Goal: Task Accomplishment & Management: Manage account settings

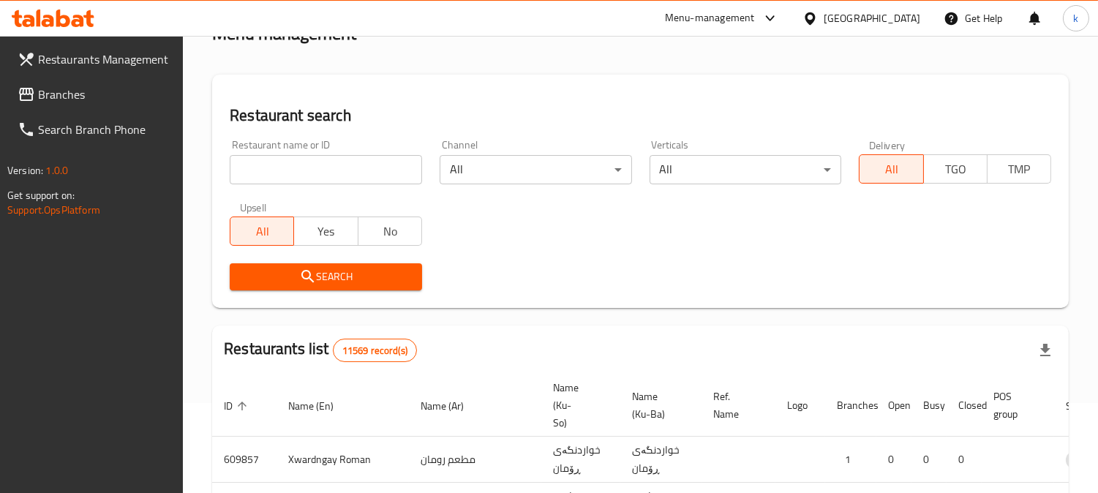
scroll to position [90, 0]
click at [319, 158] on input "search" at bounding box center [326, 169] width 192 height 29
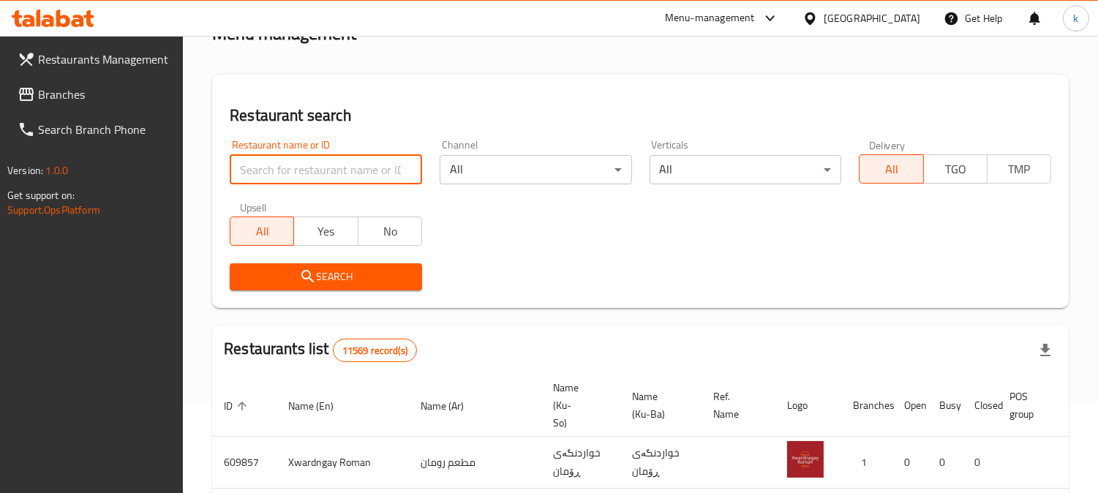
paste input "Ragnar Burger"
type input "[PERSON_NAME]"
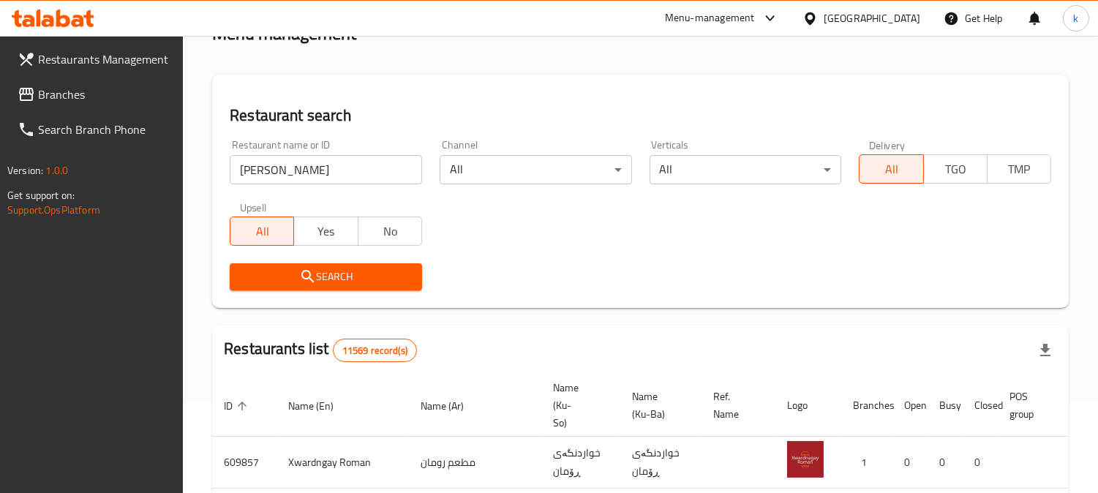
click at [287, 269] on span "Search" at bounding box center [325, 277] width 169 height 18
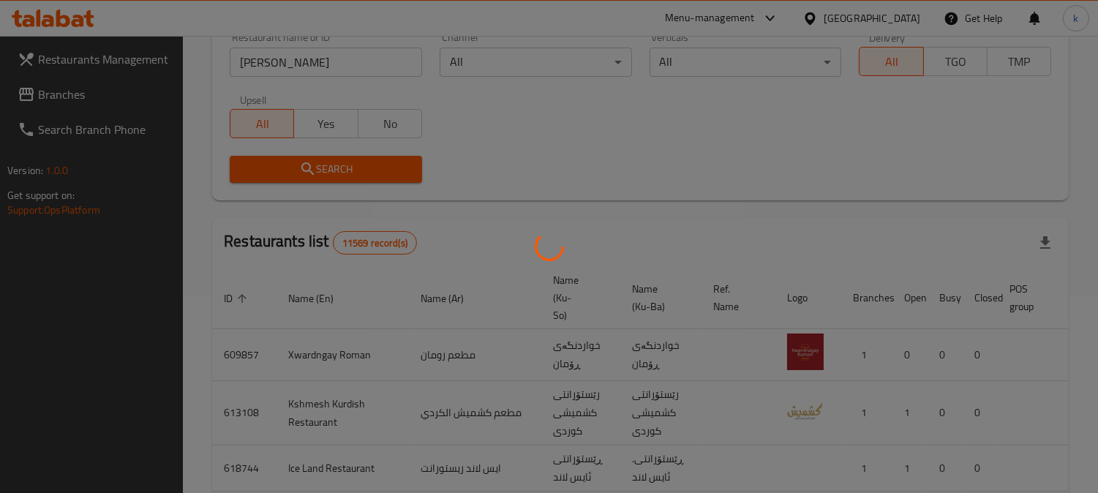
scroll to position [177, 0]
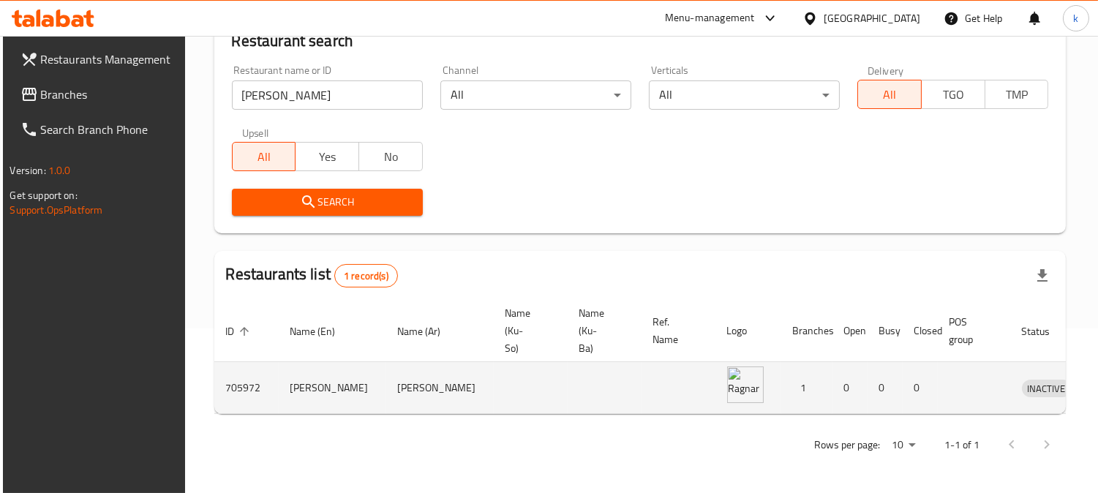
click at [1097, 385] on icon "enhanced table" at bounding box center [1112, 388] width 5 height 6
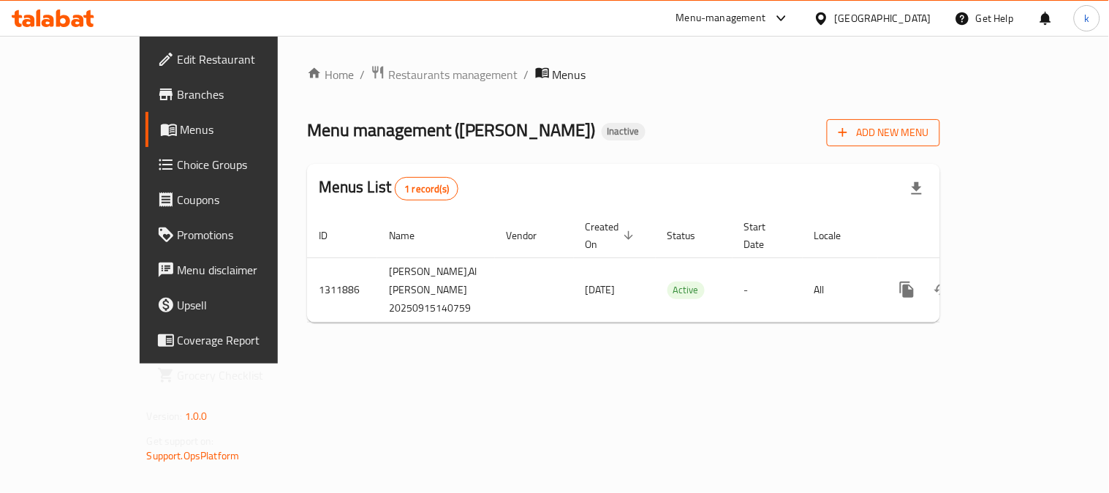
click at [929, 129] on span "Add New Menu" at bounding box center [884, 133] width 90 height 18
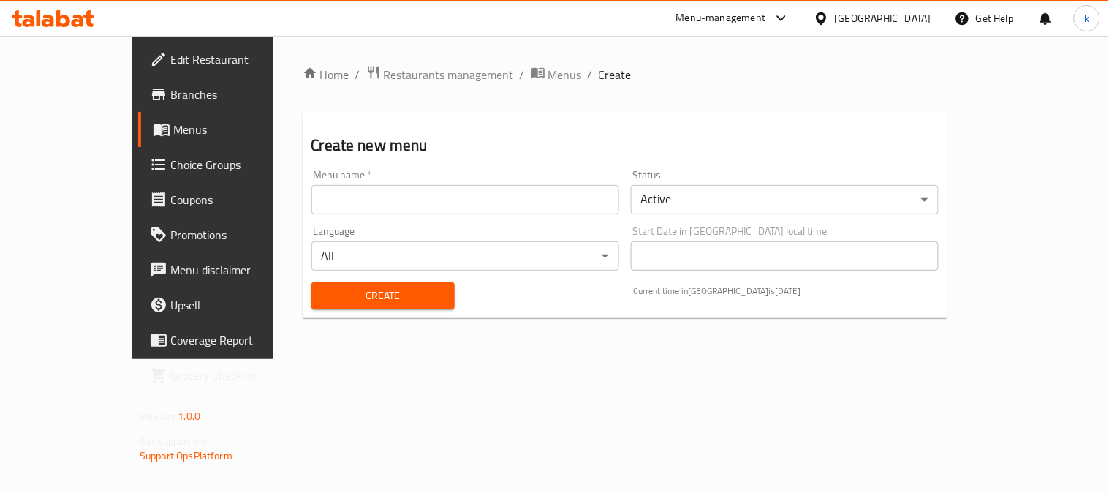
click at [339, 195] on input "text" at bounding box center [466, 199] width 308 height 29
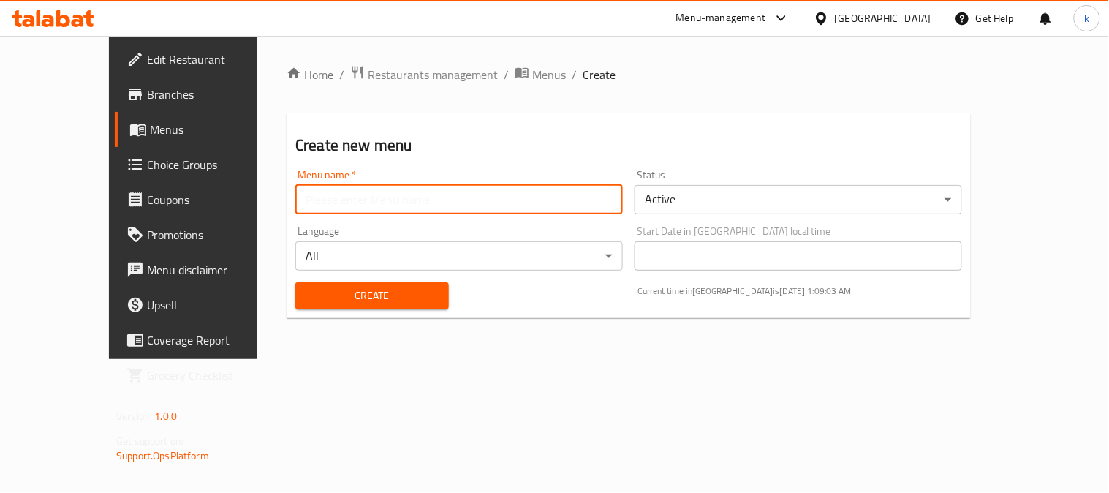
type input "Khaled"
click at [307, 298] on span "Create" at bounding box center [372, 296] width 130 height 18
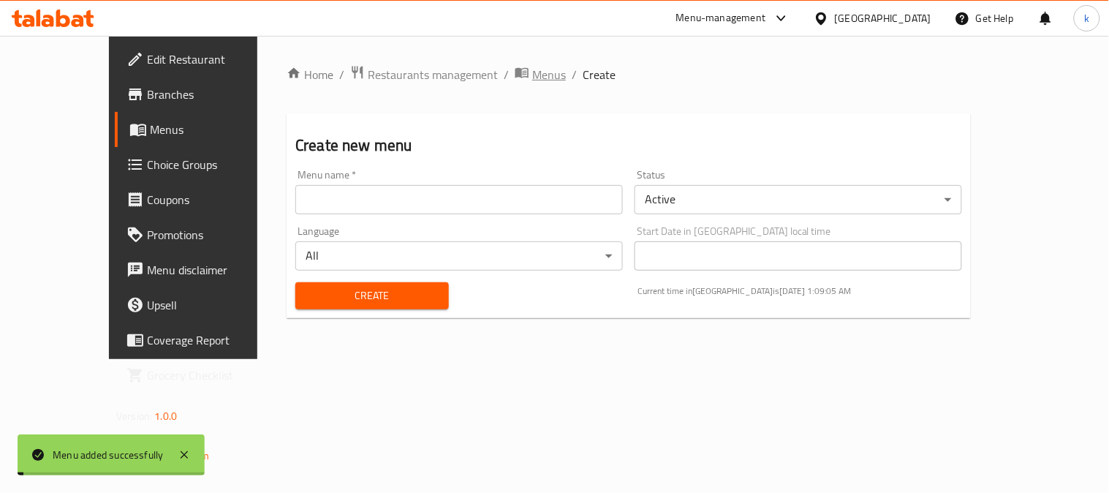
drag, startPoint x: 476, startPoint y: 71, endPoint x: 574, endPoint y: 107, distance: 104.3
click at [532, 71] on span "Menus" at bounding box center [549, 75] width 34 height 18
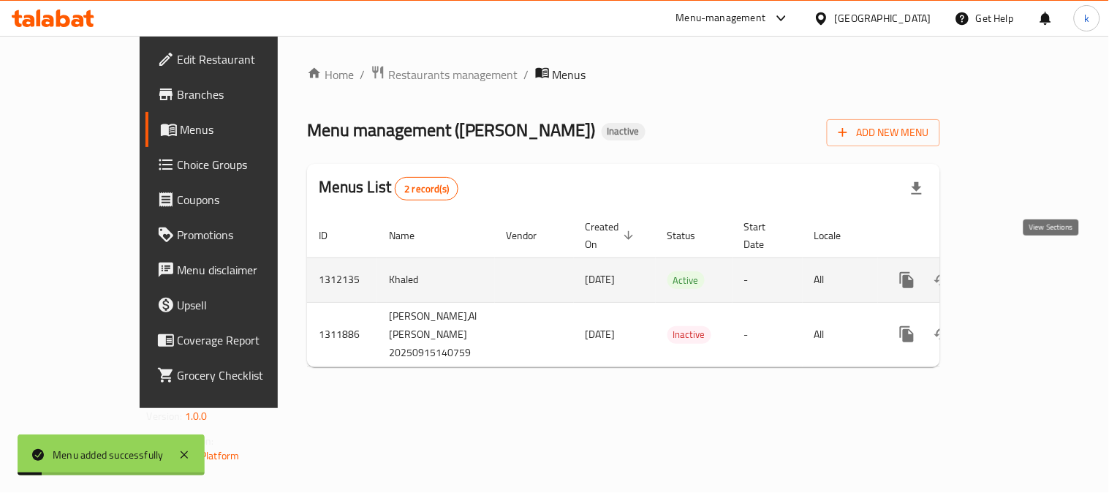
click at [1022, 271] on icon "enhanced table" at bounding box center [1013, 280] width 18 height 18
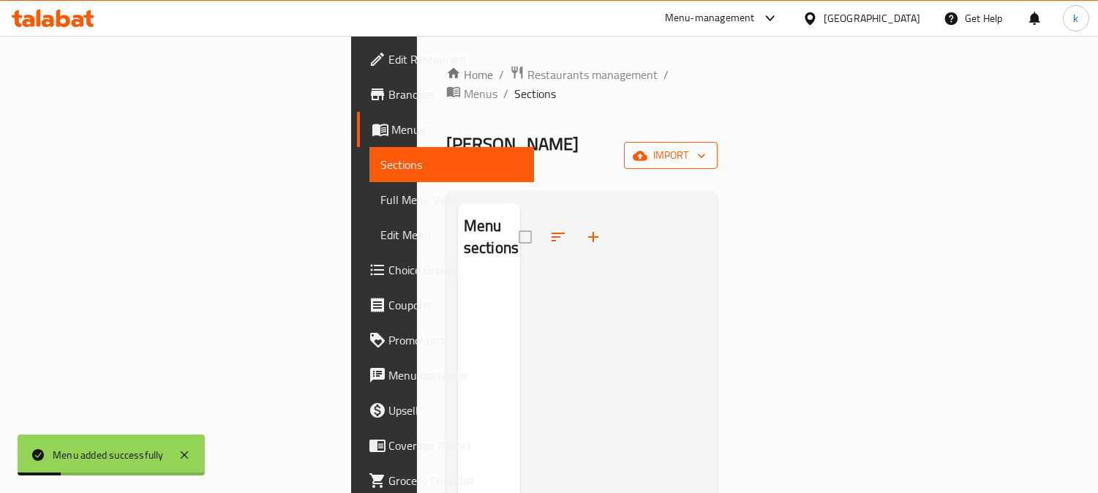
click at [706, 146] on span "import" at bounding box center [670, 155] width 70 height 18
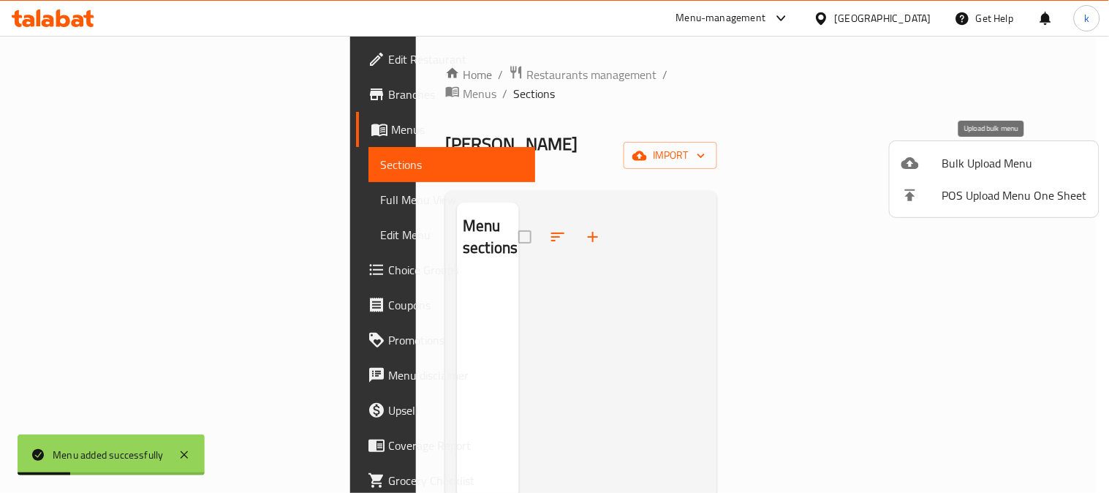
click at [989, 161] on span "Bulk Upload Menu" at bounding box center [1015, 163] width 145 height 18
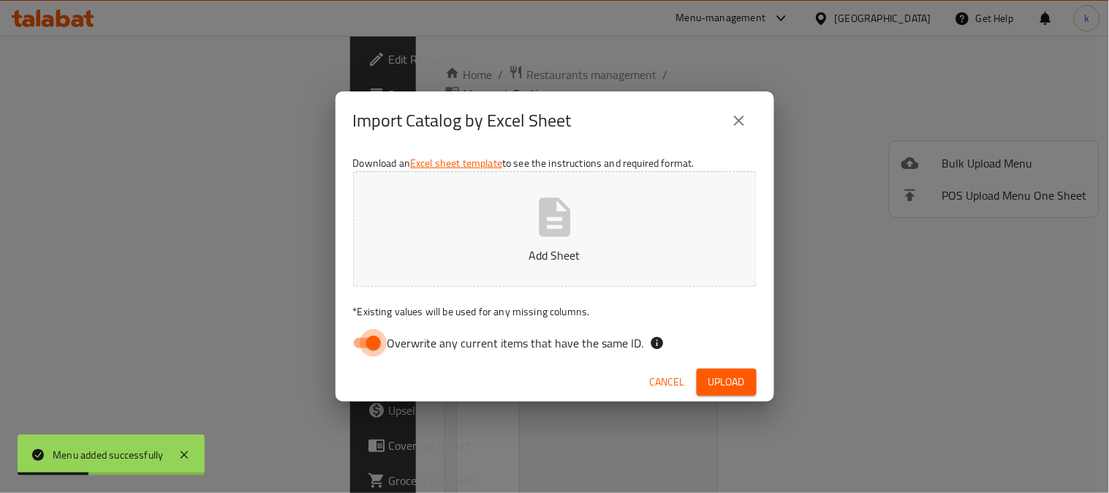
click at [373, 334] on input "Overwrite any current items that have the same ID." at bounding box center [373, 343] width 83 height 28
checkbox input "false"
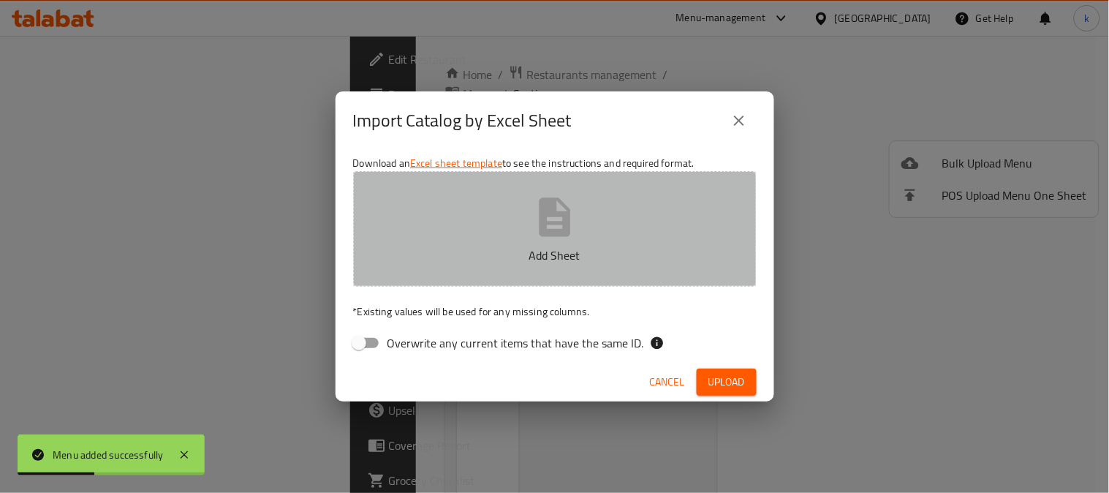
click at [432, 205] on button "Add Sheet" at bounding box center [555, 229] width 404 height 116
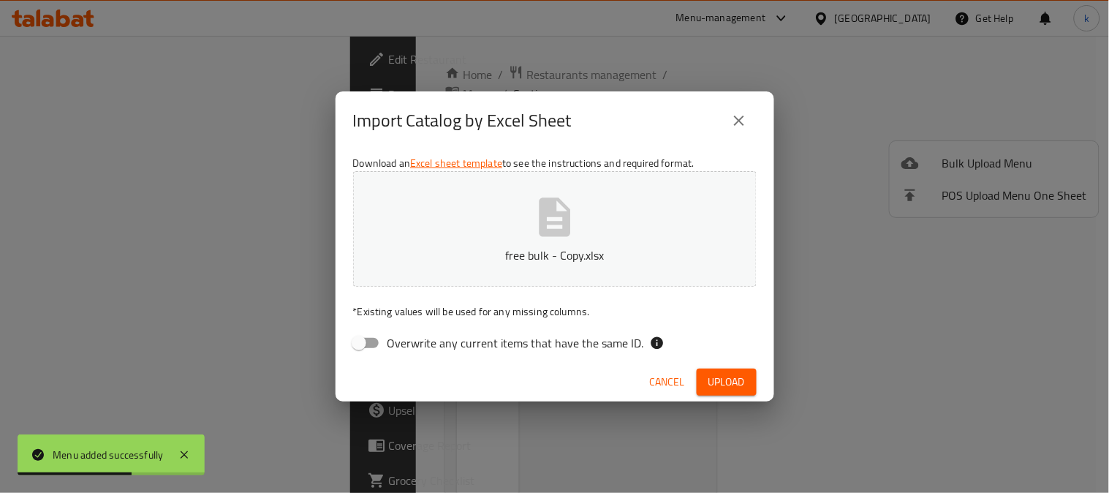
click at [727, 393] on button "Upload" at bounding box center [727, 382] width 60 height 27
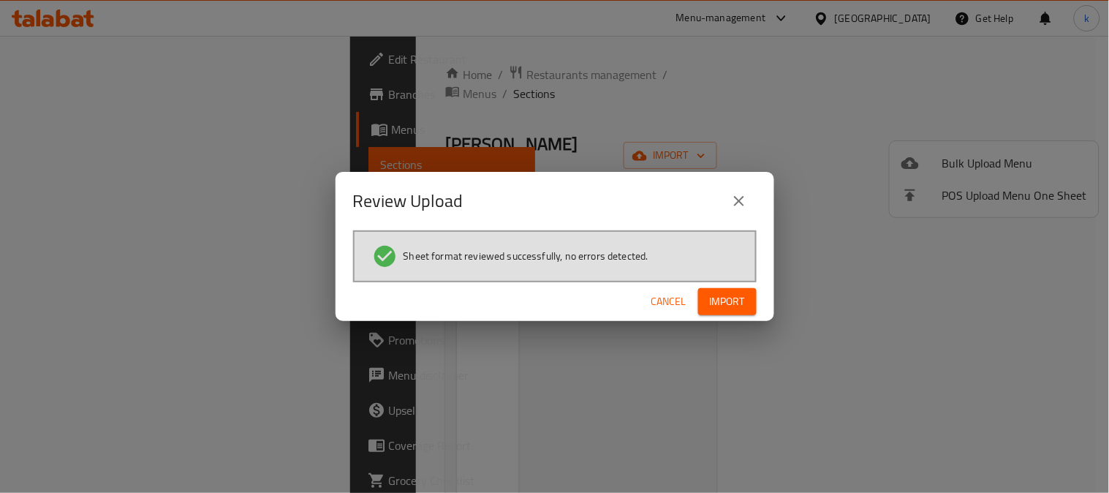
click at [742, 292] on span "Import" at bounding box center [727, 301] width 35 height 18
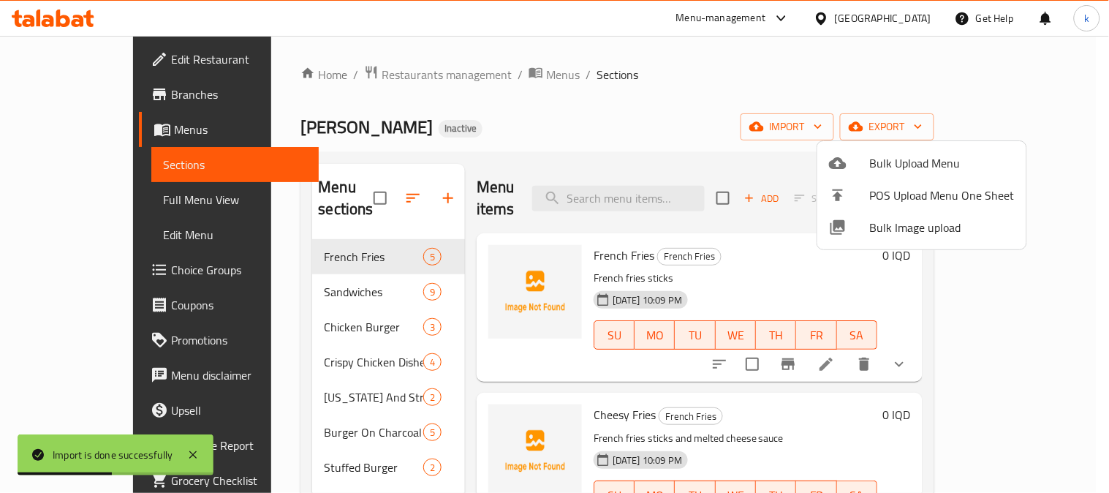
click at [326, 331] on div at bounding box center [554, 246] width 1109 height 493
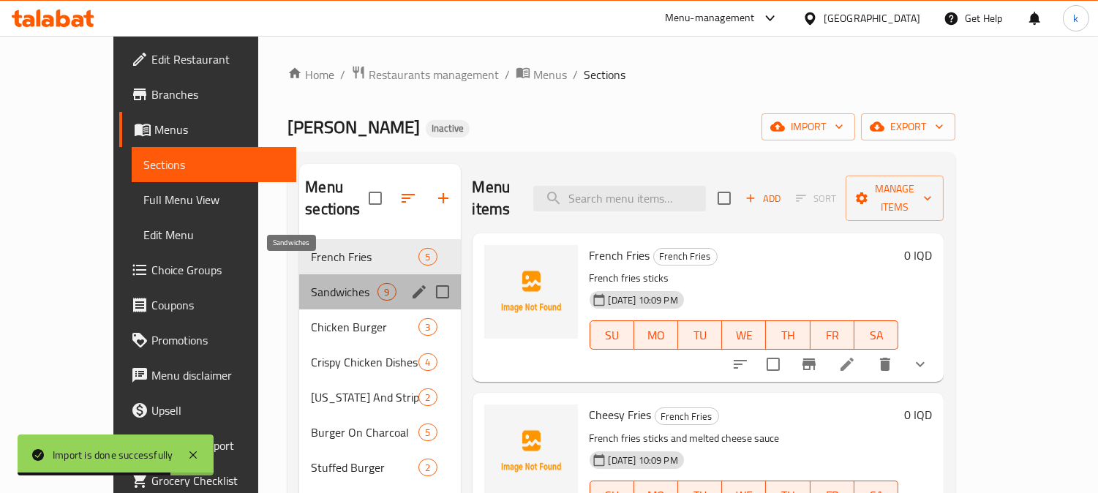
click at [311, 283] on span "Sandwiches" at bounding box center [344, 292] width 67 height 18
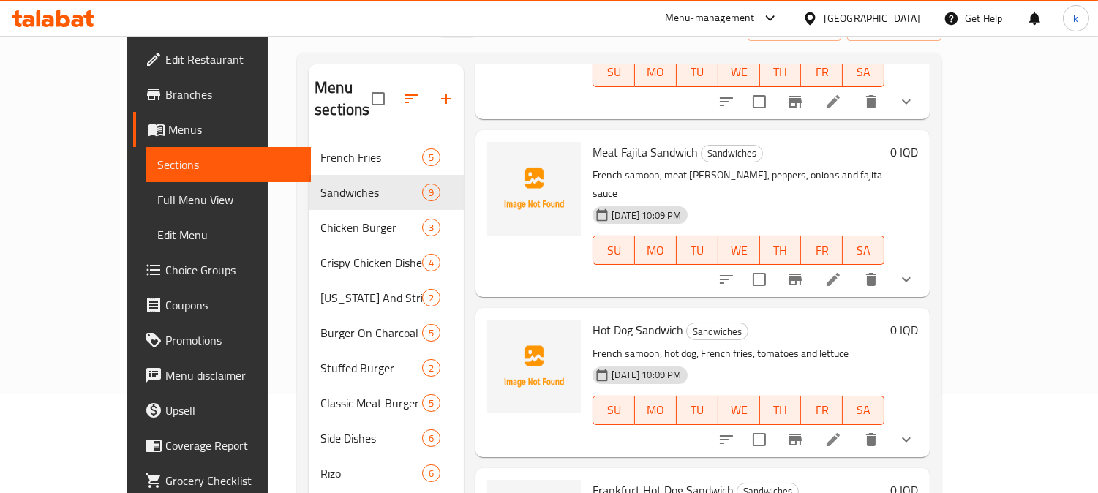
scroll to position [135, 0]
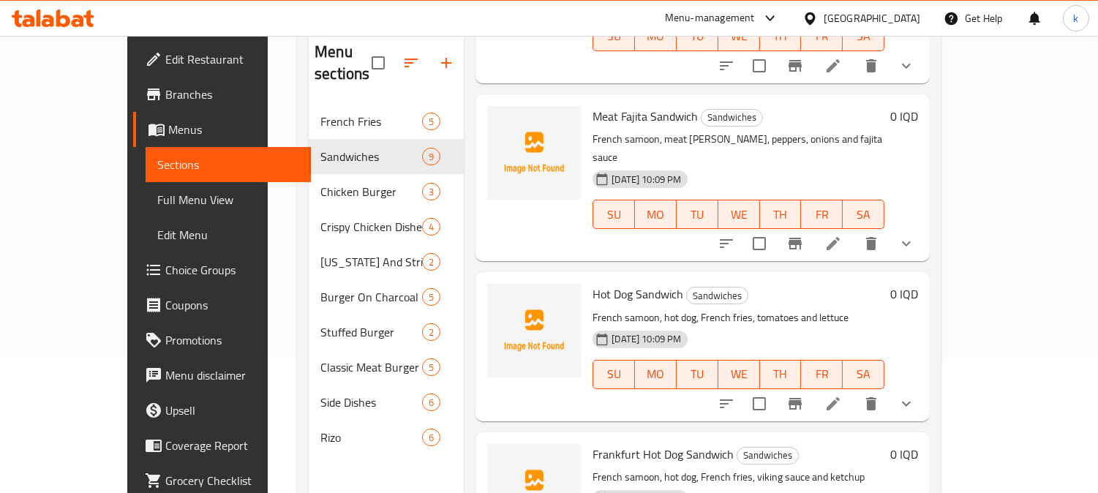
click at [915, 235] on icon "show more" at bounding box center [906, 244] width 18 height 18
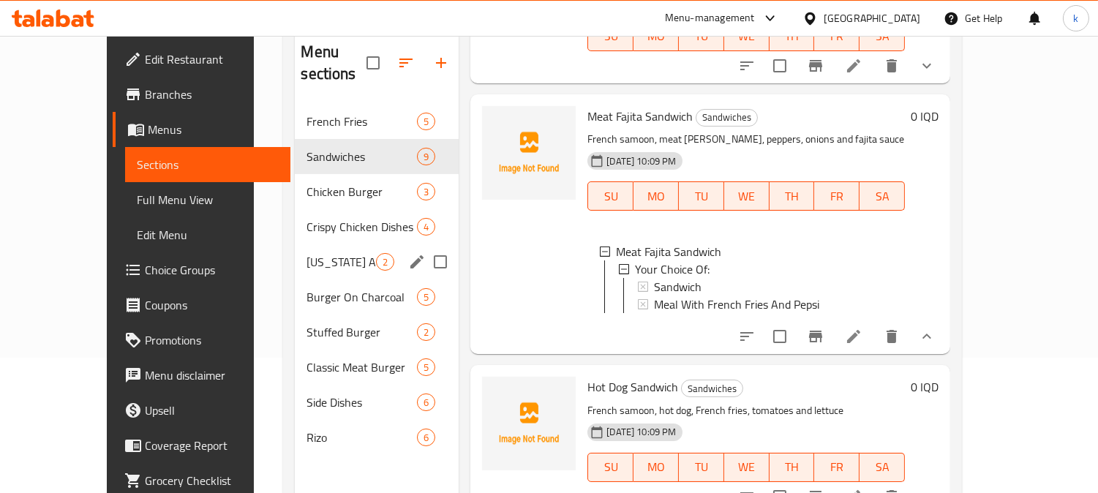
scroll to position [0, 0]
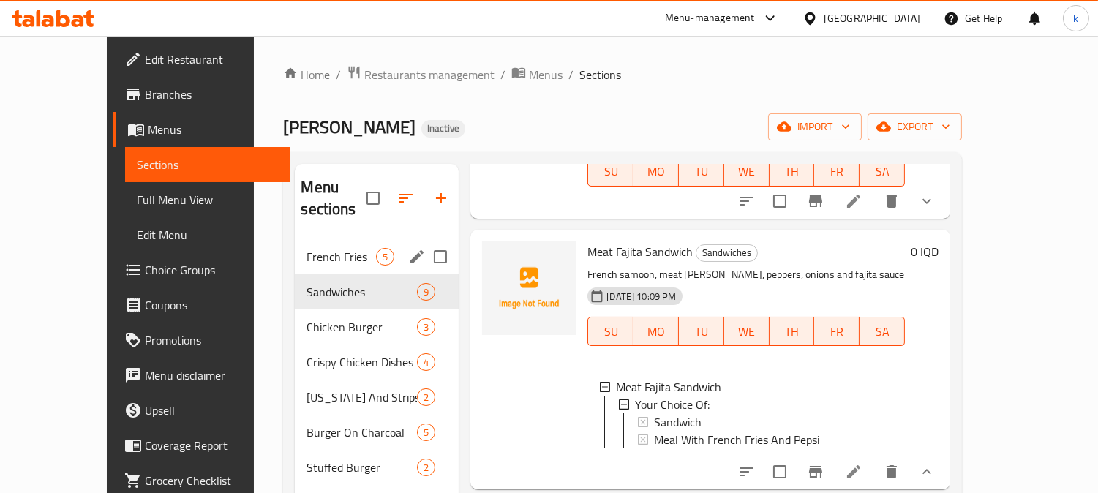
click at [306, 248] on span "French Fries" at bounding box center [340, 257] width 69 height 18
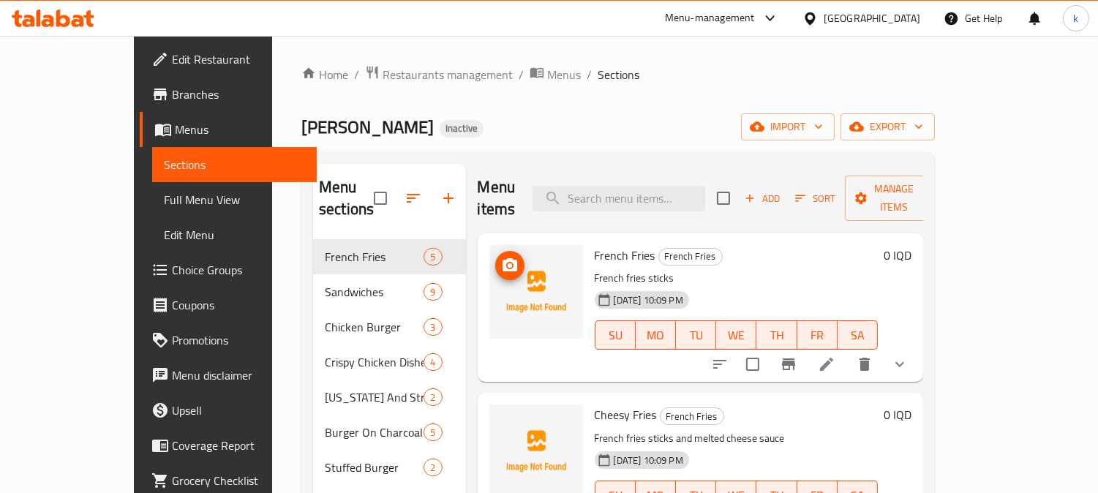
click at [502, 258] on icon "upload picture" at bounding box center [509, 264] width 15 height 13
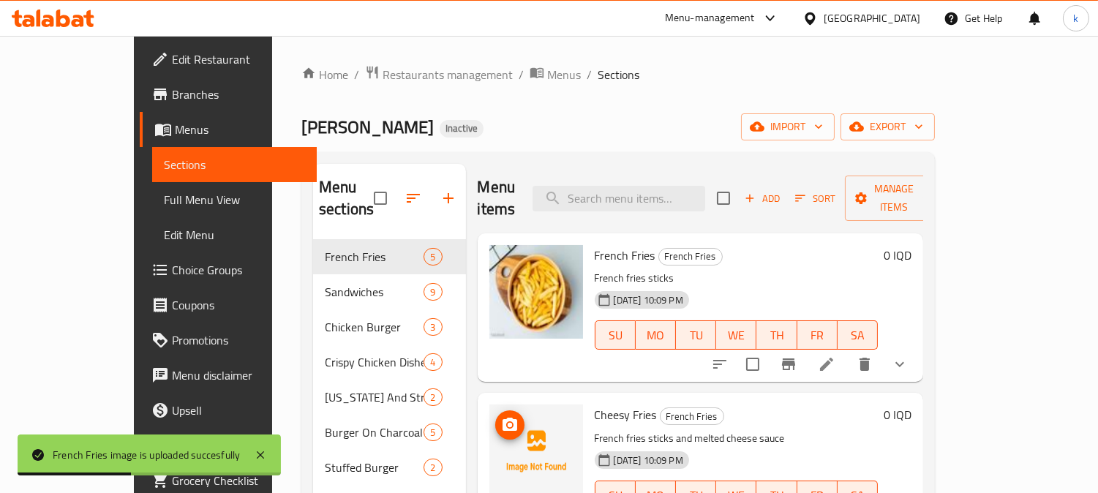
click at [501, 416] on icon "upload picture" at bounding box center [510, 425] width 18 height 18
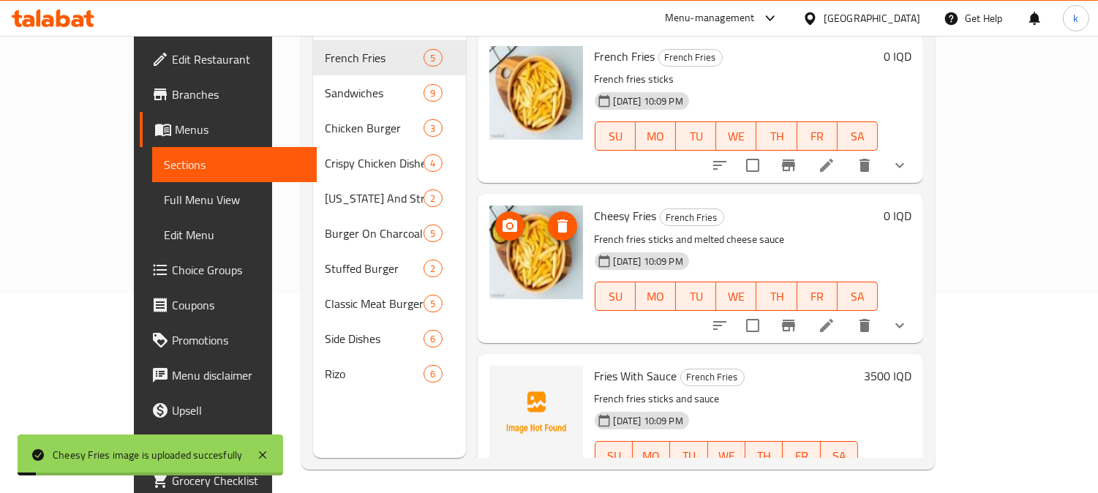
scroll to position [205, 0]
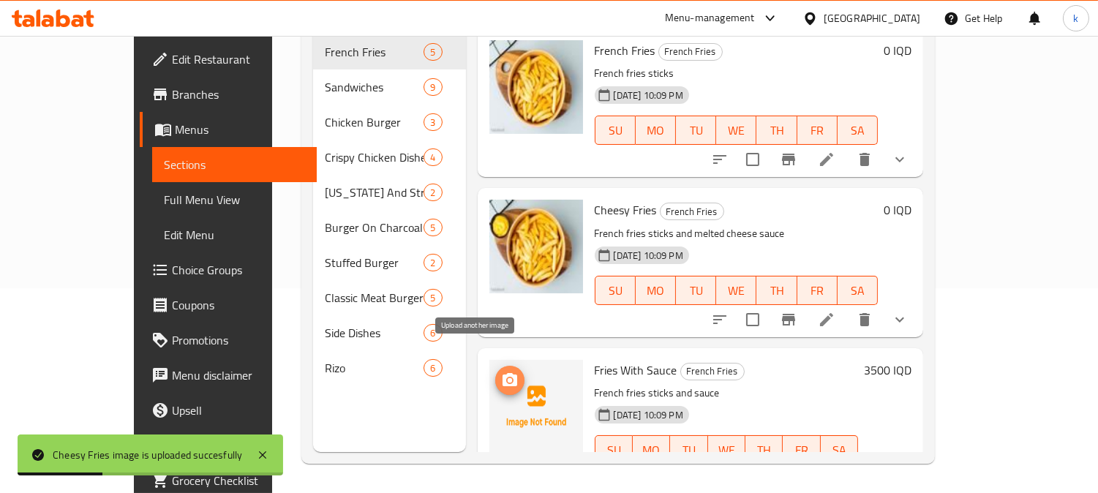
click at [501, 371] on icon "upload picture" at bounding box center [510, 380] width 18 height 18
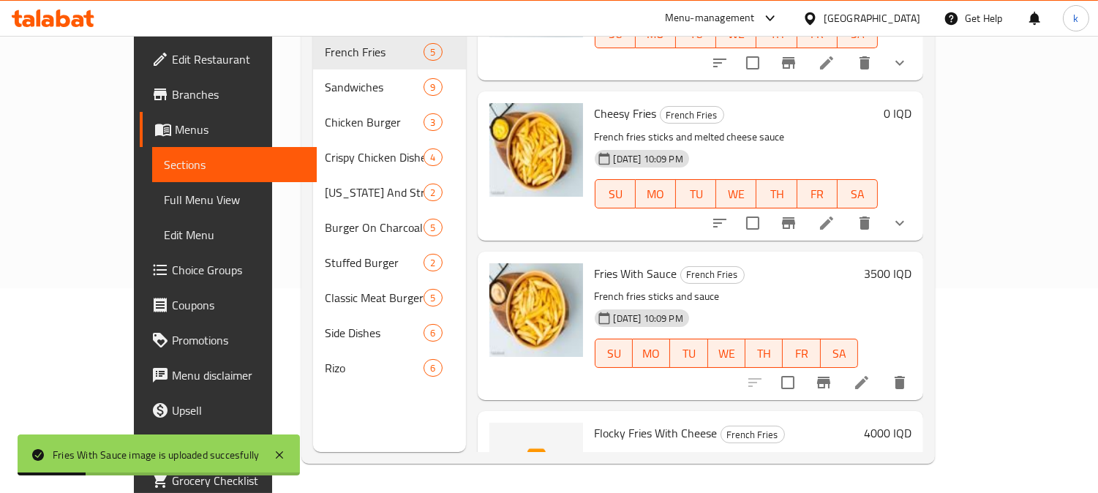
scroll to position [135, 0]
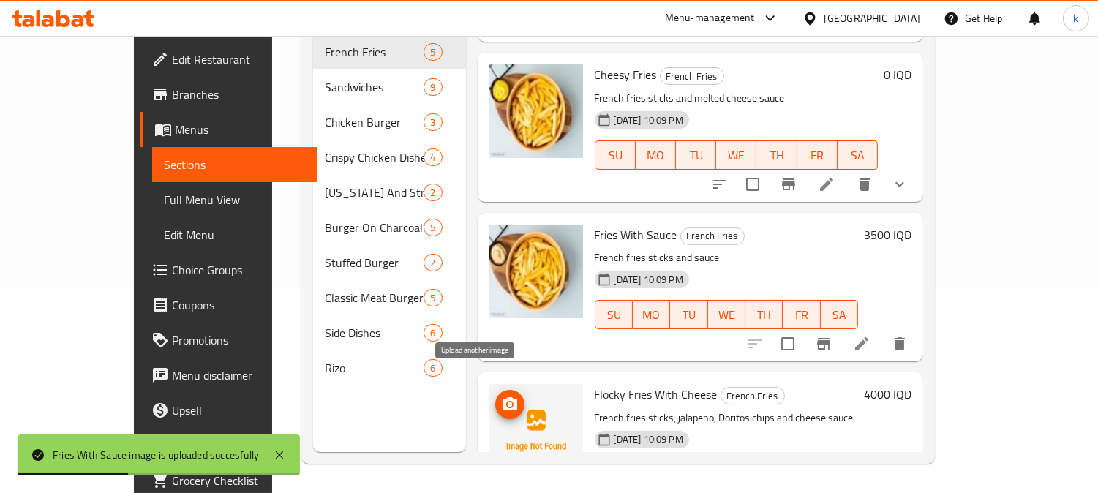
click at [501, 396] on icon "upload picture" at bounding box center [510, 405] width 18 height 18
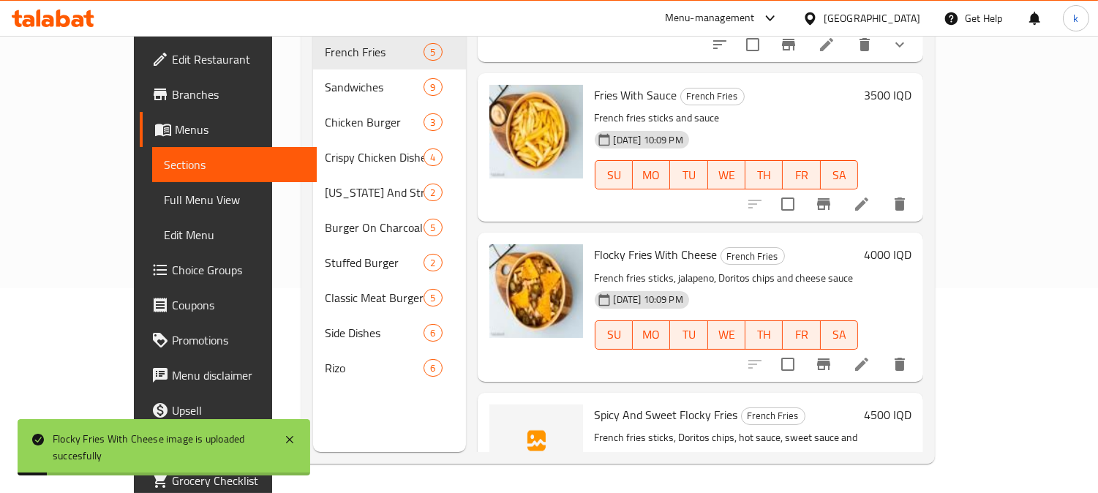
scroll to position [341, 0]
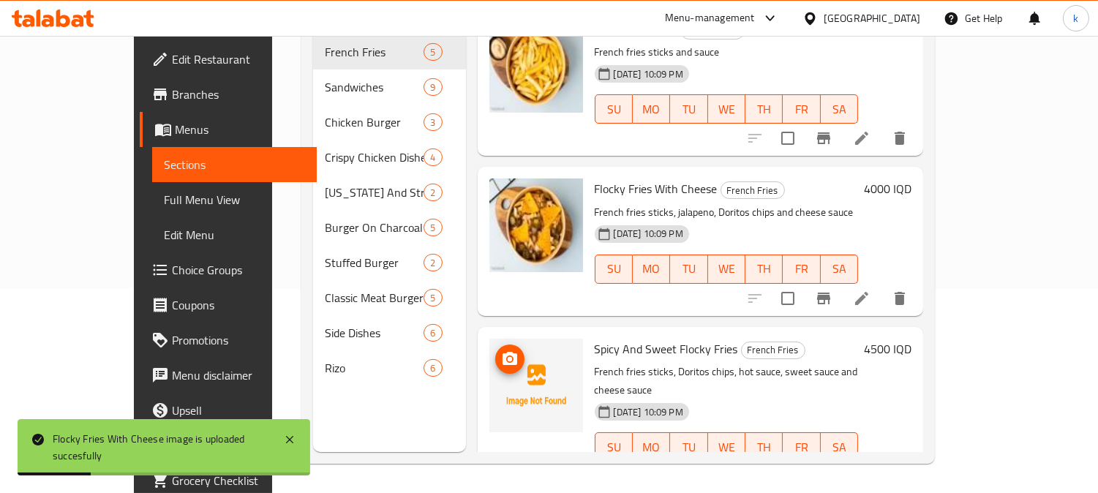
click at [501, 350] on icon "upload picture" at bounding box center [510, 359] width 18 height 18
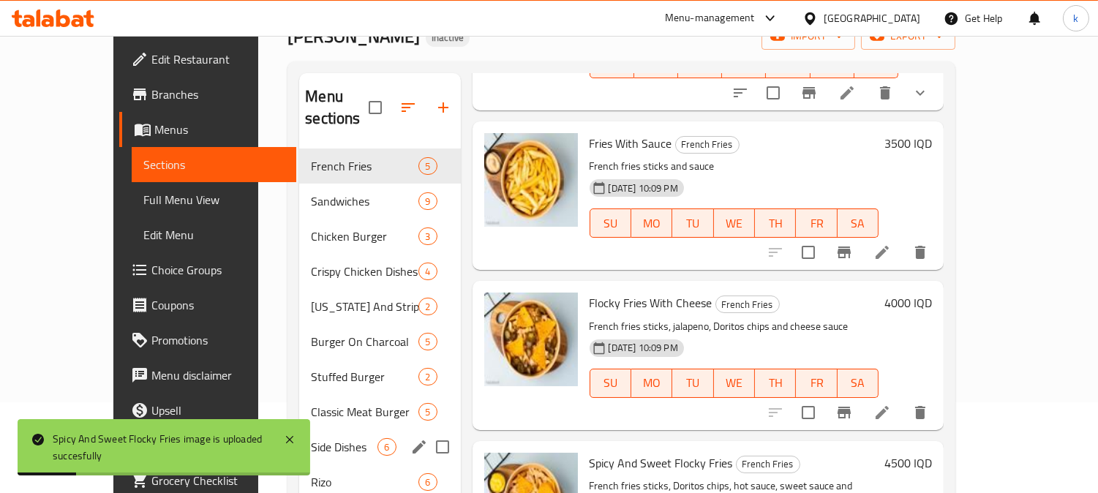
scroll to position [69, 0]
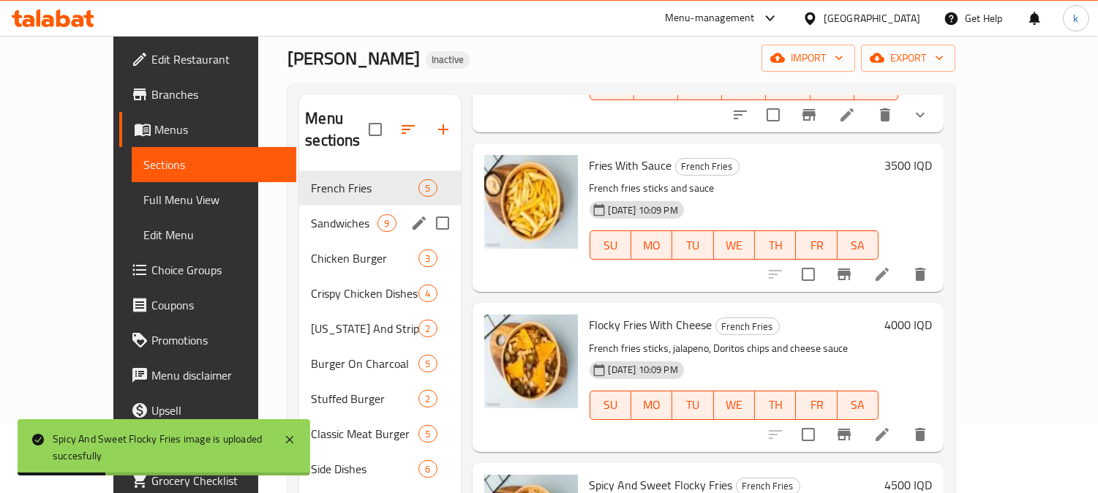
click at [311, 214] on span "Sandwiches" at bounding box center [344, 223] width 67 height 18
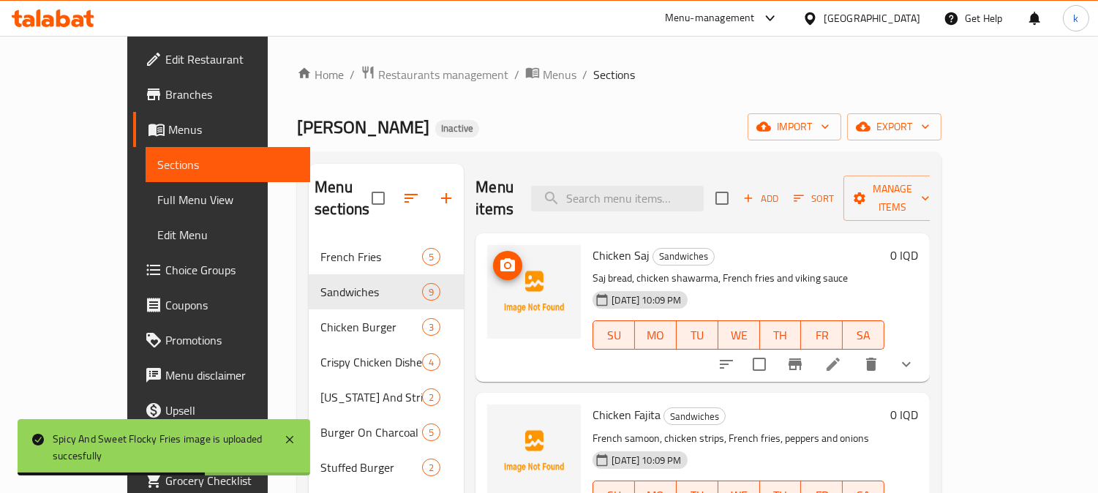
click at [487, 246] on img at bounding box center [534, 292] width 94 height 94
click at [499, 257] on icon "upload picture" at bounding box center [508, 266] width 18 height 18
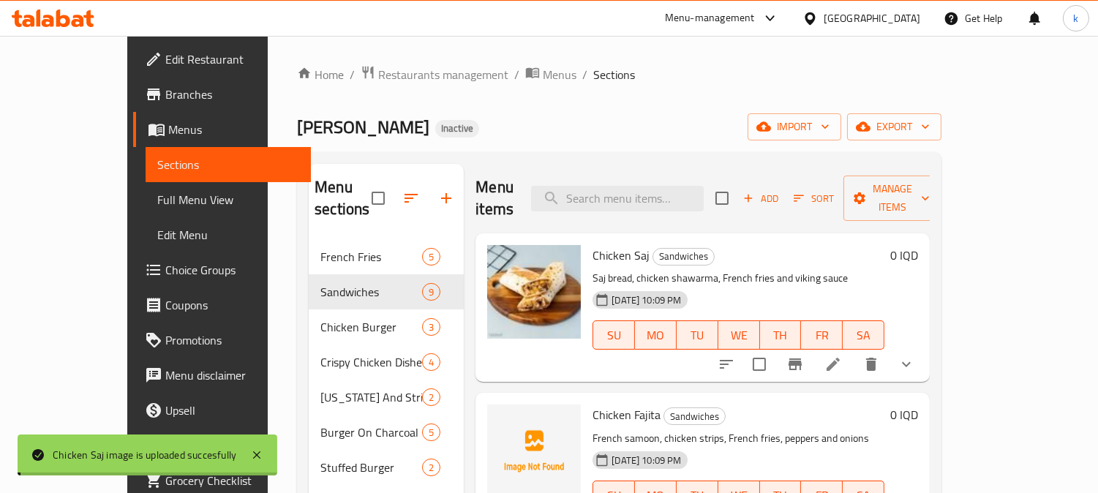
scroll to position [135, 0]
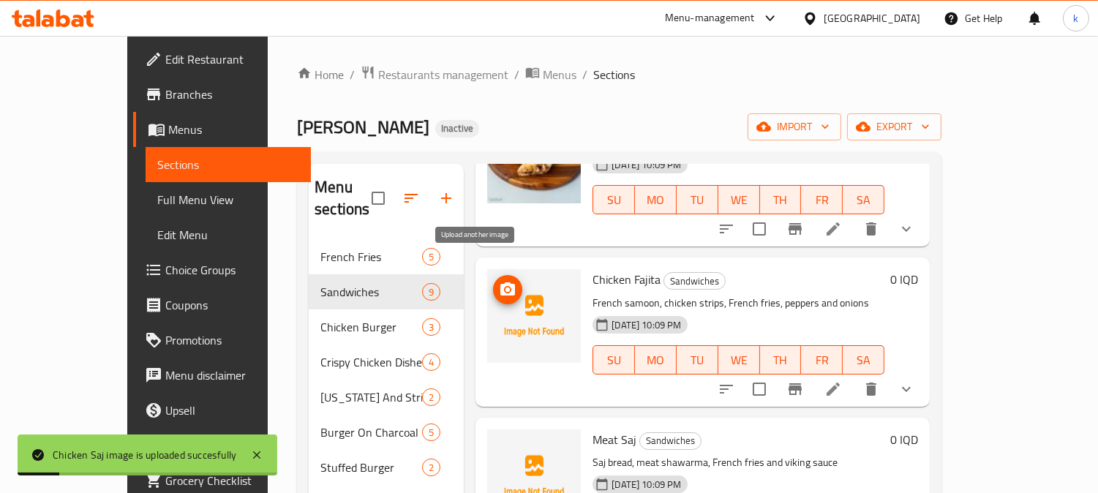
click at [500, 282] on icon "upload picture" at bounding box center [507, 288] width 15 height 13
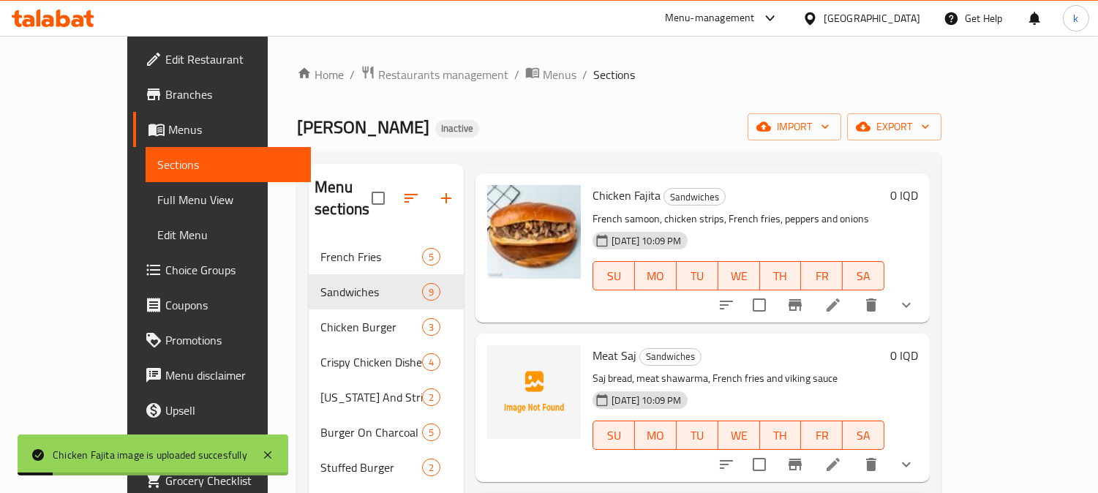
scroll to position [271, 0]
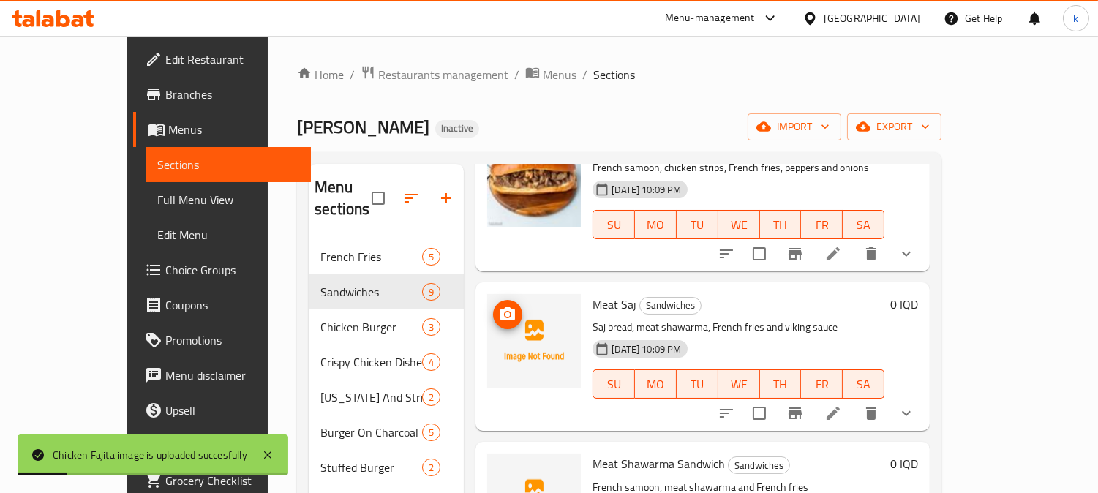
click at [493, 306] on span "upload picture" at bounding box center [507, 315] width 29 height 18
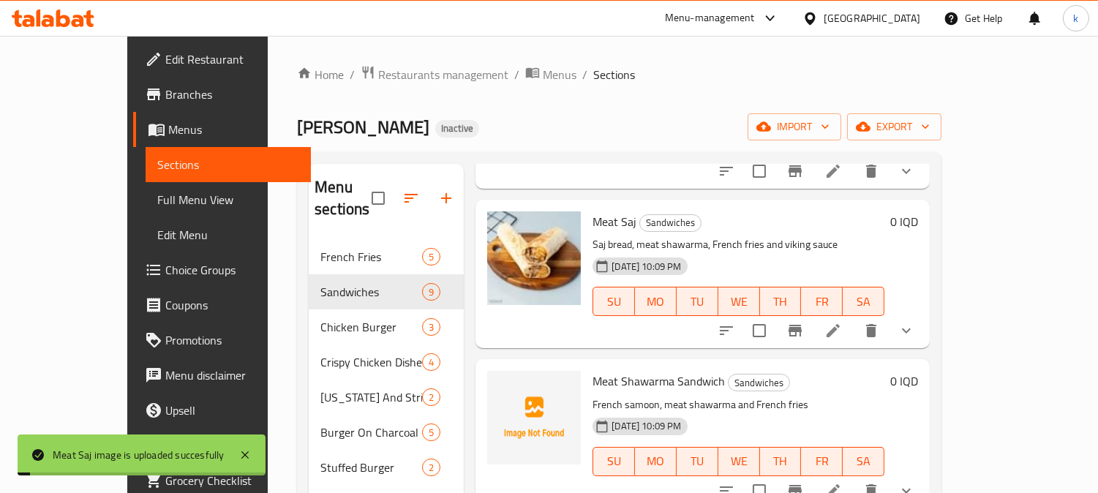
scroll to position [406, 0]
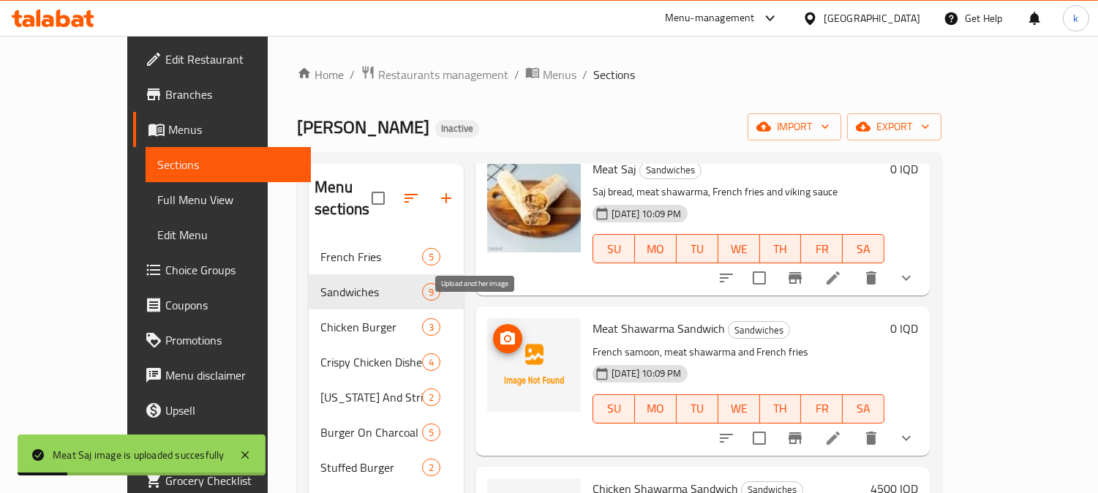
click at [500, 331] on icon "upload picture" at bounding box center [507, 337] width 15 height 13
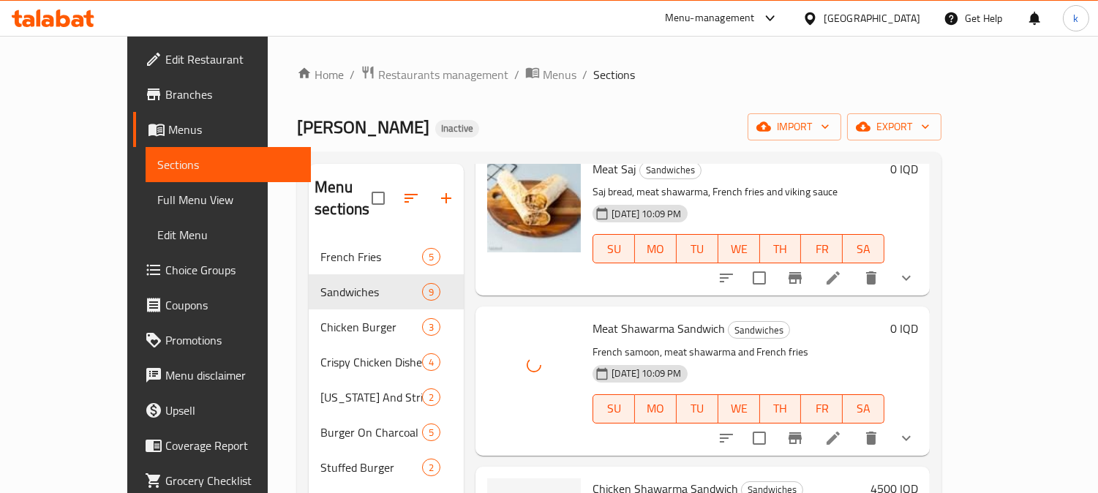
scroll to position [542, 0]
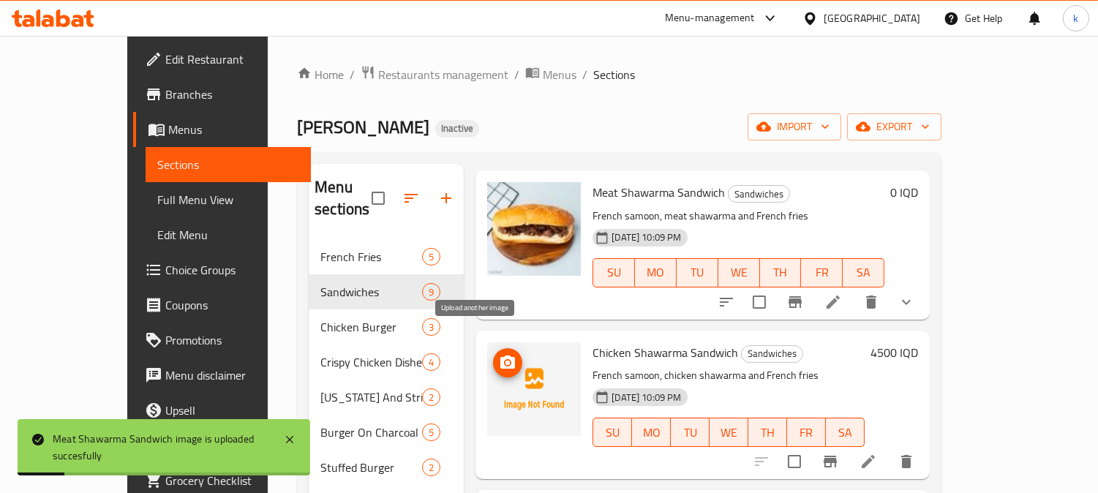
click at [493, 354] on span "upload picture" at bounding box center [507, 363] width 29 height 18
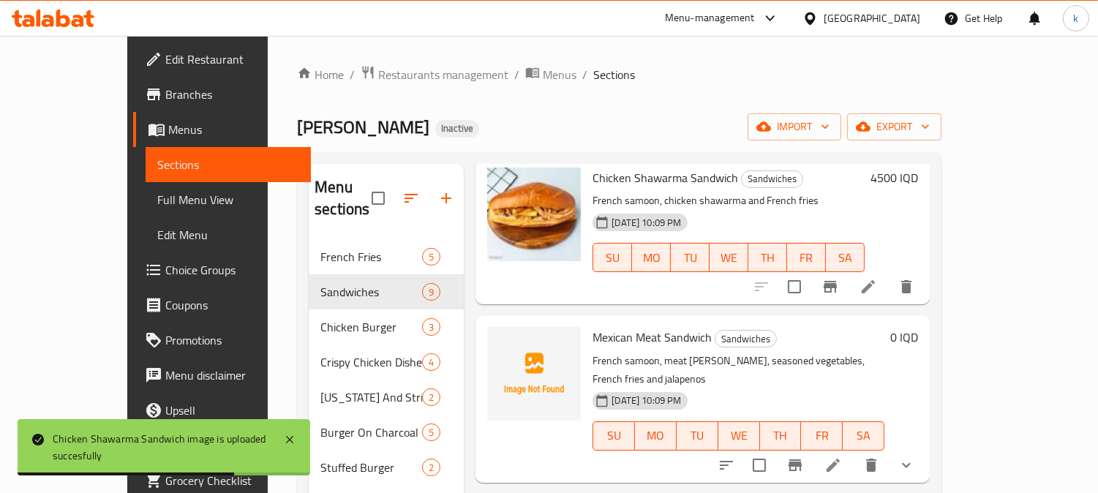
scroll to position [676, 0]
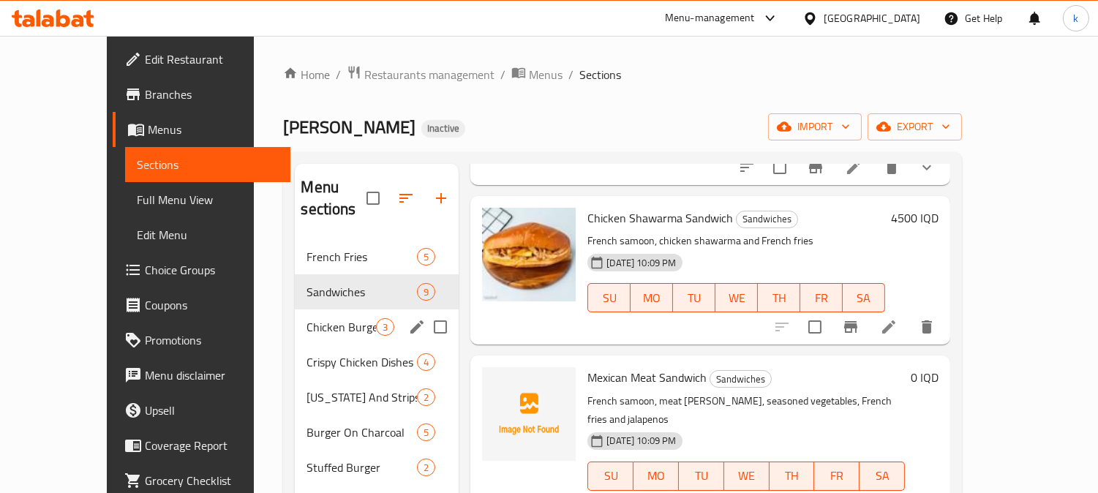
click at [306, 318] on span "Chicken Burger" at bounding box center [340, 327] width 69 height 18
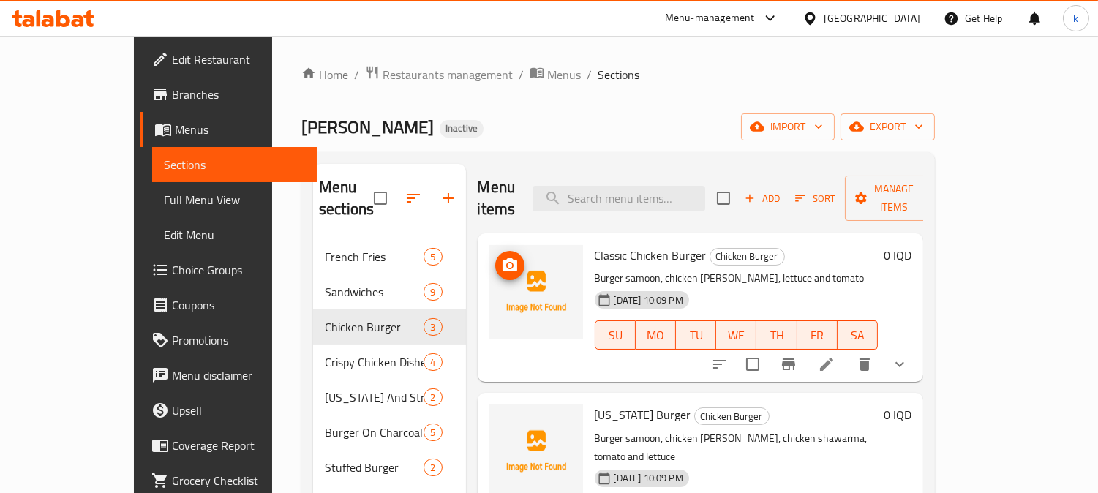
click at [507, 263] on circle "upload picture" at bounding box center [509, 265] width 4 height 4
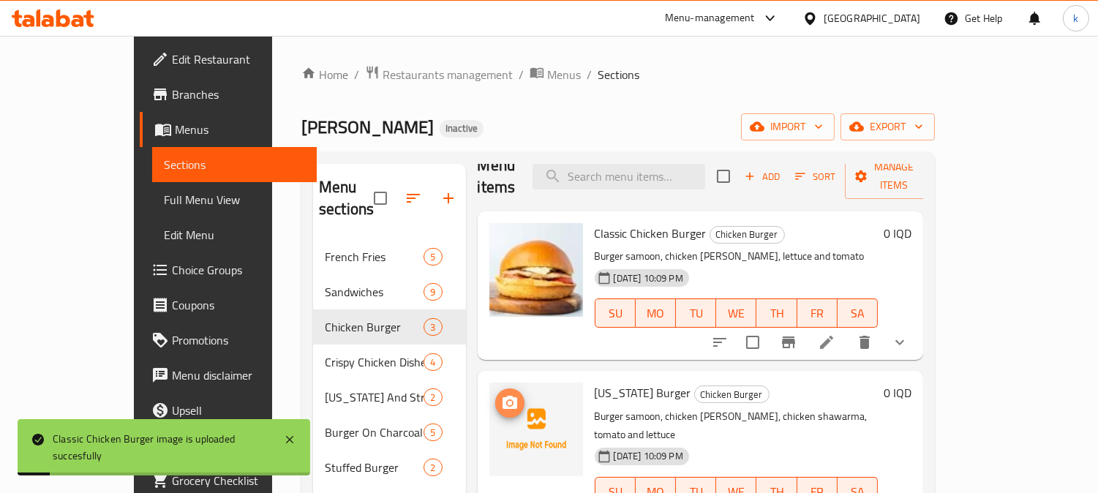
click at [495, 394] on span "upload picture" at bounding box center [509, 403] width 29 height 18
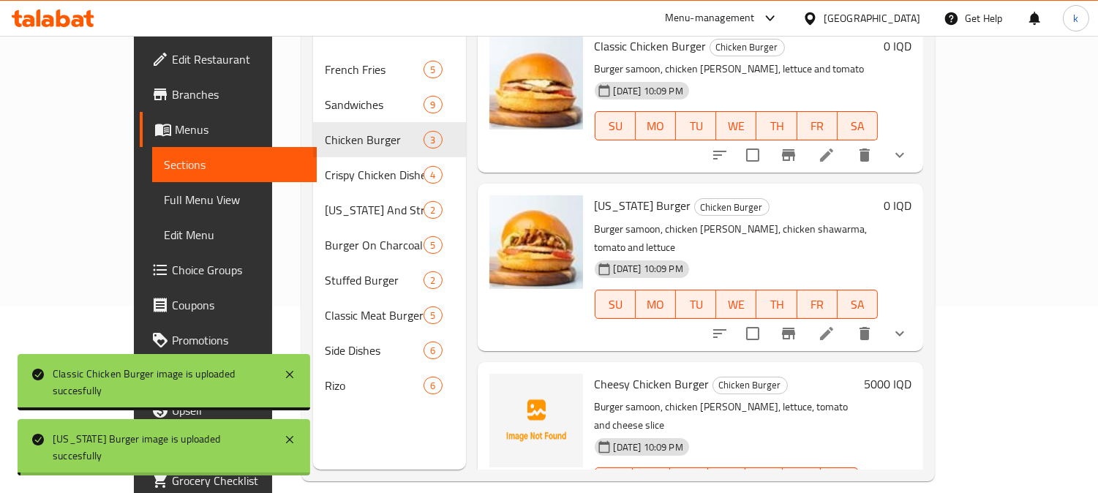
scroll to position [205, 0]
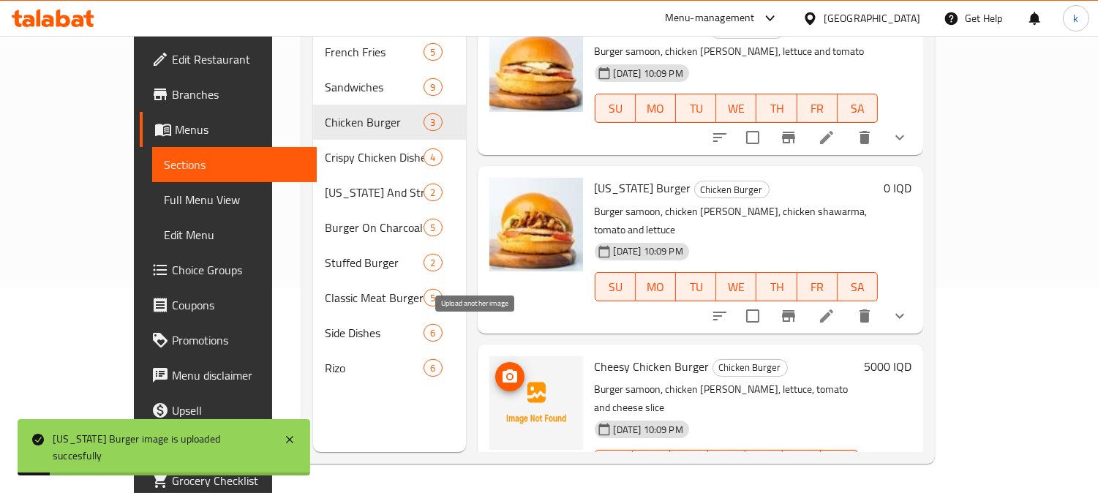
click at [495, 368] on span "upload picture" at bounding box center [509, 377] width 29 height 18
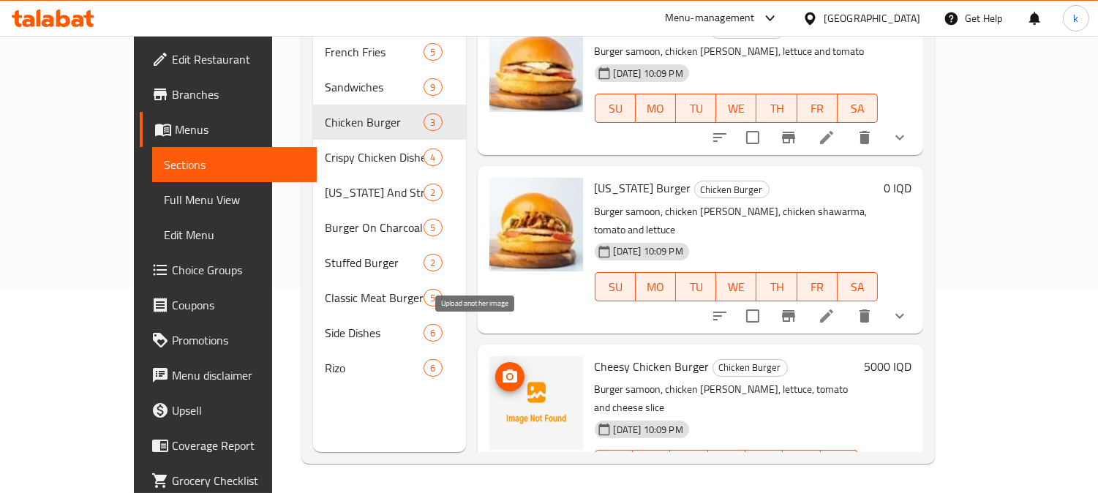
click at [502, 369] on icon "upload picture" at bounding box center [509, 375] width 15 height 13
click at [495, 368] on span "upload picture" at bounding box center [509, 377] width 29 height 18
click at [502, 369] on icon "upload picture" at bounding box center [509, 375] width 15 height 13
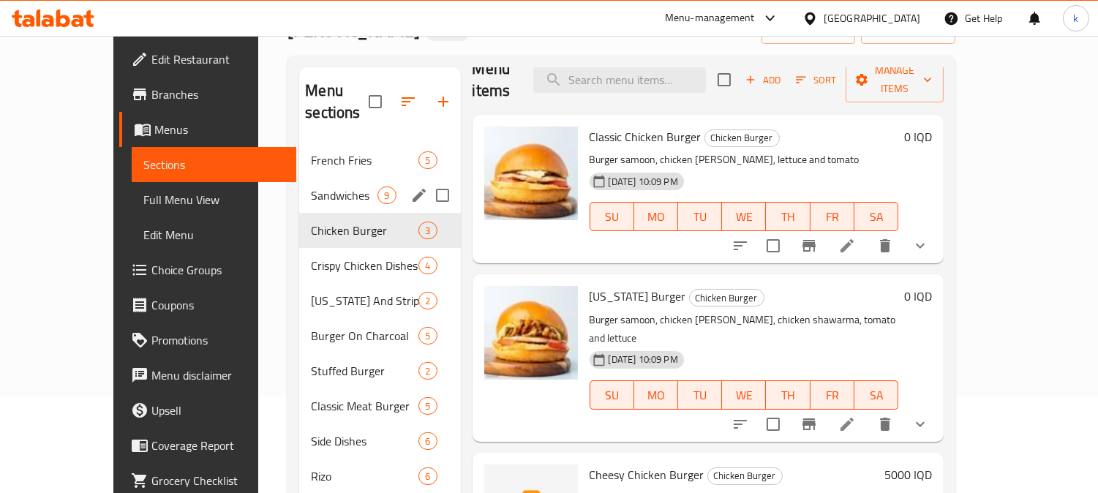
scroll to position [135, 0]
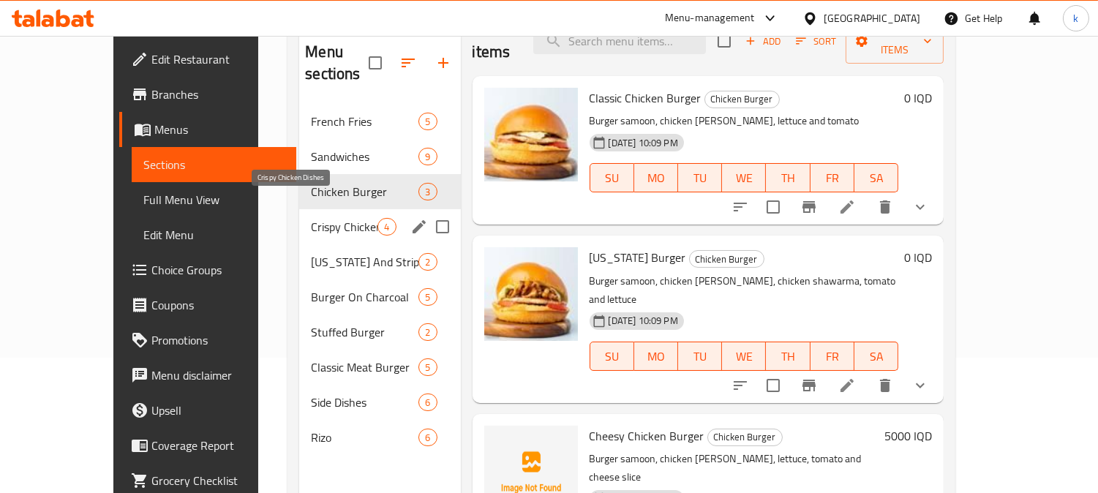
click at [311, 218] on span "Crispy Chicken Dishes" at bounding box center [344, 227] width 67 height 18
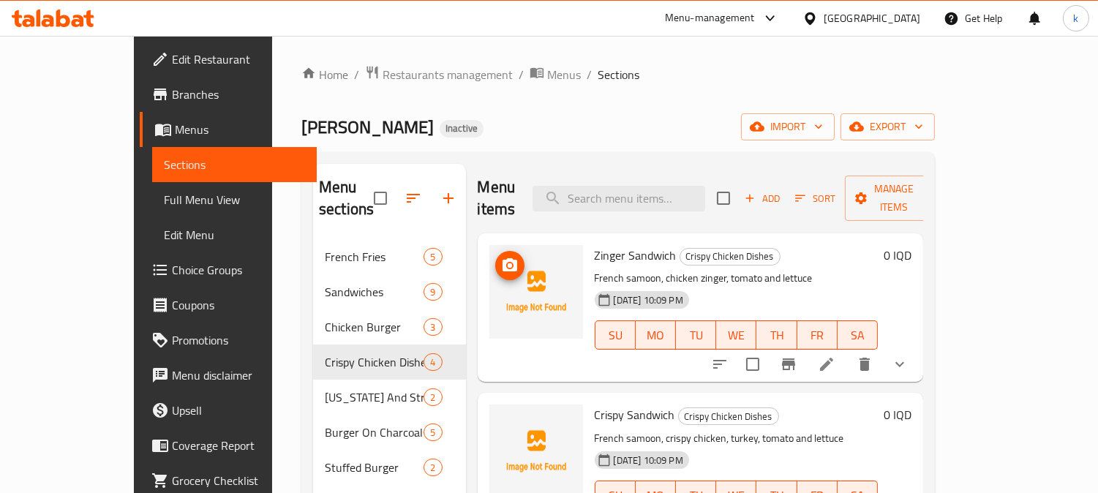
click at [502, 258] on icon "upload picture" at bounding box center [509, 264] width 15 height 13
click at [594, 269] on p "French samoon, chicken zinger, tomato and lettuce" at bounding box center [736, 278] width 284 height 18
copy p "French"
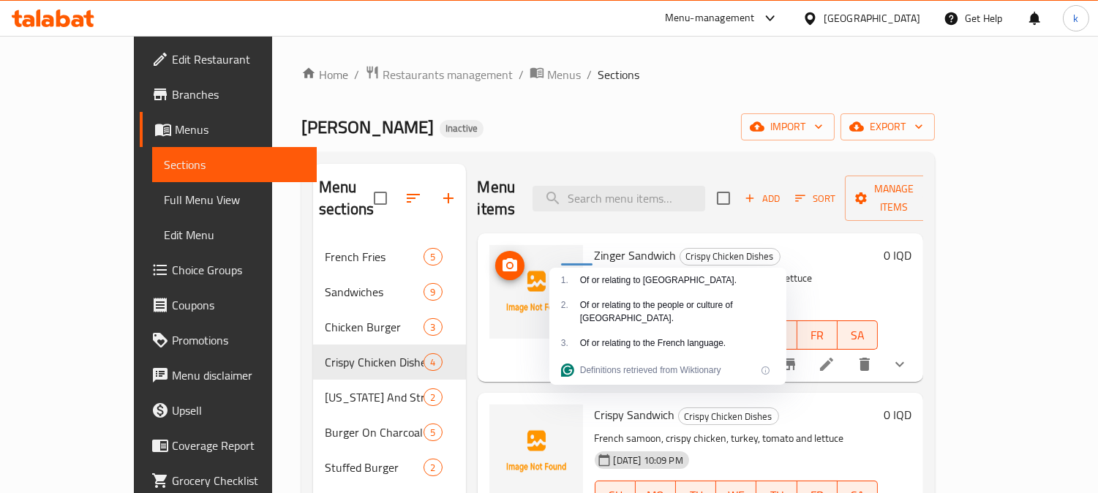
click at [501, 257] on icon "upload picture" at bounding box center [510, 266] width 18 height 18
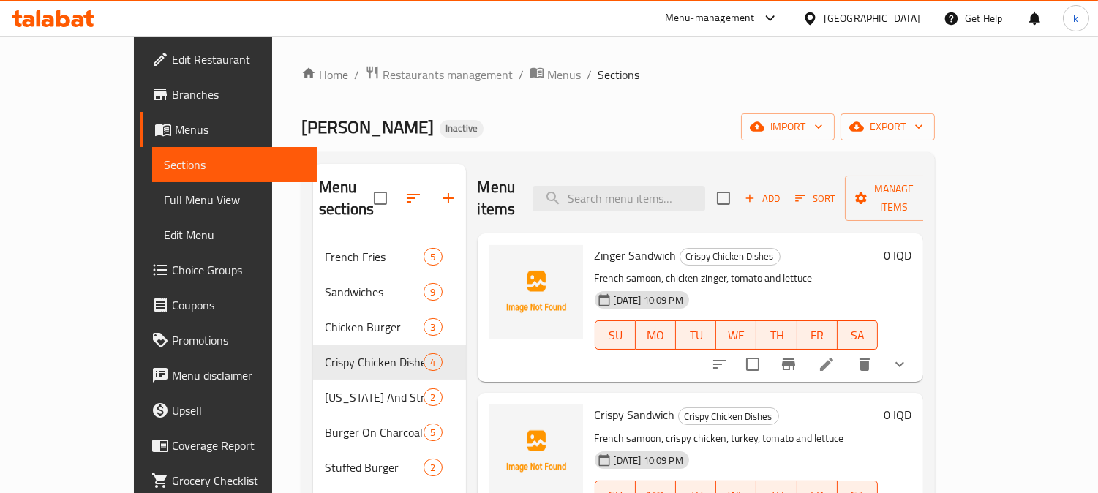
click at [604, 244] on span "Zinger Sandwich" at bounding box center [635, 255] width 82 height 22
copy h6 "Zinger Sandwich"
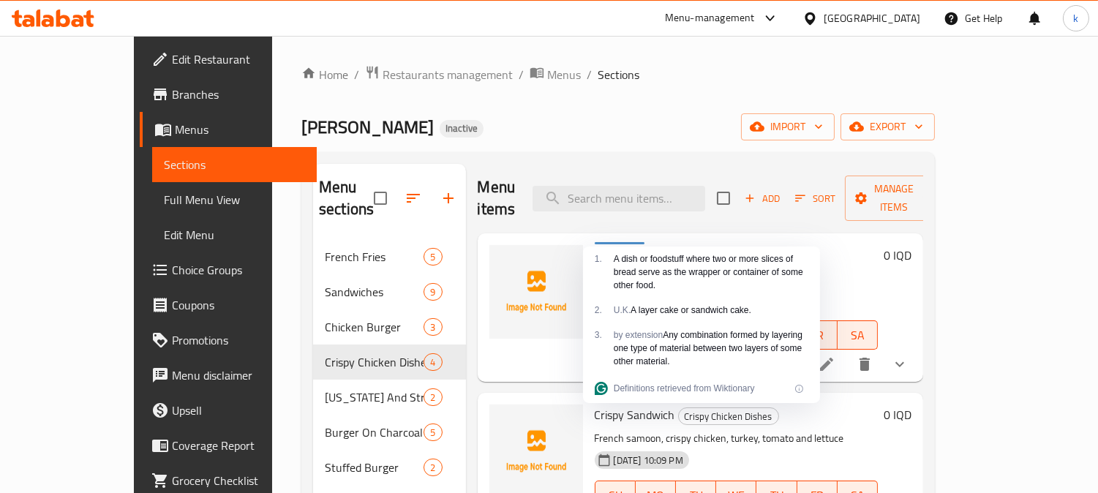
click at [594, 140] on div "Ragnar Burger Inactive import export" at bounding box center [617, 126] width 633 height 27
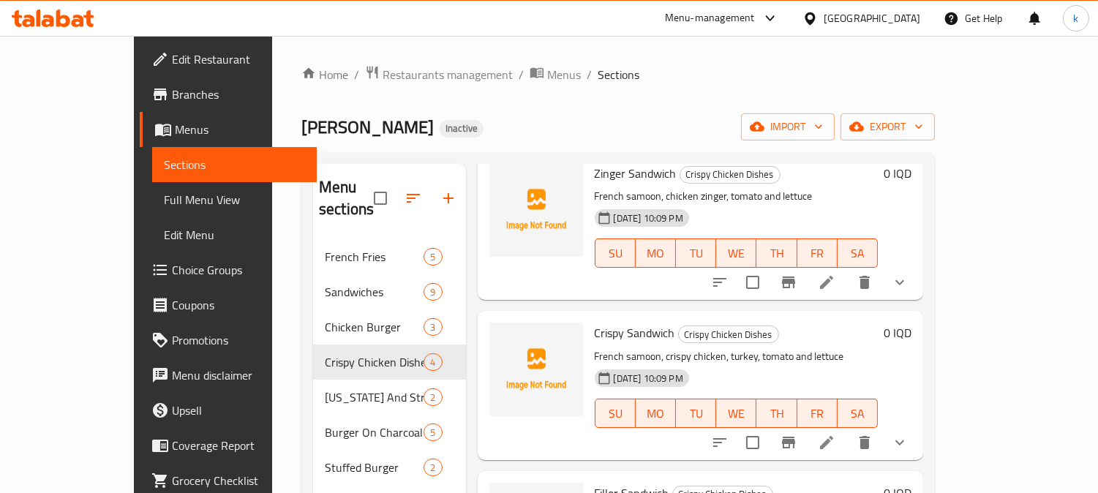
scroll to position [135, 0]
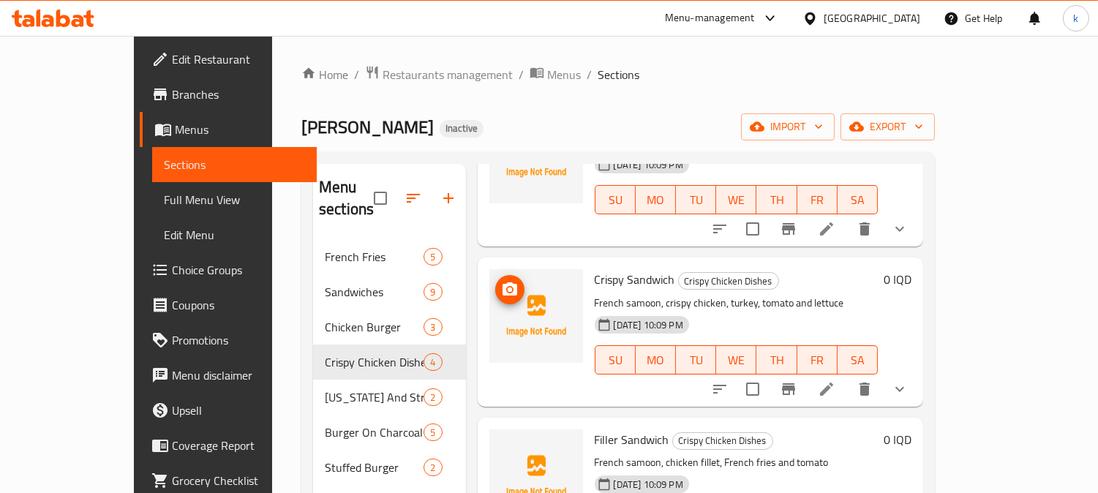
click at [502, 282] on icon "upload picture" at bounding box center [509, 288] width 15 height 13
click at [618, 268] on span "Crispy Sandwich" at bounding box center [634, 279] width 80 height 22
copy h6 "Crispy Sandwich"
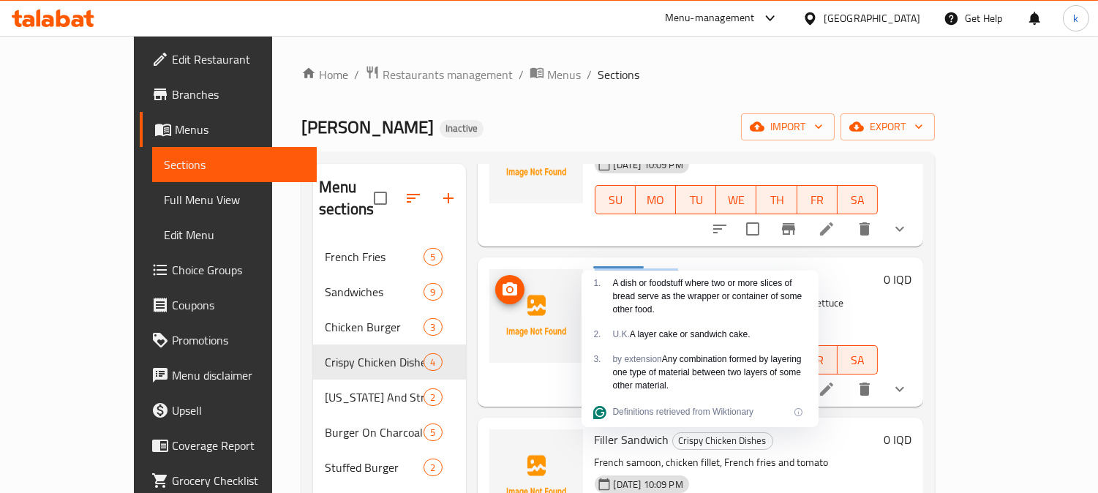
click at [512, 334] on img at bounding box center [536, 316] width 94 height 94
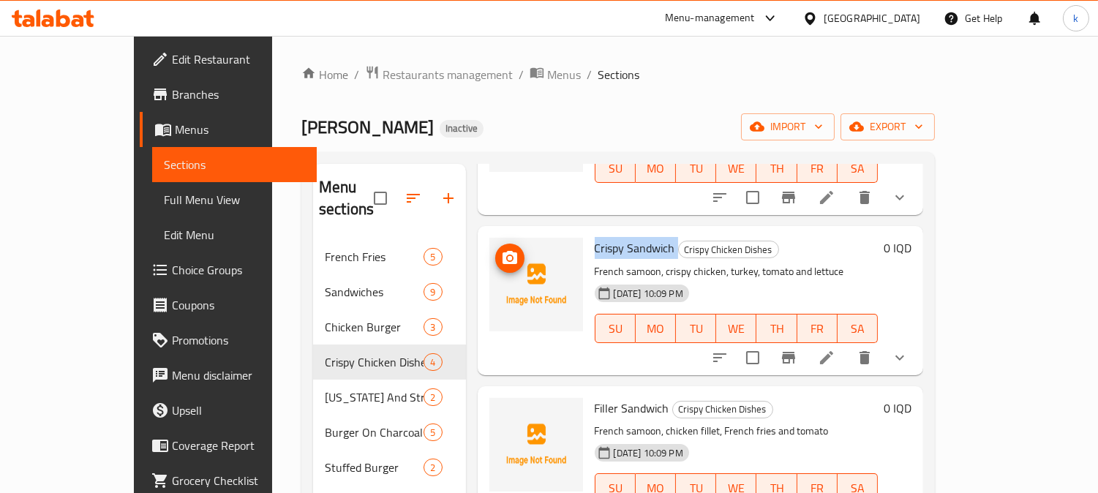
scroll to position [181, 0]
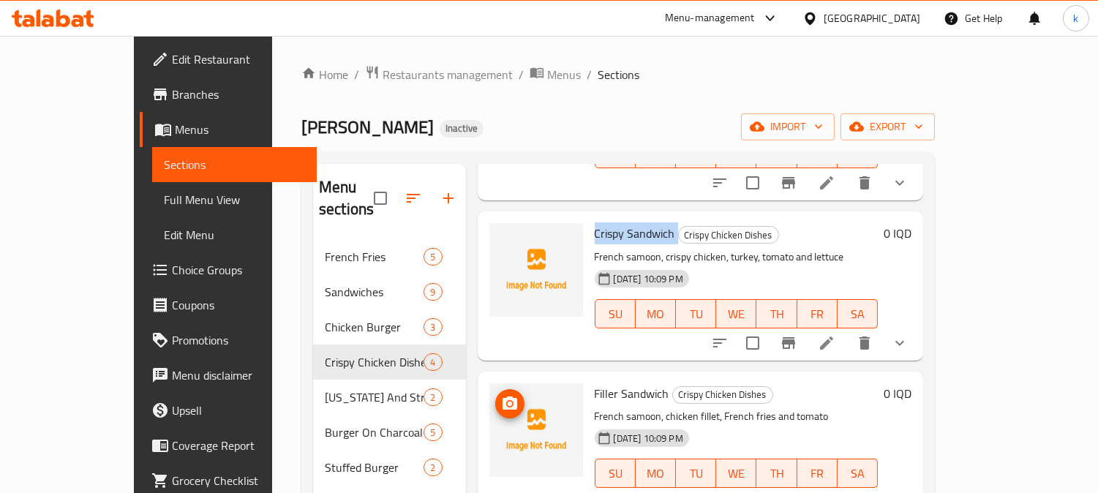
click at [495, 390] on button "upload picture" at bounding box center [509, 403] width 29 height 29
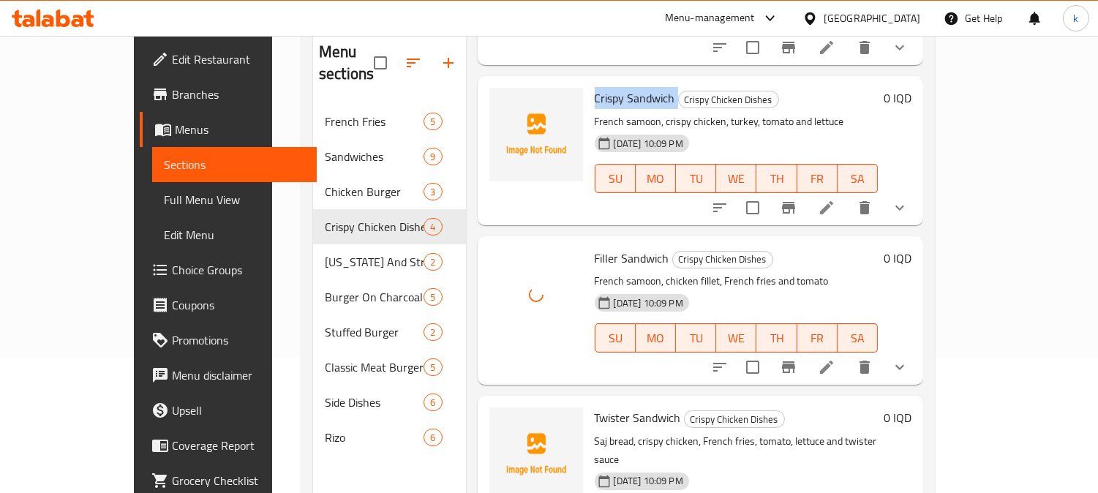
scroll to position [205, 0]
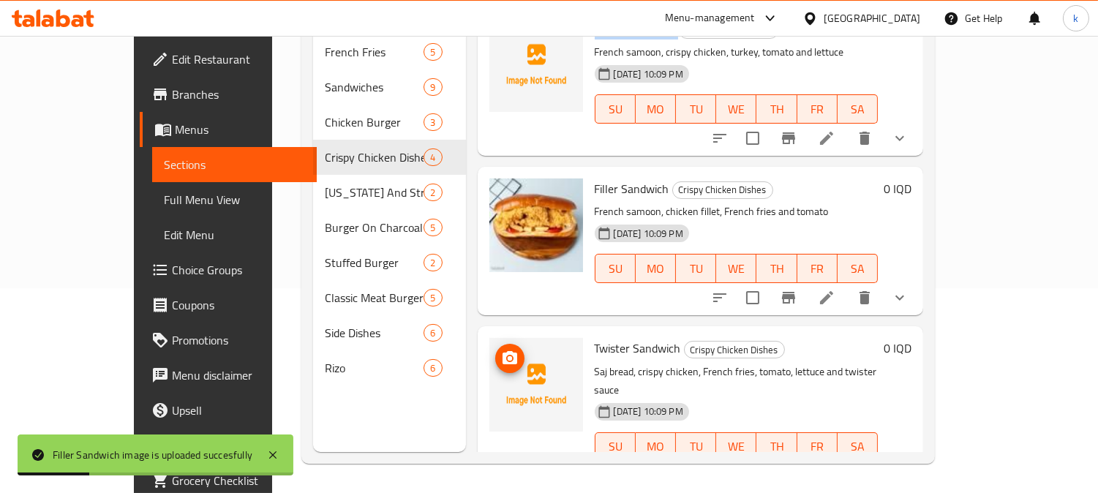
click at [501, 350] on icon "upload picture" at bounding box center [510, 359] width 18 height 18
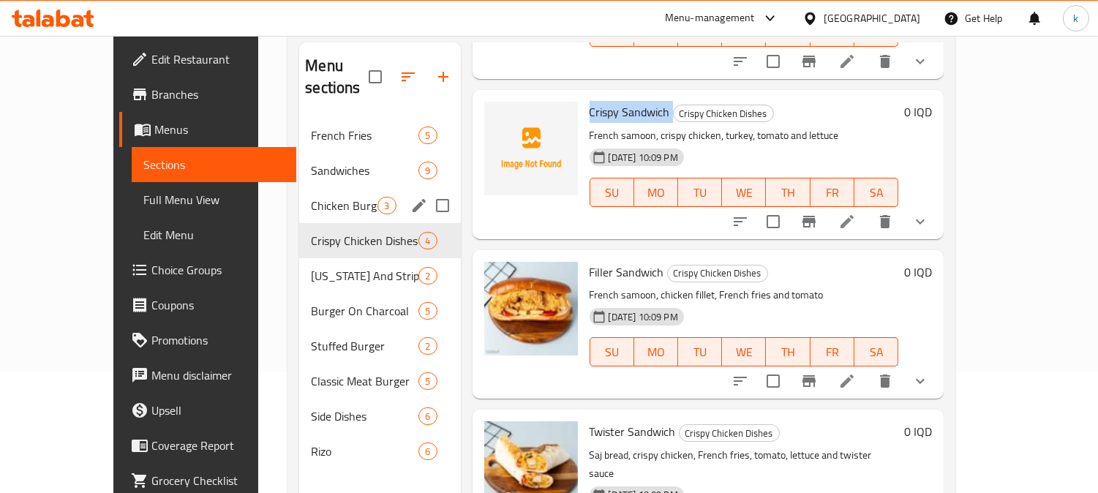
scroll to position [69, 0]
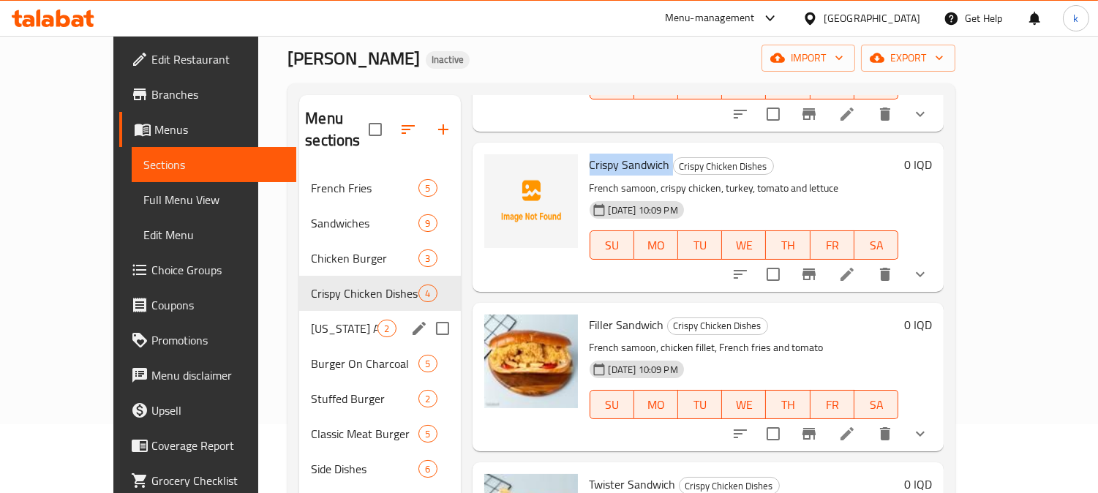
click at [311, 320] on span "Kentucky And Strips" at bounding box center [344, 329] width 67 height 18
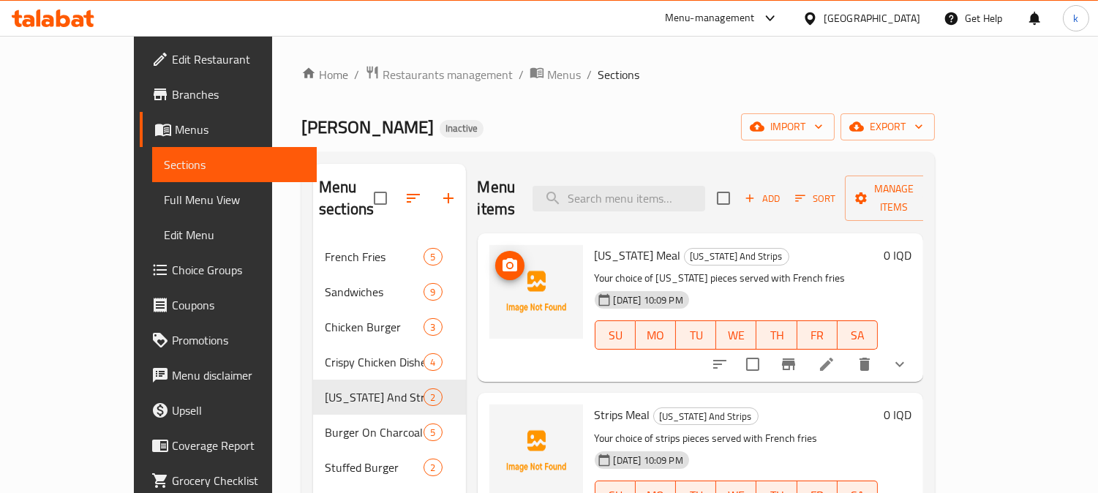
click at [507, 263] on circle "upload picture" at bounding box center [509, 265] width 4 height 4
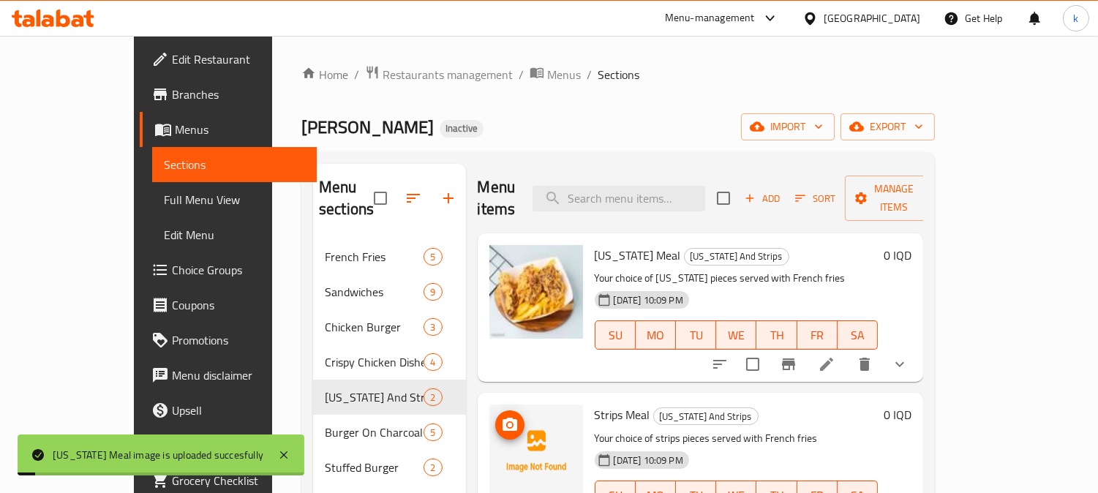
click at [495, 413] on button "upload picture" at bounding box center [509, 424] width 29 height 29
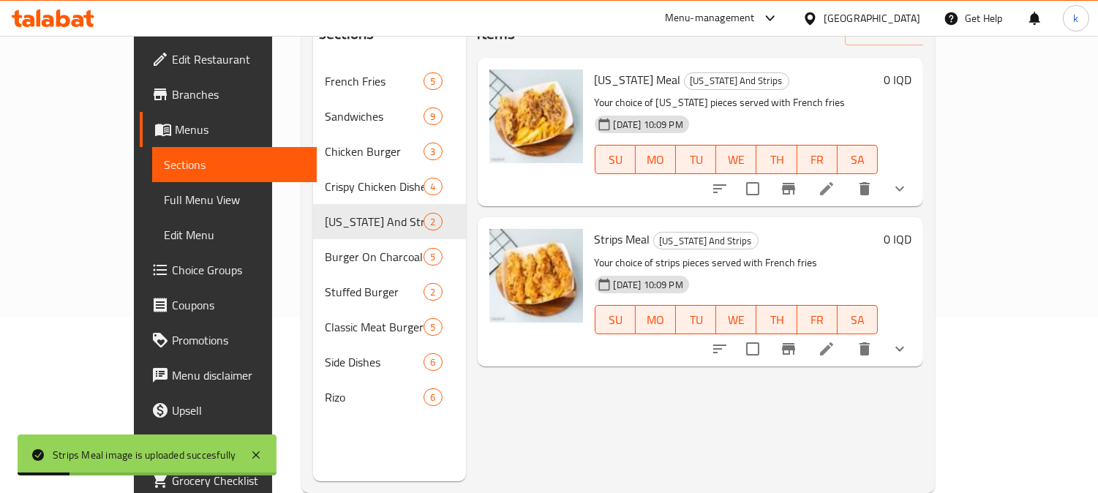
scroll to position [205, 0]
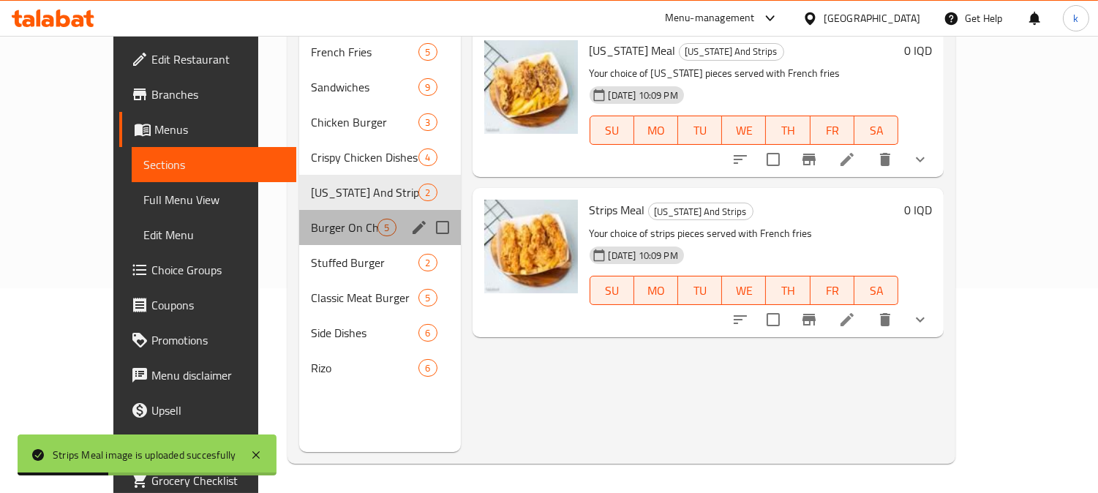
click at [299, 222] on div "Burger On Charcoal 5" at bounding box center [379, 227] width 161 height 35
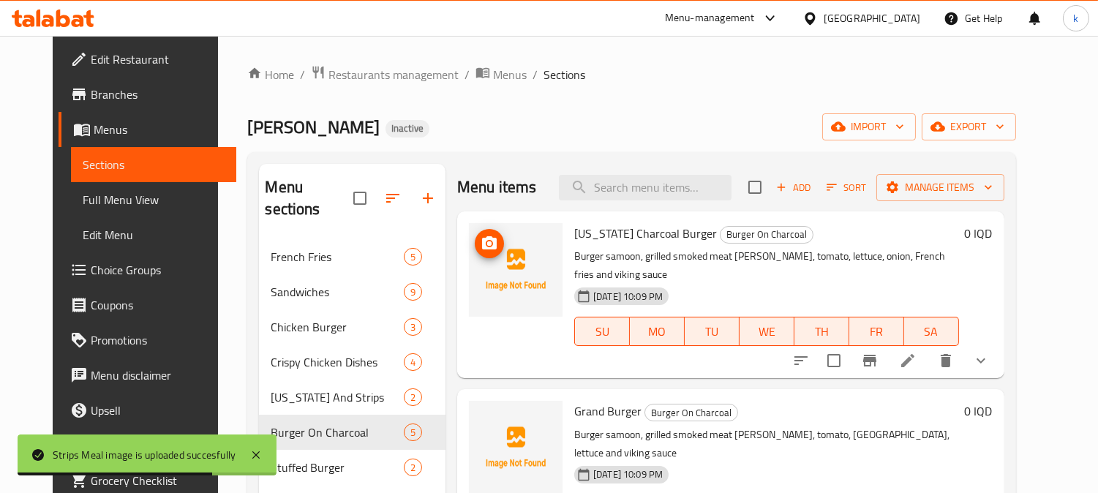
click at [484, 242] on icon "upload picture" at bounding box center [489, 244] width 18 height 18
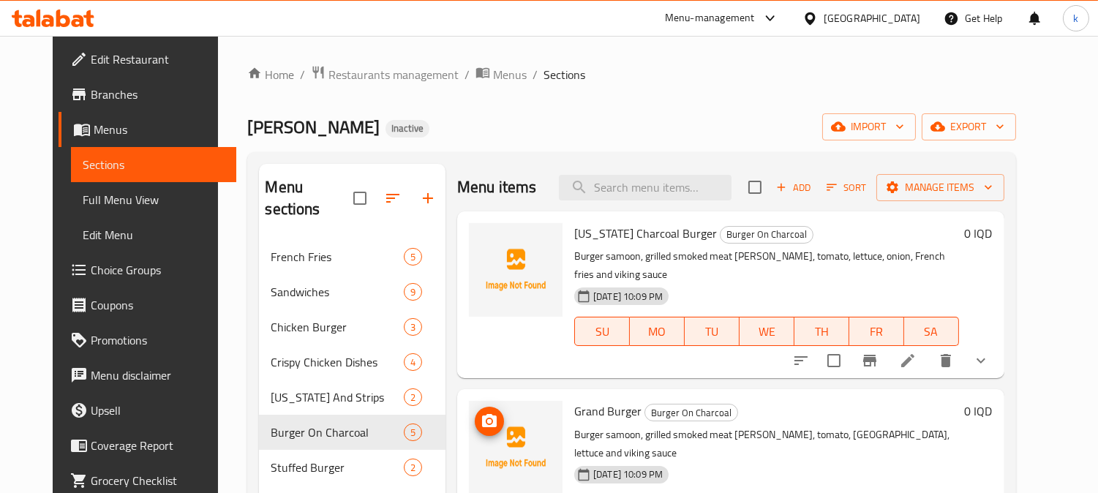
click at [482, 414] on icon "upload picture" at bounding box center [489, 420] width 15 height 13
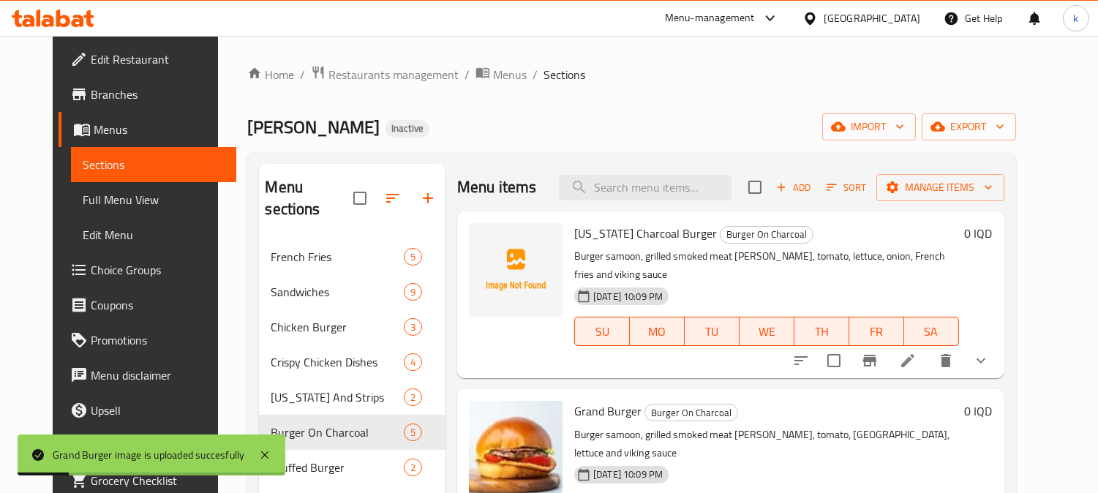
click at [624, 237] on span "New York Charcoal Burger" at bounding box center [645, 233] width 143 height 22
copy h6 "New York Charcoal Burger"
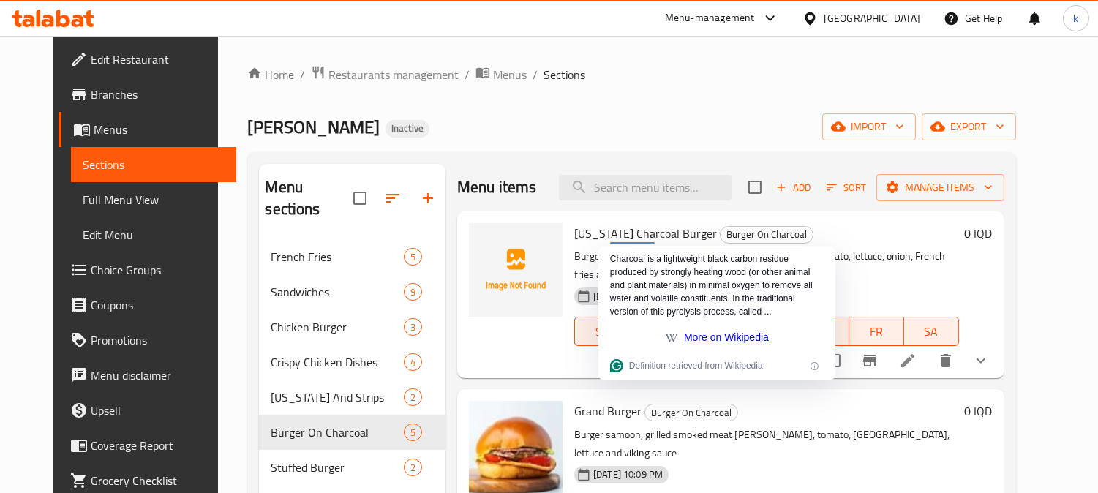
click at [569, 106] on div "Home / Restaurants management / Menus / Sections Ragnar Burger Inactive import …" at bounding box center [631, 366] width 768 height 603
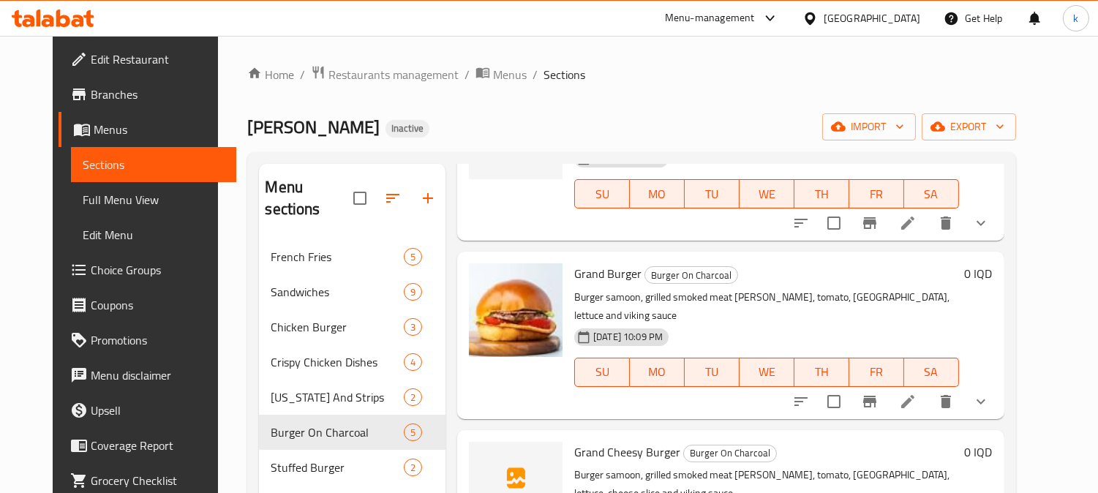
scroll to position [271, 0]
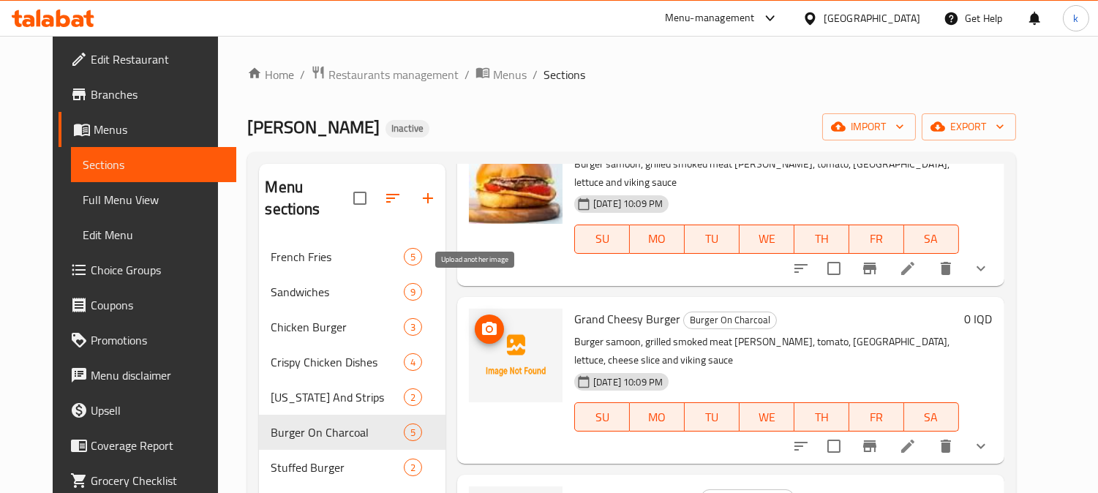
click at [475, 320] on span "upload picture" at bounding box center [489, 329] width 29 height 18
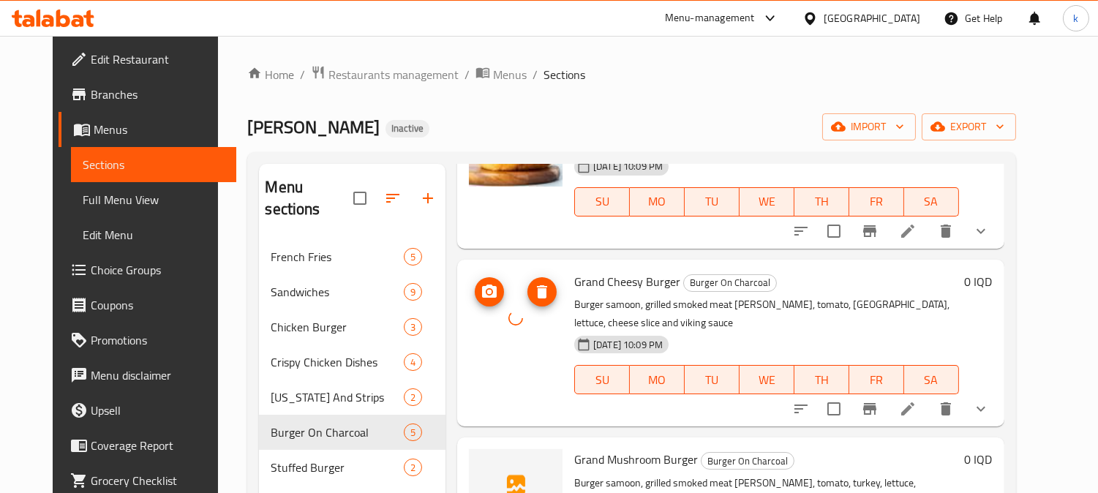
scroll to position [341, 0]
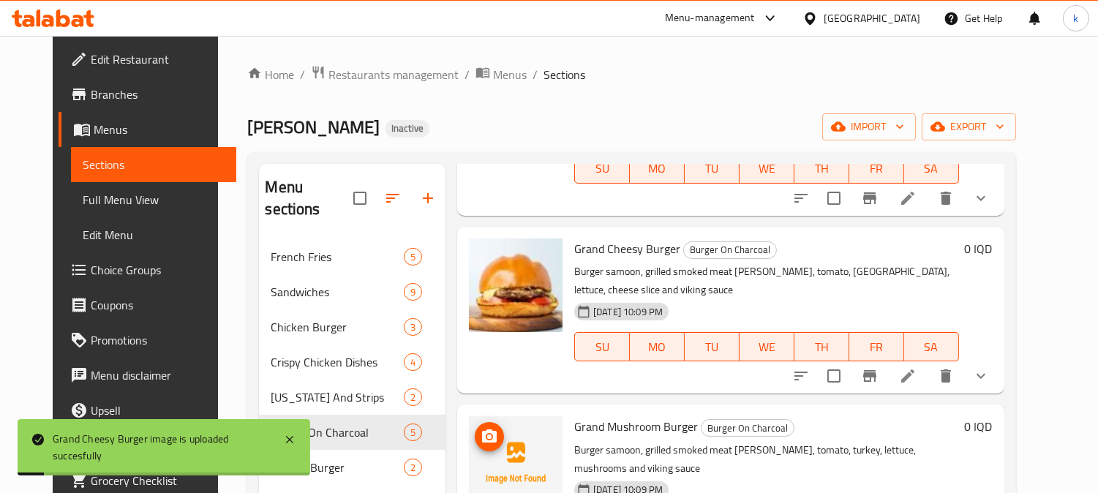
click at [482, 429] on icon "upload picture" at bounding box center [489, 435] width 15 height 13
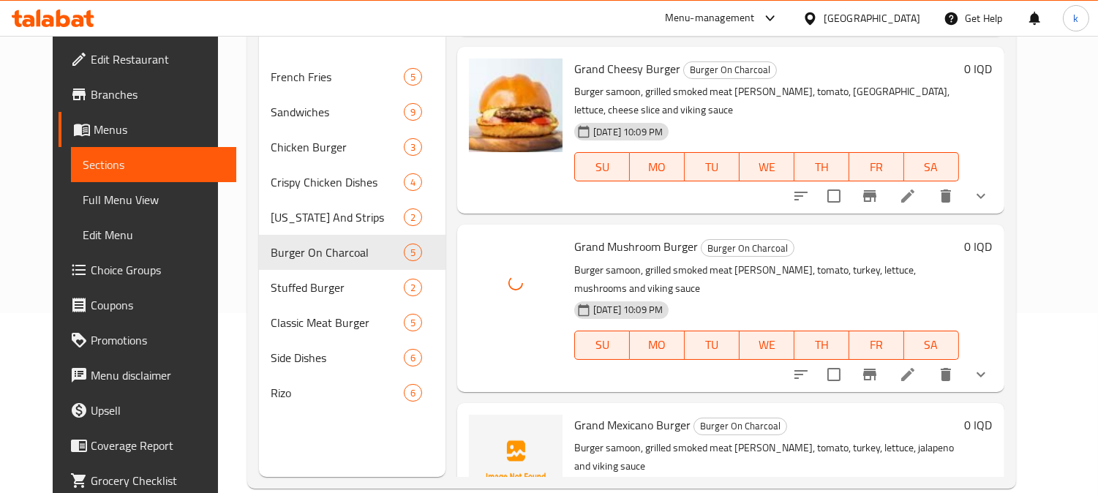
scroll to position [205, 0]
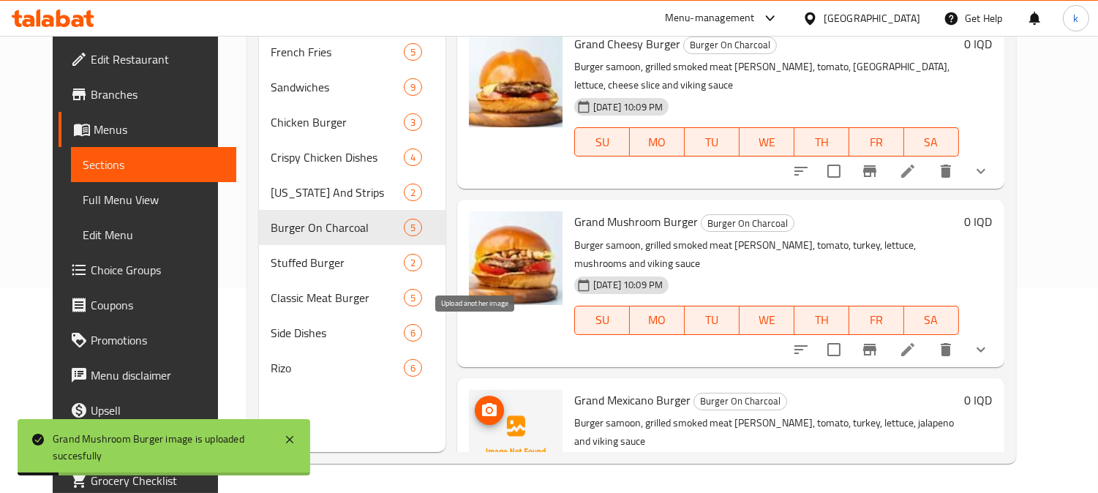
click at [485, 401] on span "upload picture" at bounding box center [489, 410] width 29 height 18
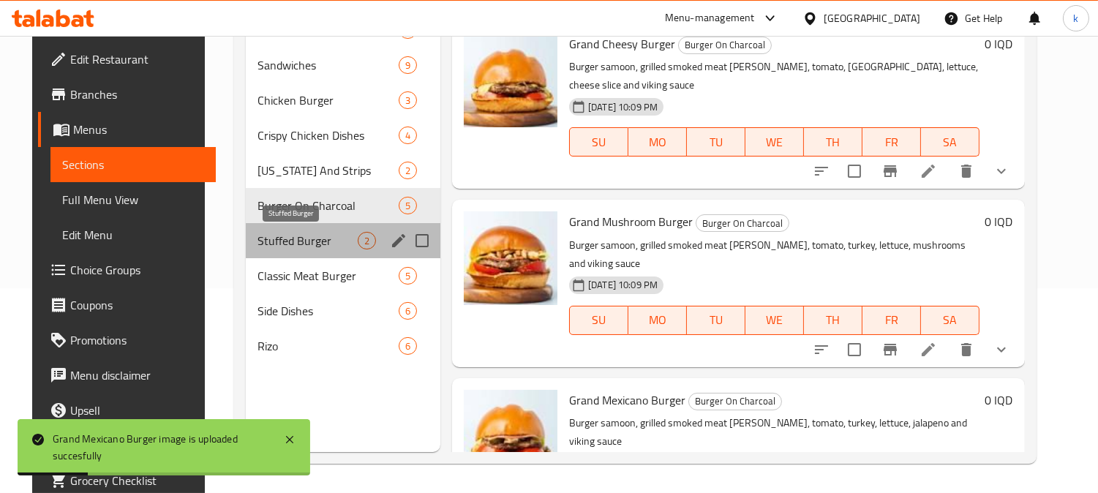
click at [317, 243] on span "Stuffed Burger" at bounding box center [307, 241] width 100 height 18
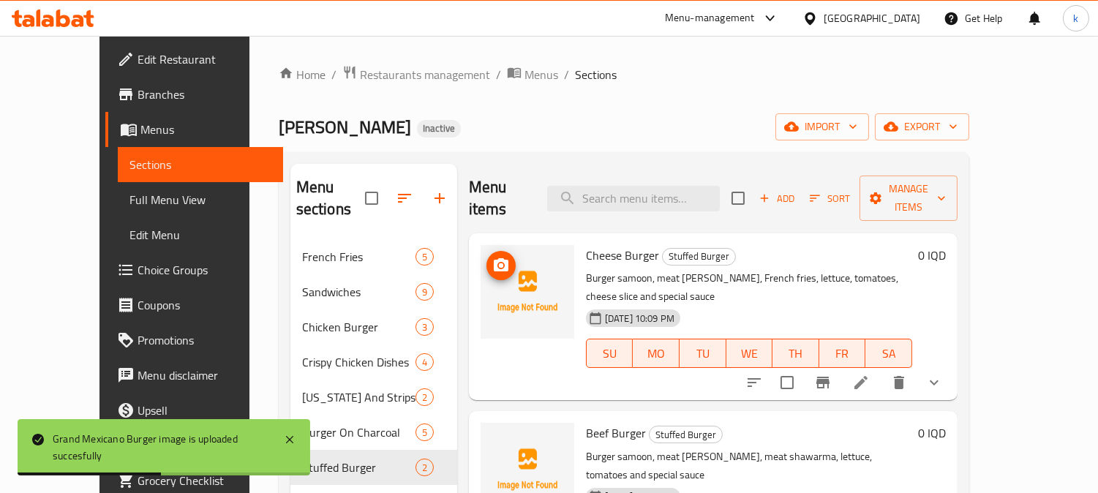
click at [480, 245] on img at bounding box center [527, 292] width 94 height 94
click at [492, 257] on icon "upload picture" at bounding box center [501, 266] width 18 height 18
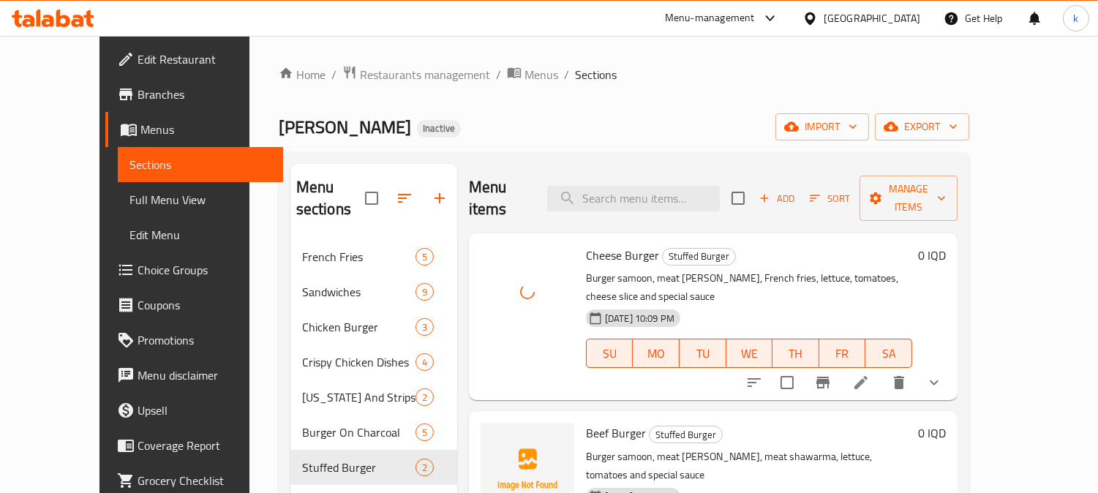
scroll to position [135, 0]
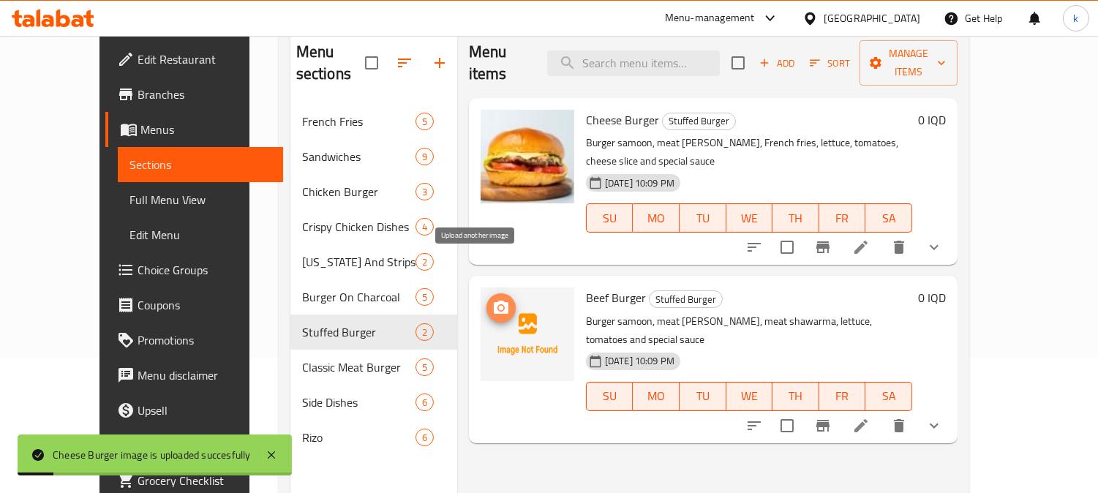
click at [492, 299] on icon "upload picture" at bounding box center [501, 308] width 18 height 18
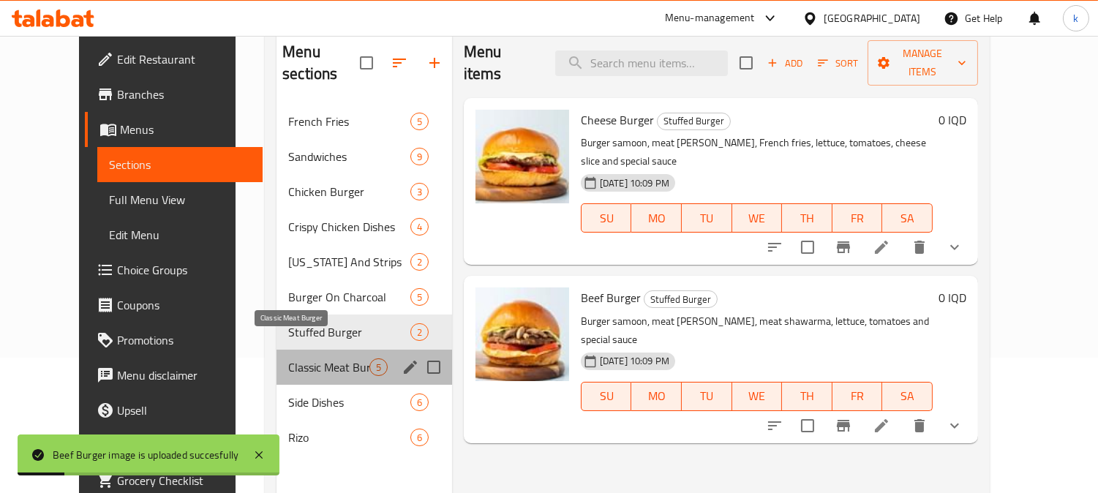
click at [295, 358] on span "Classic Meat Burger" at bounding box center [328, 367] width 81 height 18
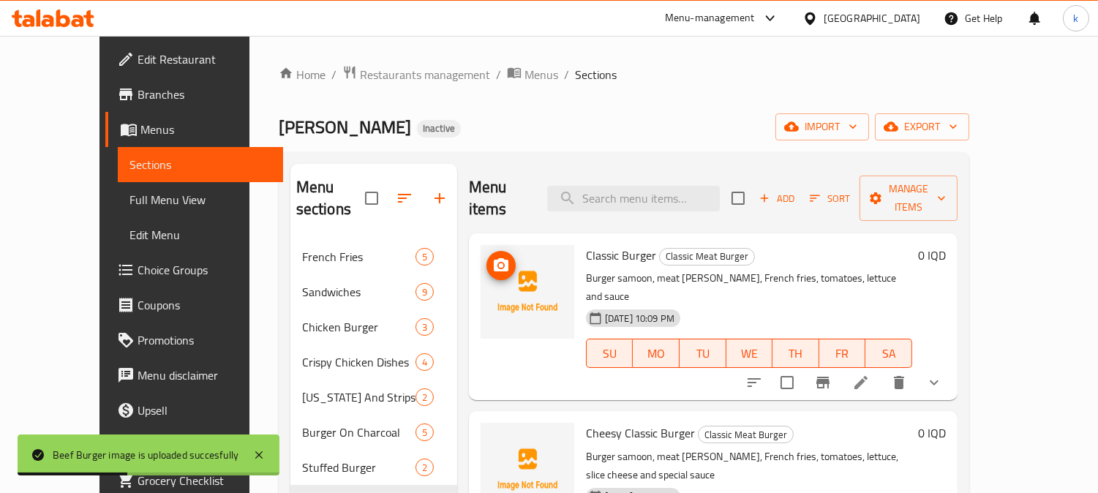
click at [494, 258] on icon "upload picture" at bounding box center [501, 264] width 15 height 13
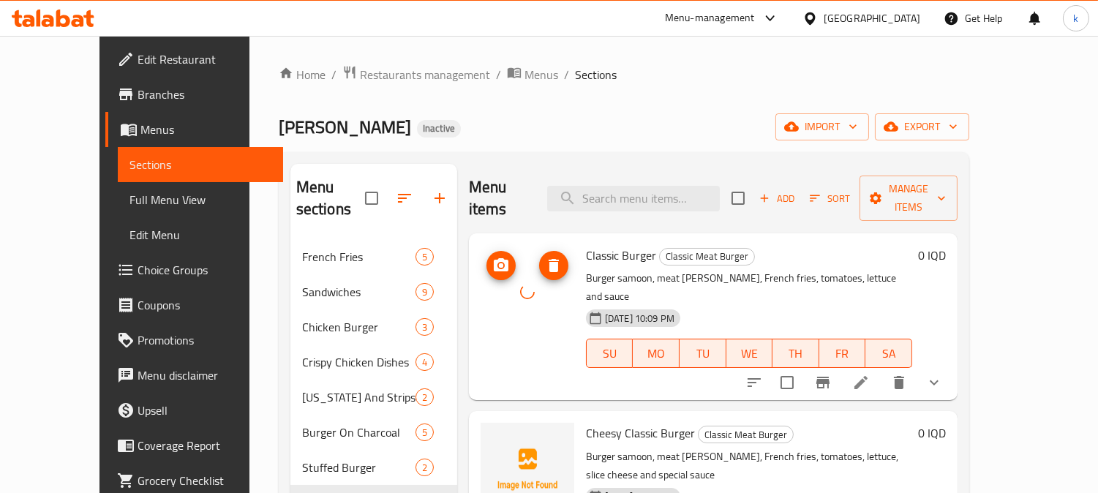
scroll to position [135, 0]
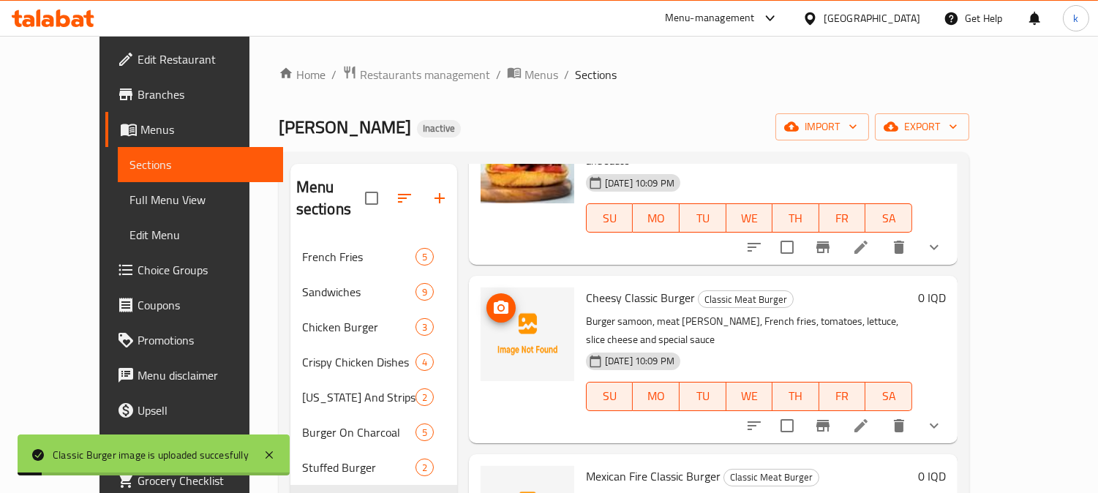
click at [486, 299] on span "upload picture" at bounding box center [500, 308] width 29 height 18
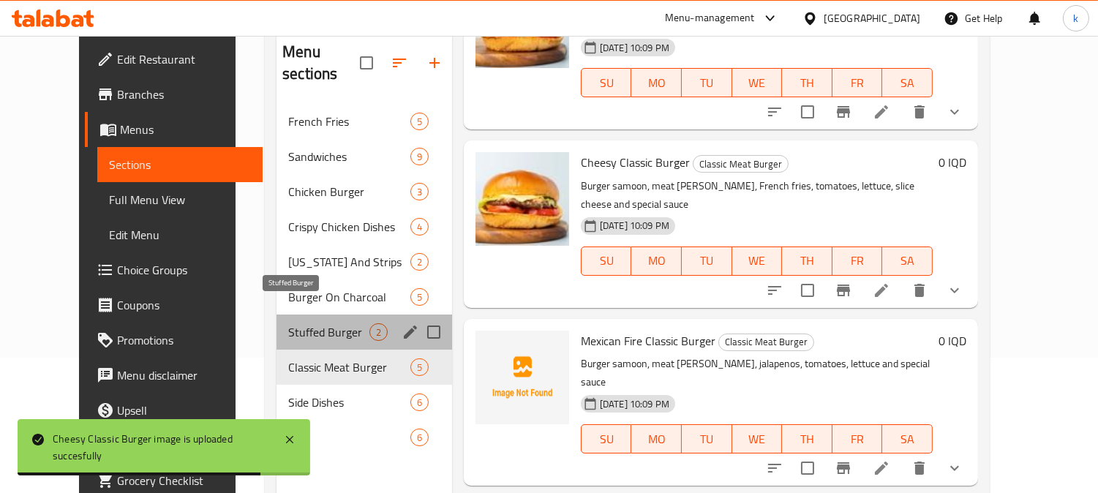
click at [310, 323] on span "Stuffed Burger" at bounding box center [328, 332] width 81 height 18
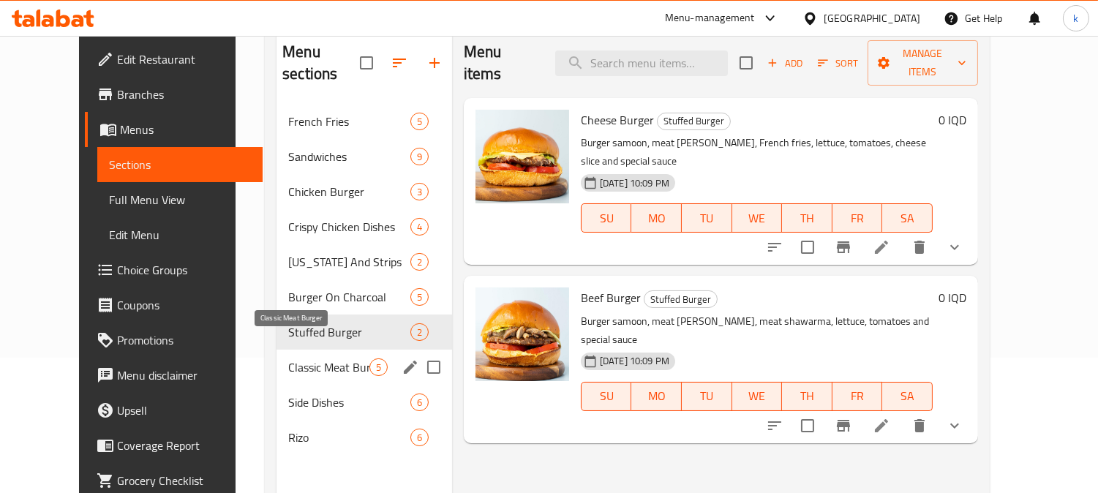
click at [320, 358] on span "Classic Meat Burger" at bounding box center [328, 367] width 81 height 18
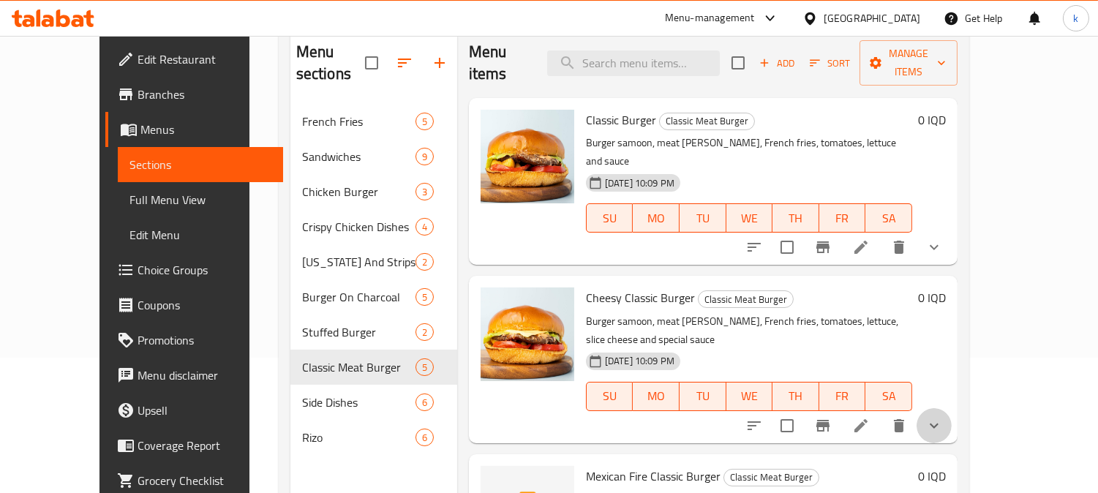
click at [951, 408] on button "show more" at bounding box center [933, 425] width 35 height 35
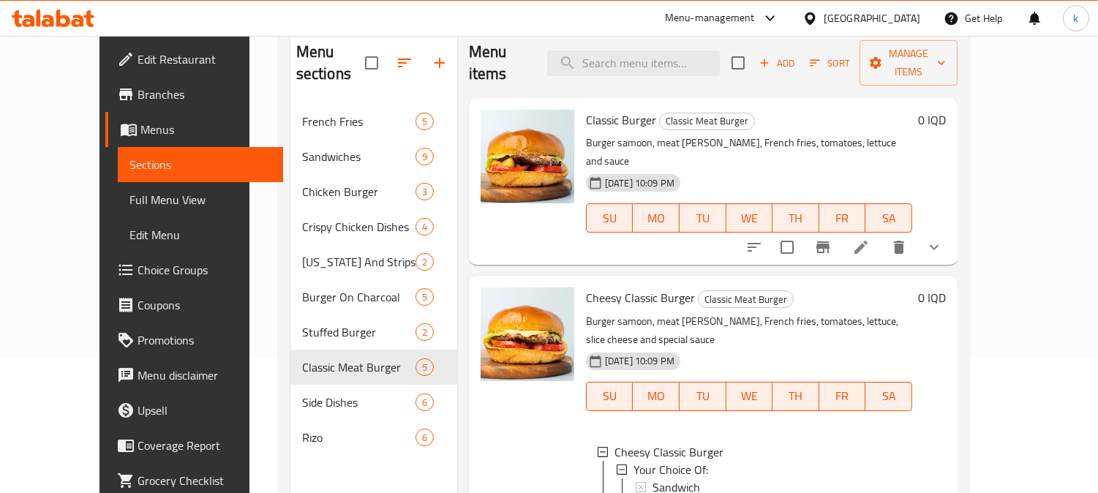
scroll to position [135, 0]
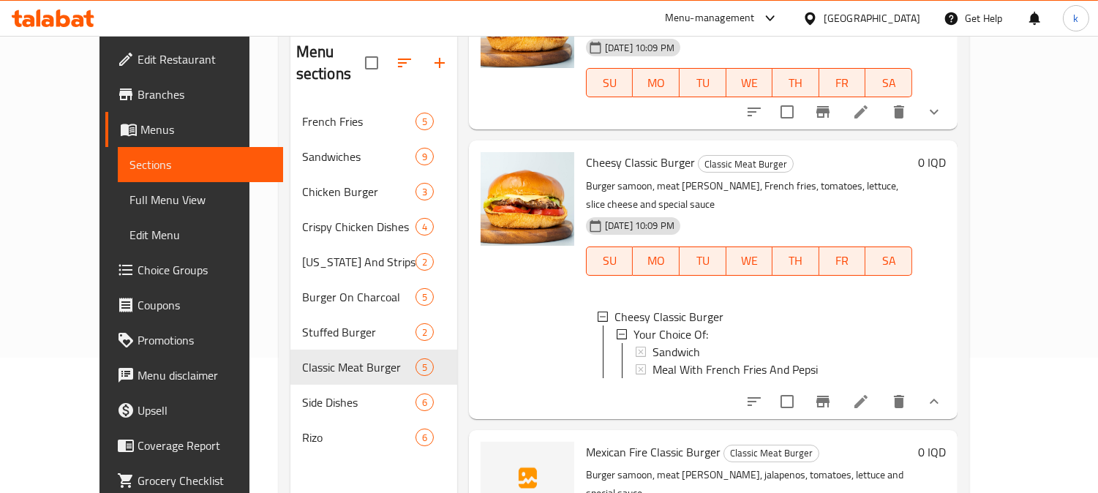
click at [869, 393] on icon at bounding box center [861, 402] width 18 height 18
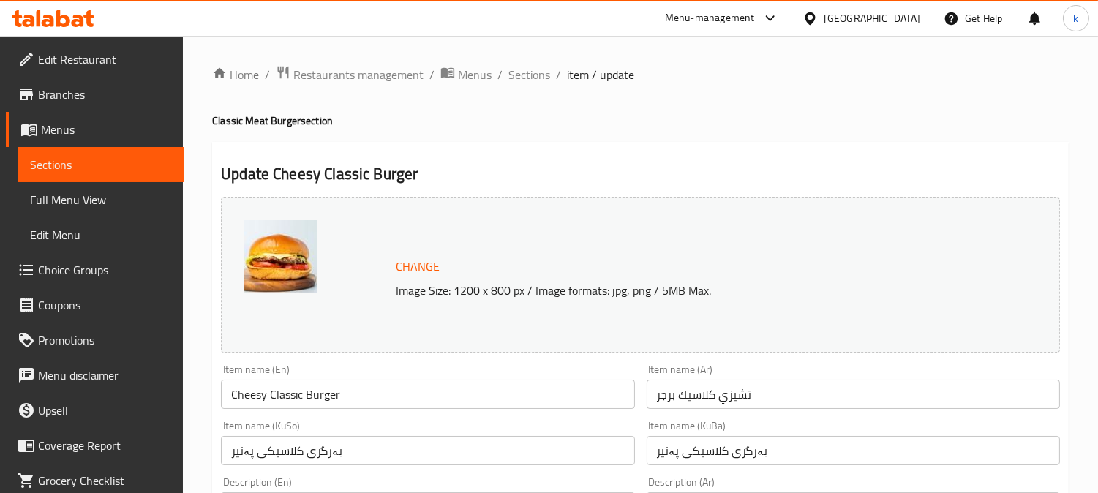
click at [523, 82] on span "Sections" at bounding box center [529, 75] width 42 height 18
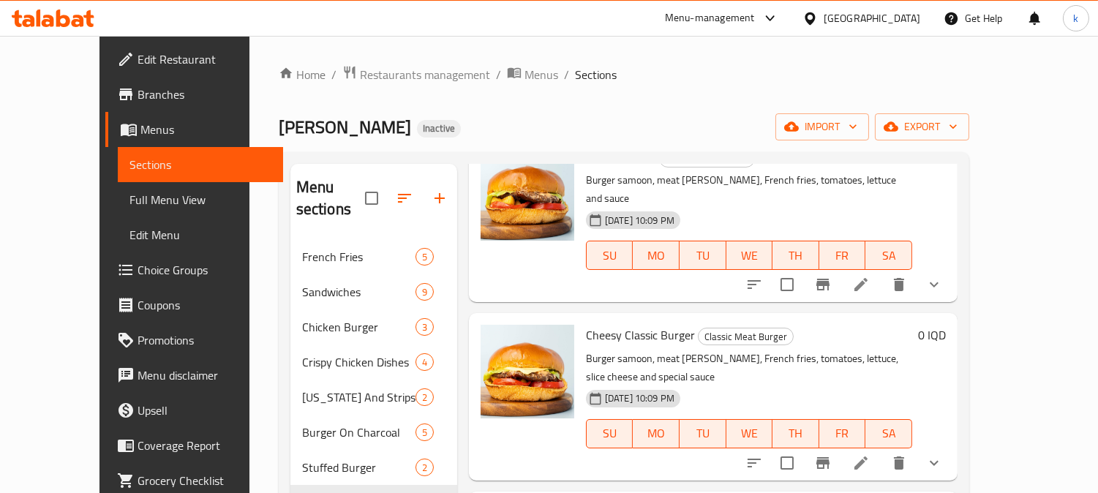
scroll to position [135, 0]
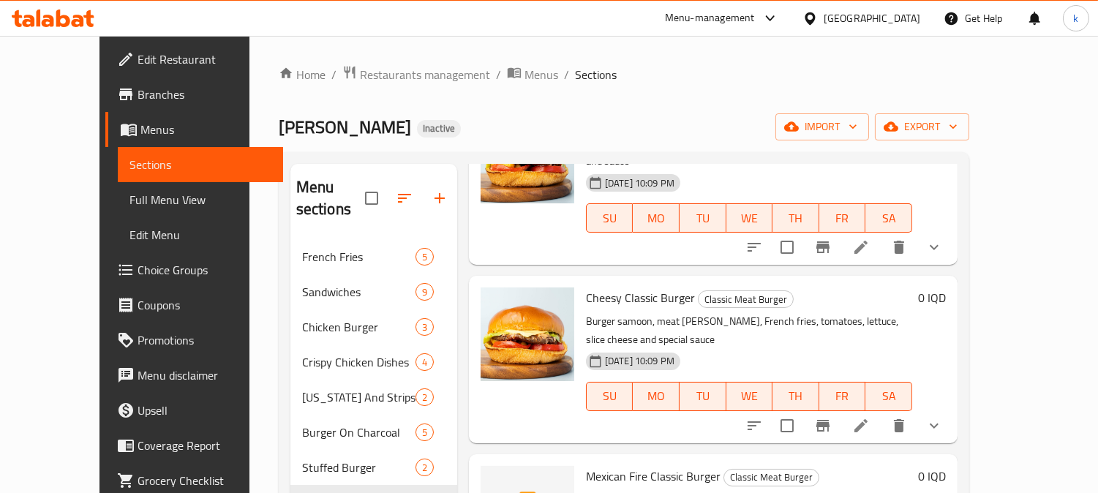
click at [629, 287] on span "Cheesy Classic Burger" at bounding box center [640, 298] width 109 height 22
copy h6 "Cheesy Classic Burger"
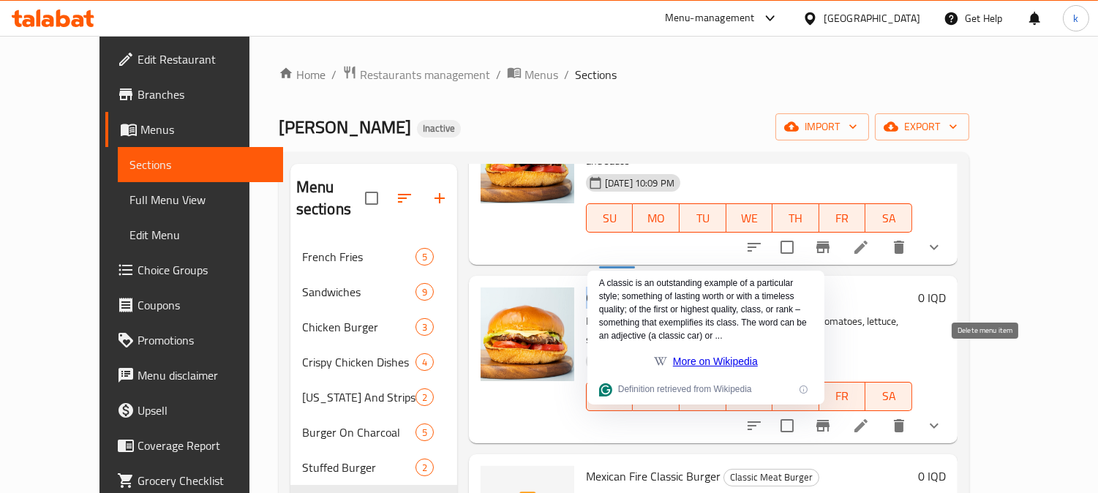
click at [904, 419] on icon "delete" at bounding box center [899, 425] width 10 height 13
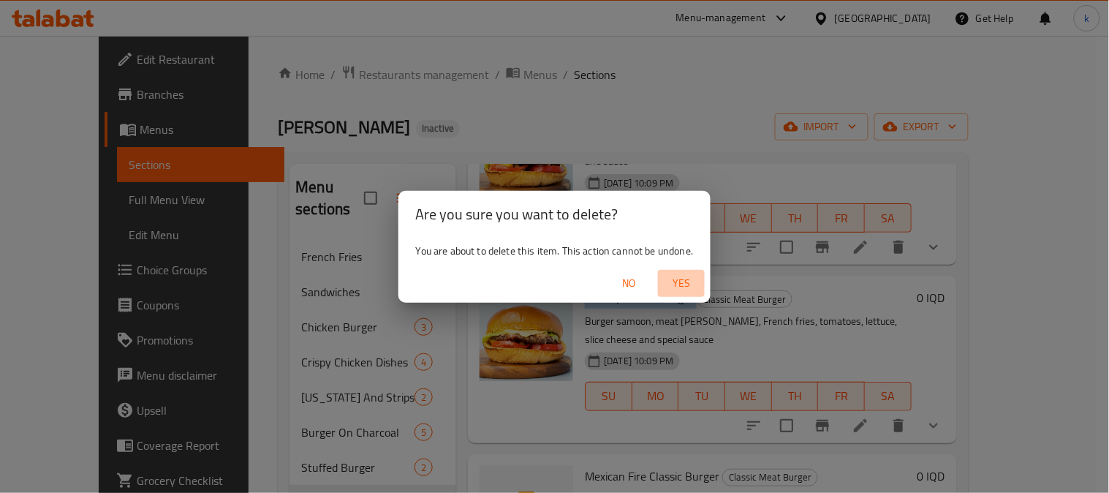
click at [671, 278] on span "Yes" at bounding box center [681, 283] width 35 height 18
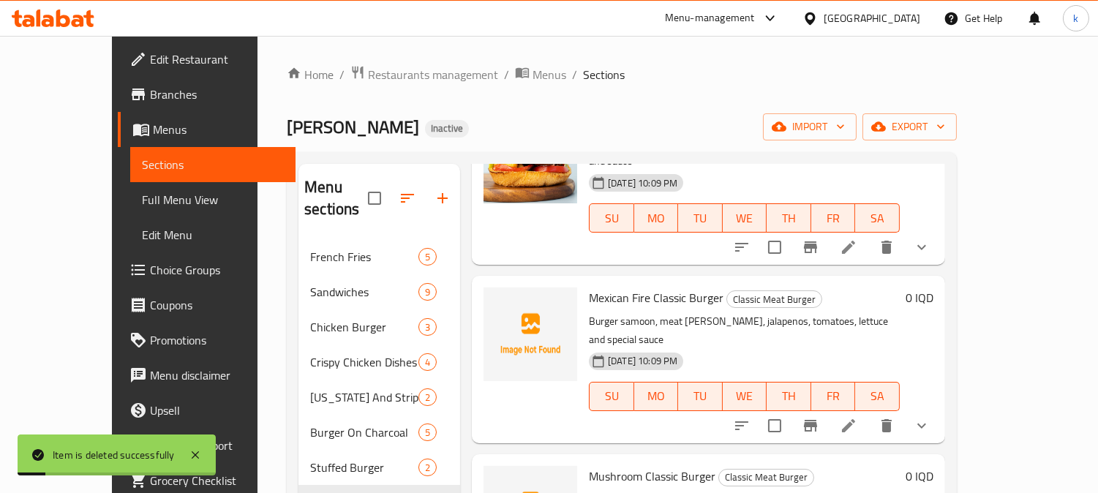
scroll to position [0, 0]
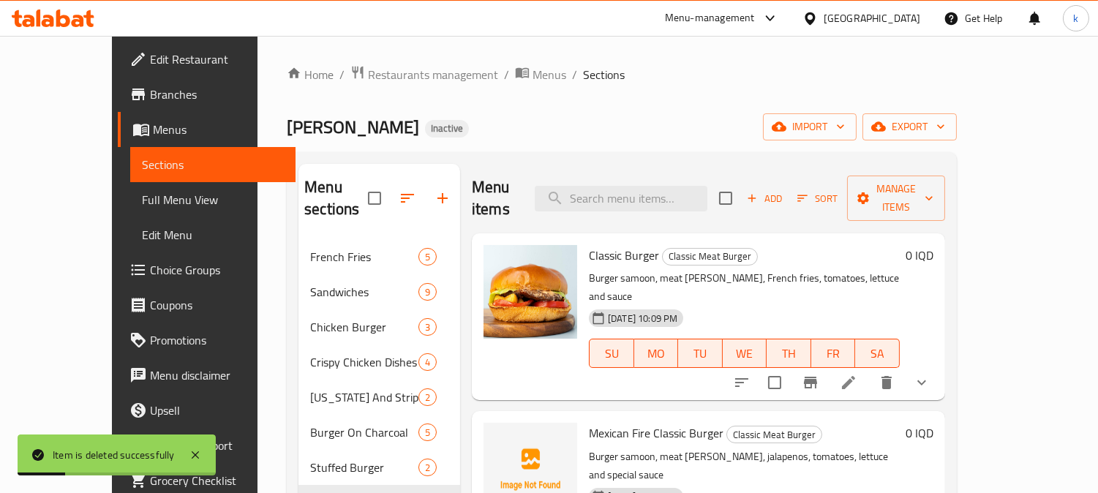
click at [784, 190] on span "Add" at bounding box center [763, 198] width 39 height 17
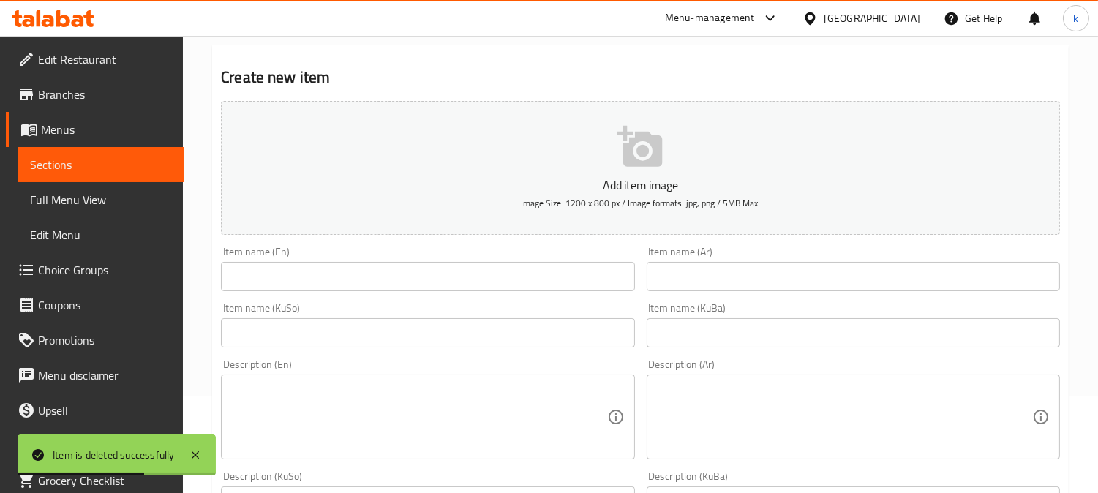
scroll to position [135, 0]
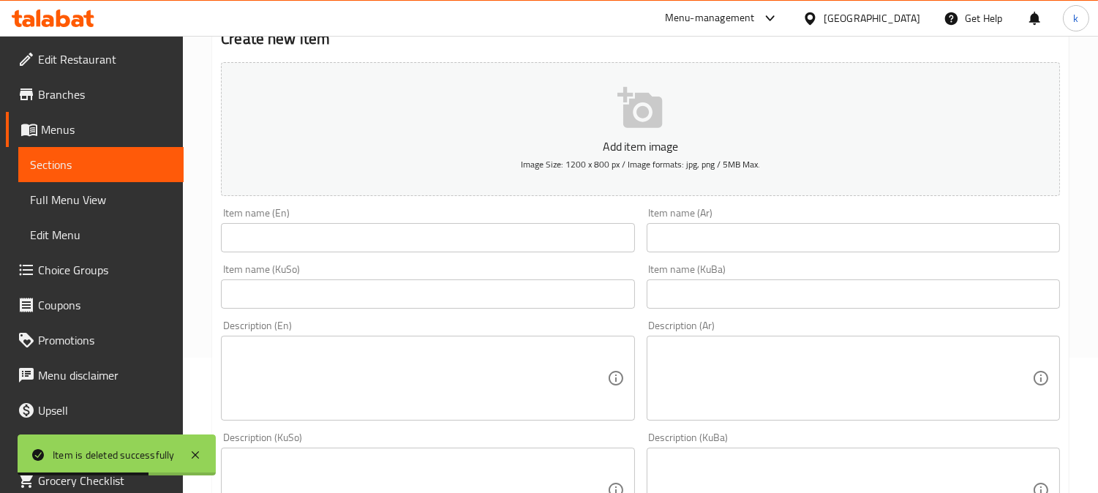
click at [727, 296] on input "text" at bounding box center [852, 293] width 413 height 29
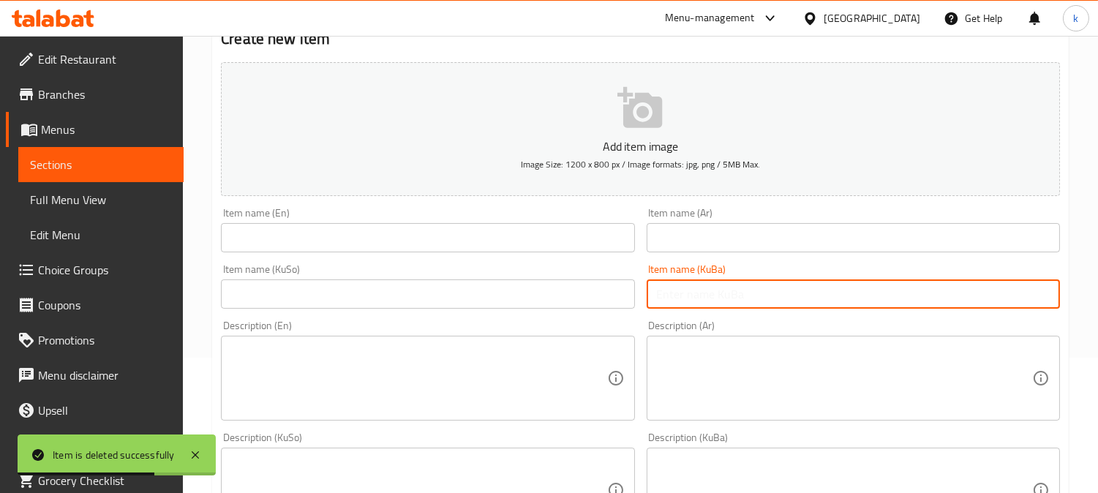
paste input "بەرگری کلاسیکی پەنیر"
type input "بەرگری کلاسیکی پەنیر"
drag, startPoint x: 575, startPoint y: 292, endPoint x: 670, endPoint y: 252, distance: 102.8
click at [575, 292] on input "text" at bounding box center [427, 293] width 413 height 29
paste input "بەرگری کلاسیکی پەنیر"
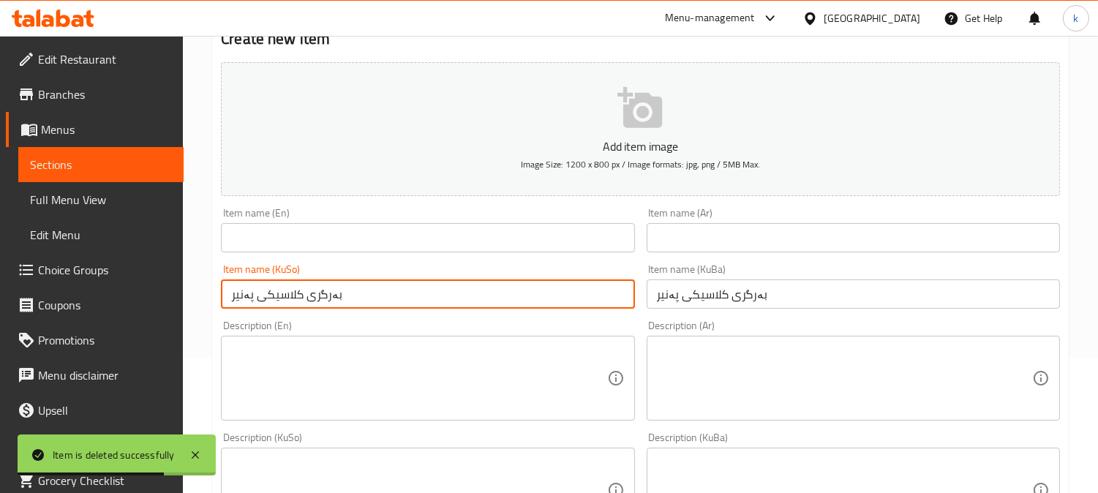
type input "بەرگری کلاسیکی پەنیر"
click at [681, 241] on input "text" at bounding box center [852, 237] width 413 height 29
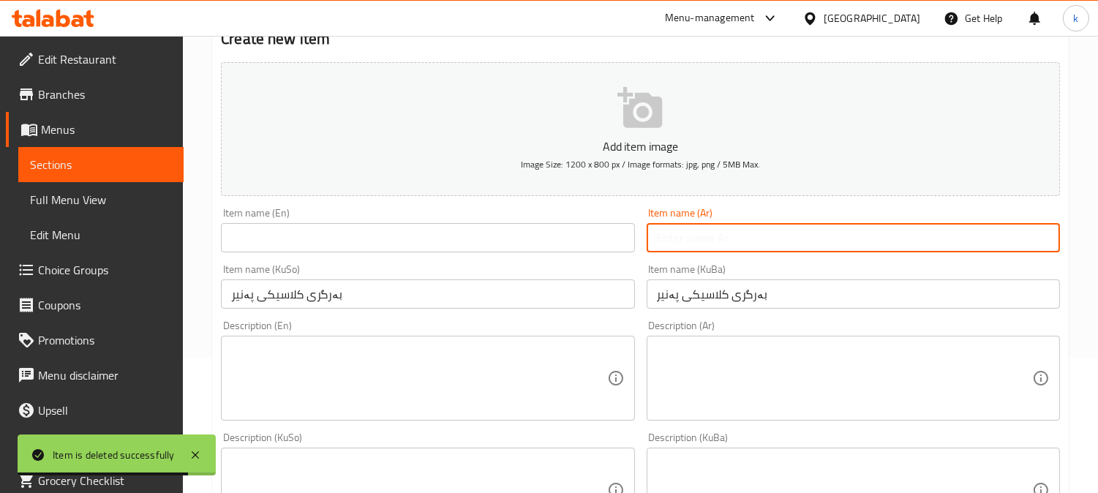
paste input "تشيزي كلاسيك برجر"
type input "تشيزي كلاسيك برجر"
click at [333, 241] on input "text" at bounding box center [427, 237] width 413 height 29
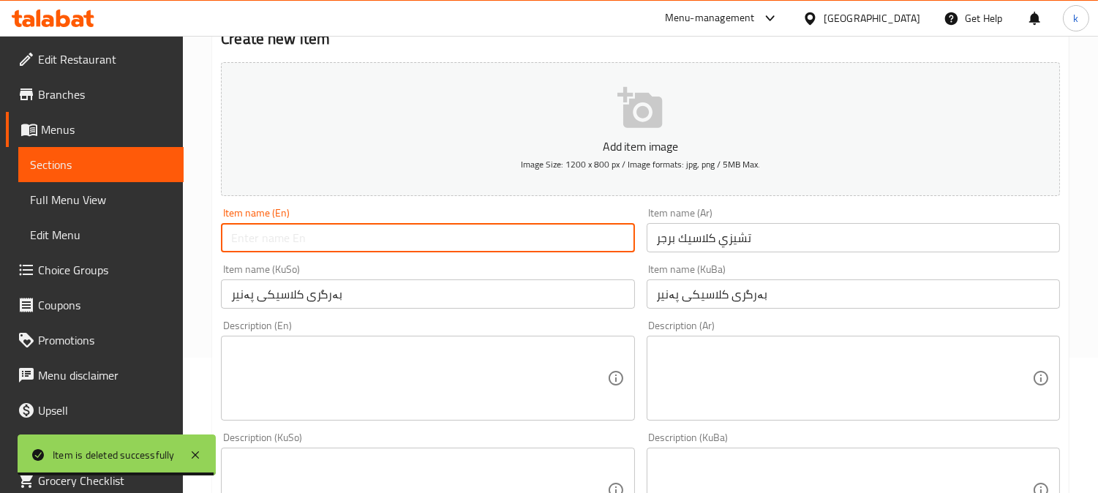
paste input "Cheesy Classic Burger"
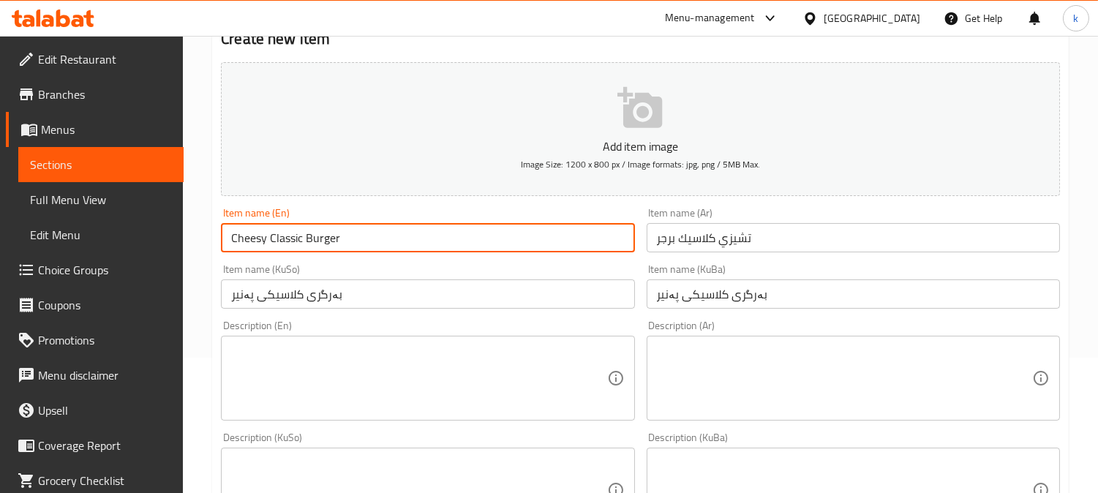
type input "Cheesy Classic Burger"
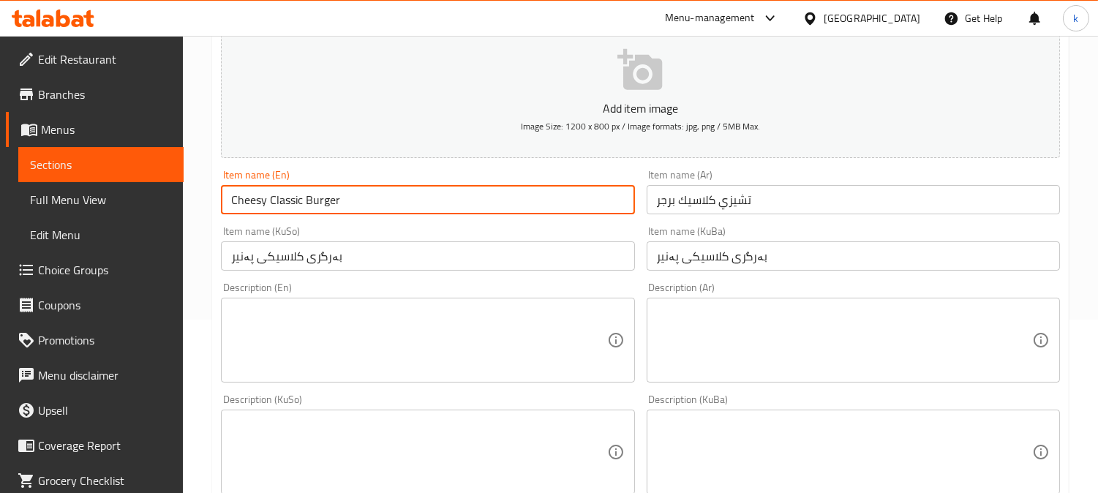
scroll to position [271, 0]
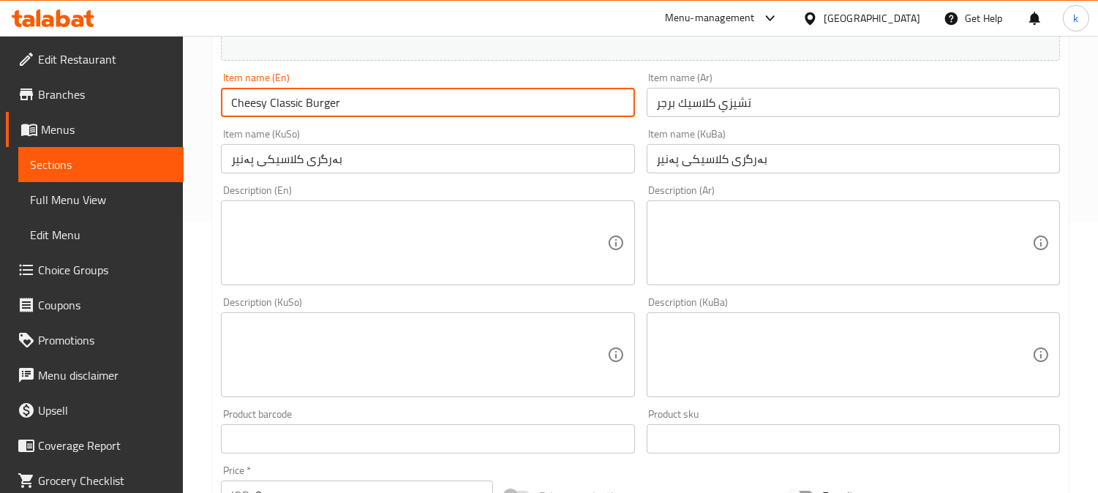
click at [788, 331] on textarea at bounding box center [844, 354] width 375 height 69
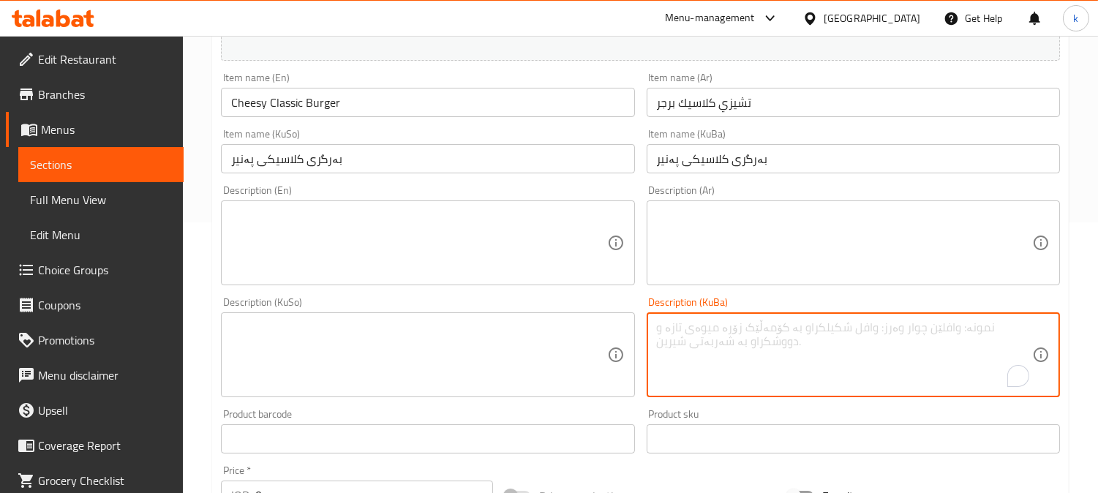
paste textarea "سەموونی بەرگر، پارچە بەرگری گۆشت، فینگەر، تەماتە، کاهوو، پارچە پەنیر و سۆسی تای…"
type textarea "سەموونی بەرگر، پارچە بەرگری گۆشت، فینگەر، تەماتە، کاهوو، پارچە پەنیر و سۆسی تای…"
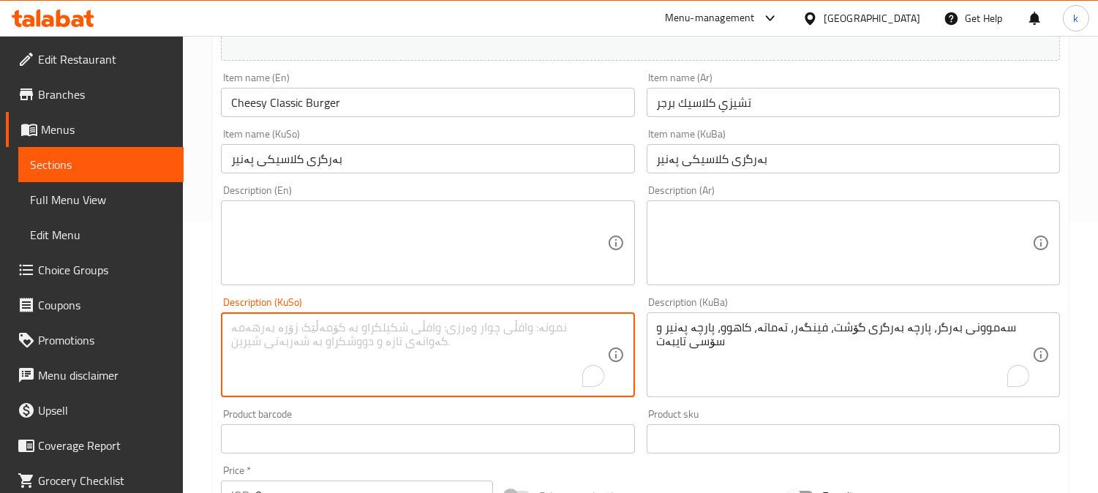
click at [501, 348] on textarea "To enrich screen reader interactions, please activate Accessibility in Grammarl…" at bounding box center [418, 354] width 375 height 69
paste textarea "سەموونی بەرگر، پارچە بەرگری گۆشت، فینگەر، تەماتە، کاهوو، پارچە پەنیر و سۆسی تای…"
type textarea "سەموونی بەرگر، پارچە بەرگری گۆشت، فینگەر، تەماتە، کاهوو، پارچە پەنیر و سۆسی تای…"
click at [692, 244] on textarea at bounding box center [844, 242] width 375 height 69
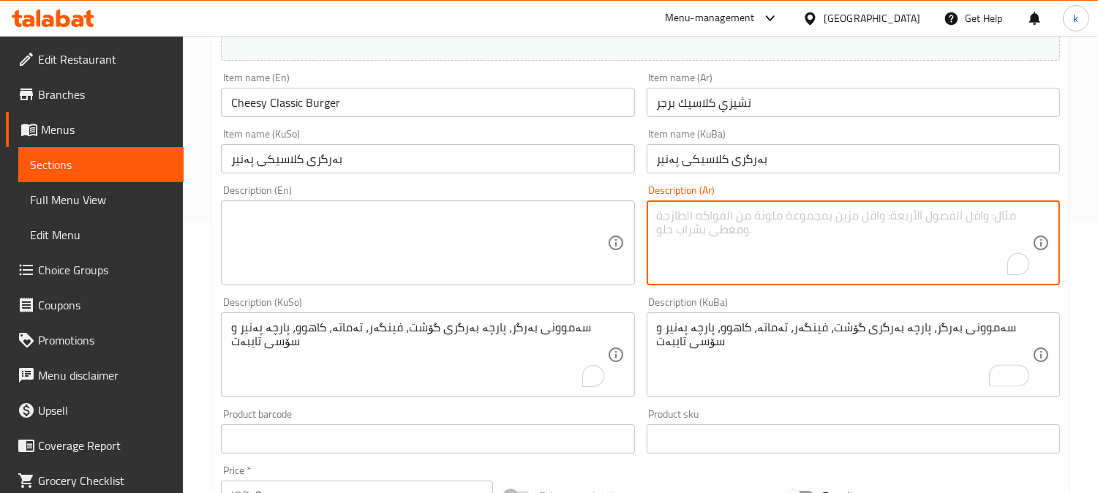
paste textarea "صمون برجر، شريحة برجر لحم، بطاطا مقلية، طماطم، خس، شريحة جبنة وصلصة خاصة"
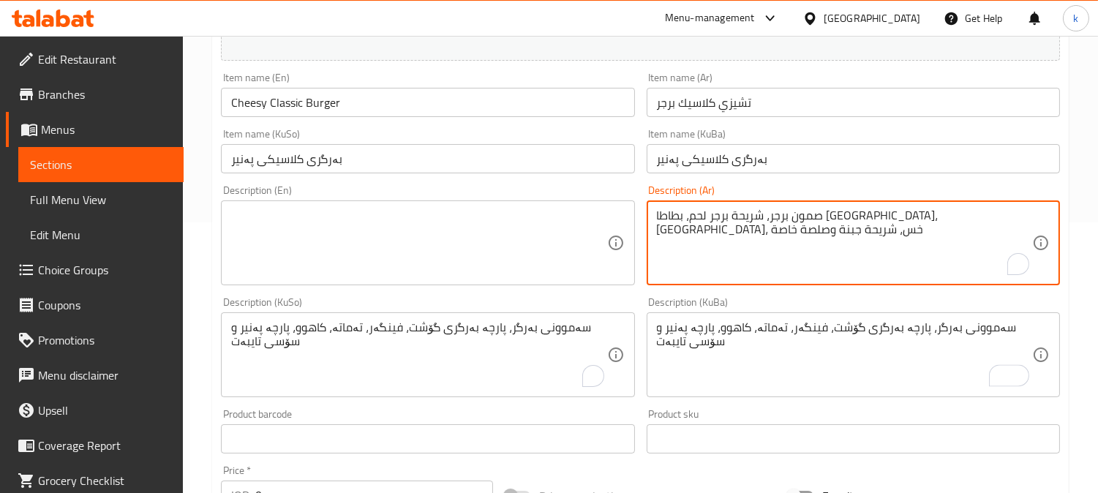
type textarea "صمون برجر، شريحة برجر لحم، بطاطا مقلية، طماطم، خس، شريحة جبنة وصلصة خاصة"
click at [426, 253] on textarea at bounding box center [418, 242] width 375 height 69
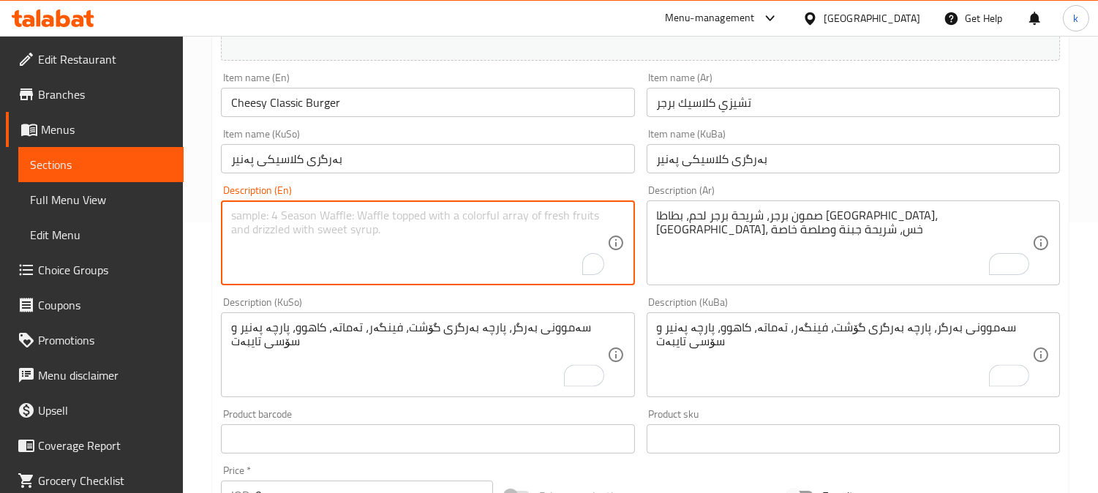
paste textarea "Burger samoon, meat burger patty, French fries, tomatoes, lettuce, slice cheese…"
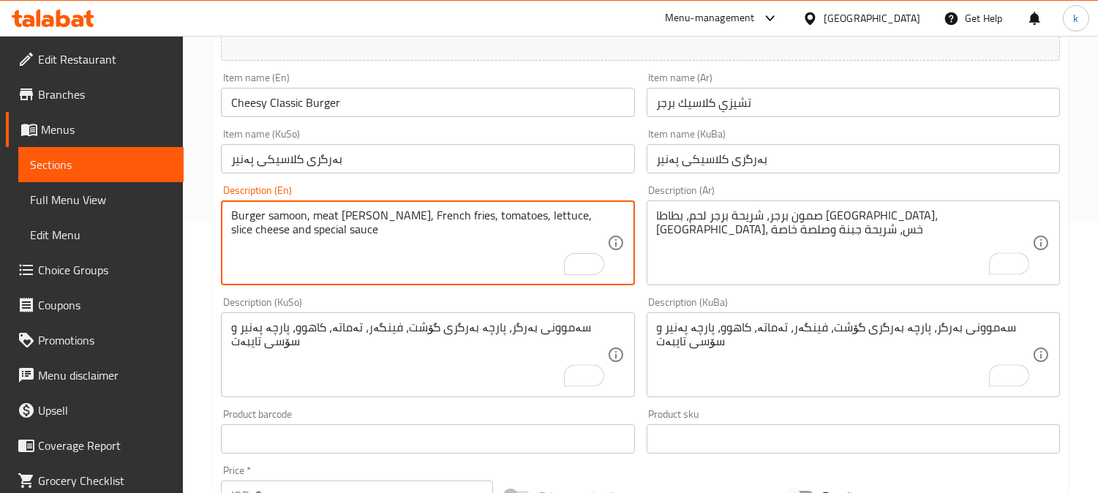
scroll to position [706, 0]
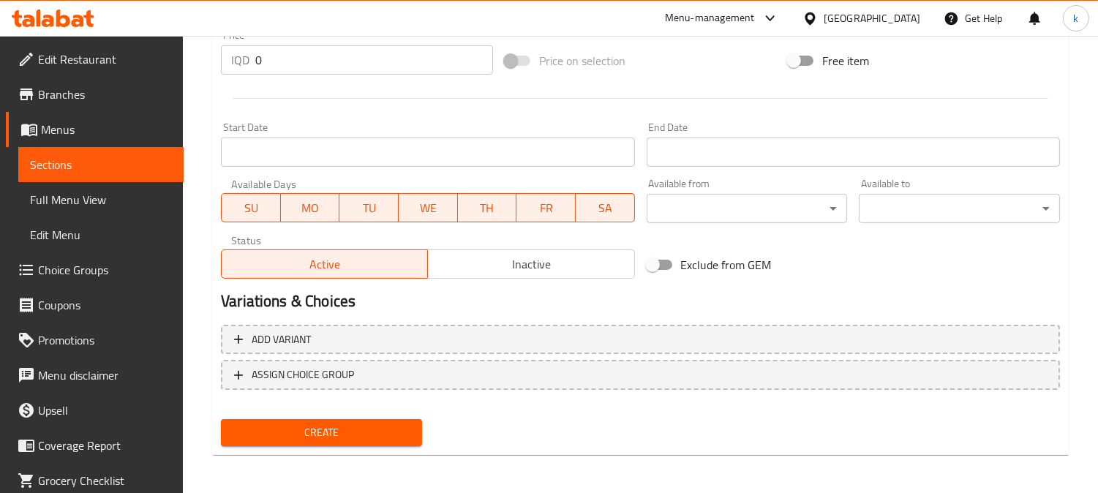
type textarea "Burger samoon, meat burger patty, French fries, tomatoes, lettuce, slice cheese…"
click at [371, 419] on button "Create" at bounding box center [321, 432] width 201 height 27
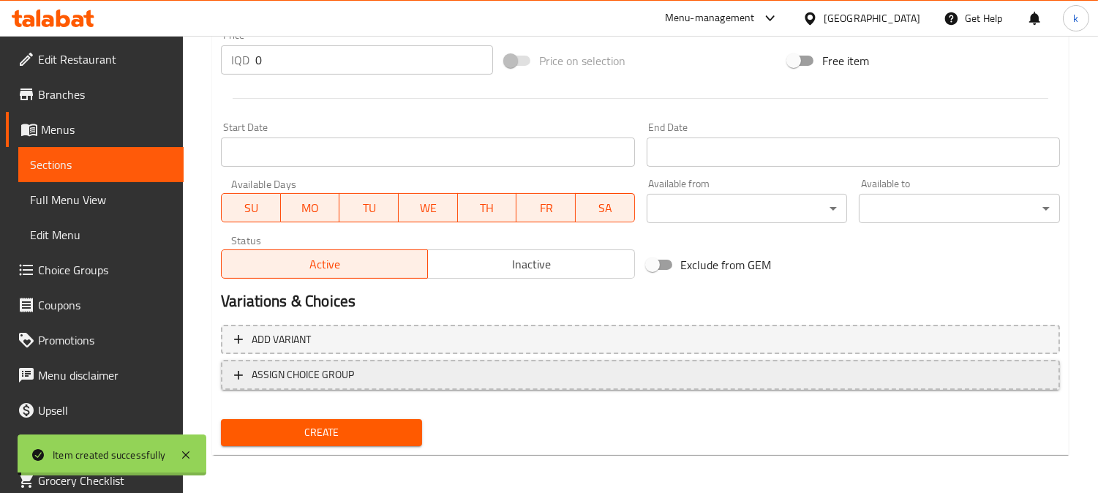
click at [391, 371] on span "ASSIGN CHOICE GROUP" at bounding box center [640, 375] width 812 height 18
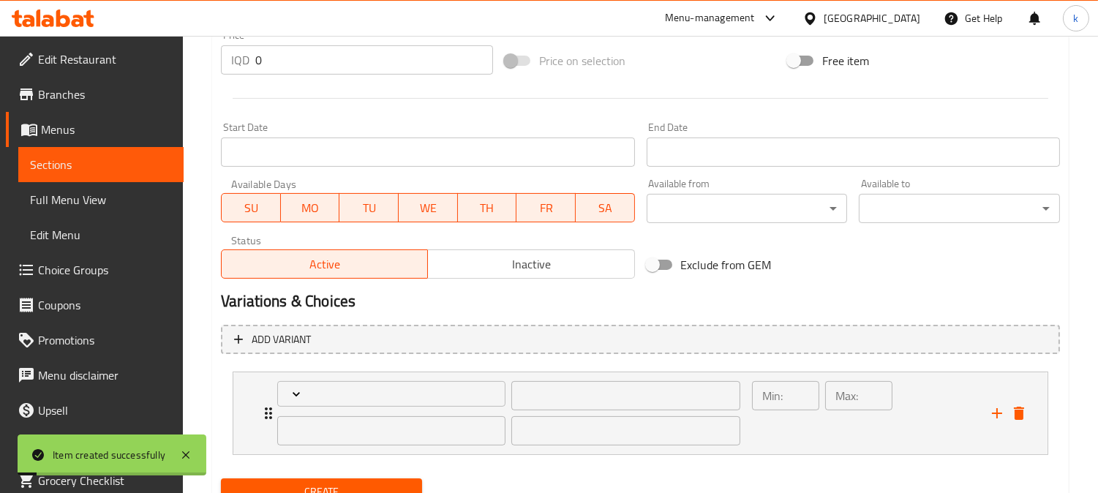
scroll to position [766, 0]
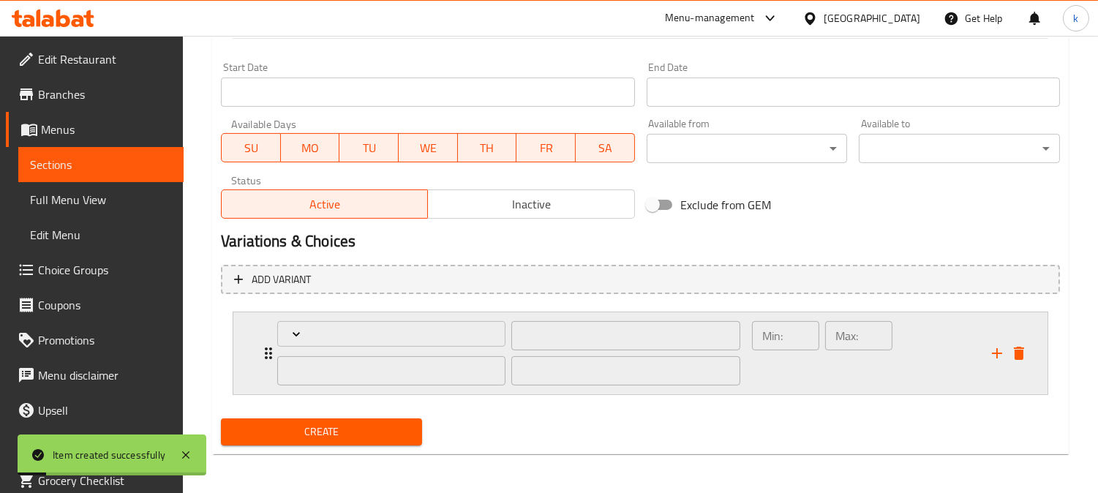
click at [810, 352] on div "Min: ​" at bounding box center [785, 353] width 73 height 70
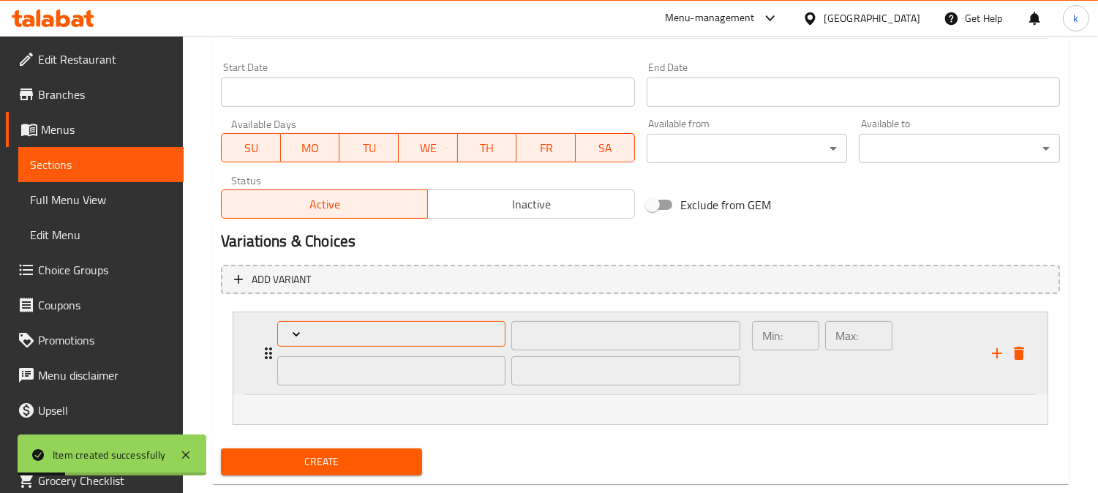
click at [346, 331] on span "Expand" at bounding box center [391, 334] width 217 height 15
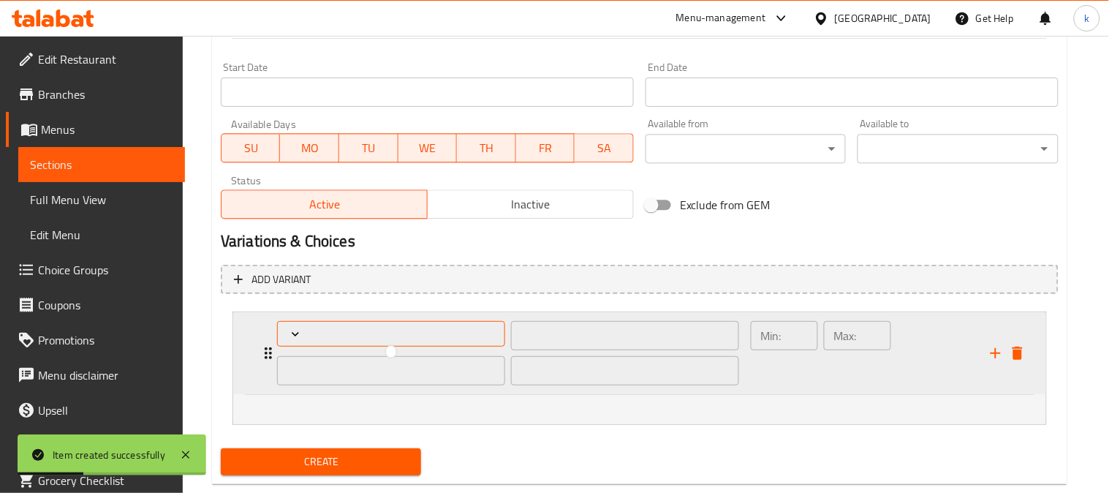
click at [346, 331] on div at bounding box center [554, 246] width 1109 height 493
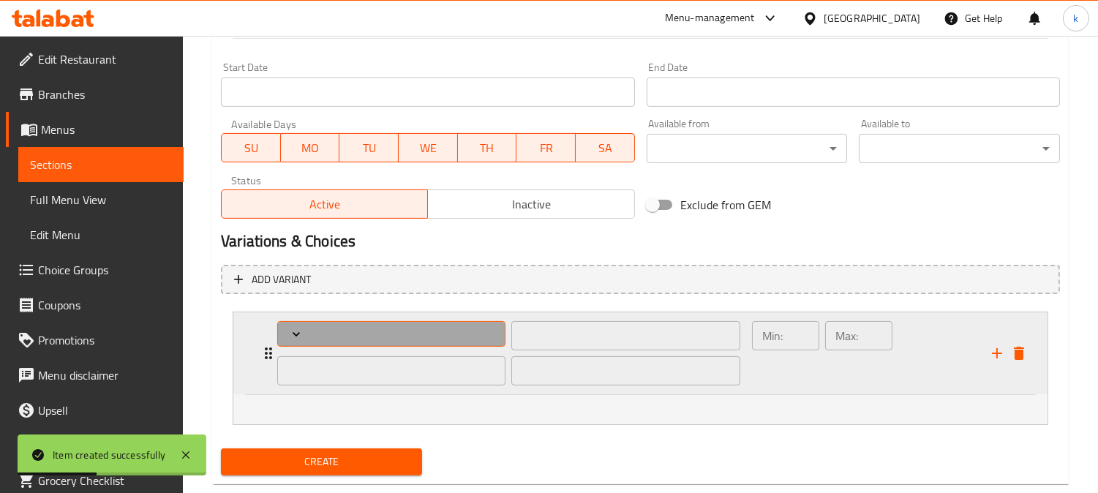
click at [361, 327] on span "Expand" at bounding box center [391, 334] width 217 height 15
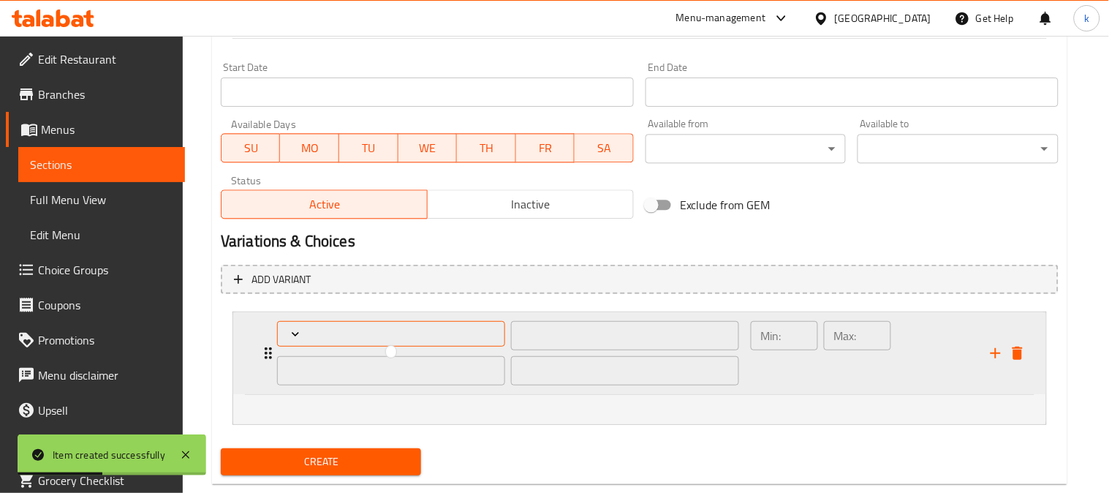
click at [361, 326] on div at bounding box center [554, 246] width 1109 height 493
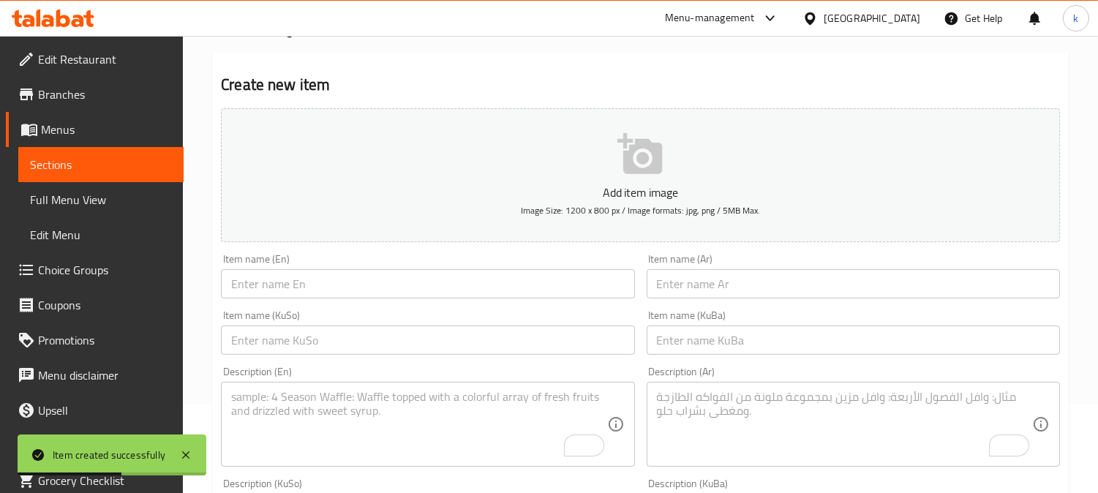
scroll to position [0, 0]
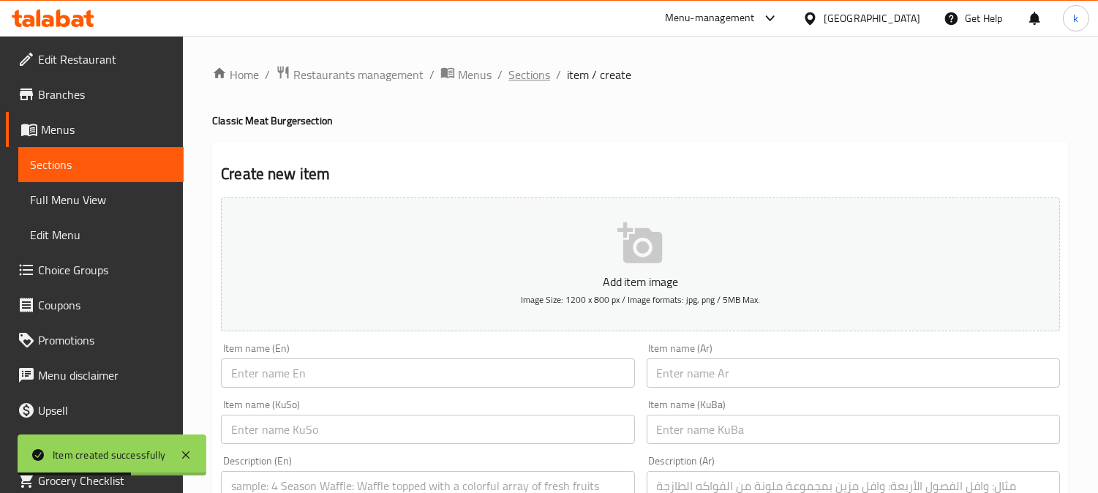
click at [524, 69] on span "Sections" at bounding box center [529, 75] width 42 height 18
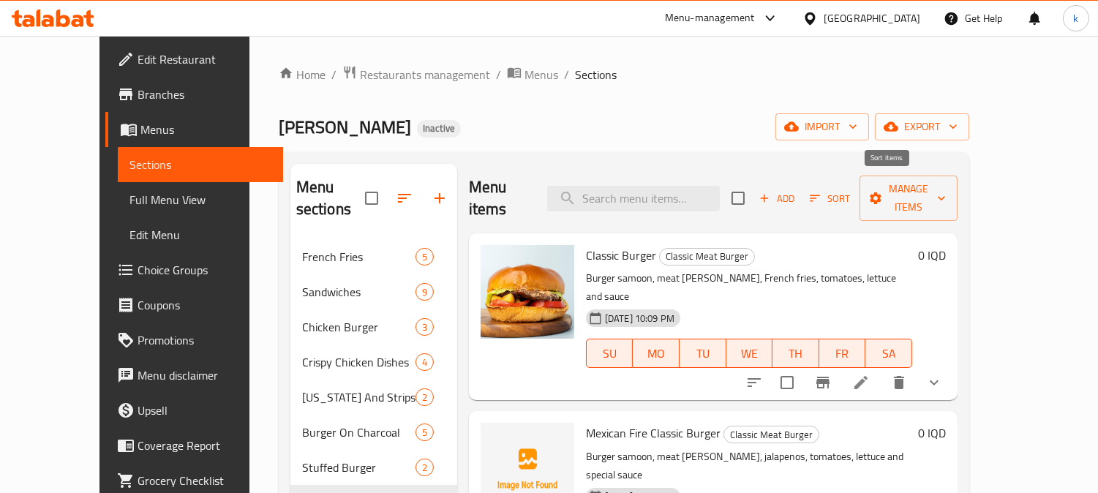
click at [850, 190] on span "Sort" at bounding box center [829, 198] width 40 height 17
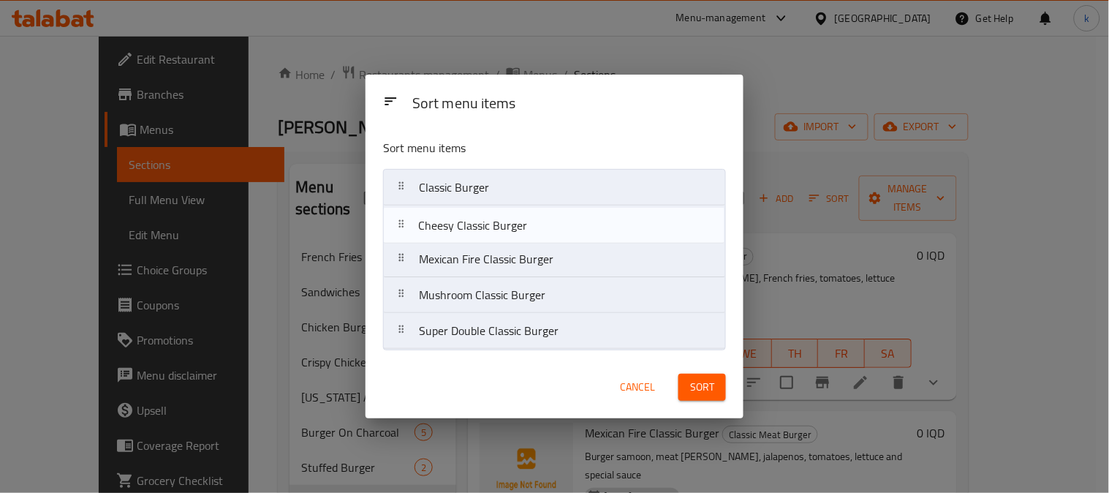
drag, startPoint x: 405, startPoint y: 340, endPoint x: 403, endPoint y: 225, distance: 114.8
click at [403, 225] on nav "Classic Burger Mexican Fire Classic Burger Mushroom Classic Burger Super Double…" at bounding box center [554, 259] width 343 height 181
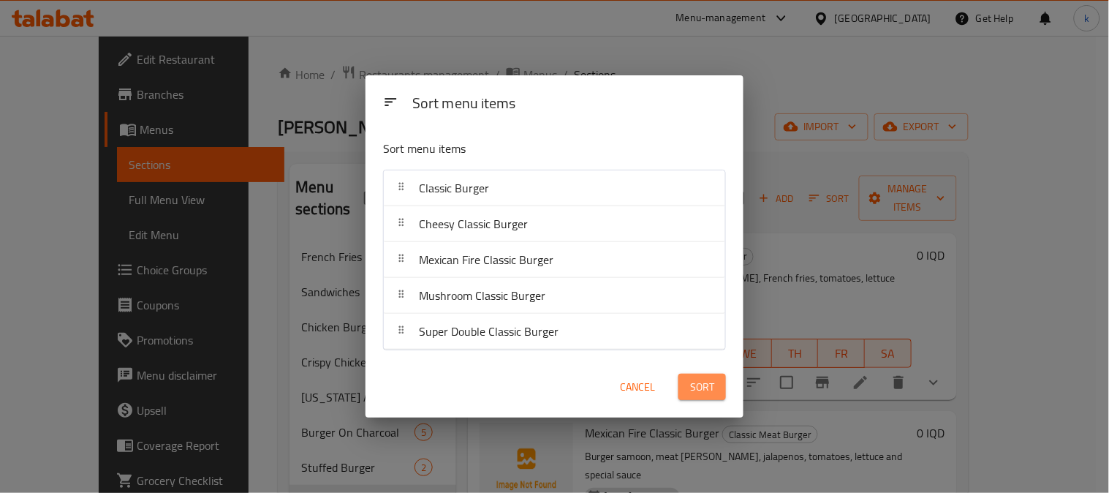
click at [686, 385] on button "Sort" at bounding box center [703, 387] width 48 height 27
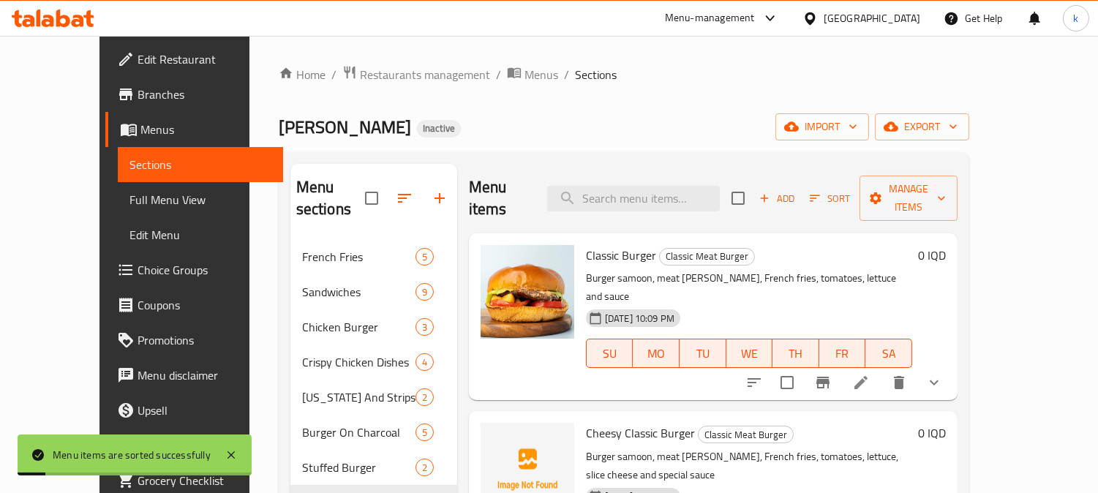
scroll to position [135, 0]
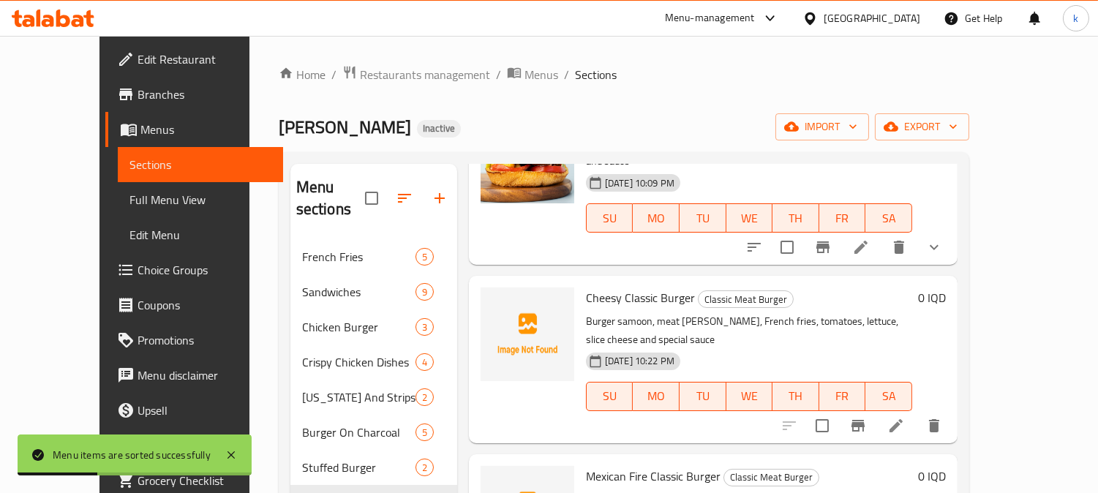
click at [108, 258] on link "Choice Groups" at bounding box center [194, 269] width 178 height 35
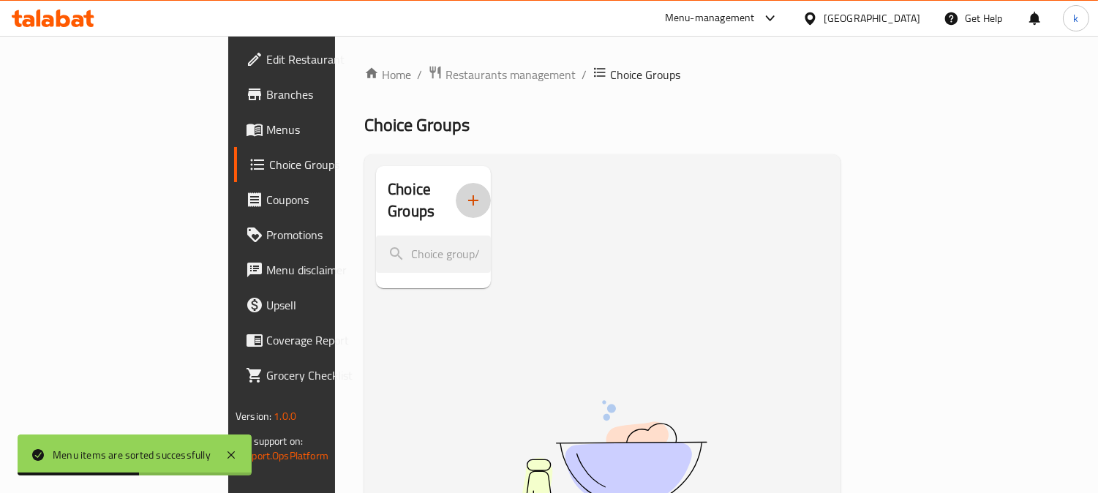
click at [456, 196] on button "button" at bounding box center [473, 200] width 35 height 35
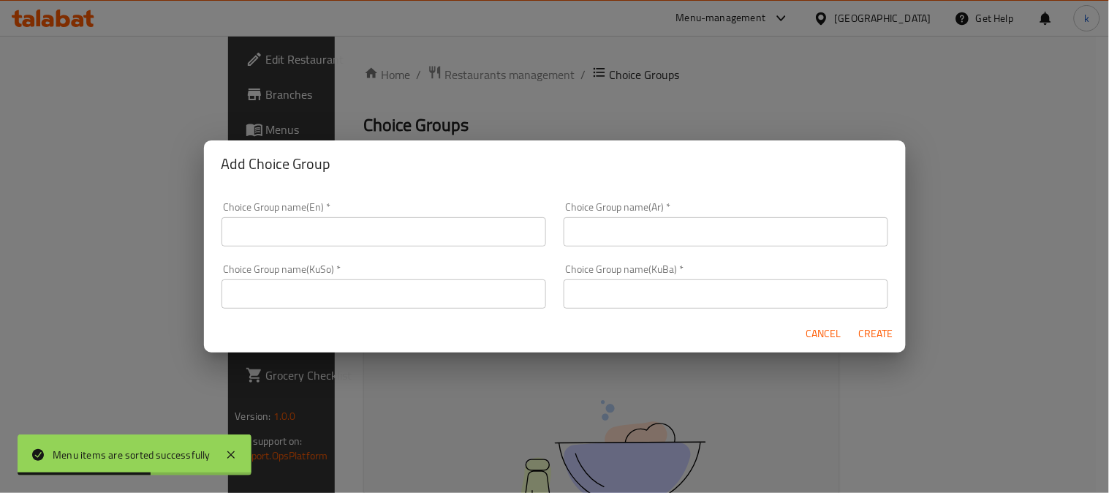
click at [244, 250] on div "Choice Group name(En)   * Choice Group name(En) *" at bounding box center [384, 224] width 342 height 62
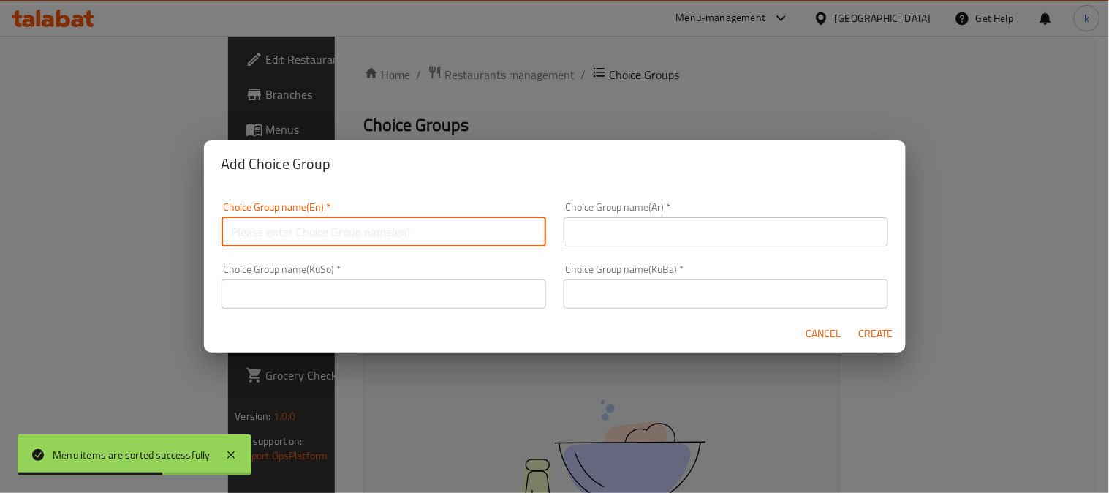
click at [282, 242] on input "text" at bounding box center [384, 231] width 325 height 29
type input "Your Choice Of:"
click at [607, 233] on input "text" at bounding box center [726, 231] width 325 height 29
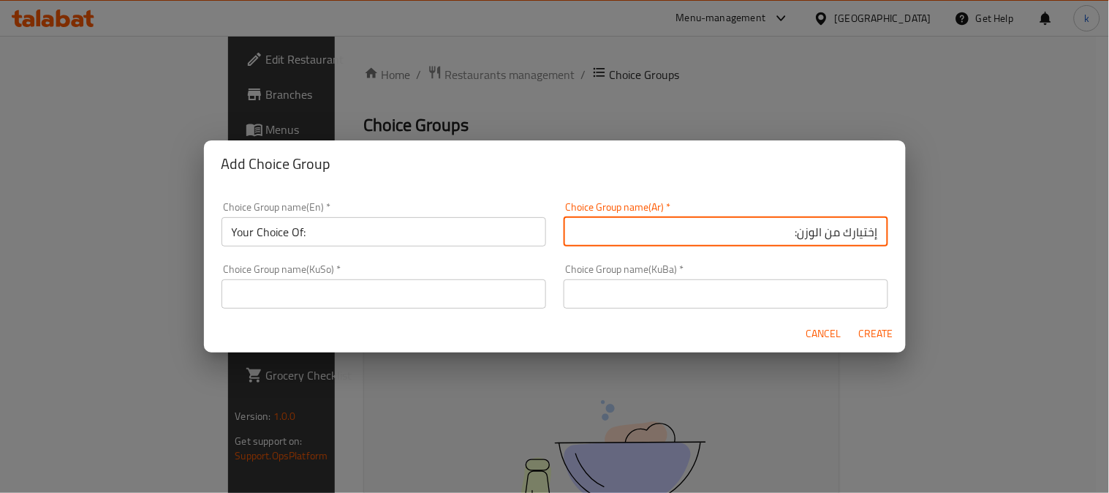
click at [795, 229] on input "إختيارك من الوزن:" at bounding box center [726, 231] width 325 height 29
type input "إختيارك من:"
click at [695, 282] on input "text" at bounding box center [726, 293] width 325 height 29
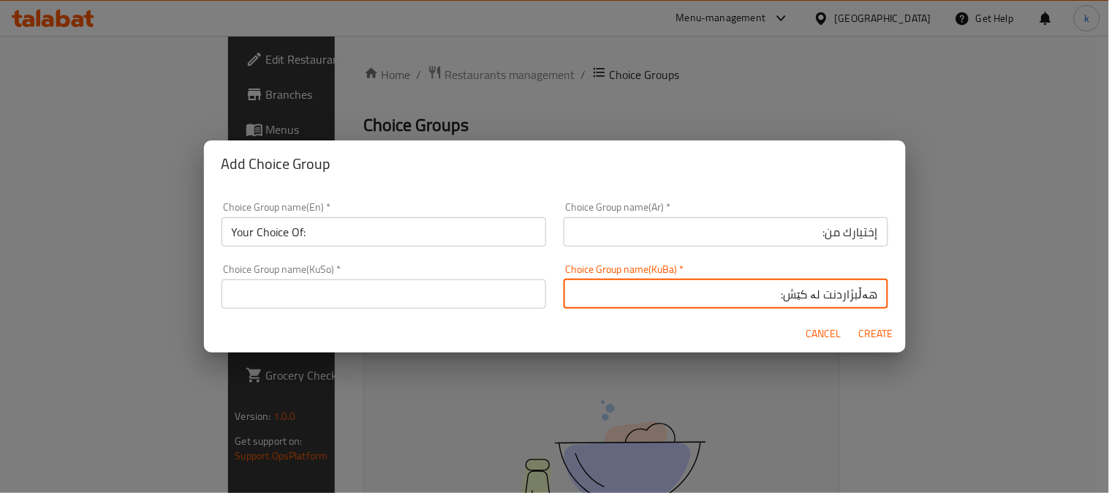
click at [782, 297] on input "هەڵبژاردنت لە کێش:" at bounding box center [726, 293] width 325 height 29
click at [787, 289] on input "هەڵبژاردنت لە:" at bounding box center [726, 293] width 325 height 29
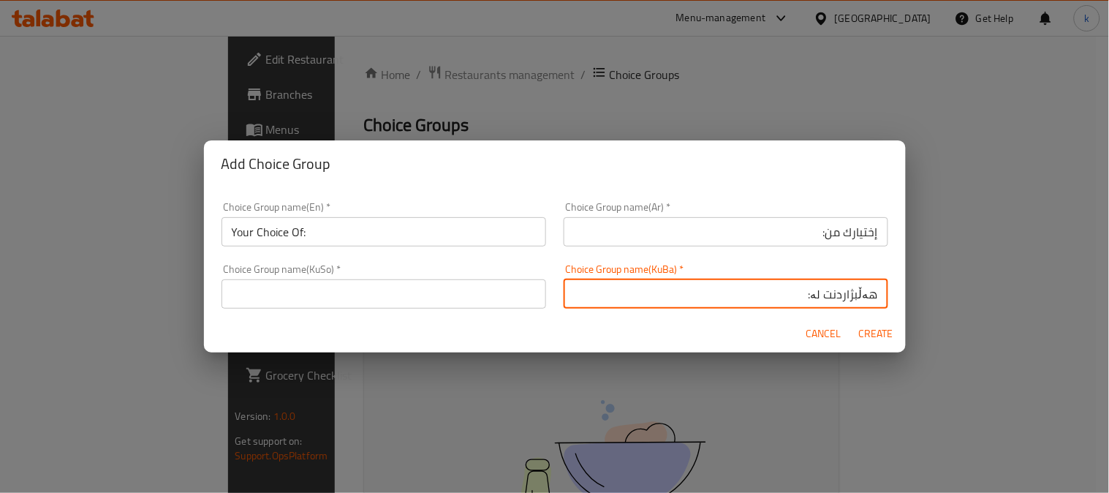
type input "هەڵبژاردنت لە:"
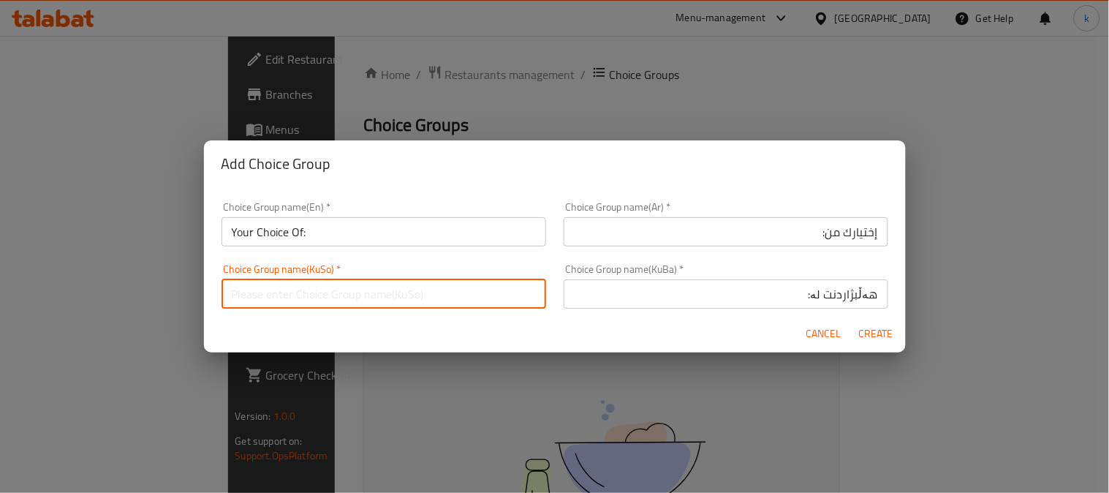
click at [393, 293] on input "text" at bounding box center [384, 293] width 325 height 29
paste input "هەڵبژاردنت لە:"
type input "هەڵبژاردنت لە:"
click at [880, 327] on span "Create" at bounding box center [876, 334] width 35 height 18
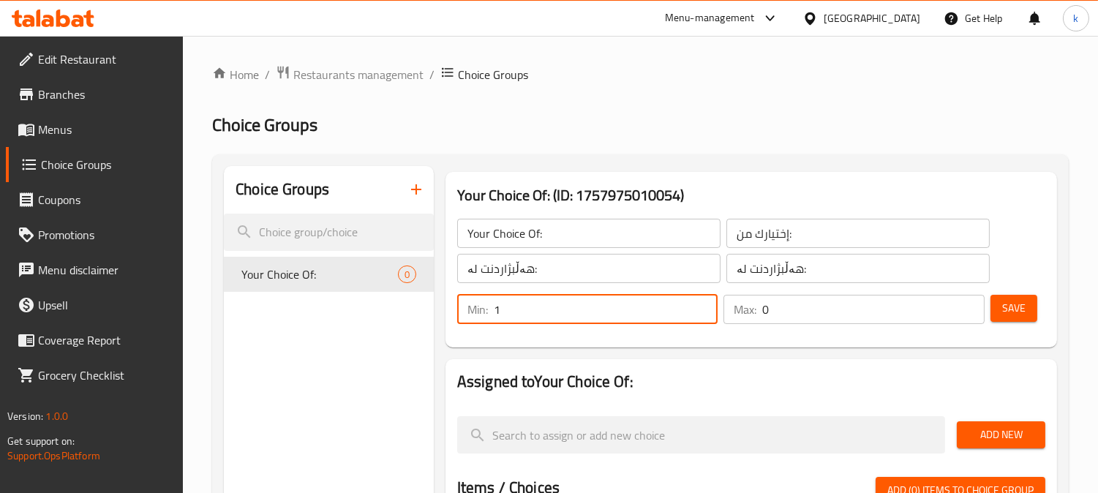
type input "1"
click at [698, 298] on input "1" at bounding box center [606, 309] width 224 height 29
type input "1"
click at [967, 305] on input "1" at bounding box center [873, 309] width 222 height 29
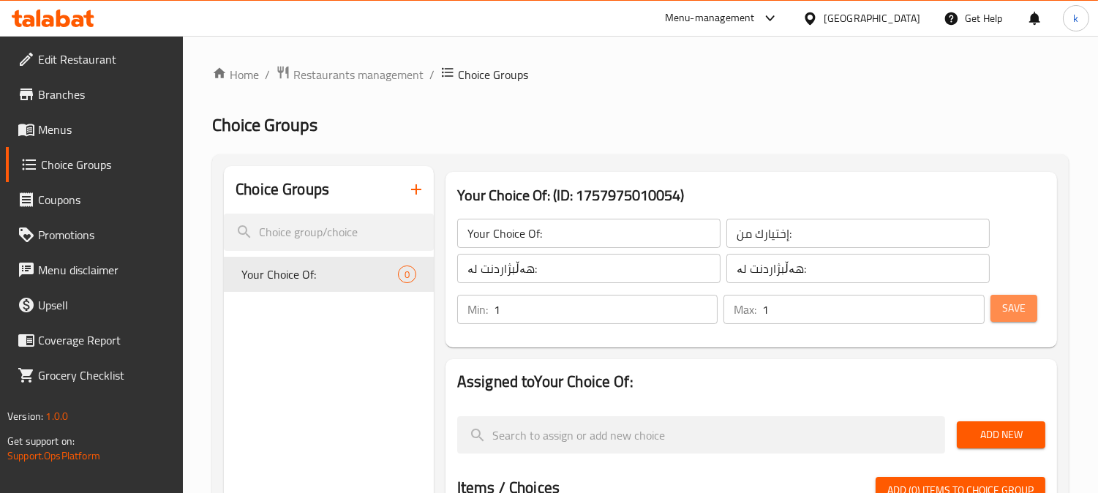
click at [1000, 307] on button "Save" at bounding box center [1013, 308] width 47 height 27
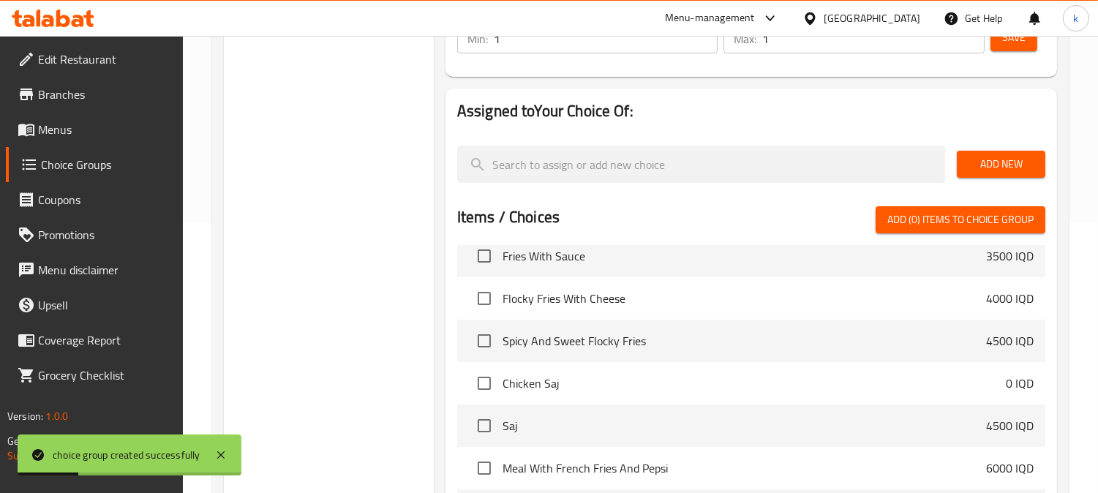
scroll to position [406, 0]
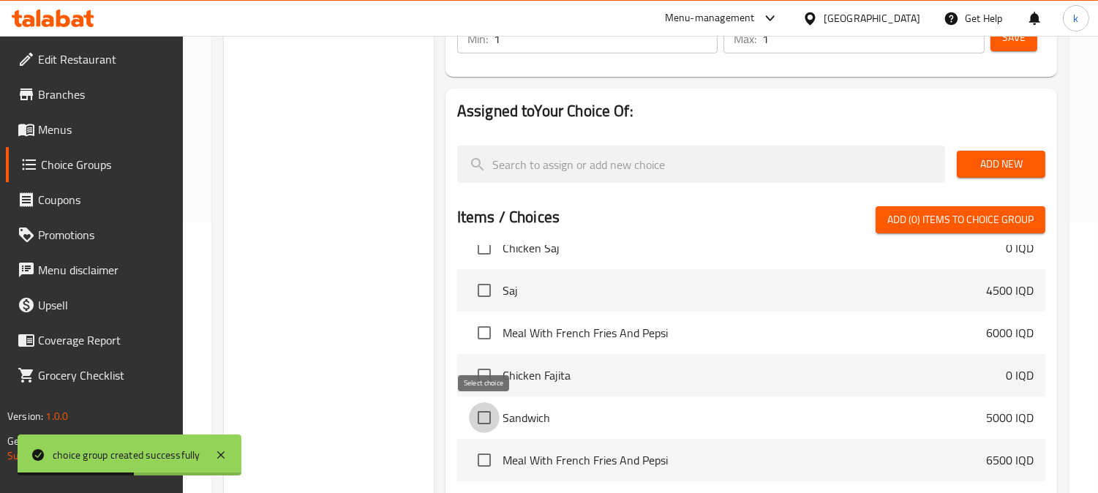
click at [487, 419] on input "checkbox" at bounding box center [484, 417] width 31 height 31
checkbox input "true"
click at [486, 454] on input "checkbox" at bounding box center [484, 460] width 31 height 31
checkbox input "true"
click at [956, 227] on span "Add (2) items to choice group" at bounding box center [960, 220] width 146 height 18
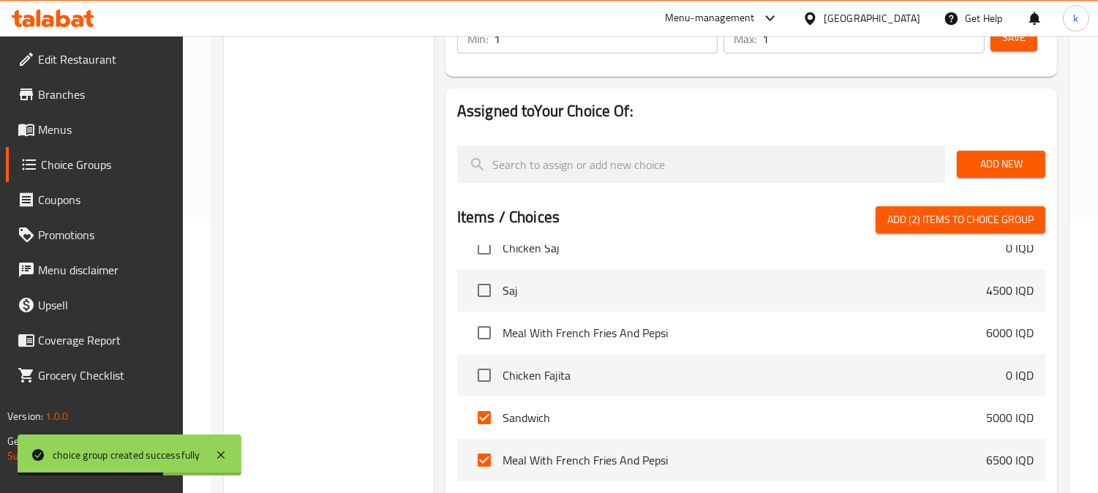
checkbox input "false"
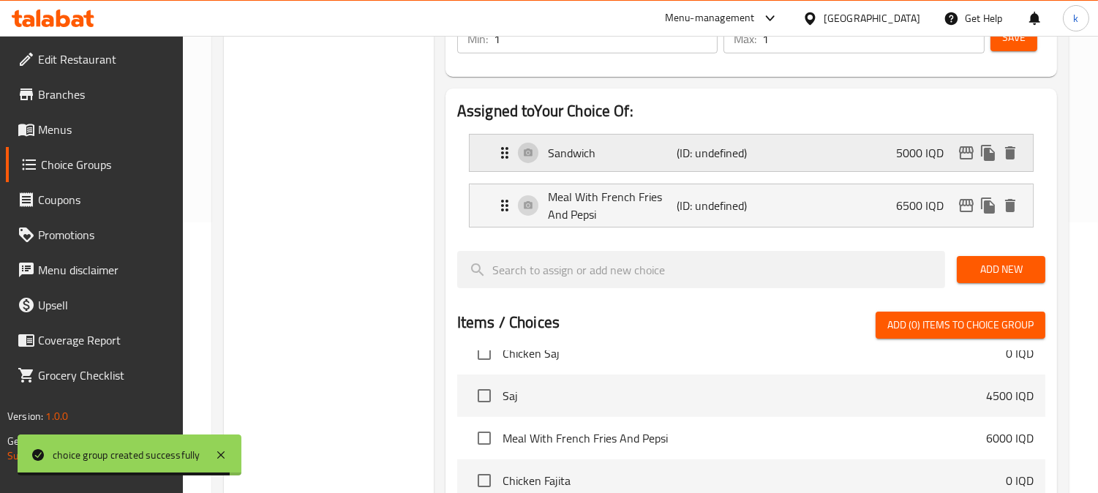
click at [729, 145] on p "(ID: undefined)" at bounding box center [719, 153] width 86 height 18
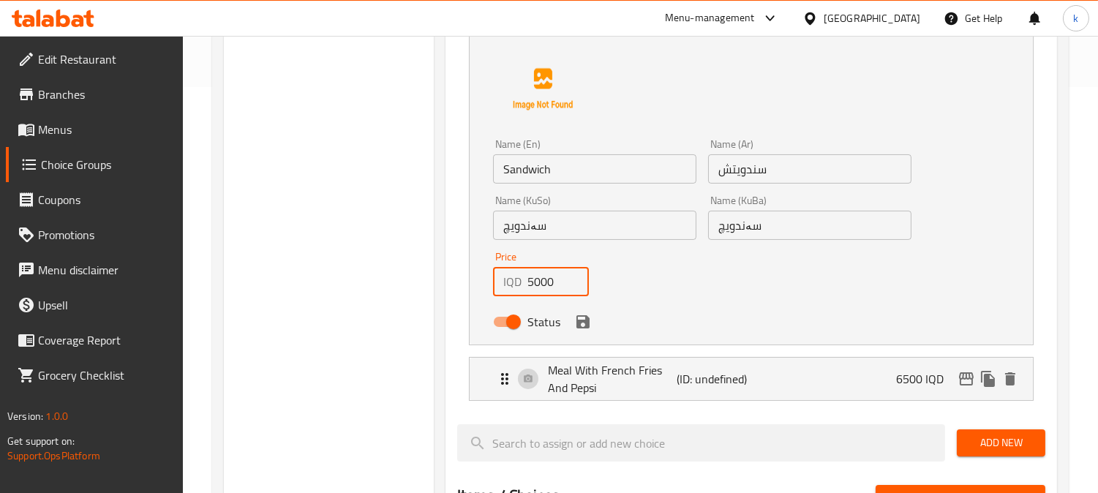
click at [537, 281] on input "5000" at bounding box center [557, 281] width 61 height 29
drag, startPoint x: 537, startPoint y: 281, endPoint x: 556, endPoint y: 293, distance: 22.7
click at [538, 282] on input "5000" at bounding box center [557, 281] width 61 height 29
paste input "5"
click at [583, 322] on icon "save" at bounding box center [582, 321] width 13 height 13
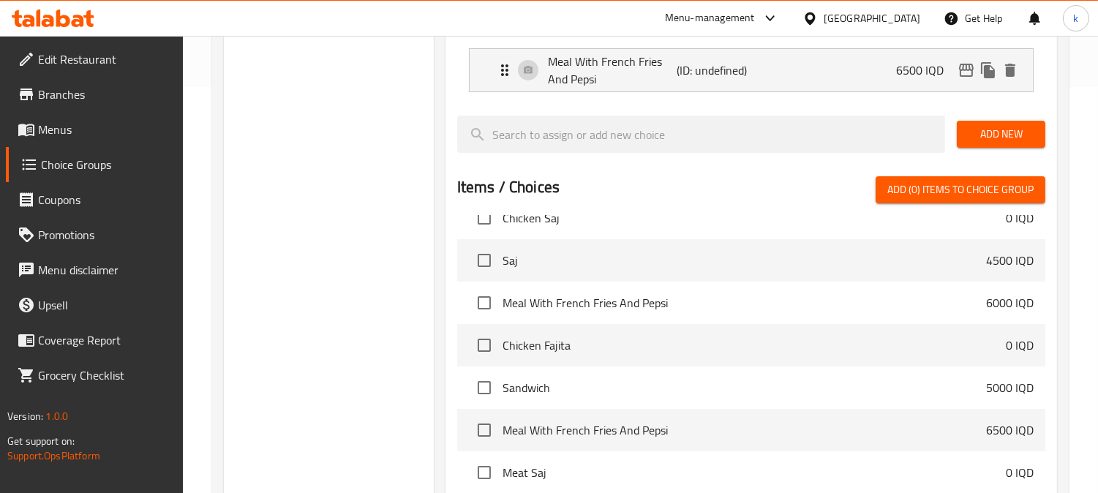
type input "5500"
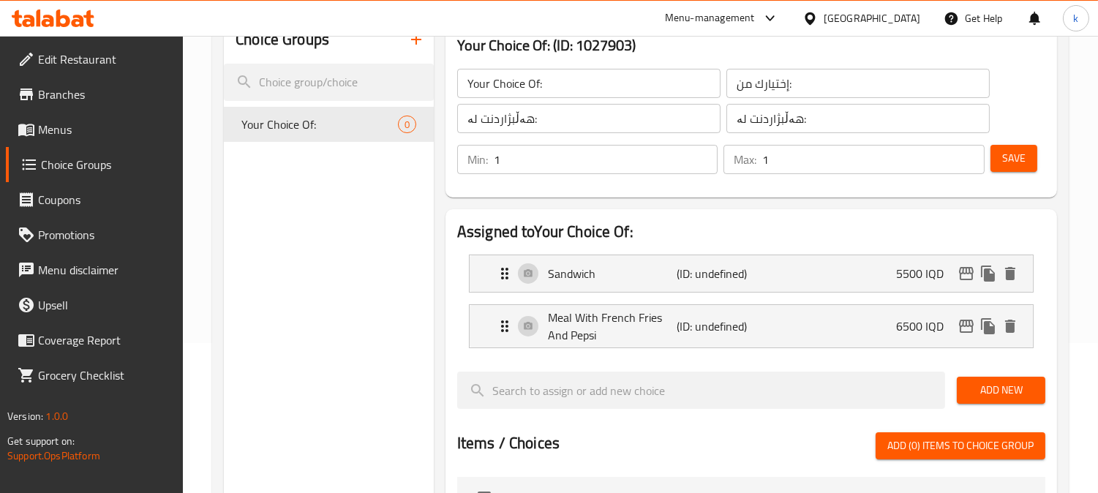
scroll to position [0, 0]
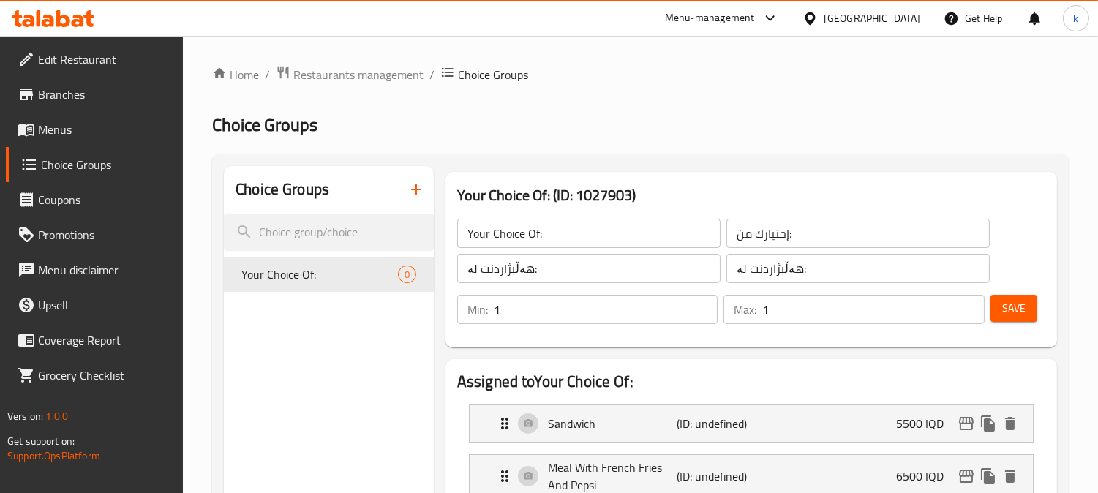
click at [1011, 310] on span "Save" at bounding box center [1013, 308] width 23 height 18
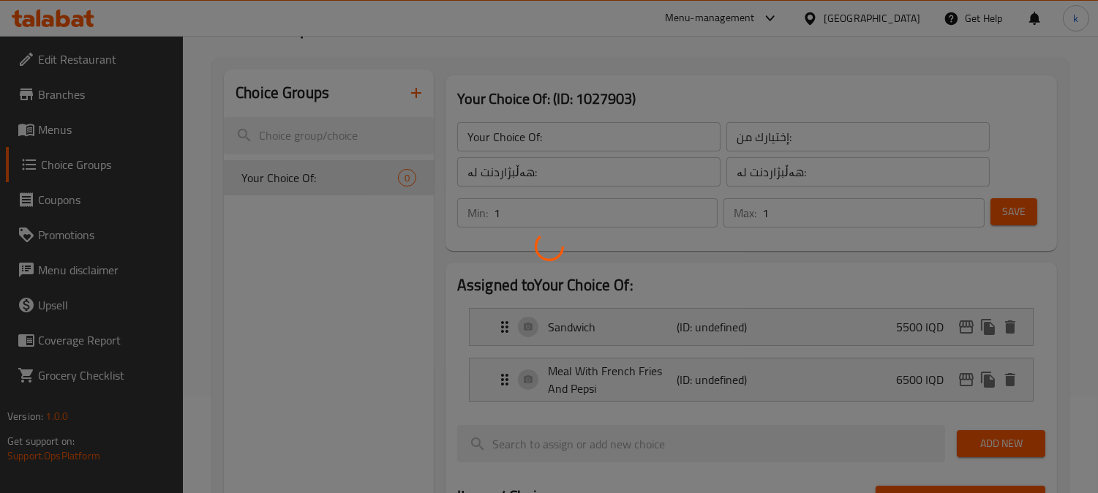
scroll to position [135, 0]
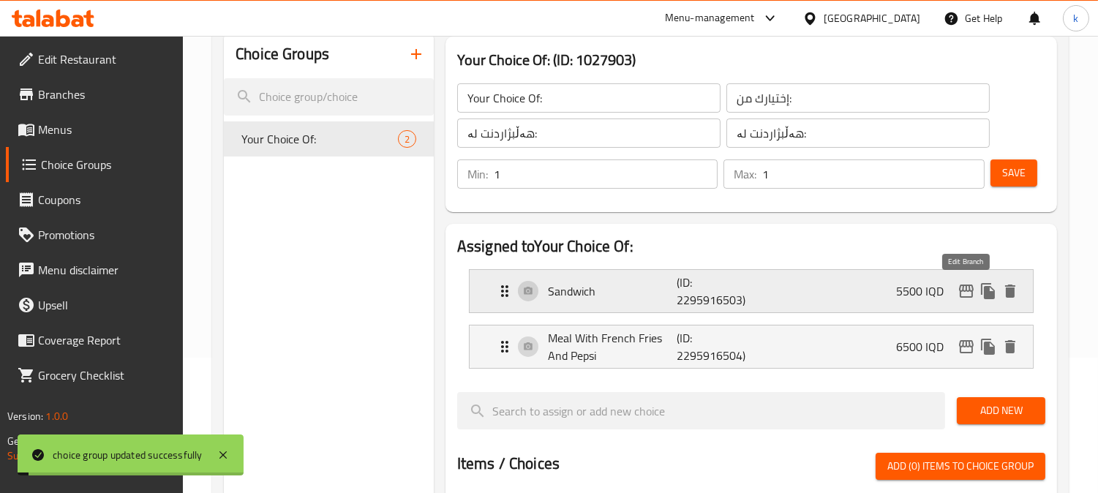
click at [963, 286] on icon "edit" at bounding box center [966, 290] width 15 height 13
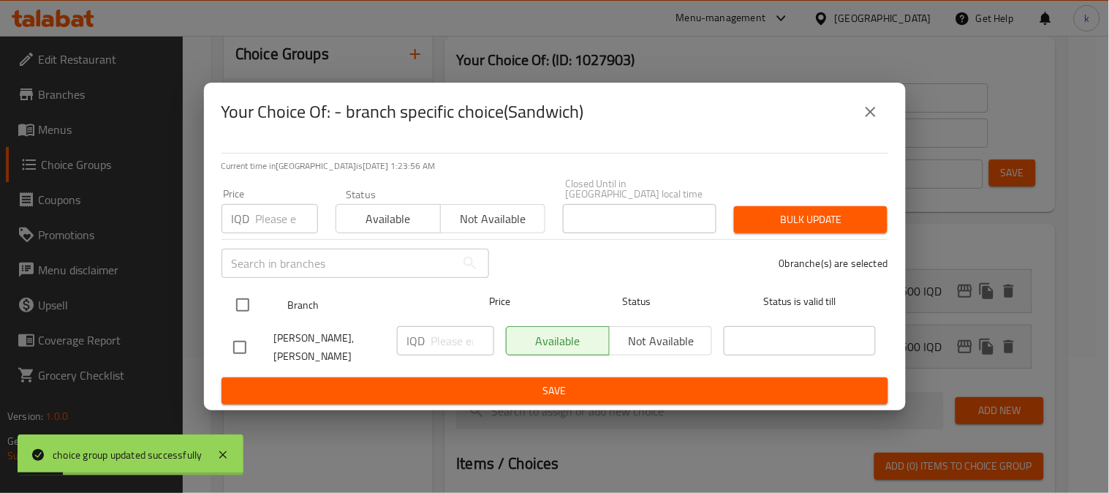
click at [253, 298] on input "checkbox" at bounding box center [242, 305] width 31 height 31
checkbox input "true"
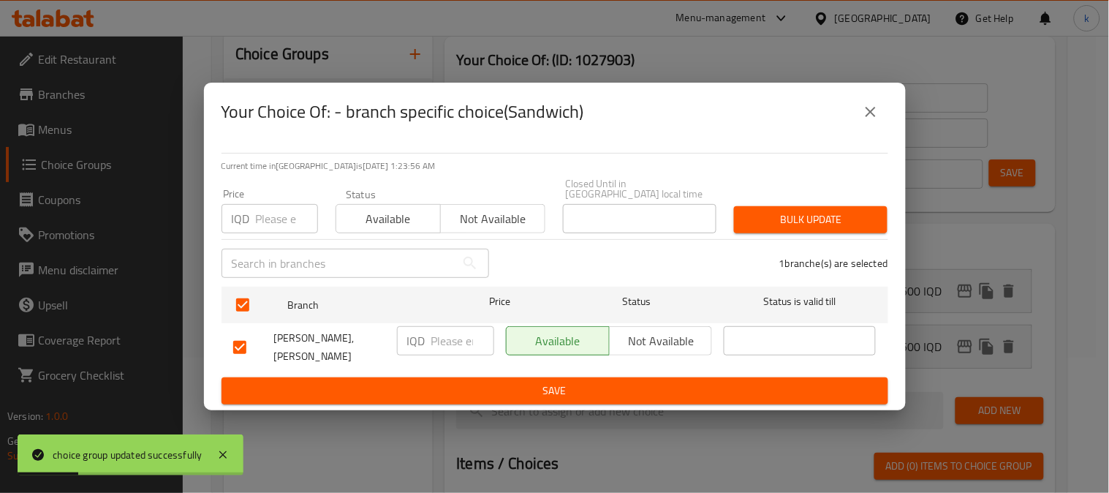
click at [455, 339] on input "number" at bounding box center [462, 340] width 63 height 29
paste input "5500"
type input "5500"
click at [483, 364] on ul "Branch Price Status Status is valid till Ragnar Burger,Al Dora IQD 5500 ​ Avail…" at bounding box center [555, 329] width 667 height 97
click at [537, 382] on span "Save" at bounding box center [554, 391] width 643 height 18
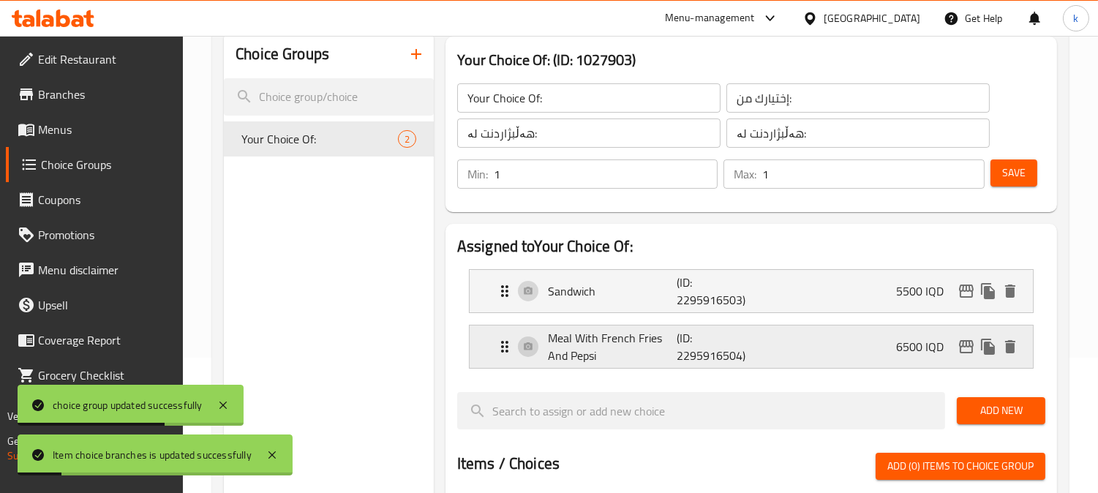
click at [849, 346] on div "Meal With French Fries And Pepsi (ID: 2295916504) 6500 IQD" at bounding box center [755, 346] width 519 height 42
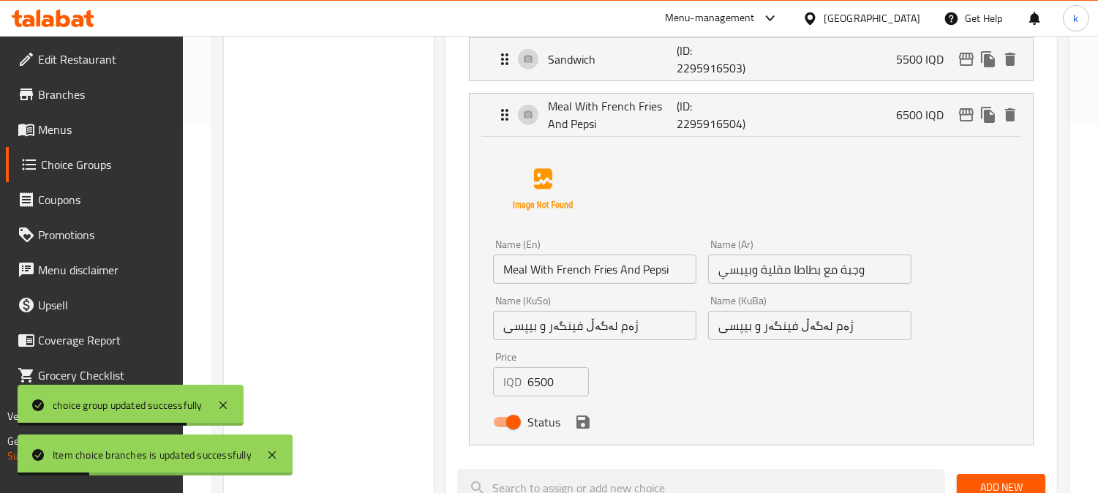
scroll to position [406, 0]
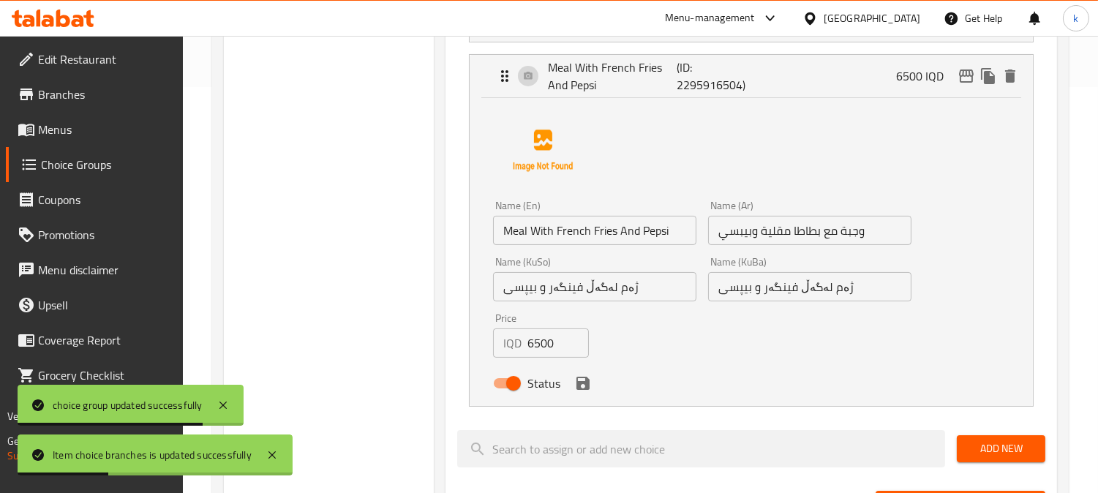
click at [550, 341] on input "6500" at bounding box center [557, 342] width 61 height 29
paste input "70"
click at [584, 379] on icon "save" at bounding box center [582, 383] width 13 height 13
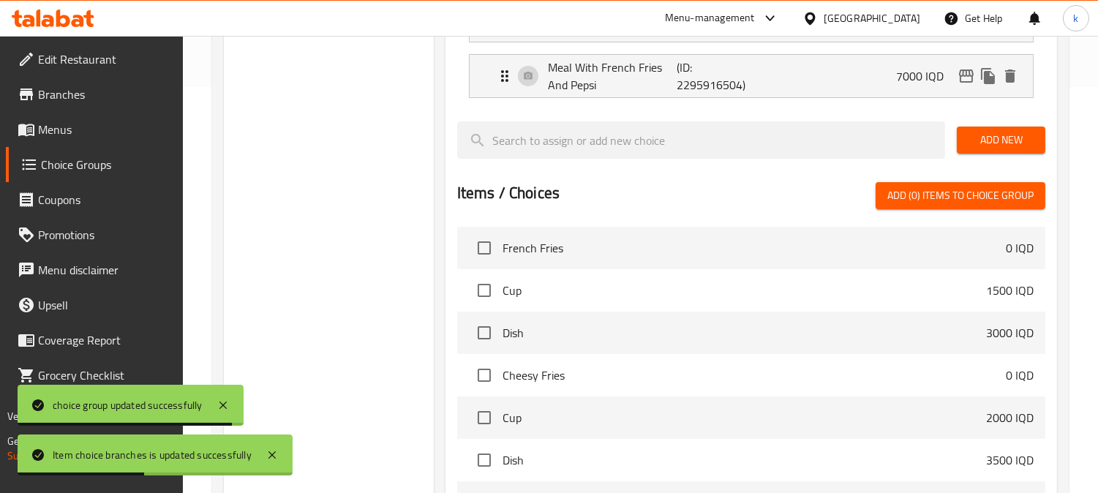
type input "7000"
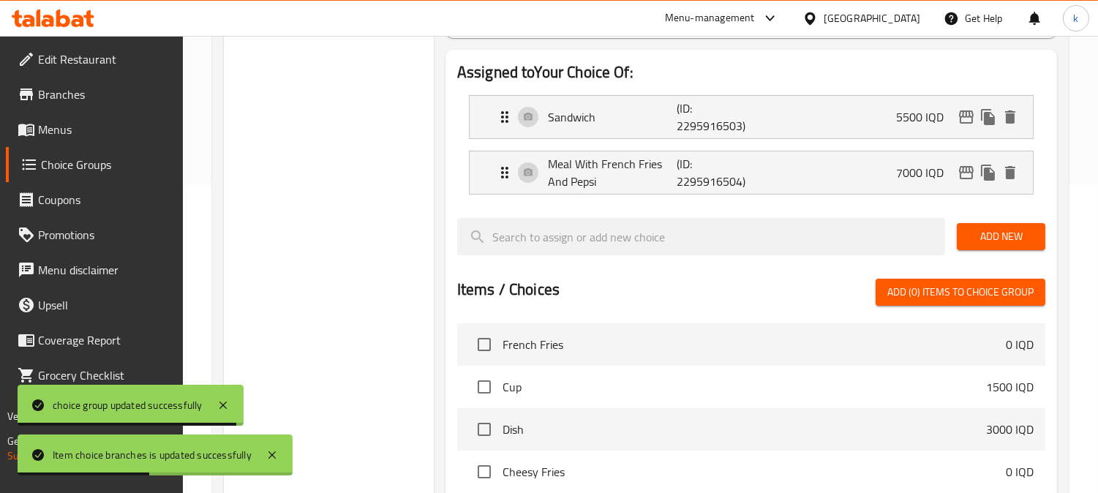
scroll to position [271, 0]
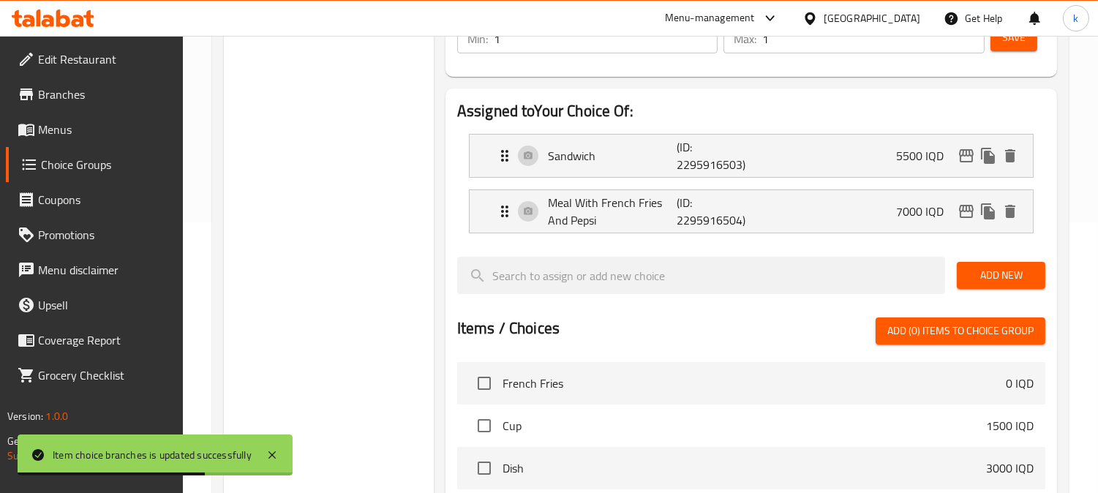
click at [1003, 50] on button "Save" at bounding box center [1013, 37] width 47 height 27
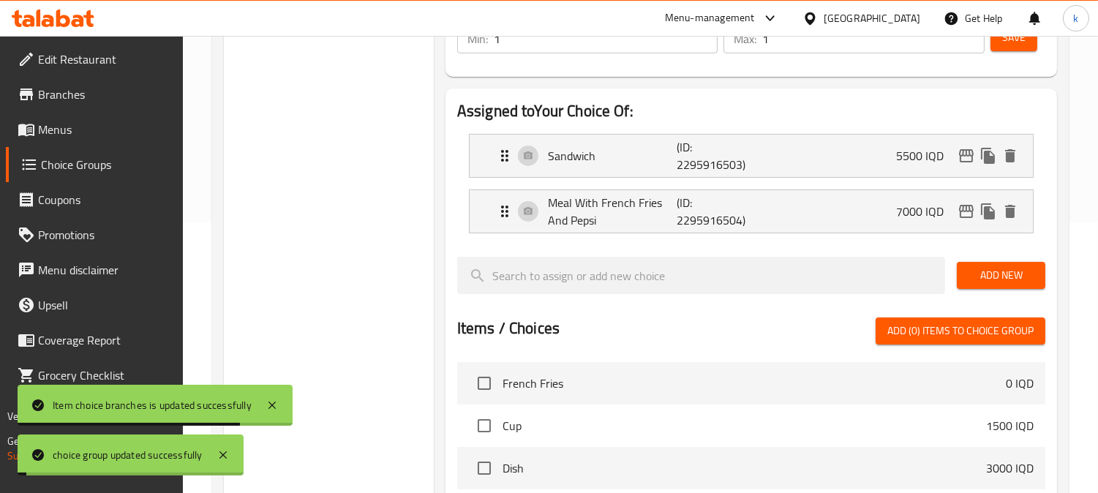
click at [962, 209] on icon "edit" at bounding box center [966, 212] width 18 height 18
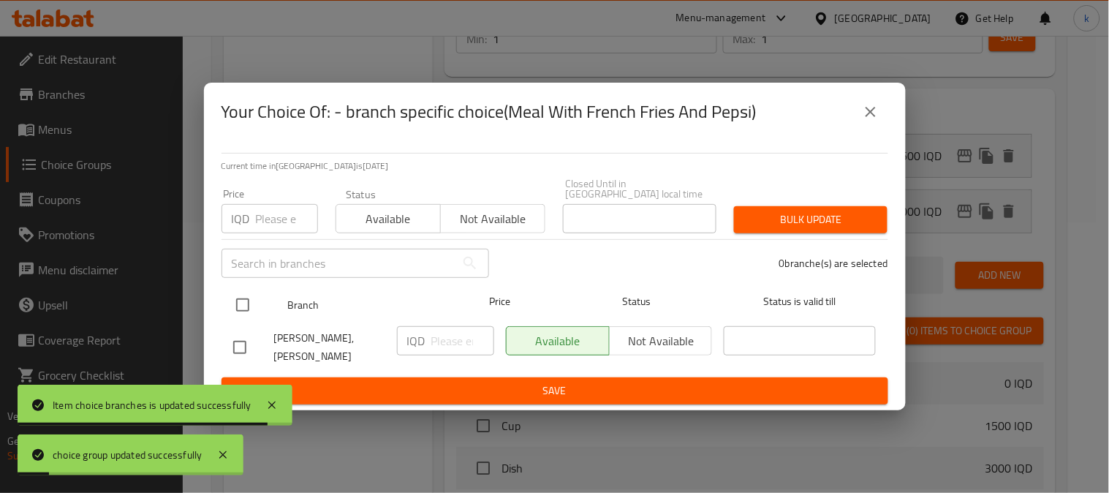
click at [250, 306] on input "checkbox" at bounding box center [242, 305] width 31 height 31
checkbox input "true"
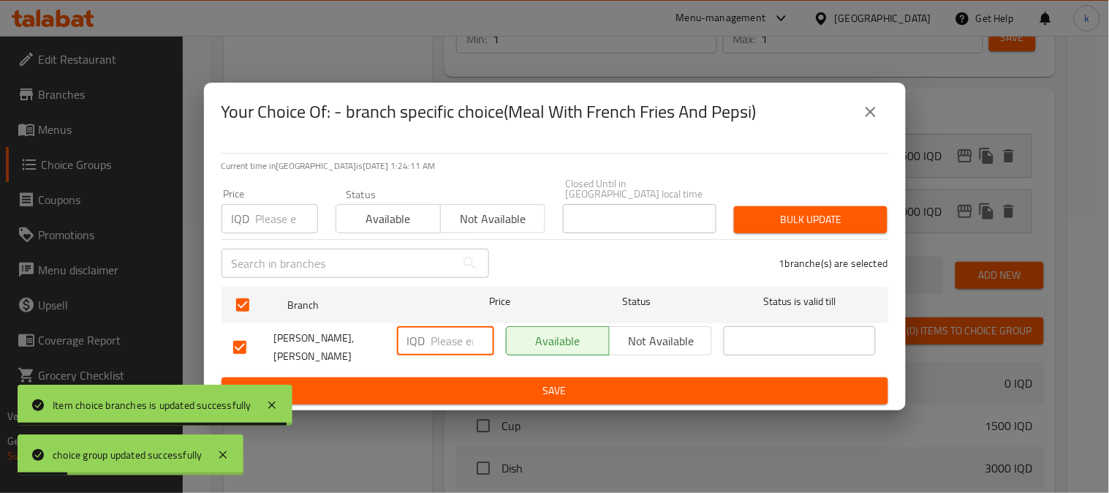
click at [448, 337] on input "number" at bounding box center [462, 340] width 63 height 29
paste input "7000"
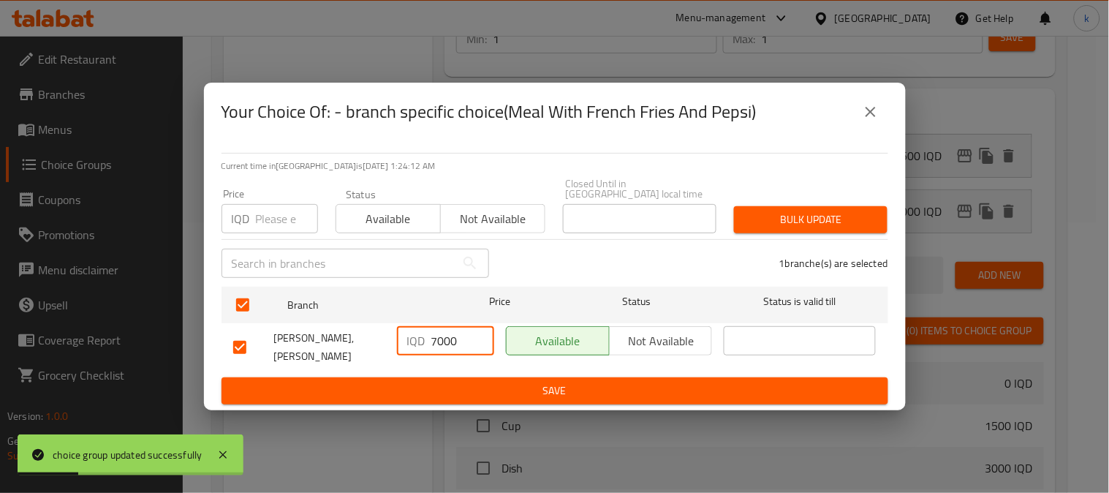
type input "7000"
click at [502, 377] on button "Save" at bounding box center [555, 390] width 667 height 27
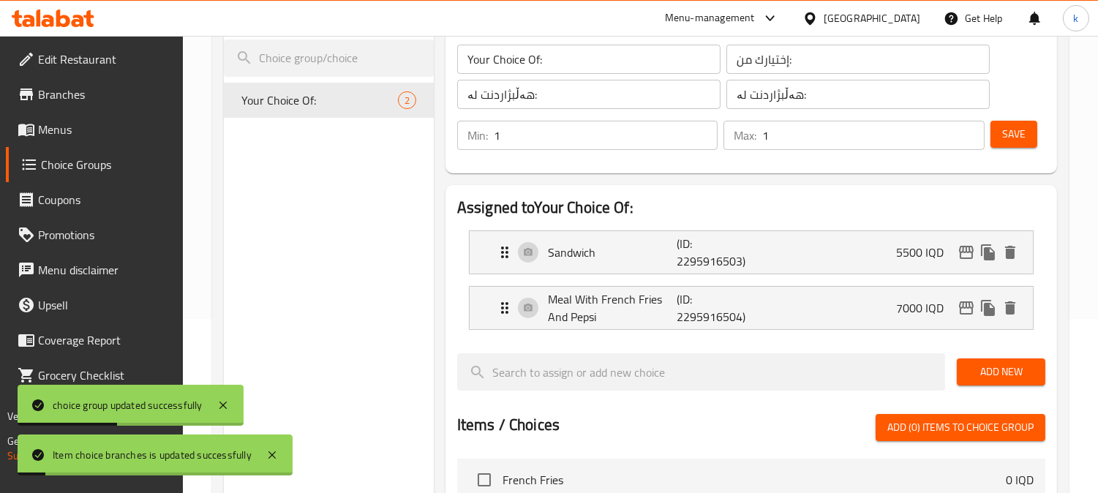
scroll to position [135, 0]
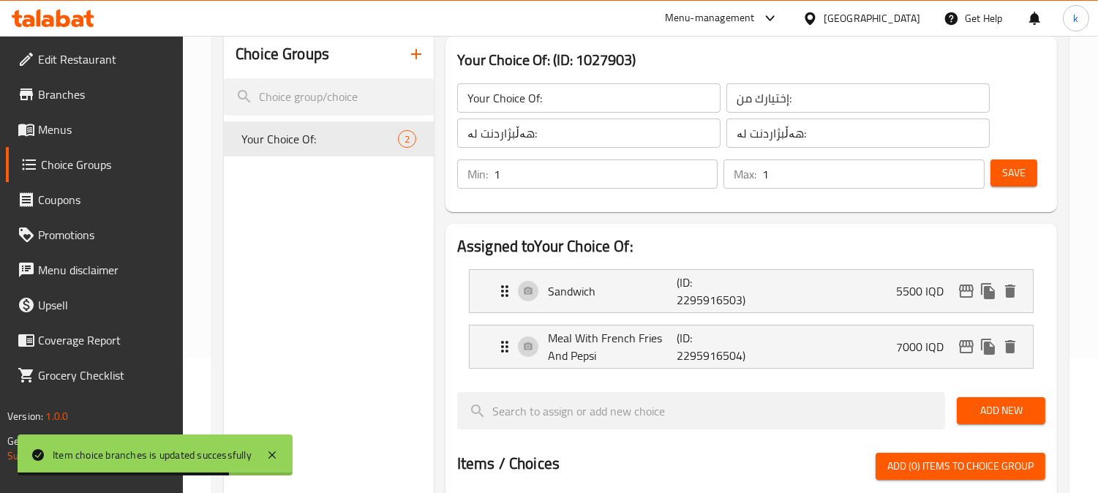
click at [41, 133] on span "Menus" at bounding box center [105, 130] width 134 height 18
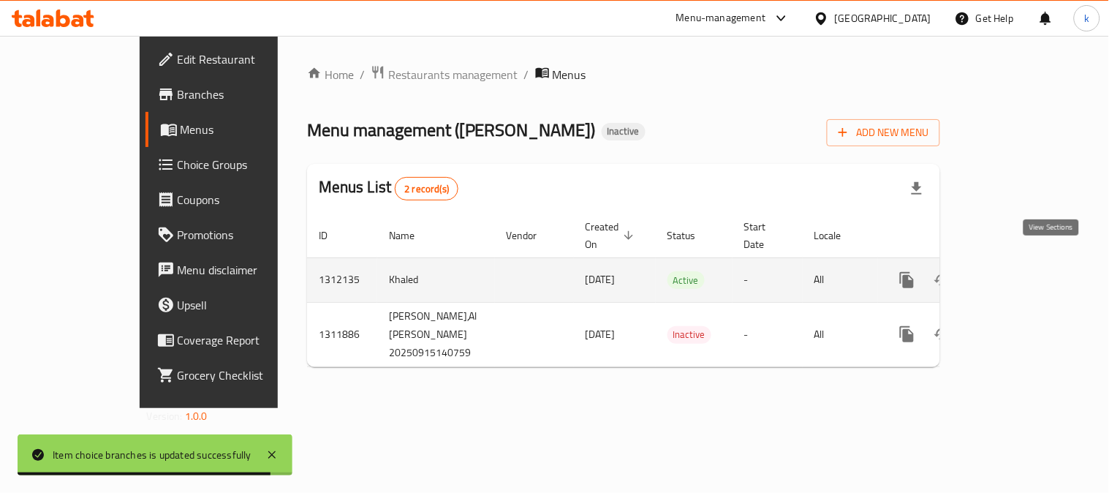
click at [1022, 271] on icon "enhanced table" at bounding box center [1013, 280] width 18 height 18
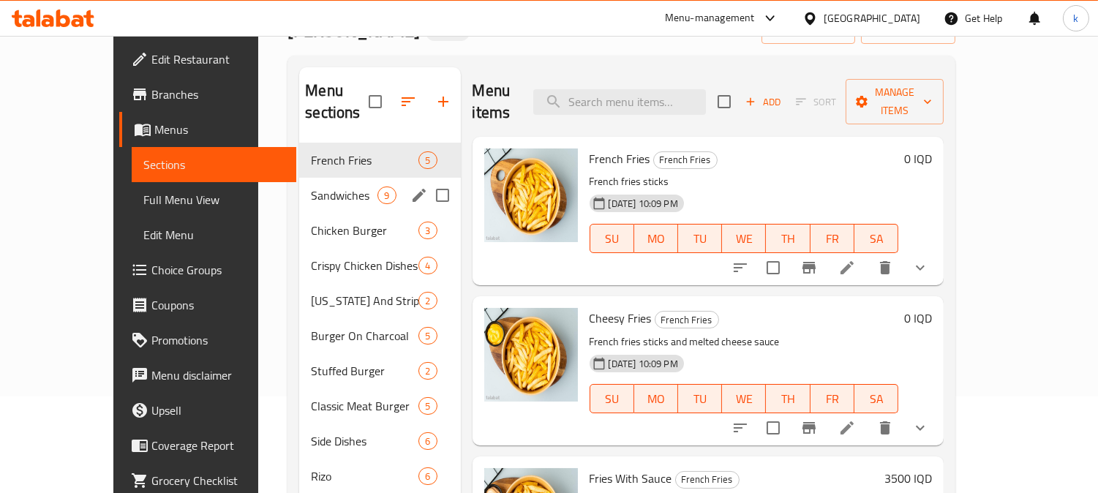
scroll to position [135, 0]
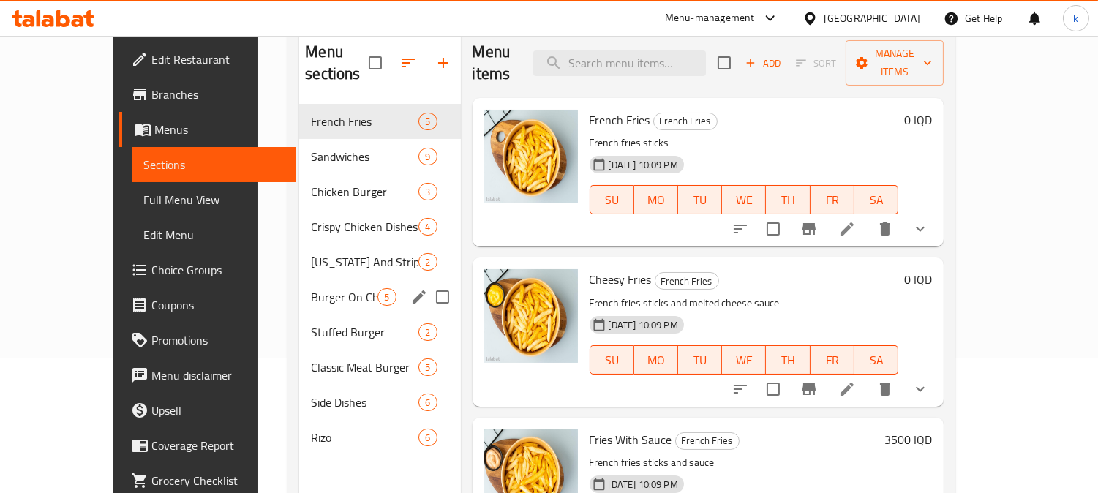
click at [309, 283] on div "Burger On Charcoal 5" at bounding box center [379, 296] width 161 height 35
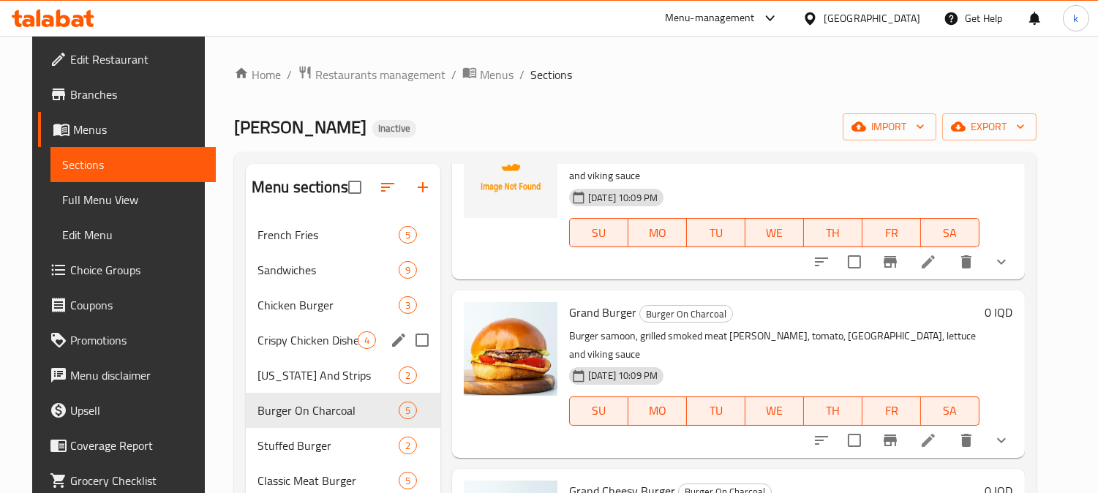
scroll to position [135, 0]
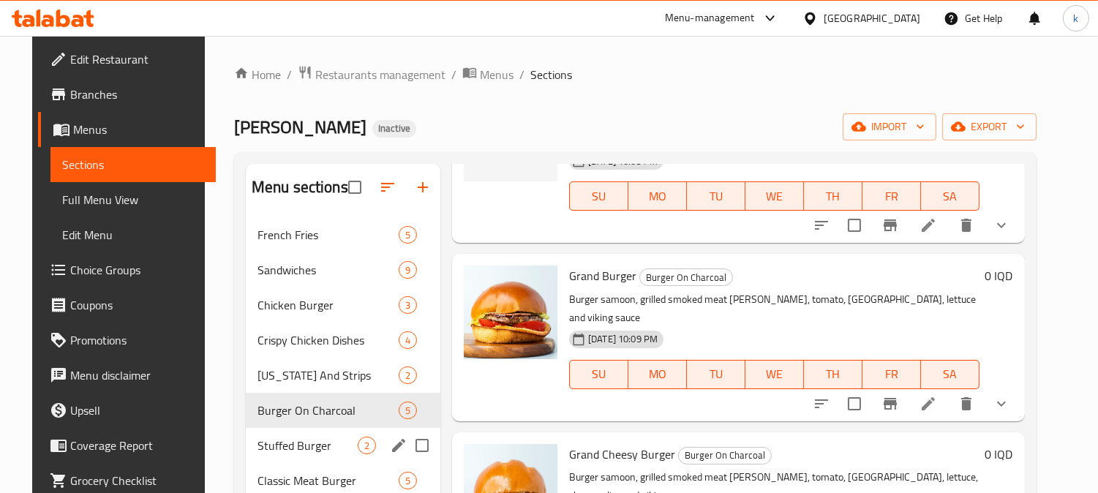
click at [288, 435] on div "Stuffed Burger 2" at bounding box center [343, 445] width 195 height 35
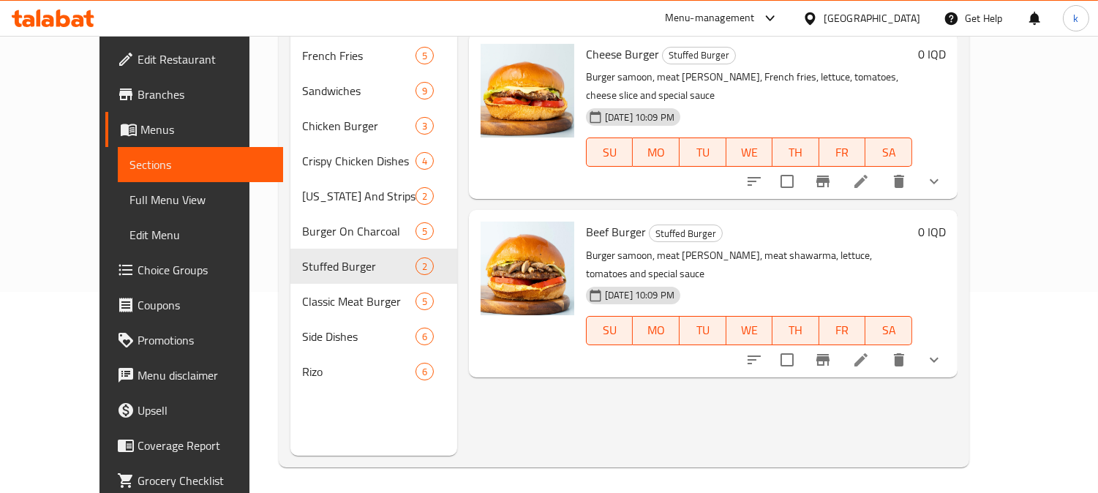
scroll to position [205, 0]
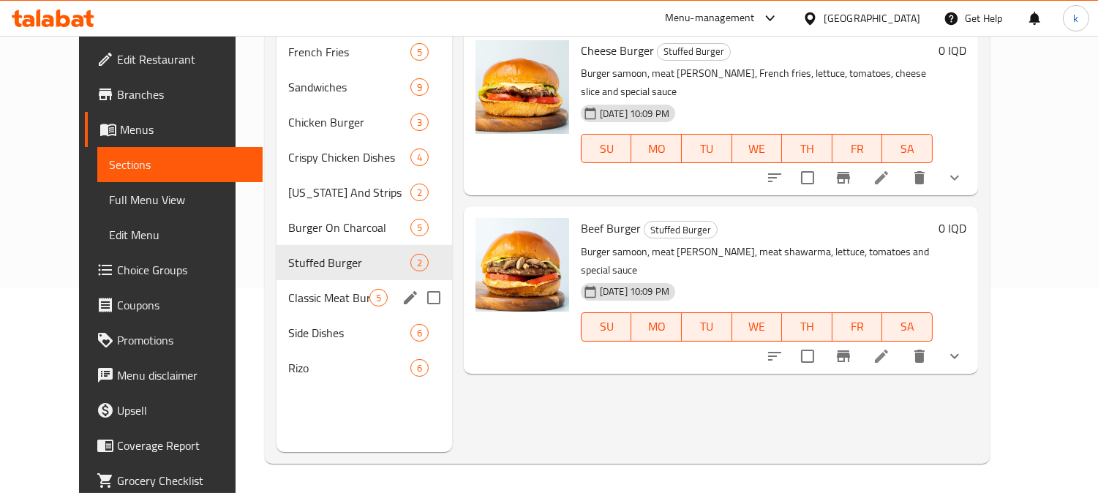
click at [288, 289] on span "Classic Meat Burger" at bounding box center [328, 298] width 81 height 18
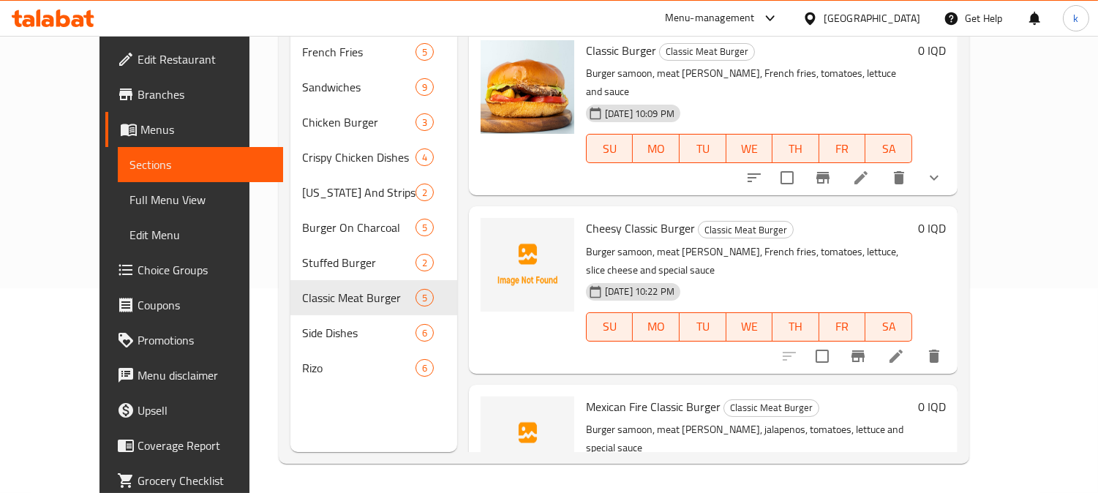
scroll to position [69, 0]
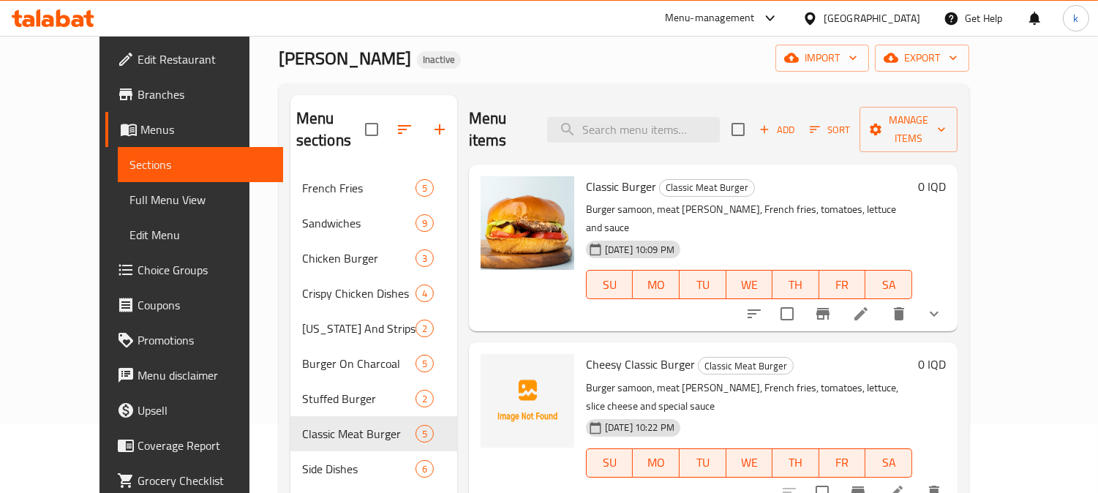
click at [916, 479] on li at bounding box center [895, 492] width 41 height 26
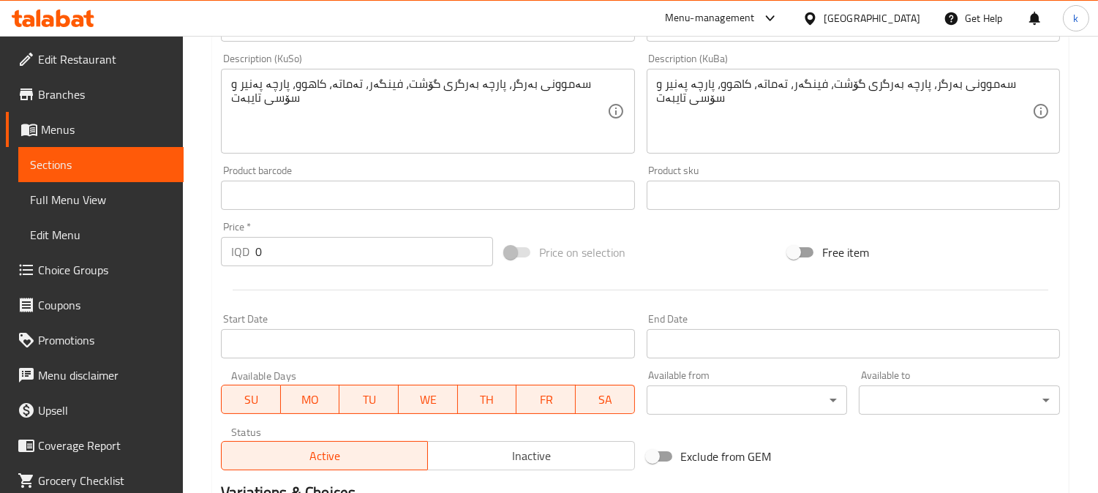
scroll to position [706, 0]
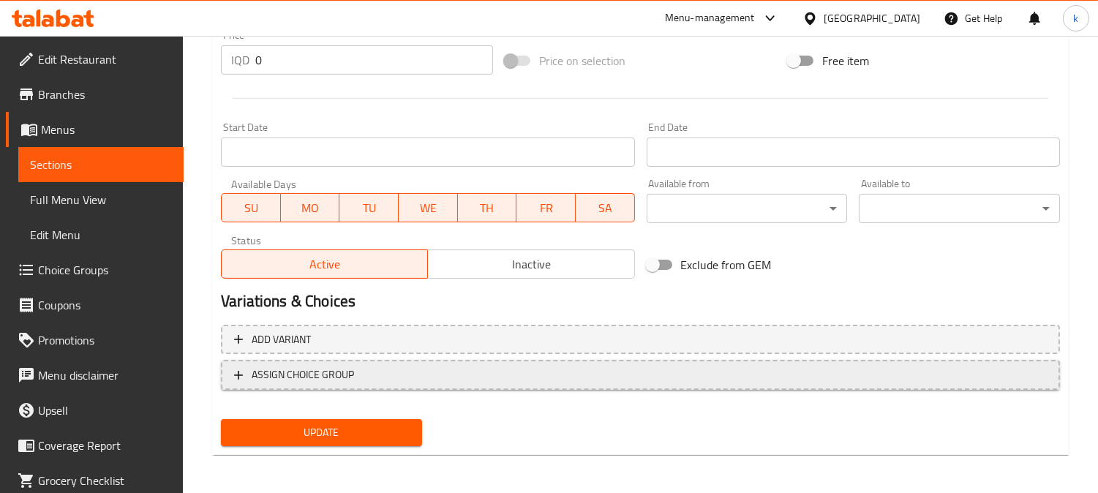
click at [427, 360] on button "ASSIGN CHOICE GROUP" at bounding box center [640, 375] width 839 height 30
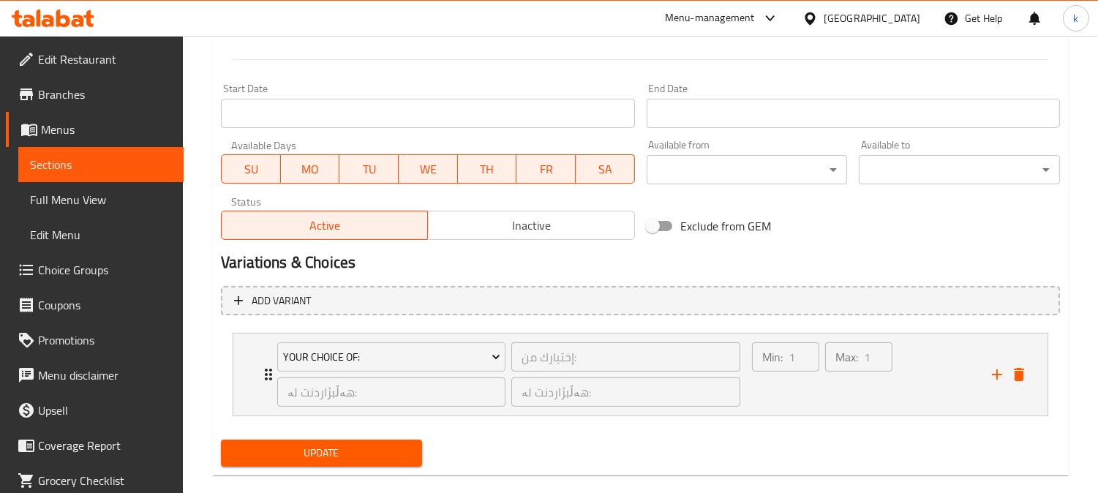
scroll to position [766, 0]
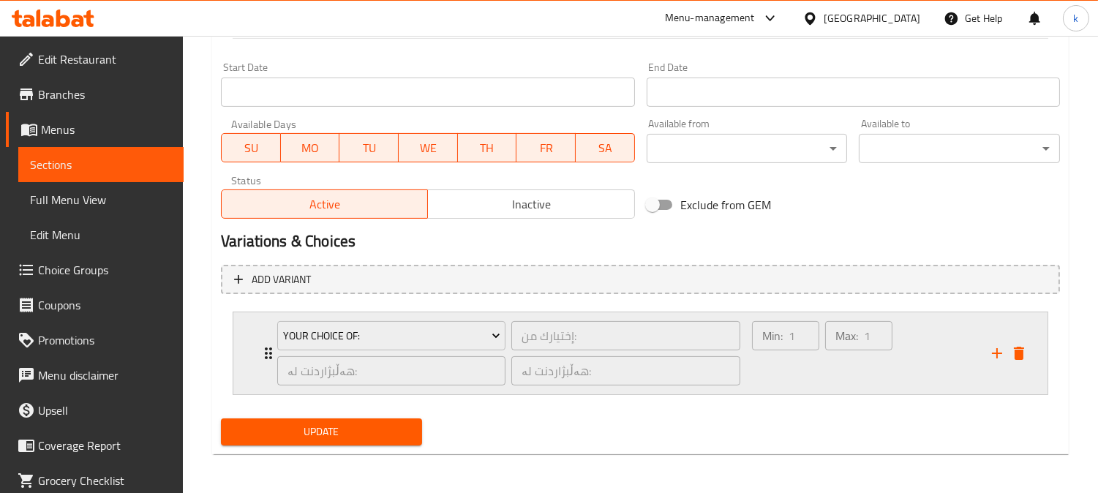
click at [831, 353] on div "Max: 1 ​" at bounding box center [858, 353] width 73 height 70
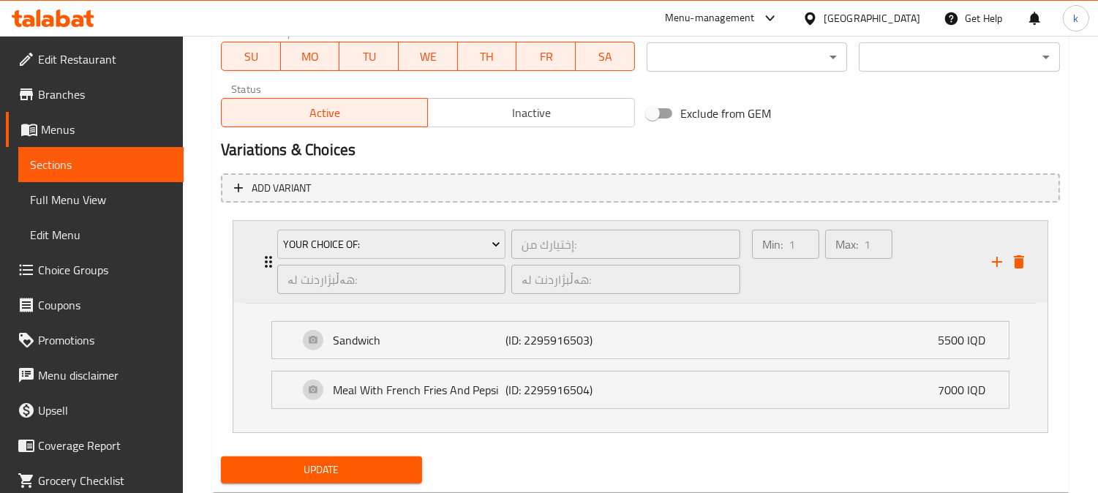
scroll to position [896, 0]
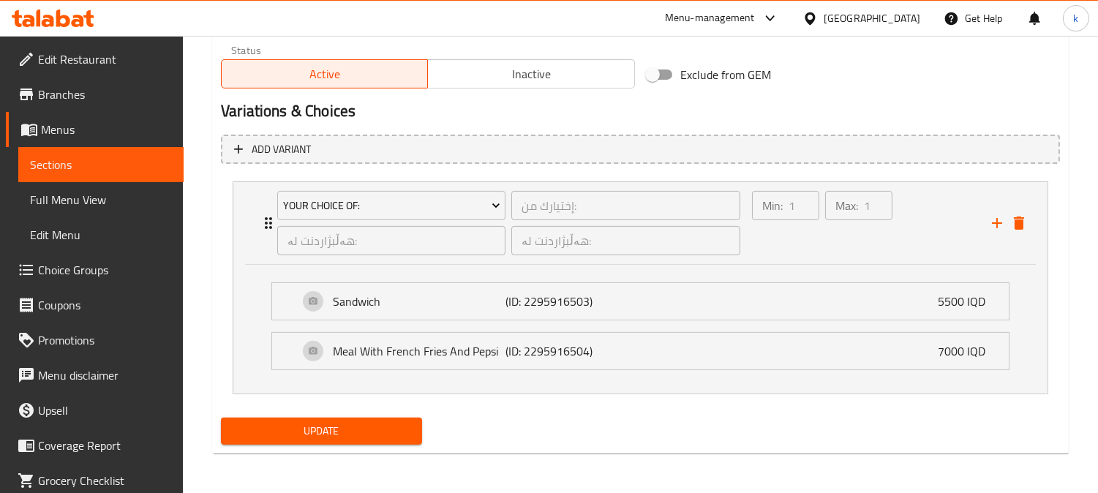
drag, startPoint x: 326, startPoint y: 428, endPoint x: 507, endPoint y: 405, distance: 182.0
click at [326, 426] on span "Update" at bounding box center [322, 431] width 178 height 18
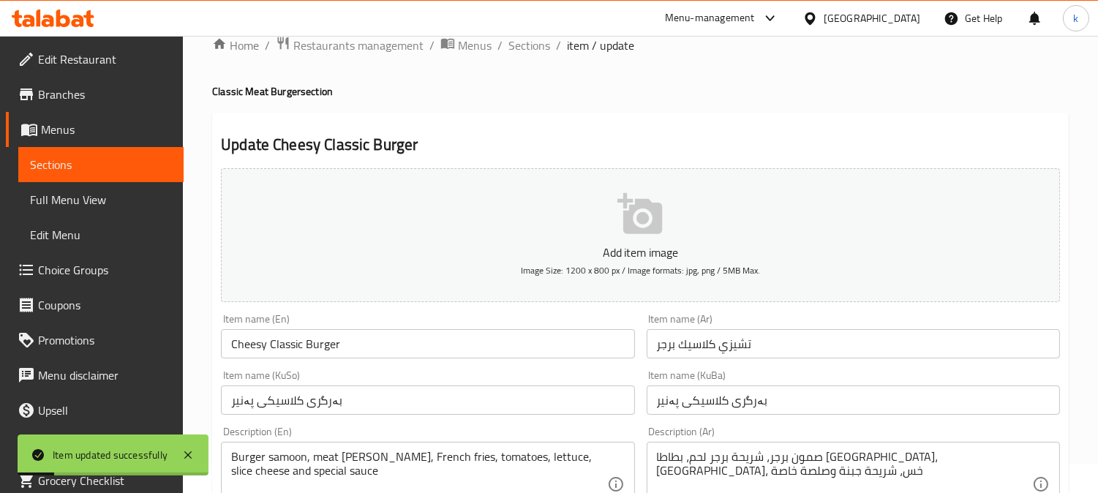
scroll to position [0, 0]
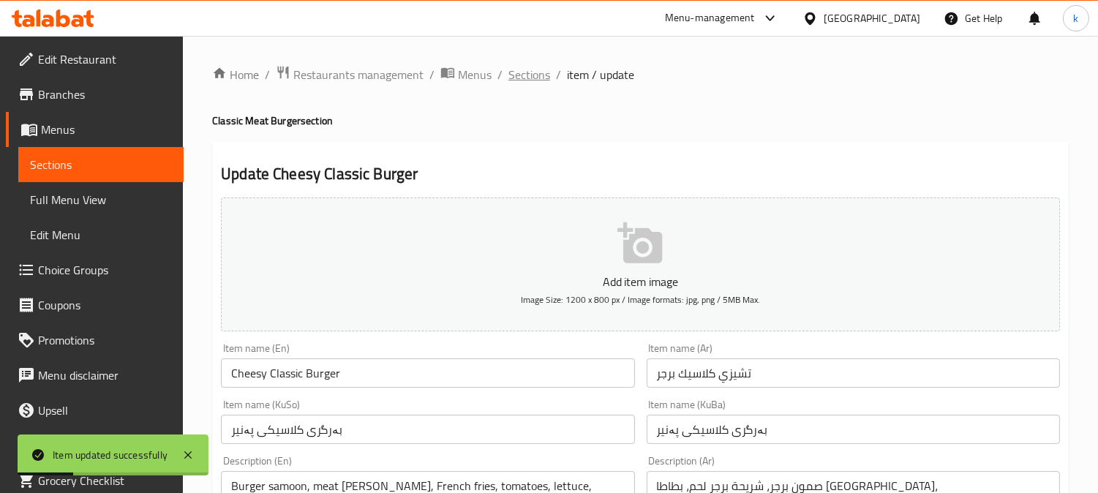
click at [524, 69] on span "Sections" at bounding box center [529, 75] width 42 height 18
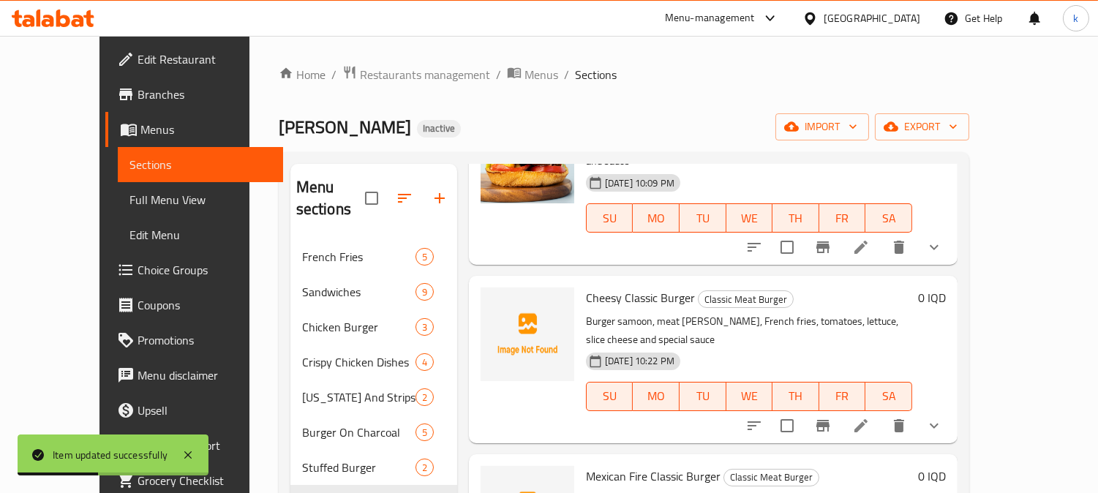
scroll to position [271, 0]
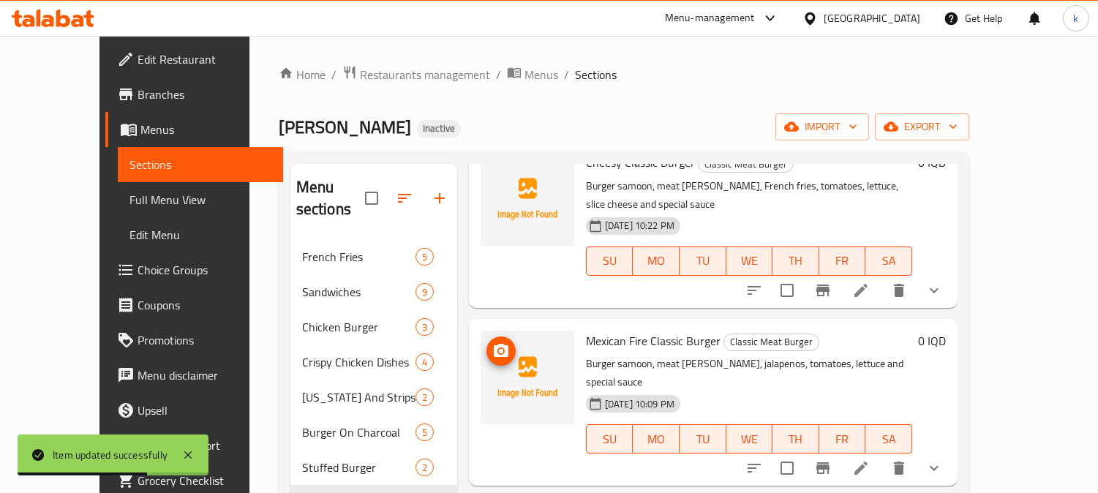
click at [494, 344] on icon "upload picture" at bounding box center [501, 350] width 15 height 13
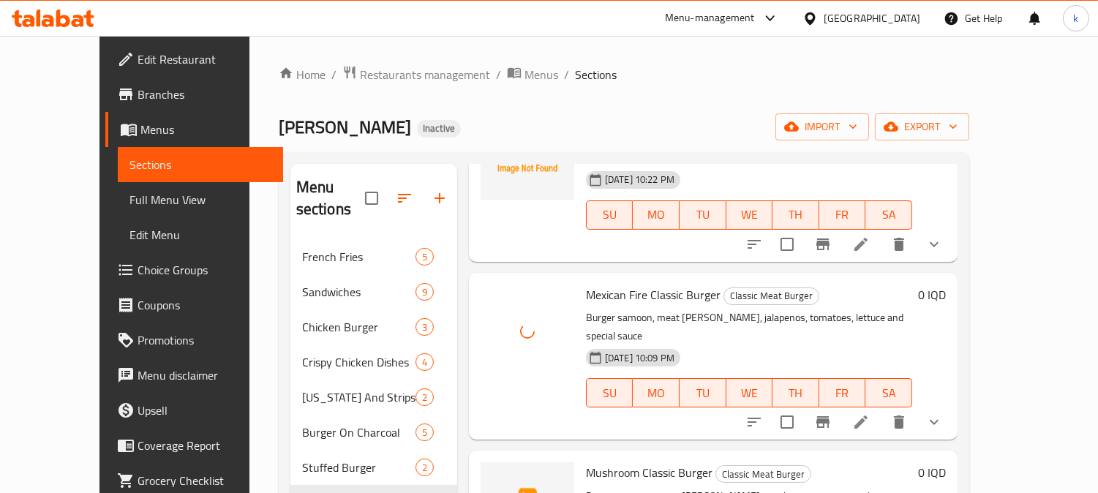
scroll to position [341, 0]
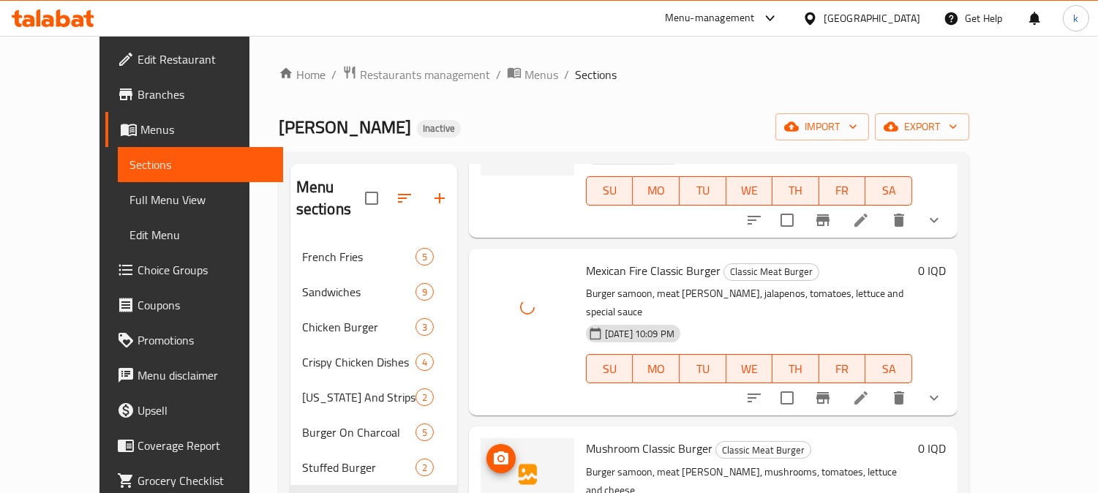
click at [494, 451] on icon "upload picture" at bounding box center [501, 457] width 15 height 13
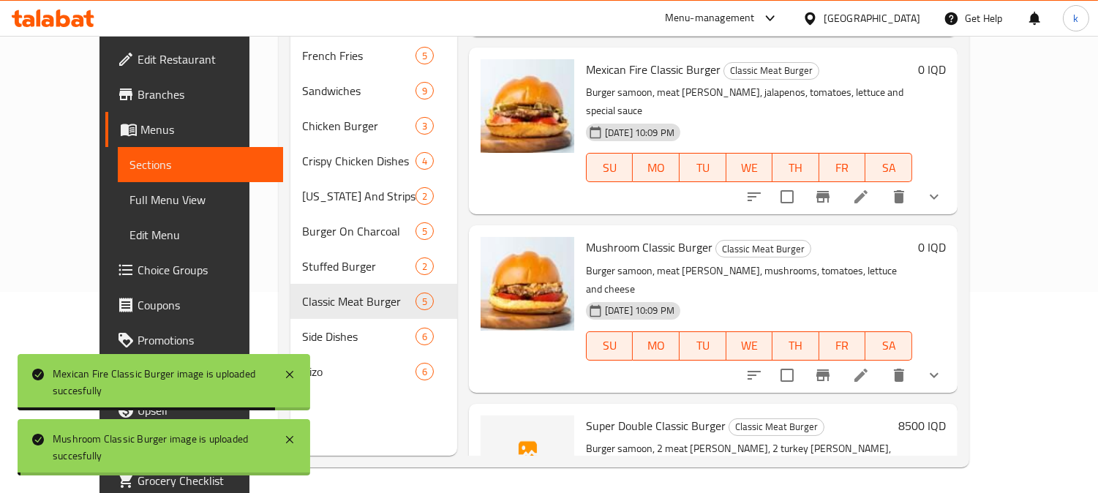
scroll to position [205, 0]
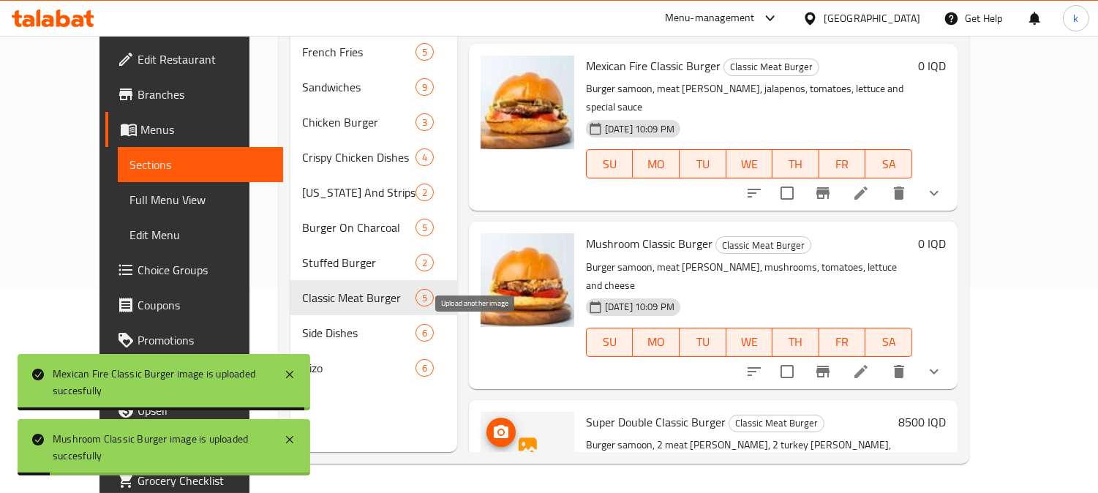
click at [494, 425] on icon "upload picture" at bounding box center [501, 431] width 15 height 13
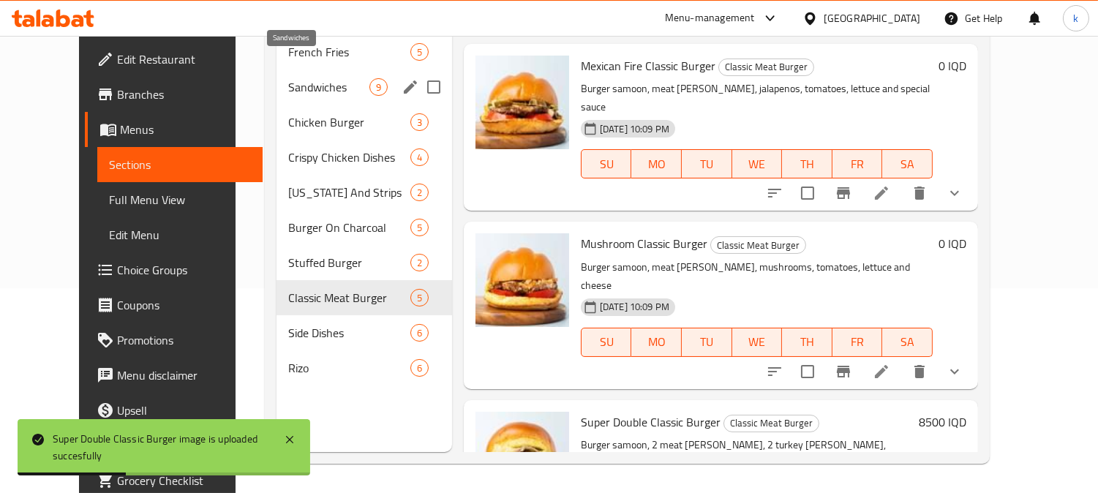
click at [288, 78] on span "Sandwiches" at bounding box center [328, 87] width 81 height 18
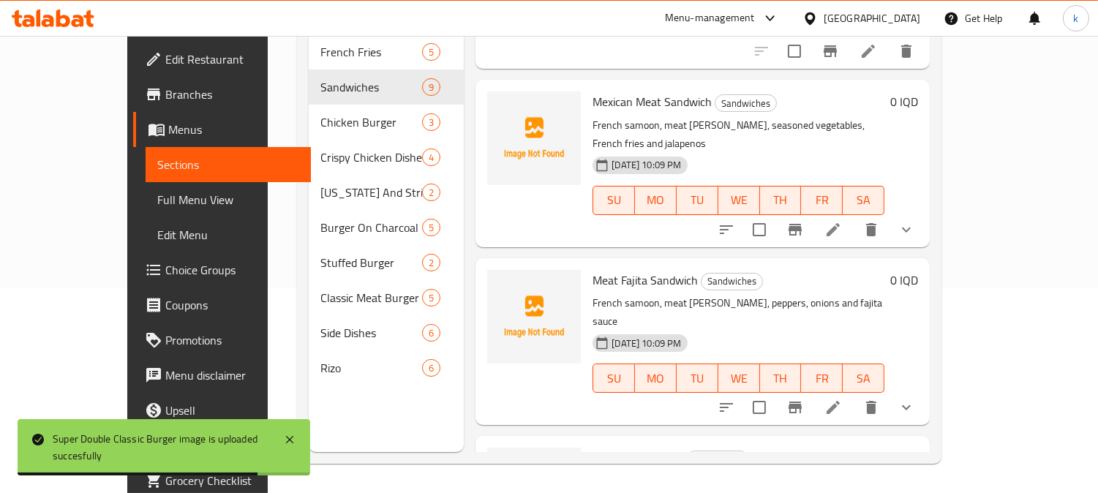
scroll to position [611, 0]
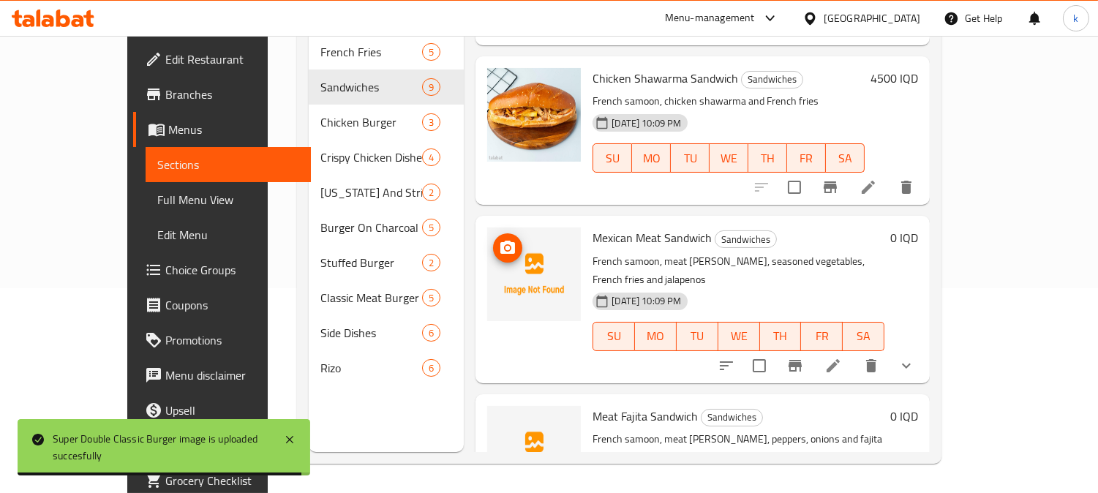
click at [487, 227] on img at bounding box center [534, 274] width 94 height 94
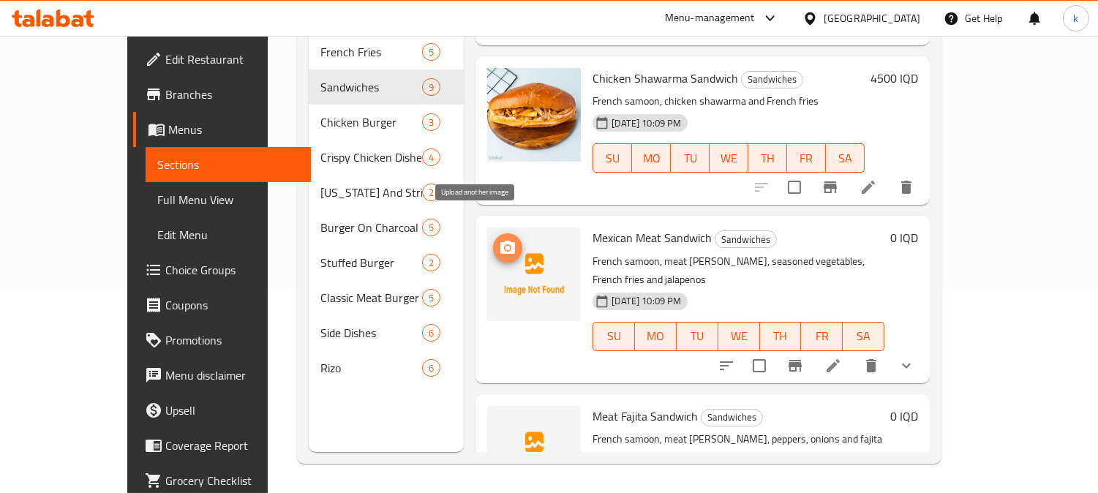
click at [493, 239] on span "upload picture" at bounding box center [507, 248] width 29 height 18
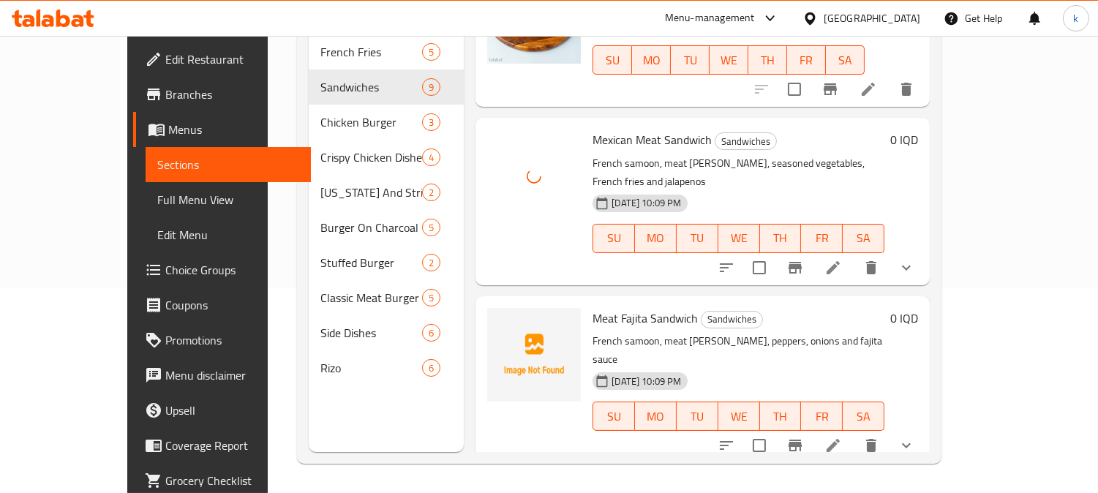
scroll to position [747, 0]
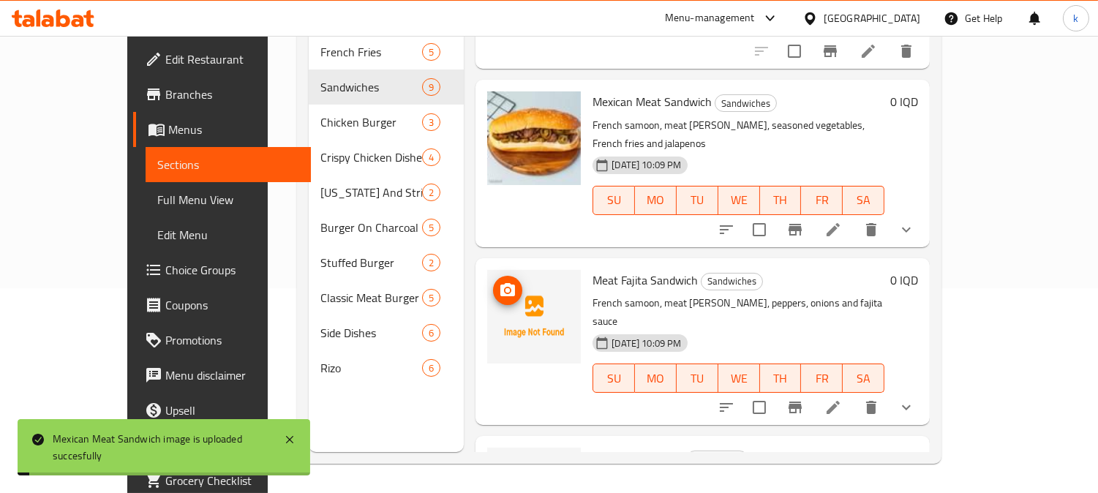
click at [493, 276] on button "upload picture" at bounding box center [507, 290] width 29 height 29
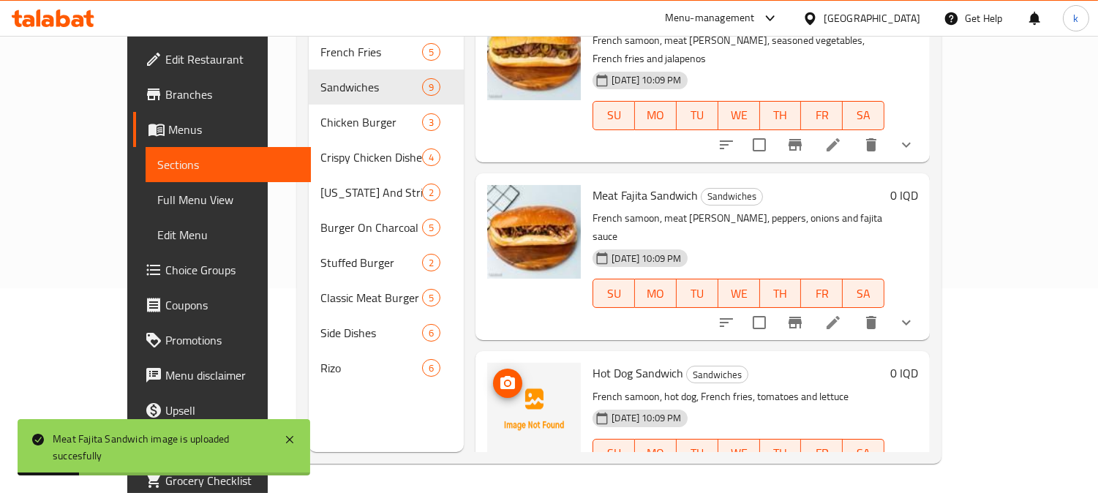
scroll to position [883, 0]
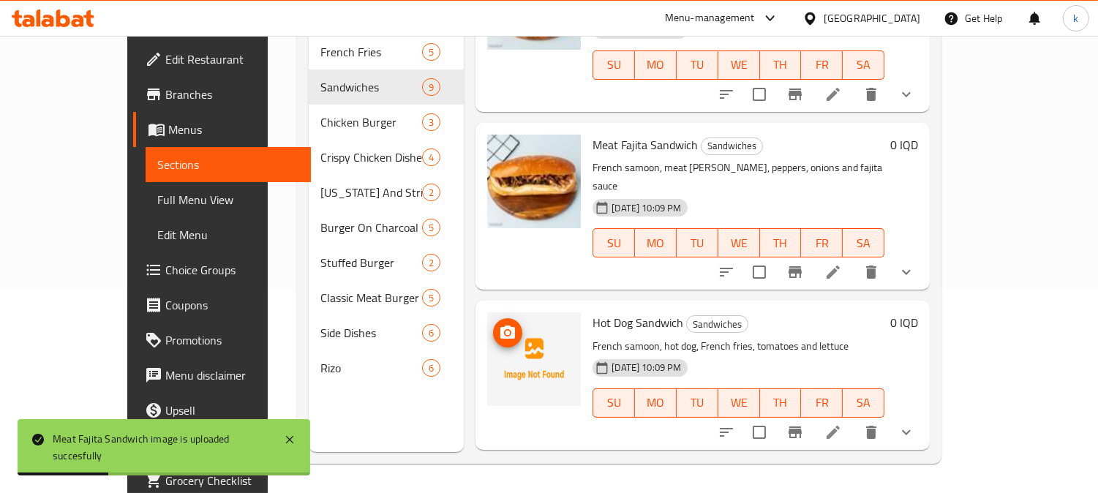
click at [500, 325] on icon "upload picture" at bounding box center [507, 331] width 15 height 13
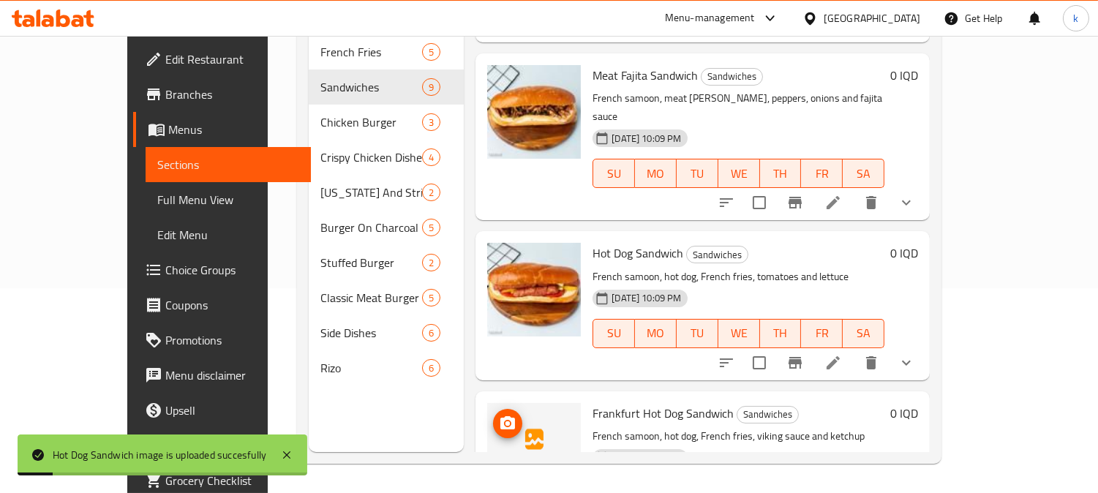
scroll to position [981, 0]
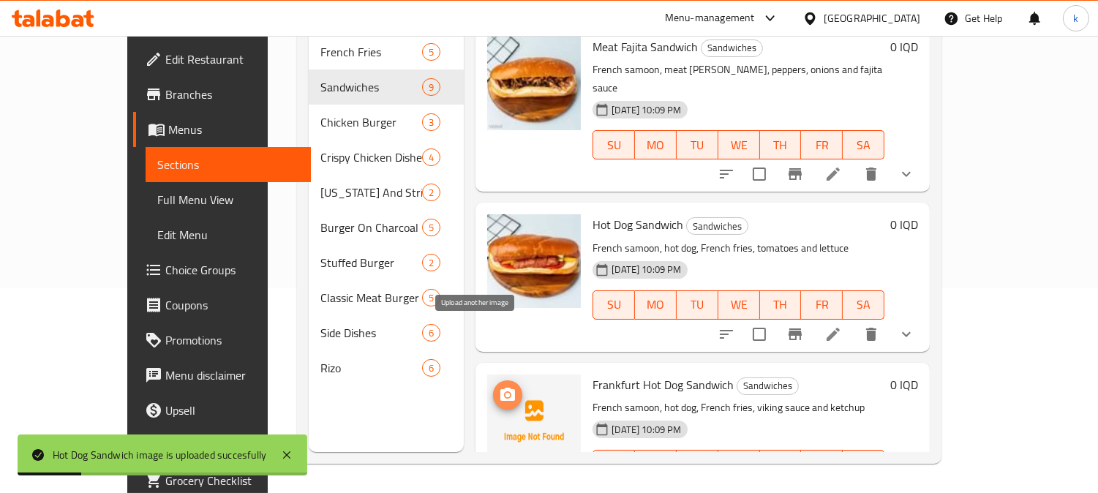
click at [500, 388] on icon "upload picture" at bounding box center [507, 394] width 15 height 13
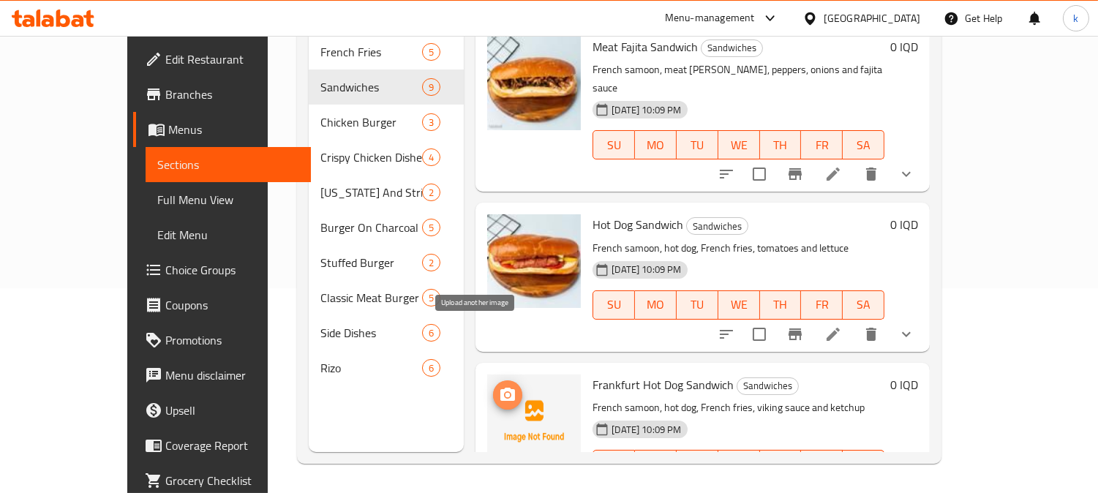
click at [500, 388] on icon "upload picture" at bounding box center [507, 394] width 15 height 13
click at [636, 374] on span "Frankfurt Hot Dog Sandwich" at bounding box center [662, 385] width 141 height 22
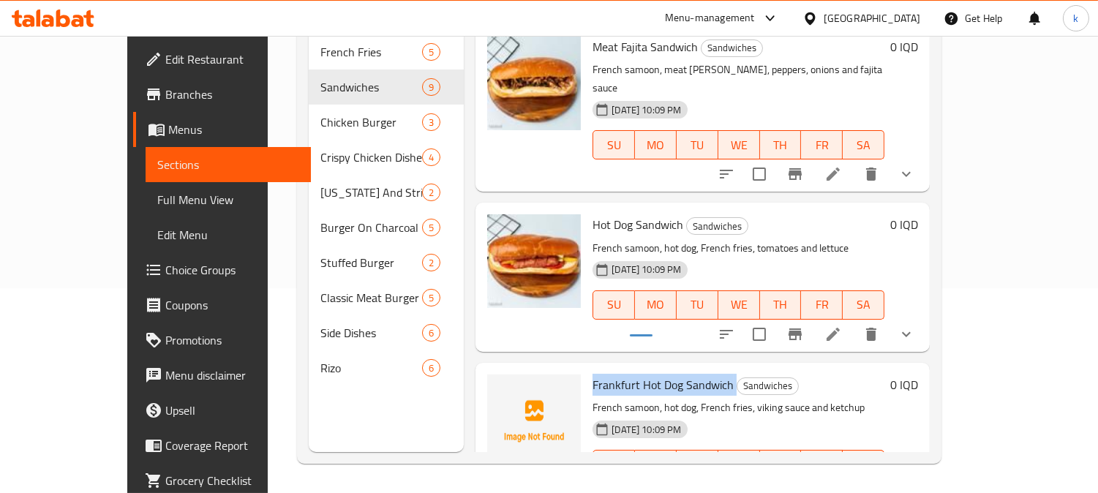
click at [636, 374] on span "Frankfurt Hot Dog Sandwich" at bounding box center [662, 385] width 141 height 22
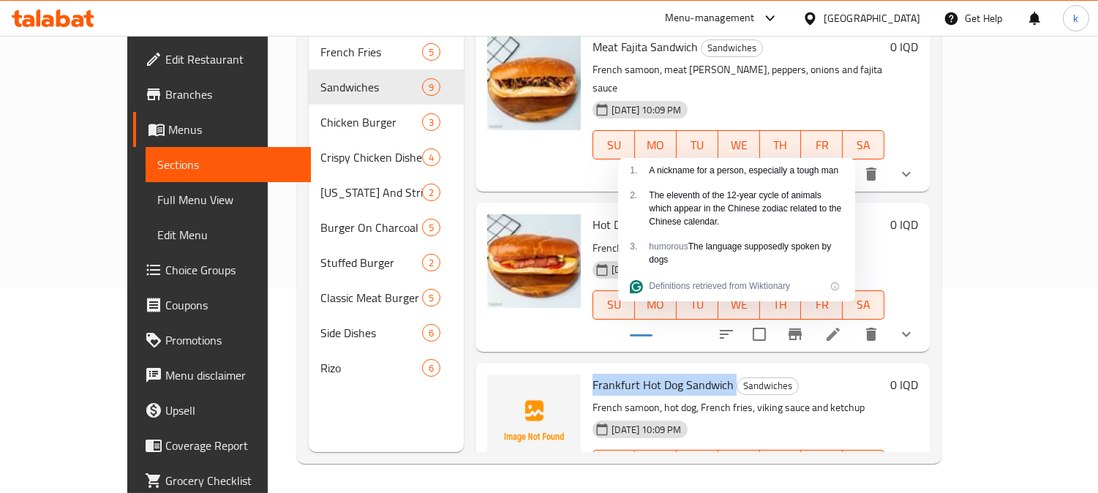
copy h6 "Frankfurt Hot Dog Sandwich"
drag, startPoint x: 325, startPoint y: 395, endPoint x: 339, endPoint y: 388, distance: 15.4
click at [326, 393] on div "Menu sections French Fries 5 Sandwiches 9 Chicken Burger 3 Crispy Chicken Dishe…" at bounding box center [386, 205] width 155 height 493
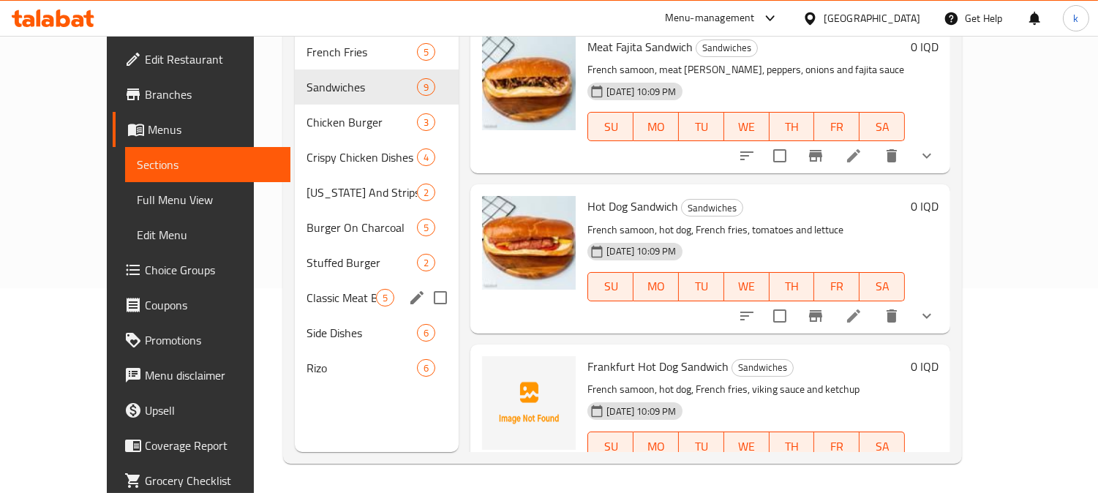
click at [306, 289] on span "Classic Meat Burger" at bounding box center [340, 298] width 69 height 18
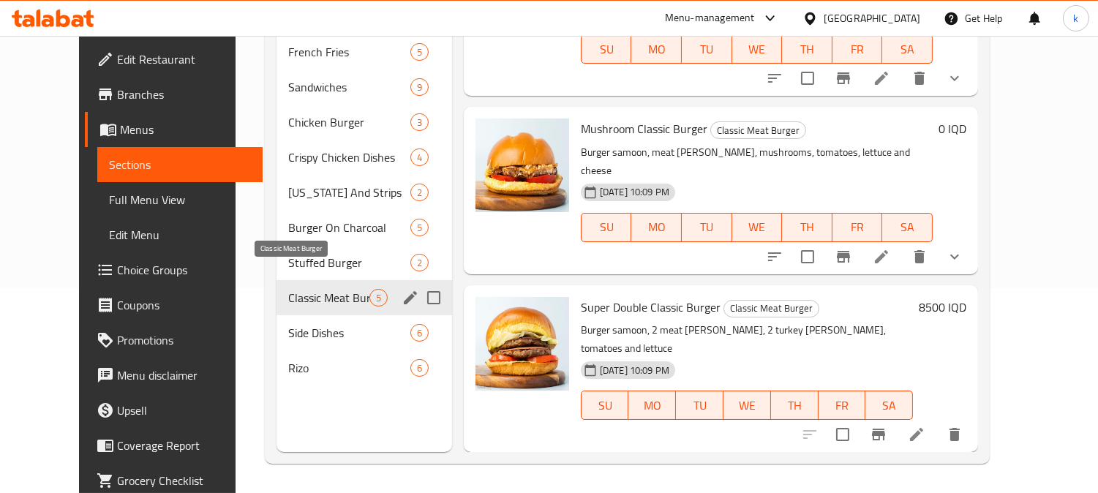
scroll to position [341, 0]
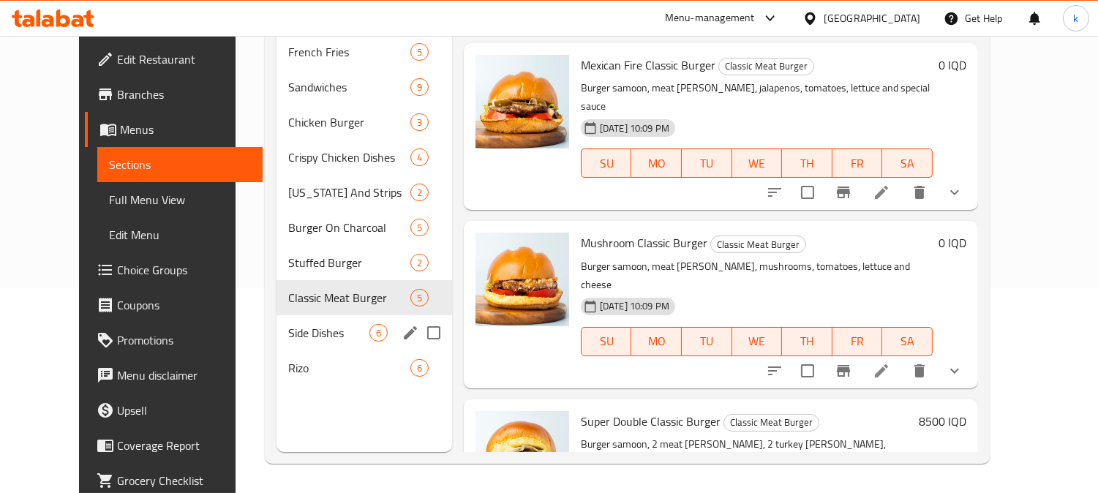
click at [288, 324] on span "Side Dishes" at bounding box center [328, 333] width 81 height 18
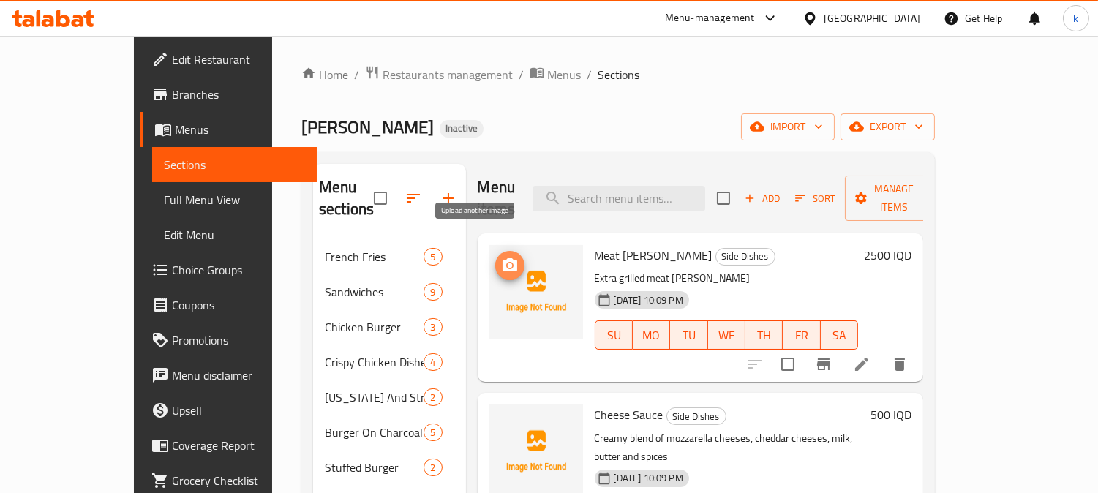
click at [502, 258] on icon "upload picture" at bounding box center [509, 264] width 15 height 13
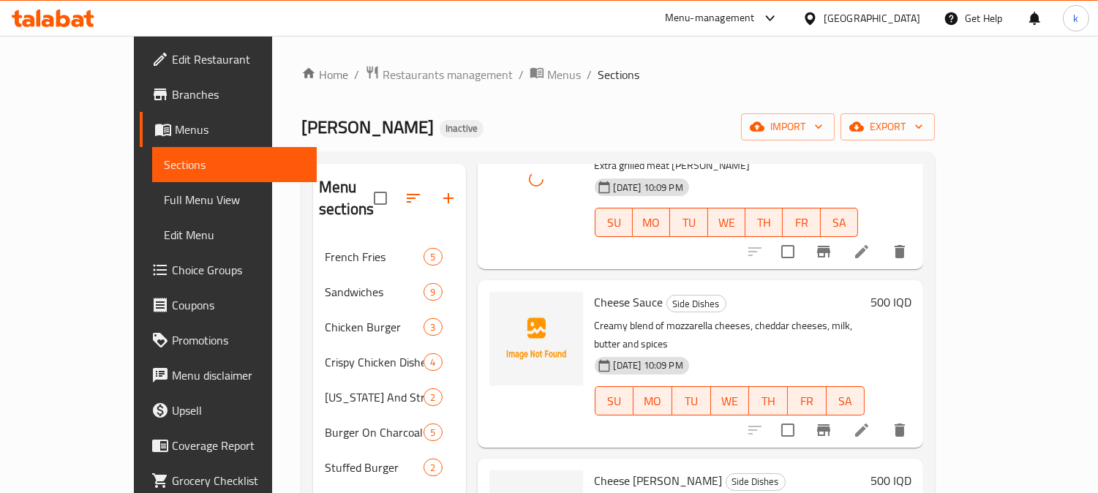
scroll to position [135, 0]
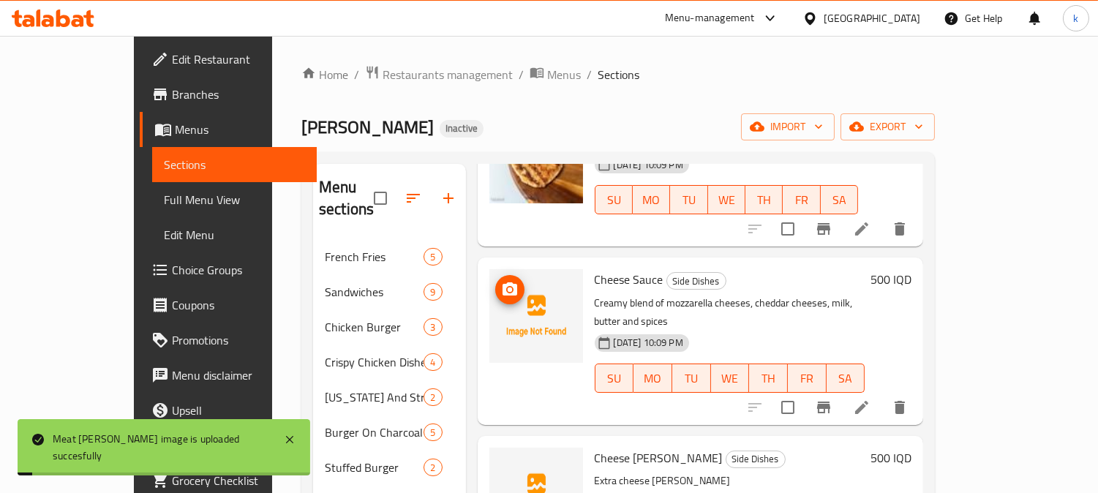
click at [489, 269] on img at bounding box center [536, 316] width 94 height 94
click at [501, 281] on icon "upload picture" at bounding box center [510, 290] width 18 height 18
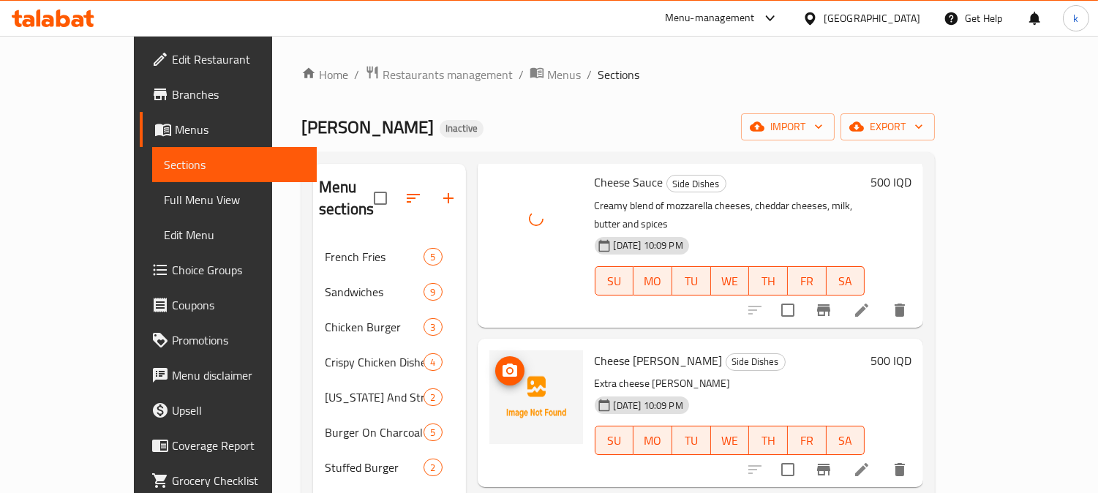
scroll to position [271, 0]
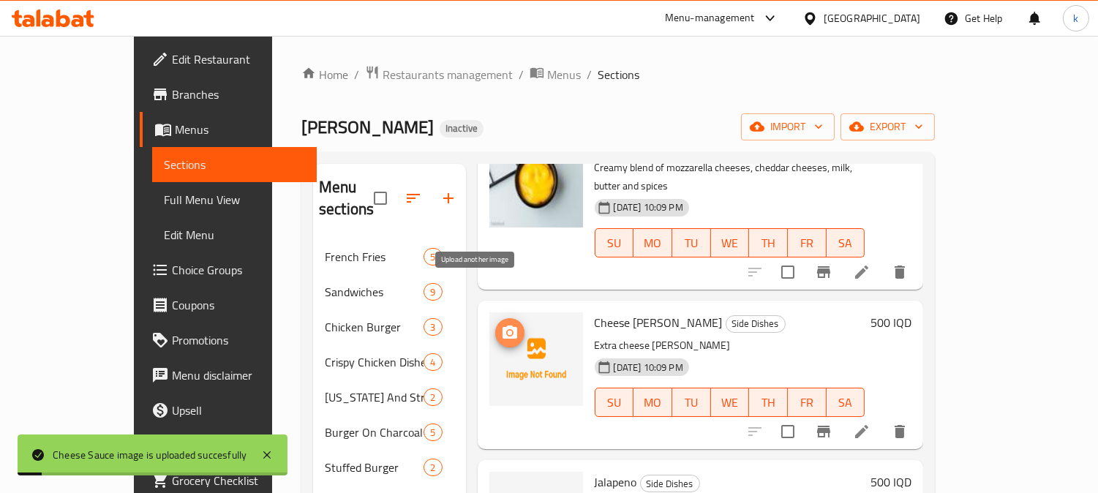
click at [502, 325] on icon "upload picture" at bounding box center [509, 331] width 15 height 13
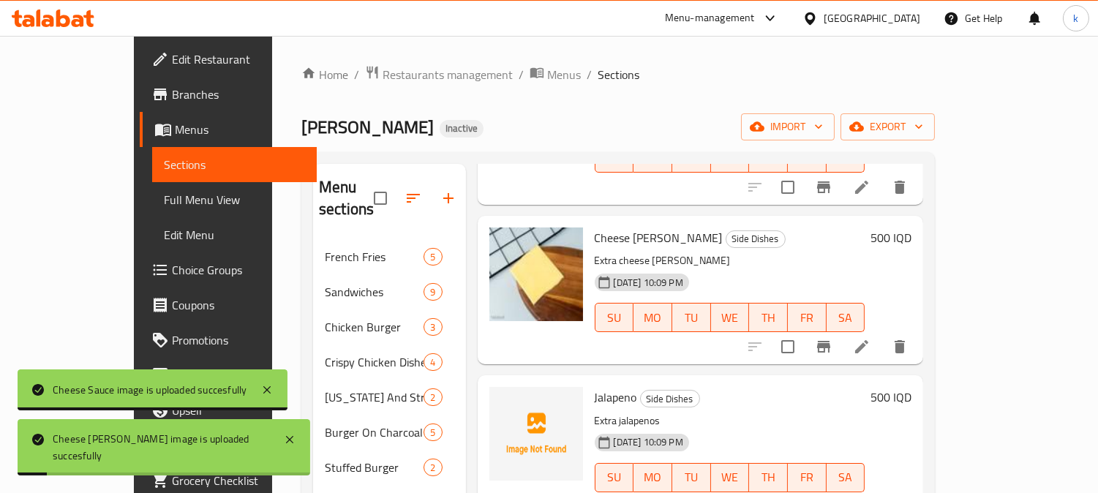
scroll to position [406, 0]
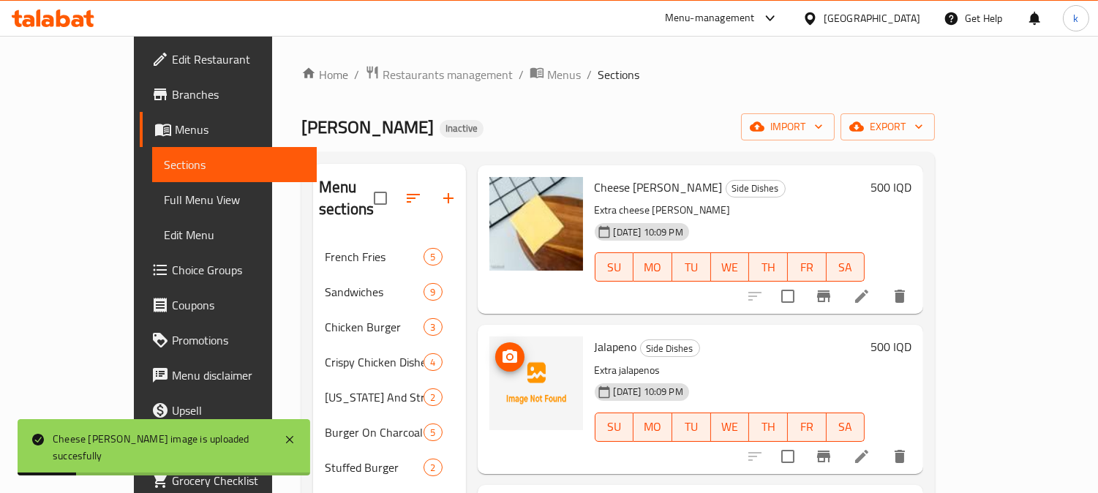
click at [489, 336] on img at bounding box center [536, 383] width 94 height 94
click at [501, 348] on icon "upload picture" at bounding box center [510, 357] width 18 height 18
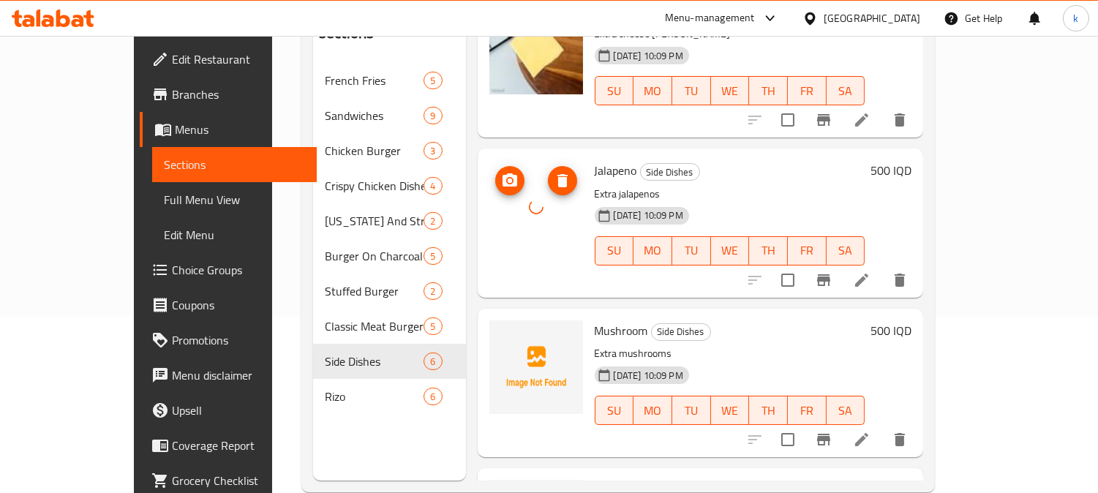
scroll to position [205, 0]
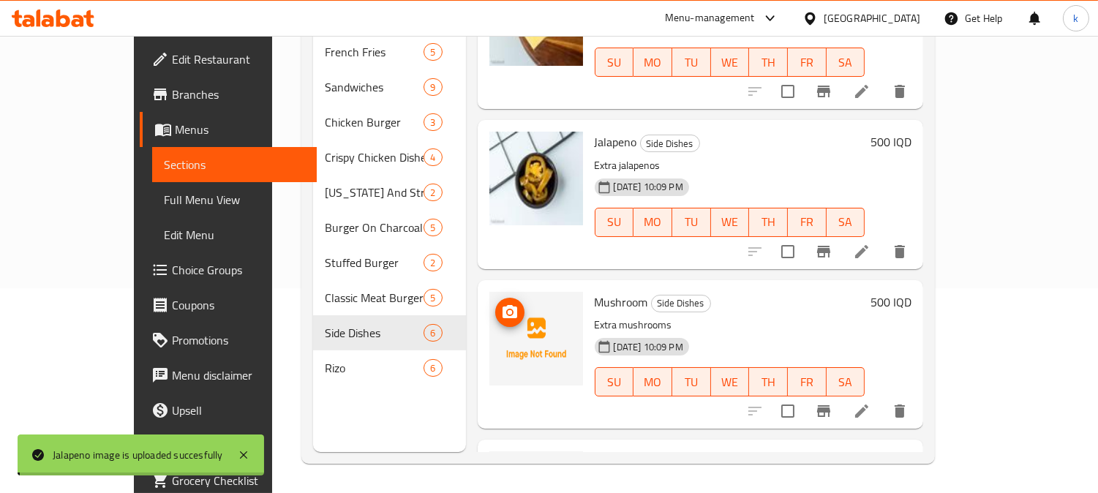
click at [495, 298] on button "upload picture" at bounding box center [509, 312] width 29 height 29
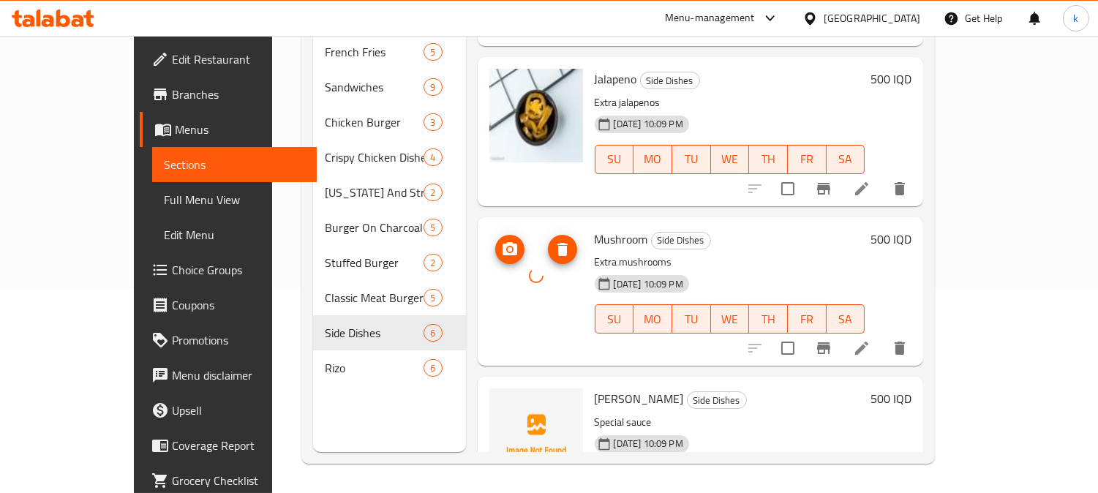
scroll to position [501, 0]
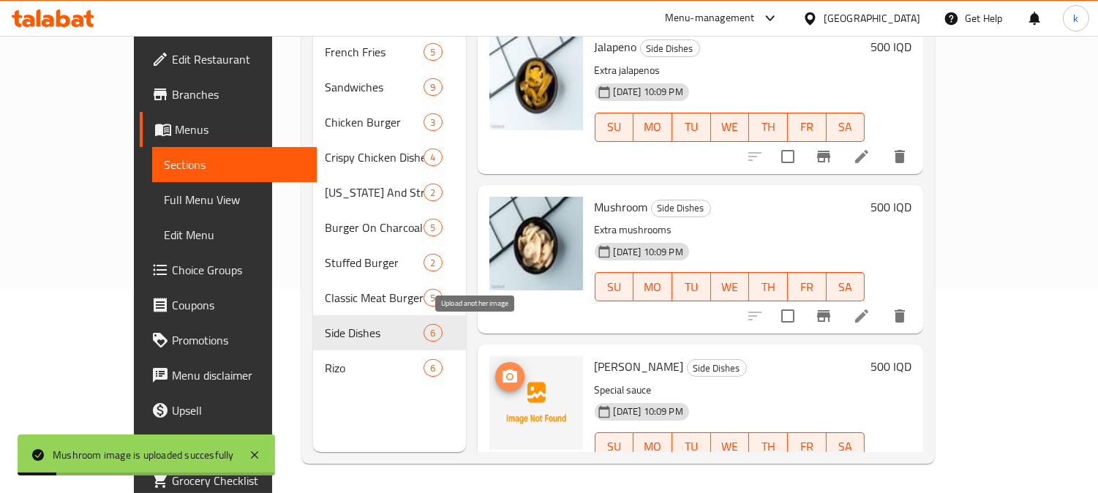
click at [502, 369] on icon "upload picture" at bounding box center [509, 375] width 15 height 13
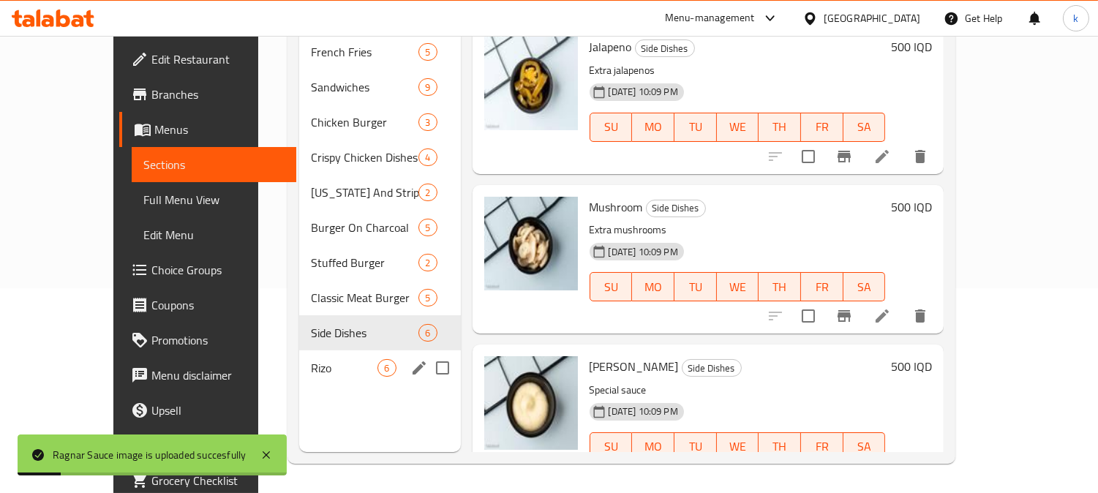
click at [311, 359] on span "Rizo" at bounding box center [344, 368] width 67 height 18
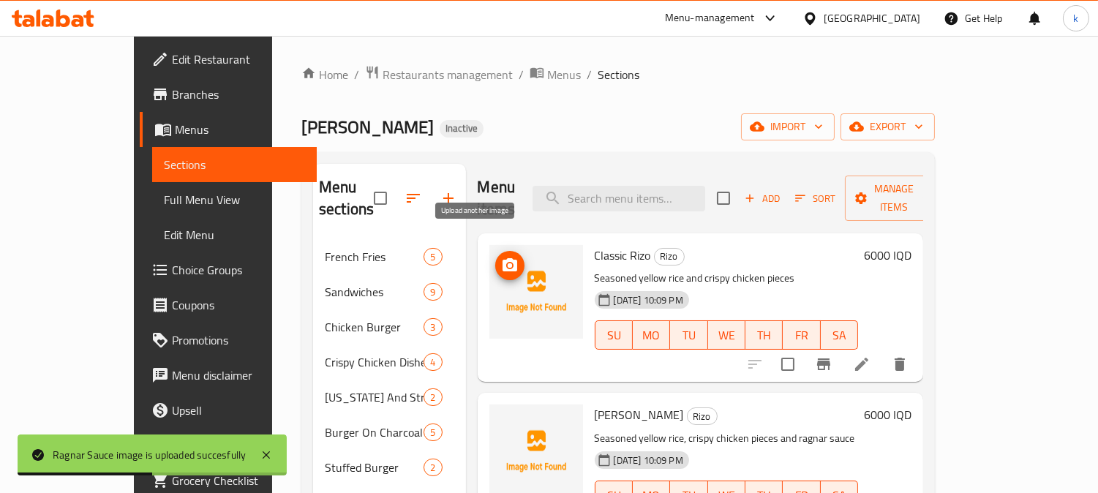
click at [501, 257] on icon "upload picture" at bounding box center [510, 266] width 18 height 18
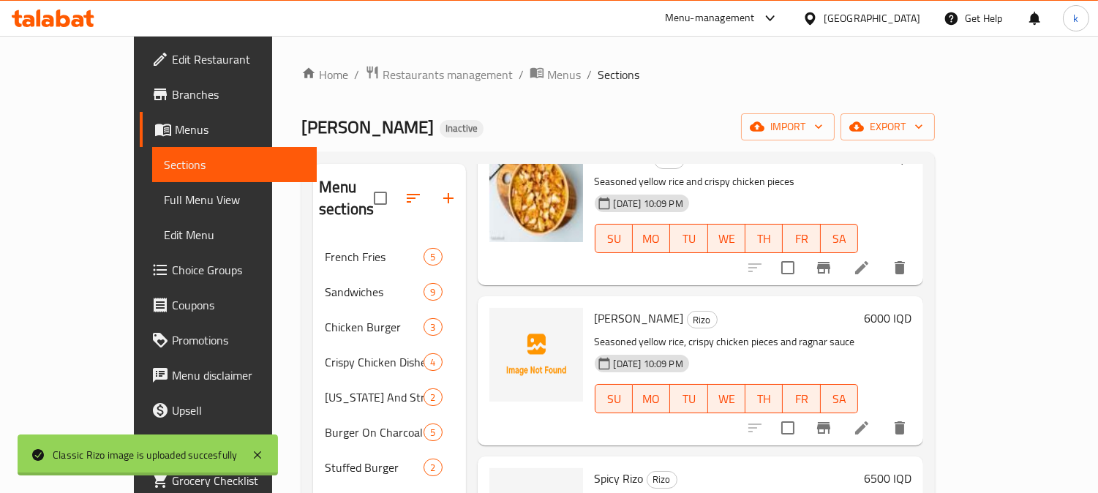
scroll to position [135, 0]
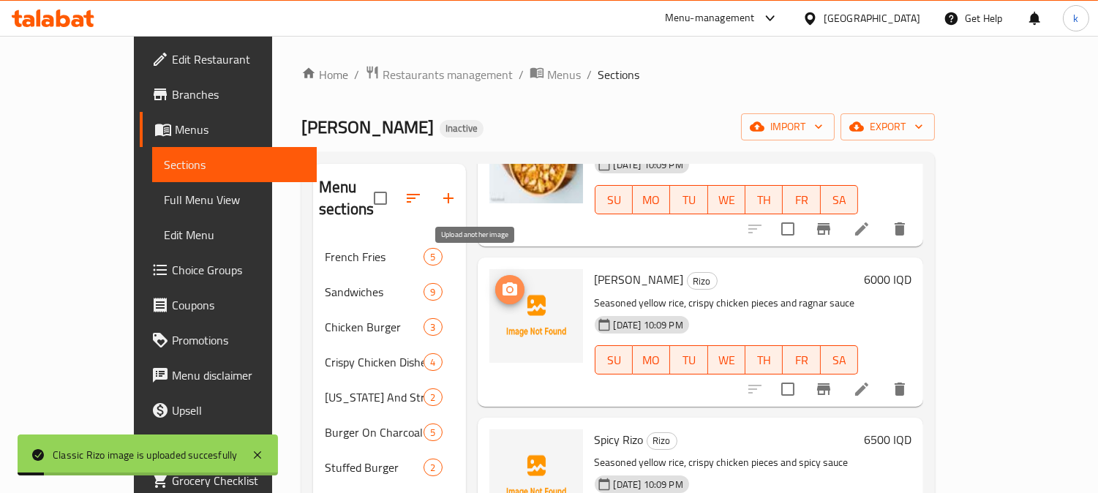
click at [502, 282] on icon "upload picture" at bounding box center [509, 288] width 15 height 13
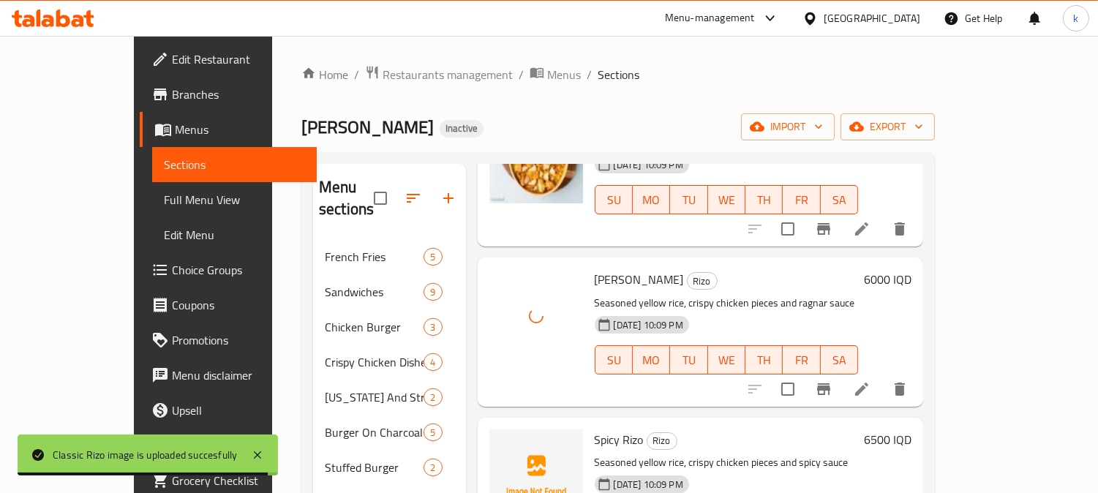
scroll to position [271, 0]
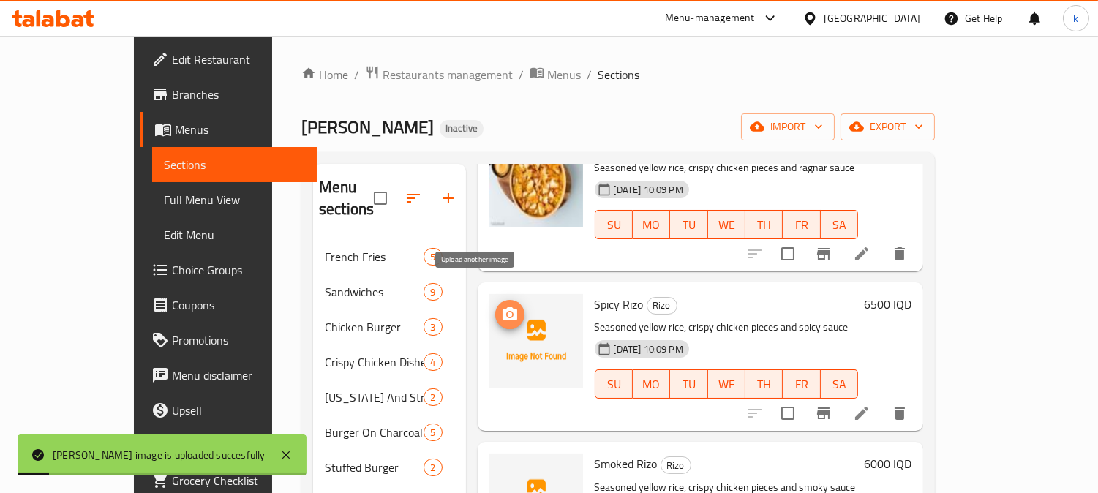
click at [495, 306] on span "upload picture" at bounding box center [509, 315] width 29 height 18
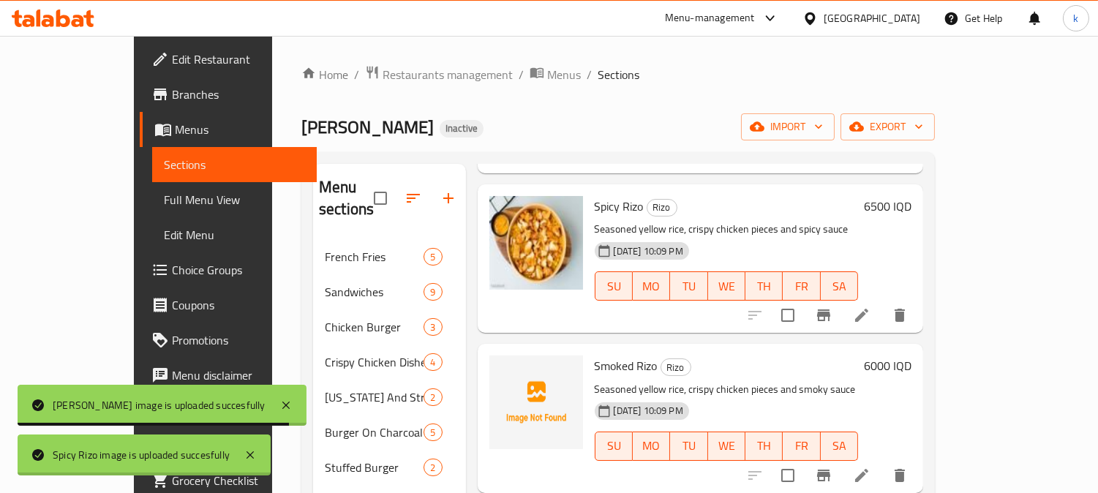
scroll to position [406, 0]
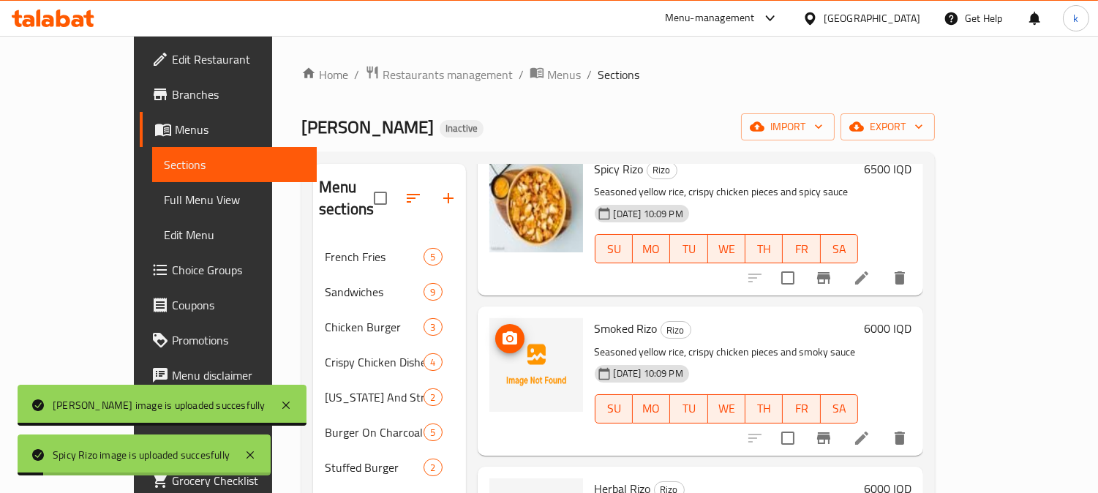
click at [501, 330] on icon "upload picture" at bounding box center [510, 339] width 18 height 18
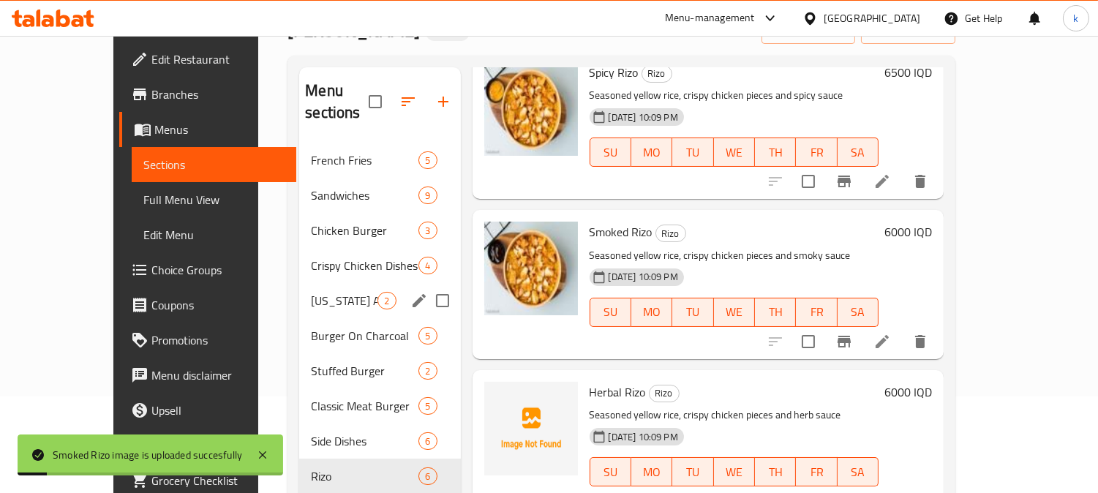
scroll to position [135, 0]
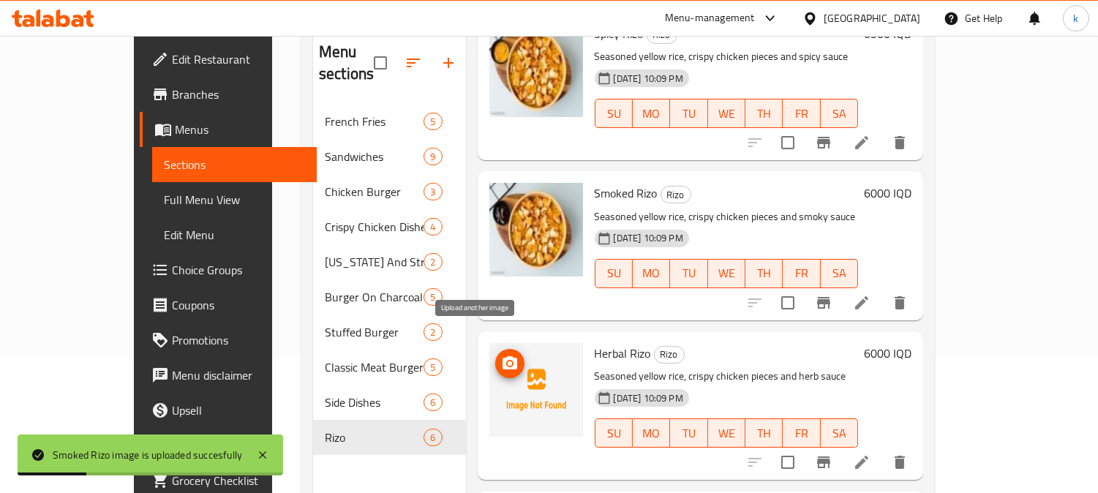
click at [507, 361] on circle "upload picture" at bounding box center [509, 363] width 4 height 4
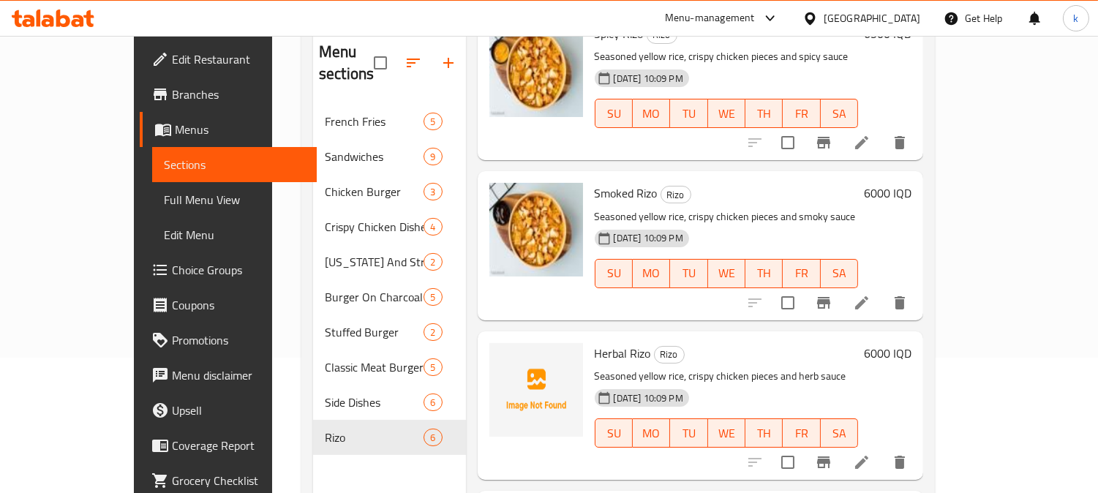
click at [594, 342] on span "Herbal Rizo" at bounding box center [622, 353] width 56 height 22
copy h6 "Herbal Rizo"
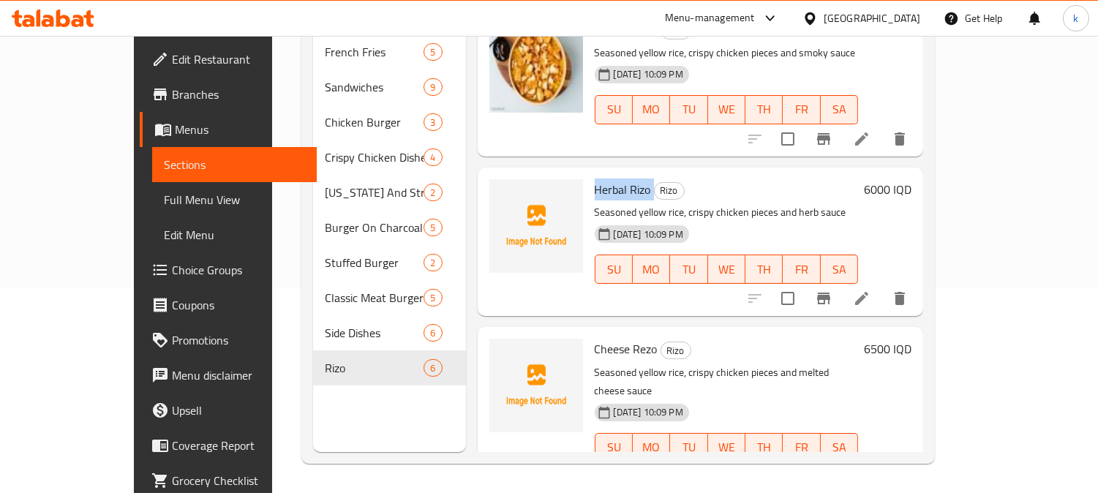
scroll to position [501, 0]
click at [501, 350] on icon "upload picture" at bounding box center [510, 359] width 18 height 18
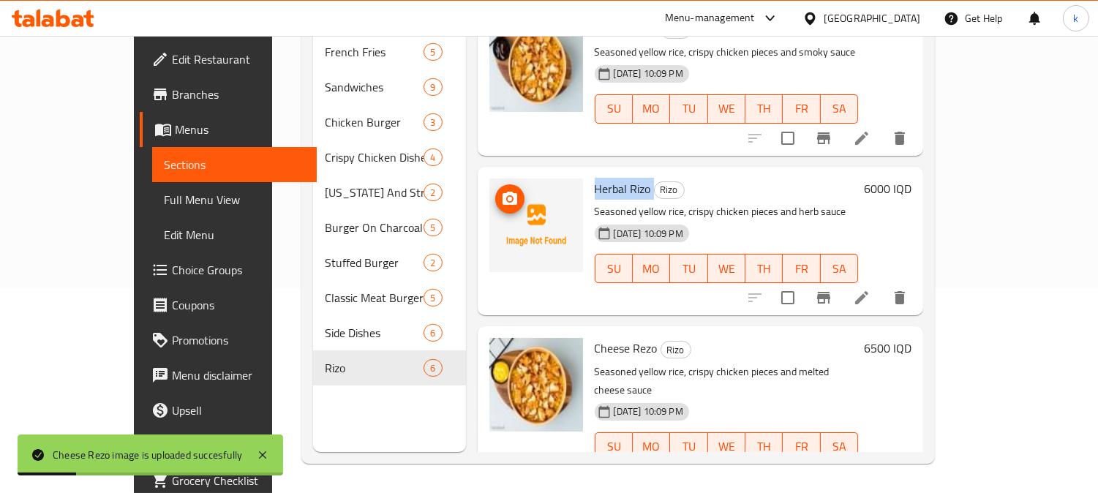
click at [495, 190] on span "upload picture" at bounding box center [509, 199] width 29 height 18
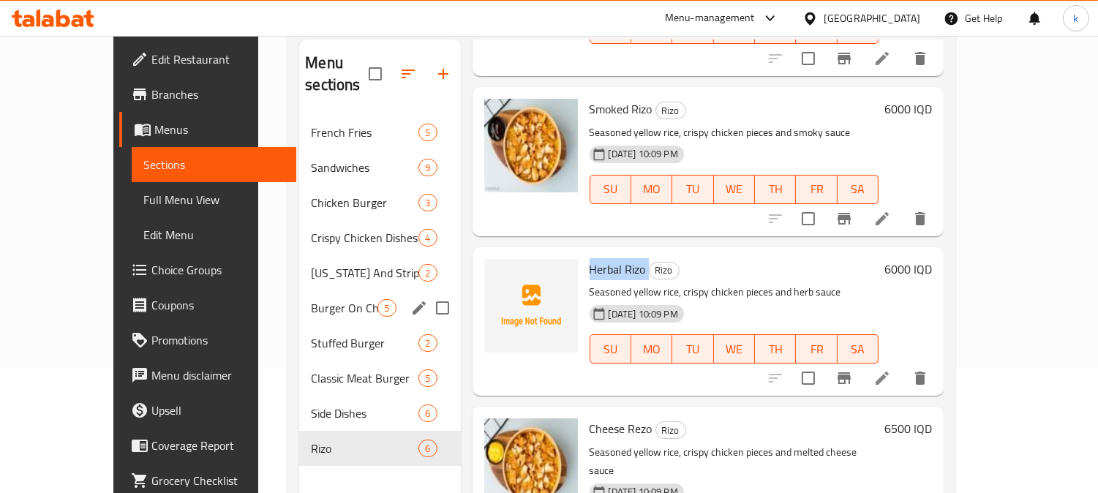
scroll to position [0, 0]
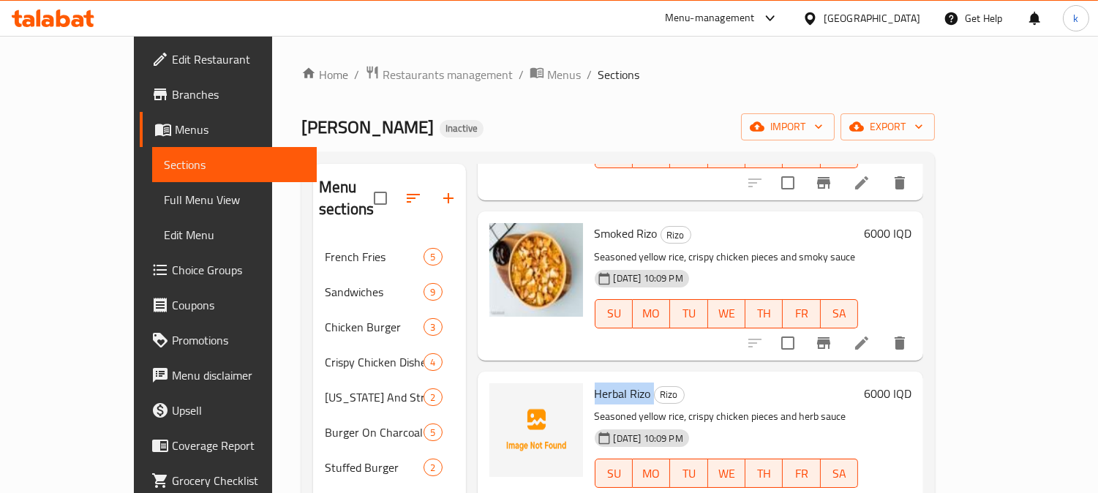
click at [172, 57] on span "Edit Restaurant" at bounding box center [239, 59] width 134 height 18
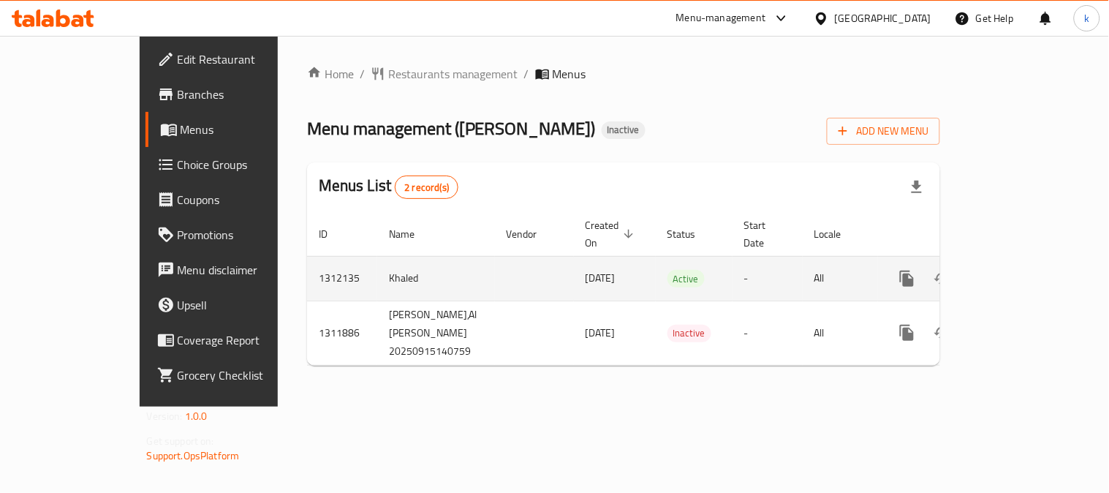
click at [1019, 272] on icon "enhanced table" at bounding box center [1012, 278] width 13 height 13
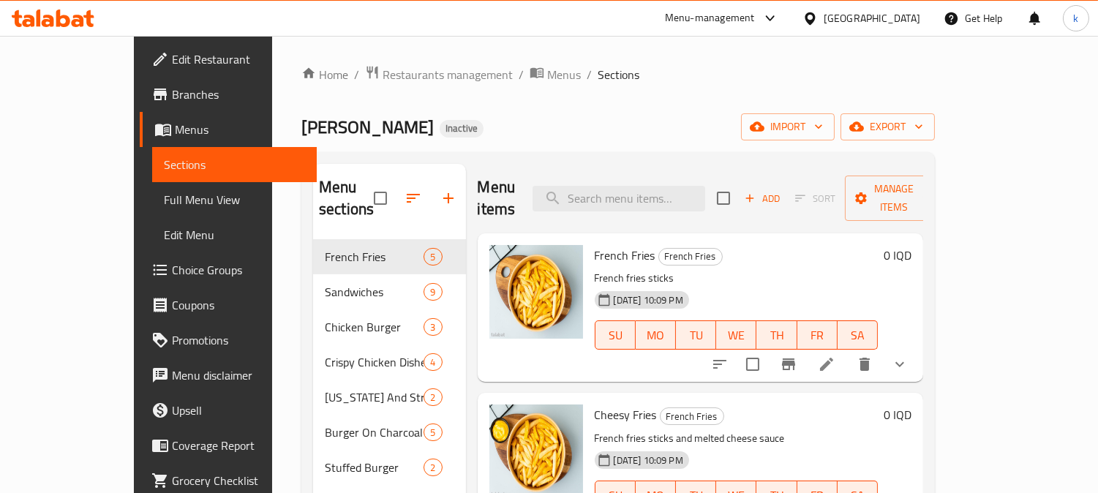
click at [164, 205] on span "Full Menu View" at bounding box center [235, 200] width 142 height 18
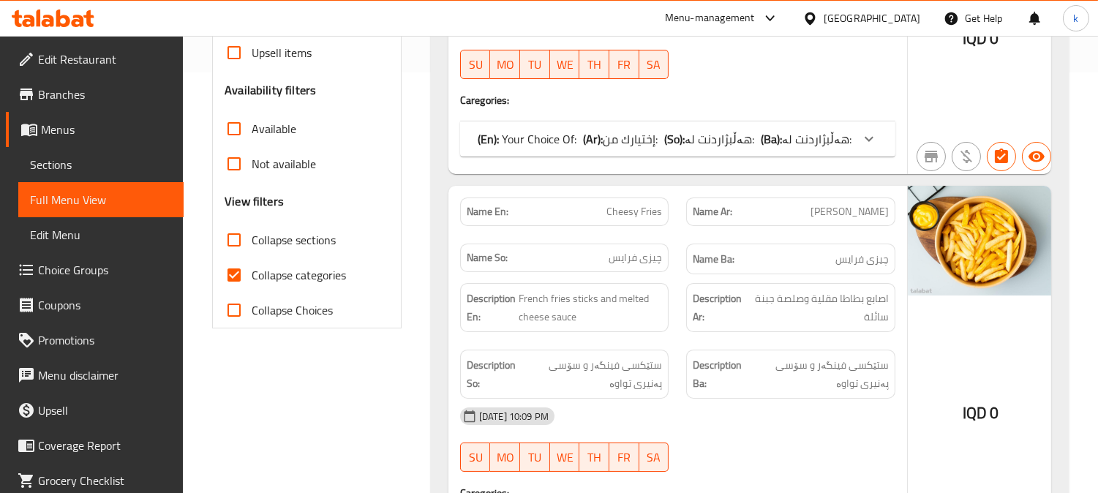
scroll to position [542, 0]
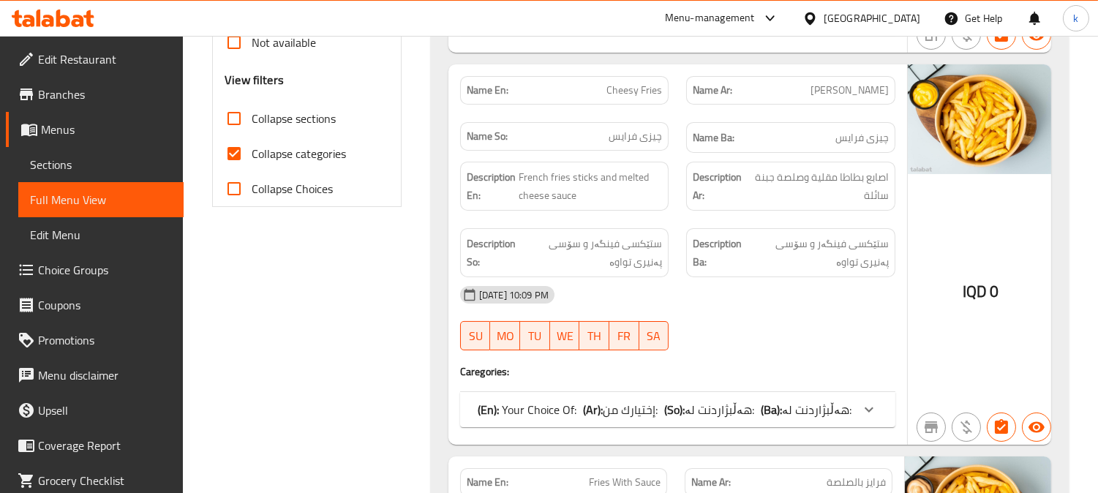
click at [224, 143] on input "Collapse categories" at bounding box center [233, 153] width 35 height 35
checkbox input "false"
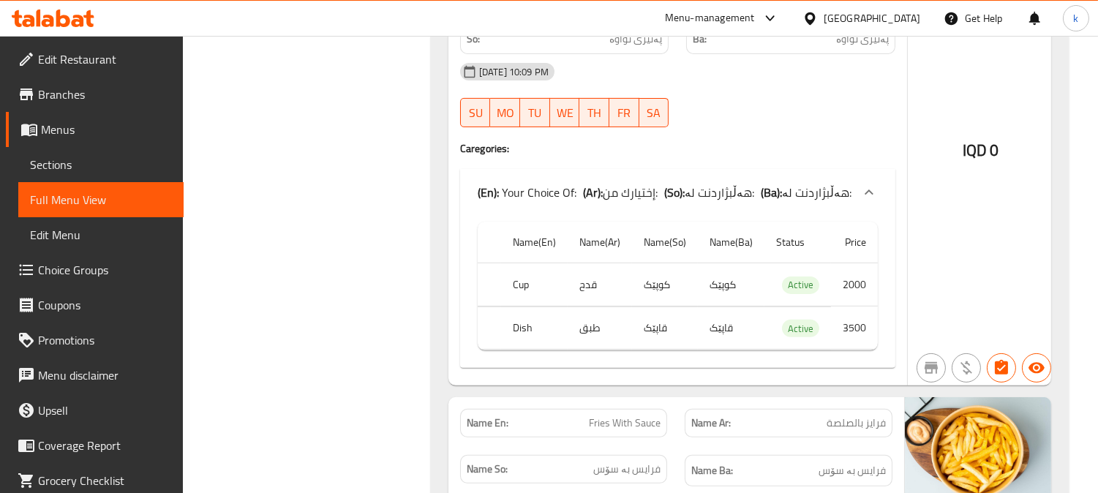
scroll to position [948, 0]
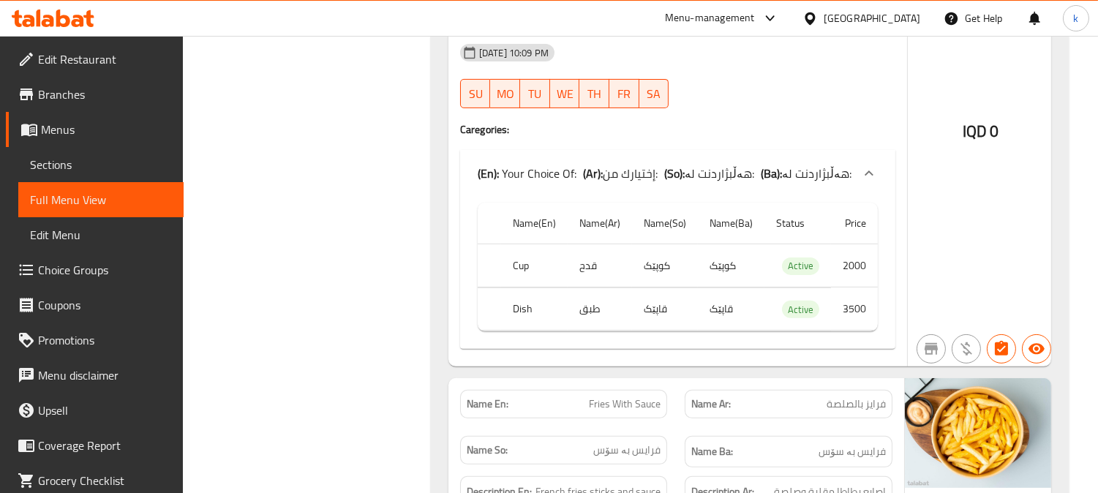
drag, startPoint x: 874, startPoint y: 265, endPoint x: 845, endPoint y: 272, distance: 30.0
click at [848, 263] on td "2000" at bounding box center [854, 265] width 47 height 43
drag, startPoint x: 852, startPoint y: 298, endPoint x: 744, endPoint y: 286, distance: 108.9
click at [837, 302] on td "3500" at bounding box center [854, 308] width 47 height 43
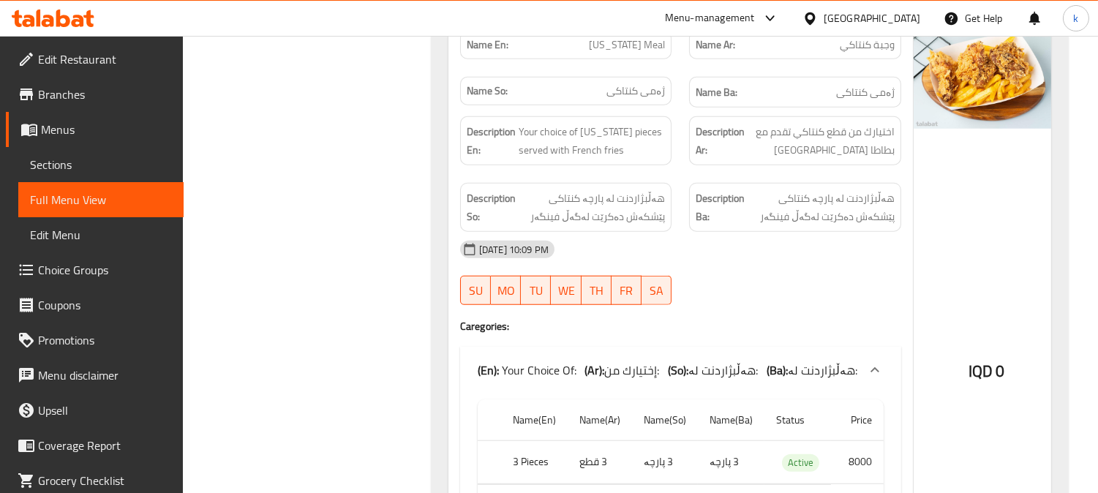
scroll to position [12457, 0]
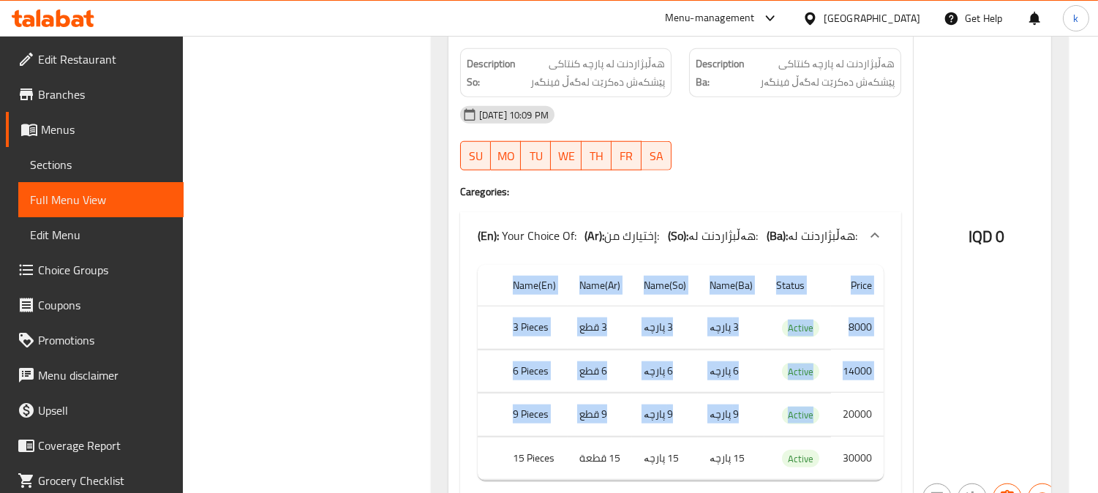
drag, startPoint x: 842, startPoint y: 251, endPoint x: 897, endPoint y: 252, distance: 55.6
click at [897, 252] on div "Name En: Kentucky Meal Name Ar: وجبة كنتاكي Name So: ژەمی کنتاکی Name Ba: ژەمی …" at bounding box center [680, 200] width 464 height 632
click at [842, 437] on td "30000" at bounding box center [857, 458] width 53 height 43
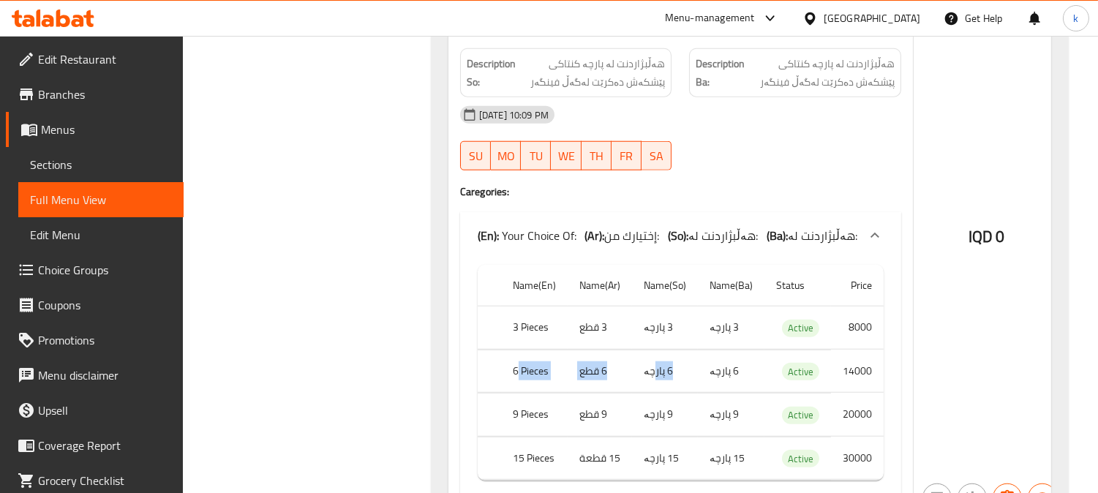
drag, startPoint x: 518, startPoint y: 213, endPoint x: 682, endPoint y: 213, distance: 163.8
click at [678, 350] on tr "6 Pieces 6 قطع 6 پارچە 6 پارچە Active 14000" at bounding box center [681, 371] width 406 height 43
drag, startPoint x: 611, startPoint y: 298, endPoint x: 737, endPoint y: 298, distance: 126.5
click at [737, 437] on tr "15 Pieces 15 قطعة 15 پارچە 15 پارچە Active 30000" at bounding box center [681, 458] width 406 height 43
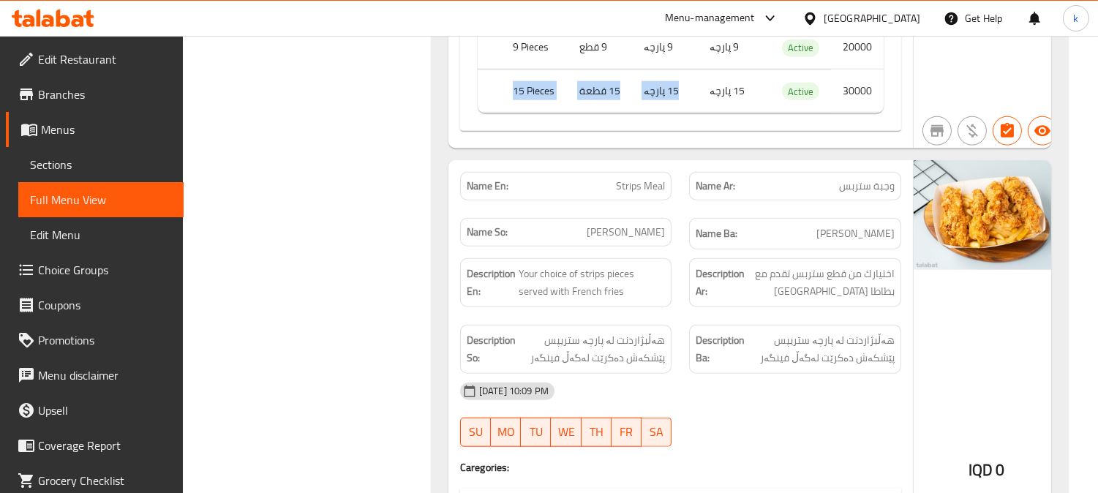
scroll to position [12864, 0]
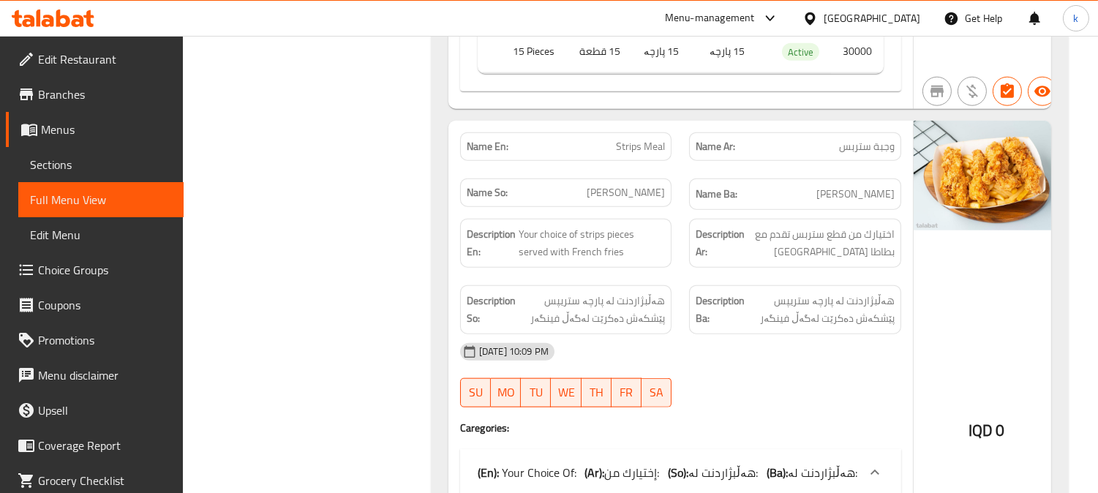
drag, startPoint x: 554, startPoint y: 409, endPoint x: 812, endPoint y: 407, distance: 258.9
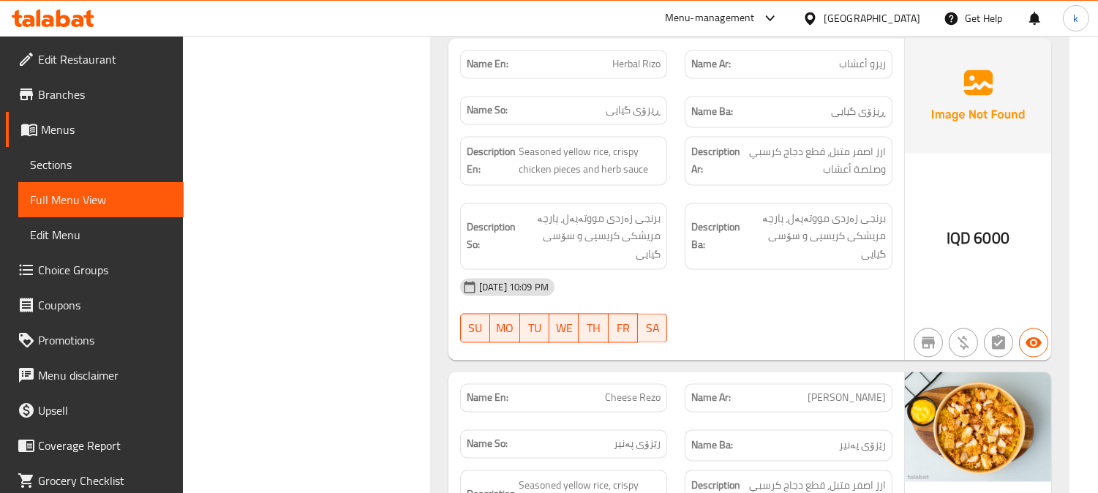
scroll to position [24956, 0]
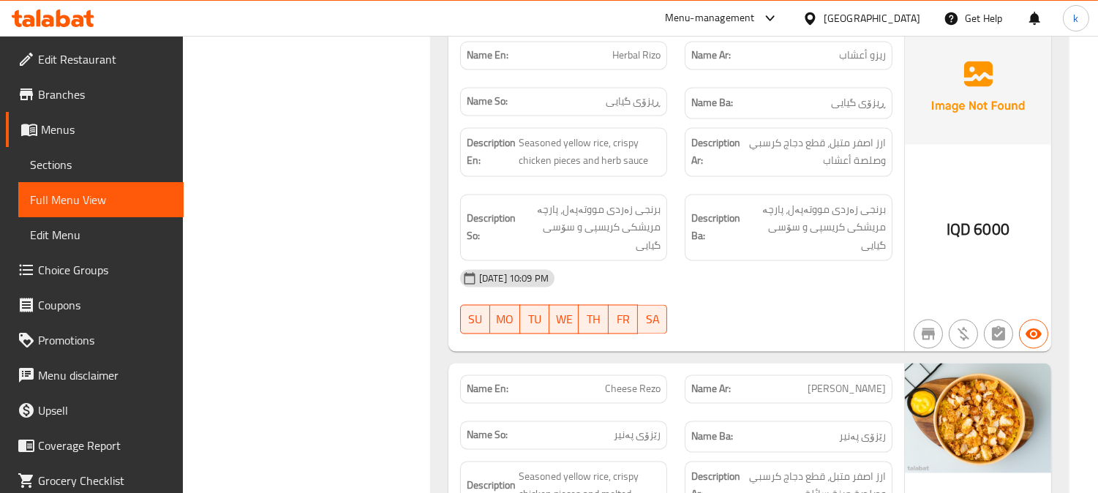
click at [62, 164] on span "Sections" at bounding box center [101, 165] width 142 height 18
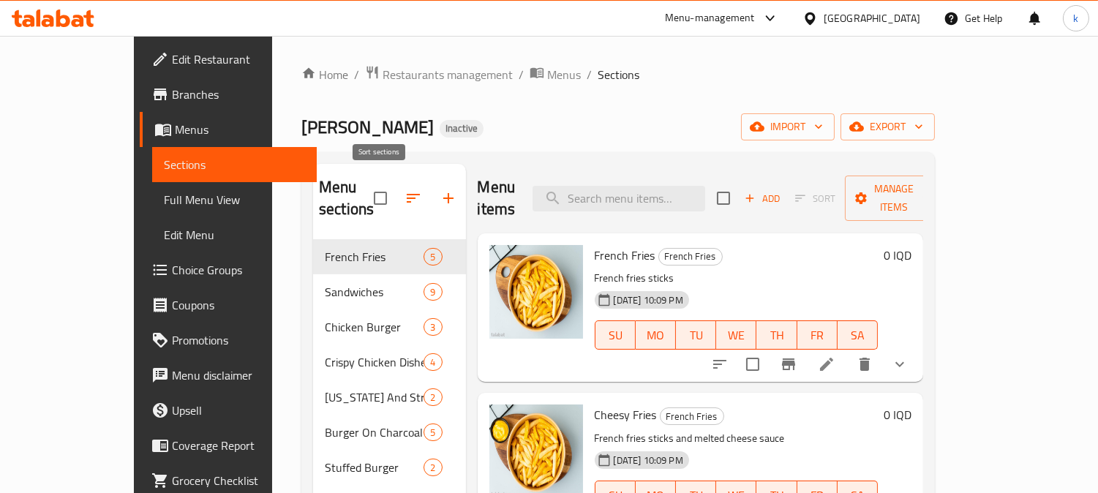
click at [396, 192] on button "button" at bounding box center [413, 198] width 35 height 35
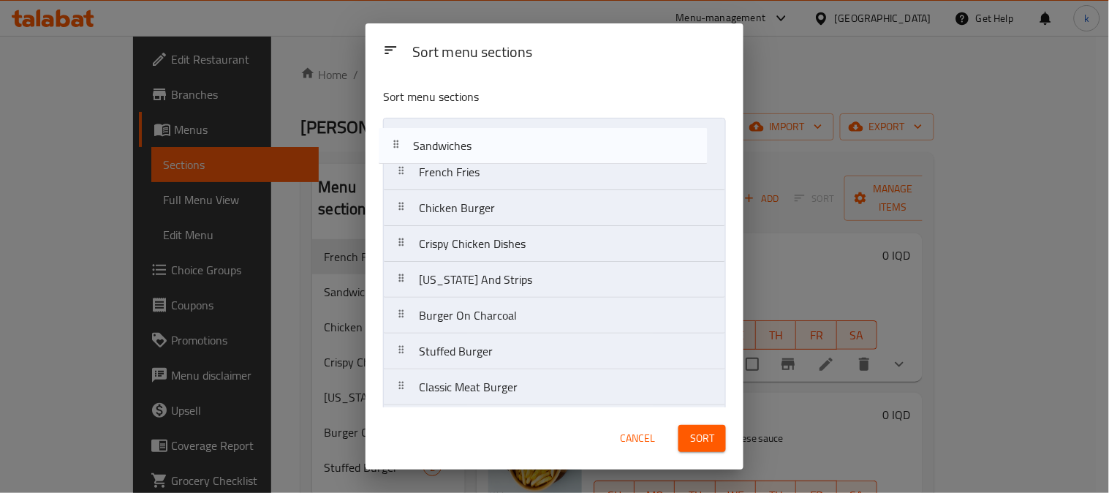
drag, startPoint x: 420, startPoint y: 179, endPoint x: 411, endPoint y: 143, distance: 37.8
click at [411, 143] on nav "French Fries Sandwiches Chicken Burger Crispy Chicken Dishes Kentucky And Strip…" at bounding box center [554, 298] width 343 height 360
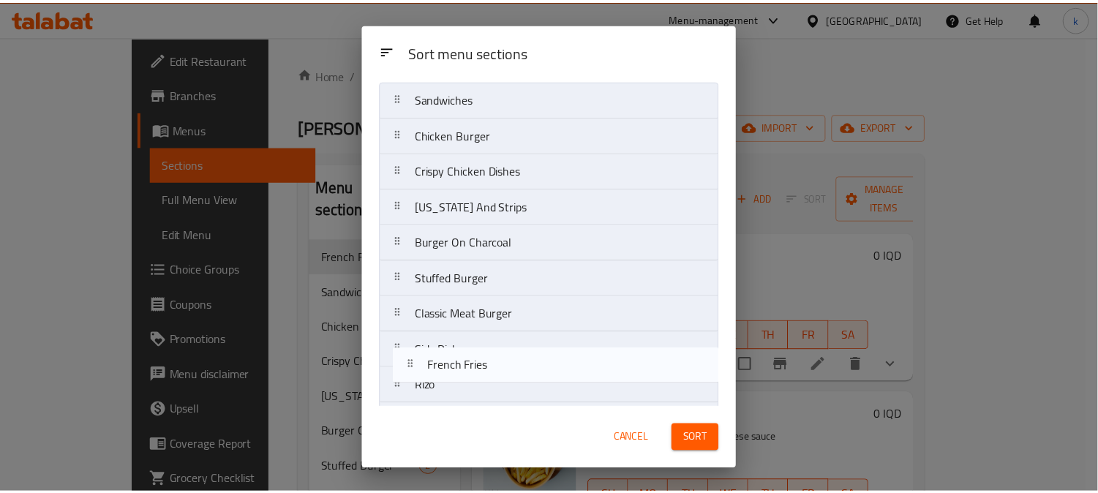
scroll to position [76, 0]
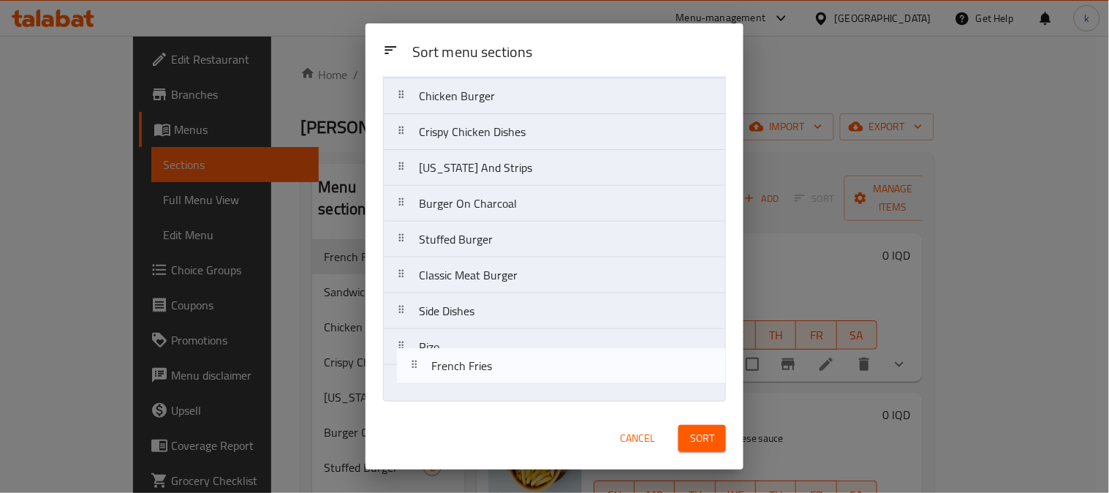
drag, startPoint x: 409, startPoint y: 174, endPoint x: 422, endPoint y: 371, distance: 197.8
click at [422, 371] on nav "Sandwiches French Fries Chicken Burger Crispy Chicken Dishes Kentucky And Strip…" at bounding box center [554, 222] width 343 height 360
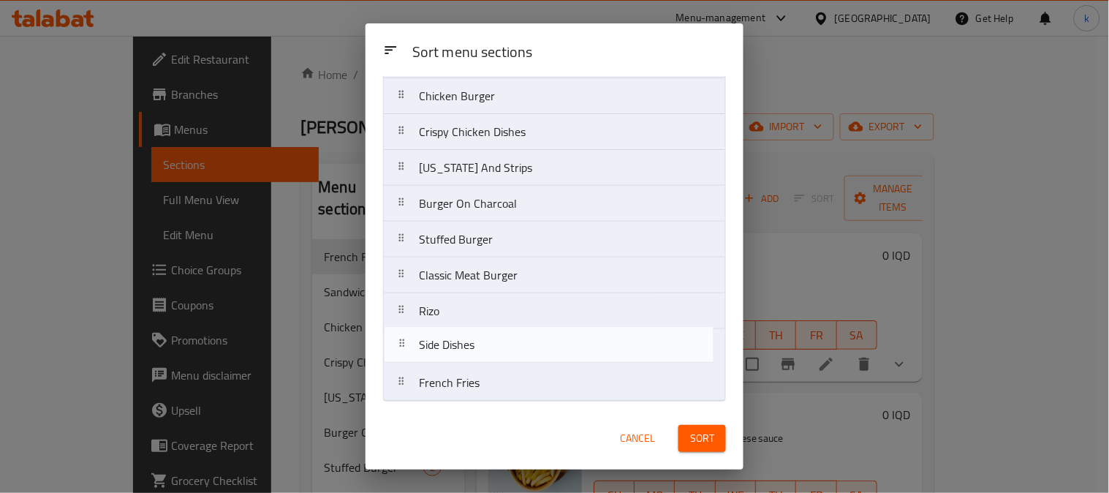
drag, startPoint x: 422, startPoint y: 317, endPoint x: 420, endPoint y: 357, distance: 39.5
click at [420, 357] on nav "Sandwiches Chicken Burger Crispy Chicken Dishes Kentucky And Strips Burger On C…" at bounding box center [554, 222] width 343 height 360
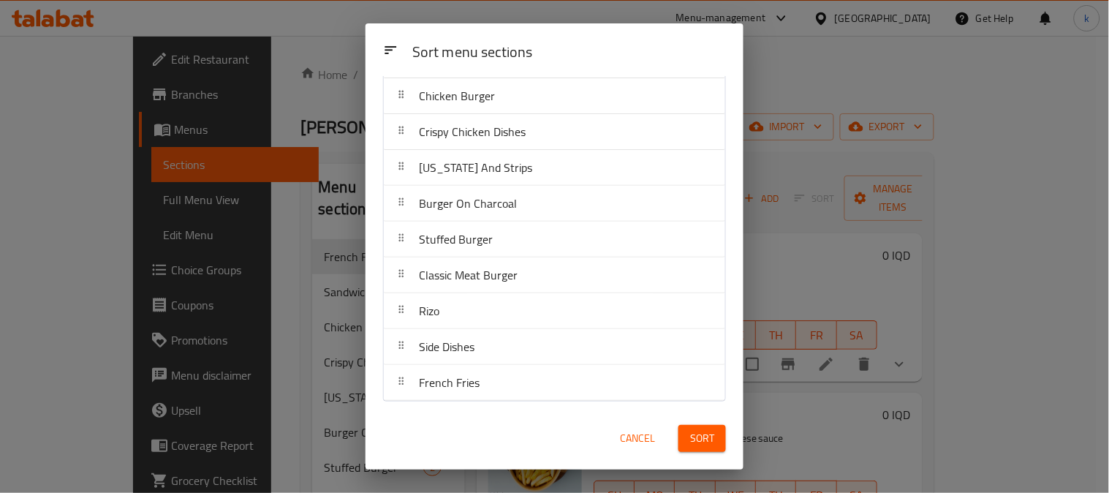
click at [706, 430] on span "Sort" at bounding box center [702, 438] width 24 height 18
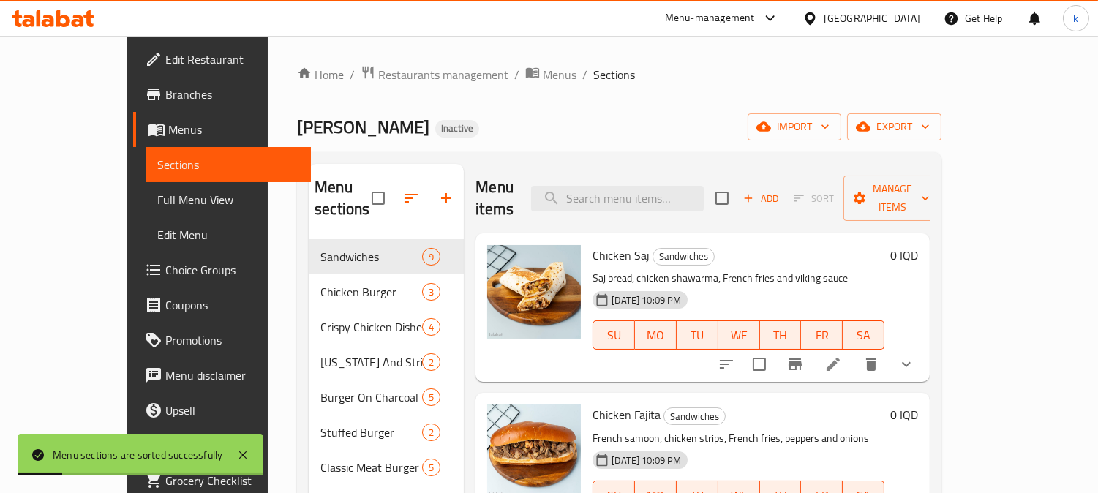
click at [157, 202] on span "Full Menu View" at bounding box center [228, 200] width 142 height 18
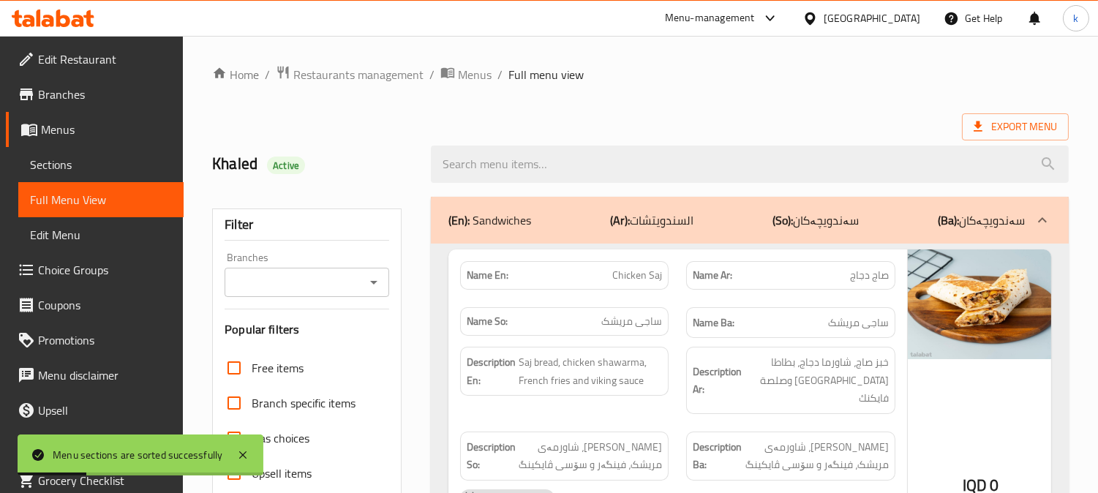
click at [323, 284] on input "Branches" at bounding box center [295, 282] width 132 height 20
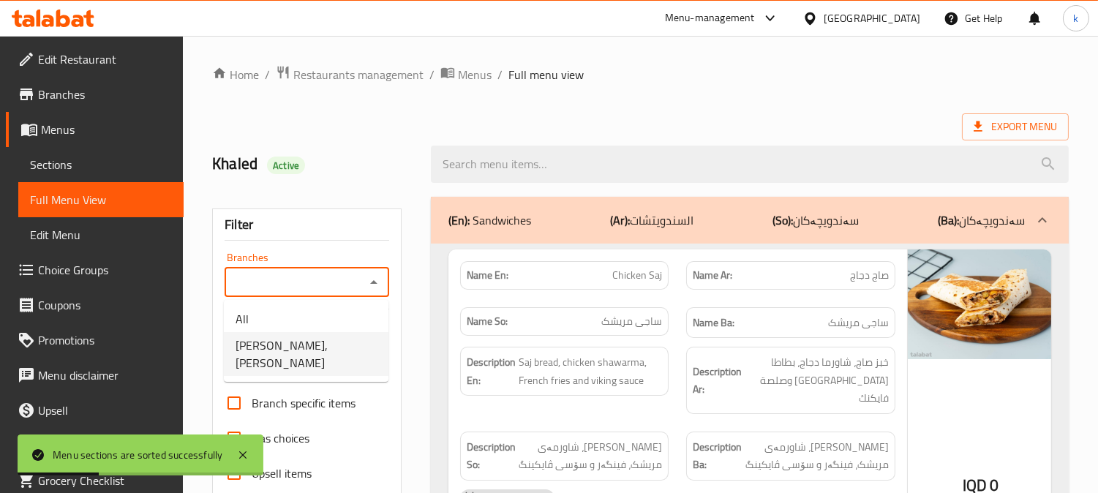
click at [329, 339] on span "Ragnar Burger, Al Dora" at bounding box center [305, 353] width 141 height 35
type input "Ragnar Burger, Al Dora"
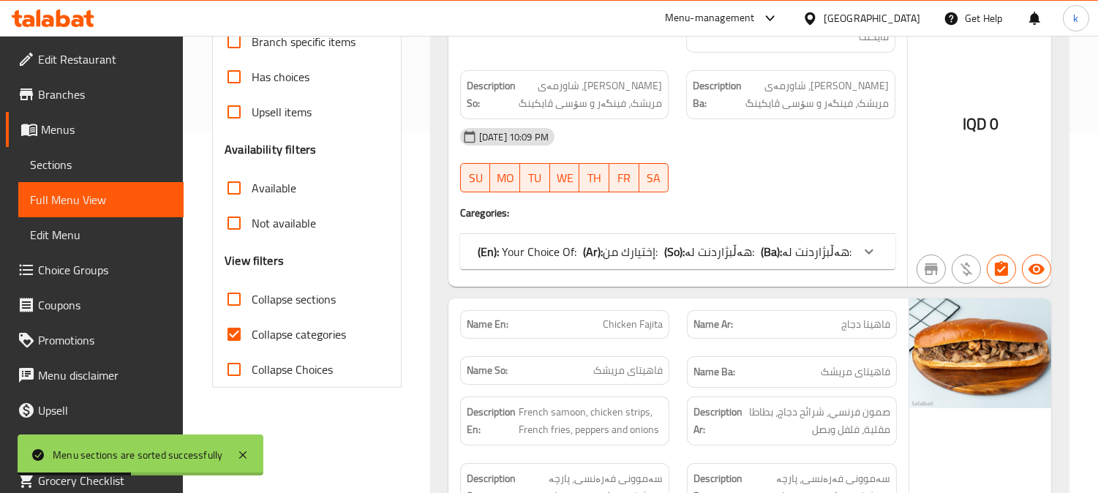
scroll to position [420, 0]
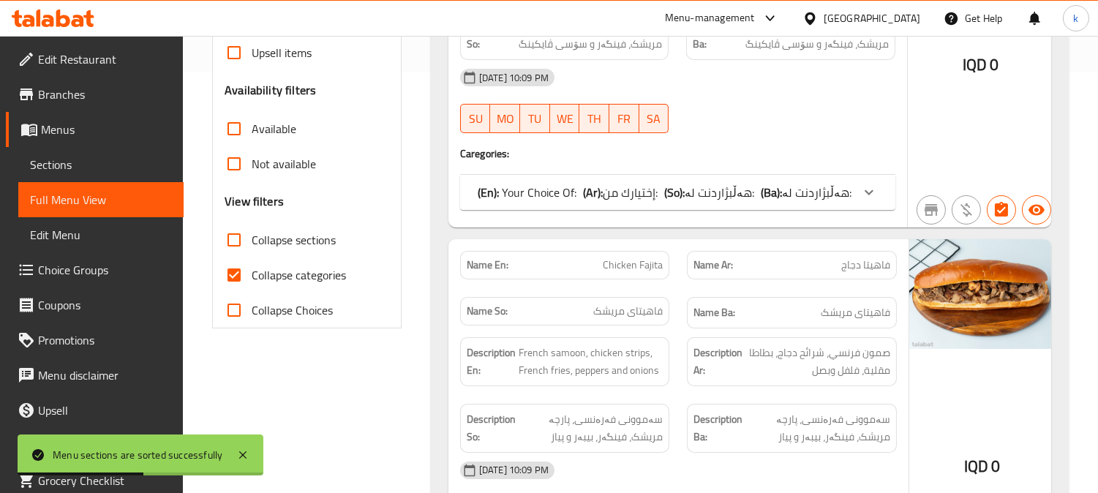
click at [245, 271] on input "Collapse categories" at bounding box center [233, 274] width 35 height 35
checkbox input "false"
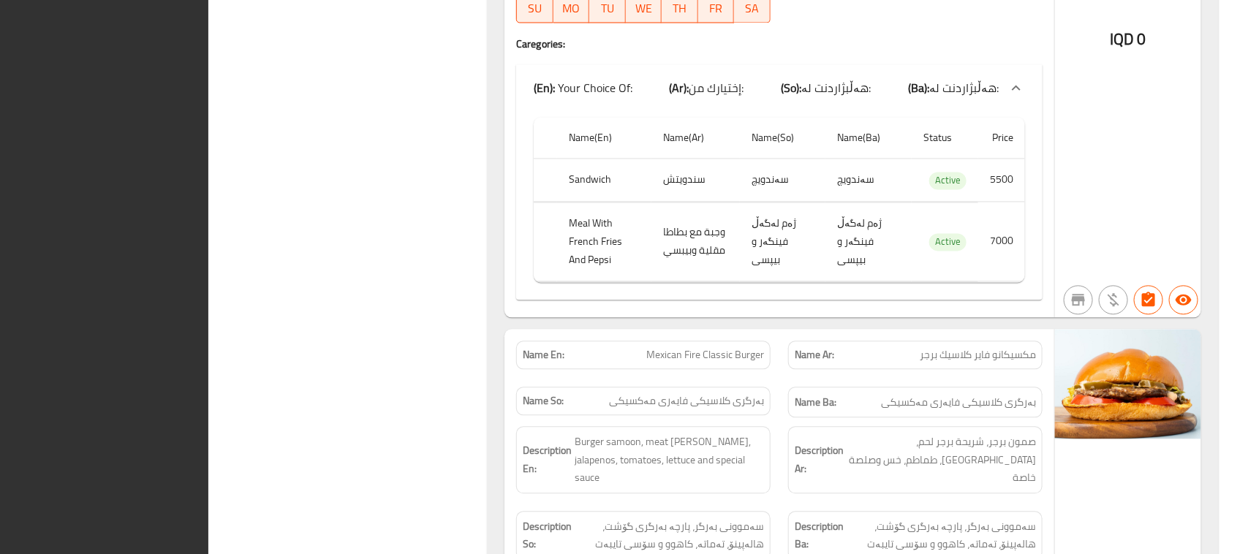
scroll to position [16669, 0]
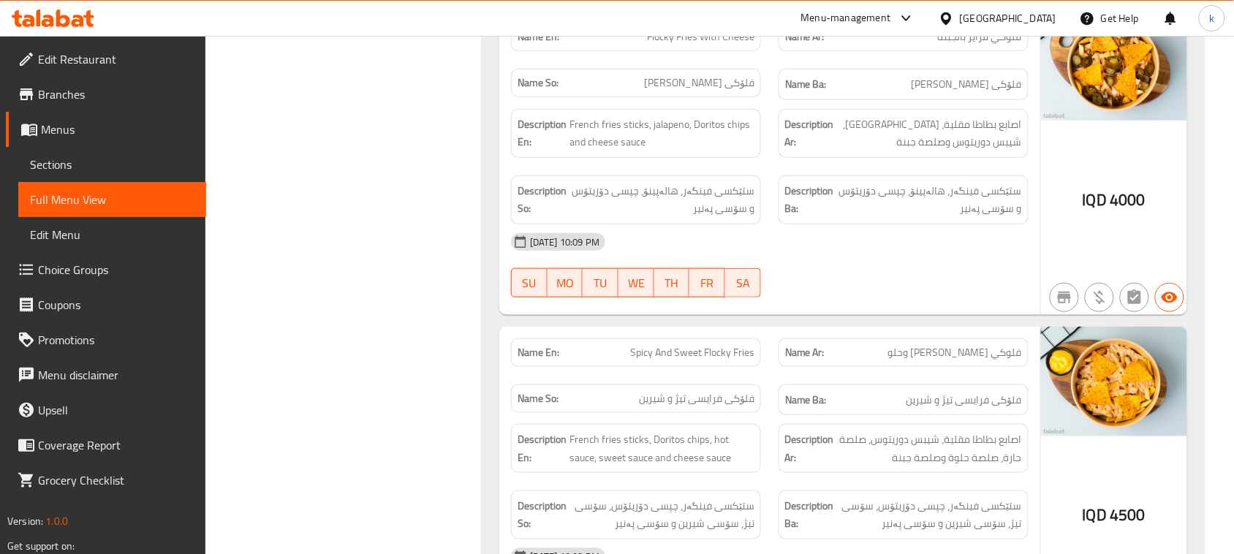
click at [67, 12] on icon at bounding box center [53, 19] width 83 height 18
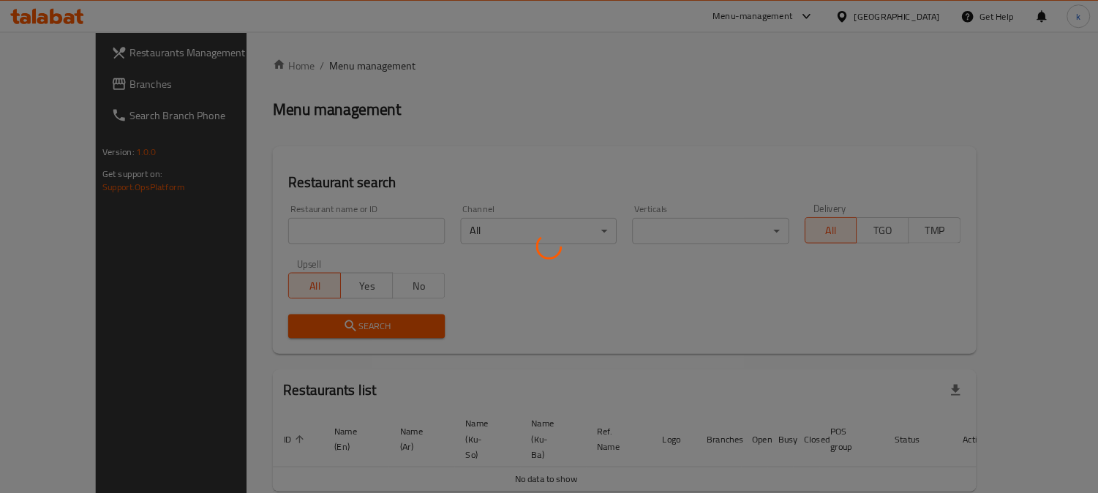
scroll to position [29, 0]
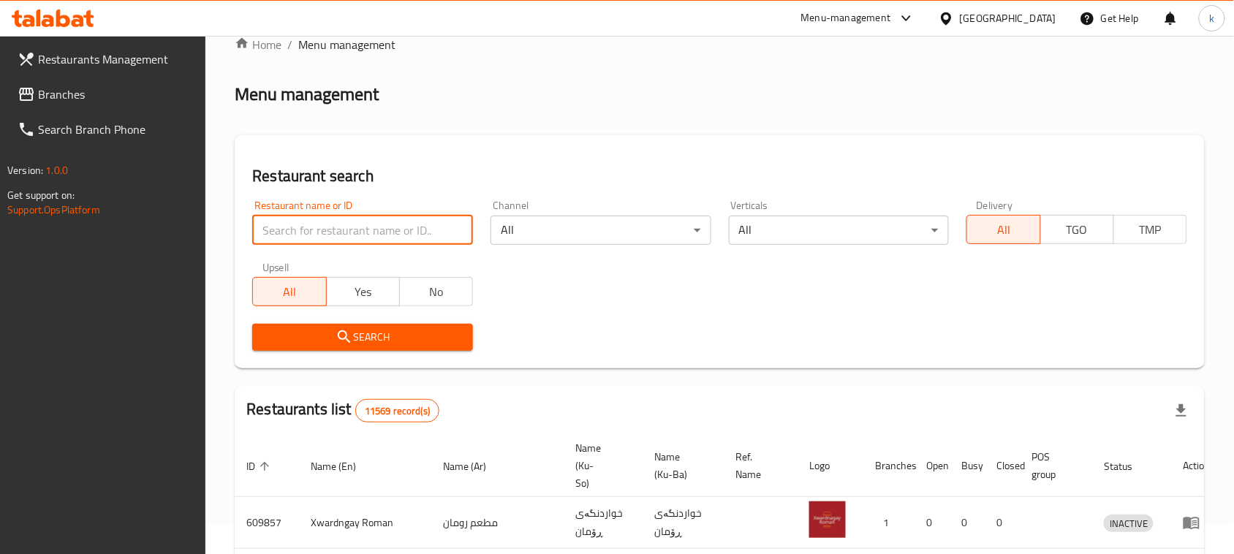
click at [344, 224] on input "search" at bounding box center [362, 230] width 221 height 29
paste input "Cap"
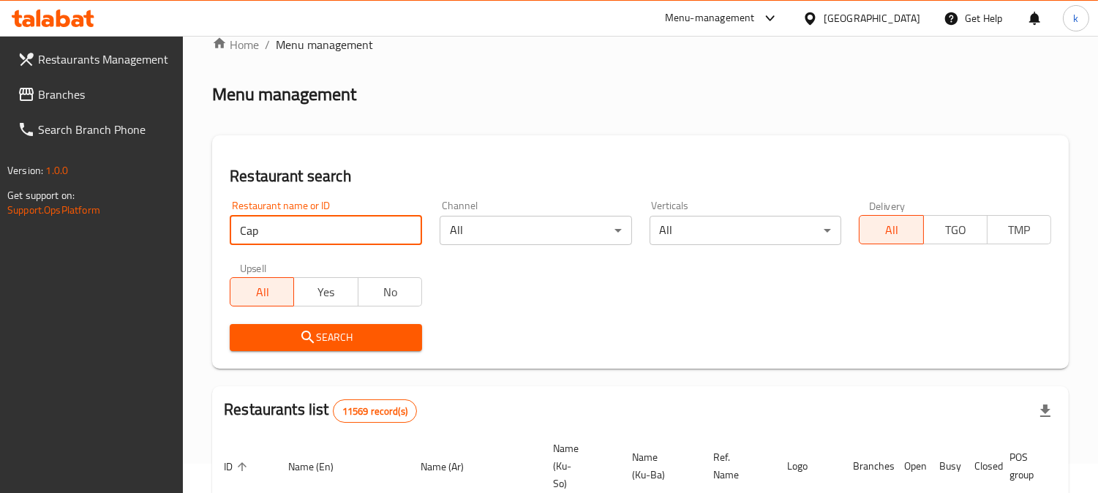
type input "Cap"
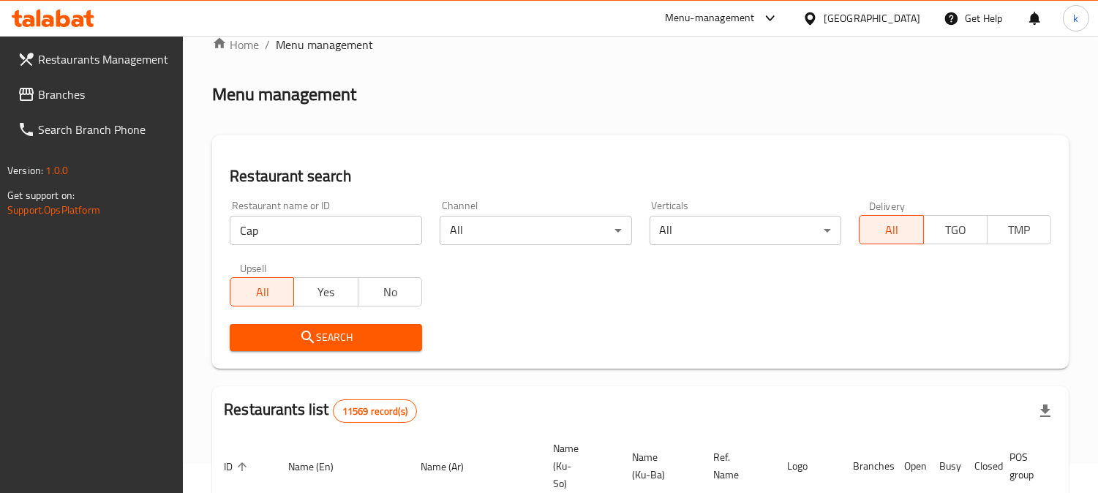
drag, startPoint x: 370, startPoint y: 341, endPoint x: 384, endPoint y: 330, distance: 18.2
click at [370, 341] on span "Search" at bounding box center [325, 337] width 169 height 18
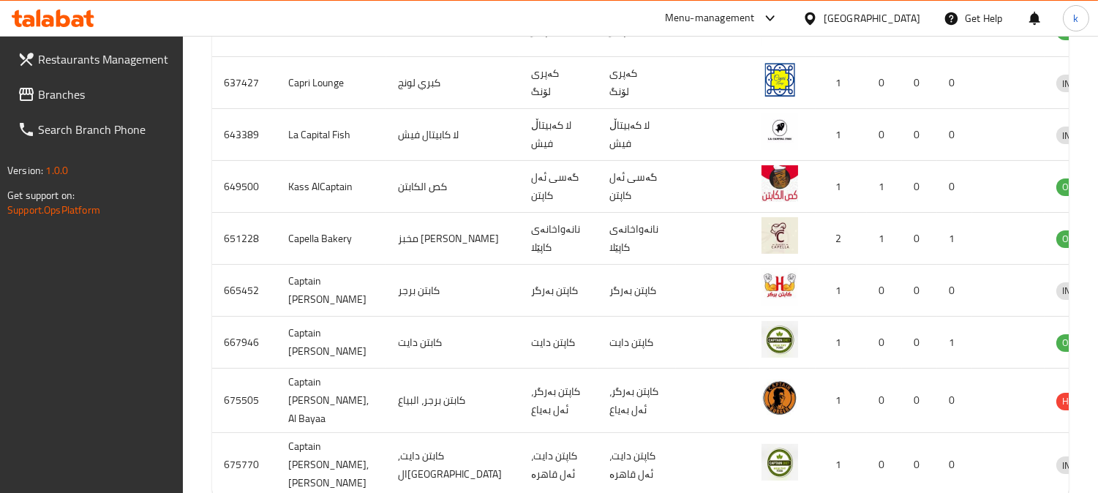
scroll to position [535, 0]
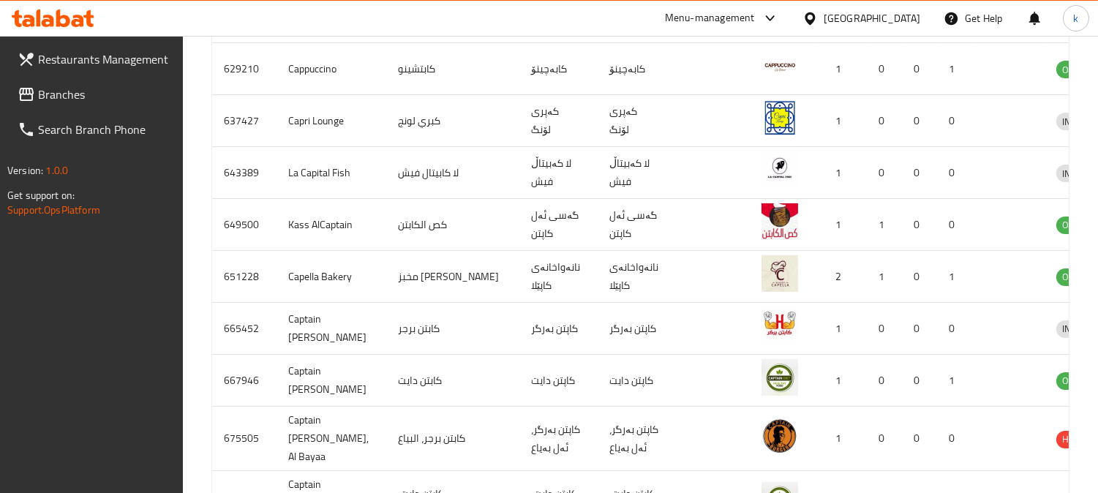
click at [107, 98] on span "Branches" at bounding box center [105, 95] width 134 height 18
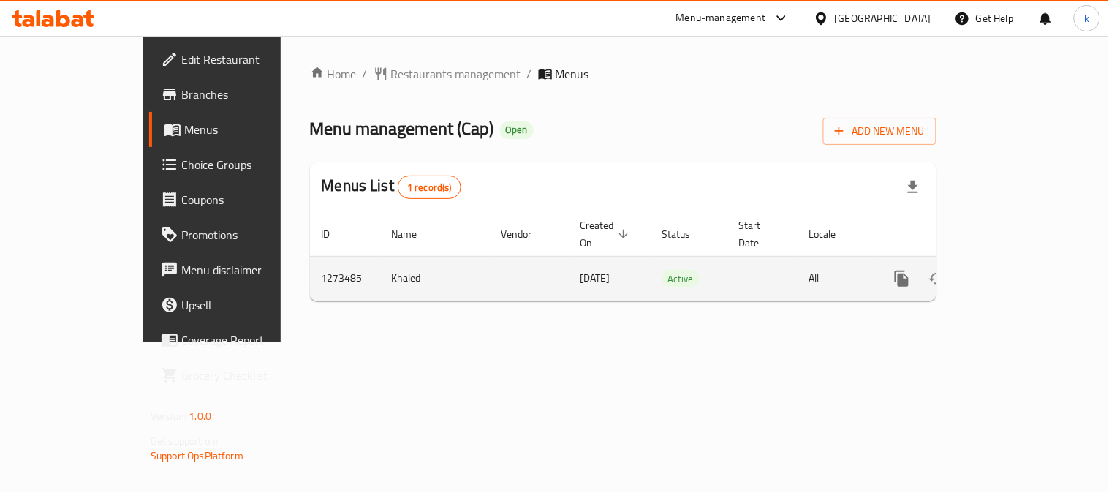
click at [1025, 261] on link "enhanced table" at bounding box center [1007, 278] width 35 height 35
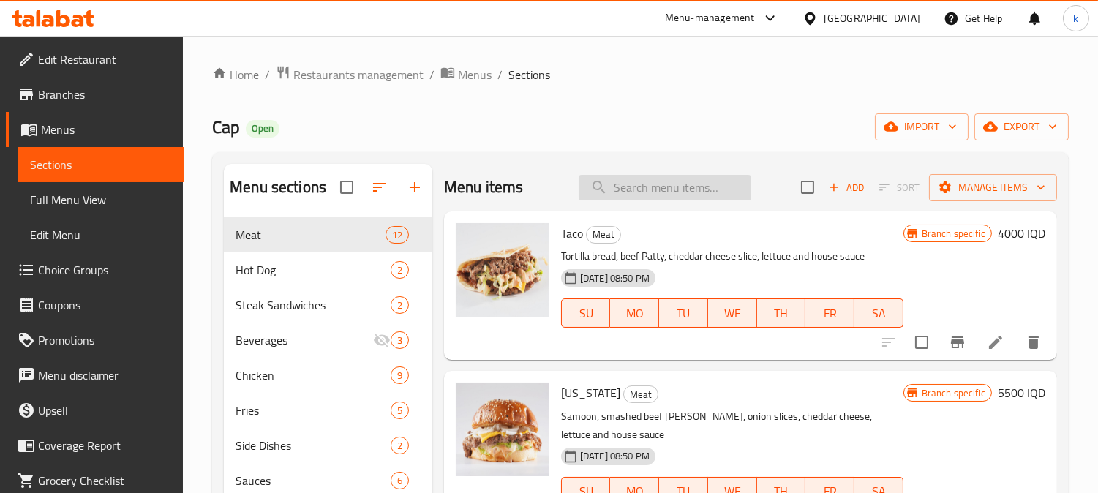
drag, startPoint x: 649, startPoint y: 176, endPoint x: 659, endPoint y: 178, distance: 10.5
click at [649, 175] on input "search" at bounding box center [664, 188] width 173 height 26
paste input "Bunless"
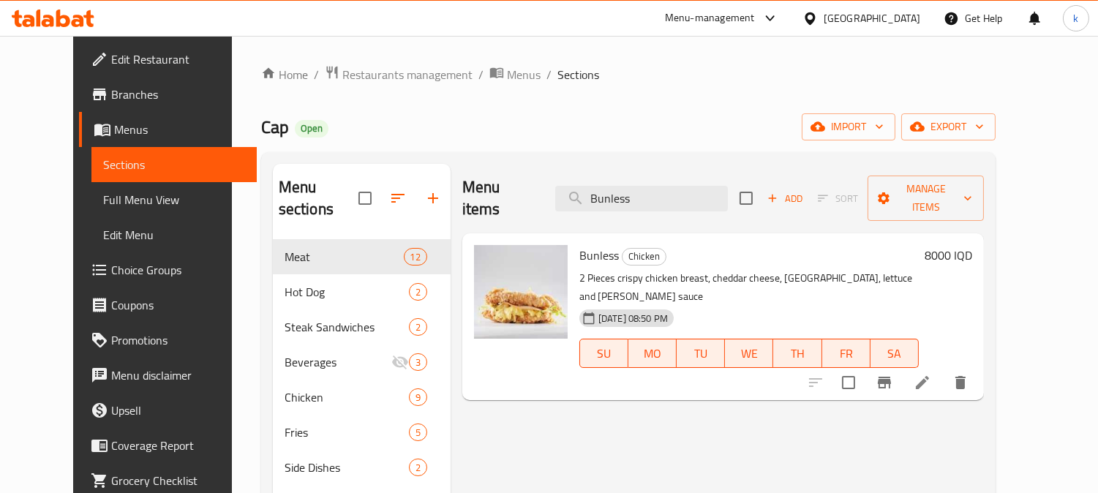
type input "Bunless"
click at [931, 374] on icon at bounding box center [922, 383] width 18 height 18
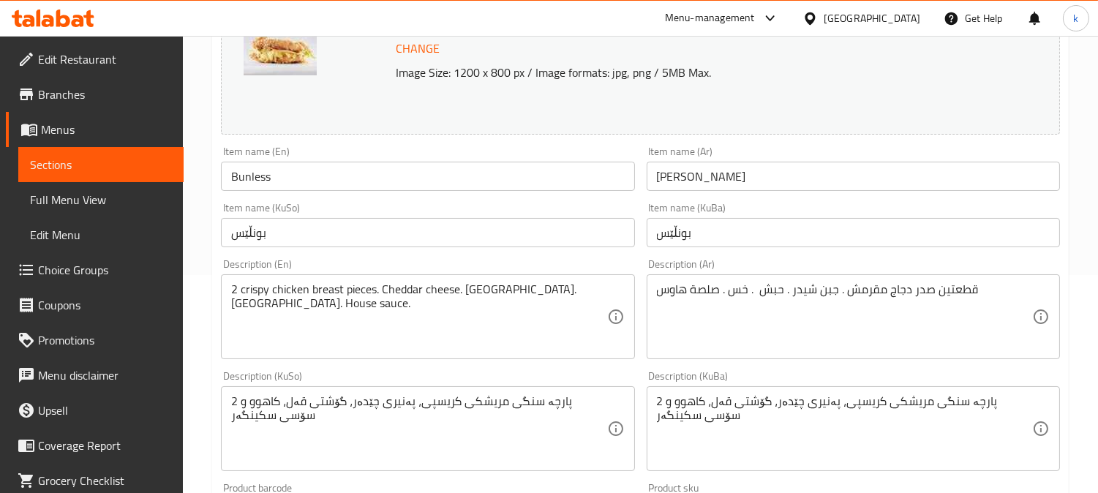
scroll to position [271, 0]
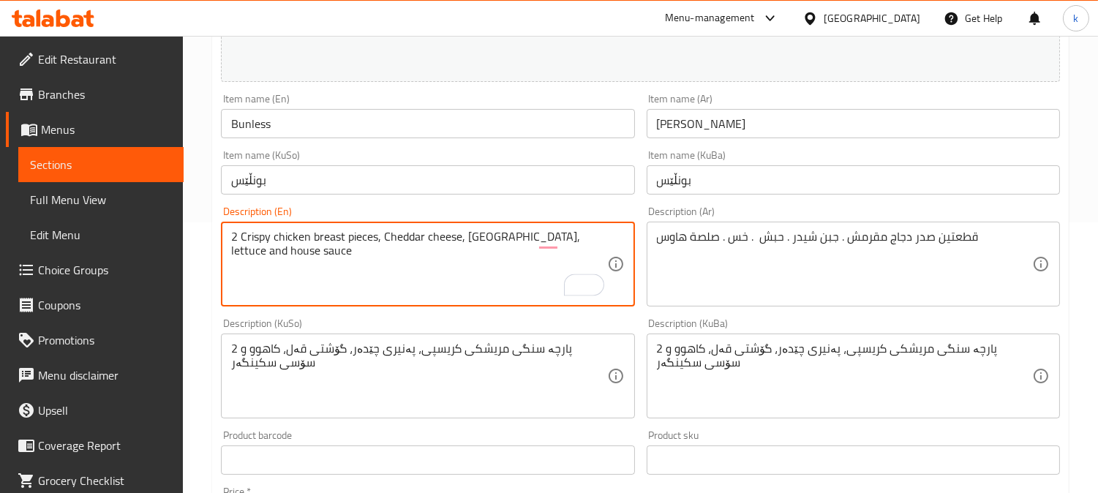
click at [388, 241] on textarea "2 Crispy chicken breast pieces, Cheddar cheese, Turkey, lettuce and house sauce" at bounding box center [418, 264] width 375 height 69
click at [429, 241] on textarea "2 Crispy chicken breast pieces, cheddar cheese, [GEOGRAPHIC_DATA], lettuce and …" at bounding box center [418, 264] width 375 height 69
type textarea "2 Crispy chicken breast pieces, cheddar cheese, [GEOGRAPHIC_DATA], lettuce and …"
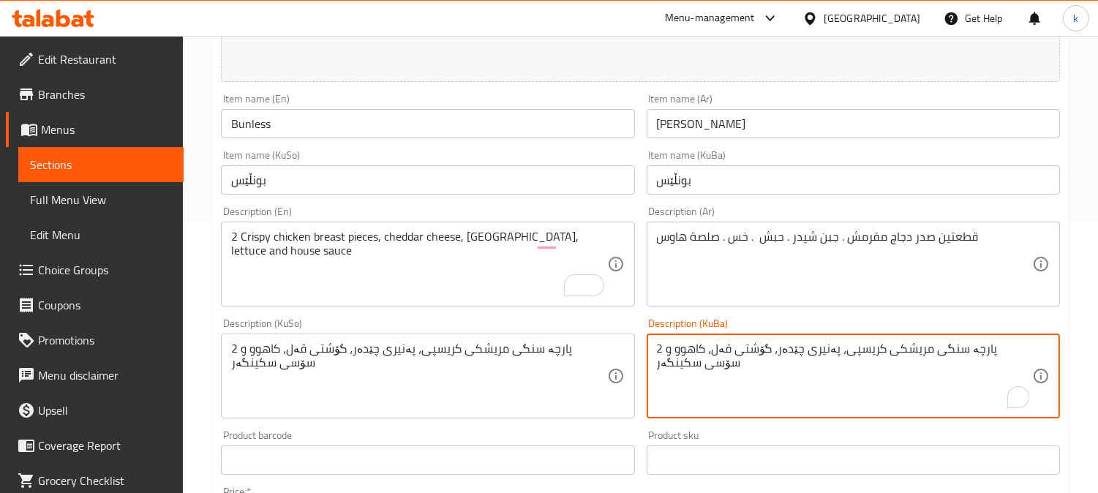
click at [774, 366] on textarea "2 پارچە سنگی مریشکی کریسپی، پەنیری چێدەر، گۆشتی قەل، کاهوو و سۆسی سکینگەر" at bounding box center [844, 375] width 375 height 69
paste textarea "قطعتين من صدور الدجاج المقرمشة، جبنة الشيدر، الديك الرومي، الخس وصلصة البيت"
click at [837, 356] on textarea "قطعتين من صدور الدجاج المقرمشة، جبنة الشيدر، الديك الرومي، الخس وصلصة البيت" at bounding box center [844, 375] width 375 height 69
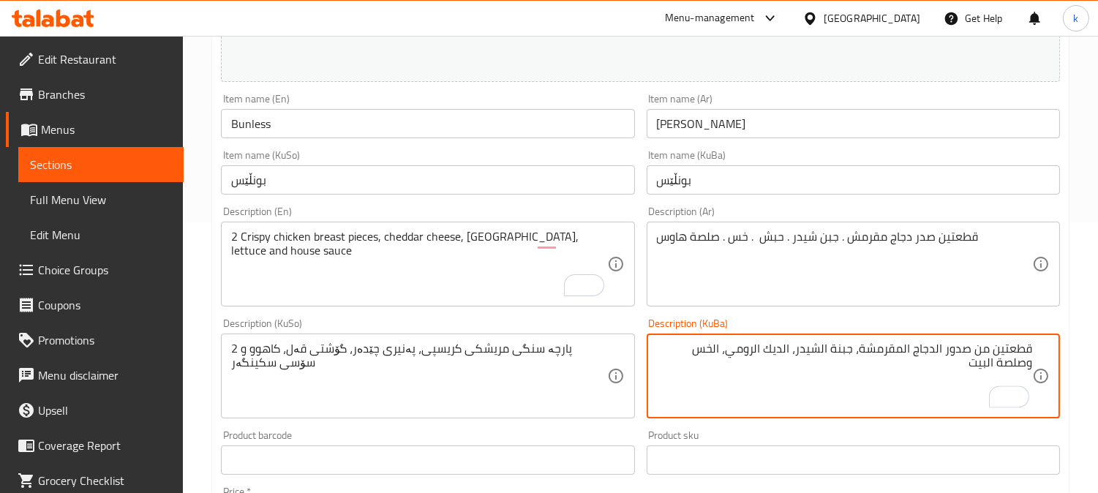
click at [837, 356] on textarea "قطعتين من صدور الدجاج المقرمشة، جبنة الشيدر، الديك الرومي، الخس وصلصة البيت" at bounding box center [844, 375] width 375 height 69
paste textarea "پارچە سنگی مریشکی کریسپی و پەنیری چێدار و تورکیا و کاهوو و سۆسی ماڵەوە"
type textarea "٢ پارچە سنگی مریشکی کریسپی و پەنیری چێدار و تورکیا و کاهوو و سۆسی ماڵەوە"
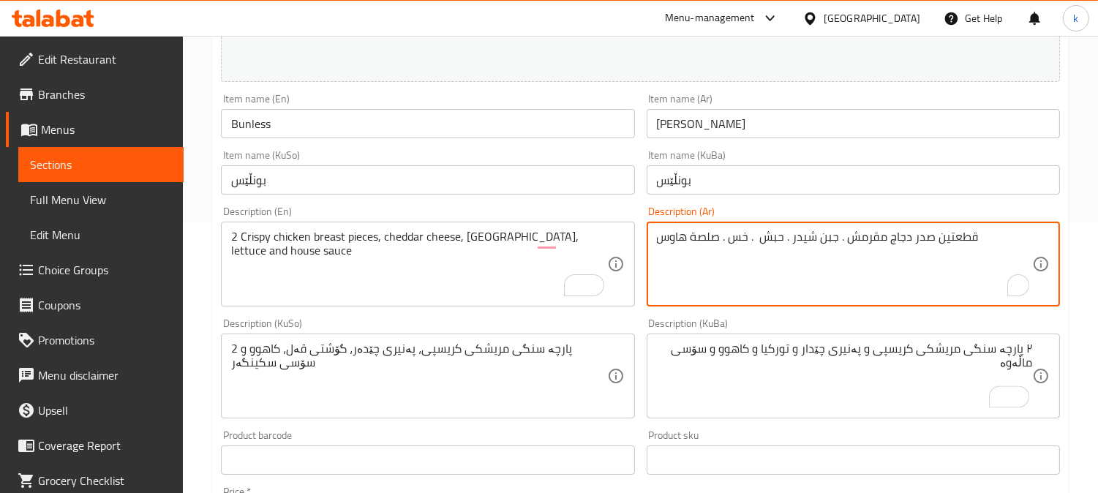
drag, startPoint x: 764, startPoint y: 238, endPoint x: 830, endPoint y: 261, distance: 69.8
click at [769, 239] on textarea "قطعتين صدر دجاج مقرمش . جبن شيدر . حبش . خس . صلصة هاوس" at bounding box center [844, 264] width 375 height 69
click at [769, 242] on textarea "قطعتين صدر دجاج مقرمش . جبن شيدر . حبش . خس . صلصة هاوس" at bounding box center [844, 264] width 375 height 69
click at [769, 241] on textarea "قطعتين صدر دجاج مقرمش . جبن شيدر . حبش . خس . صلصة هاوس" at bounding box center [844, 264] width 375 height 69
click at [798, 231] on textarea "قطعتين صدر دجاج مقرمش . جبن شيدر . حبش . خس . صلصة هاوس" at bounding box center [844, 264] width 375 height 69
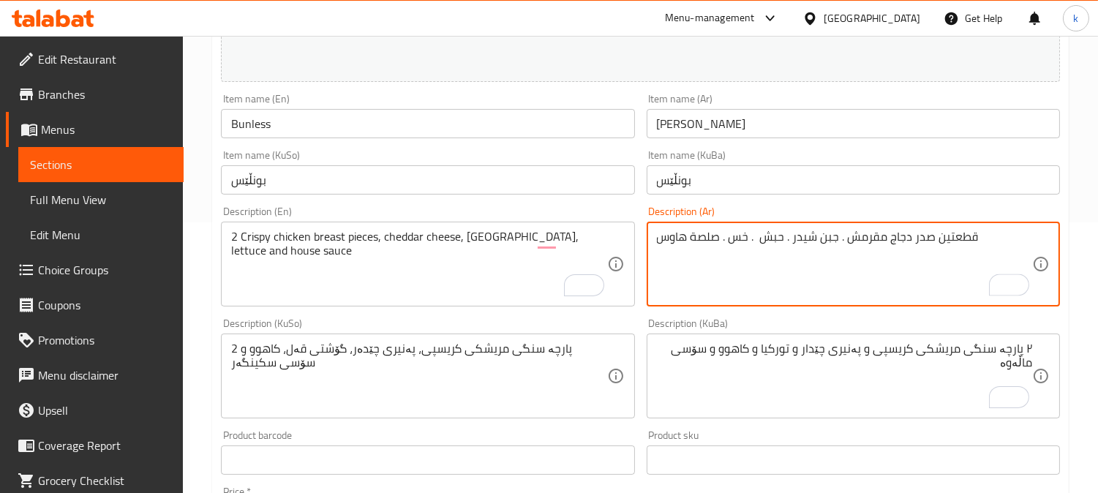
click at [798, 231] on textarea "قطعتين صدر دجاج مقرمش . جبن شيدر . حبش . خس . صلصة هاوس" at bounding box center [844, 264] width 375 height 69
paste textarea "من صدور الدجاج المقرمشة، جبنة الشيدر، الديك الرومي، الخس وصلصة البيت"
click at [993, 244] on textarea "قطعتين من صدور الدجاج المقرمشة، جبنة الشيدر، الديك الرومي، الخس وصلصة البيت" at bounding box center [844, 264] width 375 height 69
click at [780, 243] on textarea "2 قطع صدور دجاج مقرمشة، جبنة شيدر، الديك الرومي، الخس وصلصة البيت" at bounding box center [844, 264] width 375 height 69
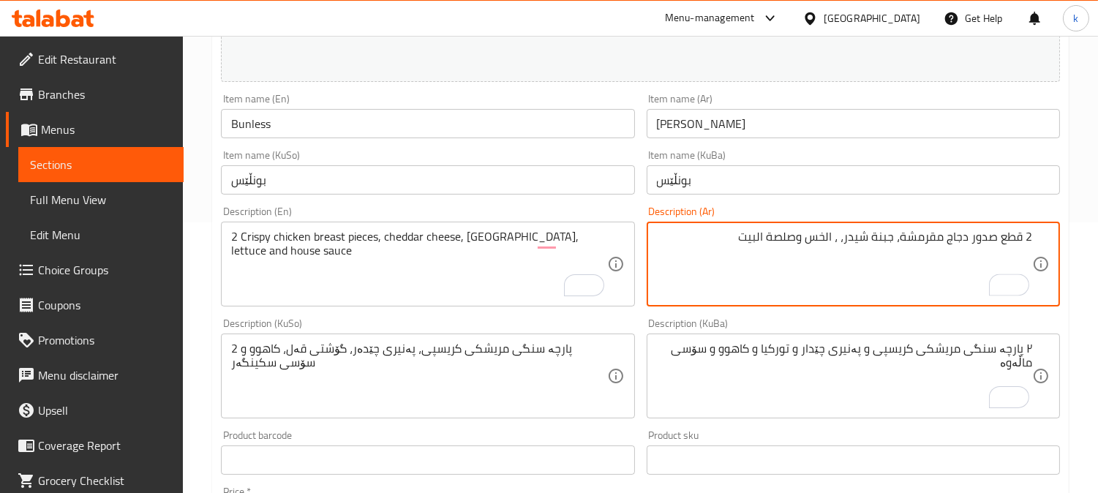
paste textarea "بش"
type textarea "2 قطع صدور دجاج مقرمشة، جبنة شيدر، [GEOGRAPHIC_DATA]، خس وصلصة هاوس"
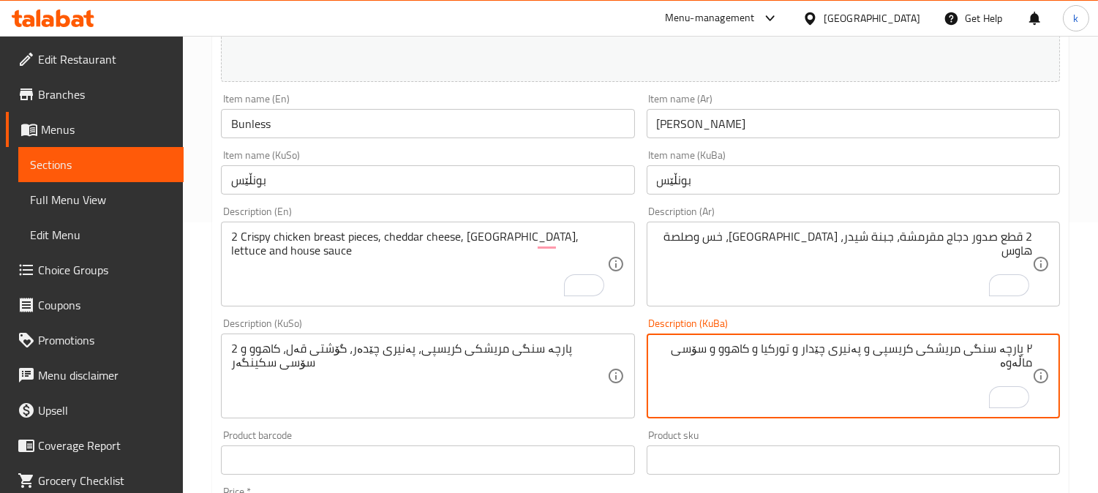
drag, startPoint x: 1024, startPoint y: 350, endPoint x: 1046, endPoint y: 353, distance: 23.0
click at [711, 354] on textarea "2 پارچە سنگی مریشکی کریسپی، پەنیری چێدەر، گۆشتی قەل، کاهوو و سۆسی ماڵەوە" at bounding box center [844, 375] width 375 height 69
click at [812, 348] on textarea "2 پارچە سنگی مریشکی کریسپی، پەنیری چێدەر، گۆشتی قەل، کاهوو، سۆسی هاوس" at bounding box center [844, 375] width 375 height 69
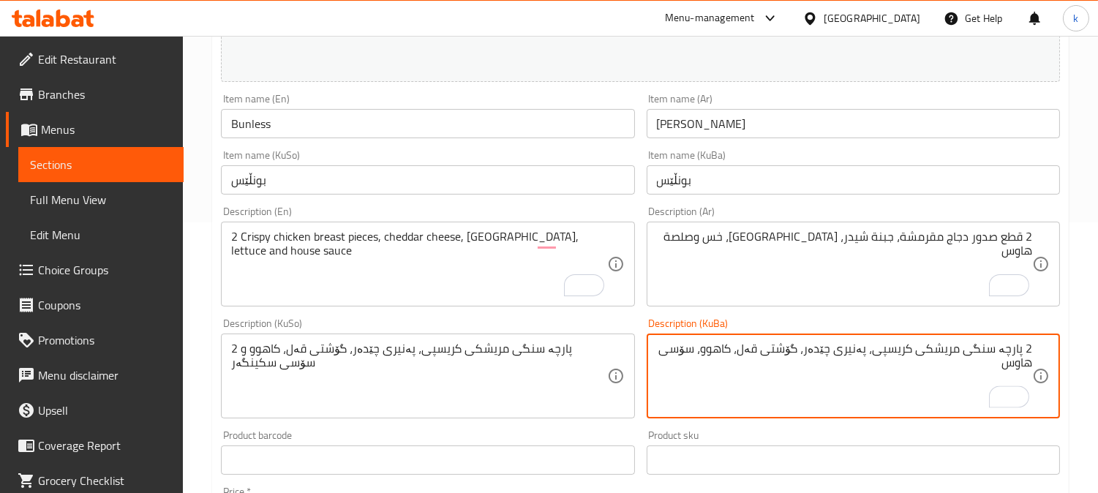
type textarea "2 پارچە سنگی مریشکی کریسپی، پەنیری چێدەر، گۆشتی قەل، کاهوو، سۆسی هاوس"
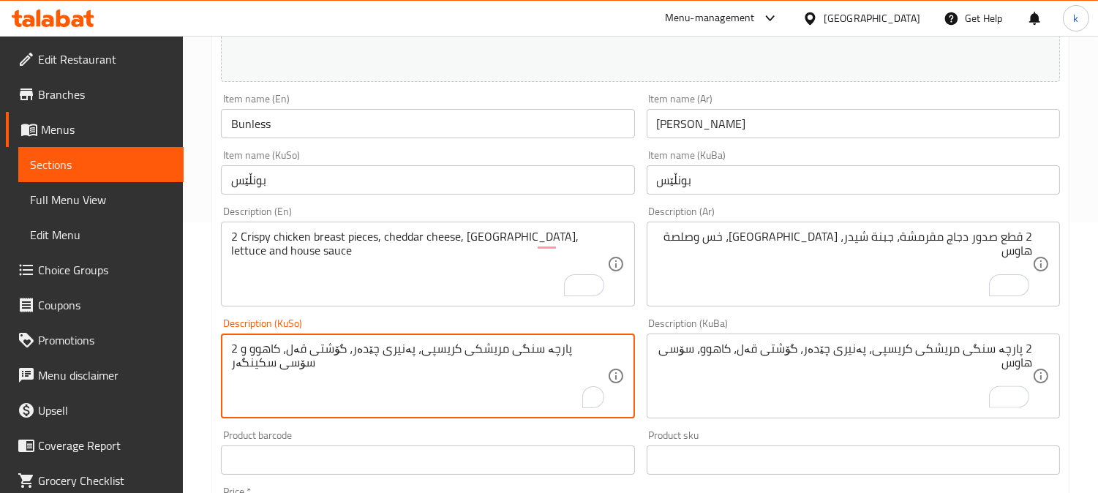
click at [404, 355] on textarea "2 پارچە سنگی مریشکی کریسپی، پەنیری چێدەر، گۆشتی قەل، کاهوو و سۆسی سکینگەر" at bounding box center [418, 375] width 375 height 69
paste textarea "، سۆسی هاوس"
type textarea "2 پارچە سنگی مریشکی کریسپی، پەنیری چێدەر، گۆشتی قەل، کاهوو، سۆسی هاوس"
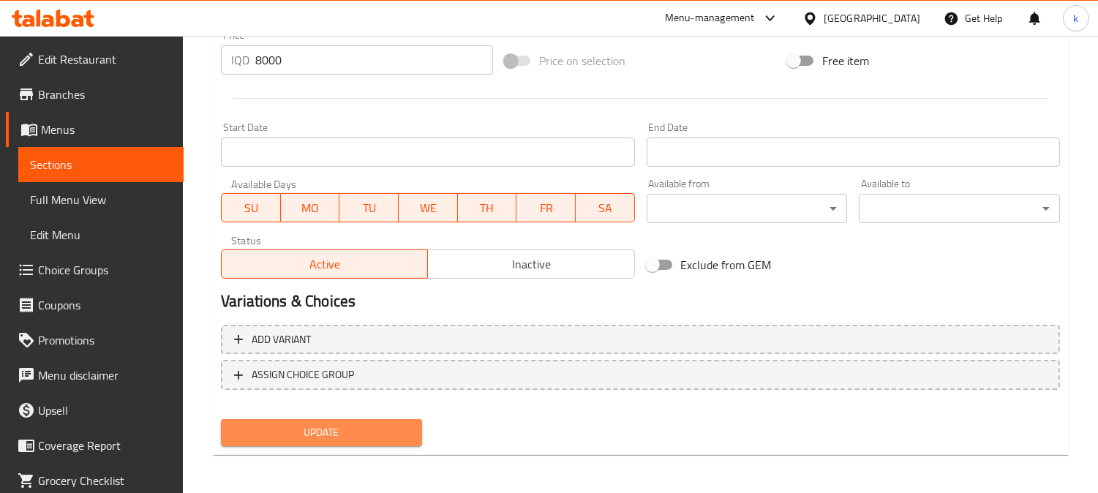
click at [347, 428] on span "Update" at bounding box center [322, 432] width 178 height 18
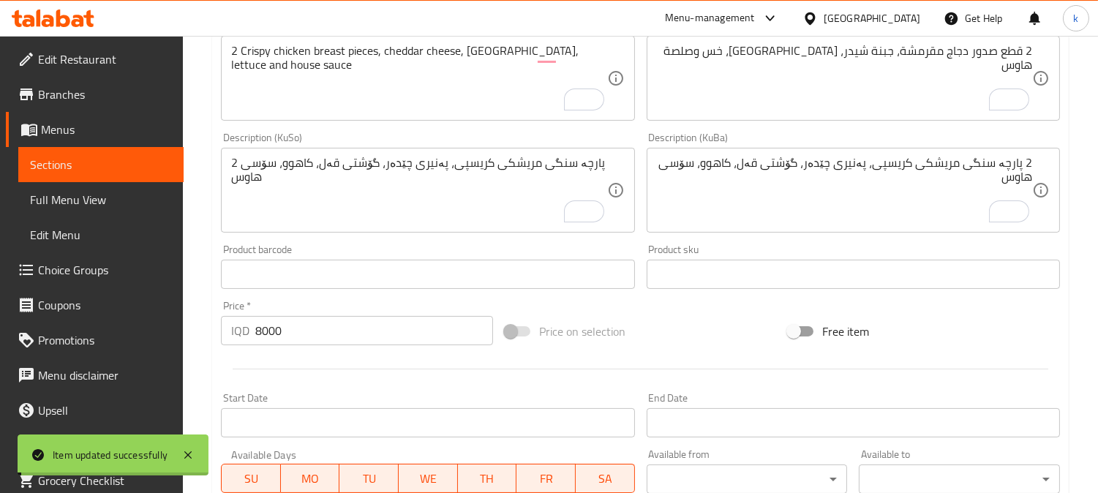
scroll to position [320, 0]
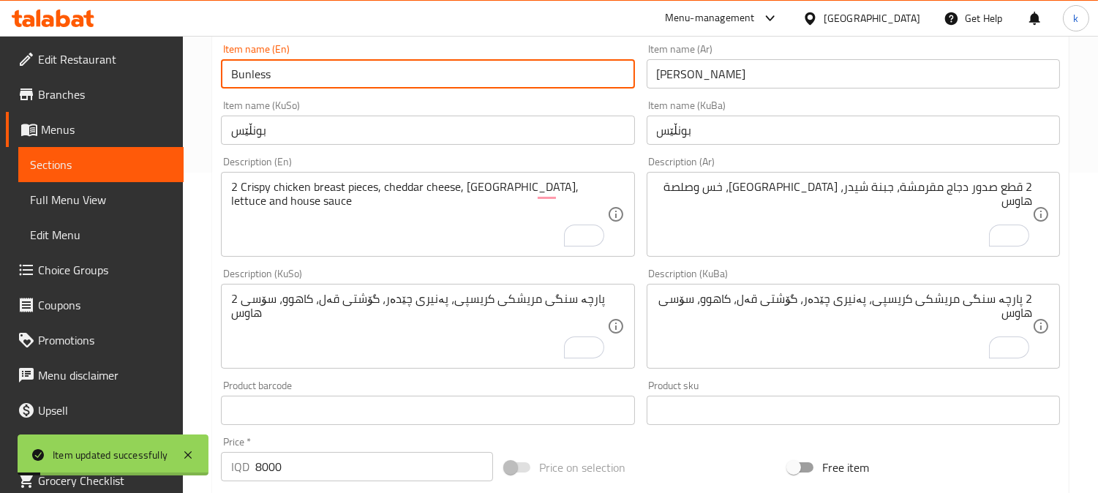
click at [289, 73] on input "Bunless" at bounding box center [427, 73] width 413 height 29
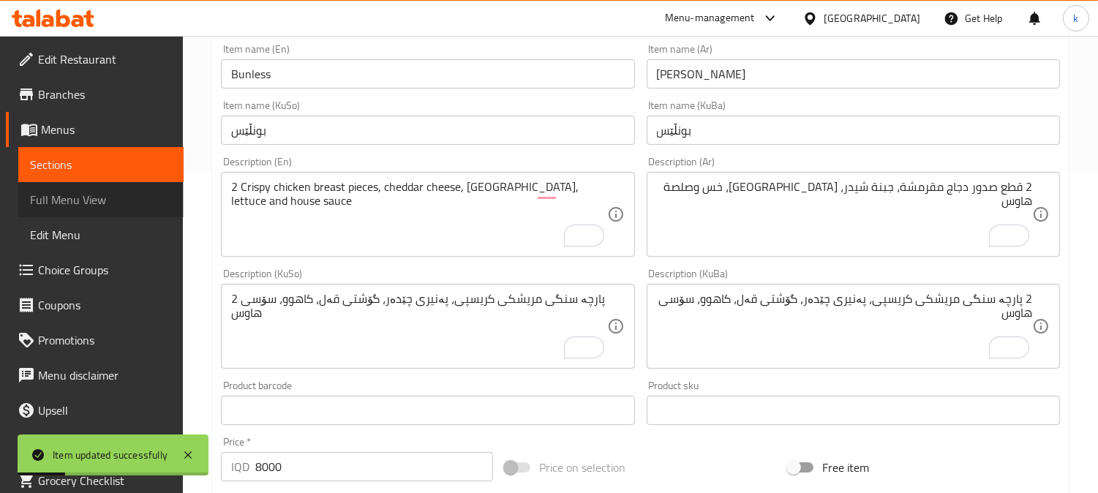
click at [127, 192] on span "Full Menu View" at bounding box center [101, 200] width 142 height 18
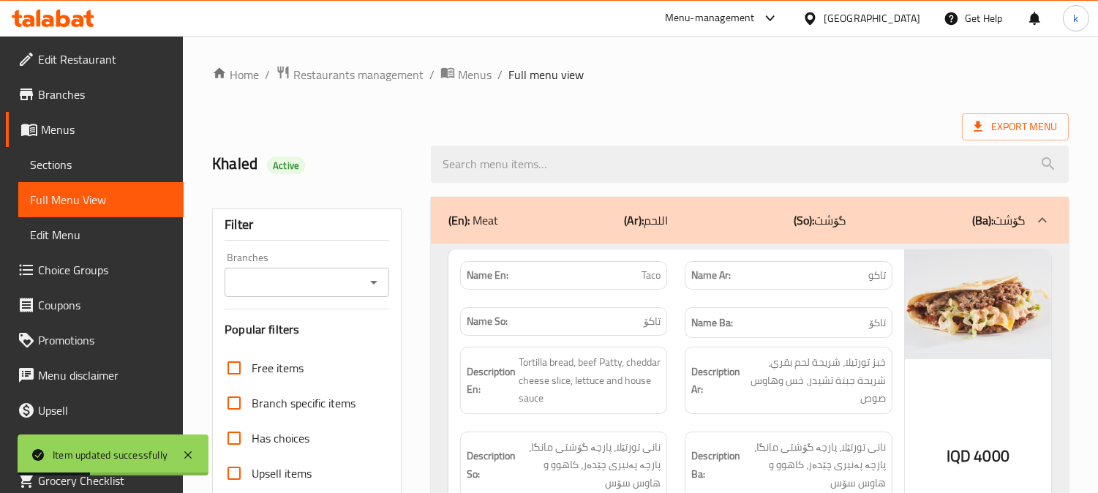
click at [311, 276] on input "Branches" at bounding box center [295, 282] width 132 height 20
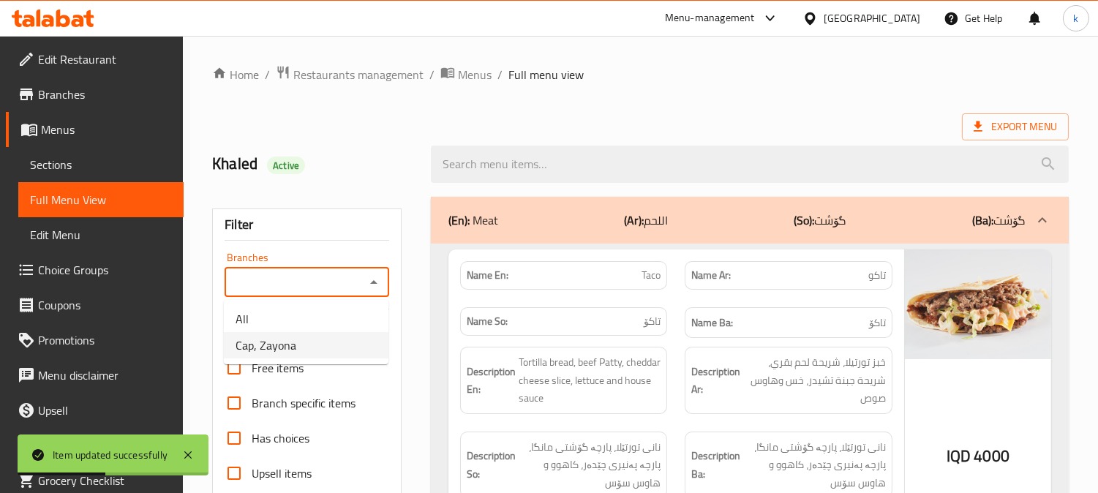
click at [308, 335] on li "Cap, Zayona" at bounding box center [306, 345] width 165 height 26
type input "Cap, Zayona"
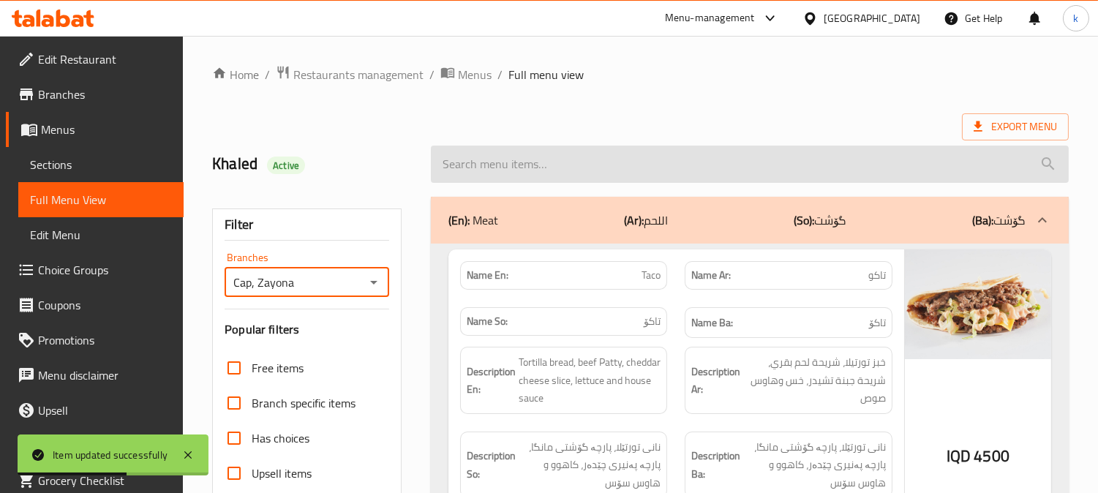
click at [545, 165] on input "search" at bounding box center [750, 164] width 638 height 37
paste input "Bunless"
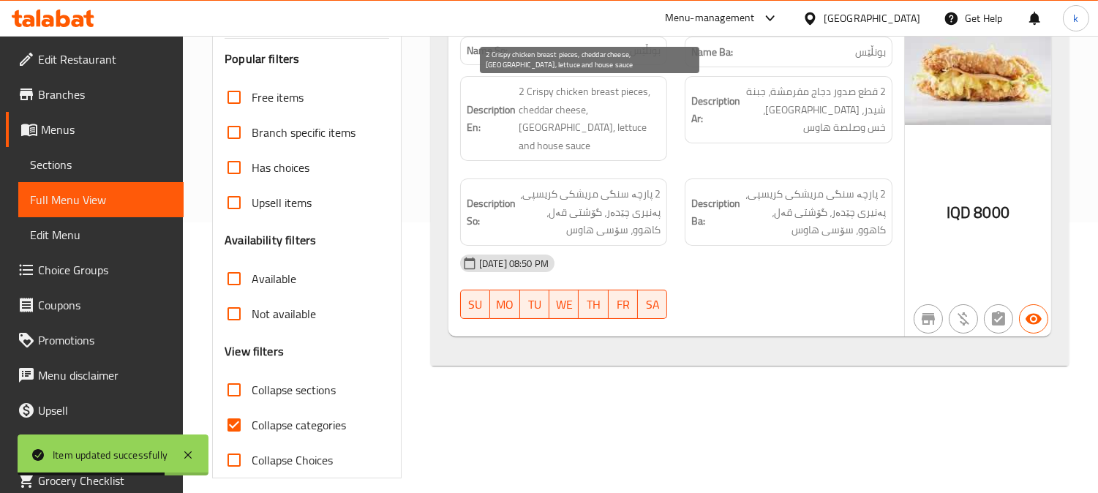
scroll to position [135, 0]
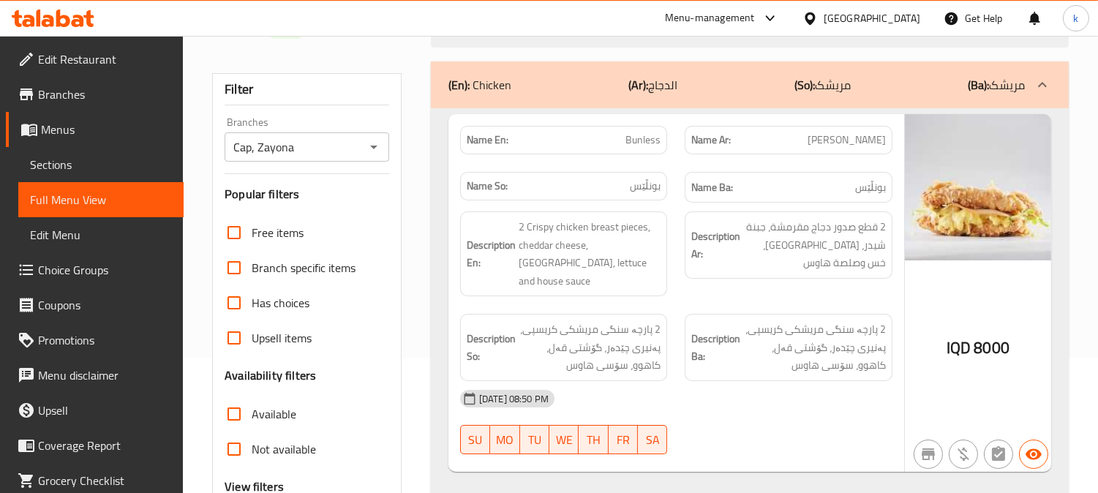
type input "Bunless"
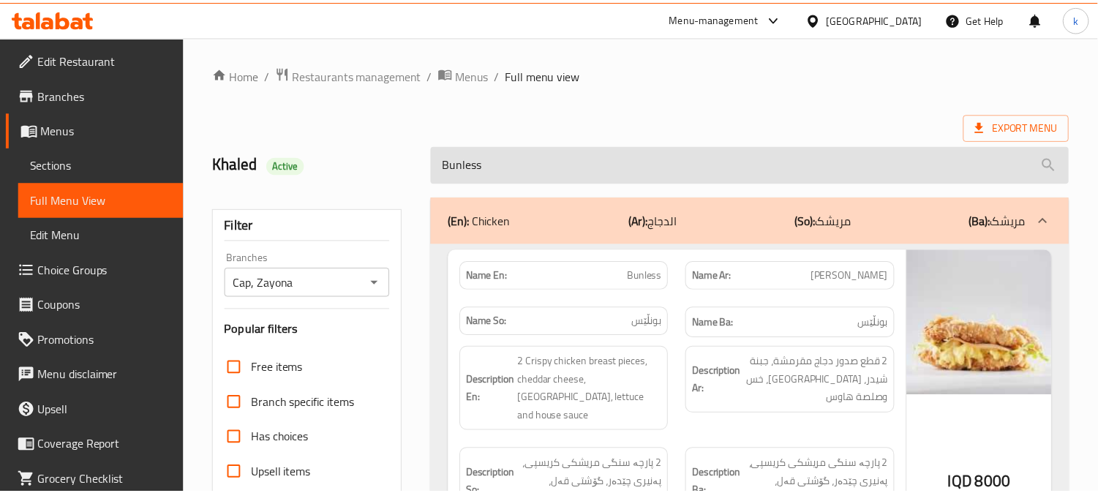
scroll to position [285, 0]
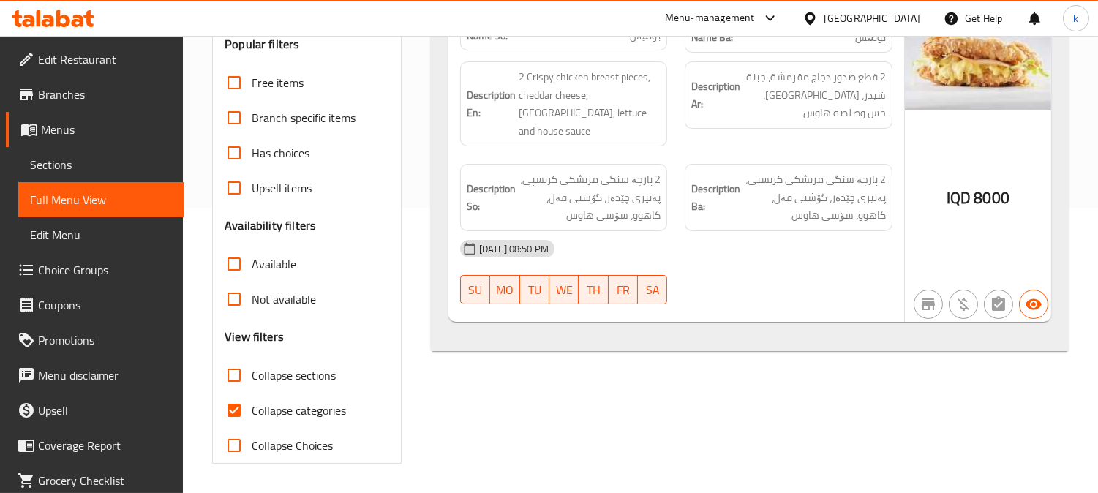
click at [78, 169] on span "Sections" at bounding box center [101, 165] width 142 height 18
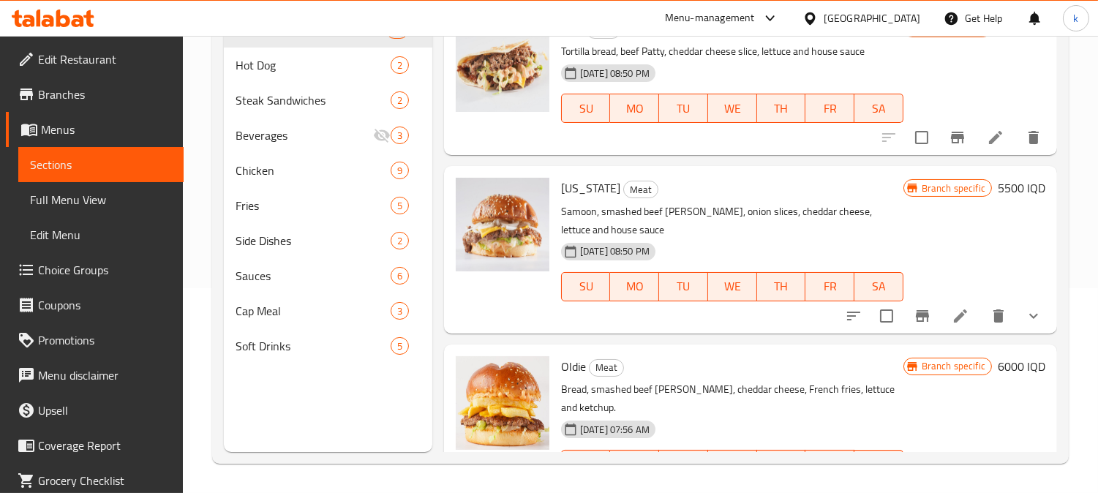
scroll to position [205, 0]
click at [96, 196] on span "Full Menu View" at bounding box center [101, 200] width 142 height 18
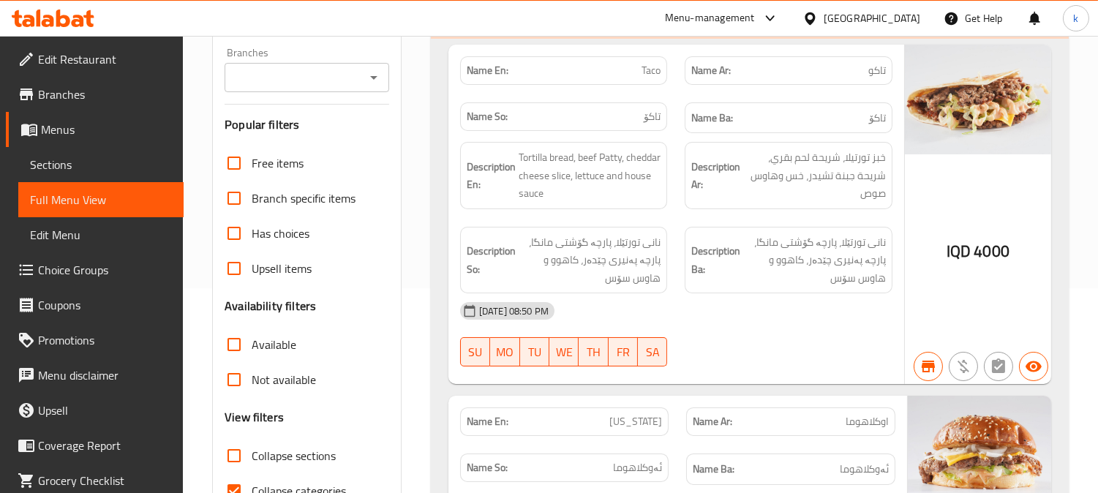
click at [287, 72] on input "Branches" at bounding box center [295, 77] width 132 height 20
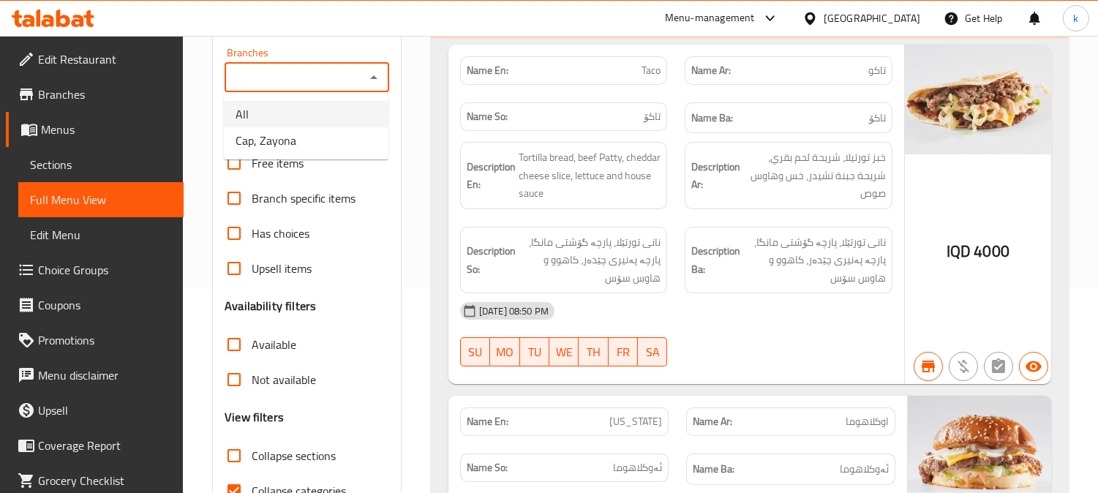
click at [294, 132] on span "Cap, Zayona" at bounding box center [265, 141] width 61 height 18
type input "Cap, Zayona"
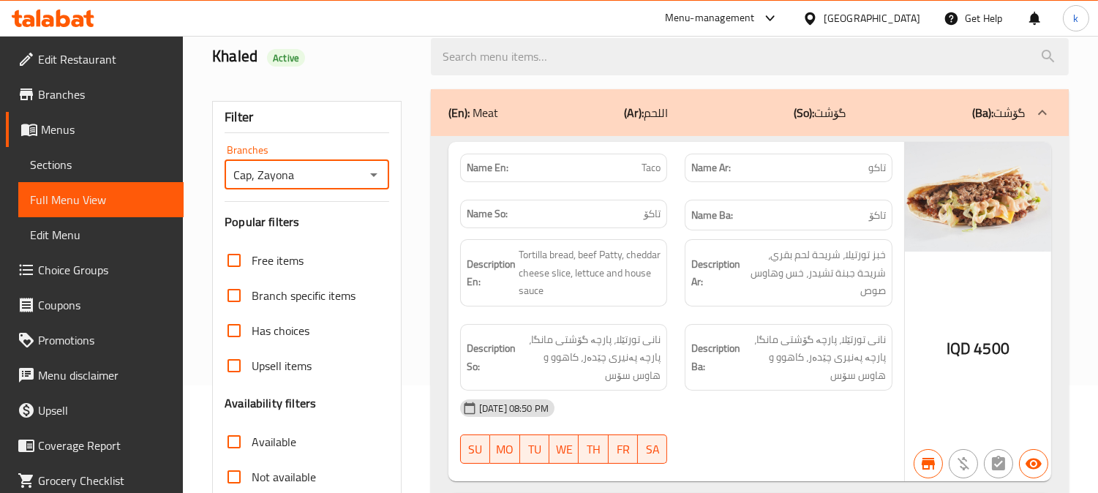
scroll to position [69, 0]
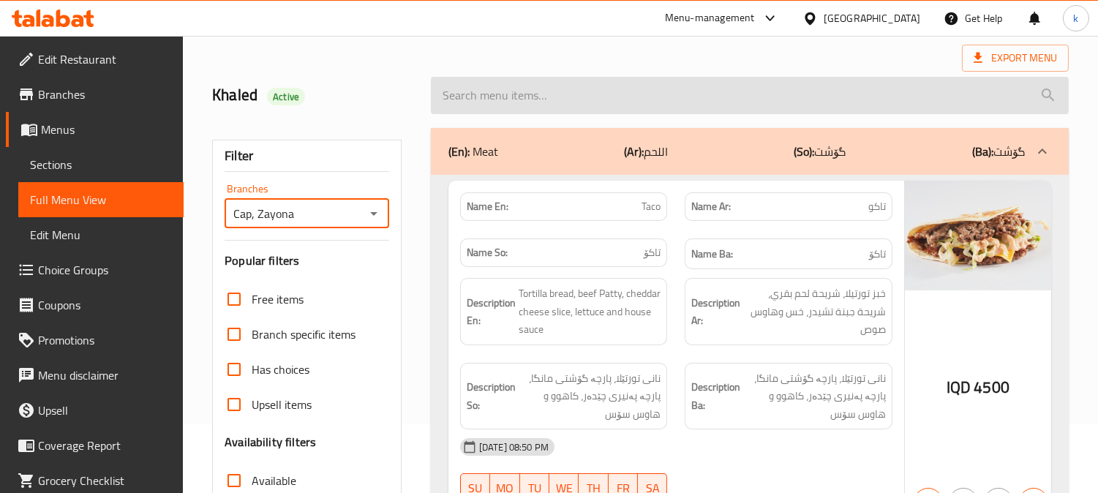
click at [524, 105] on input "search" at bounding box center [750, 95] width 638 height 37
paste input "Bunless"
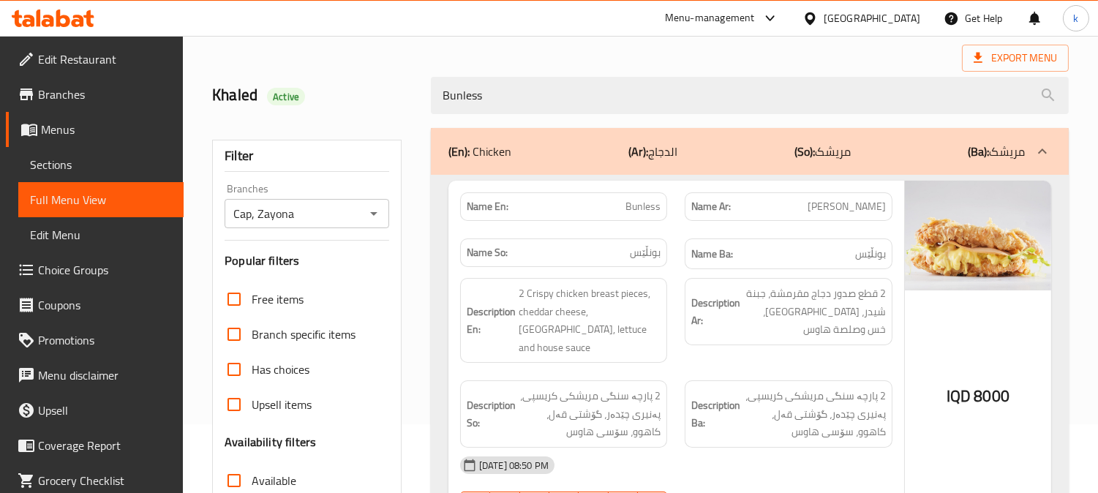
type input "Bunless"
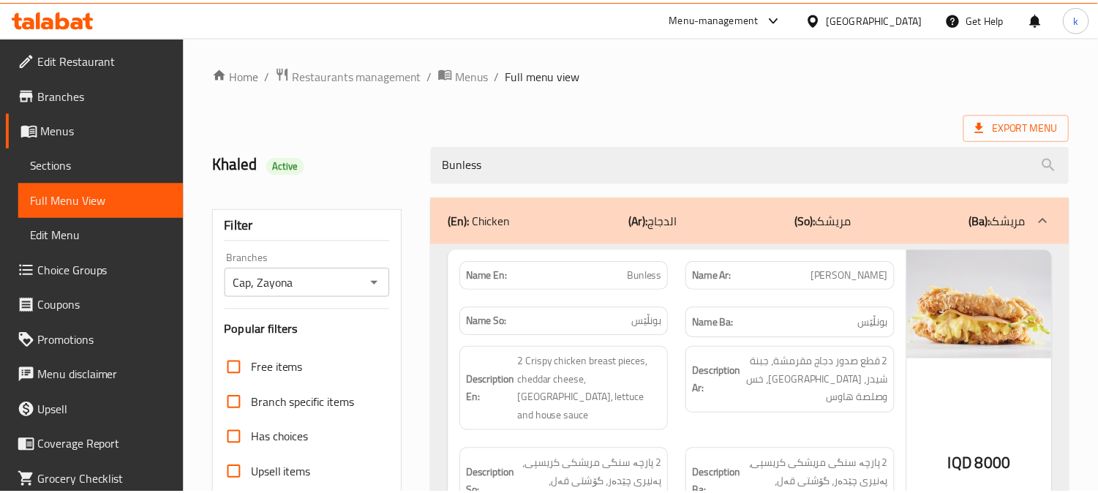
scroll to position [285, 0]
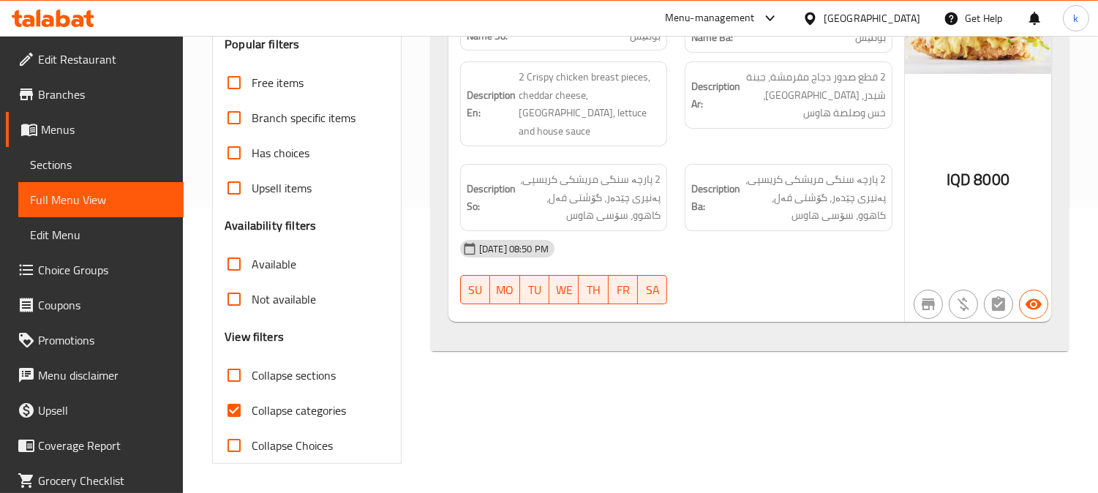
click at [102, 156] on span "Sections" at bounding box center [101, 165] width 142 height 18
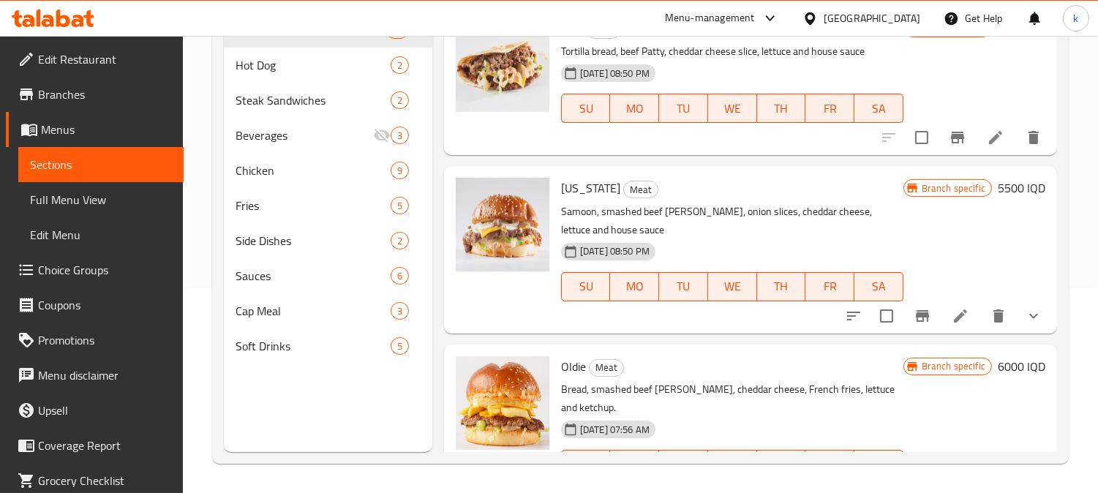
scroll to position [205, 0]
click at [45, 216] on link "Full Menu View" at bounding box center [100, 199] width 165 height 35
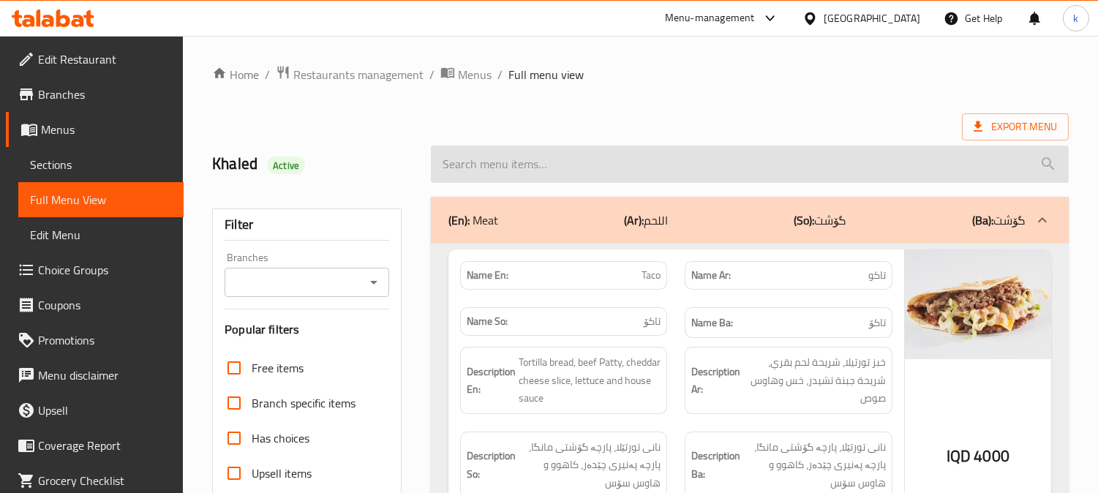
click at [550, 178] on input "search" at bounding box center [750, 164] width 638 height 37
paste input "Supreme [DEMOGRAPHIC_DATA]"
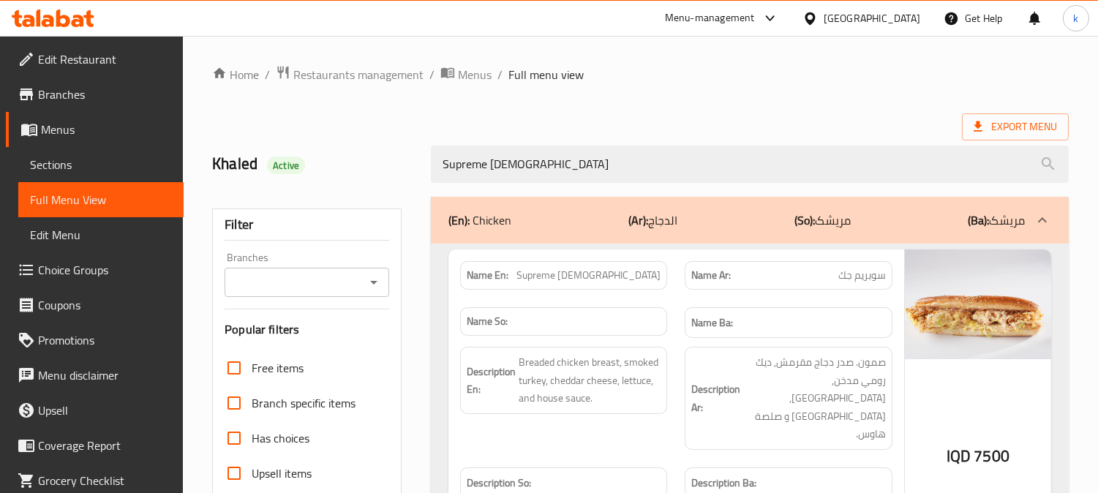
type input "Supreme [DEMOGRAPHIC_DATA]"
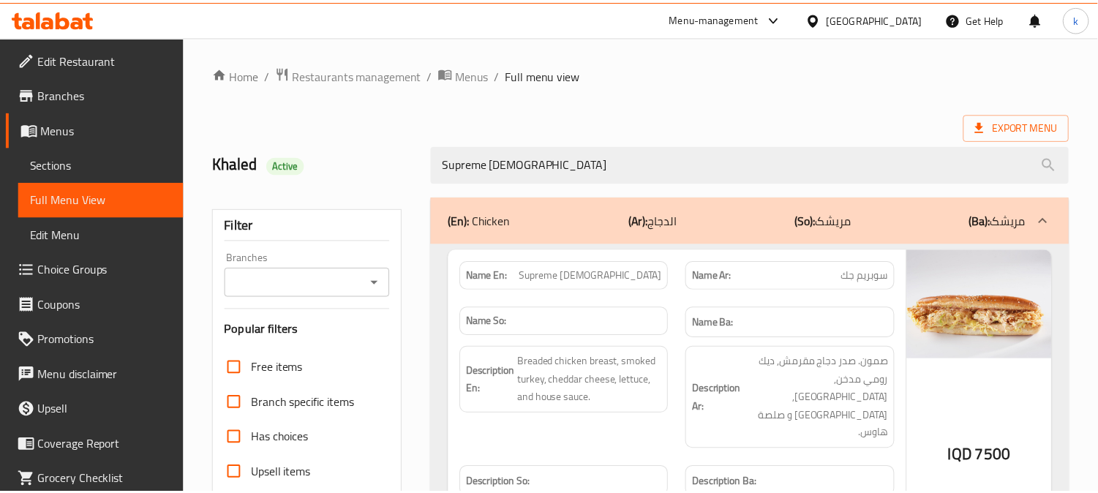
scroll to position [285, 0]
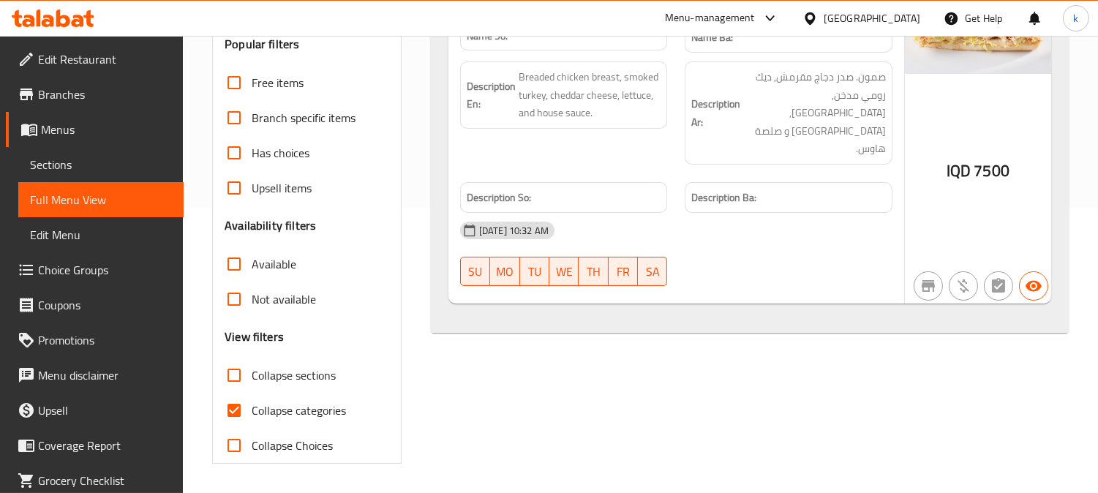
click at [69, 168] on span "Sections" at bounding box center [101, 165] width 142 height 18
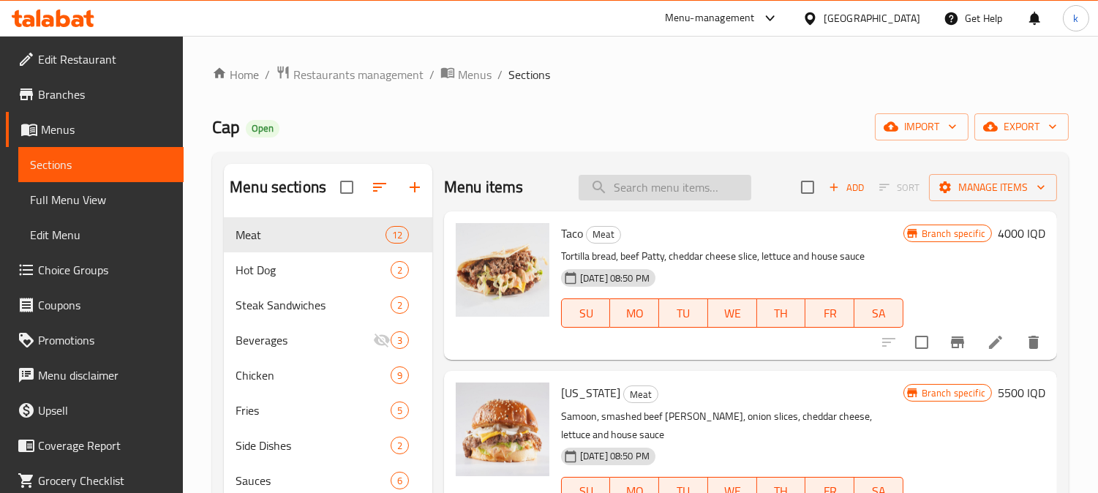
click at [646, 183] on input "search" at bounding box center [664, 188] width 173 height 26
paste input "Supreme [DEMOGRAPHIC_DATA]"
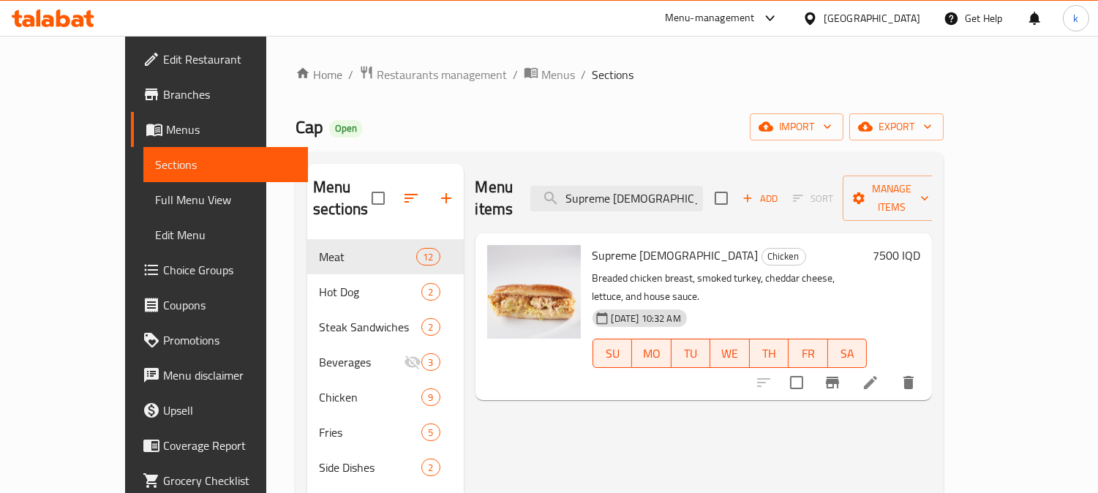
type input "Supreme [DEMOGRAPHIC_DATA]"
click at [879, 374] on icon at bounding box center [870, 383] width 18 height 18
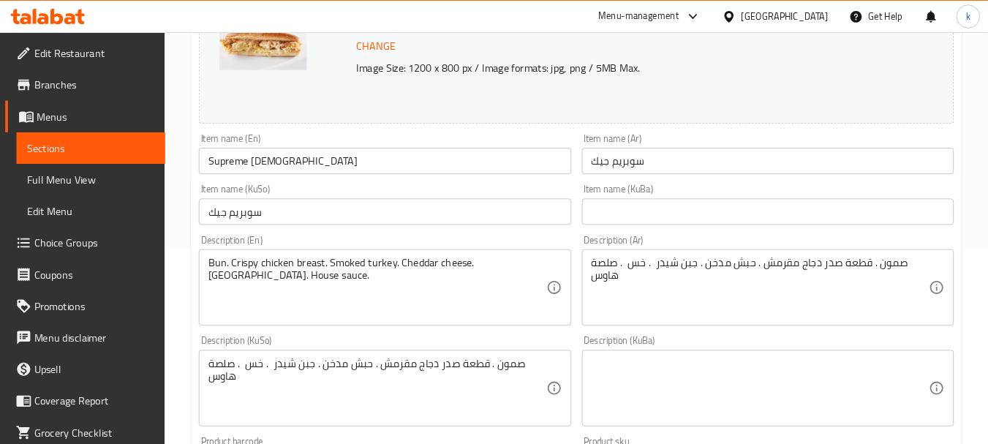
scroll to position [271, 0]
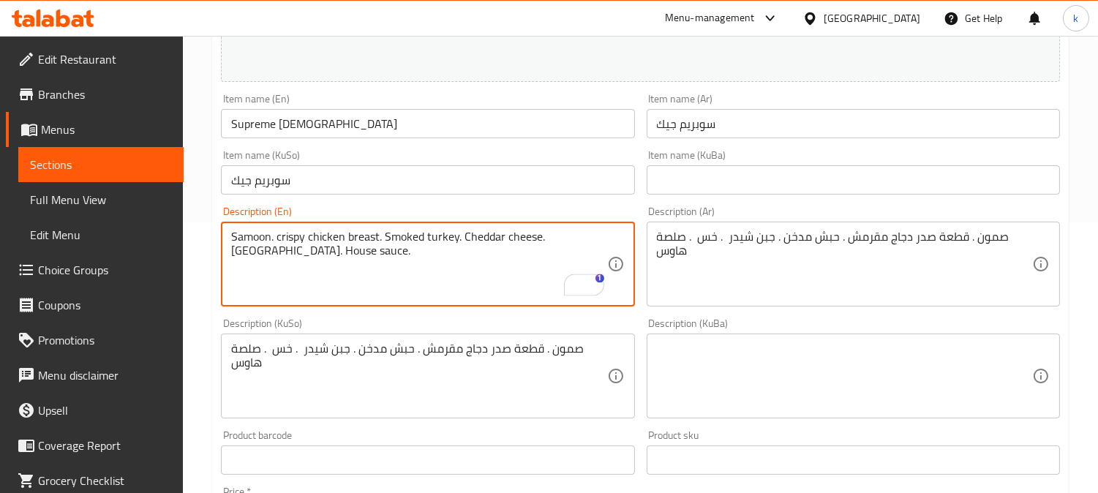
click at [389, 238] on textarea "Samoon. crispy chicken breast. Smoked turkey. Cheddar cheese. Lettuce. House sa…" at bounding box center [418, 264] width 375 height 69
click at [285, 253] on textarea "Samoon. crispy chicken breast, smoked turkey, cheddar cheese, lettuce and house…" at bounding box center [418, 264] width 375 height 69
type textarea "Samoon. crispy chicken breast, smoked turkey, cheddar cheese, lettuce and house…"
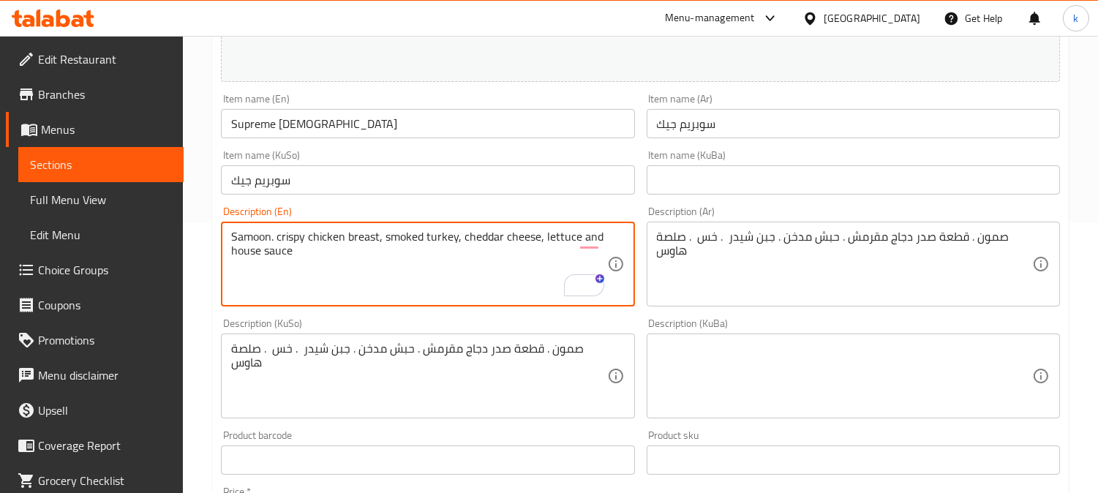
click at [762, 373] on textarea at bounding box center [844, 375] width 375 height 69
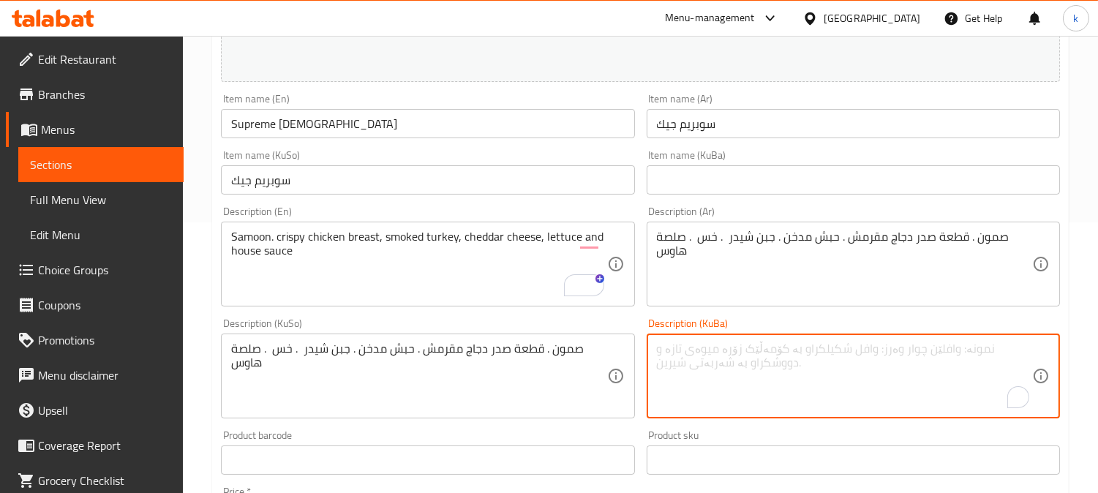
paste textarea "سامون. سنگی مریشکی کریسپی، کەرەی دوکەڵاوی، پەنیری چێدار، کاهوو و سۆسی ماڵەوە"
type textarea "سامون. سنگی مریشکی کریسپی، کەرەی دوکەڵاوی، پەنیری چێدار، کاهوو و سۆسی ماڵەوە"
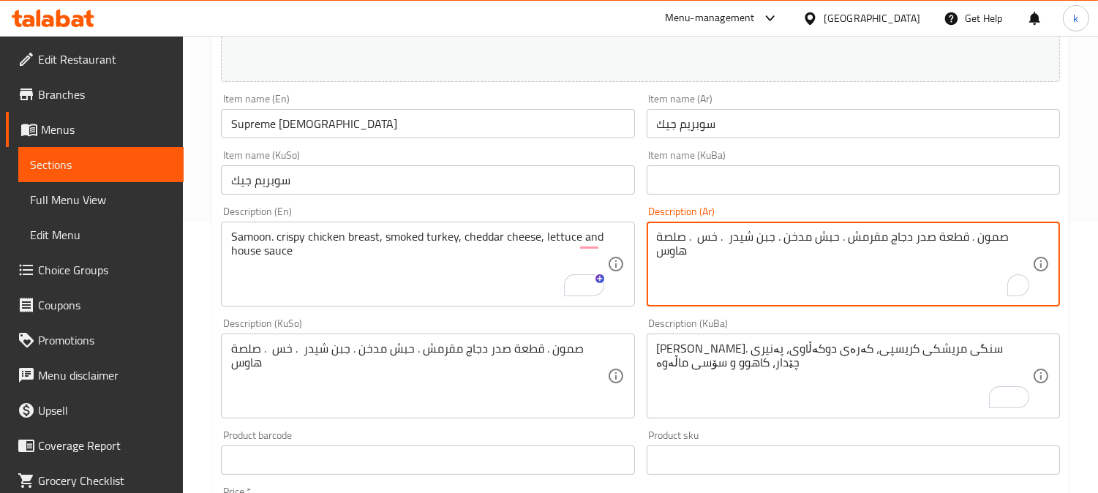
click at [813, 244] on textarea "صمون . قطعة صدر دجاج مقرمش . حبش مدخن . جبن شيدر . خس . صلصة هاوس" at bounding box center [844, 264] width 375 height 69
paste textarea ". صدر دجاج مقرمش، ديك رومي مدخن، جبنة شيدر، خس وصلصة خاصة"
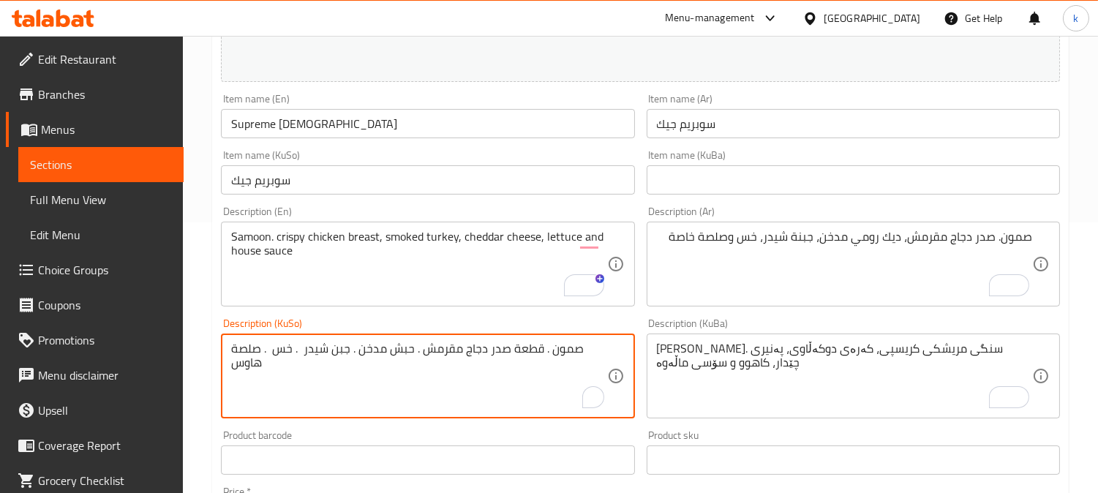
drag, startPoint x: 412, startPoint y: 349, endPoint x: 401, endPoint y: 349, distance: 11.0
click at [401, 351] on textarea "صمون . قطعة صدر دجاج مقرمش . حبش مدخن . جبن شيدر . خس . صلصة هاوس" at bounding box center [418, 375] width 375 height 69
click at [399, 352] on textarea "صمون . قطعة صدر دجاج مقرمش . حبش مدخن . جبن شيدر . خس . صلصة هاوس" at bounding box center [418, 375] width 375 height 69
click at [406, 350] on textarea "صمون . قطعة صدر دجاج مقرمش . حبش مدخن . جبن شيدر . خس . صلصة هاوس" at bounding box center [418, 375] width 375 height 69
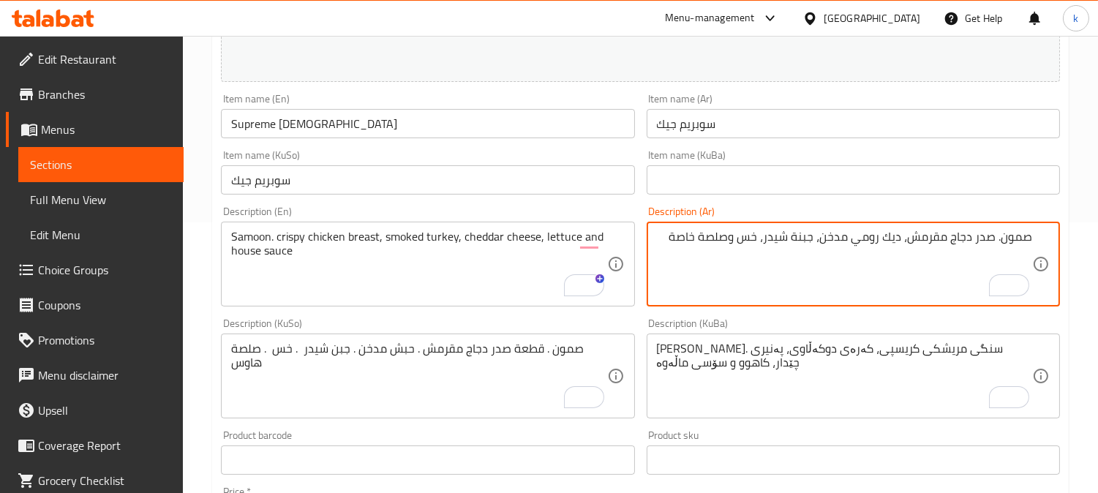
drag, startPoint x: 854, startPoint y: 244, endPoint x: 902, endPoint y: 239, distance: 48.5
paste textarea "بش"
type textarea "صمون. صدر دجاج مقرمش، حبش مدخن، جبنة شيدر، خس وصلصة خاصة"
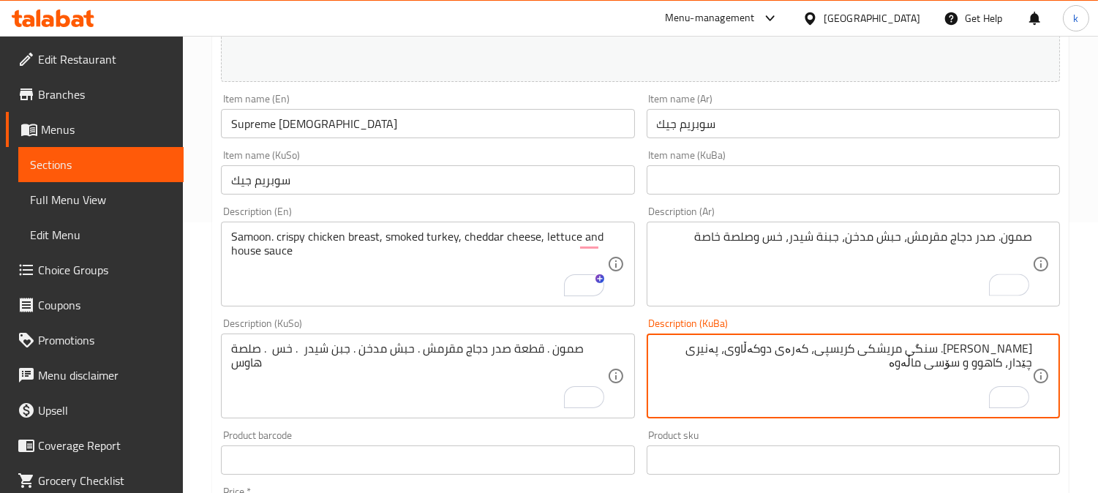
click at [1010, 350] on textarea "سامون. سنگی مریشکی کریسپی، کەرەی دوکەڵاوی، پەنیری چێدار، کاهوو و سۆسی ماڵەوە" at bounding box center [844, 375] width 375 height 69
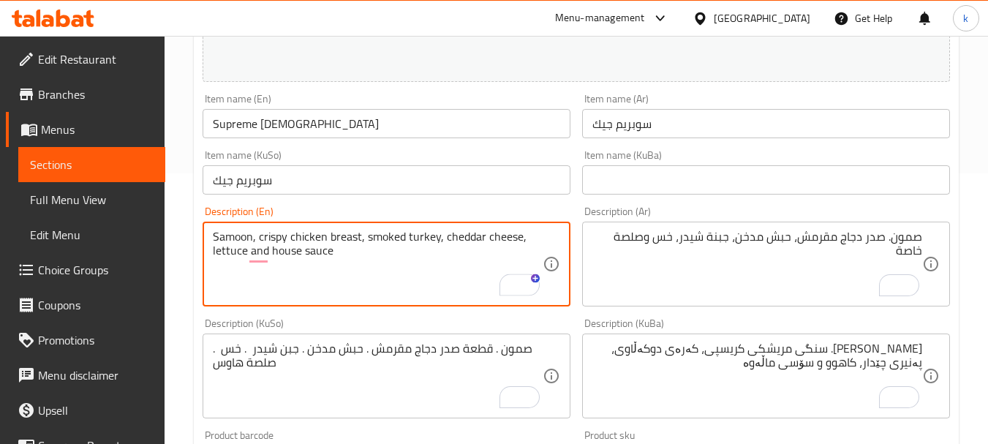
type textarea "Samoon, crispy chicken breast, smoked turkey, cheddar cheese, lettuce and house…"
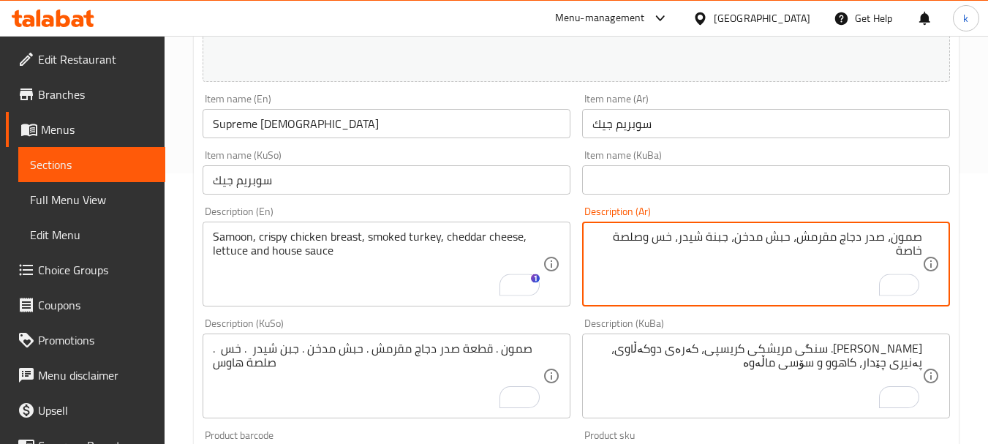
type textarea "صمون، صدر دجاج مقرمش، حبش مدخن، جبنة شيدر، خس وصلصة خاصة"
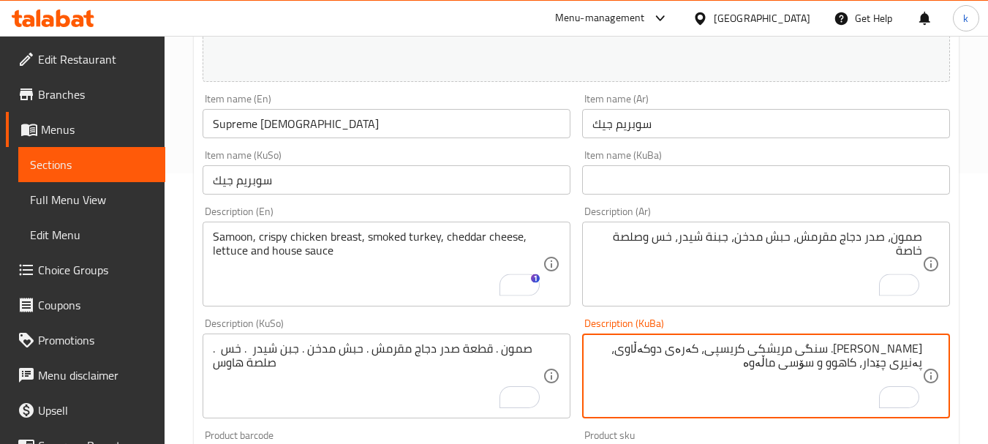
click at [913, 350] on textarea "سامون. سنگی مریشکی کریسپی، کەرەی دوکەڵاوی، پەنیری چێدار، کاهوو و سۆسی ماڵەوە" at bounding box center [757, 375] width 330 height 69
click at [810, 363] on textarea "سەموون. سنگی مریشکی کریسپی، گۆشتی قەلی مودەخەن، پەنیری چێدەر، کاهوو و سۆسی گاوس" at bounding box center [757, 375] width 330 height 69
click at [800, 367] on textarea "سەموون. سنگی مریشکی کریسپی، گۆشتی قەلی مودەخەن، پەنیری چێدەر، کاهوو و سۆسی هاوس" at bounding box center [757, 375] width 330 height 69
type textarea "سەموون. سنگی مریشکی کریسپی، گۆشتی قەلی مودەخەن، پەنیری چێدەر، کاهوو و سۆسی هاوس"
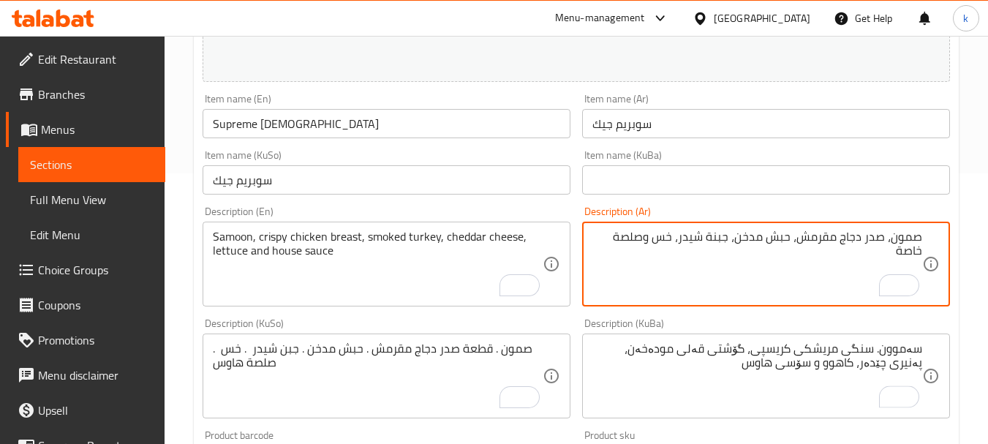
click at [911, 248] on textarea "صمون، صدر دجاج مقرمش، حبش مدخن، جبنة شيدر، خس وصلصة خاصة" at bounding box center [757, 264] width 330 height 69
paste textarea "هاوس"
type textarea "صمون، صدر دجاج مقرمش، حبش مدخن، جبنة شيدر، خس وصلصة هاوس"
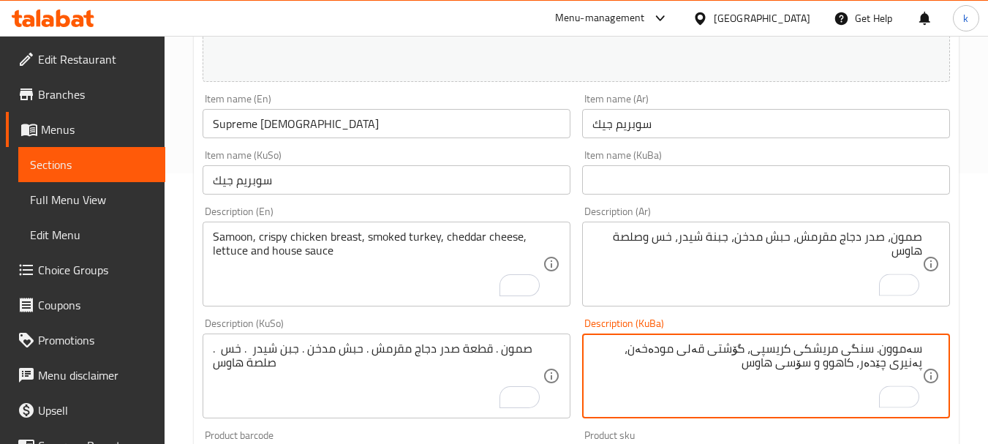
click at [825, 366] on textarea "سەموون. سنگی مریشکی کریسپی، گۆشتی قەلی مودەخەن، پەنیری چێدەر، کاهوو و سۆسی هاوس" at bounding box center [757, 375] width 330 height 69
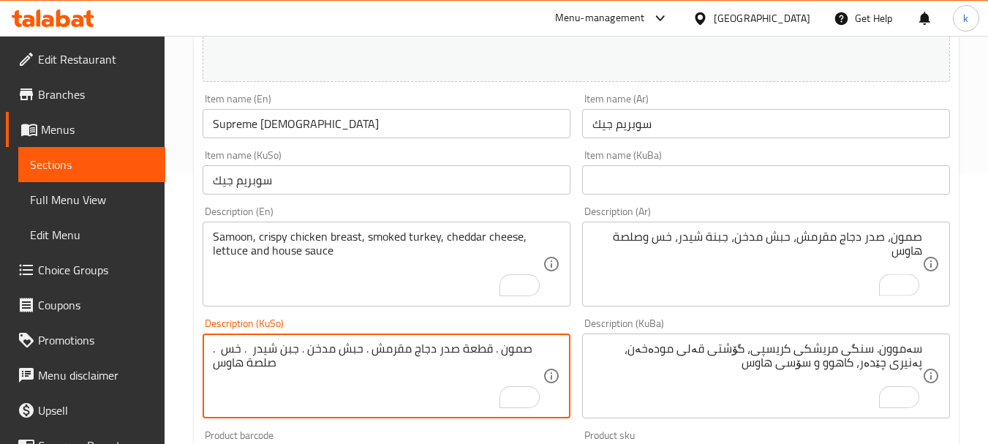
click at [308, 356] on textarea "صمون . قطعة صدر دجاج مقرمش . حبش مدخن . جبن شيدر . خس . صلصة هاوس" at bounding box center [378, 375] width 330 height 69
paste textarea "ەموون. سنگی مریشکی کریسپی، گۆشتی قەلی مودەخەن، پەنیری چێدەر، کاهوو و سۆسی"
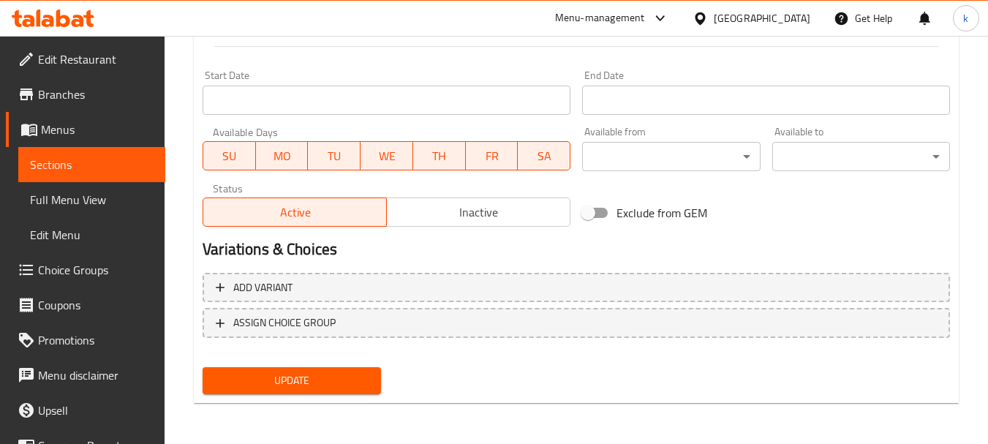
type textarea "سەموون. سنگی مریشکی کریسپی، گۆشتی قەلی مودەخەن، پەنیری چێدەر، کاهوو و سۆسی هاوس"
click at [309, 391] on button "Update" at bounding box center [292, 380] width 178 height 27
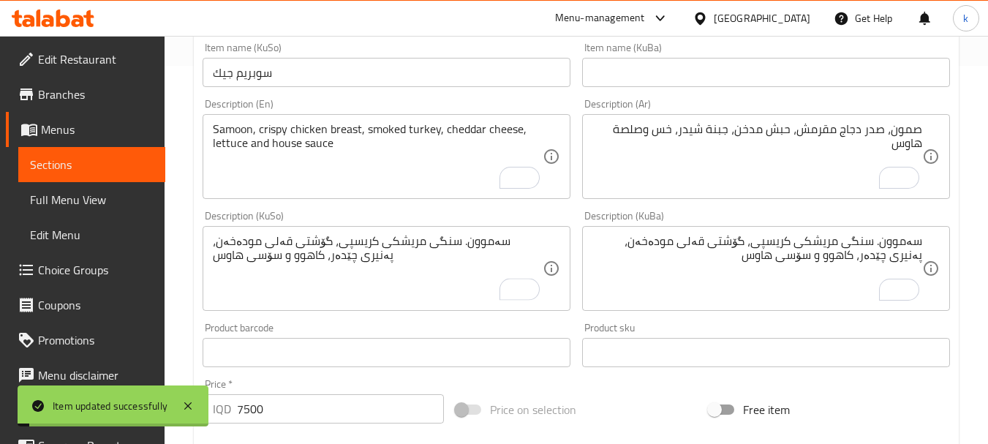
scroll to position [170, 0]
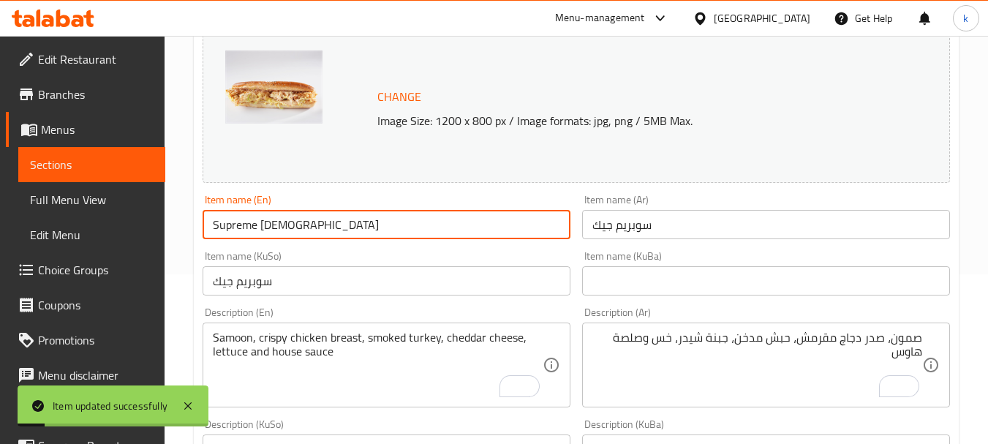
click at [292, 216] on input "Supreme [DEMOGRAPHIC_DATA]" at bounding box center [387, 224] width 368 height 29
click at [63, 200] on span "Full Menu View" at bounding box center [92, 200] width 124 height 18
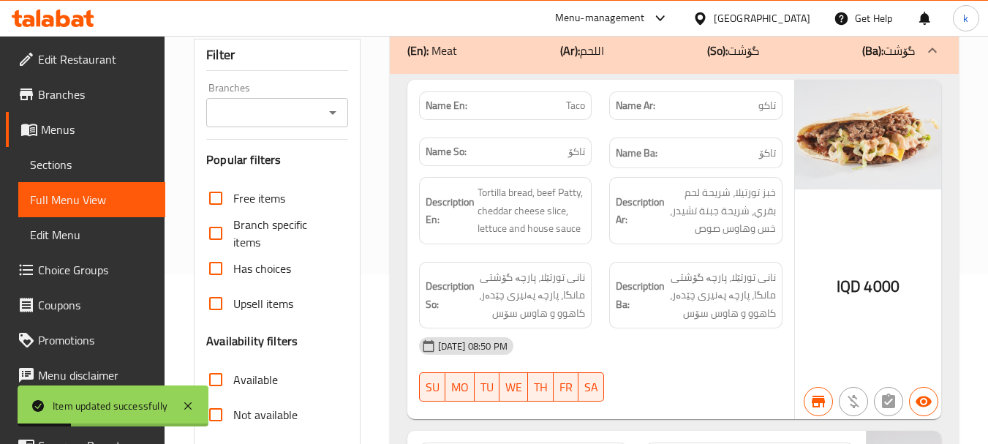
click at [281, 117] on input "Branches" at bounding box center [265, 112] width 108 height 20
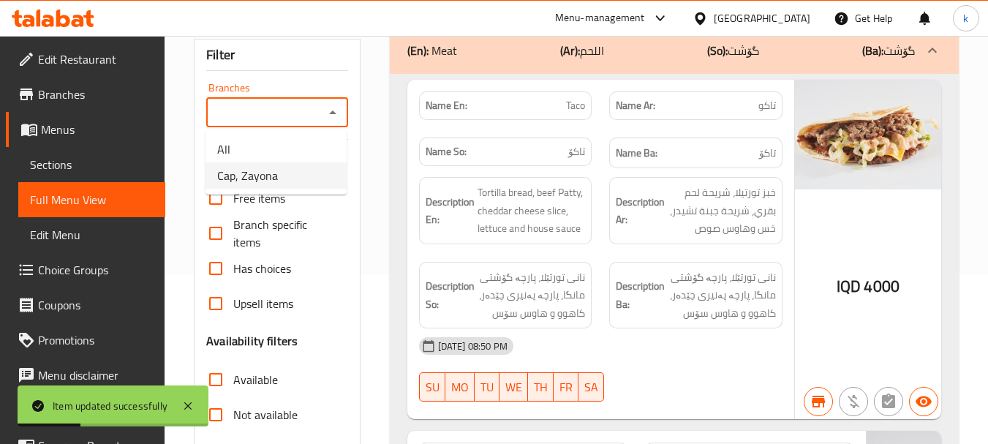
click at [288, 170] on li "Cap, Zayona" at bounding box center [275, 175] width 141 height 26
type input "Cap, Zayona"
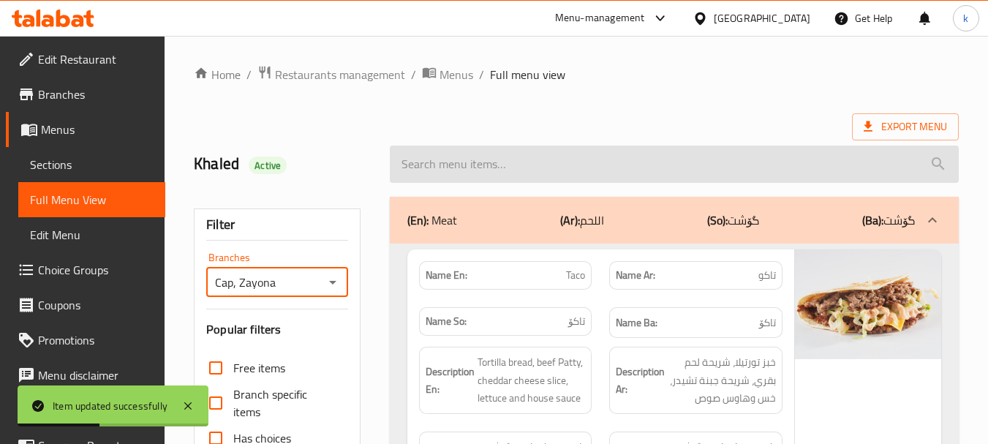
click at [486, 156] on input "search" at bounding box center [674, 164] width 569 height 37
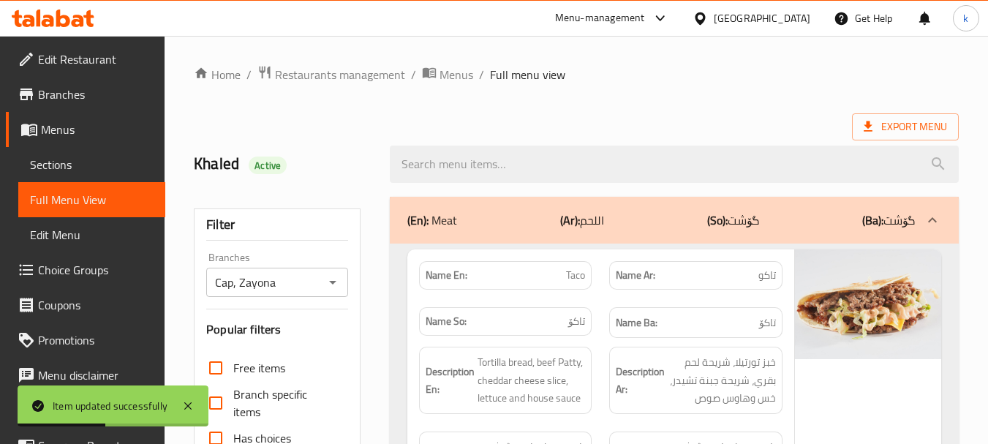
paste input "Supreme [DEMOGRAPHIC_DATA]"
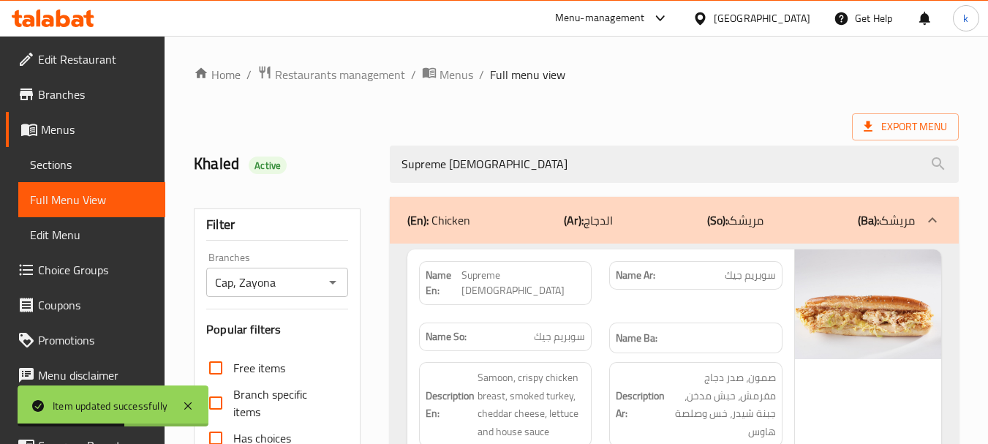
scroll to position [244, 0]
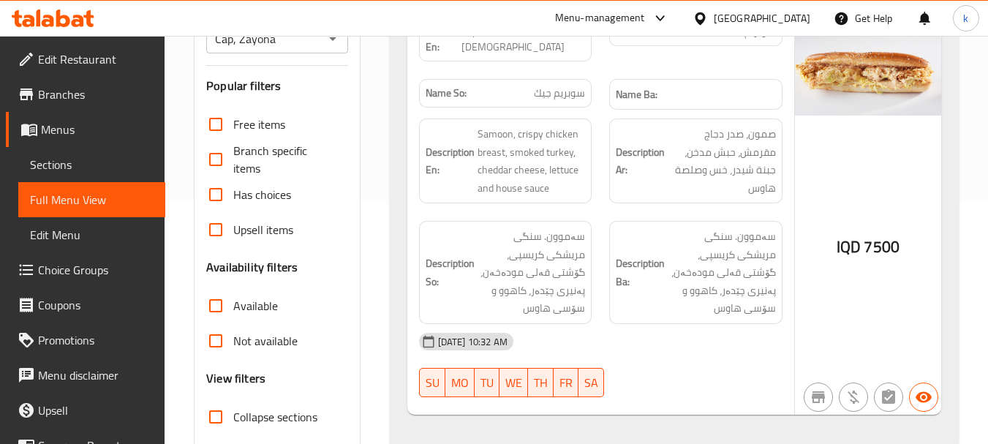
type input "Supreme [DEMOGRAPHIC_DATA]"
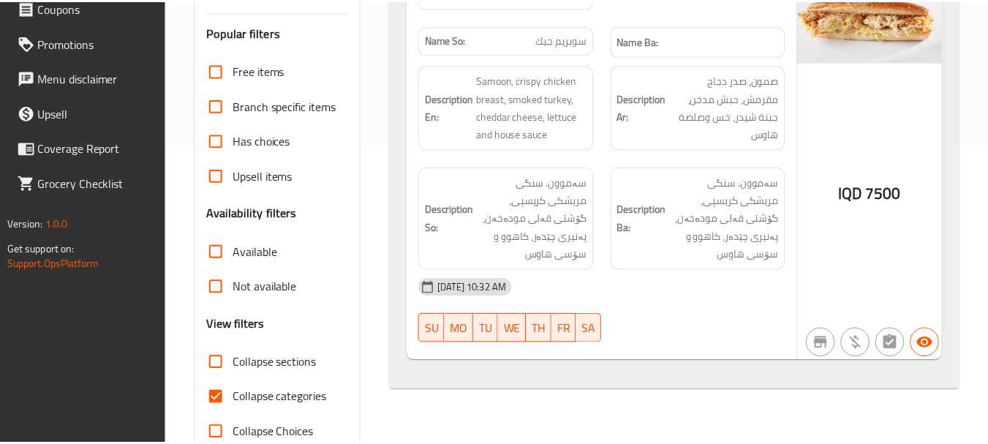
scroll to position [334, 0]
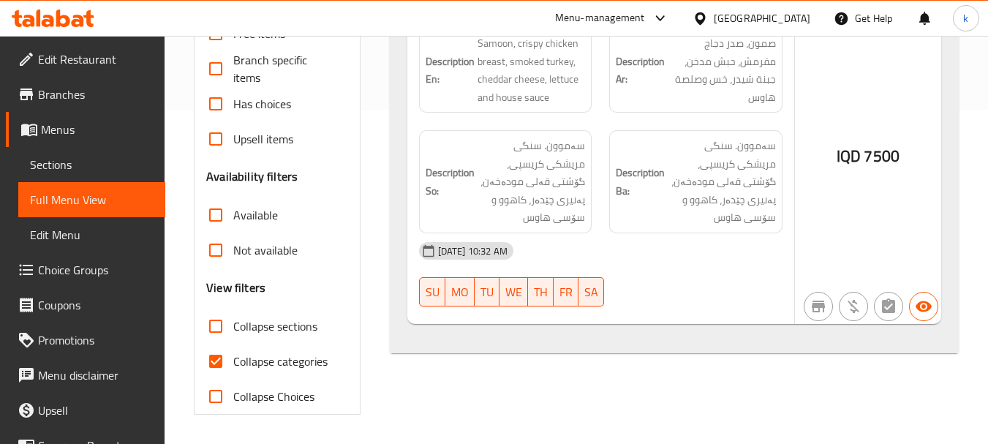
click at [75, 166] on span "Sections" at bounding box center [92, 165] width 124 height 18
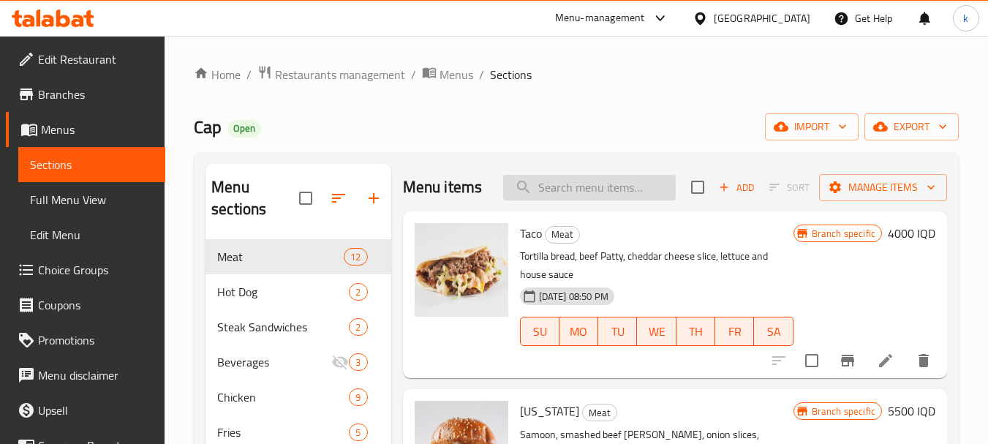
click at [586, 200] on input "search" at bounding box center [589, 188] width 173 height 26
paste input "Maple [DEMOGRAPHIC_DATA]"
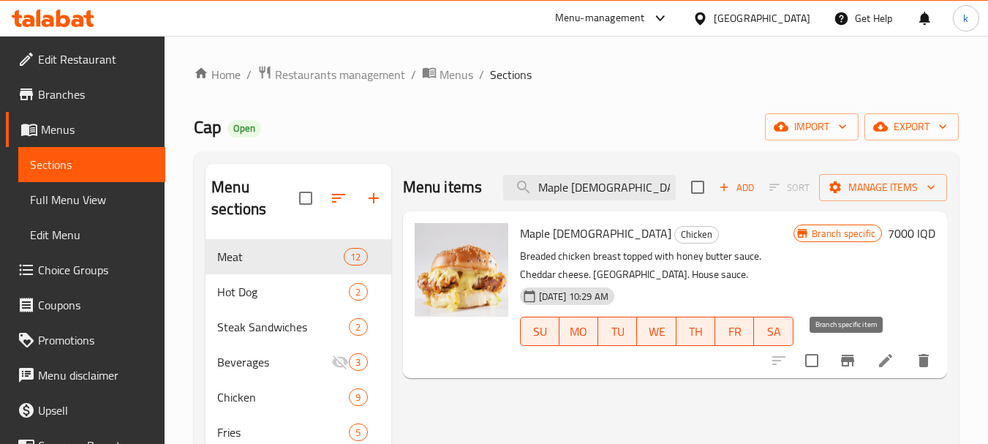
type input "Maple [DEMOGRAPHIC_DATA]"
click at [851, 361] on icon "Branch-specific-item" at bounding box center [847, 361] width 13 height 12
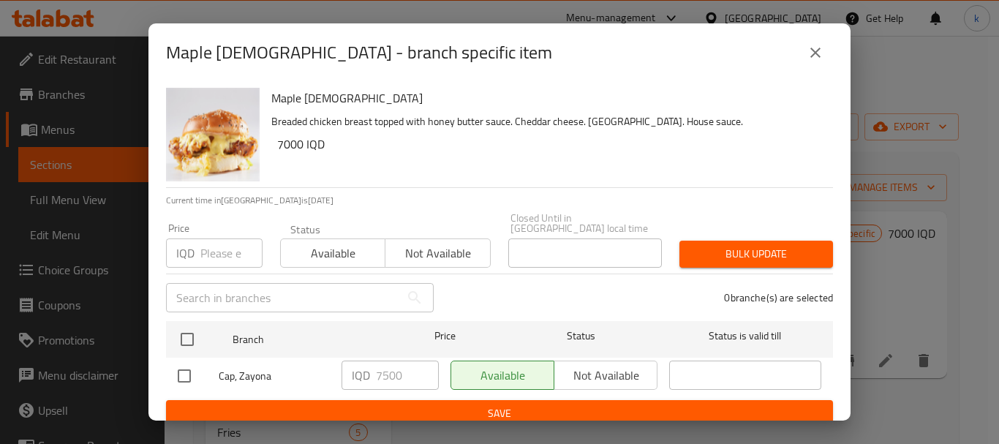
click at [805, 55] on button "close" at bounding box center [815, 52] width 35 height 35
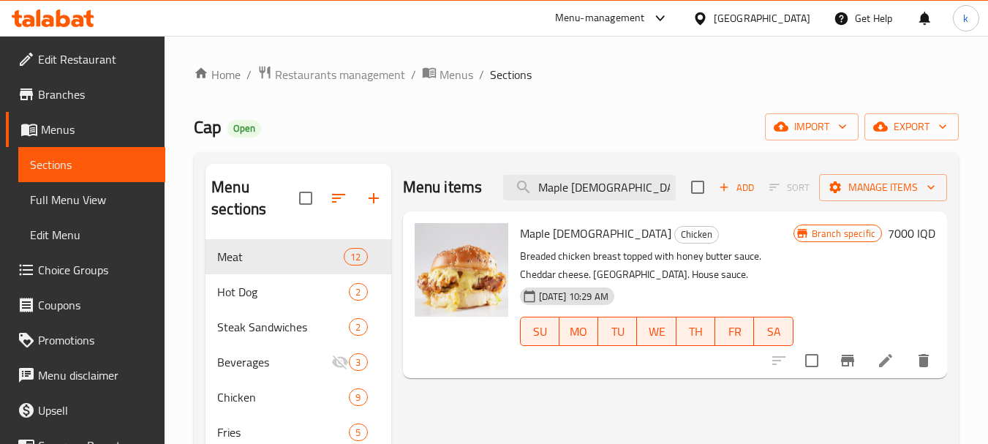
click at [902, 235] on h6 "7000 IQD" at bounding box center [912, 233] width 48 height 20
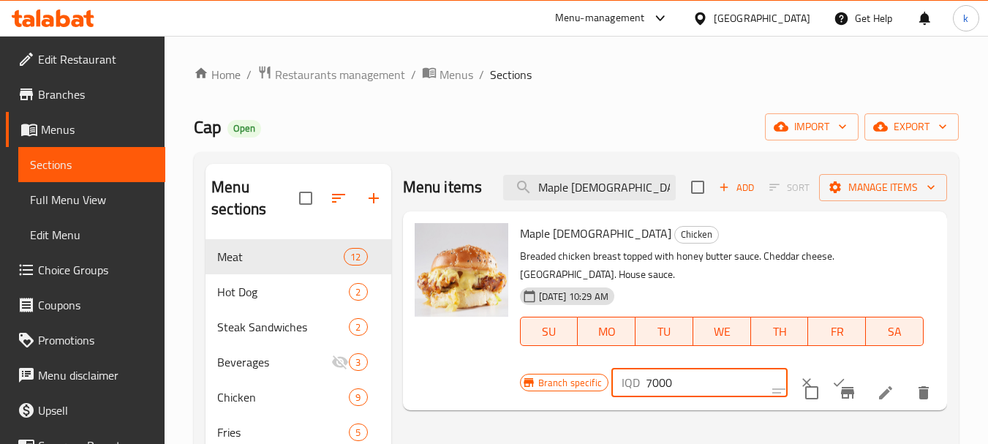
drag, startPoint x: 656, startPoint y: 381, endPoint x: 644, endPoint y: 381, distance: 11.7
click at [646, 381] on input "7000" at bounding box center [717, 382] width 142 height 29
type input "7500"
click at [823, 373] on button "ok" at bounding box center [839, 382] width 32 height 32
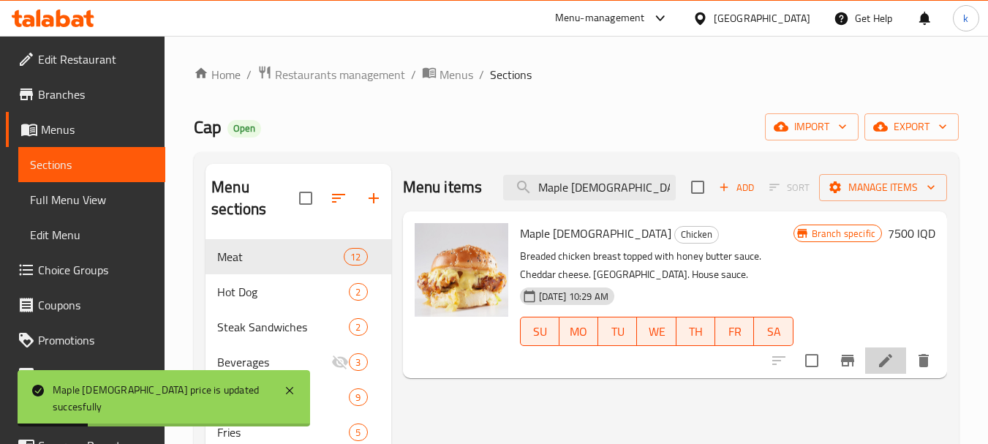
click at [875, 358] on li at bounding box center [885, 360] width 41 height 26
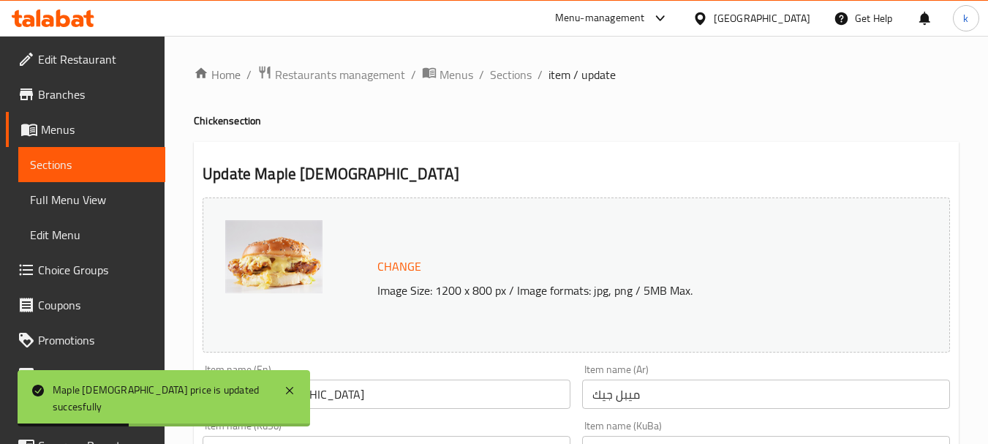
scroll to position [122, 0]
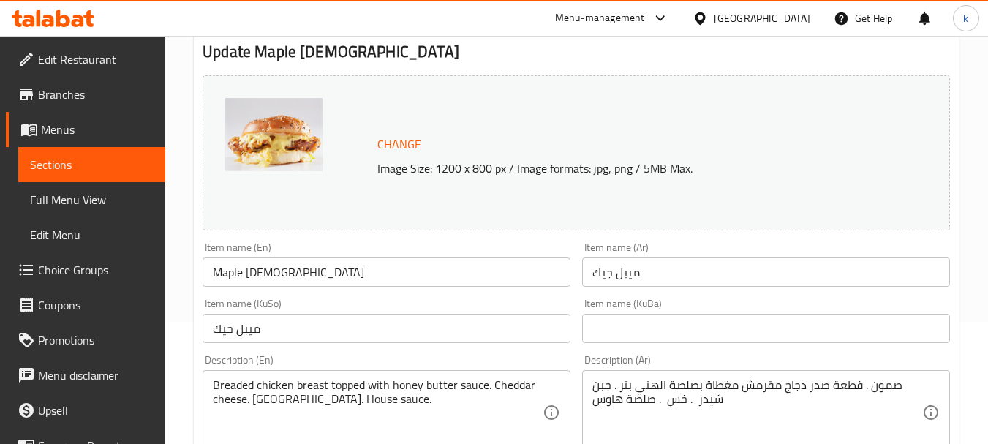
click at [227, 271] on input "Maple [DEMOGRAPHIC_DATA]" at bounding box center [387, 271] width 368 height 29
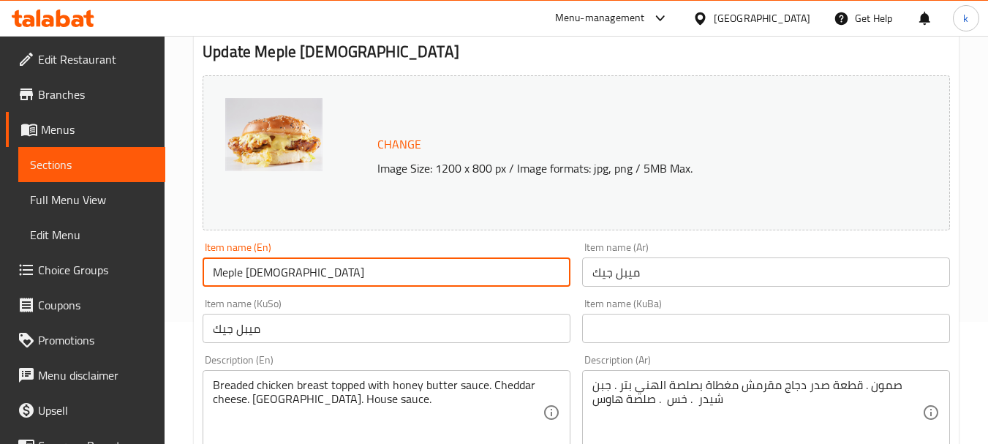
type input "Meple [DEMOGRAPHIC_DATA]"
click at [323, 327] on input "ميبل جيك" at bounding box center [387, 328] width 368 height 29
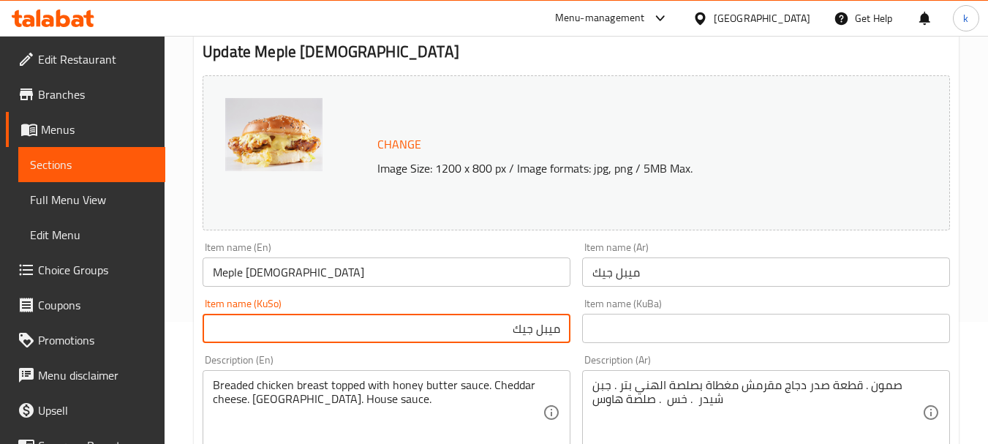
click at [546, 325] on input "ميبل جيك" at bounding box center [387, 328] width 368 height 29
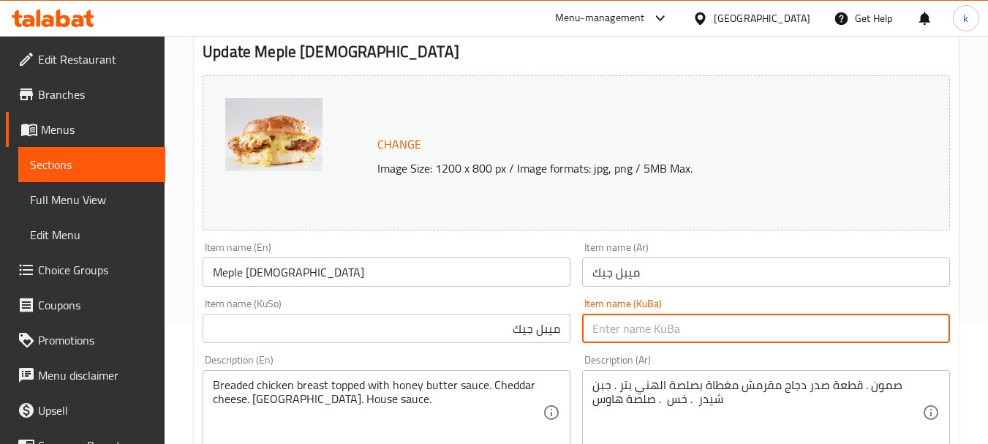
click at [655, 336] on input "text" at bounding box center [766, 328] width 368 height 29
paste input "ميبل جيك"
type input "ميبل جيك"
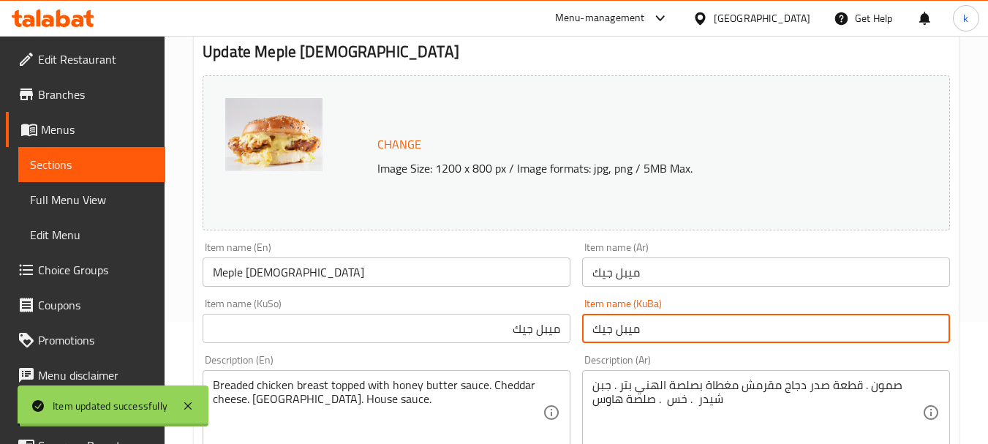
scroll to position [244, 0]
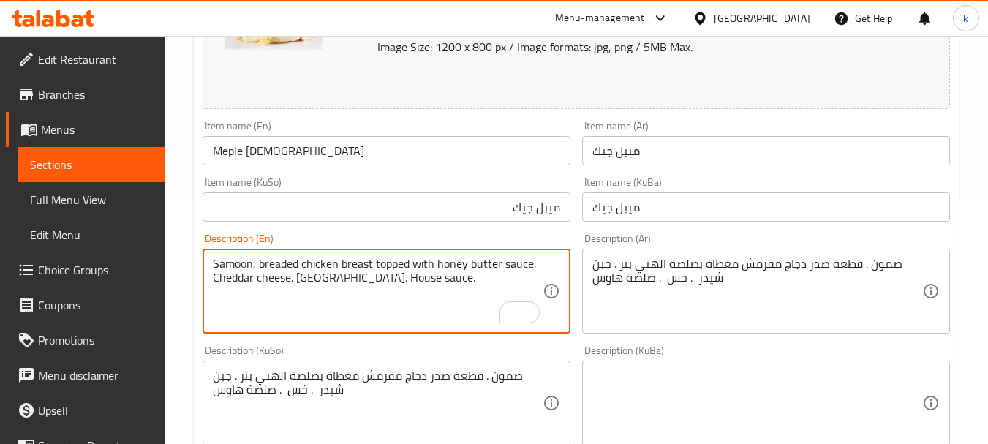
click at [363, 281] on textarea "Samoon, breaded chicken breast topped with honey butter sauce. Cheddar cheese. …" at bounding box center [378, 291] width 330 height 69
click at [535, 262] on textarea "Samoon, breaded chicken breast topped with honey butter sauce. Cheddar cheese. …" at bounding box center [378, 291] width 330 height 69
click at [219, 269] on textarea "Samoon, breaded chicken breast topped with honey butter sauce, cheddar cheese, …" at bounding box center [378, 291] width 330 height 69
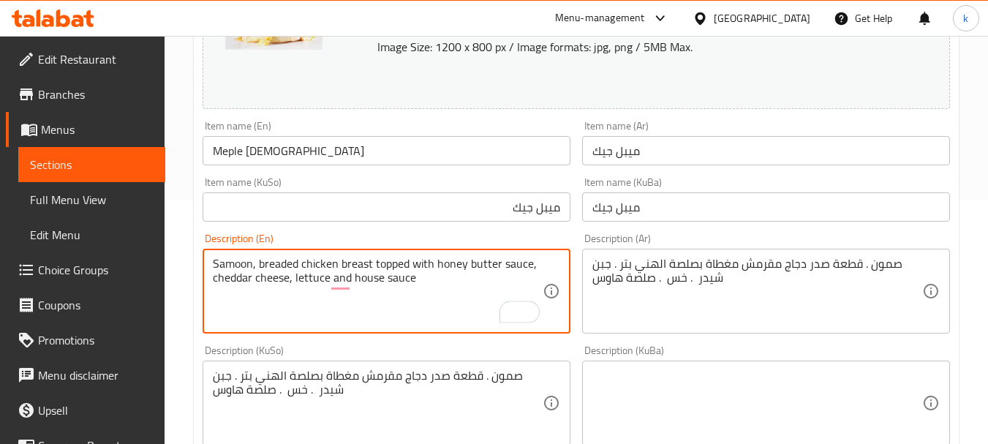
type textarea "Samoon, breaded chicken breast topped with honey butter sauce, cheddar cheese, …"
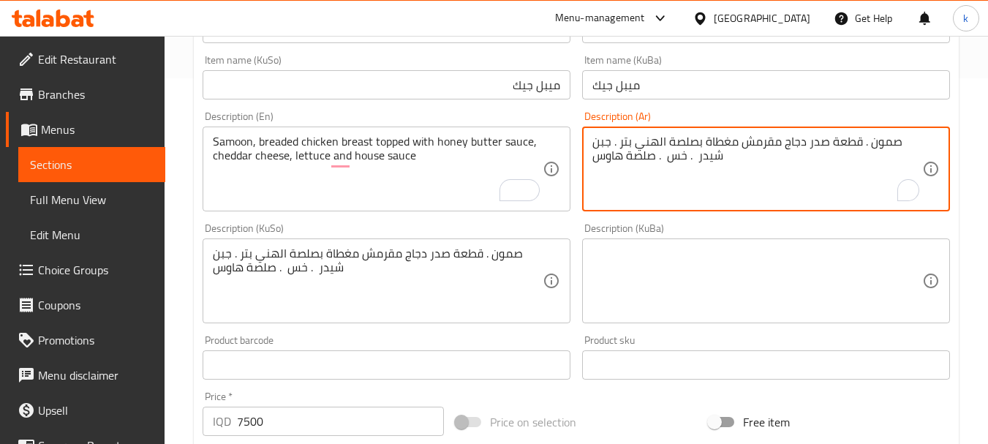
click at [747, 154] on textarea "صمون . قطعة صدر دجاج مقرمش مغطاة بصلصة الهني بتر . جبن شيدر . خس . صلصة هاوس" at bounding box center [757, 169] width 330 height 69
paste textarea "، صدر دجاج مقلي مغطى بصلصة زبدة العسل، جبن شيدر، خس وصلصة خاصة"
type textarea "صمون، صدر دجاج مقلي مغطى بصلصة زبدة العسل، جبن شيدر، خس وصلصة خاصة"
click at [815, 274] on textarea at bounding box center [757, 280] width 330 height 69
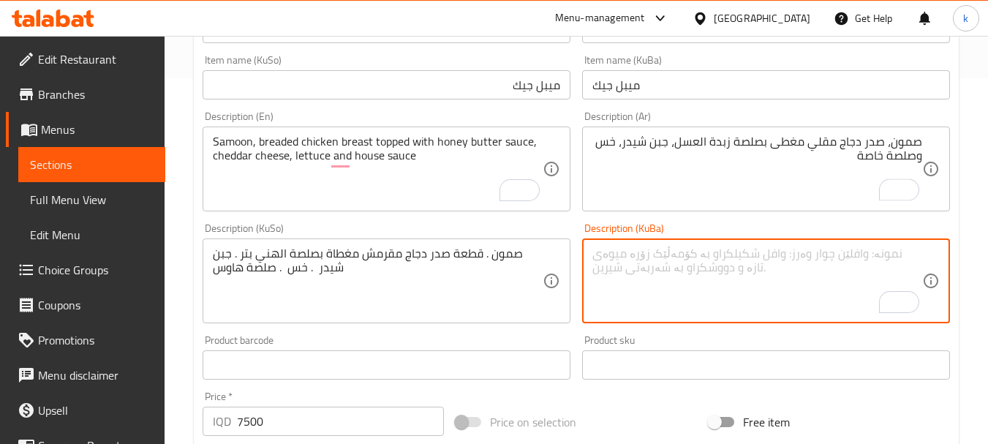
paste textarea "سامون، سنگی مریشکی نانکراو کە لە سەرەوەی سۆسی کەرەی هەنگوین و پەنیری چێدار و کا…"
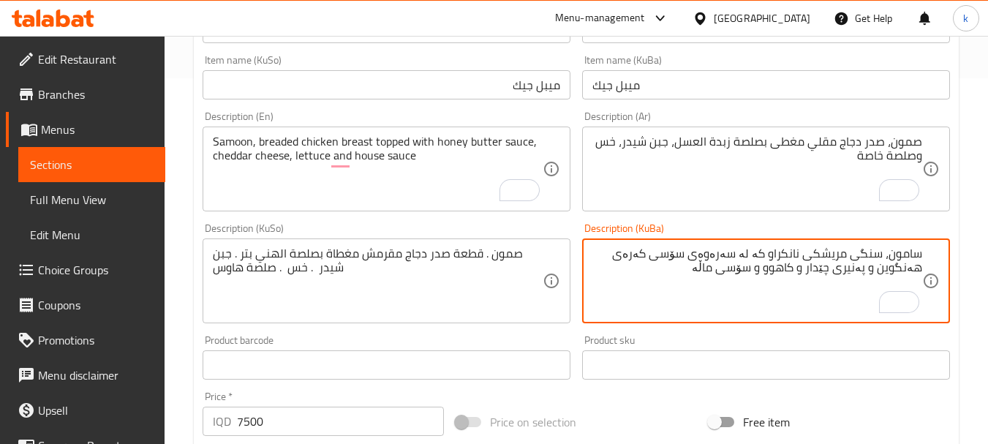
type textarea "سامون، سنگی مریشکی نانکراو کە لە سەرەوەی سۆسی کەرەی هەنگوین و پەنیری چێدار و کا…"
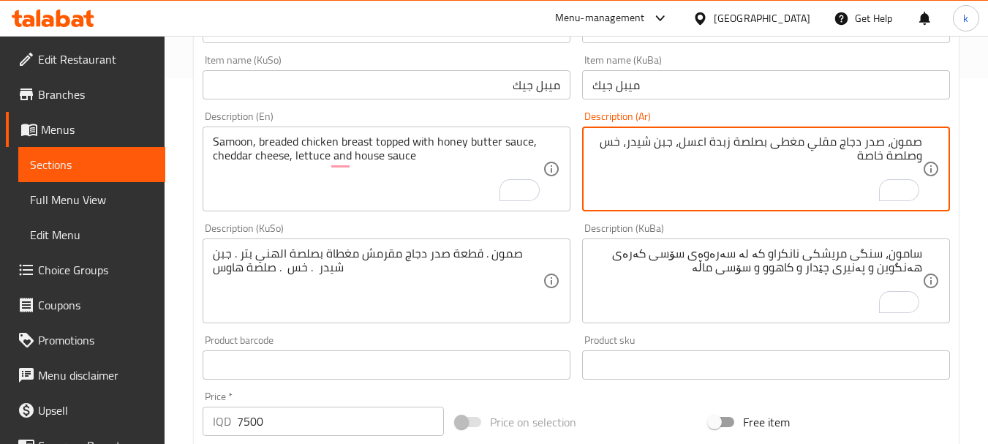
type textarea "صمون، صدر دجاج مقلي مغطى بصلصة زبدة عسل، جبن شيدر، خس وصلصة خاصة"
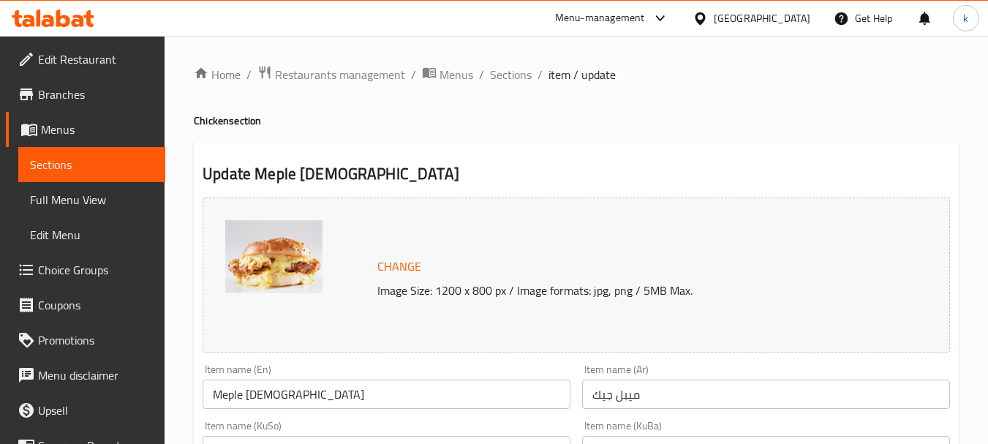
scroll to position [366, 0]
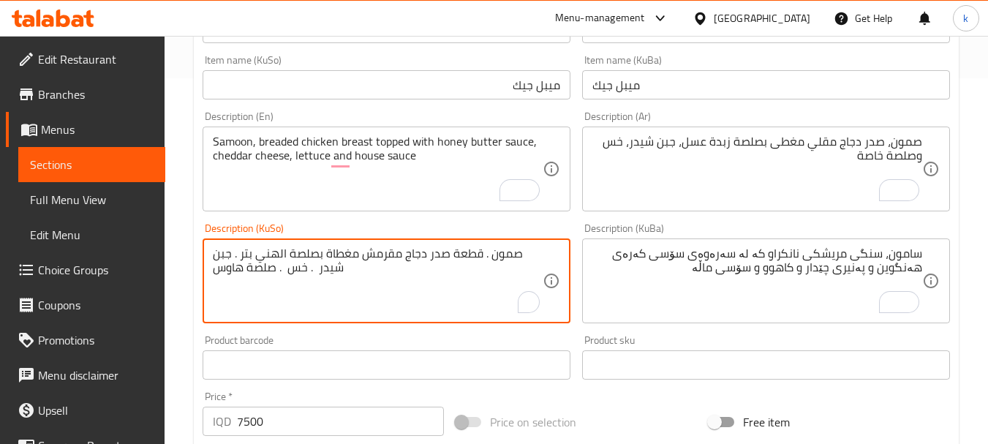
click at [235, 268] on textarea "صمون . قطعة صدر دجاج مقرمش مغطاة بصلصة الهني بتر . جبن شيدر . خس . صلصة هاوس" at bounding box center [378, 280] width 330 height 69
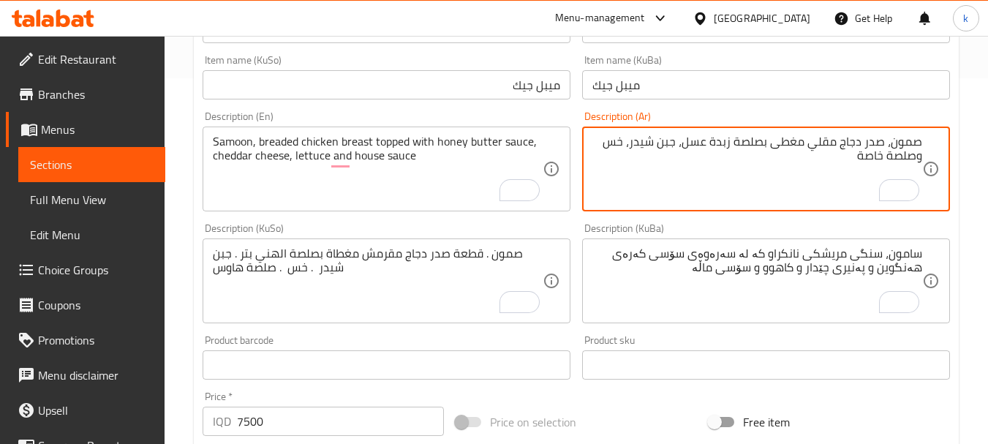
click at [875, 156] on textarea "صمون، صدر دجاج مقلي مغطى بصلصة زبدة عسل، جبن شيدر، خس وصلصة خاصة" at bounding box center [757, 169] width 330 height 69
paste textarea "هاوس"
type textarea "صمون، صدر دجاج مقلي مغطى بصلصة زبدة عسل، جبن شيدر، خس وصلصة هاوس"
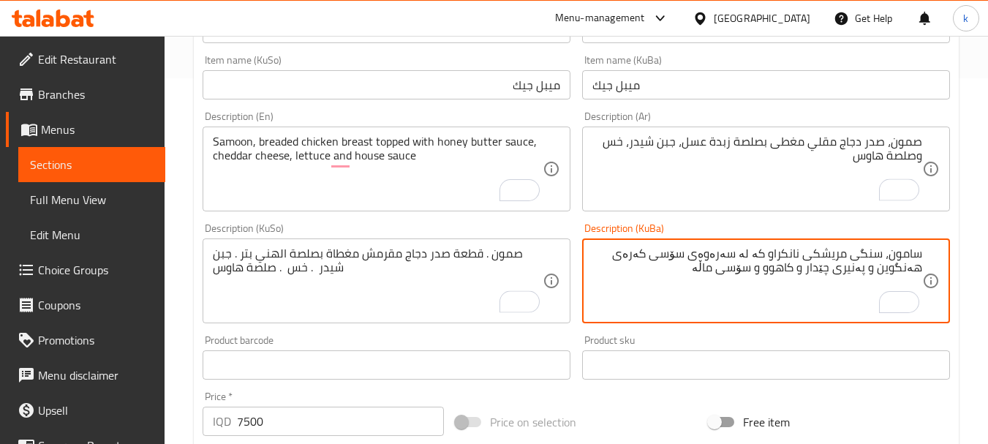
click at [901, 252] on textarea "سامون، سنگی مریشکی نانکراو کە لە سەرەوەی سۆسی کەرەی هەنگوین و پەنیری چێدار و کا…" at bounding box center [757, 280] width 330 height 69
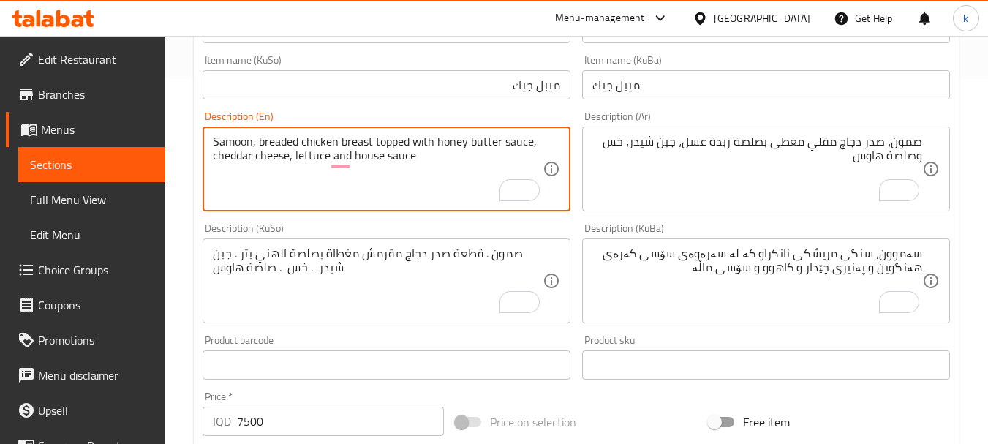
click at [266, 140] on textarea "Samoon, breaded chicken breast topped with honey butter sauce, cheddar cheese, …" at bounding box center [378, 169] width 330 height 69
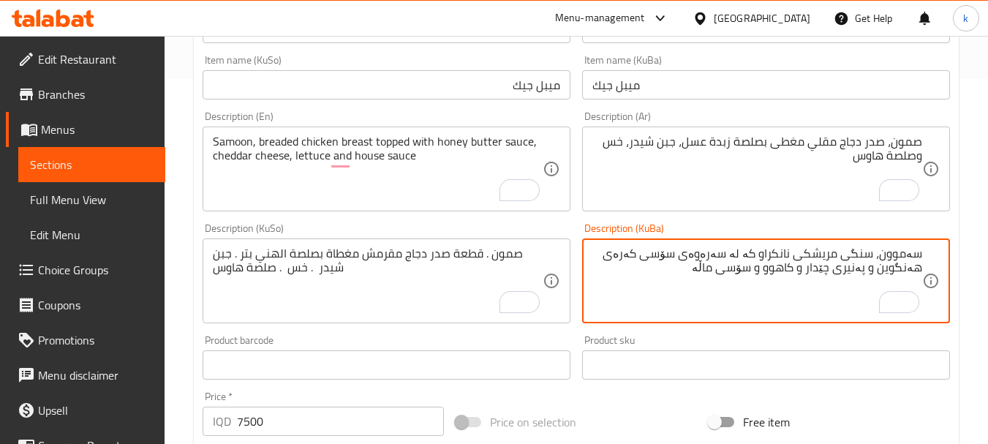
click at [779, 253] on textarea "سەموون، سنگی مریشکی نانکراو کە لە سەرەوەی سۆسی کەرەی هەنگوین و پەنیری چێدار و ک…" at bounding box center [757, 280] width 330 height 69
type textarea "سەموون، سنگی مریشکی برێدید داپۆشراوە بە سۆسی کەرەی هەنگوین، پەنیری چێدەر، کاهوو…"
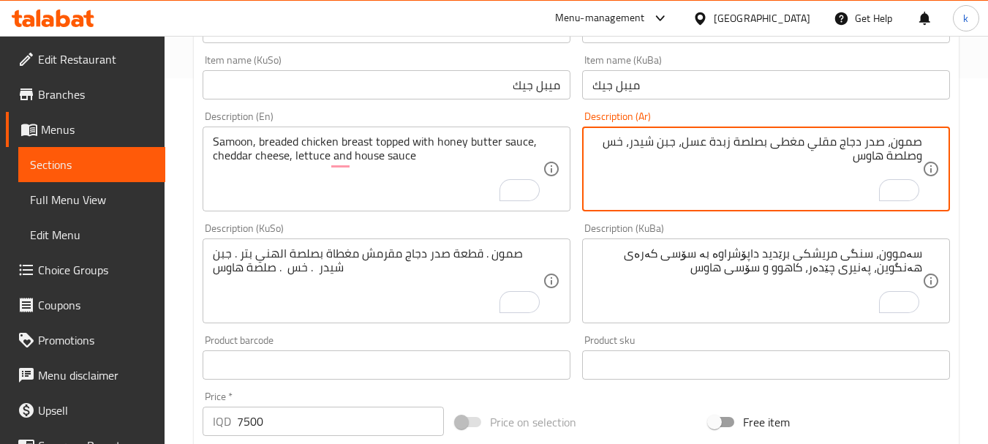
click at [827, 144] on textarea "صمون، صدر دجاج مقلي مغطى بصلصة زبدة عسل، جبن شيدر، خس وصلصة هاوس" at bounding box center [757, 169] width 330 height 69
click at [826, 145] on textarea "صمون، صدر دجاج مقلي مغطى بصلصة زبدة عسل، جبن شيدر، خس وصلصة هاوس" at bounding box center [757, 169] width 330 height 69
click at [817, 148] on textarea "صمون، صدر دجاج مقلي مغطى بصلصة زبدة عسل، جبن شيدر، خس وصلصة هاوس" at bounding box center [757, 169] width 330 height 69
click at [821, 144] on textarea "صمون، صدر دجاج مقلي مغطى بصلصة زبدة عسل، جبن شيدر، خس وصلصة هاوس" at bounding box center [757, 169] width 330 height 69
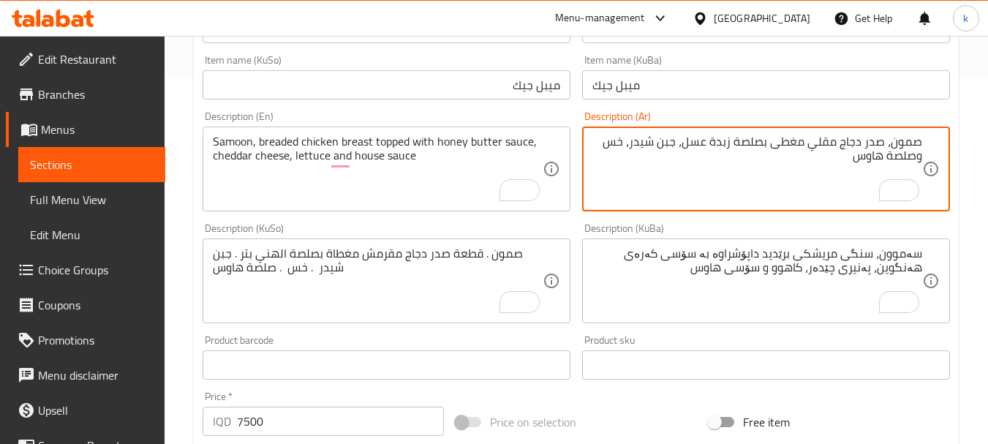
click at [821, 144] on textarea "صمون، صدر دجاج مقلي مغطى بصلصة زبدة عسل، جبن شيدر، خس وصلصة هاوس" at bounding box center [757, 169] width 330 height 69
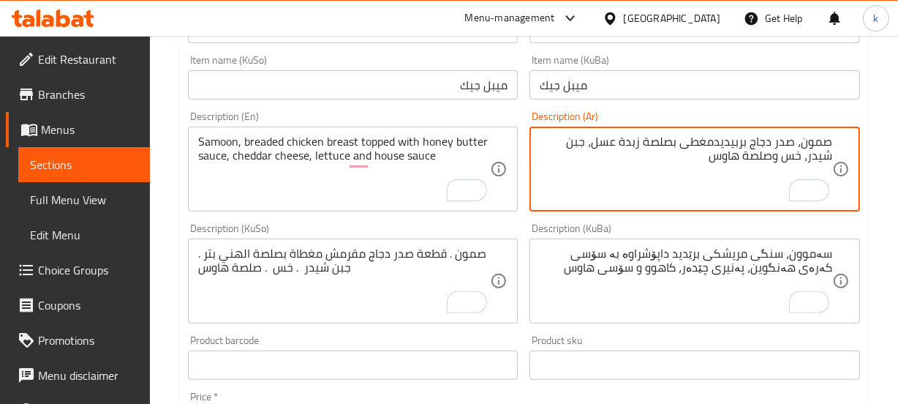
drag, startPoint x: 731, startPoint y: 137, endPoint x: 738, endPoint y: 143, distance: 9.4
click at [731, 137] on textarea "صمون، صدر دجاج بربيديدمغطى بصلصة زبدة عسل، جبن شيدر، خس وصلصة هاوس" at bounding box center [686, 169] width 292 height 69
click at [738, 143] on textarea "صمون، صدر دجاج بربيديدمغطى بصلصة زبدة عسل، جبن شيدر، خس وصلصة هاوس" at bounding box center [686, 169] width 292 height 69
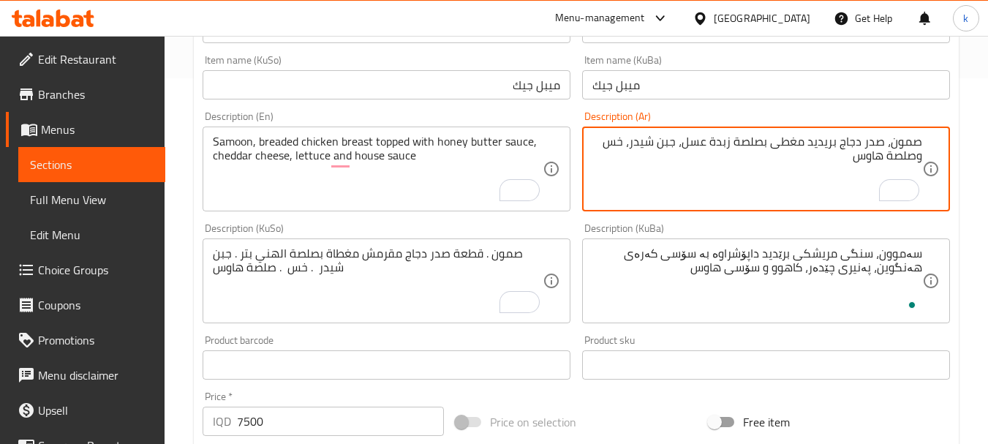
type textarea "صمون، صدر دجاج بريديد مغطى بصلصة زبدة عسل، جبن شيدر، خس وصلصة هاوس"
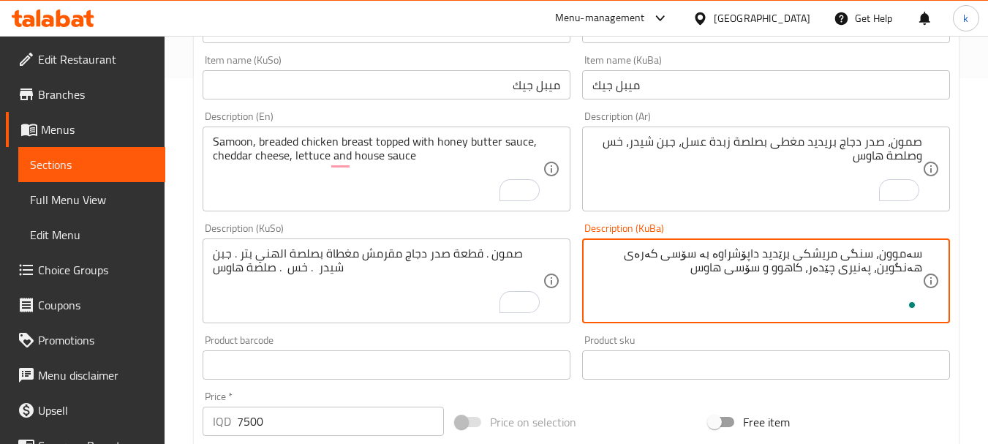
click at [782, 261] on textarea "سەموون، سنگی مریشکی برێدید داپۆشراوە بە سۆسی کەرەی هەنگوین، پەنیری چێدەر، کاهوو…" at bounding box center [757, 280] width 330 height 69
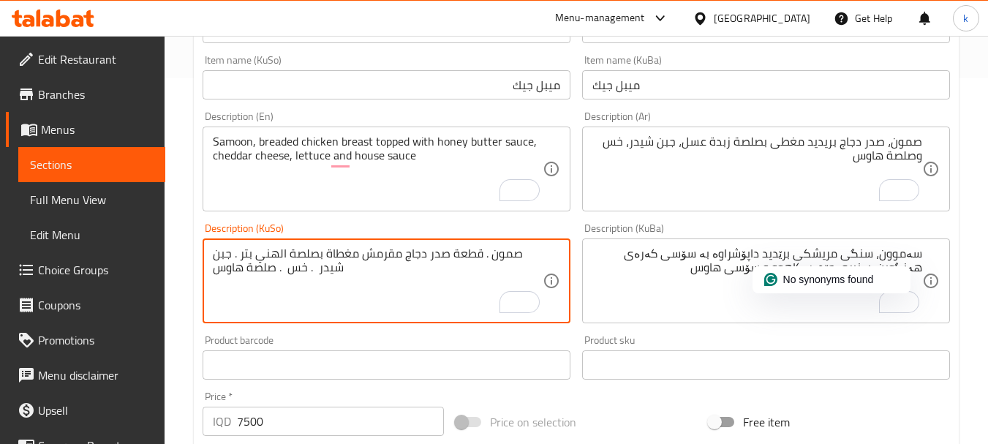
click at [293, 261] on textarea "صمون . قطعة صدر دجاج مقرمش مغطاة بصلصة الهني بتر . جبن شيدر . خس . صلصة هاوس" at bounding box center [378, 280] width 330 height 69
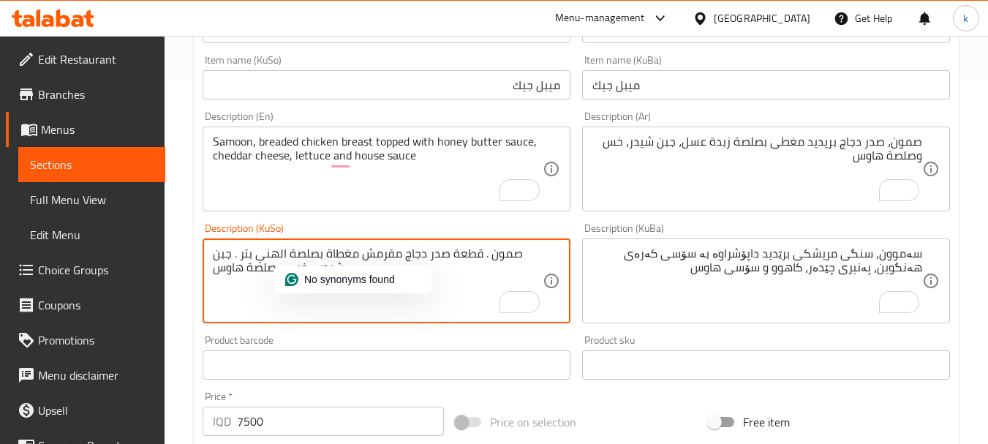
paste textarea "ەموون، سنگی مریشکی برێدید داپۆشراوە بە سۆسی کەرەی هەنگوین، پەنیری چێدەر، کاهوو …"
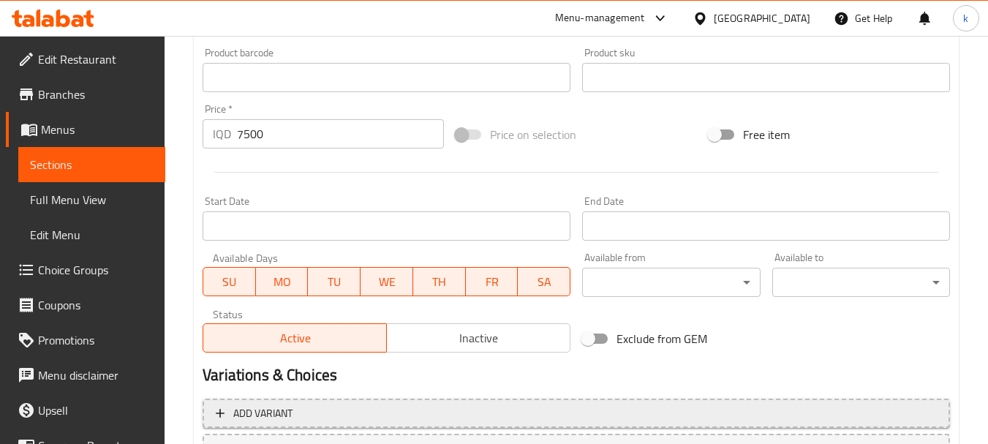
scroll to position [779, 0]
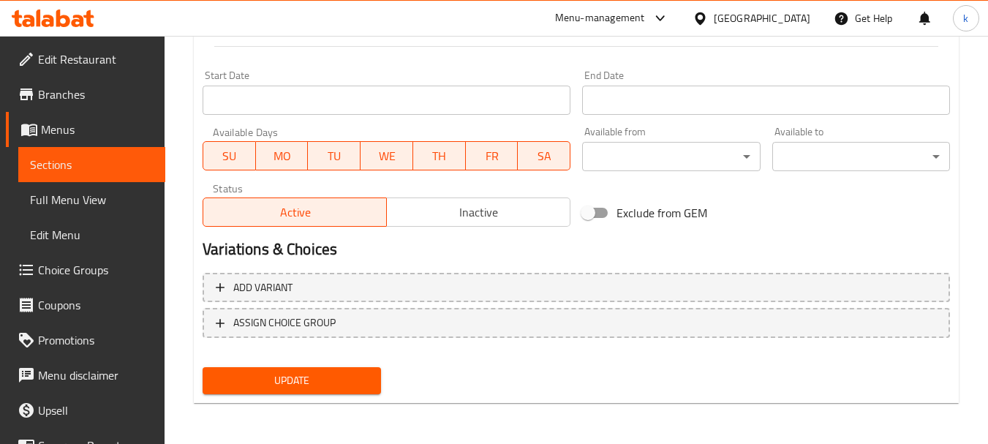
type textarea "سەموون، سنگی مریشکی برێدید داپۆشراوە بە سۆسی کەرەی هەنگوین، پەنیری چێدەر، کاهوو…"
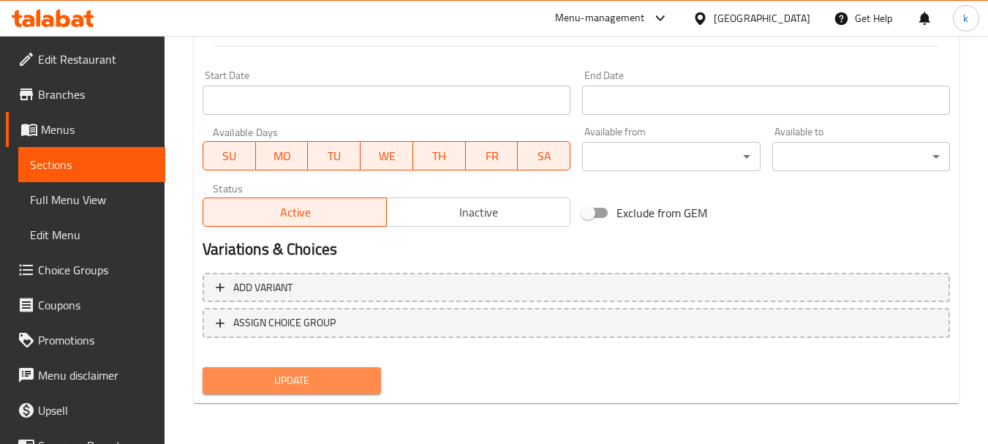
click at [296, 367] on button "Update" at bounding box center [292, 380] width 178 height 27
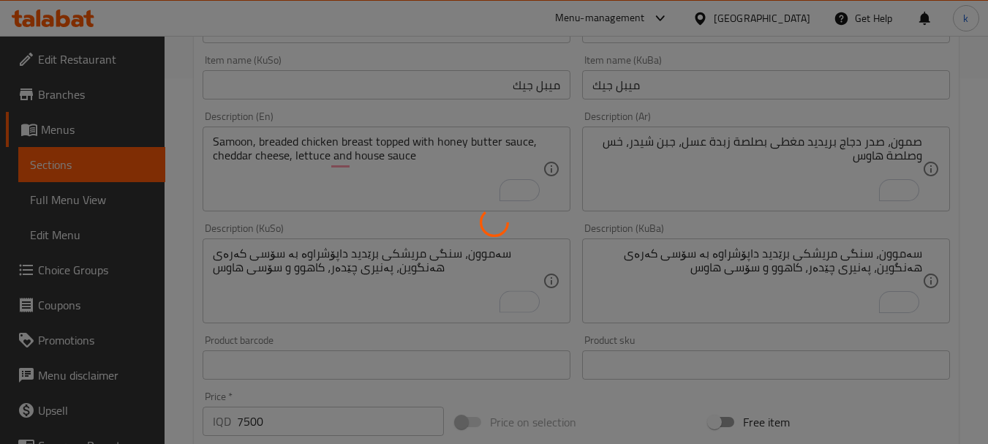
scroll to position [291, 0]
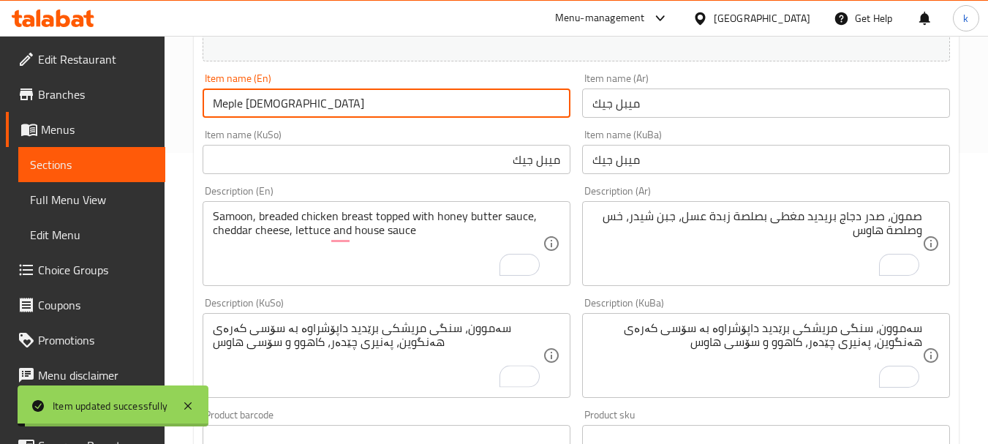
click at [271, 97] on input "Meple [DEMOGRAPHIC_DATA]" at bounding box center [387, 102] width 368 height 29
click at [78, 197] on span "Full Menu View" at bounding box center [92, 200] width 124 height 18
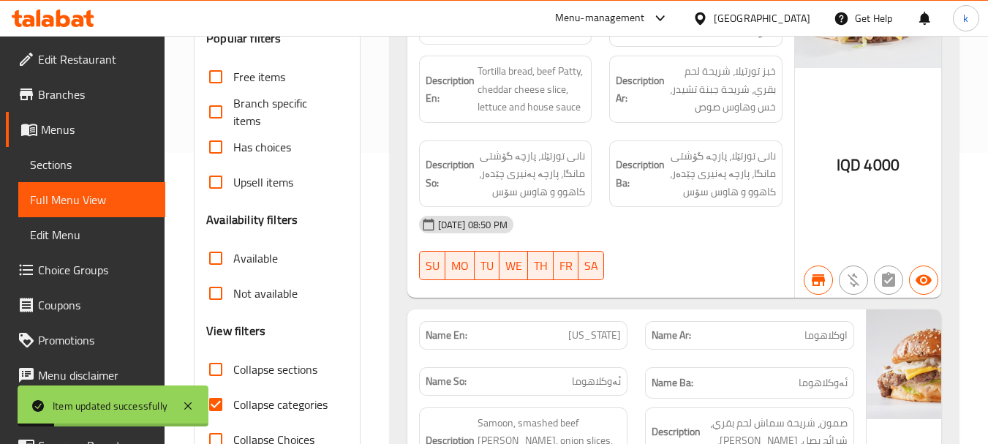
scroll to position [170, 0]
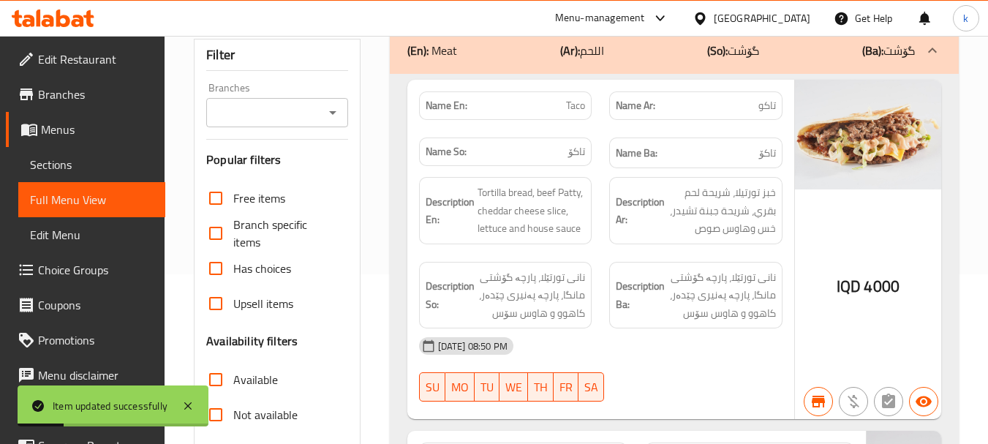
click at [267, 111] on input "Branches" at bounding box center [265, 112] width 108 height 20
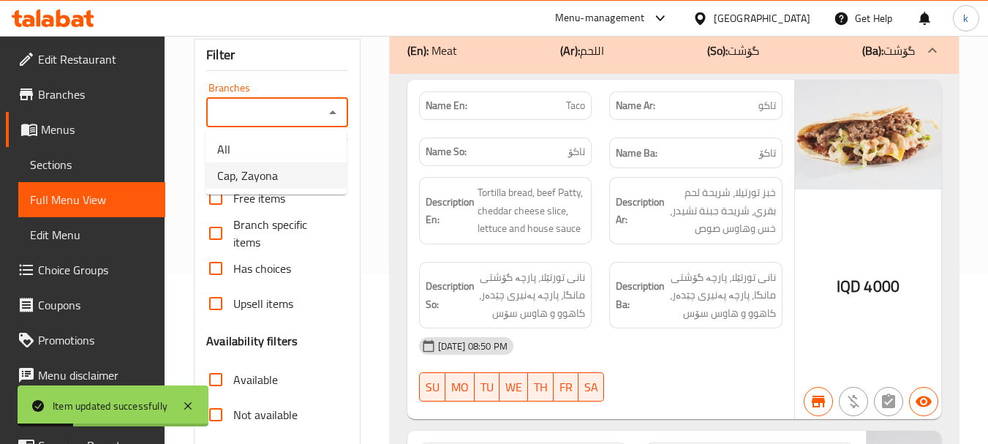
click at [263, 180] on span "Cap, Zayona" at bounding box center [247, 176] width 61 height 18
type input "Cap, Zayona"
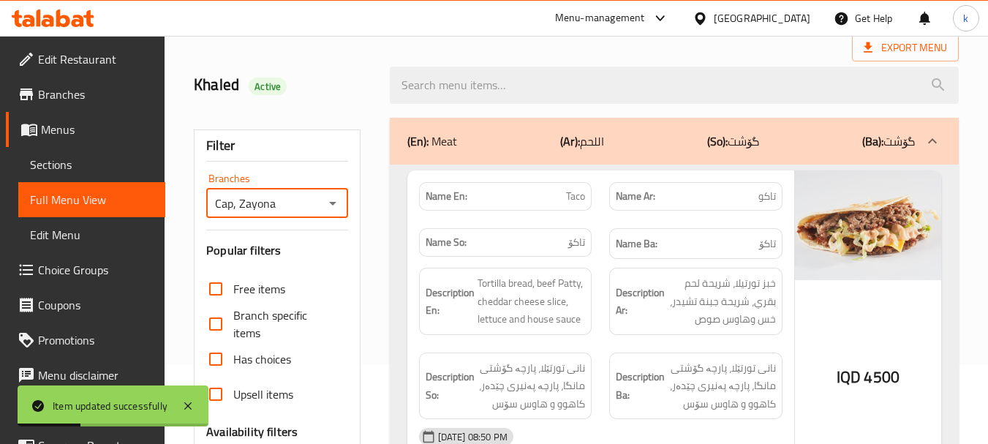
scroll to position [0, 0]
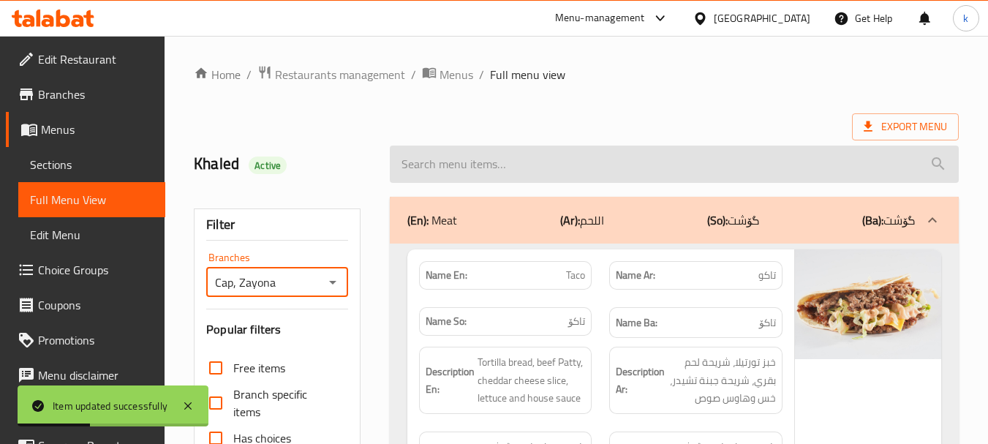
click at [460, 153] on input "search" at bounding box center [674, 164] width 569 height 37
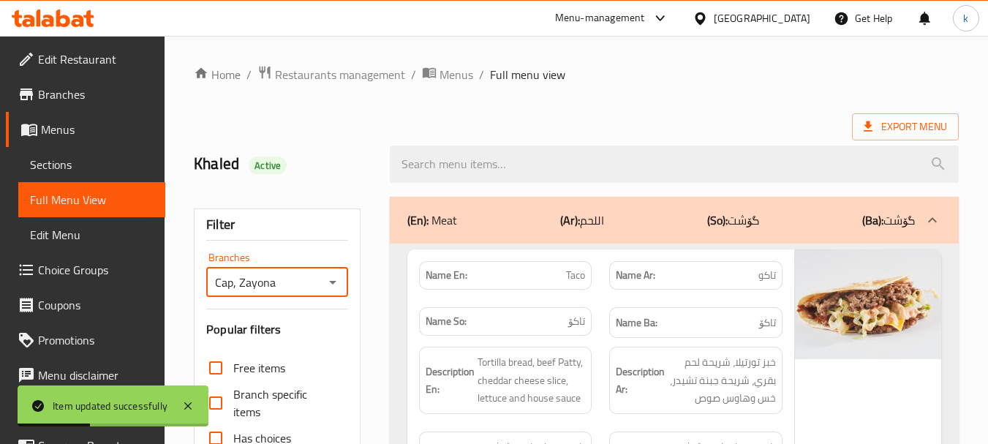
paste input "Meple [DEMOGRAPHIC_DATA]"
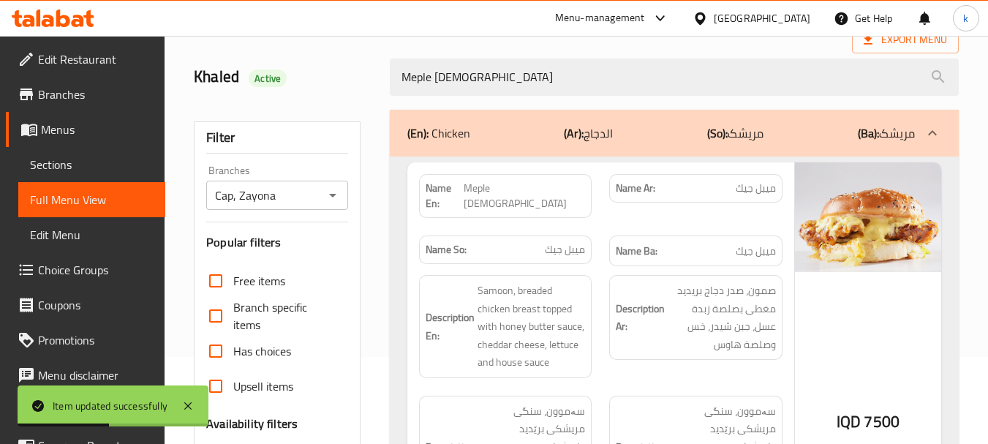
scroll to position [122, 0]
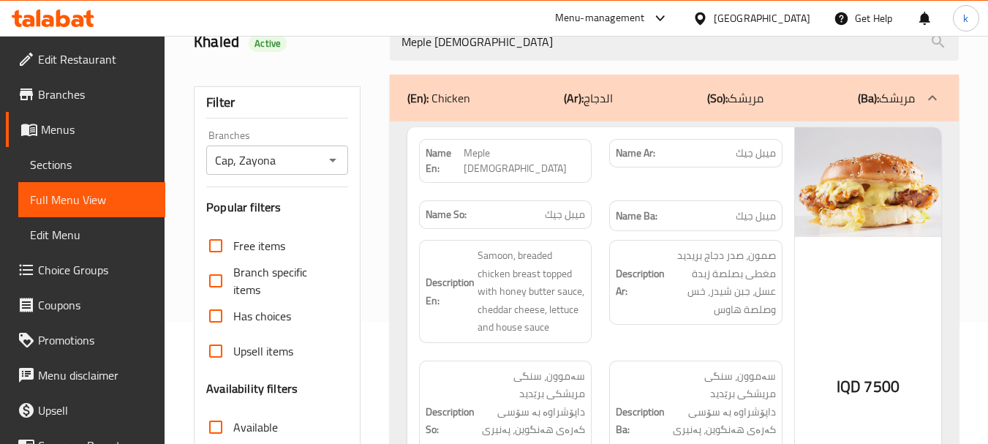
type input "Meple [DEMOGRAPHIC_DATA]"
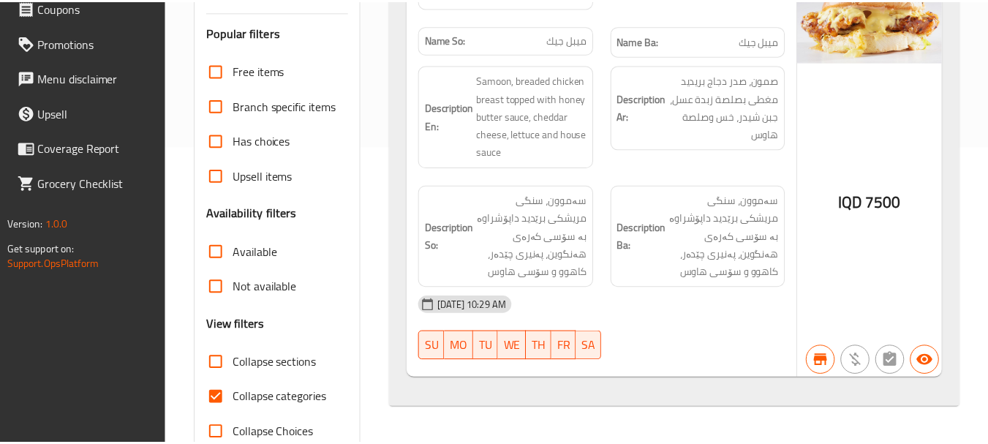
scroll to position [334, 0]
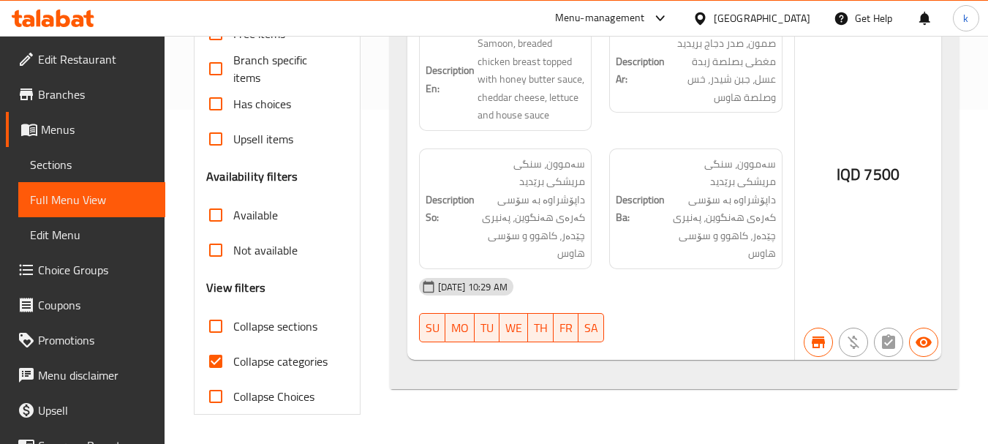
click at [58, 172] on span "Sections" at bounding box center [92, 165] width 124 height 18
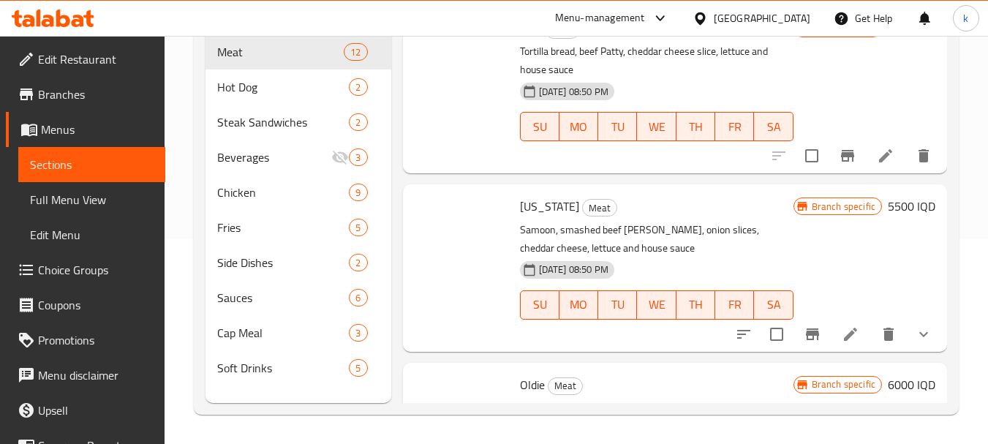
scroll to position [205, 0]
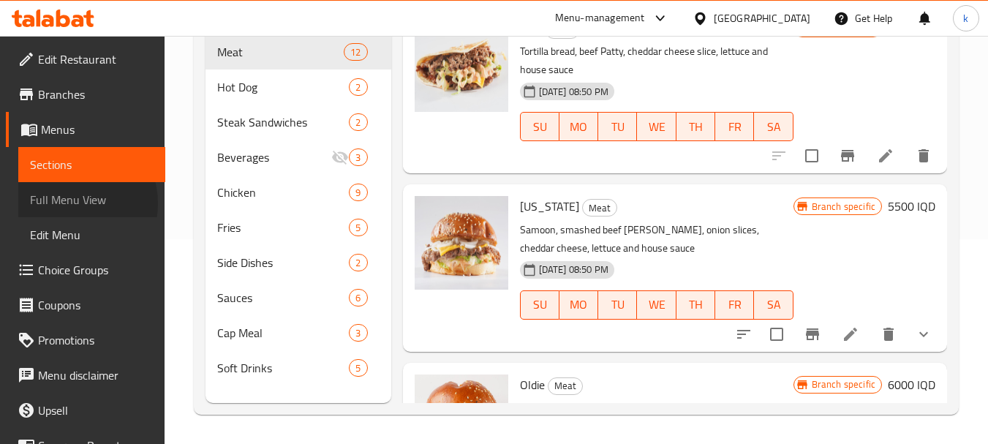
click at [70, 203] on span "Full Menu View" at bounding box center [92, 200] width 124 height 18
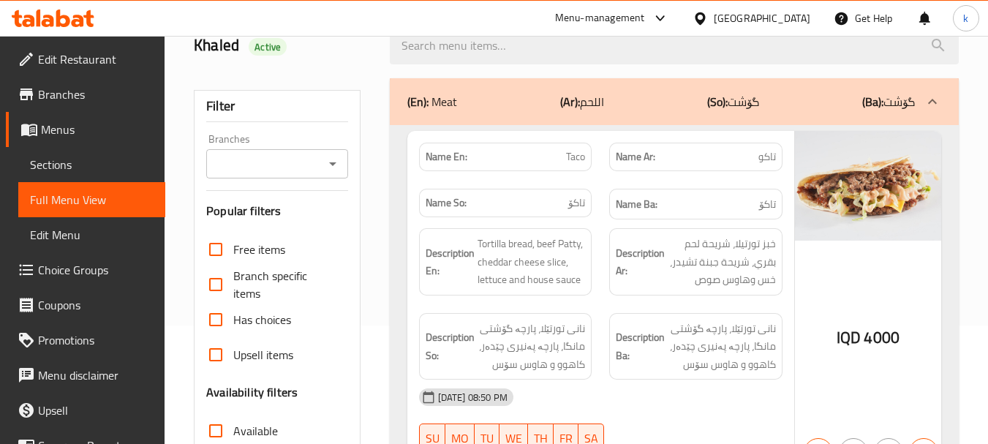
scroll to position [83, 0]
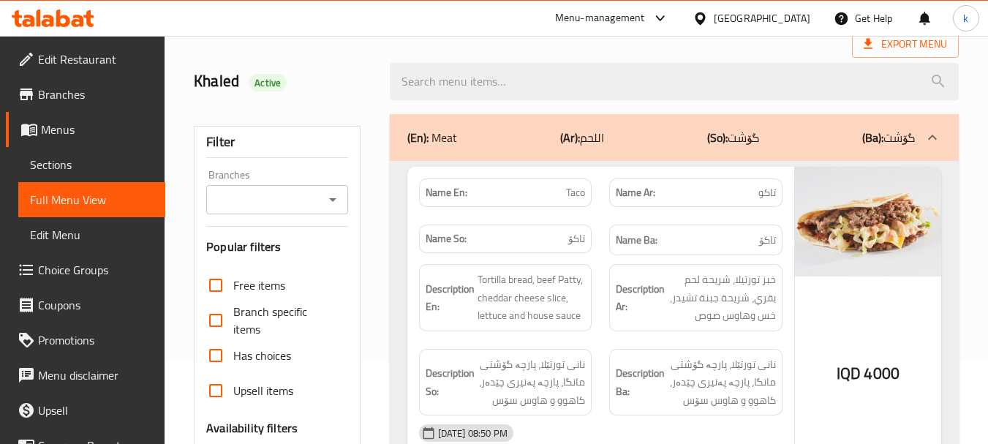
click at [300, 199] on input "Branches" at bounding box center [265, 199] width 108 height 20
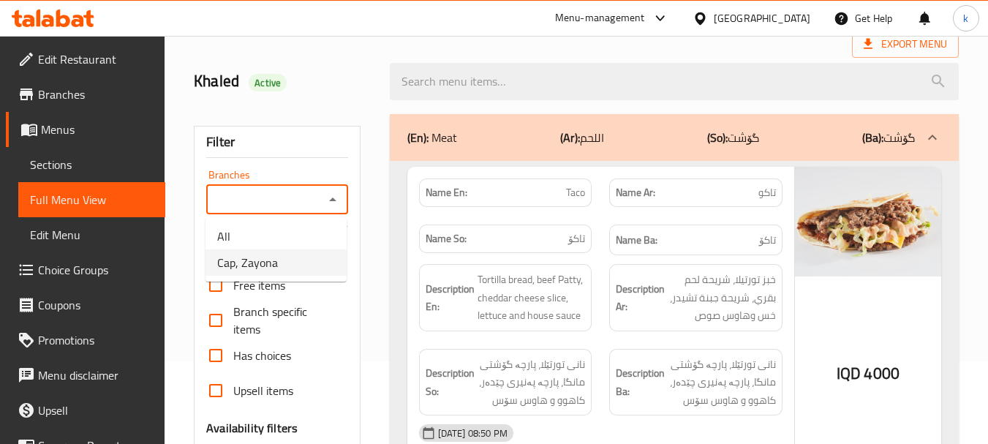
click at [295, 249] on li "Cap, Zayona" at bounding box center [275, 262] width 141 height 26
type input "Cap, Zayona"
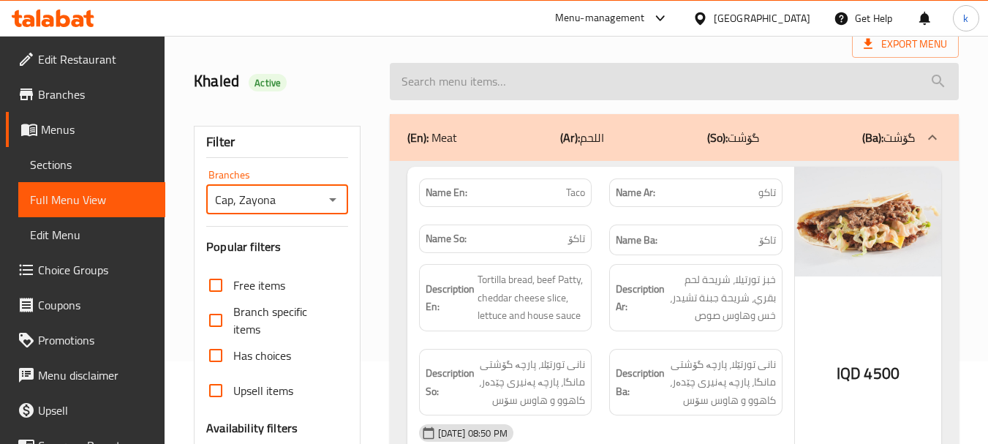
click at [521, 80] on input "search" at bounding box center [674, 81] width 569 height 37
paste input "Buffalo [DEMOGRAPHIC_DATA]"
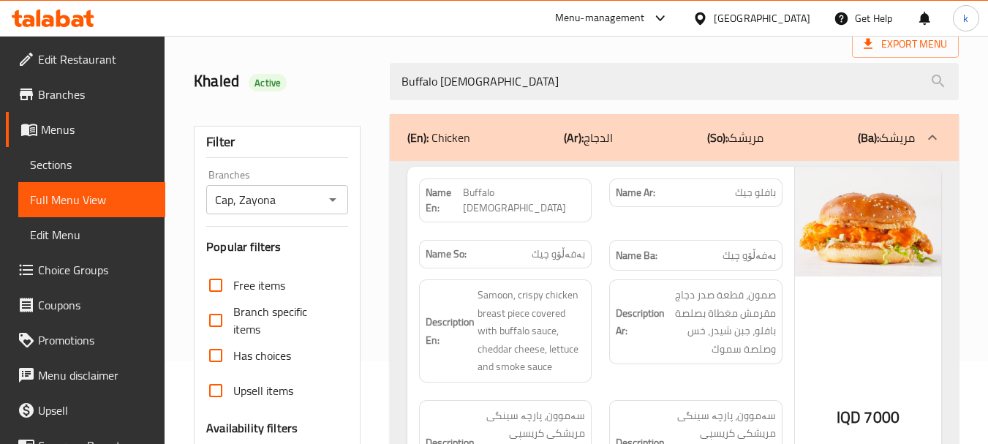
type input "Buffalo [DEMOGRAPHIC_DATA]"
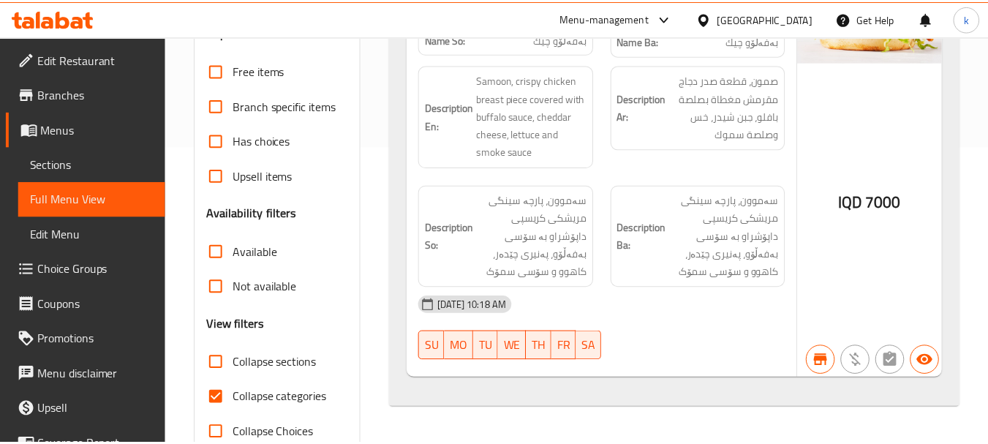
scroll to position [334, 0]
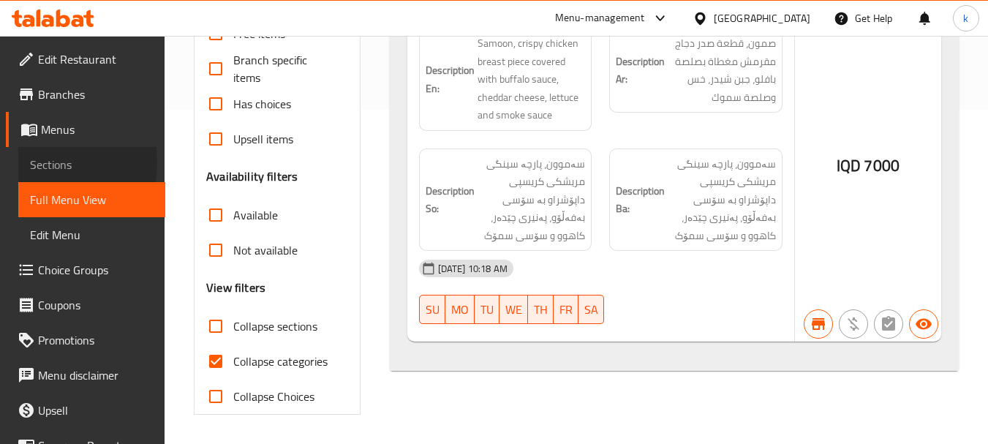
click at [44, 162] on span "Sections" at bounding box center [92, 165] width 124 height 18
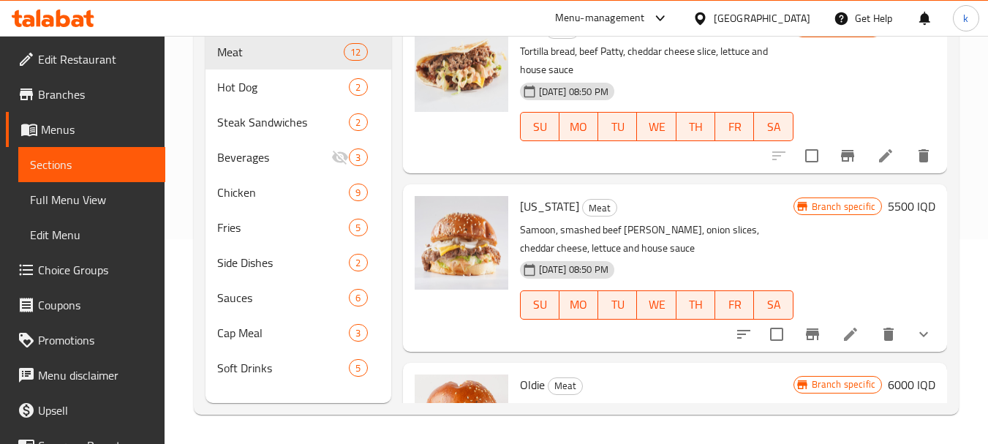
click at [84, 201] on span "Full Menu View" at bounding box center [92, 200] width 124 height 18
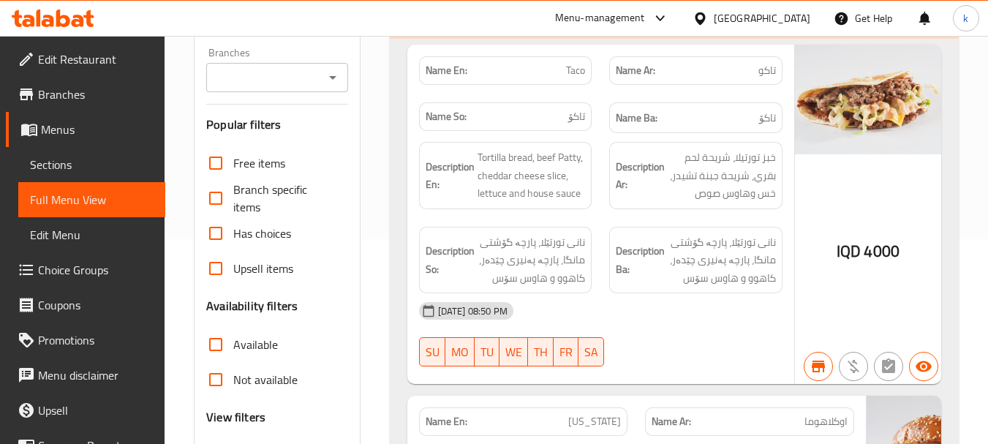
scroll to position [83, 0]
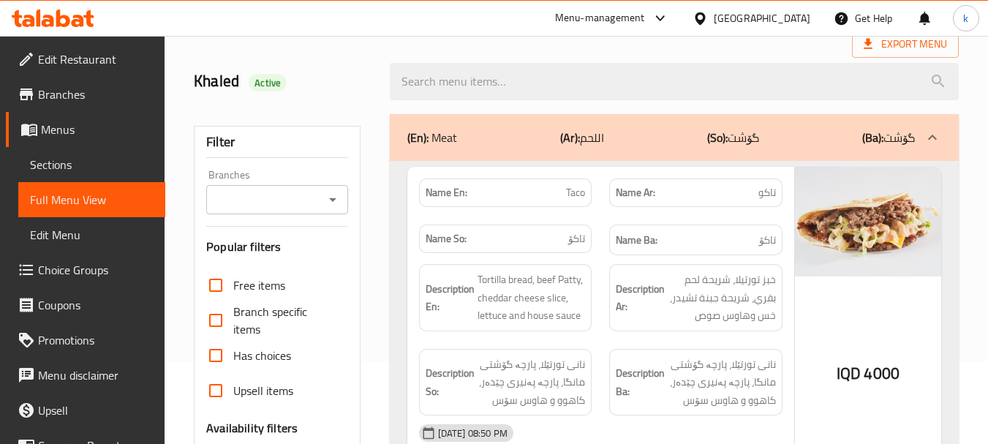
click at [268, 207] on input "Branches" at bounding box center [265, 199] width 108 height 20
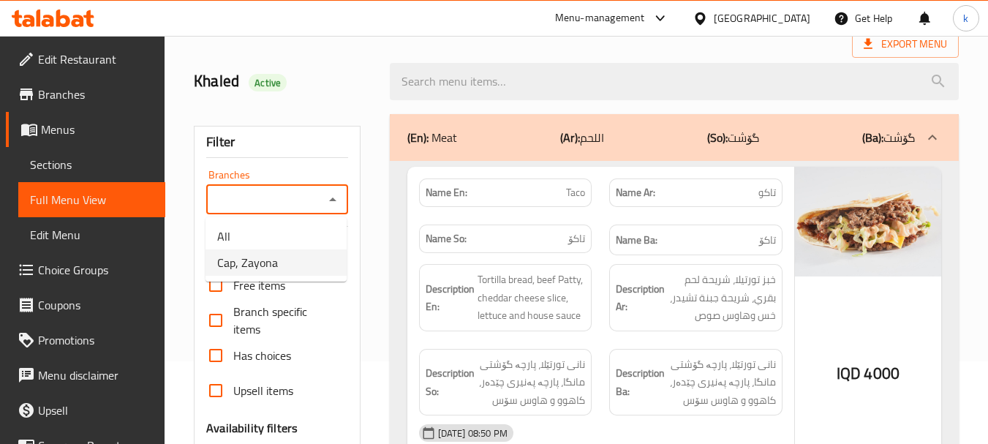
click at [274, 263] on span "Cap, Zayona" at bounding box center [247, 263] width 61 height 18
type input "Cap, Zayona"
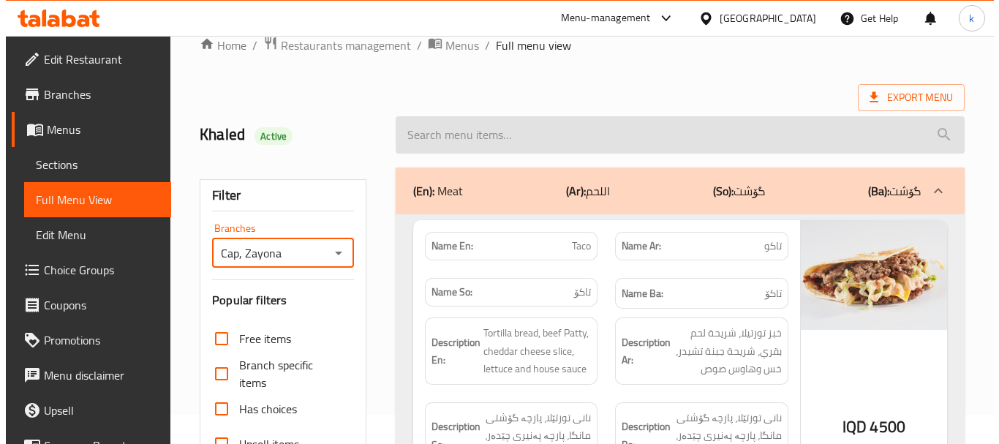
scroll to position [0, 0]
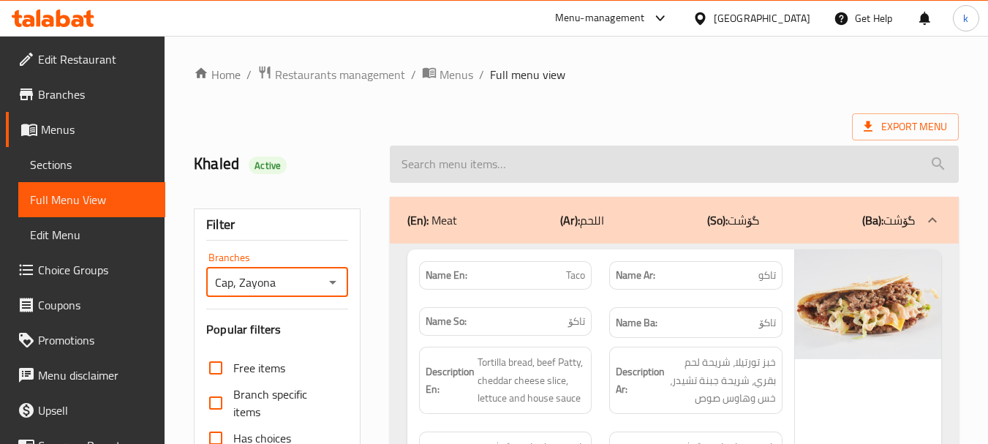
click at [473, 163] on input "search" at bounding box center [674, 164] width 569 height 37
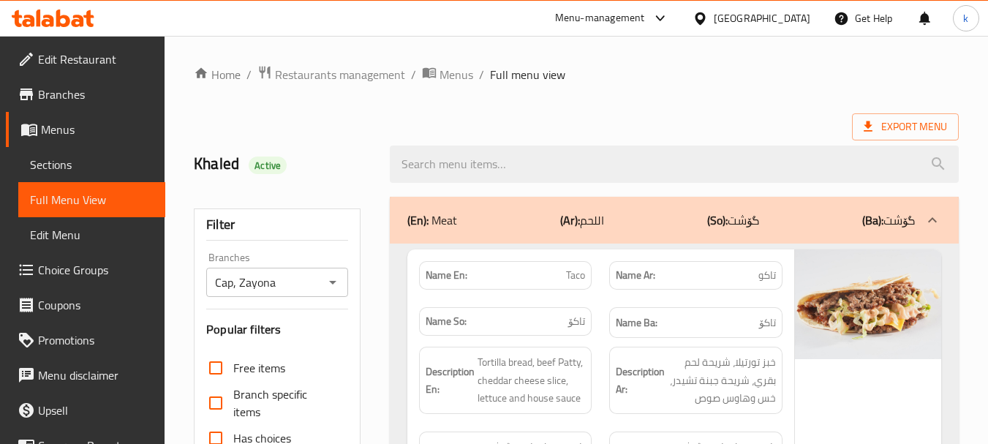
paste input "[DEMOGRAPHIC_DATA]"
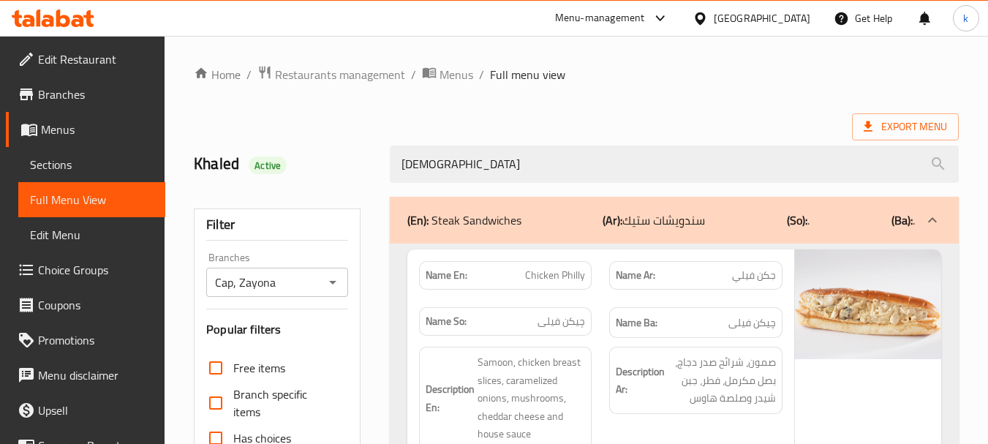
type input "[DEMOGRAPHIC_DATA]"
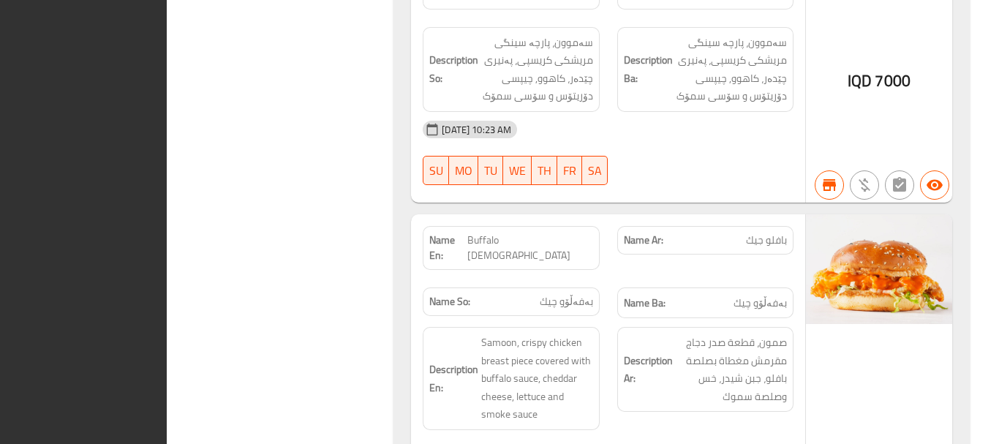
click at [603, 235] on div "Name En: Buffalo [DEMOGRAPHIC_DATA]" at bounding box center [511, 247] width 194 height 61
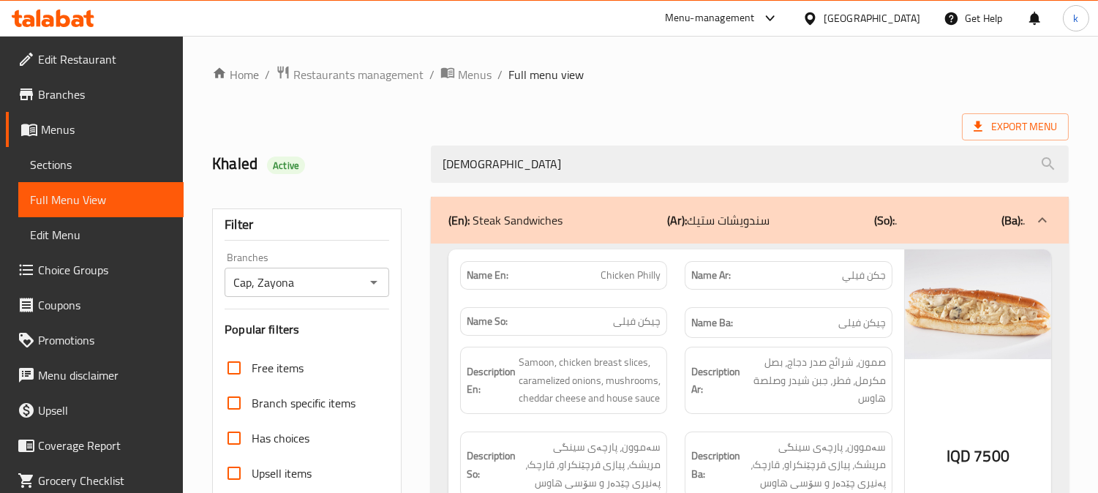
click at [668, 222] on b "(Ar):" at bounding box center [677, 220] width 20 height 22
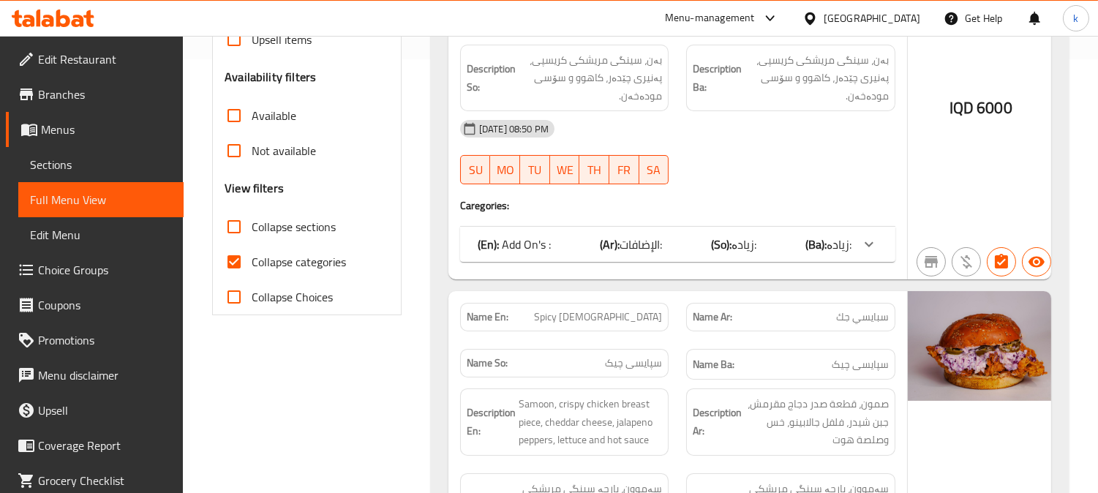
scroll to position [163, 0]
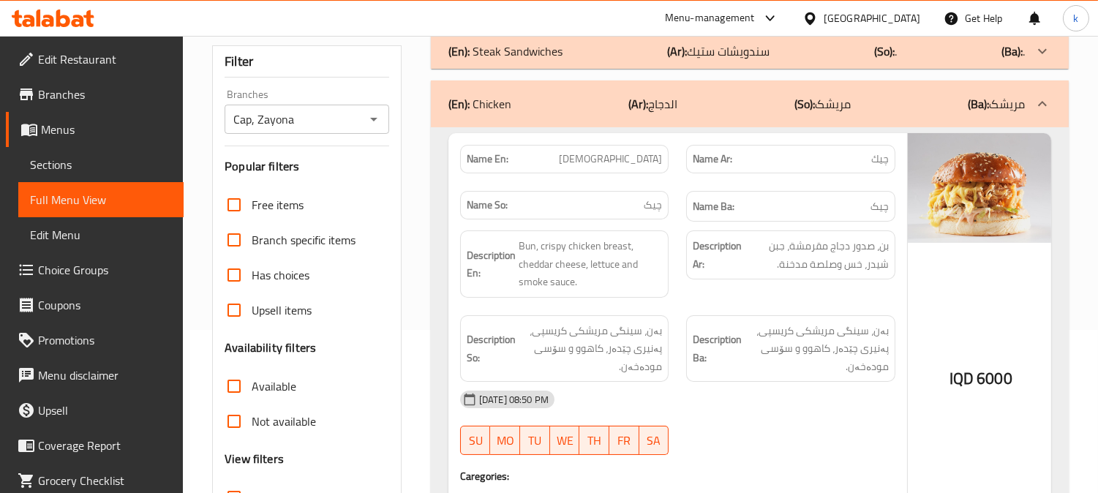
click at [645, 162] on span "[DEMOGRAPHIC_DATA]" at bounding box center [610, 158] width 103 height 15
copy span "[DEMOGRAPHIC_DATA]"
click at [119, 165] on span "Sections" at bounding box center [101, 165] width 142 height 18
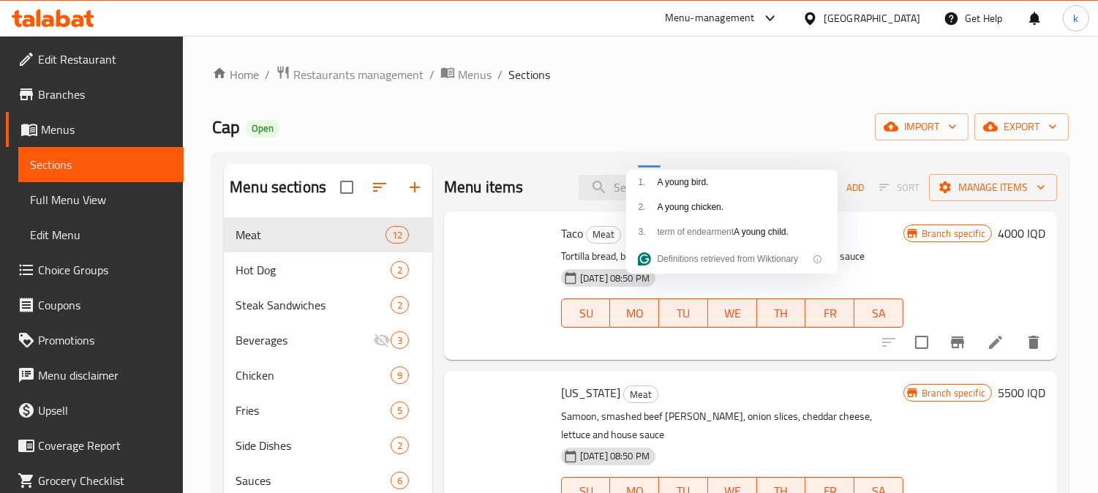
click at [444, 271] on div "Taco Meat Tortilla bread, beef [PERSON_NAME], cheddar cheese slice, lettuce and…" at bounding box center [750, 285] width 613 height 148
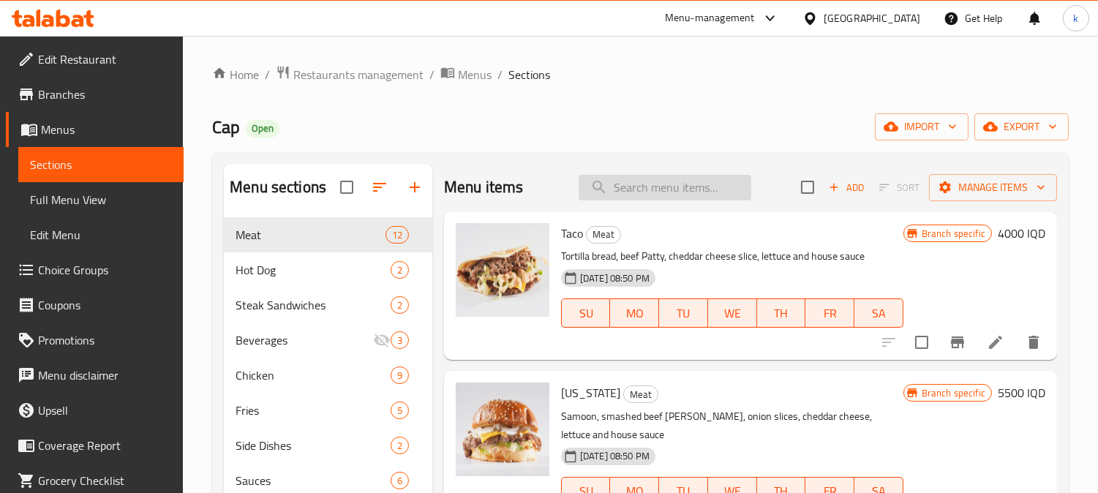
click at [655, 181] on input "search" at bounding box center [664, 188] width 173 height 26
paste input "[DEMOGRAPHIC_DATA]"
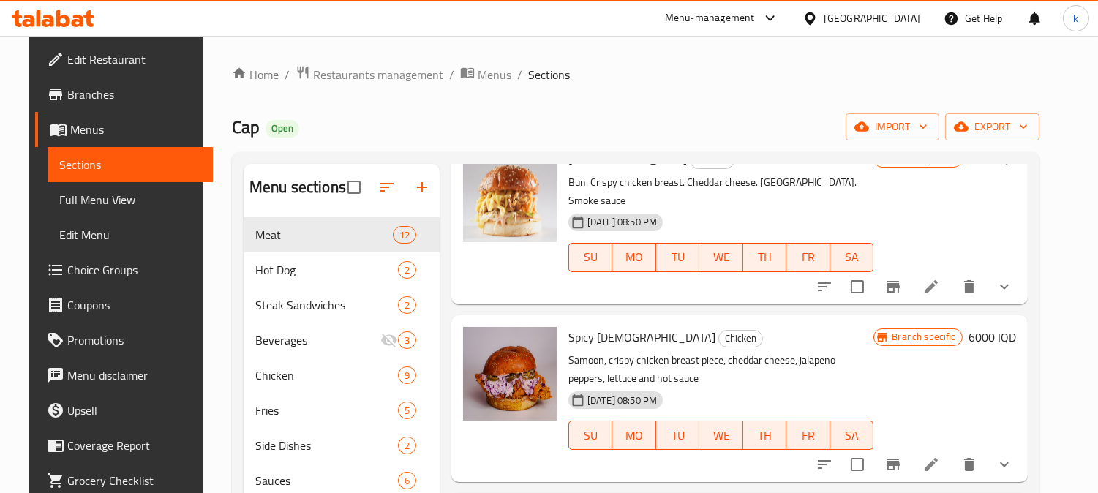
scroll to position [271, 0]
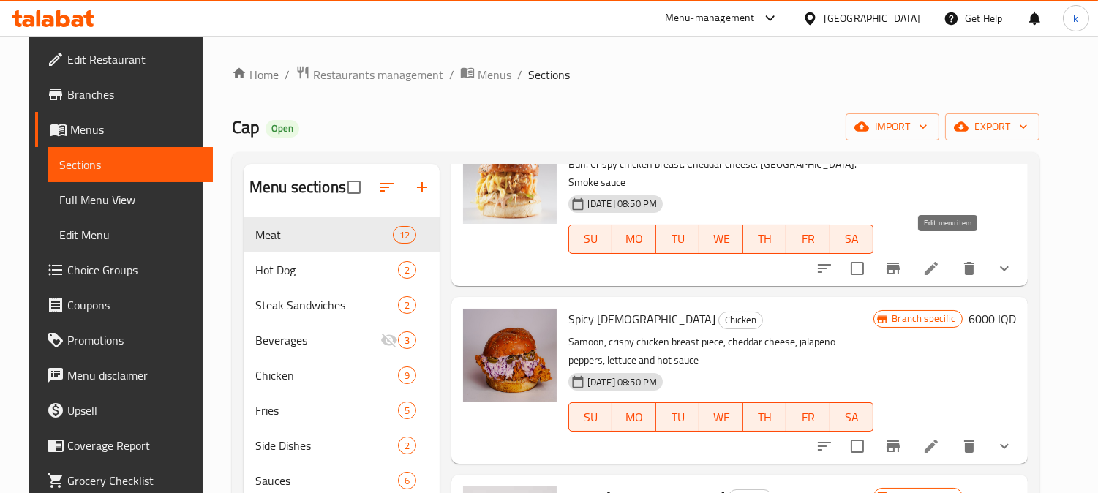
type input "[DEMOGRAPHIC_DATA]"
click at [940, 260] on icon at bounding box center [931, 269] width 18 height 18
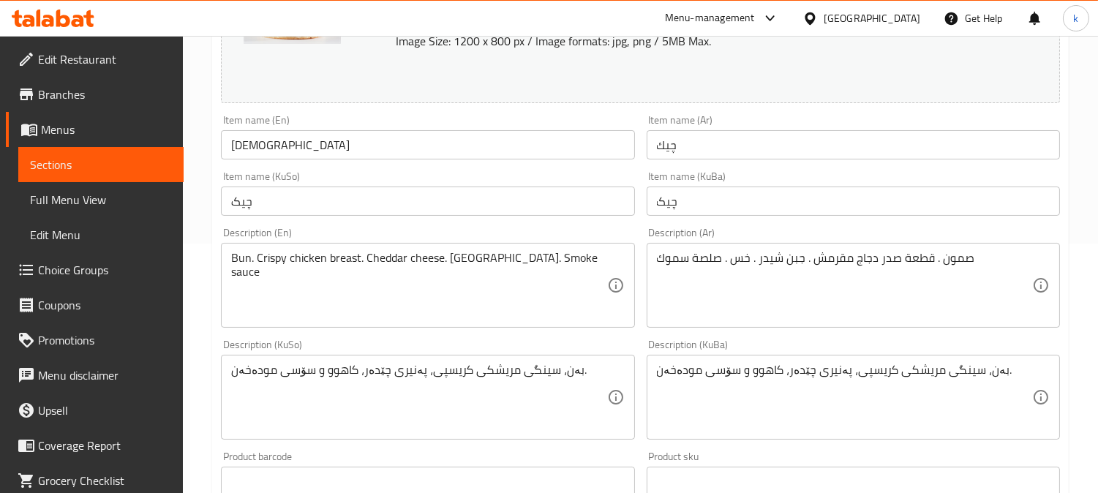
scroll to position [271, 0]
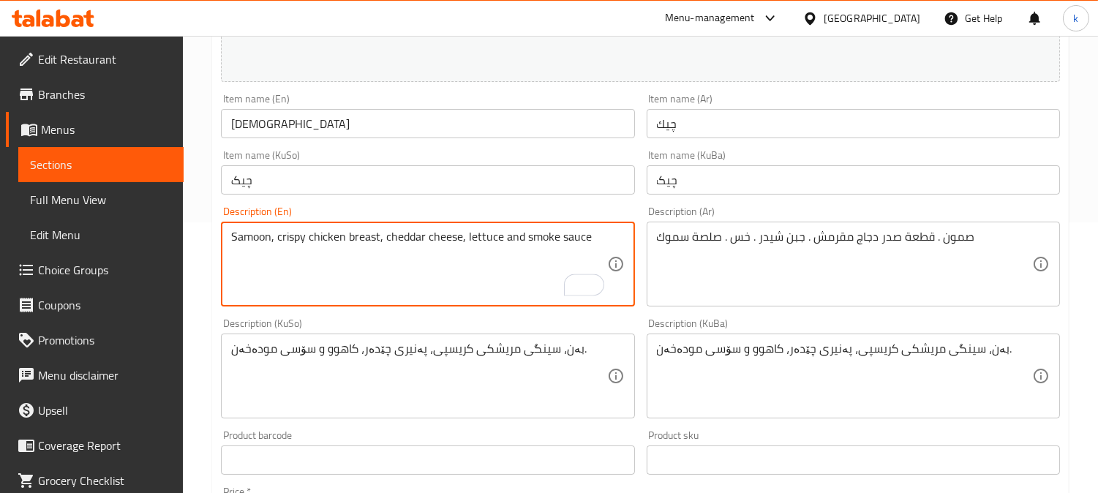
type textarea "Samoon, crispy chicken breast, cheddar cheese, lettuce and smoke sauce"
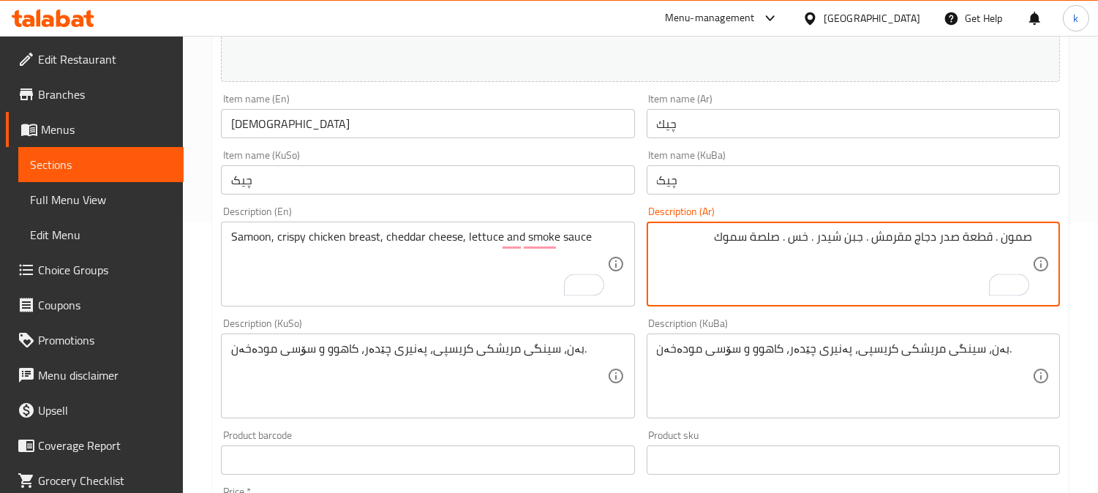
click at [987, 242] on textarea "صمون . قطعة صدر دجاج مقرمش . جبن شيدر . خس . صلصة سموك" at bounding box center [844, 264] width 375 height 69
click at [982, 239] on textarea "صمون، قطعة صدر دجاج مقرمش، جبن شيدر . خس . صلصة سموك" at bounding box center [844, 264] width 375 height 69
type textarea "صمون، قطعة صدر دجاج مقرمش، جبن شيدر . خس . صلصة سموك"
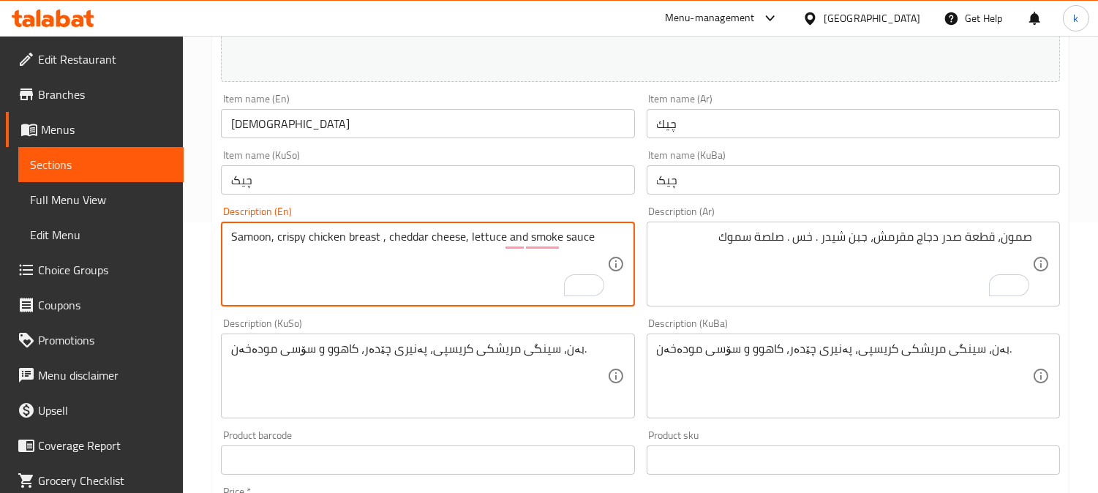
paste textarea "Pieces"
type textarea "Samoon, crispy chicken breast pieces, cheddar cheese, lettuce and smoke sauce"
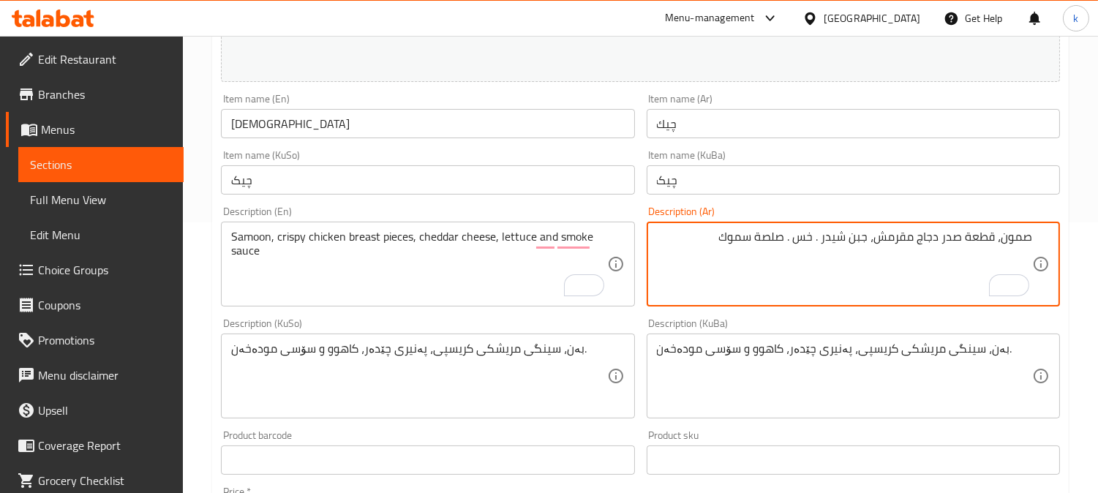
click at [818, 237] on textarea "صمون، قطعة صدر دجاج مقرمش، جبن شيدر . خس . صلصة سموك" at bounding box center [844, 264] width 375 height 69
type textarea "صمون، قطعة صدر دجاج مقرمش، جبن شيدر، خس وصلصة سموك"
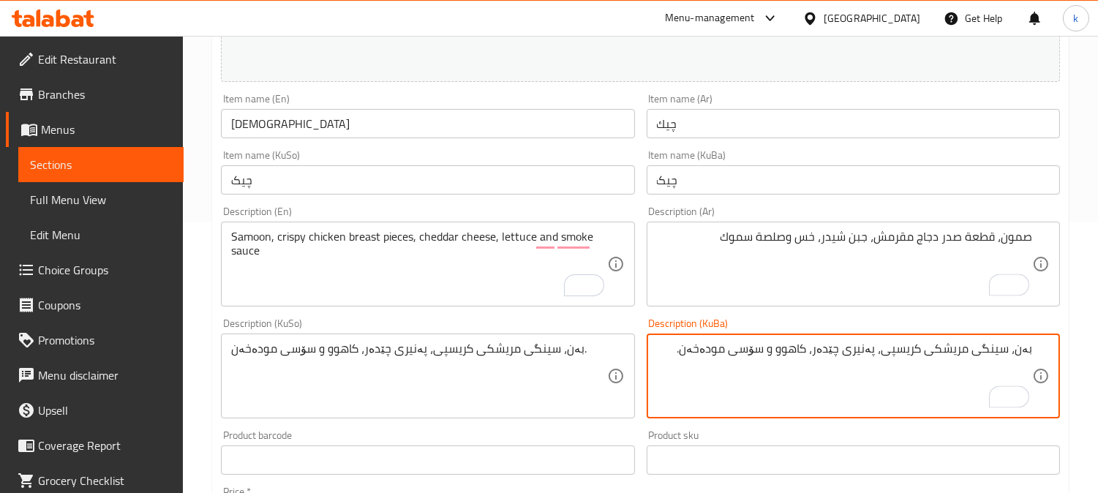
click at [987, 352] on textarea "بەن، سینگی مریشکی کریسپی، پەنیری چێدەر، کاهوو و سۆسی مودەخەن." at bounding box center [844, 375] width 375 height 69
click at [969, 350] on textarea "سەموون، پارچە سینگی مریشکی کریسپی، پەنیری چێدەر، کاهوو و سۆسی مودەخەن" at bounding box center [844, 375] width 375 height 69
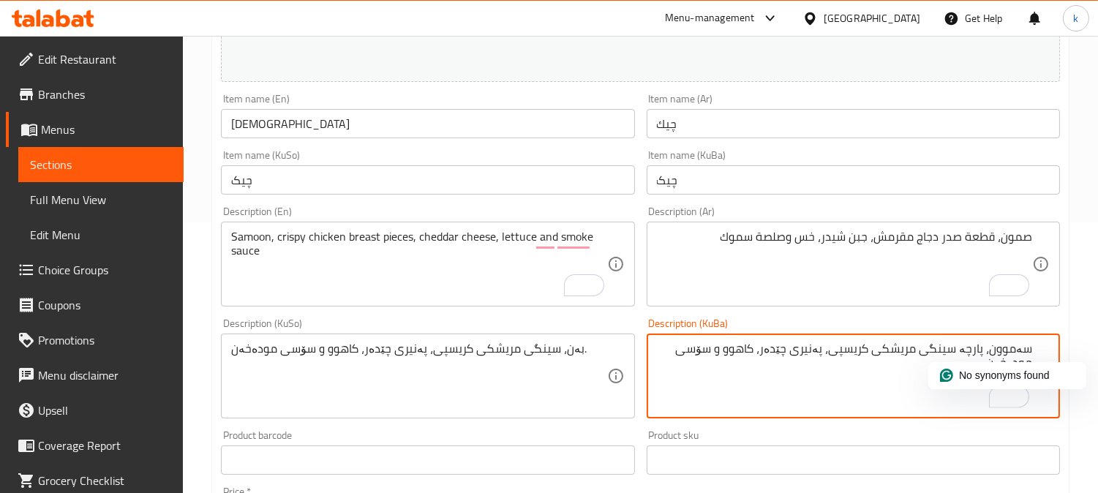
type textarea "سەموون، پارچە سینگی مریشکی کریسپی، پەنیری چێدەر، کاهوو و سۆسی مودەخەن"
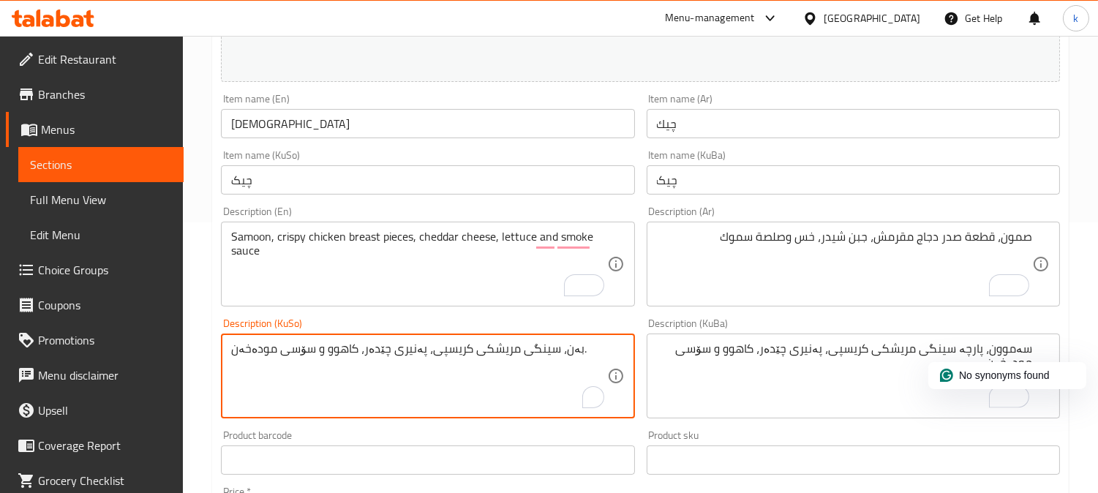
click at [371, 354] on textarea "بەن، سینگی مریشکی کریسپی، پەنیری چێدەر، کاهوو و سۆسی مودەخەن." at bounding box center [418, 375] width 375 height 69
paste textarea "ەموون، پارچە سینگی مریشکی کریسپی، پەنیری چێدەر، کاهوو و سۆسی مودەخەن"
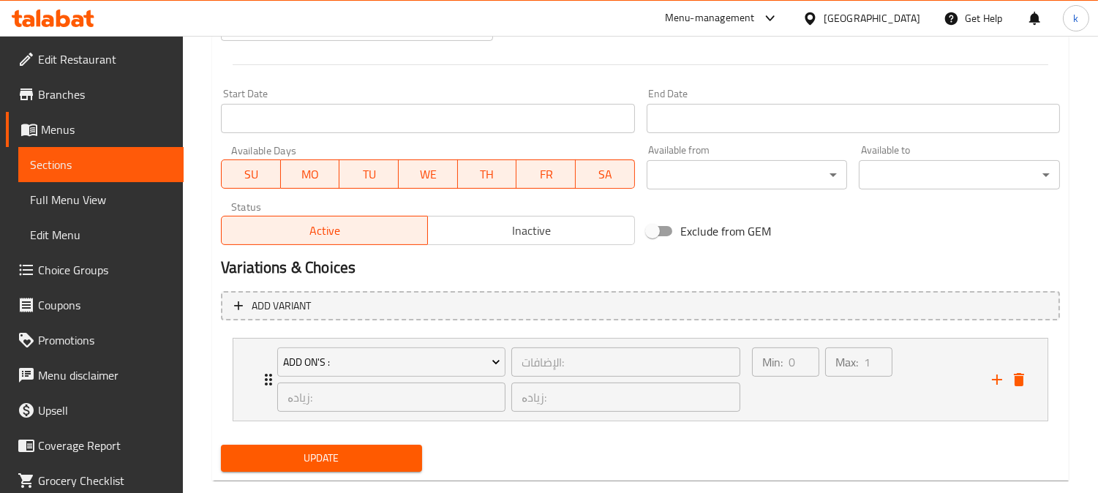
scroll to position [787, 0]
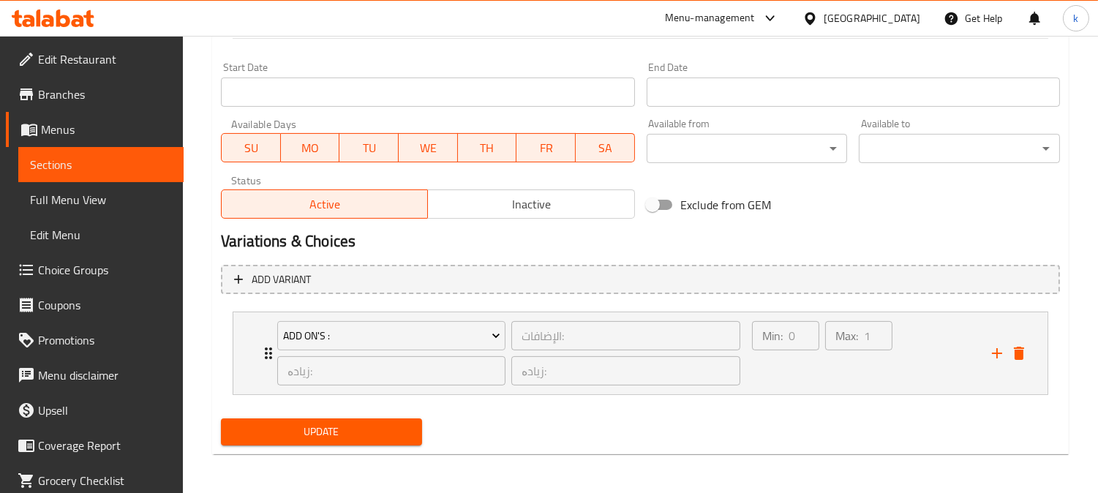
type textarea "سەموون، پارچە سینگی مریشکی کریسپی، پەنیری چێدەر، کاهوو و سۆسی مودەخەن"
click at [373, 423] on span "Update" at bounding box center [322, 432] width 178 height 18
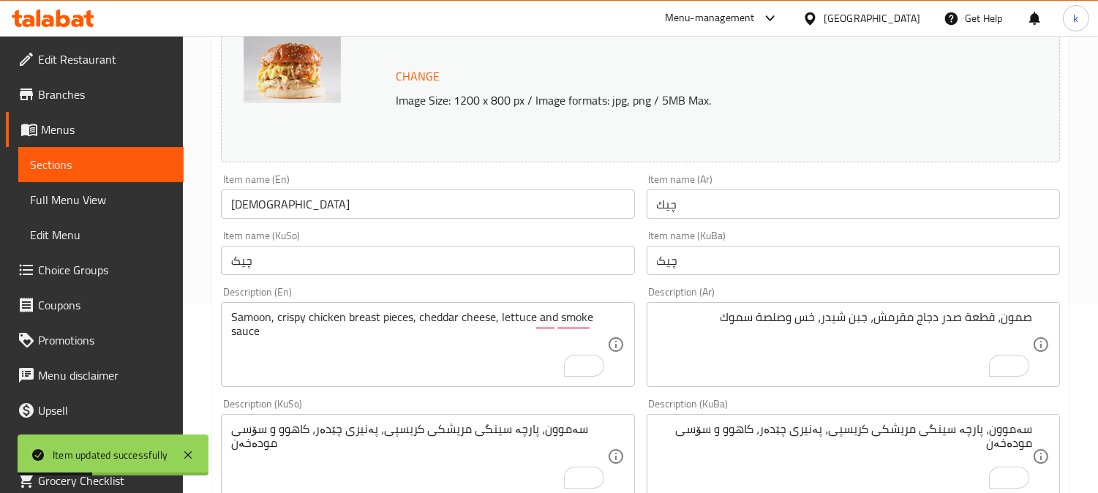
scroll to position [110, 0]
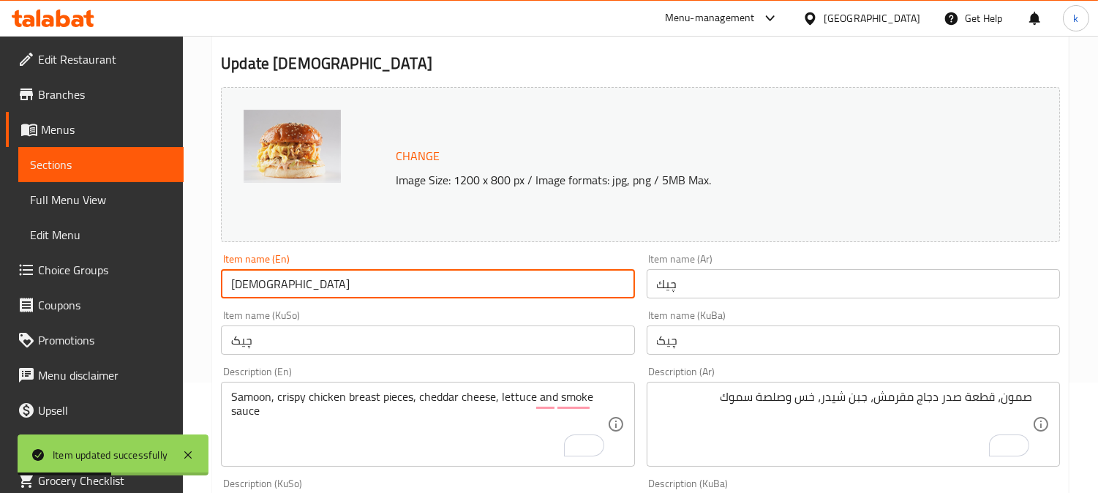
click at [249, 283] on input "[DEMOGRAPHIC_DATA]" at bounding box center [427, 283] width 413 height 29
click at [123, 205] on span "Full Menu View" at bounding box center [101, 200] width 142 height 18
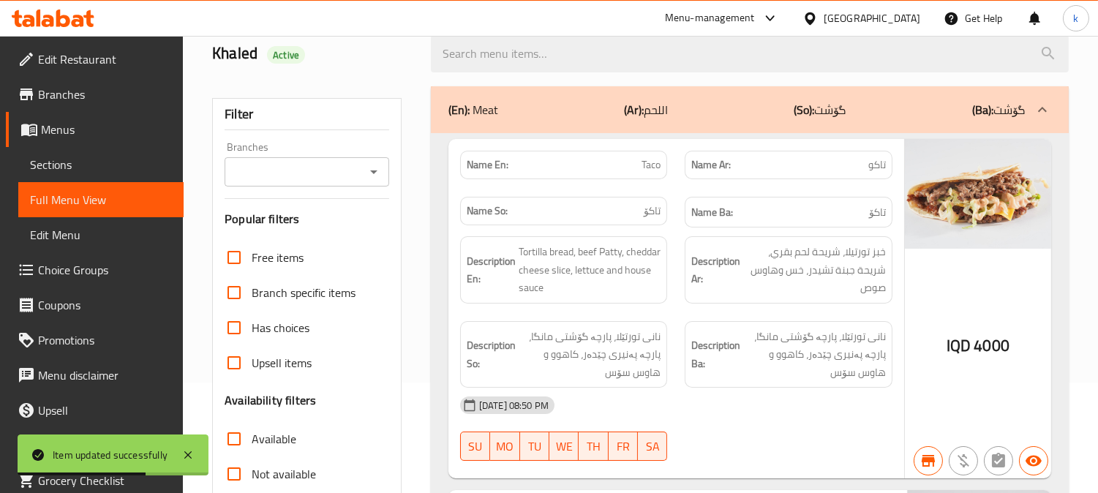
click at [350, 158] on div "Branches" at bounding box center [306, 171] width 165 height 29
click at [329, 171] on input "Branches" at bounding box center [295, 172] width 132 height 20
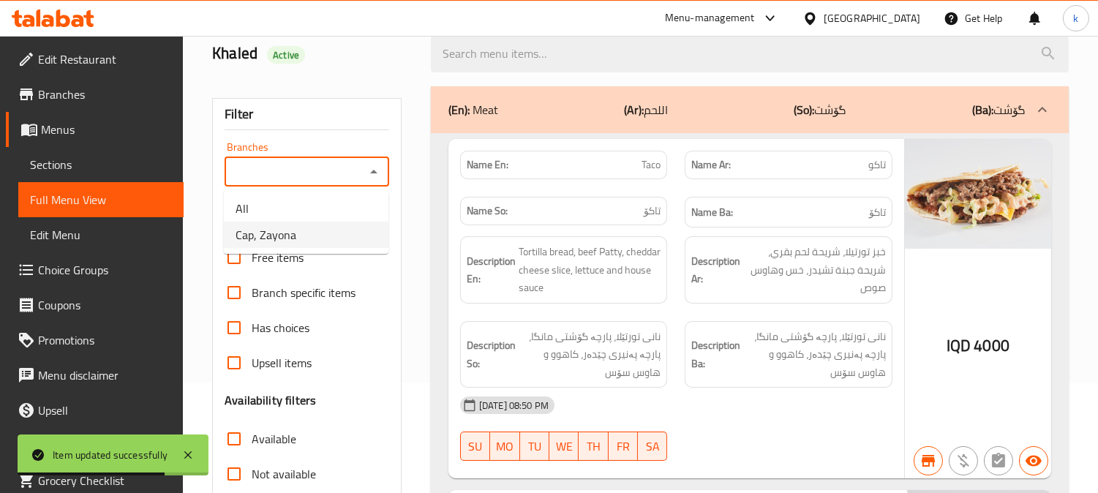
click at [326, 227] on li "Cap, Zayona" at bounding box center [306, 235] width 165 height 26
type input "Cap, Zayona"
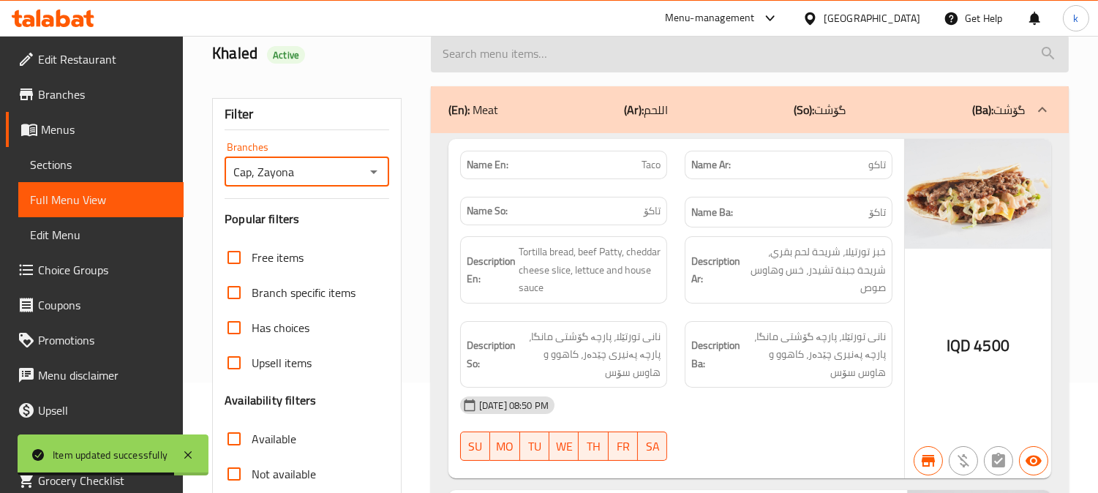
click at [518, 61] on input "search" at bounding box center [750, 53] width 638 height 37
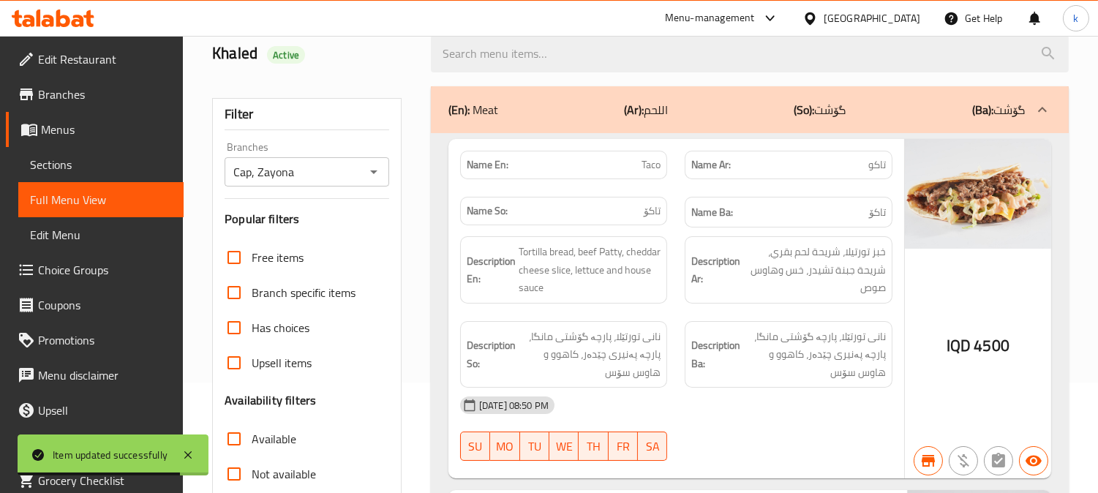
paste input "[DEMOGRAPHIC_DATA]"
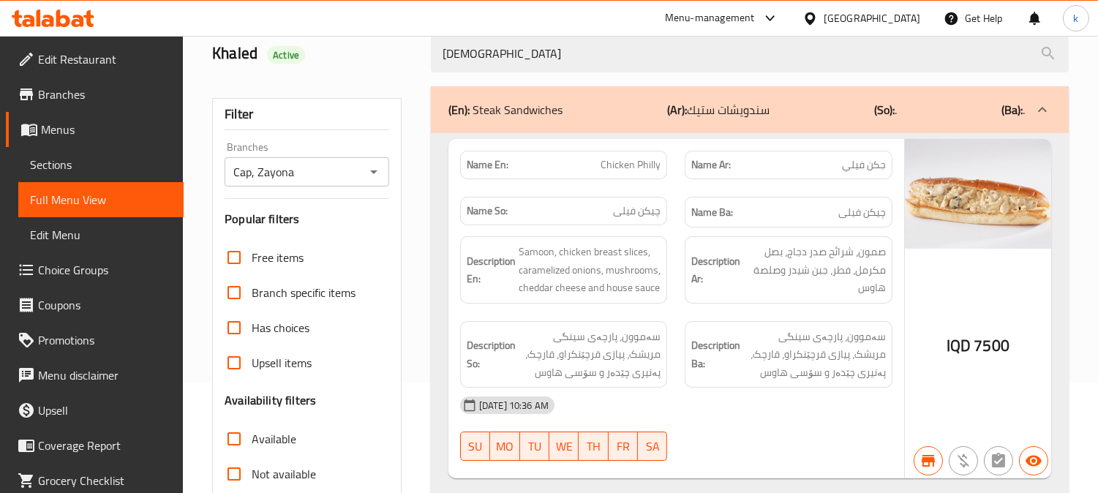
type input "[DEMOGRAPHIC_DATA]"
click at [756, 101] on p "(Ar): سندويشات ستيك" at bounding box center [718, 110] width 102 height 18
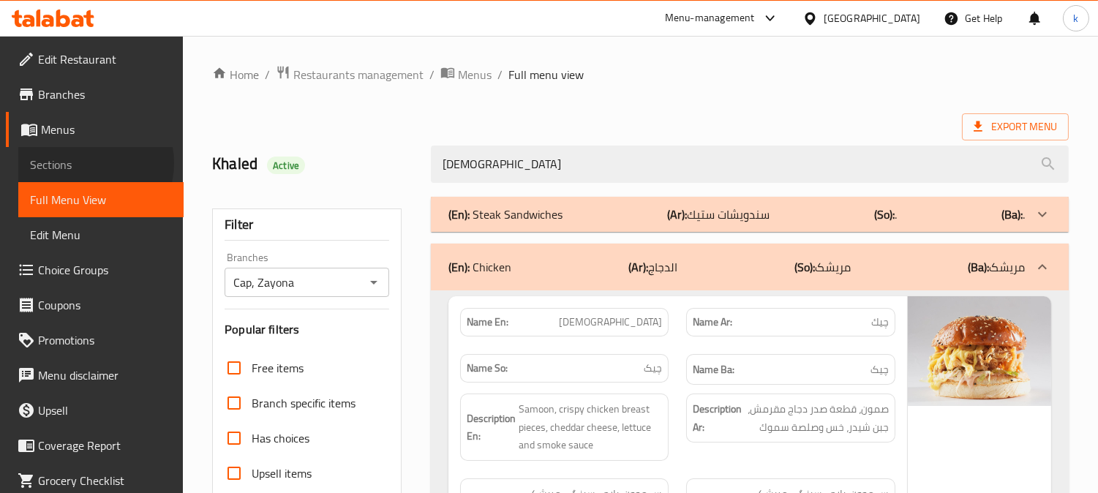
click at [83, 163] on span "Sections" at bounding box center [101, 165] width 142 height 18
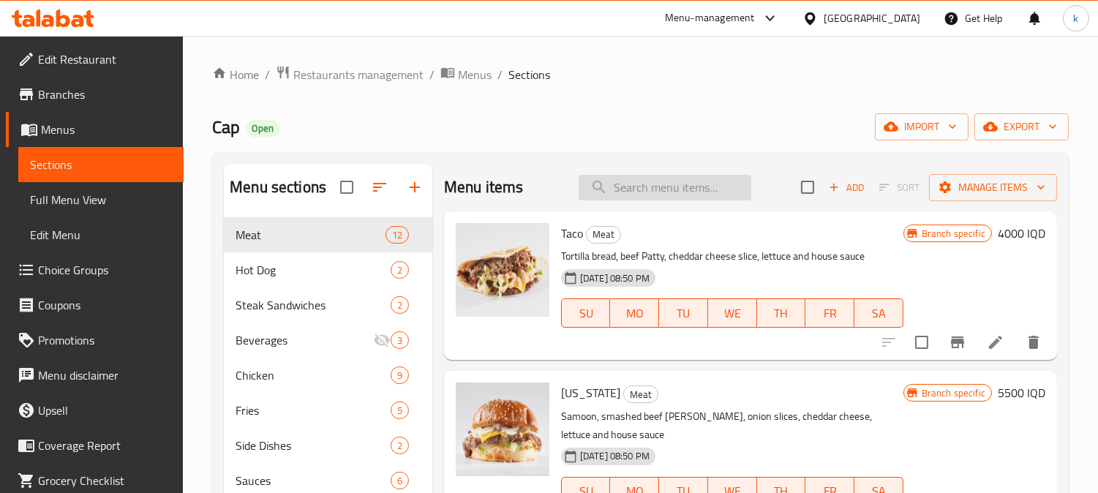
click at [613, 192] on input "search" at bounding box center [664, 188] width 173 height 26
paste input "Loaded Fries"
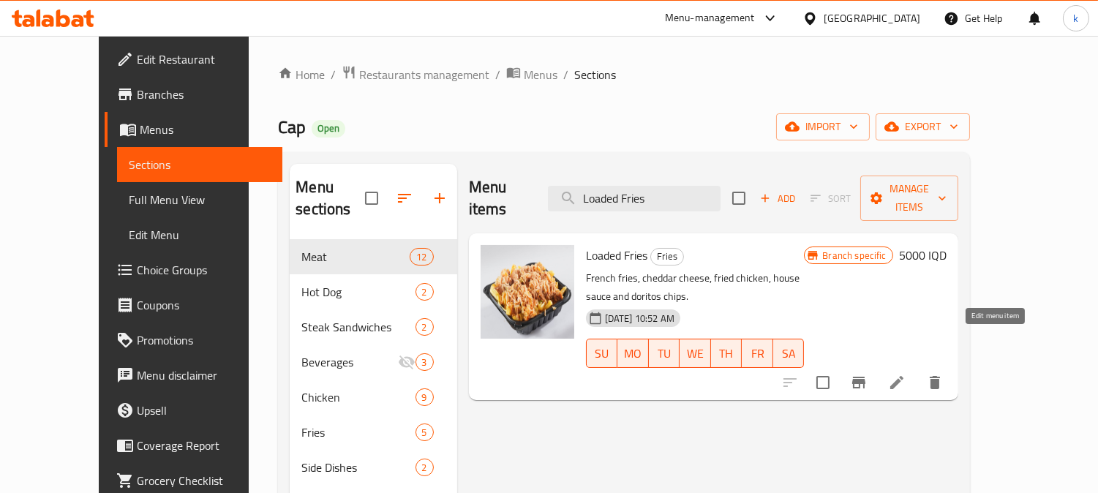
type input "Loaded Fries"
click at [905, 374] on icon at bounding box center [897, 383] width 18 height 18
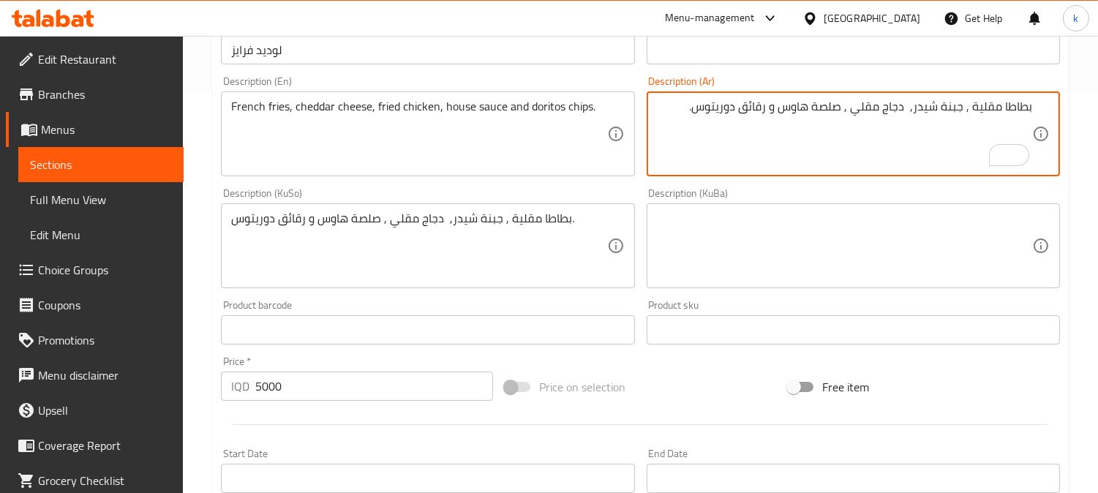
scroll to position [406, 0]
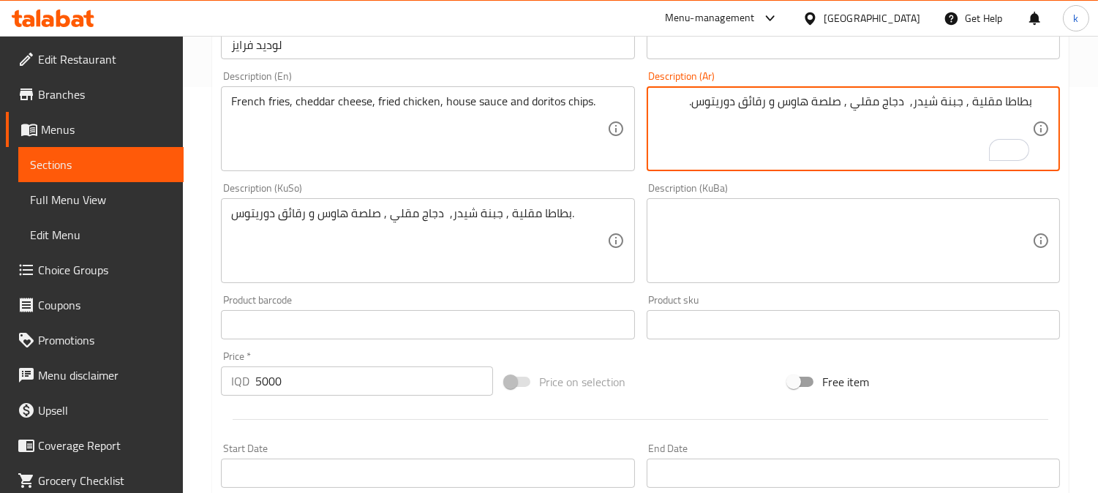
click at [967, 104] on textarea "بطاطا مقلية , جبنة شيدر, دجاج مقلي , صلصة هاوس و رقائق دوريتوس." at bounding box center [844, 128] width 375 height 69
drag, startPoint x: 912, startPoint y: 102, endPoint x: 871, endPoint y: 103, distance: 41.0
click at [871, 103] on textarea "بطاطا مقلية, جبنة شيدر, دجاج مقلي, صلصة هاوس و رقائق دوريتوس." at bounding box center [844, 128] width 375 height 69
click at [677, 103] on textarea "بطاطا مقلية, جبنة شيدر, دجاج مقلي, صلصة هاوس و رقائق دوريتوس." at bounding box center [844, 128] width 375 height 69
type textarea "بطاطا مقلية, جبنة شيدر, دجاج مقلي, صلصة هاوس و رقائق دوريتوس"
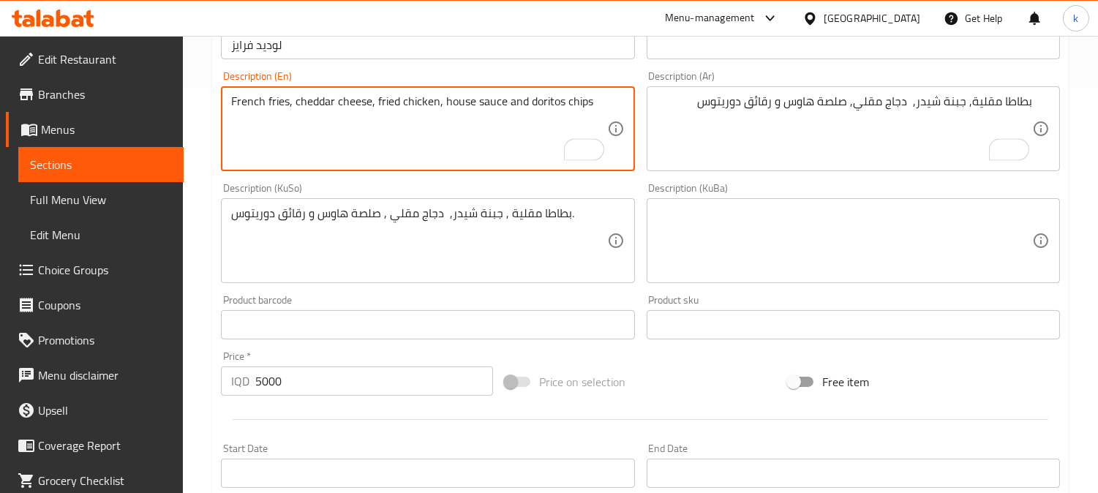
click at [530, 105] on textarea "French fries, cheddar cheese, fried chicken, house sauce and doritos chips" at bounding box center [418, 128] width 375 height 69
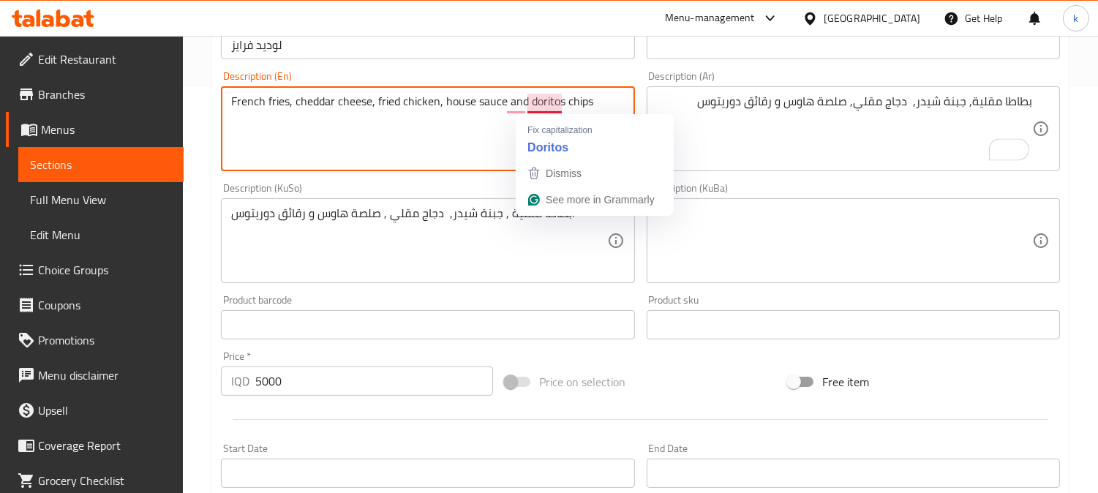
click at [530, 105] on textarea "French fries, cheddar cheese, fried chicken, house sauce and doritos chips" at bounding box center [418, 128] width 375 height 69
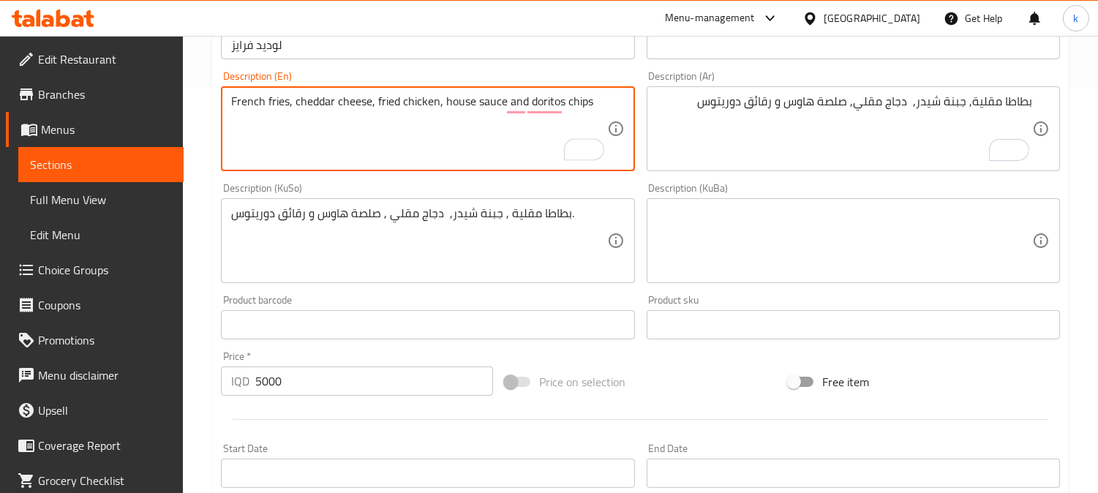
click at [556, 137] on textarea "French fries, cheddar cheese, fried chicken, house sauce and doritos chips" at bounding box center [418, 128] width 375 height 69
type textarea "French fries, cheddar cheese, fried chicken, house sauce and Doritos chips"
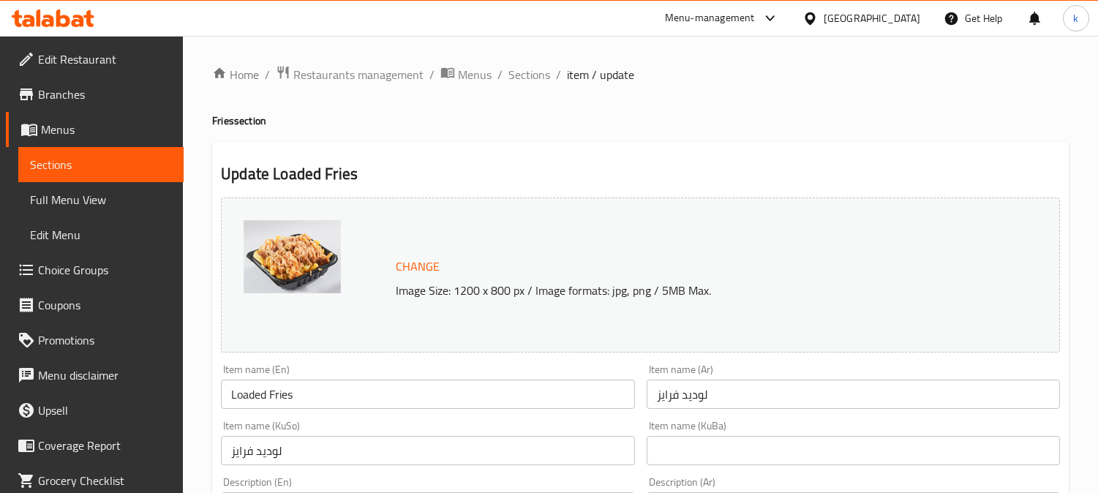
scroll to position [406, 0]
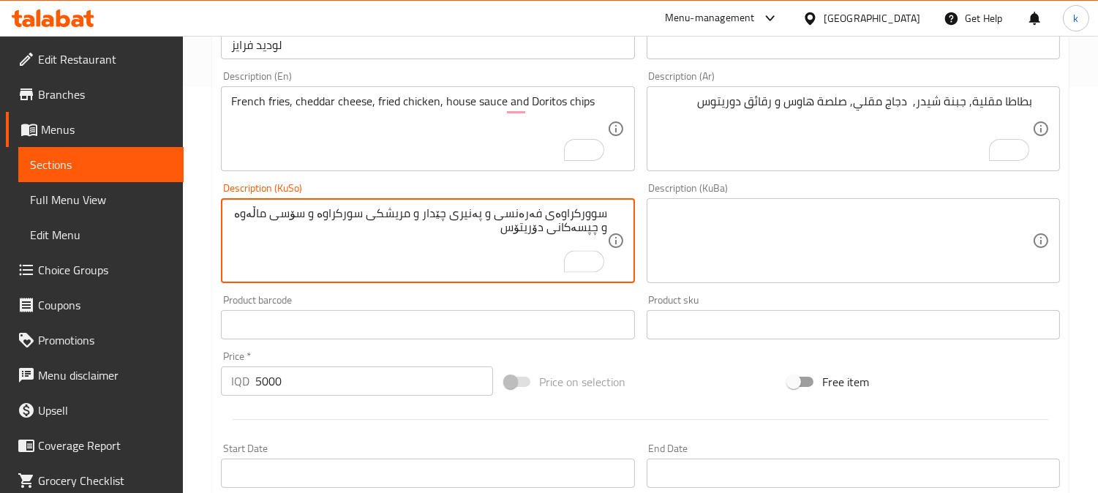
drag, startPoint x: 505, startPoint y: 215, endPoint x: 649, endPoint y: 216, distance: 144.1
click at [649, 216] on div "Change Image Size: 1200 x 800 px / Image formats: jpg, png / 5MB Max. Item name…" at bounding box center [640, 196] width 850 height 820
click at [395, 217] on textarea "فینگەر، پەنیری چێدەر، مریشکی سورکراوە، سۆسی هاوس و چپسی دۆریتۆس" at bounding box center [418, 240] width 375 height 69
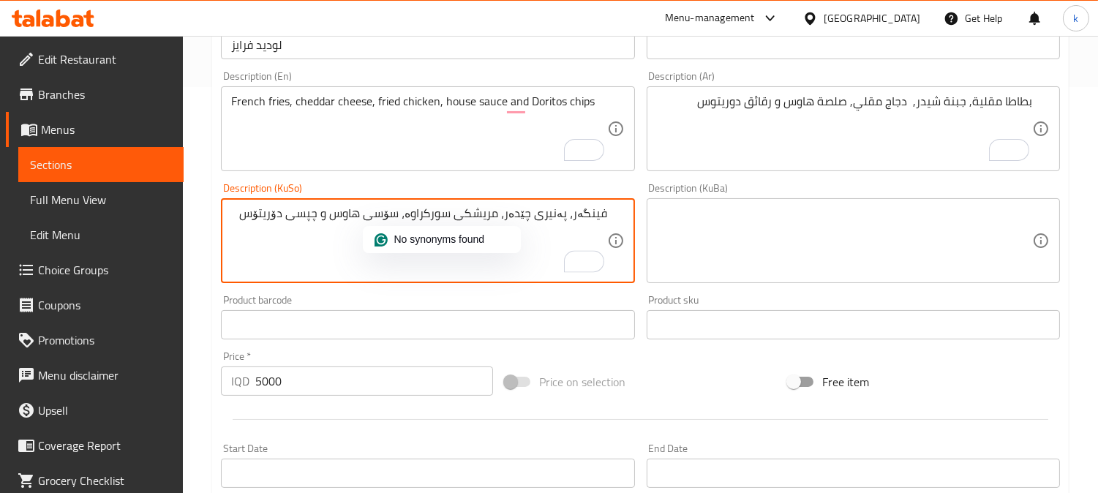
type textarea "فینگەر، پەنیری چێدەر، مریشکی سورکراوە، سۆسی هاوس و چپسی دۆریتۆس"
click at [889, 214] on textarea at bounding box center [844, 240] width 375 height 69
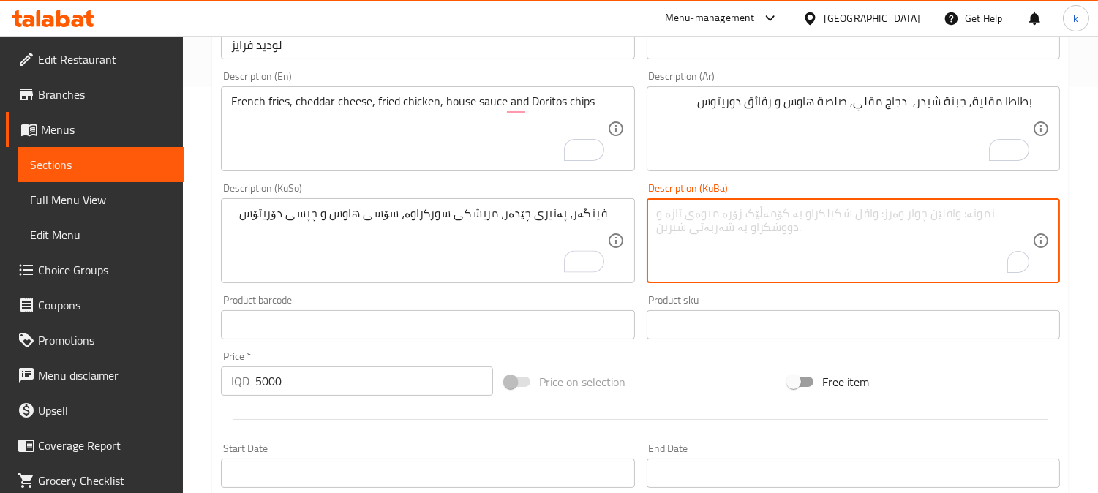
paste textarea "فینگەر، پەنیری چێدەر، مریشکی سورکراوە، سۆسی هاوس و چپسی دۆریتۆس"
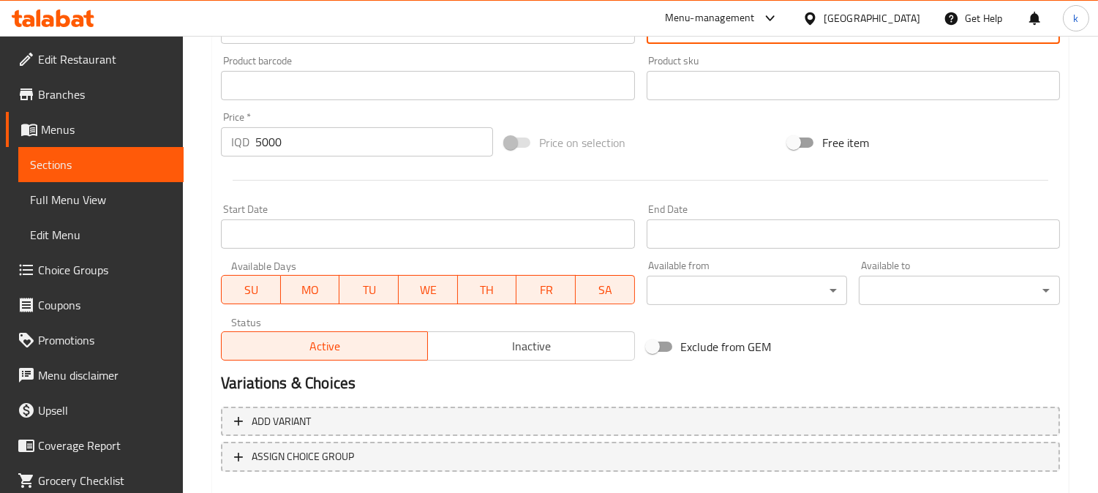
scroll to position [727, 0]
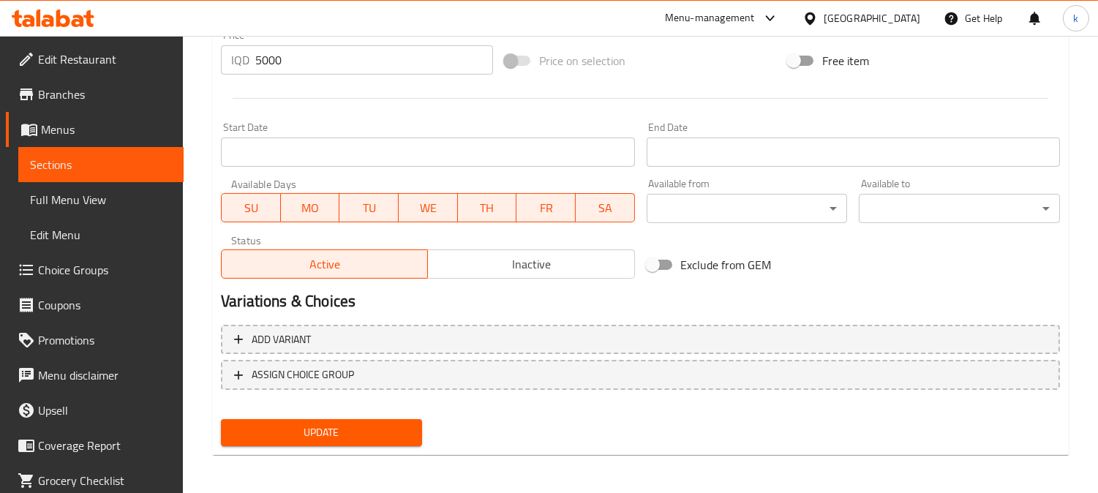
type textarea "فینگەر، پەنیری چێدەر، مریشکی سورکراوە، سۆسی هاوس و چپسی دۆریتۆس"
click at [330, 429] on span "Update" at bounding box center [322, 432] width 178 height 18
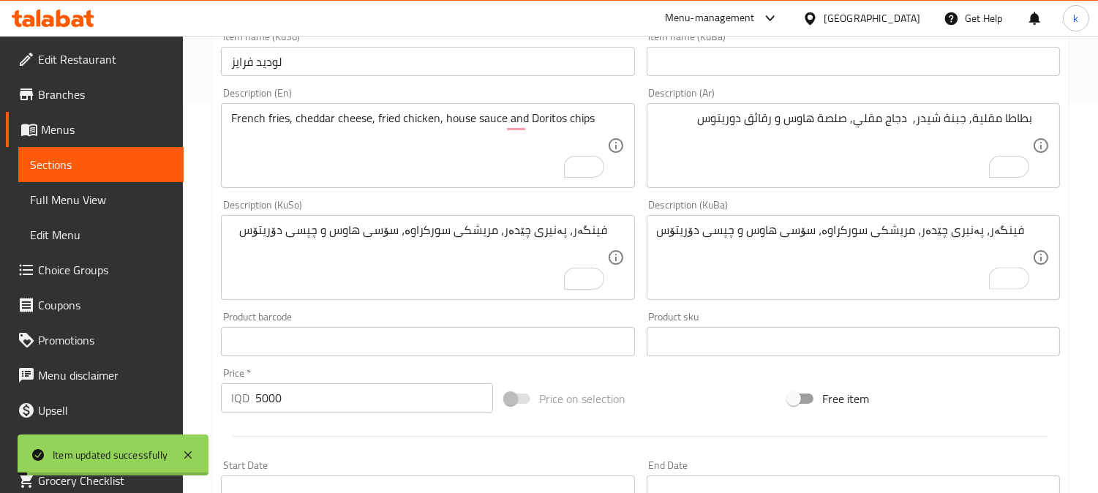
scroll to position [185, 0]
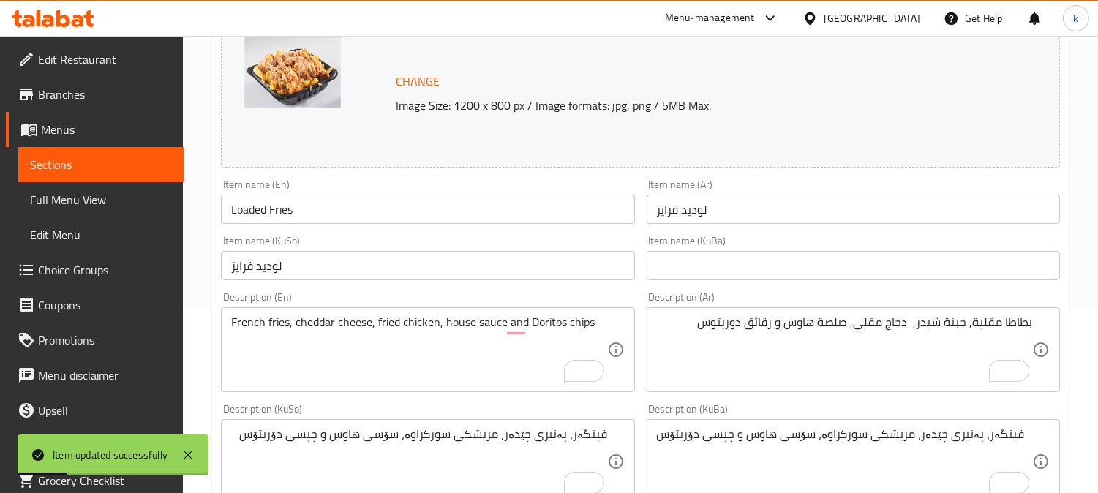
click at [320, 200] on input "Loaded Fries" at bounding box center [427, 209] width 413 height 29
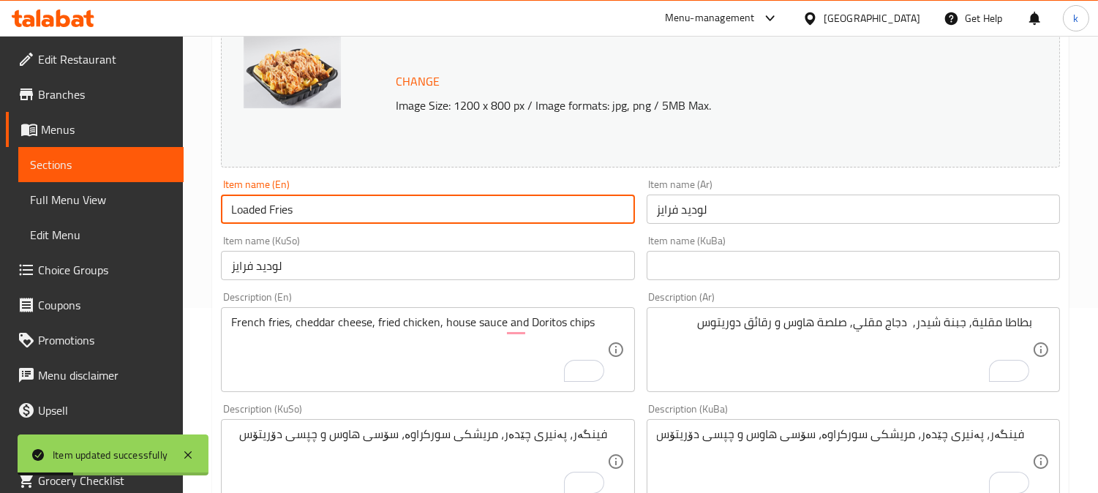
click at [320, 200] on input "Loaded Fries" at bounding box center [427, 209] width 413 height 29
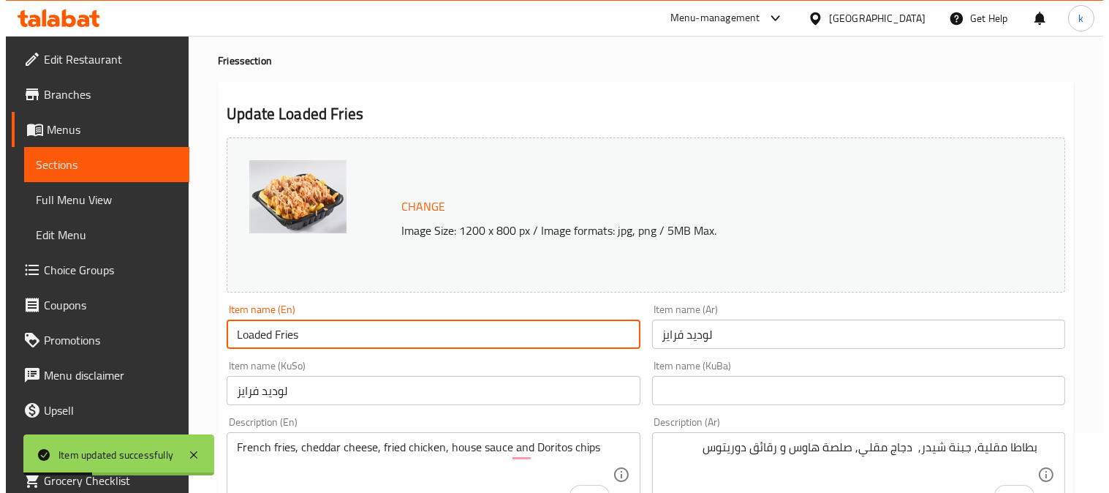
scroll to position [0, 0]
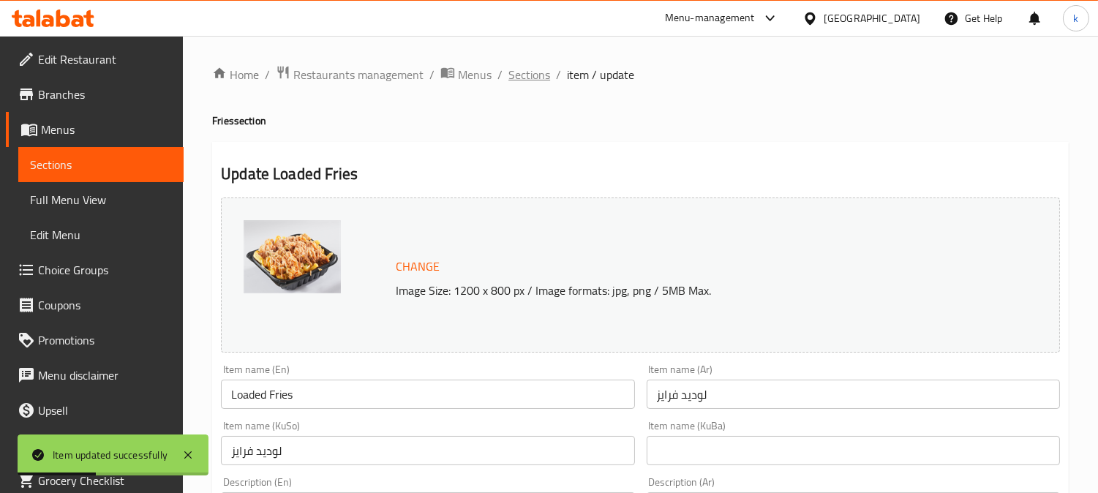
click at [522, 83] on span "Sections" at bounding box center [529, 75] width 42 height 18
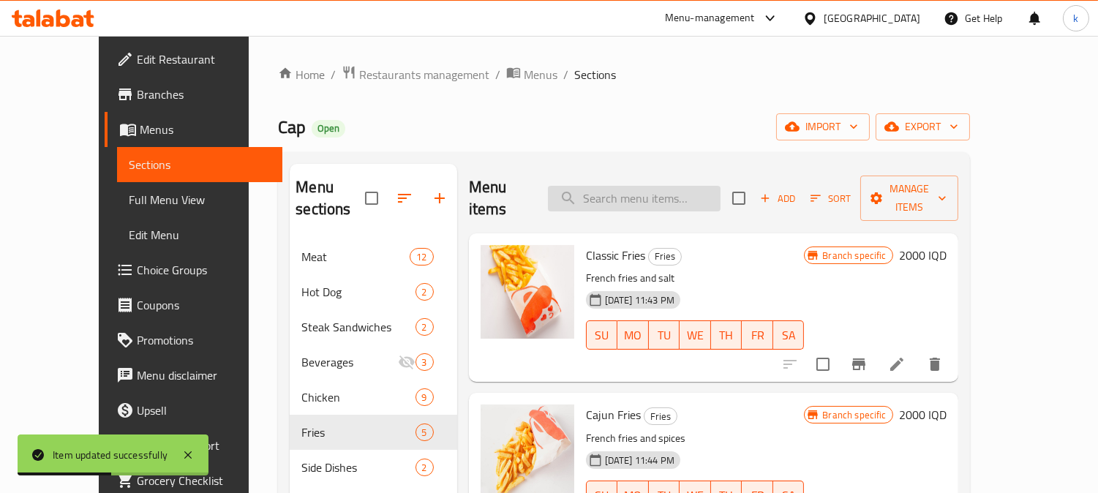
click at [632, 194] on input "search" at bounding box center [634, 199] width 173 height 26
paste input "Loaded Fries"
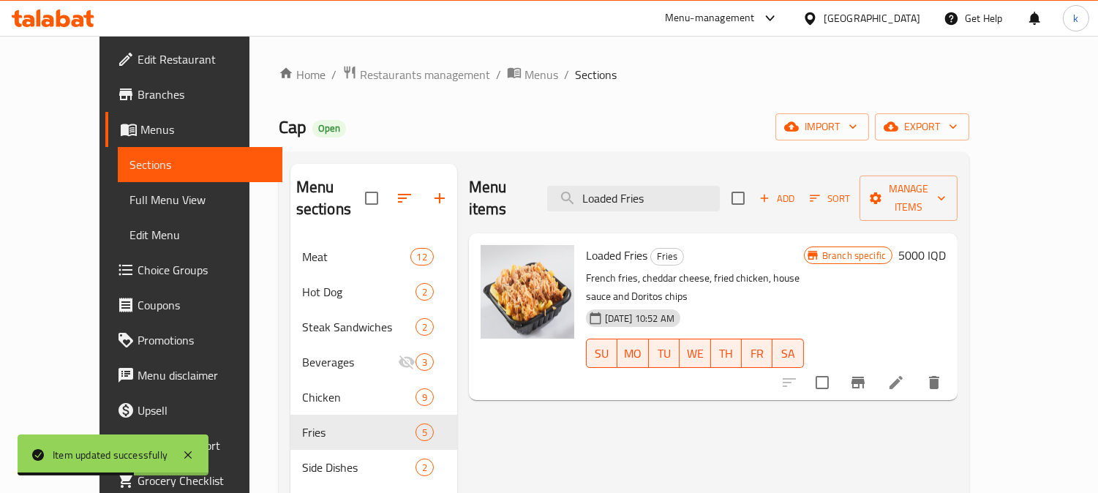
type input "Loaded Fries"
click at [945, 245] on h6 "5000 IQD" at bounding box center [922, 255] width 48 height 20
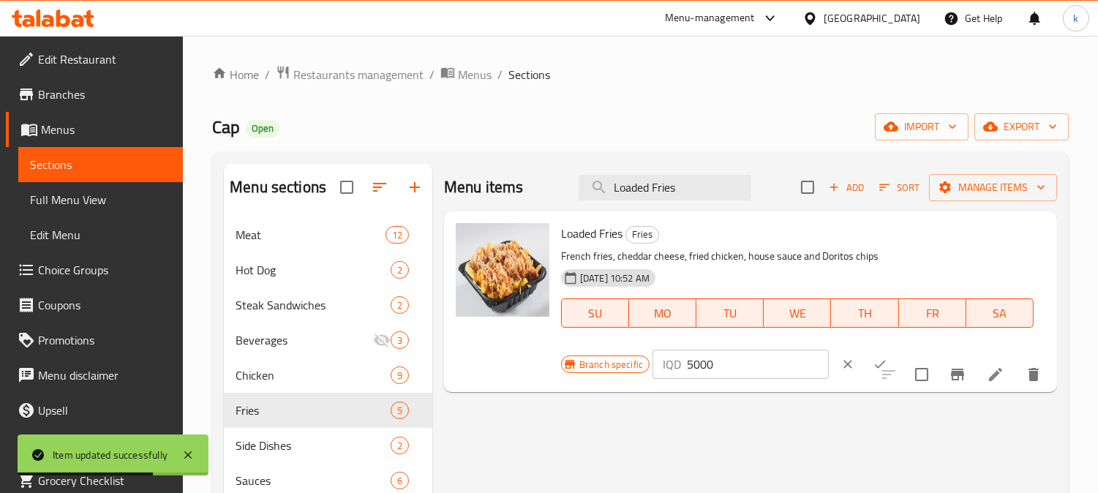
click at [688, 366] on input "5000" at bounding box center [758, 364] width 142 height 29
type input "5500"
click at [875, 364] on icon "ok" at bounding box center [880, 365] width 11 height 8
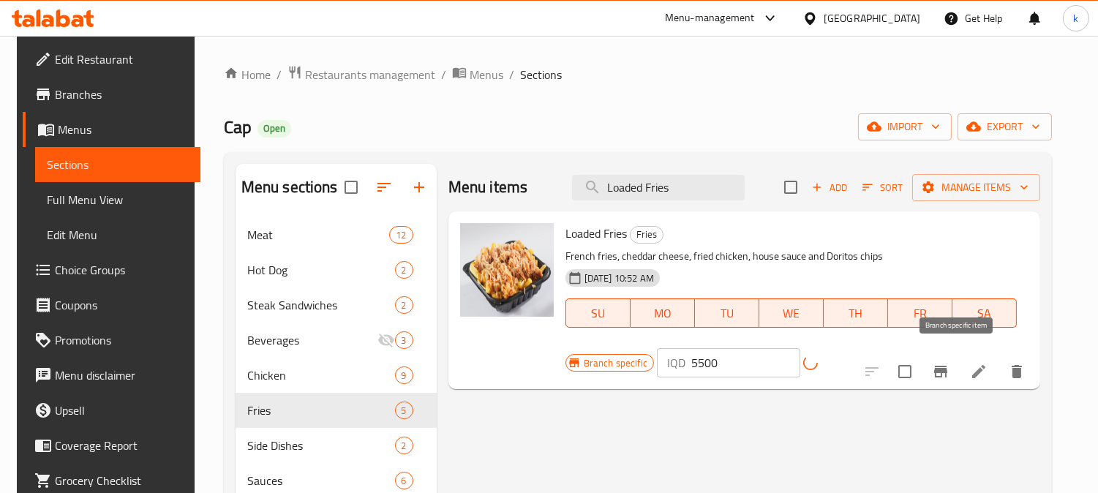
click at [958, 361] on button "Branch-specific-item" at bounding box center [940, 371] width 35 height 35
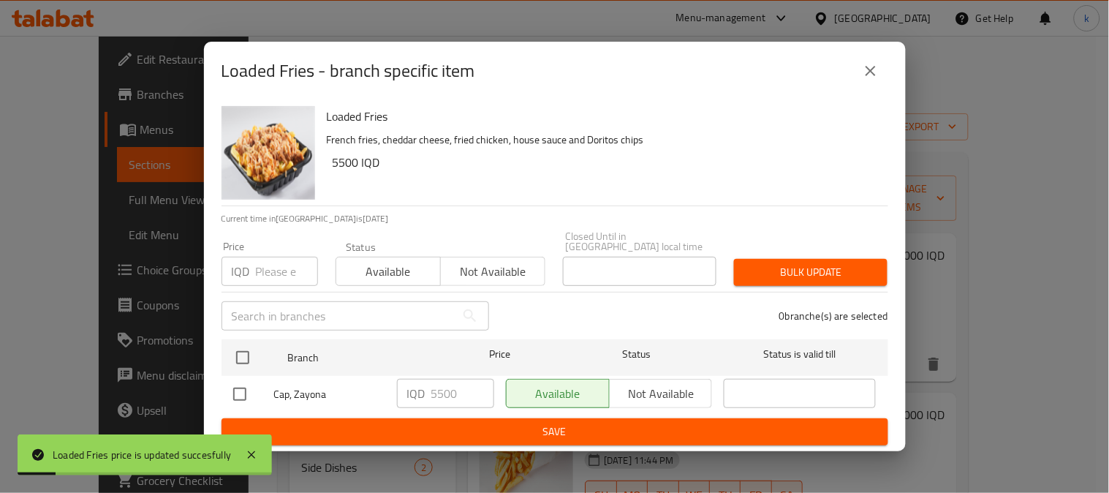
click at [878, 68] on icon "close" at bounding box center [871, 71] width 18 height 18
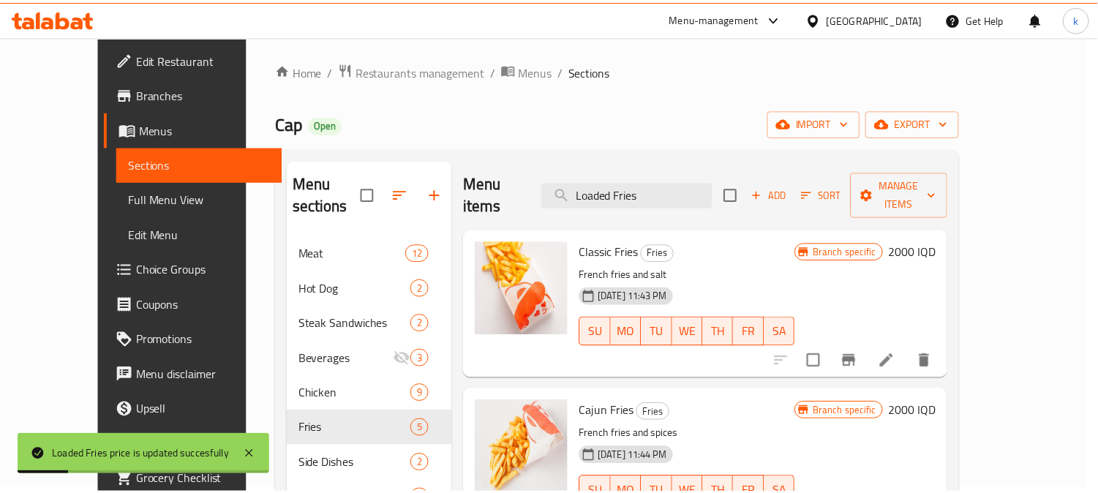
scroll to position [341, 0]
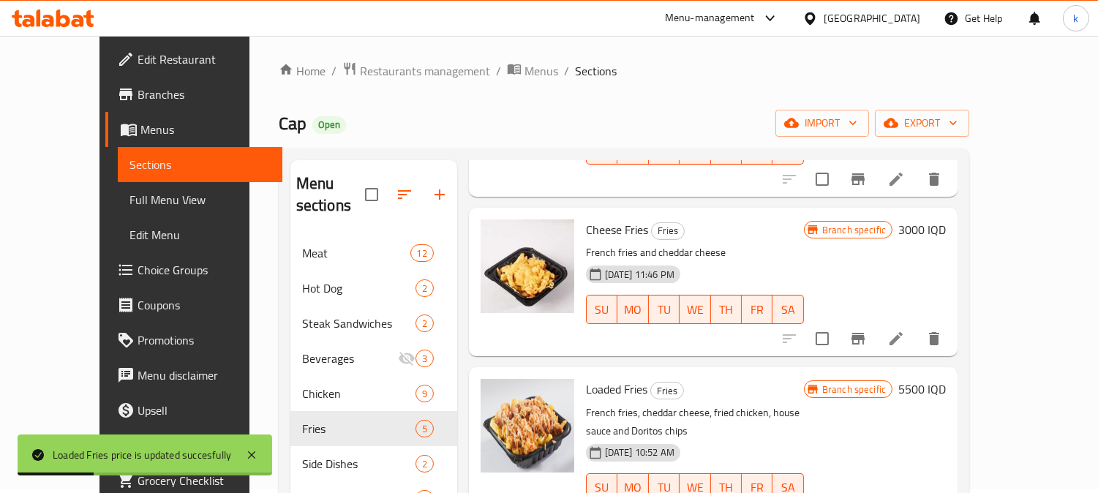
click at [129, 196] on span "Full Menu View" at bounding box center [200, 200] width 142 height 18
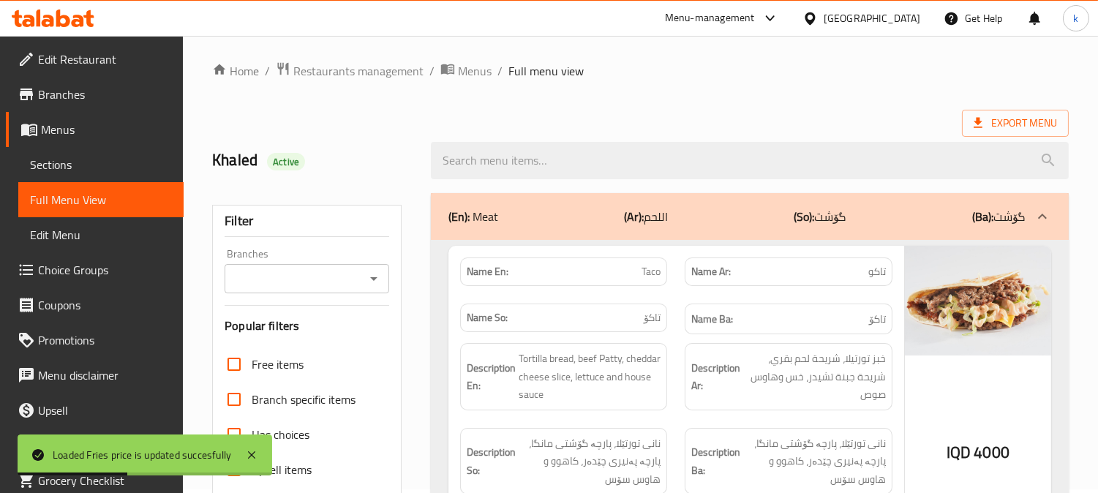
click at [271, 273] on input "Branches" at bounding box center [295, 278] width 132 height 20
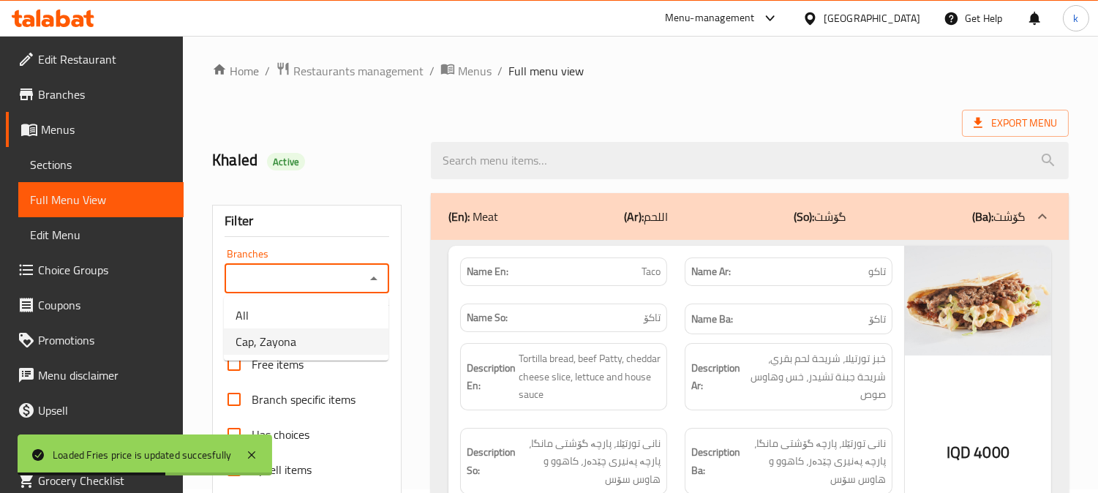
click at [316, 335] on li "Cap, Zayona" at bounding box center [306, 341] width 165 height 26
type input "Cap, Zayona"
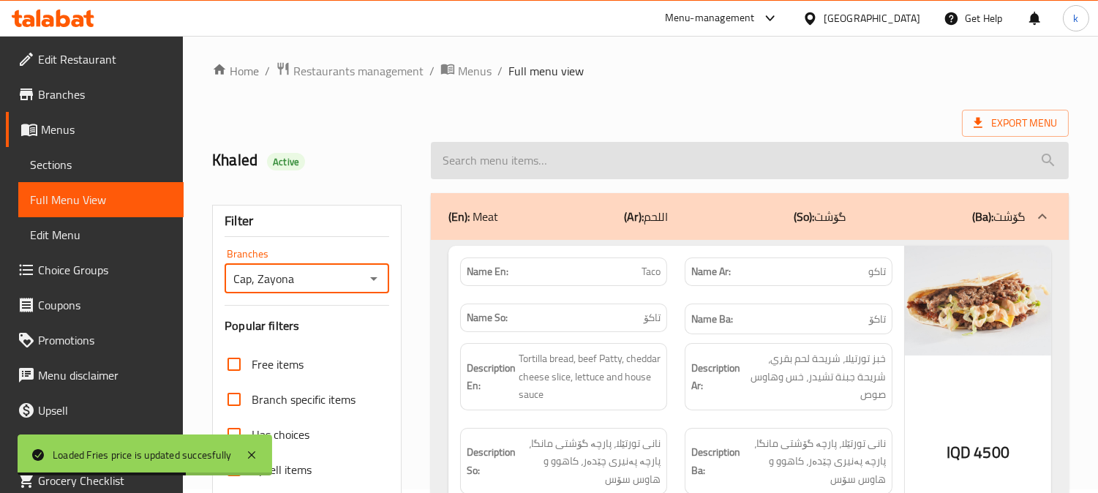
click at [573, 158] on input "search" at bounding box center [750, 160] width 638 height 37
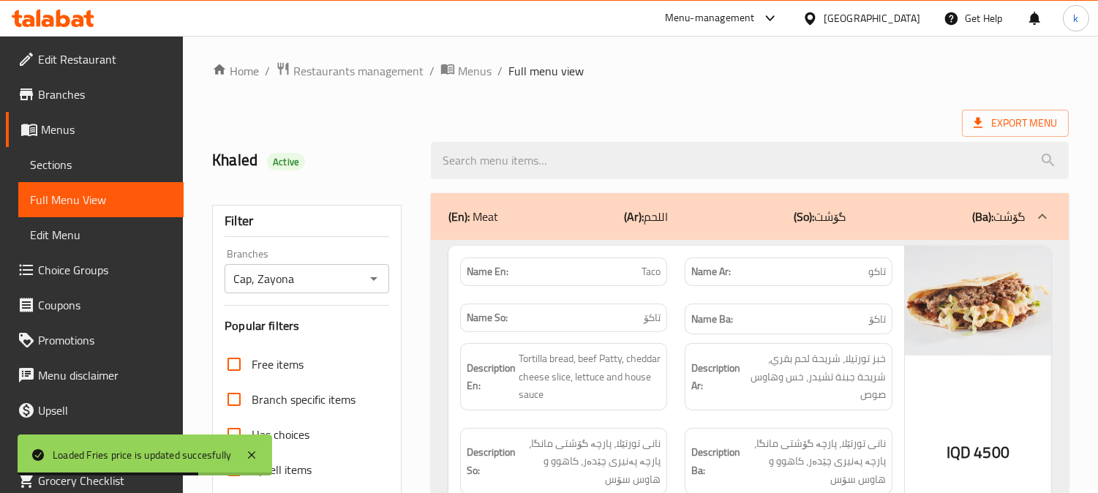
paste input "Loaded Fries"
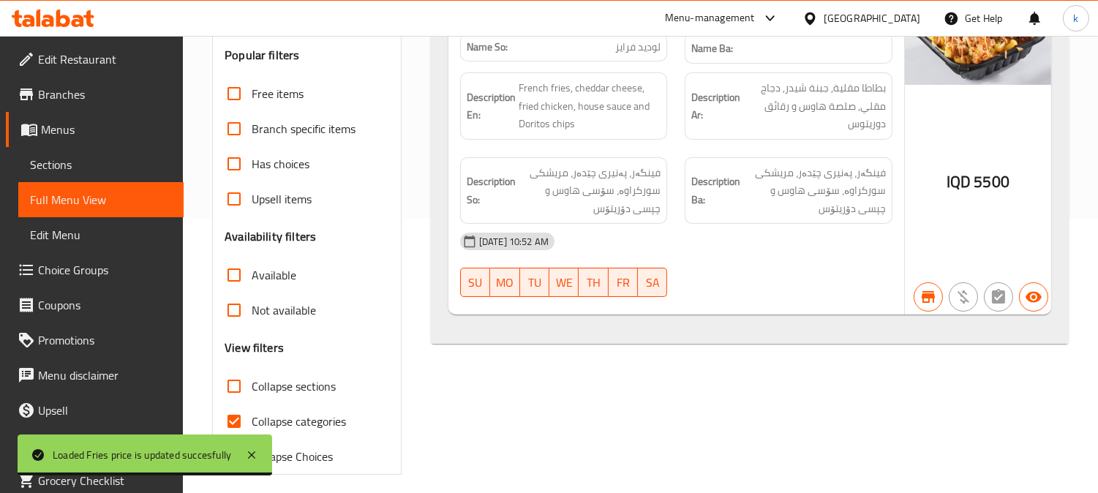
scroll to position [140, 0]
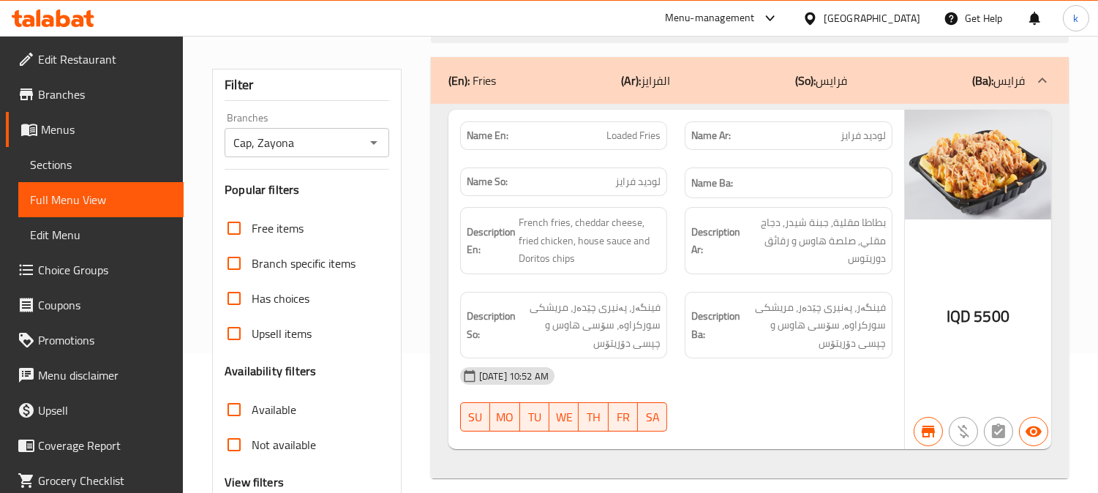
type input "Loaded Fries"
click at [54, 164] on span "Sections" at bounding box center [101, 165] width 142 height 18
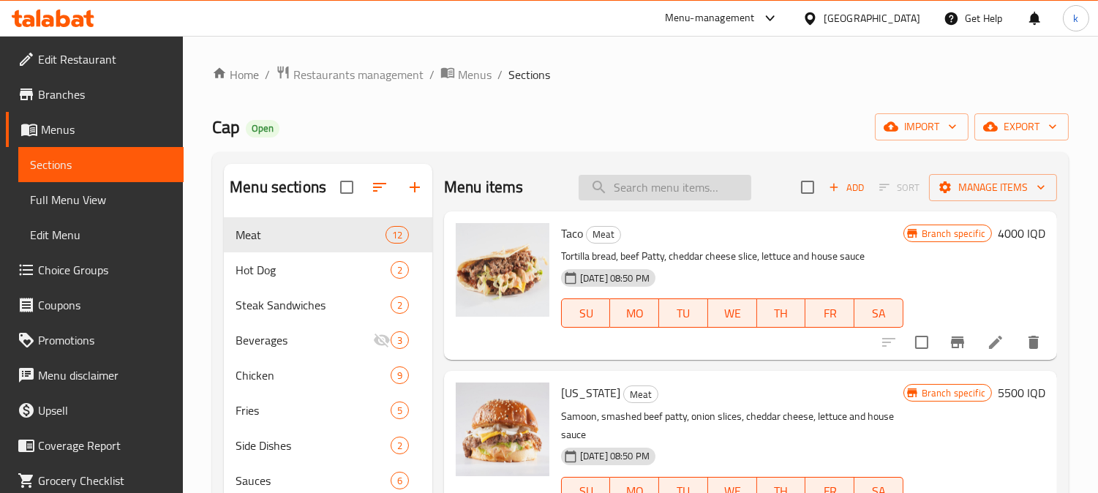
click at [656, 195] on input "search" at bounding box center [664, 188] width 173 height 26
paste input "Loaded Fries"
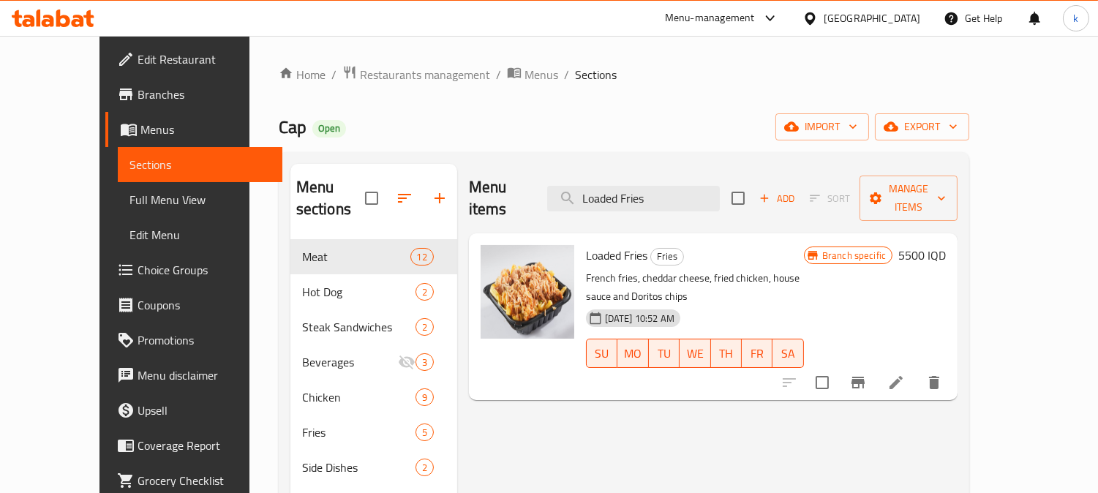
type input "Loaded Fries"
click at [951, 365] on div at bounding box center [861, 382] width 180 height 35
click at [905, 374] on icon at bounding box center [896, 383] width 18 height 18
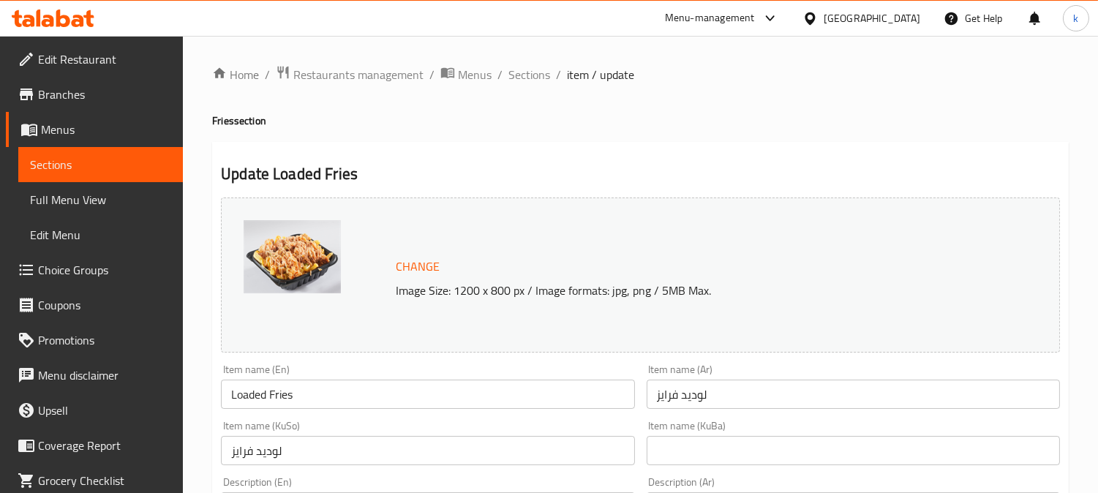
scroll to position [135, 0]
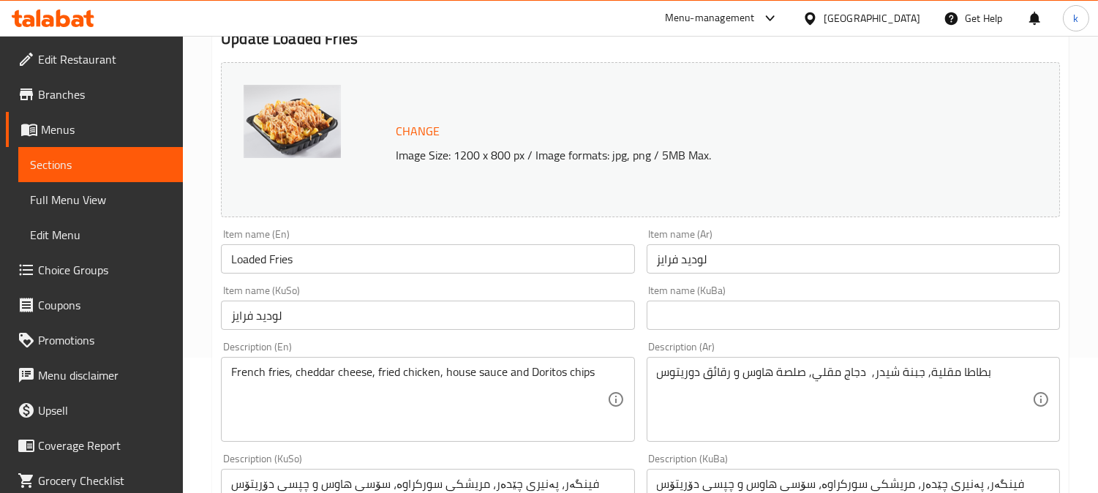
click at [384, 309] on input "لوديد فرايز" at bounding box center [427, 315] width 413 height 29
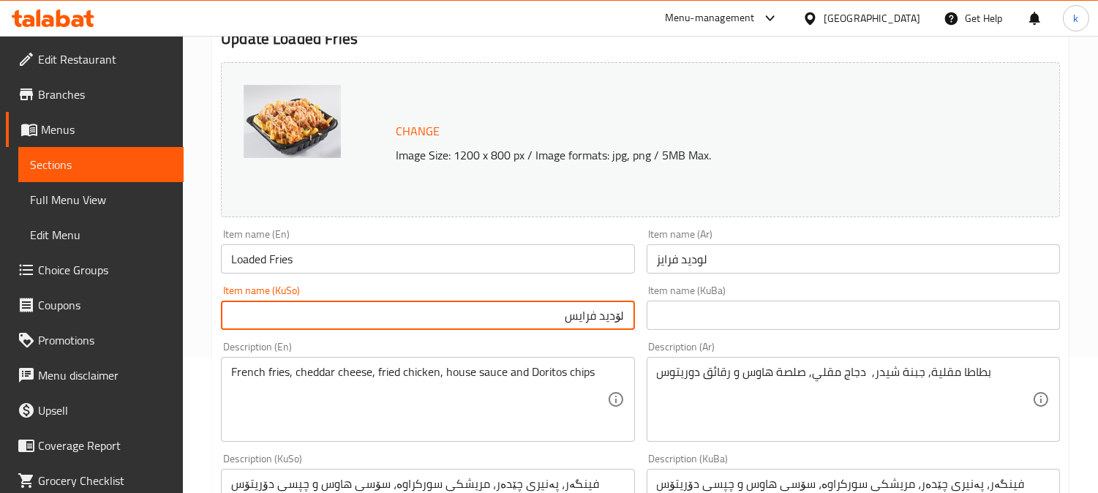
click at [480, 322] on input "لۆديد فرايس" at bounding box center [427, 315] width 413 height 29
type input "لۆديد فرايس"
click at [675, 311] on input "text" at bounding box center [852, 315] width 413 height 29
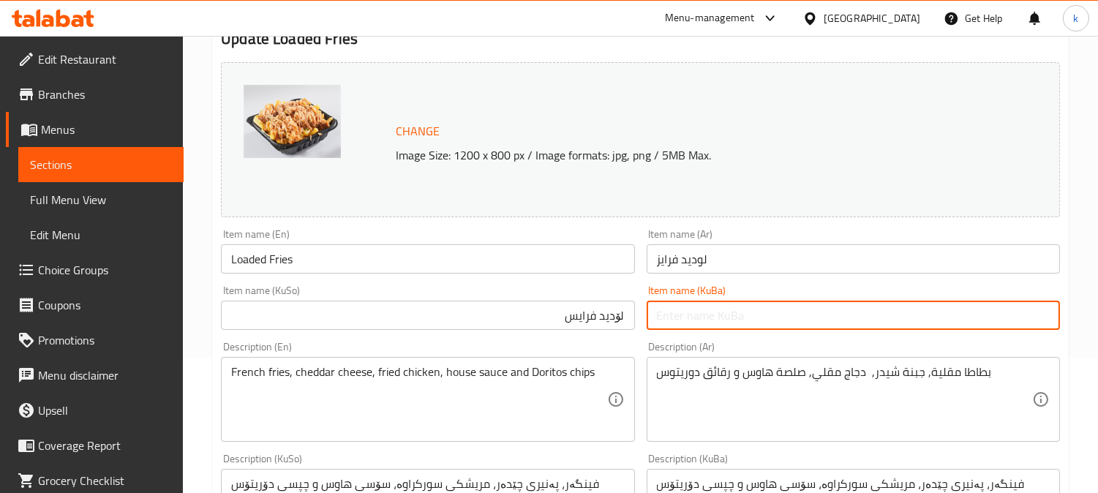
paste input "لۆديد فرايس"
type input "لۆديد فرايس"
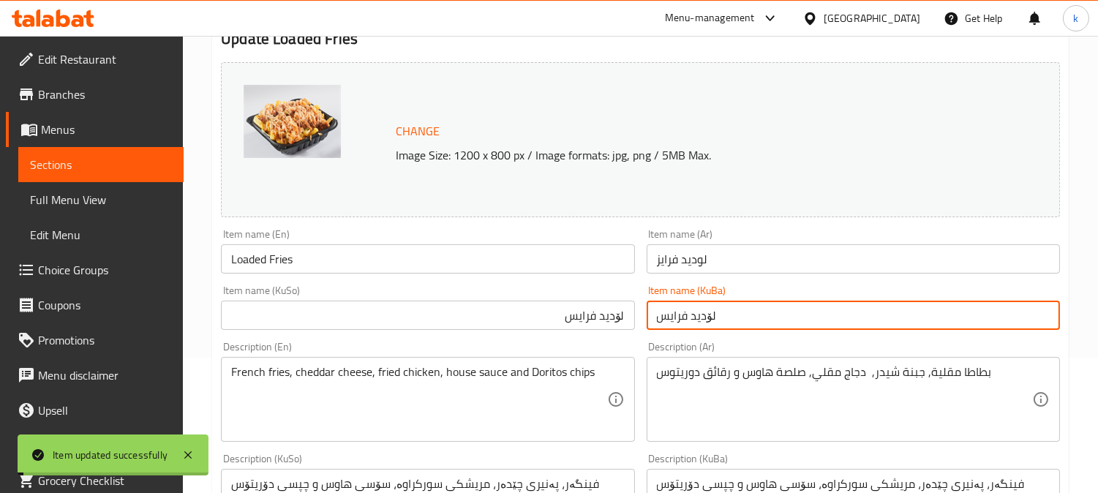
click at [298, 254] on input "Loaded Fries" at bounding box center [427, 258] width 413 height 29
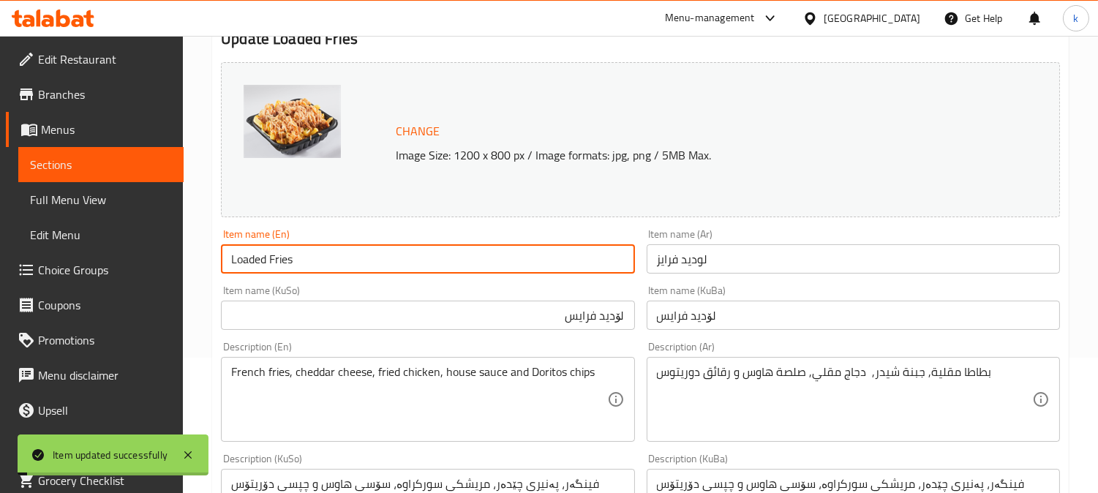
click at [298, 254] on input "Loaded Fries" at bounding box center [427, 258] width 413 height 29
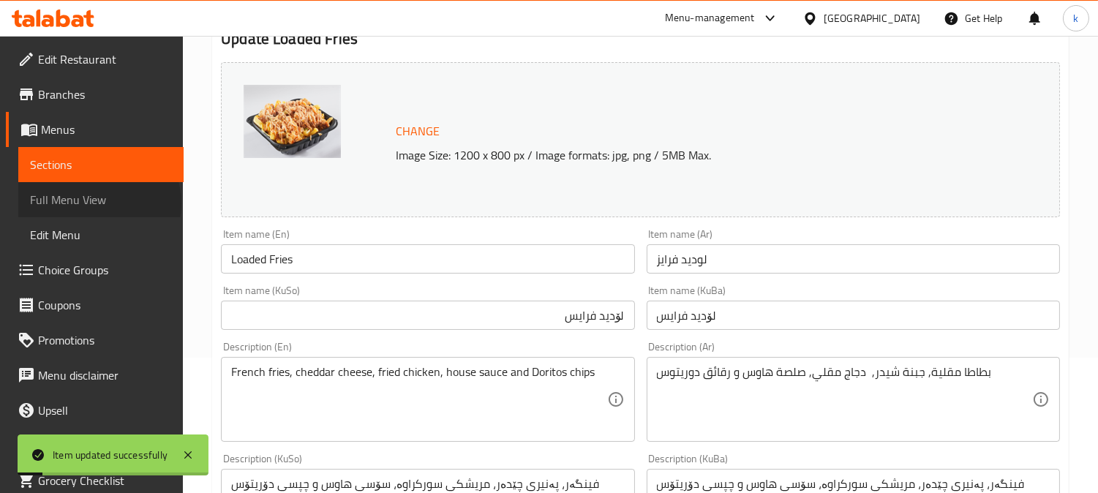
click at [98, 203] on span "Full Menu View" at bounding box center [101, 200] width 142 height 18
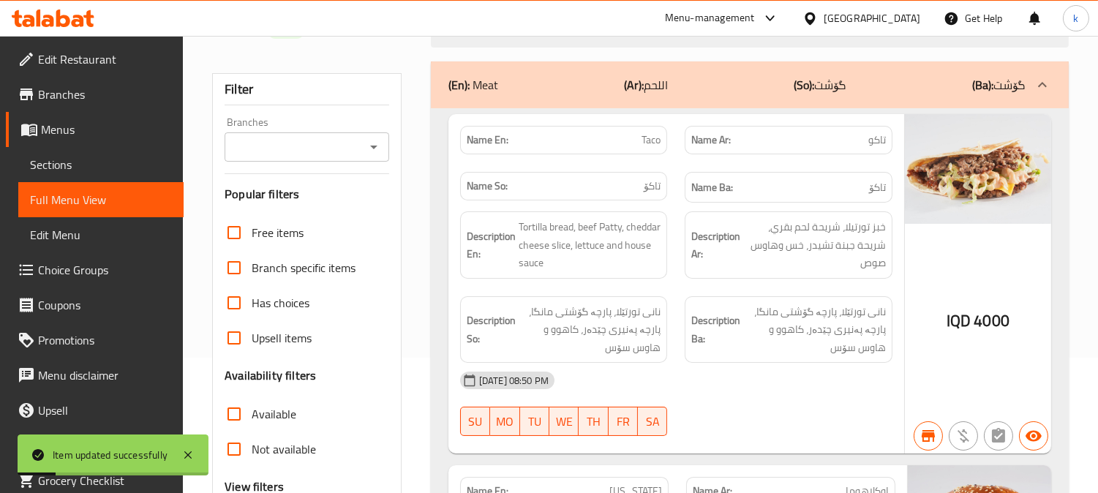
click at [313, 149] on input "Branches" at bounding box center [295, 147] width 132 height 20
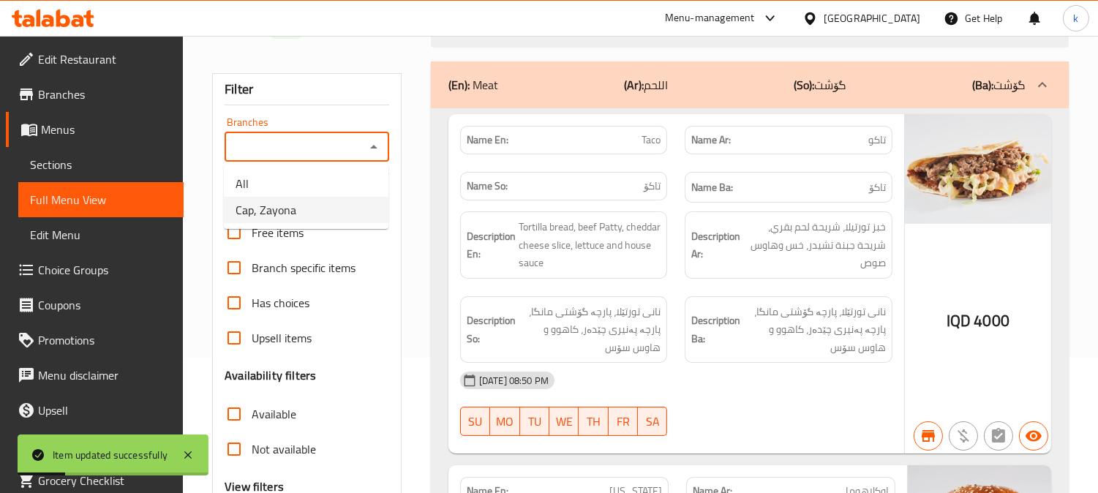
click at [301, 208] on li "Cap, Zayona" at bounding box center [306, 210] width 165 height 26
type input "Cap, Zayona"
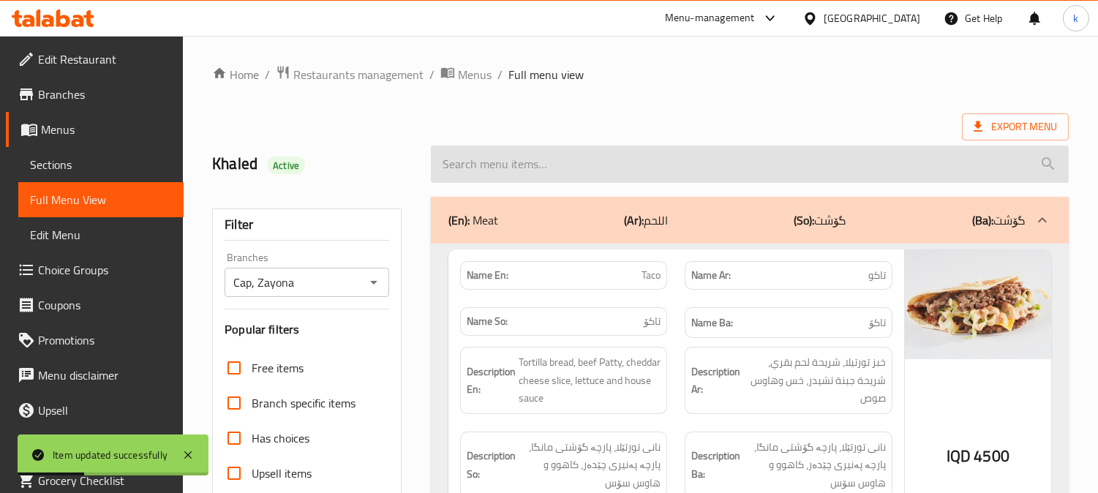
click at [541, 177] on input "search" at bounding box center [750, 164] width 638 height 37
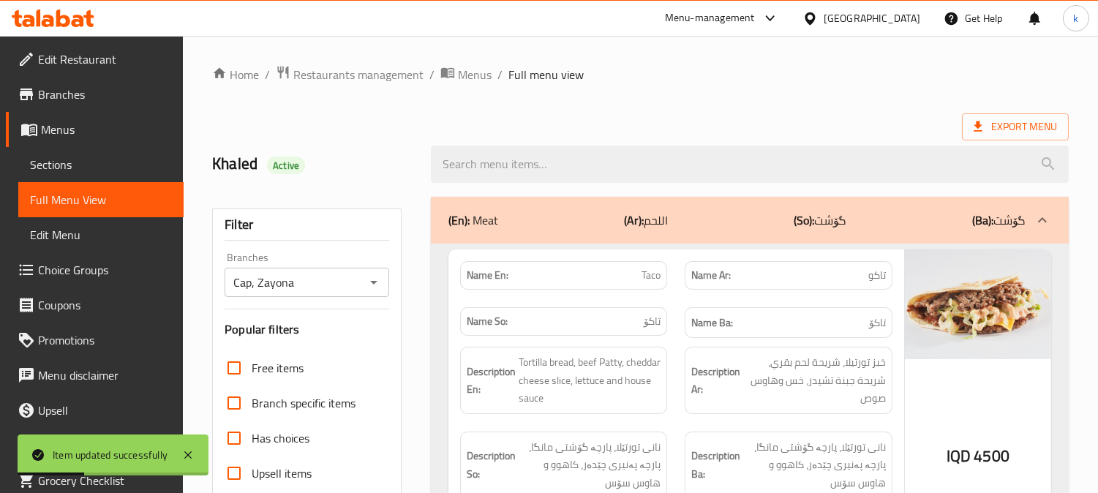
paste input "Loaded Fries"
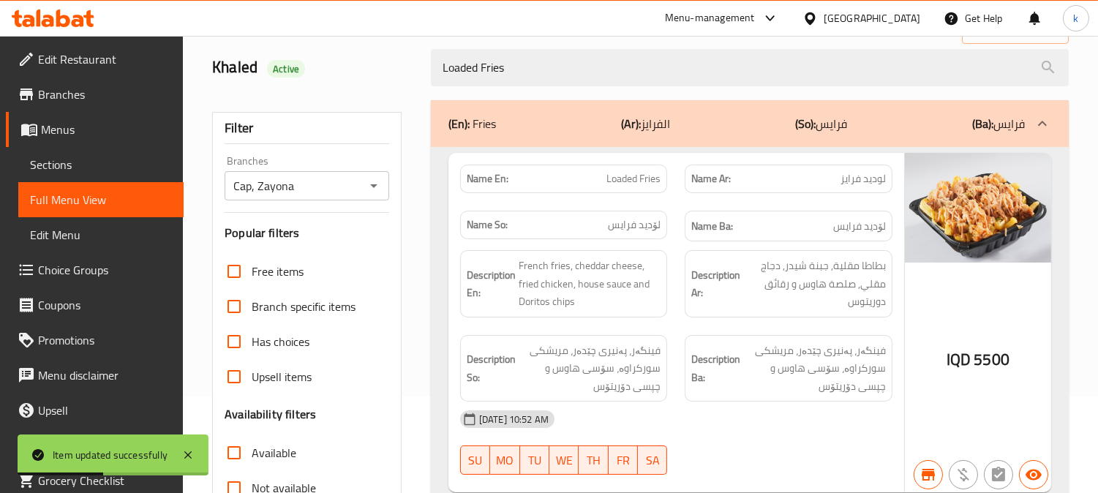
scroll to position [135, 0]
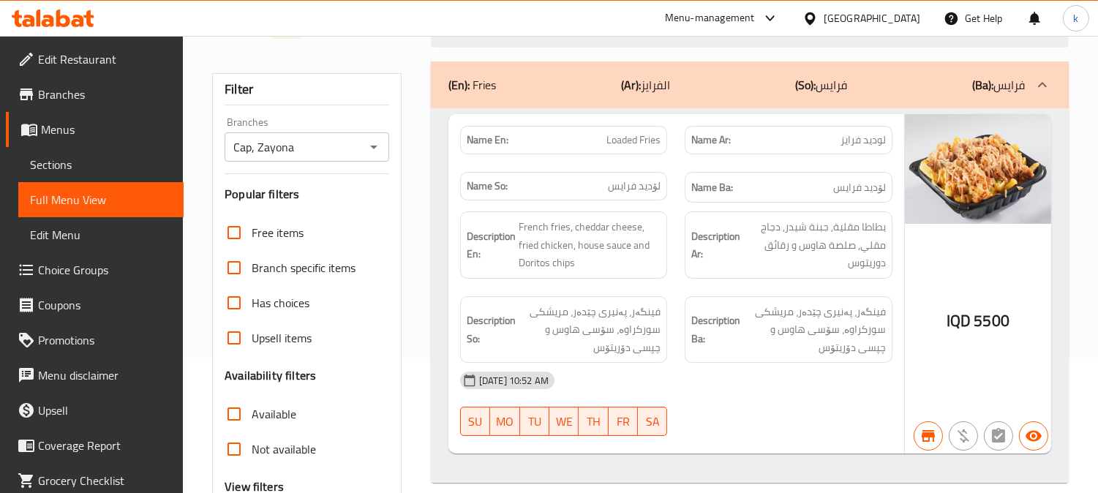
type input "Loaded Fries"
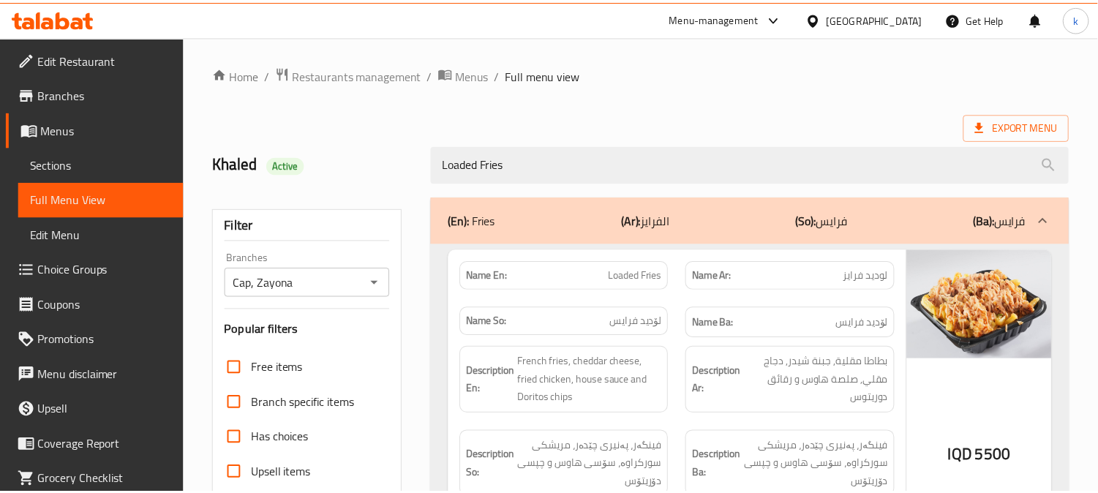
scroll to position [285, 0]
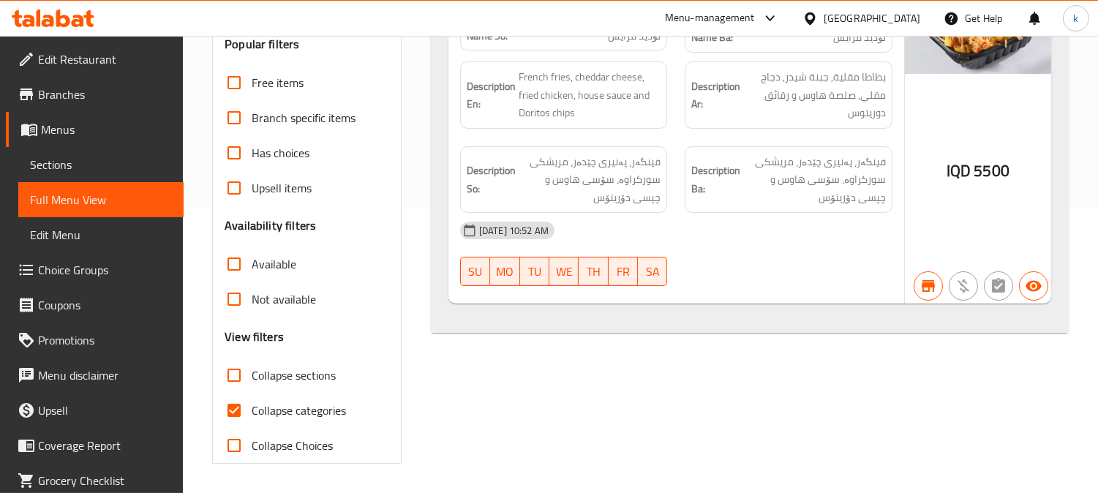
click at [76, 173] on link "Sections" at bounding box center [100, 164] width 165 height 35
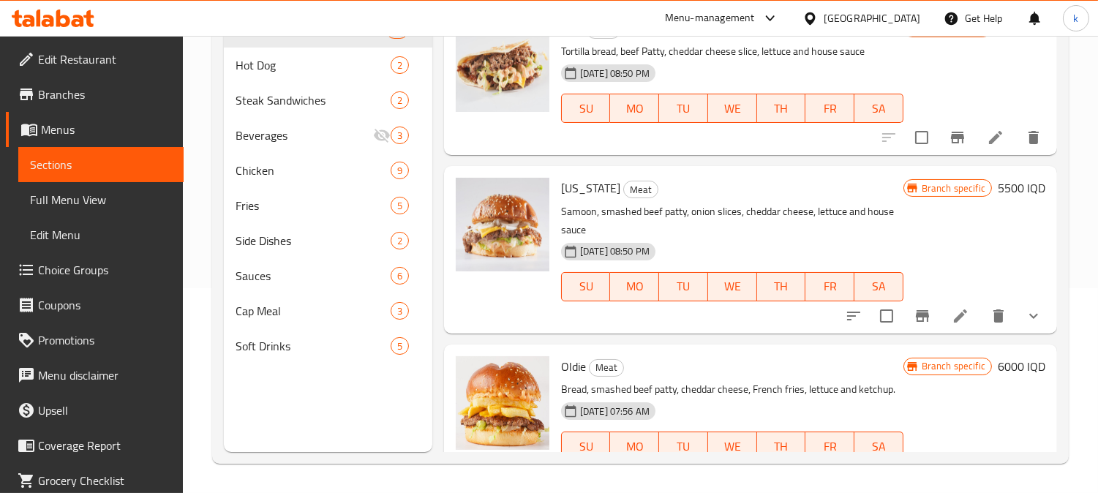
click at [86, 208] on span "Full Menu View" at bounding box center [101, 200] width 142 height 18
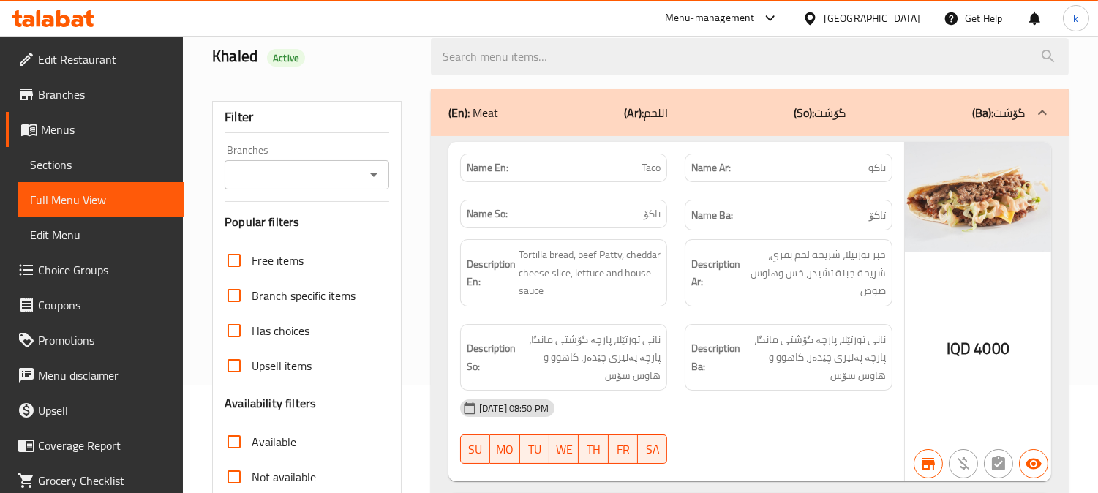
scroll to position [69, 0]
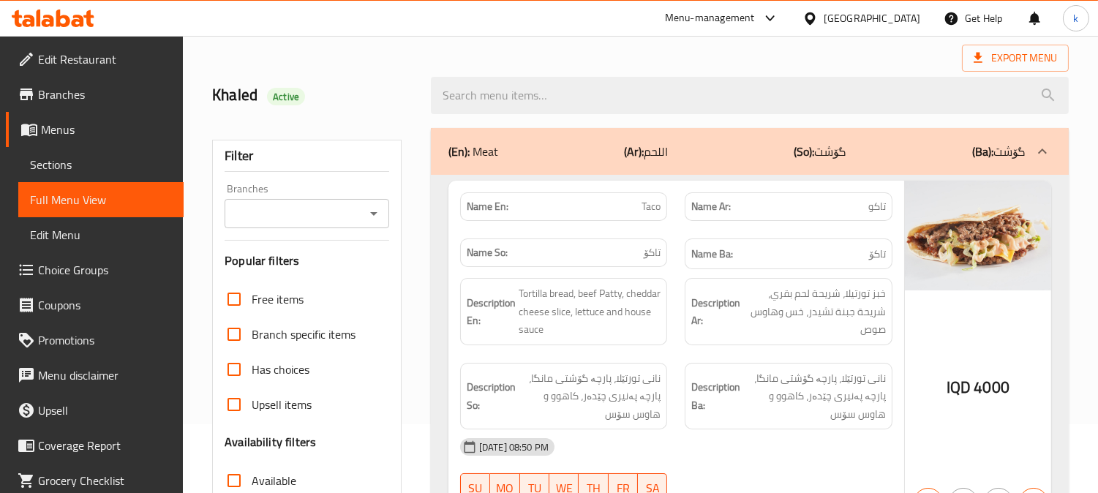
click at [280, 209] on input "Branches" at bounding box center [295, 213] width 132 height 20
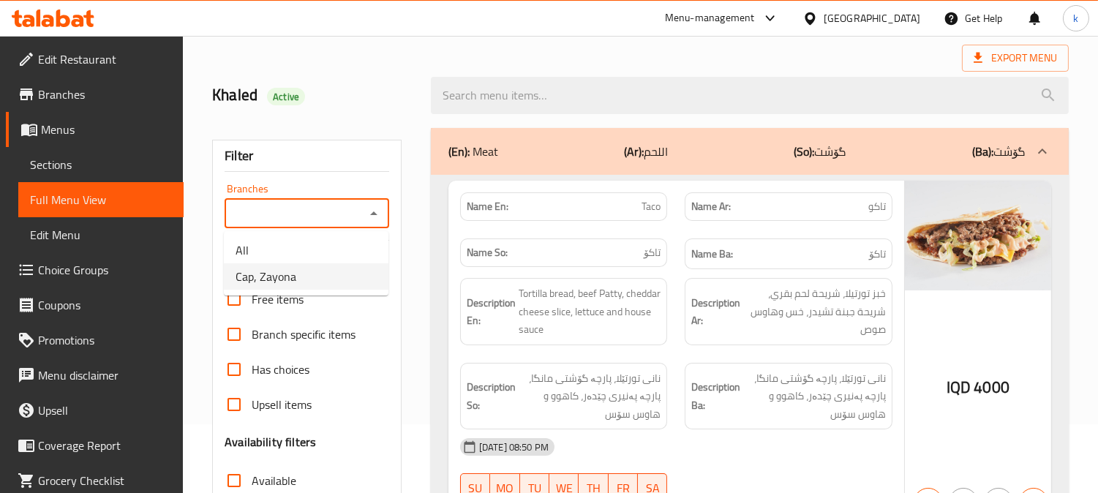
click at [304, 271] on li "Cap, Zayona" at bounding box center [306, 276] width 165 height 26
type input "Cap, Zayona"
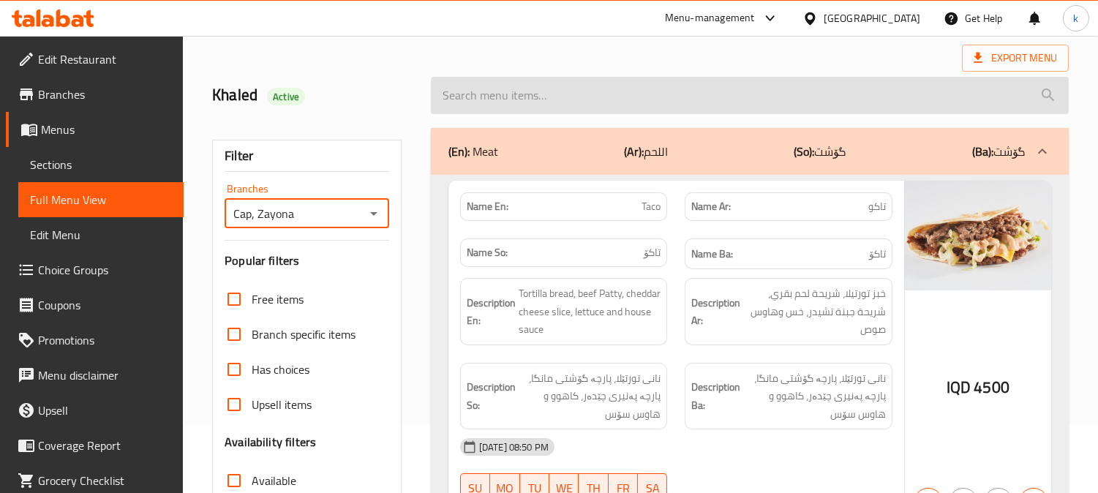
click at [515, 96] on input "search" at bounding box center [750, 95] width 638 height 37
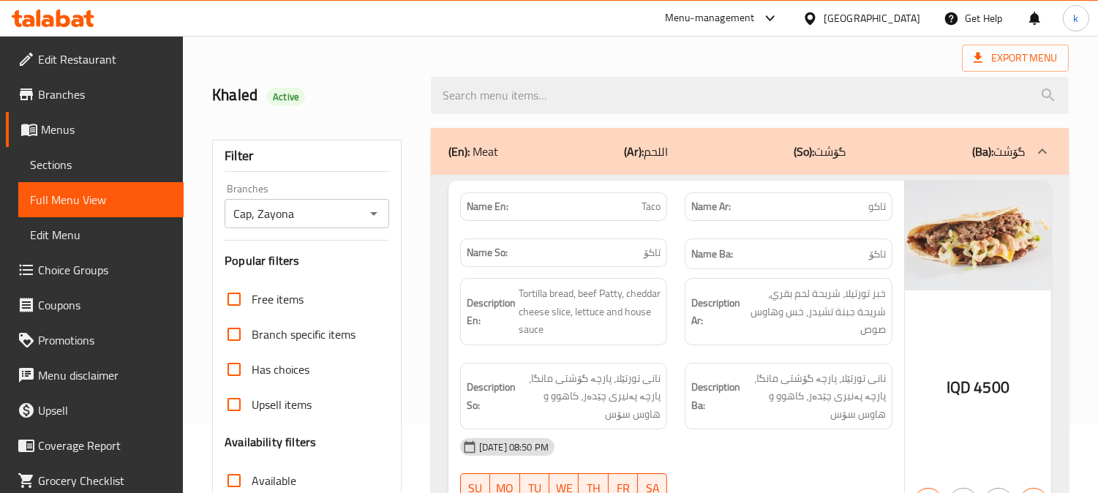
paste input "Cheese Sauce"
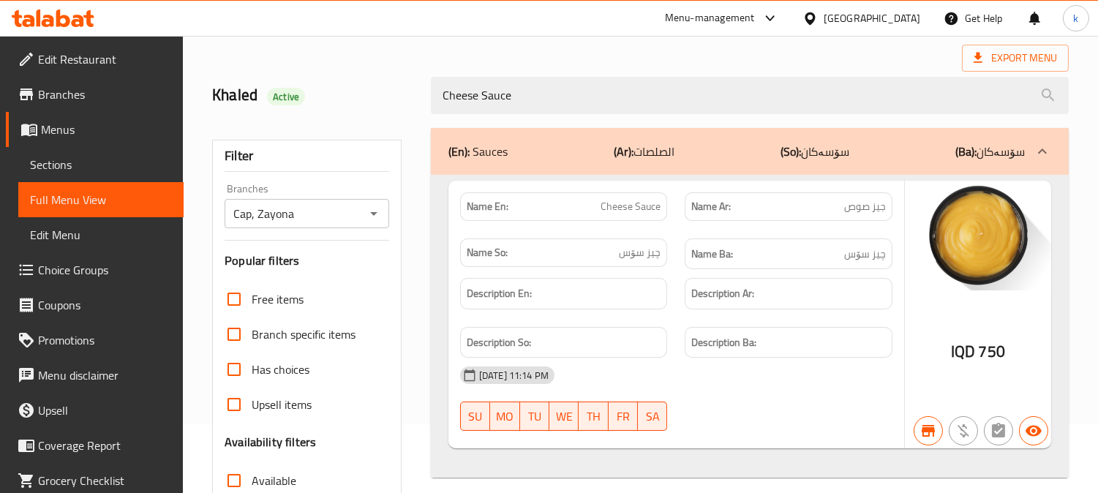
type input "Cheese Sauce"
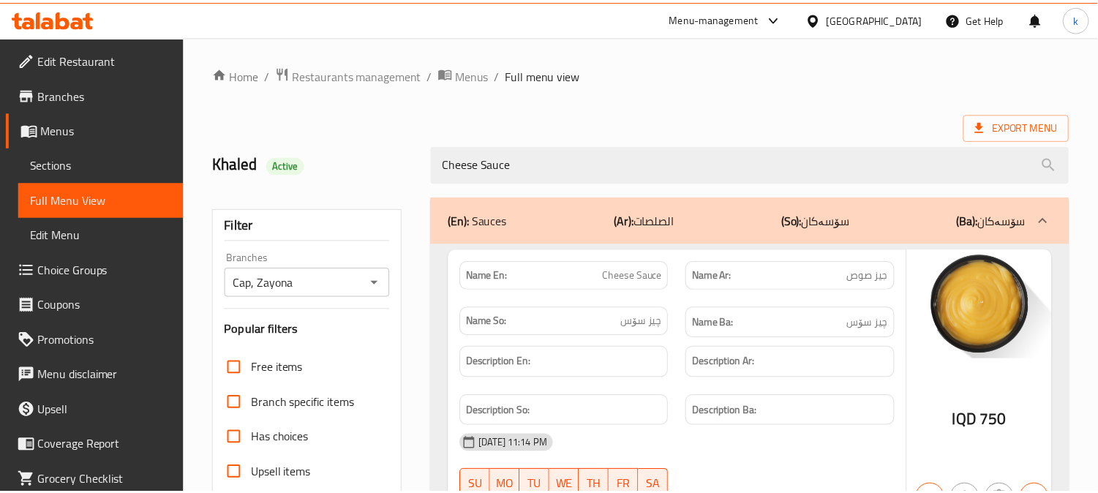
scroll to position [285, 0]
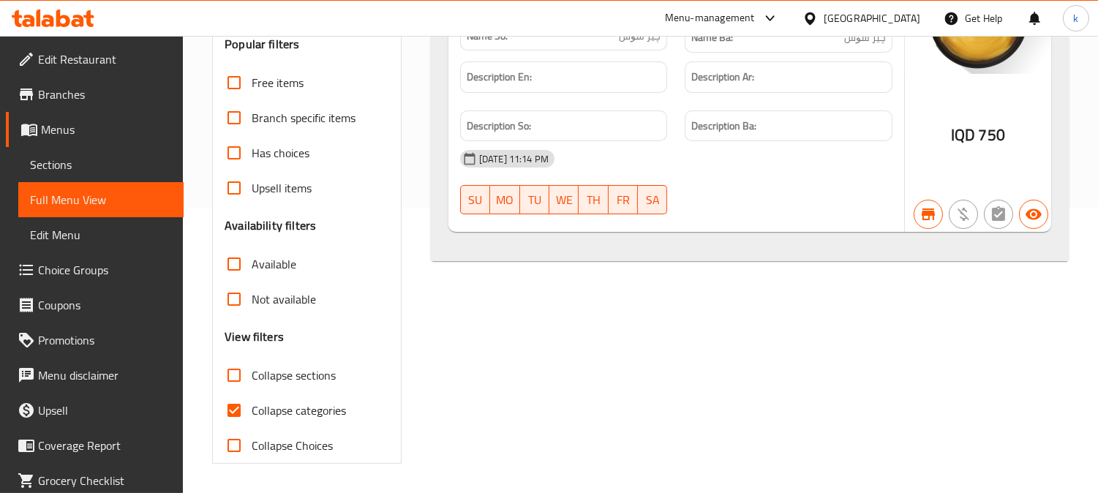
click at [57, 7] on div at bounding box center [53, 18] width 106 height 29
click at [48, 23] on icon at bounding box center [53, 19] width 83 height 18
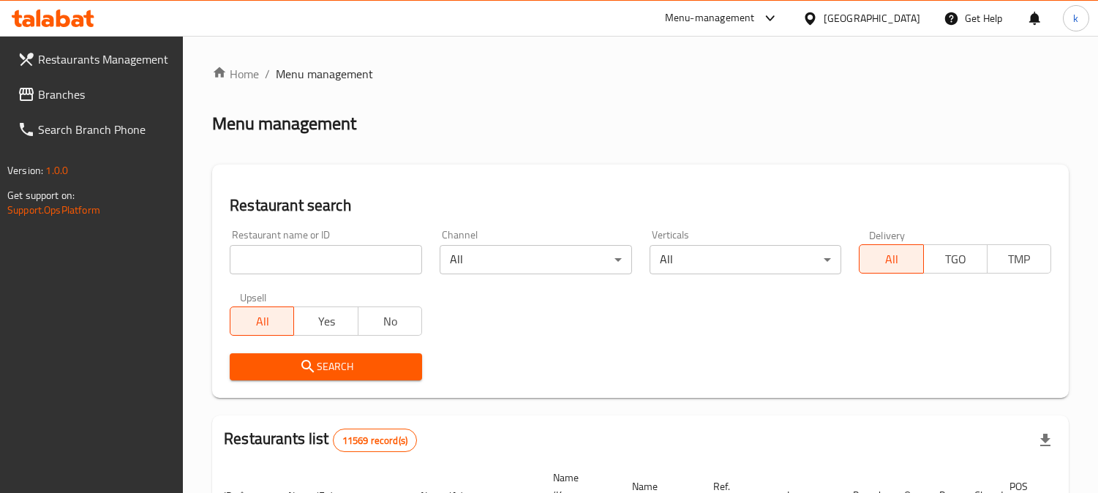
scroll to position [90, 0]
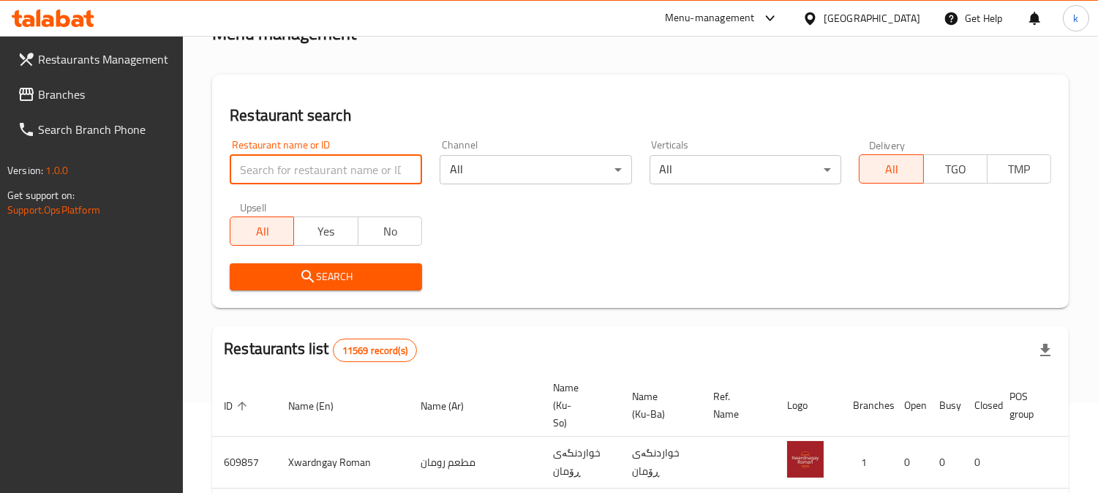
click at [292, 170] on input "search" at bounding box center [326, 169] width 192 height 29
paste input "[PERSON_NAME]"
type input "[PERSON_NAME]"
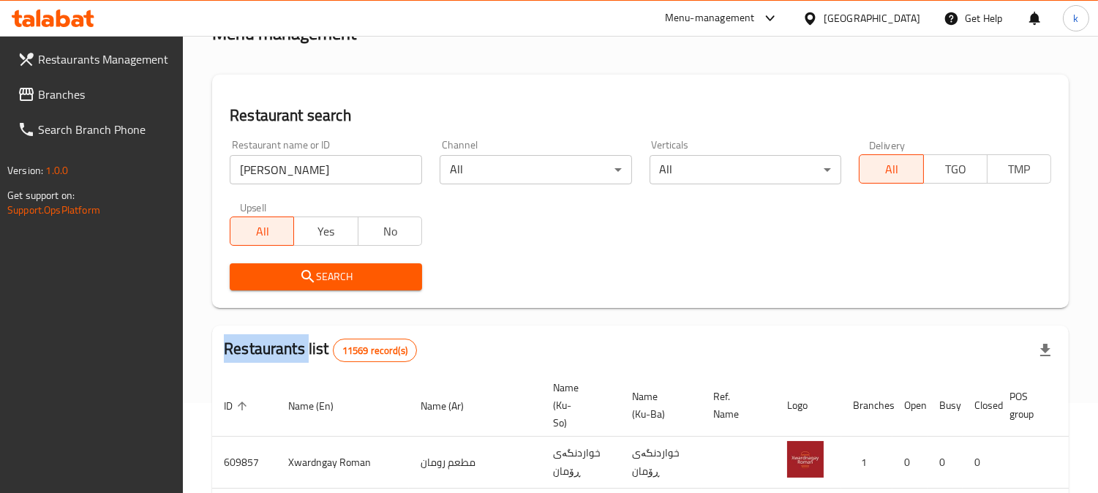
click at [284, 290] on div "Search" at bounding box center [326, 276] width 210 height 45
click at [285, 283] on span "Search" at bounding box center [325, 277] width 169 height 18
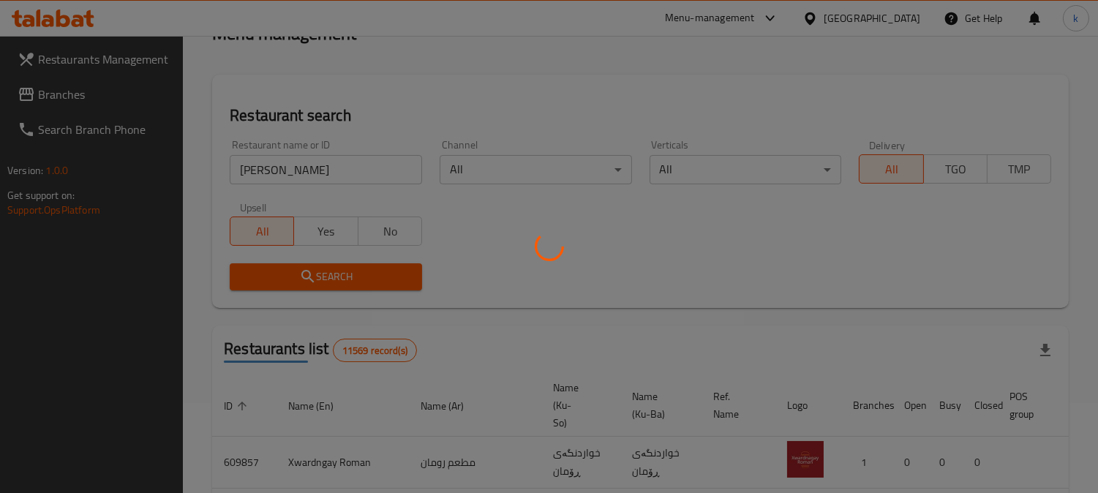
click at [295, 278] on div at bounding box center [549, 246] width 1098 height 493
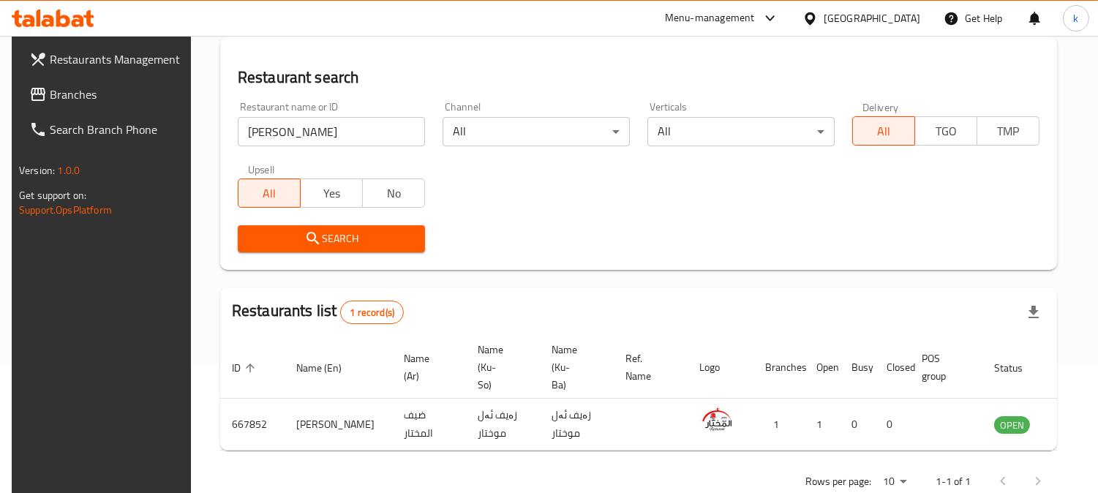
scroll to position [165, 0]
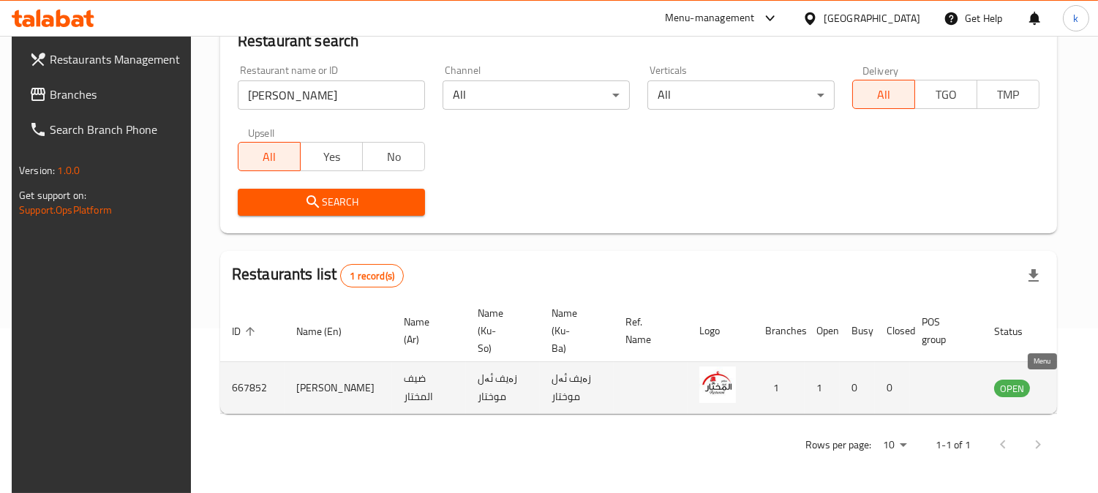
click at [1071, 382] on icon "enhanced table" at bounding box center [1079, 388] width 16 height 12
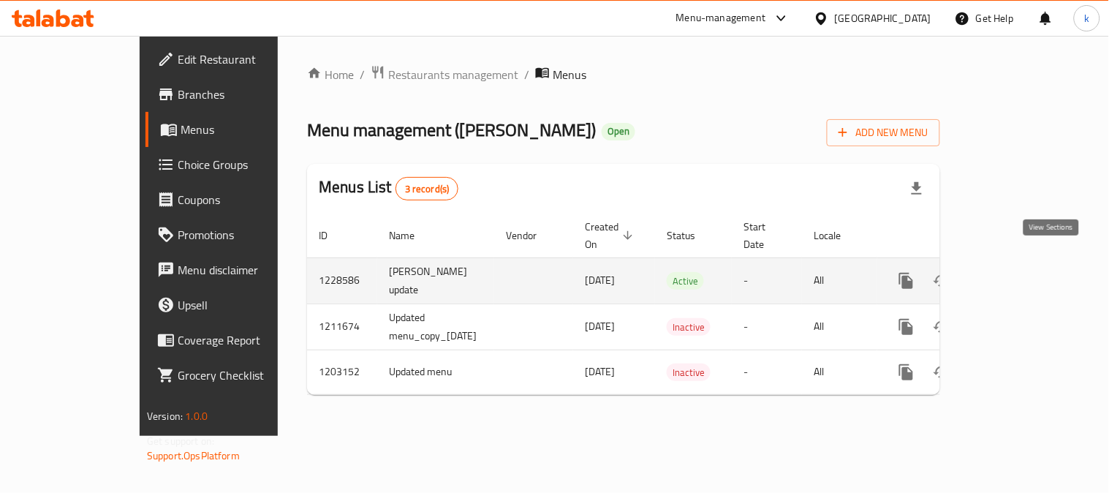
click at [1021, 272] on icon "enhanced table" at bounding box center [1012, 281] width 18 height 18
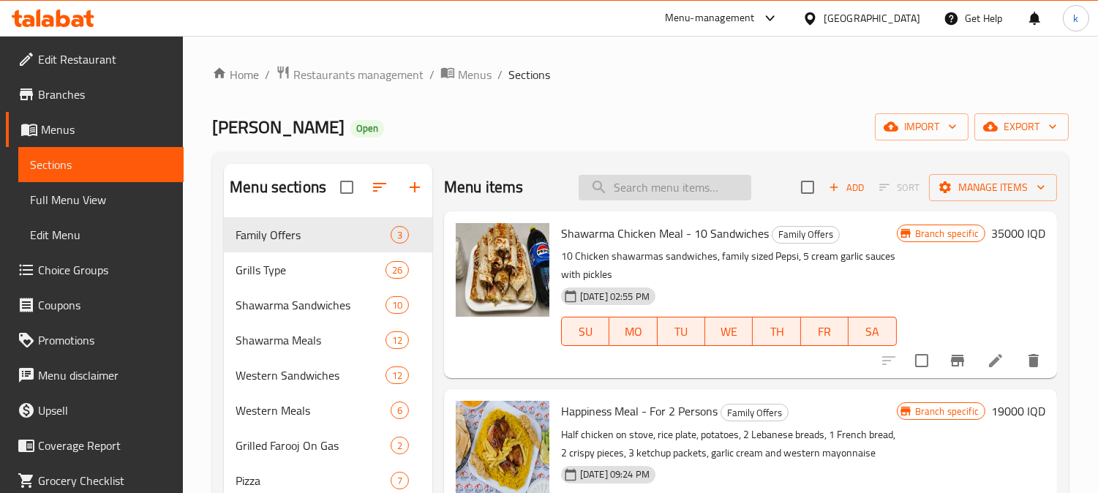
click at [641, 196] on input "search" at bounding box center [664, 188] width 173 height 26
paste input "Half Kilo Chicken Tikka"
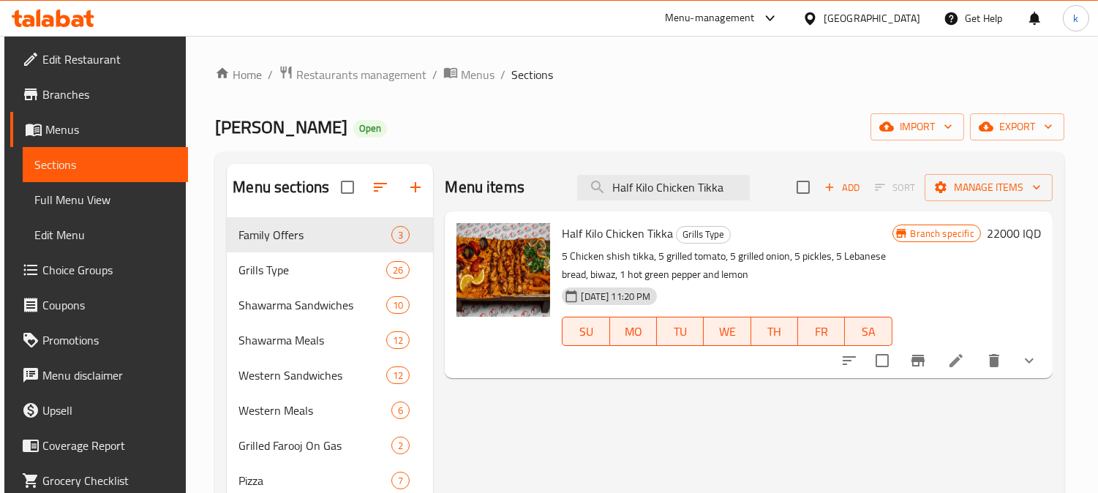
type input "Half Kilo Chicken Tikka"
click at [926, 353] on icon "Branch-specific-item" at bounding box center [918, 361] width 18 height 18
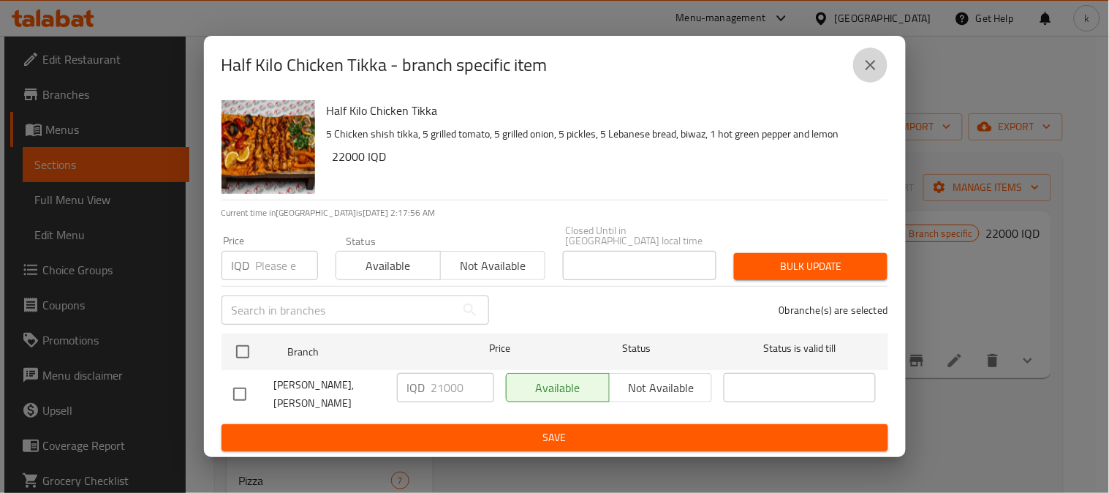
click at [870, 68] on icon "close" at bounding box center [871, 65] width 18 height 18
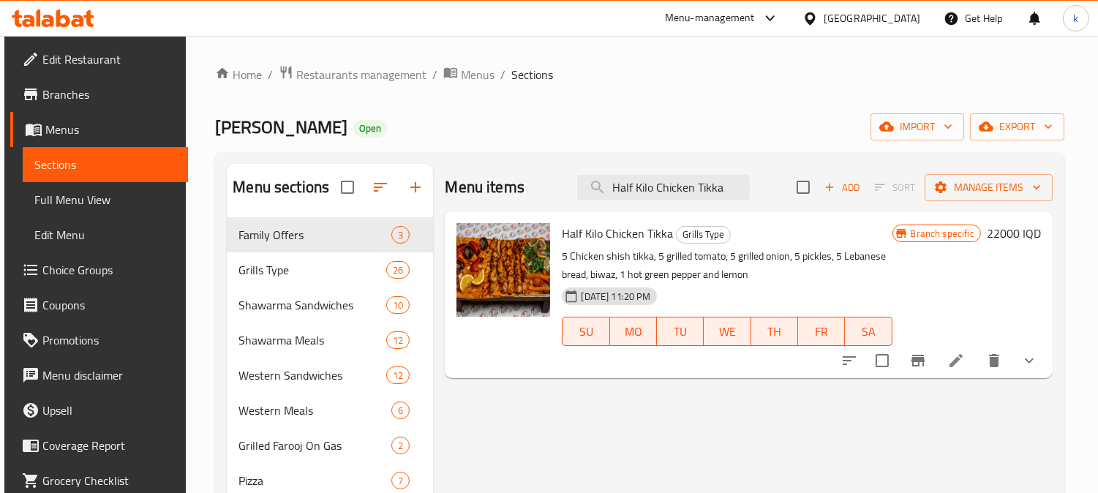
click at [995, 235] on h6 "22000 IQD" at bounding box center [1013, 233] width 54 height 20
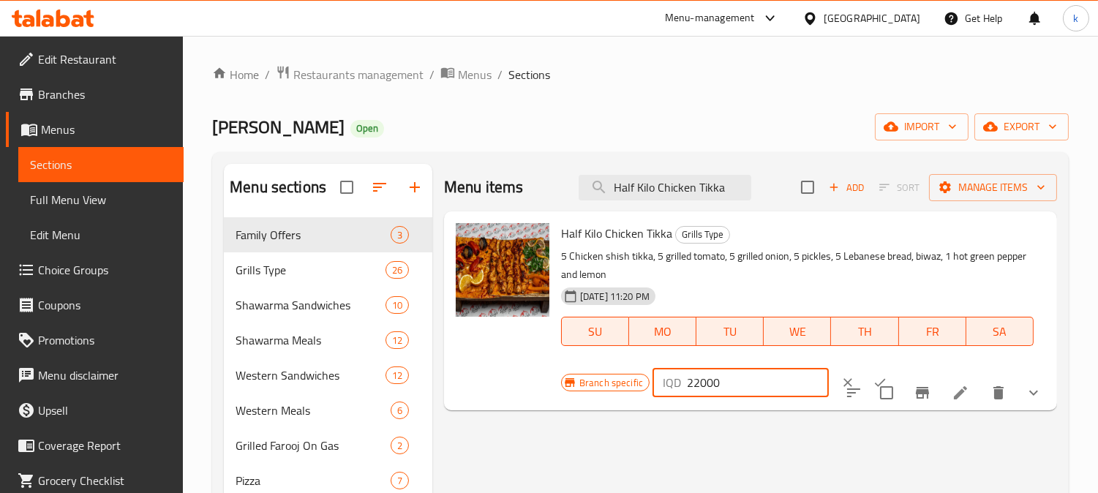
click at [692, 380] on input "22000" at bounding box center [758, 382] width 142 height 29
type input "21000"
click at [872, 376] on icon "ok" at bounding box center [879, 382] width 15 height 15
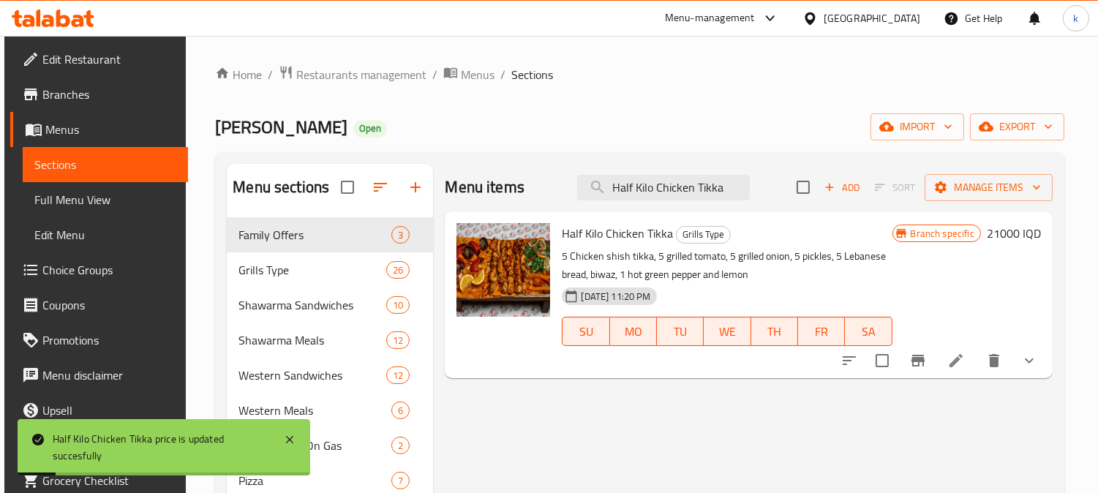
click at [105, 199] on span "Full Menu View" at bounding box center [105, 200] width 142 height 18
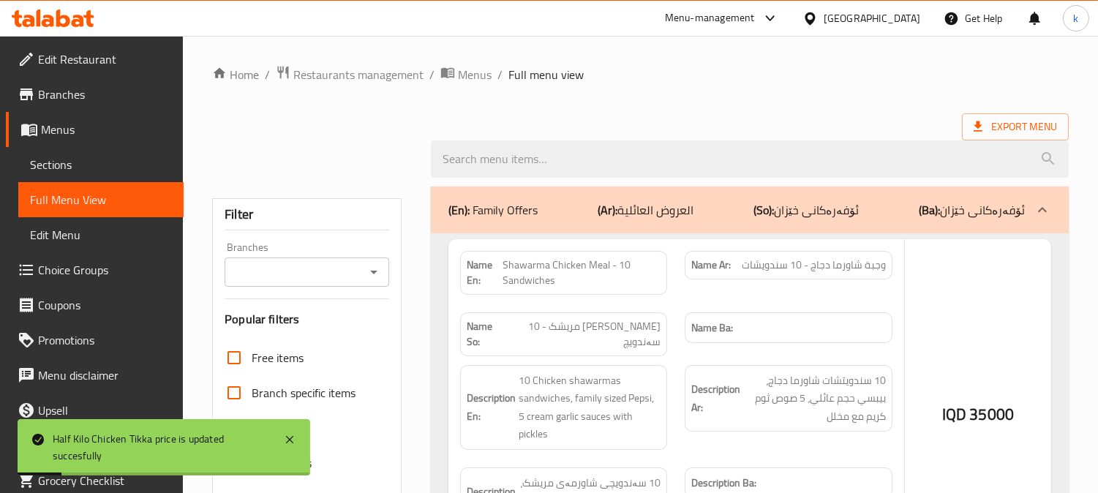
click at [280, 272] on input "Branches" at bounding box center [295, 272] width 132 height 20
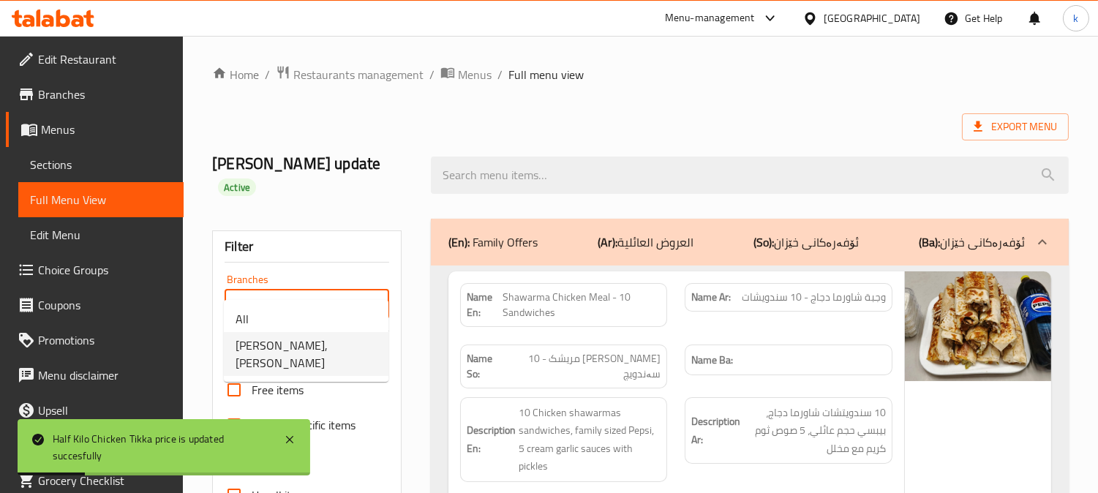
click at [288, 340] on span "[PERSON_NAME], [PERSON_NAME]" at bounding box center [305, 353] width 141 height 35
type input "Dhaif Almukhtar, Bakhtiary"
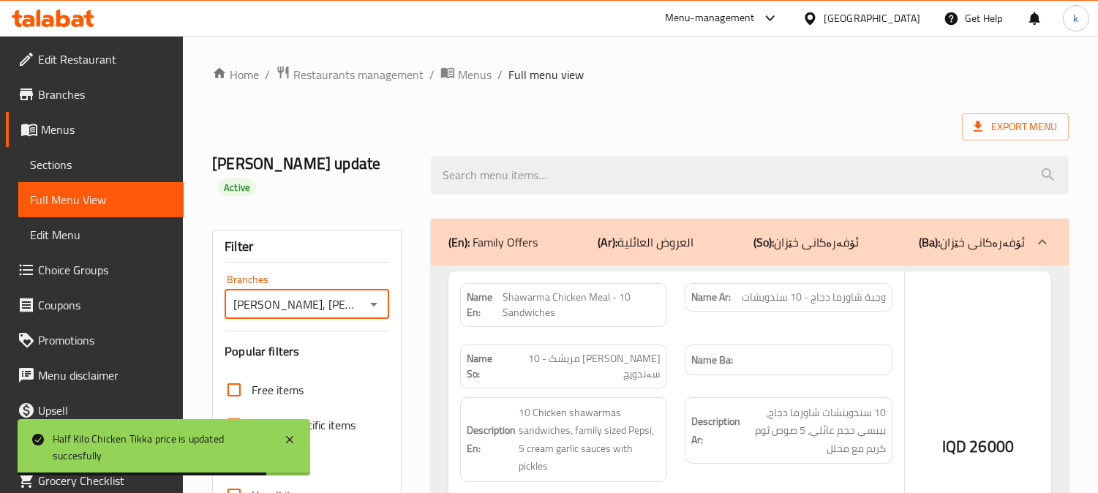
click at [540, 162] on div at bounding box center [549, 246] width 1098 height 493
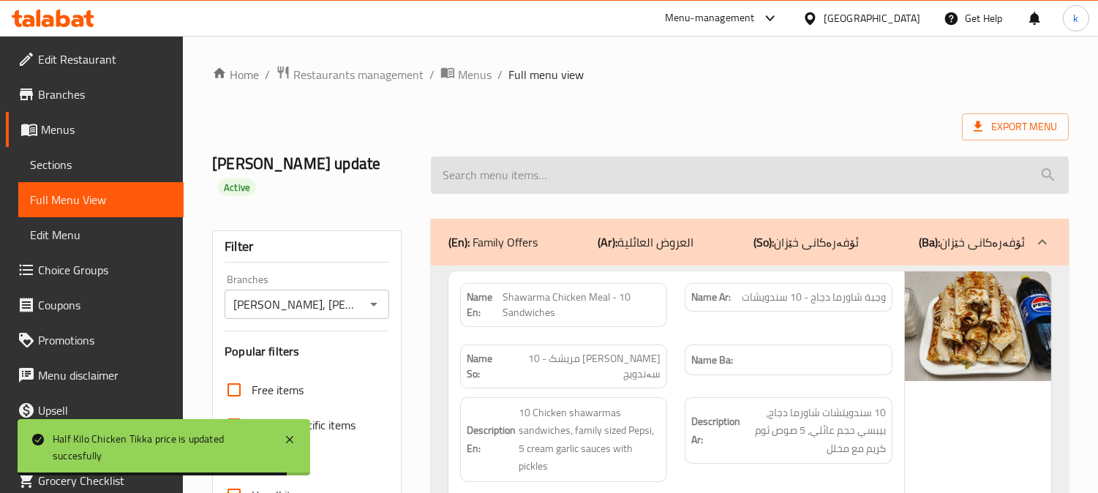
click at [515, 162] on input "search" at bounding box center [750, 174] width 638 height 37
paste input "Half Kilo Chicken Tikka"
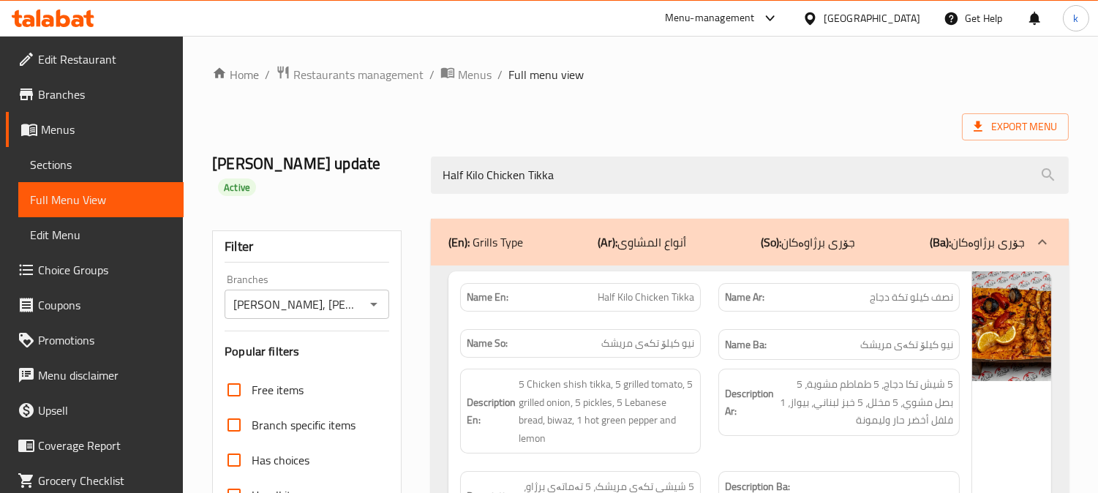
scroll to position [135, 0]
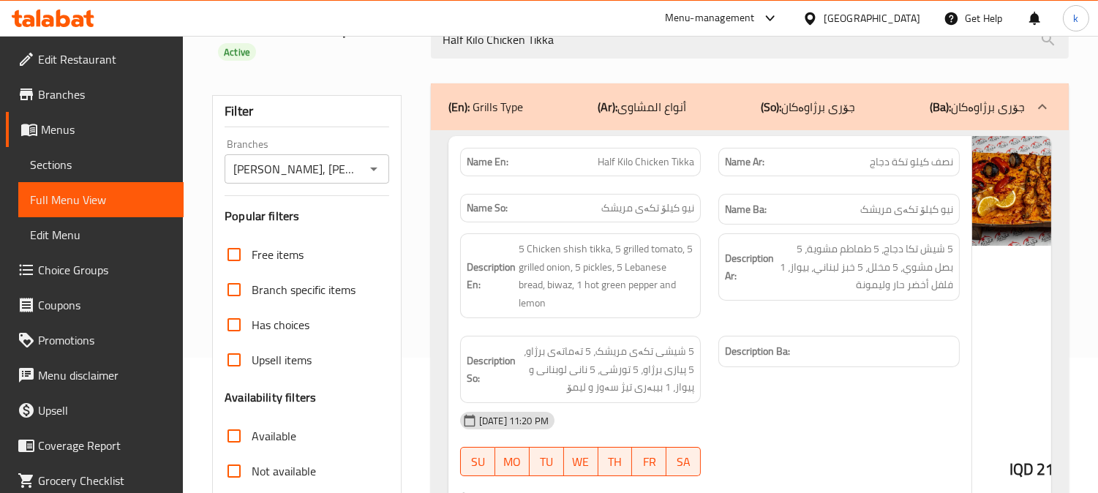
type input "Half Kilo Chicken Tikka"
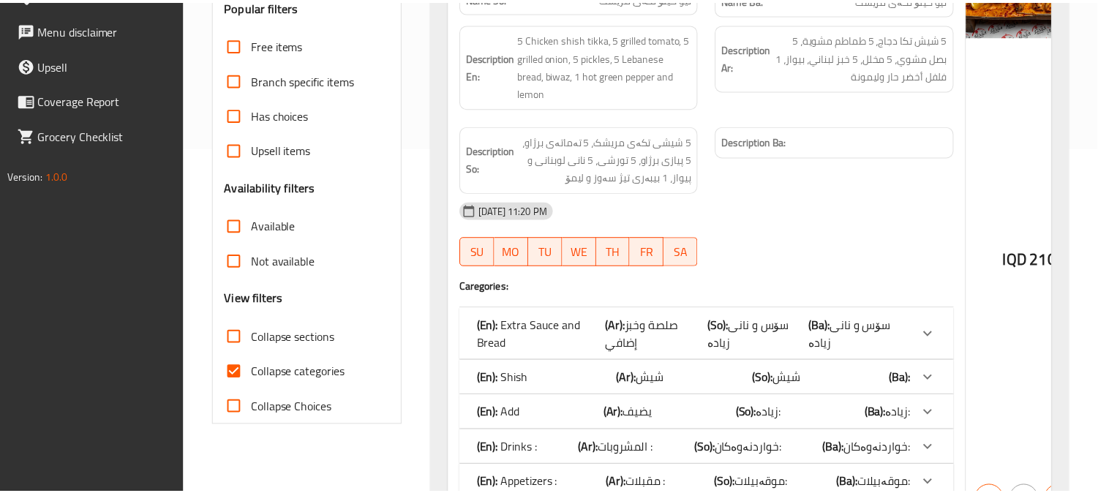
scroll to position [426, 0]
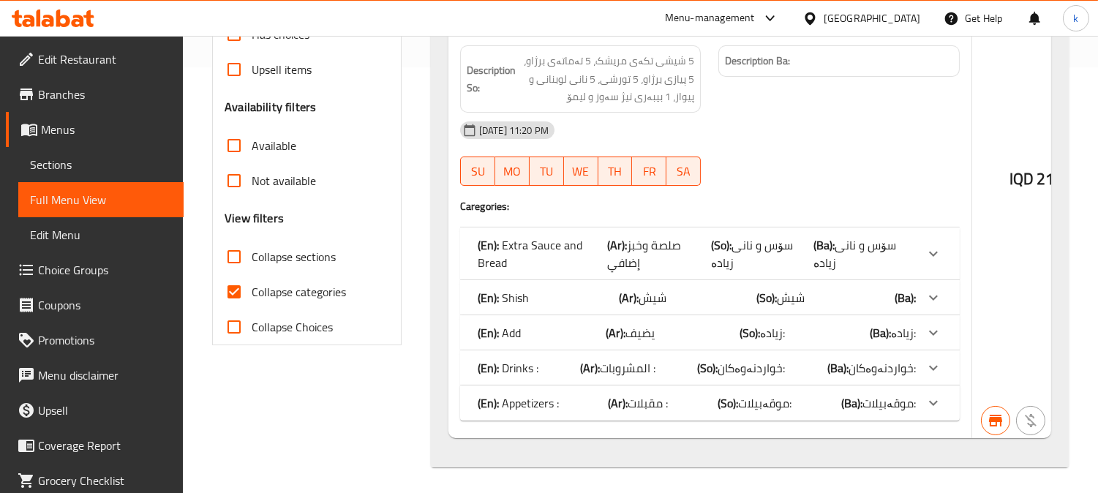
click at [81, 151] on link "Sections" at bounding box center [100, 164] width 165 height 35
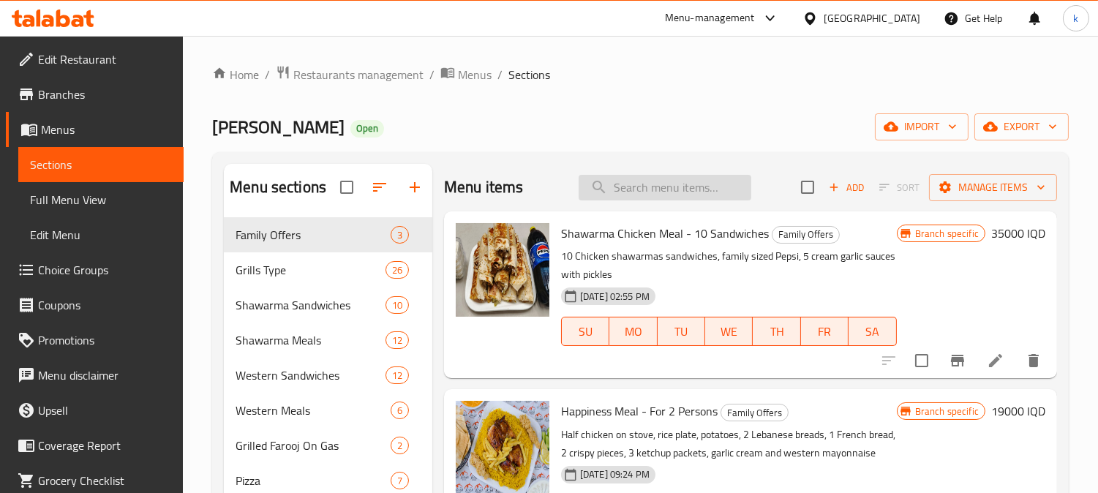
click at [652, 179] on input "search" at bounding box center [664, 188] width 173 height 26
paste input "Half Kilo Chicken Kebab"
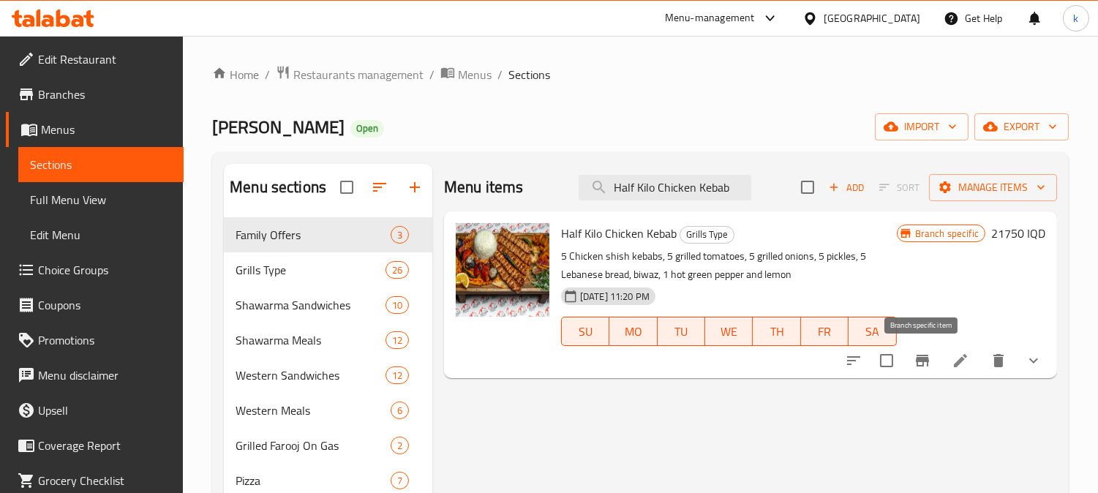
type input "Half Kilo Chicken Kebab"
click at [932, 362] on button "Branch-specific-item" at bounding box center [922, 360] width 35 height 35
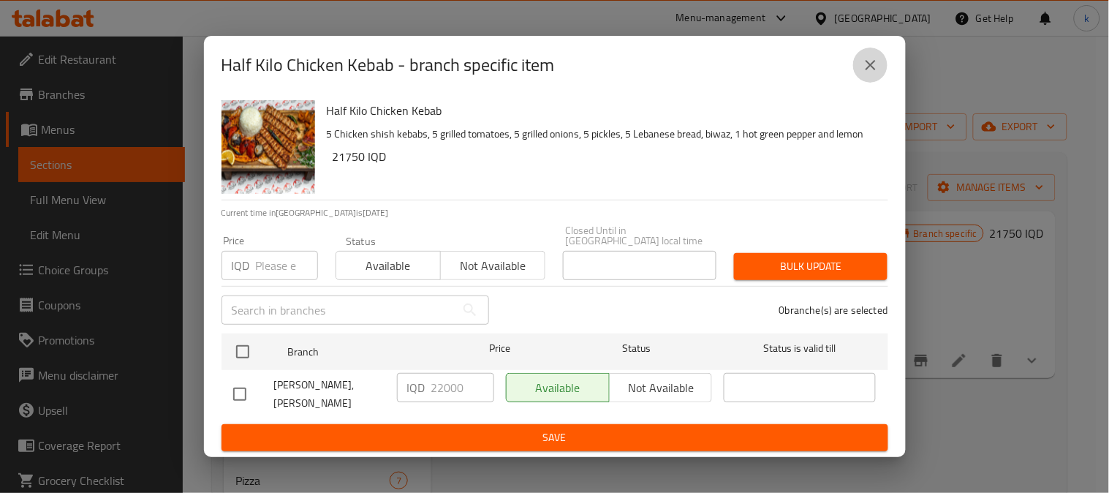
click at [865, 73] on icon "close" at bounding box center [871, 65] width 18 height 18
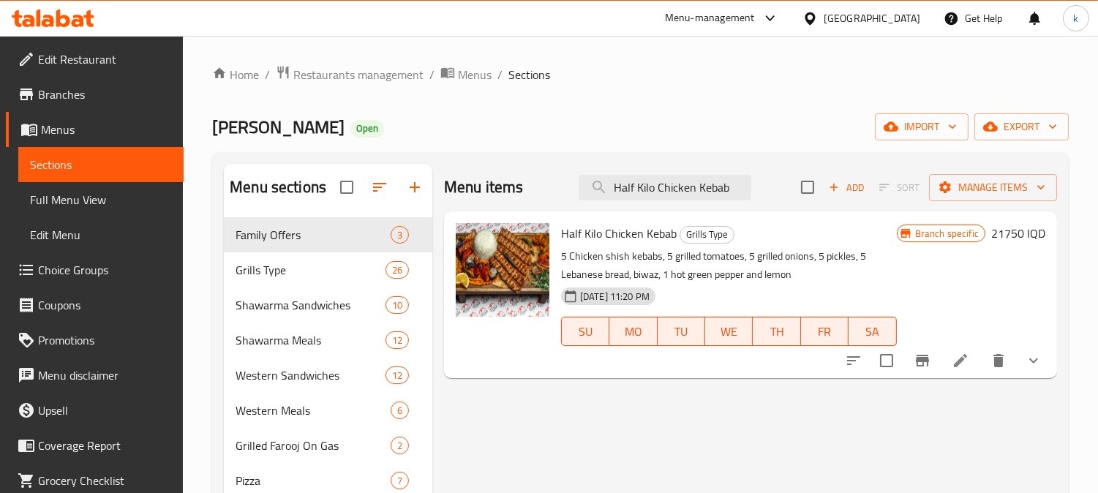
click at [1005, 233] on h6 "21750 IQD" at bounding box center [1018, 233] width 54 height 20
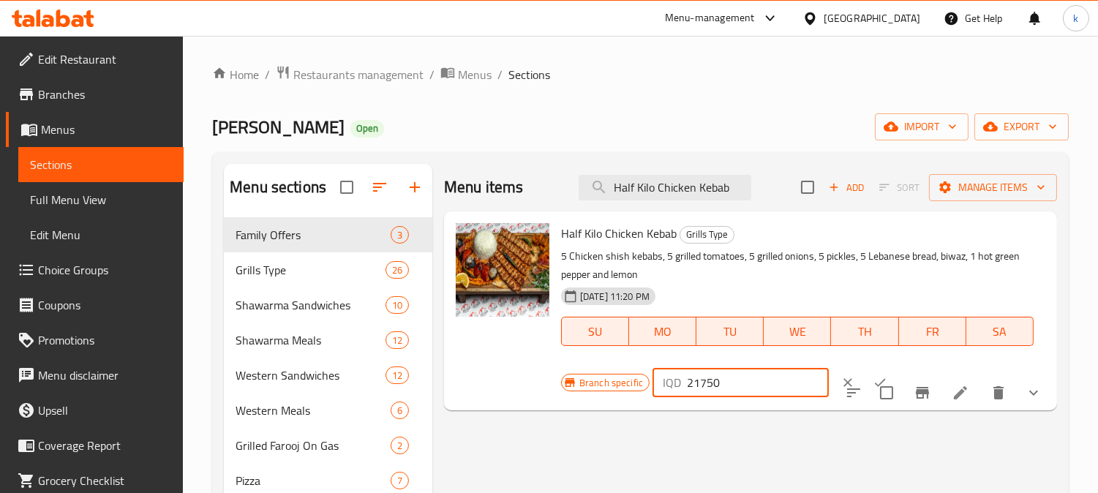
click at [703, 383] on input "21750" at bounding box center [758, 382] width 142 height 29
type input "22000"
click at [872, 375] on icon "ok" at bounding box center [879, 382] width 15 height 15
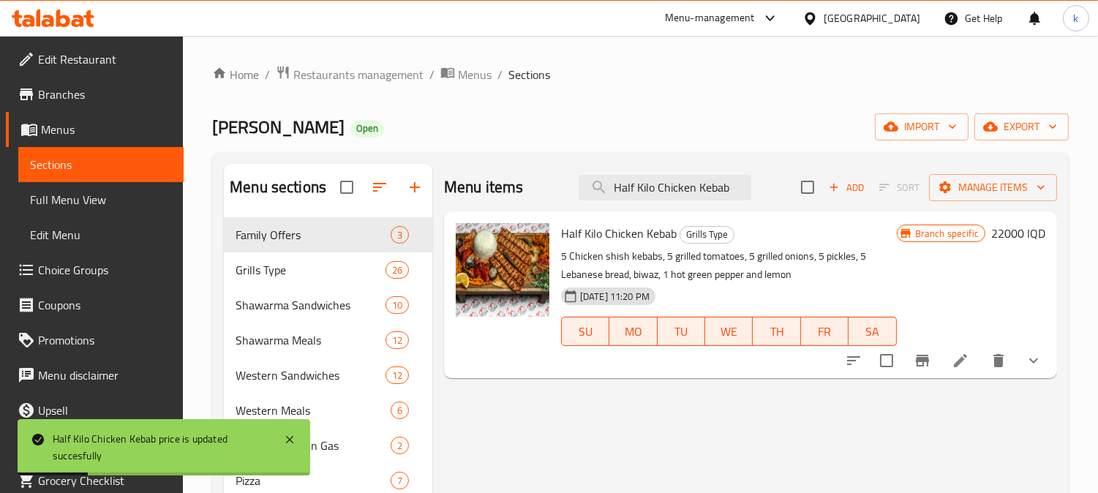
click at [83, 195] on span "Full Menu View" at bounding box center [101, 200] width 142 height 18
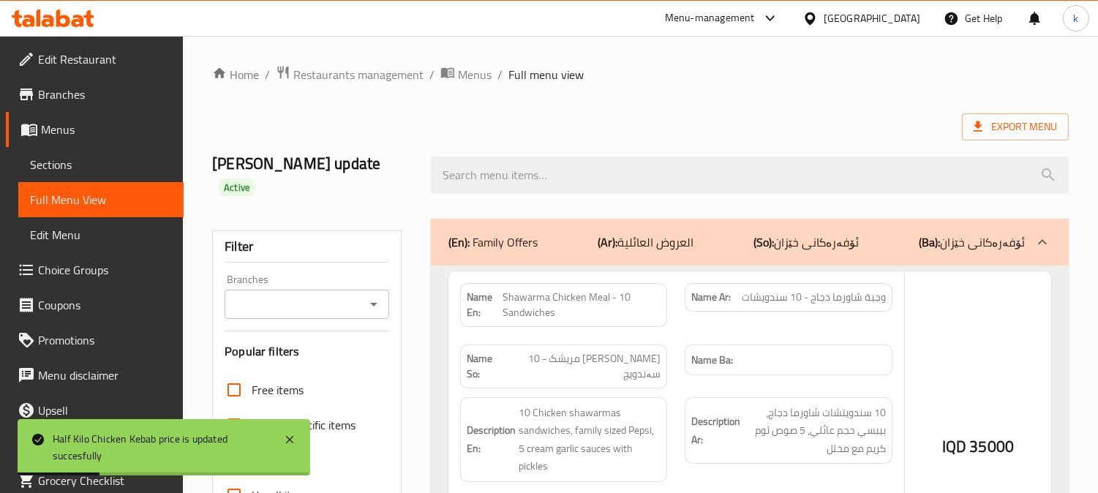
click at [284, 290] on div "Branches" at bounding box center [306, 304] width 165 height 29
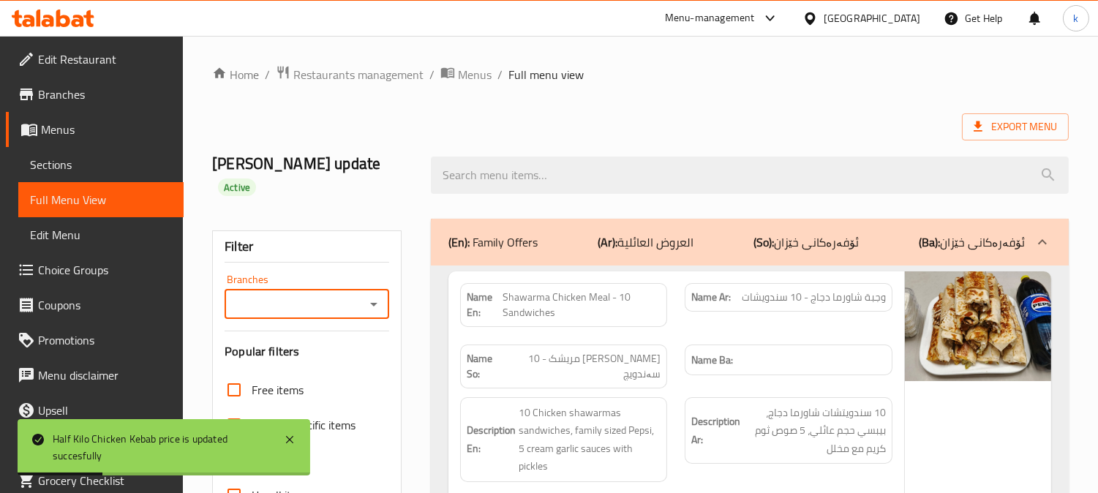
click at [303, 294] on input "Branches" at bounding box center [295, 304] width 132 height 20
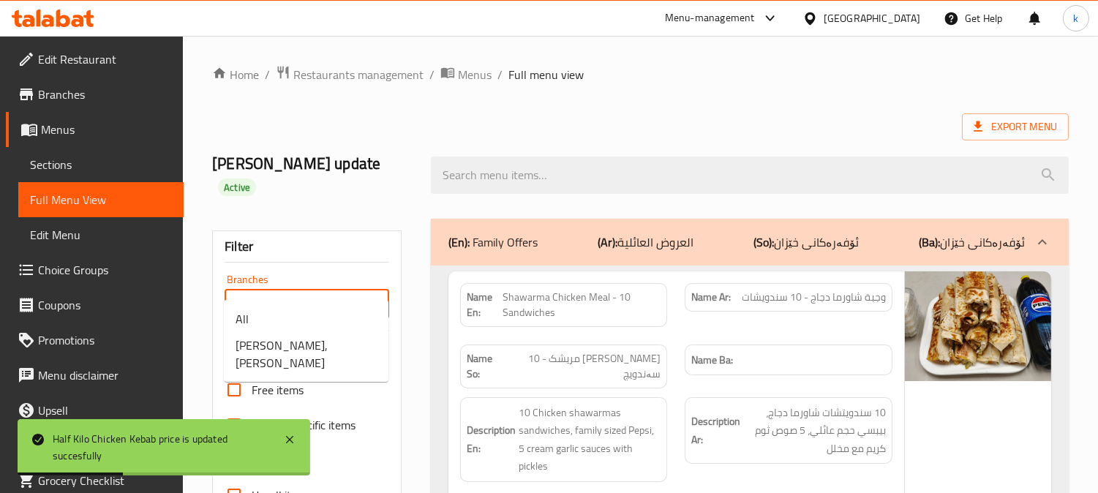
click at [307, 338] on span "Dhaif Almukhtar, Bakhtiary" at bounding box center [305, 353] width 141 height 35
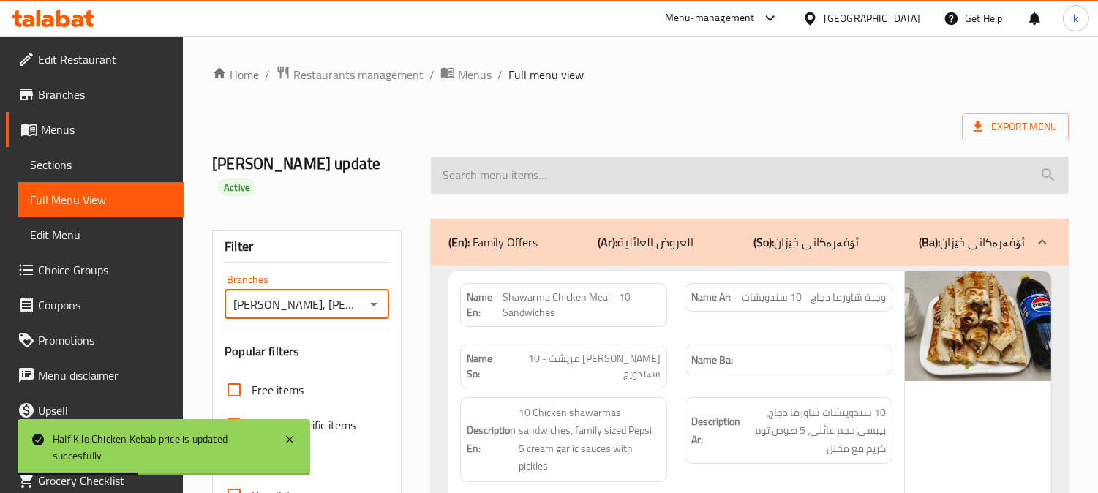
type input "Dhaif Almukhtar, Bakhtiary"
click at [479, 165] on input "search" at bounding box center [750, 174] width 638 height 37
paste input "Half Kilo Chicken Kebab"
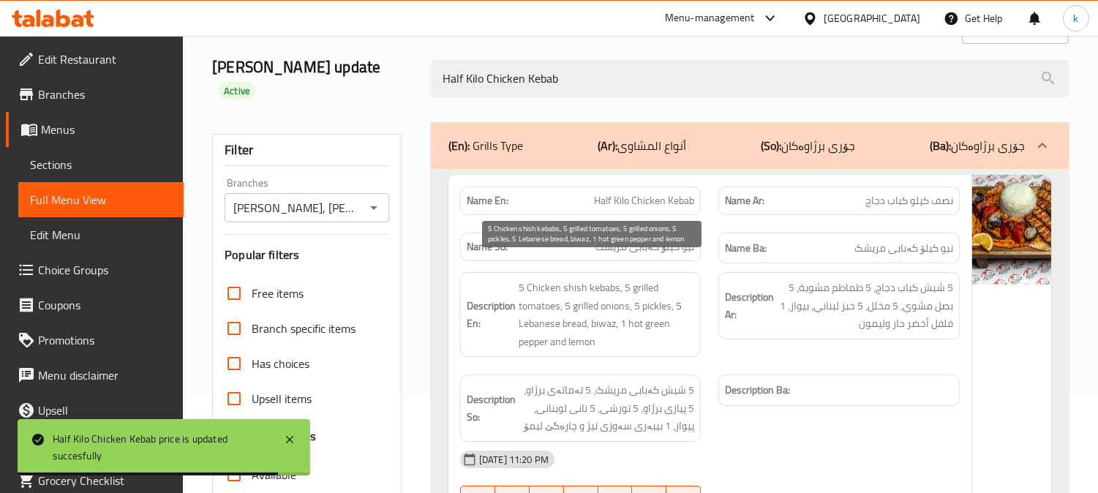
scroll to position [135, 0]
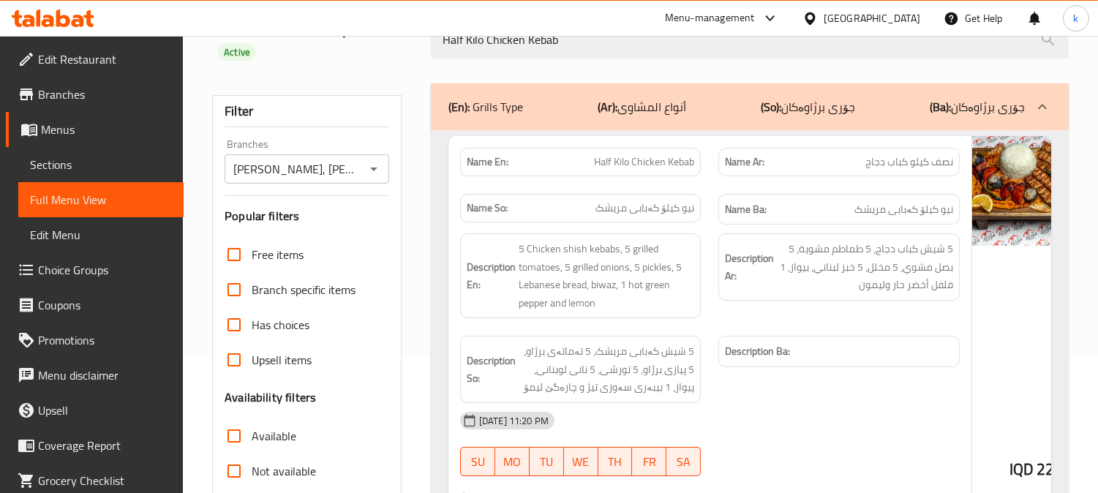
type input "Half Kilo Chicken Kebab"
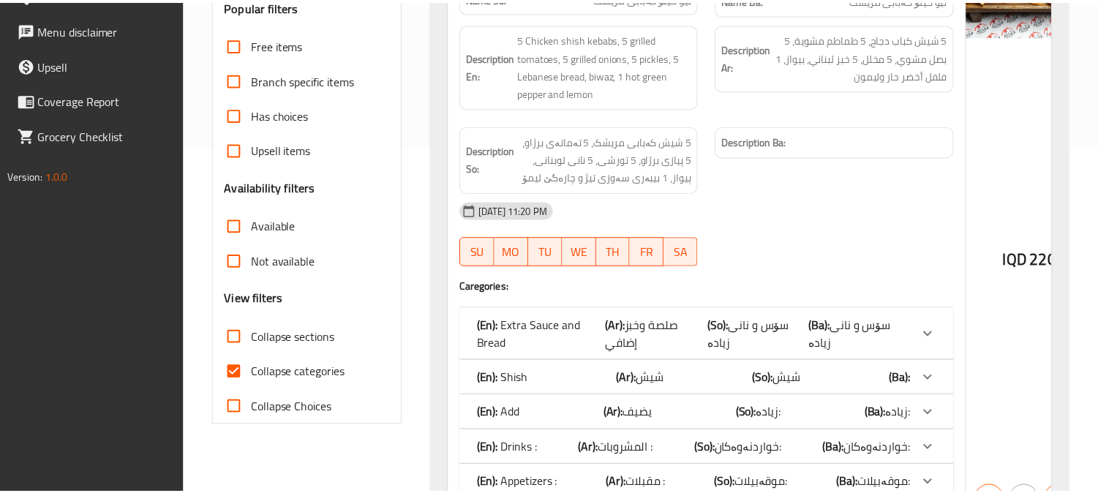
scroll to position [426, 0]
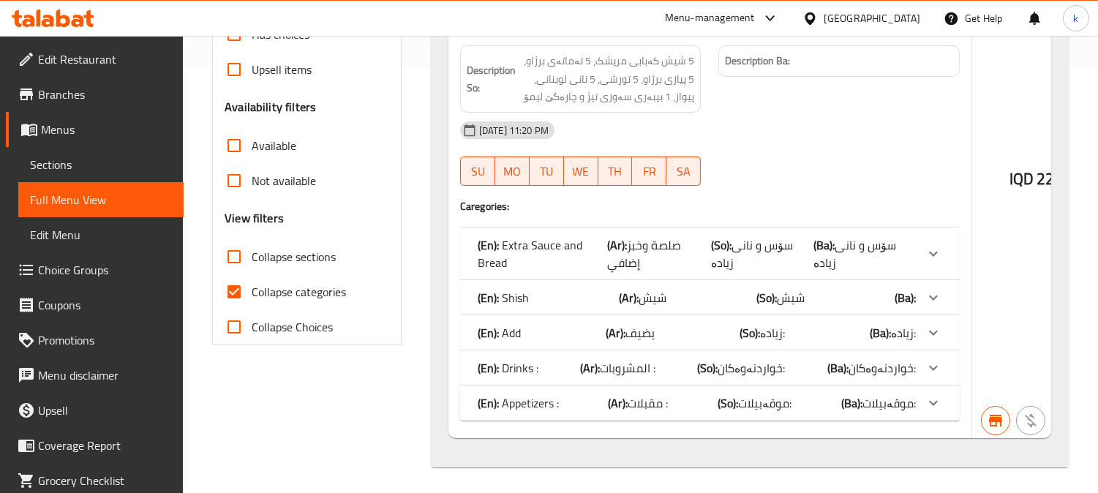
click at [116, 168] on span "Sections" at bounding box center [101, 165] width 142 height 18
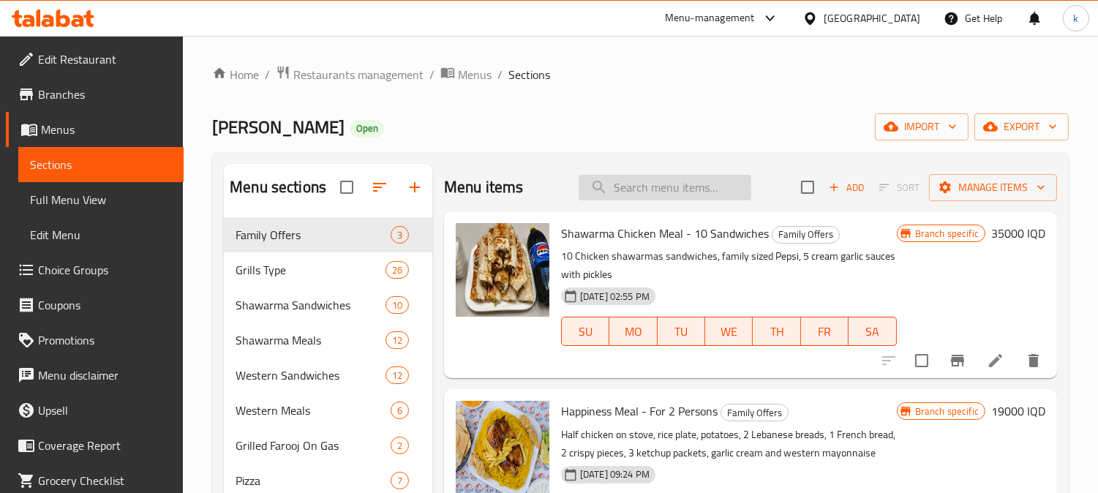
click at [686, 189] on input "search" at bounding box center [664, 188] width 173 height 26
paste input "Chicken Kebab Meal"
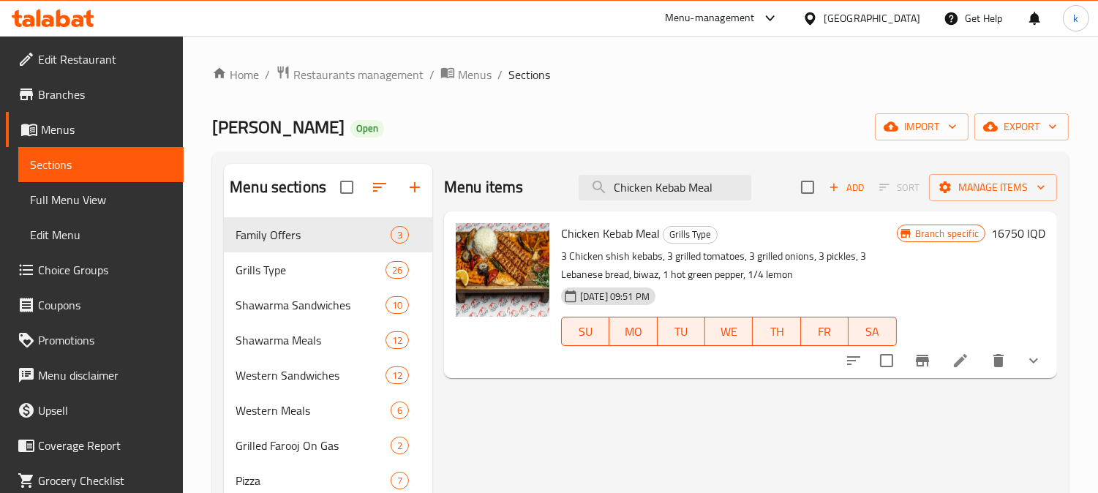
type input "Chicken Kebab Meal"
click at [916, 353] on icon "Branch-specific-item" at bounding box center [922, 361] width 18 height 18
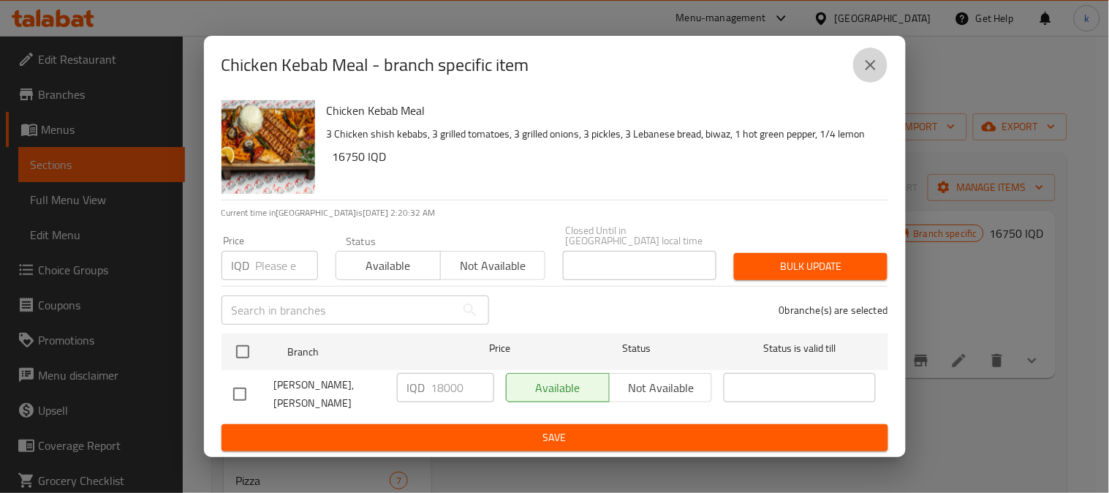
click at [866, 74] on icon "close" at bounding box center [871, 65] width 18 height 18
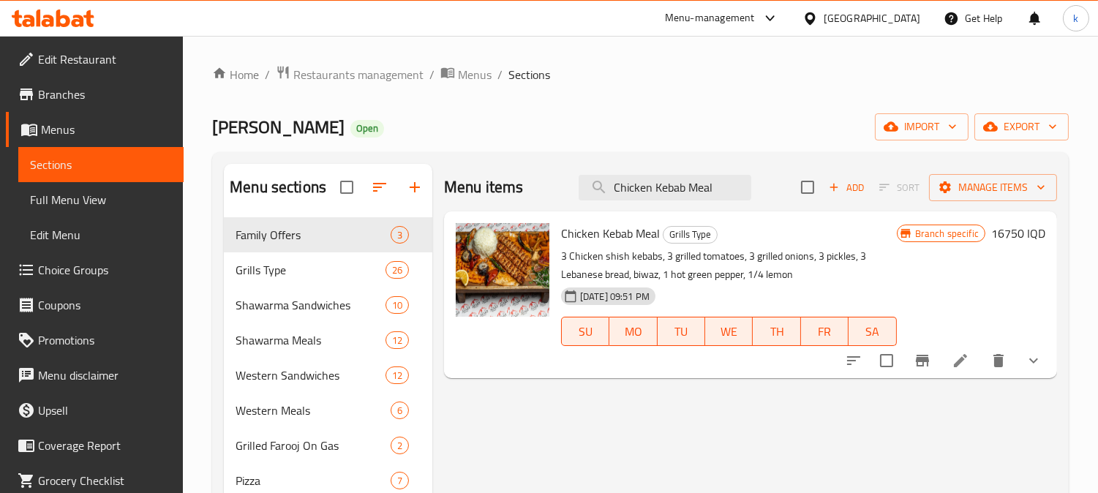
click at [1014, 233] on h6 "16750 IQD" at bounding box center [1018, 233] width 54 height 20
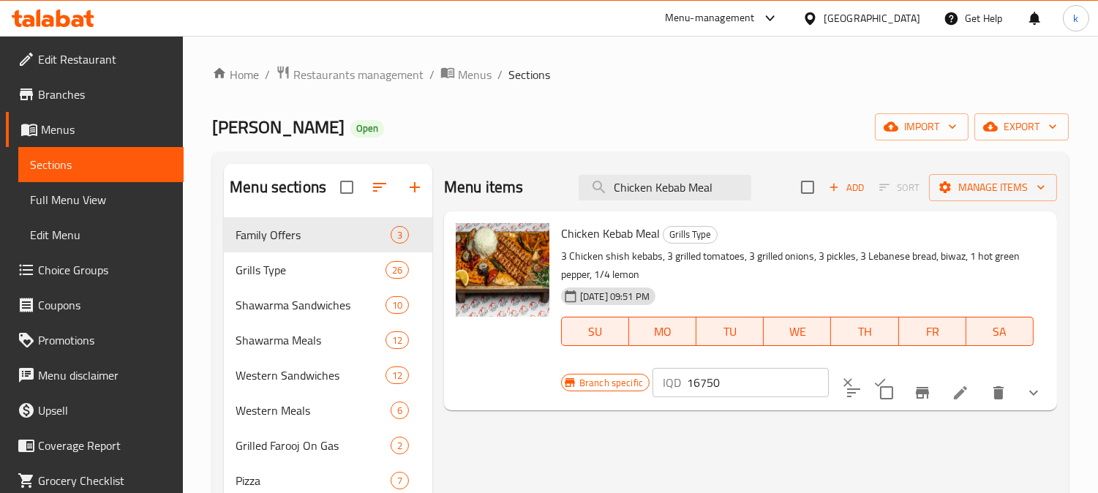
click at [687, 388] on input "16750" at bounding box center [758, 382] width 142 height 29
click at [719, 382] on input "16750" at bounding box center [758, 382] width 142 height 29
click at [710, 378] on input "16750" at bounding box center [758, 382] width 142 height 29
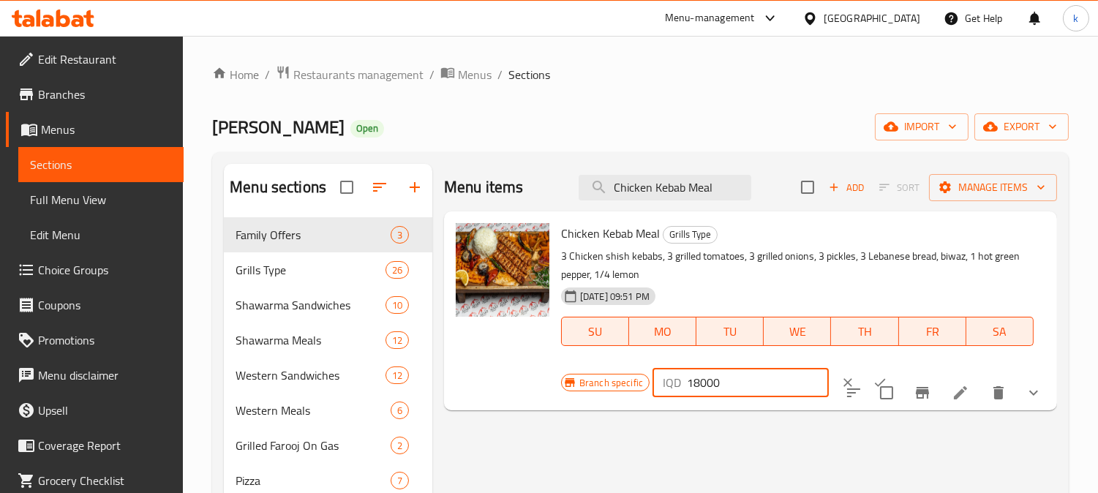
type input "18000"
click at [868, 374] on button "ok" at bounding box center [880, 382] width 32 height 32
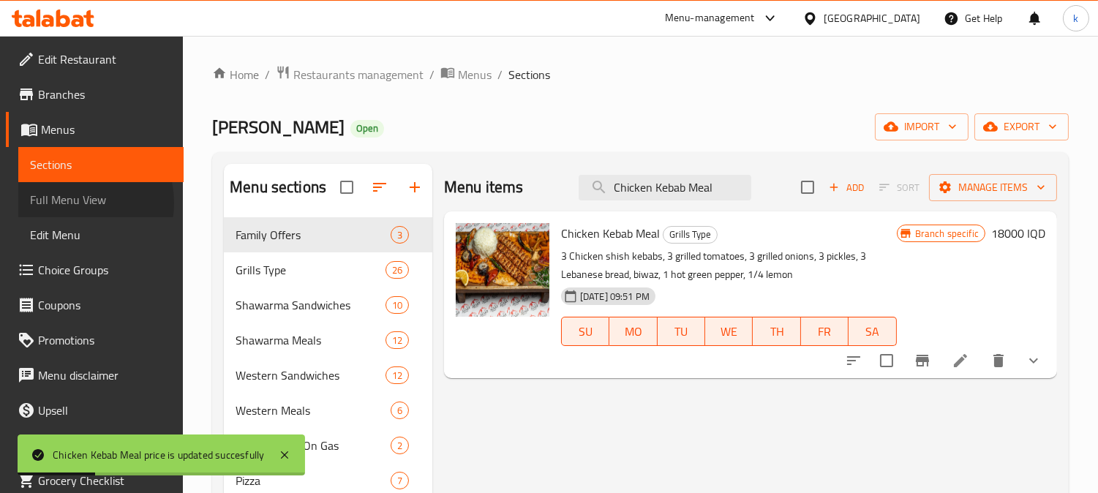
click at [71, 203] on span "Full Menu View" at bounding box center [101, 200] width 142 height 18
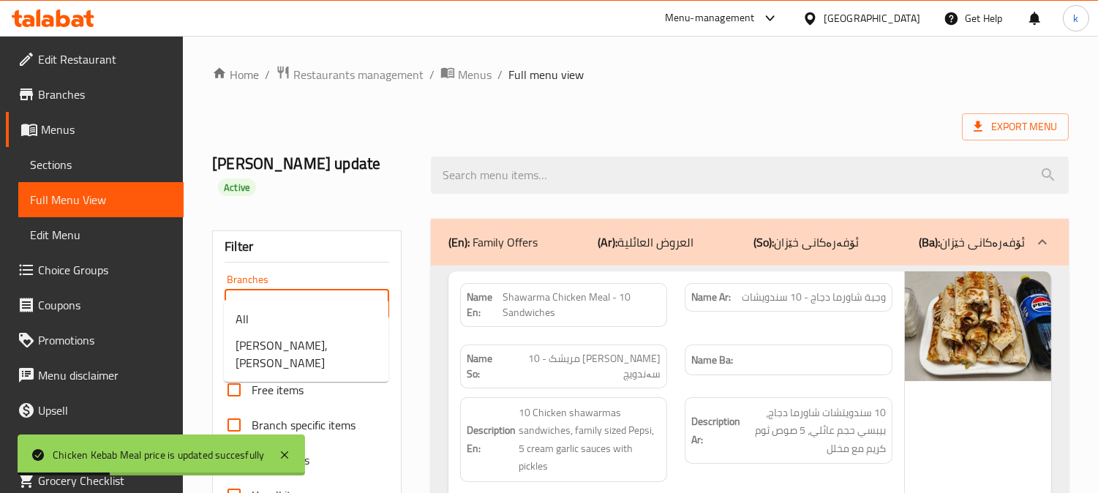
click at [263, 294] on input "Branches" at bounding box center [295, 304] width 132 height 20
click at [304, 350] on span "Dhaif Almukhtar, Bakhtiary" at bounding box center [305, 353] width 141 height 35
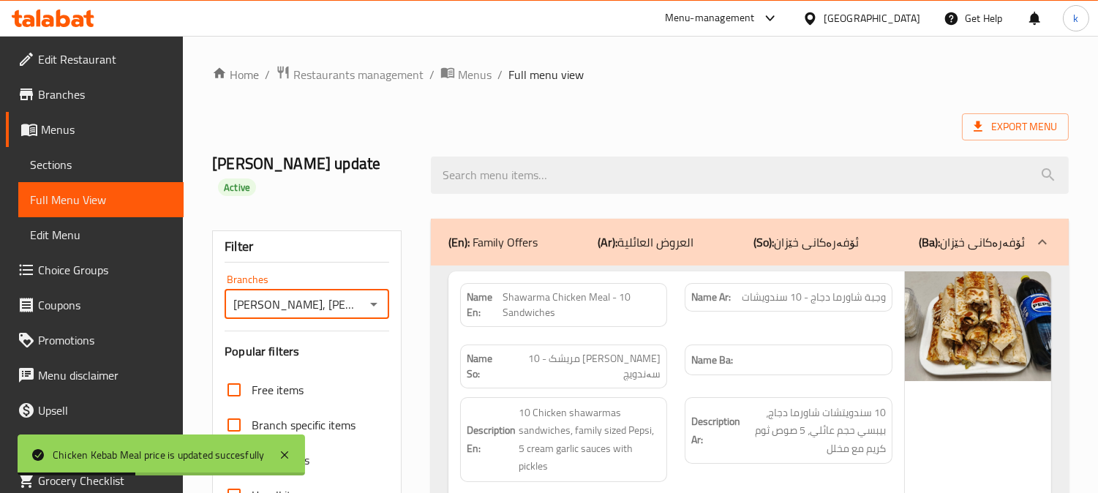
type input "Dhaif Almukhtar, Bakhtiary"
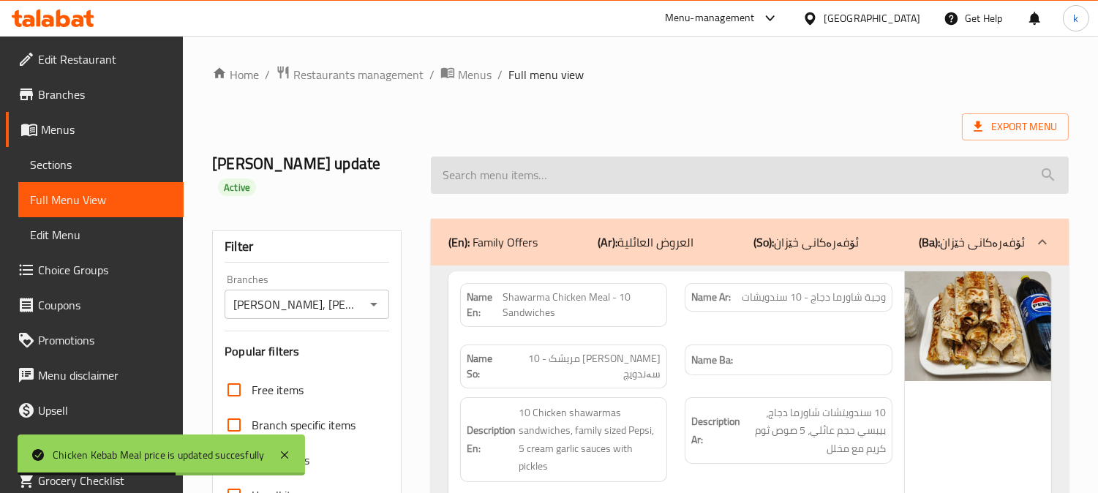
drag, startPoint x: 551, startPoint y: 154, endPoint x: 578, endPoint y: 166, distance: 30.4
click at [549, 156] on input "search" at bounding box center [750, 174] width 638 height 37
paste input "Chicken Kebab Meal"
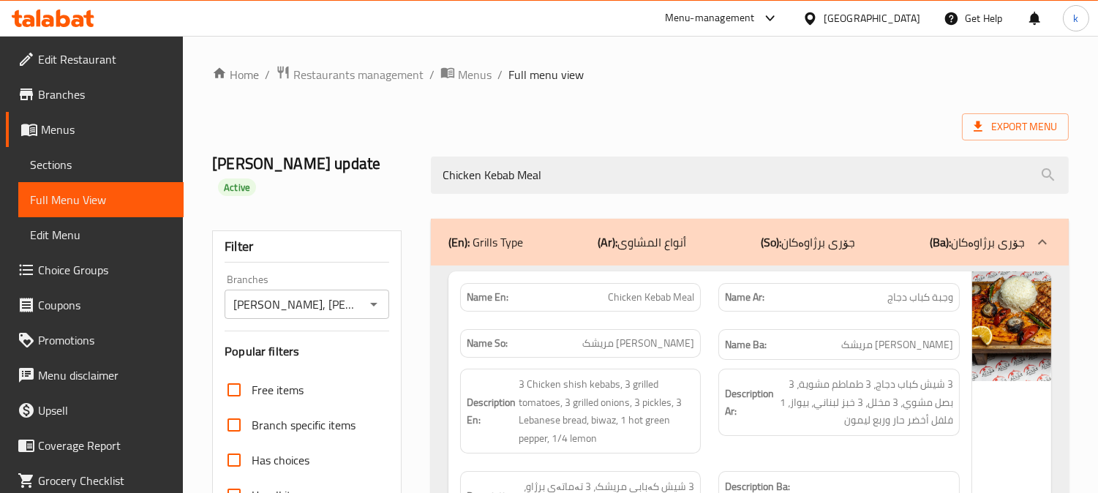
type input "Chicken Kebab Meal"
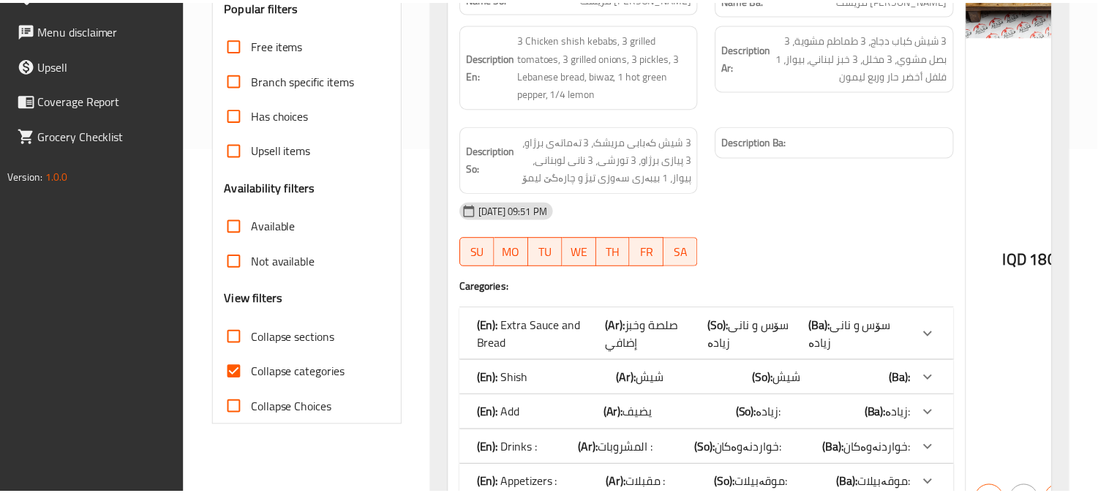
scroll to position [426, 0]
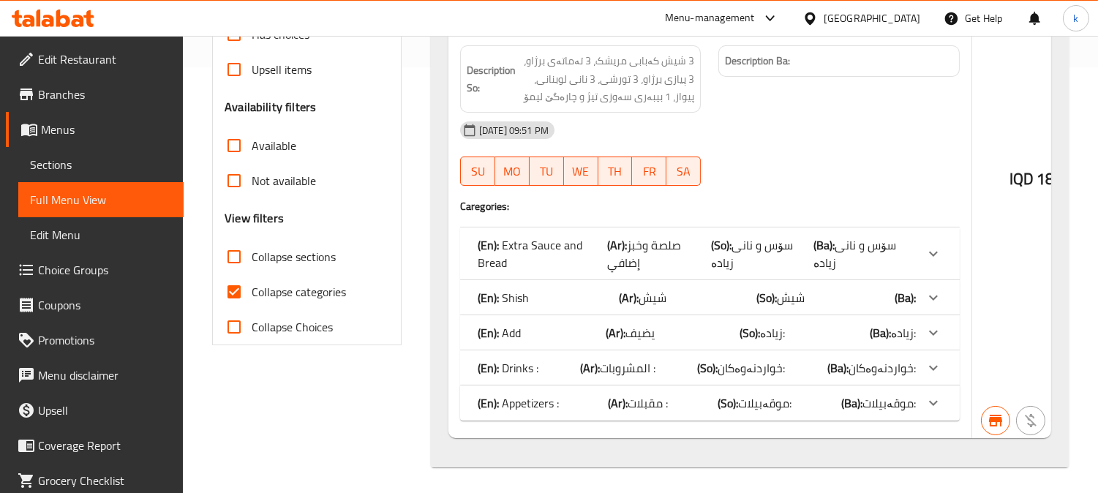
click at [54, 18] on icon at bounding box center [53, 19] width 83 height 18
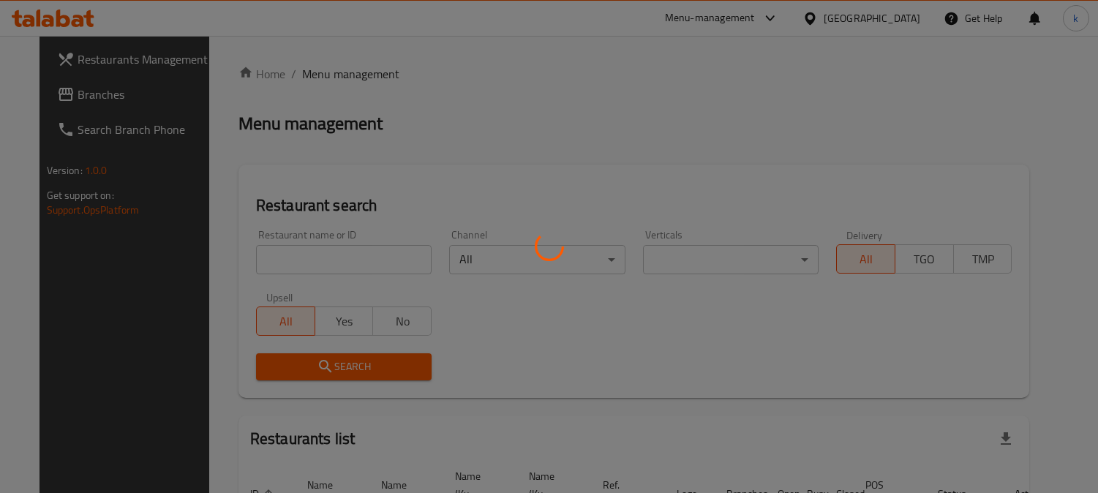
scroll to position [90, 0]
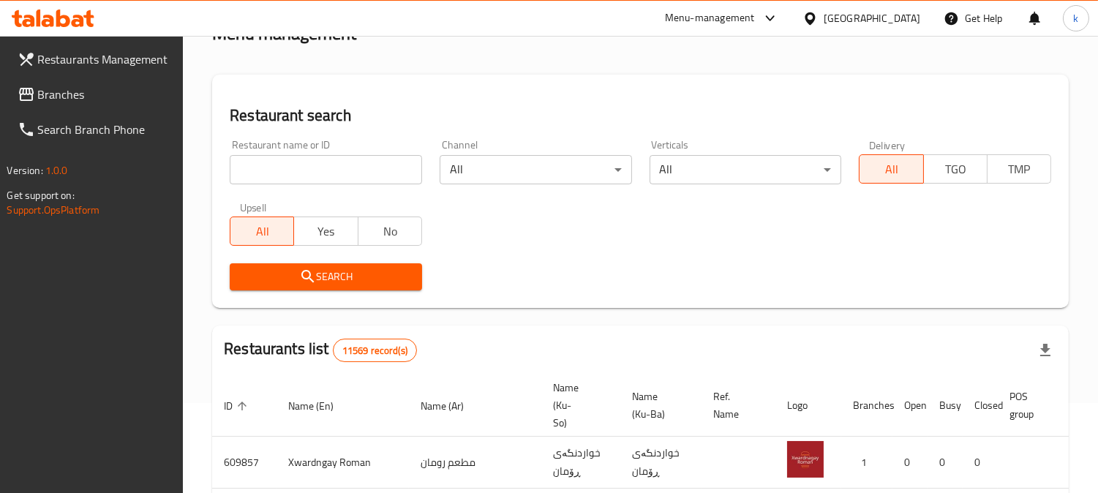
click at [304, 169] on input "search" at bounding box center [326, 169] width 192 height 29
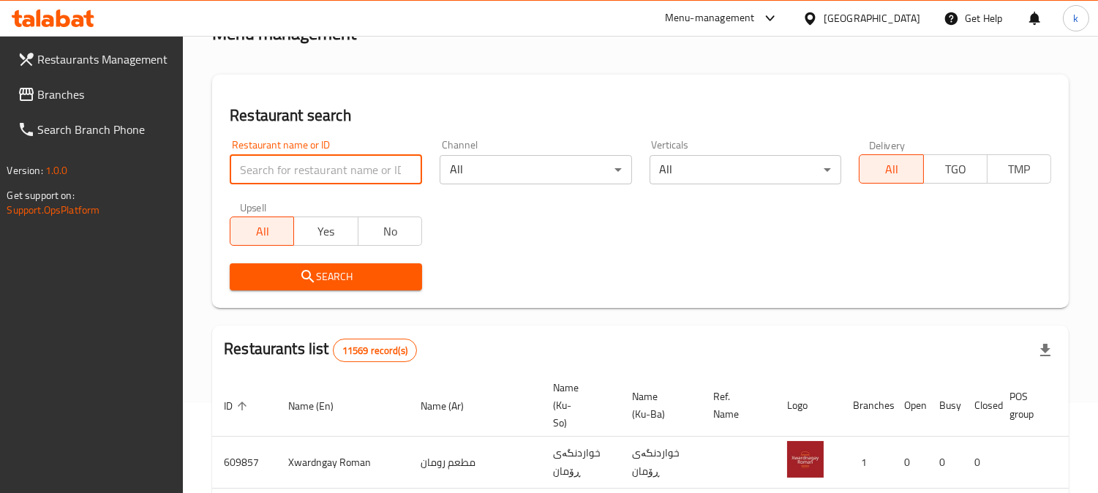
paste input "Batam nuts"
type input "Batam nuts"
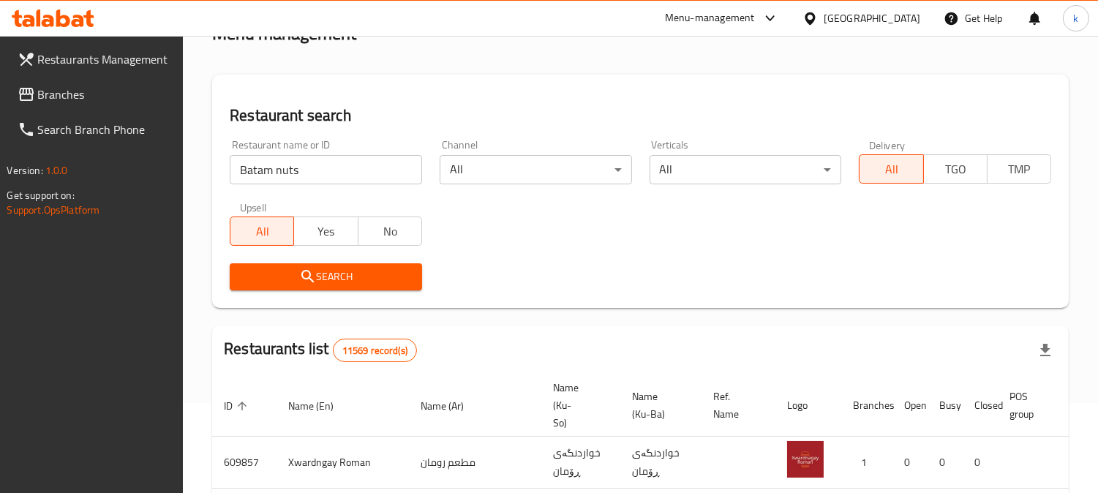
click at [312, 278] on icon "submit" at bounding box center [308, 277] width 18 height 18
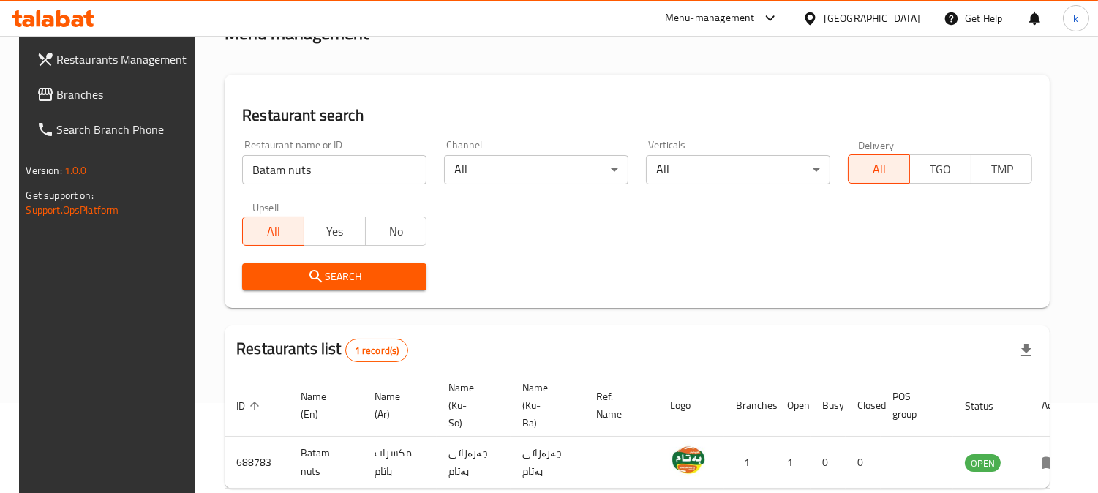
scroll to position [158, 0]
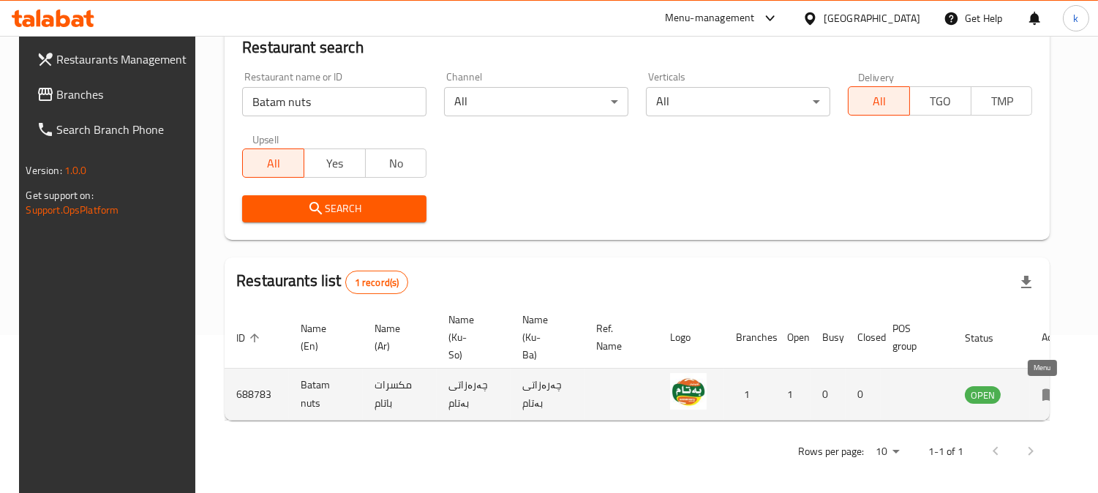
click at [1048, 393] on link "enhanced table" at bounding box center [1054, 394] width 27 height 18
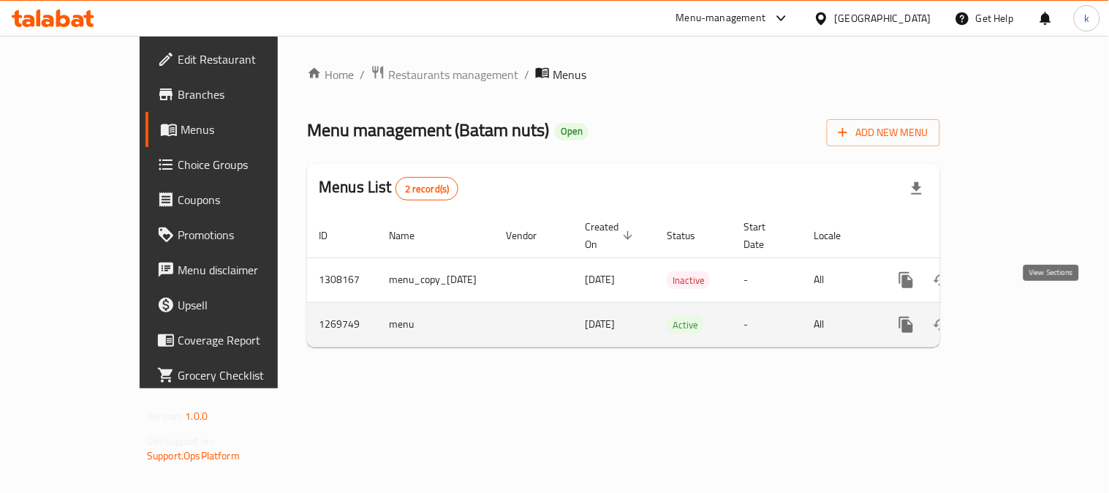
click at [1019, 318] on icon "enhanced table" at bounding box center [1011, 324] width 13 height 13
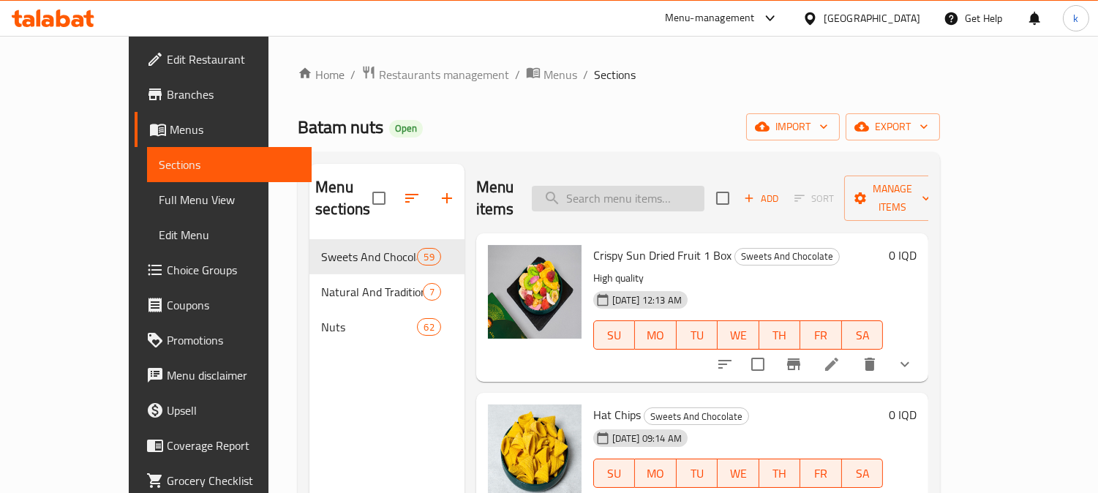
click at [673, 193] on input "search" at bounding box center [618, 199] width 173 height 26
paste input "Batam nuts"
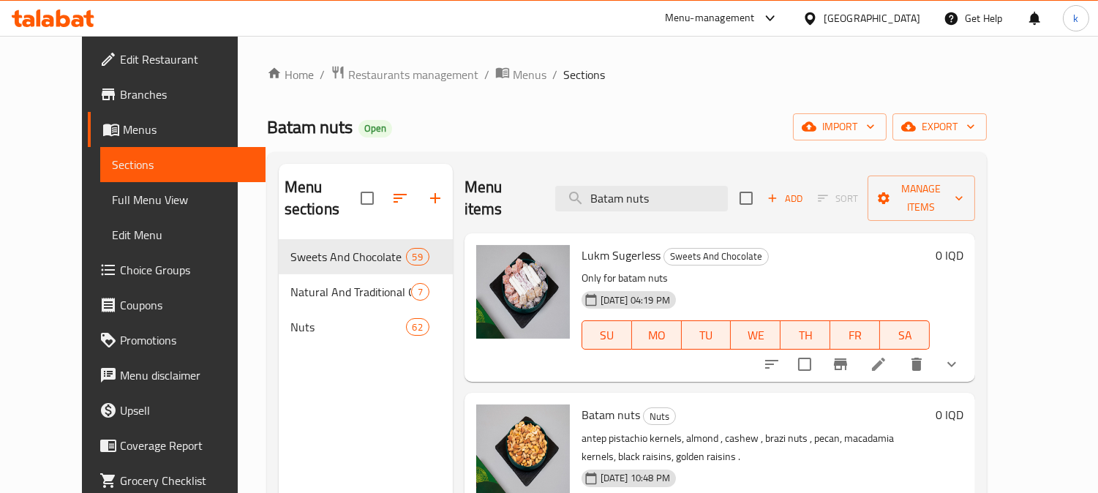
type input "Batam nuts"
click at [634, 186] on input "Batam nuts" at bounding box center [641, 199] width 173 height 26
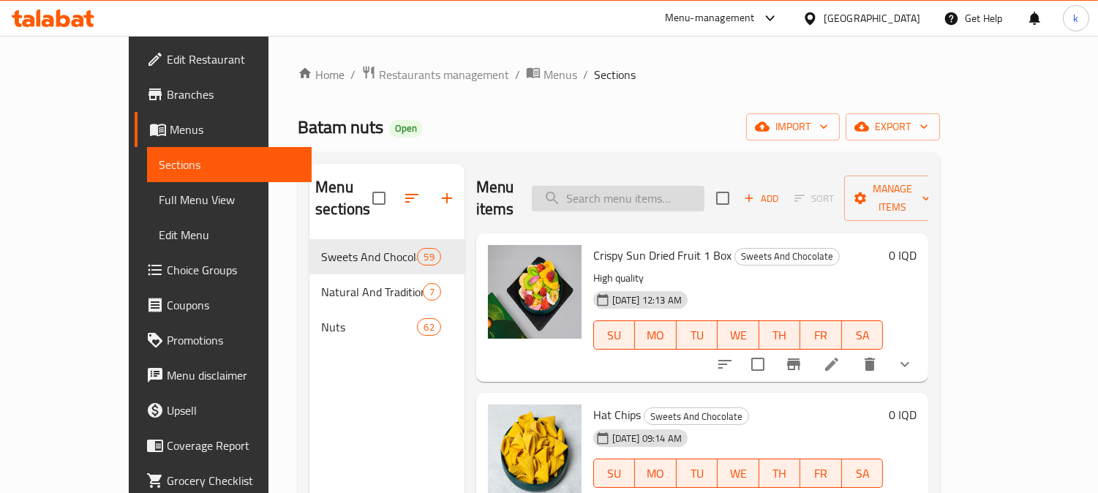
click at [651, 186] on input "search" at bounding box center [618, 199] width 173 height 26
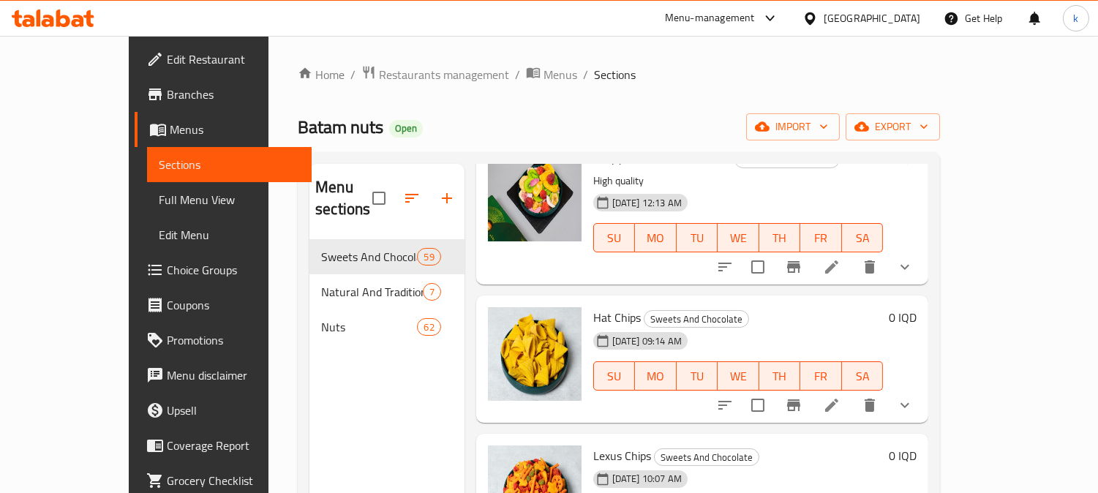
scroll to position [135, 0]
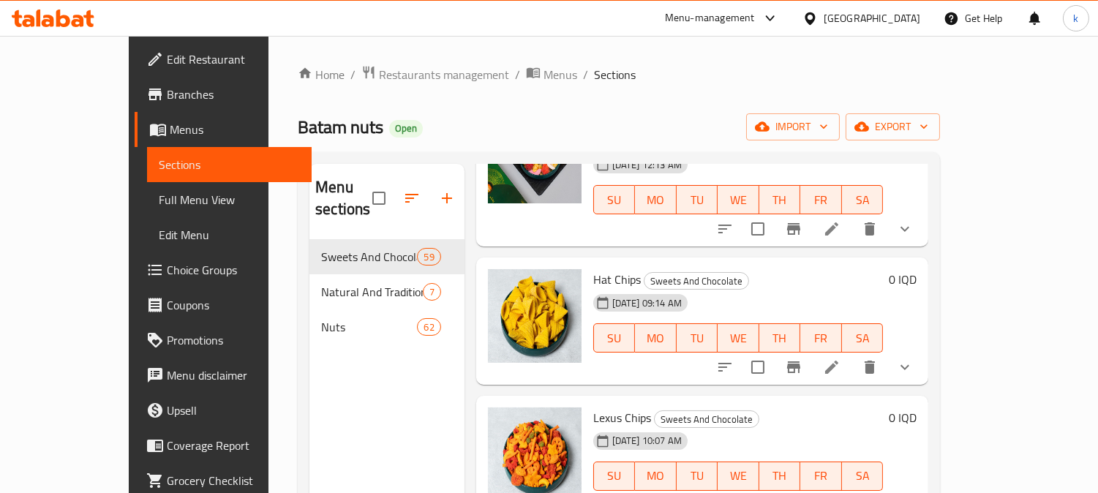
click at [802, 358] on icon "Branch-specific-item" at bounding box center [794, 367] width 18 height 18
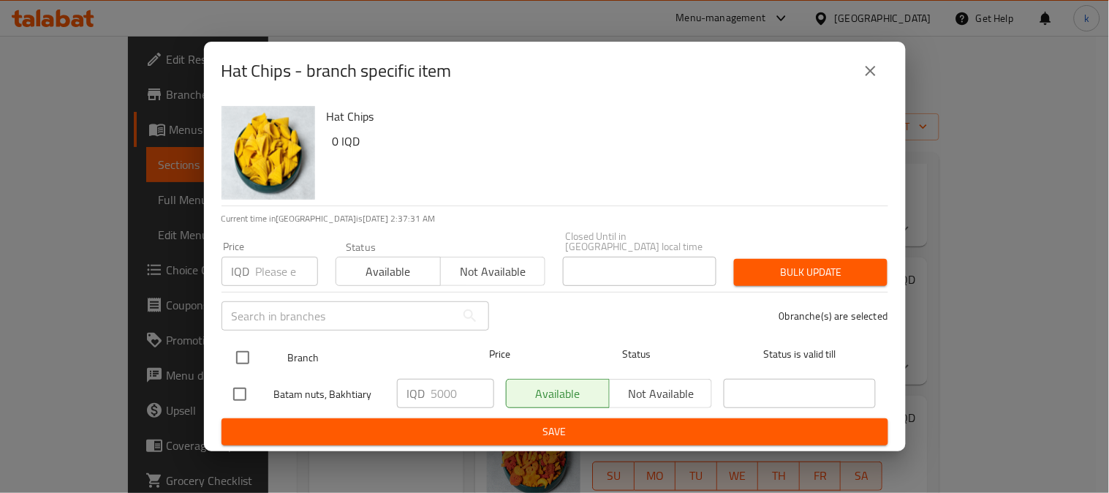
click at [249, 346] on input "checkbox" at bounding box center [242, 357] width 31 height 31
checkbox input "true"
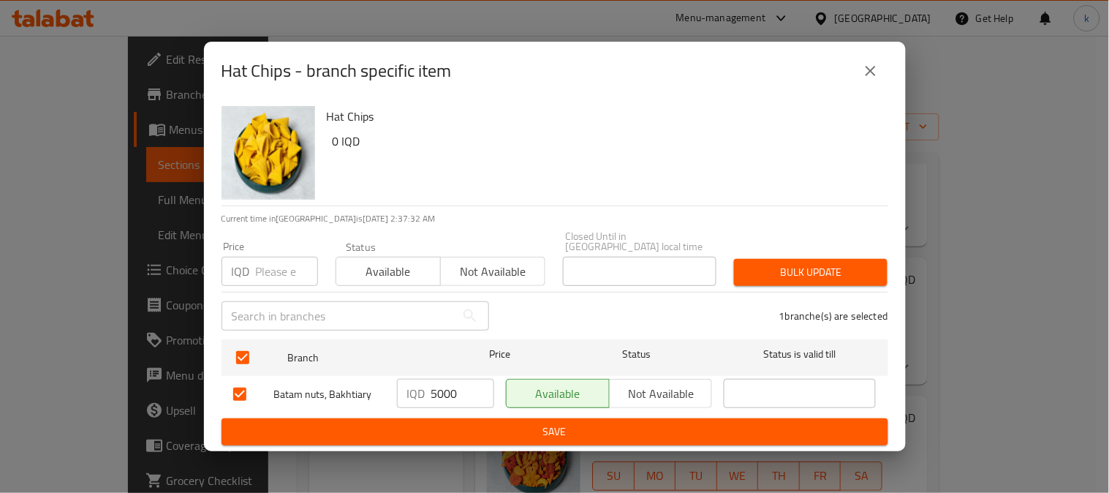
click at [450, 393] on input "5000" at bounding box center [462, 393] width 63 height 29
type input "0"
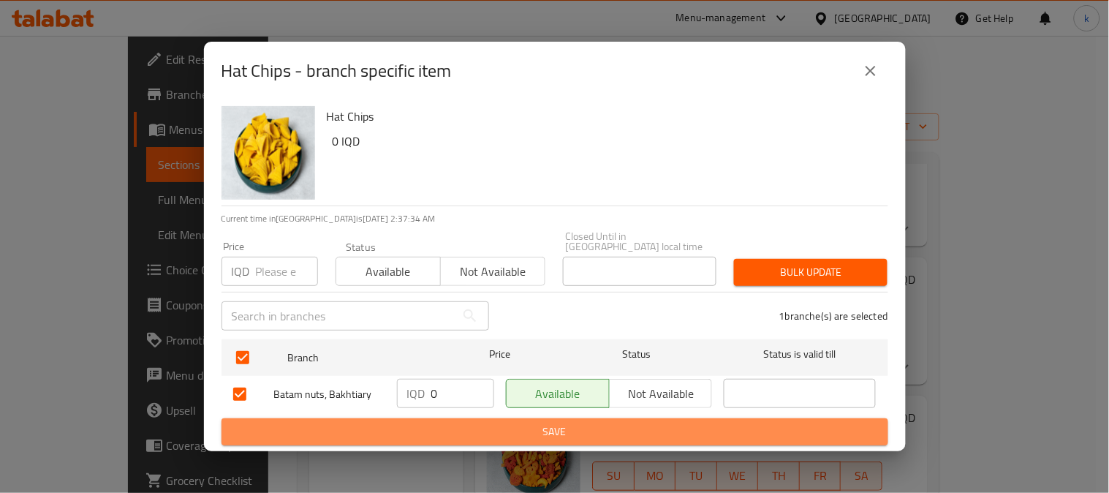
click at [502, 423] on span "Save" at bounding box center [554, 432] width 643 height 18
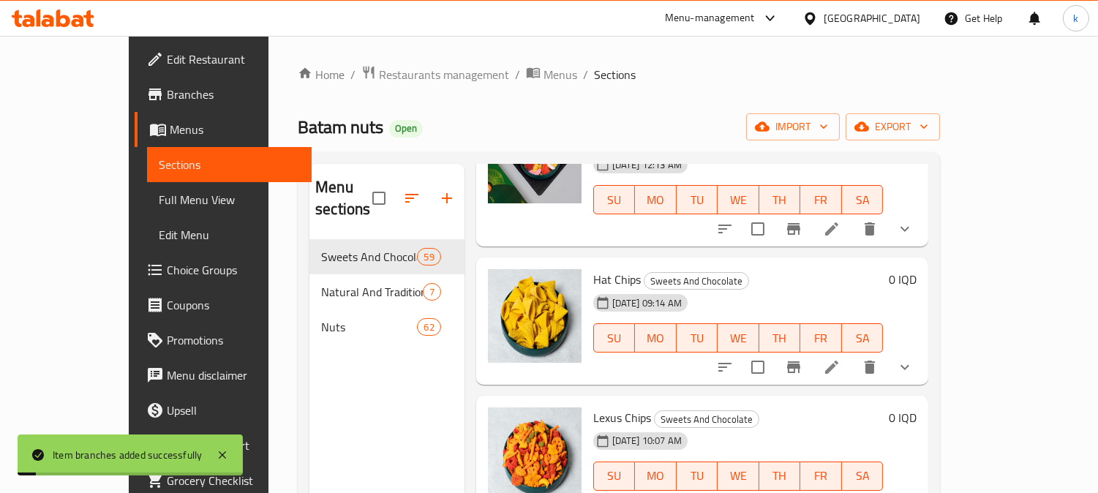
click at [838, 361] on icon at bounding box center [831, 367] width 13 height 13
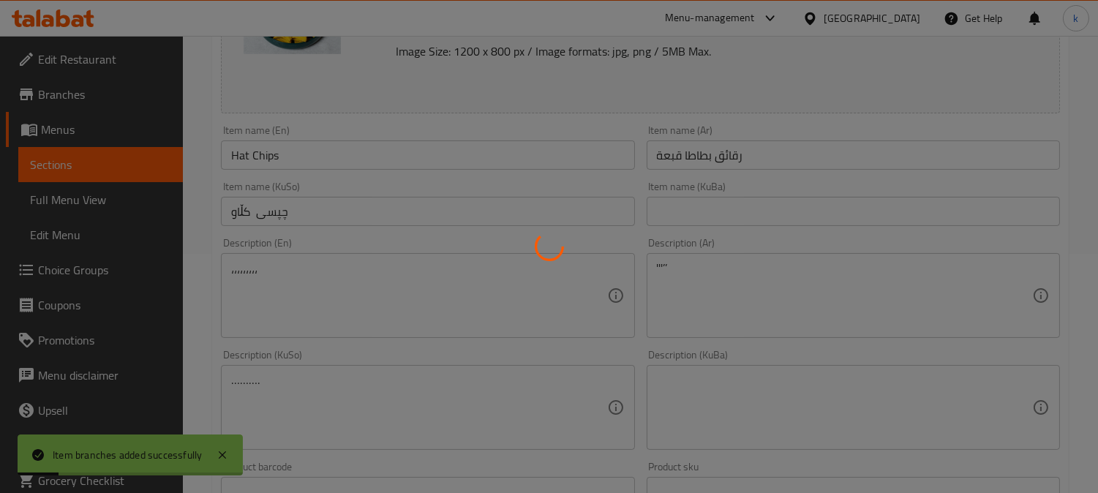
type input "إختيارك من:"
type input "هەڵبژاردنت لە:"
type input "1"
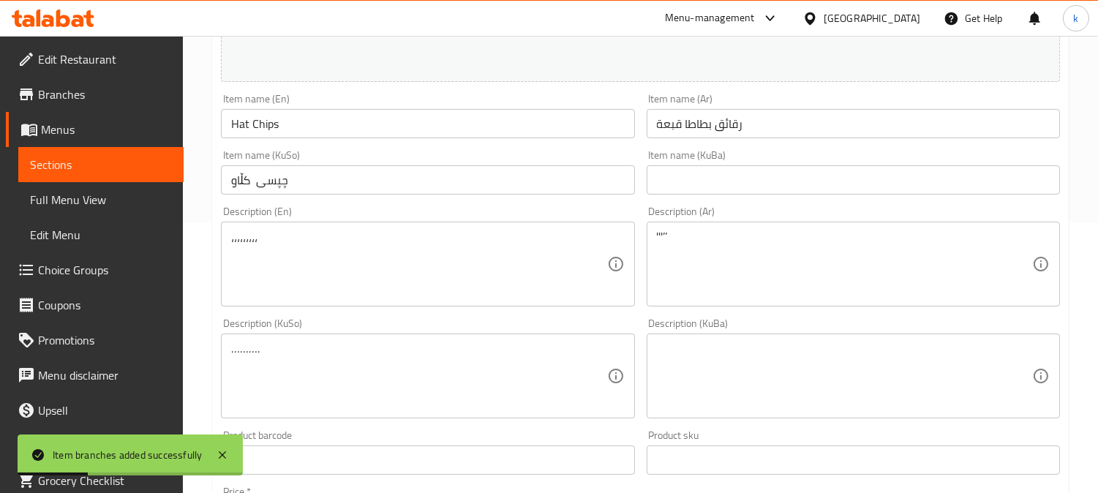
scroll to position [135, 0]
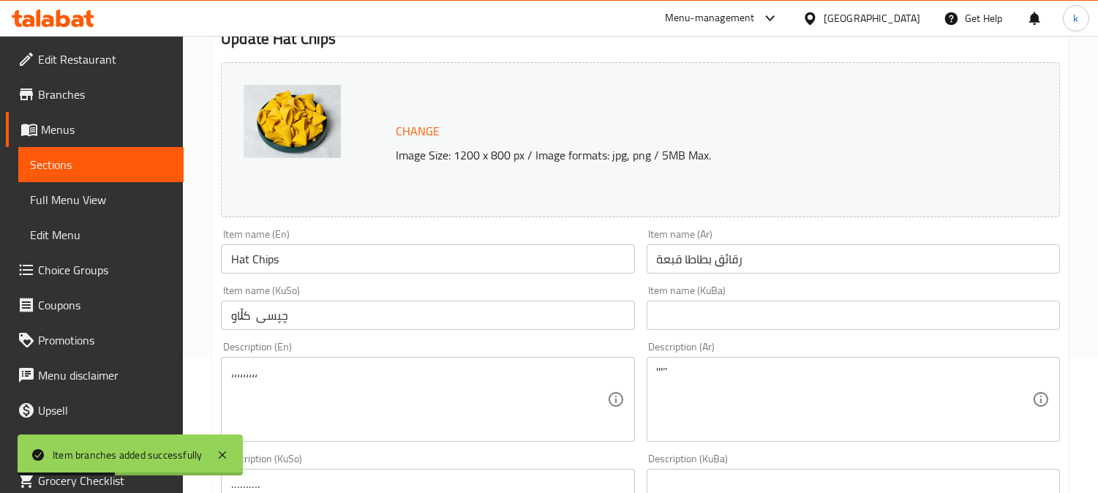
click at [370, 319] on input "چپسی کڵاو" at bounding box center [427, 315] width 413 height 29
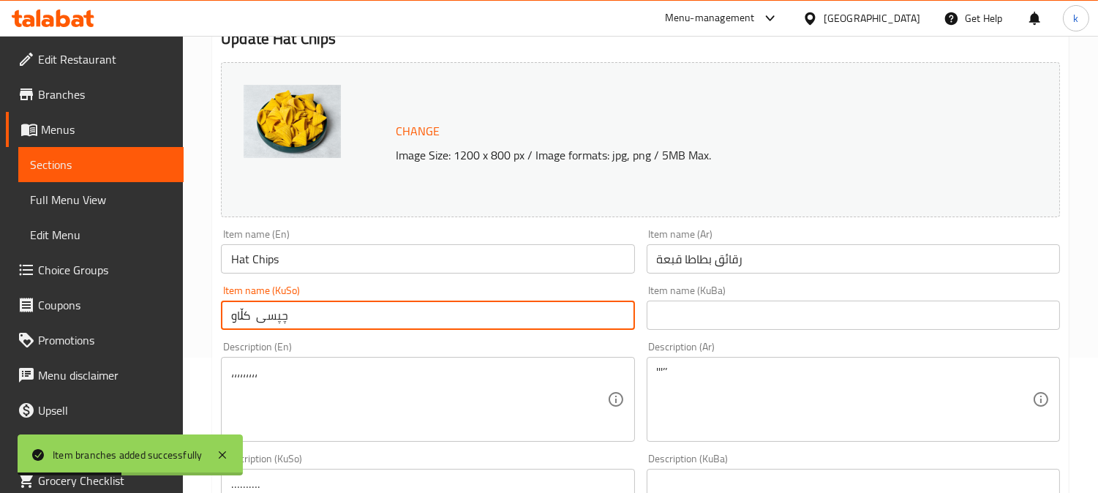
click at [370, 319] on input "چپسی کڵاو" at bounding box center [427, 315] width 413 height 29
click at [728, 319] on input "text" at bounding box center [852, 315] width 413 height 29
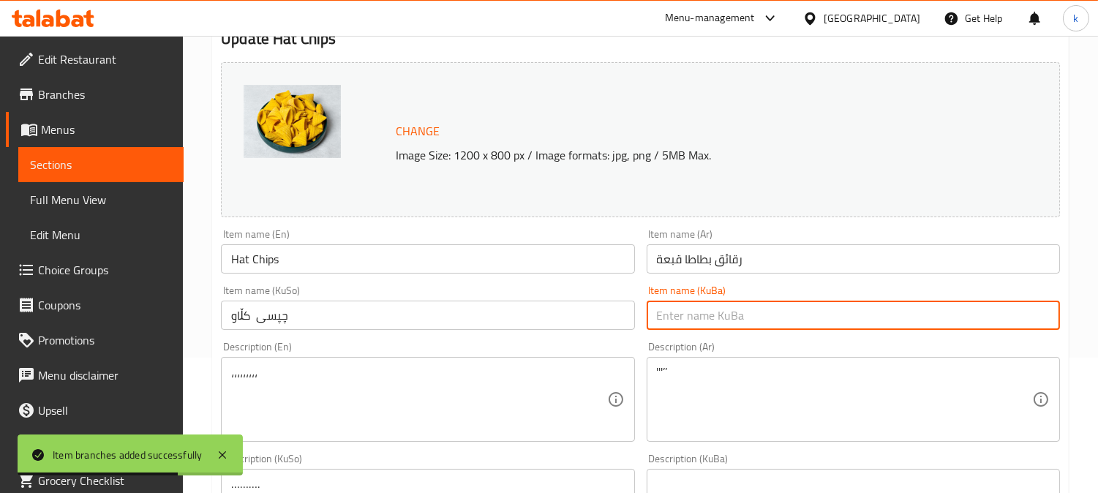
paste input "چپسی کڵاو"
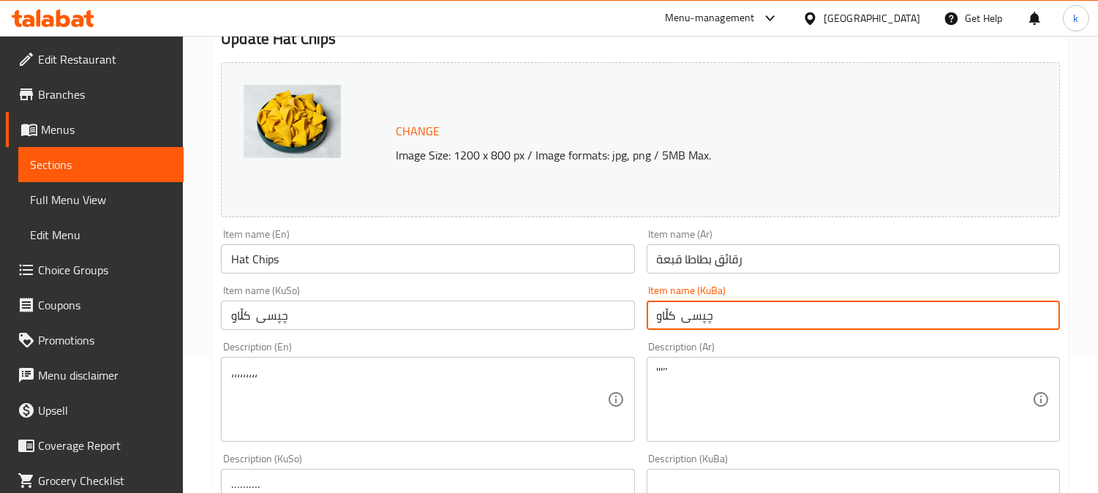
click at [663, 320] on input "چپسی کڵاو" at bounding box center [852, 315] width 413 height 29
type input "چپسی کڵاو"
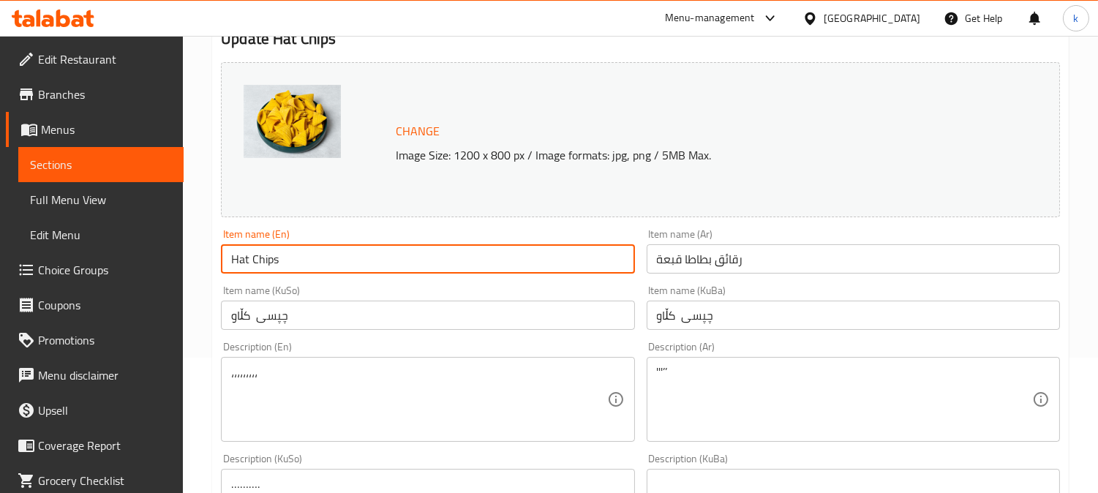
drag, startPoint x: 249, startPoint y: 259, endPoint x: 228, endPoint y: 259, distance: 21.2
click at [228, 259] on input "Hat Chips" at bounding box center [427, 258] width 413 height 29
click at [303, 260] on input "Hat Chips" at bounding box center [427, 258] width 413 height 29
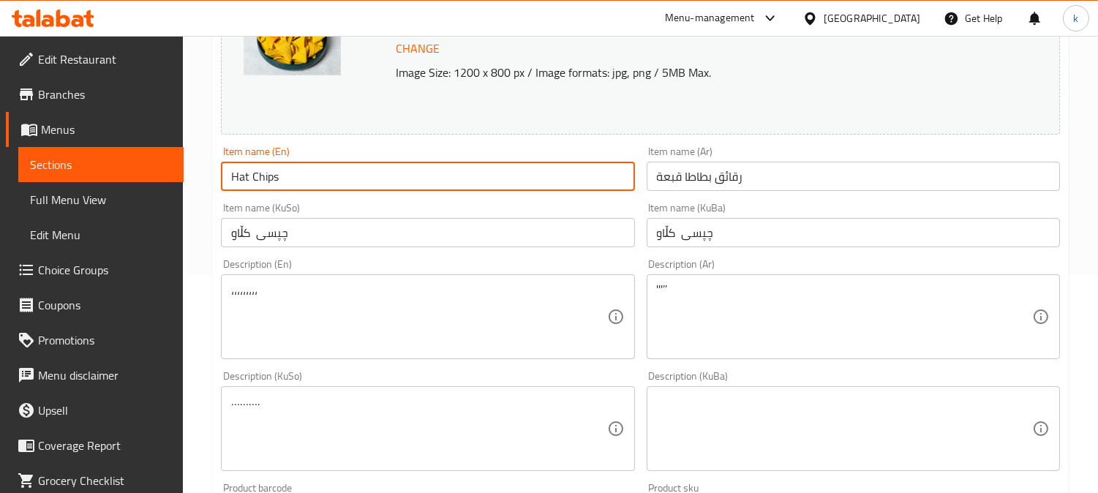
scroll to position [271, 0]
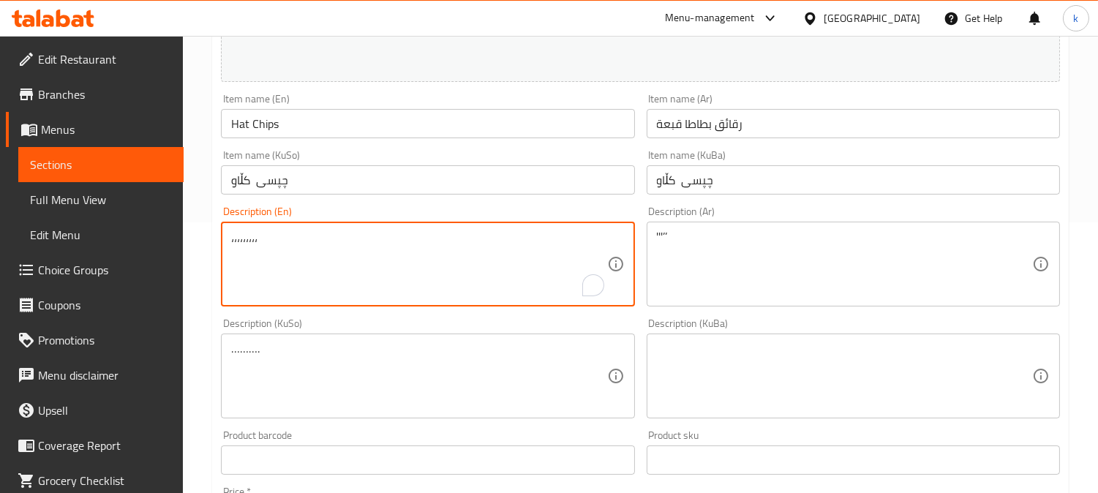
drag, startPoint x: 327, startPoint y: 244, endPoint x: 154, endPoint y: 244, distance: 172.6
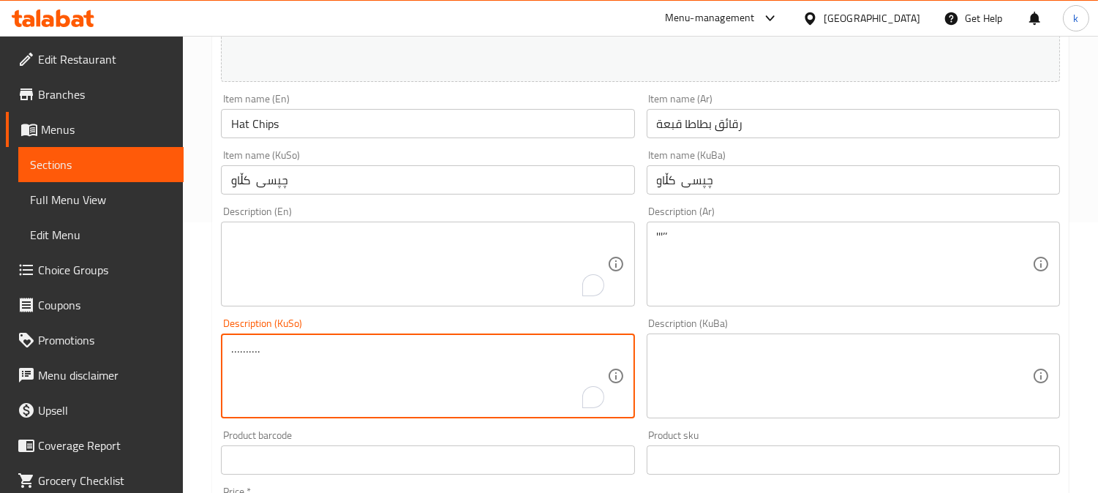
drag, startPoint x: 311, startPoint y: 359, endPoint x: 127, endPoint y: 358, distance: 183.5
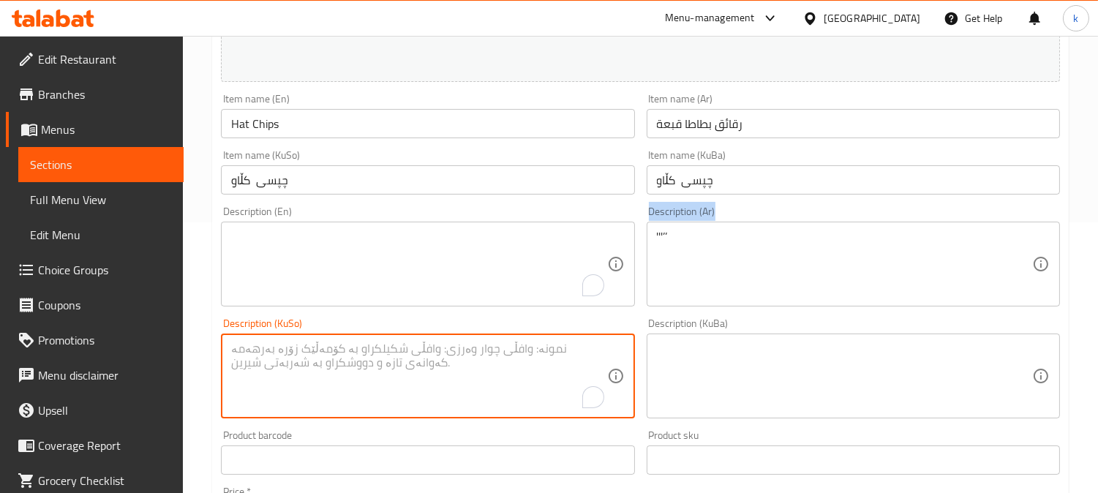
drag, startPoint x: 707, startPoint y: 223, endPoint x: 553, endPoint y: 244, distance: 155.7
click at [551, 240] on div "Change Image Size: 1200 x 800 px / Image formats: jpg, png / 5MB Max. Item name…" at bounding box center [640, 331] width 850 height 820
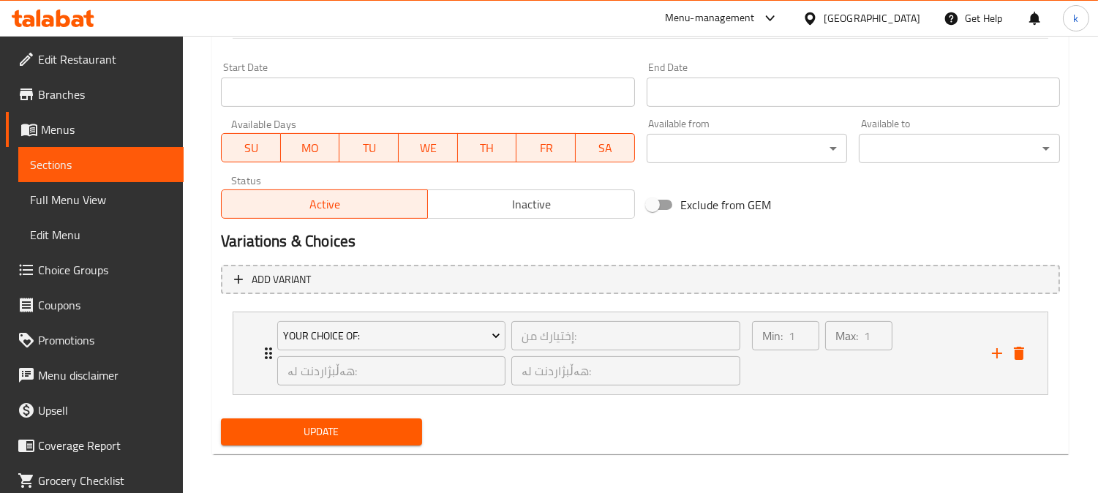
click at [322, 429] on span "Update" at bounding box center [322, 432] width 178 height 18
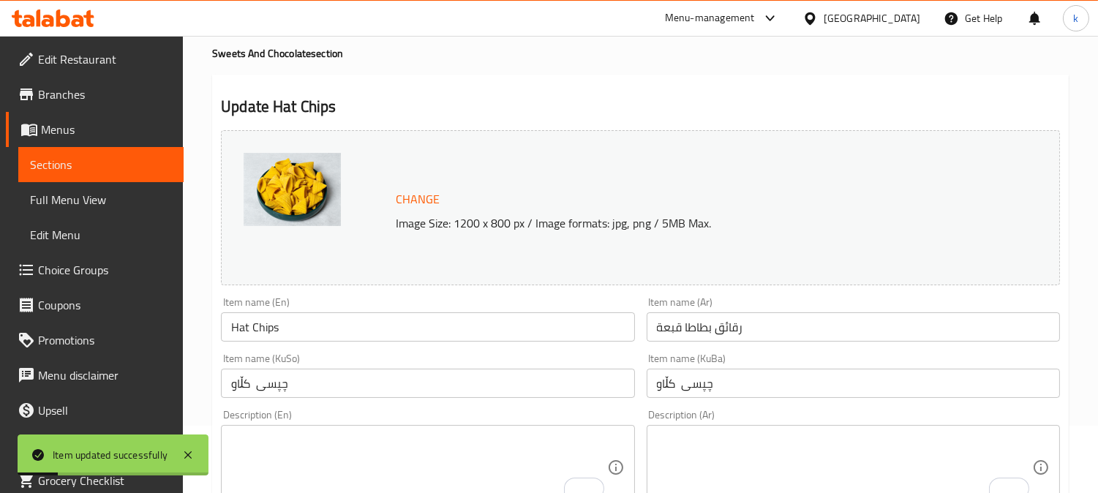
scroll to position [0, 0]
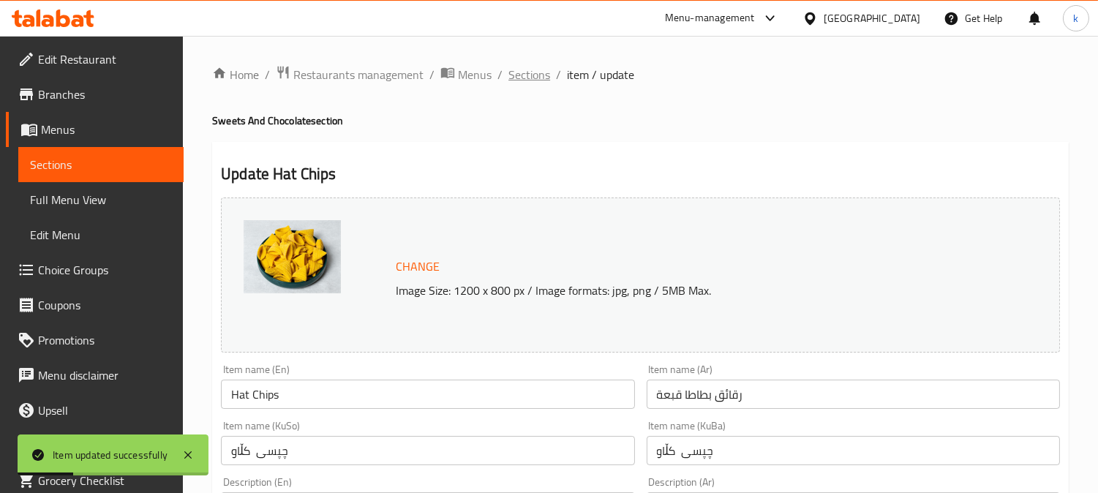
click at [532, 75] on span "Sections" at bounding box center [529, 75] width 42 height 18
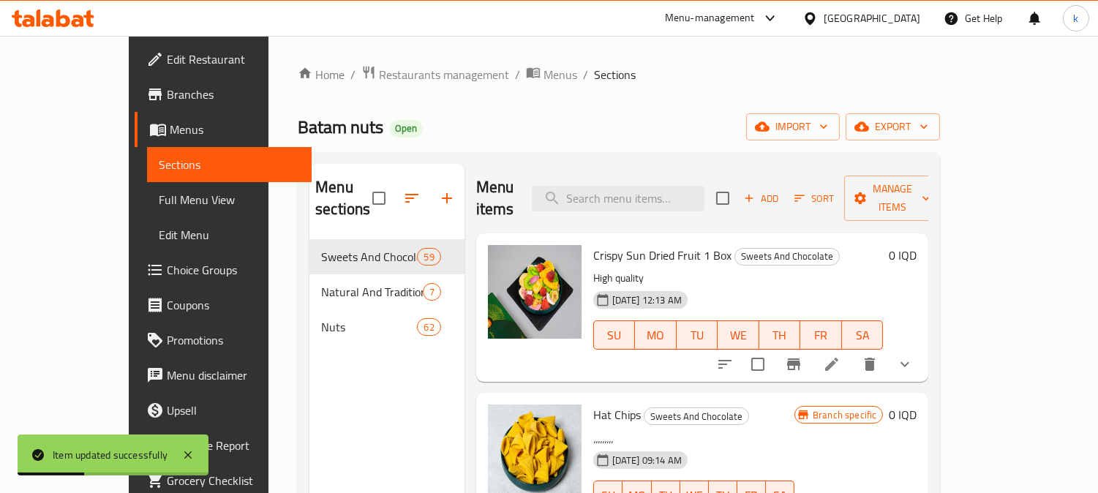
scroll to position [135, 0]
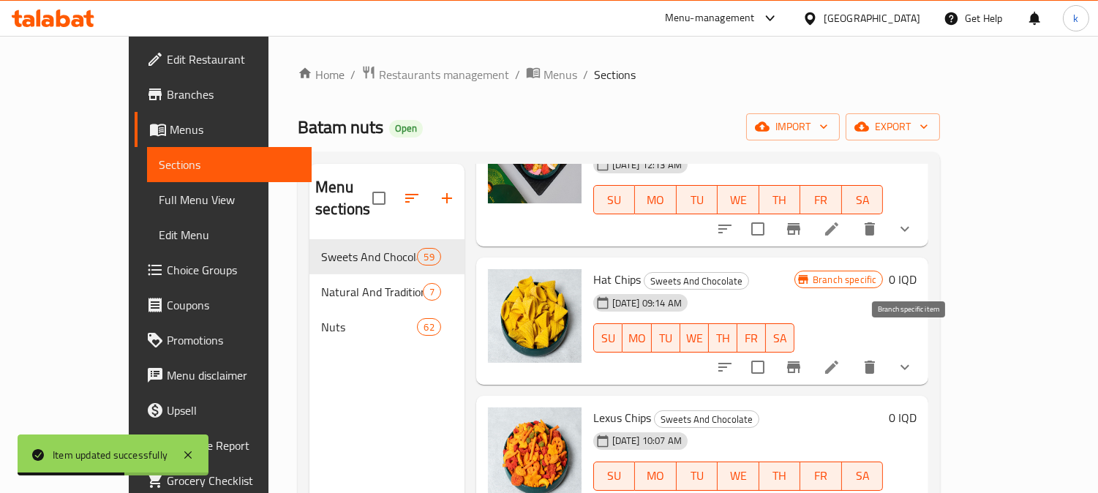
click at [811, 350] on button "Branch-specific-item" at bounding box center [793, 367] width 35 height 35
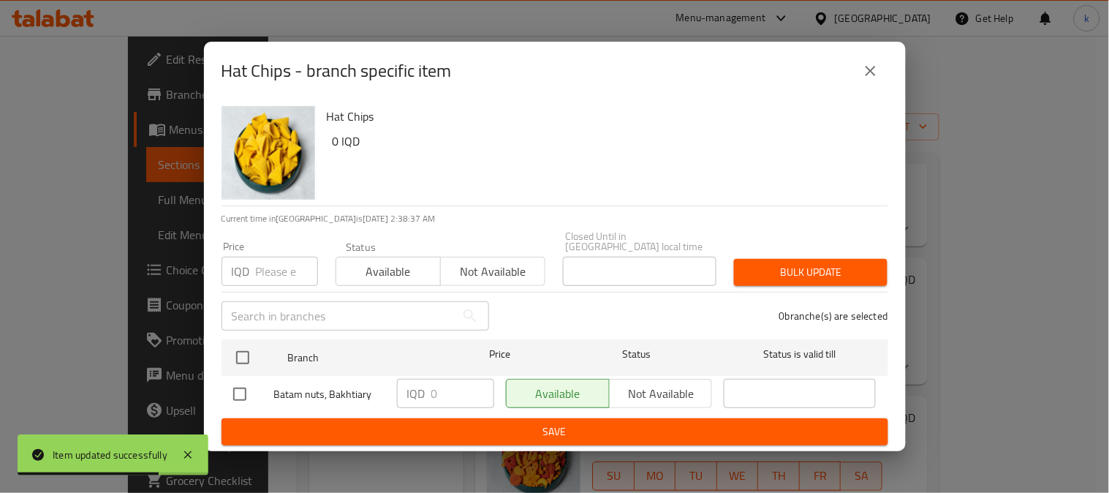
click at [863, 75] on icon "close" at bounding box center [871, 71] width 18 height 18
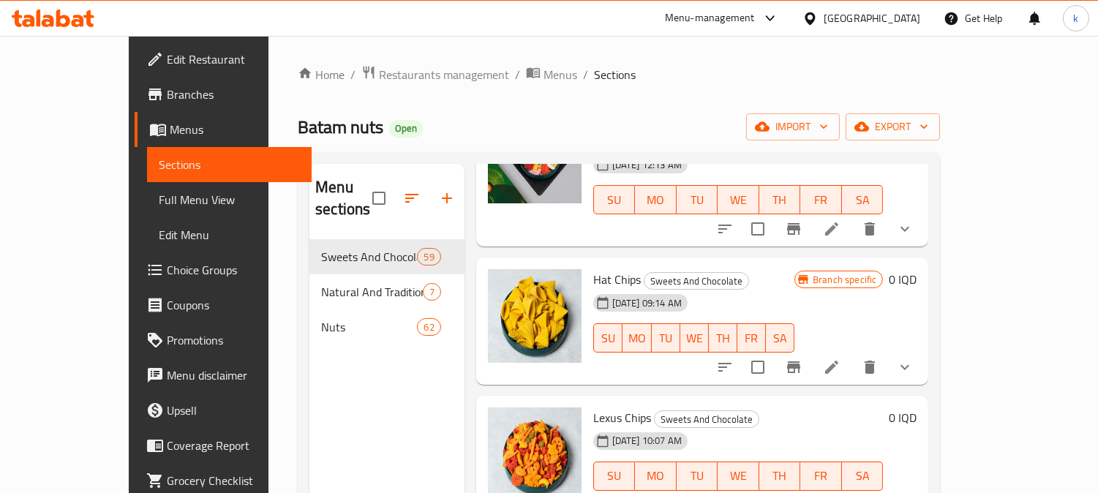
scroll to position [0, 0]
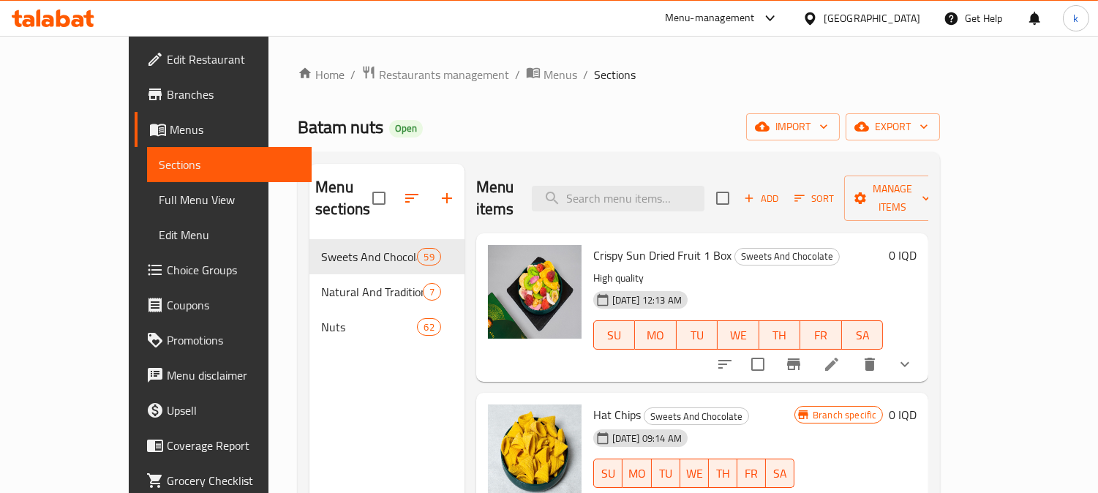
drag, startPoint x: 655, startPoint y: 181, endPoint x: 684, endPoint y: 200, distance: 34.9
click at [655, 186] on input "search" at bounding box center [618, 199] width 173 height 26
paste input "Hamis Chips"
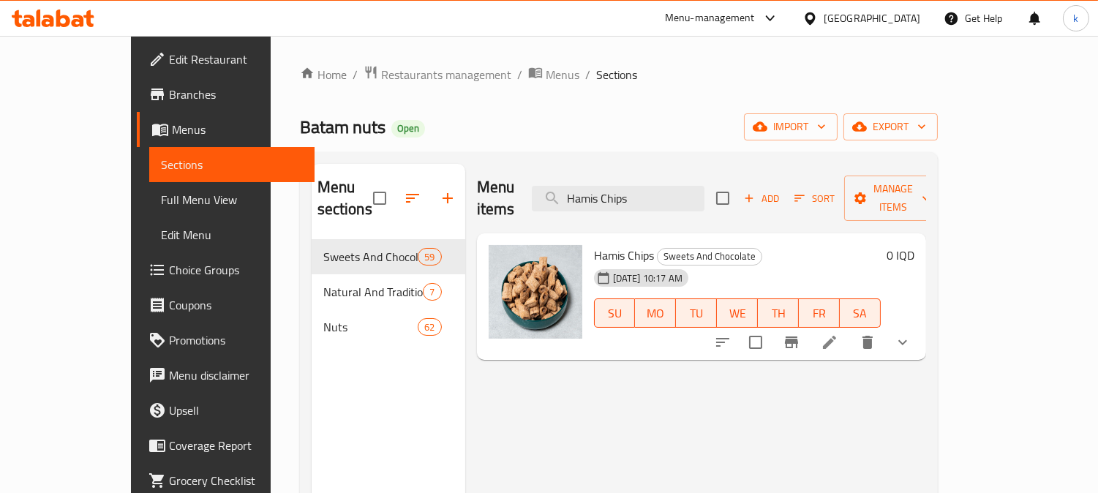
type input "Hamis Chips"
click at [838, 333] on icon at bounding box center [829, 342] width 18 height 18
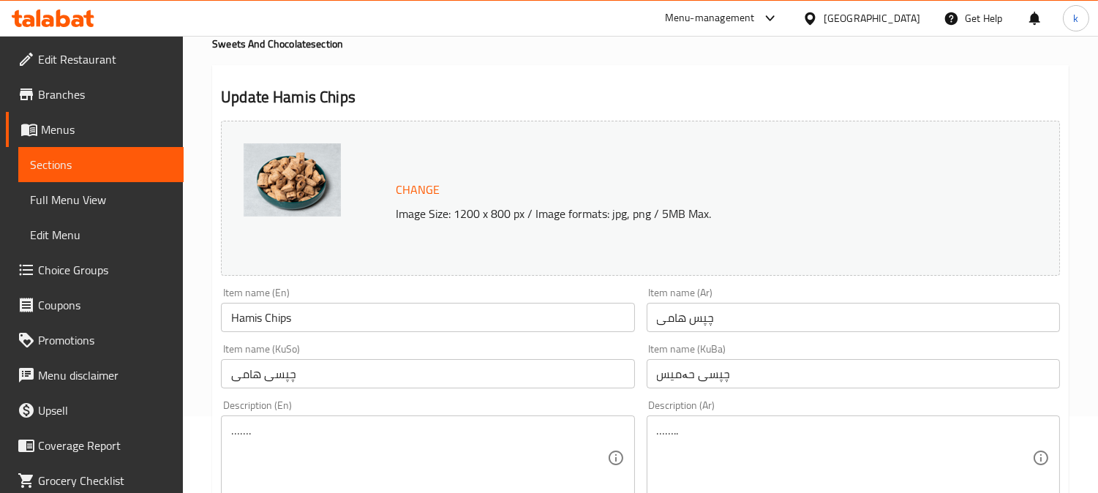
scroll to position [135, 0]
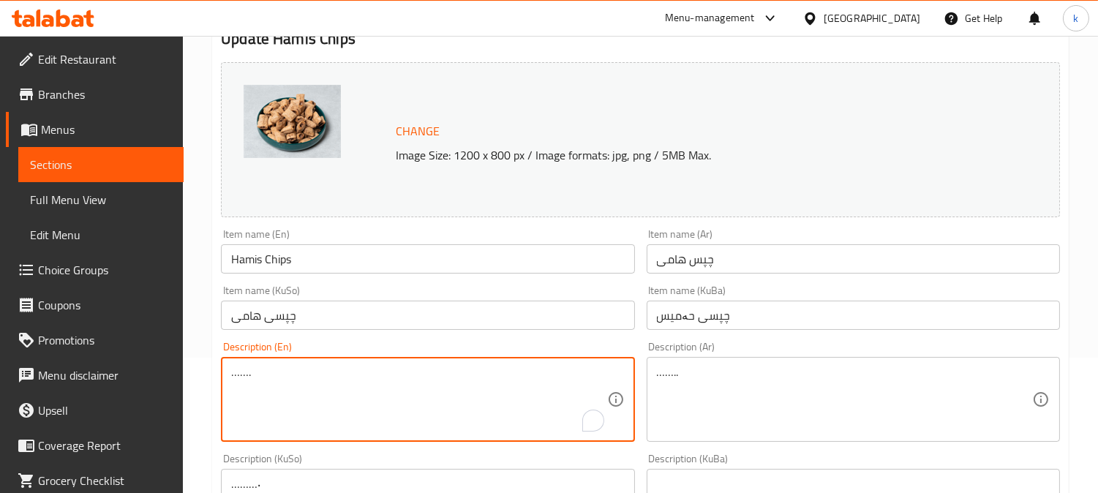
click at [377, 396] on textarea "……." at bounding box center [418, 399] width 375 height 69
drag, startPoint x: 636, startPoint y: 369, endPoint x: 576, endPoint y: 370, distance: 60.0
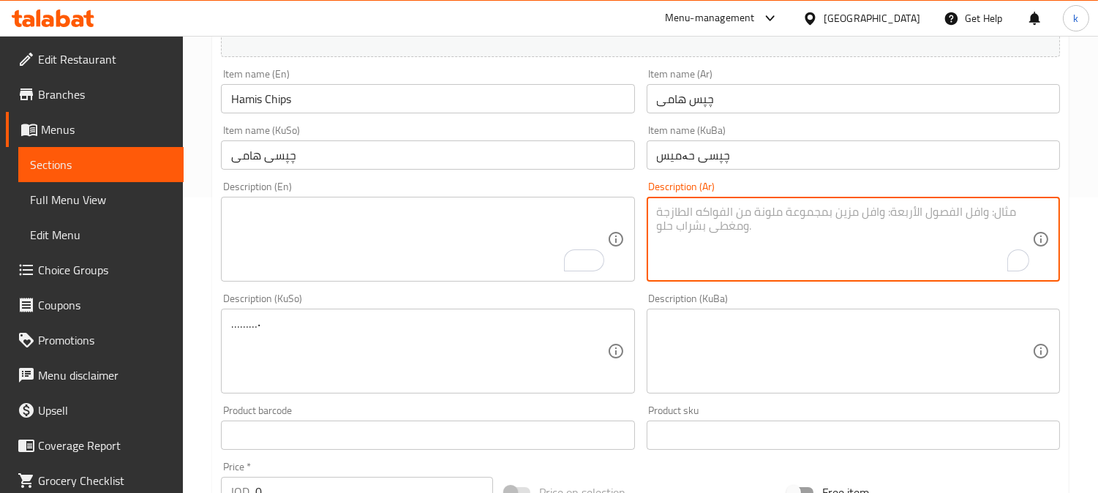
scroll to position [406, 0]
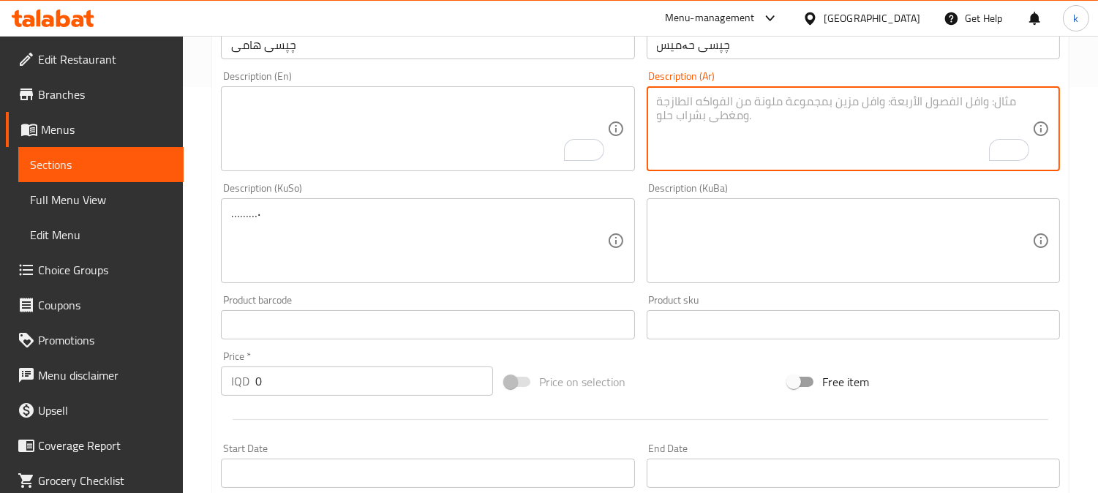
drag, startPoint x: 351, startPoint y: 208, endPoint x: 173, endPoint y: 218, distance: 178.7
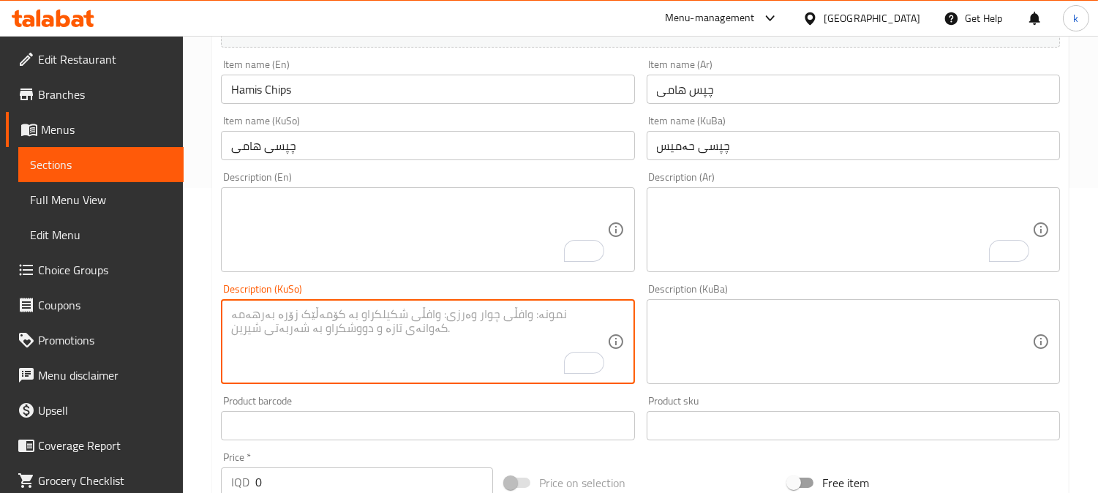
scroll to position [271, 0]
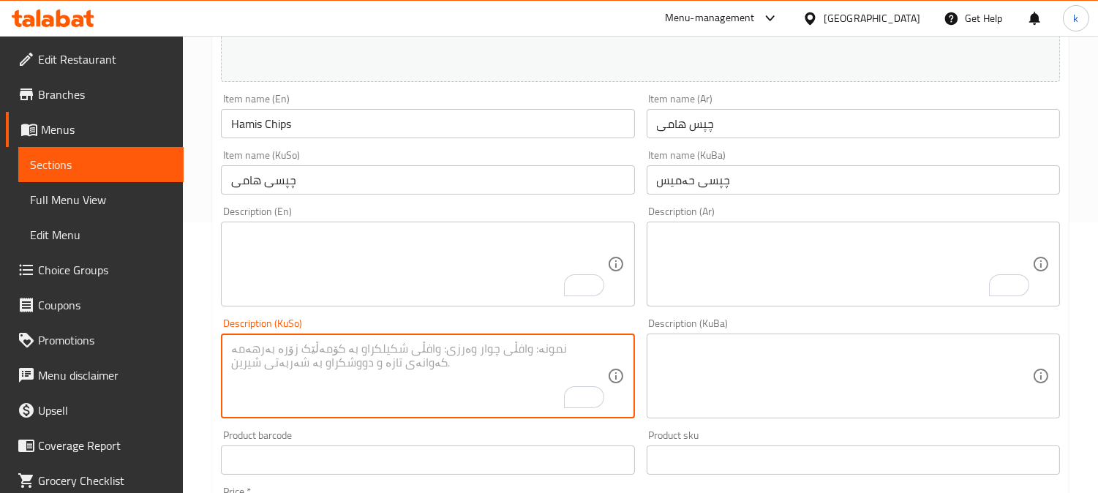
click at [268, 127] on input "Hamis Chips" at bounding box center [427, 123] width 413 height 29
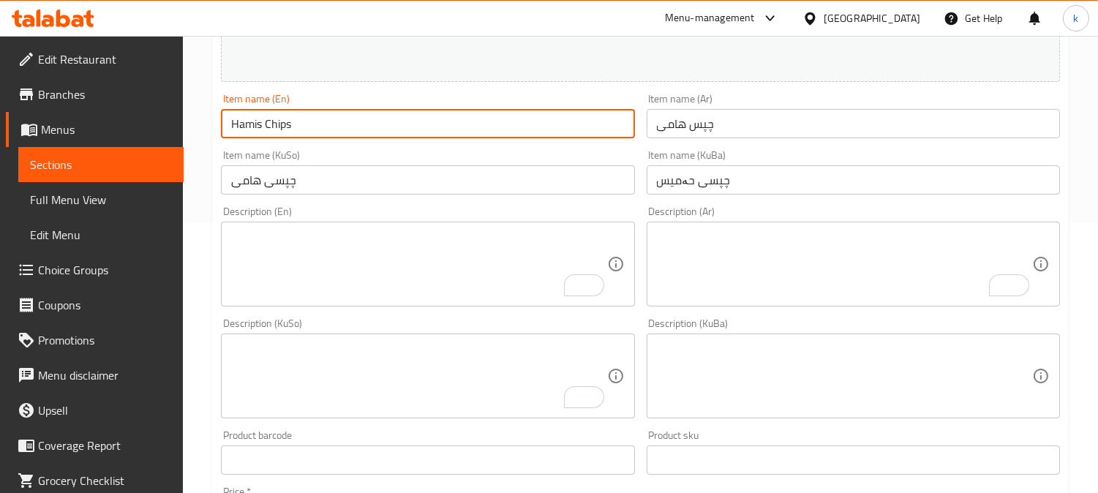
drag, startPoint x: 268, startPoint y: 127, endPoint x: 425, endPoint y: 99, distance: 158.8
click at [269, 128] on input "Hamis Chips" at bounding box center [427, 123] width 413 height 29
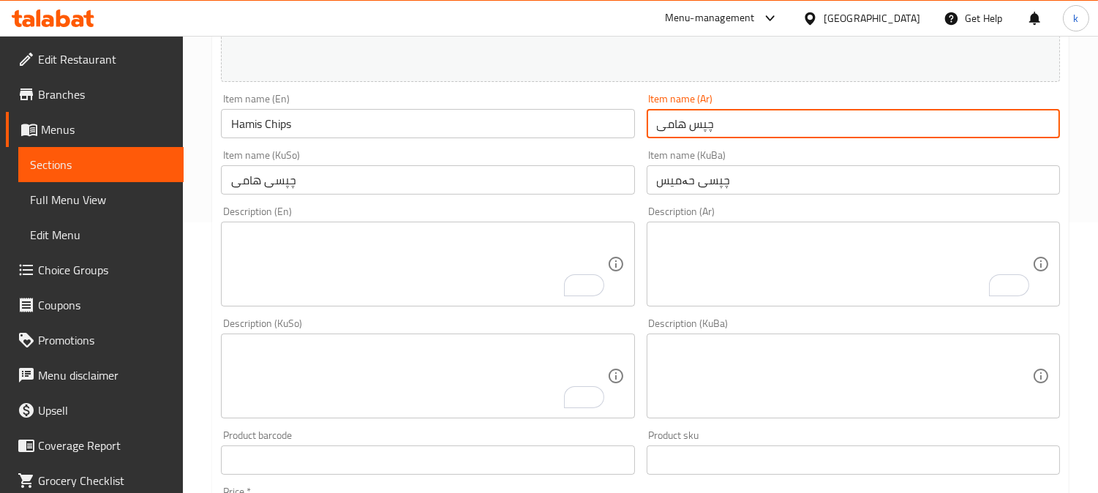
click at [733, 134] on input "چپس هامی" at bounding box center [852, 123] width 413 height 29
click at [1041, 134] on input "چپس هامی" at bounding box center [852, 123] width 413 height 29
paste input "رقائق بطاطا"
type input "رقائق بطاطا هامي"
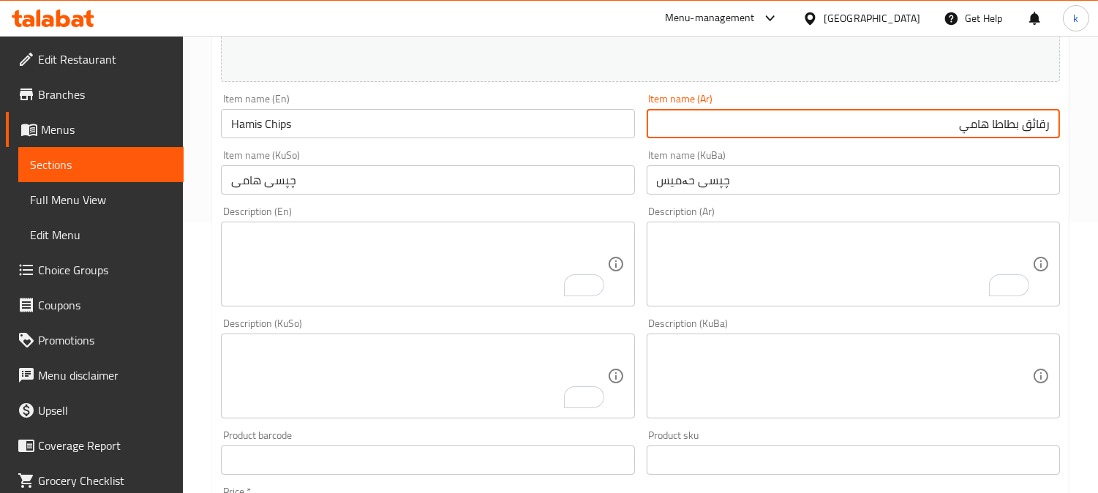
click at [383, 181] on input "چپسی هامی" at bounding box center [427, 179] width 413 height 29
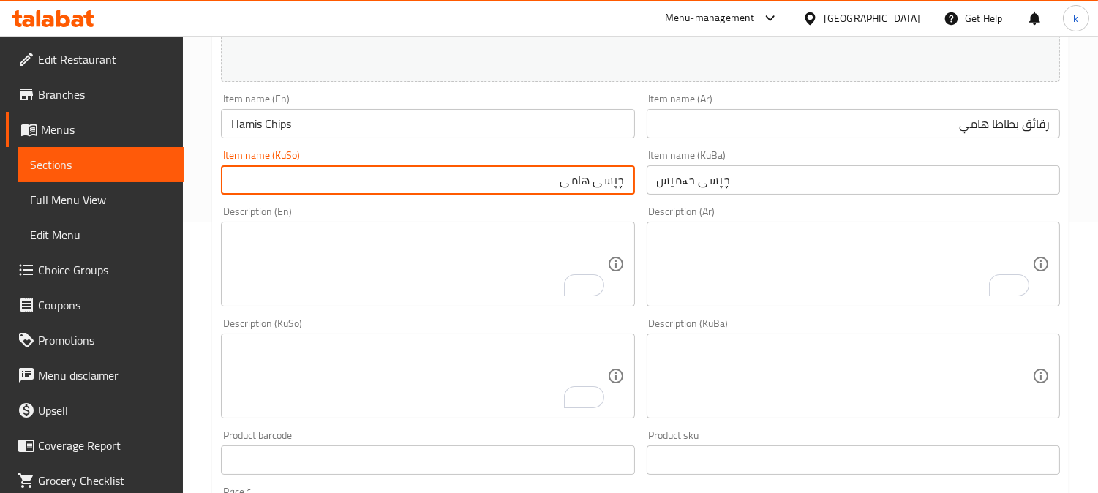
drag, startPoint x: 265, startPoint y: 125, endPoint x: 294, endPoint y: 129, distance: 29.6
click at [266, 125] on input "Hamis Chips" at bounding box center [427, 123] width 413 height 29
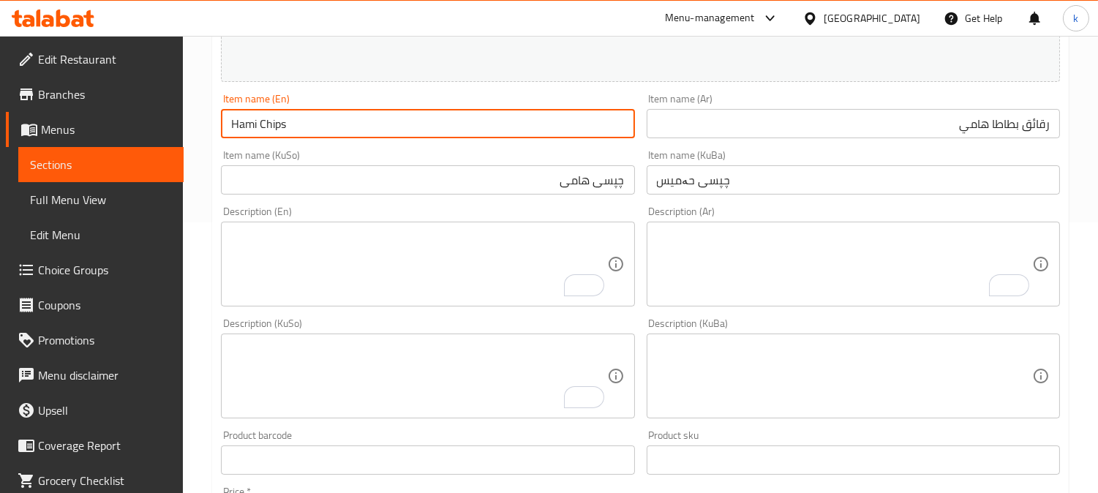
type input "Hami Chips"
click at [586, 173] on input "چپسی هامی" at bounding box center [427, 179] width 413 height 29
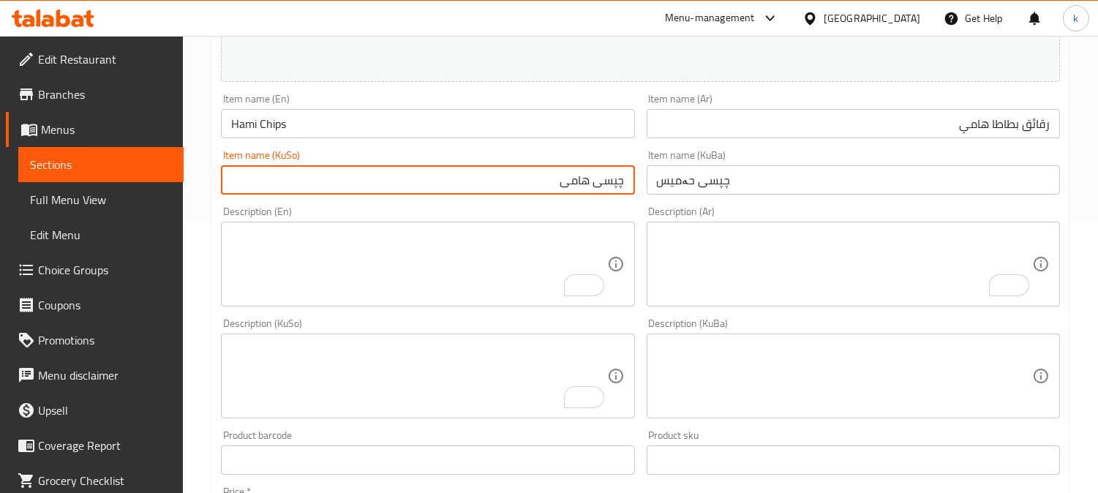
click at [586, 173] on input "چپسی هامی" at bounding box center [427, 179] width 413 height 29
drag, startPoint x: 586, startPoint y: 173, endPoint x: 595, endPoint y: 174, distance: 9.6
click at [586, 173] on input "چپسی هامی" at bounding box center [427, 179] width 413 height 29
click at [698, 181] on input "چپسی حەمیس" at bounding box center [852, 179] width 413 height 29
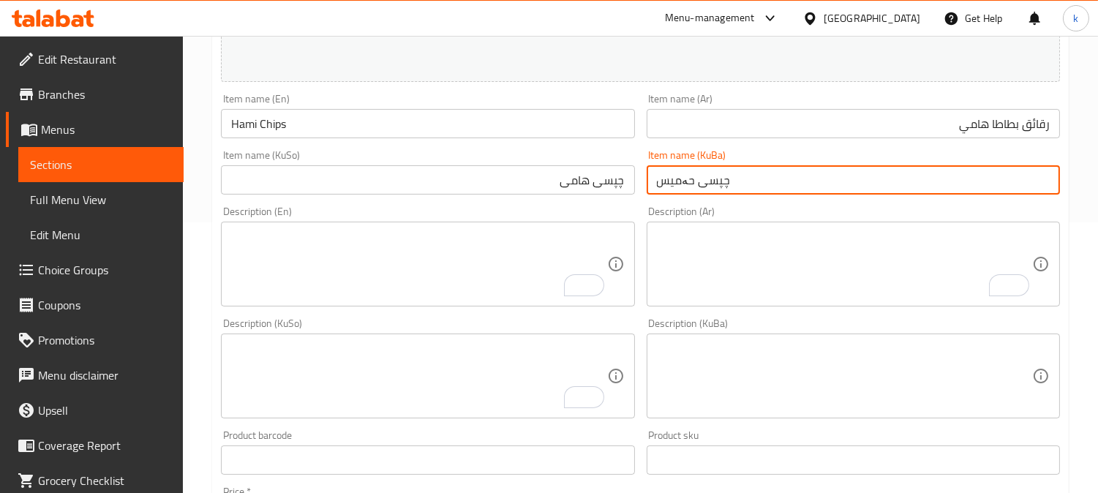
click at [698, 181] on input "چپسی حەمیس" at bounding box center [852, 179] width 413 height 29
paste input "هامی"
type input "چپسی هامی"
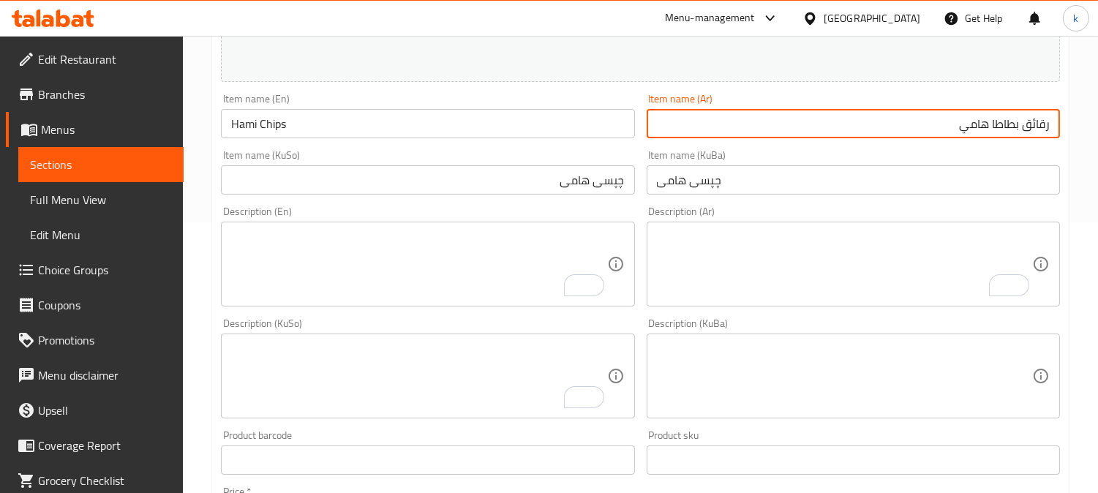
drag, startPoint x: 992, startPoint y: 124, endPoint x: 1095, endPoint y: 120, distance: 102.5
click at [1095, 120] on div "Home / Restaurants management / Menus / Sections / item / update Sweets And Cho…" at bounding box center [640, 375] width 915 height 1220
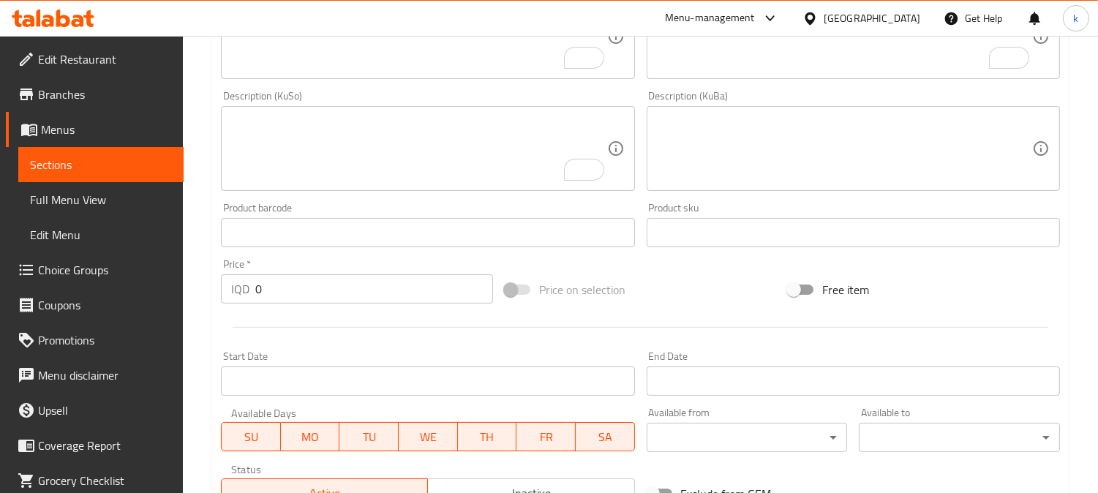
scroll to position [762, 0]
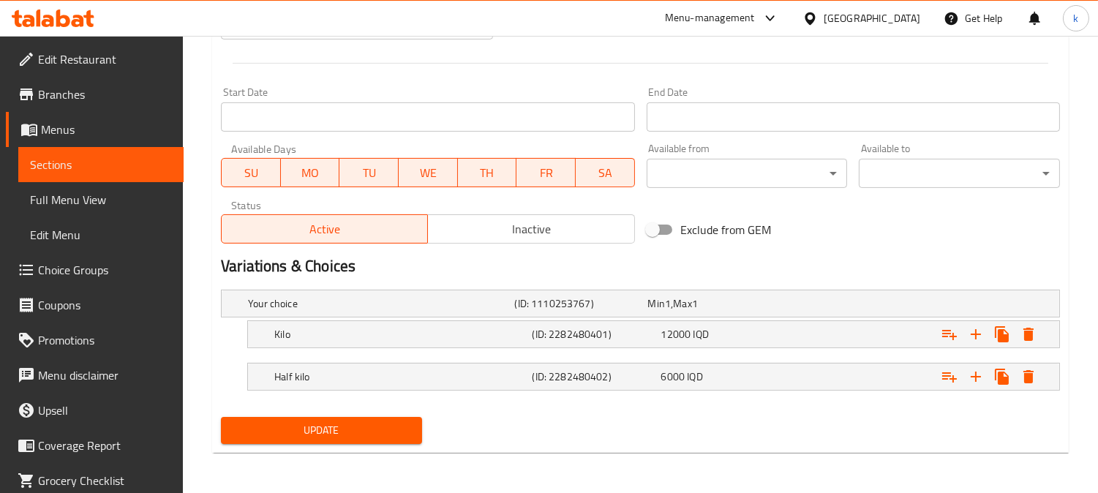
type input "شيبس هامي"
click at [388, 440] on button "Update" at bounding box center [321, 430] width 201 height 27
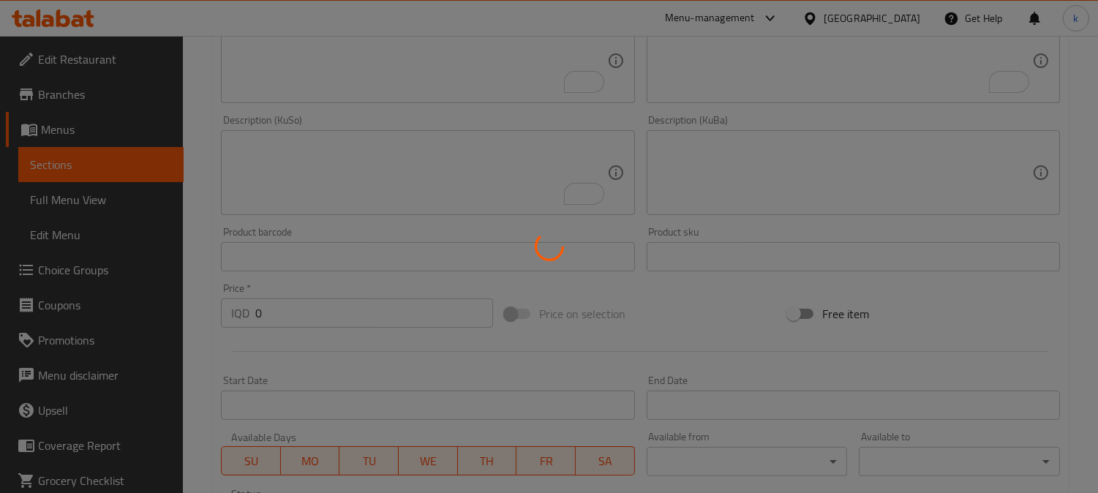
scroll to position [220, 0]
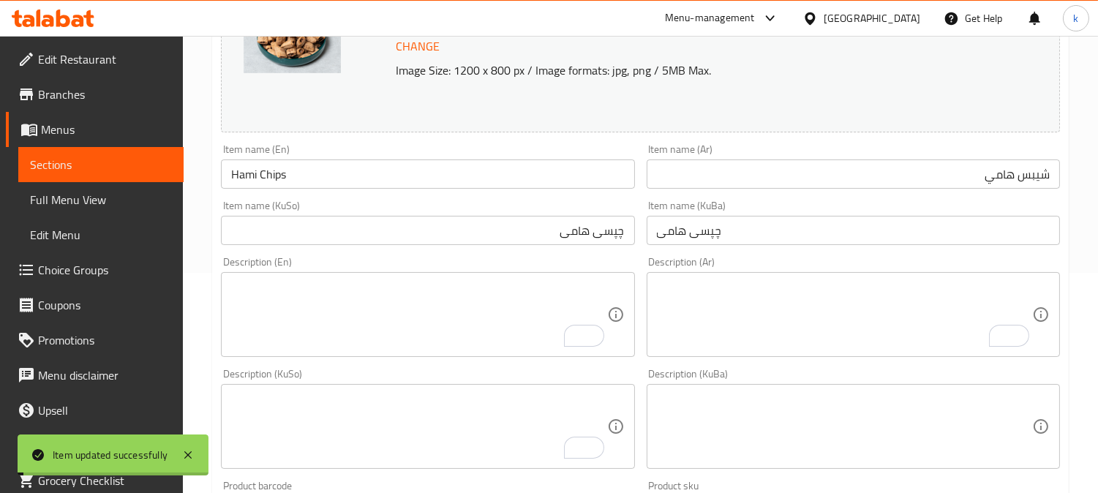
click at [311, 173] on input "Hami Chips" at bounding box center [427, 173] width 413 height 29
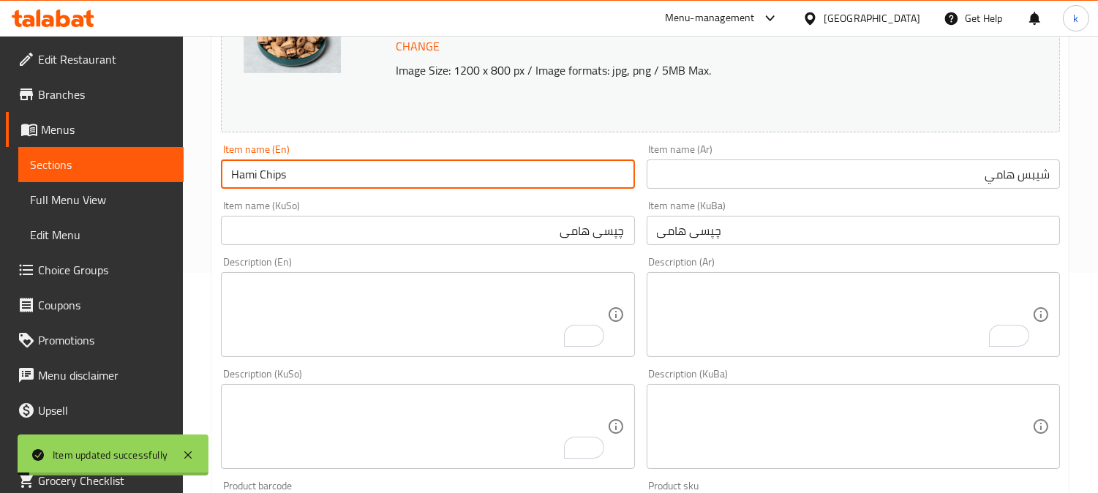
click at [311, 173] on input "Hami Chips" at bounding box center [427, 173] width 413 height 29
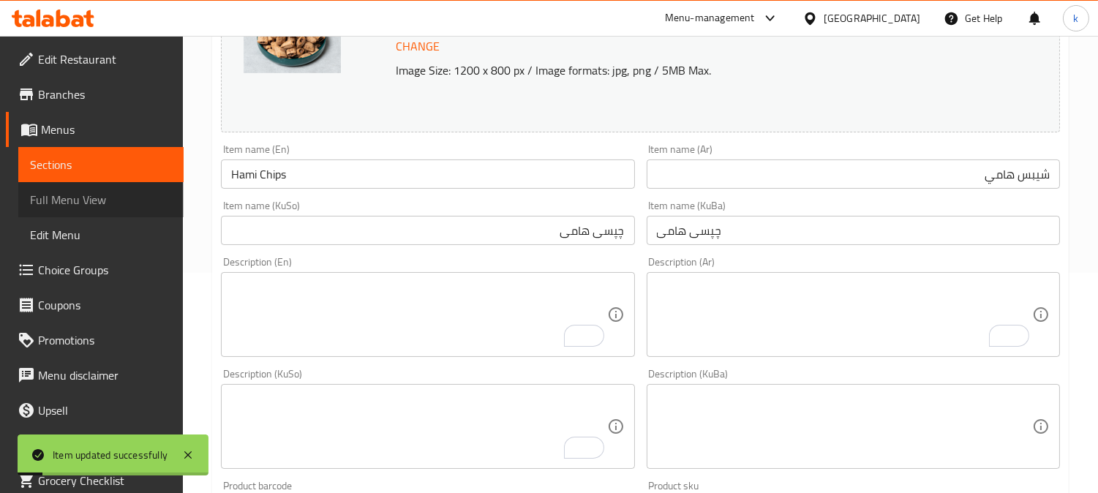
click at [116, 198] on span "Full Menu View" at bounding box center [101, 200] width 142 height 18
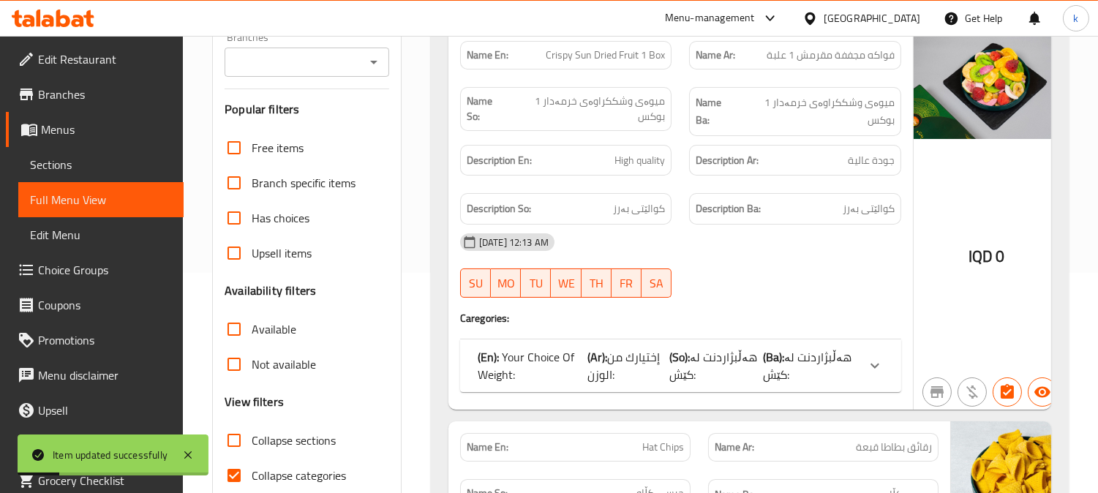
click at [293, 64] on input "Branches" at bounding box center [295, 62] width 132 height 20
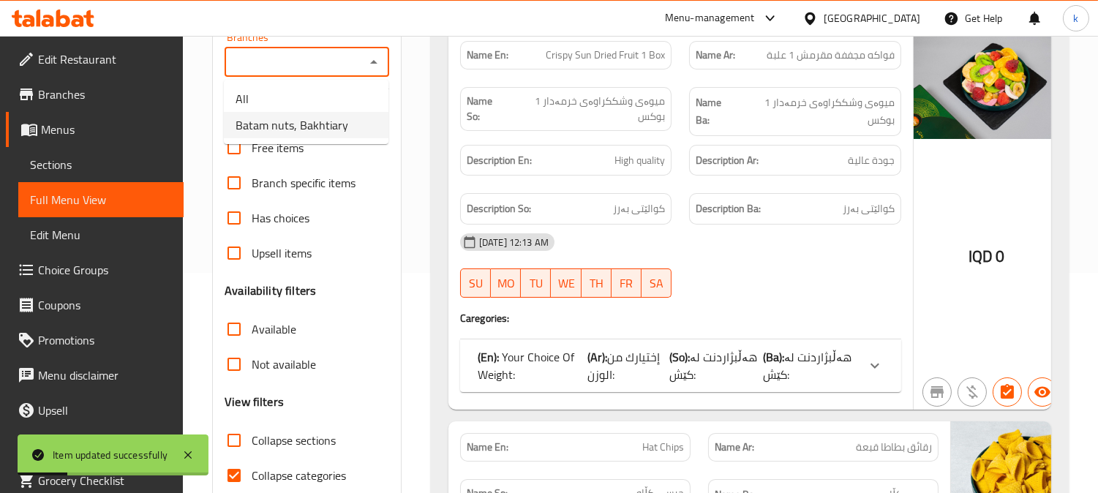
click at [298, 116] on span "Batam nuts, Bakhtiary" at bounding box center [291, 125] width 113 height 18
type input "Batam nuts, Bakhtiary"
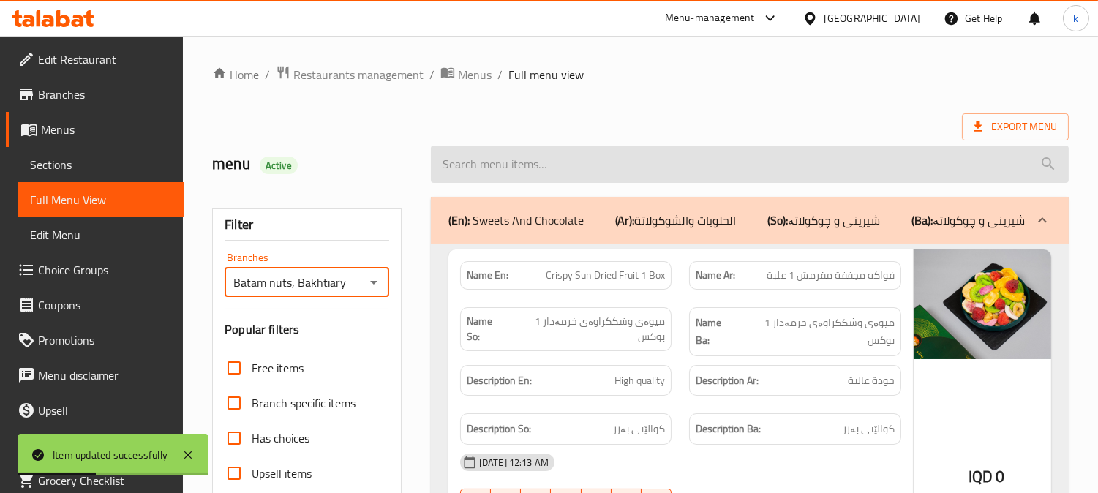
click at [536, 159] on input "search" at bounding box center [750, 164] width 638 height 37
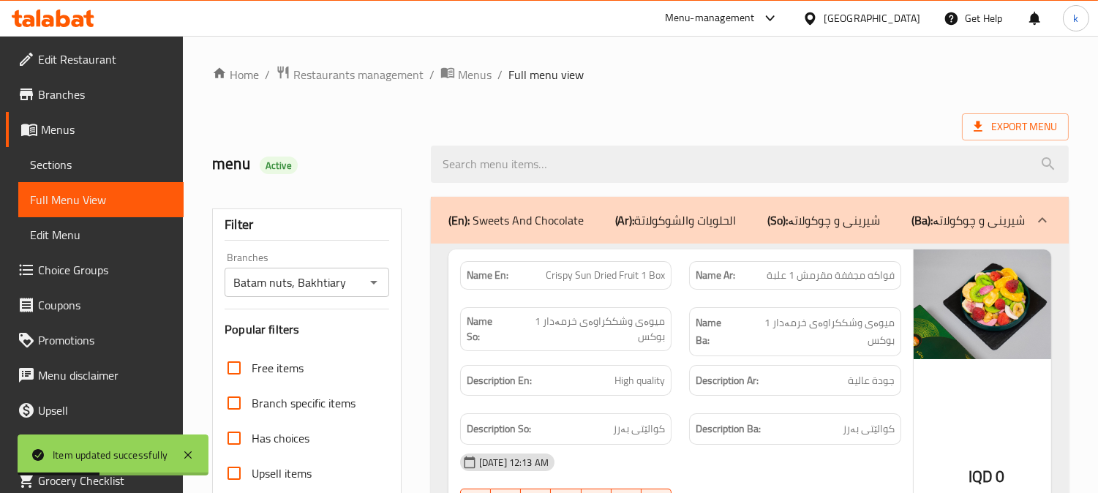
paste input "Hami Chips"
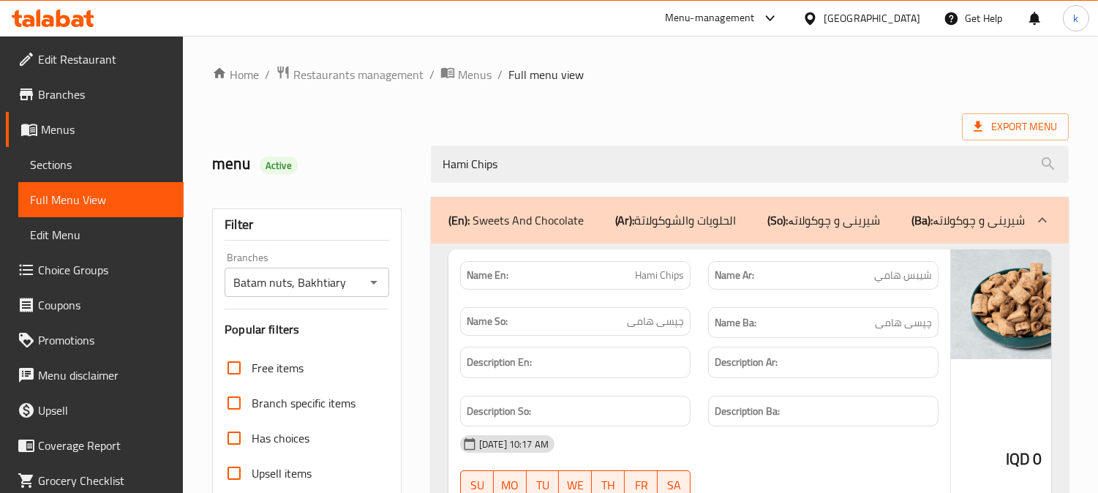
type input "Hami Chips"
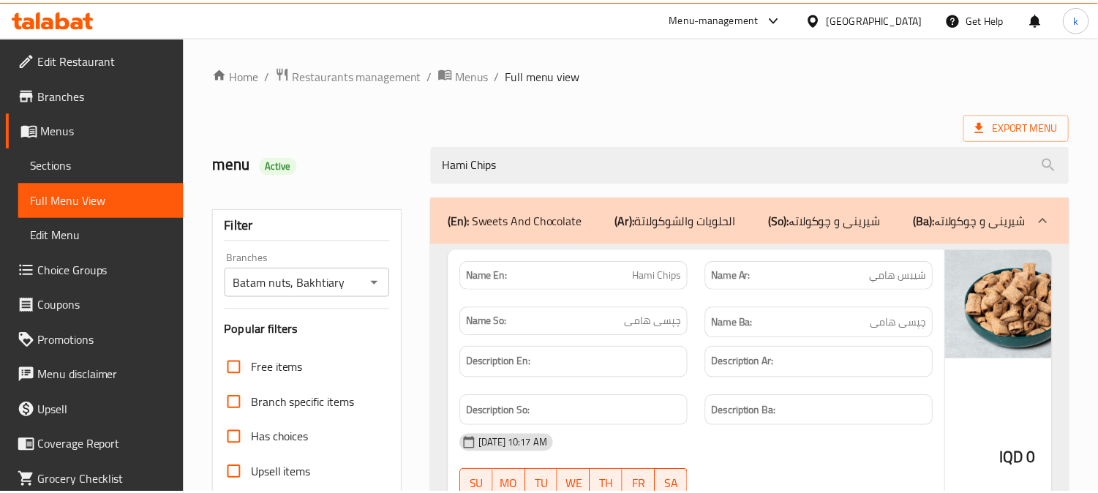
scroll to position [285, 0]
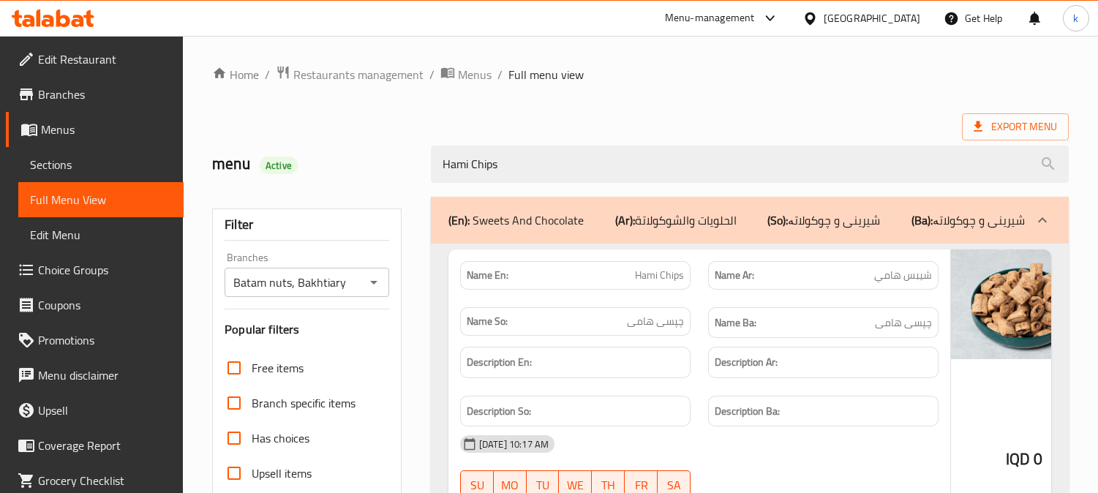
scroll to position [285, 0]
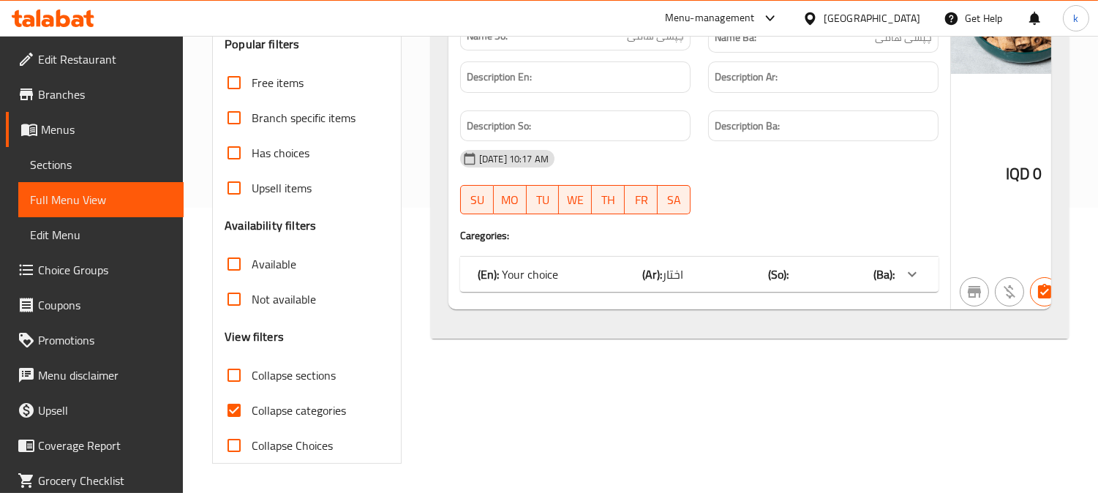
click at [28, 16] on icon at bounding box center [28, 21] width 12 height 12
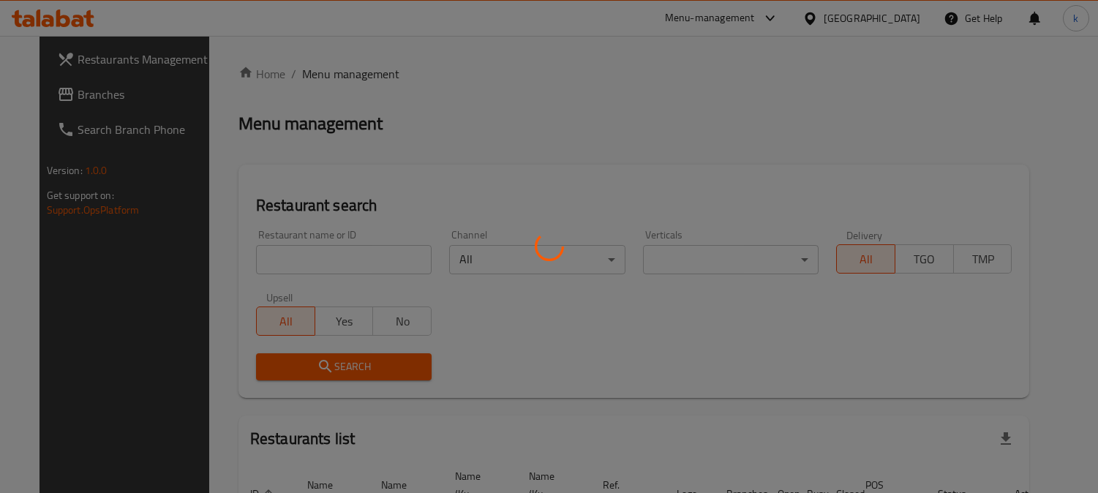
scroll to position [90, 0]
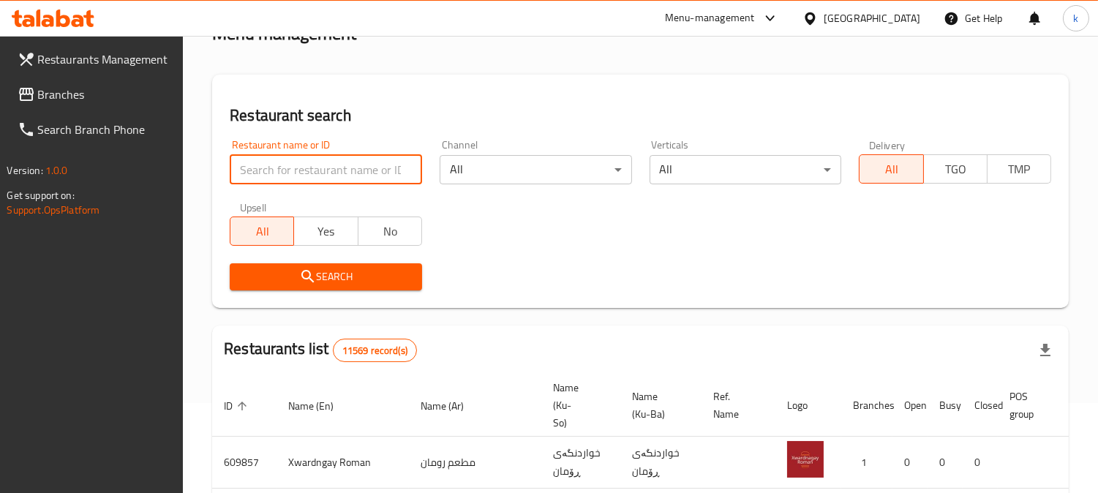
click at [295, 172] on input "search" at bounding box center [326, 169] width 192 height 29
paste input "752663"
type input "752663"
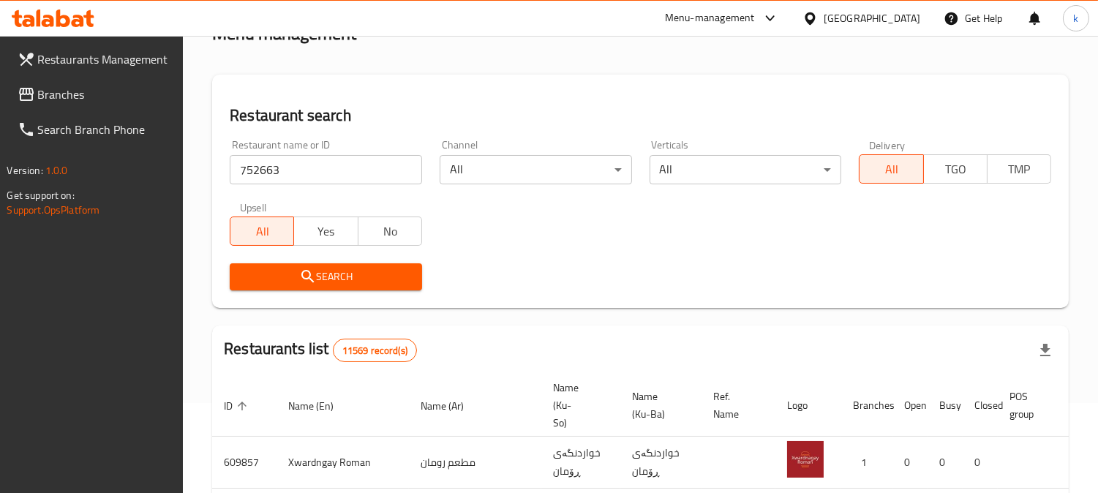
click at [288, 276] on span "Search" at bounding box center [325, 277] width 169 height 18
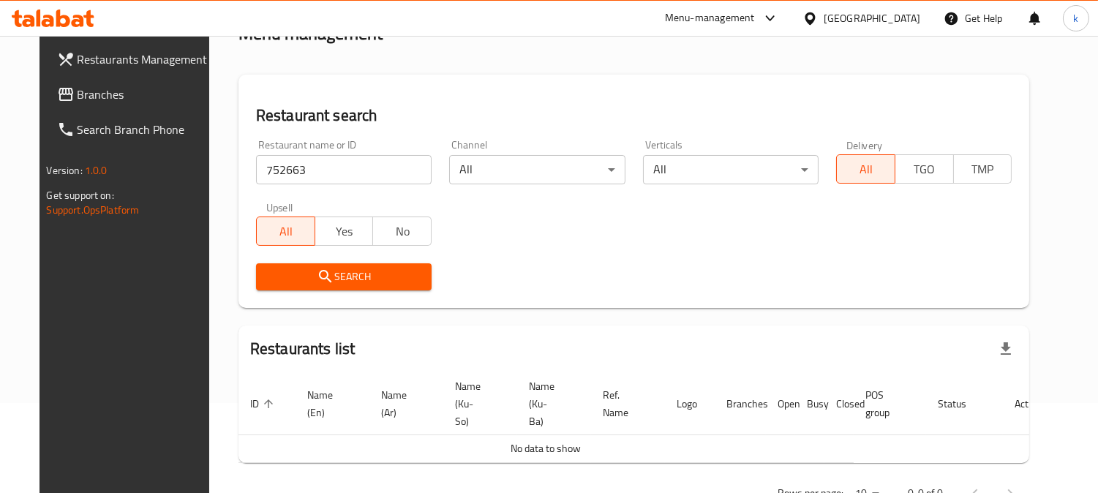
click at [45, 103] on link "Branches" at bounding box center [134, 94] width 178 height 35
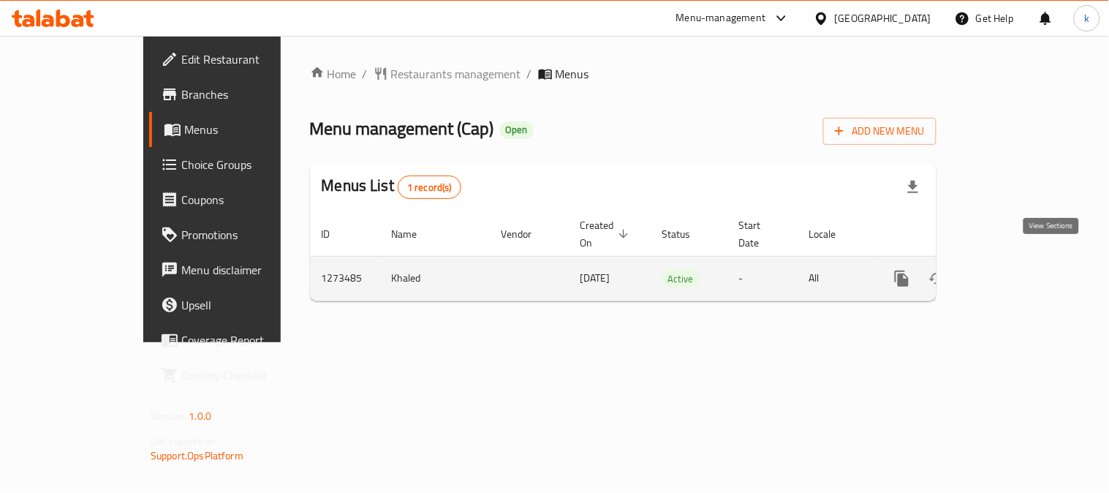
click at [1025, 261] on link "enhanced table" at bounding box center [1007, 278] width 35 height 35
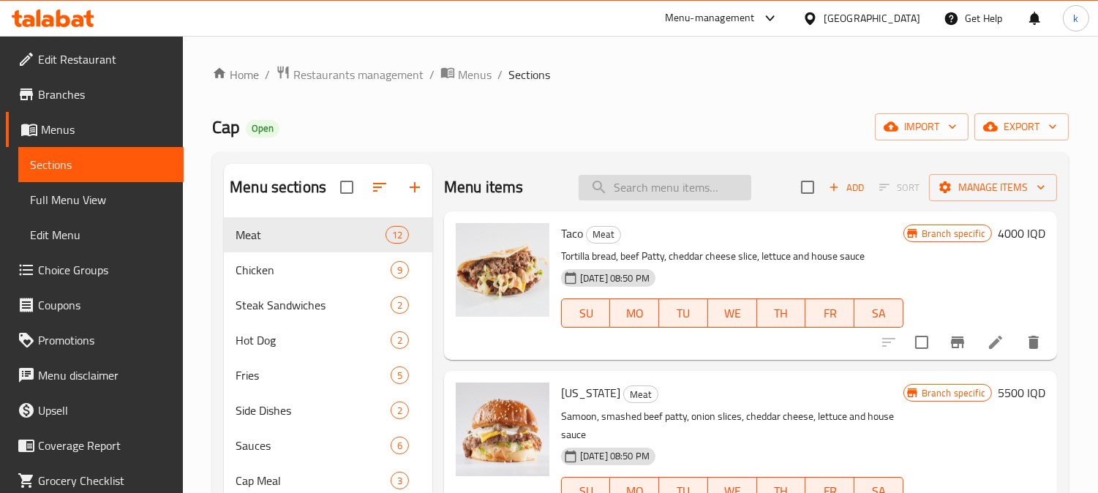
drag, startPoint x: 627, startPoint y: 184, endPoint x: 652, endPoint y: 192, distance: 26.4
click at [629, 184] on input "search" at bounding box center [664, 188] width 173 height 26
paste input "Vimto Slushie"
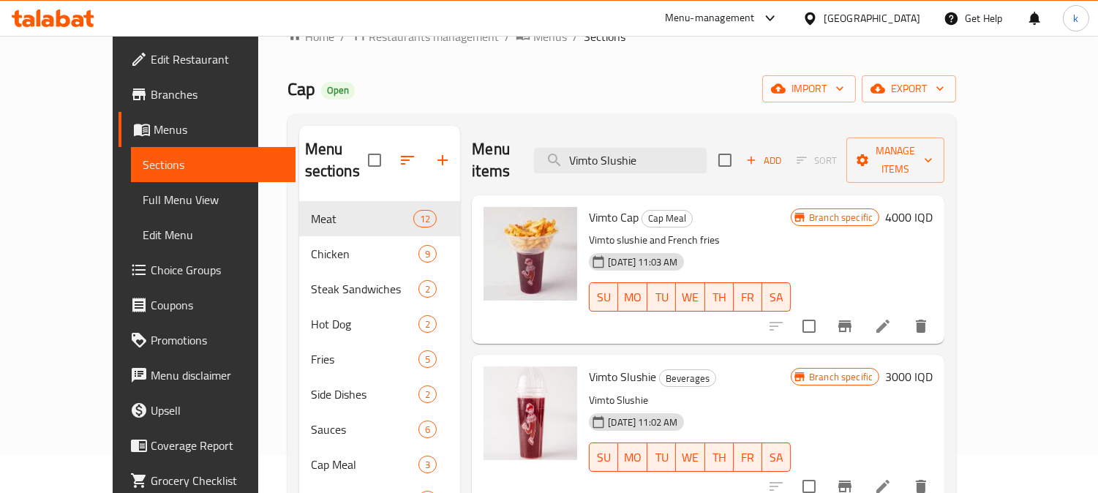
scroll to position [135, 0]
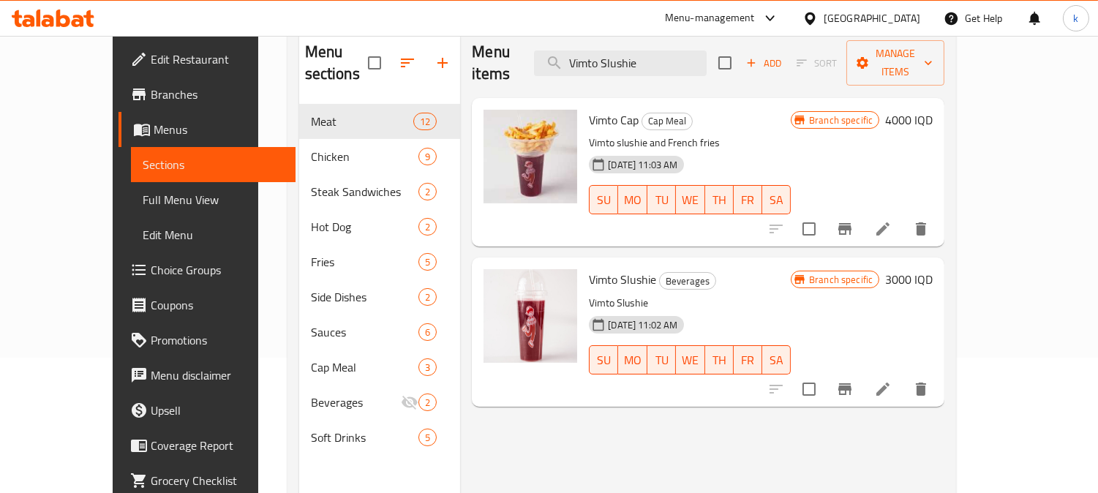
type input "Vimto Slushie"
click at [903, 376] on li at bounding box center [882, 389] width 41 height 26
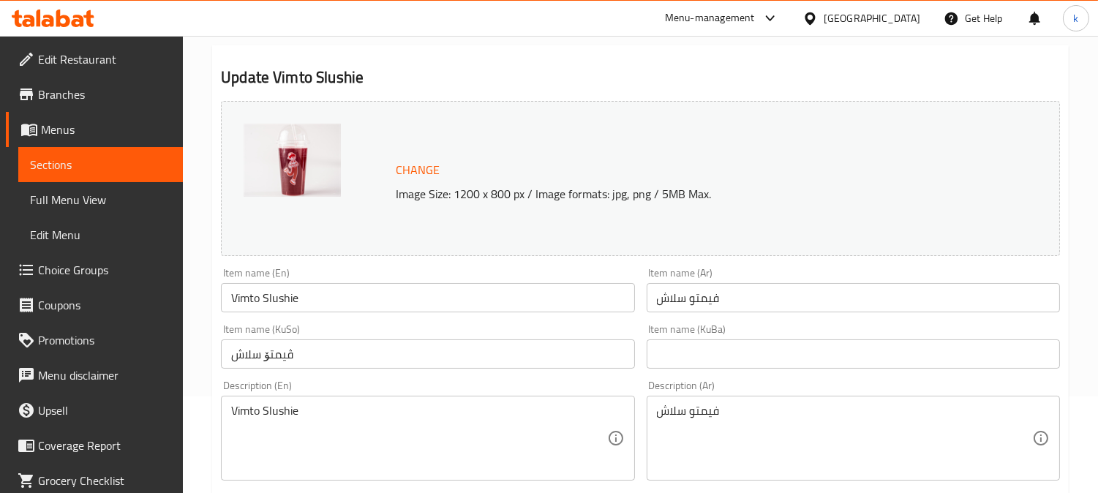
scroll to position [135, 0]
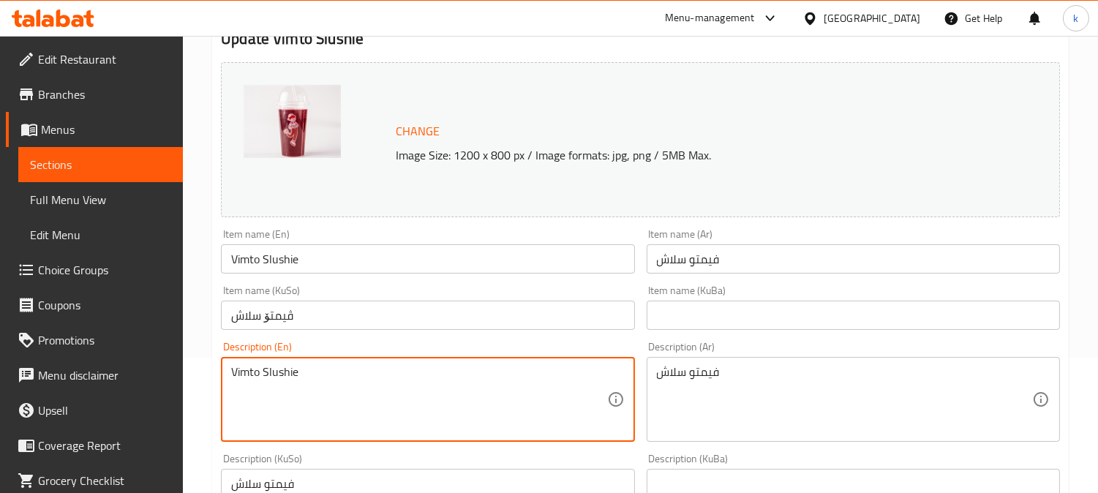
click at [361, 376] on textarea "Vimto Slushie" at bounding box center [418, 399] width 375 height 69
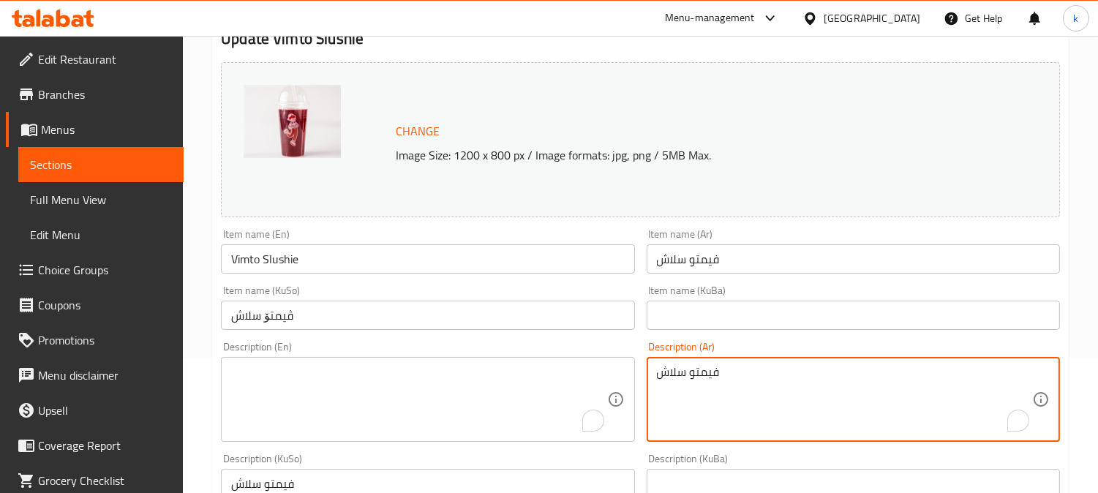
drag, startPoint x: 830, startPoint y: 380, endPoint x: 601, endPoint y: 380, distance: 228.9
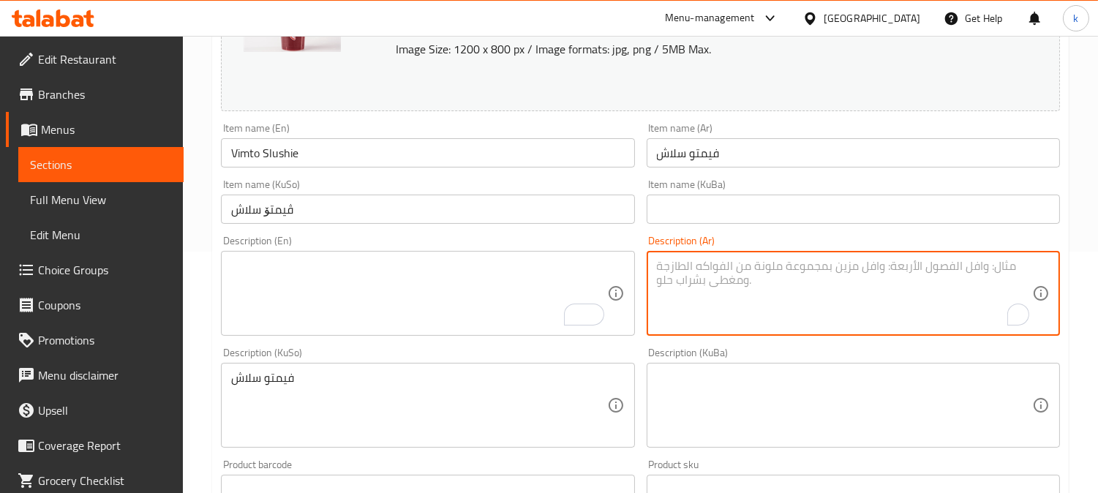
scroll to position [271, 0]
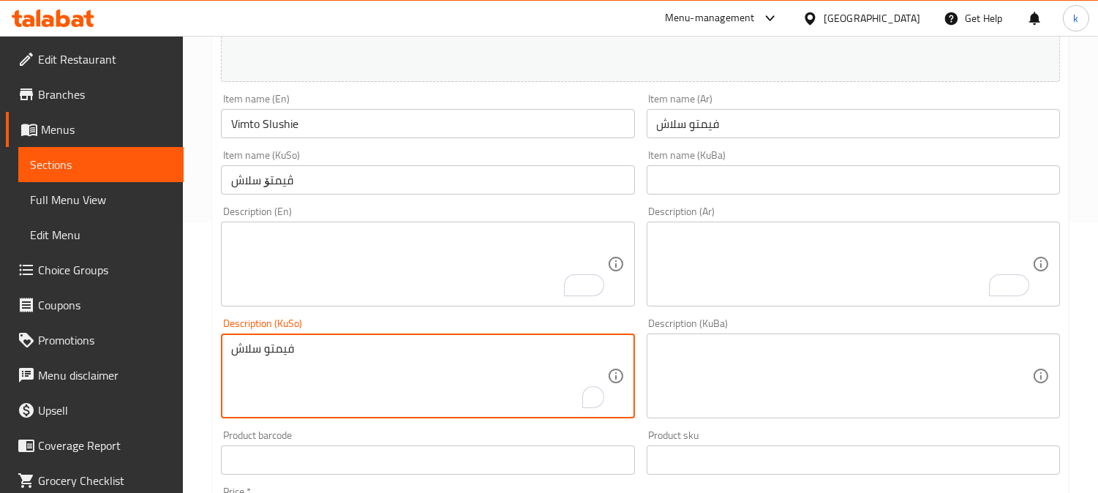
drag, startPoint x: 390, startPoint y: 354, endPoint x: 192, endPoint y: 341, distance: 197.8
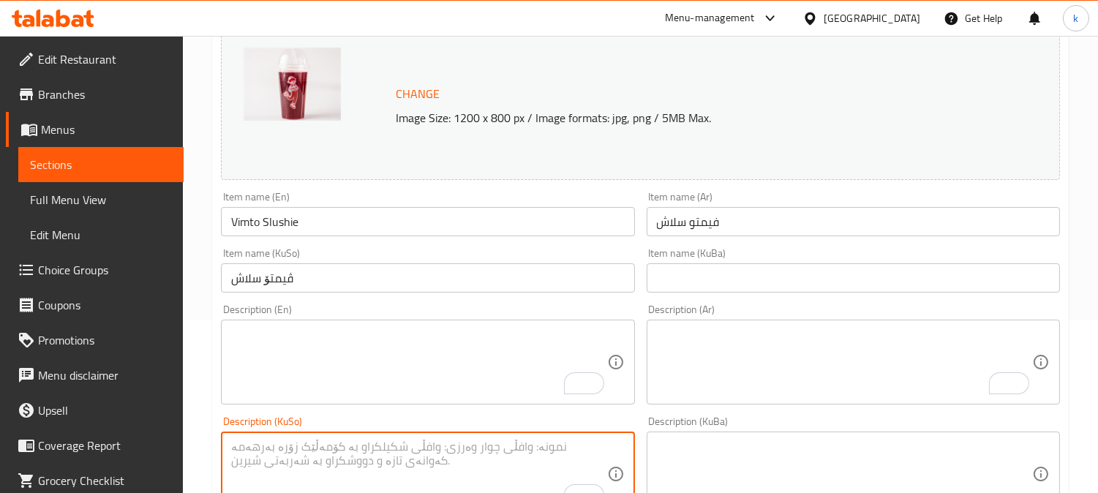
scroll to position [135, 0]
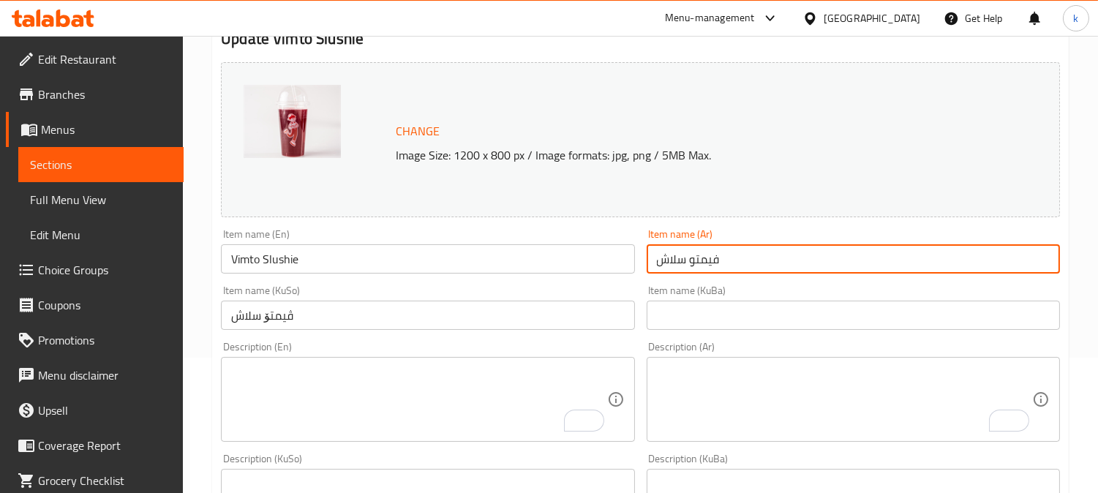
drag, startPoint x: 718, startPoint y: 264, endPoint x: 583, endPoint y: 264, distance: 135.3
click at [583, 264] on div "Change Image Size: 1200 x 800 px / Image formats: jpg, png / 5MB Max. Item name…" at bounding box center [640, 466] width 850 height 820
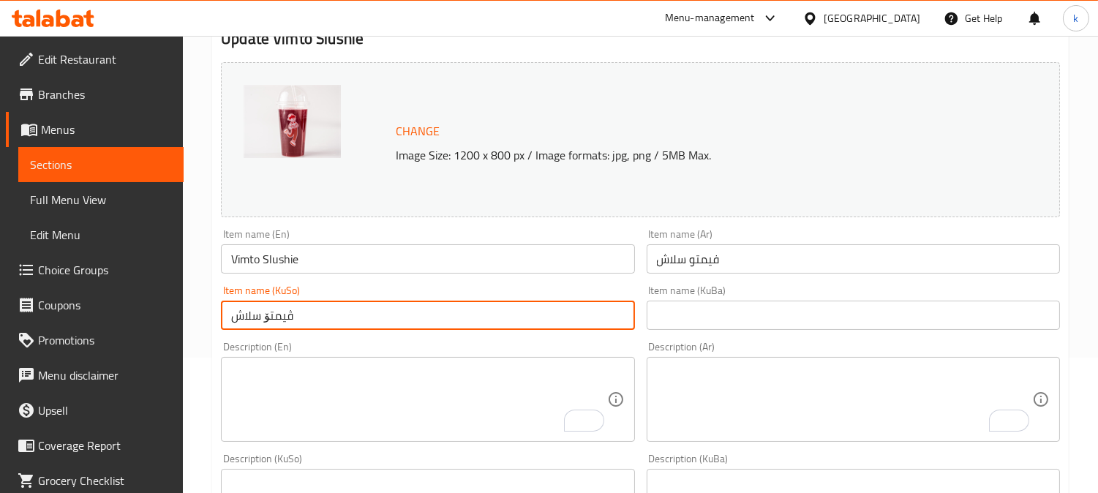
drag, startPoint x: 317, startPoint y: 314, endPoint x: 112, endPoint y: 314, distance: 204.7
click at [112, 314] on div "Edit Restaurant Branches Menus Sections Full Menu View Edit Menu Choice Groups …" at bounding box center [549, 494] width 1098 height 1187
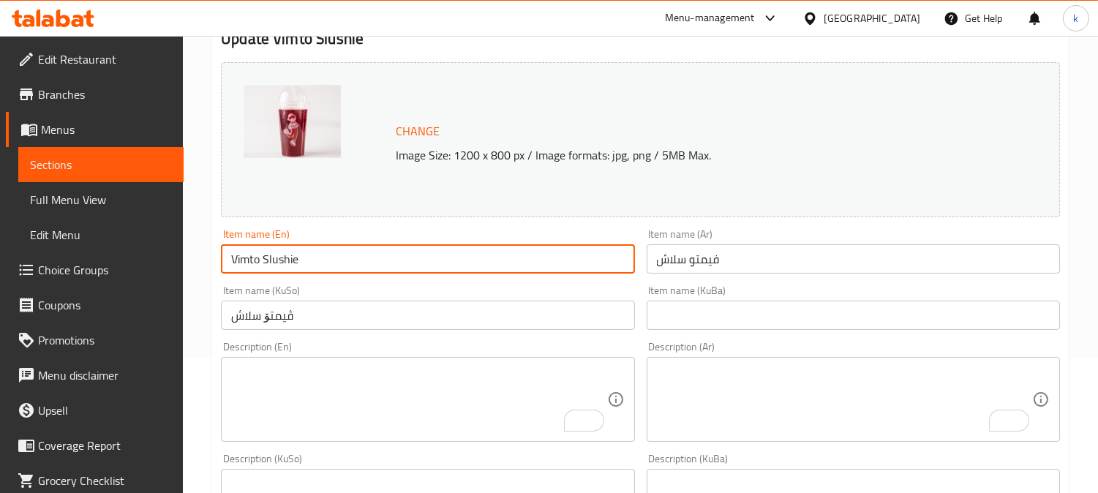
click at [317, 265] on input "Vimto Slushie" at bounding box center [427, 258] width 413 height 29
click at [344, 320] on input "ڤیمتۆ سلاش" at bounding box center [427, 315] width 413 height 29
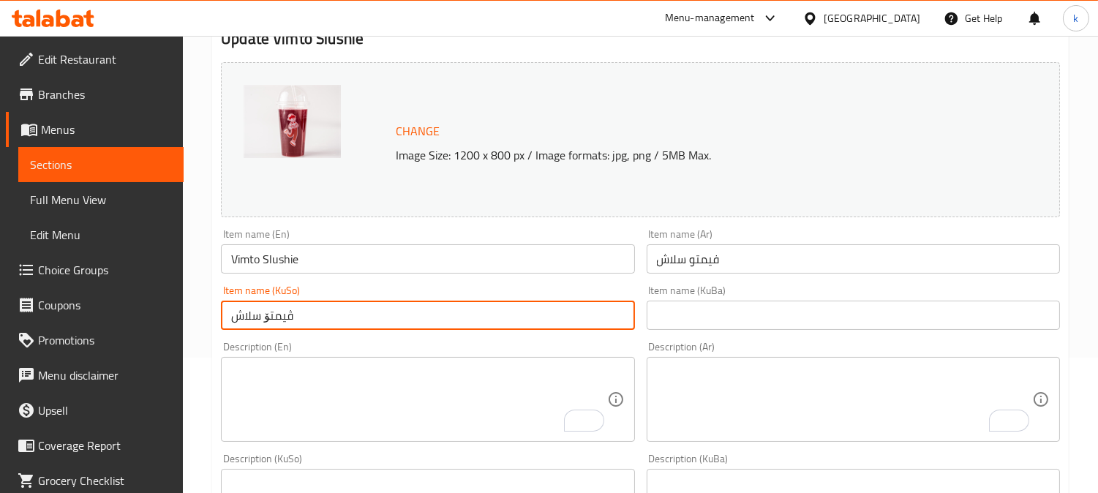
click at [344, 320] on input "ڤیمتۆ سلاش" at bounding box center [427, 315] width 413 height 29
click at [757, 320] on input "text" at bounding box center [852, 315] width 413 height 29
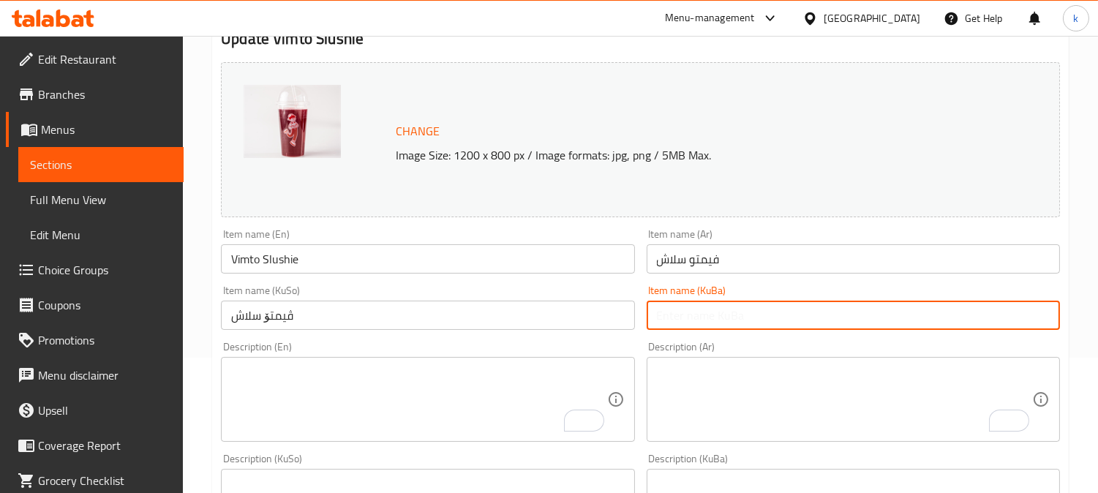
paste input "ڤیمتۆ سلاش"
type input "ڤیمتۆ سلاش"
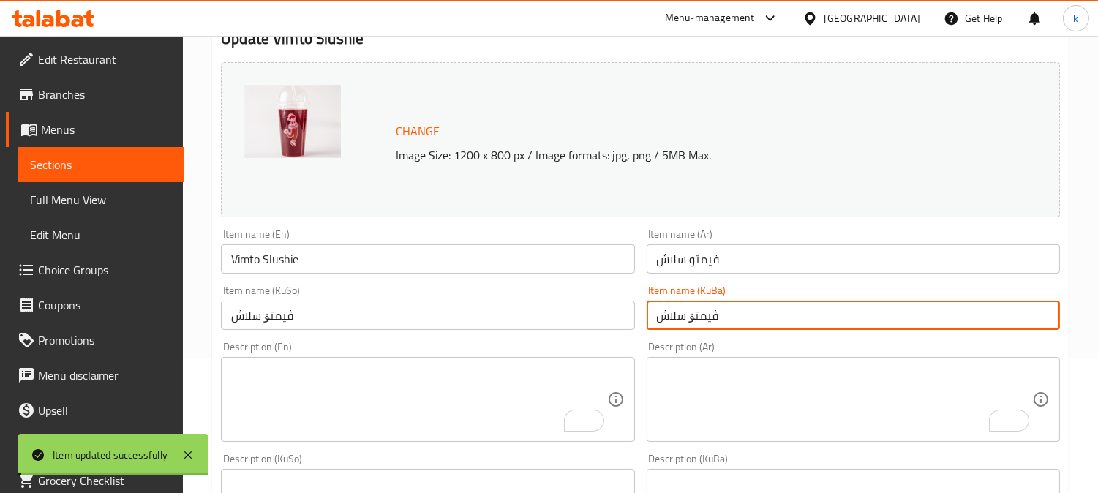
click at [93, 205] on span "Full Menu View" at bounding box center [101, 200] width 142 height 18
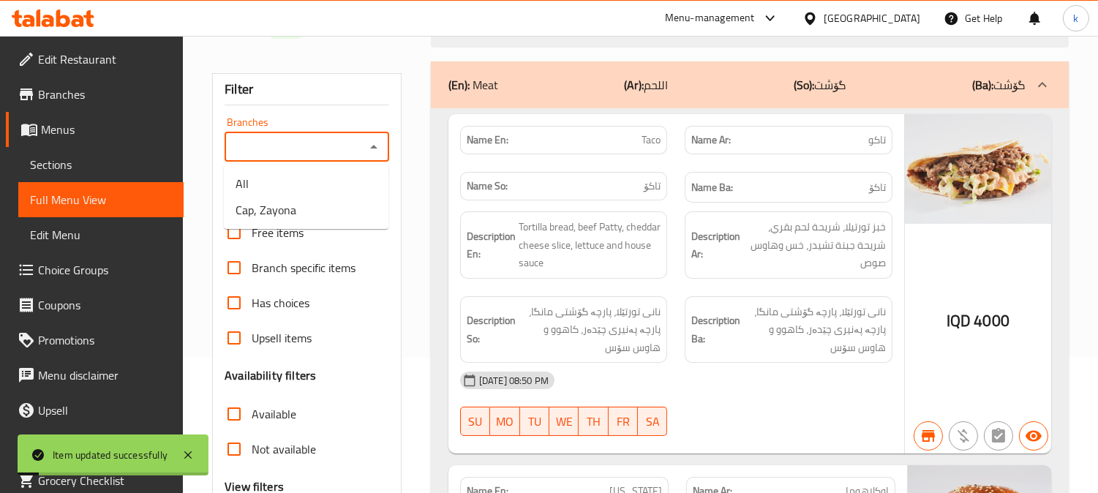
click at [305, 147] on input "Branches" at bounding box center [295, 147] width 132 height 20
click at [303, 197] on li "Cap, Zayona" at bounding box center [306, 210] width 165 height 26
type input "Cap, Zayona"
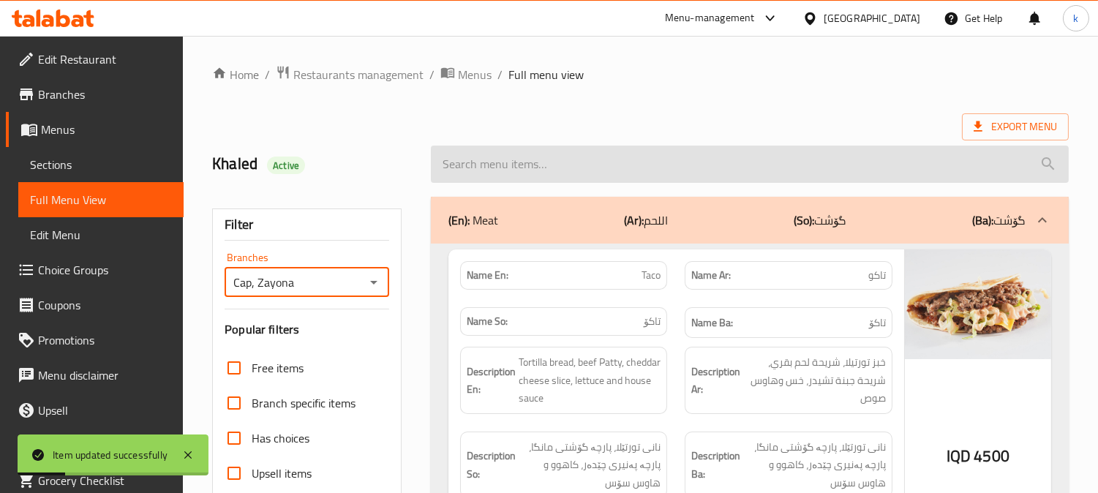
click at [524, 151] on input "search" at bounding box center [750, 164] width 638 height 37
paste input "Vimto Slushie"
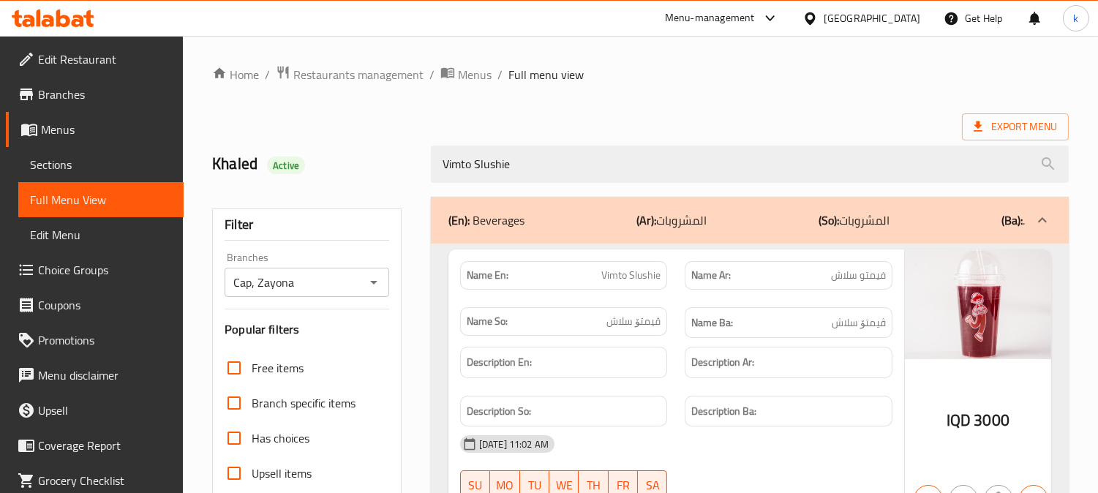
type input "Vimto Slushie"
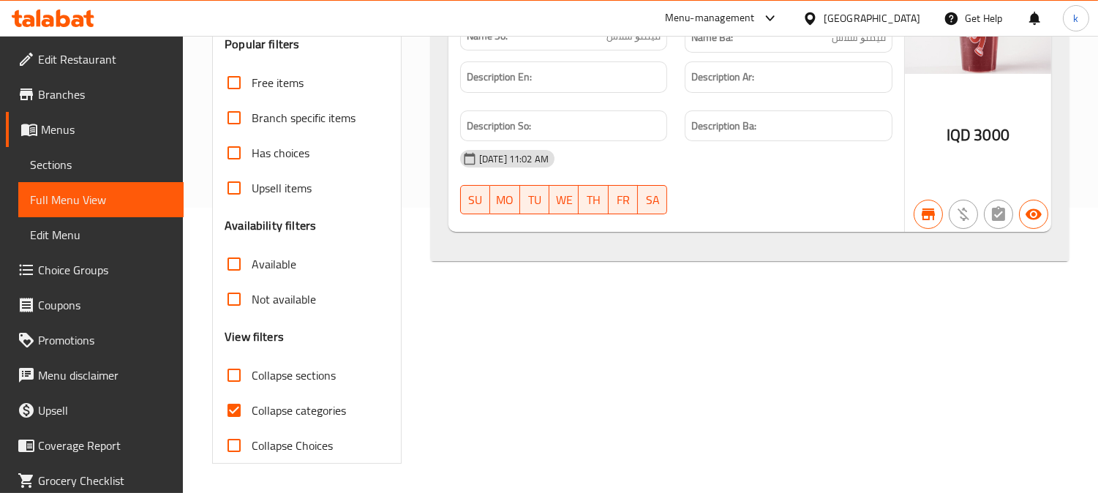
scroll to position [149, 0]
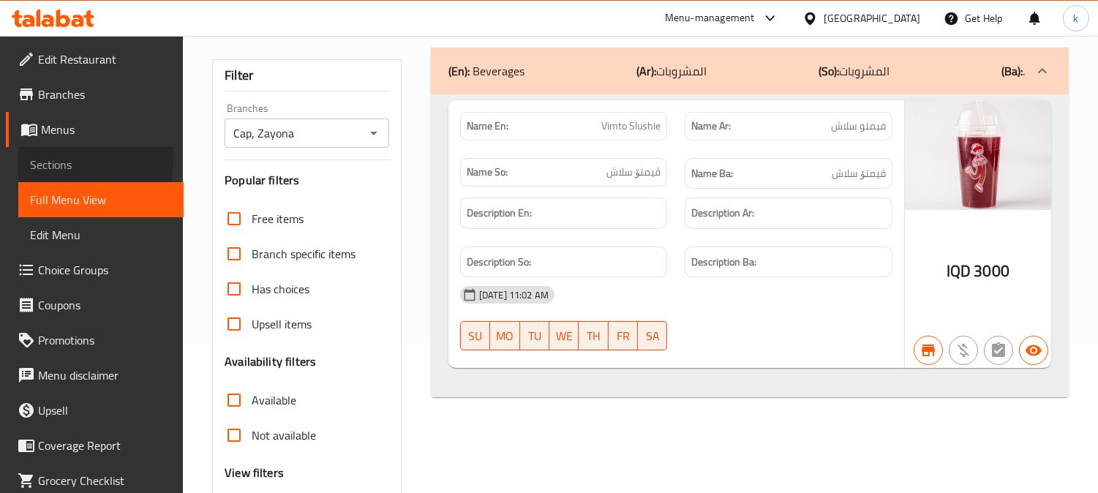
click at [26, 161] on link "Sections" at bounding box center [100, 164] width 165 height 35
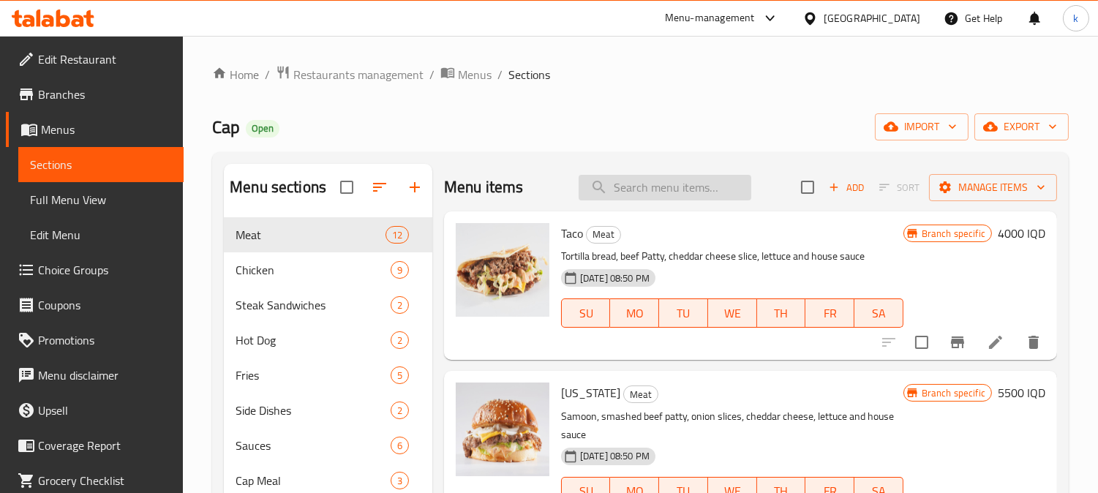
click at [629, 200] on input "search" at bounding box center [664, 188] width 173 height 26
paste input "Lemonade Slashie"
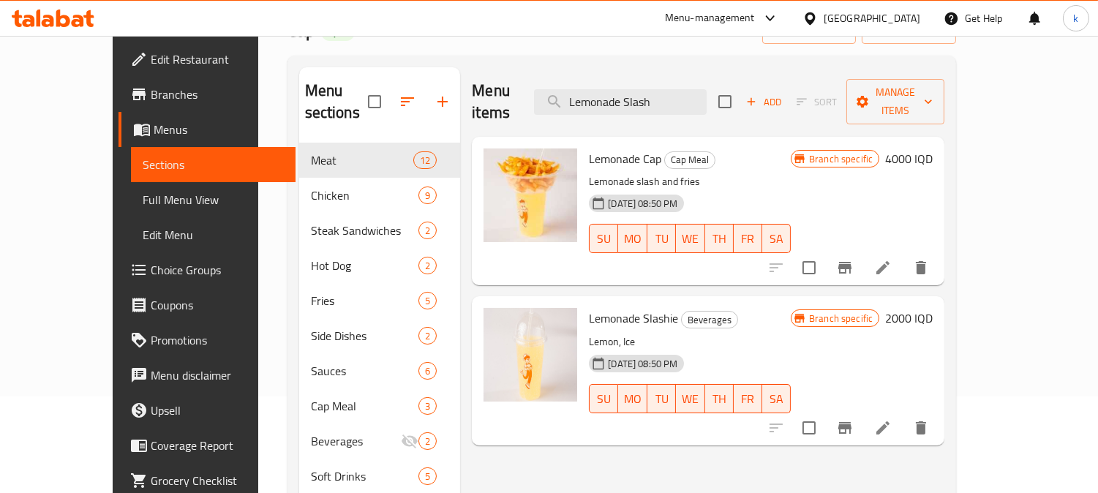
scroll to position [135, 0]
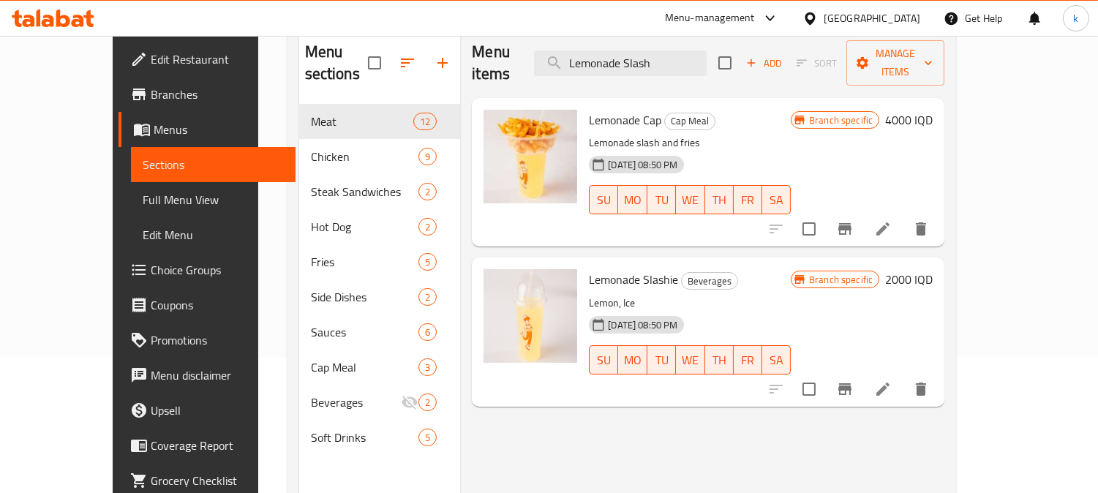
type input "Lemonade Slash"
click at [889, 382] on icon at bounding box center [882, 388] width 13 height 13
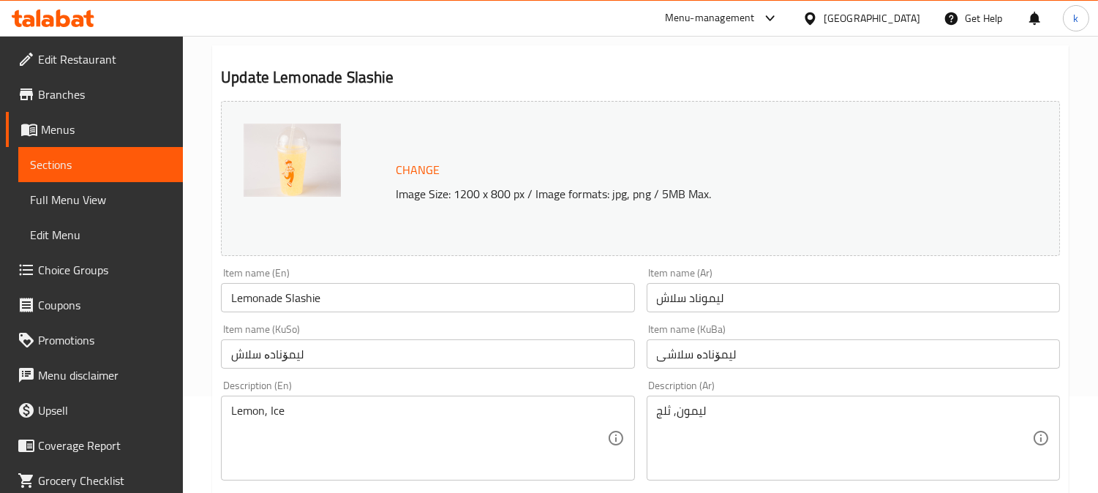
scroll to position [135, 0]
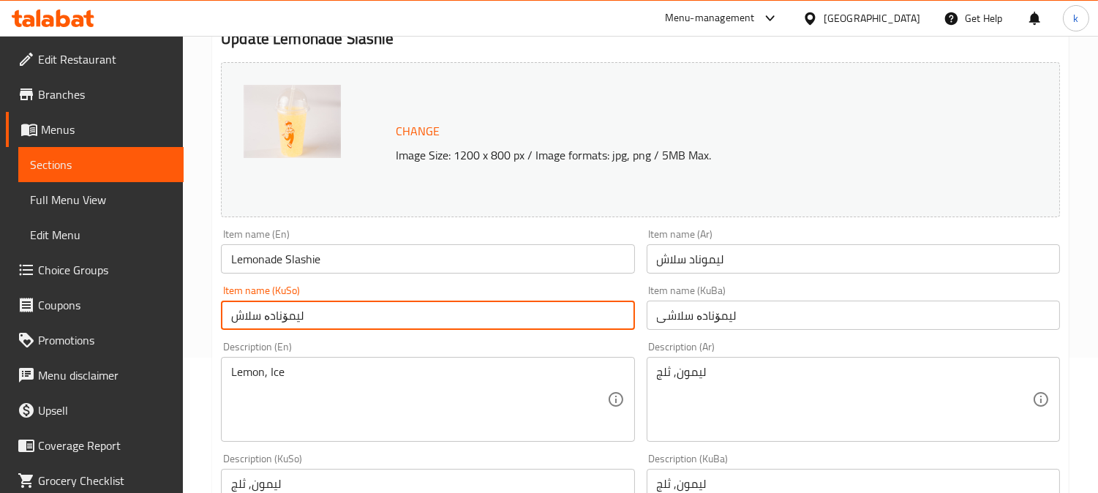
click at [421, 324] on input "ليمۆنادە سلاش" at bounding box center [427, 315] width 413 height 29
click at [693, 320] on input "ليمۆنادە سلاشی" at bounding box center [852, 315] width 413 height 29
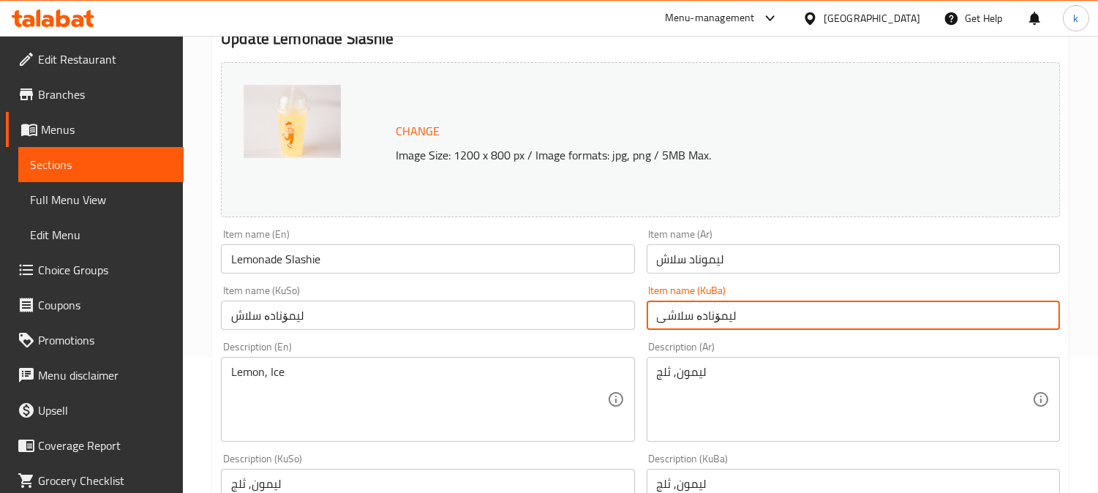
click at [693, 320] on input "ليمۆنادە سلاشی" at bounding box center [852, 315] width 413 height 29
paste input "text"
type input "ليمۆنادە سلاش"
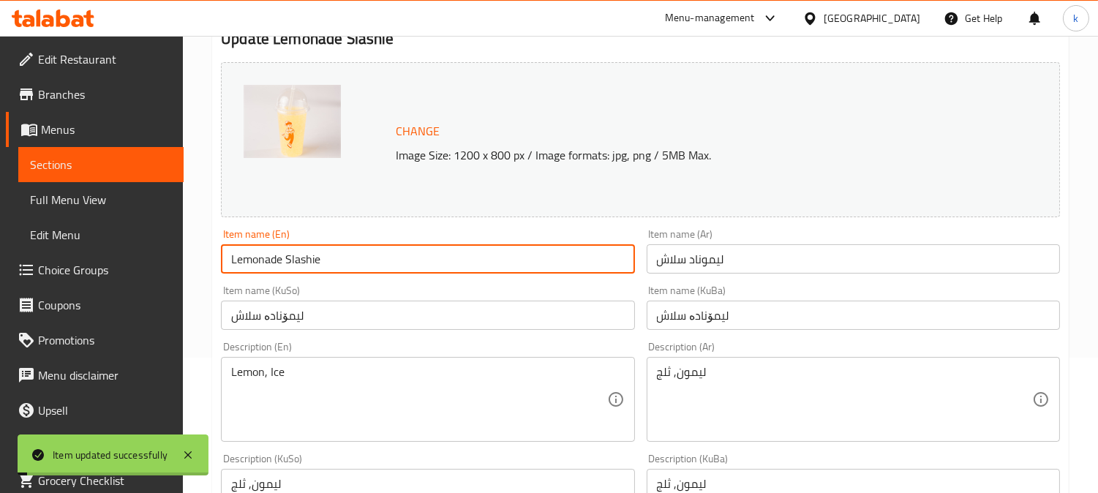
click at [303, 257] on input "Lemonade Slashie" at bounding box center [427, 258] width 413 height 29
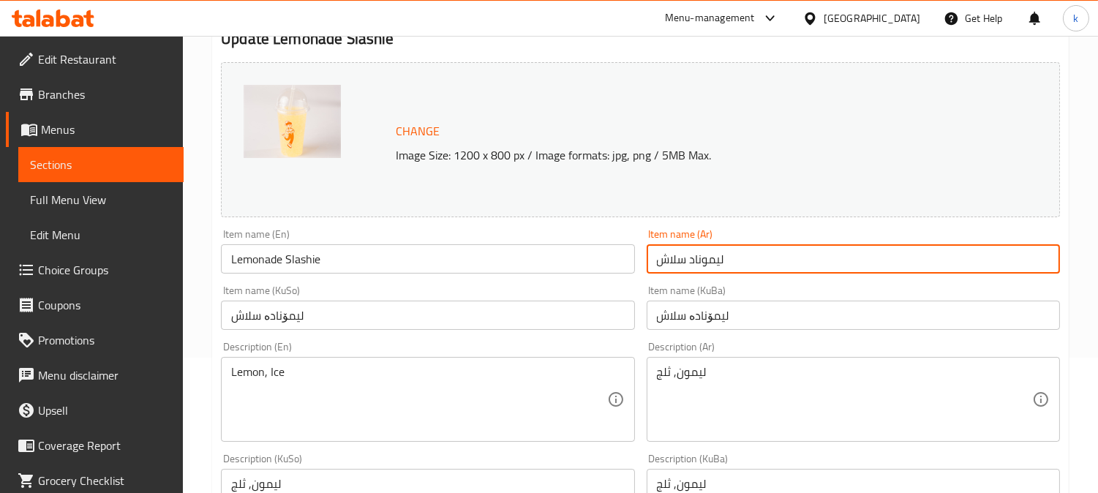
click at [674, 254] on input "ليموناد سلاش" at bounding box center [852, 258] width 413 height 29
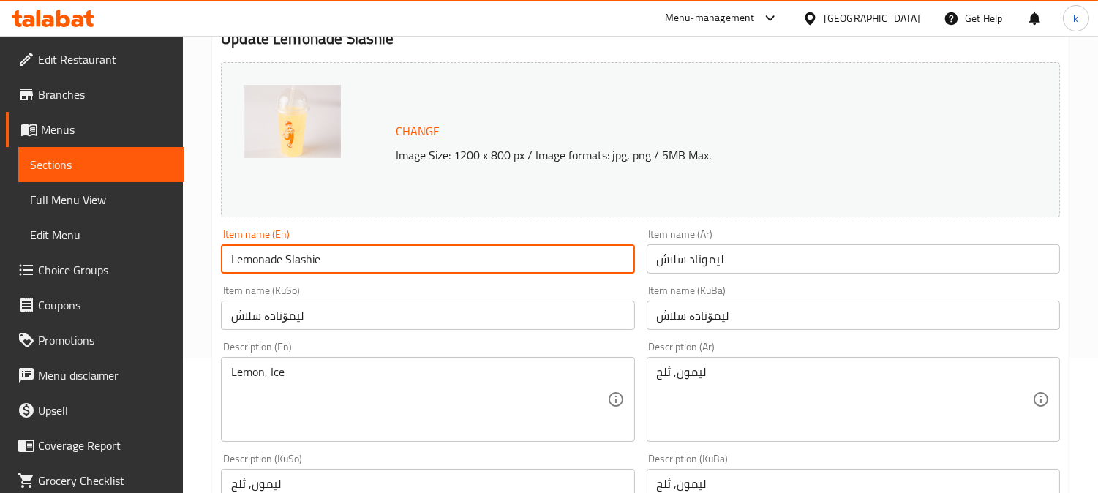
click at [300, 258] on input "Lemonade Slashie" at bounding box center [427, 258] width 413 height 29
drag, startPoint x: 300, startPoint y: 258, endPoint x: 391, endPoint y: 276, distance: 93.2
click at [309, 259] on input "Lemonade Slashie" at bounding box center [427, 258] width 413 height 29
paste input "ush"
click at [356, 259] on input "Lemonade Slush" at bounding box center [427, 258] width 413 height 29
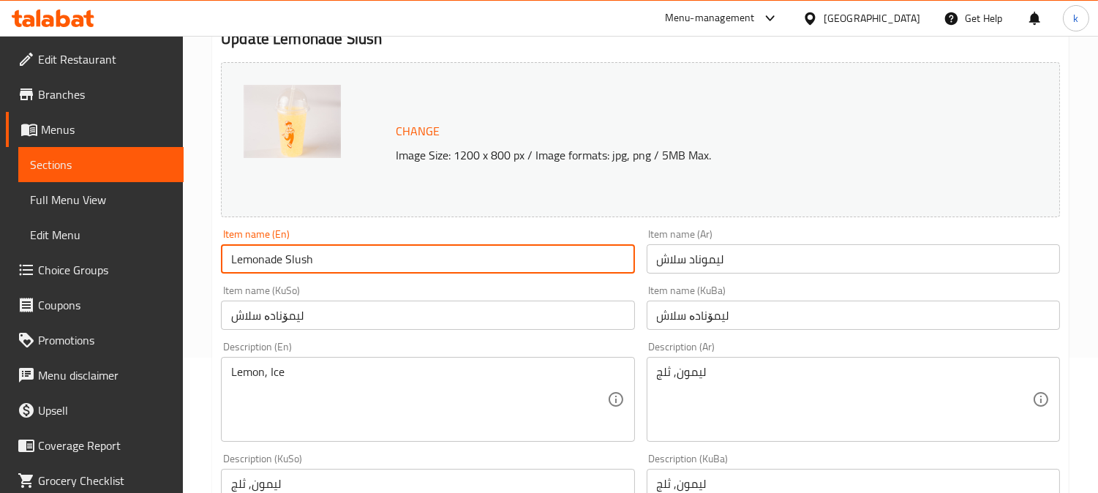
click at [356, 259] on input "Lemonade Slush" at bounding box center [427, 258] width 413 height 29
type input "Lemonade Slush"
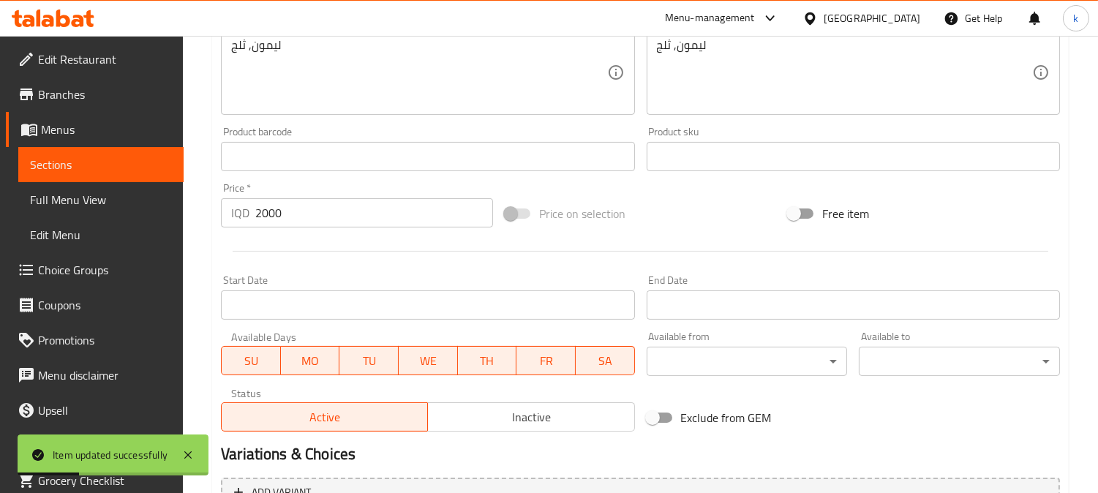
scroll to position [727, 0]
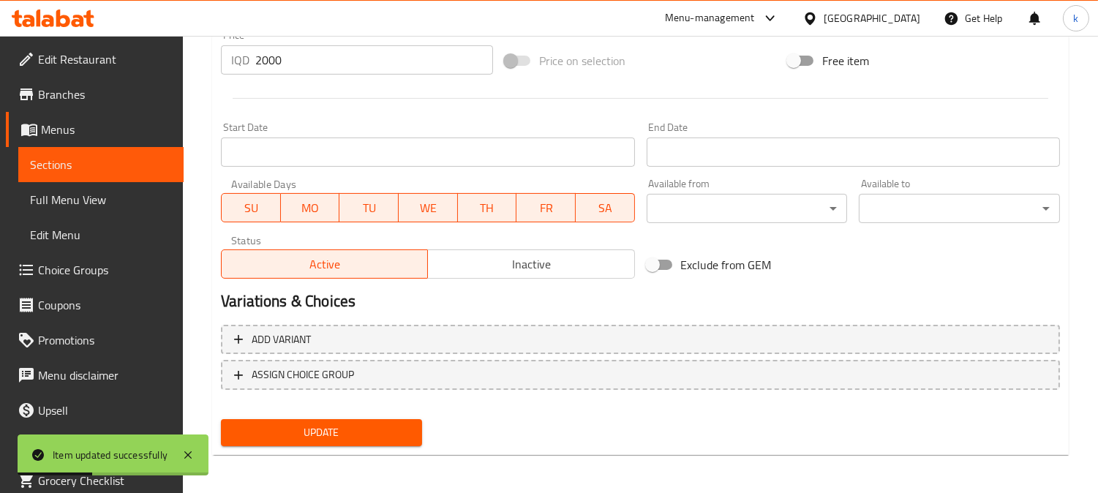
click at [351, 434] on span "Update" at bounding box center [322, 432] width 178 height 18
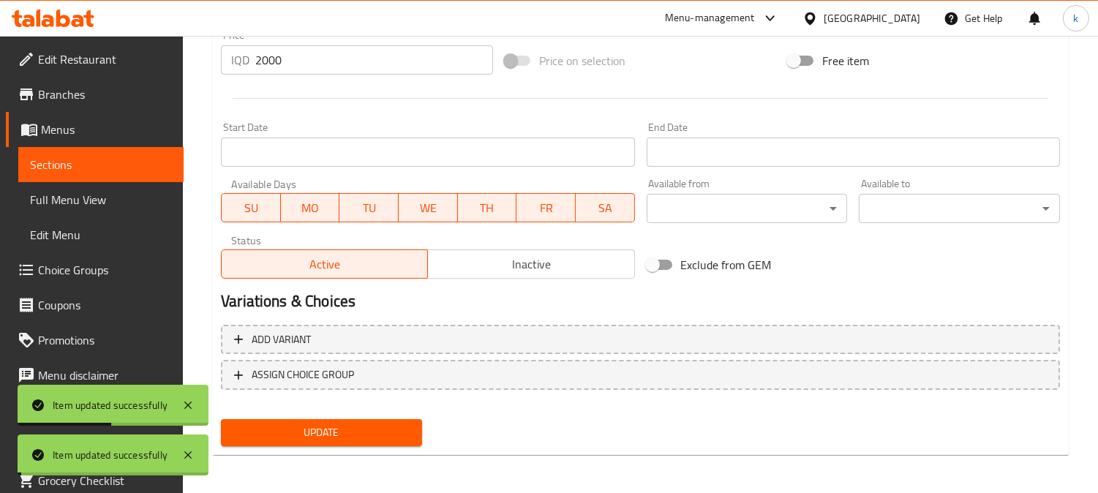
click at [78, 197] on span "Full Menu View" at bounding box center [101, 200] width 142 height 18
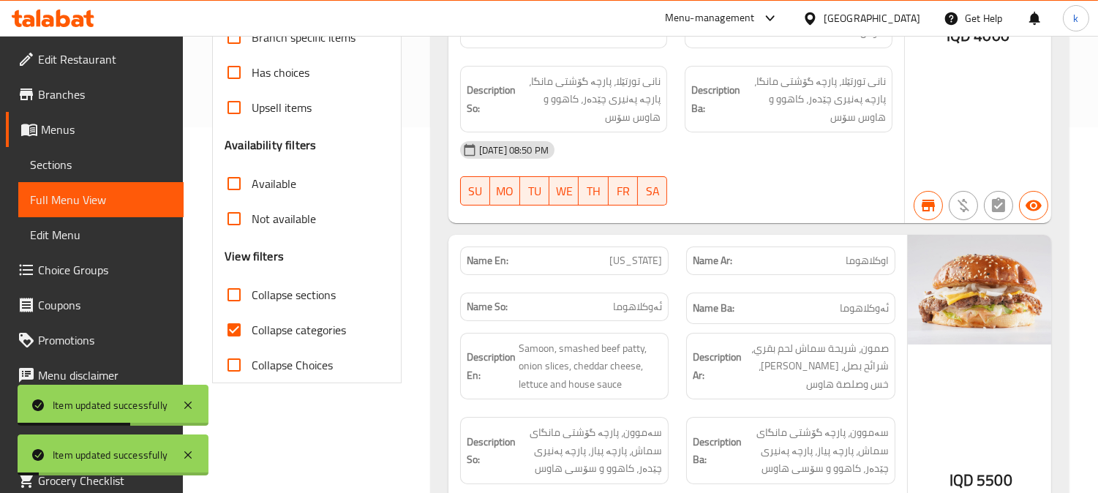
scroll to position [50, 0]
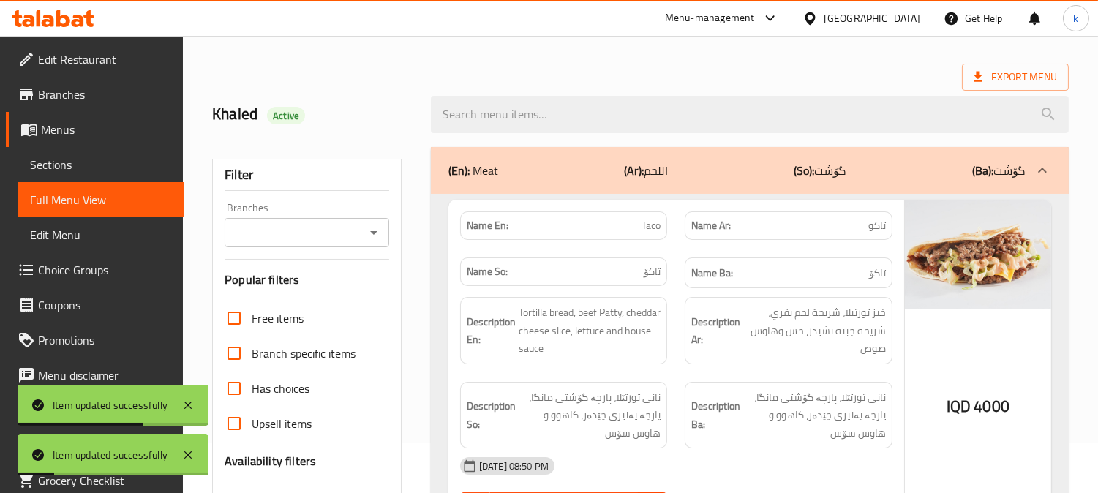
click at [344, 219] on div "Branches" at bounding box center [306, 232] width 165 height 29
click at [315, 230] on input "Branches" at bounding box center [295, 232] width 132 height 20
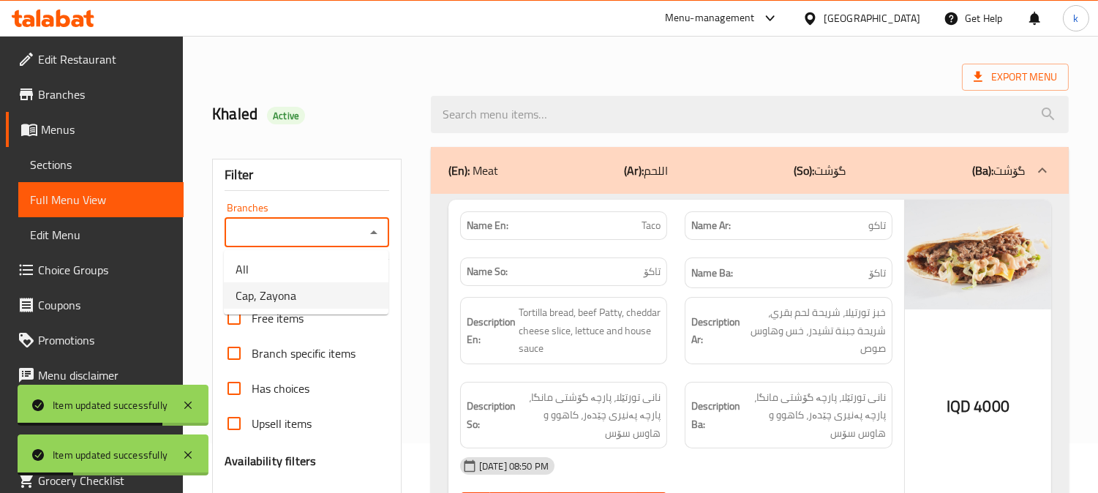
click at [334, 286] on li "Cap, Zayona" at bounding box center [306, 295] width 165 height 26
type input "Cap, Zayona"
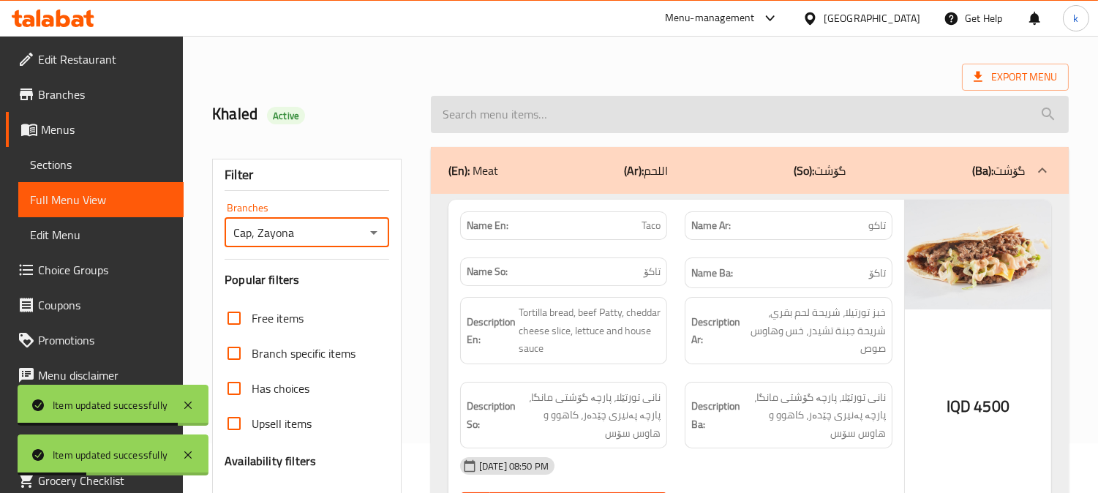
click at [502, 127] on input "search" at bounding box center [750, 114] width 638 height 37
paste input "Lemonade Slush"
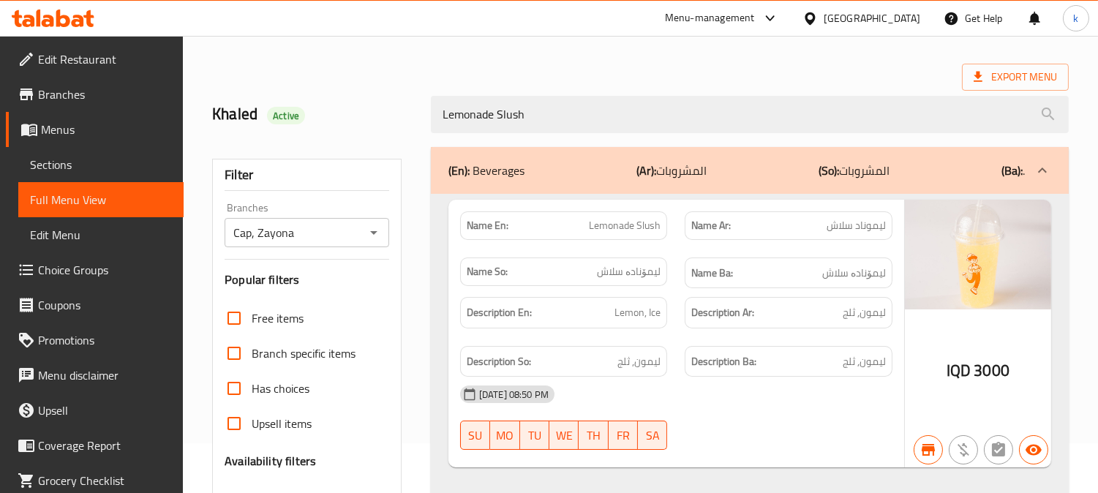
type input "Lemonade Slush"
click at [61, 166] on span "Sections" at bounding box center [101, 165] width 142 height 18
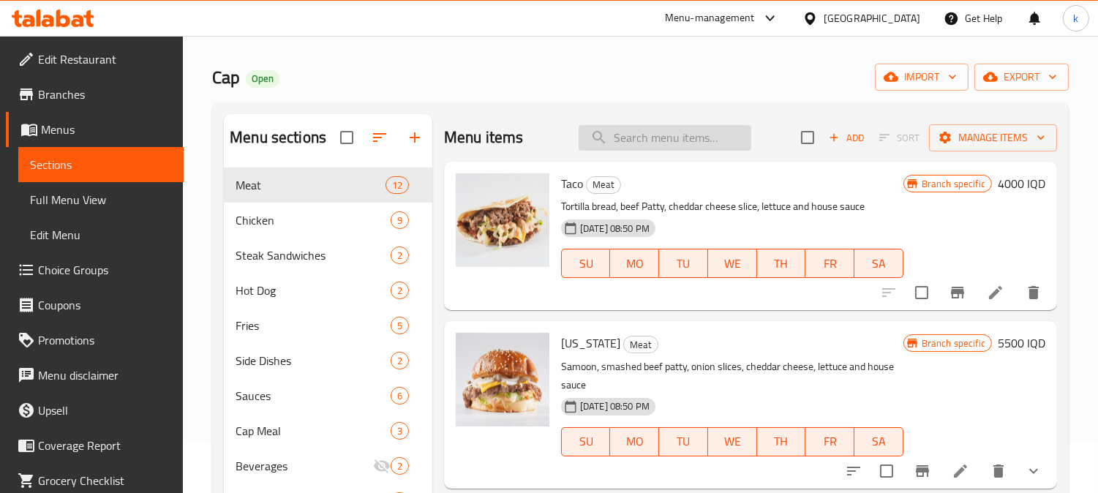
click at [634, 133] on input "search" at bounding box center [664, 138] width 173 height 26
paste input "Lemonade Slush"
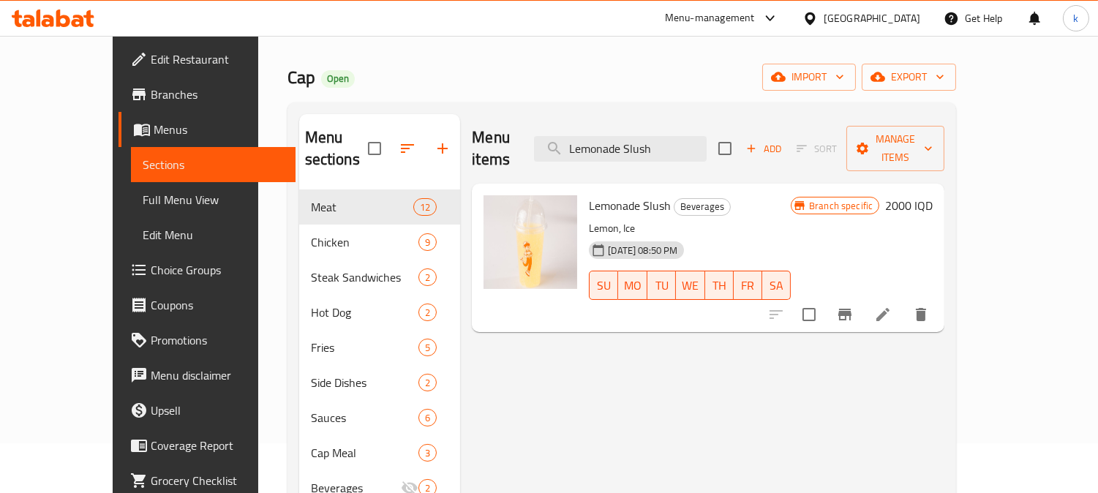
type input "Lemonade Slush"
click at [903, 301] on li at bounding box center [882, 314] width 41 height 26
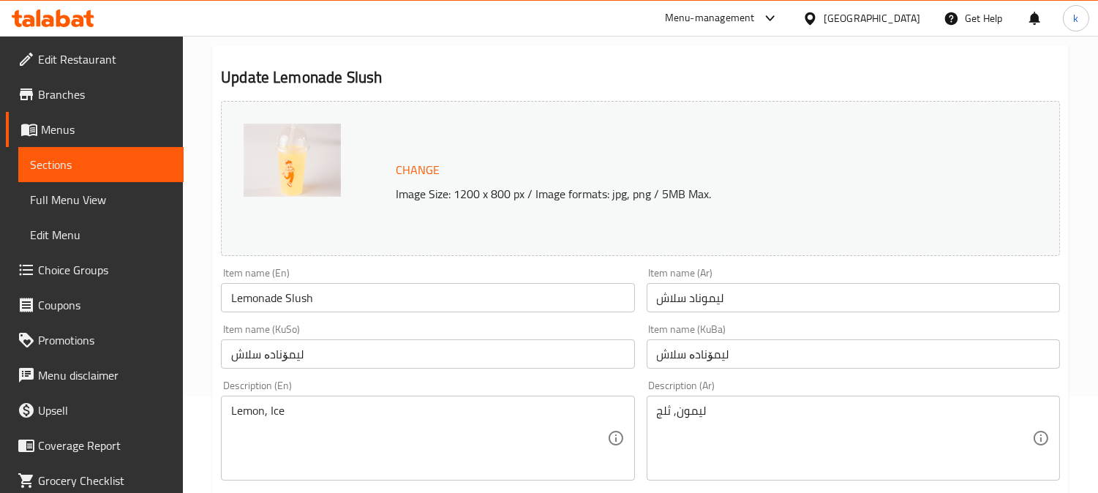
scroll to position [135, 0]
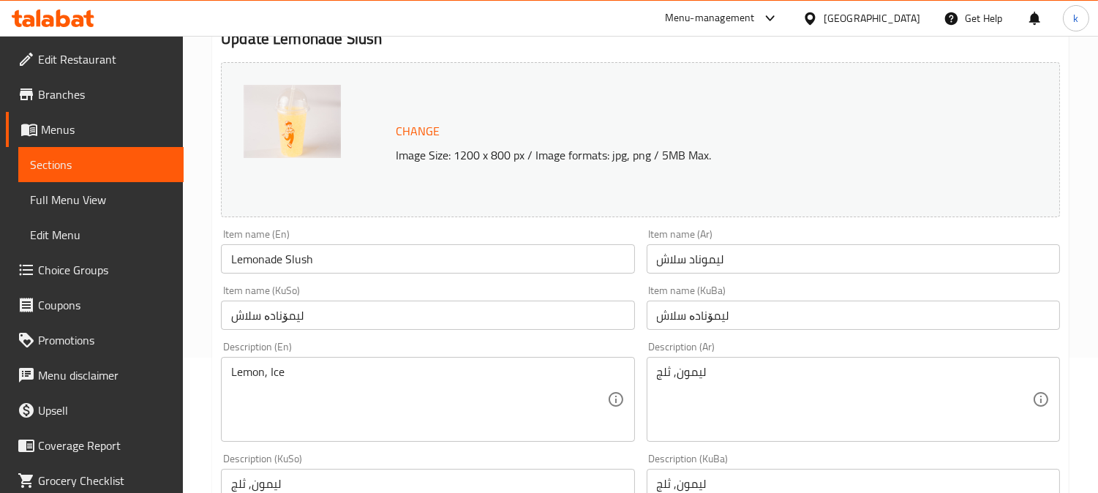
click at [304, 252] on input "Lemonade Slush" at bounding box center [427, 258] width 413 height 29
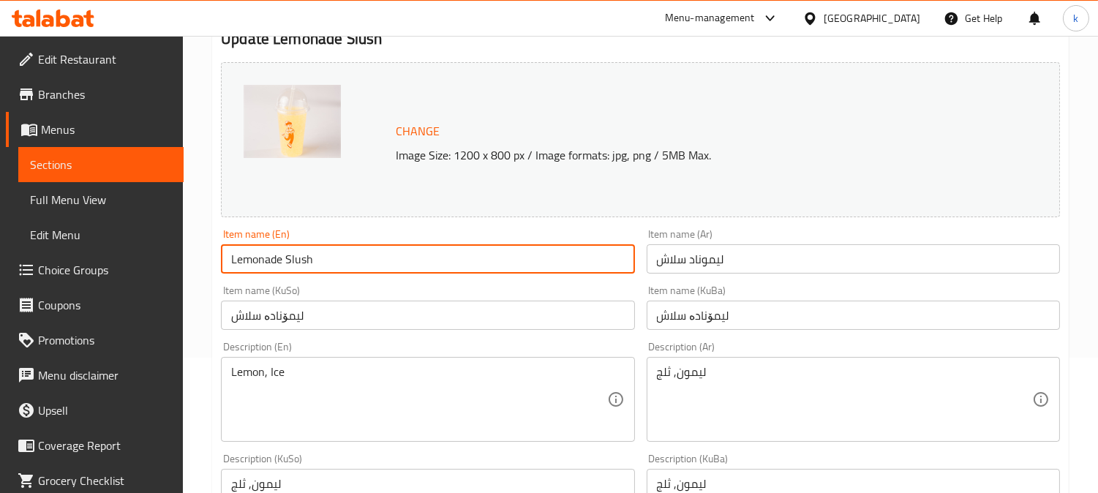
click at [304, 252] on input "Lemonade Slush" at bounding box center [427, 258] width 413 height 29
paste input "ashie"
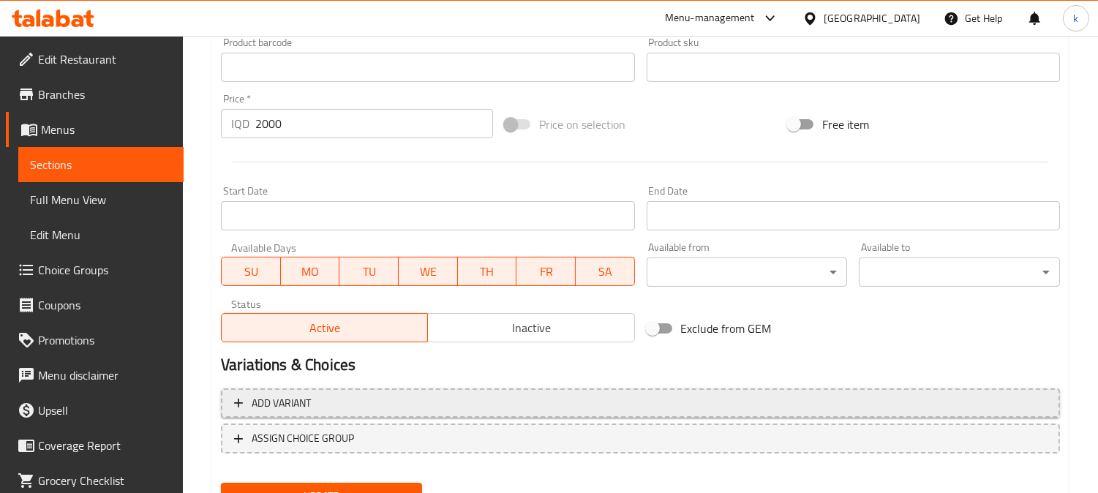
scroll to position [727, 0]
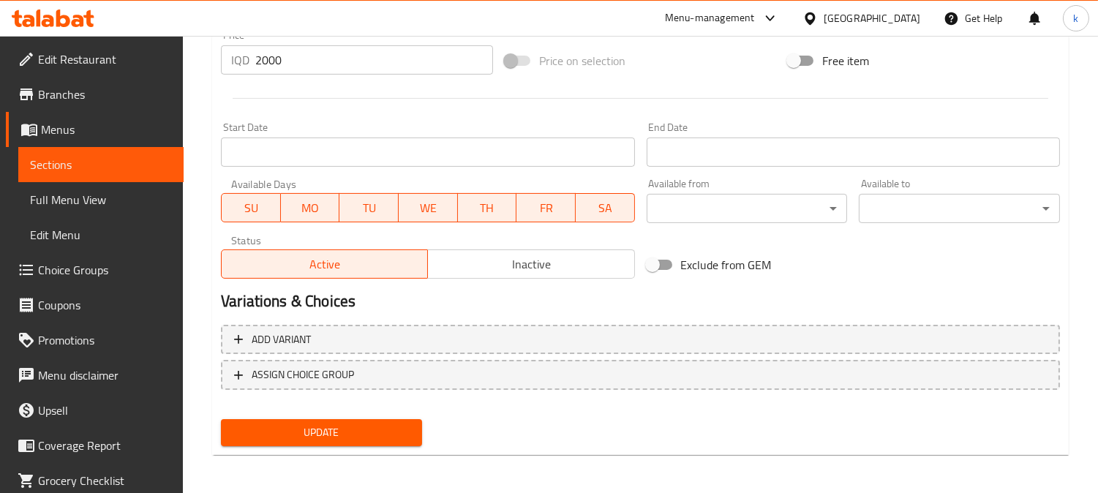
type input "Lemonade Slashie"
click at [341, 415] on div "Update" at bounding box center [321, 432] width 213 height 39
click at [351, 429] on span "Update" at bounding box center [322, 432] width 178 height 18
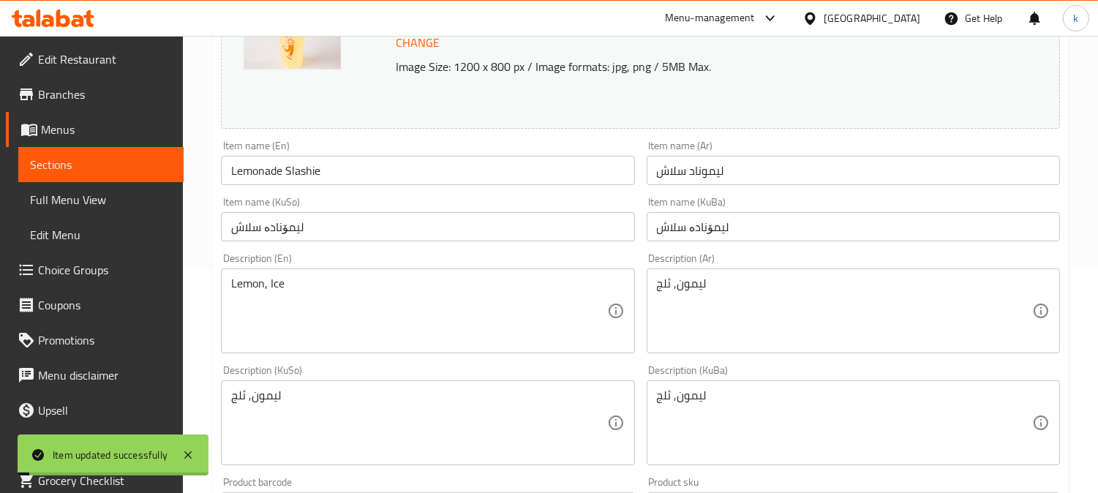
scroll to position [185, 0]
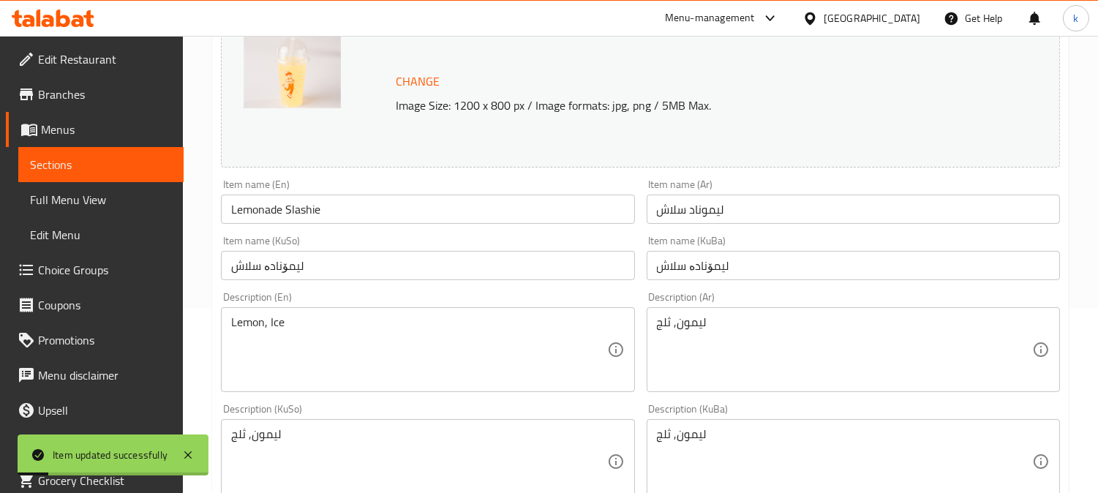
click at [53, 196] on span "Full Menu View" at bounding box center [101, 200] width 142 height 18
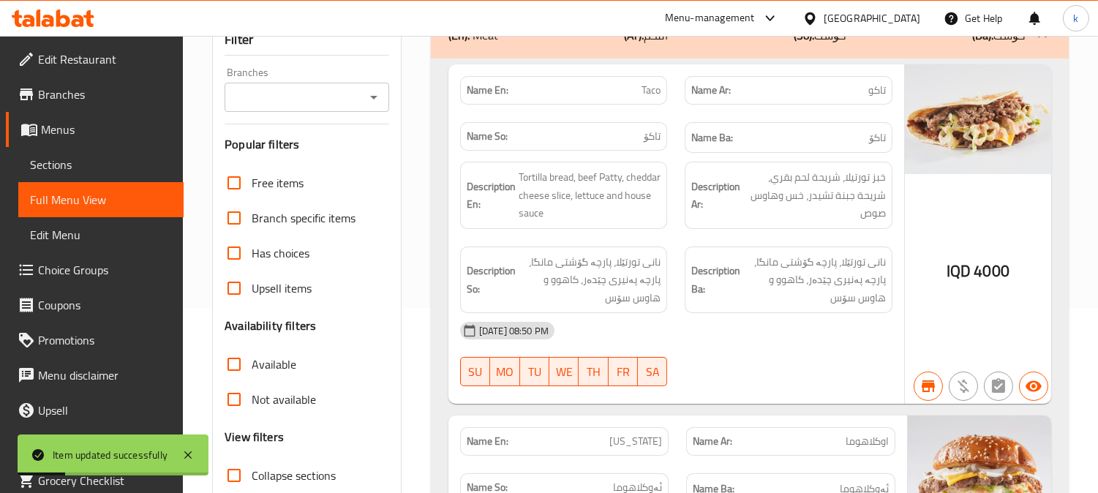
click at [323, 100] on input "Branches" at bounding box center [295, 97] width 132 height 20
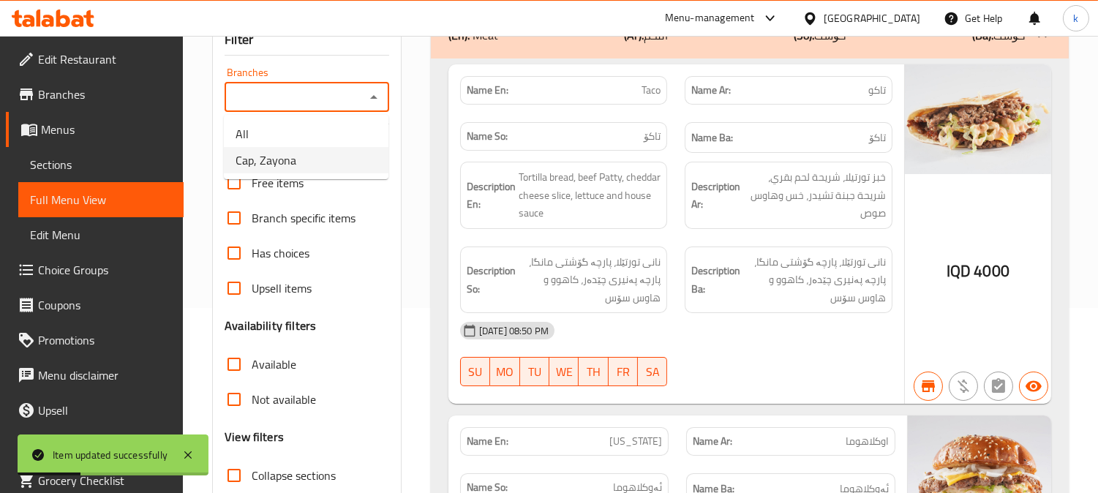
click at [306, 159] on li "Cap, Zayona" at bounding box center [306, 160] width 165 height 26
type input "Cap, Zayona"
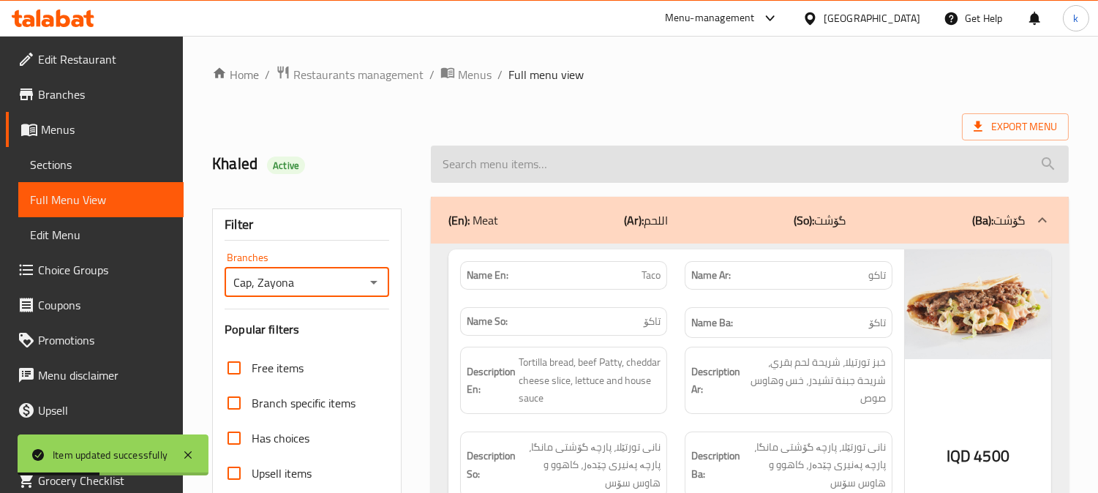
click at [527, 152] on input "search" at bounding box center [750, 164] width 638 height 37
paste input "Lemonade Slashie"
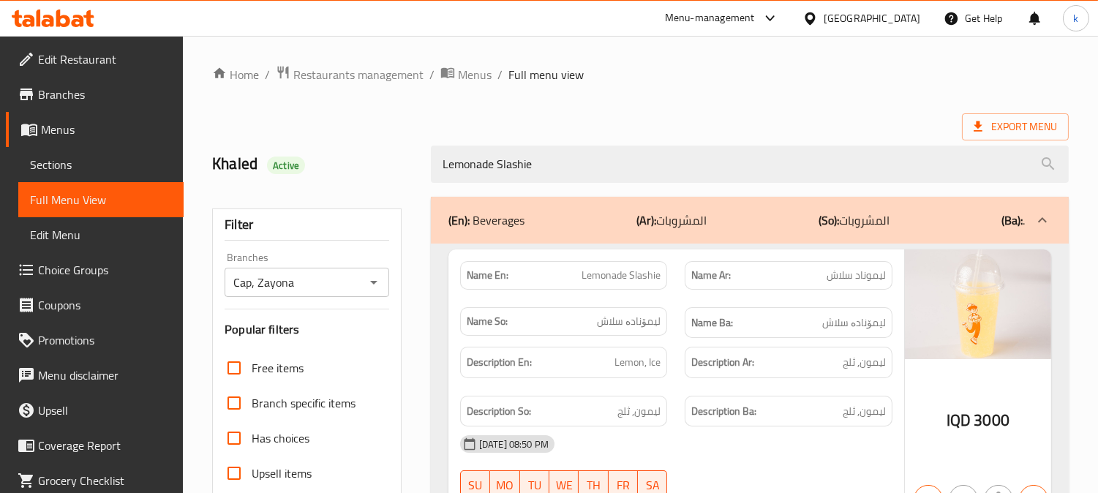
type input "Lemonade Slashie"
click at [347, 79] on span "Restaurants management" at bounding box center [358, 75] width 130 height 18
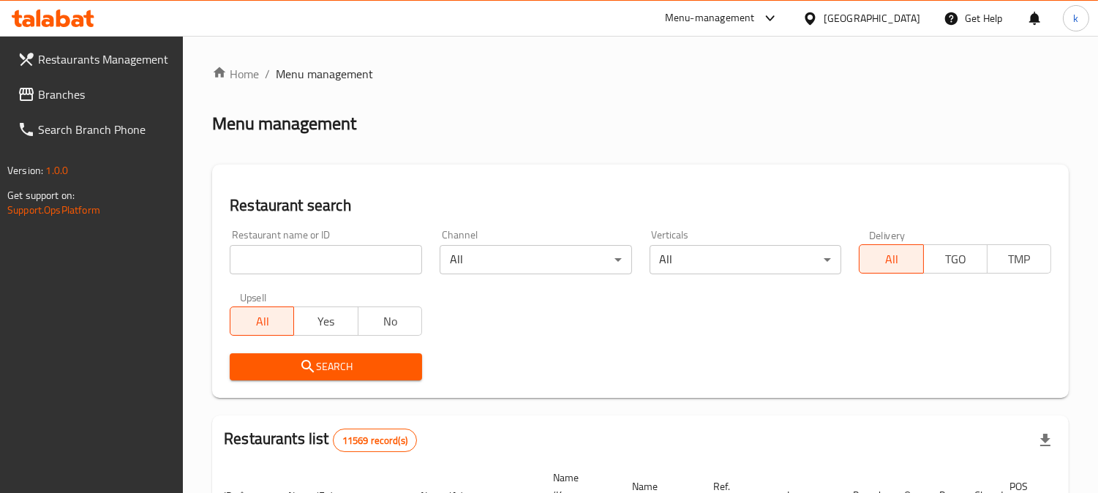
click at [302, 250] on input "search" at bounding box center [326, 259] width 192 height 29
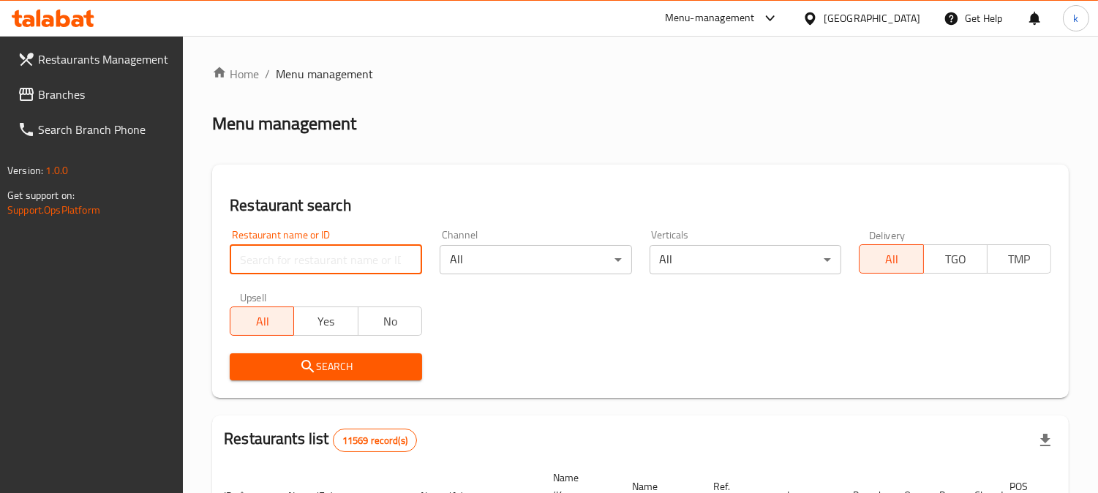
paste input "Chef's Wings And Grill"
type input "Chef's Wings And Grill"
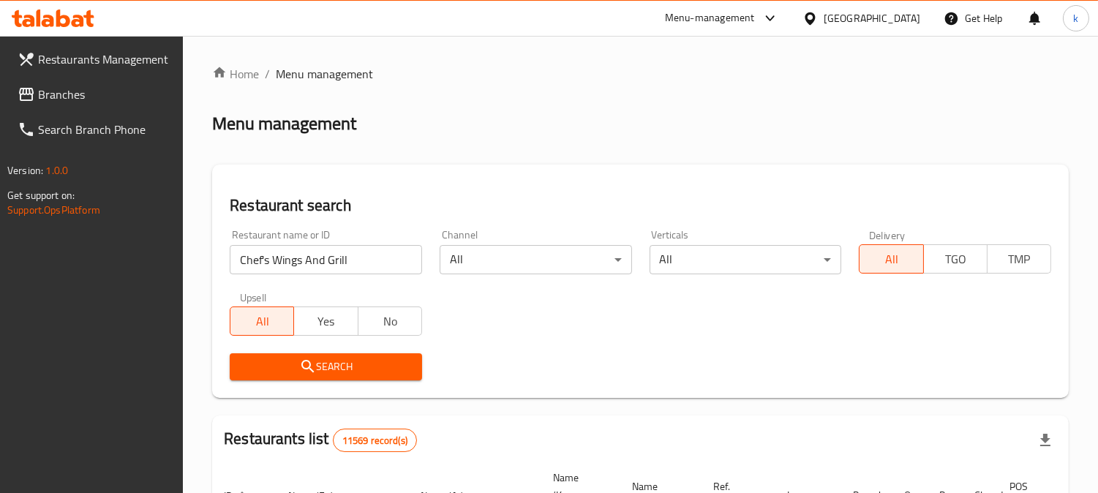
click at [260, 358] on span "Search" at bounding box center [325, 367] width 169 height 18
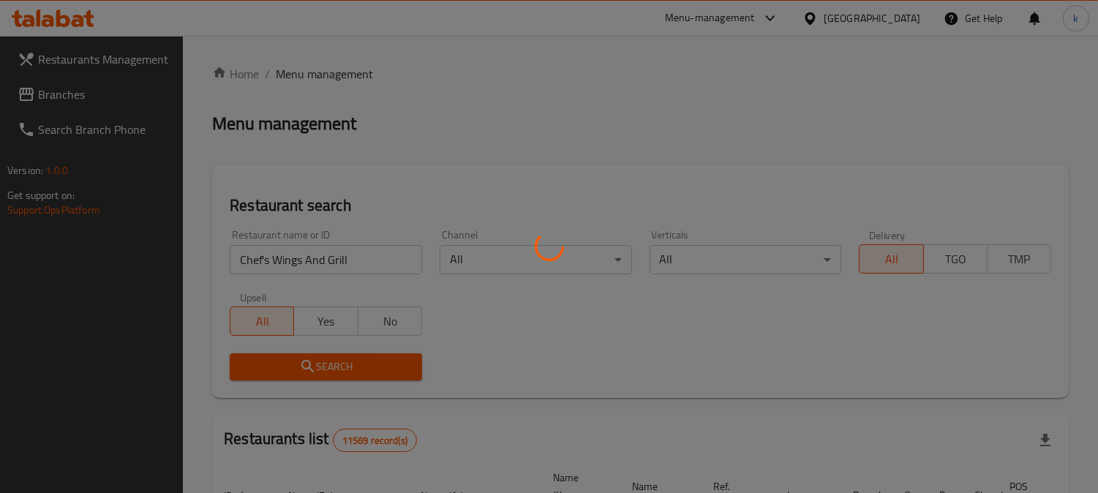
scroll to position [121, 0]
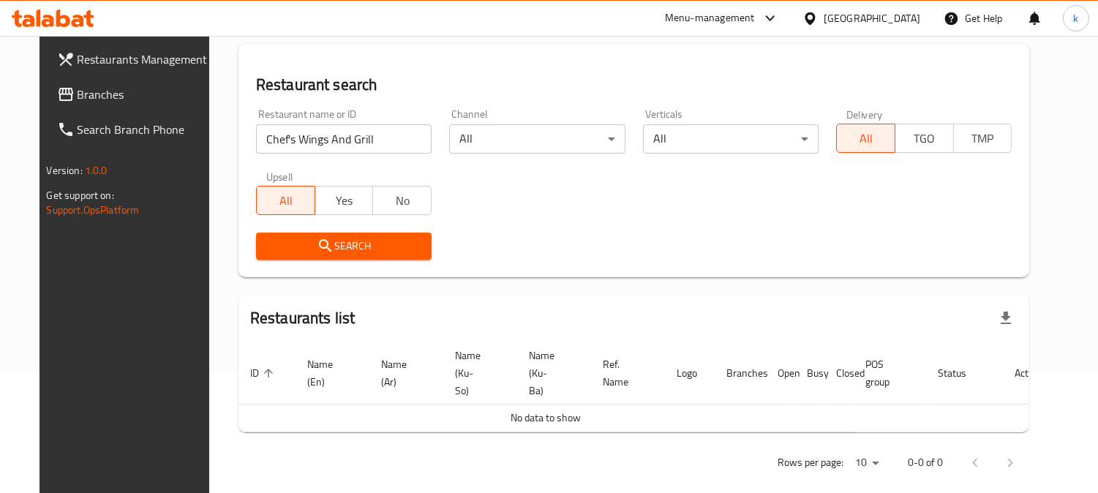
click at [78, 94] on span "Branches" at bounding box center [145, 95] width 134 height 18
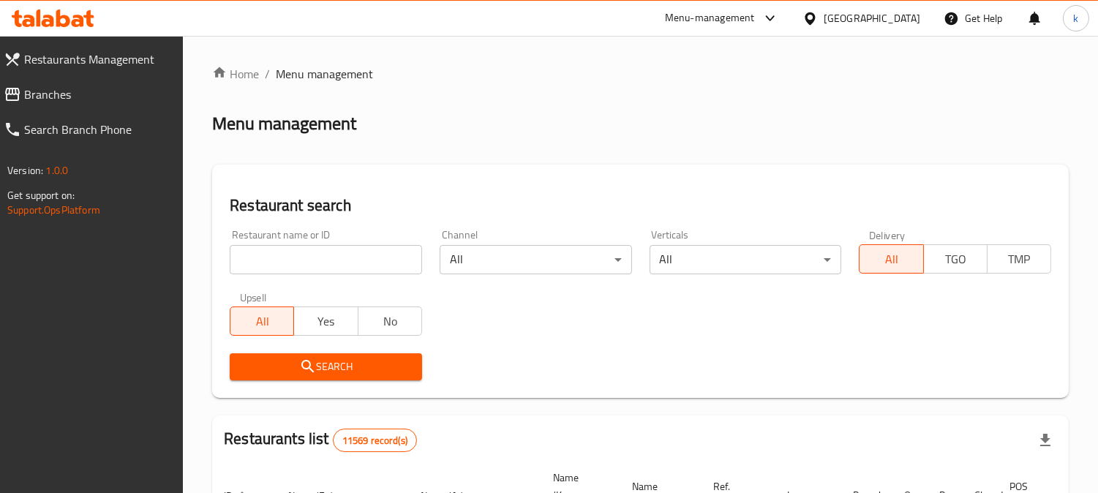
drag, startPoint x: 0, startPoint y: 0, endPoint x: 288, endPoint y: 254, distance: 384.4
click at [288, 254] on input "search" at bounding box center [326, 259] width 192 height 29
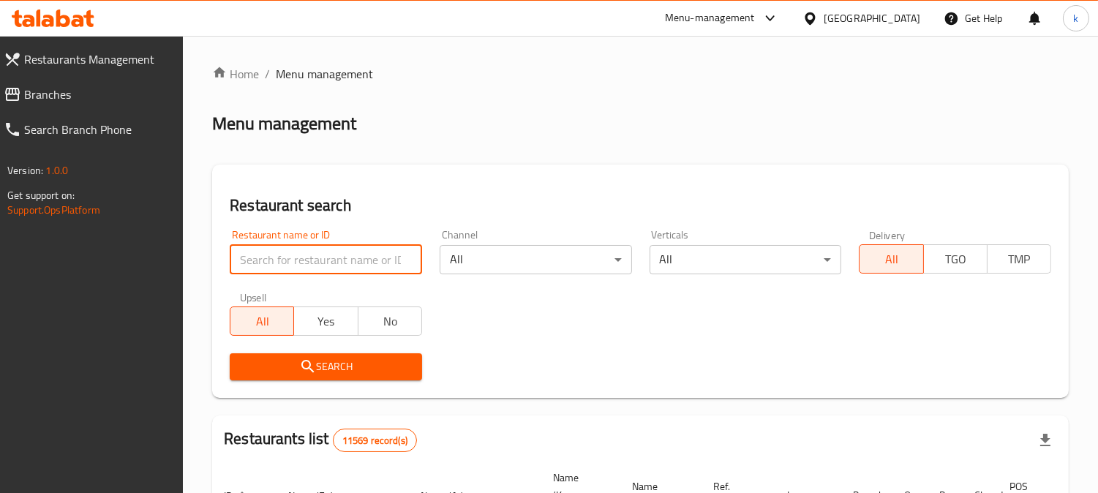
paste input "[PERSON_NAME]"
type input "[PERSON_NAME]"
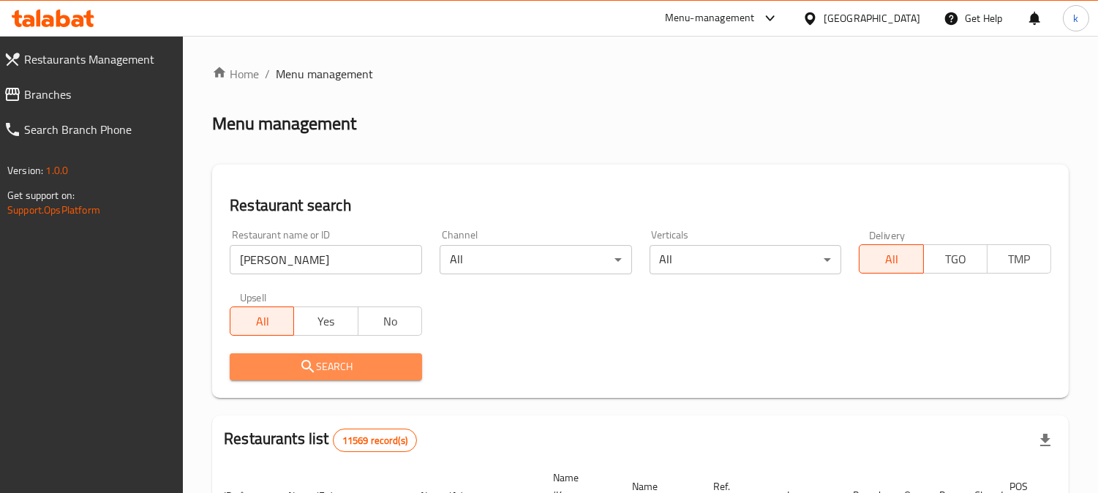
click at [287, 355] on button "Search" at bounding box center [326, 366] width 192 height 27
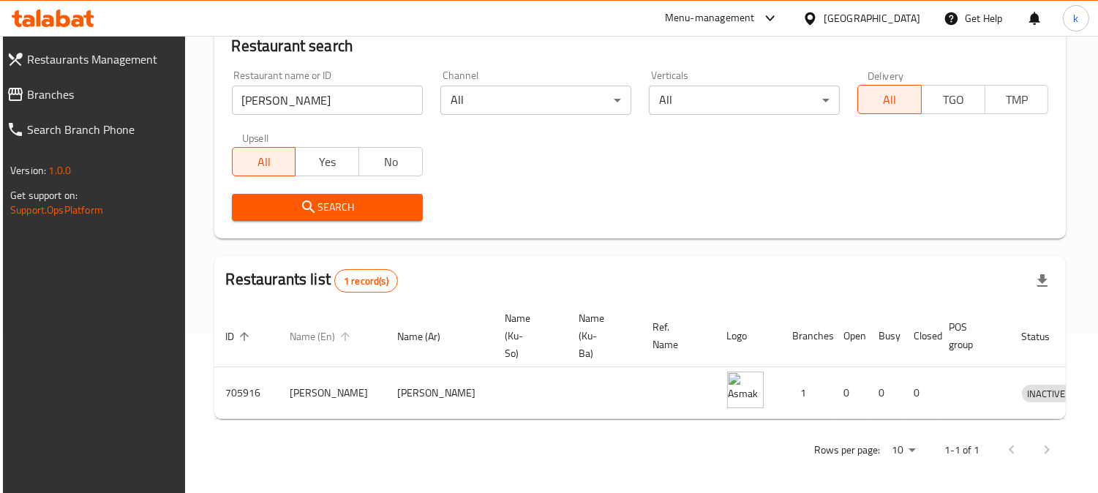
scroll to position [177, 0]
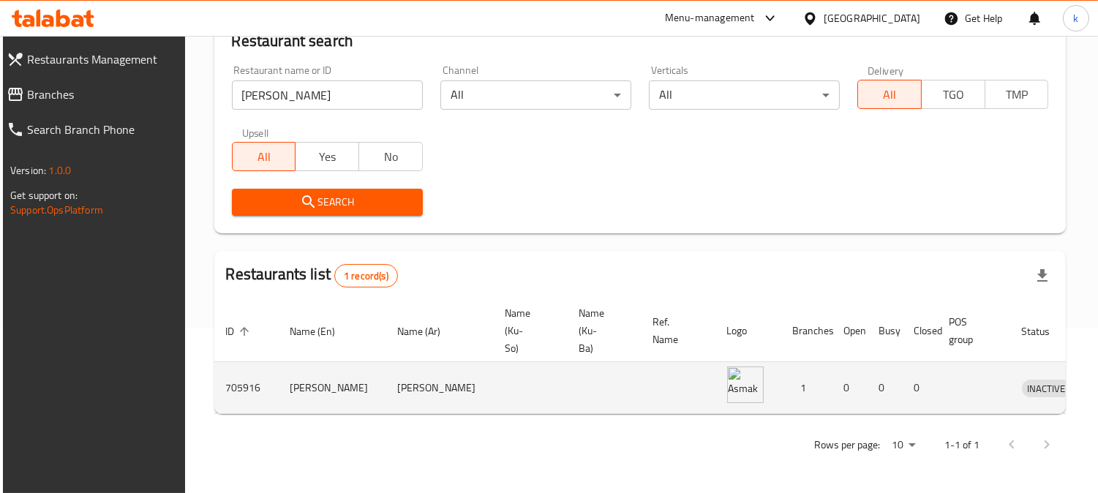
click at [1089, 373] on td "enhanced table" at bounding box center [1114, 388] width 50 height 52
click at [1097, 379] on icon "enhanced table" at bounding box center [1110, 388] width 18 height 18
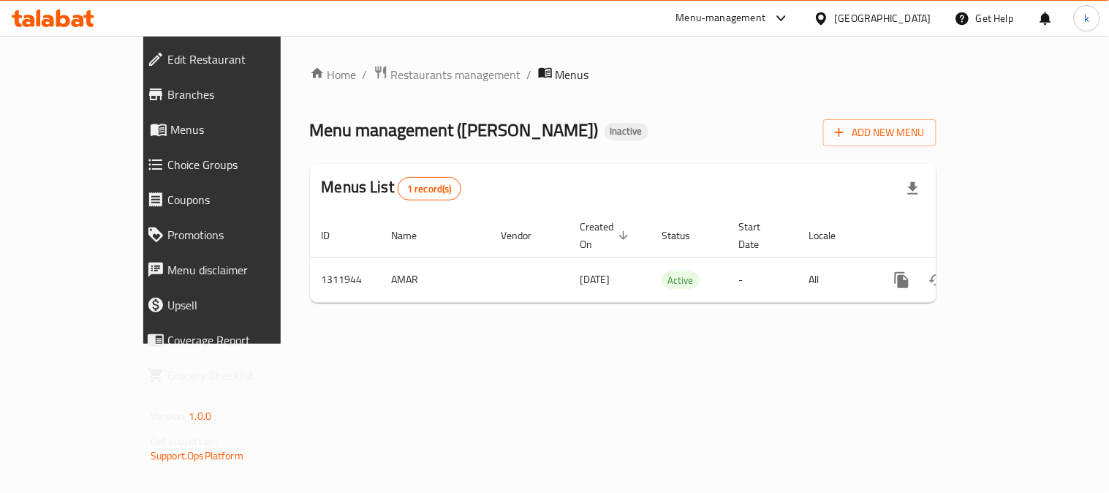
click at [167, 67] on span "Edit Restaurant" at bounding box center [241, 59] width 149 height 18
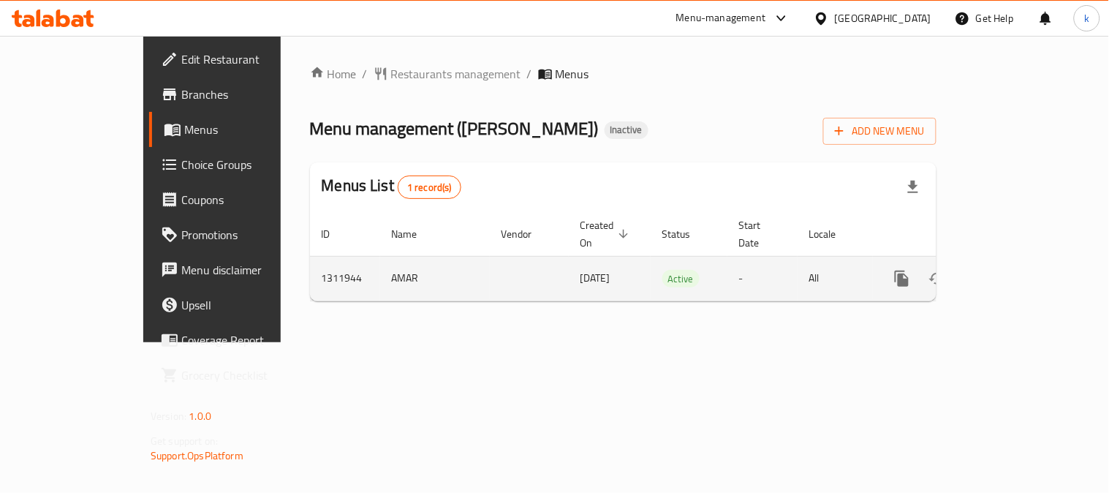
click at [1016, 270] on icon "enhanced table" at bounding box center [1008, 279] width 18 height 18
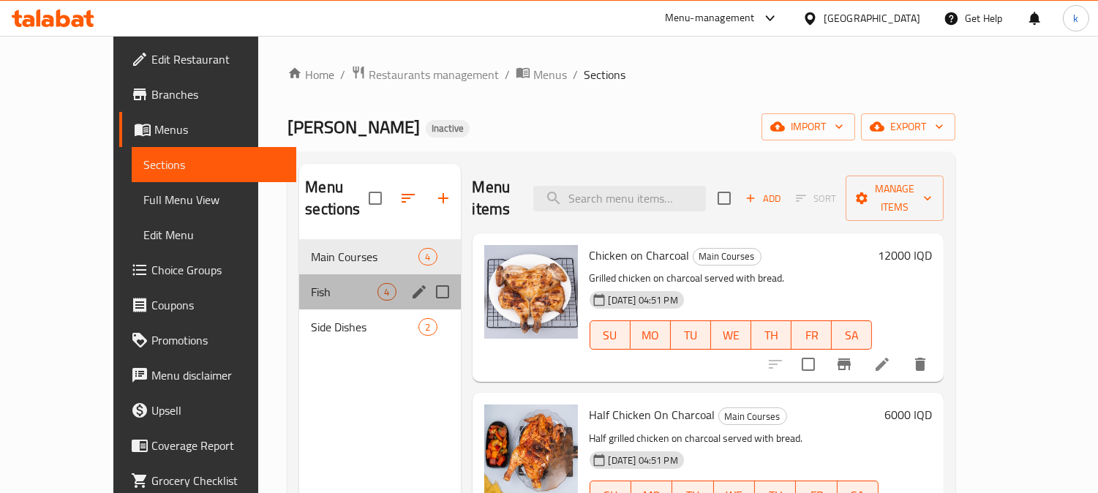
click at [299, 274] on div "Fish 4" at bounding box center [379, 291] width 161 height 35
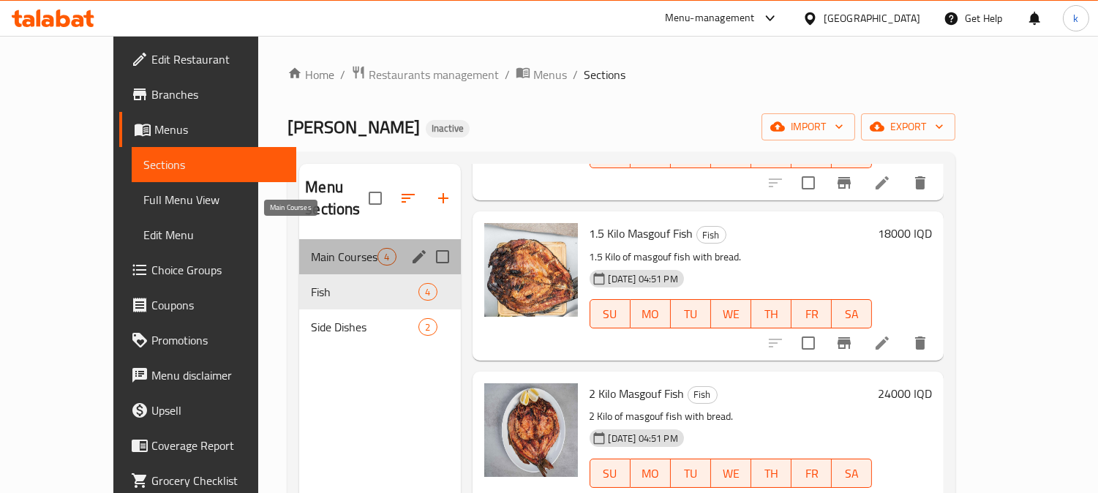
click at [311, 248] on span "Main Courses" at bounding box center [344, 257] width 67 height 18
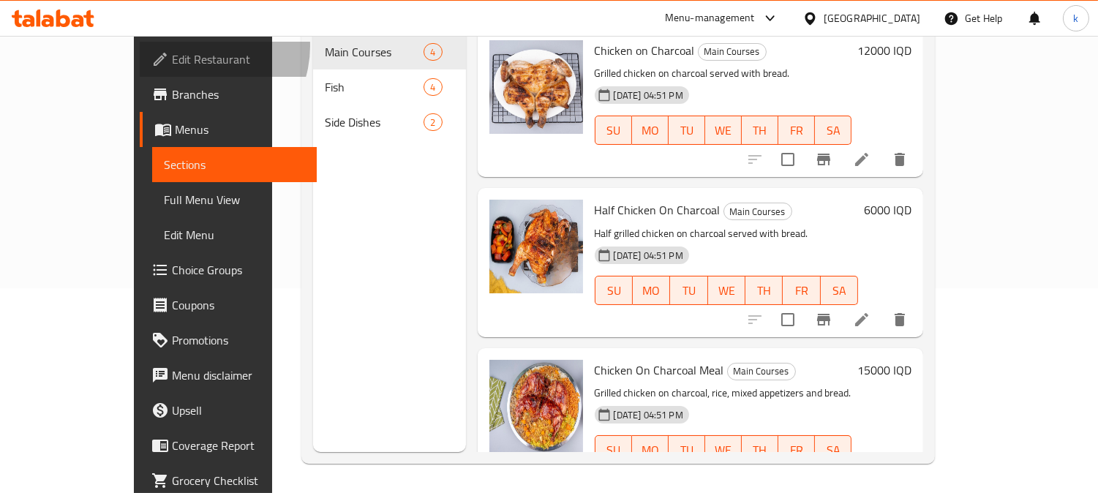
click at [140, 46] on link "Edit Restaurant" at bounding box center [229, 59] width 178 height 35
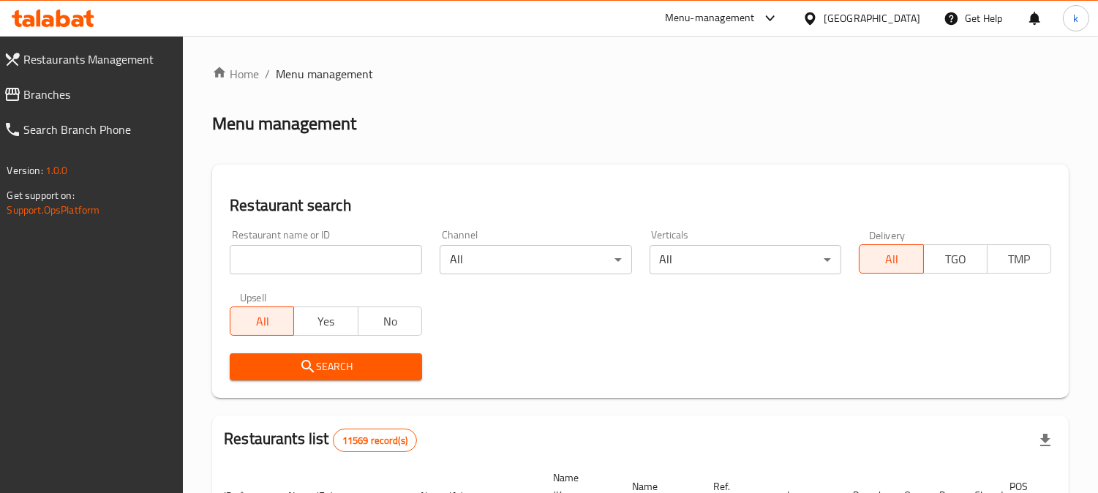
click at [281, 258] on input "search" at bounding box center [326, 259] width 192 height 29
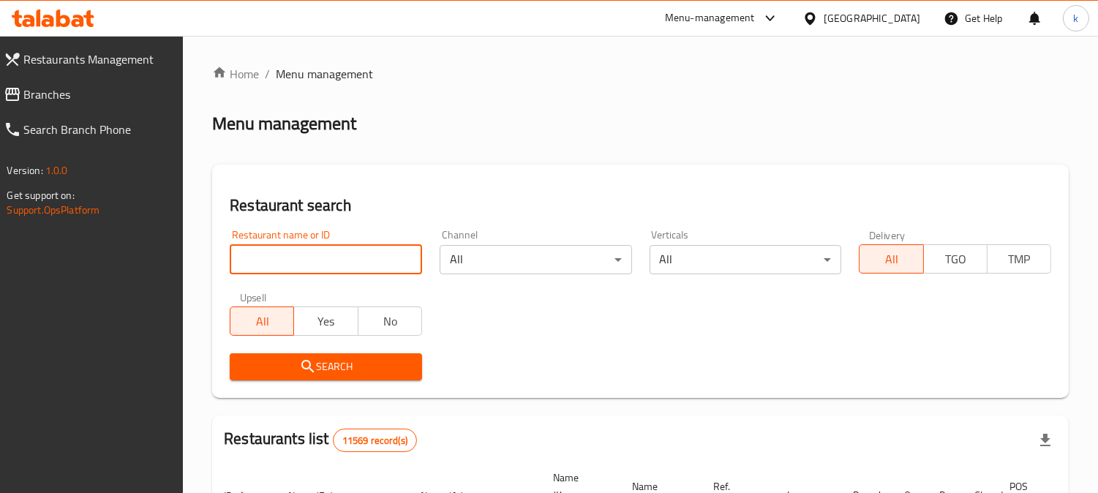
paste input "Kabab Alfaluja Restaurant"
type input "Kabab Alfaluja Restaurant"
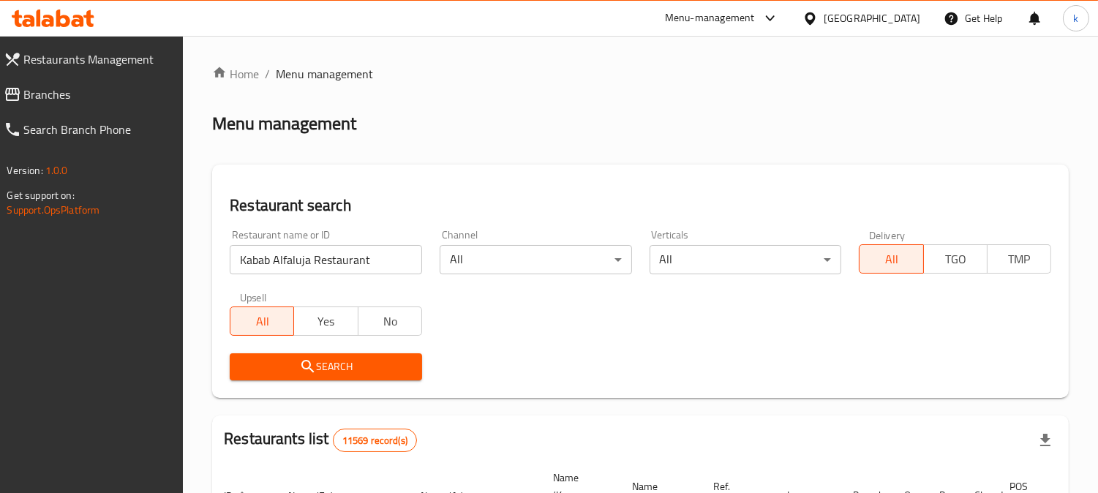
click at [295, 366] on span "Search" at bounding box center [325, 367] width 169 height 18
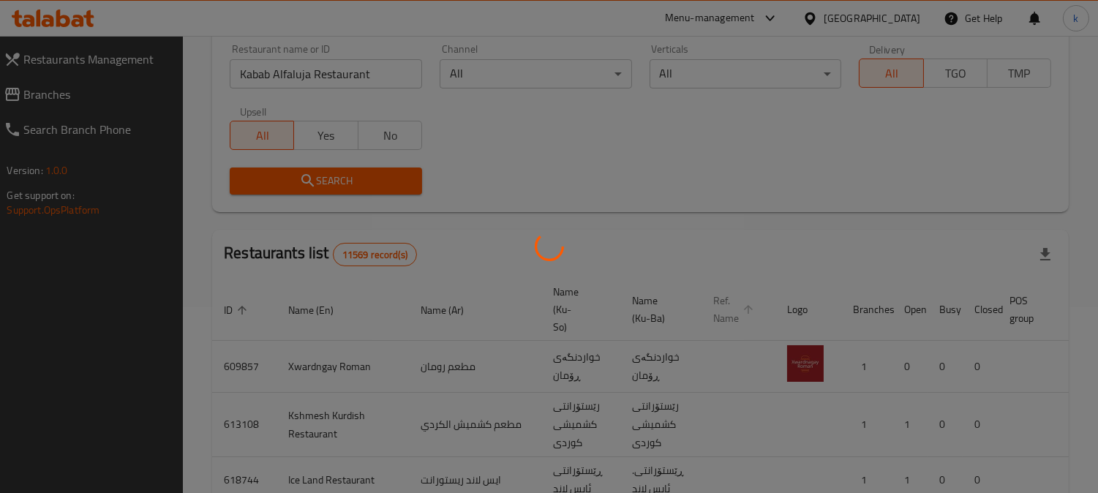
scroll to position [189, 0]
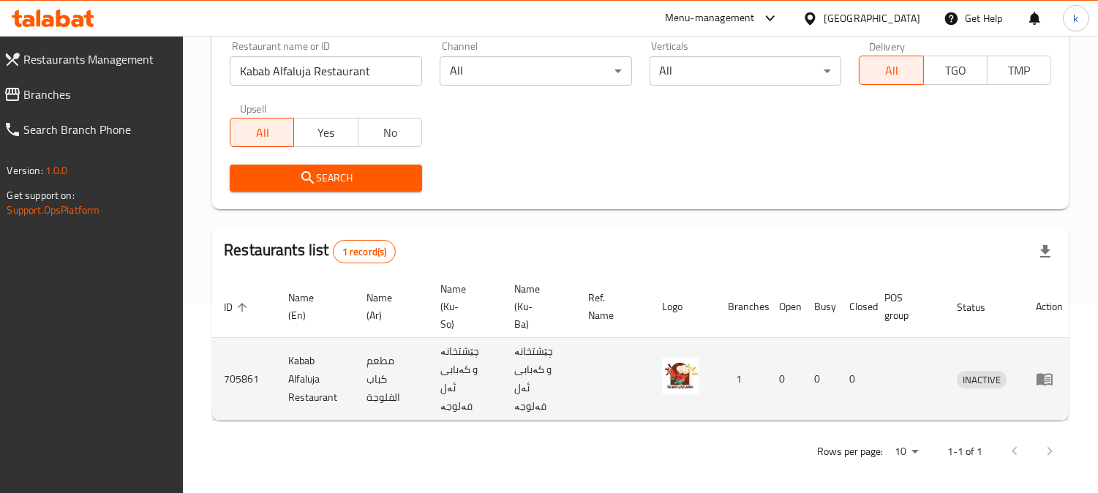
click at [1042, 374] on icon "enhanced table" at bounding box center [1044, 380] width 16 height 12
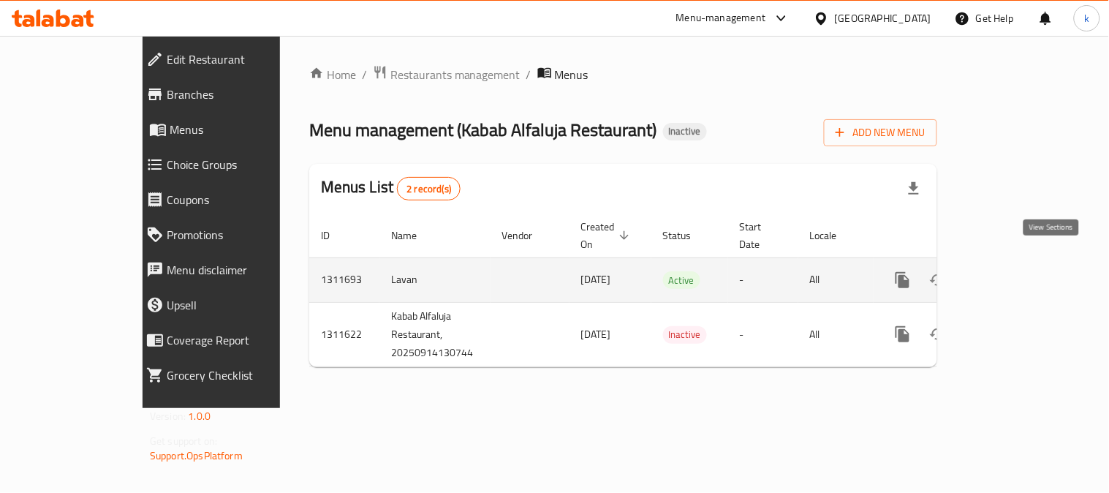
click at [1017, 271] on icon "enhanced table" at bounding box center [1009, 280] width 18 height 18
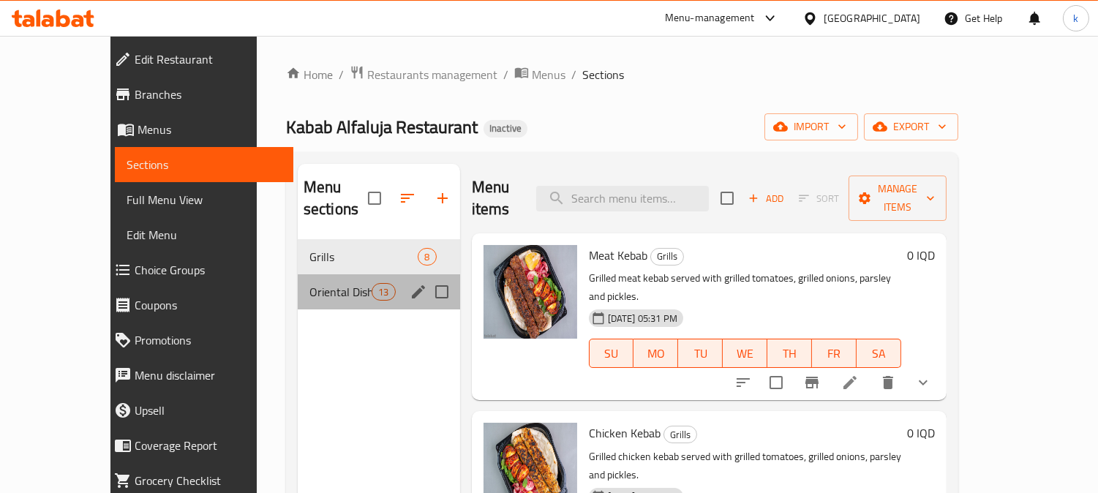
click at [298, 279] on div "Oriental Dishes 13" at bounding box center [379, 291] width 162 height 35
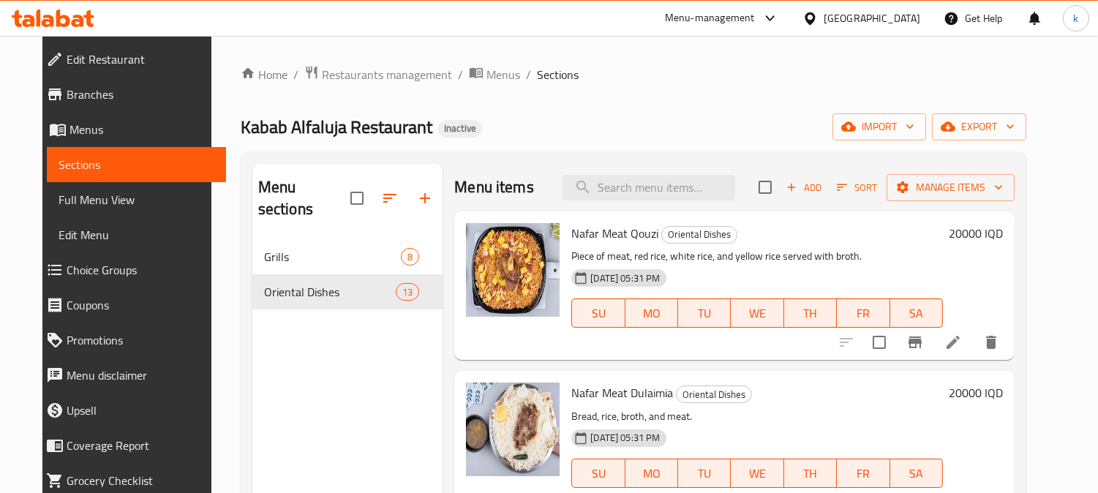
click at [823, 189] on span "Add" at bounding box center [803, 187] width 39 height 17
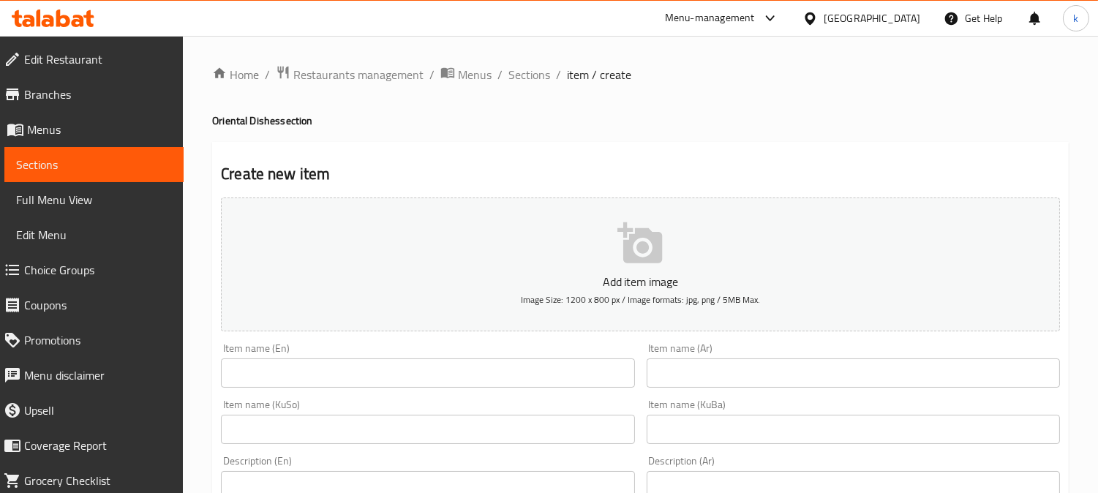
scroll to position [135, 0]
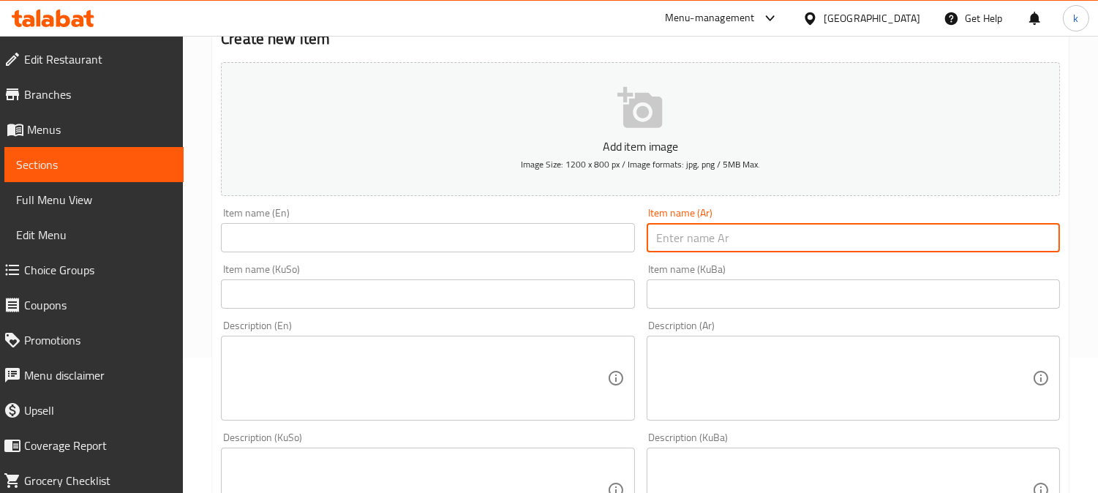
click at [746, 242] on input "text" at bounding box center [852, 237] width 413 height 29
paste input "منسف نصف دجاجه"
type input "منسف نصف دجاجه"
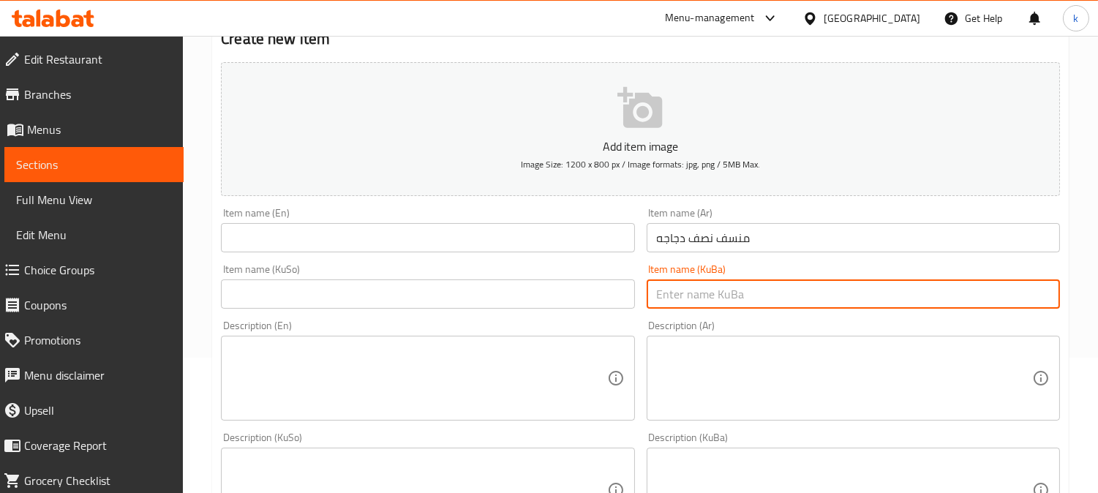
click at [728, 287] on input "text" at bounding box center [852, 293] width 413 height 29
click at [932, 298] on input "مەنسەفی نیو مریشک" at bounding box center [852, 293] width 413 height 29
type input "مەنسەفی نیو مریشک"
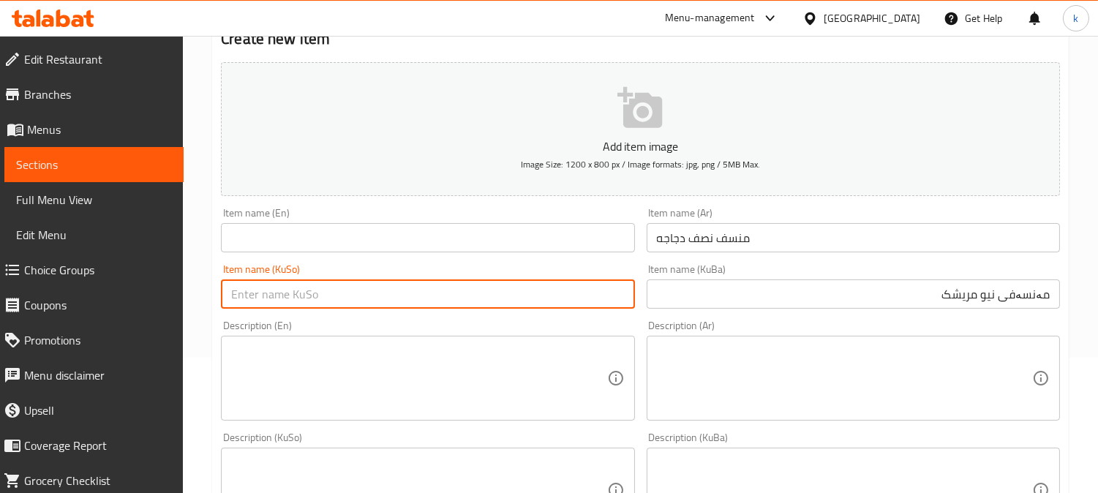
click at [334, 298] on input "text" at bounding box center [427, 293] width 413 height 29
paste input "مەنسەفی نیو مریشک"
type input "مەنسەفی نیو مریشک"
click at [713, 241] on input "منسف نصف دجاجه" at bounding box center [852, 237] width 413 height 29
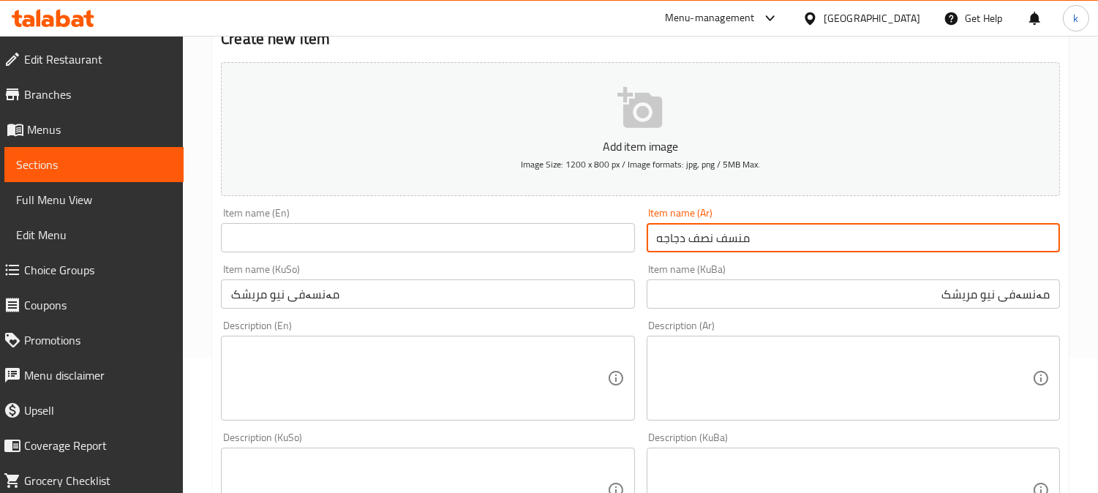
click at [713, 241] on input "منسف نصف دجاجه" at bounding box center [852, 237] width 413 height 29
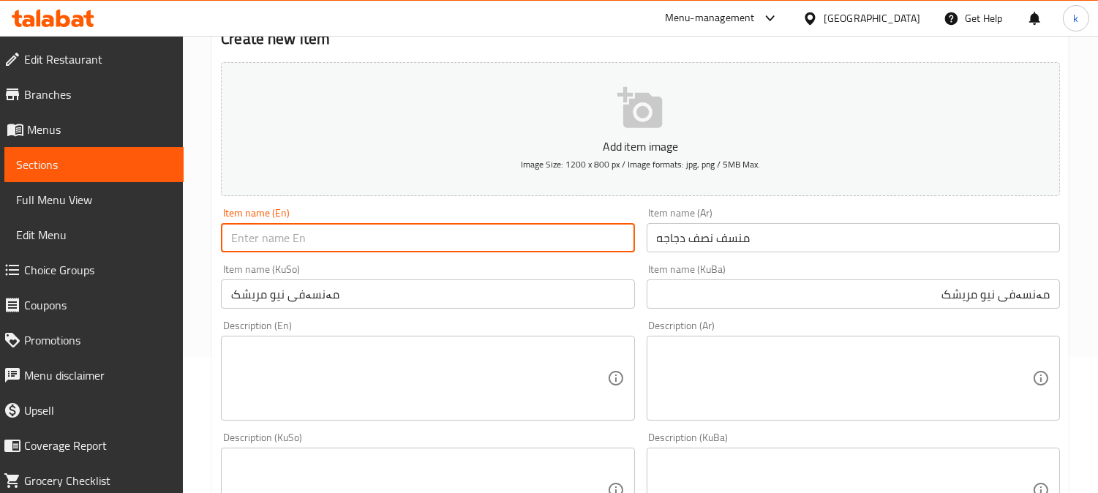
click at [276, 231] on input "text" at bounding box center [427, 237] width 413 height 29
paste input "Half chicken Mansaf"
click at [257, 238] on input "Half chicken Mansaf" at bounding box center [427, 237] width 413 height 29
click at [310, 235] on input "Half Chicken Mansaf" at bounding box center [427, 237] width 413 height 29
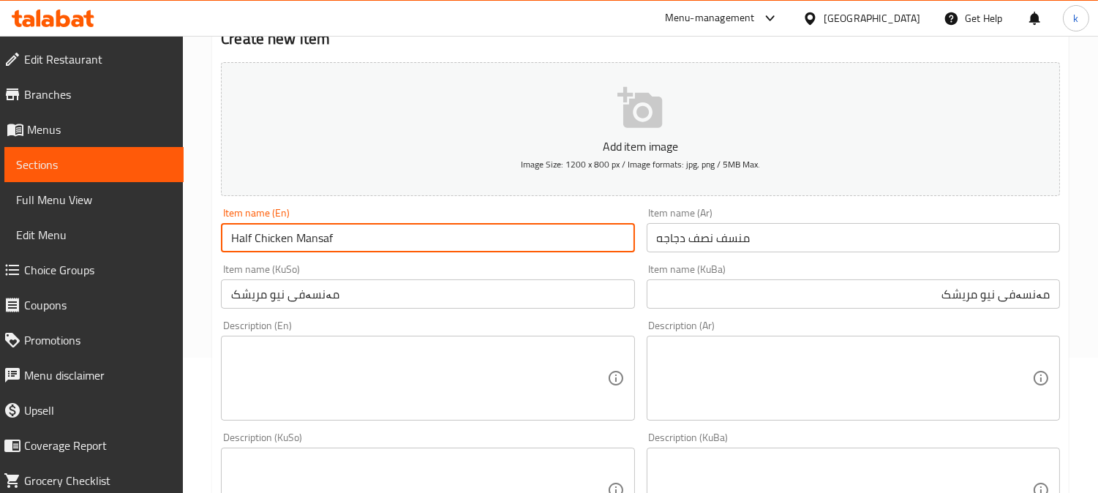
type input "Half Chicken Mansaf"
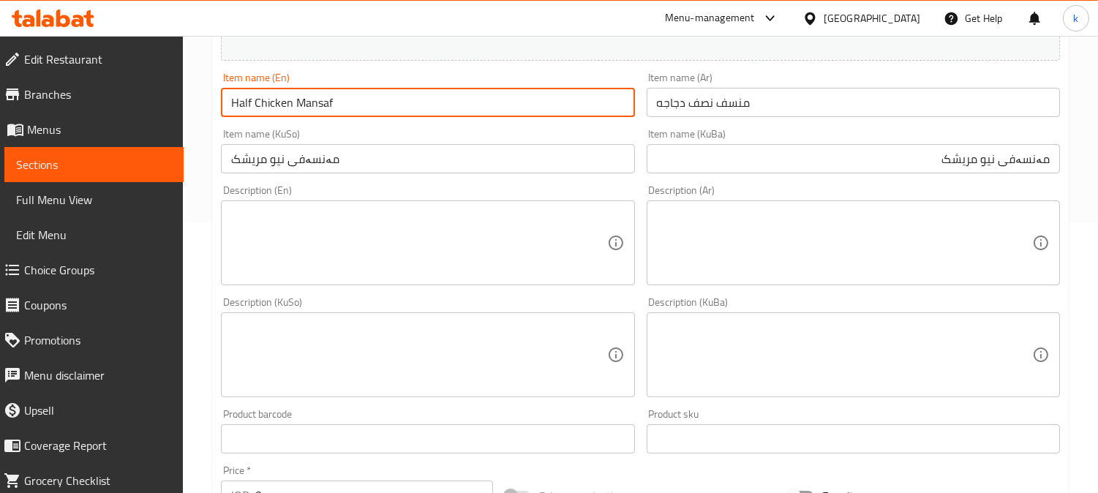
click at [841, 355] on textarea at bounding box center [844, 354] width 375 height 69
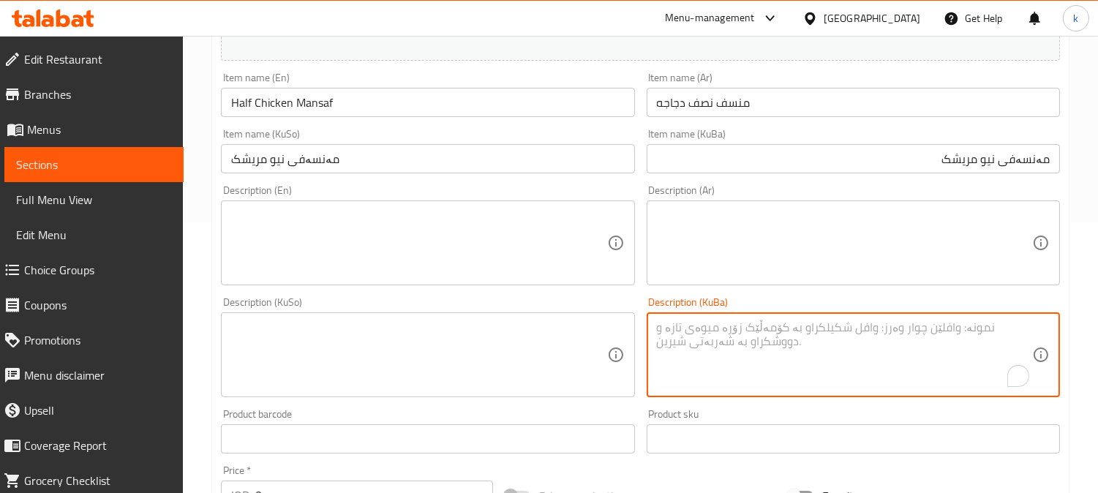
paste textarea "مریشکێک کە لەگەڵ برنج و سۆسی سپی مەنسەف پێشکەش دەکرێت، بە جەرجیر و بادەم ڕازاوە…"
type textarea "مریشکێک کە لەگەڵ برنج و سۆسی سپی مەنسەف پێشکەش دەکرێت، بە جەرجیر و بادەم ڕازاوە…"
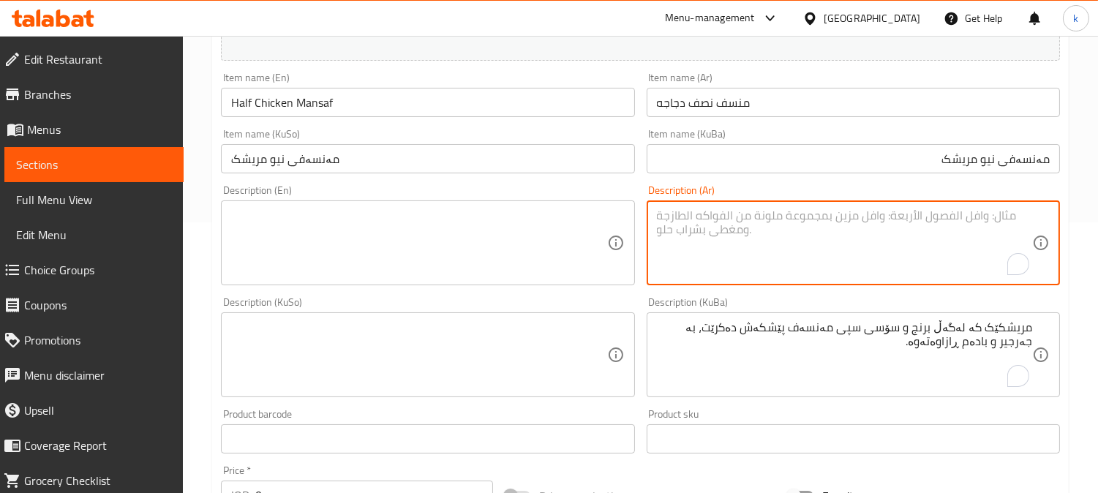
click at [877, 244] on textarea "To enrich screen reader interactions, please activate Accessibility in Grammarl…" at bounding box center [844, 242] width 375 height 69
paste textarea "دجاج يقدم مع ارز، صلصة منسف بيضاء يزين بالبقدونس ولوز"
type textarea "دجاج يقدم مع ارز، صلصة منسف بيضاء يزين بالبقدونس ولوز"
click at [407, 224] on textarea at bounding box center [418, 242] width 375 height 69
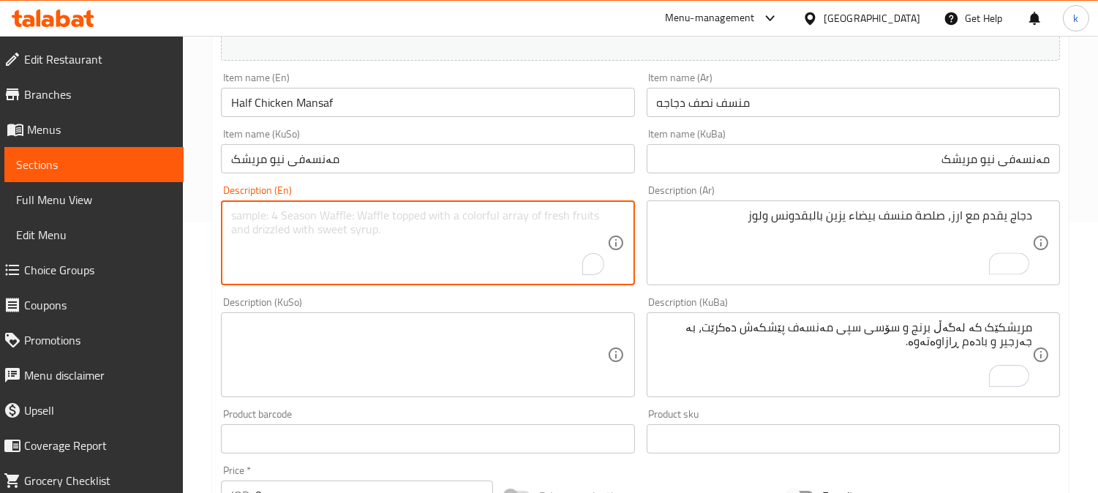
paste textarea "Chicken served with rice, white Mansaf sauce, garnished with parsley and almond…"
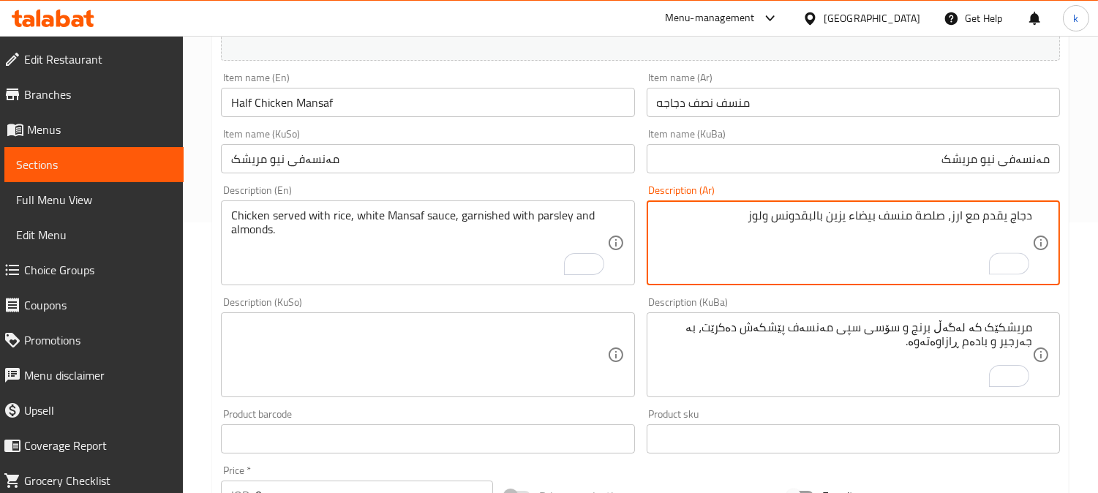
click at [842, 211] on textarea "دجاج يقدم مع ارز، صلصة منسف بيضاء يزين بالبقدونس ولوز" at bounding box center [844, 242] width 375 height 69
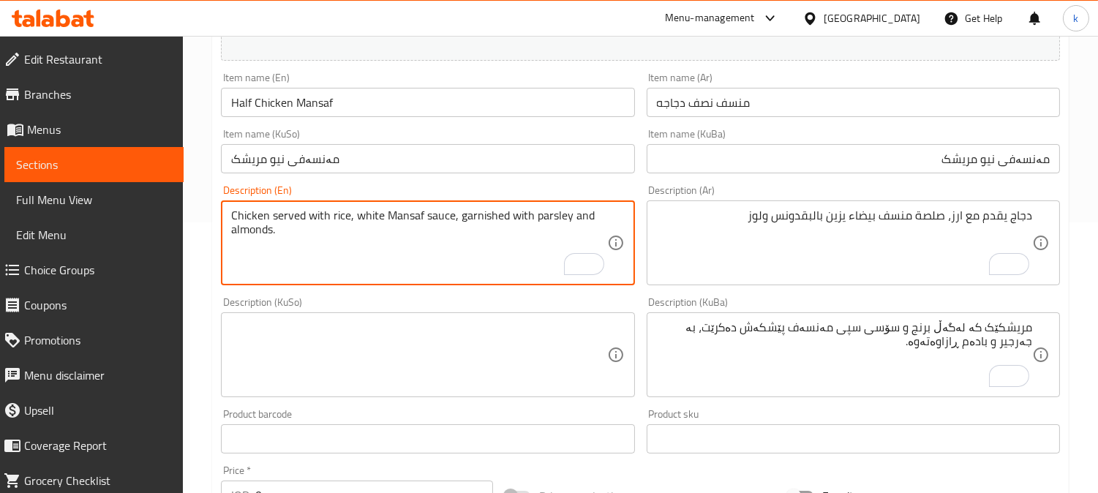
click at [481, 215] on textarea "Chicken served with rice, white Mansaf sauce, garnished with parsley and almond…" at bounding box center [418, 242] width 375 height 69
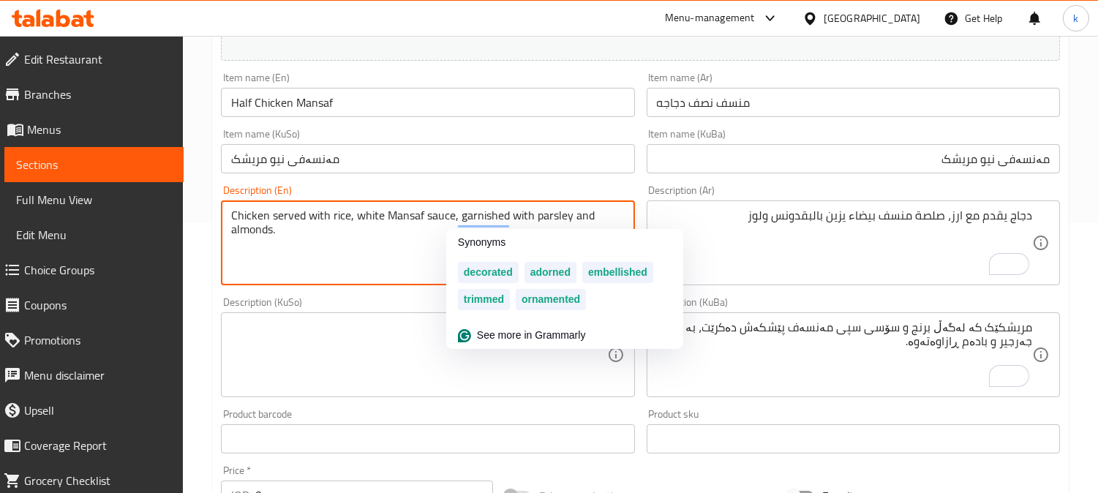
paste textarea "Decorate"
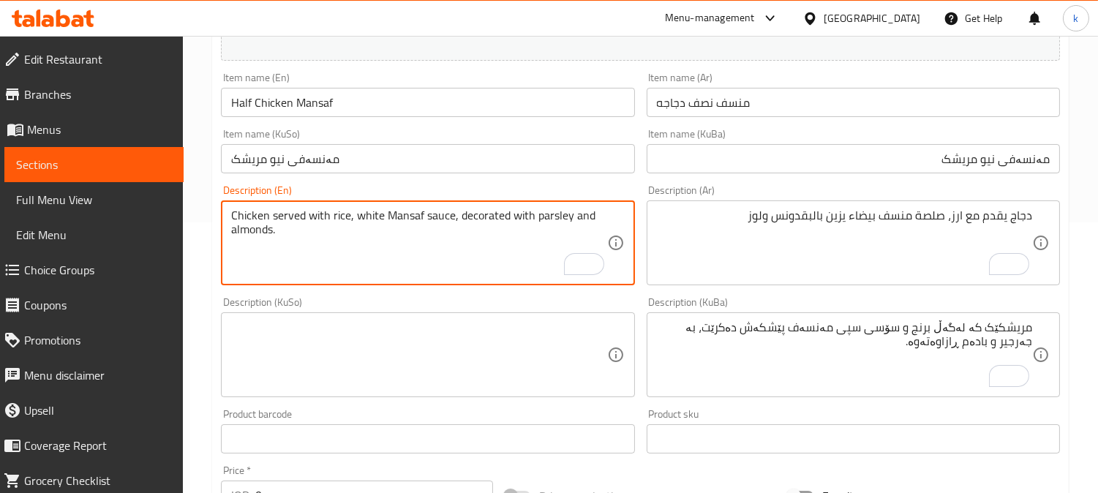
click at [306, 230] on textarea "Chicken served with rice, white Mansaf sauce, decorated with parsley and almond…" at bounding box center [418, 242] width 375 height 69
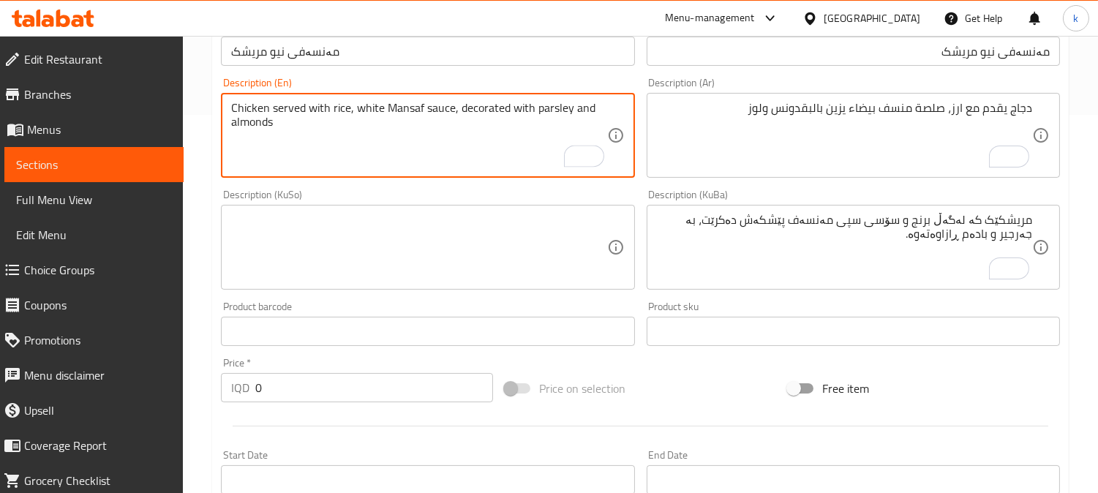
scroll to position [406, 0]
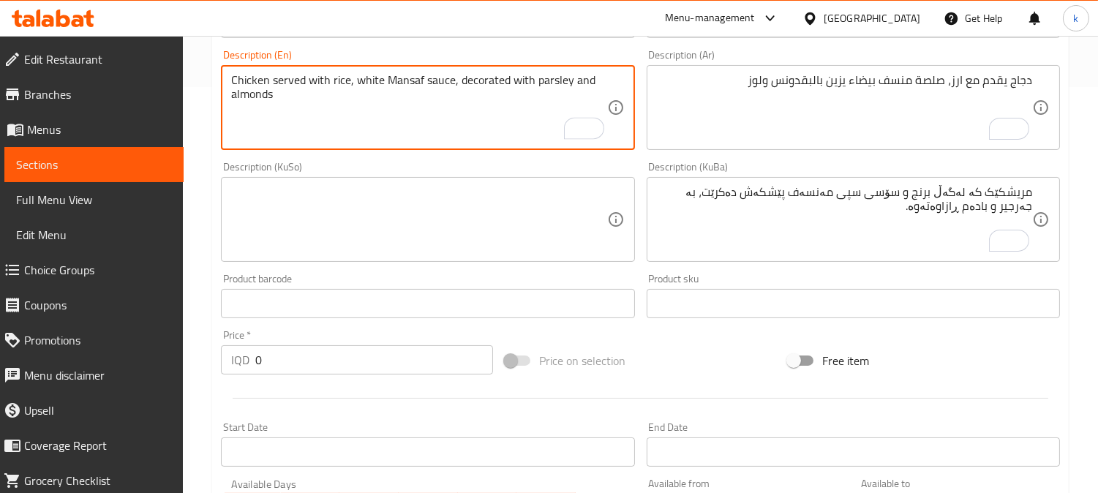
type textarea "Chicken served with rice, white Mansaf sauce, decorated with parsley and almonds"
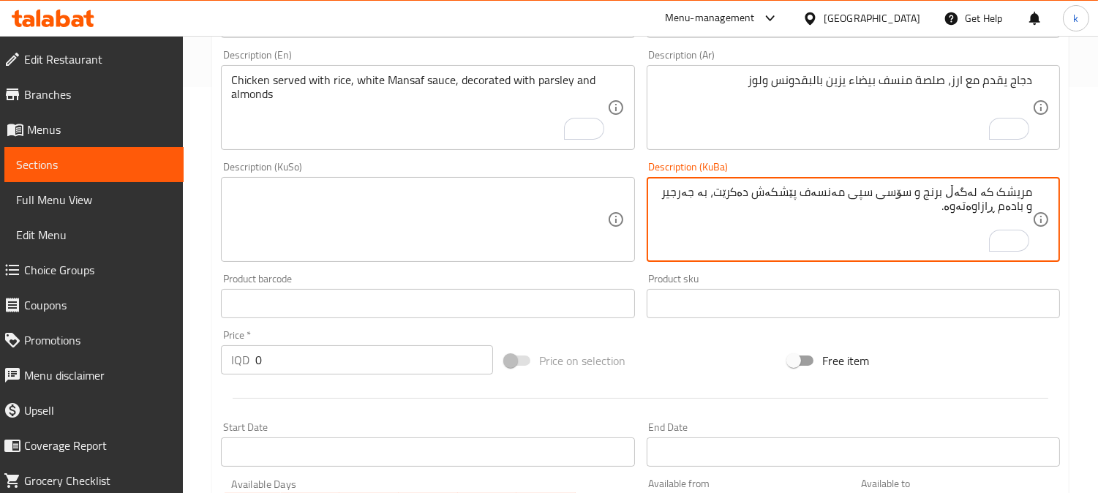
drag, startPoint x: 736, startPoint y: 197, endPoint x: 815, endPoint y: 198, distance: 78.2
click at [815, 198] on textarea "مریشک کە لەگەڵ برنج و سۆسی سپی مەنسەف پێشکەش دەکرێت، بە جەرجیر و بادەم ڕازاوەتە…" at bounding box center [844, 219] width 375 height 69
paste textarea "پێشکەش دەکرێت"
click at [766, 194] on textarea "مریشک پێشکەش دەکرێت لەگەڵ برنج، سۆسی سپی مەنسەف ، بە جەرجیر و بادەم ڕازاوەتەوە." at bounding box center [844, 219] width 375 height 69
click at [1013, 214] on textarea "مریشک پێشکەش دەکرێت لەگەڵ برنج، سۆسی سپی مەنسەف بە جەرجیر و بادەم ڕازاوەتەوە." at bounding box center [844, 219] width 375 height 69
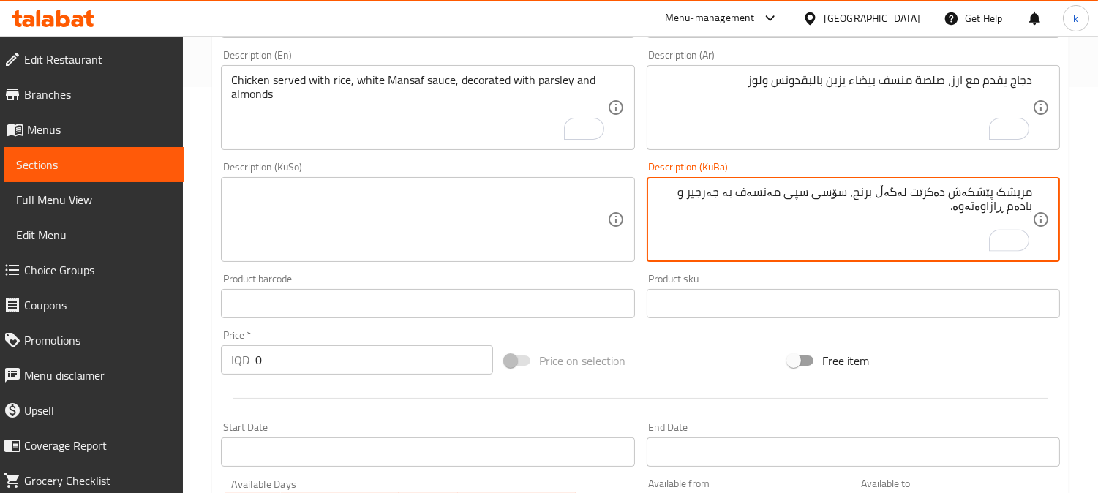
click at [1013, 214] on textarea "مریشک پێشکەش دەکرێت لەگەڵ برنج، سۆسی سپی مەنسەف بە جەرجیر و بادەم ڕازاوەتەوە." at bounding box center [844, 219] width 375 height 69
paste textarea "ڕازاوەتەوە"
click at [981, 198] on textarea "مریشک پێشکەش دەکرێت لەگەڵ برنج، سۆسی سپی مەنسەف ڕازاوەتەوە بە مەعدەنوس و بادەم" at bounding box center [844, 219] width 375 height 69
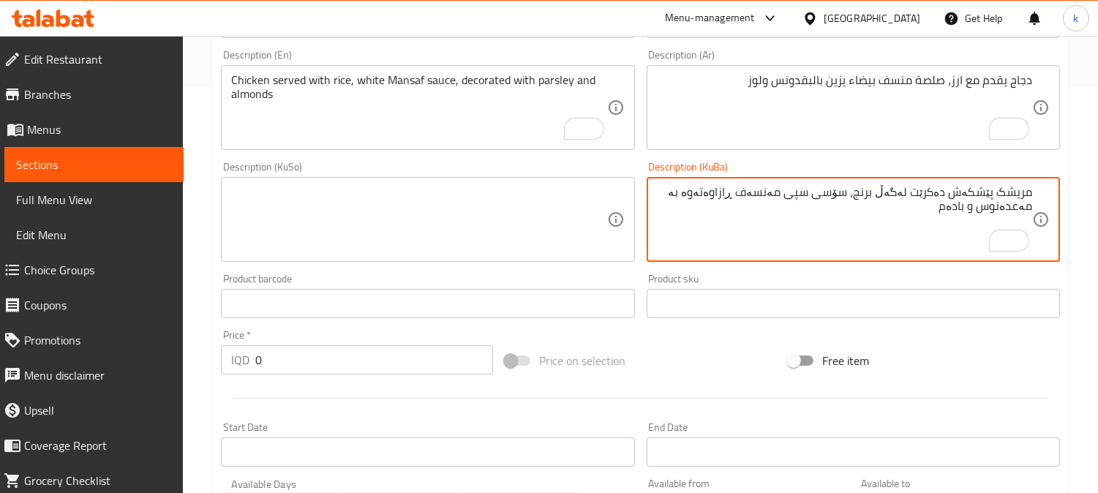
type textarea "مریشک پێشکەش دەکرێت لەگەڵ برنج، سۆسی سپی مەنسەف ڕازاوەتەوە بە مەعدەنوس و بادەم"
click at [339, 218] on textarea at bounding box center [418, 219] width 375 height 69
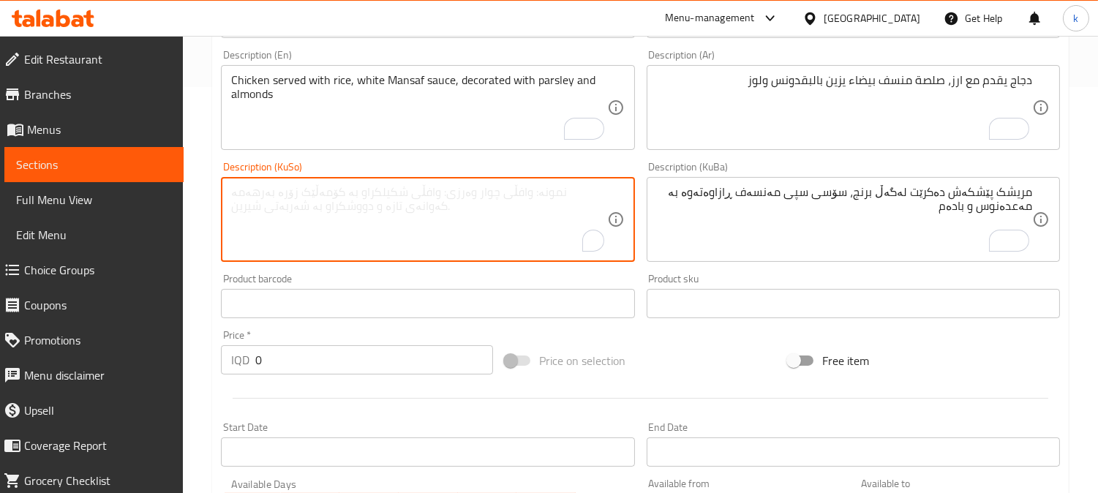
paste textarea "مریشک پێشکەش دەکرێت لەگەڵ برنج، سۆسی سپی مەنسەف ڕازاوەتەوە بە مەعدەنوس و بادەم"
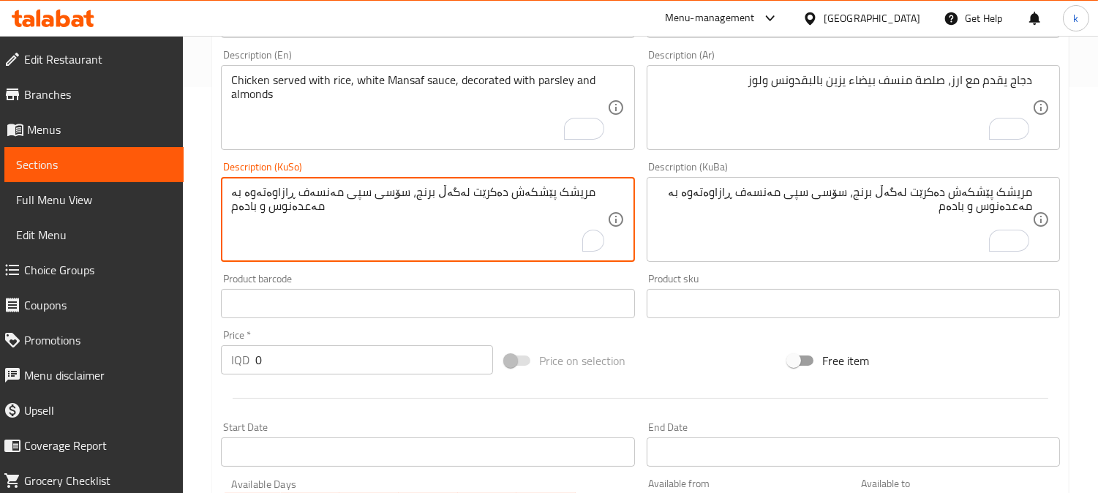
type textarea "مریشک پێشکەش دەکرێت لەگەڵ برنج، سۆسی سپی مەنسەف ڕازاوەتەوە بە مەعدەنوس و بادەم"
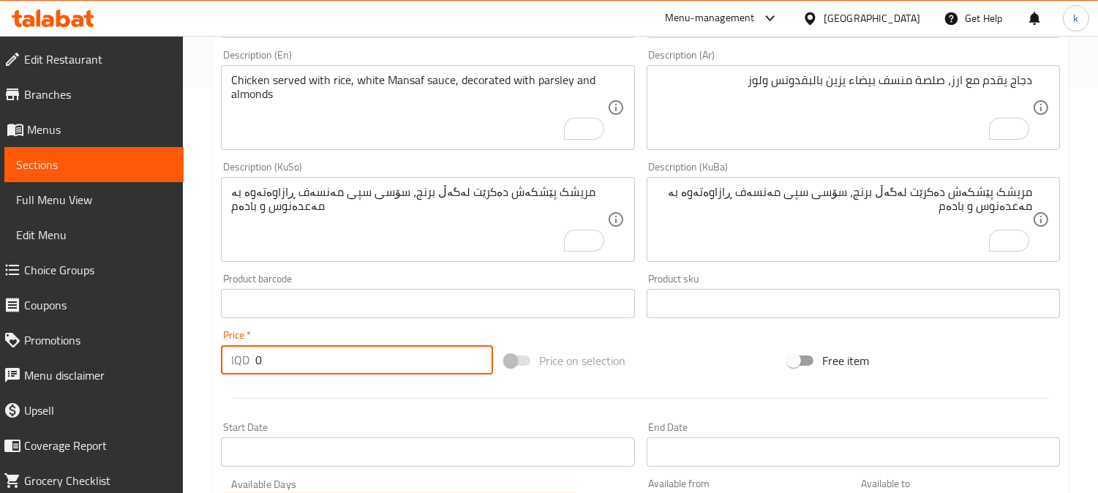
drag, startPoint x: 265, startPoint y: 356, endPoint x: 244, endPoint y: 356, distance: 21.2
click at [244, 356] on div "IQD 0 Price *" at bounding box center [357, 359] width 272 height 29
paste input "1300"
type input "13000"
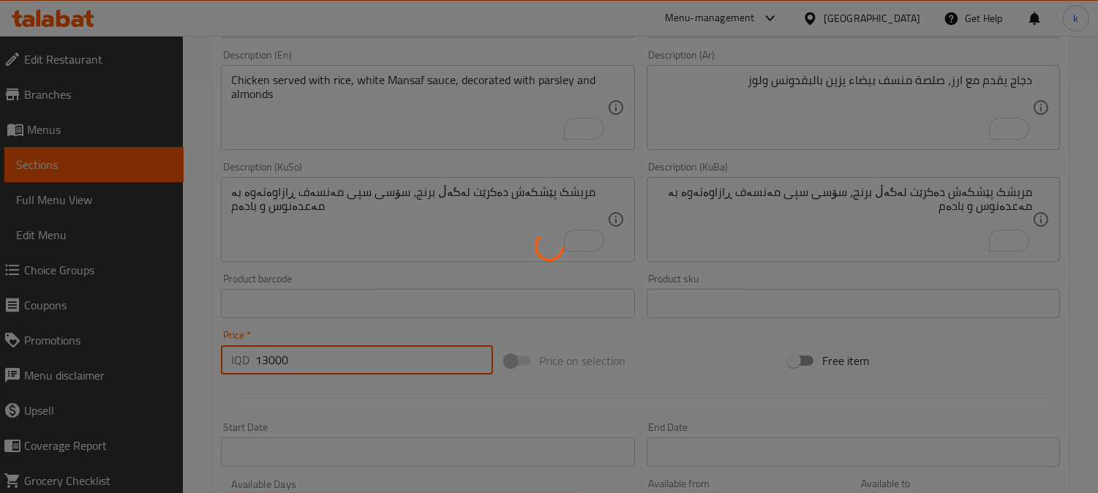
type input "0"
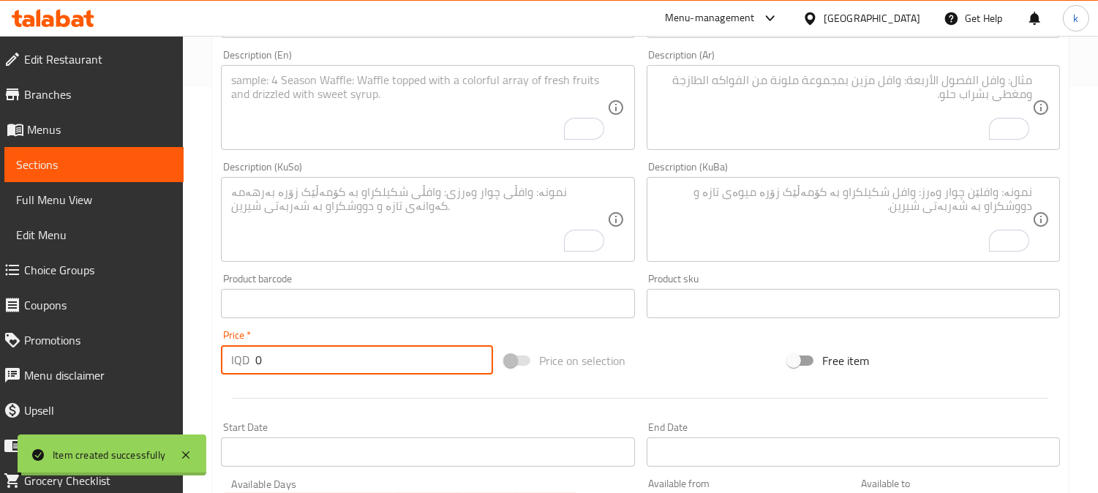
scroll to position [0, 0]
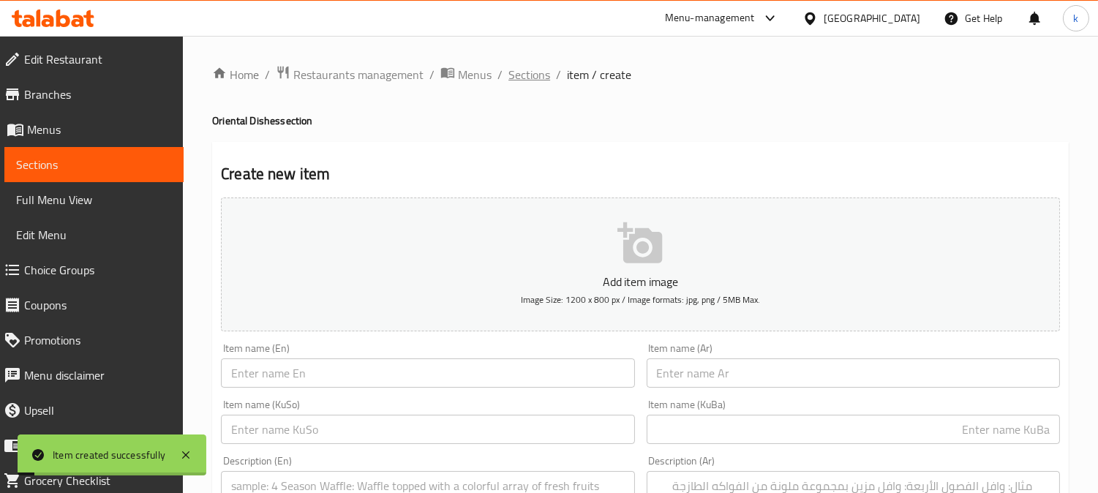
click at [521, 66] on span "Sections" at bounding box center [529, 75] width 42 height 18
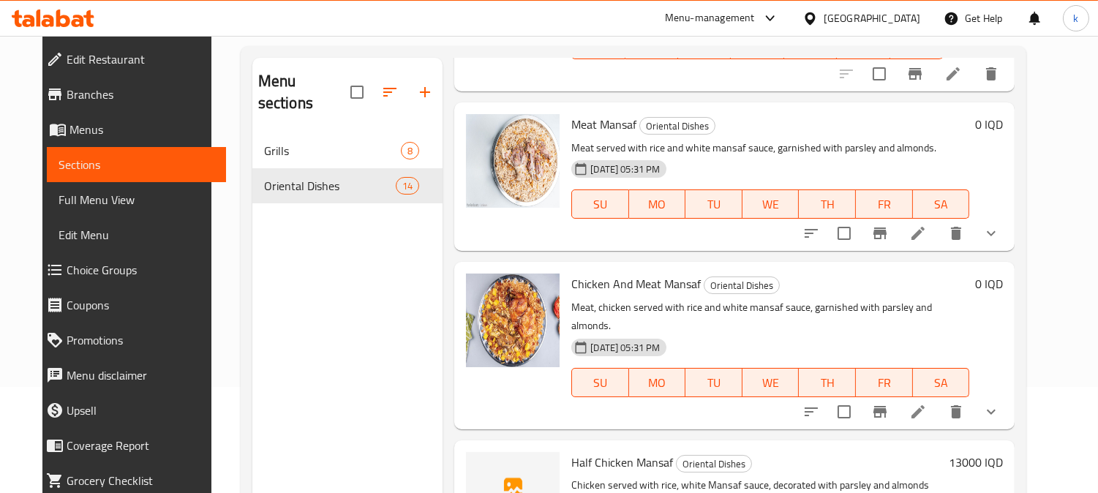
scroll to position [205, 0]
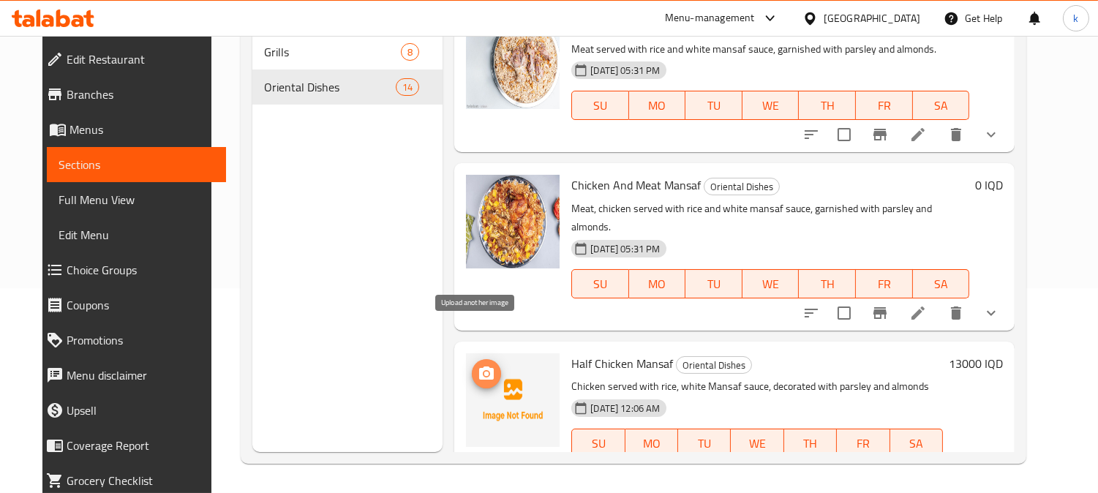
click at [478, 365] on icon "upload picture" at bounding box center [487, 374] width 18 height 18
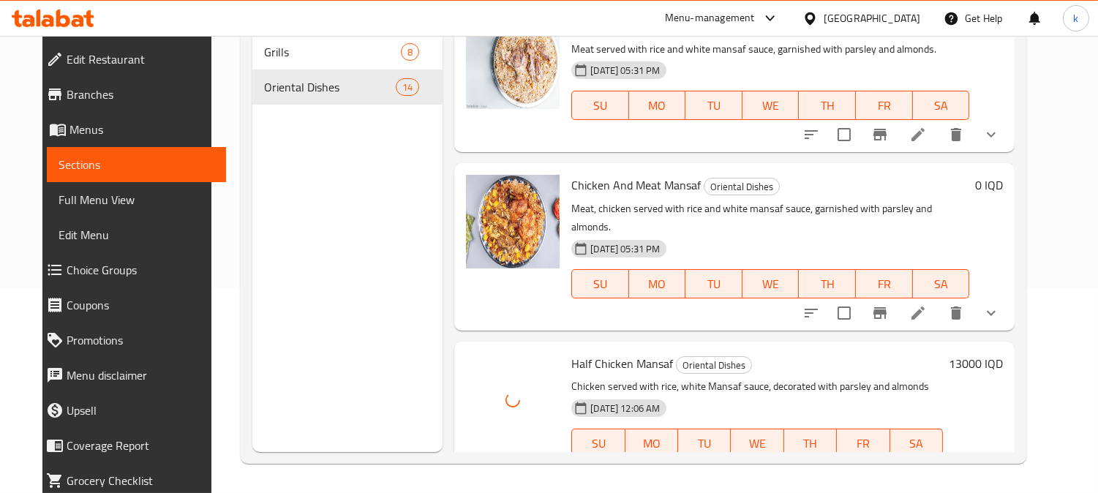
click at [619, 352] on span "Half Chicken Mansaf" at bounding box center [622, 363] width 102 height 22
copy h6 "Half Chicken Mansaf"
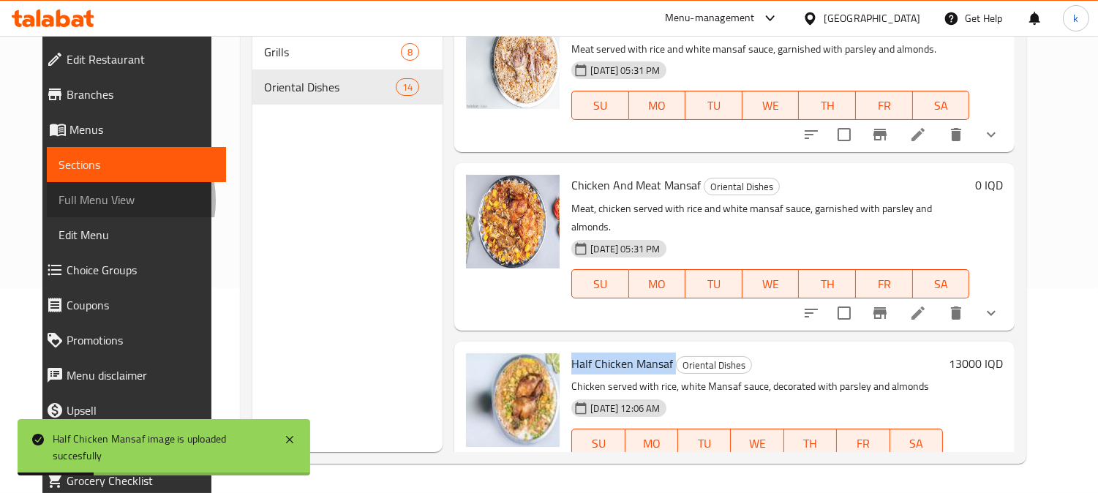
click at [62, 200] on span "Full Menu View" at bounding box center [136, 200] width 156 height 18
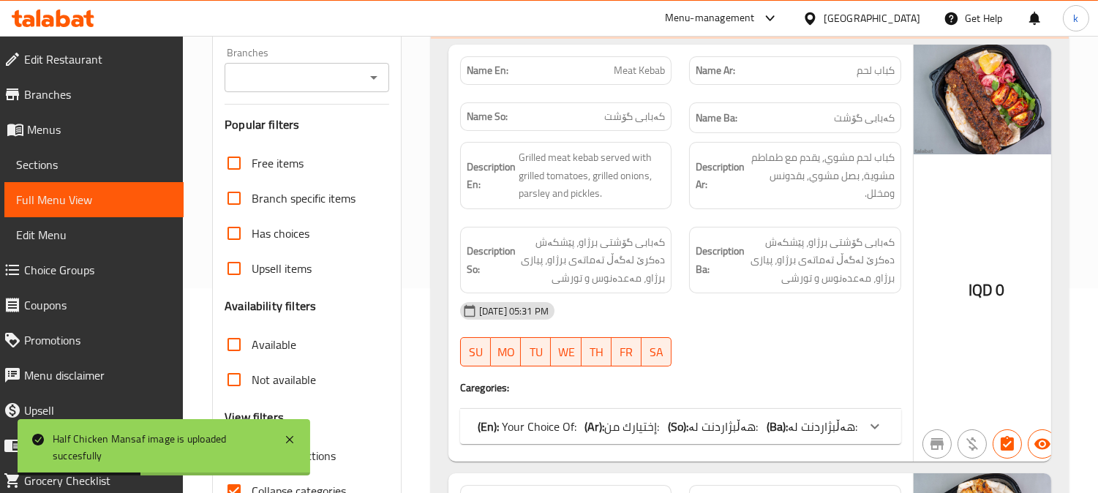
click at [273, 93] on div "Filter Branches Branches Popular filters Free items Branch specific items Has c…" at bounding box center [306, 274] width 189 height 540
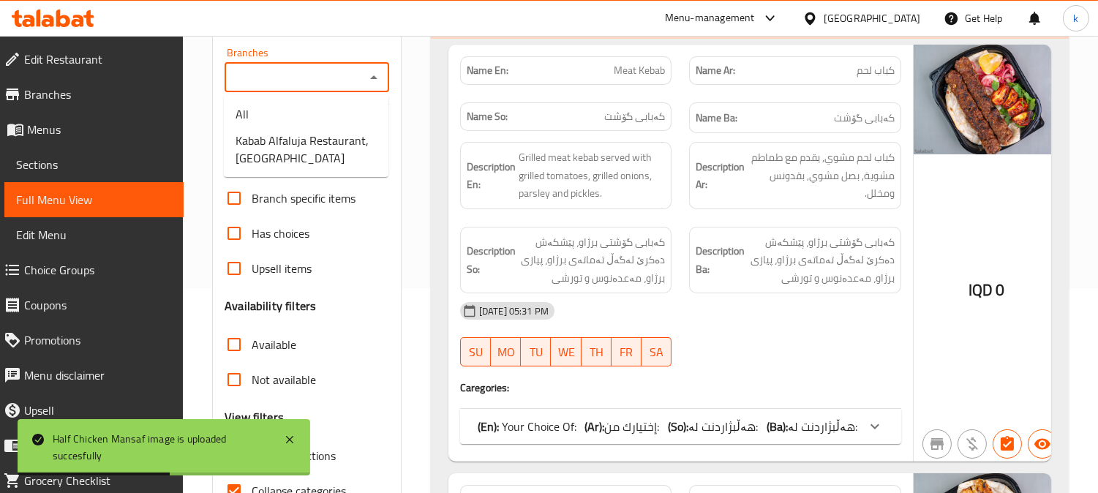
click at [276, 83] on input "Branches" at bounding box center [295, 77] width 132 height 20
click at [293, 162] on span "Kabab Alfaluja Restaurant, [GEOGRAPHIC_DATA]" at bounding box center [305, 149] width 141 height 35
type input "Kabab Alfaluja Restaurant, [GEOGRAPHIC_DATA]"
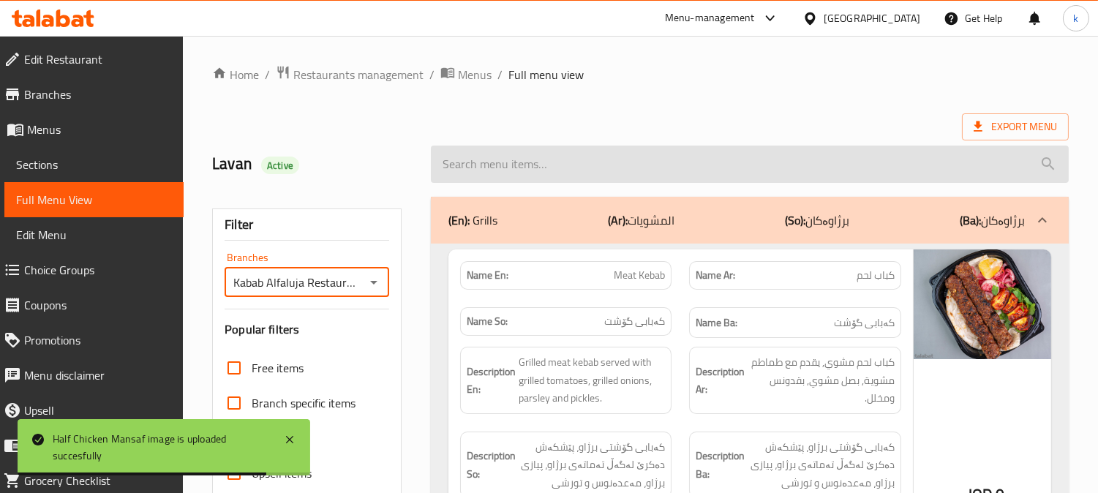
click at [641, 157] on input "search" at bounding box center [750, 164] width 638 height 37
paste input "Half Chicken Mansaf"
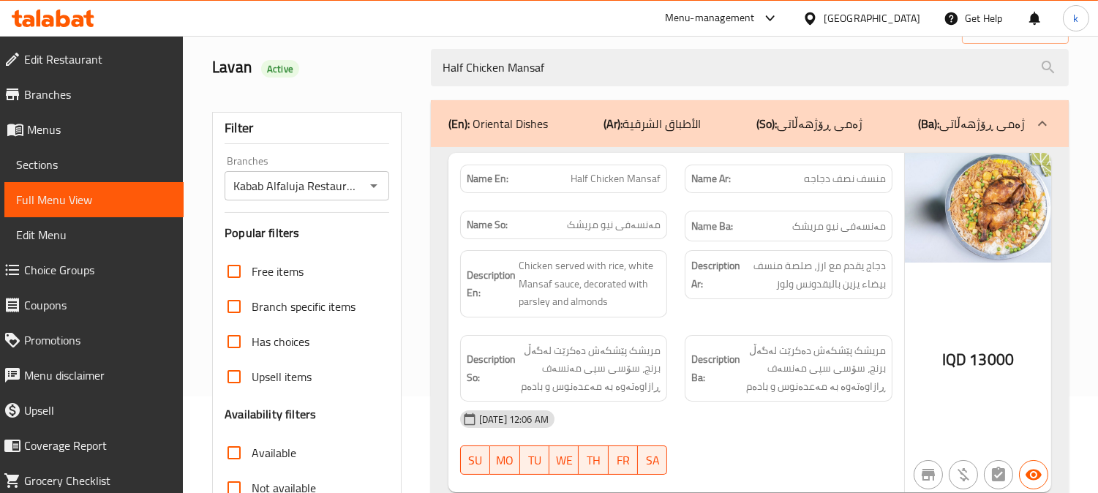
scroll to position [135, 0]
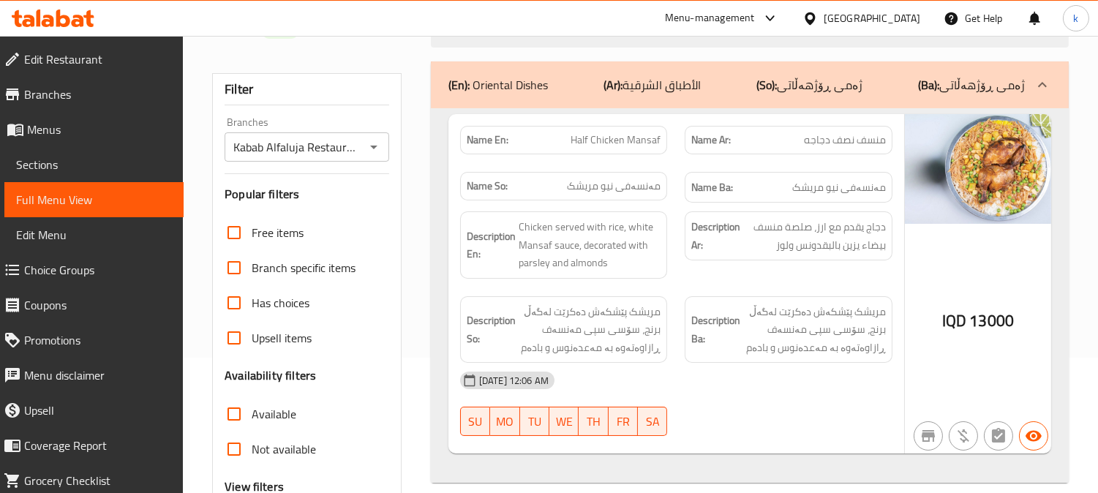
type input "Half Chicken Mansaf"
click at [76, 151] on link "Sections" at bounding box center [93, 164] width 179 height 35
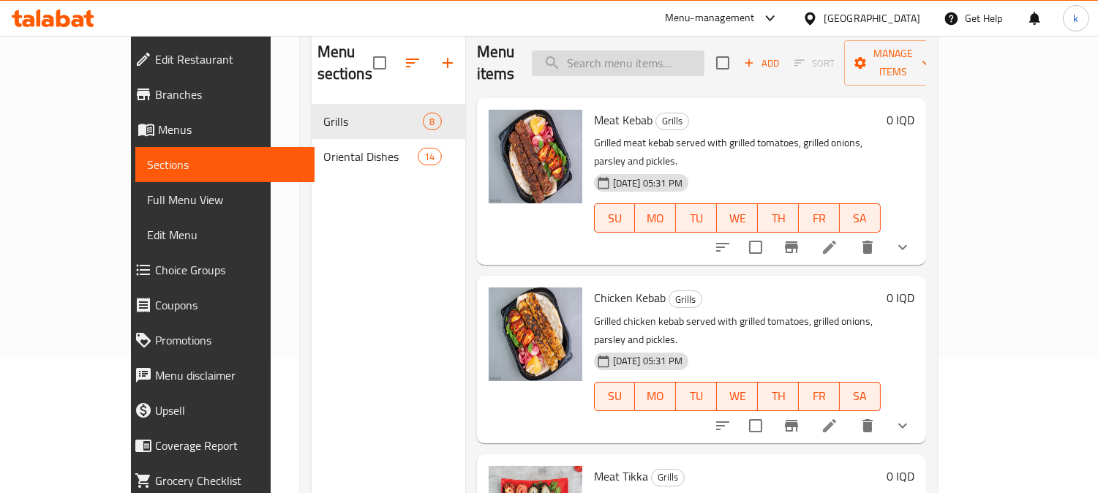
click at [666, 50] on input "search" at bounding box center [618, 63] width 173 height 26
paste input "Half Chicken Mansaf"
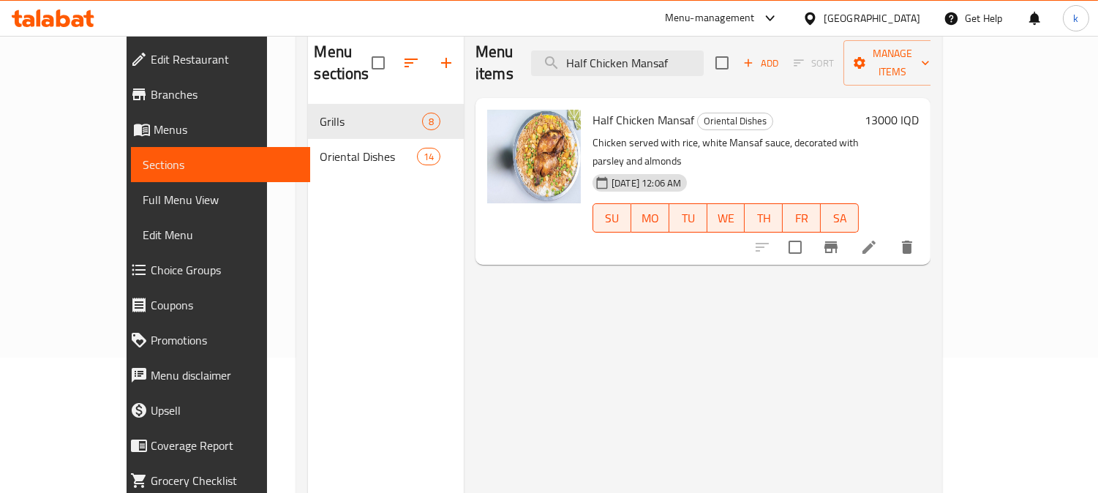
type input "Half Chicken Mansaf"
click at [889, 234] on li at bounding box center [868, 247] width 41 height 26
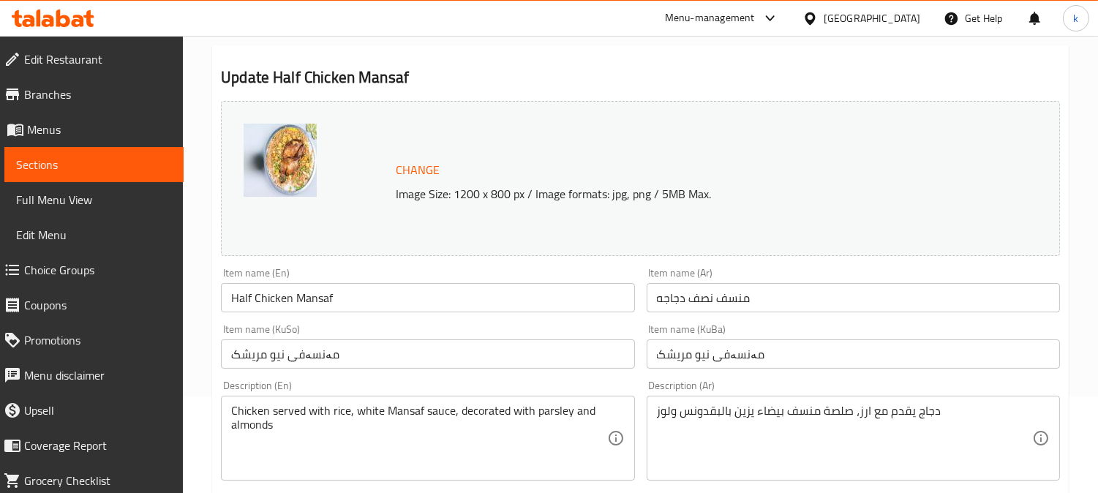
scroll to position [135, 0]
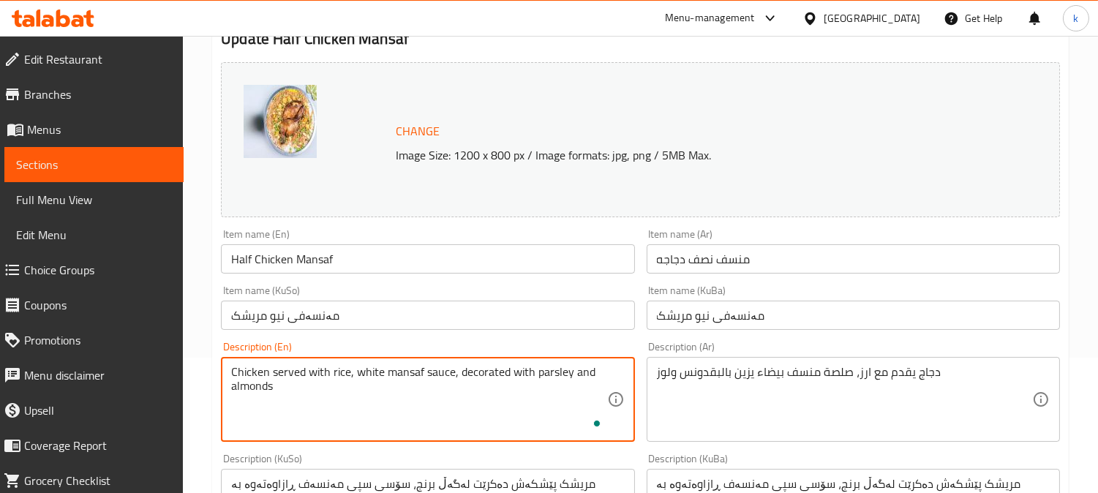
click at [455, 382] on textarea "Chicken served with rice, white mansaf sauce, decorated with parsley and almonds" at bounding box center [418, 399] width 375 height 69
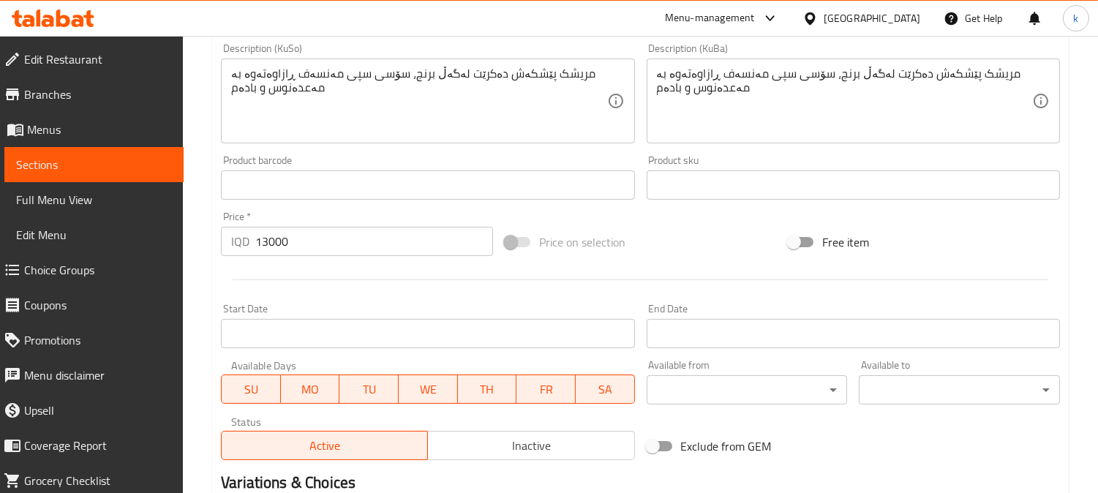
scroll to position [727, 0]
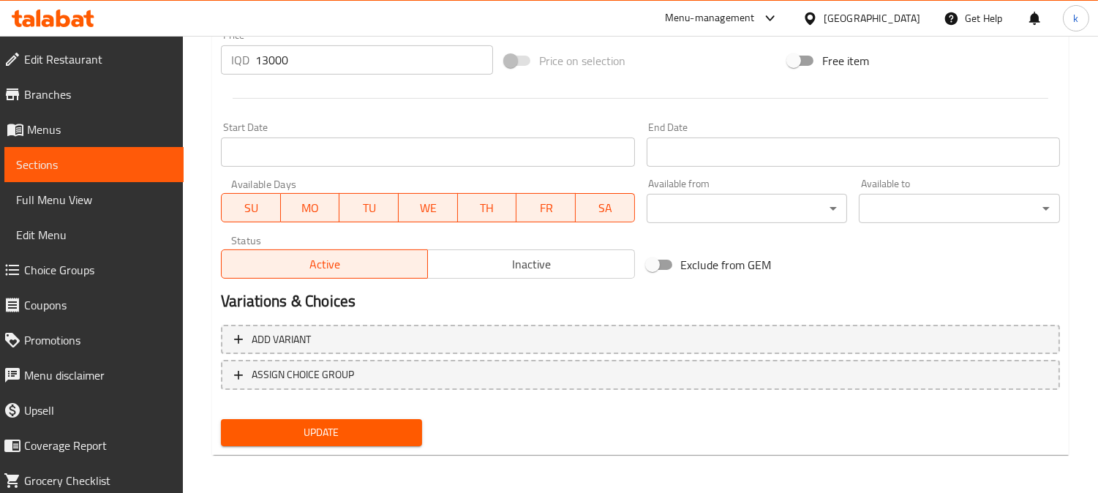
type textarea "Chicken served with rice, white mansaf sauce decorated with parsley and almonds"
click at [418, 420] on button "Update" at bounding box center [321, 432] width 201 height 27
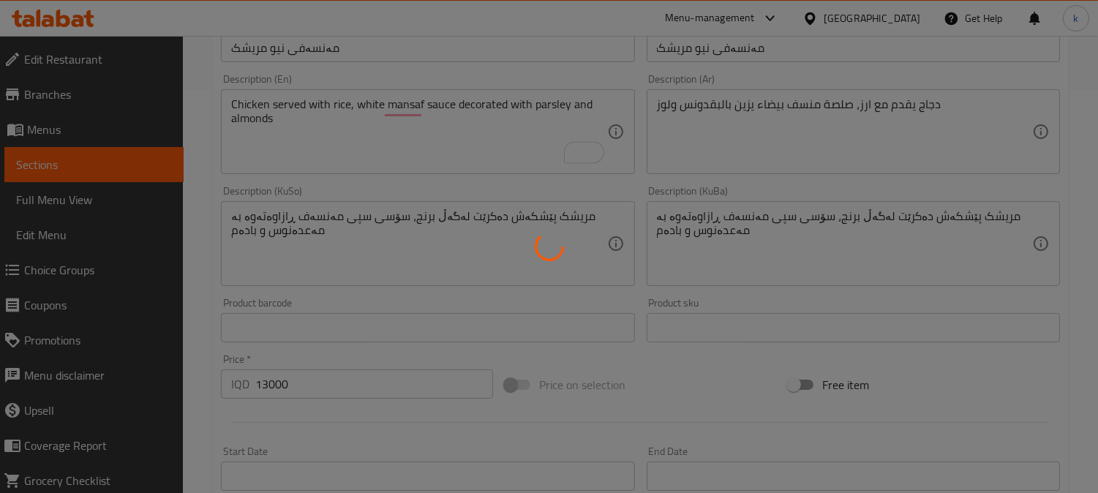
scroll to position [320, 0]
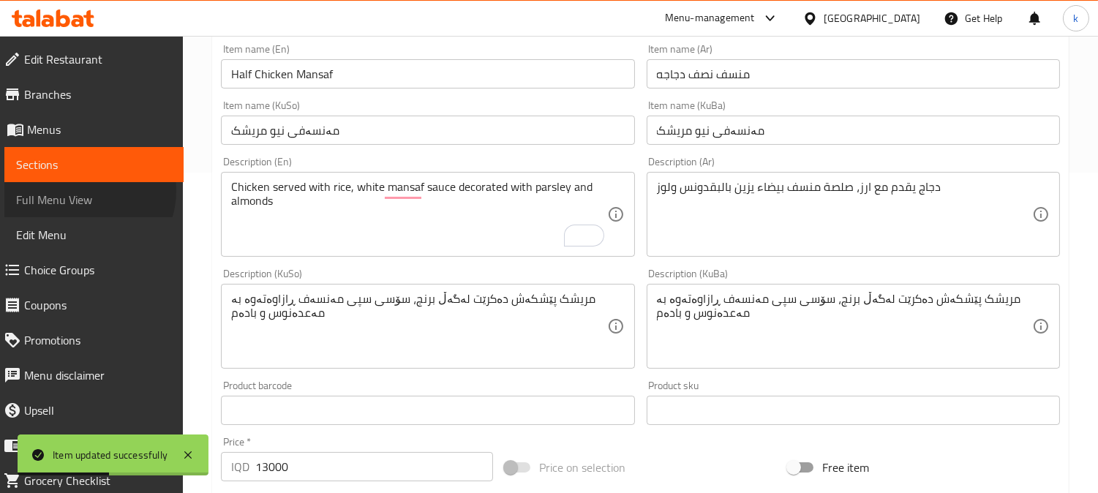
click at [86, 191] on span "Full Menu View" at bounding box center [94, 200] width 156 height 18
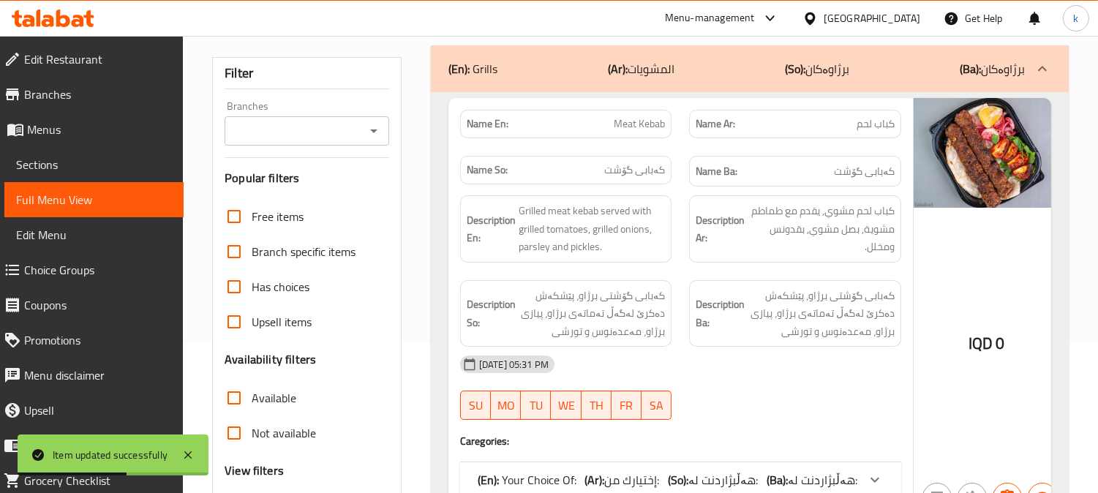
scroll to position [50, 0]
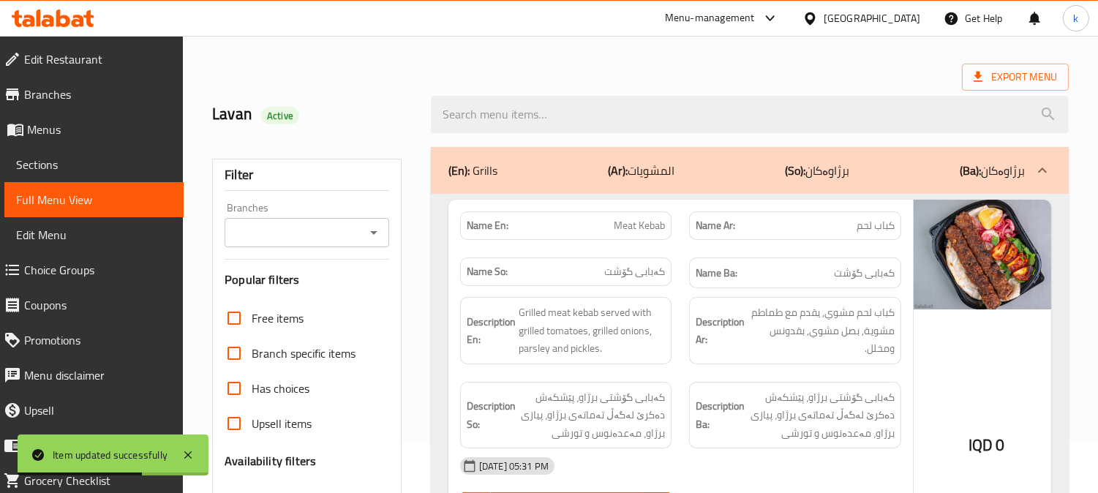
click at [322, 228] on input "Branches" at bounding box center [295, 232] width 132 height 20
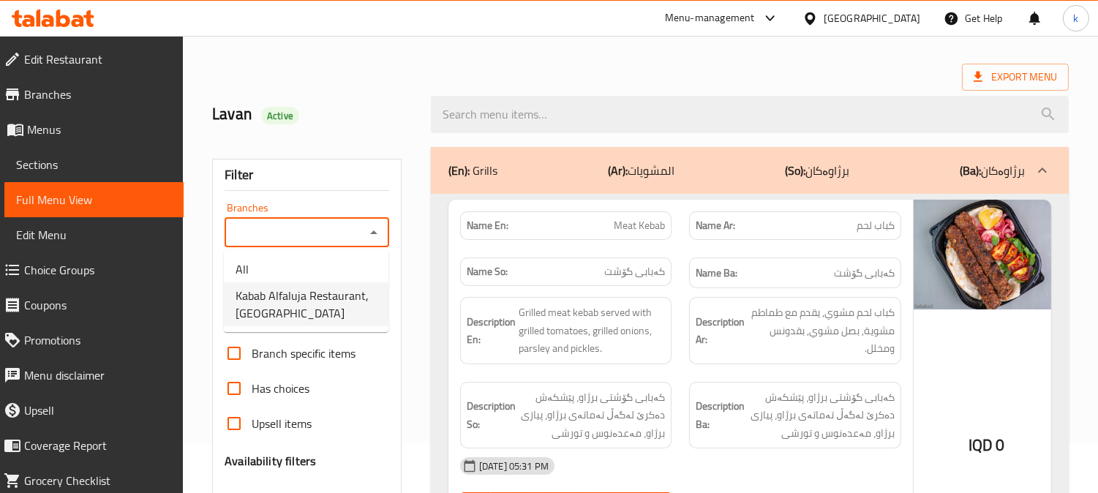
click at [289, 301] on span "Kabab Alfaluja Restaurant, [GEOGRAPHIC_DATA]" at bounding box center [305, 304] width 141 height 35
type input "Kabab Alfaluja Restaurant, [GEOGRAPHIC_DATA]"
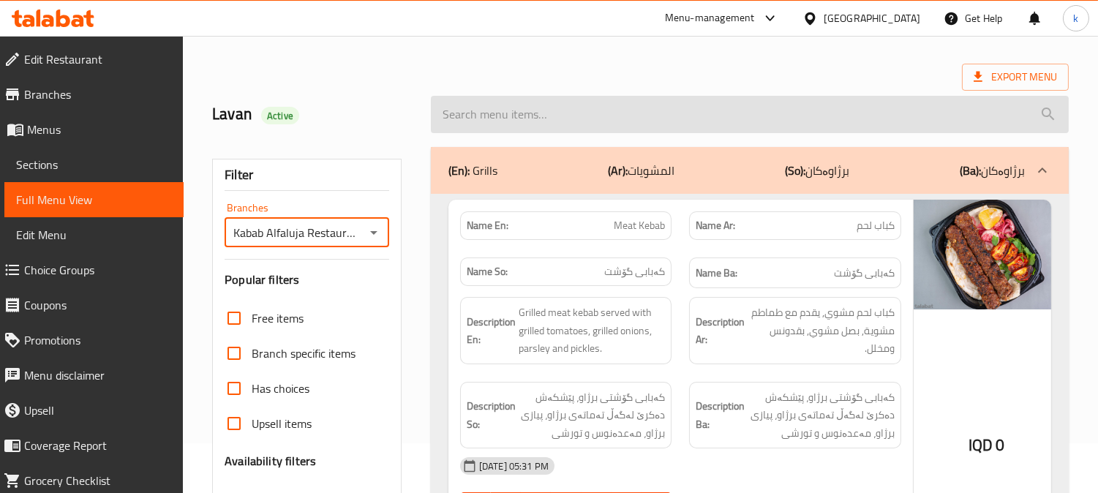
click at [510, 116] on input "search" at bounding box center [750, 114] width 638 height 37
paste input "Half Chicken Mansaf"
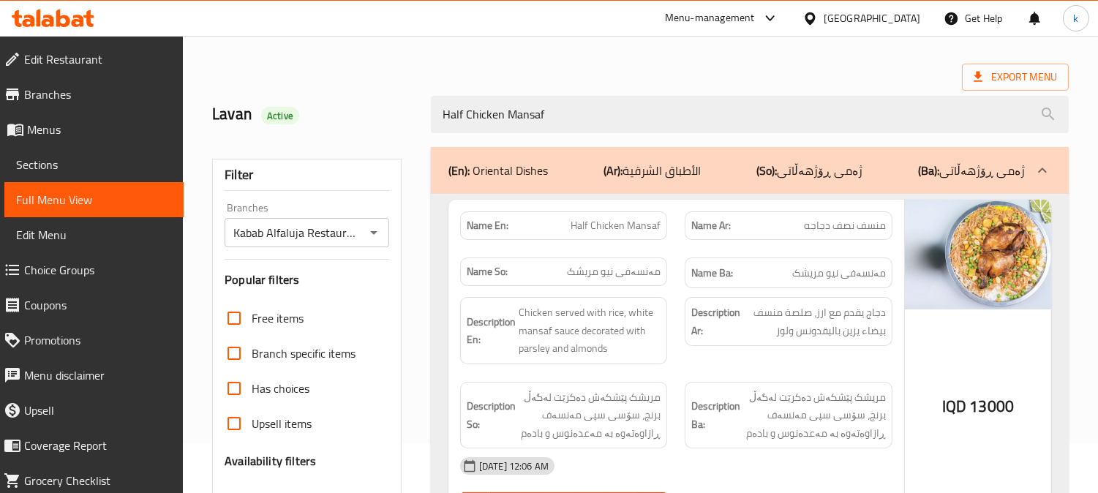
scroll to position [185, 0]
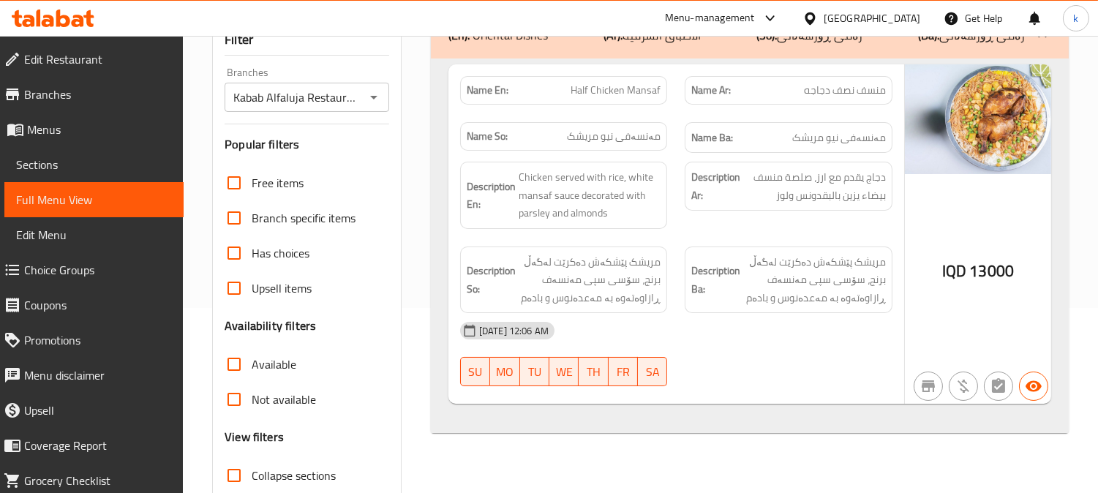
type input "Half Chicken Mansaf"
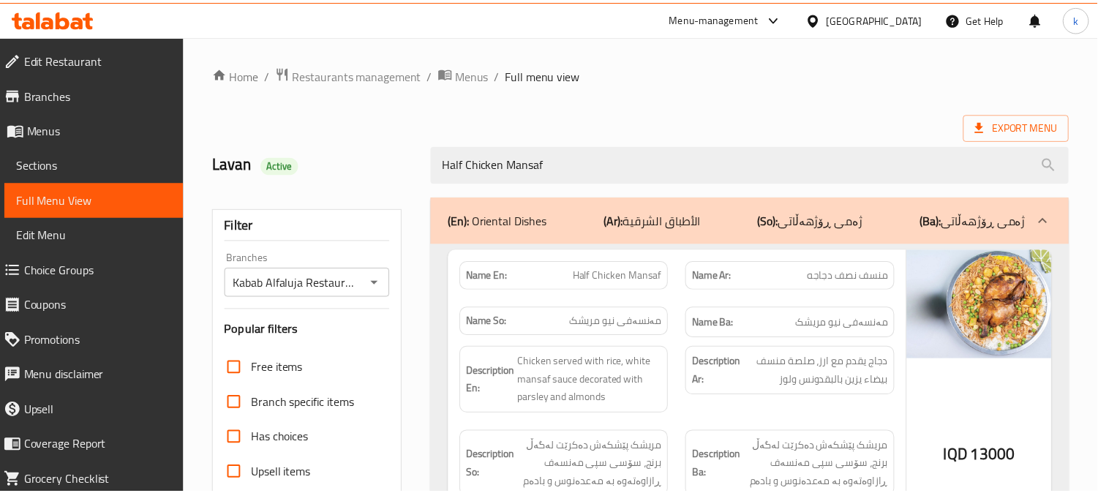
scroll to position [285, 0]
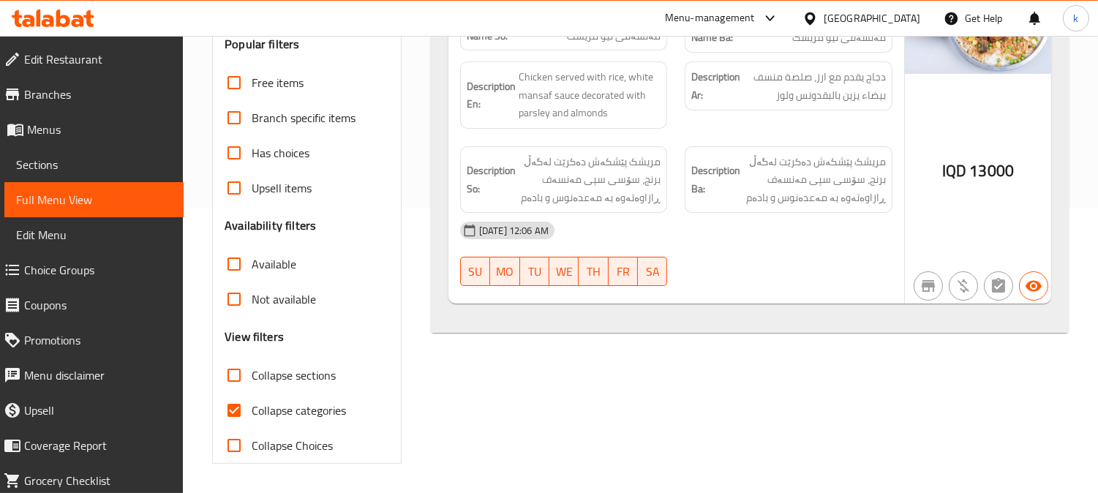
click at [56, 23] on icon at bounding box center [53, 19] width 83 height 18
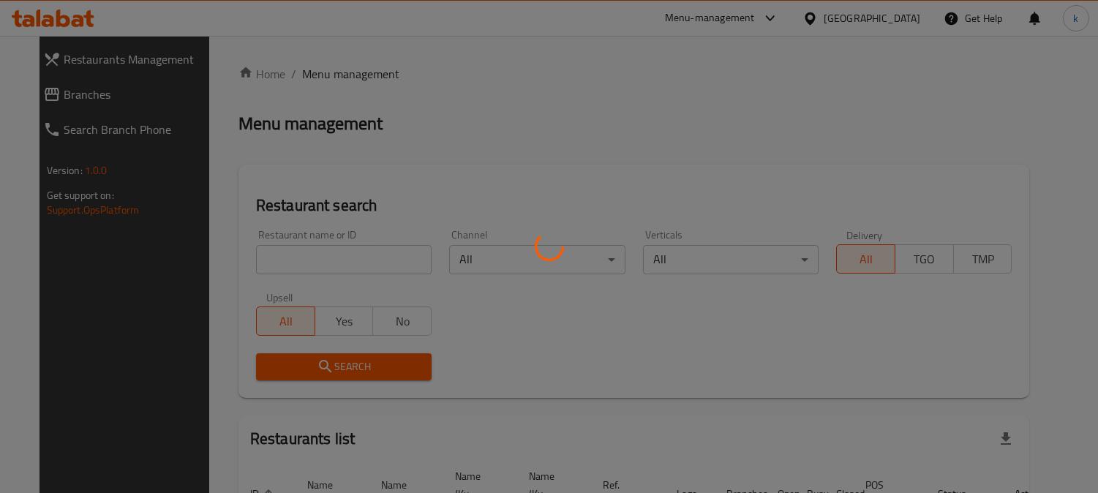
scroll to position [90, 0]
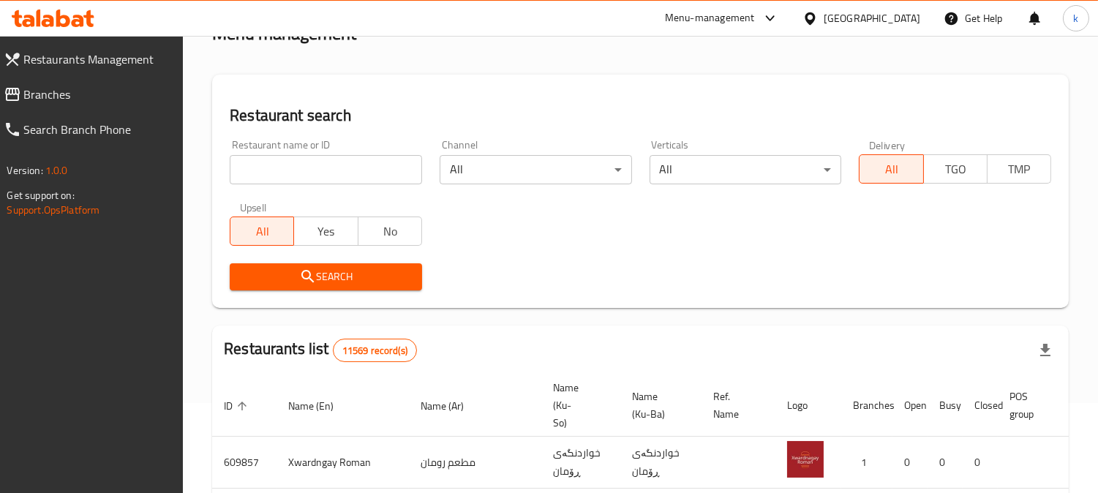
click at [287, 165] on input "search" at bounding box center [326, 169] width 192 height 29
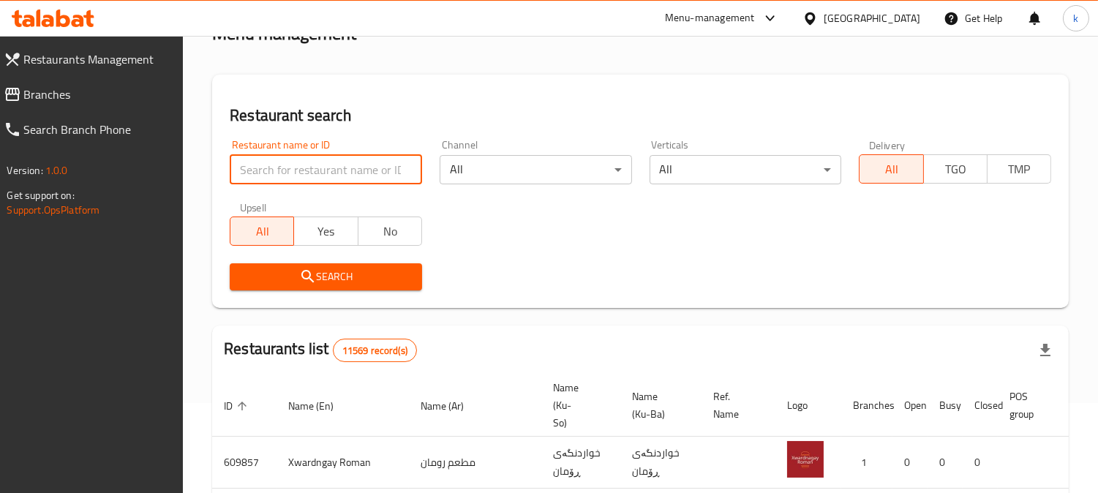
paste input "Host Cafe"
type input "Host Cafe"
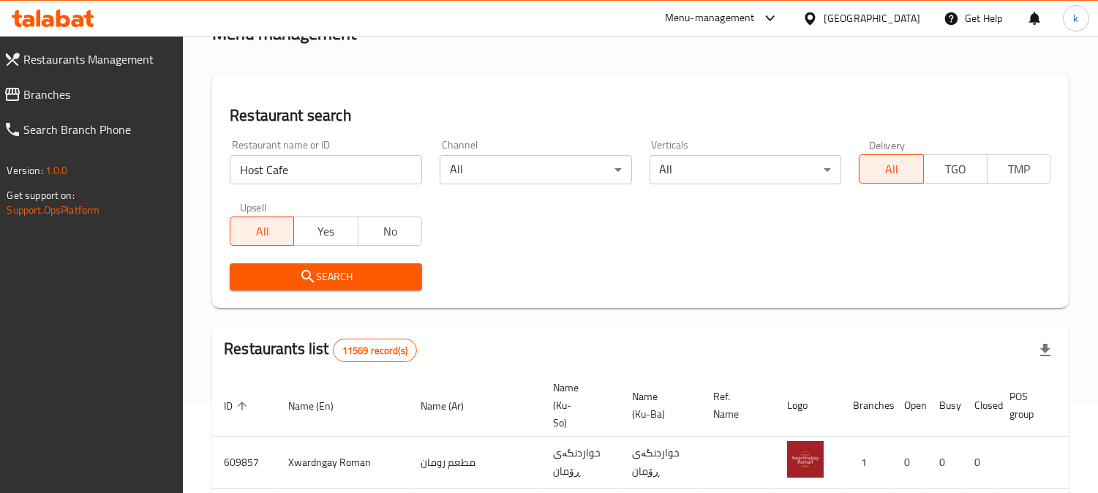
click at [280, 275] on span "Search" at bounding box center [325, 277] width 169 height 18
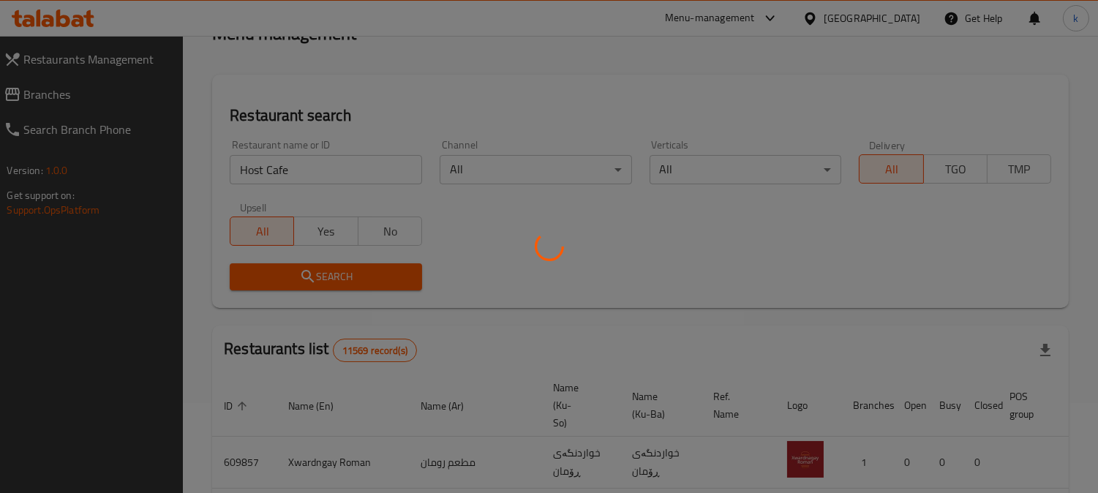
scroll to position [177, 0]
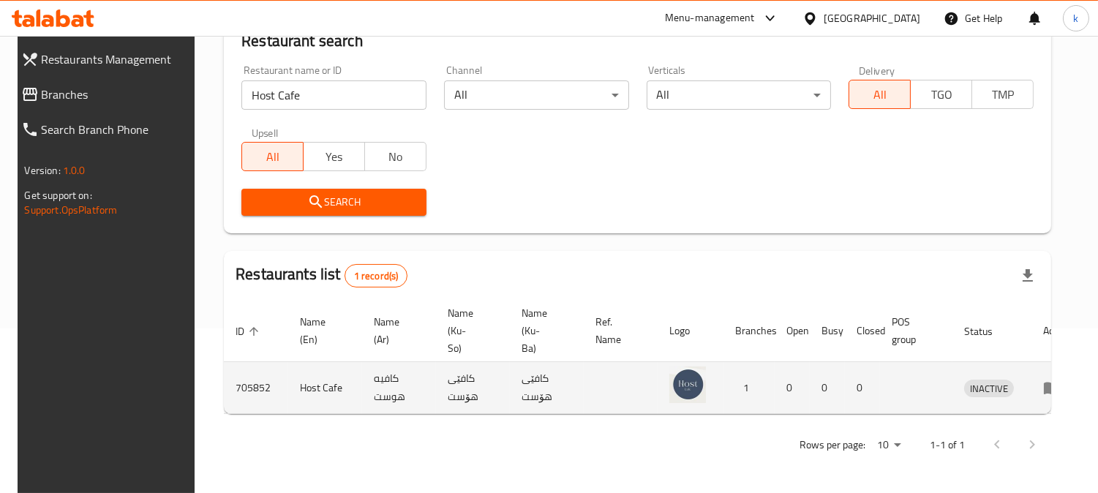
click at [1043, 380] on icon "enhanced table" at bounding box center [1052, 388] width 18 height 18
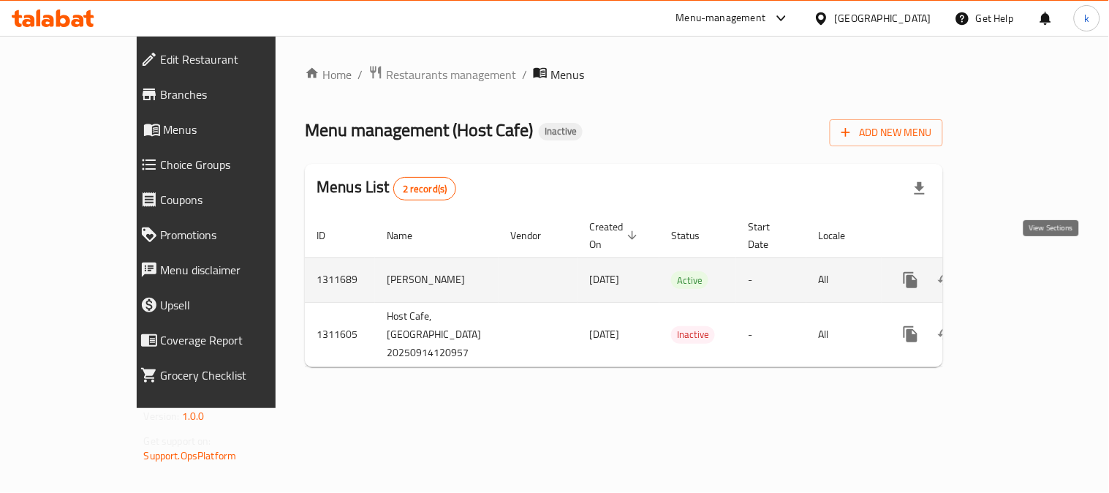
click at [1025, 271] on icon "enhanced table" at bounding box center [1017, 280] width 18 height 18
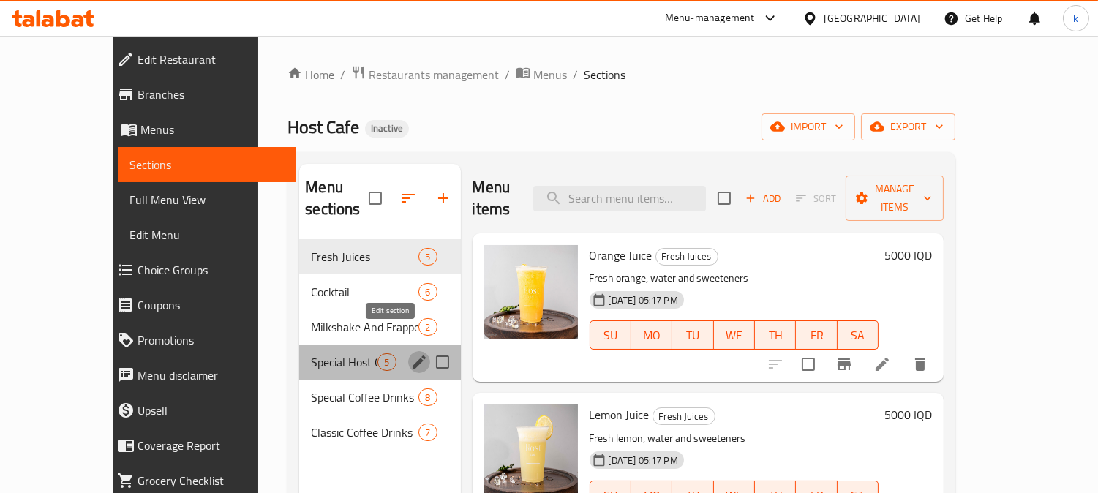
click at [410, 353] on icon "edit" at bounding box center [419, 362] width 18 height 18
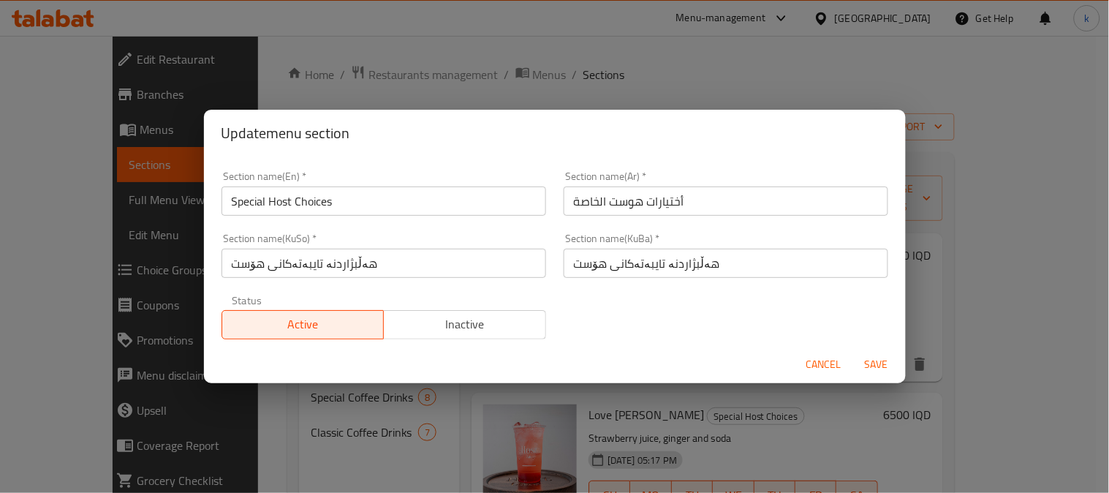
click at [807, 361] on span "Cancel" at bounding box center [824, 364] width 35 height 18
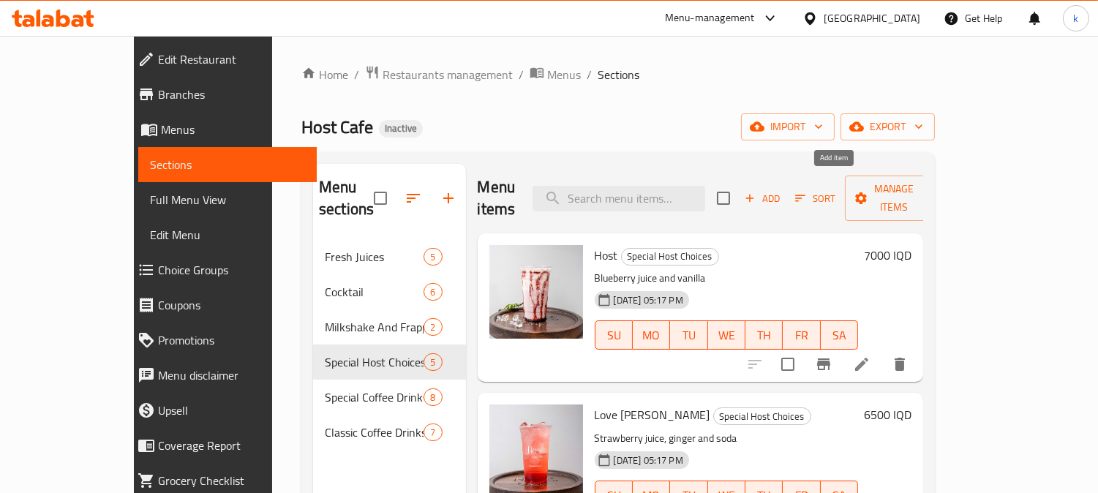
click at [782, 191] on span "Add" at bounding box center [761, 198] width 39 height 17
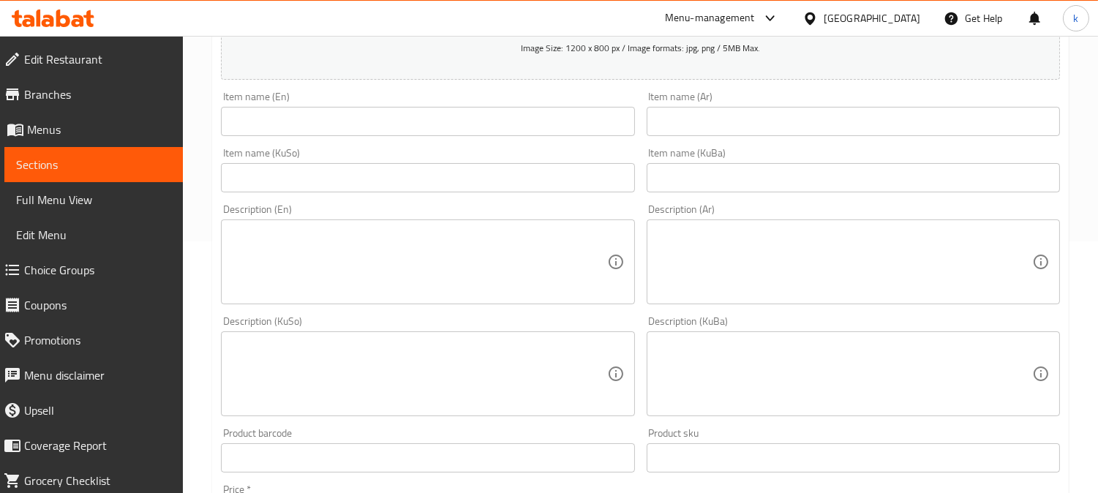
scroll to position [271, 0]
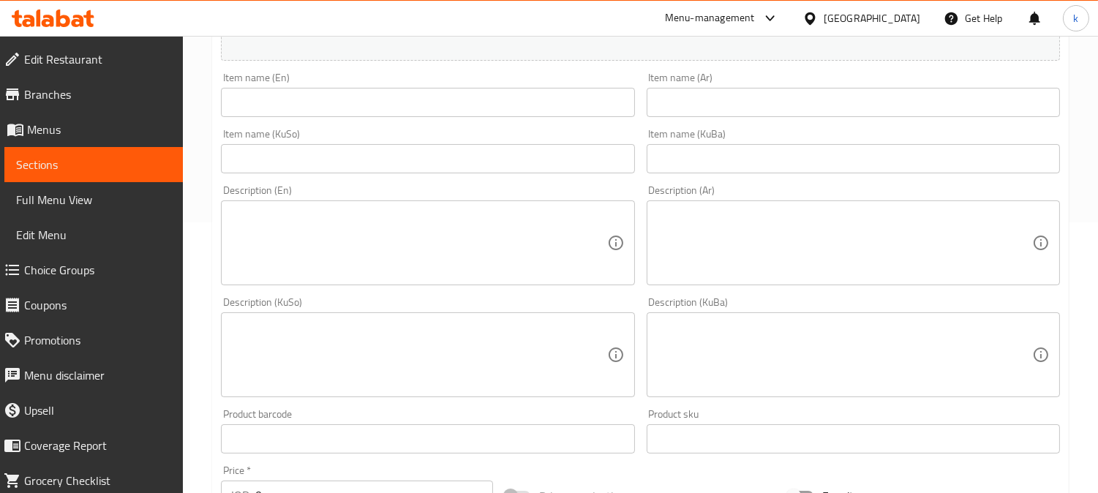
click at [747, 95] on input "text" at bounding box center [852, 102] width 413 height 29
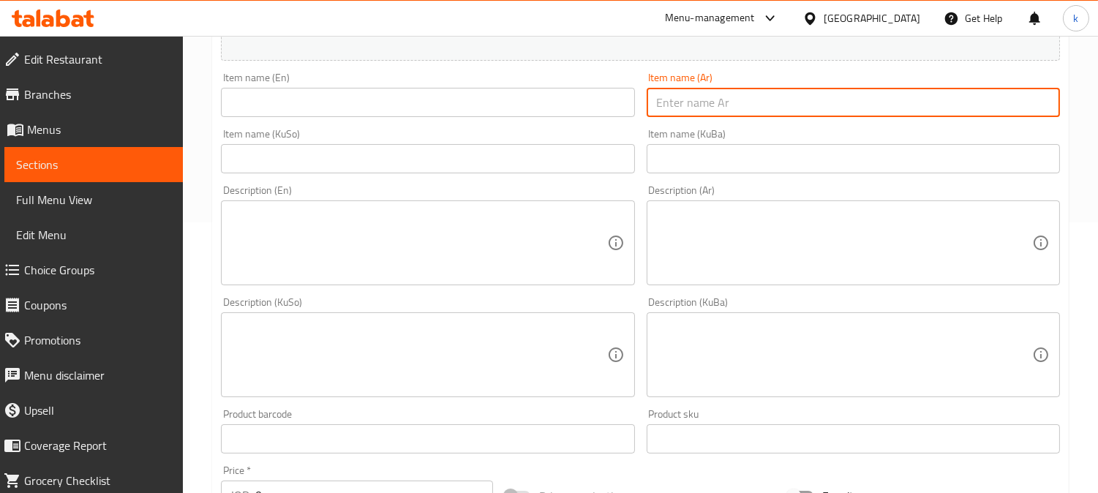
paste input "مانجو بالريحان"
type input "مانجو بالريحان"
click at [758, 157] on input "text" at bounding box center [852, 158] width 413 height 29
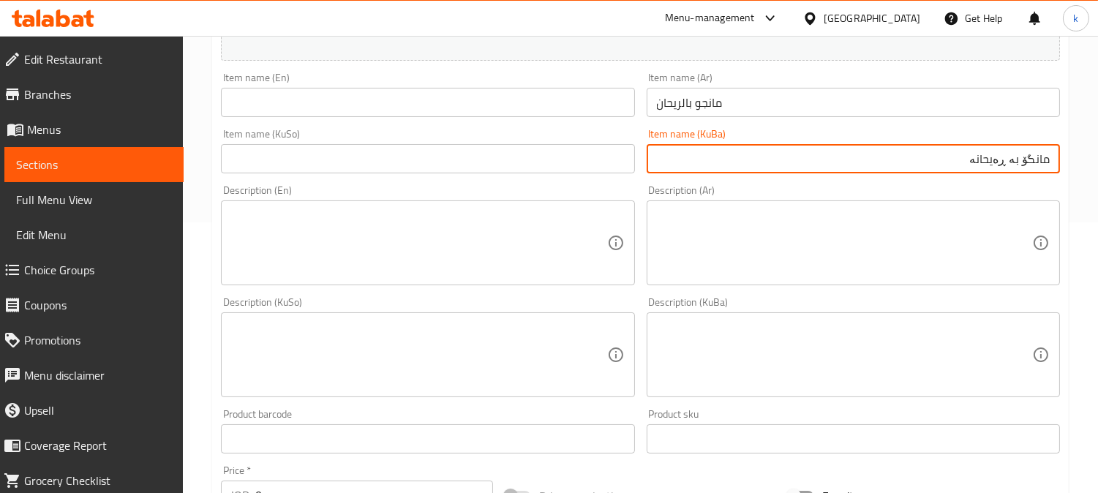
click at [852, 157] on input "مانگۆ بە ڕەیحانە" at bounding box center [852, 158] width 413 height 29
type input "مانگۆ بە ڕەیحانە"
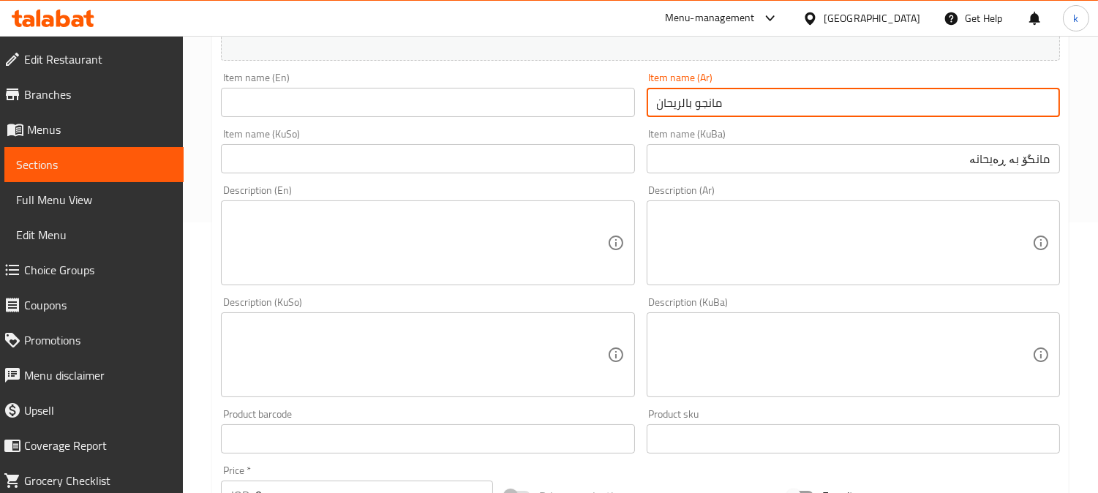
click at [702, 99] on input "مانجو بالريحان" at bounding box center [852, 102] width 413 height 29
drag, startPoint x: 363, startPoint y: 95, endPoint x: 363, endPoint y: 106, distance: 11.0
click at [363, 95] on input "text" at bounding box center [427, 102] width 413 height 29
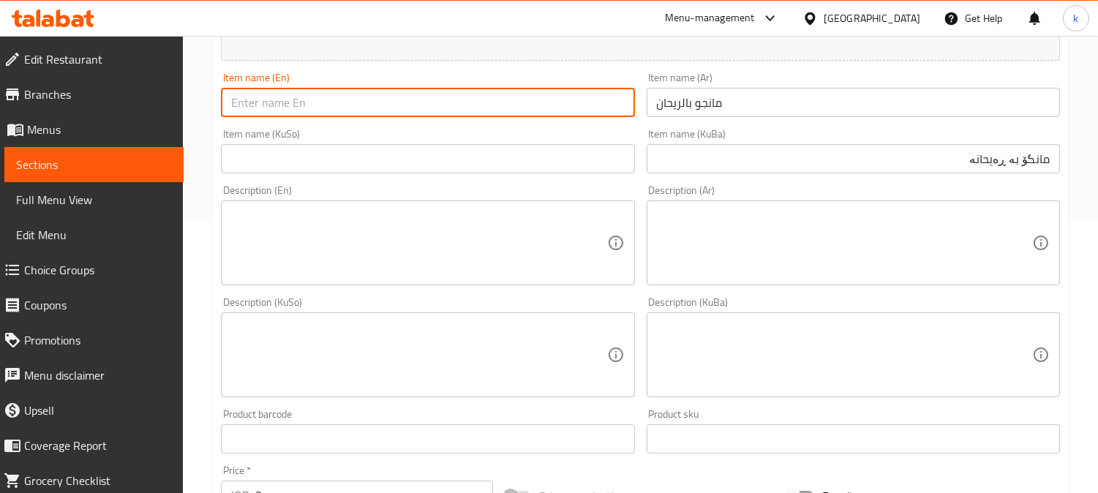
paste input "Mango with [PERSON_NAME]"
click at [301, 105] on input "Mango with [PERSON_NAME]" at bounding box center [427, 102] width 413 height 29
paste input "basil"
type input "[PERSON_NAME]"
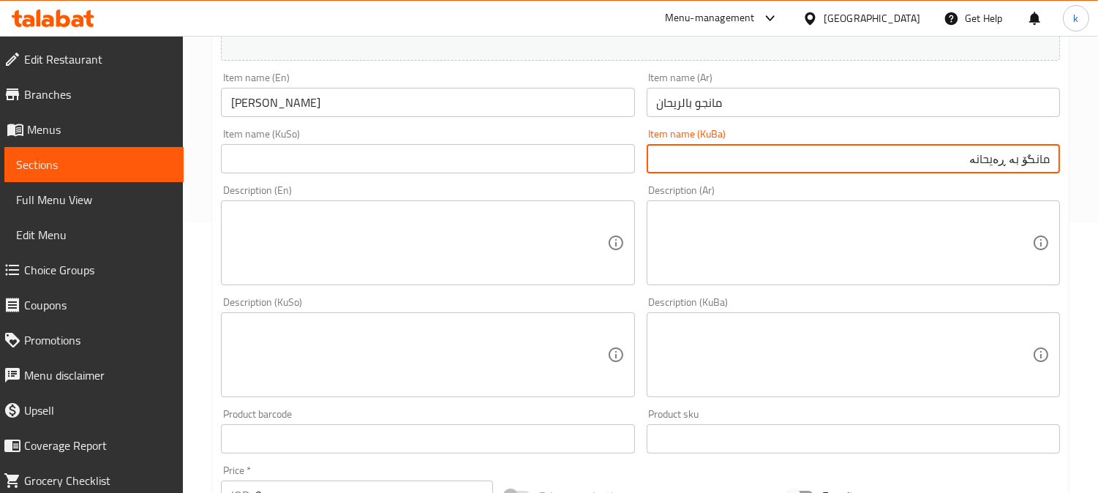
click at [993, 163] on input "مانگۆ بە ڕەیحانە" at bounding box center [852, 158] width 413 height 29
click at [424, 165] on input "text" at bounding box center [427, 158] width 413 height 29
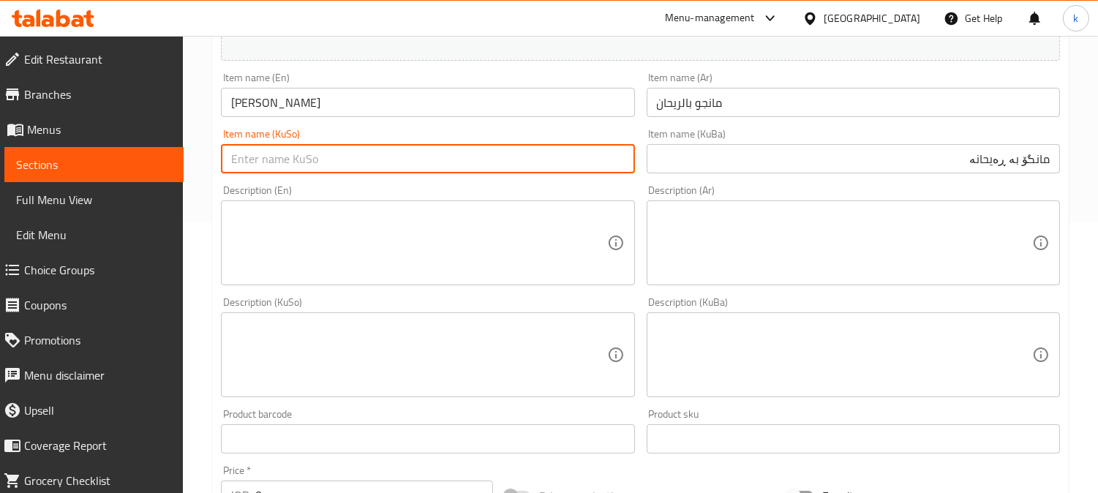
paste input "مانگۆ بە ڕەیحانە"
type input "مانگۆ بە ڕەیحانە"
click at [989, 162] on input "مانگۆ بە ڕەیحانە" at bounding box center [852, 158] width 413 height 29
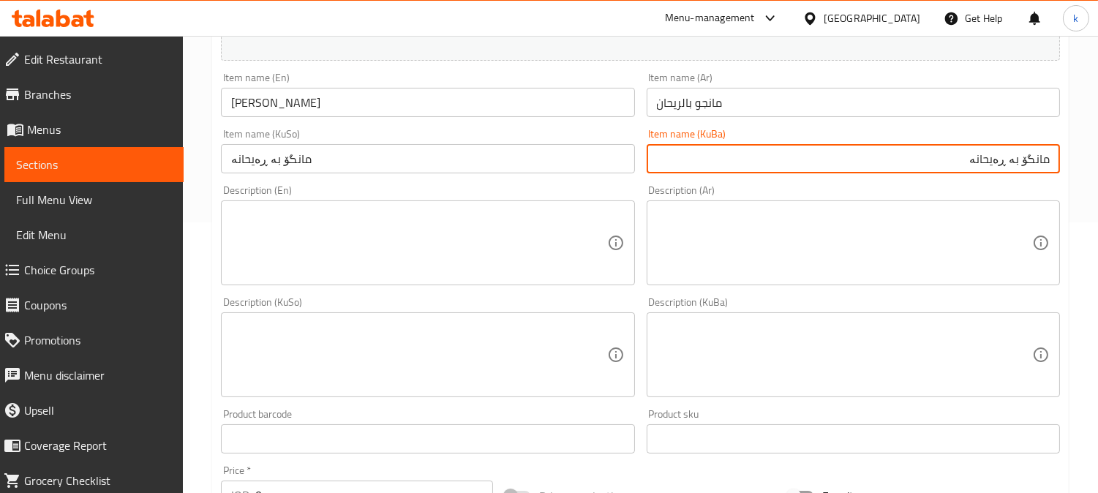
click at [989, 162] on input "مانگۆ بە ڕەیحانە" at bounding box center [852, 158] width 413 height 29
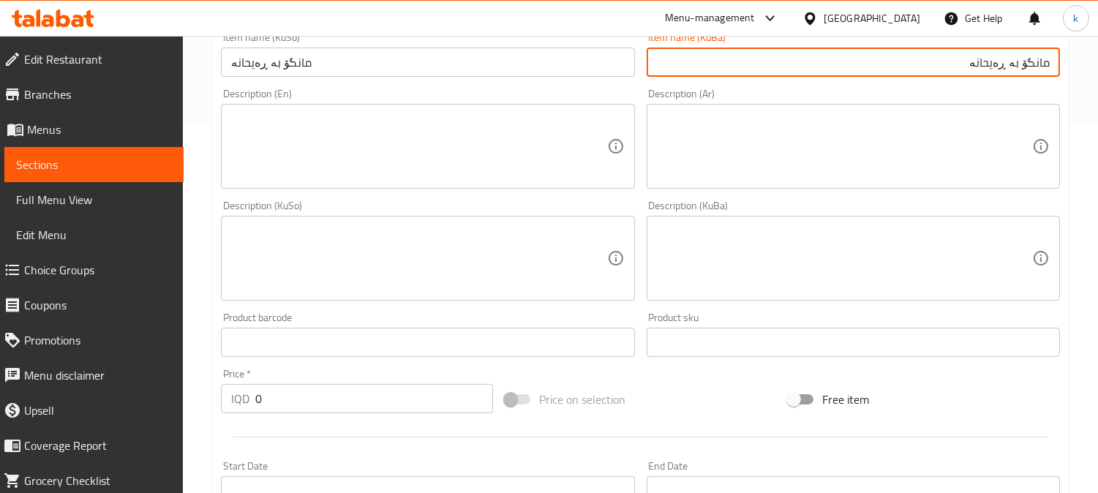
scroll to position [406, 0]
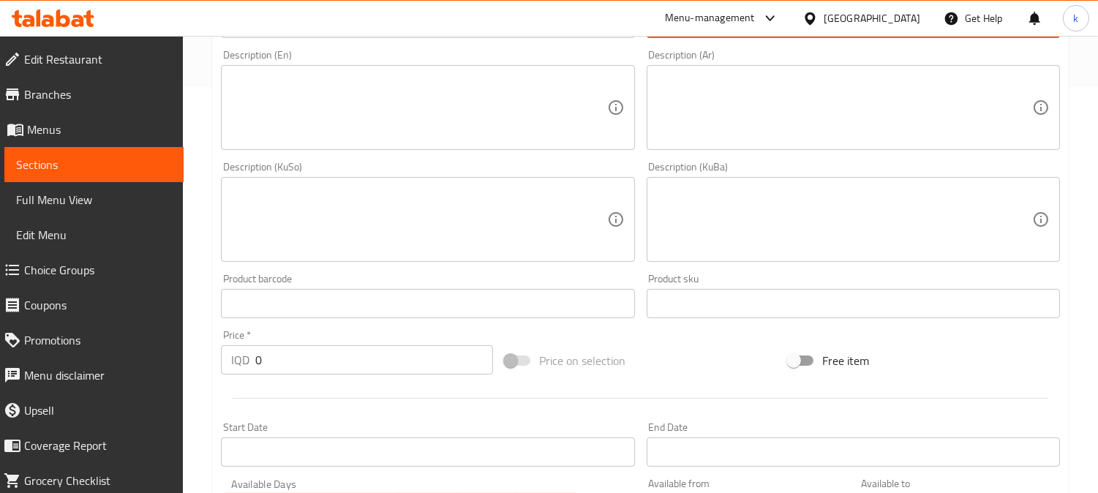
click at [905, 205] on textarea at bounding box center [844, 219] width 375 height 69
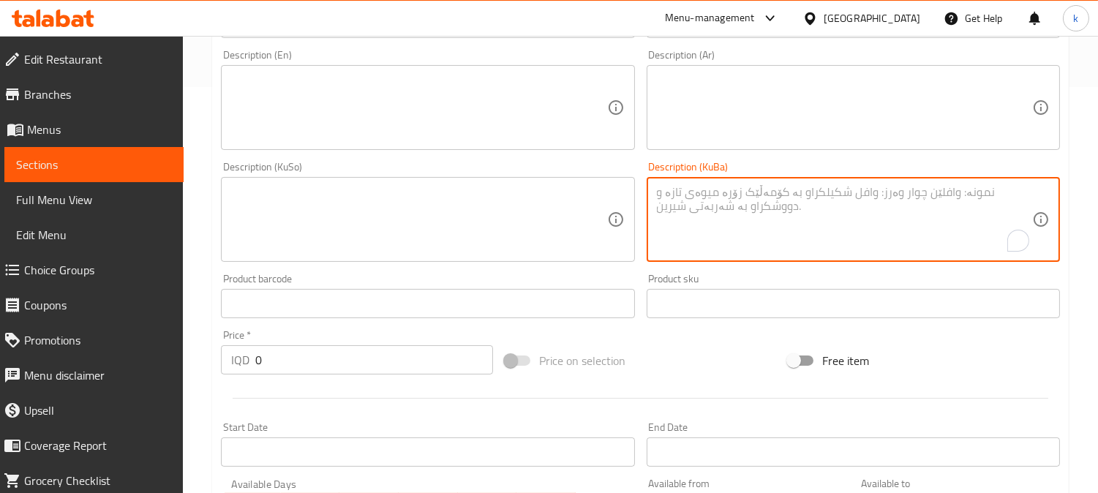
paste textarea "بامێی سروشتی و سەهۆڵ و ڕەزێل"
type textarea "بامێی سروشتی و سەهۆڵ و ڕەزێل"
click at [894, 132] on textarea at bounding box center [844, 107] width 375 height 69
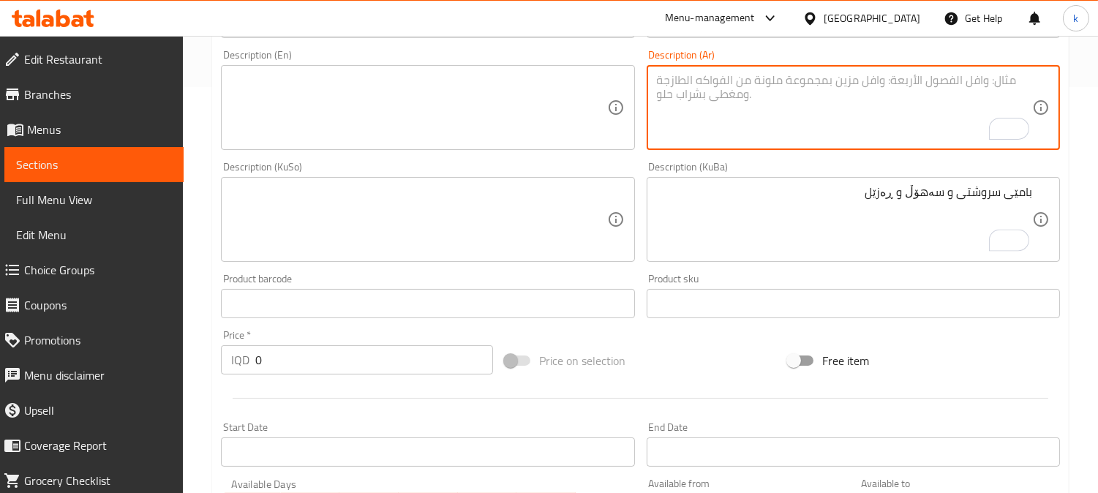
paste textarea "مانجو طبيعي، ثلج وريحان"
type textarea "مانجو طبيعي، ثلج وريحان"
click at [395, 105] on textarea at bounding box center [418, 107] width 375 height 69
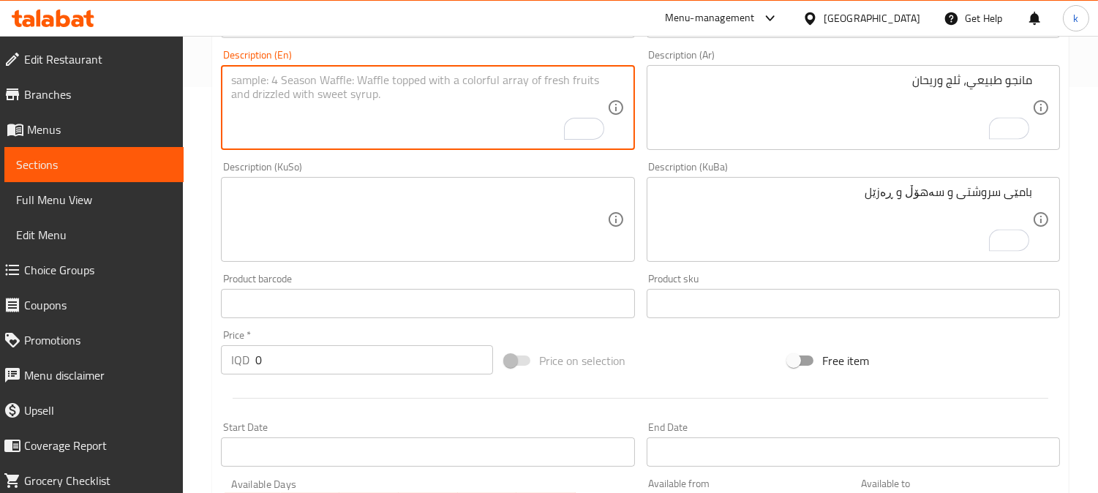
paste textarea "Natural mango, ice and basil"
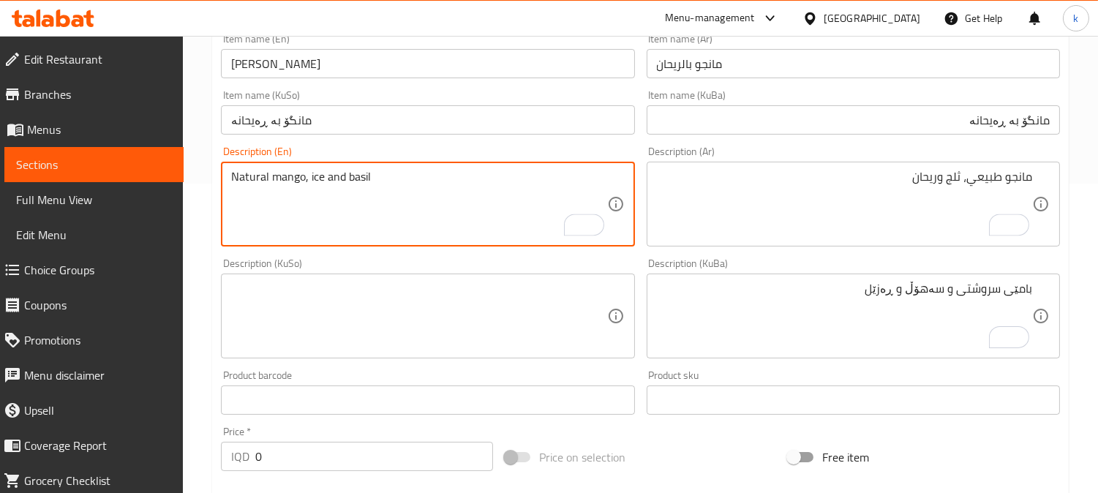
scroll to position [271, 0]
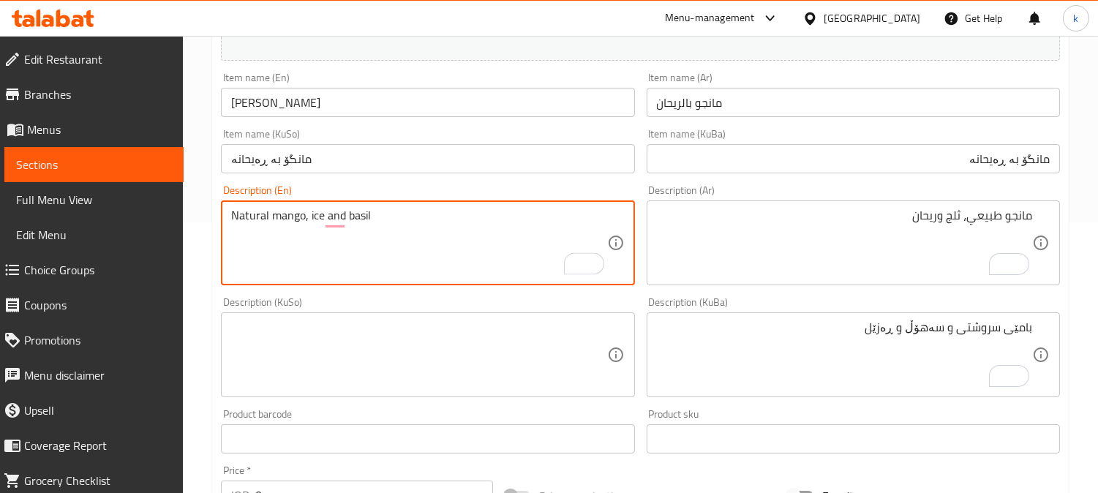
type textarea "Natural mango, ice and basil"
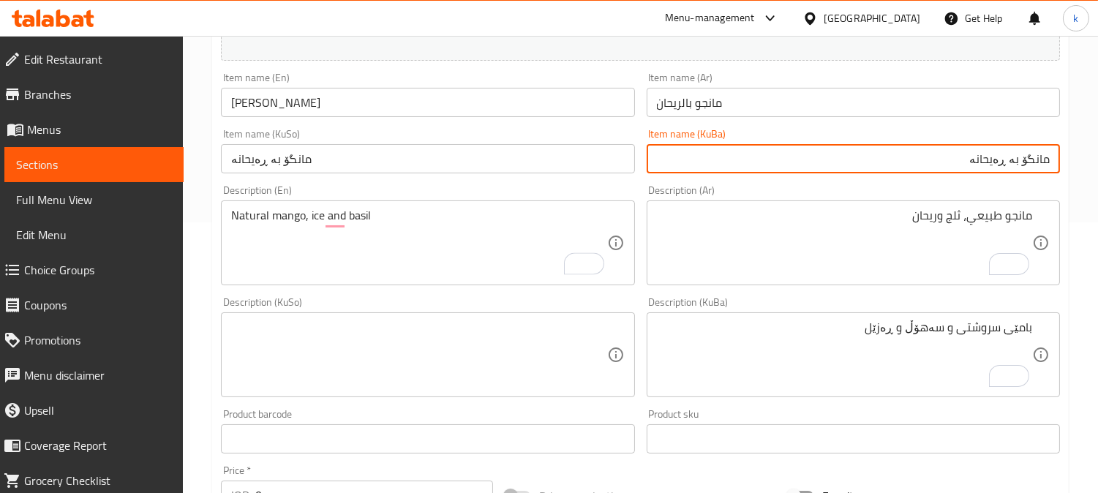
click at [1039, 159] on input "مانگۆ بە ڕەیحانە" at bounding box center [852, 158] width 413 height 29
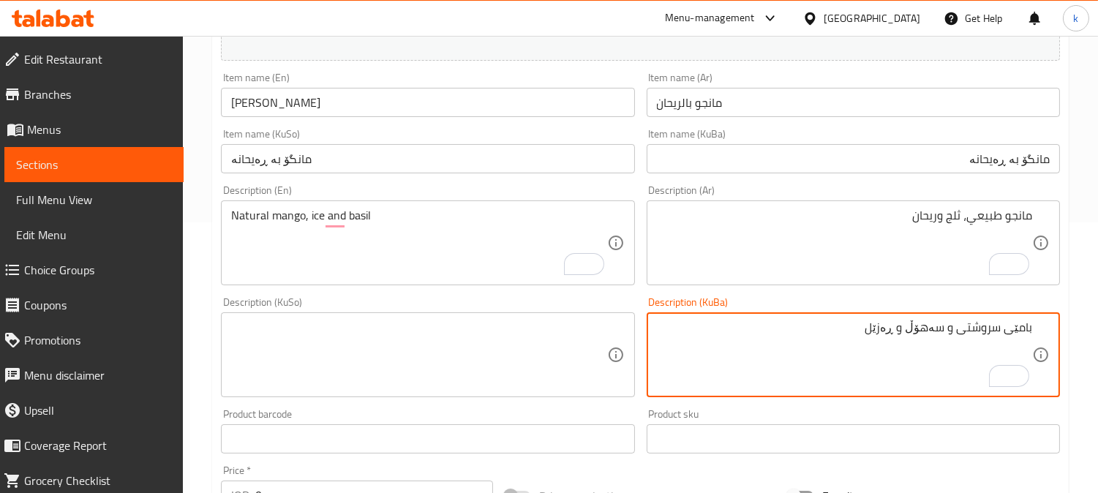
drag, startPoint x: 1012, startPoint y: 329, endPoint x: 1063, endPoint y: 320, distance: 52.1
paste textarea "مانگۆ"
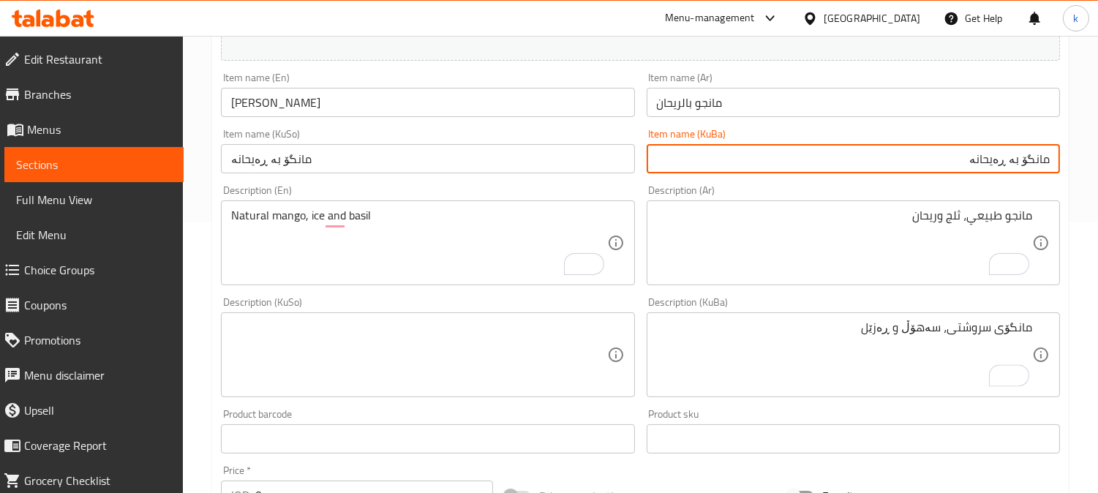
click at [997, 161] on input "مانگۆ بە ڕەیحانە" at bounding box center [852, 158] width 413 height 29
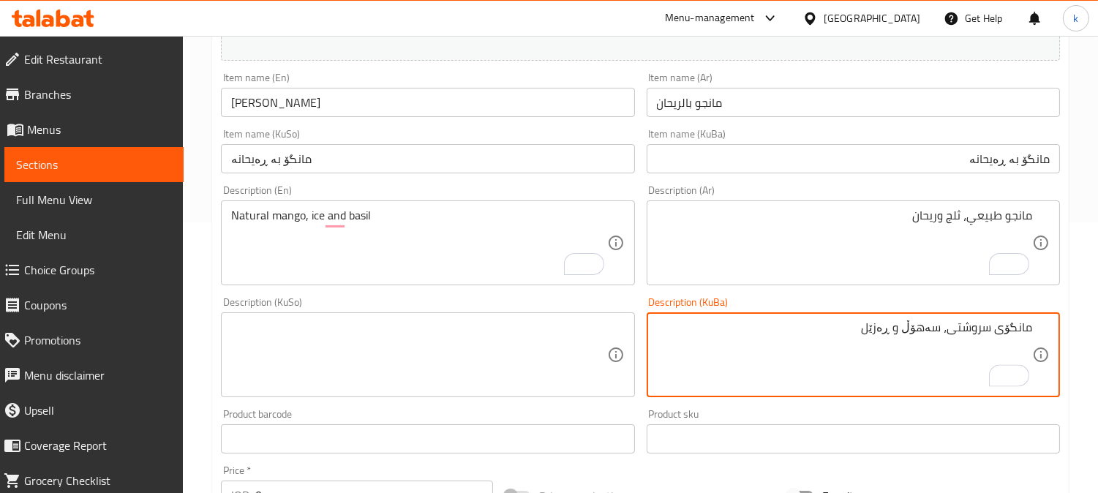
click at [886, 333] on textarea "مانگۆی سروشتی، سەهۆڵ و ڕەزێل" at bounding box center [844, 354] width 375 height 69
paste textarea "یحانە"
click at [921, 329] on textarea "مانگۆی سروشتی، سەهۆڵ و ڕەیحانە" at bounding box center [844, 354] width 375 height 69
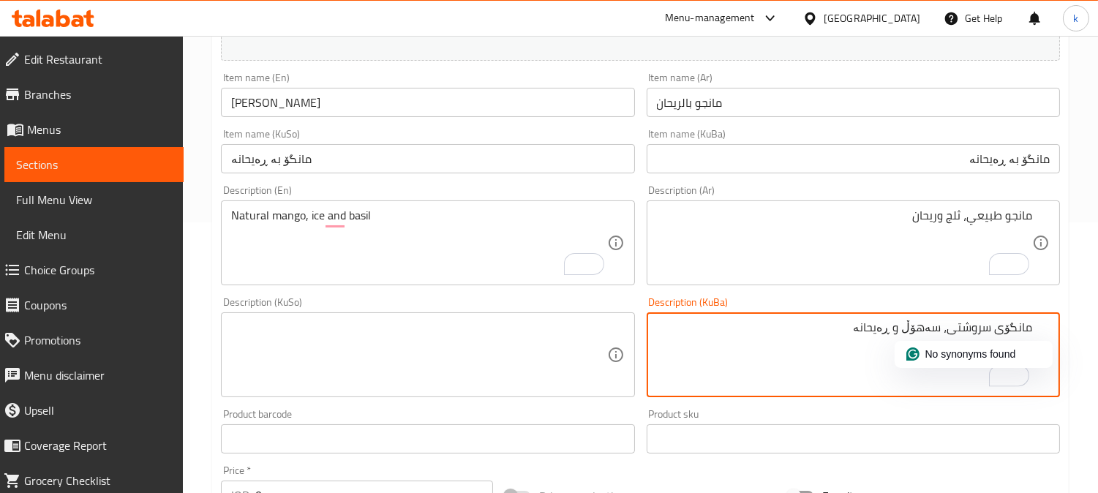
type textarea "مانگۆی سروشتی، سەهۆڵ و ڕەیحانە"
click at [459, 370] on textarea at bounding box center [418, 354] width 375 height 69
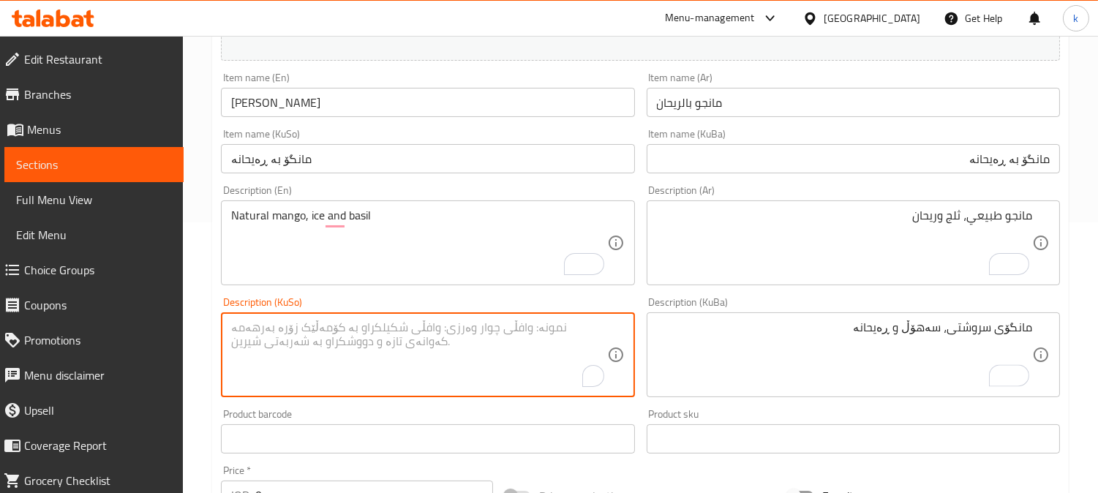
paste textarea "مانگۆی سروشتی، سەهۆڵ و ڕەیحانە"
type textarea "مانگۆی سروشتی، سەهۆڵ و ڕەیحانە"
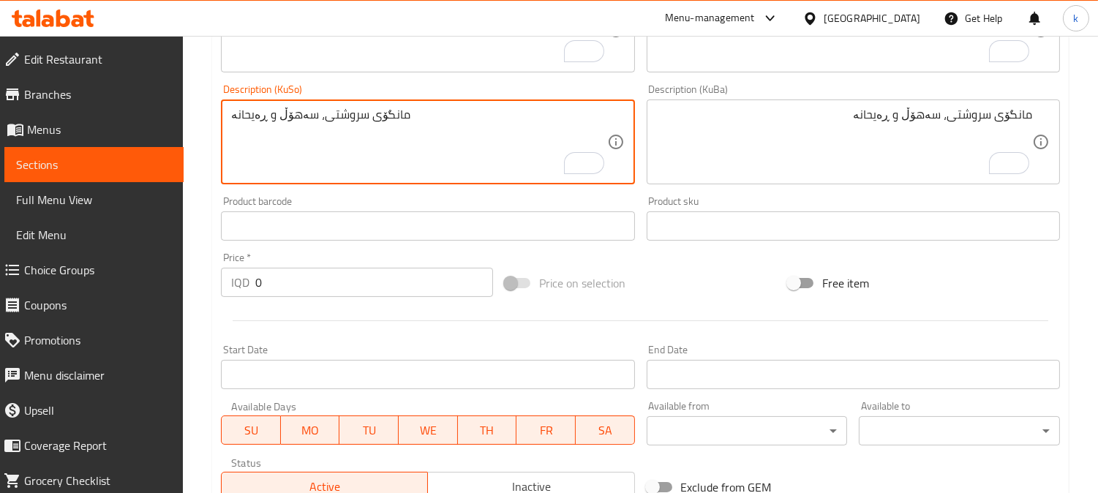
scroll to position [542, 0]
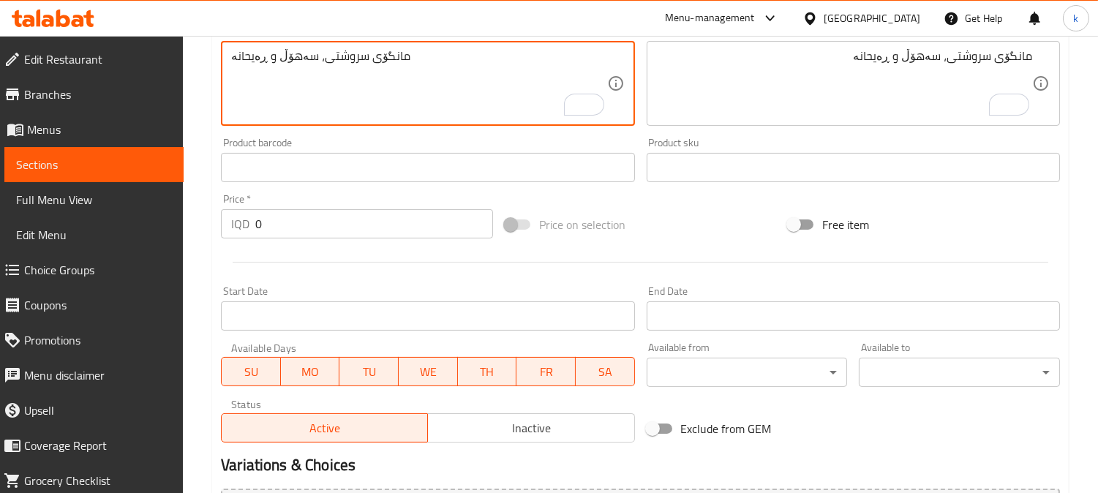
drag, startPoint x: 273, startPoint y: 229, endPoint x: 203, endPoint y: 235, distance: 71.2
click at [203, 235] on div "Home / Restaurants management / Menus / Sections / item / create Special Host C…" at bounding box center [640, 77] width 915 height 1166
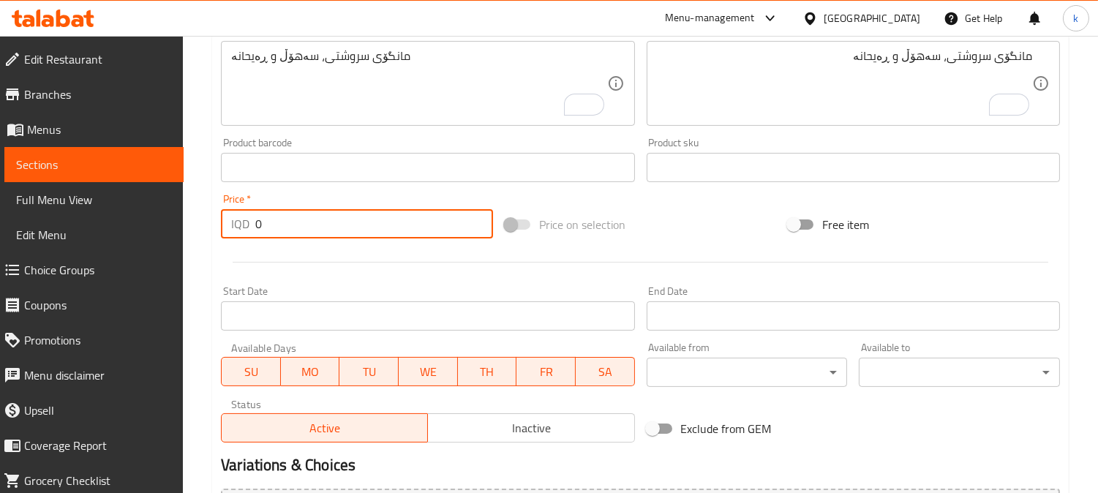
paste input "650"
type input "6500"
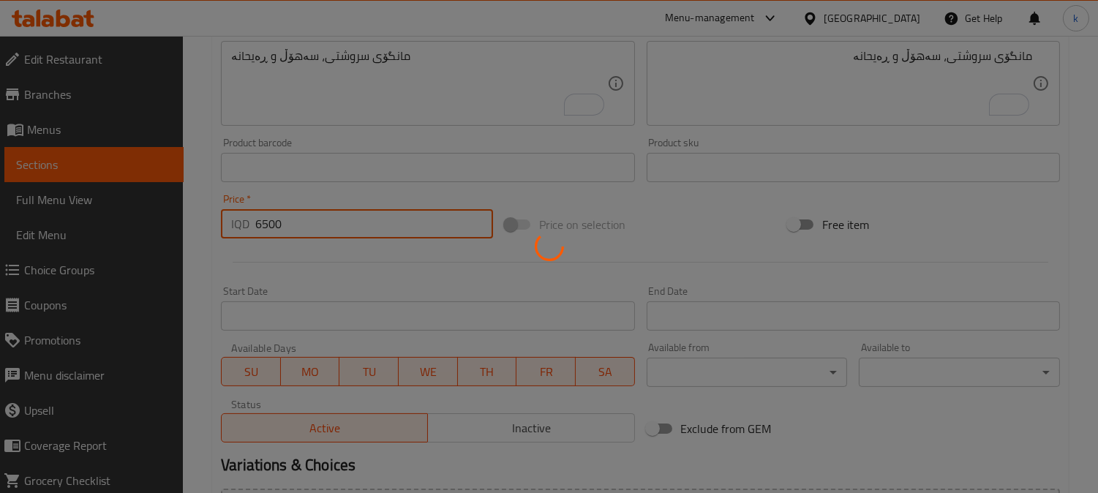
type input "0"
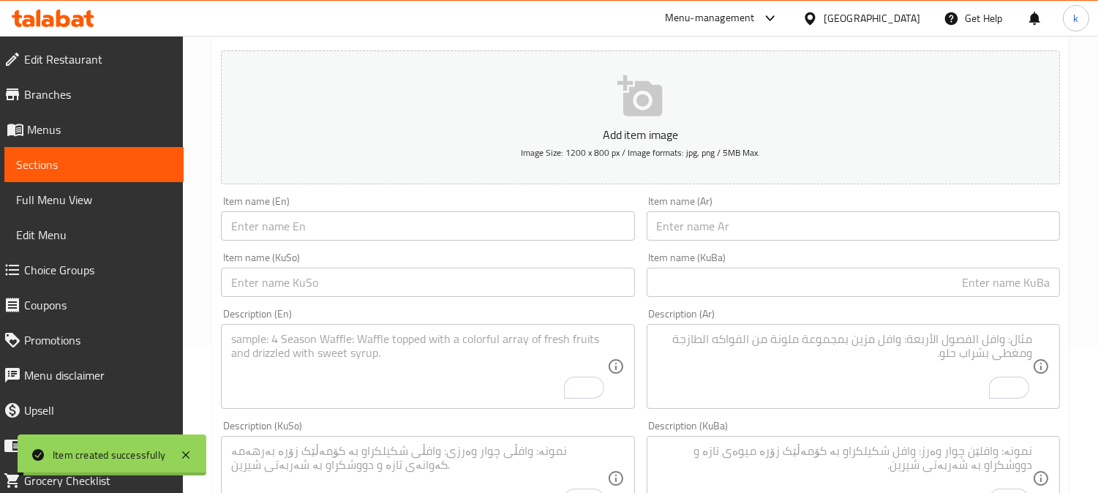
scroll to position [0, 0]
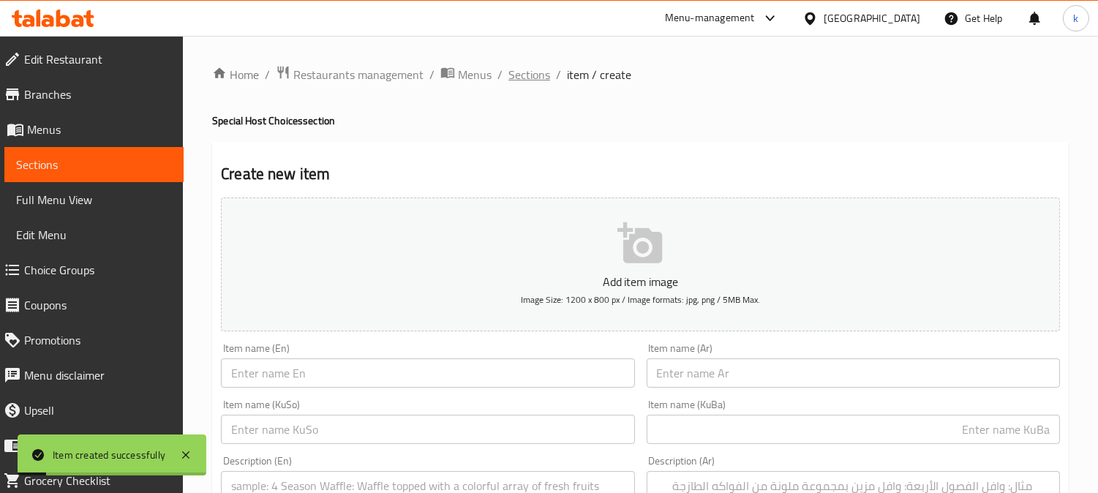
click at [529, 79] on span "Sections" at bounding box center [529, 75] width 42 height 18
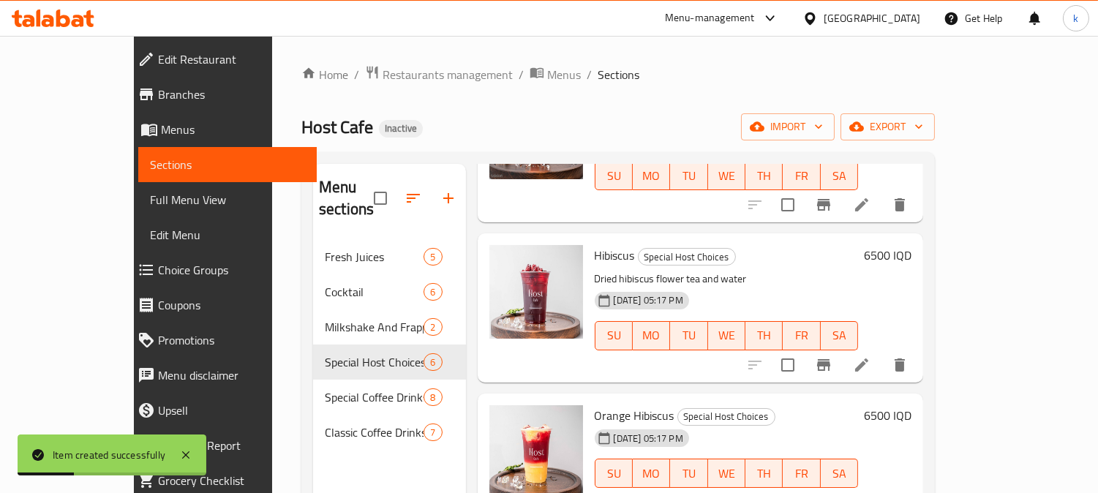
scroll to position [205, 0]
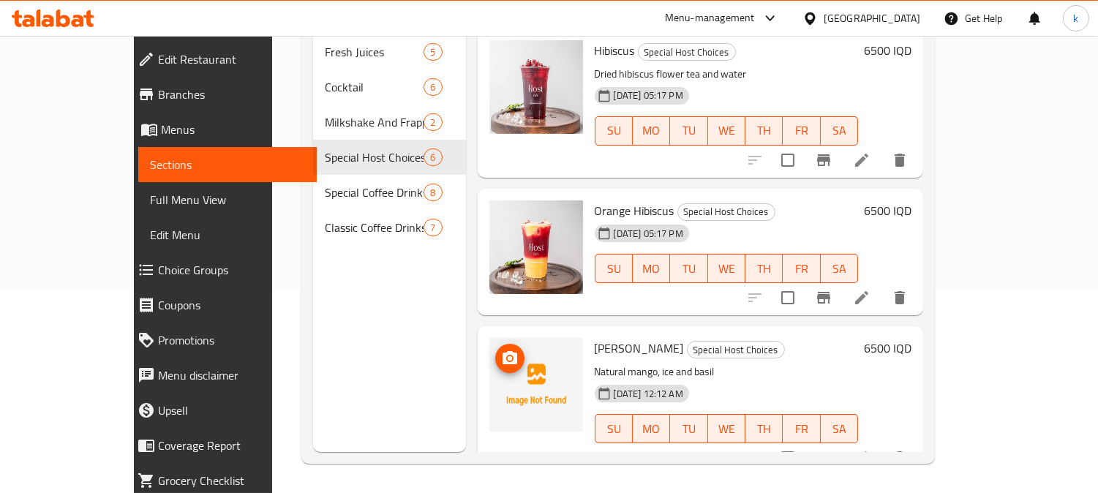
click at [489, 350] on img at bounding box center [536, 385] width 94 height 94
click at [502, 351] on icon "upload picture" at bounding box center [509, 357] width 15 height 13
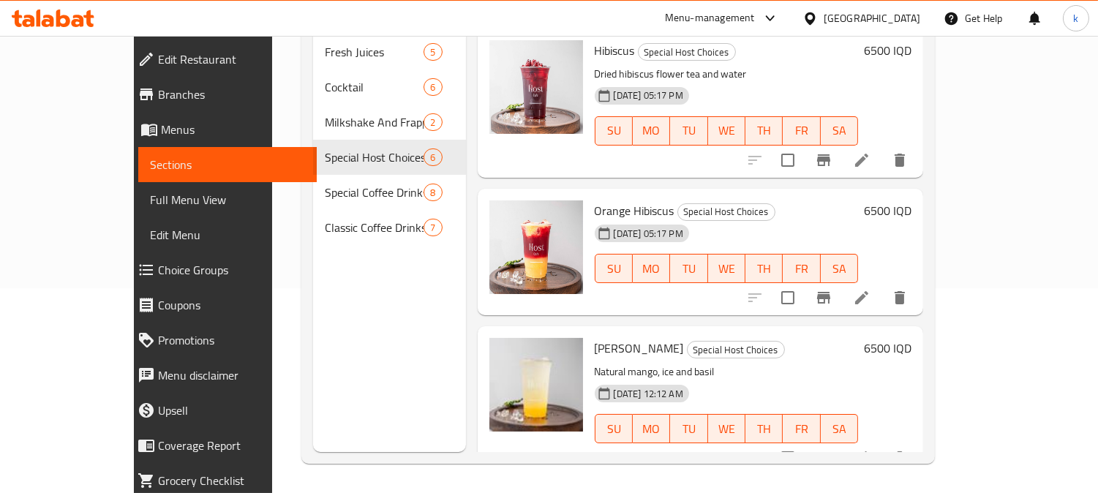
click at [594, 337] on span "Basil Mango" at bounding box center [638, 348] width 89 height 22
copy h6 "Basil Mango"
click at [150, 193] on span "Full Menu View" at bounding box center [228, 200] width 156 height 18
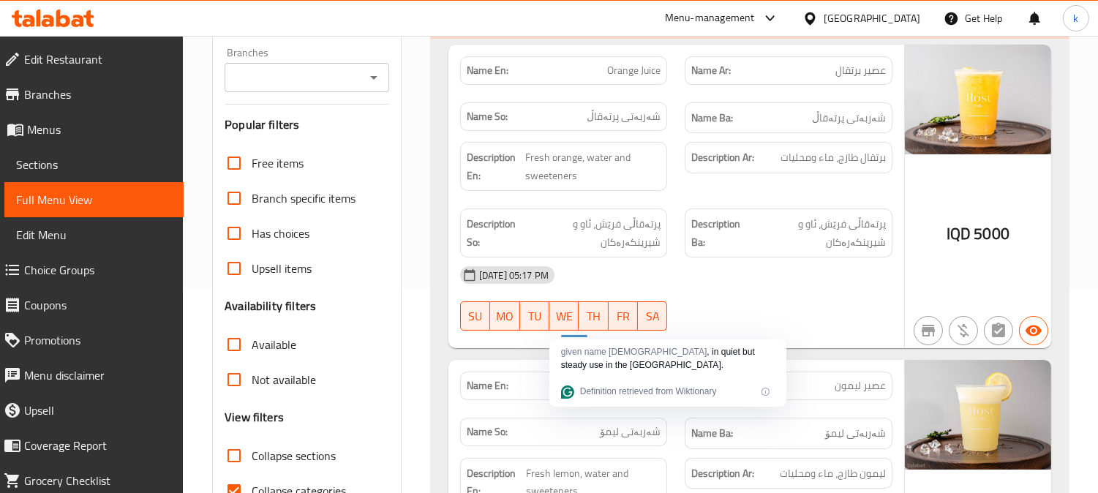
click at [279, 69] on input "Branches" at bounding box center [295, 77] width 132 height 20
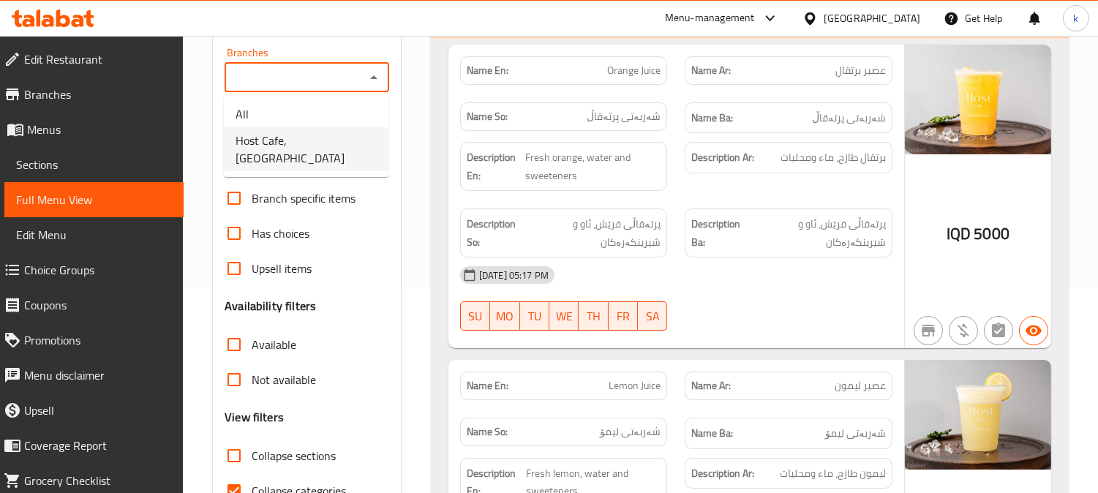
click at [290, 137] on span "Host Cafe, Al Jumhuriyah" at bounding box center [305, 149] width 141 height 35
type input "Host Cafe, Al Jumhuriyah"
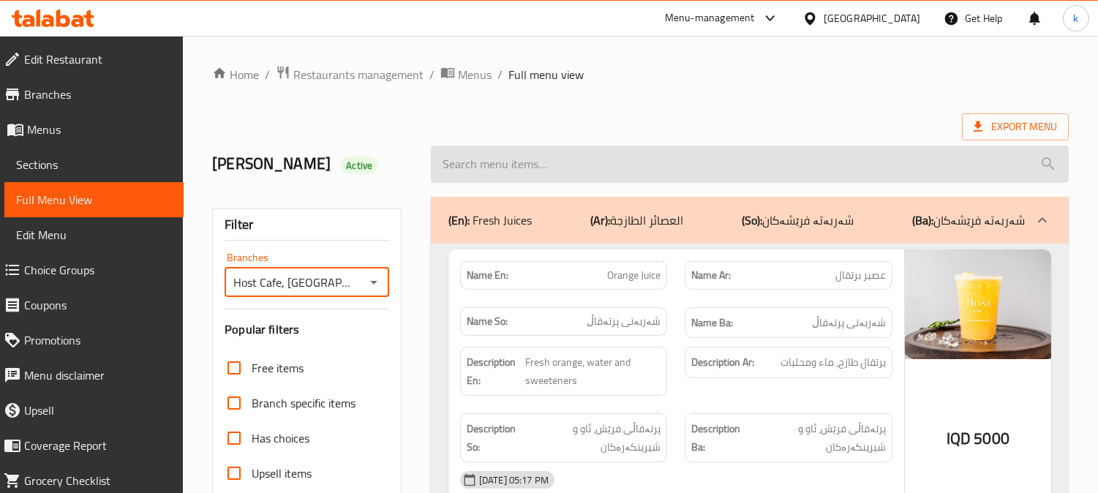
click at [508, 174] on input "search" at bounding box center [750, 164] width 638 height 37
paste input "Basil Mango"
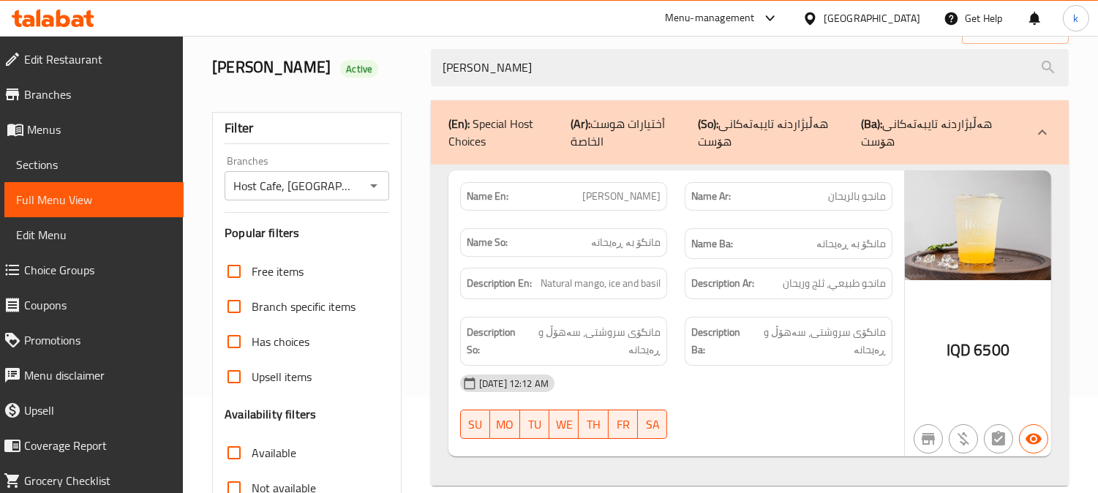
scroll to position [135, 0]
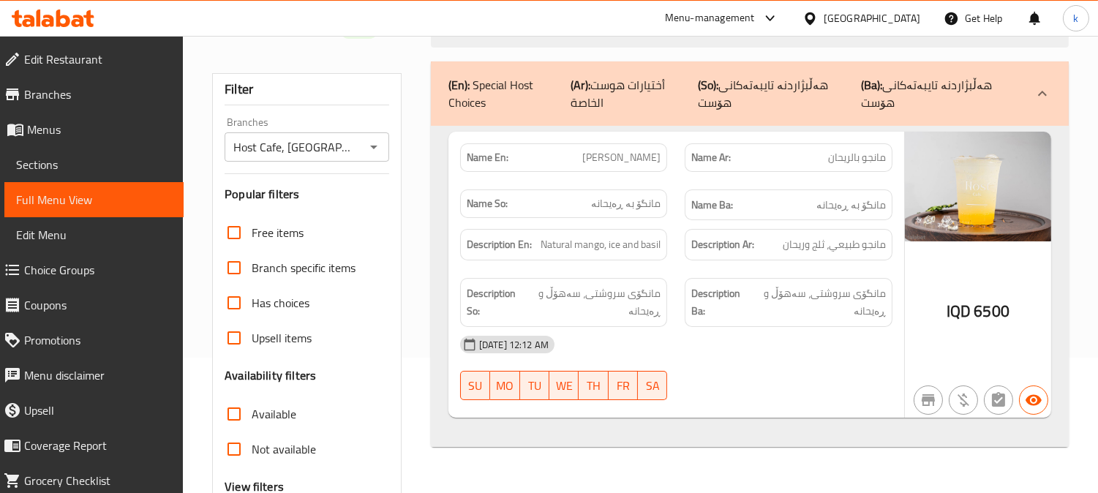
type input "Basil Mango"
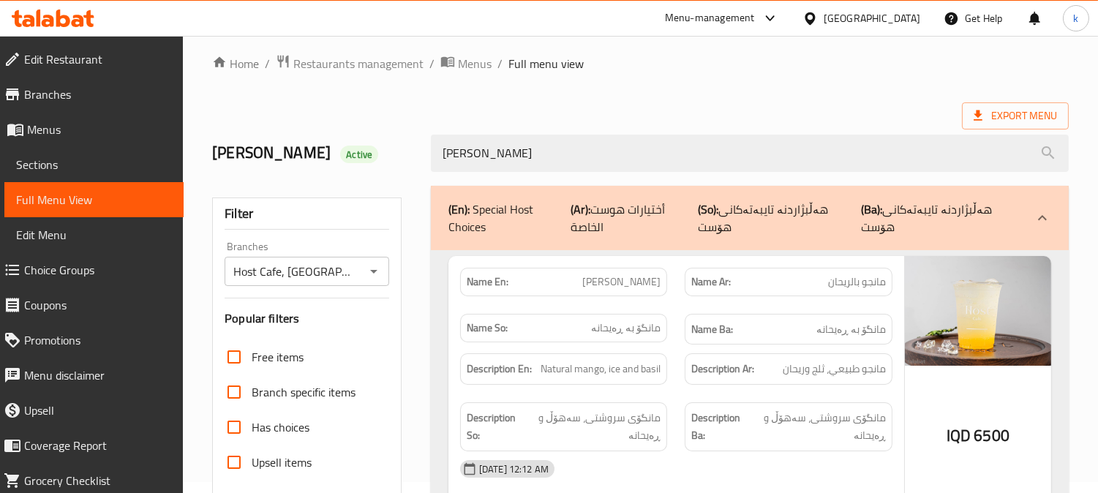
scroll to position [0, 0]
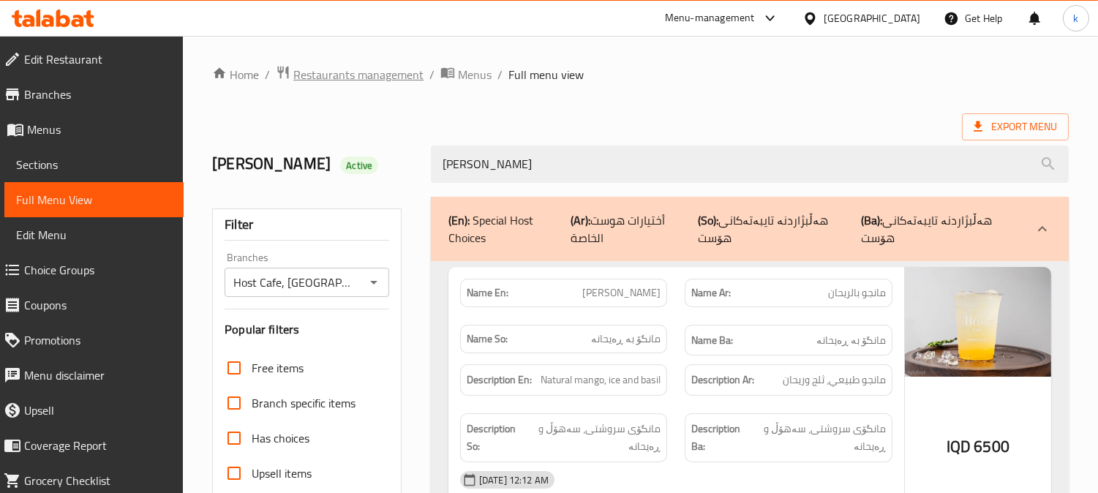
click at [347, 74] on span "Restaurants management" at bounding box center [358, 75] width 130 height 18
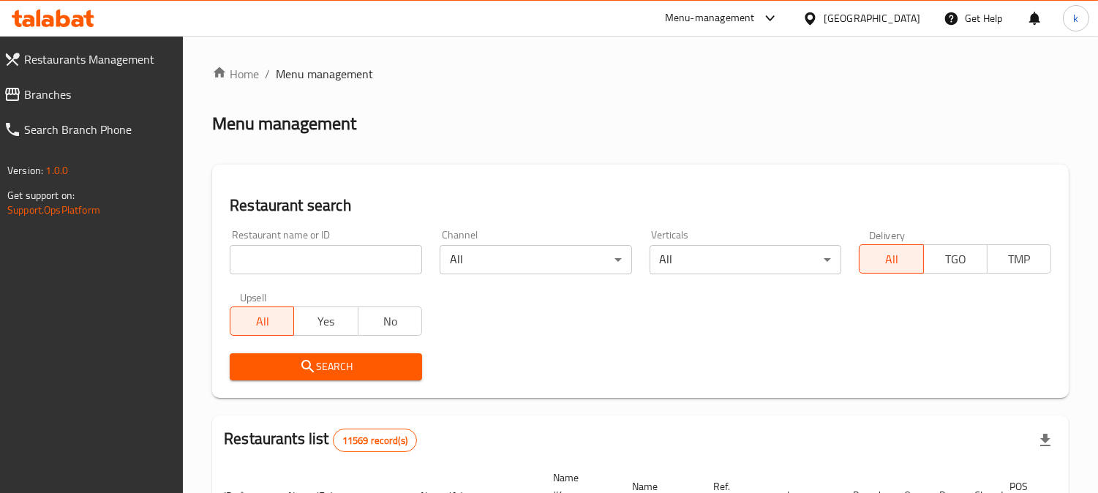
click at [279, 249] on input "search" at bounding box center [326, 259] width 192 height 29
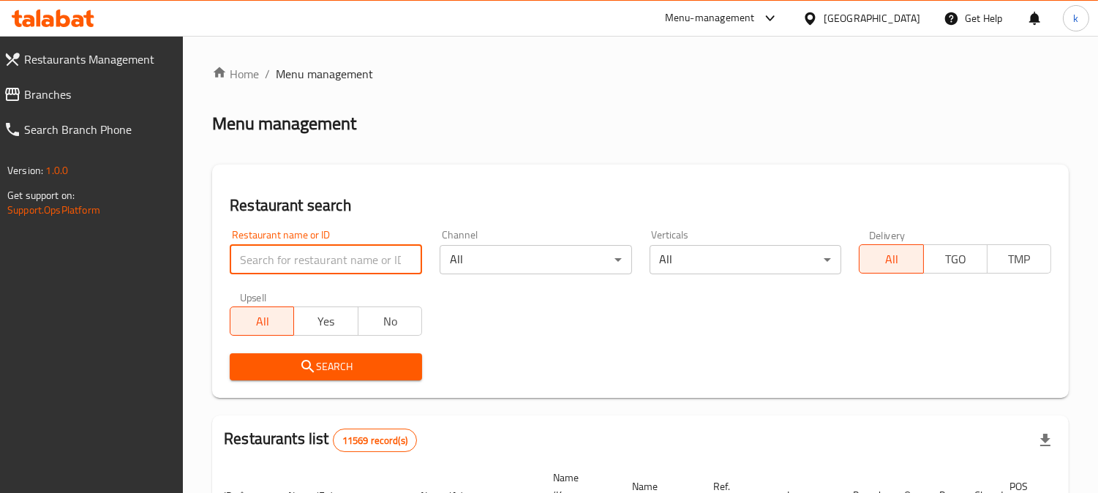
paste input "Ali Haidar Double Restaurant"
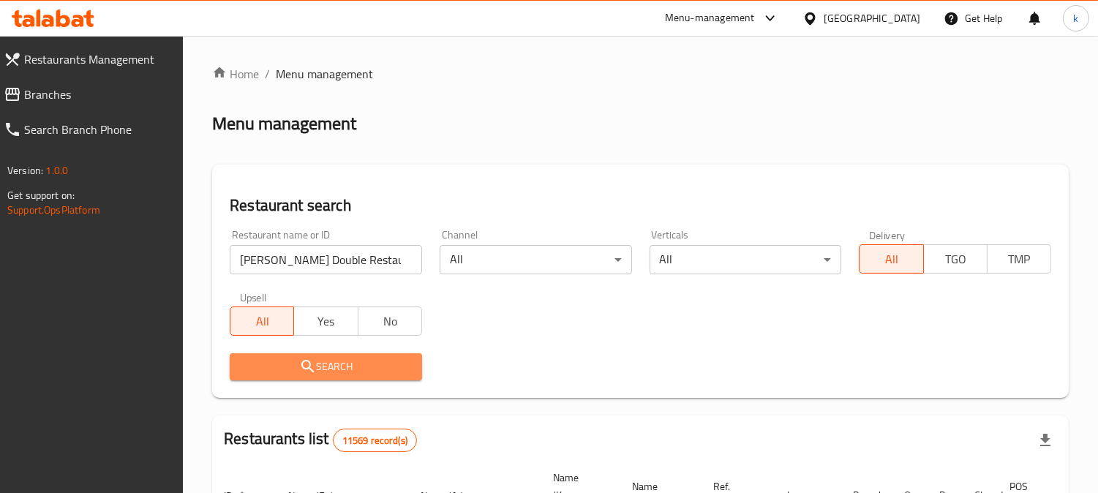
click at [284, 367] on span "Search" at bounding box center [325, 367] width 169 height 18
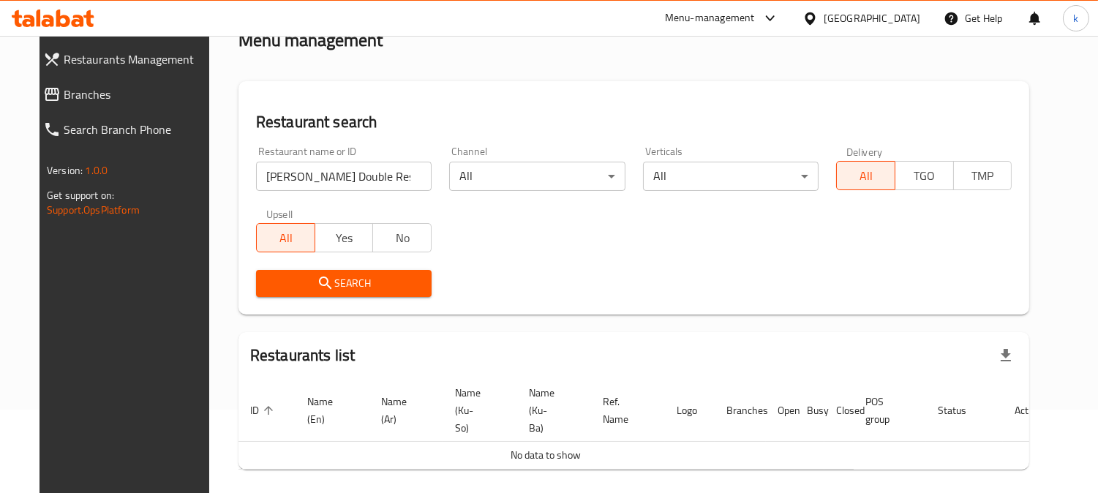
scroll to position [121, 0]
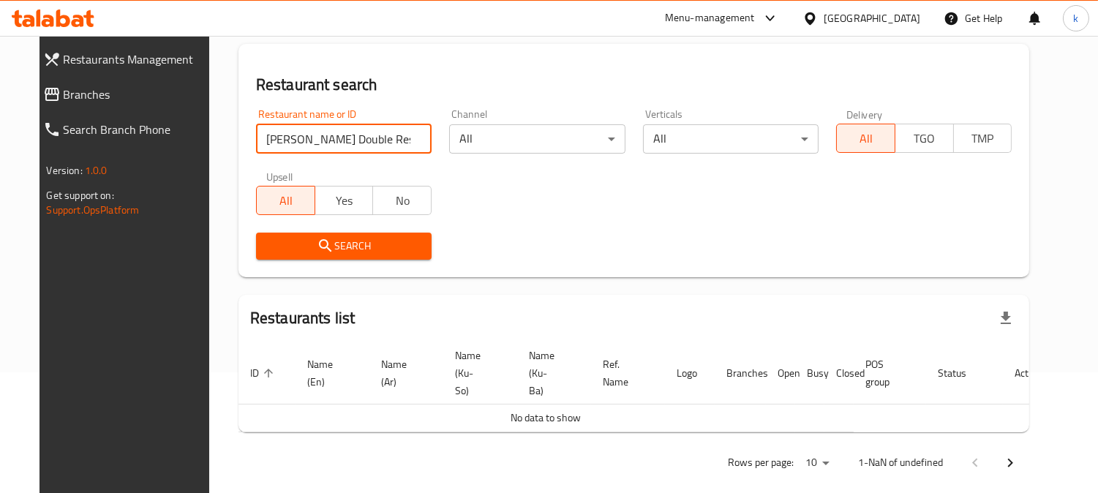
click at [378, 134] on input "Ali Haidar Double Restaurant" at bounding box center [343, 138] width 175 height 29
type input "Ali Haidar Double Restaur"
click button "Search" at bounding box center [343, 246] width 175 height 27
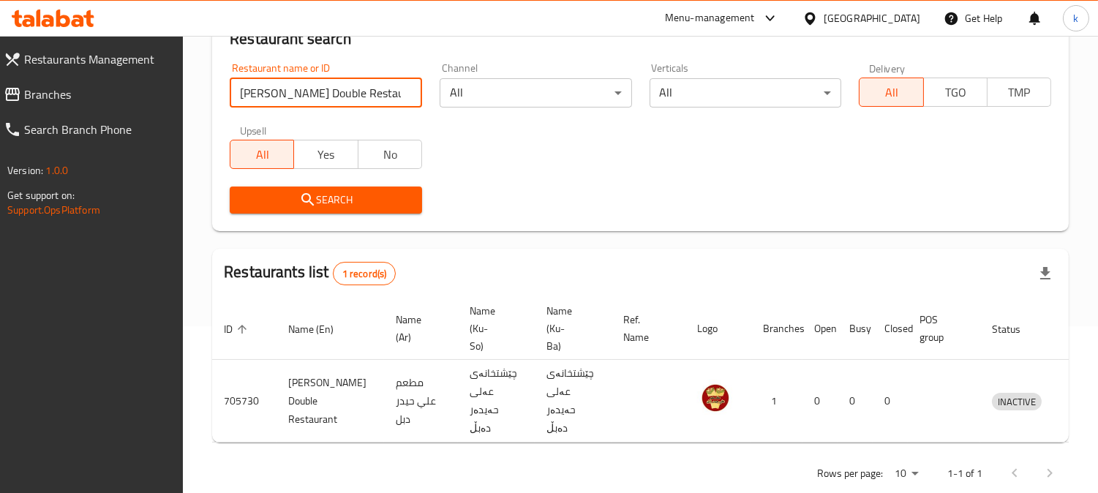
scroll to position [189, 0]
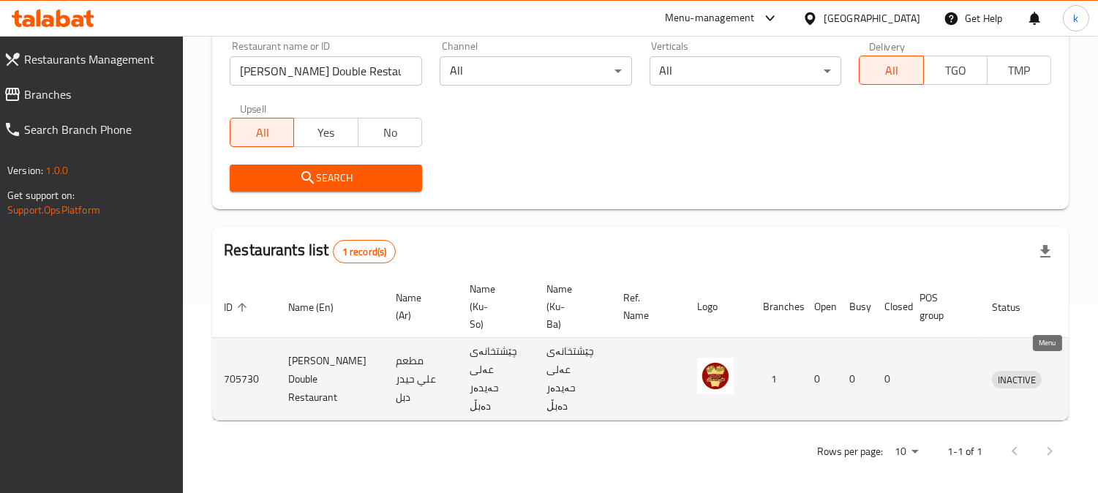
click at [1071, 377] on icon "enhanced table" at bounding box center [1080, 379] width 18 height 18
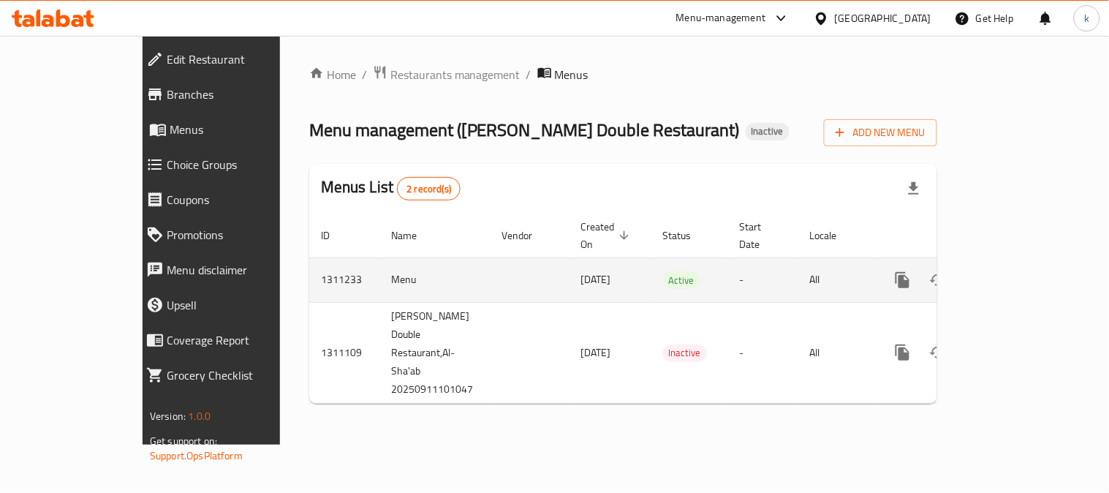
click at [1017, 271] on icon "enhanced table" at bounding box center [1009, 280] width 18 height 18
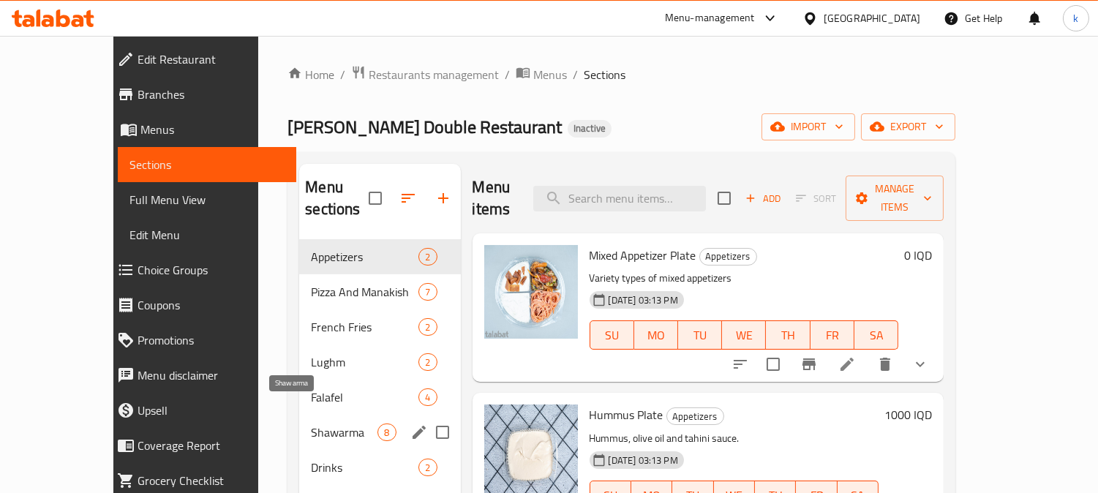
click at [311, 423] on span "Shawarma" at bounding box center [344, 432] width 67 height 18
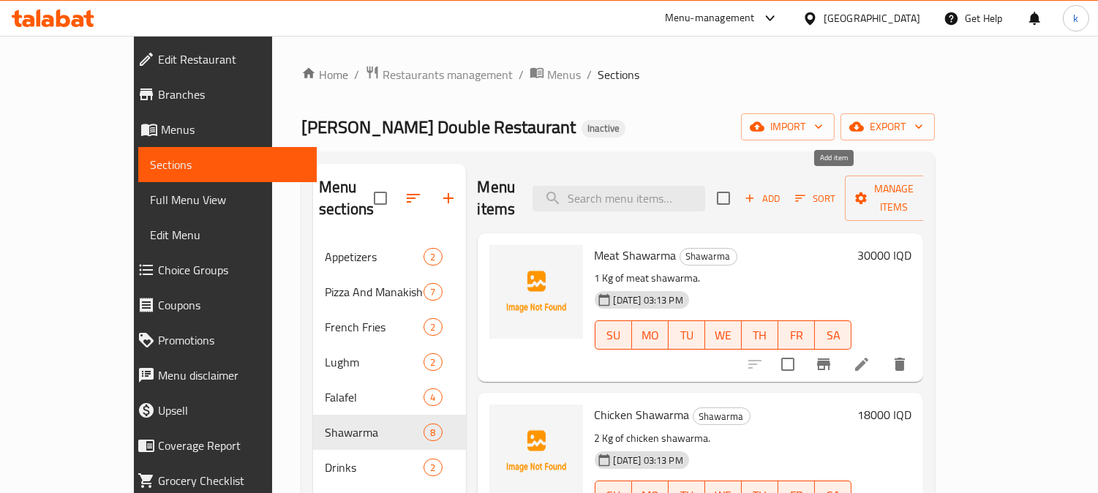
click at [756, 192] on icon "button" at bounding box center [749, 198] width 13 height 13
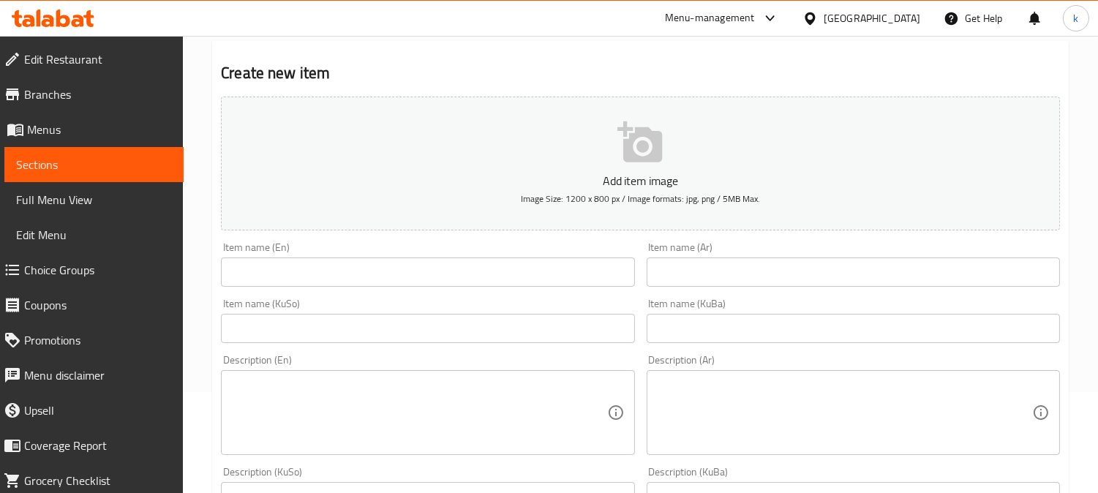
scroll to position [135, 0]
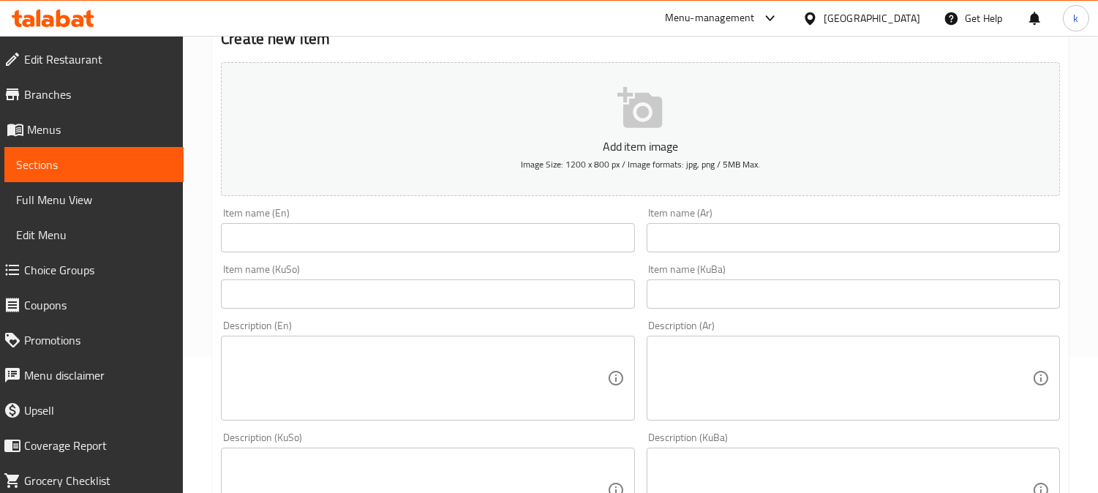
drag, startPoint x: 719, startPoint y: 297, endPoint x: 709, endPoint y: 294, distance: 9.9
click at [714, 295] on input "text" at bounding box center [852, 293] width 413 height 29
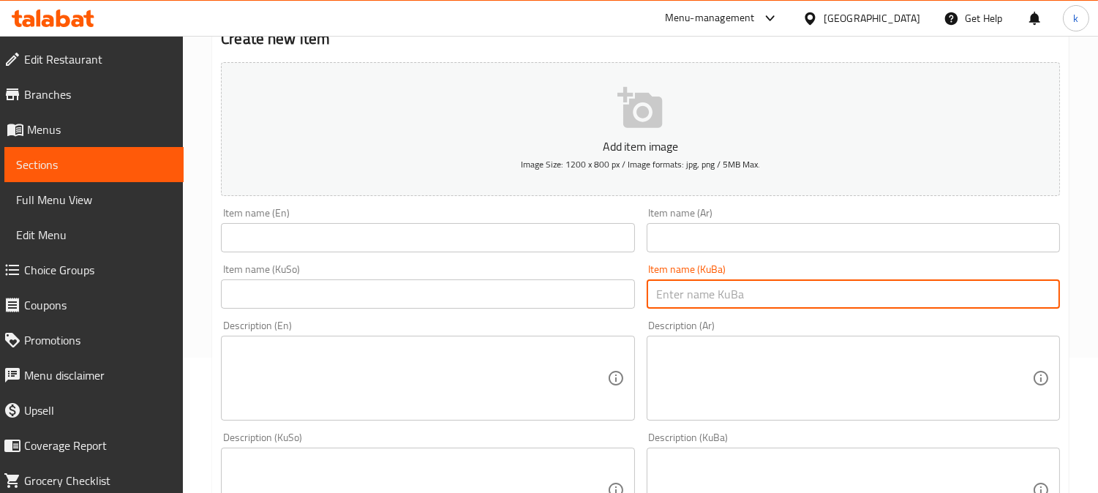
paste input "سەندویچی مریشک"
type input "سەندویچی مریشک"
drag, startPoint x: 586, startPoint y: 287, endPoint x: 675, endPoint y: 252, distance: 96.1
click at [586, 287] on input "text" at bounding box center [427, 293] width 413 height 29
paste input "سەندویچی مریشک"
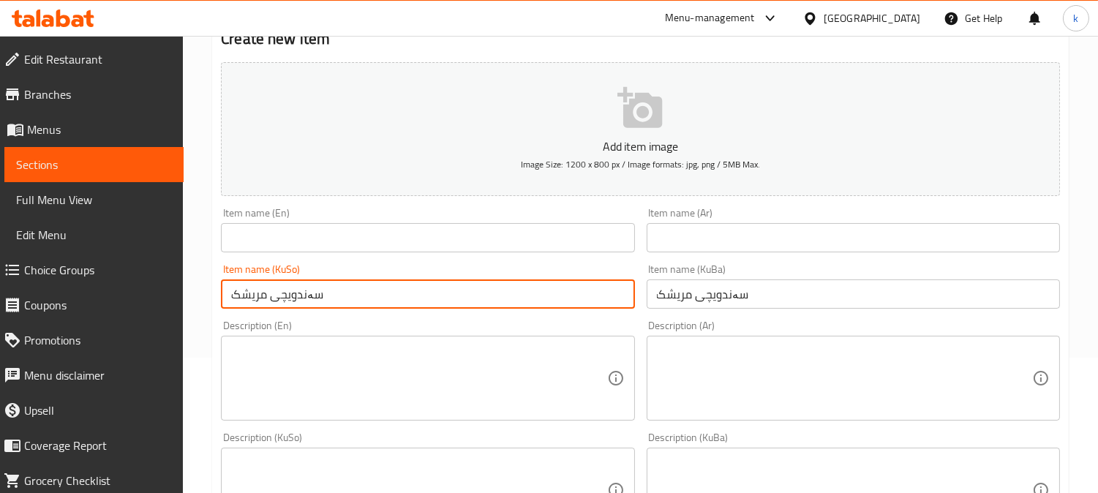
type input "سەندویچی مریشک"
click at [704, 235] on input "text" at bounding box center [852, 237] width 413 height 29
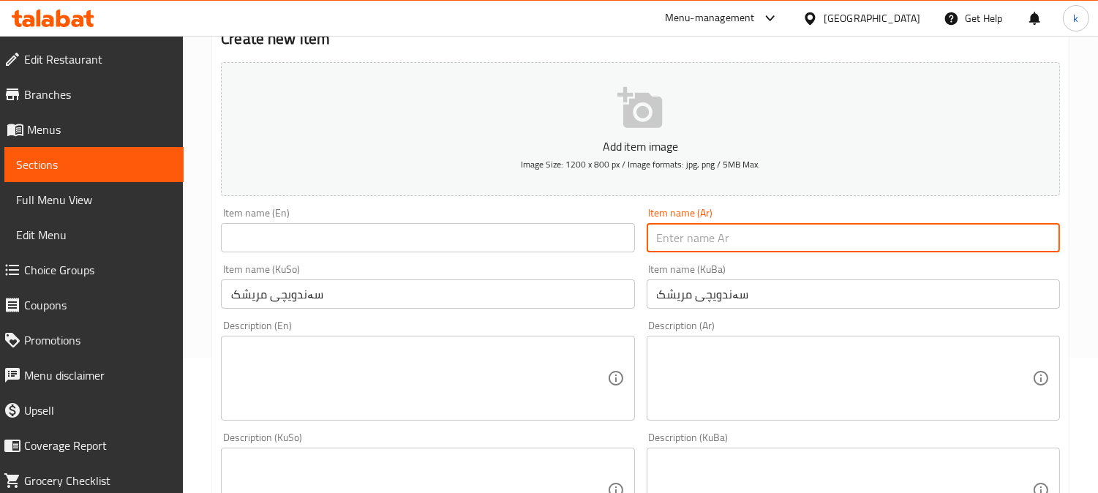
paste input "سندويتش دجاج"
type input "سندويتش دجاج"
click at [355, 234] on input "text" at bounding box center [427, 237] width 413 height 29
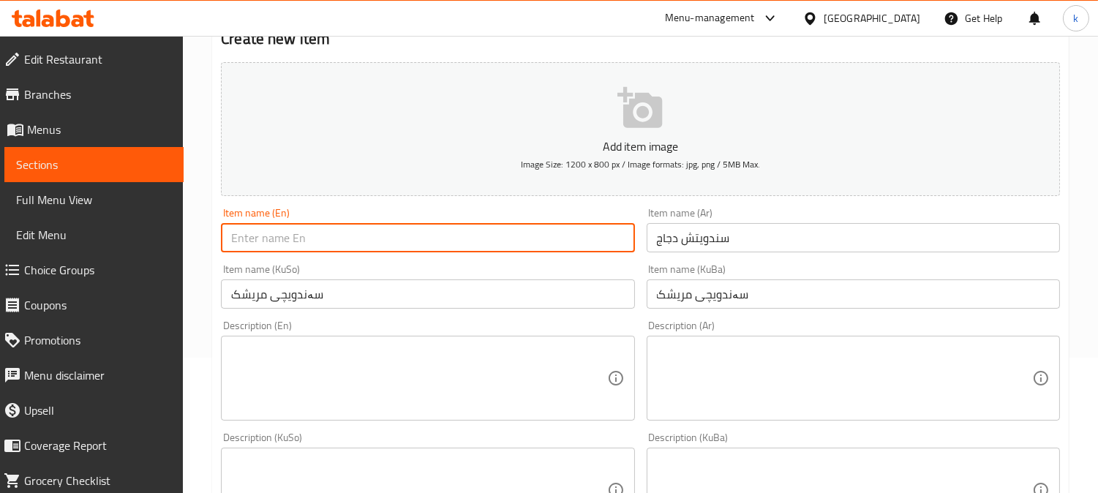
paste input "Chicken Sandwich"
type input "Chicken Sandwich"
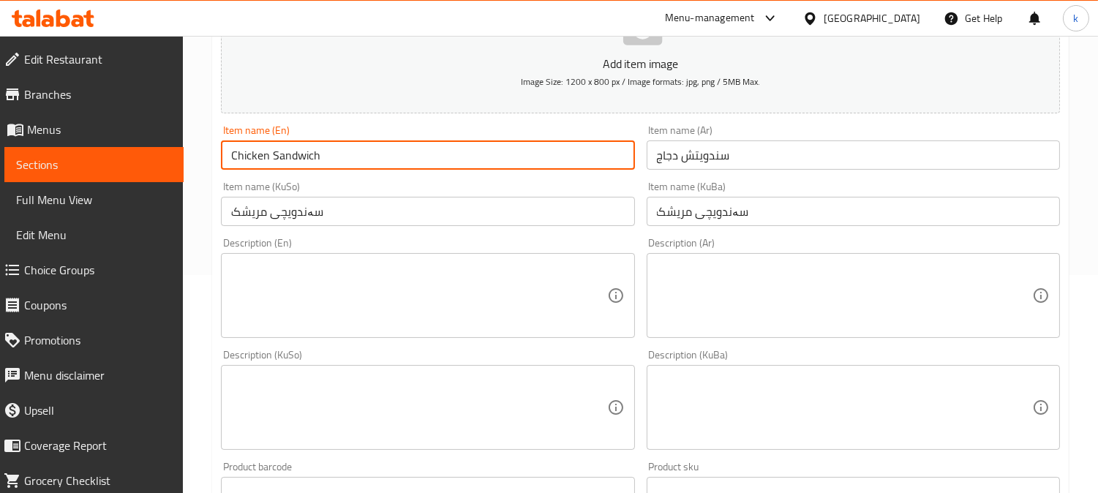
scroll to position [271, 0]
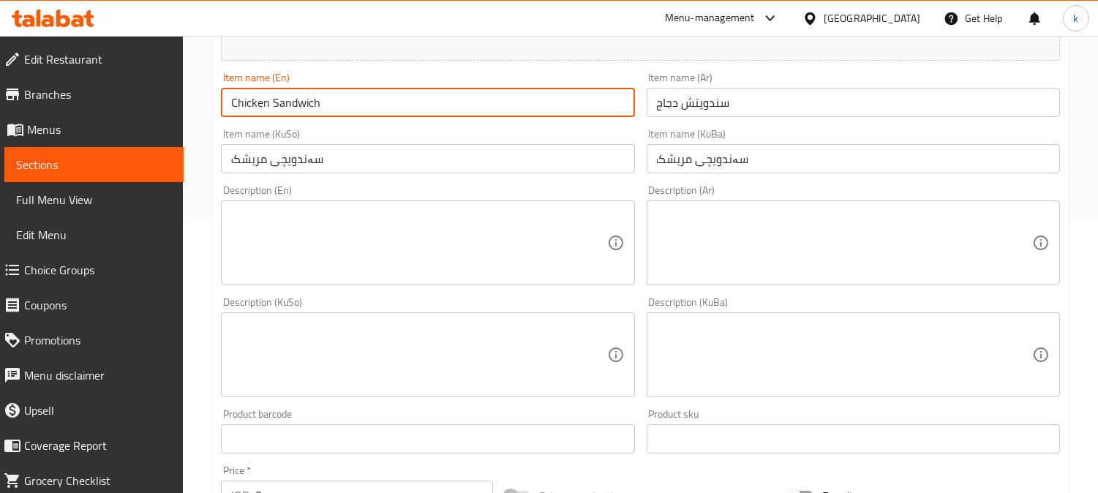
click at [831, 366] on textarea at bounding box center [844, 354] width 375 height 69
paste textarea "نانی فەرەنسی و شاورمەی مریشک و ترشیات و سۆسی سیر"
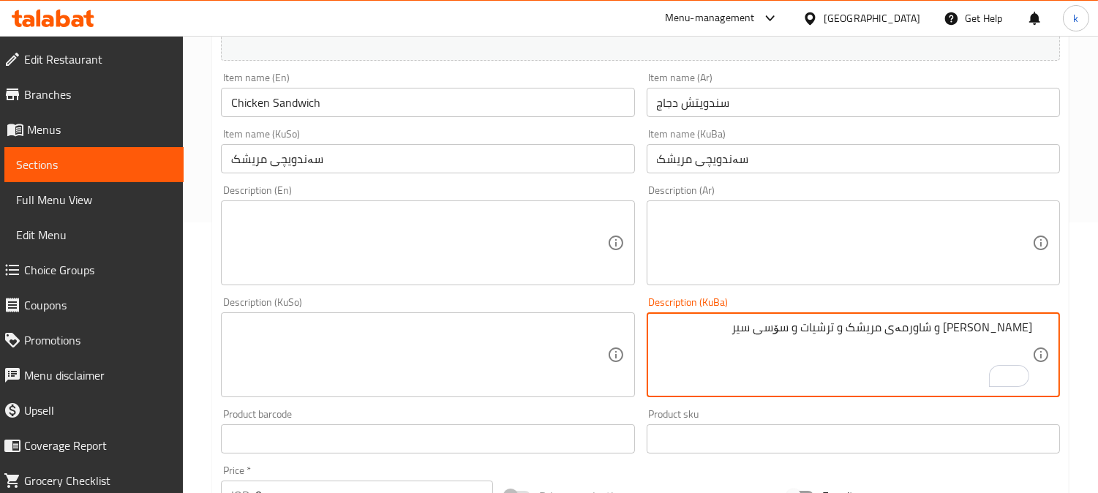
type textarea "نانی فەرەنسی و شاورمەی مریشک و ترشیات و سۆسی سیر"
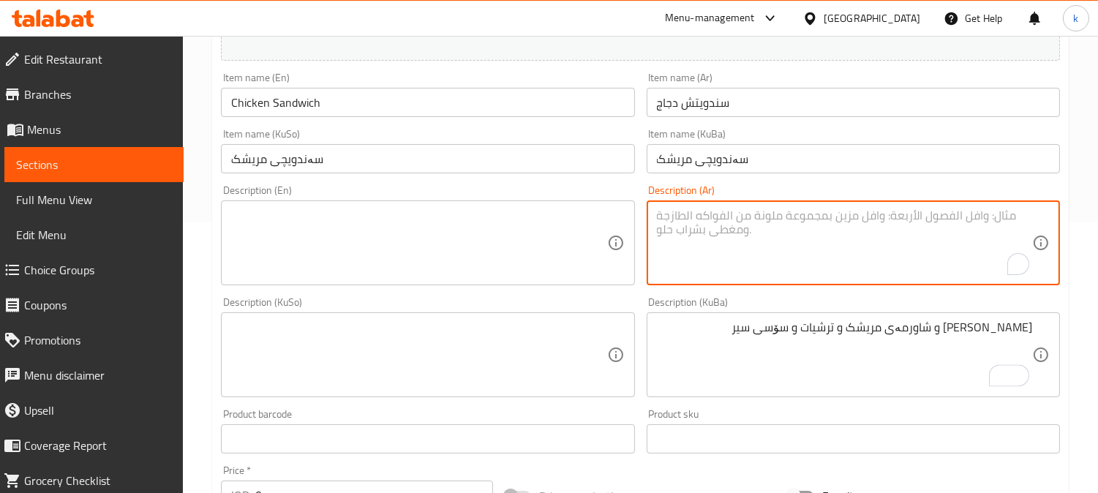
click at [819, 245] on textarea "To enrich screen reader interactions, please activate Accessibility in Grammarl…" at bounding box center [844, 242] width 375 height 69
paste textarea "صمون فرنسي، شاورما دجاج، مخلل وثومية"
type textarea "صمون فرنسي، شاورما دجاج، مخلل وثومية"
click at [368, 241] on textarea at bounding box center [418, 242] width 375 height 69
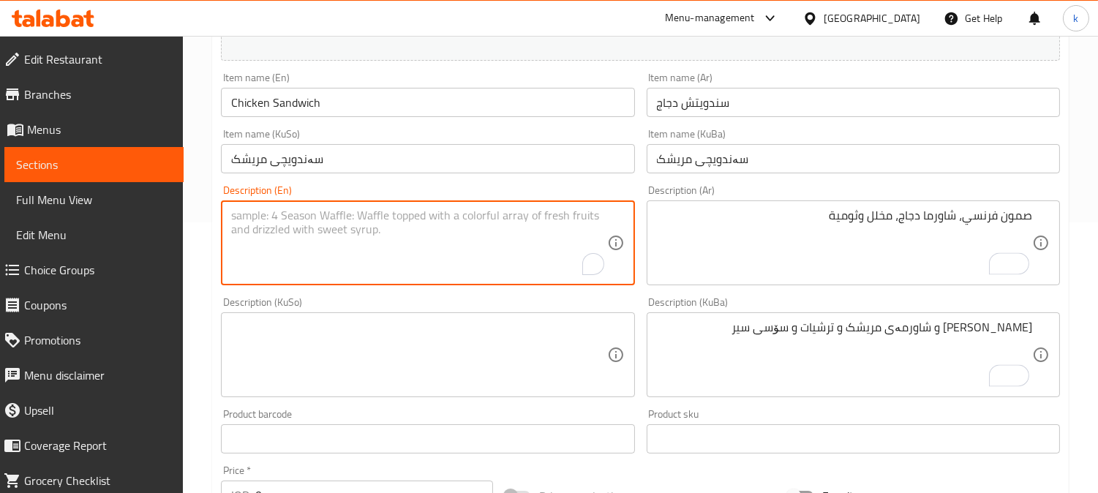
paste textarea "French bread, chicken shawarma, pickles and garlic sauce"
type textarea "French bread, chicken shawarma, pickles and garlic sauce"
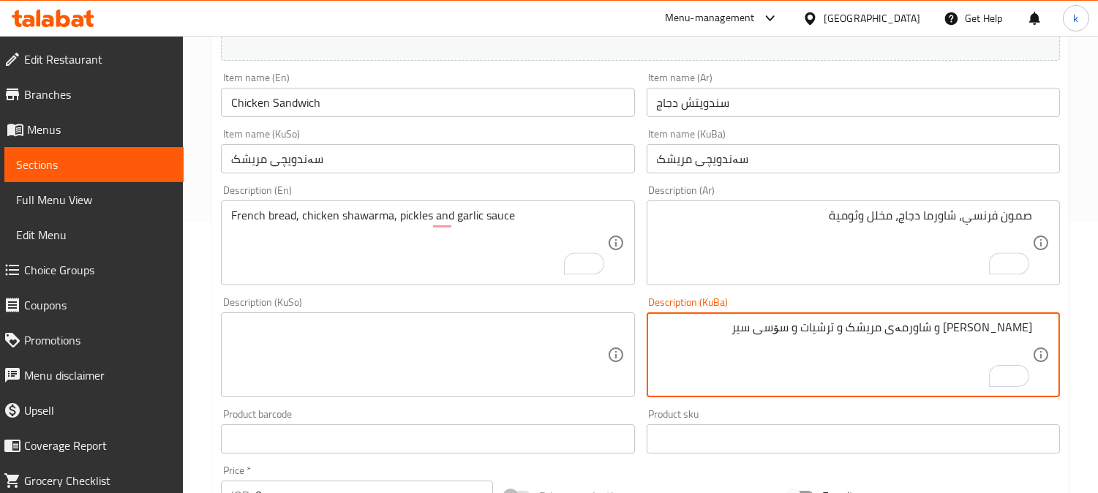
drag, startPoint x: 1014, startPoint y: 330, endPoint x: 1043, endPoint y: 328, distance: 30.1
click at [874, 330] on textarea "سەموونی فەرەنسی، شاورمەی مریشک، ترشیات و سیراو" at bounding box center [844, 354] width 375 height 69
type textarea "سەموونی فەرەنسی، شاورمەی مریشک، ترشیات و سیراو"
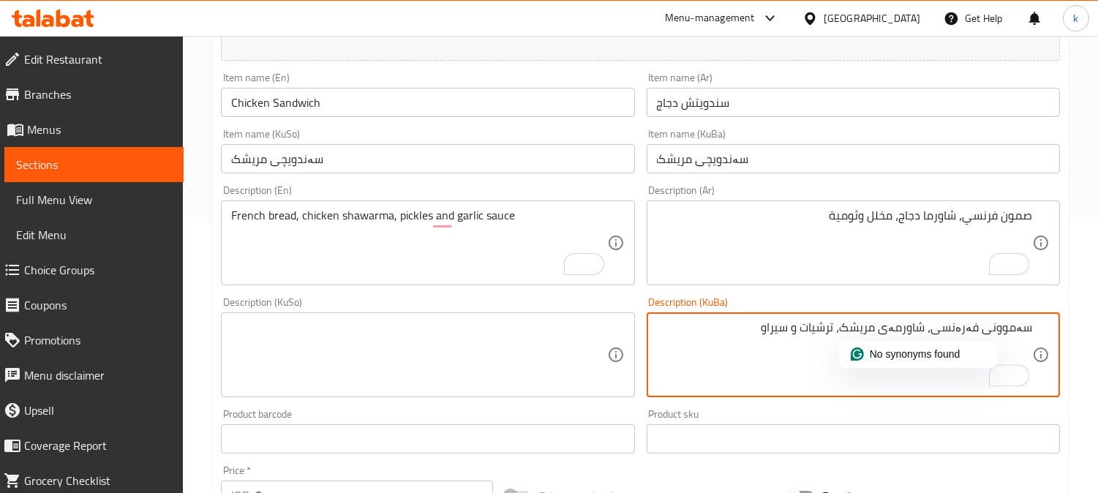
click at [443, 326] on textarea at bounding box center [418, 354] width 375 height 69
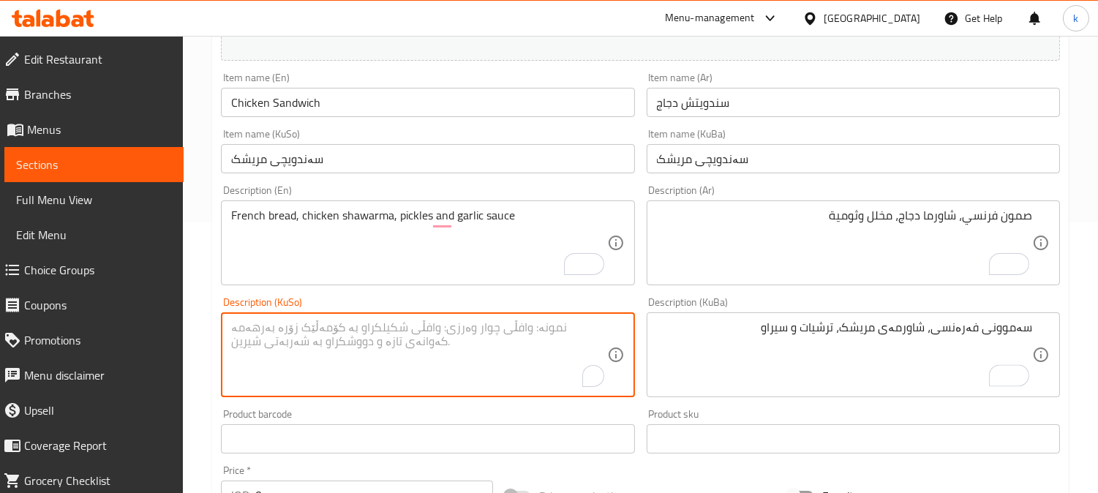
paste textarea "سەموونی فەرەنسی، شاورمەی مریشک، ترشیات و سیراو"
type textarea "سەموونی فەرەنسی، شاورمەی مریشک، ترشیات و سیراو"
click at [278, 217] on textarea "French bread, chicken shawarma, pickles and garlic sauce" at bounding box center [418, 242] width 375 height 69
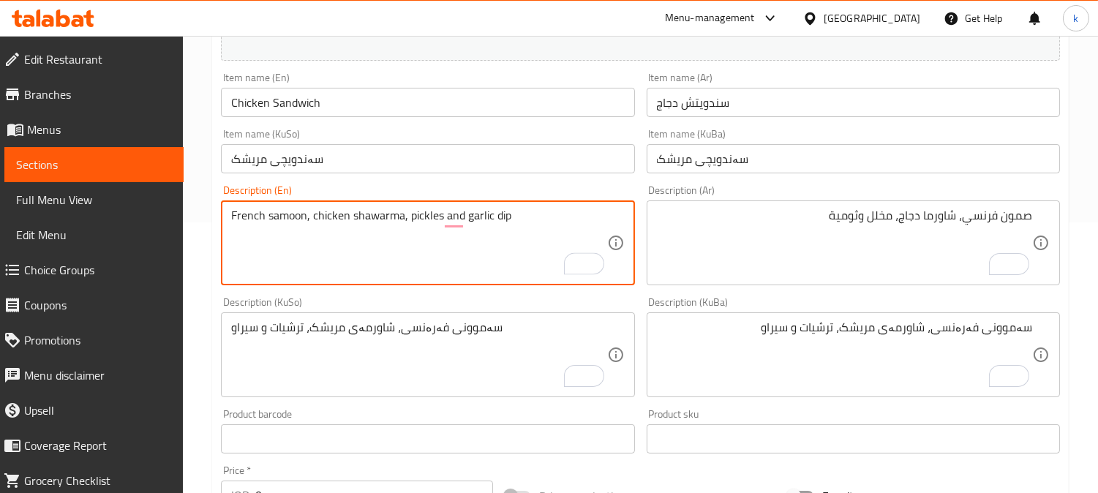
type textarea "French samoon, chicken shawarma, pickles and garlic dip"
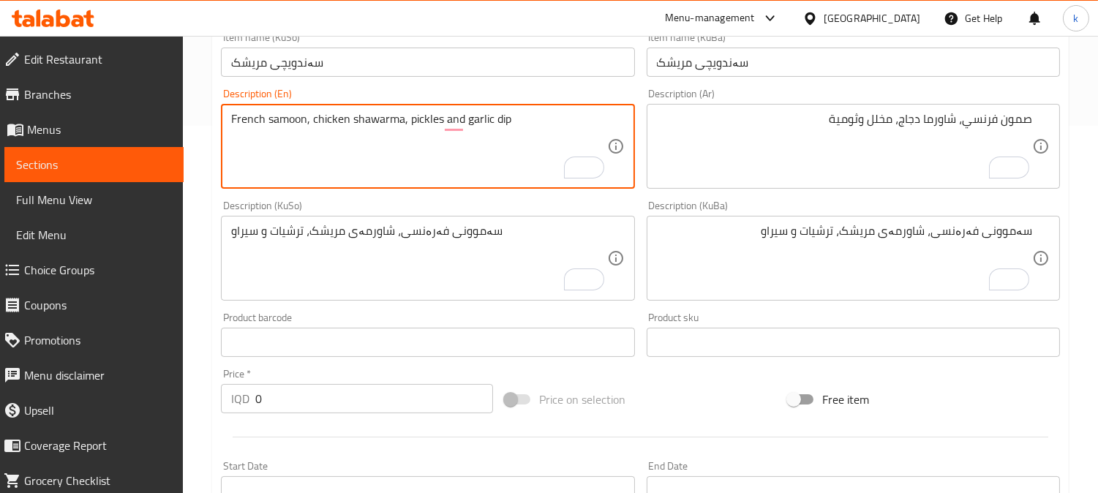
scroll to position [406, 0]
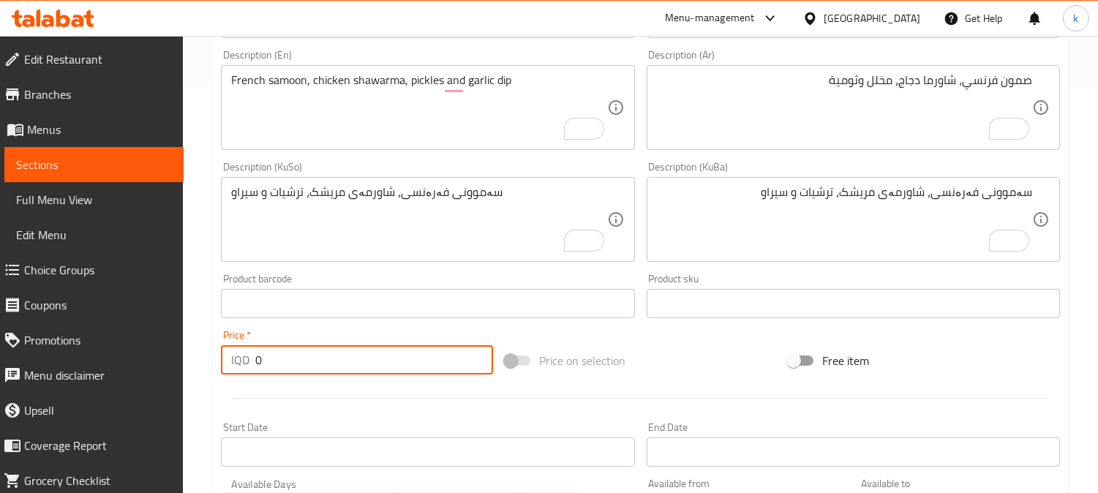
drag, startPoint x: 293, startPoint y: 364, endPoint x: 203, endPoint y: 363, distance: 90.7
click at [203, 363] on div "Home / Restaurants management / Menus / Sections / item / create Shawarma secti…" at bounding box center [640, 213] width 915 height 1166
paste input "200"
type input "2000"
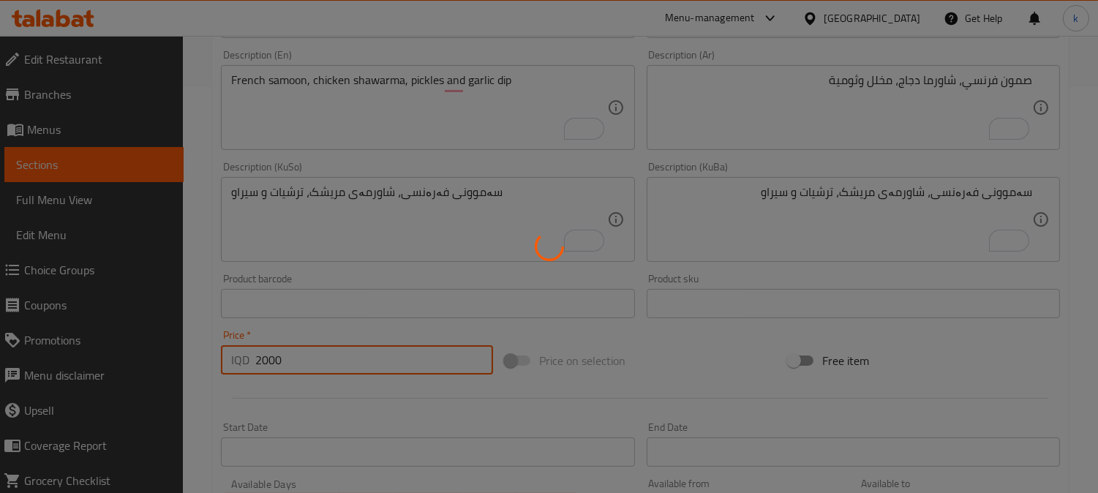
type input "0"
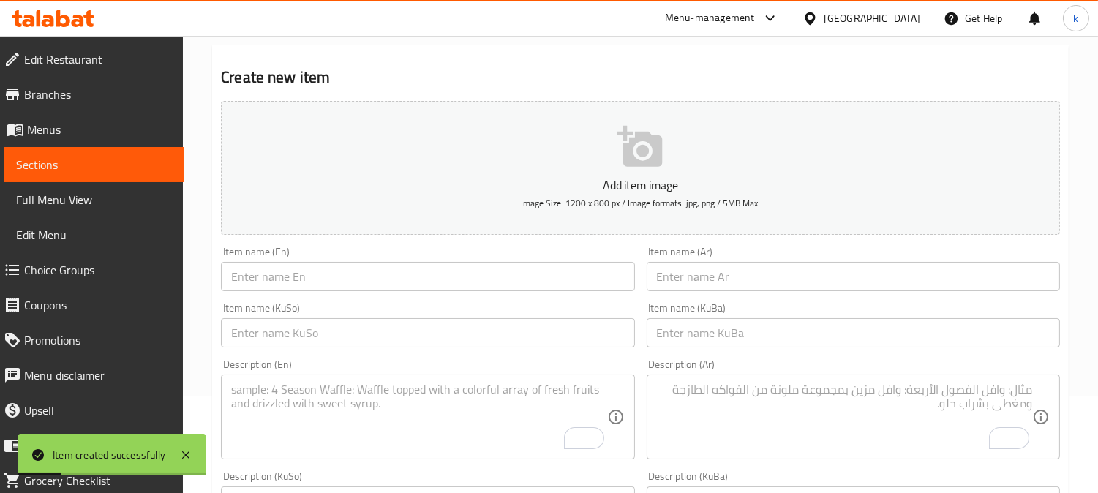
scroll to position [135, 0]
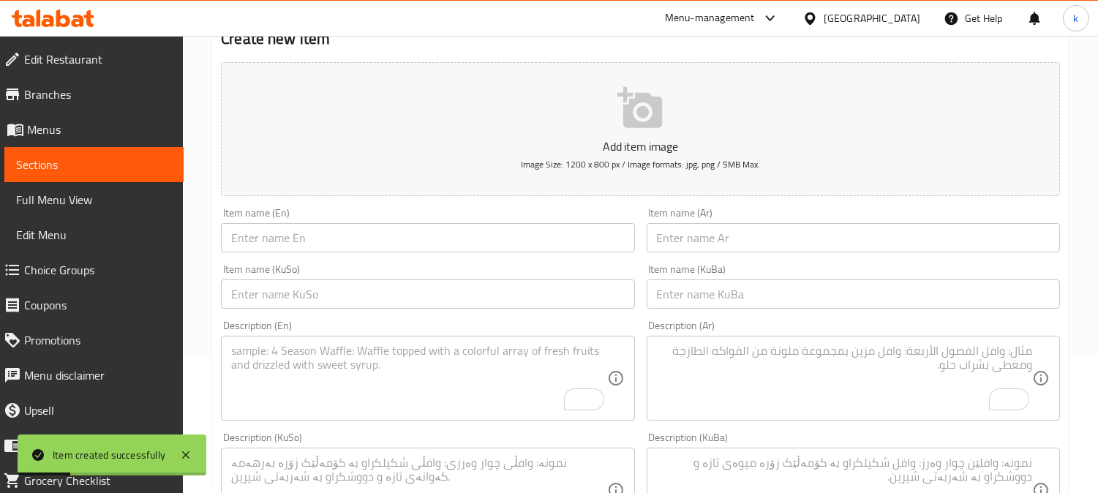
click at [715, 296] on input "text" at bounding box center [852, 293] width 413 height 29
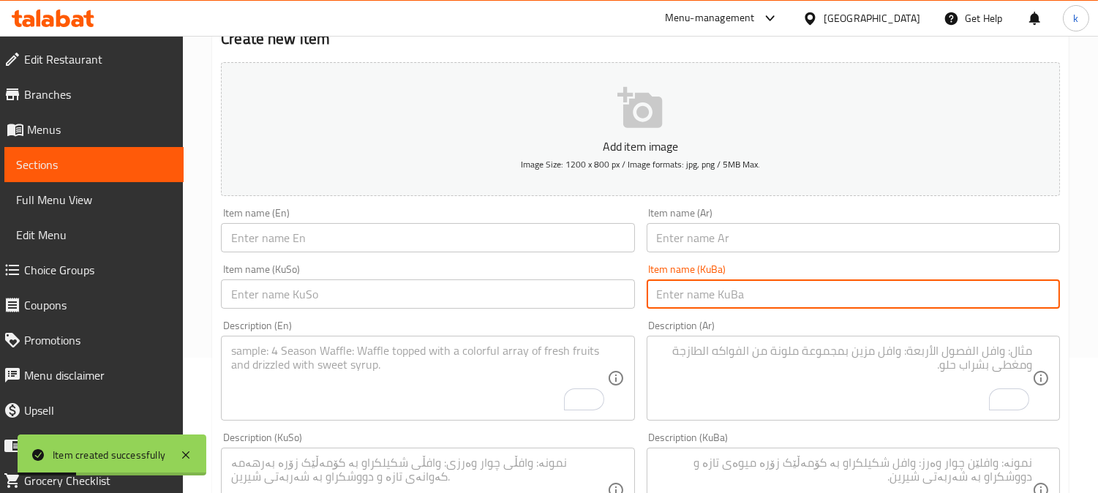
paste input "سەندویچی گۆشت"
type input "سەندویچی گۆشت"
click at [564, 291] on input "text" at bounding box center [427, 293] width 413 height 29
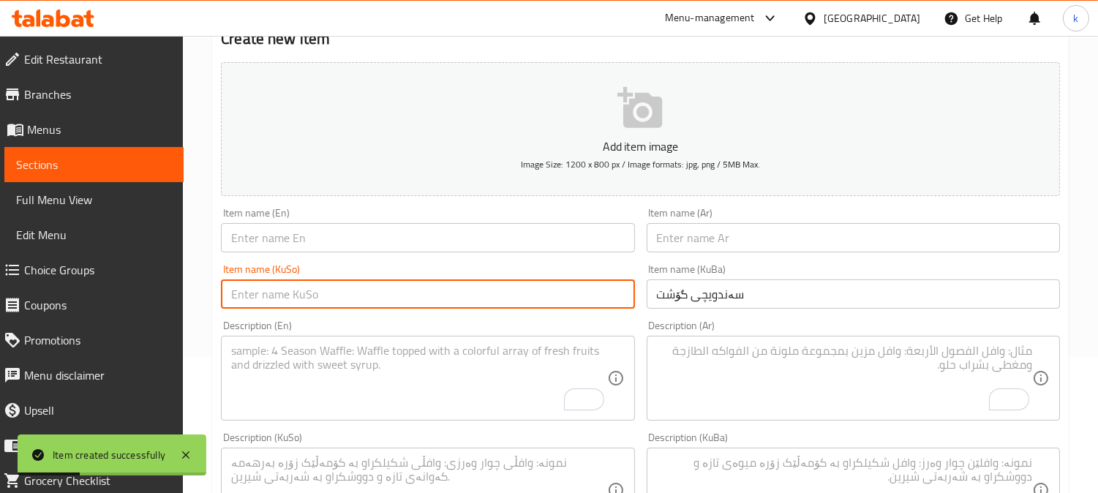
paste input "سەندویچی گۆشت"
type input "سەندویچی گۆشت"
click at [697, 246] on input "text" at bounding box center [852, 237] width 413 height 29
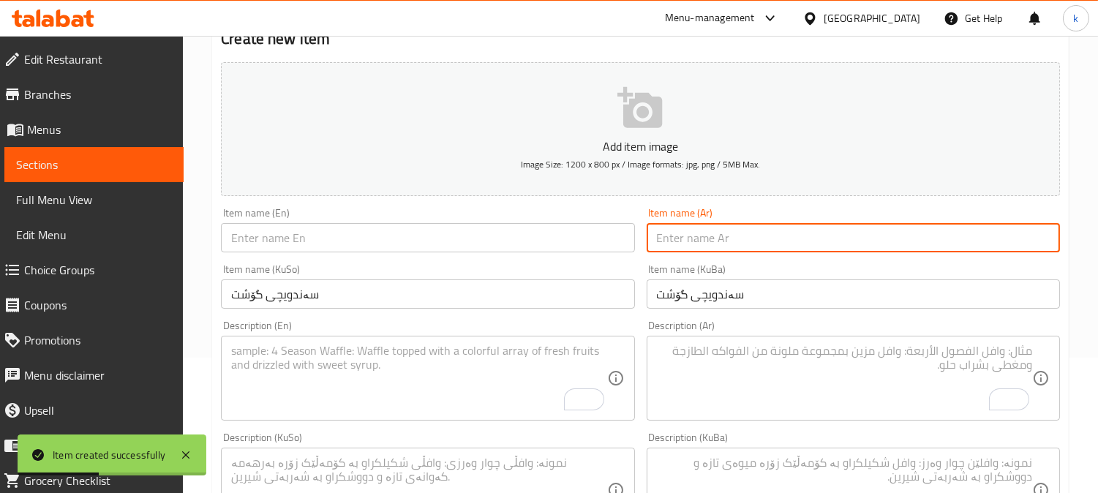
paste input "سندويتش لحم"
type input "سندويتش لحم"
drag, startPoint x: 283, startPoint y: 228, endPoint x: 301, endPoint y: 231, distance: 17.8
click at [283, 227] on input "text" at bounding box center [427, 237] width 413 height 29
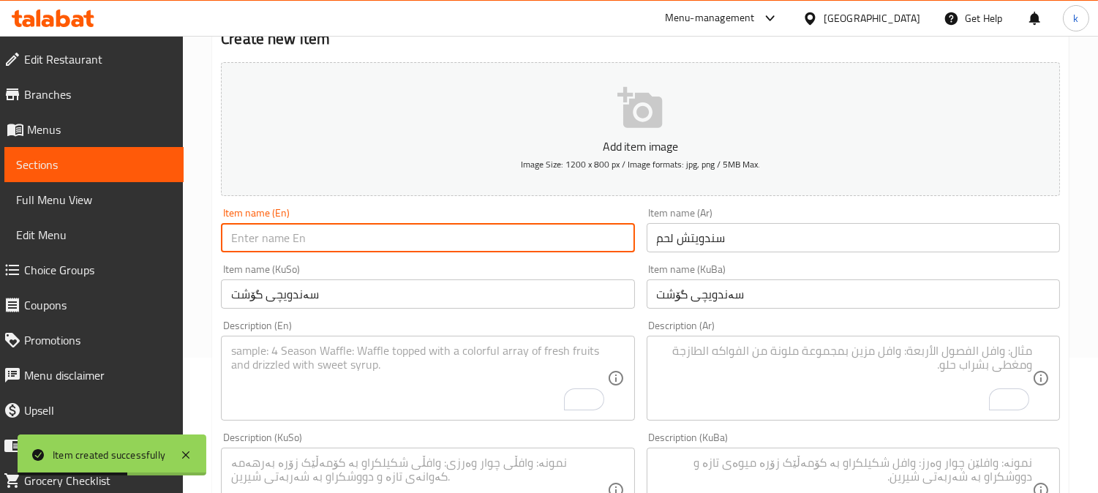
paste input "Meat Sandwich"
type input "Meat Sandwich"
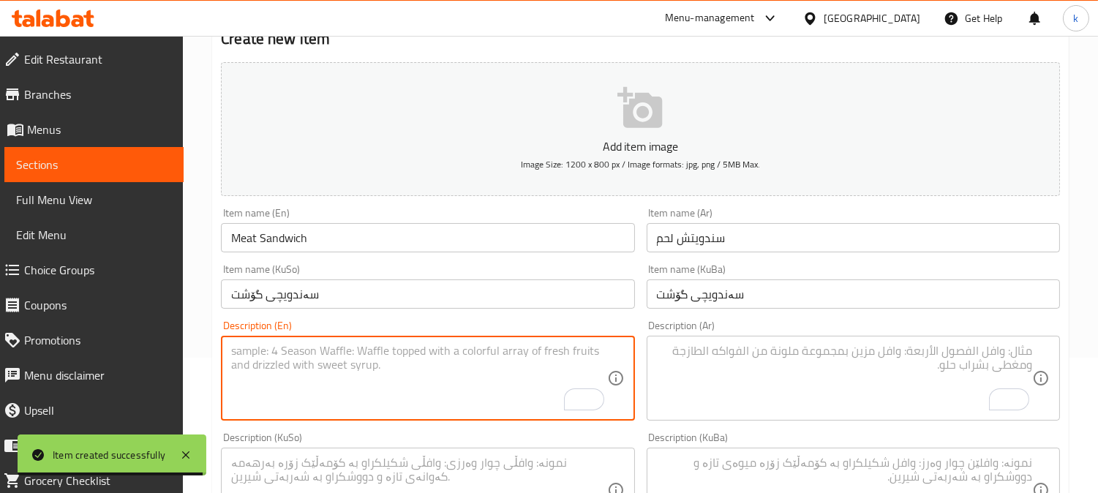
click at [346, 361] on textarea "To enrich screen reader interactions, please activate Accessibility in Grammarl…" at bounding box center [418, 378] width 375 height 69
paste textarea "French bread, meat shawarma, pickles and tahini sauce"
type textarea "French bread, meat shawarma, pickles and tahini sauce"
drag, startPoint x: 720, startPoint y: 361, endPoint x: 748, endPoint y: 379, distance: 33.5
click at [725, 366] on textarea "To enrich screen reader interactions, please activate Accessibility in Grammarl…" at bounding box center [844, 378] width 375 height 69
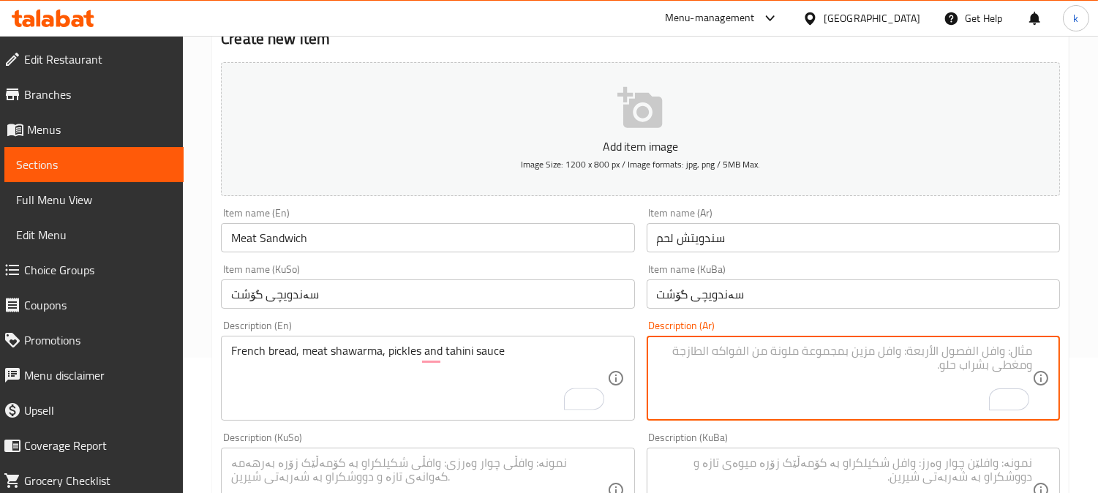
paste textarea "صمون فرنسي، شاورما لحم، مخلل وصلصة طحينة"
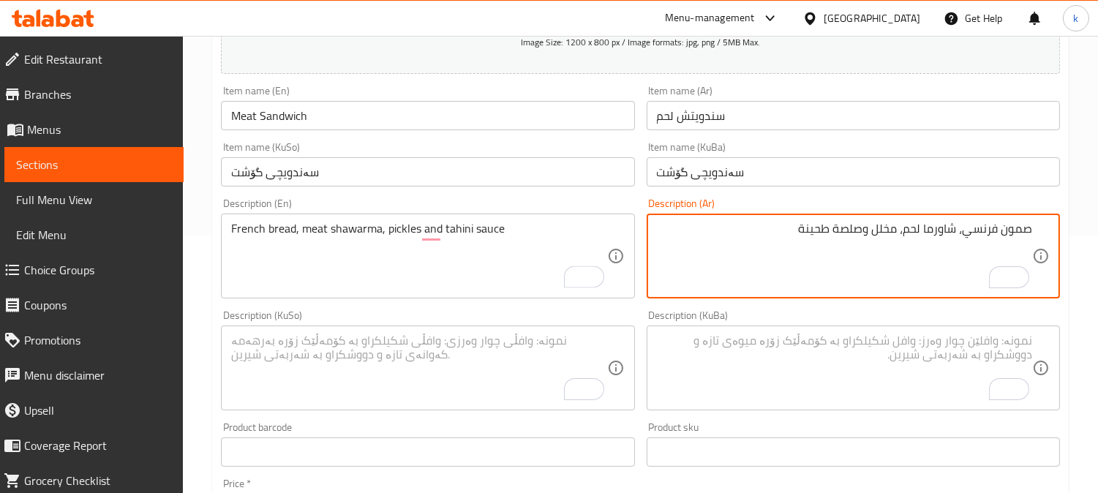
scroll to position [406, 0]
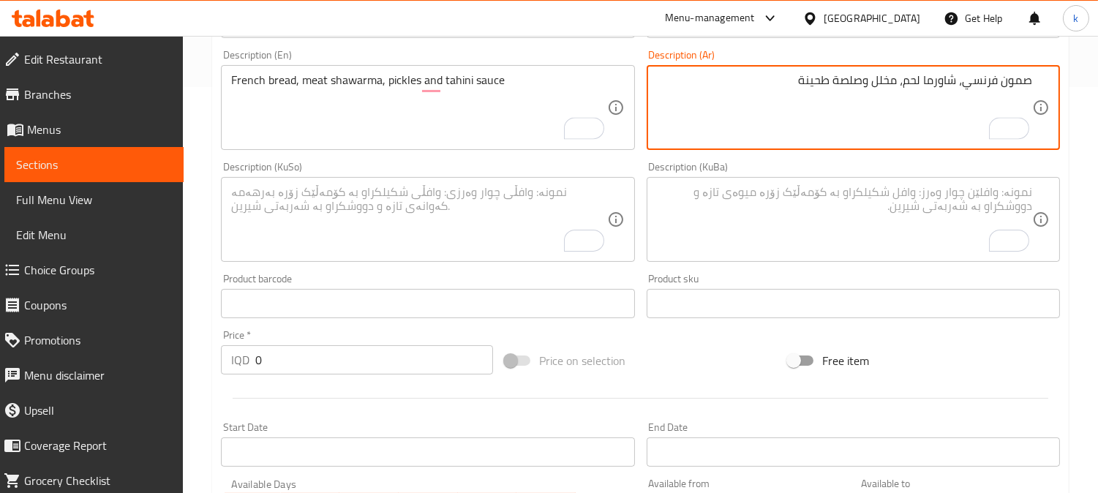
type textarea "صمون فرنسي، شاورما لحم، مخلل وصلصة طحينة"
click at [924, 224] on textarea "To enrich screen reader interactions, please activate Accessibility in Grammarl…" at bounding box center [844, 219] width 375 height 69
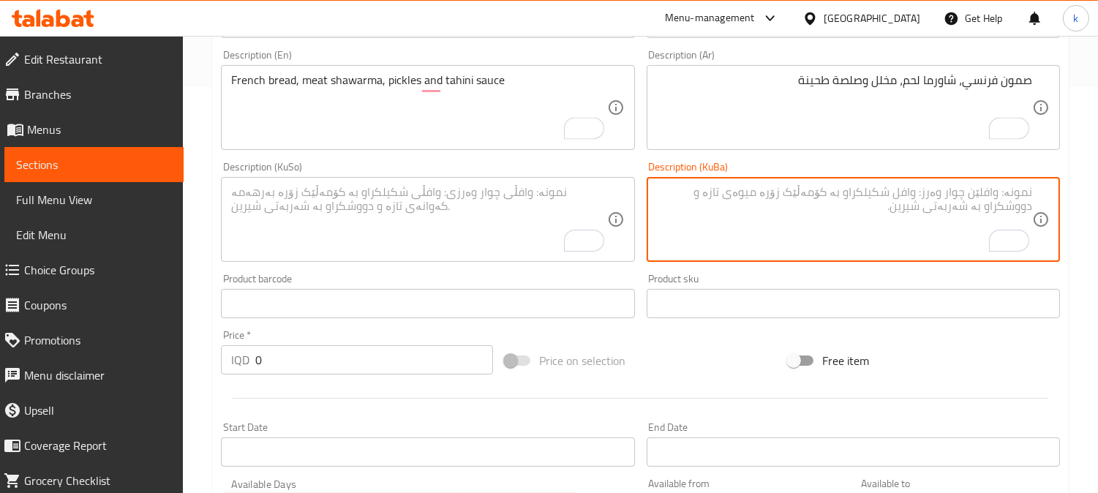
paste textarea "نانی فەرەنسی و شاورمەی گۆشت و ترشیات و سۆسی تاهینی"
drag, startPoint x: 1016, startPoint y: 196, endPoint x: 1048, endPoint y: 195, distance: 31.5
click at [1048, 195] on div "نانی فەرەنسی و شاورمەی گۆشت و ترشیات و سۆسی تاهینی Description (KuBa)" at bounding box center [852, 219] width 413 height 85
click at [845, 201] on textarea "سەموونی فەرەنسی، شاورمەی گۆشت، ترشیات و سۆسی تەحین" at bounding box center [844, 219] width 375 height 69
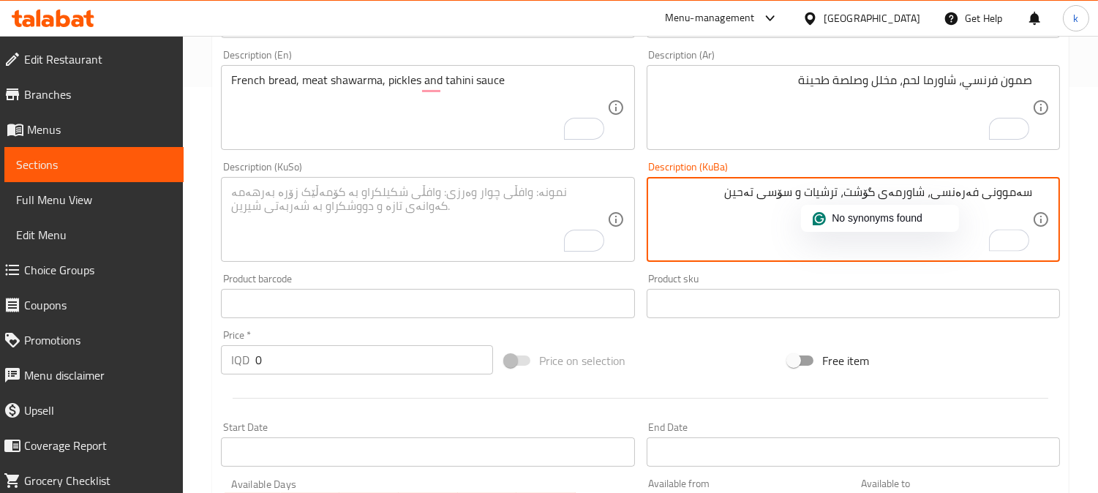
click at [845, 201] on textarea "سەموونی فەرەنسی، شاورمەی گۆشت، ترشیات و سۆسی تەحین" at bounding box center [844, 219] width 375 height 69
type textarea "سەموونی فەرەنسی، شاورمەی گۆشت، ترشیات و سۆسی تەحین"
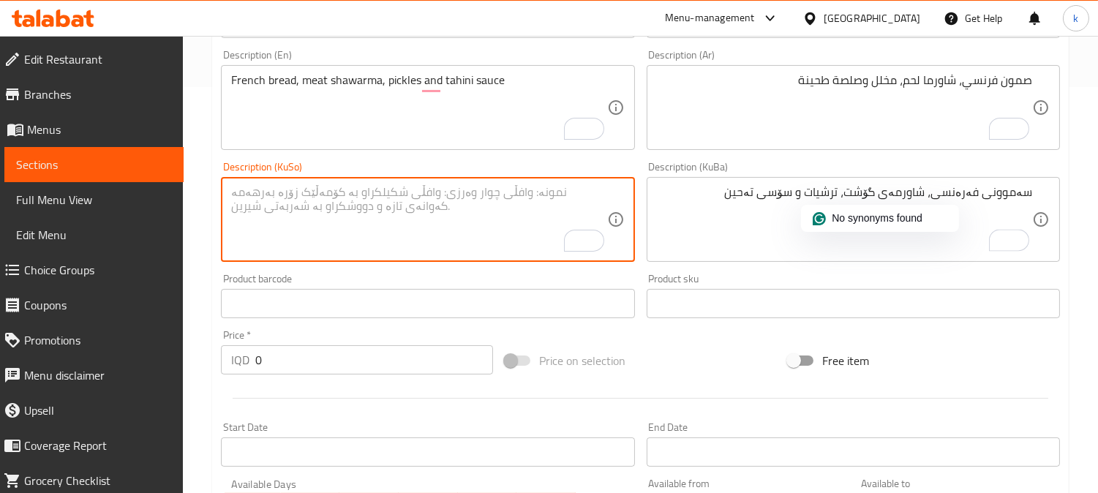
click at [377, 224] on textarea "To enrich screen reader interactions, please activate Accessibility in Grammarl…" at bounding box center [418, 219] width 375 height 69
paste textarea "سەموونی فەرەنسی، شاورمەی گۆشت، ترشیات و سۆسی تەحین"
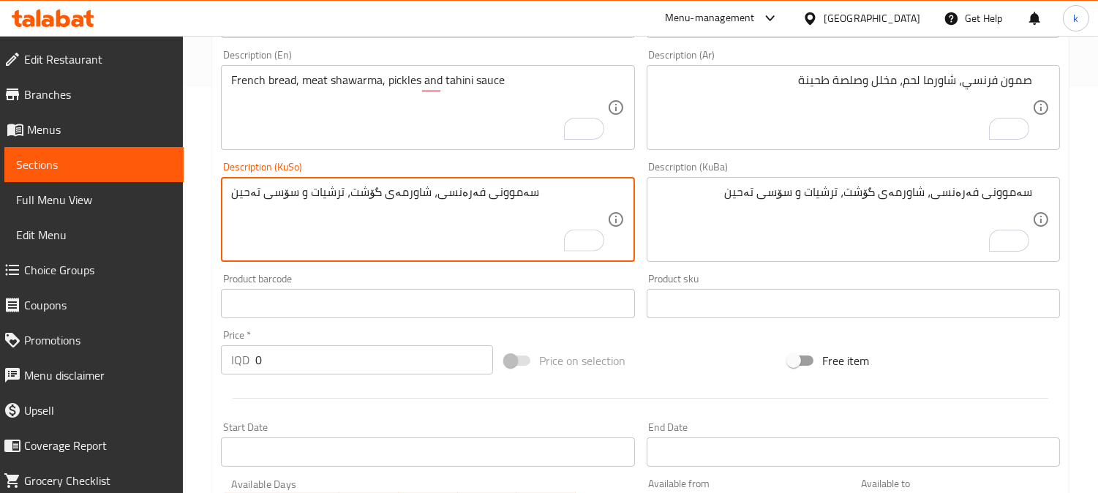
type textarea "سەموونی فەرەنسی، شاورمەی گۆشت، ترشیات و سۆسی تەحین"
click at [279, 85] on textarea "French bread, meat shawarma, pickles and tahini sauce" at bounding box center [418, 107] width 375 height 69
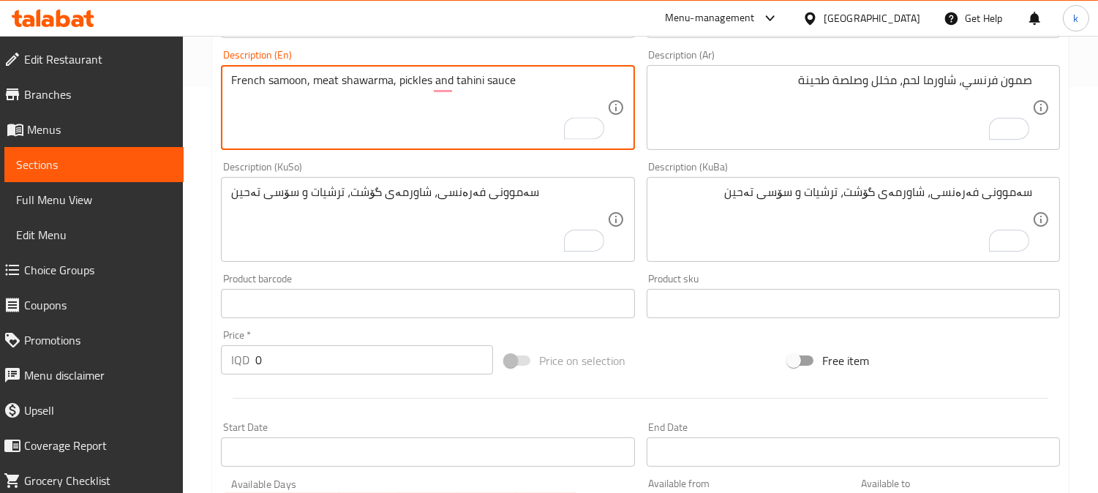
type textarea "French samoon, meat shawarma, pickles and tahini sauce"
click at [197, 351] on div "Home / Restaurants management / Menus / Sections / item / create Shawarma secti…" at bounding box center [640, 213] width 915 height 1166
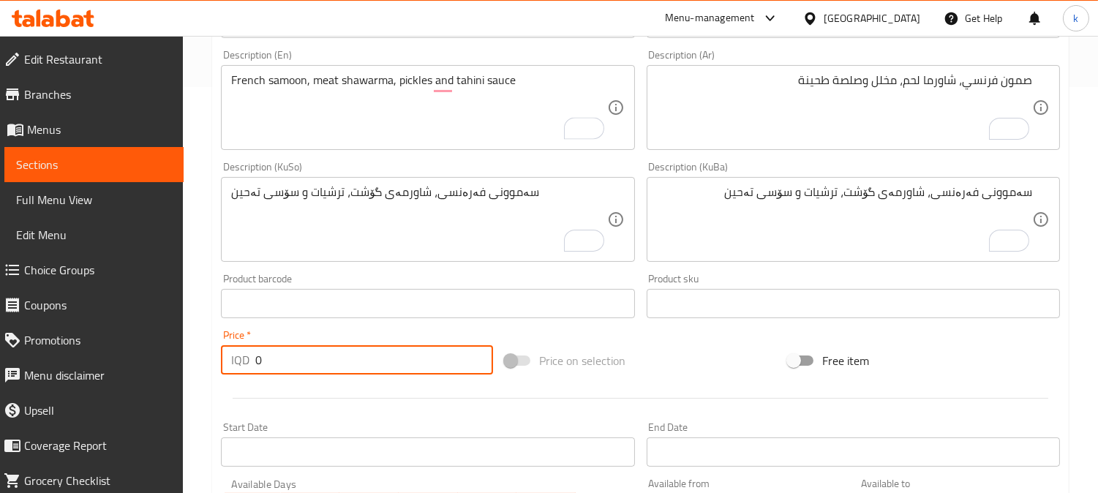
paste input "250"
type input "2500"
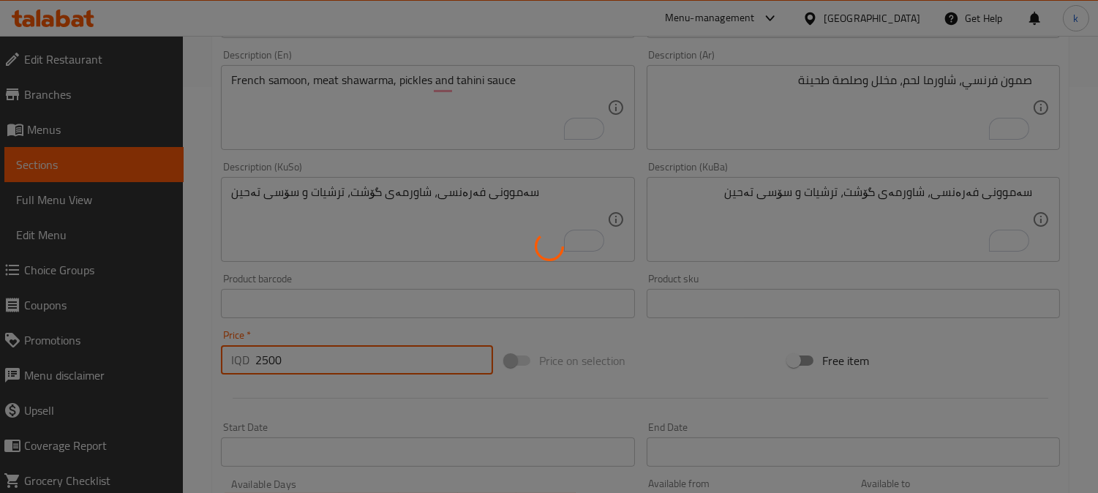
type input "0"
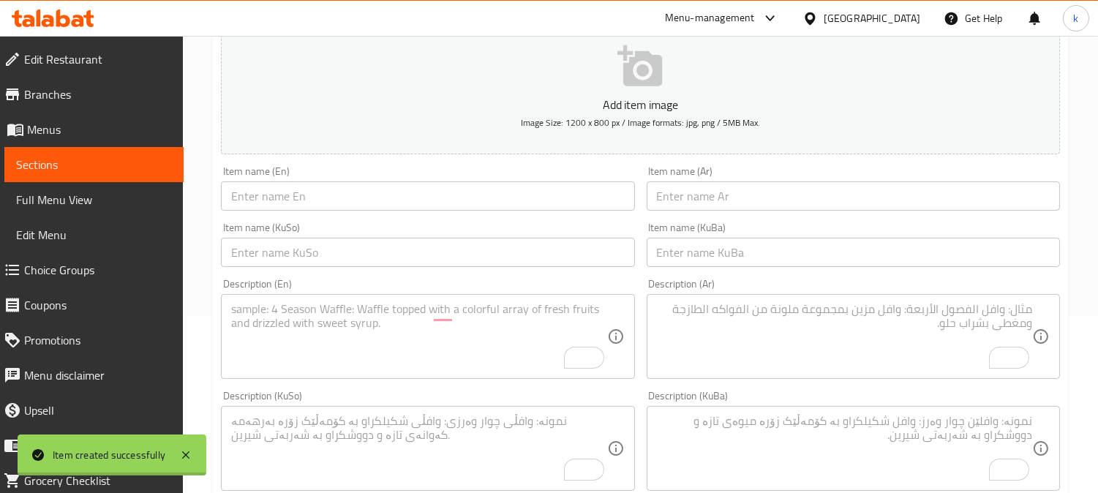
scroll to position [0, 0]
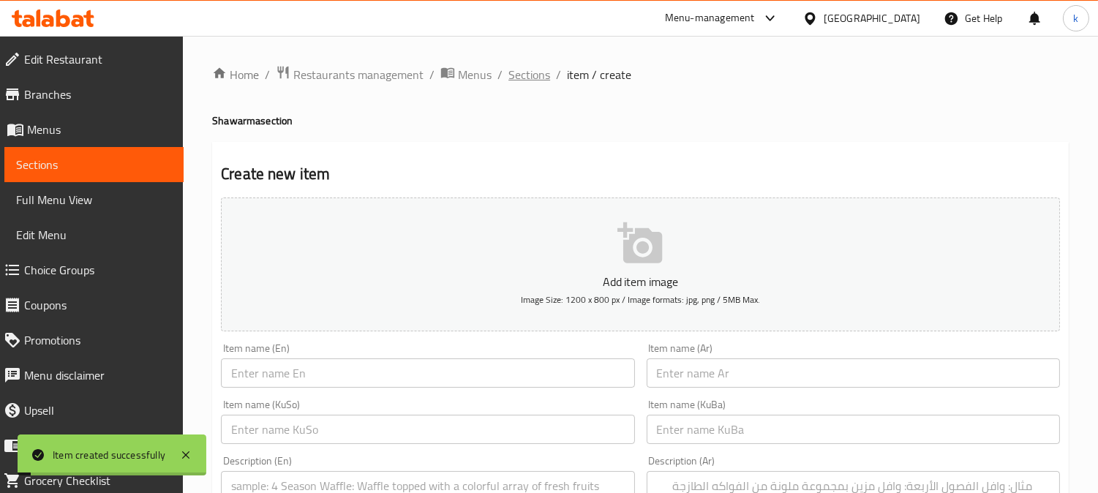
click at [526, 68] on span "Sections" at bounding box center [529, 75] width 42 height 18
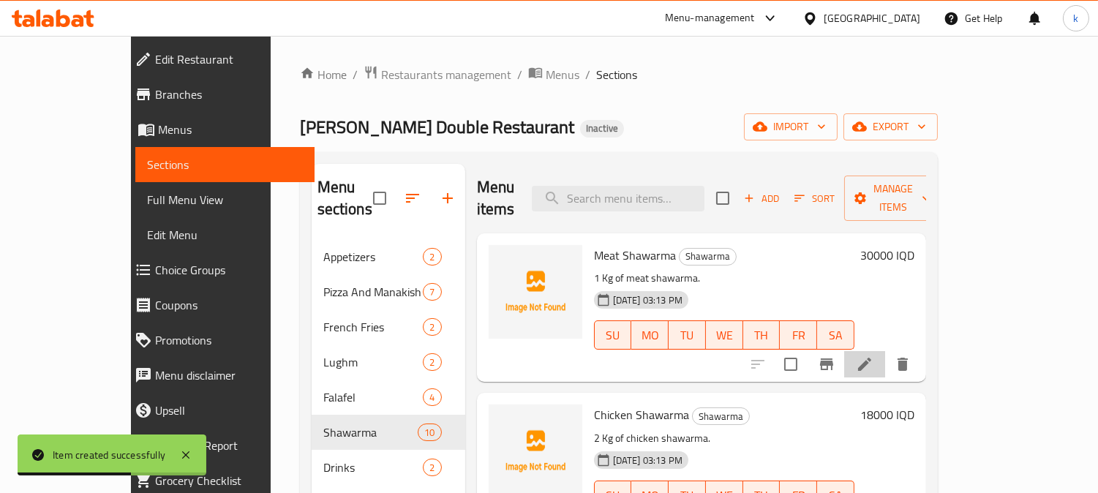
click at [885, 351] on li at bounding box center [864, 364] width 41 height 26
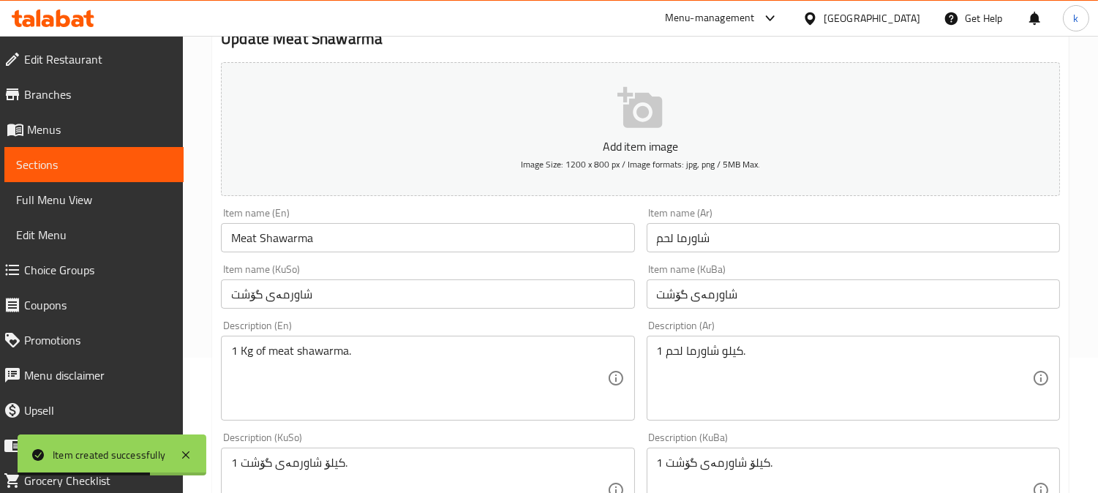
scroll to position [271, 0]
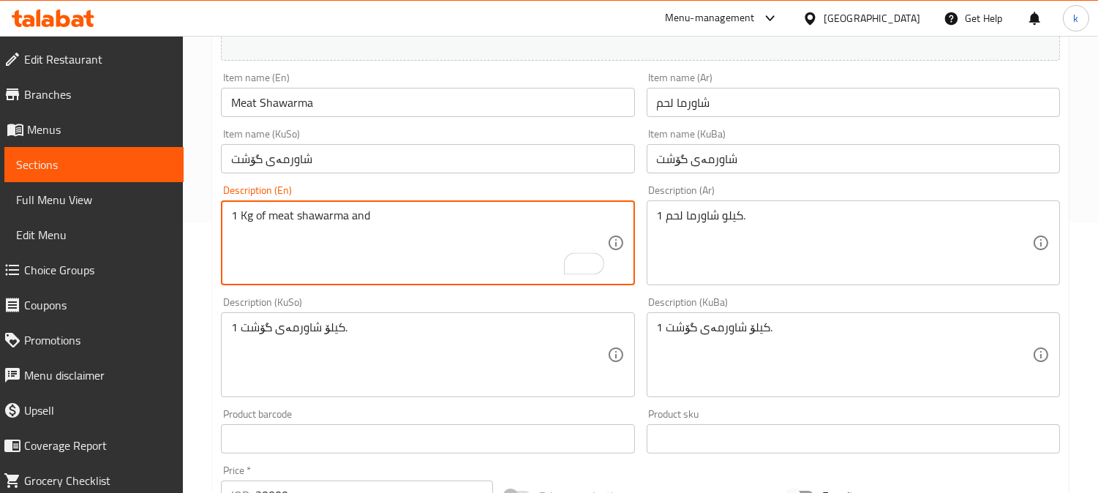
paste textarea "French Fries"
click at [417, 205] on div "1 Kg of meat shawarma and French Fries Description (En)" at bounding box center [427, 242] width 413 height 85
type textarea "1 Kg of meat shawarma and French fries"
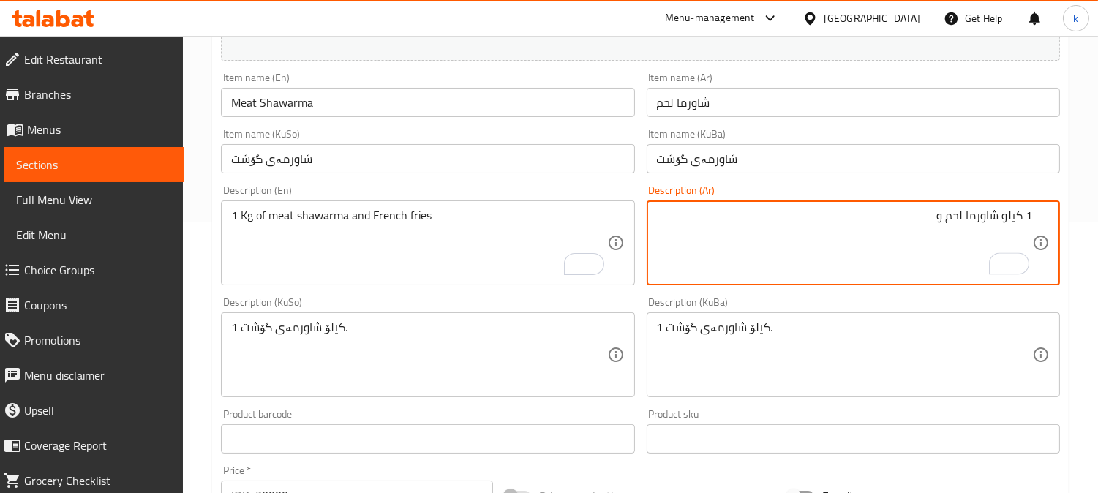
type textarea "1 كيلو شاورما لحم و"
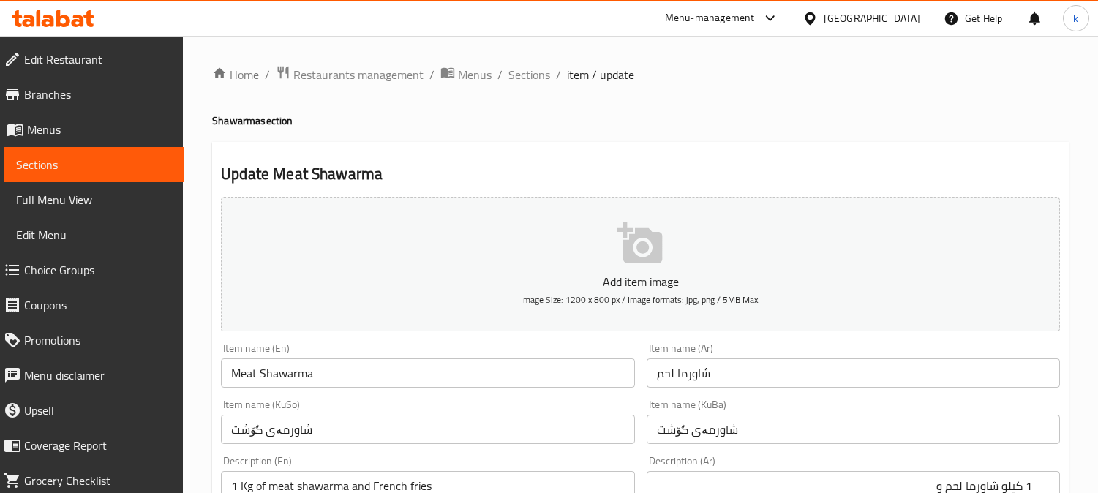
scroll to position [271, 0]
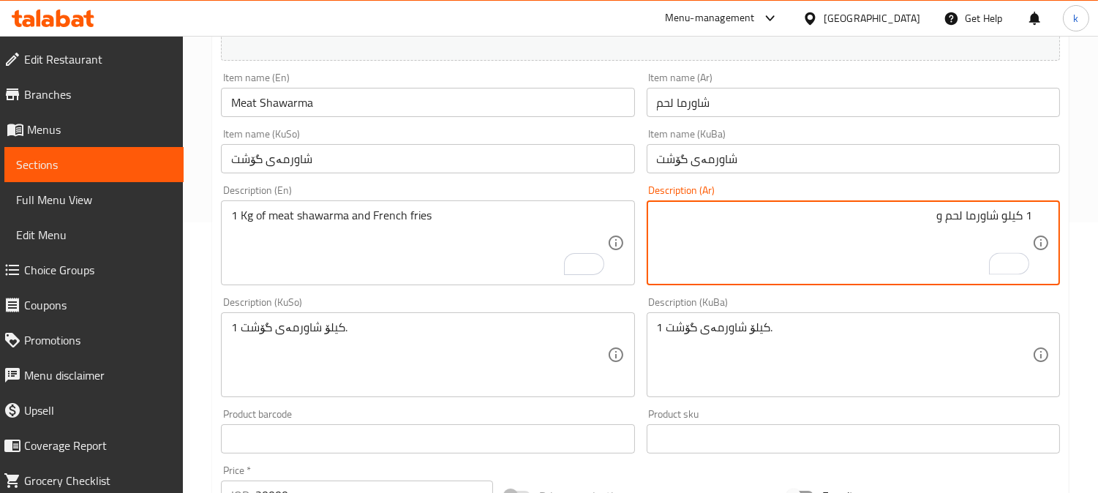
paste textarea "بطاطا مقلية"
type textarea "1 كيلو شاورما لحم وبطاطا مقلية"
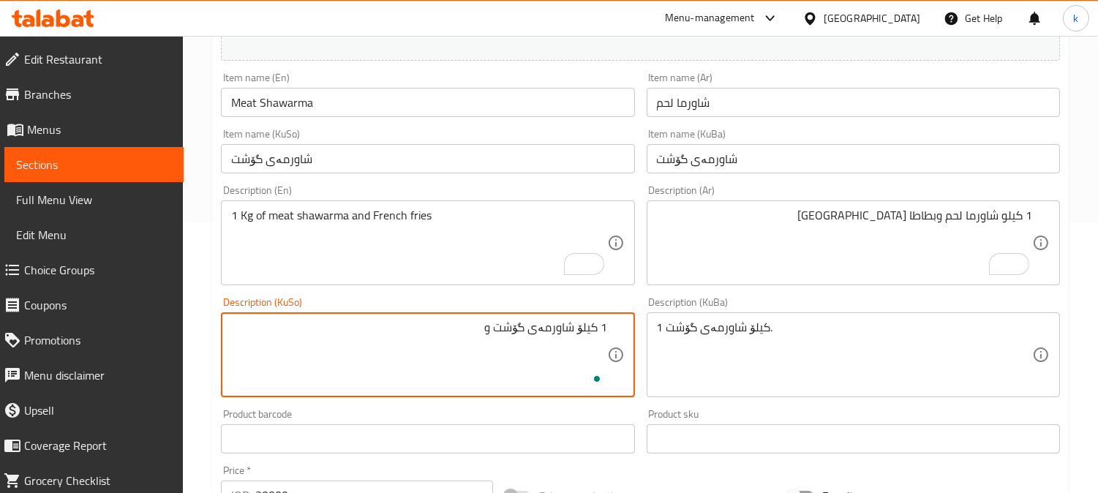
paste textarea "فینگەر"
click at [501, 338] on textarea "1 کیلۆ شاورمەی گۆشت و فینگەر" at bounding box center [418, 354] width 375 height 69
type textarea "1 کیلۆ شاورمەی گۆشت و فینگەر"
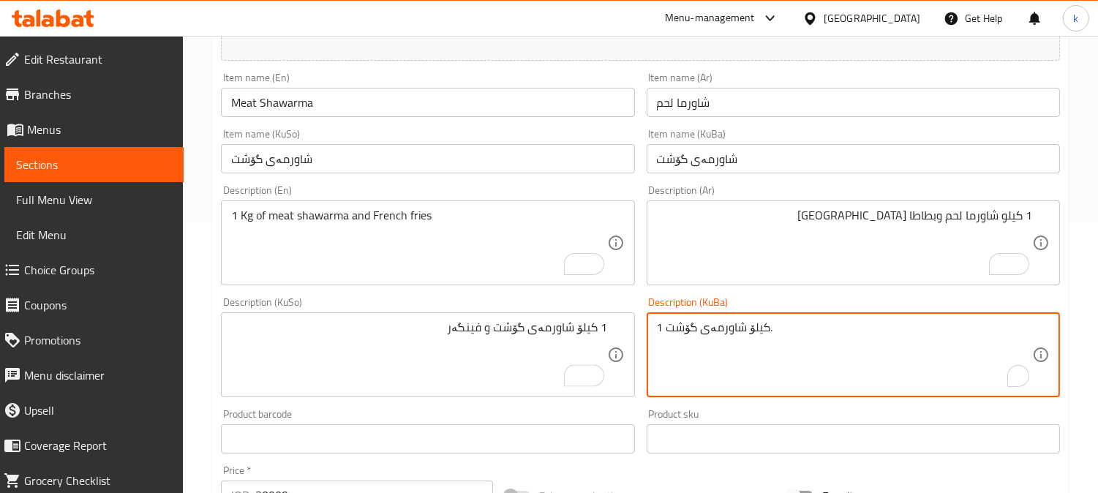
click at [714, 333] on textarea "1 کیلۆ شاورمەی گۆشت." at bounding box center [844, 354] width 375 height 69
paste textarea "و فینگەر"
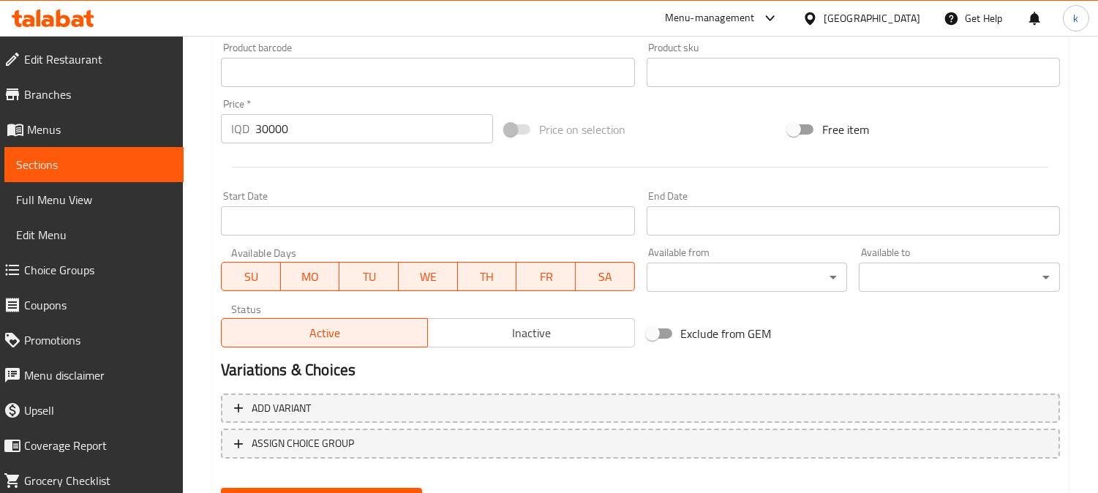
scroll to position [706, 0]
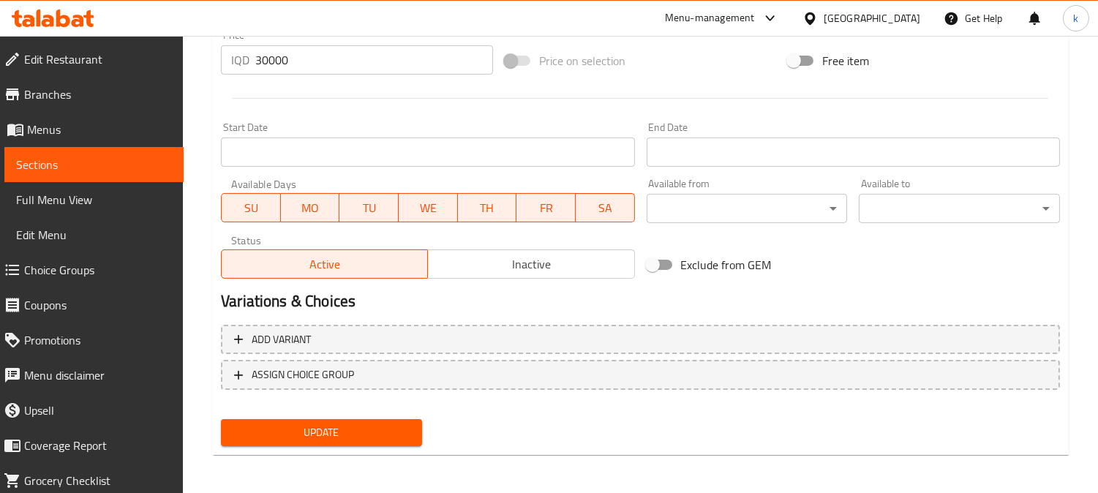
type textarea "1 کیلۆ شاورمەی گۆشت و فینگەر"
click at [362, 426] on span "Update" at bounding box center [322, 432] width 178 height 18
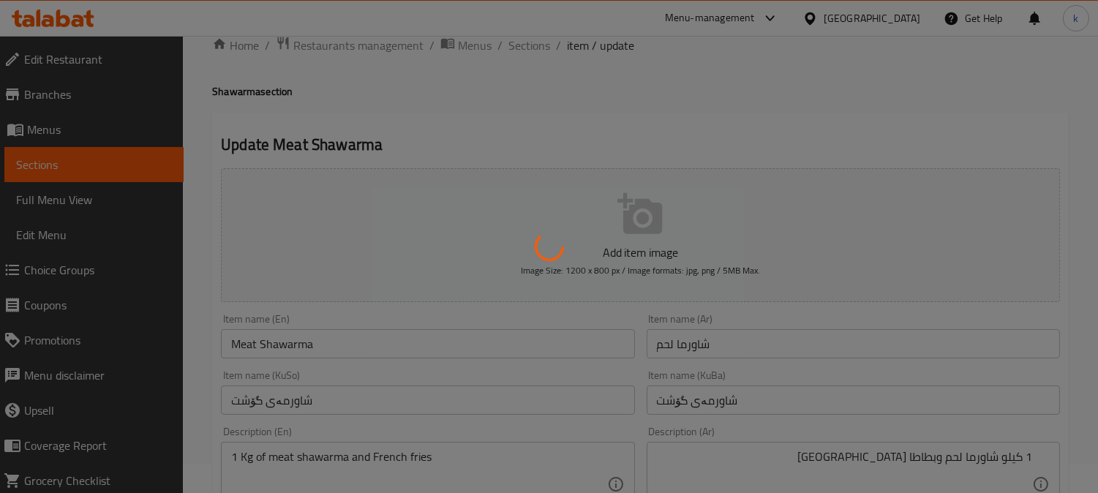
scroll to position [0, 0]
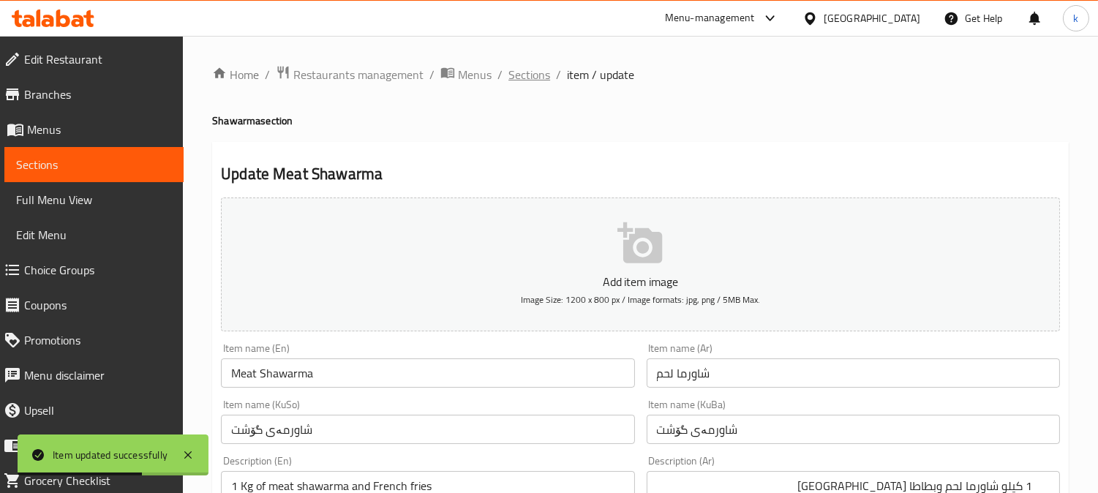
click at [522, 76] on span "Sections" at bounding box center [529, 75] width 42 height 18
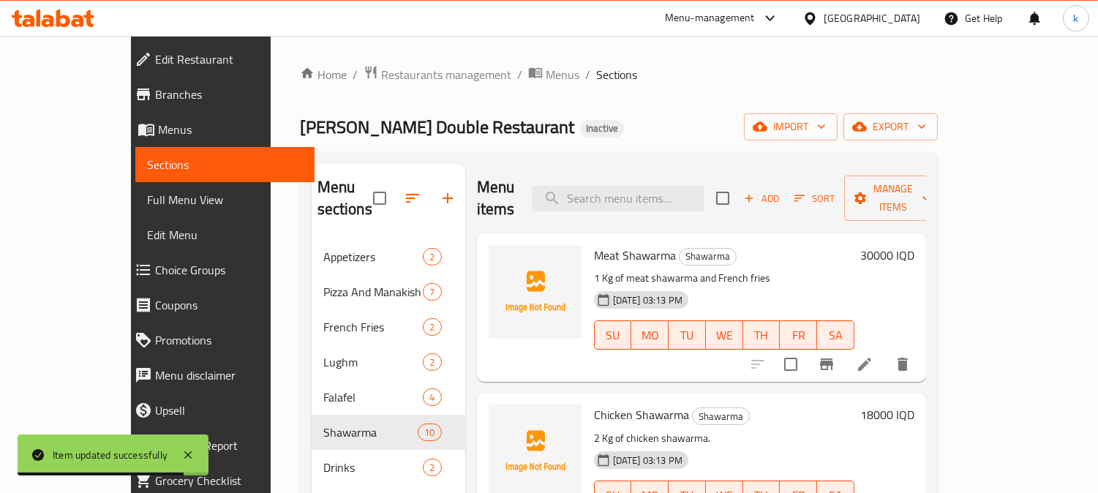
click at [873, 355] on icon at bounding box center [865, 364] width 18 height 18
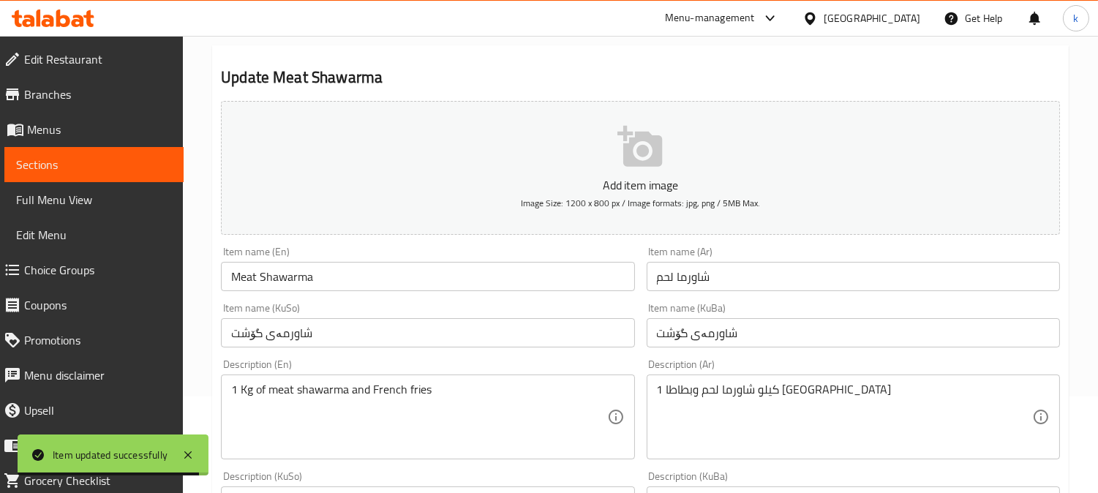
scroll to position [135, 0]
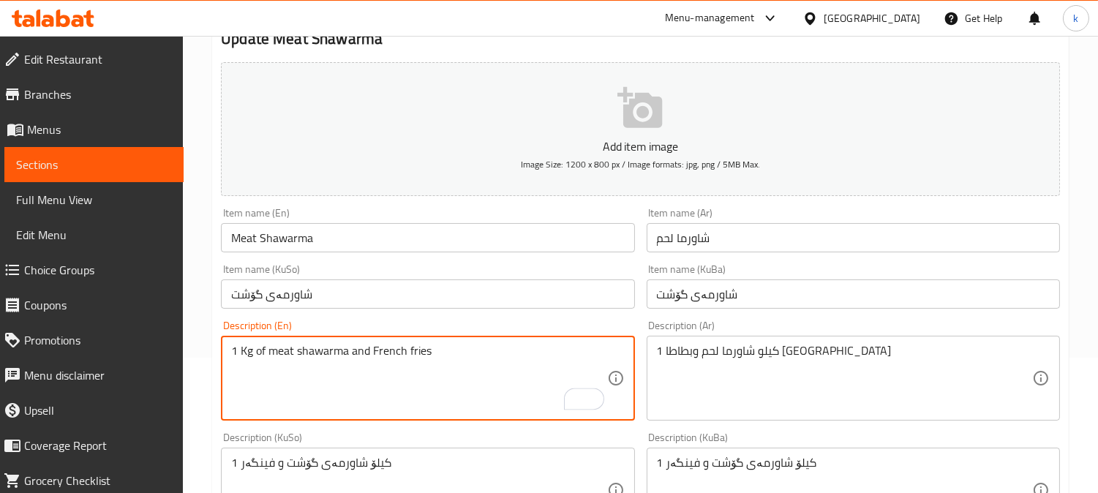
drag, startPoint x: 478, startPoint y: 361, endPoint x: 352, endPoint y: 352, distance: 126.0
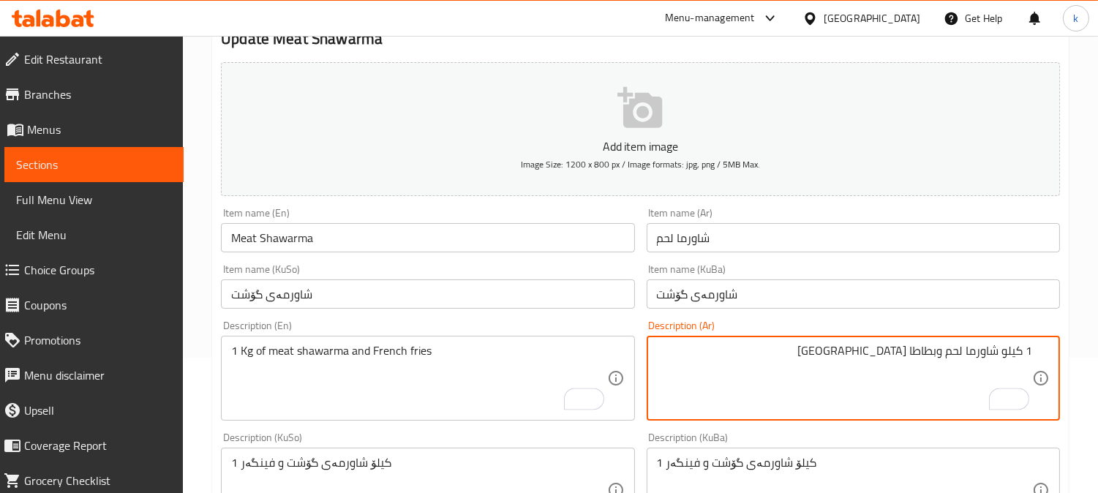
drag, startPoint x: 837, startPoint y: 356, endPoint x: 940, endPoint y: 355, distance: 103.1
click at [940, 355] on textarea "1 كيلو شاورما لحم وبطاطا مقلية" at bounding box center [844, 378] width 375 height 69
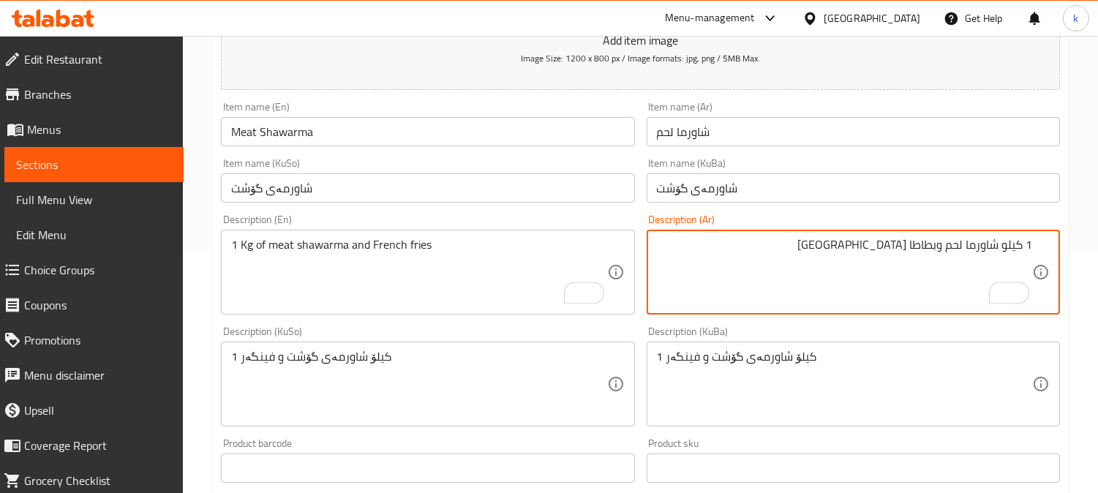
scroll to position [271, 0]
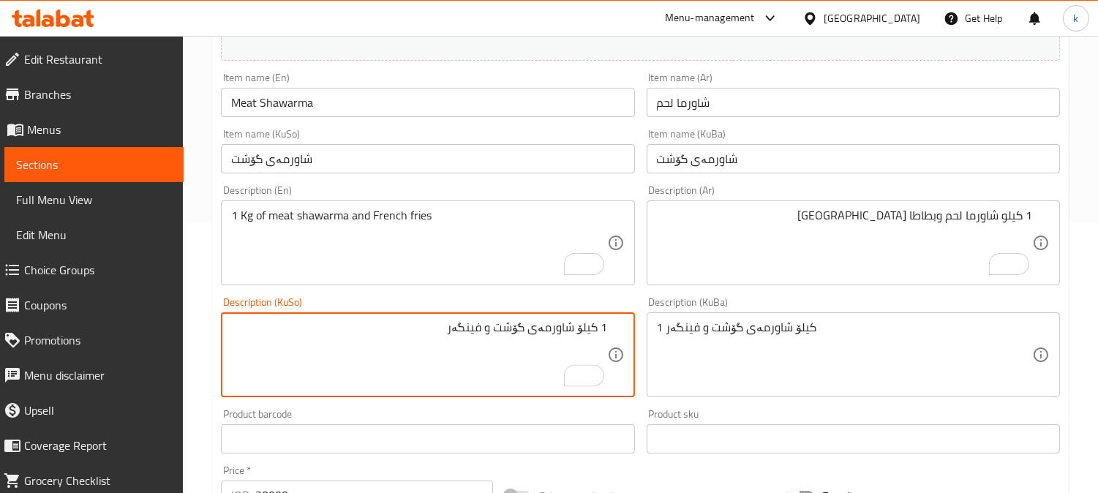
drag, startPoint x: 436, startPoint y: 334, endPoint x: 492, endPoint y: 339, distance: 56.5
click at [492, 339] on textarea "1 کیلۆ شاورمەی گۆشت و فینگەر" at bounding box center [418, 354] width 375 height 69
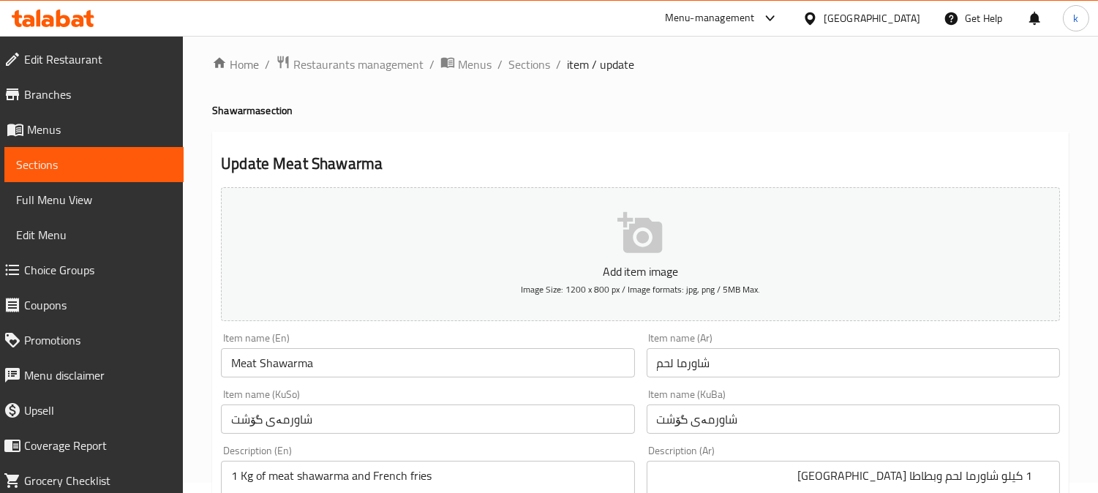
scroll to position [0, 0]
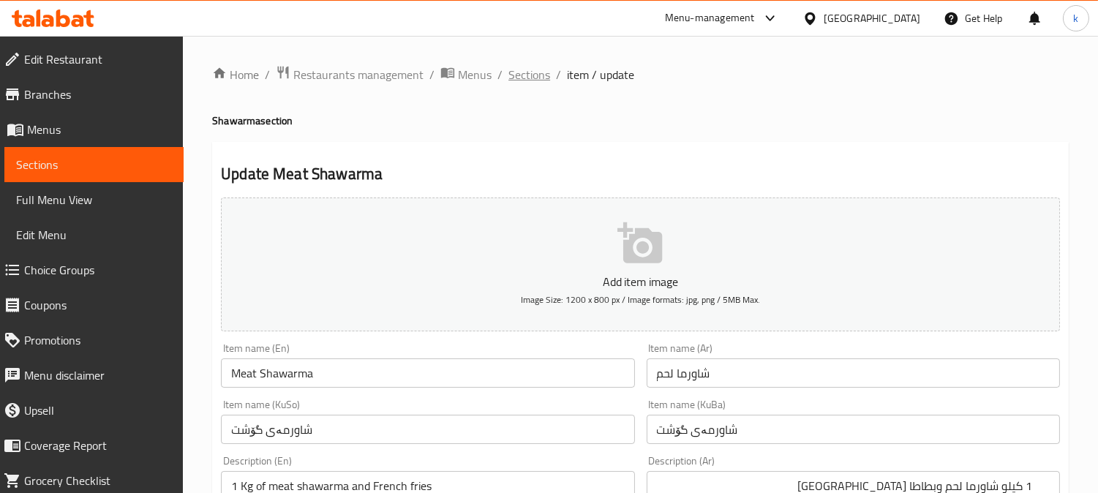
click at [536, 75] on span "Sections" at bounding box center [529, 75] width 42 height 18
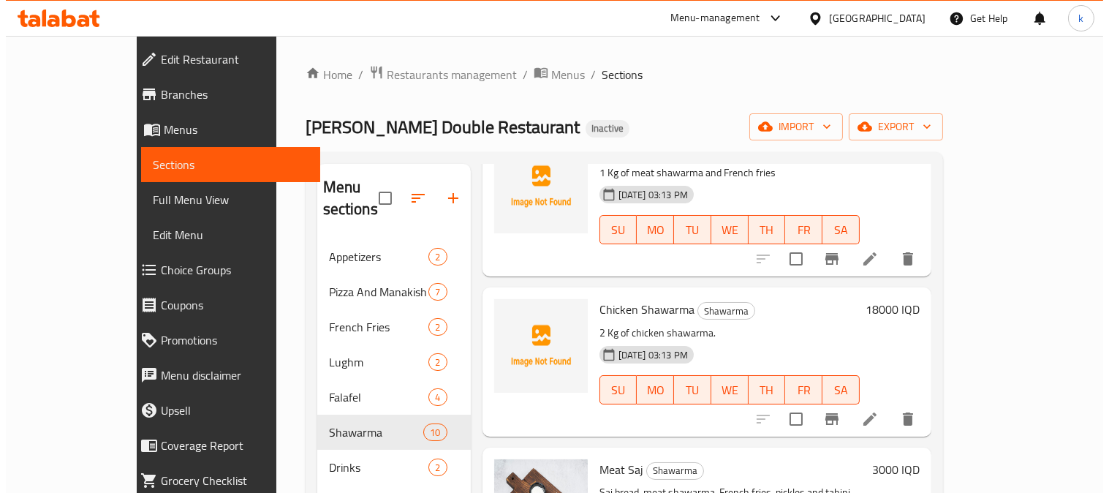
scroll to position [135, 0]
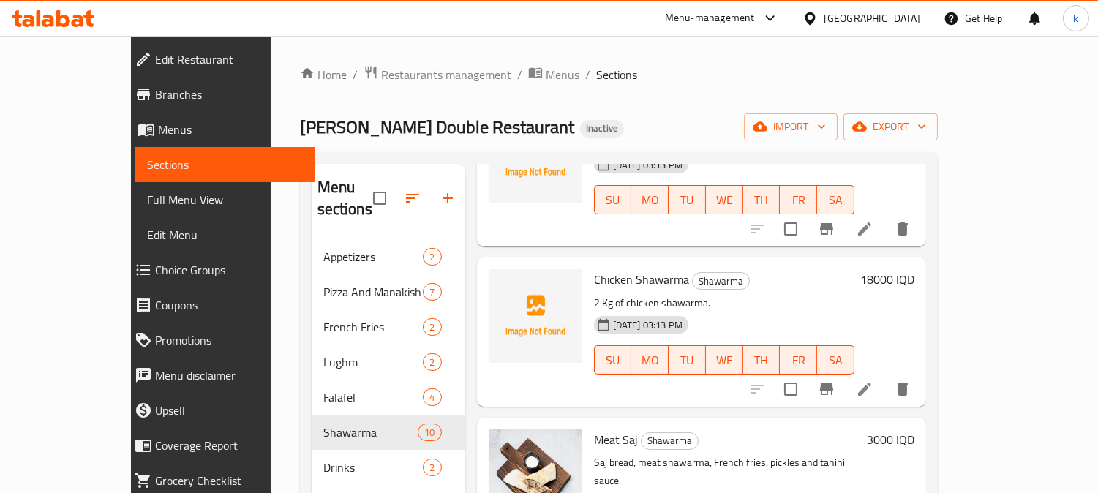
click at [885, 376] on li at bounding box center [864, 389] width 41 height 26
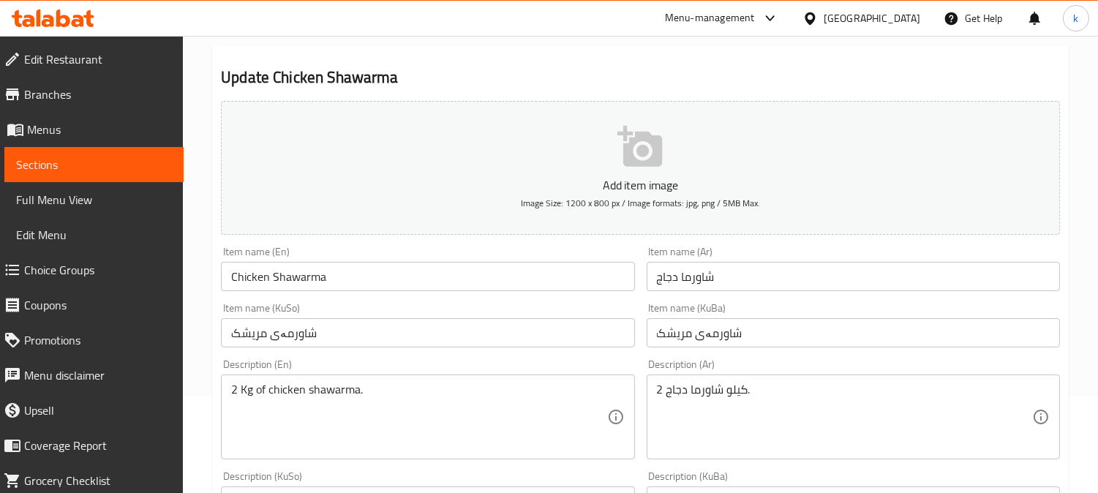
scroll to position [135, 0]
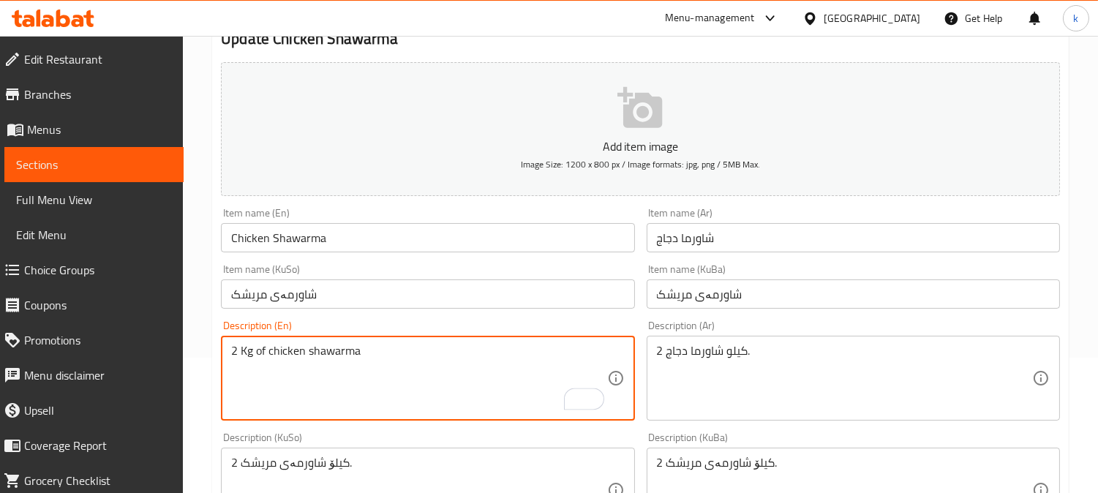
paste textarea "and French fries"
type textarea "2 Kg of chicken shawarma and French fries"
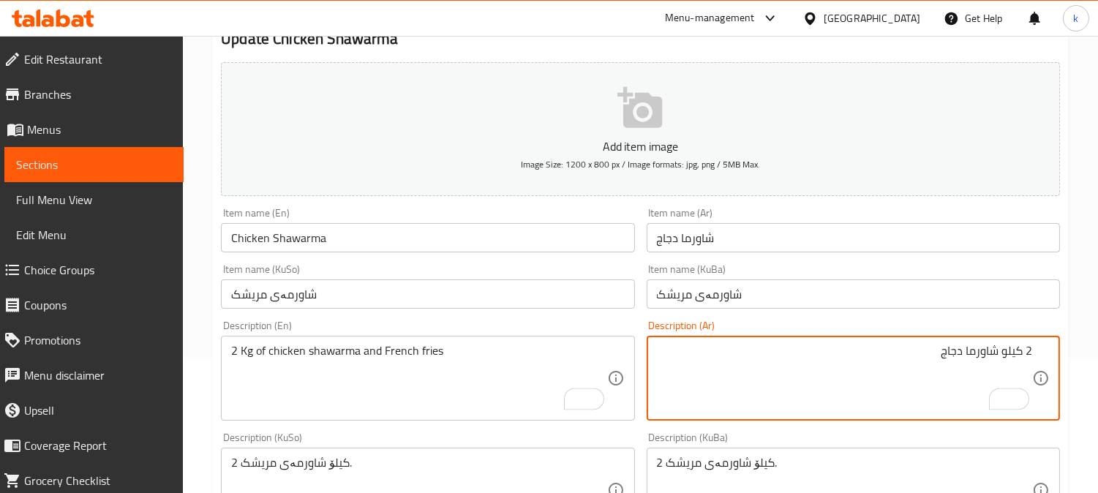
paste textarea "وبطاطا مقلية"
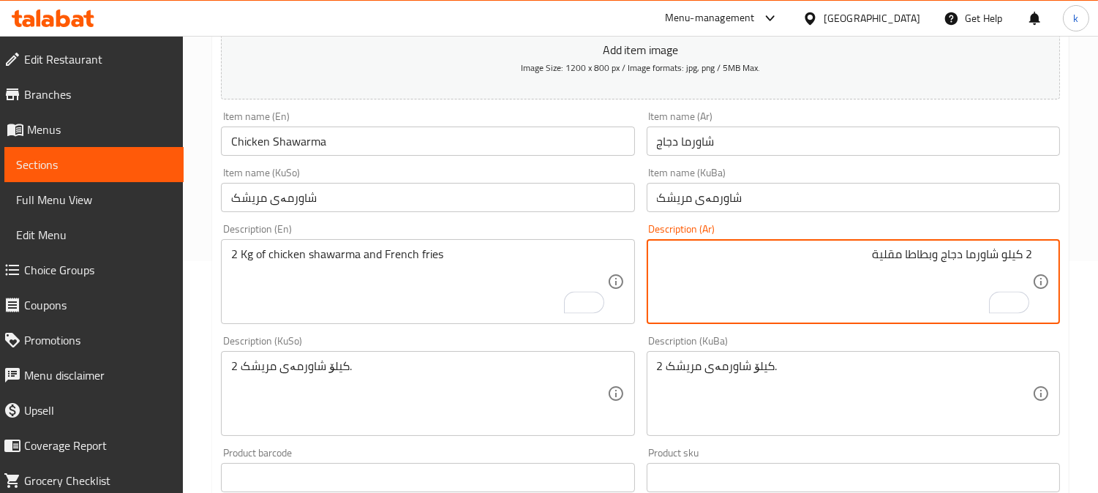
scroll to position [271, 0]
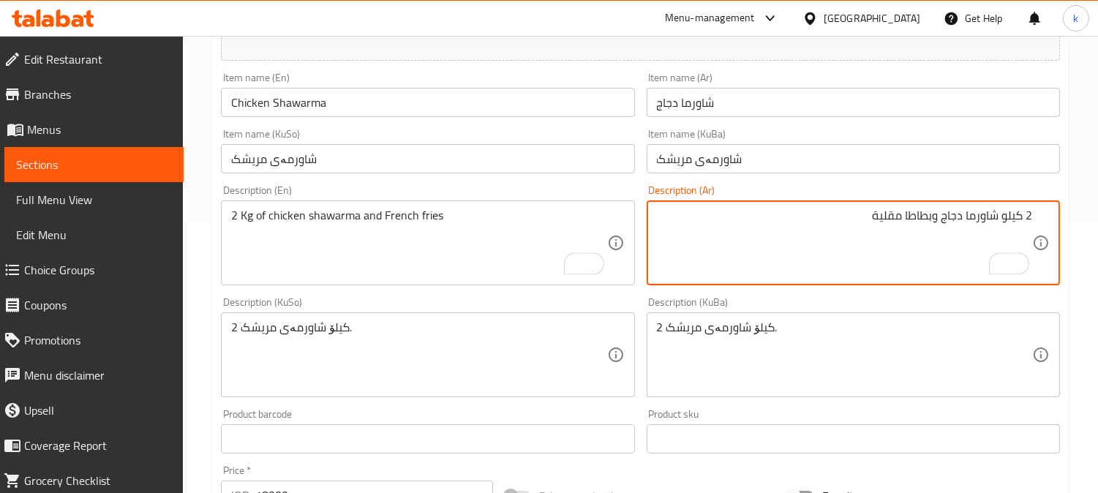
type textarea "2 كيلو شاورما دجاج وبطاطا مقلية"
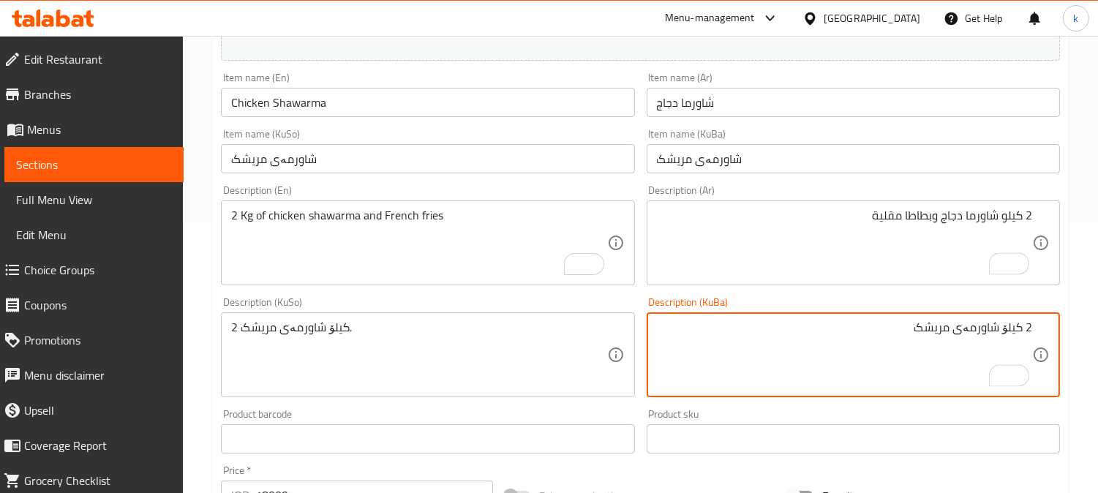
paste textarea "و فینگەر"
click at [927, 329] on textarea "2 کیلۆ شاورمەی مریشک و فینگەر" at bounding box center [844, 354] width 375 height 69
type textarea "2 کیلۆ شاورمەی مریشک و فینگەر"
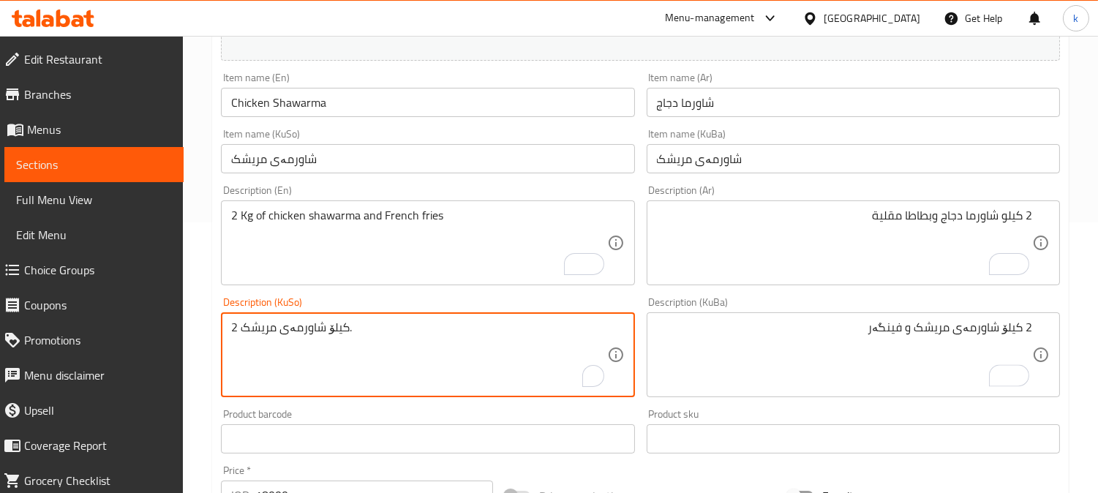
click at [397, 332] on textarea "2 کیلۆ شاورمەی مریشک." at bounding box center [418, 354] width 375 height 69
paste textarea "و فینگەر"
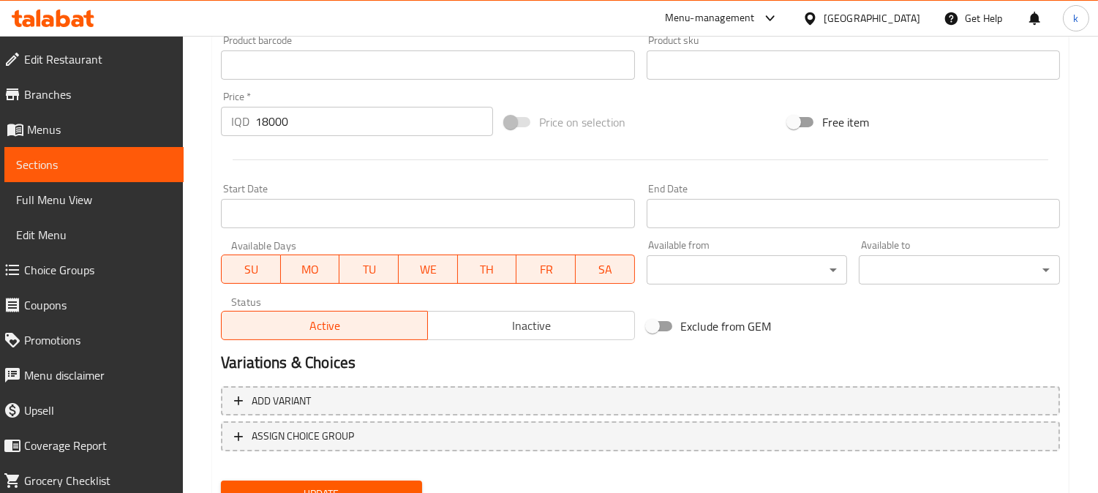
scroll to position [706, 0]
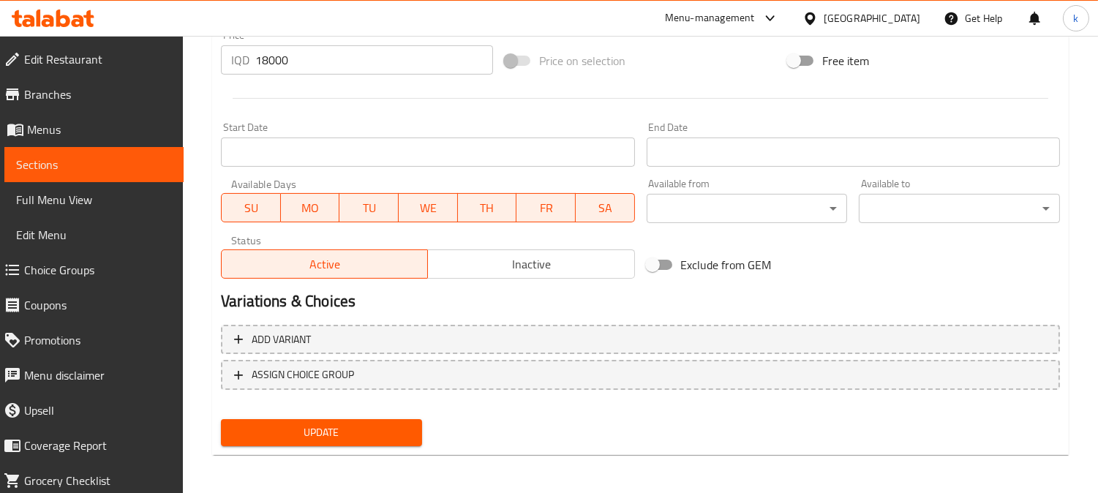
type textarea "2 کیلۆ شاورمەی مریشک و فینگەر"
click at [325, 431] on span "Update" at bounding box center [322, 432] width 178 height 18
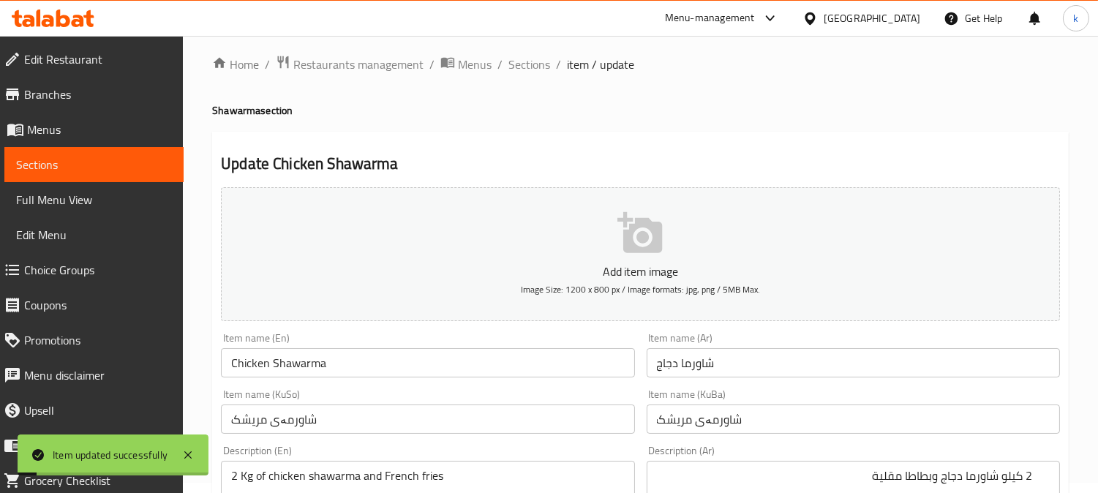
scroll to position [0, 0]
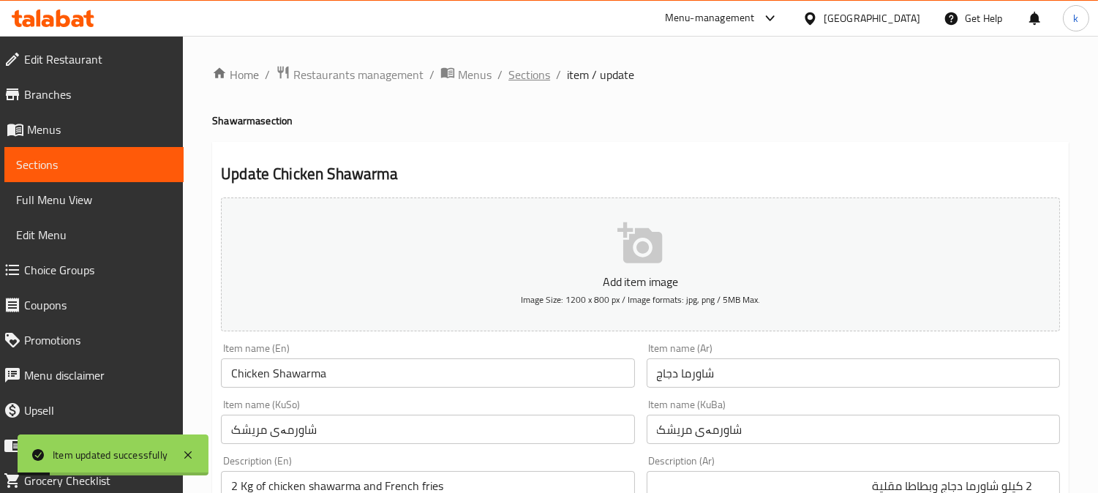
click at [525, 82] on span "Sections" at bounding box center [529, 75] width 42 height 18
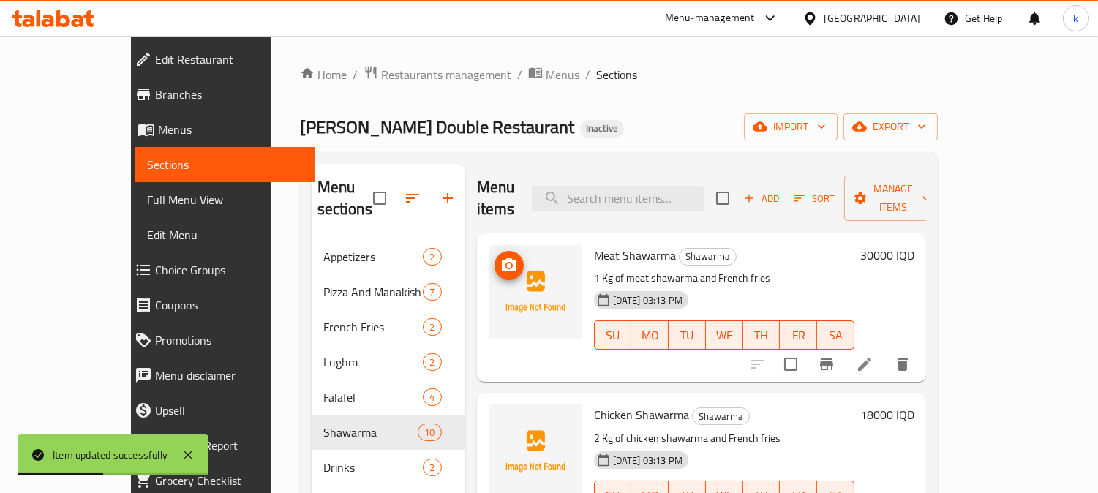
click at [494, 257] on span "upload picture" at bounding box center [508, 266] width 29 height 18
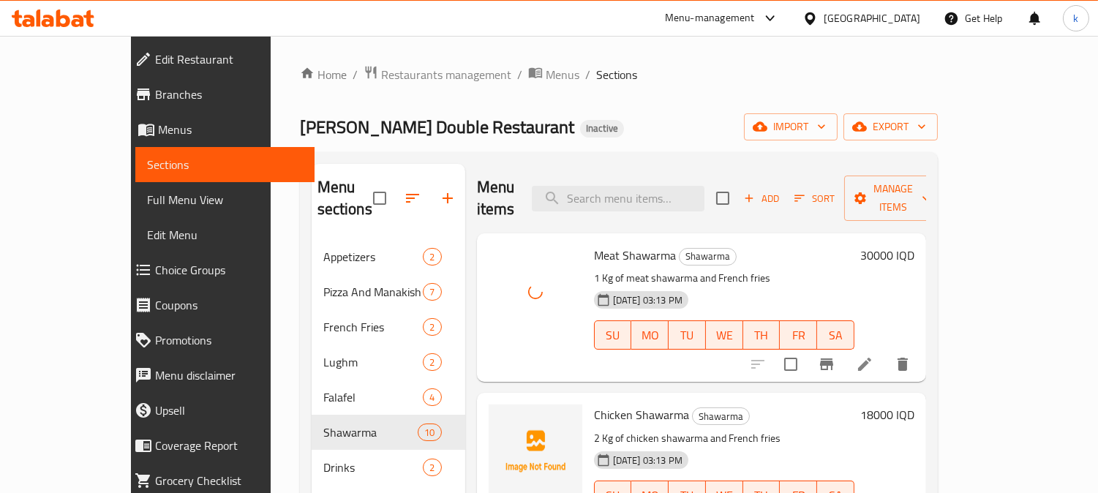
scroll to position [135, 0]
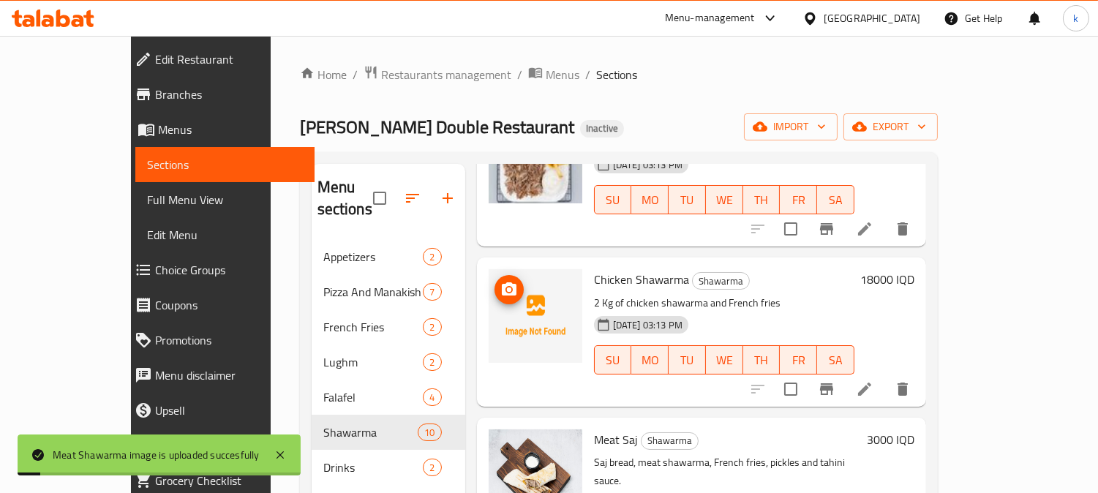
click at [494, 281] on span "upload picture" at bounding box center [508, 290] width 29 height 18
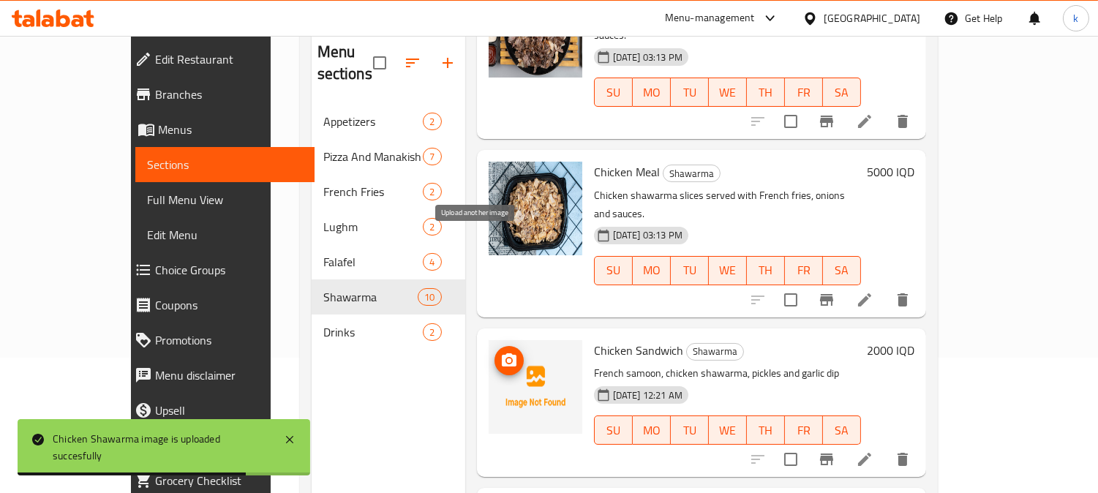
click at [506, 358] on circle "upload picture" at bounding box center [508, 360] width 4 height 4
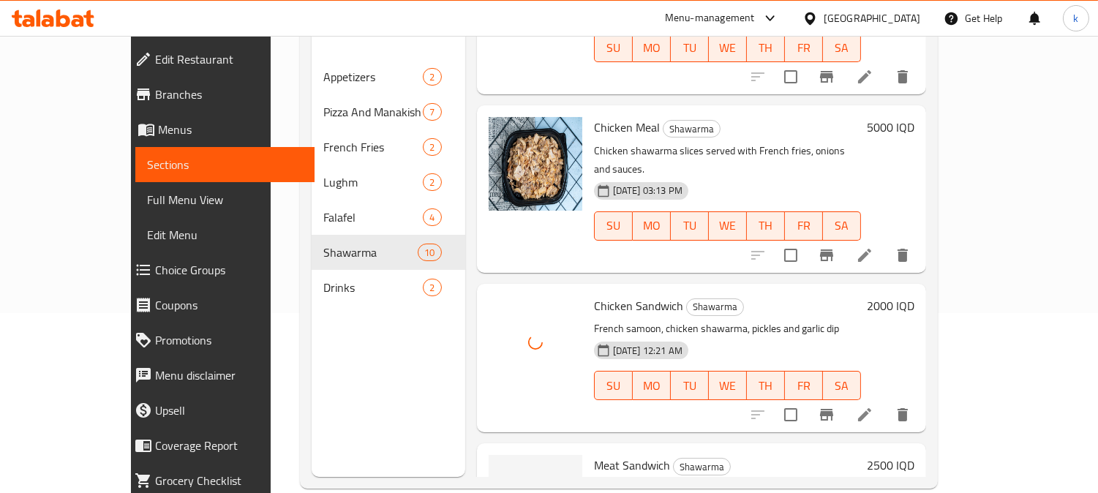
scroll to position [205, 0]
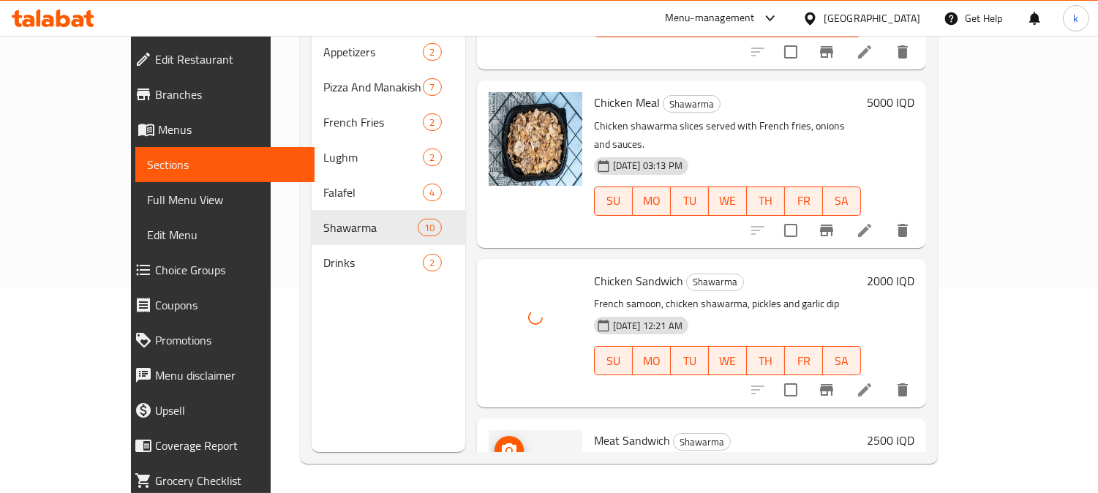
click at [502, 443] on icon "upload picture" at bounding box center [509, 449] width 15 height 13
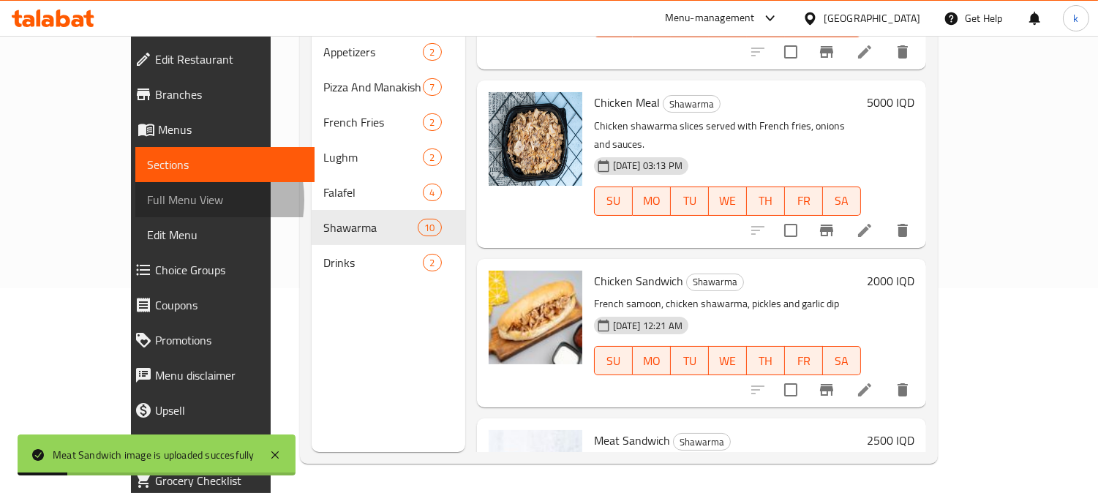
click at [147, 200] on span "Full Menu View" at bounding box center [225, 200] width 156 height 18
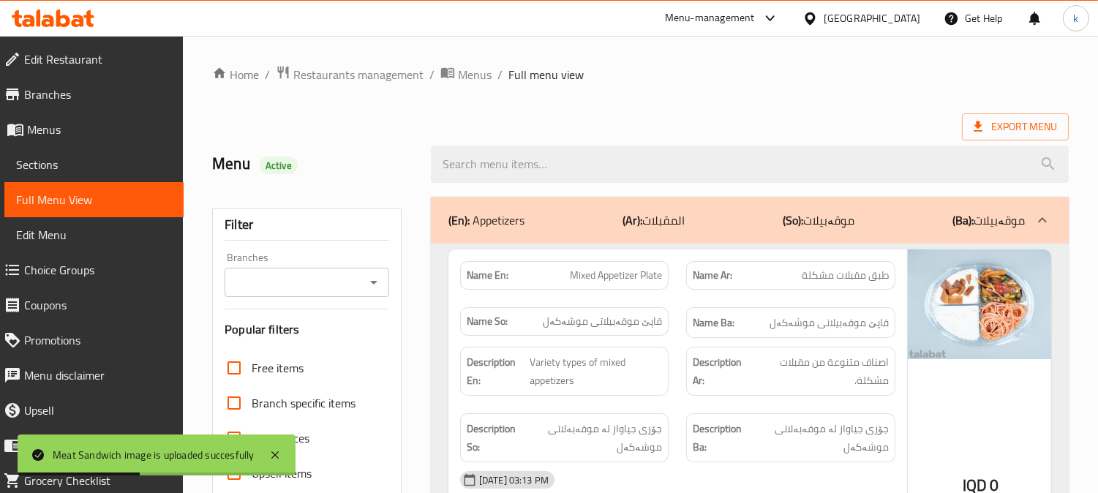
click at [320, 274] on input "Branches" at bounding box center [295, 282] width 132 height 20
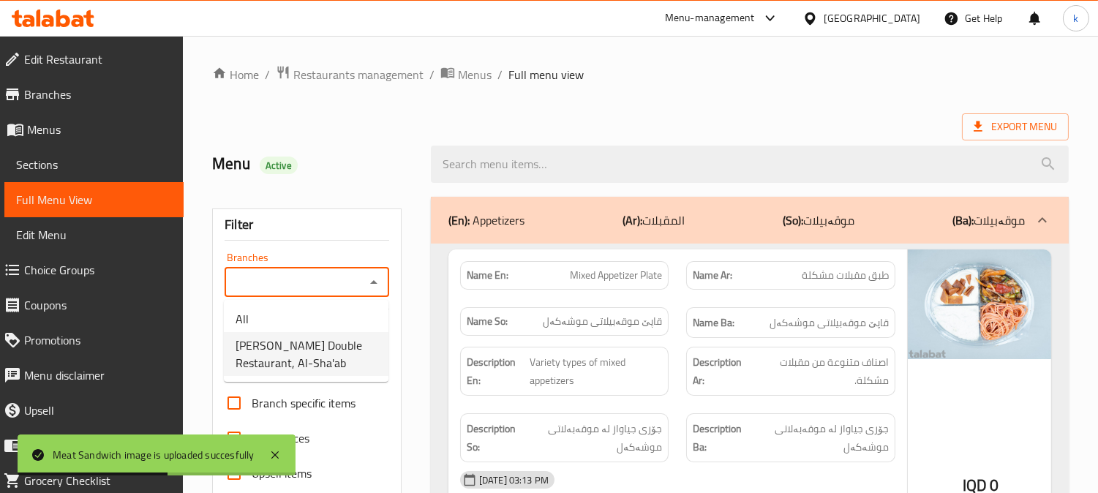
click at [333, 354] on span "Ali Haidar Double Restaurant, Al-Sha'ab" at bounding box center [305, 353] width 141 height 35
type input "Ali Haidar Double Restaurant, Al-Sha'ab"
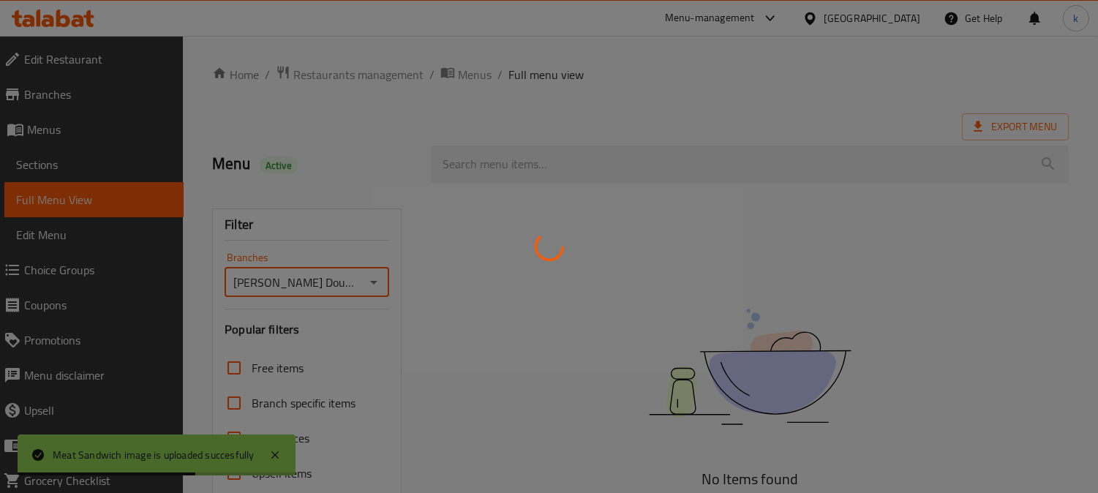
scroll to position [285, 0]
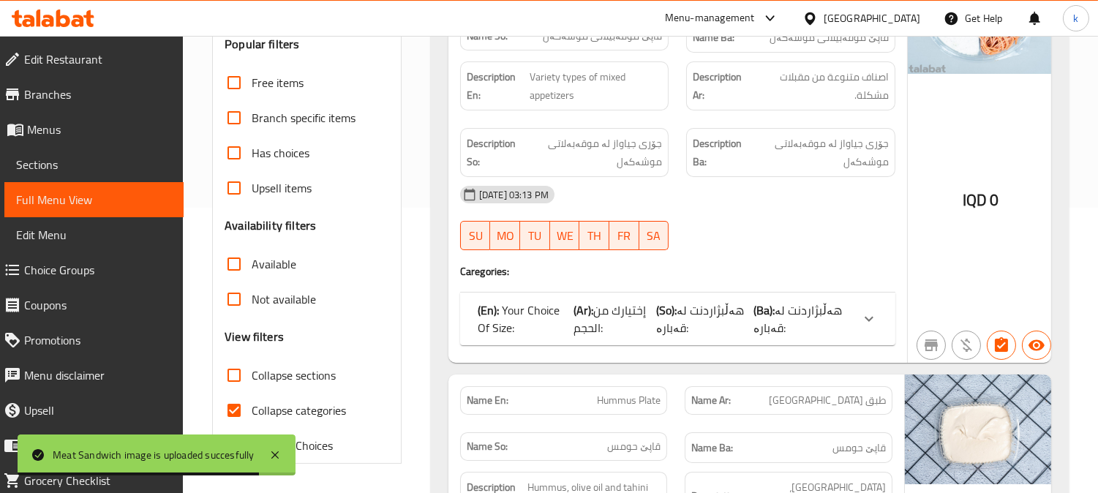
click at [230, 377] on input "Collapse sections" at bounding box center [233, 375] width 35 height 35
checkbox input "true"
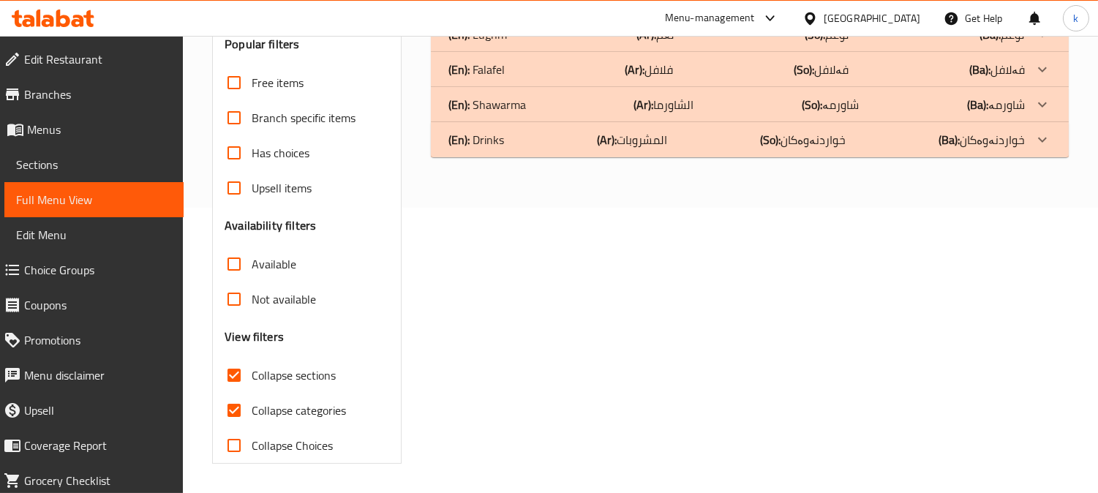
click at [665, 105] on p "(Ar): الشاورما" at bounding box center [664, 105] width 60 height 18
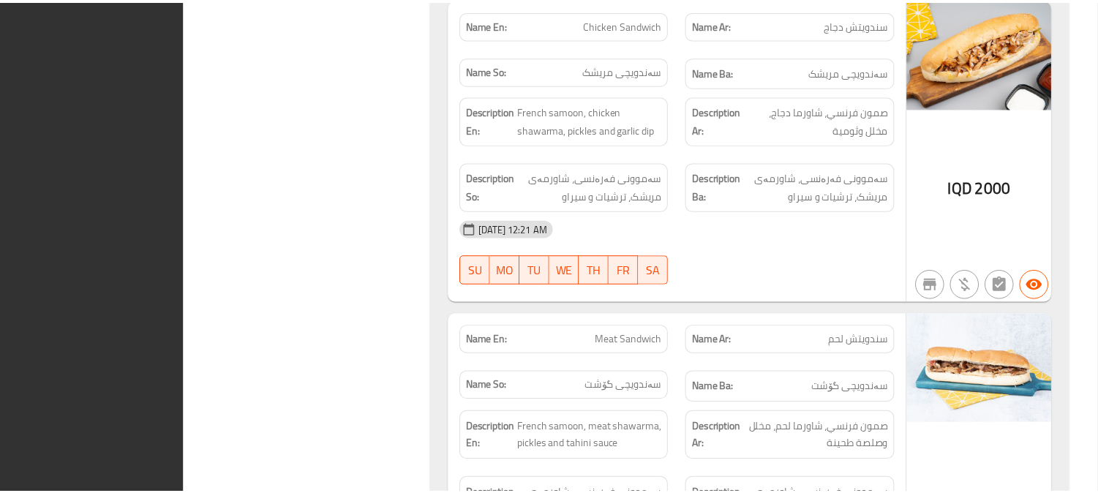
scroll to position [3286, 0]
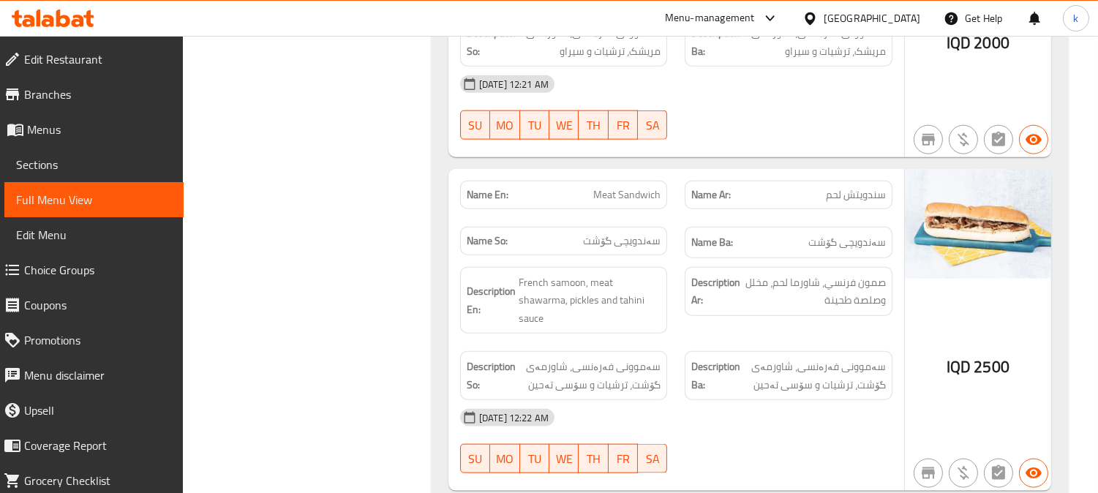
click at [92, 15] on icon at bounding box center [53, 19] width 83 height 18
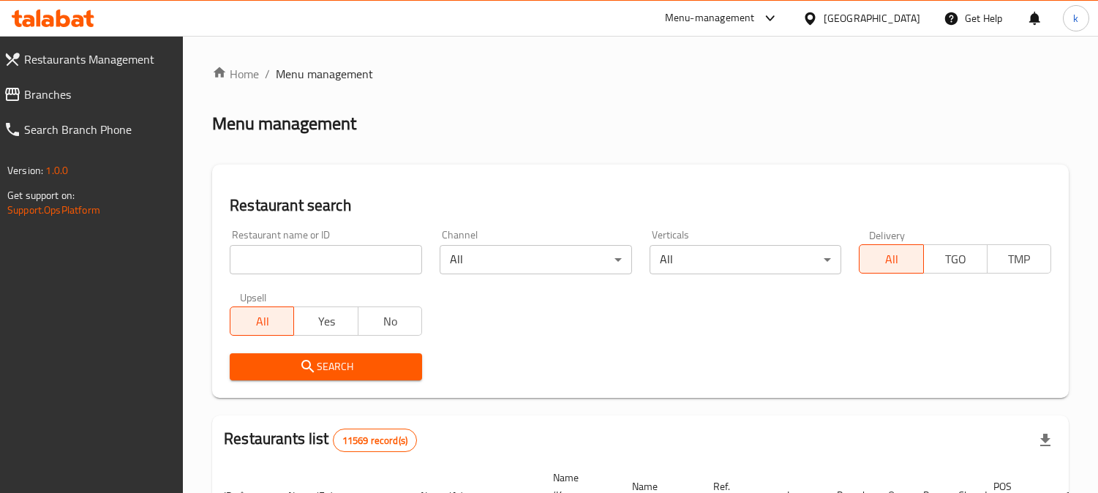
scroll to position [90, 0]
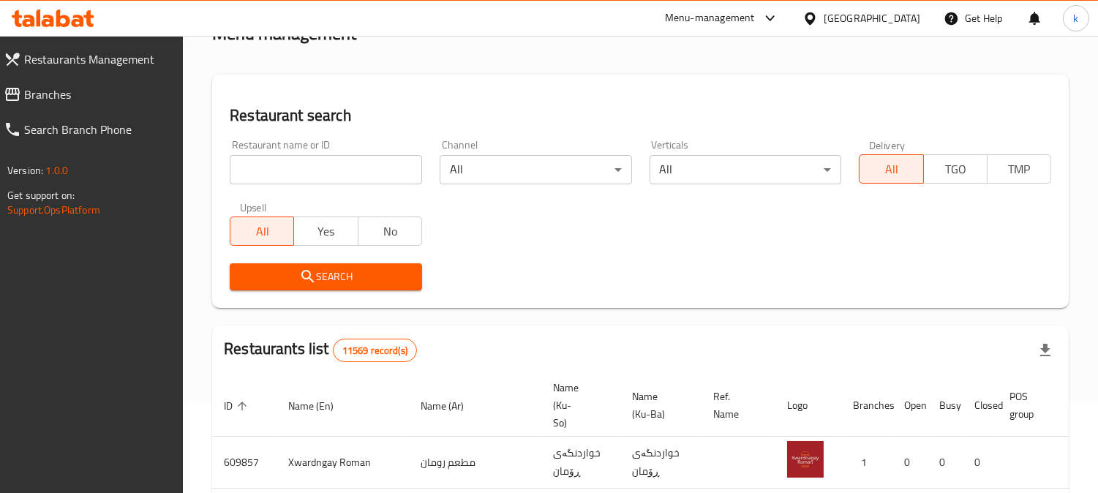
drag, startPoint x: 294, startPoint y: 154, endPoint x: 300, endPoint y: 171, distance: 17.8
click at [294, 155] on input "search" at bounding box center [326, 169] width 192 height 29
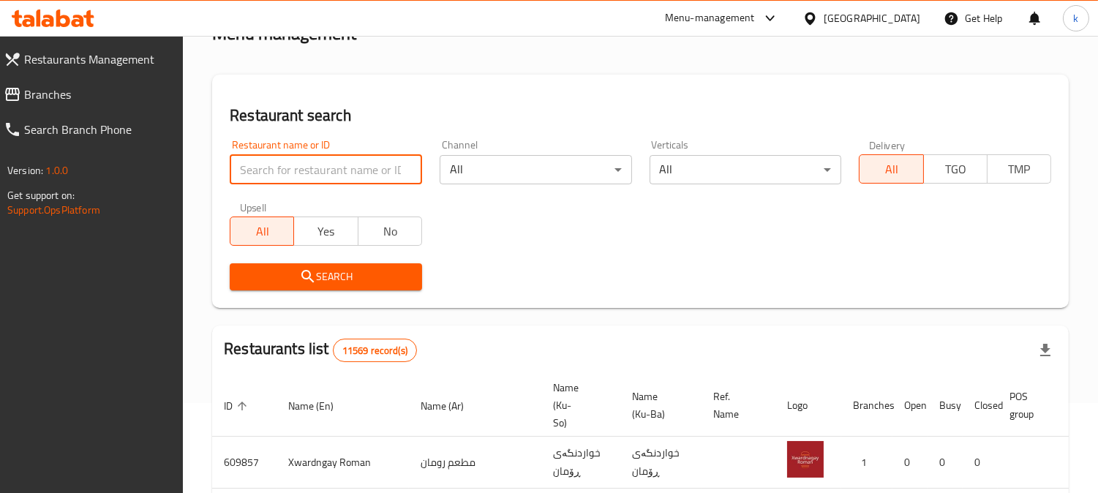
paste input "[PERSON_NAME]"
type input "[PERSON_NAME]"
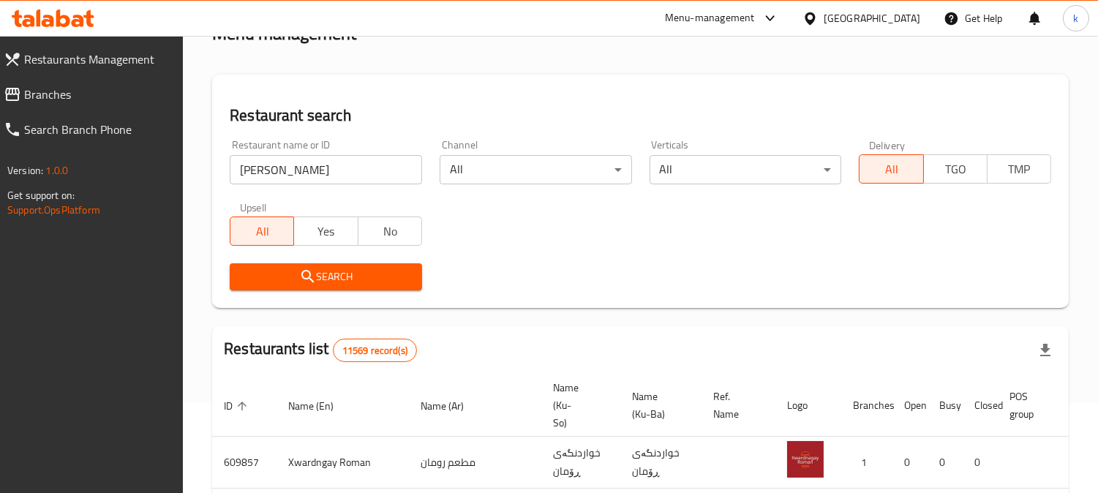
click at [298, 287] on button "Search" at bounding box center [326, 276] width 192 height 27
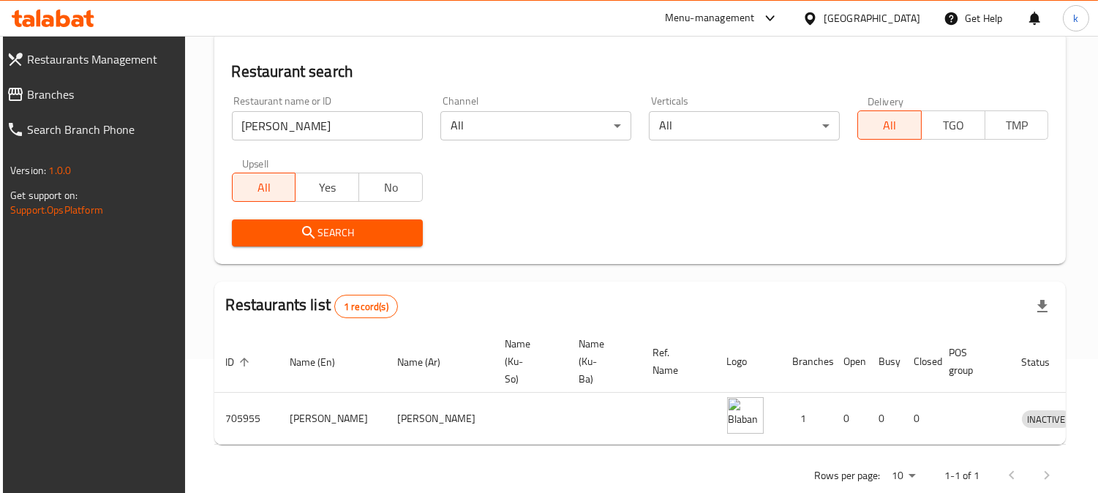
scroll to position [158, 0]
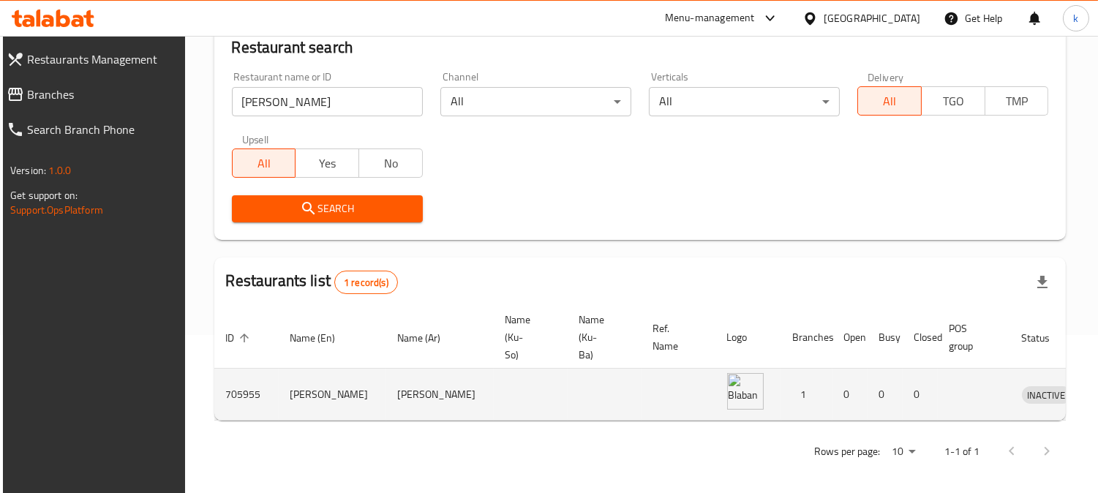
click at [1097, 390] on icon "enhanced table" at bounding box center [1110, 394] width 18 height 18
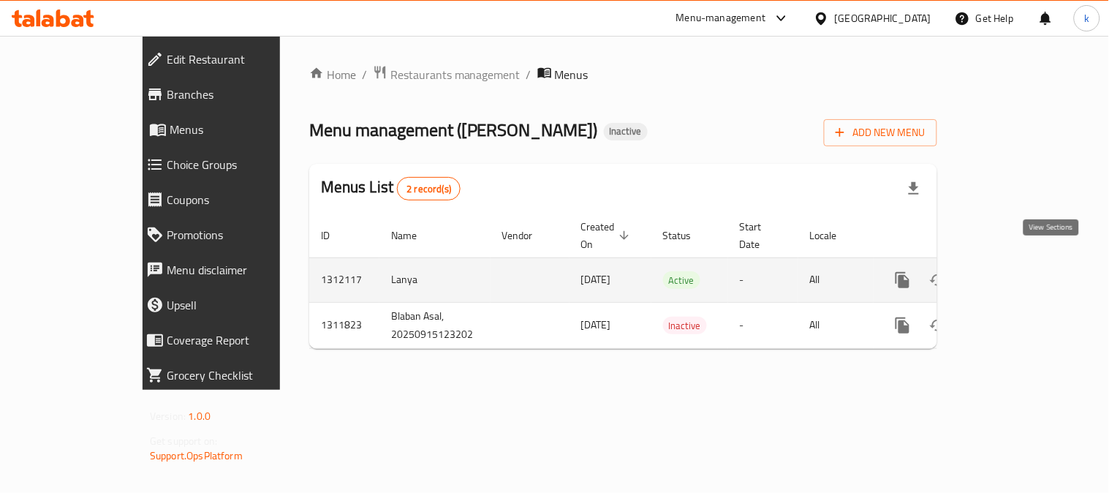
click at [1015, 273] on icon "enhanced table" at bounding box center [1008, 279] width 13 height 13
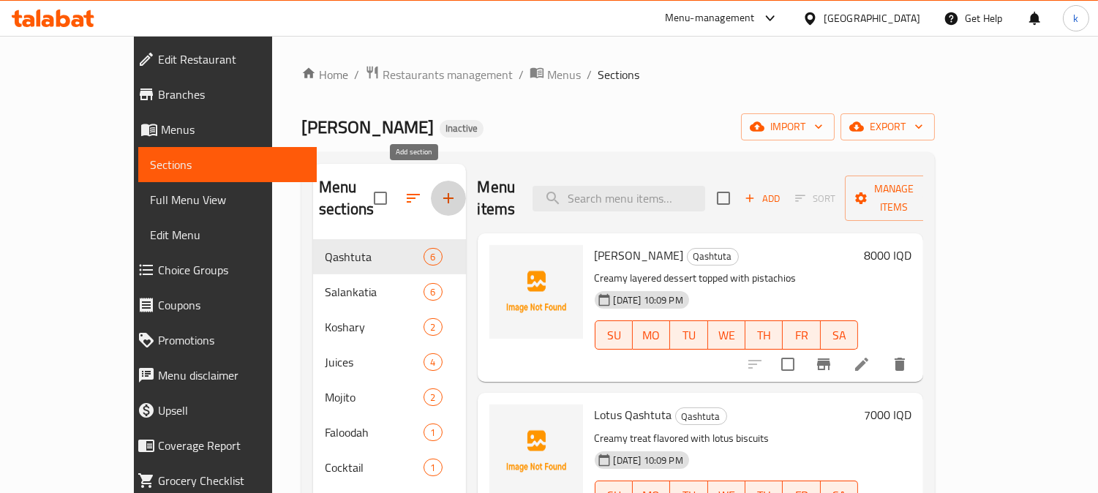
click at [439, 189] on icon "button" at bounding box center [448, 198] width 18 height 18
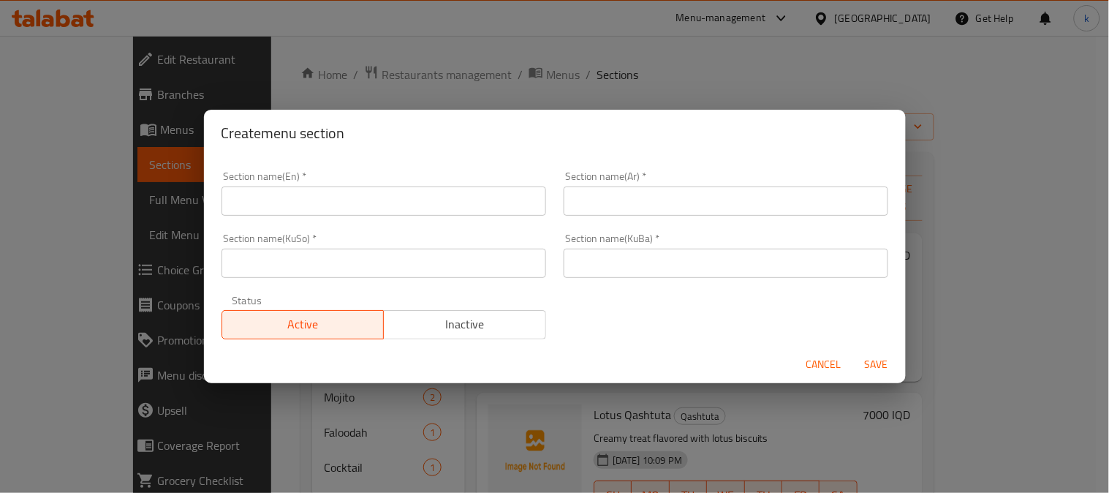
click at [722, 267] on input "text" at bounding box center [726, 263] width 325 height 29
paste input "شیرنەمەنی"
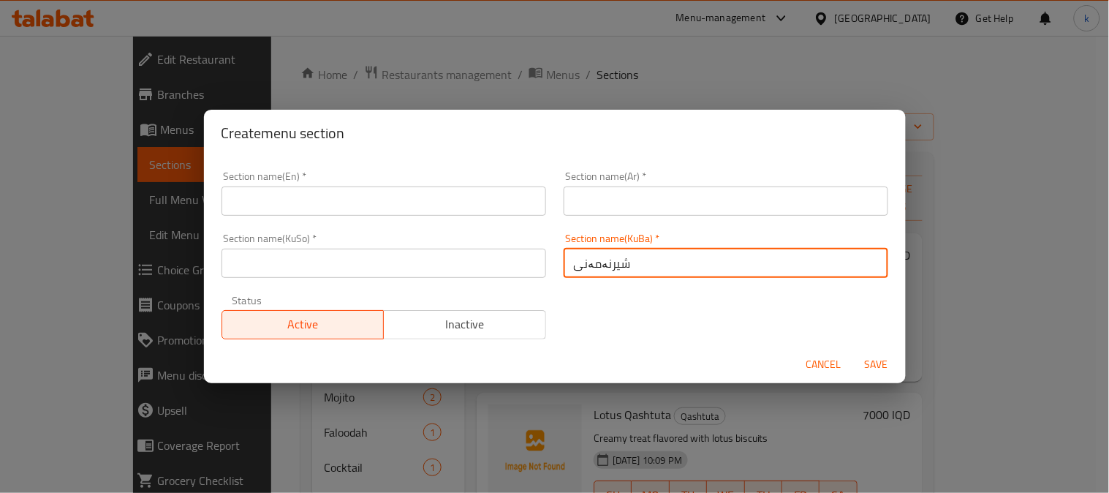
type input "شیرنەمەنی"
click at [535, 267] on input "text" at bounding box center [384, 263] width 325 height 29
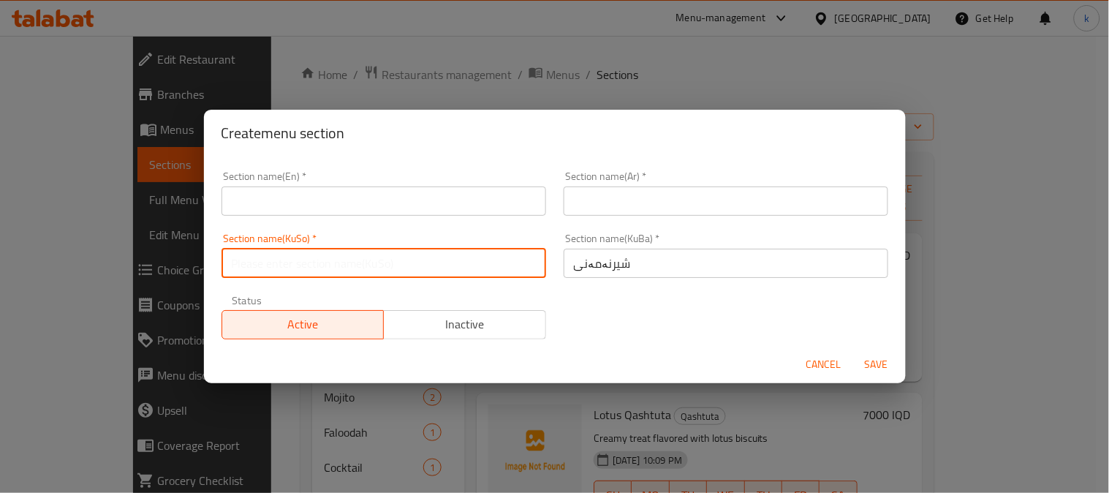
paste input "شیرنەمەنی"
type input "شیرنەمەنی"
click at [646, 201] on input "text" at bounding box center [726, 200] width 325 height 29
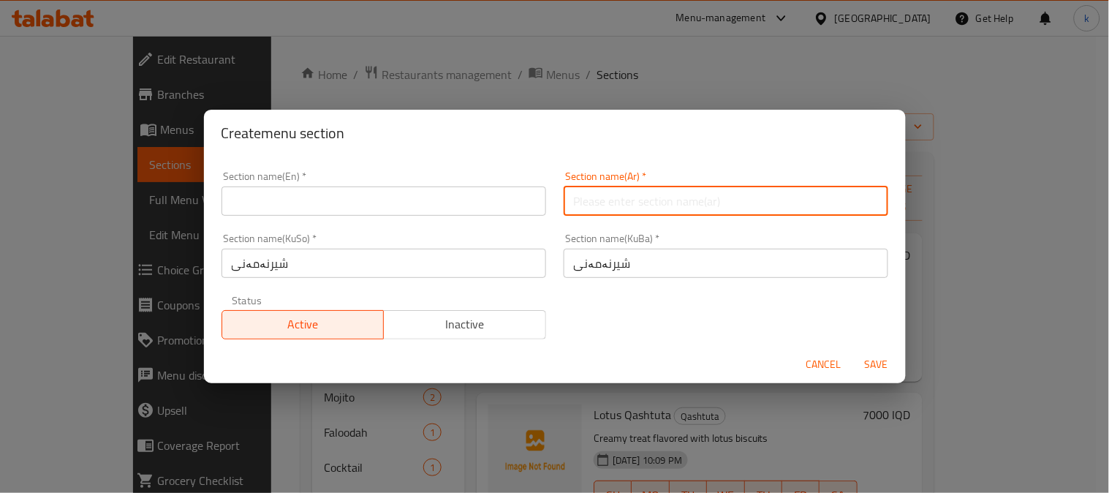
paste input "الحلويات"
type input "الحلويات"
click at [300, 211] on input "text" at bounding box center [384, 200] width 325 height 29
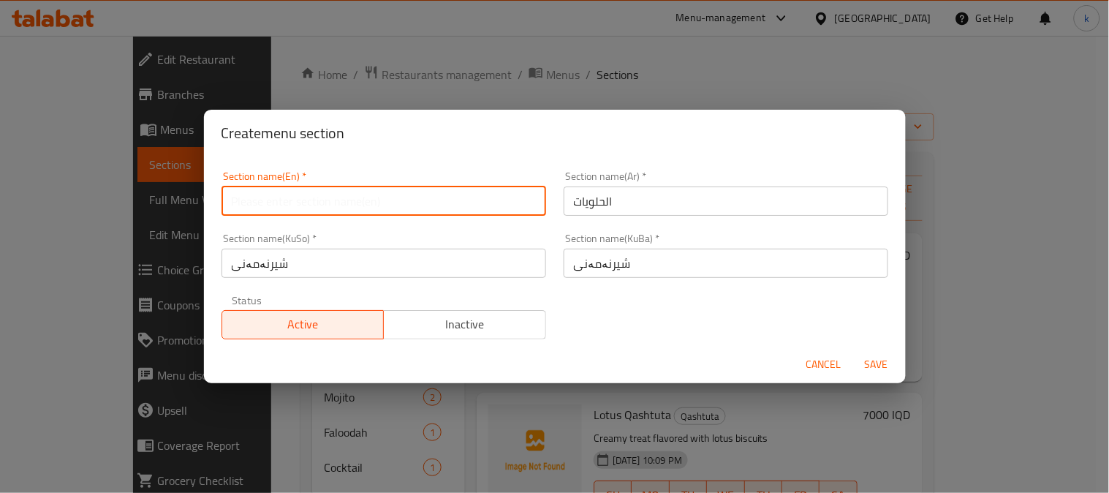
paste input "Desserts"
type input "Desserts"
click at [879, 362] on span "Save" at bounding box center [876, 364] width 35 height 18
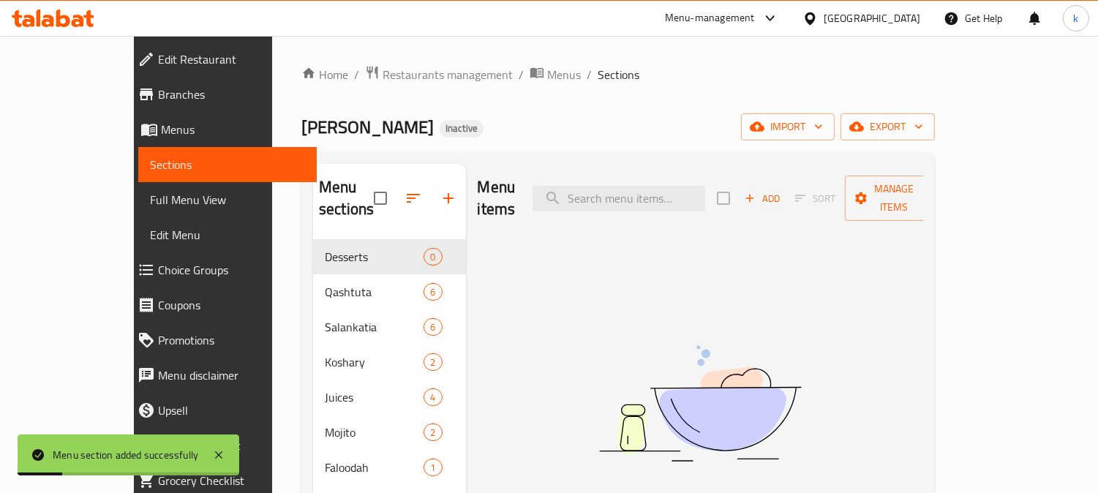
click at [782, 190] on span "Add" at bounding box center [761, 198] width 39 height 17
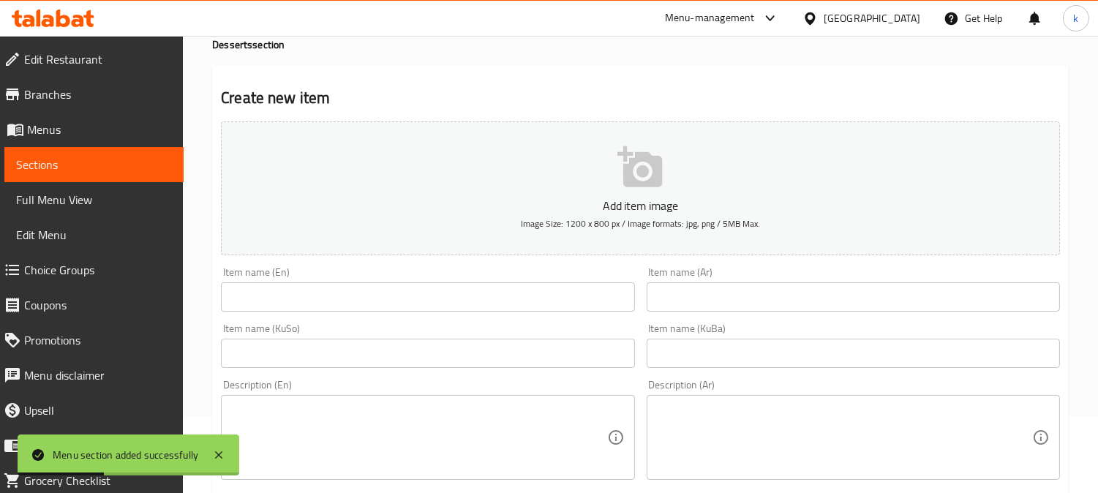
scroll to position [135, 0]
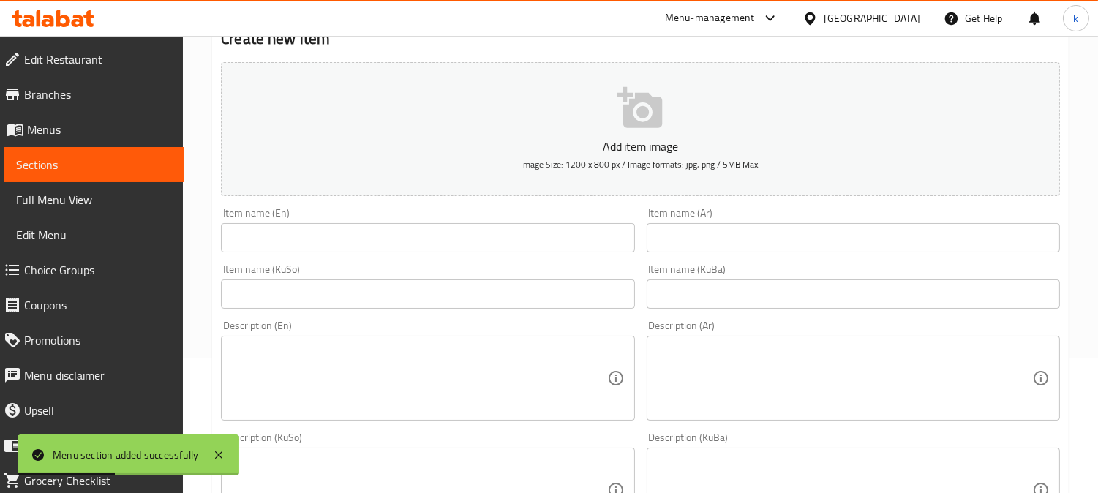
drag, startPoint x: 735, startPoint y: 300, endPoint x: 571, endPoint y: 290, distance: 164.1
click at [734, 301] on input "text" at bounding box center [852, 293] width 413 height 29
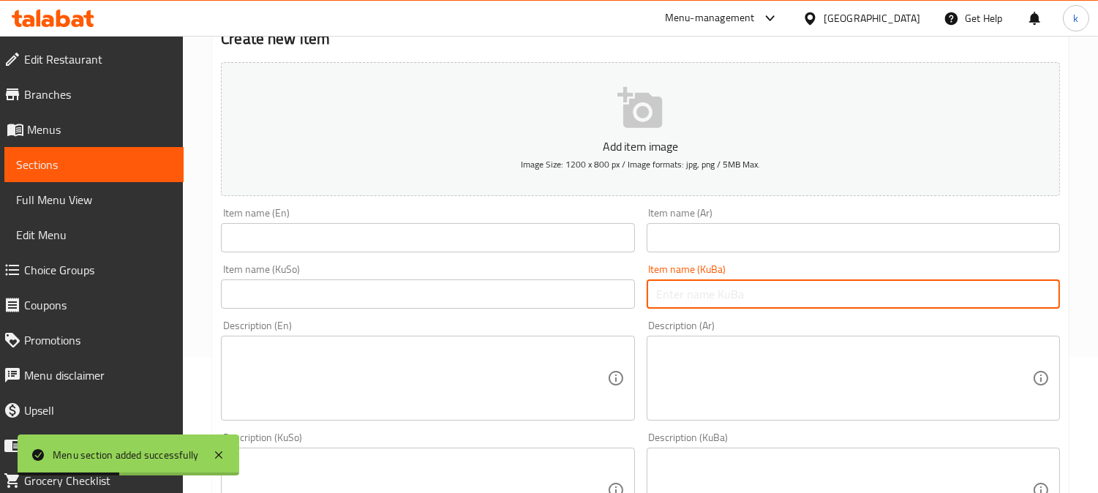
paste input "بۆبا رێد ڤیلڤێت"
type input "بۆبا رێد ڤیلڤێت"
drag, startPoint x: 560, startPoint y: 290, endPoint x: 571, endPoint y: 290, distance: 11.0
click at [559, 290] on input "text" at bounding box center [427, 293] width 413 height 29
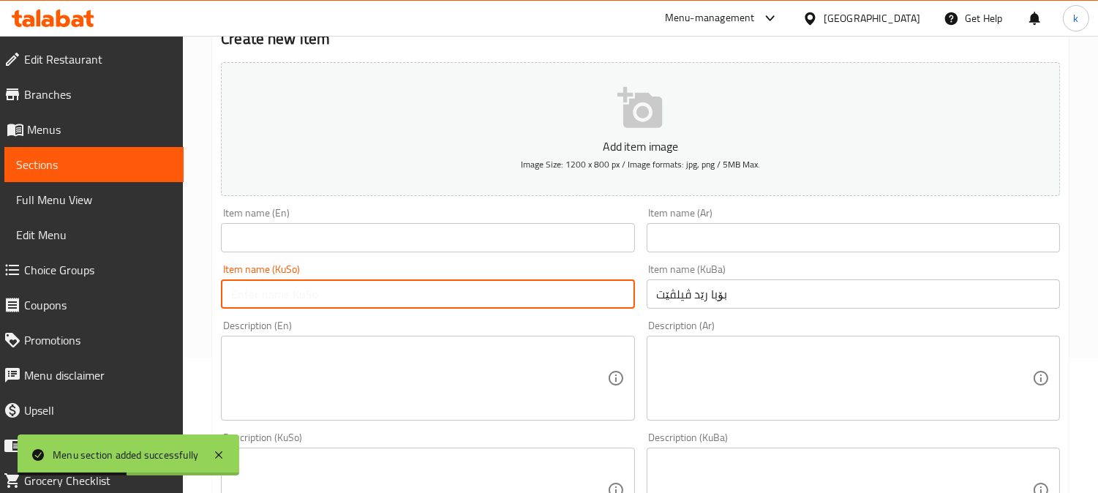
paste input "بۆبا رێد ڤیلڤێت"
type input "بۆبا رێد ڤیلڤێت"
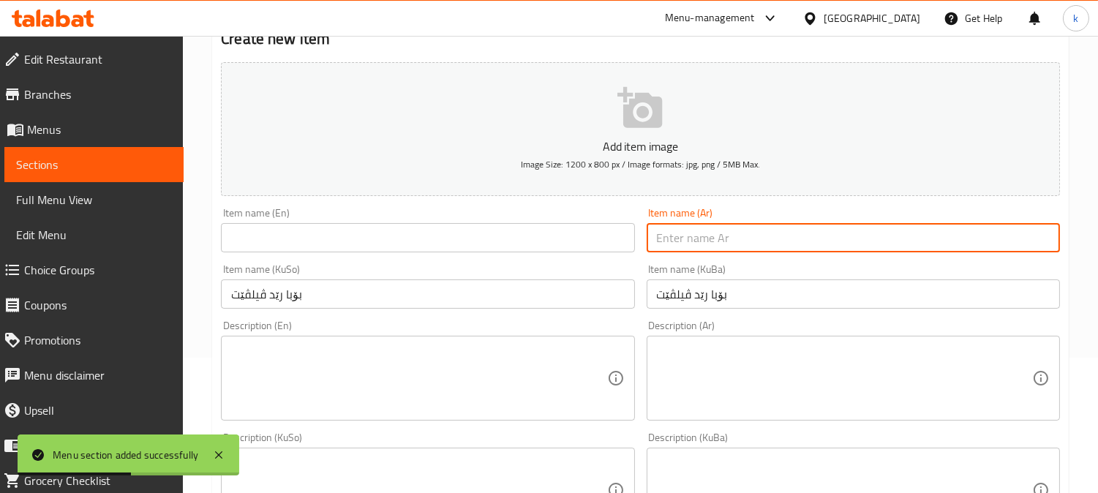
click at [698, 242] on input "text" at bounding box center [852, 237] width 413 height 29
paste input "[PERSON_NAME] فيلفت"
type input "[PERSON_NAME] فيلفت"
click at [290, 247] on input "text" at bounding box center [427, 237] width 413 height 29
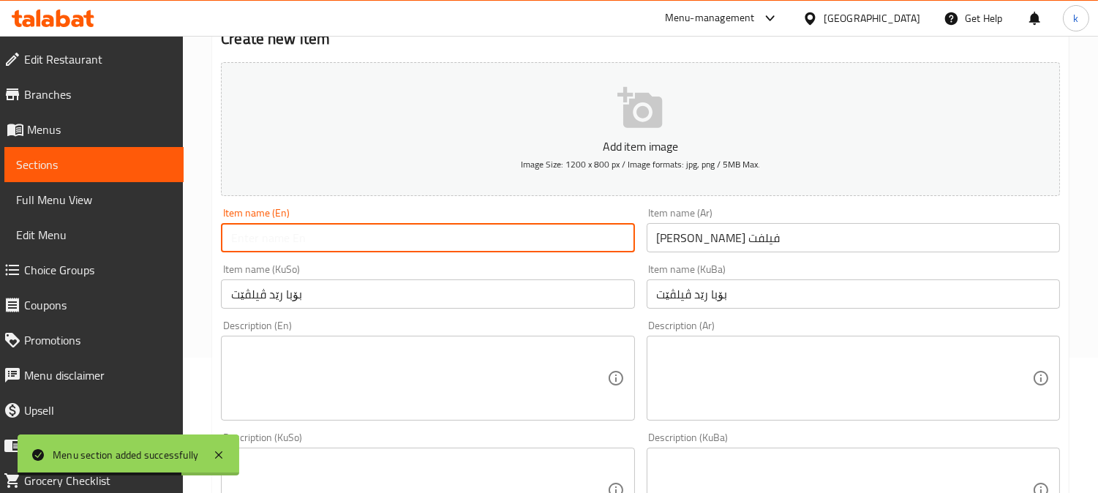
paste input "Boba Red Velvet"
type input "Boba Red Velvet"
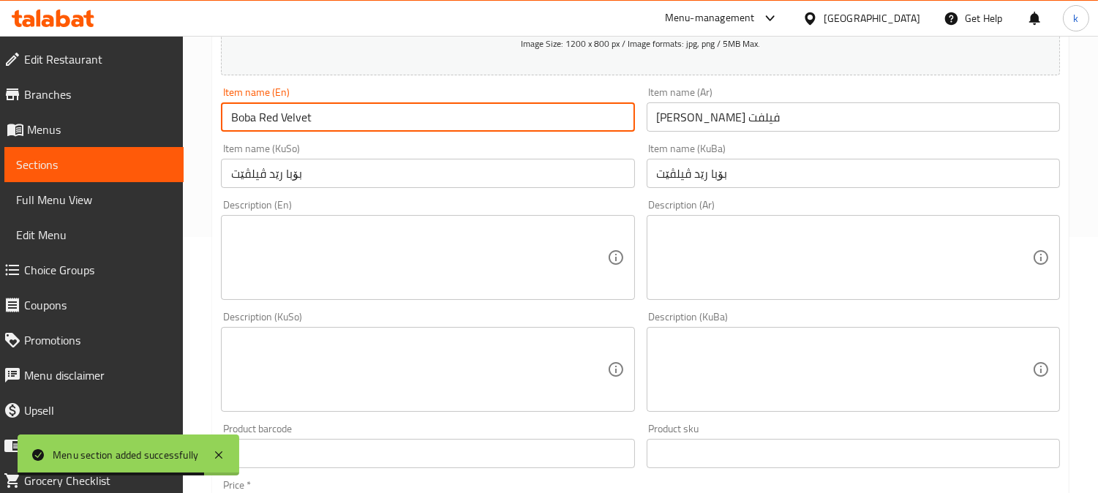
scroll to position [406, 0]
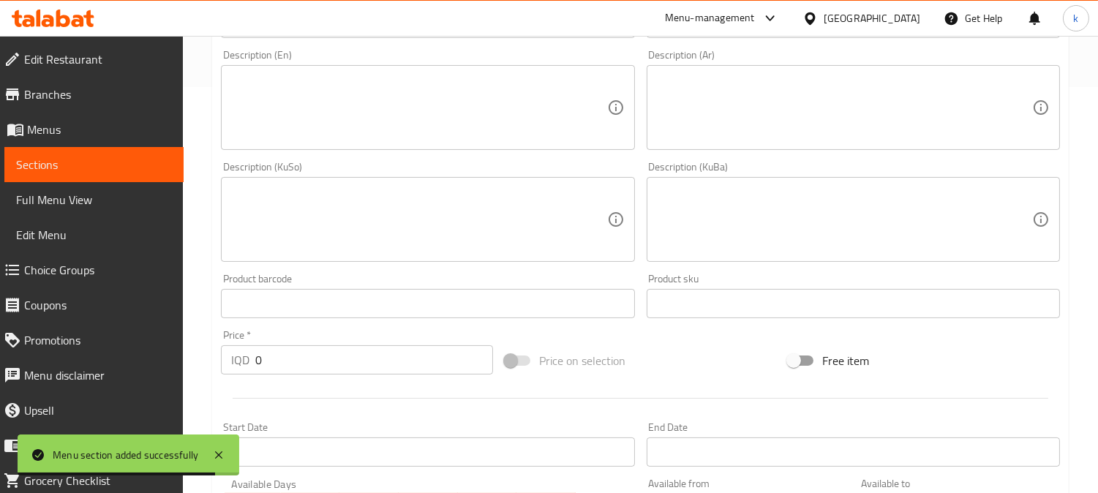
click at [732, 222] on textarea at bounding box center [844, 219] width 375 height 69
paste textarea "خواردنەوەی شیرینی رێد ڤیلڤێت لەگەڵ بۆبا"
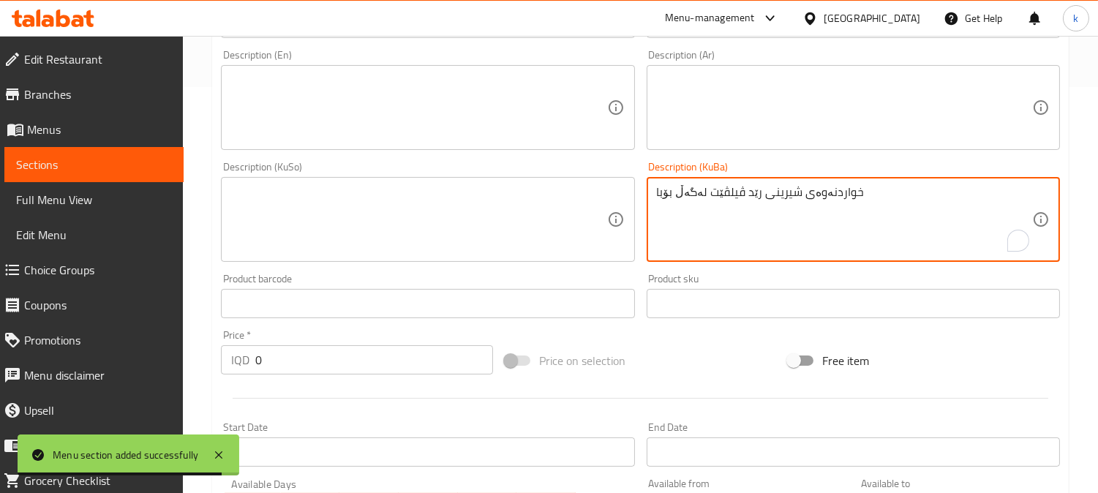
type textarea "خواردنەوەی شیرینی رێد ڤیلڤێت لەگەڵ بۆبا"
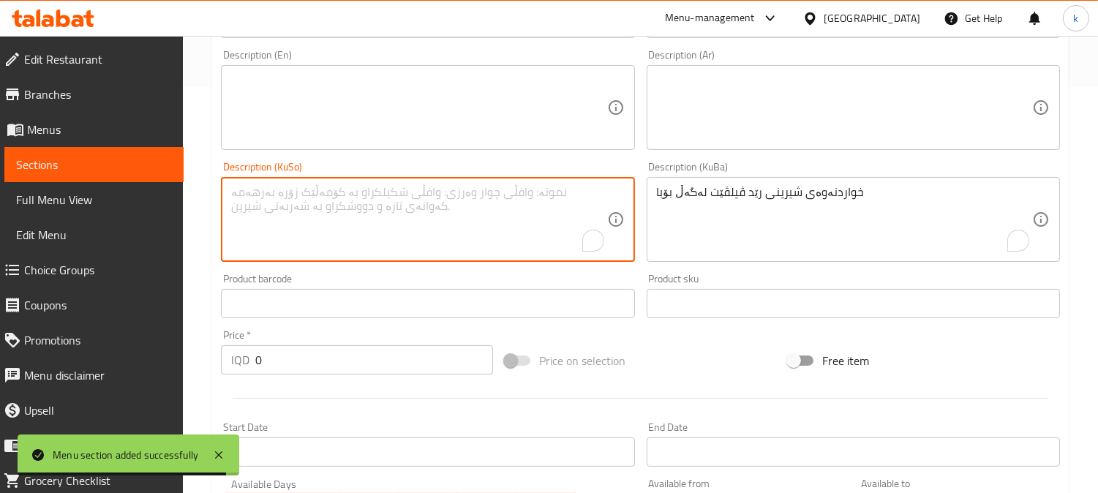
click at [527, 222] on textarea "To enrich screen reader interactions, please activate Accessibility in Grammarl…" at bounding box center [418, 219] width 375 height 69
paste textarea "خواردنەوەی شیرینی رێد ڤیلڤێت لەگەڵ بۆبا"
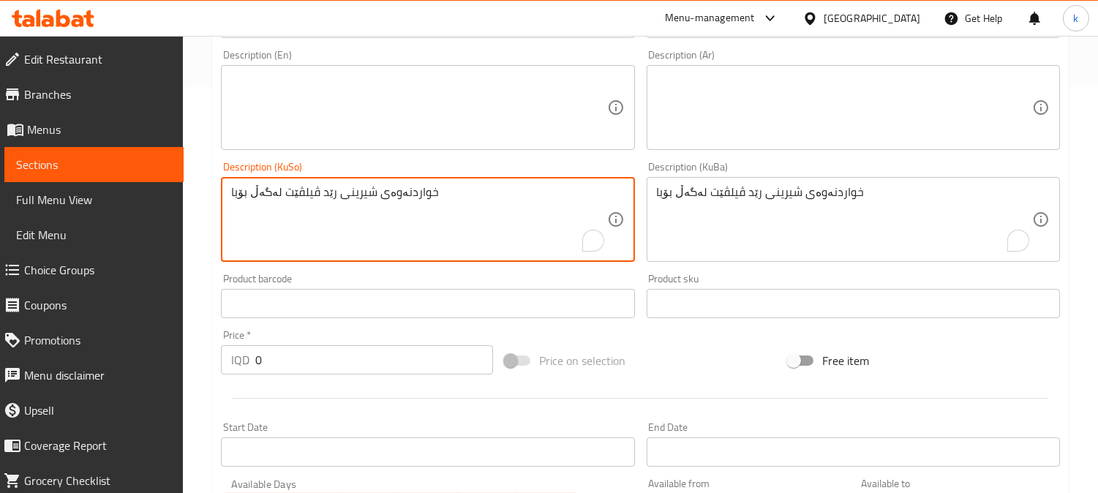
type textarea "خواردنەوەی شیرینی رێد ڤیلڤێت لەگەڵ بۆبا"
click at [740, 121] on textarea at bounding box center [844, 107] width 375 height 69
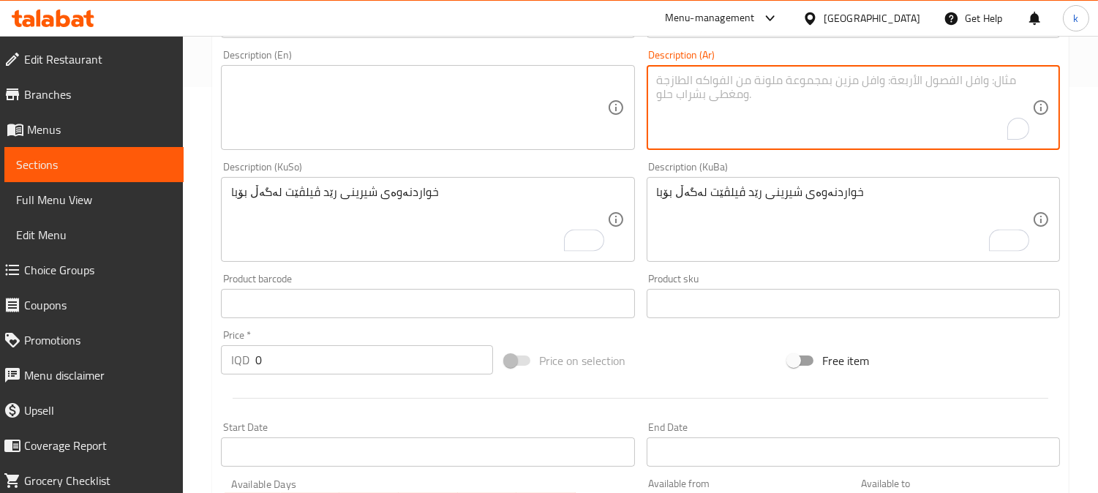
paste textarea "مشروب حلوى ريد فيلفت مع [PERSON_NAME]"
type textarea "مشروب حلوى ريد فيلفت مع [PERSON_NAME]"
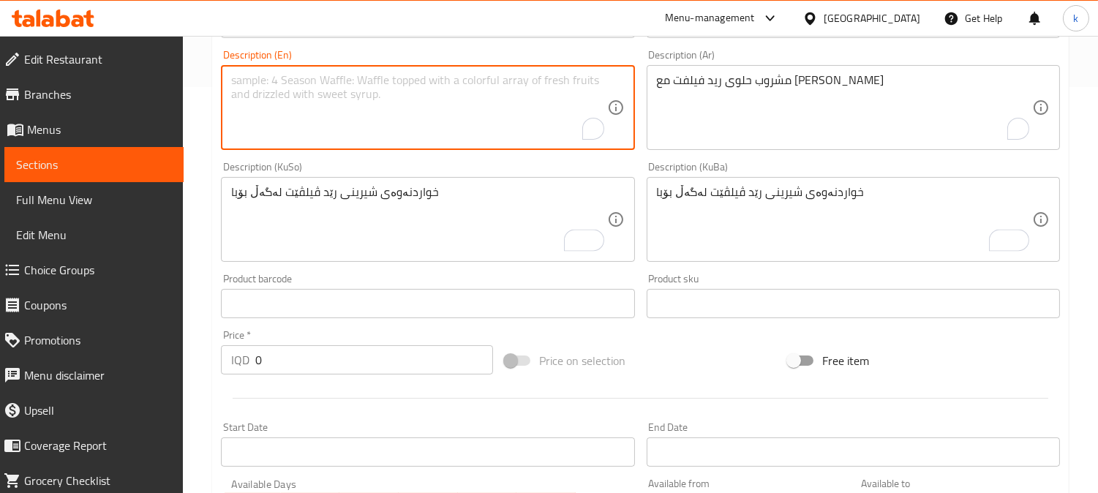
click at [478, 116] on textarea "To enrich screen reader interactions, please activate Accessibility in Grammarl…" at bounding box center [418, 107] width 375 height 69
paste textarea "Red velvet dessert drink with boba"
type textarea "Red velvet dessert drink with boba"
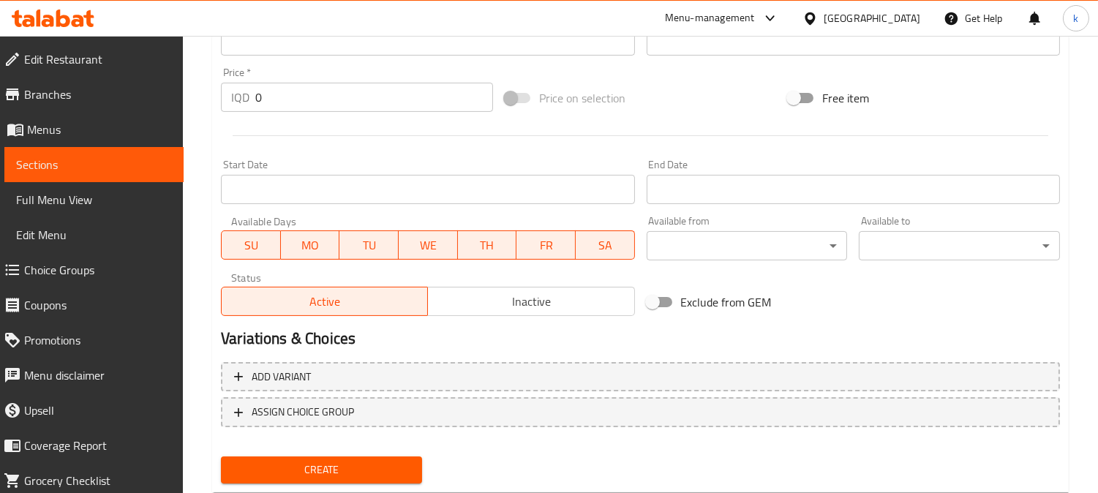
scroll to position [676, 0]
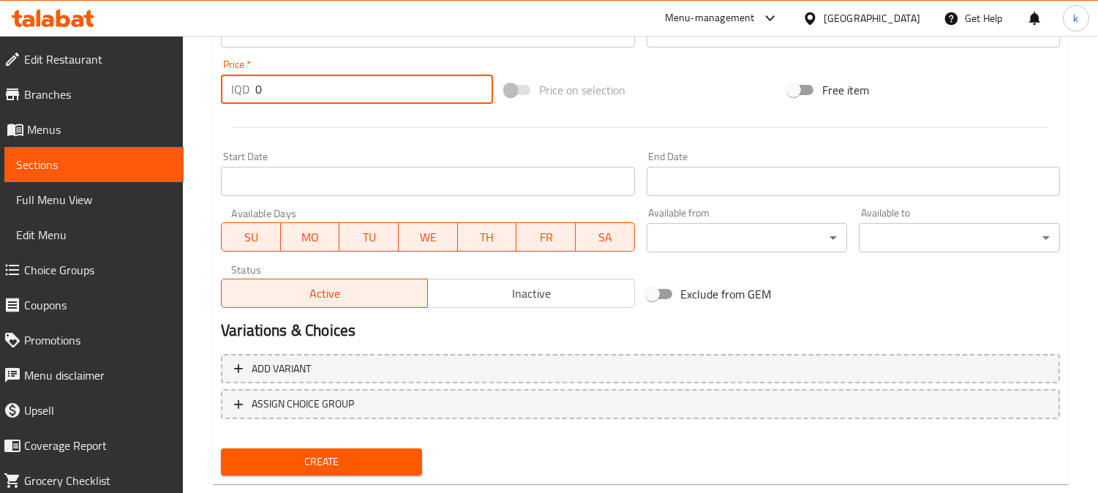
click at [265, 75] on input "0" at bounding box center [374, 89] width 238 height 29
drag, startPoint x: 284, startPoint y: 88, endPoint x: 169, endPoint y: 88, distance: 114.8
paste input "900"
type input "9000"
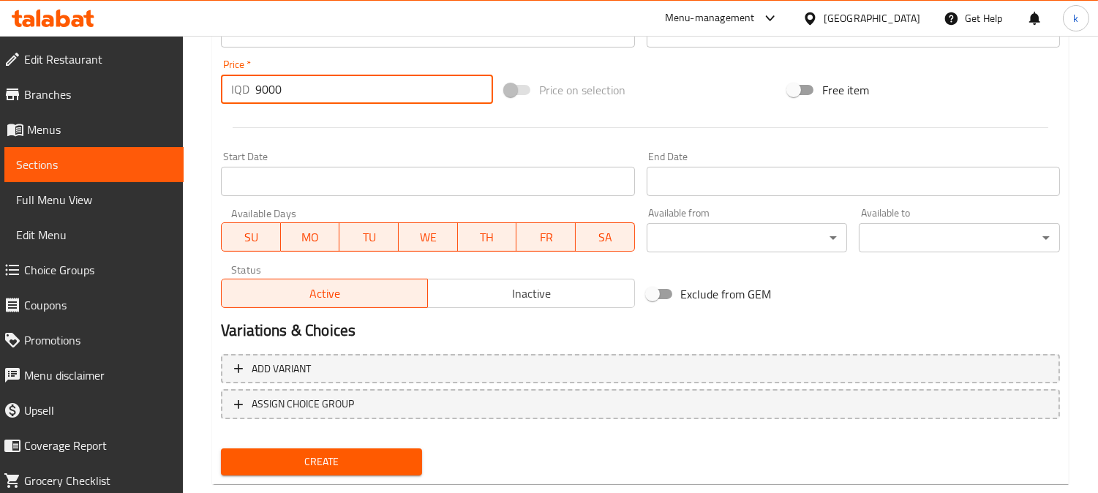
click at [221, 448] on button "Create" at bounding box center [321, 461] width 201 height 27
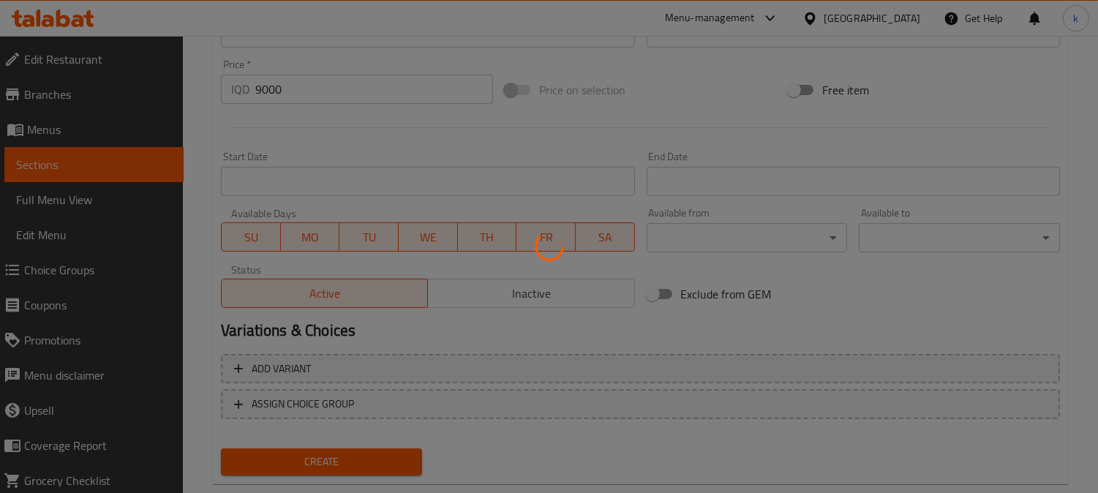
type input "0"
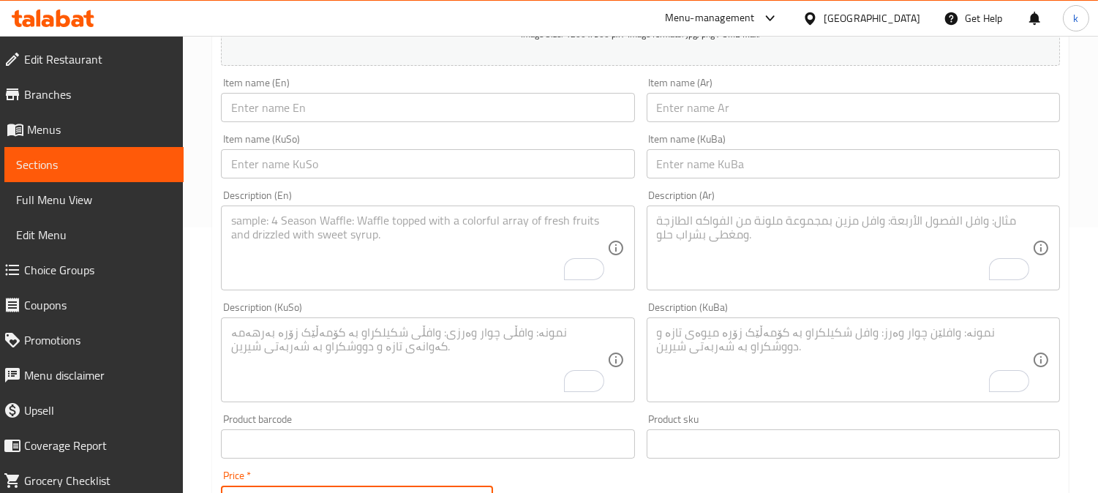
scroll to position [135, 0]
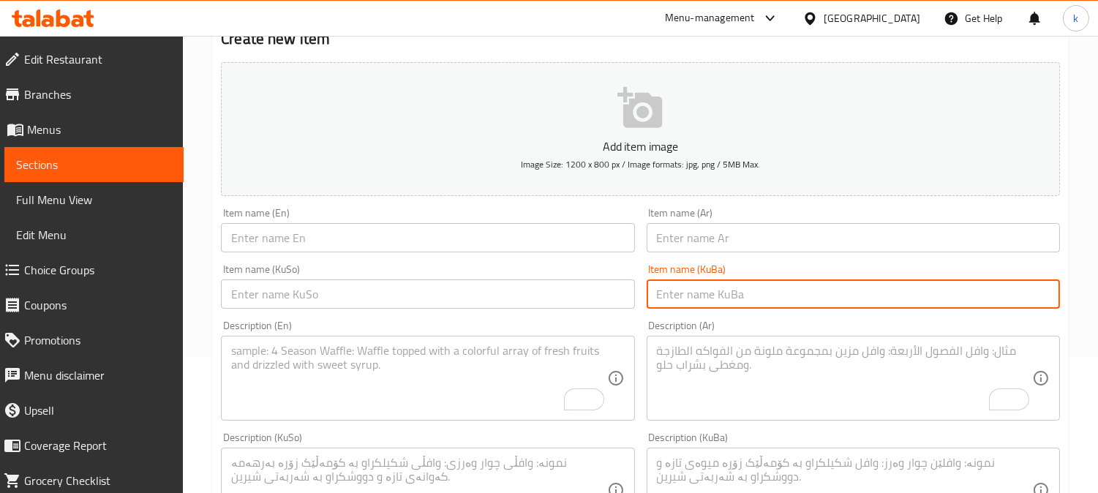
drag, startPoint x: 712, startPoint y: 290, endPoint x: 678, endPoint y: 287, distance: 34.5
click at [712, 290] on input "text" at bounding box center [852, 293] width 413 height 29
drag, startPoint x: 581, startPoint y: 287, endPoint x: 609, endPoint y: 279, distance: 29.1
click at [581, 287] on input "text" at bounding box center [427, 293] width 413 height 29
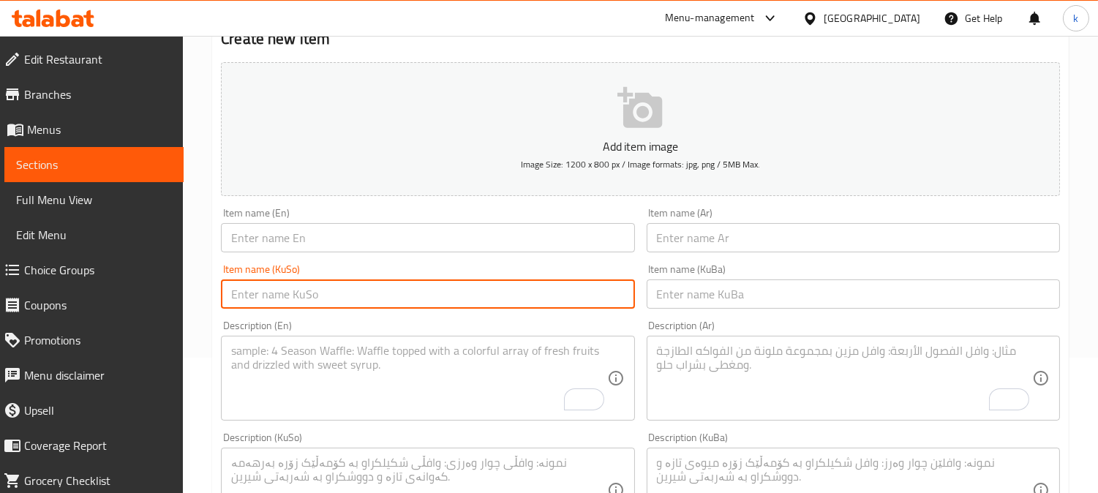
paste input "کرێم دی لا کرێم"
type input "کرێم دی لا کرێم"
click at [728, 282] on input "text" at bounding box center [852, 293] width 413 height 29
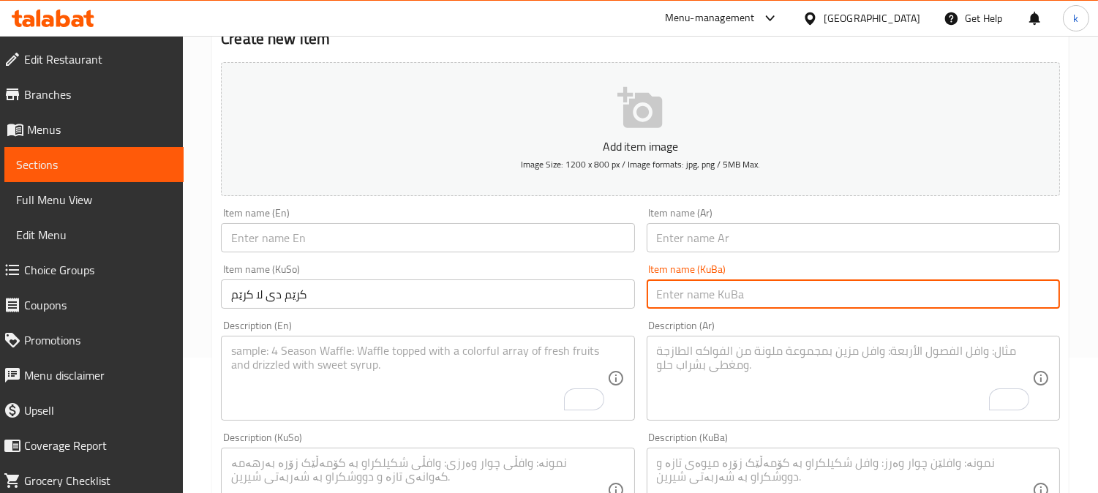
paste input "کرێم دی لا کرێم"
type input "کرێم دی لا کرێم"
click at [712, 247] on input "text" at bounding box center [852, 237] width 413 height 29
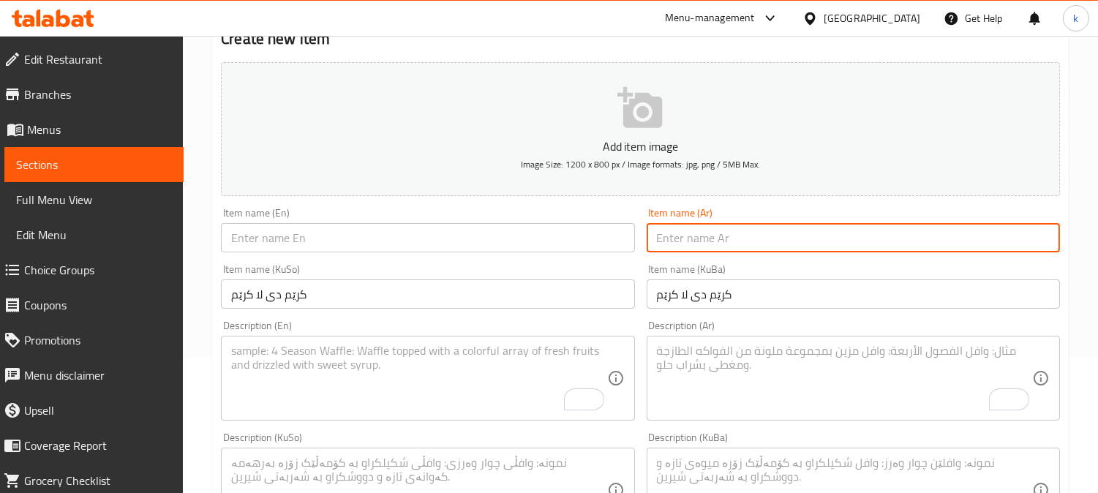
paste input "[PERSON_NAME]"
type input "[PERSON_NAME]"
click at [287, 251] on input "text" at bounding box center [427, 237] width 413 height 29
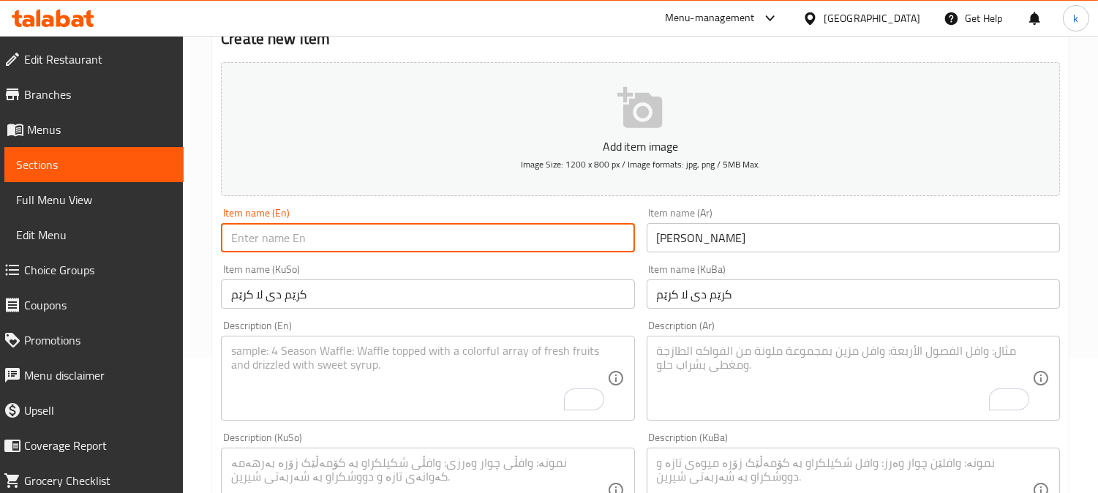
paste input "Cream De La Cream"
type input "Cream De La Cream"
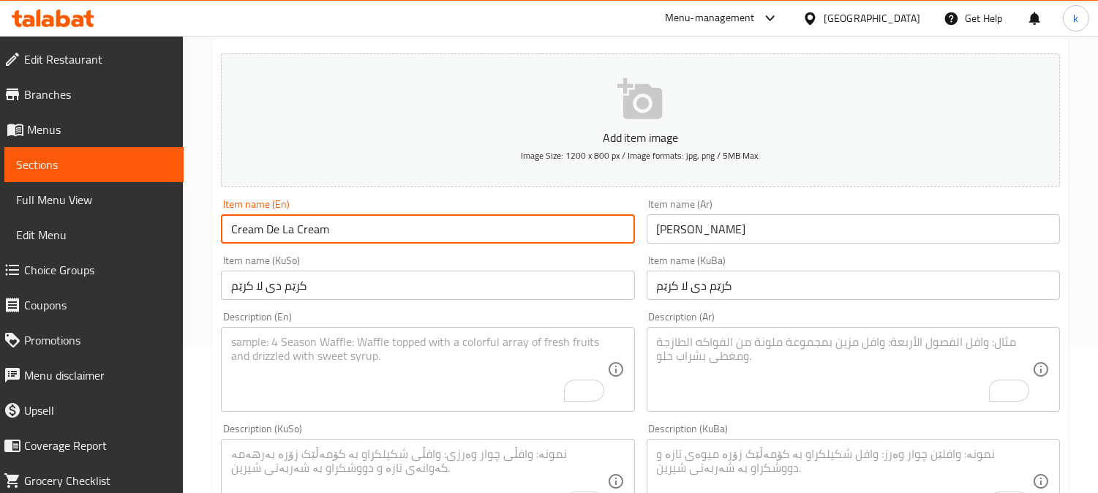
scroll to position [271, 0]
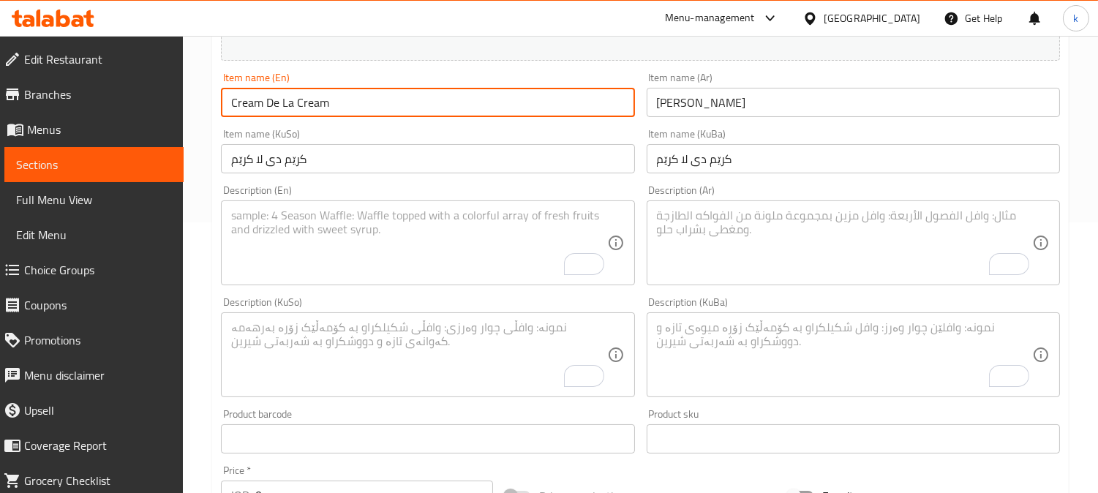
click at [763, 354] on textarea "To enrich screen reader interactions, please activate Accessibility in Grammarl…" at bounding box center [844, 354] width 375 height 69
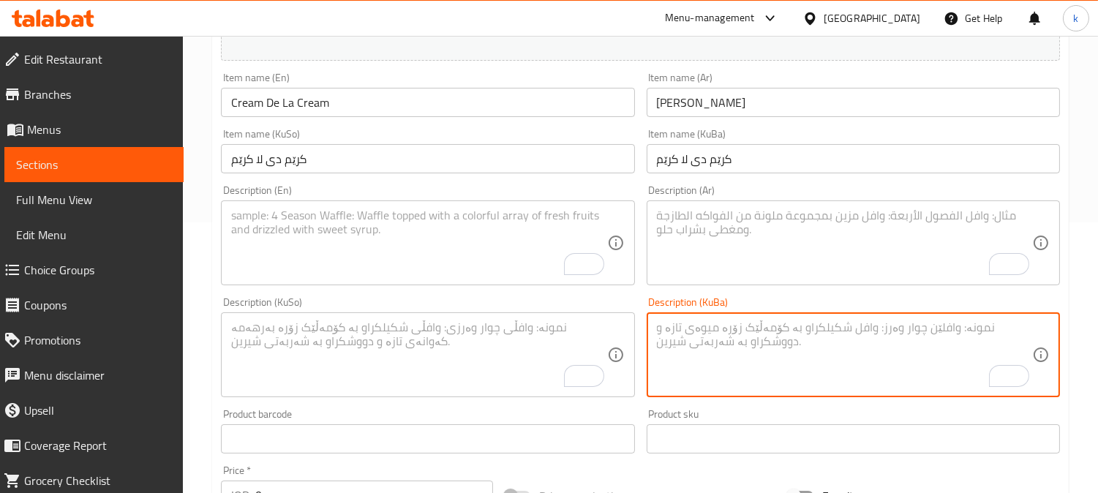
paste textarea "شیرینی کرێمی نەرم"
type textarea "شیرینی کرێمی نەرم"
click at [550, 340] on textarea "To enrich screen reader interactions, please activate Accessibility in Grammarl…" at bounding box center [418, 354] width 375 height 69
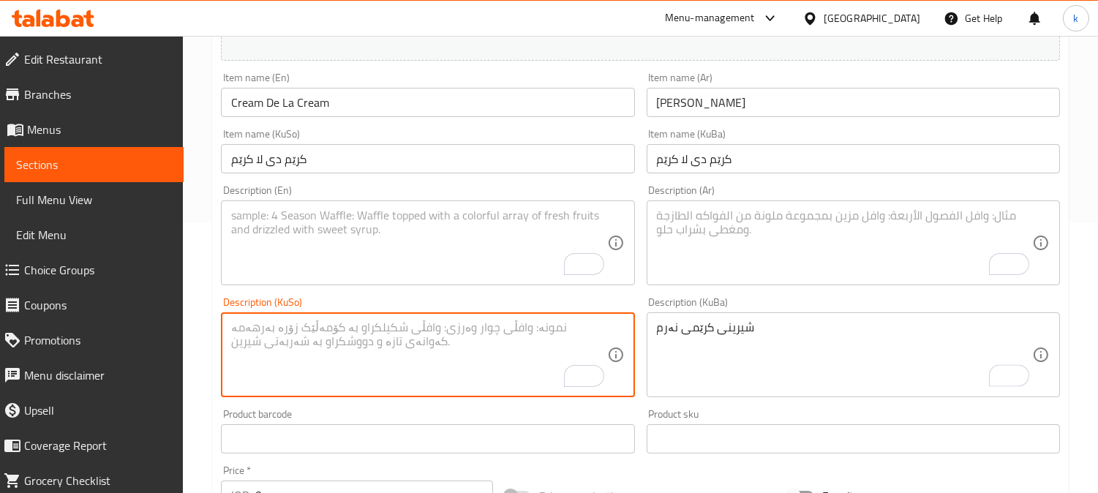
paste textarea "شیرینی کرێمی نەرم"
type textarea "شیرینی کرێمی نەرم"
click at [733, 253] on textarea "To enrich screen reader interactions, please activate Accessibility in Grammarl…" at bounding box center [844, 242] width 375 height 69
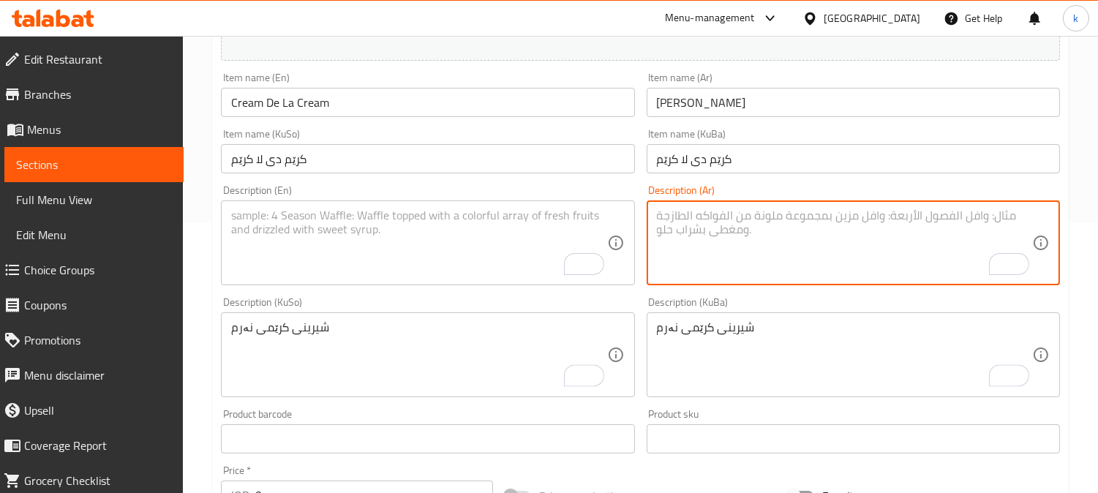
paste textarea "حلوى كريمية ناعمة"
type textarea "حلوى كريمية ناعمة"
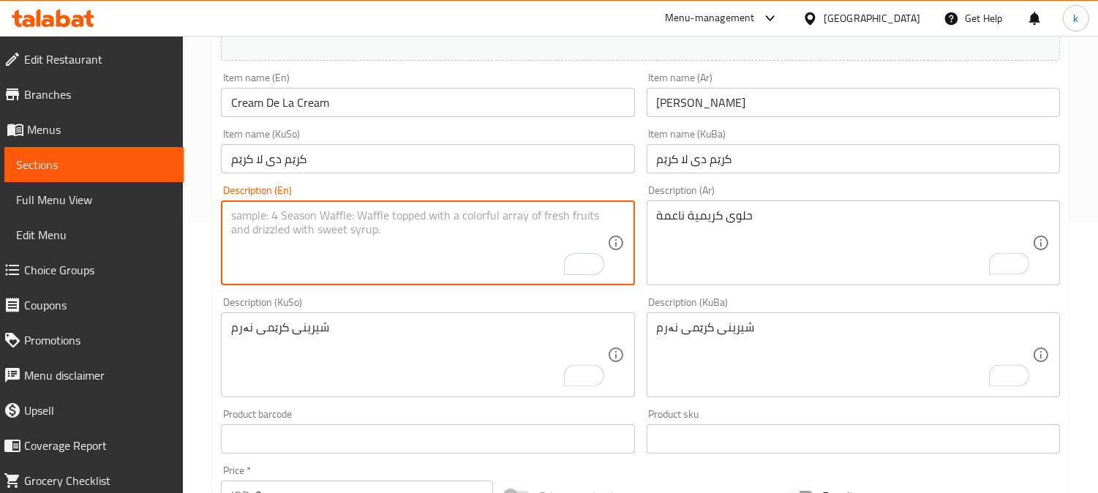
click at [403, 253] on textarea "To enrich screen reader interactions, please activate Accessibility in Grammarl…" at bounding box center [418, 242] width 375 height 69
paste textarea "Smooth creamy dessert"
type textarea "Smooth creamy dessert"
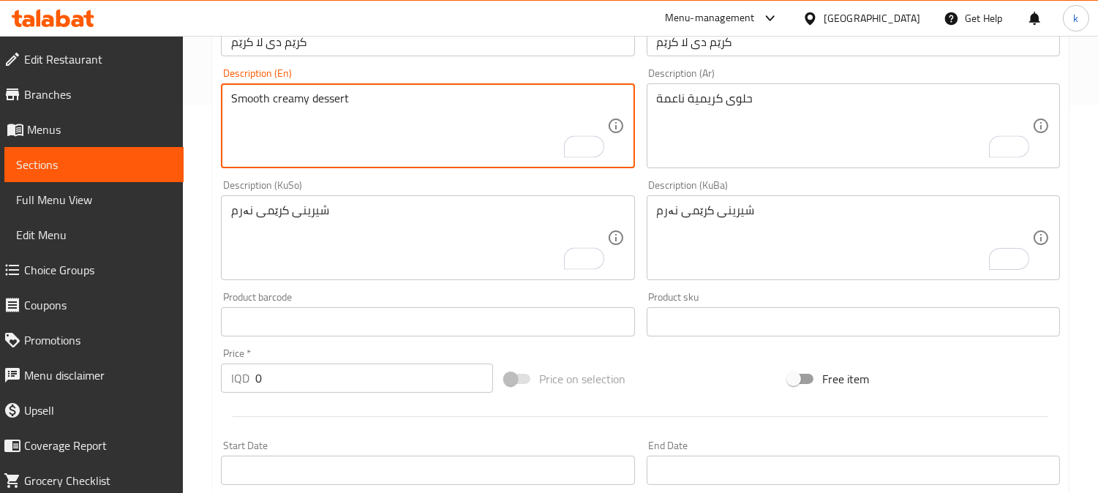
scroll to position [406, 0]
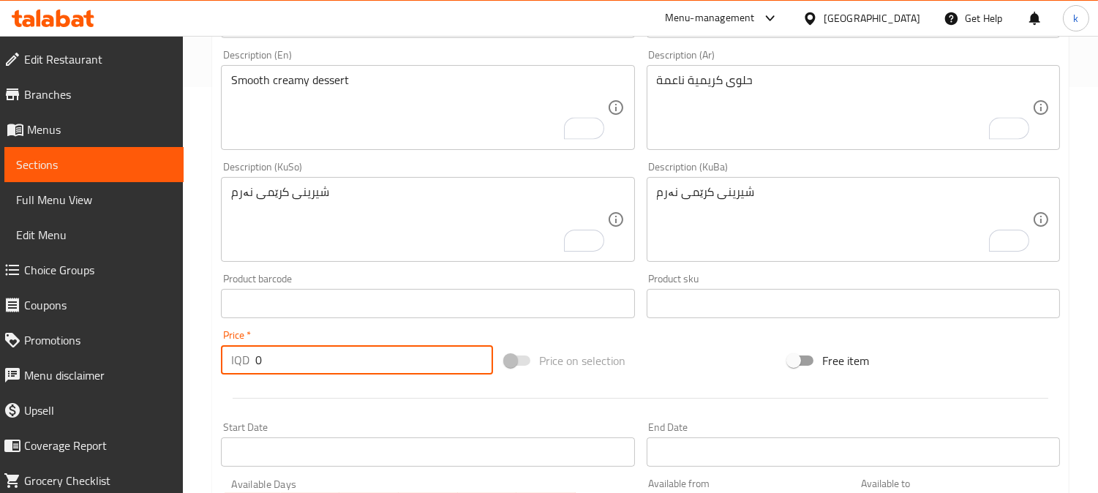
drag, startPoint x: 268, startPoint y: 366, endPoint x: 234, endPoint y: 363, distance: 33.8
click at [235, 363] on div "IQD 0 Price *" at bounding box center [357, 359] width 272 height 29
paste input "800"
type input "8000"
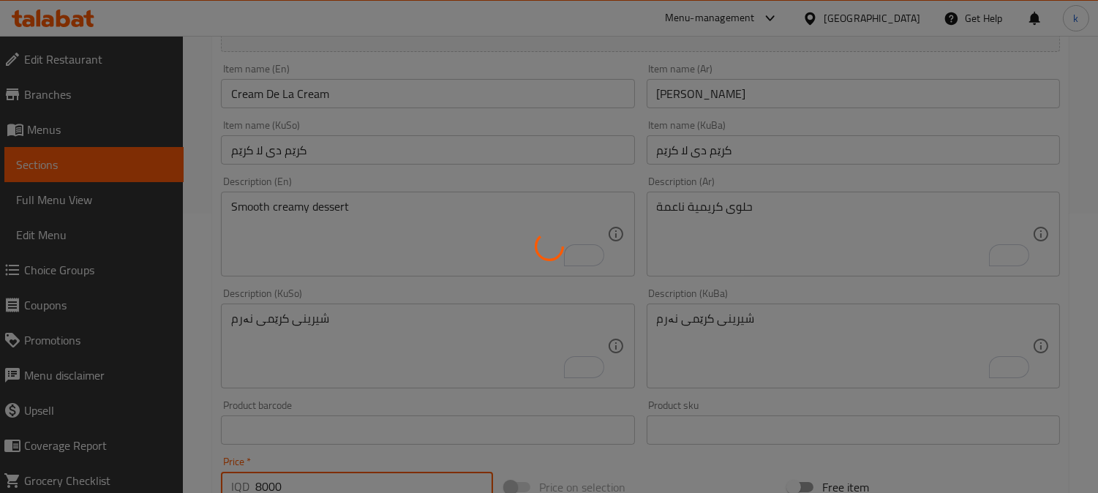
scroll to position [135, 0]
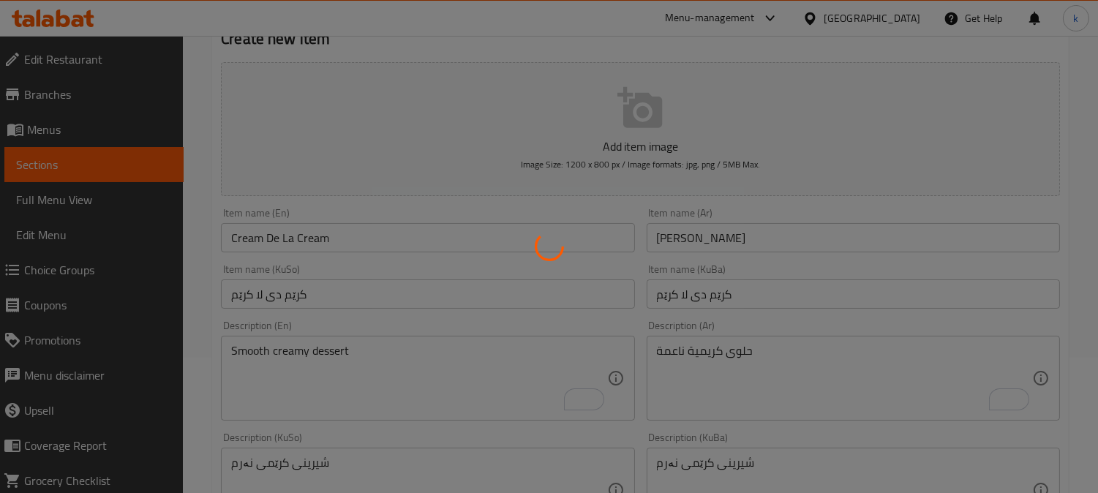
type input "0"
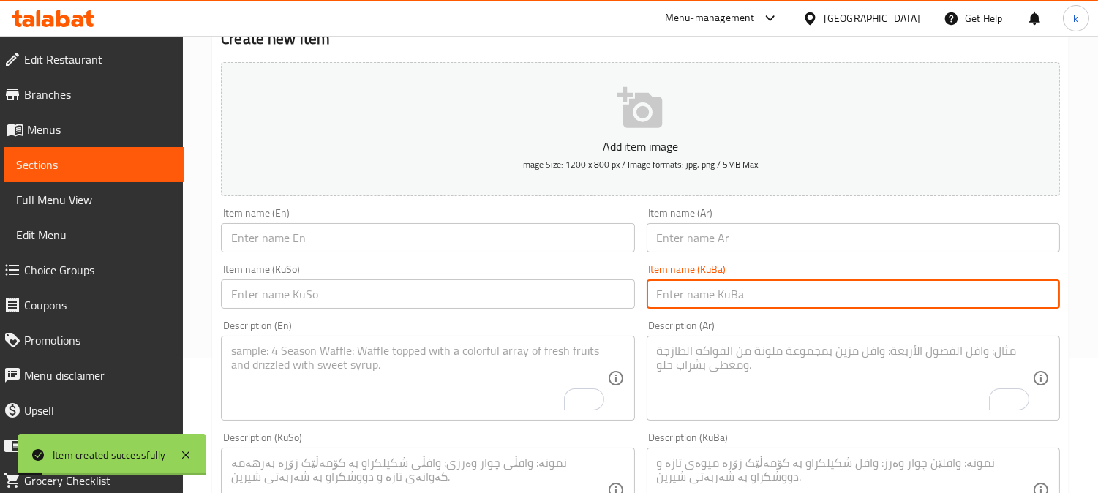
drag, startPoint x: 729, startPoint y: 301, endPoint x: 677, endPoint y: 295, distance: 52.2
click at [729, 301] on input "text" at bounding box center [852, 293] width 413 height 29
paste input "کێکی هەبە دوبەی"
type input "کێکی هەبە دوبەی"
click at [464, 303] on input "text" at bounding box center [427, 293] width 413 height 29
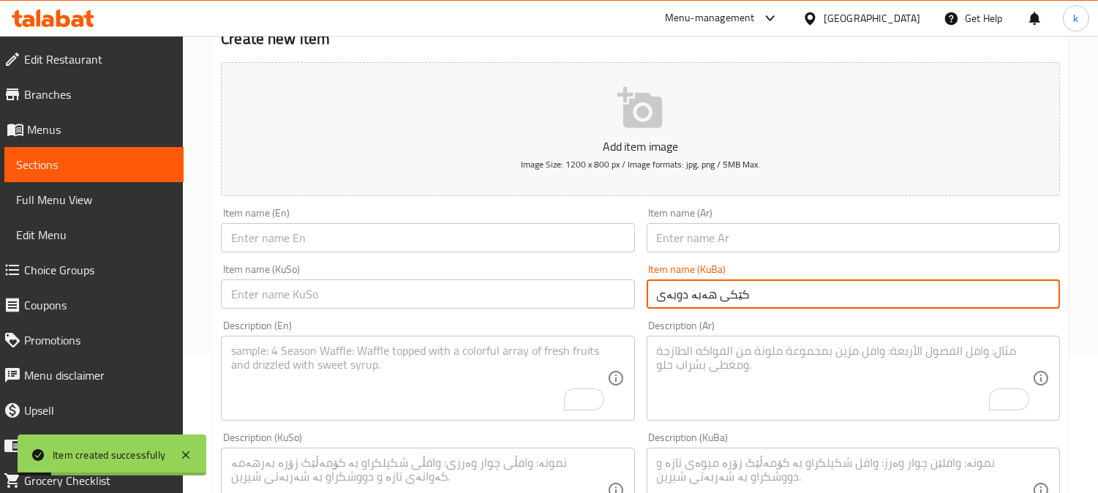
paste input "کێکی هەبە دوبەی"
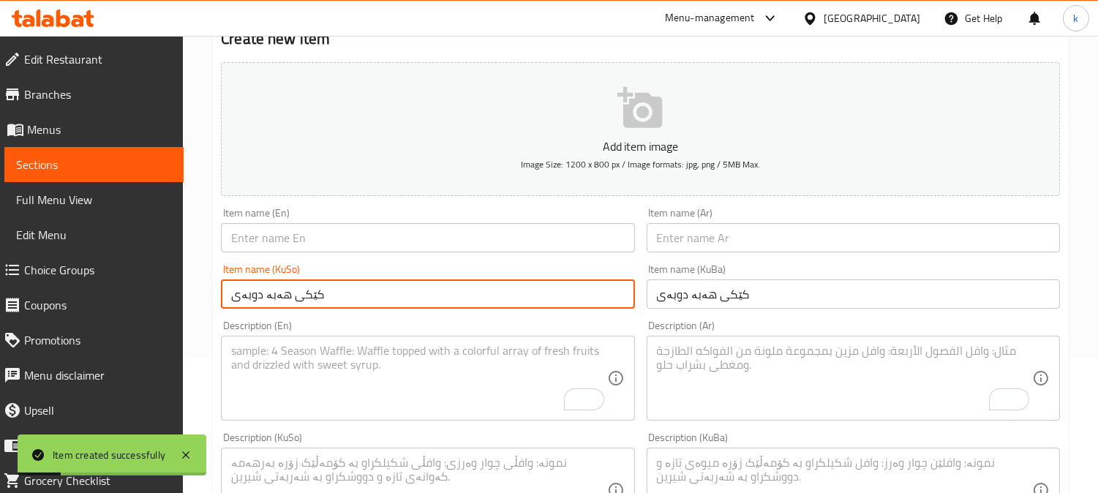
type input "کێکی هەبە دوبەی"
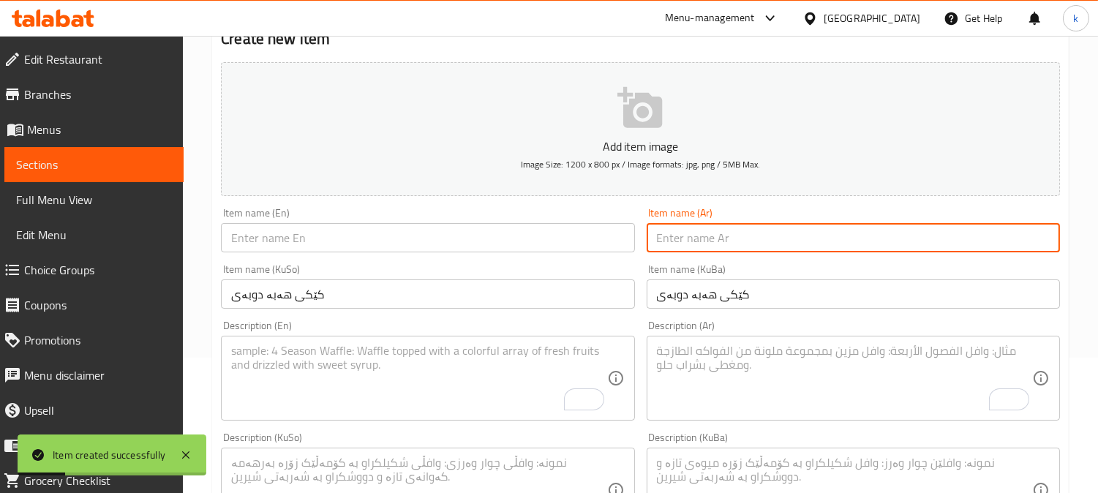
click at [682, 246] on input "text" at bounding box center [852, 237] width 413 height 29
paste input "كيك هبة [GEOGRAPHIC_DATA]"
type input "كيك هبة [GEOGRAPHIC_DATA]"
click at [324, 238] on input "text" at bounding box center [427, 237] width 413 height 29
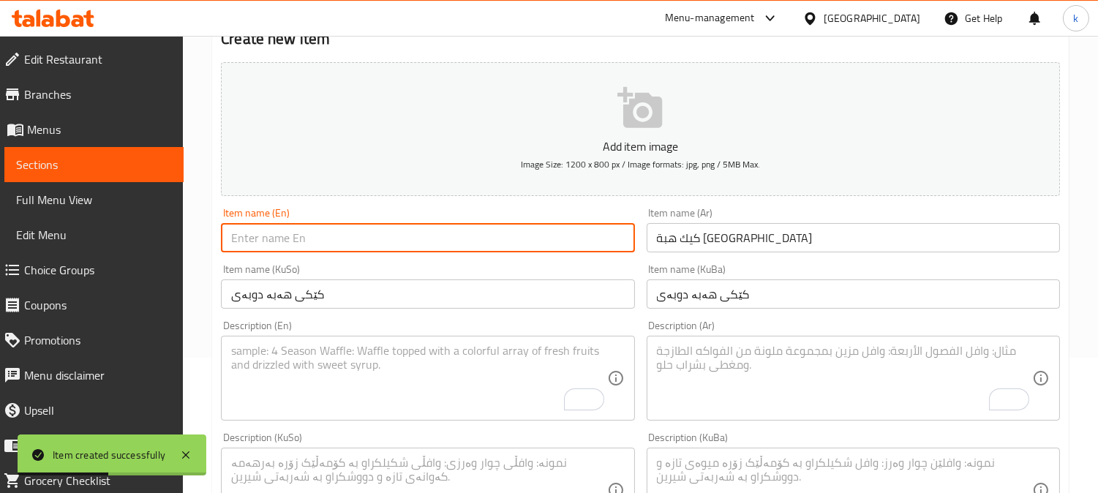
paste input "Cake Habba [GEOGRAPHIC_DATA]"
type input "Cake Habba [GEOGRAPHIC_DATA]"
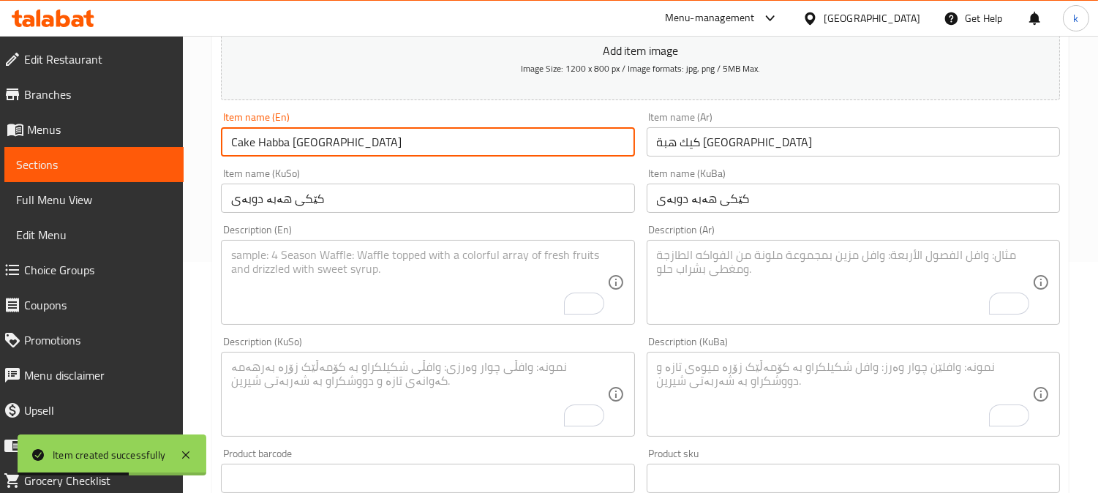
scroll to position [271, 0]
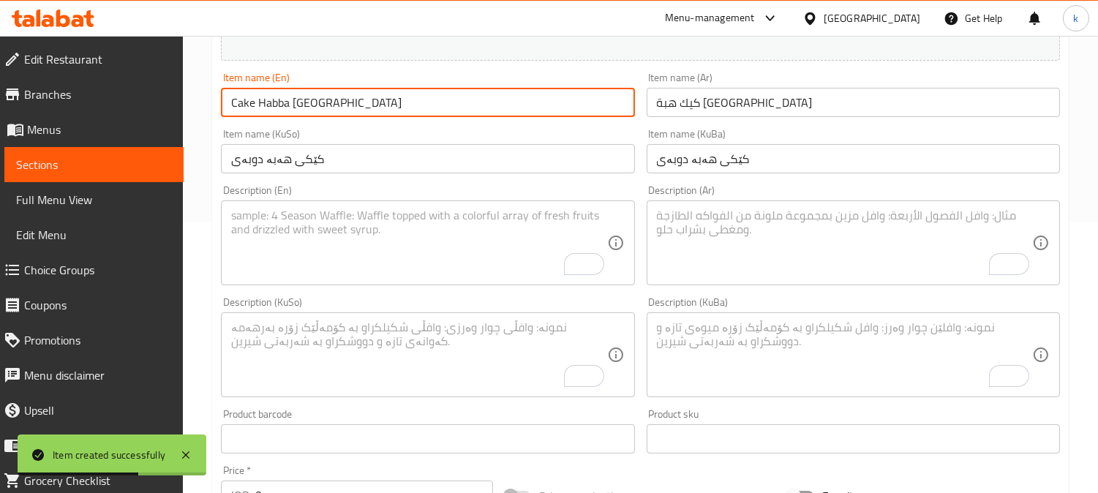
click at [735, 354] on textarea "To enrich screen reader interactions, please activate Accessibility in Grammarl…" at bounding box center [844, 354] width 375 height 69
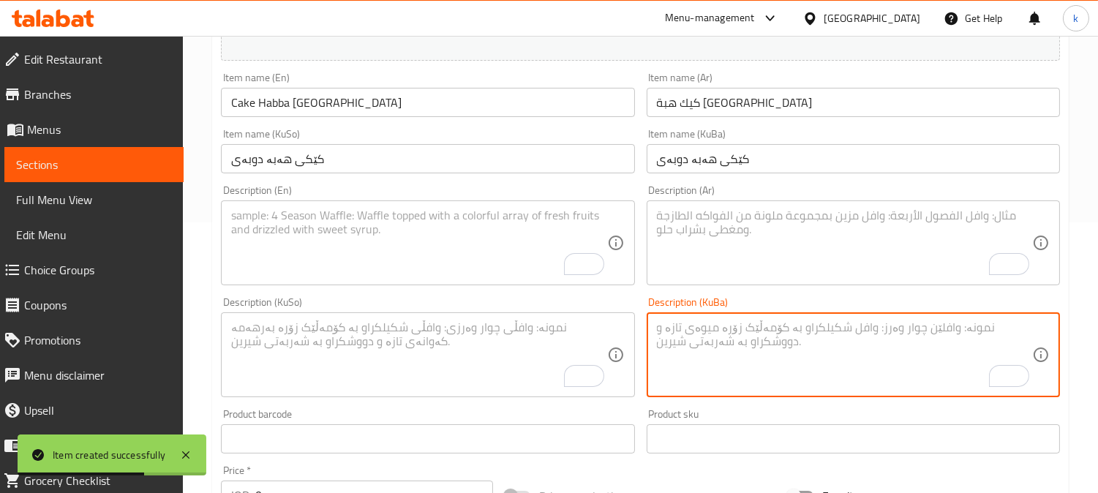
paste textarea "کێکی فلۆفی تامی دوبەی"
type textarea "کێکی فلۆفی تامی دوبەی"
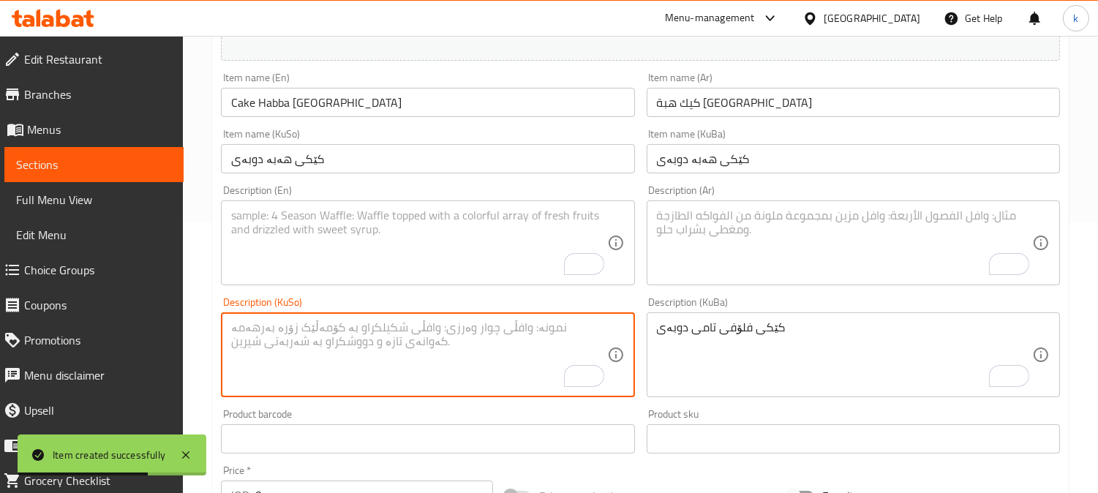
click at [481, 344] on textarea "To enrich screen reader interactions, please activate Accessibility in Grammarl…" at bounding box center [418, 354] width 375 height 69
paste textarea "کێکی فلۆفی تامی دوبەی"
type textarea "کێکی فلۆفی تامی دوبەی"
click at [758, 233] on textarea "To enrich screen reader interactions, please activate Accessibility in Grammarl…" at bounding box center [844, 242] width 375 height 69
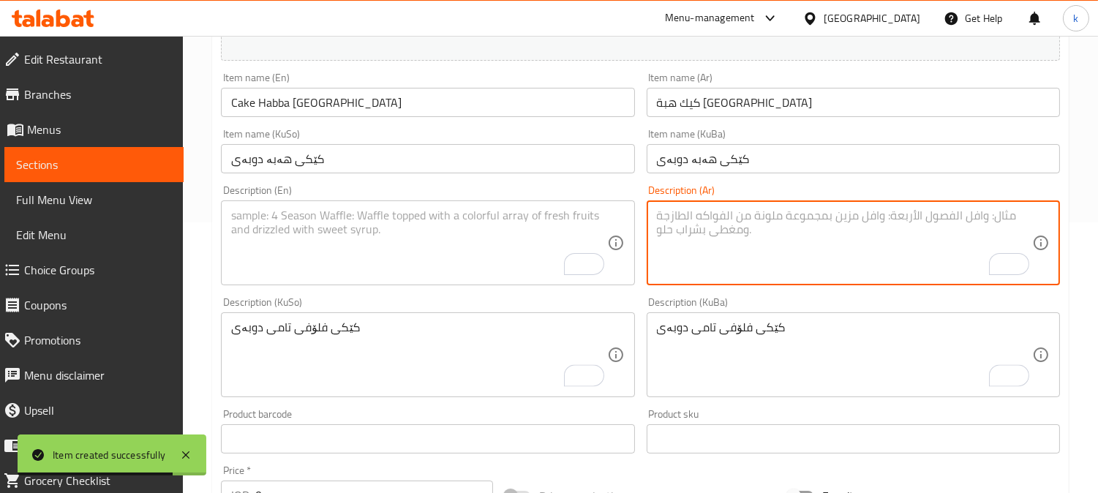
paste textarea "كيك فلوفي بنكهات دبي"
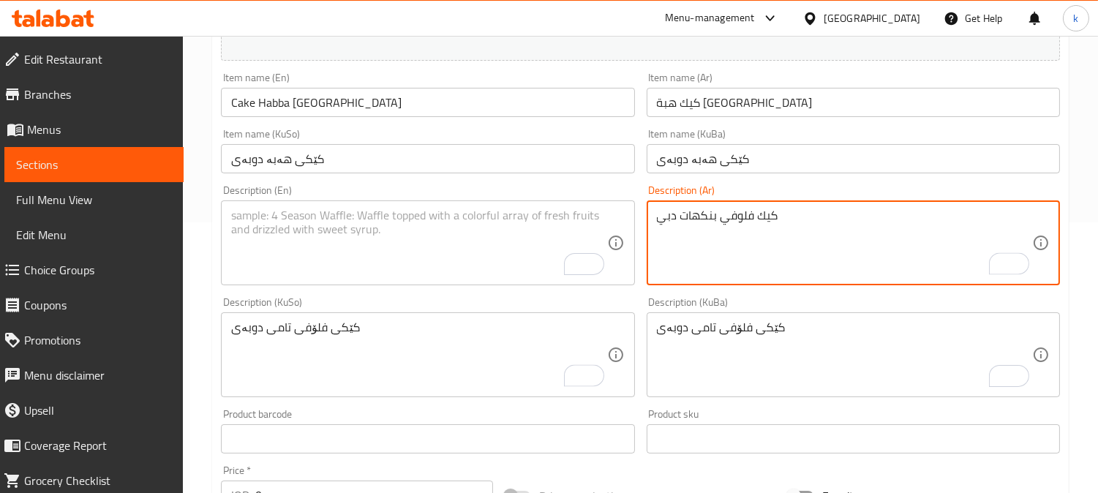
type textarea "كيك فلوفي بنكهات دبي"
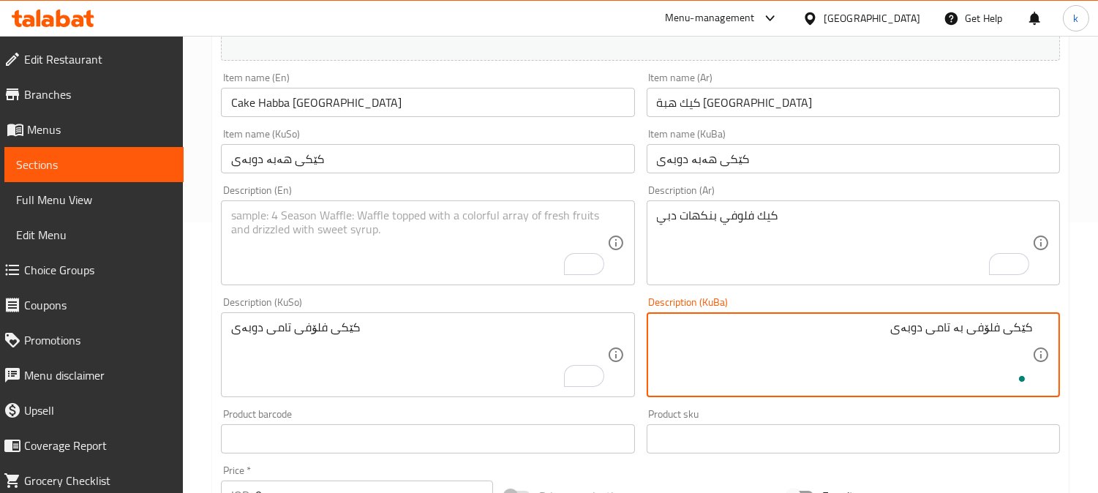
type textarea "کێکی فلۆفی بە تامی دوبەی"
click at [461, 261] on textarea "To enrich screen reader interactions, please activate Accessibility in Grammarl…" at bounding box center [418, 242] width 375 height 69
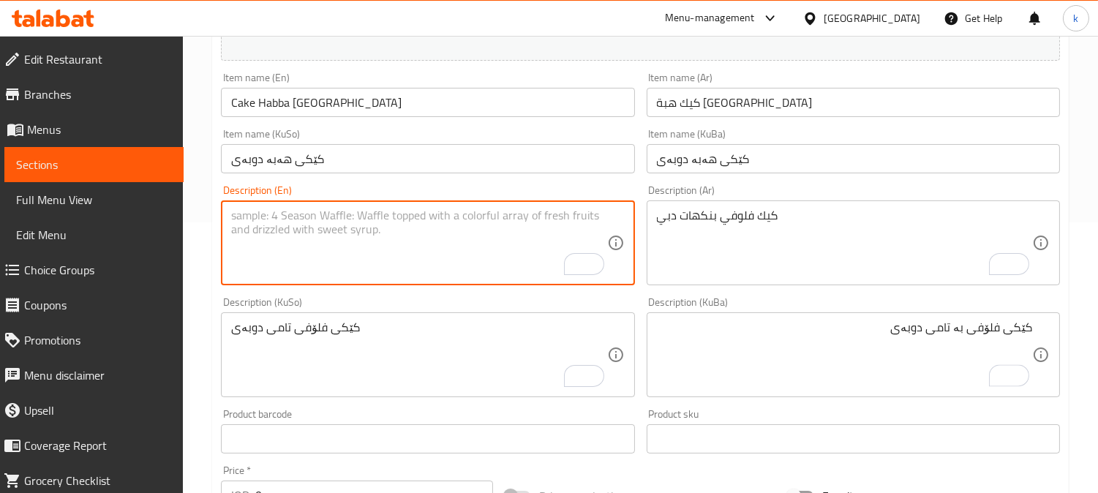
paste textarea "Fluffy cake Dubai flavors"
type textarea "Fluffy cake Dubai flavors"
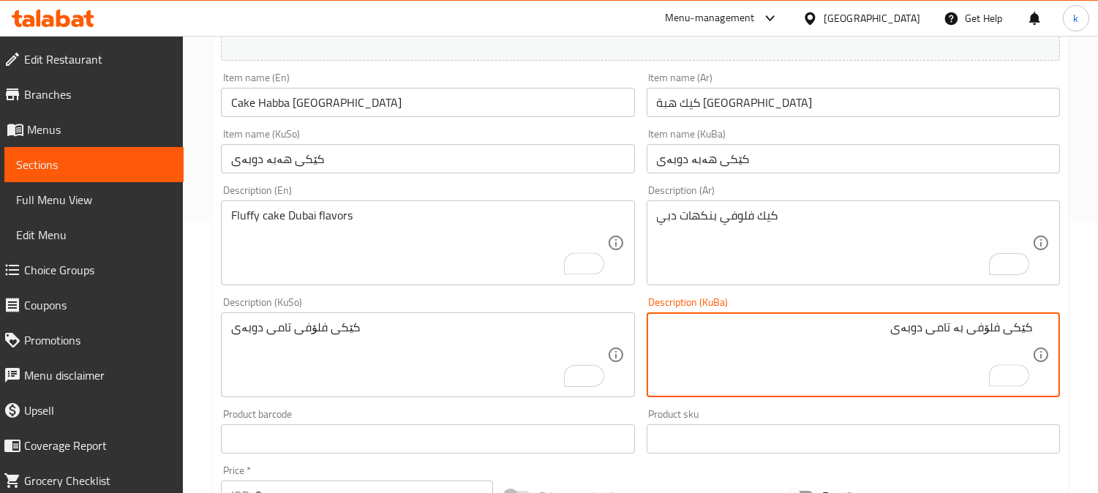
click at [931, 327] on textarea "کێکی فلۆفی بە تامی دوبەی" at bounding box center [844, 354] width 375 height 69
click at [305, 334] on textarea "کێکی فلۆفی تامی دوبەی" at bounding box center [418, 354] width 375 height 69
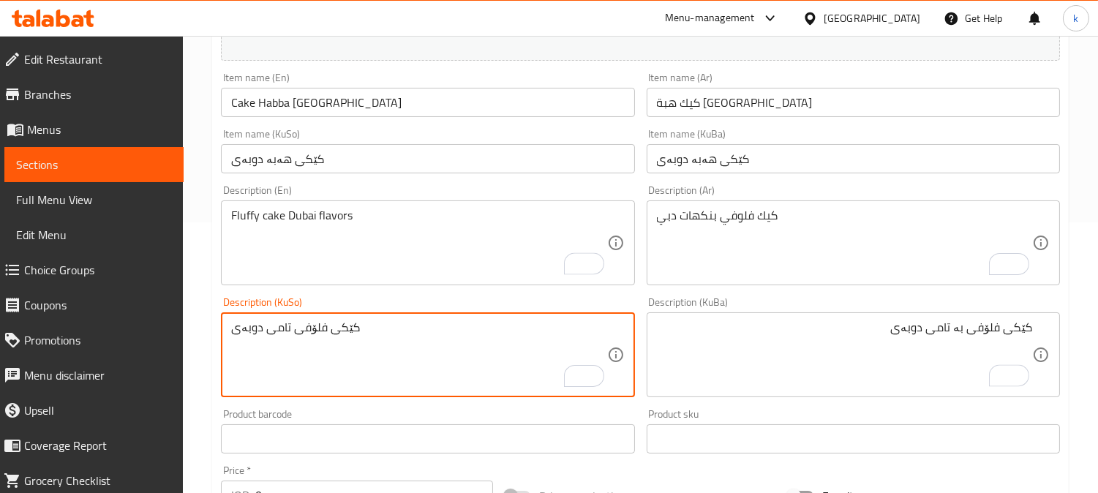
click at [305, 334] on textarea "کێکی فلۆفی تامی دوبەی" at bounding box center [418, 354] width 375 height 69
paste textarea "ە"
type textarea "کێکی فلۆفی بە تامی دوبەی"
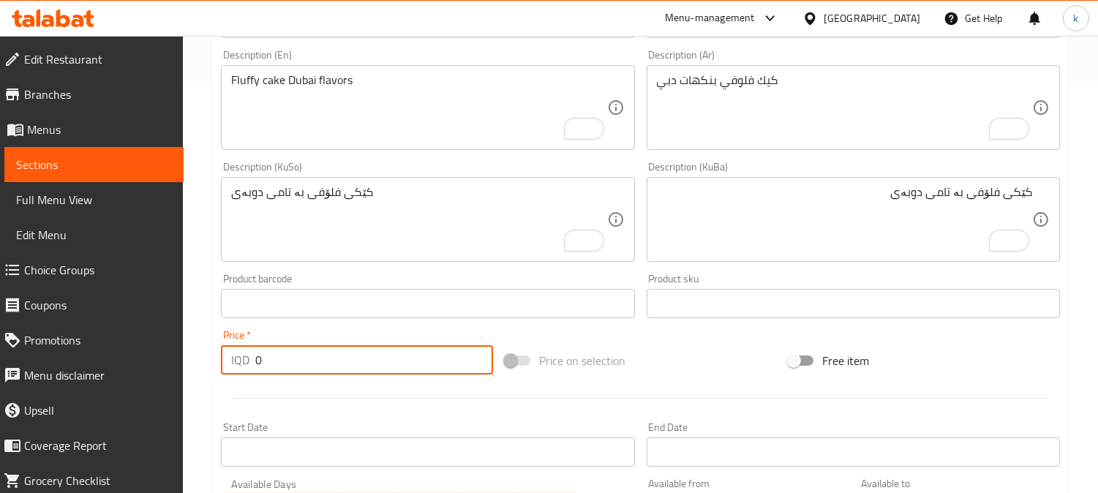
drag, startPoint x: 264, startPoint y: 366, endPoint x: 205, endPoint y: 359, distance: 59.7
click at [205, 366] on div "Home / Restaurants management / Menus / Sections / item / create Desserts secti…" at bounding box center [640, 213] width 915 height 1166
paste input "800"
type input "8000"
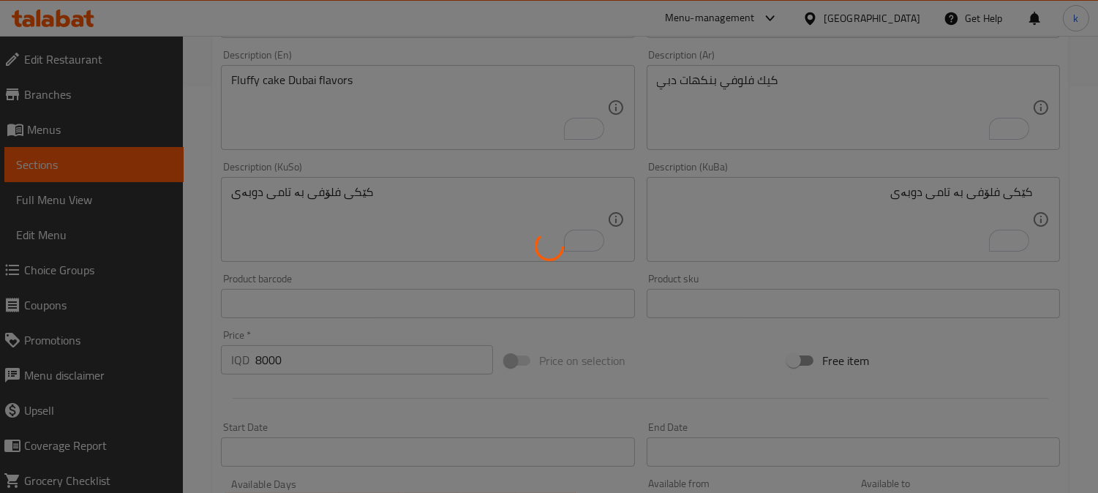
type input "0"
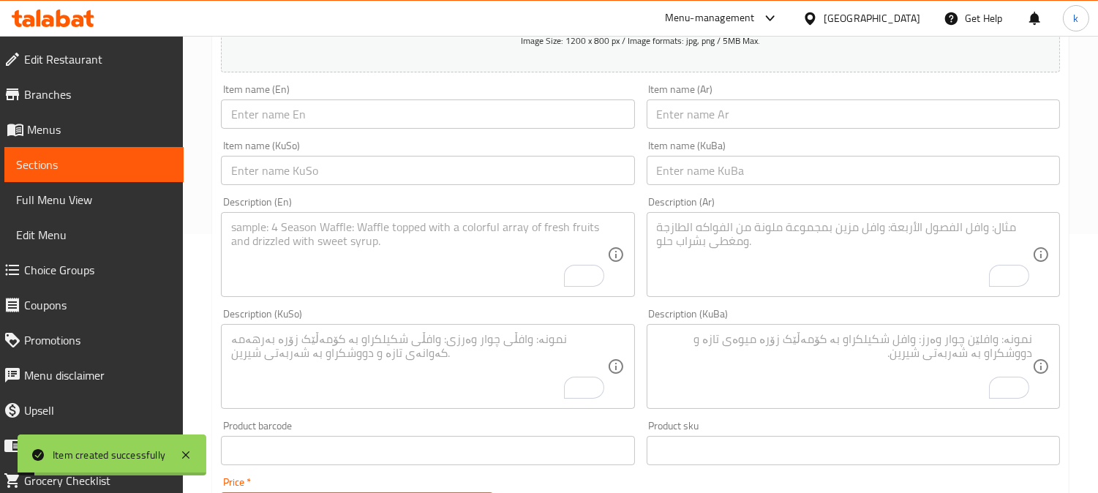
scroll to position [135, 0]
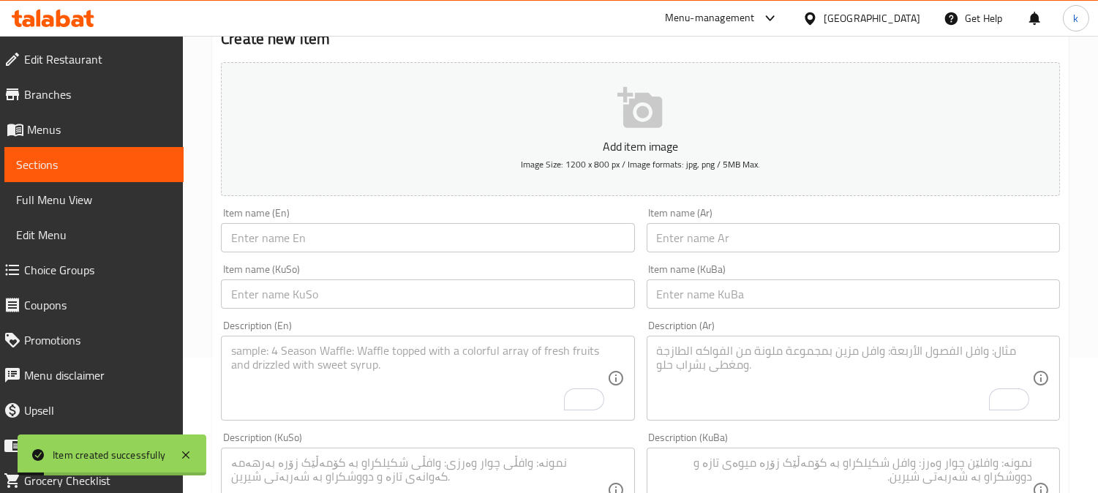
drag, startPoint x: 698, startPoint y: 286, endPoint x: 589, endPoint y: 292, distance: 109.2
click at [698, 286] on input "text" at bounding box center [852, 293] width 413 height 29
paste input "کەپسەی دیدۆ"
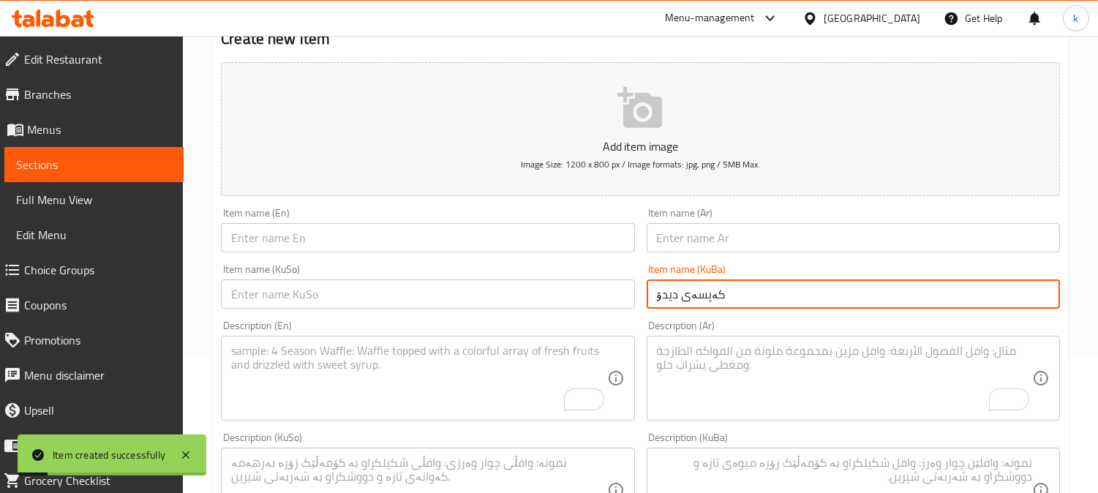
type input "کەپسەی دیدۆ"
drag, startPoint x: 561, startPoint y: 291, endPoint x: 626, endPoint y: 279, distance: 66.3
click at [561, 291] on input "text" at bounding box center [427, 293] width 413 height 29
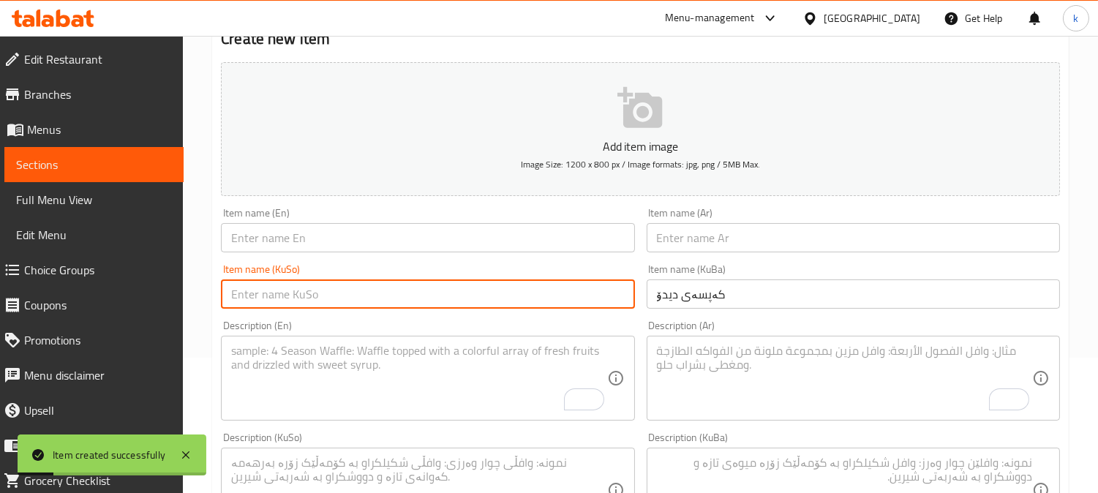
paste input "کەپسەی دیدۆ"
type input "کەپسەی دیدۆ"
click at [689, 244] on input "text" at bounding box center [852, 237] width 413 height 29
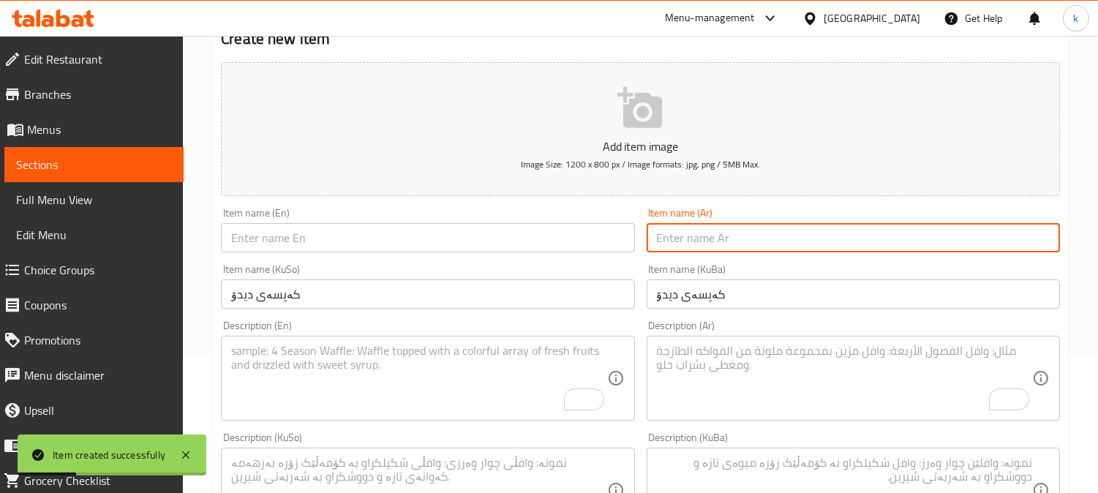
paste input "كبسة ديدو"
type input "كبسة ديدو"
click at [303, 230] on input "text" at bounding box center [427, 237] width 413 height 29
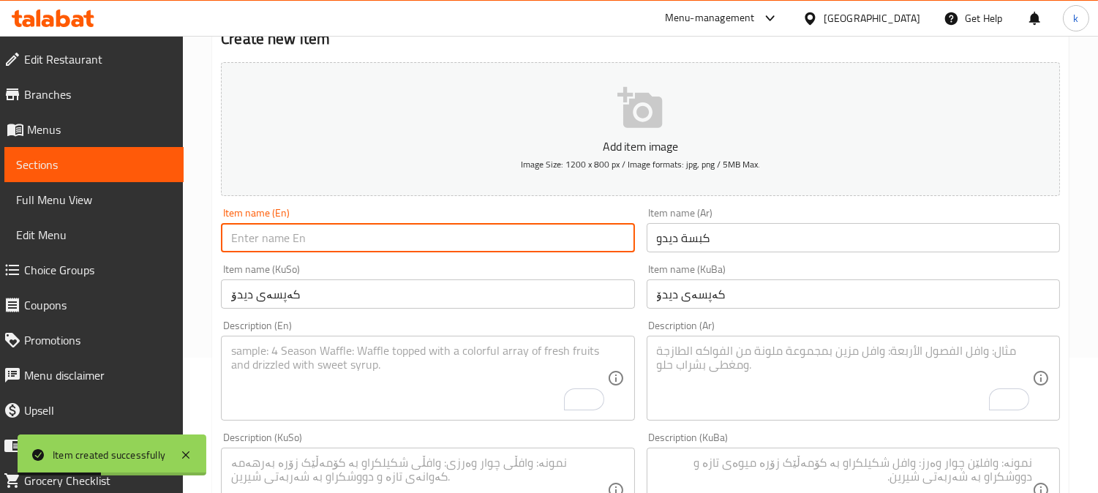
paste input "[PERSON_NAME]"
type input "[PERSON_NAME]"
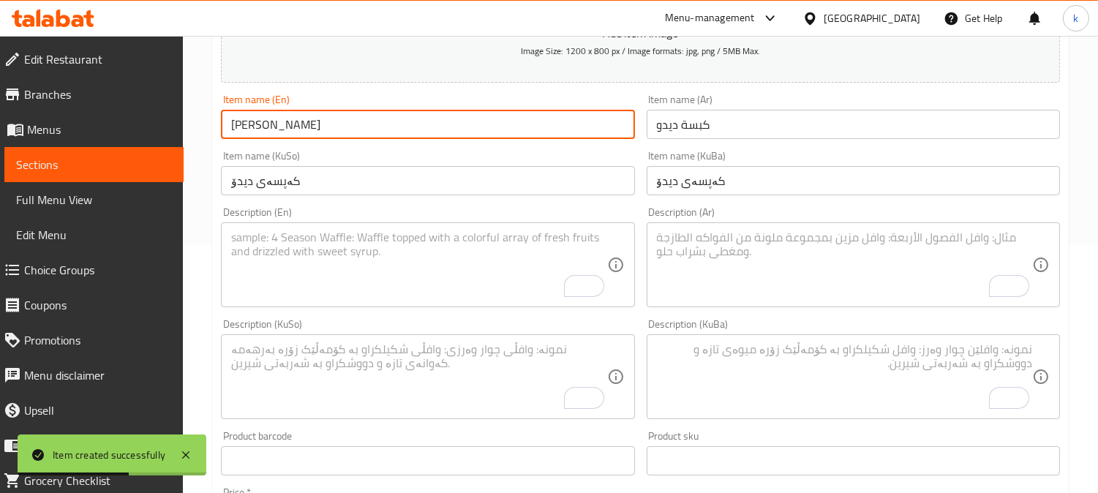
scroll to position [271, 0]
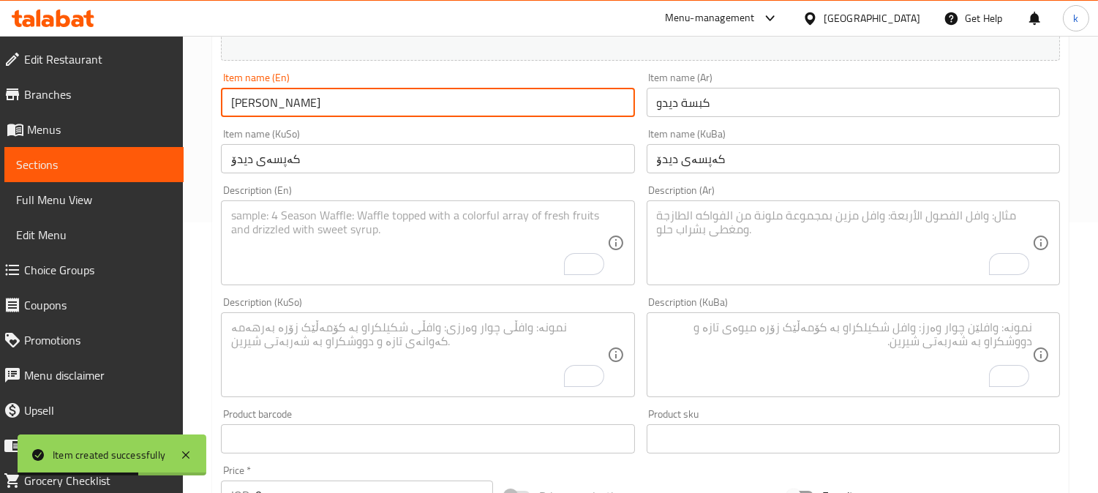
click at [771, 367] on textarea "To enrich screen reader interactions, please activate Accessibility in Grammarl…" at bounding box center [844, 354] width 375 height 69
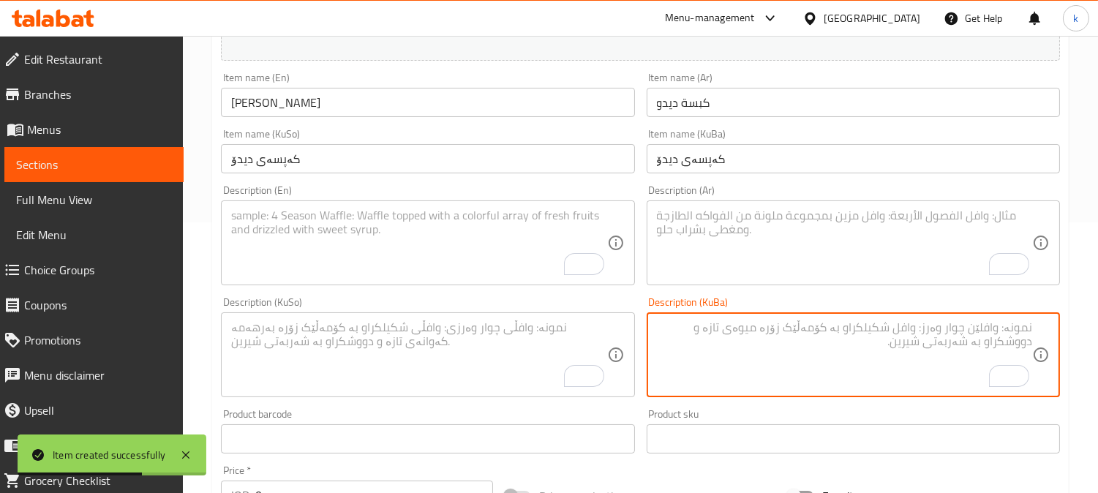
paste textarea "شیرینی کەپسەی شیرین لەگەڵ تویست"
type textarea "شیرینی کەپسەی شیرین لەگەڵ تویست"
click at [488, 344] on textarea "To enrich screen reader interactions, please activate Accessibility in Grammarl…" at bounding box center [418, 354] width 375 height 69
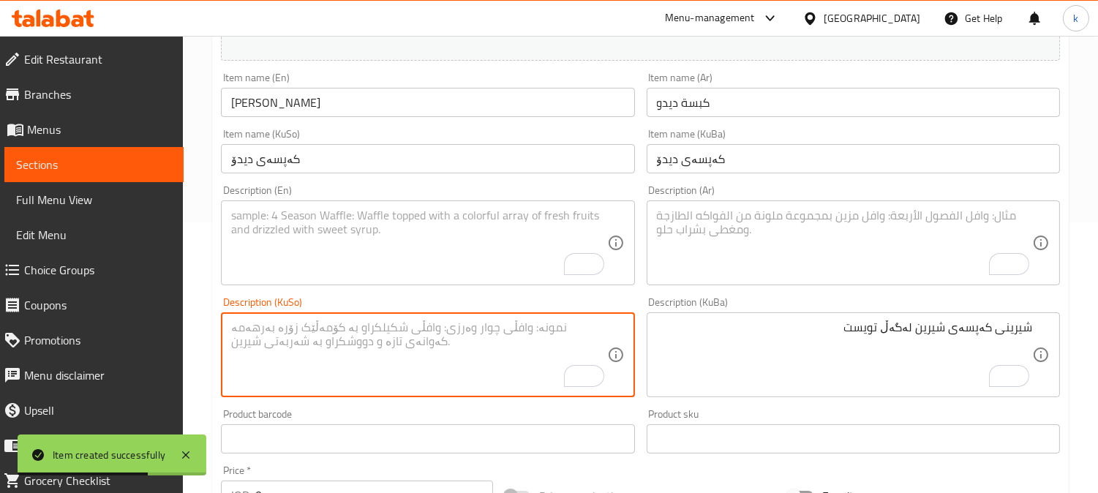
paste textarea "شیرینی کەپسەی شیرین لەگەڵ تویست"
type textarea "شیرینی کەپسەی شیرین لەگەڵ تویست"
click at [755, 244] on textarea "To enrich screen reader interactions, please activate Accessibility in Grammarl…" at bounding box center [844, 242] width 375 height 69
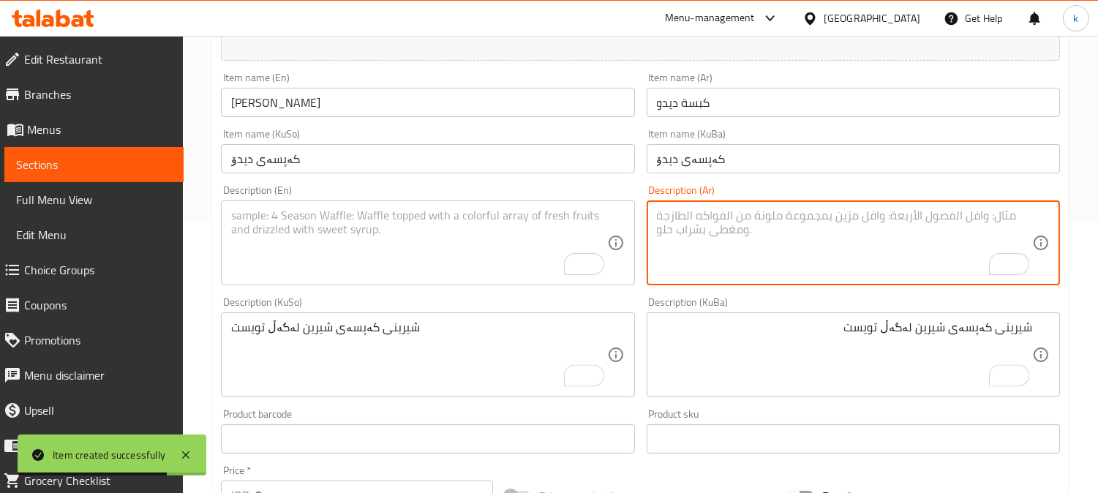
paste textarea "حلوى كبسة حلوة مع [PERSON_NAME]"
type textarea "حلوى كبسة حلوة مع [PERSON_NAME]"
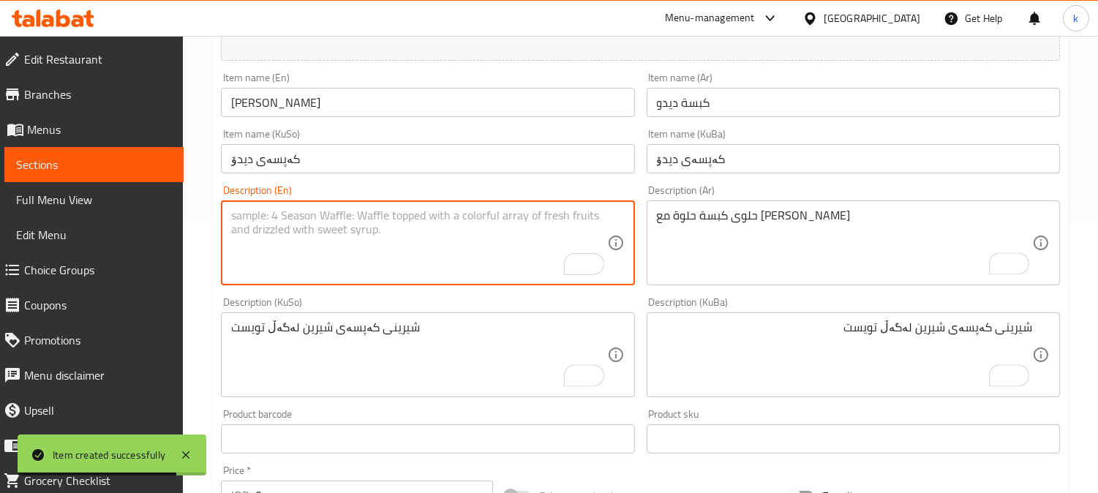
click at [366, 246] on textarea "To enrich screen reader interactions, please activate Accessibility in Grammarl…" at bounding box center [418, 242] width 375 height 69
paste textarea "Sweet kabsa dessert with twist"
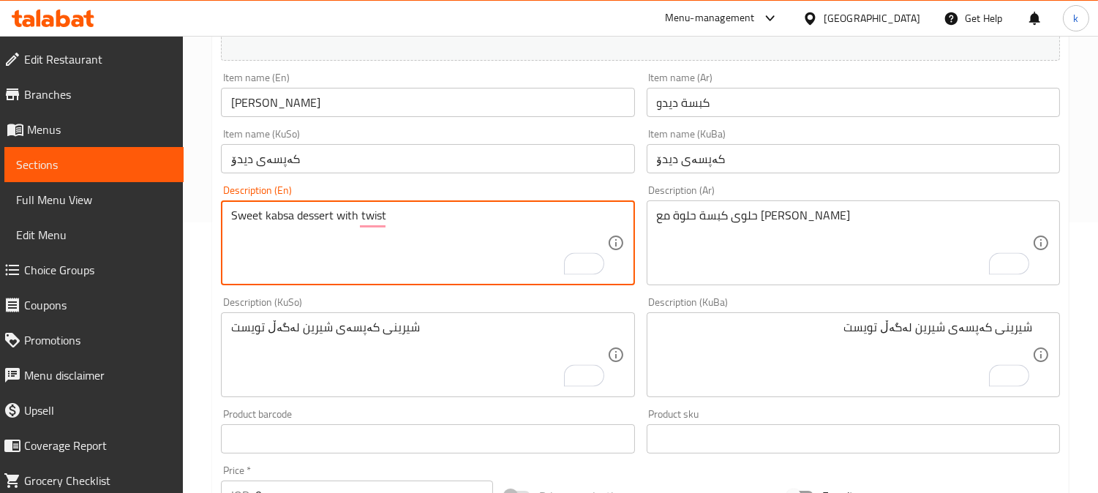
type textarea "Sweet kabsa dessert with twist"
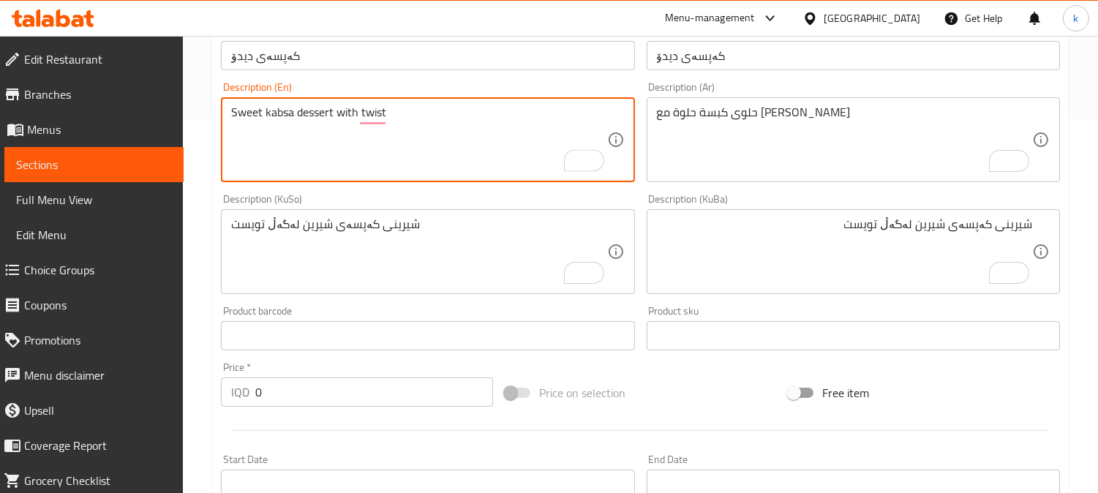
scroll to position [406, 0]
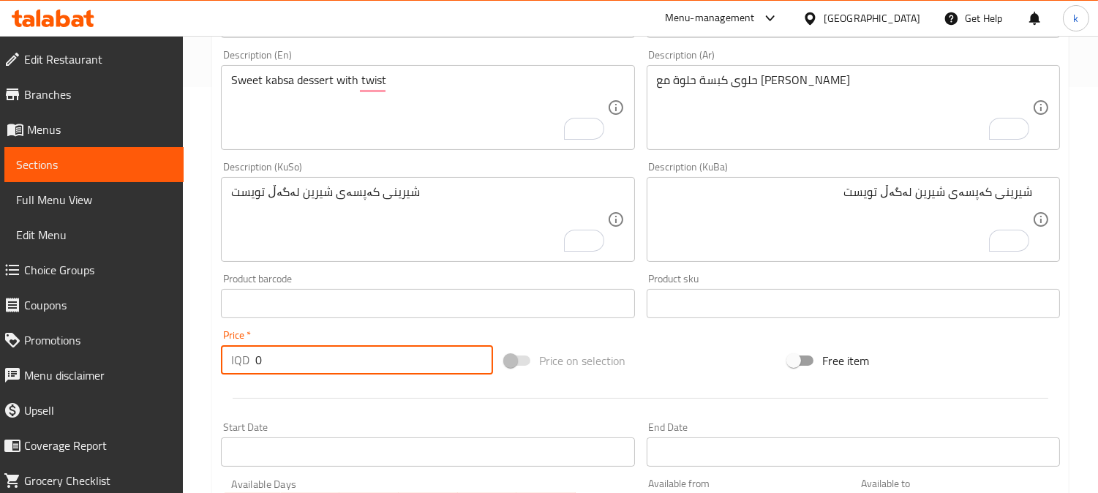
drag, startPoint x: 266, startPoint y: 366, endPoint x: 201, endPoint y: 353, distance: 66.3
click at [201, 353] on div "Home / Restaurants management / Menus / Sections / item / create Desserts secti…" at bounding box center [640, 213] width 915 height 1166
paste input "900"
type input "9000"
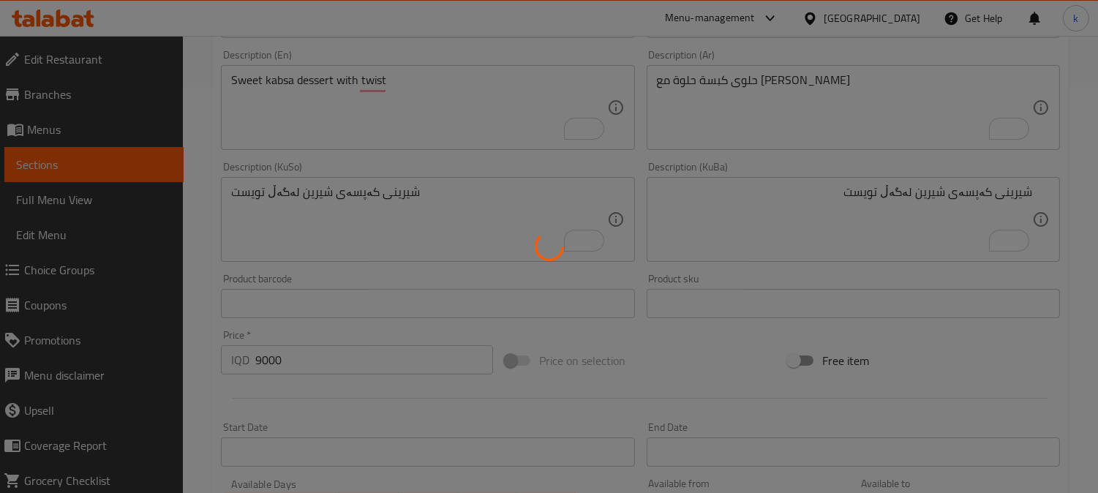
type input "0"
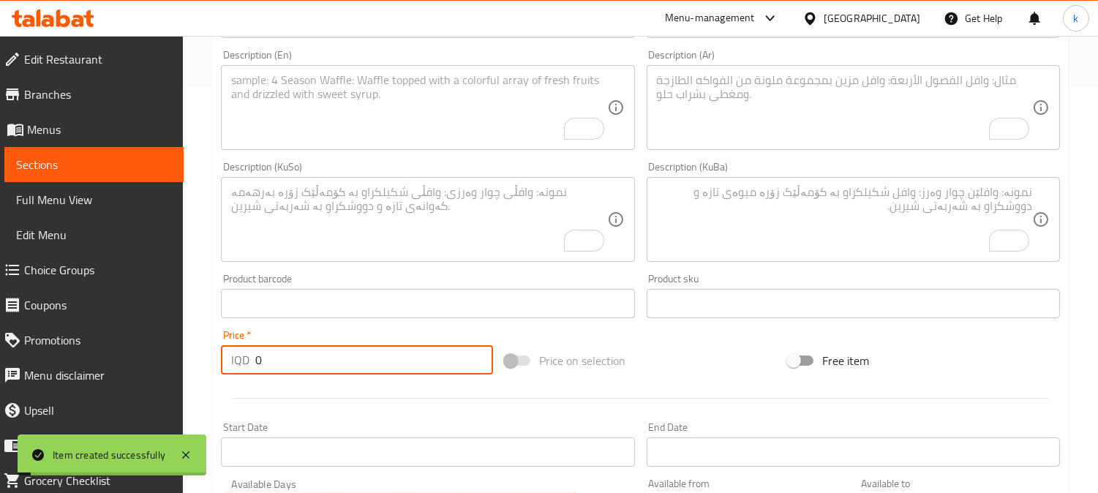
scroll to position [135, 0]
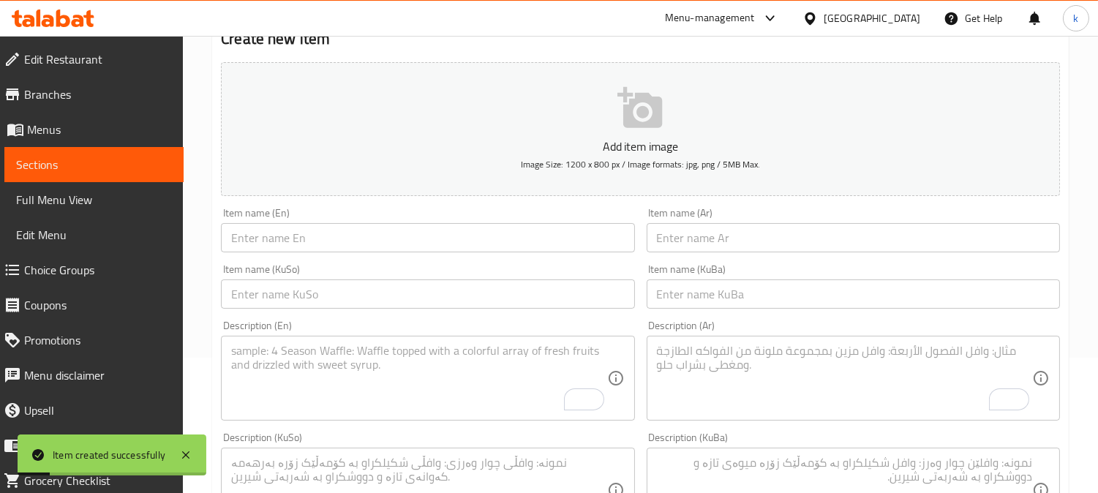
drag, startPoint x: 684, startPoint y: 300, endPoint x: 626, endPoint y: 300, distance: 57.8
click at [684, 300] on input "text" at bounding box center [852, 293] width 413 height 29
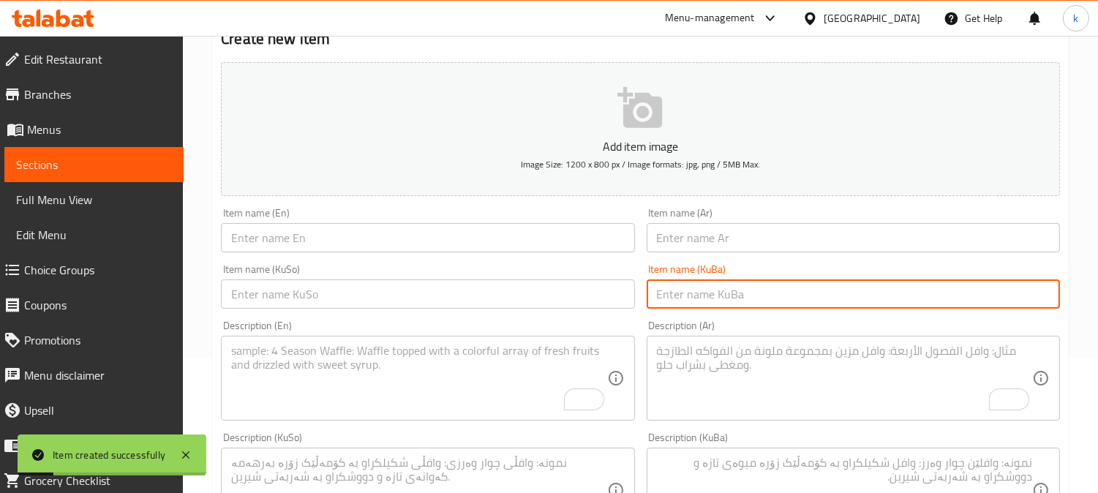
paste input "ئەل مازیە"
type input "ئەل مازیە"
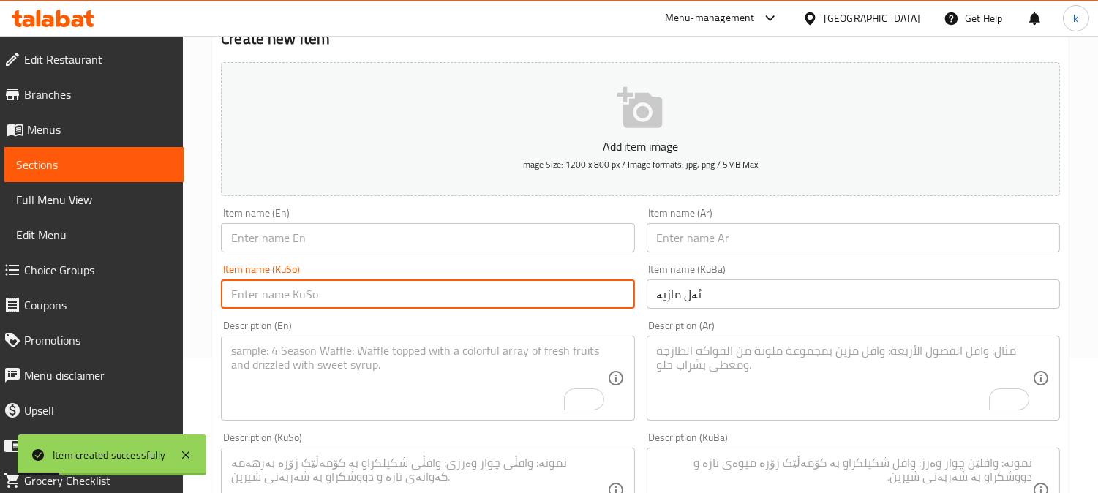
click at [567, 297] on input "text" at bounding box center [427, 293] width 413 height 29
paste input "ئەل مازیە"
type input "ئەل مازیە"
click at [713, 249] on input "text" at bounding box center [852, 237] width 413 height 29
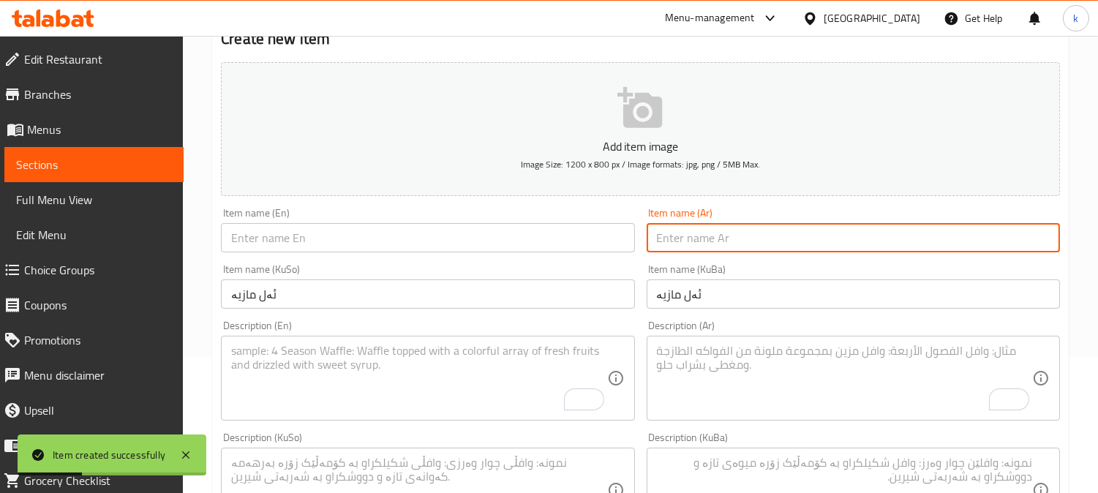
paste input "المازية"
type input "المازية"
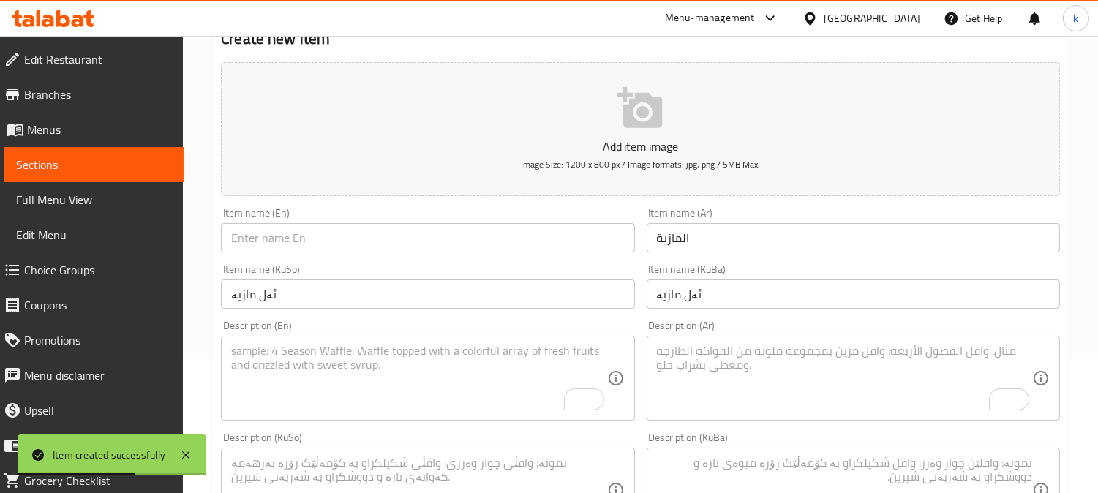
click at [295, 222] on div "Item name (En) Item name (En)" at bounding box center [427, 230] width 413 height 45
click at [292, 235] on input "text" at bounding box center [427, 237] width 413 height 29
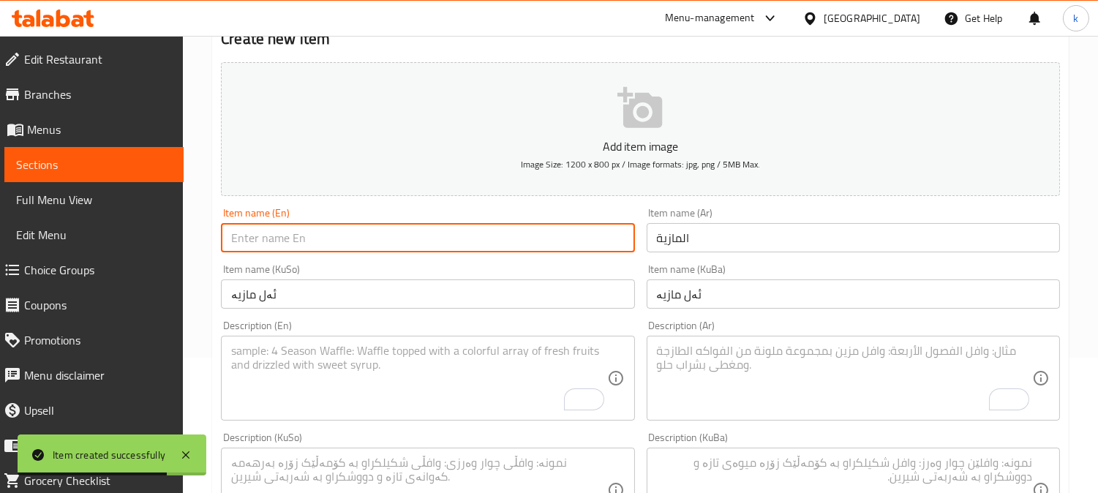
paste input "Almaziyah"
type input "Almaziyah"
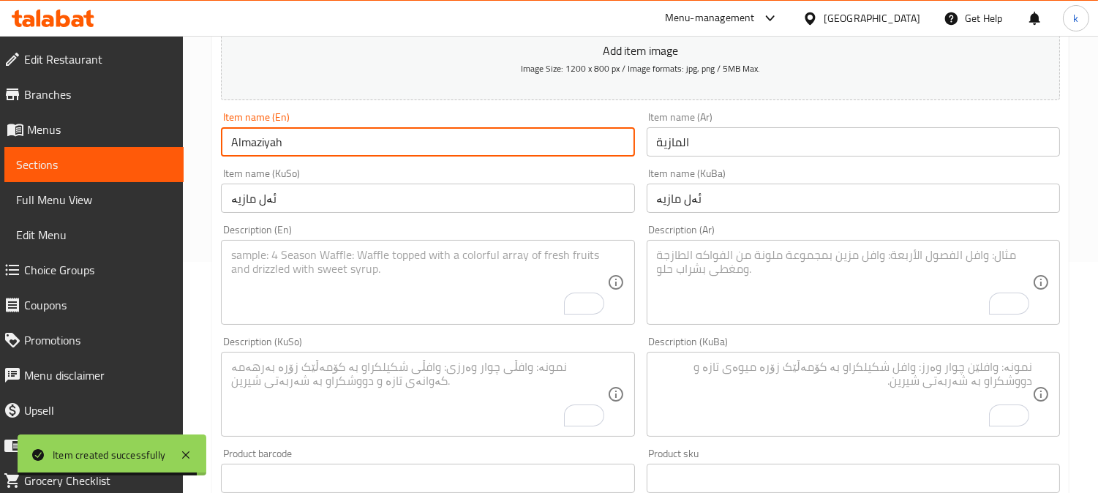
scroll to position [271, 0]
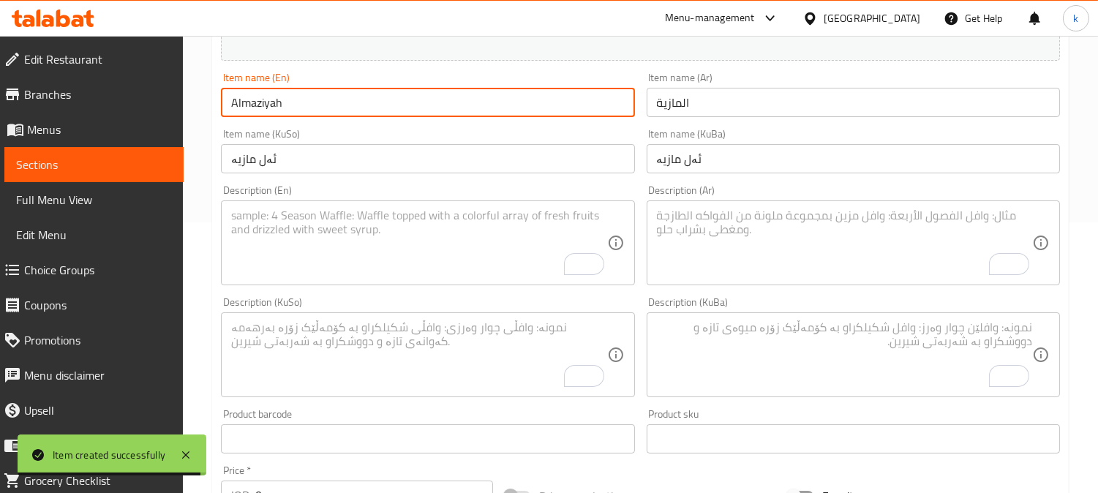
click at [730, 327] on textarea "To enrich screen reader interactions, please activate Accessibility in Grammarl…" at bounding box center [844, 354] width 375 height 69
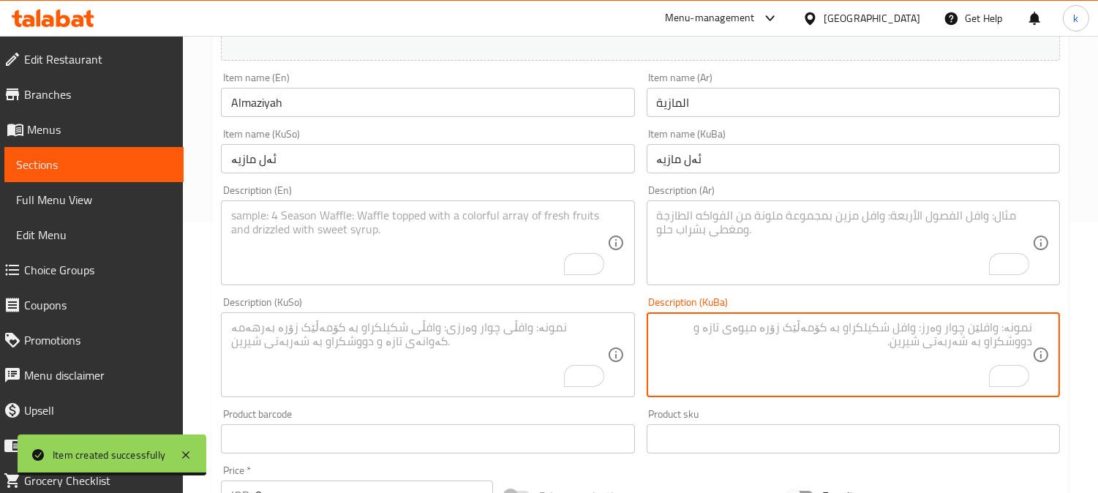
paste textarea "شیرینی بە تامی شیرین"
type textarea "شیرینی بە تامی شیرین"
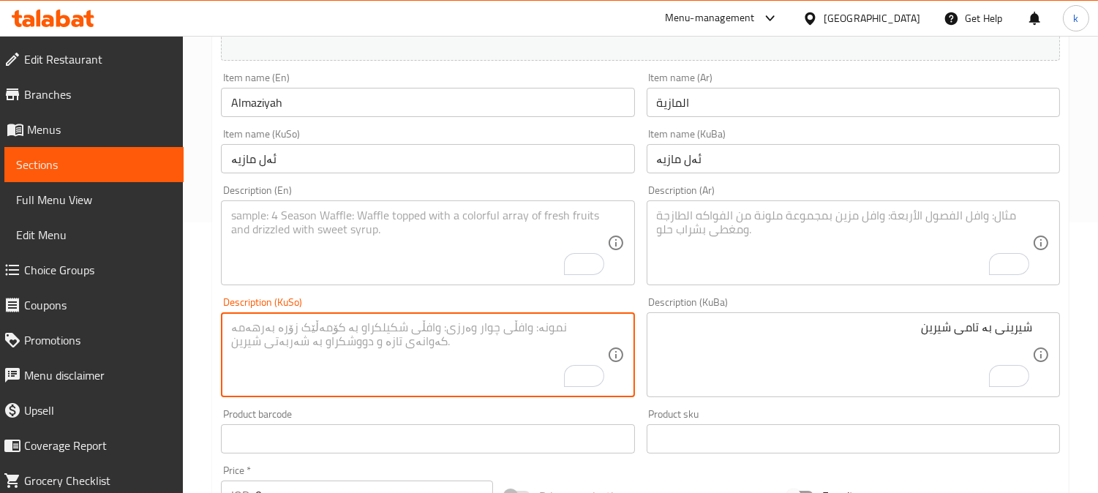
click at [508, 327] on textarea "To enrich screen reader interactions, please activate Accessibility in Grammarl…" at bounding box center [418, 354] width 375 height 69
paste textarea "شیرینی بە تامی شیرین"
type textarea "شیرینی بە تامی شیرین"
click at [750, 246] on textarea "To enrich screen reader interactions, please activate Accessibility in Grammarl…" at bounding box center [844, 242] width 375 height 69
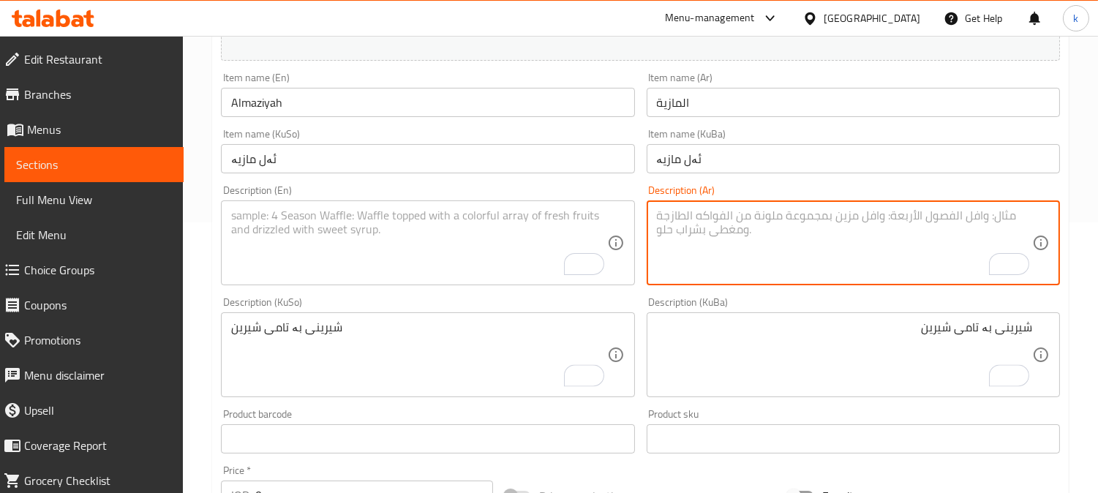
paste textarea "حلوى بنكهة حلوة"
type textarea "حلوى بنكهة حلوة"
click at [408, 253] on textarea "To enrich screen reader interactions, please activate Accessibility in Grammarl…" at bounding box center [418, 242] width 375 height 69
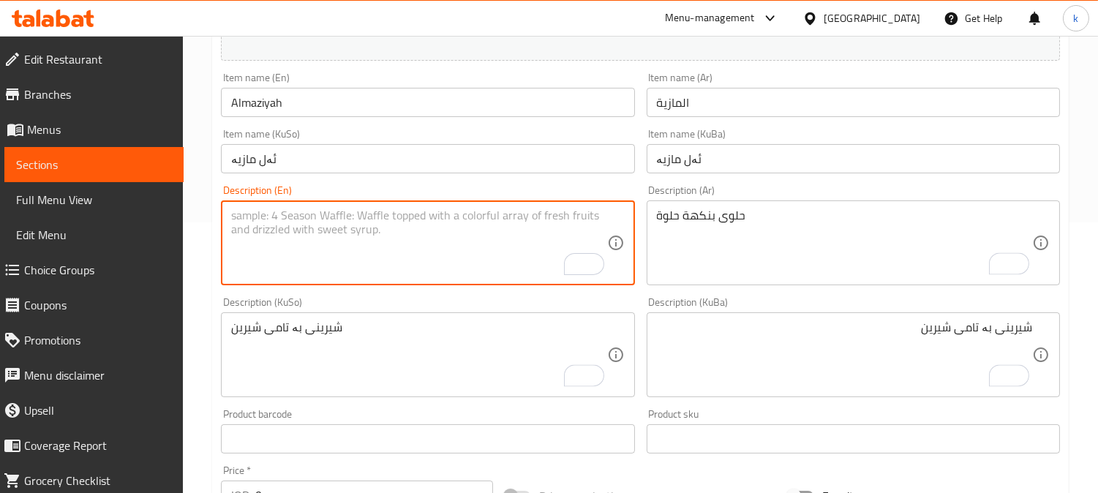
paste textarea "Dessert with sweet flavor"
type textarea "Dessert with sweet flavor"
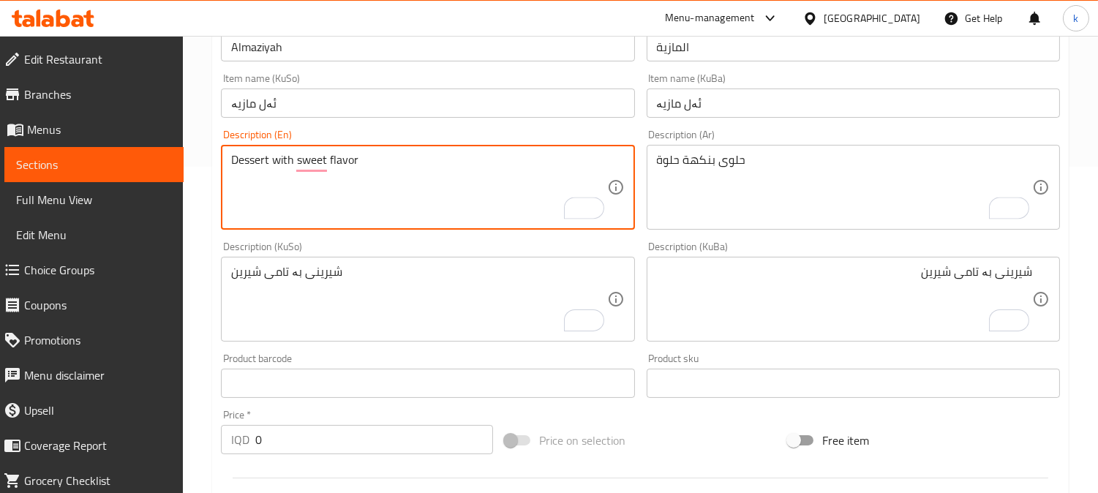
scroll to position [406, 0]
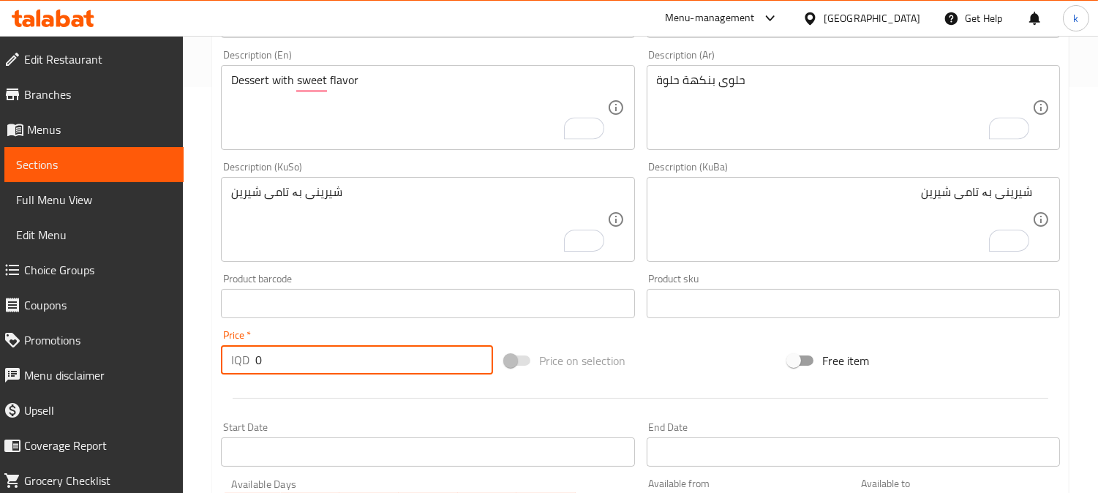
drag, startPoint x: 296, startPoint y: 351, endPoint x: 174, endPoint y: 351, distance: 122.1
click at [174, 351] on div "Edit Restaurant Branches Menus Sections Full Menu View Edit Menu Choice Groups …" at bounding box center [549, 213] width 1098 height 1166
paste input "300"
type input "3000"
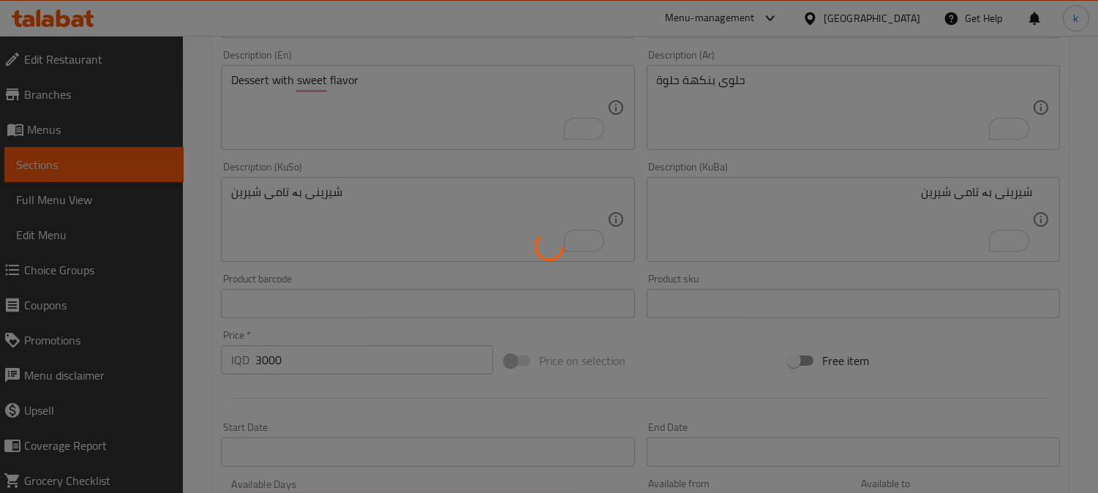
type input "0"
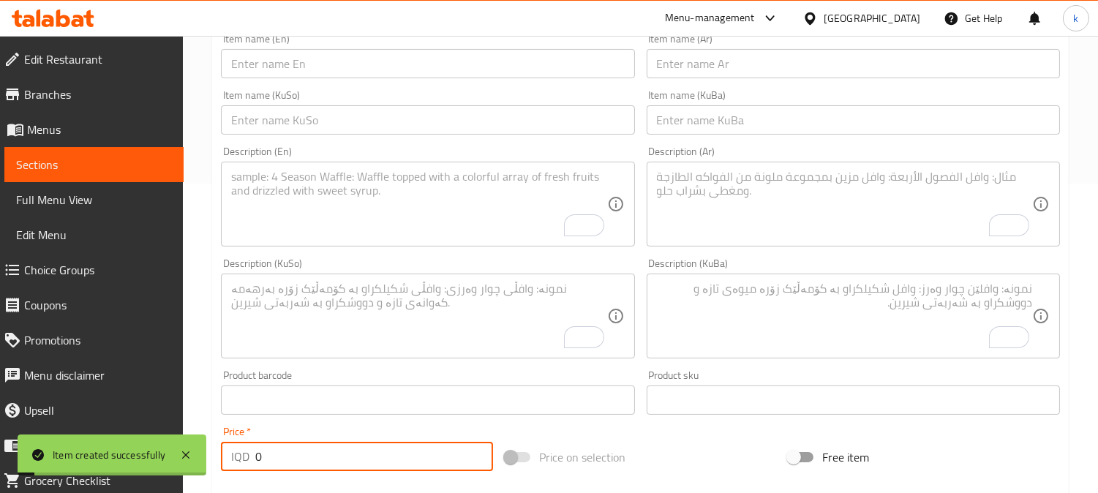
scroll to position [271, 0]
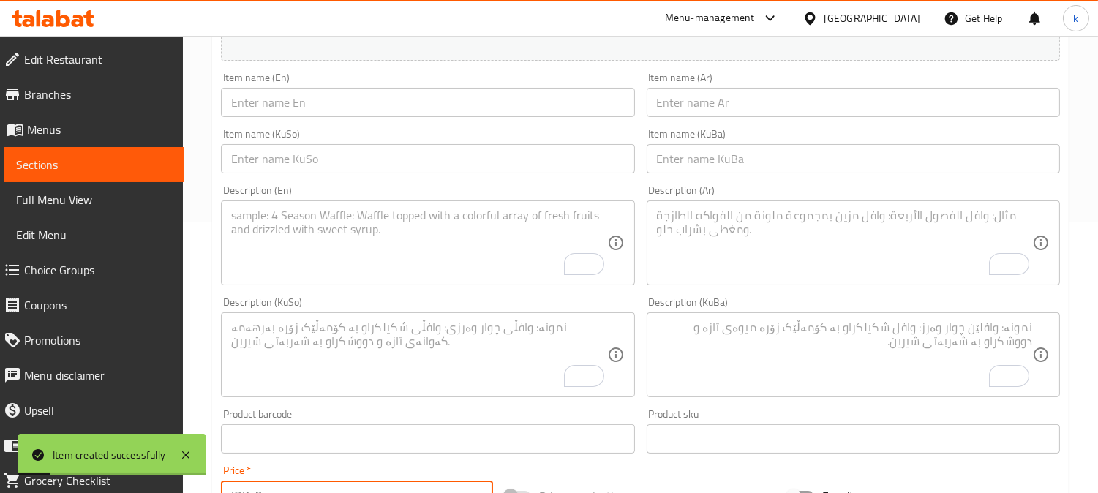
click at [739, 176] on div "Item name (KuBa) Item name (KuBa)" at bounding box center [853, 151] width 425 height 56
click at [708, 158] on input "text" at bounding box center [852, 158] width 413 height 29
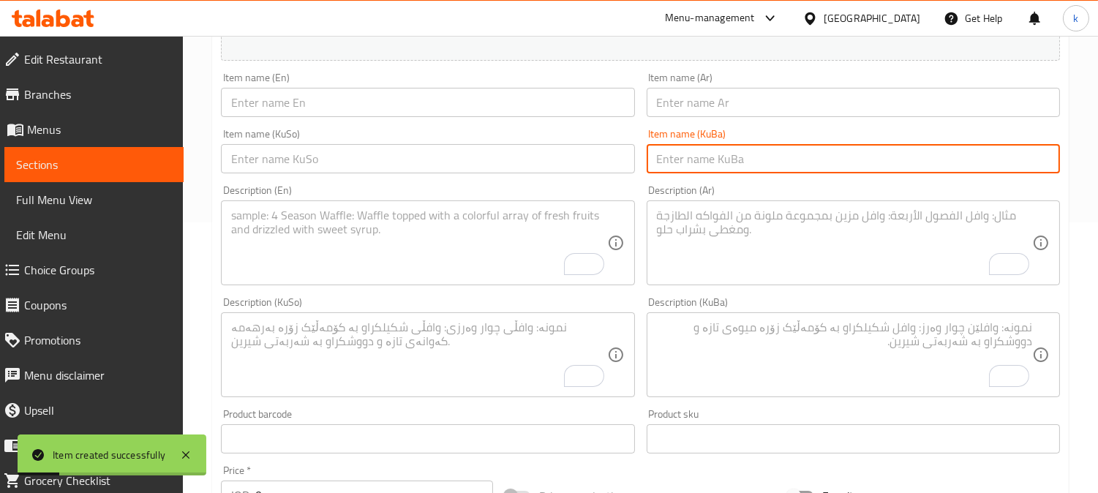
paste input "بامبۆزا"
type input "بامبۆزا"
drag, startPoint x: 515, startPoint y: 161, endPoint x: 559, endPoint y: 142, distance: 47.8
click at [515, 161] on input "text" at bounding box center [427, 158] width 413 height 29
paste input "بامبۆزا"
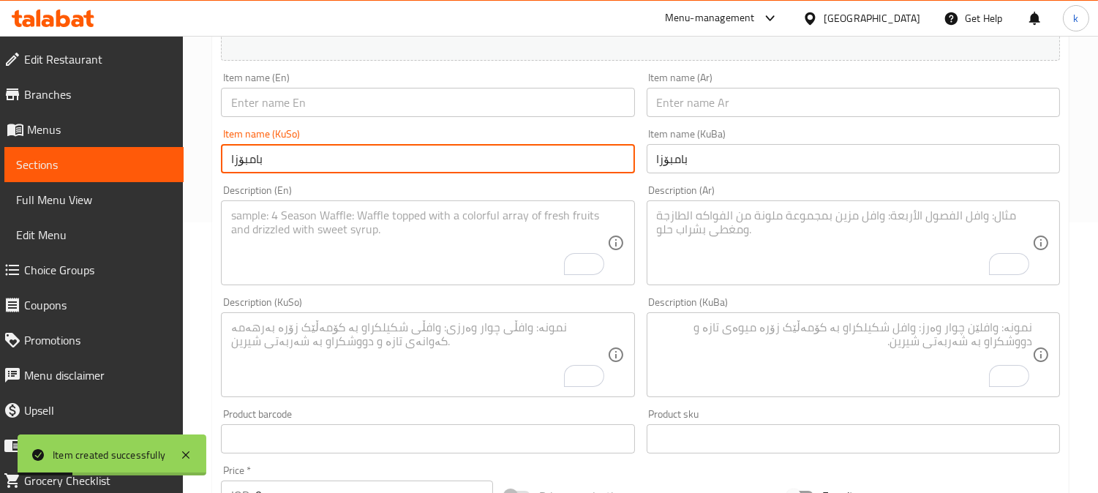
type input "بامبۆزا"
click at [718, 100] on input "text" at bounding box center [852, 102] width 413 height 29
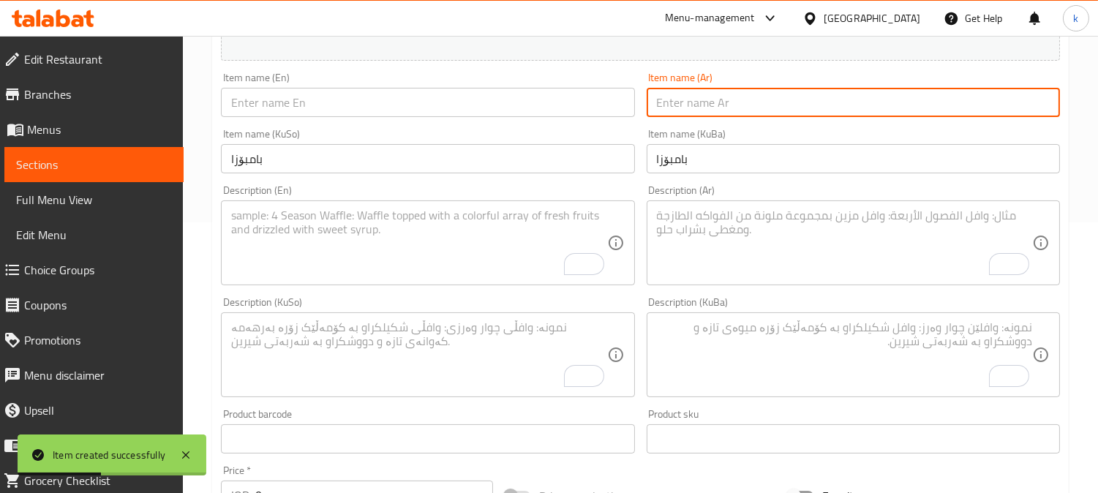
paste input "بامبوزة"
type input "بامبوزة"
click at [288, 106] on input "text" at bounding box center [427, 102] width 413 height 29
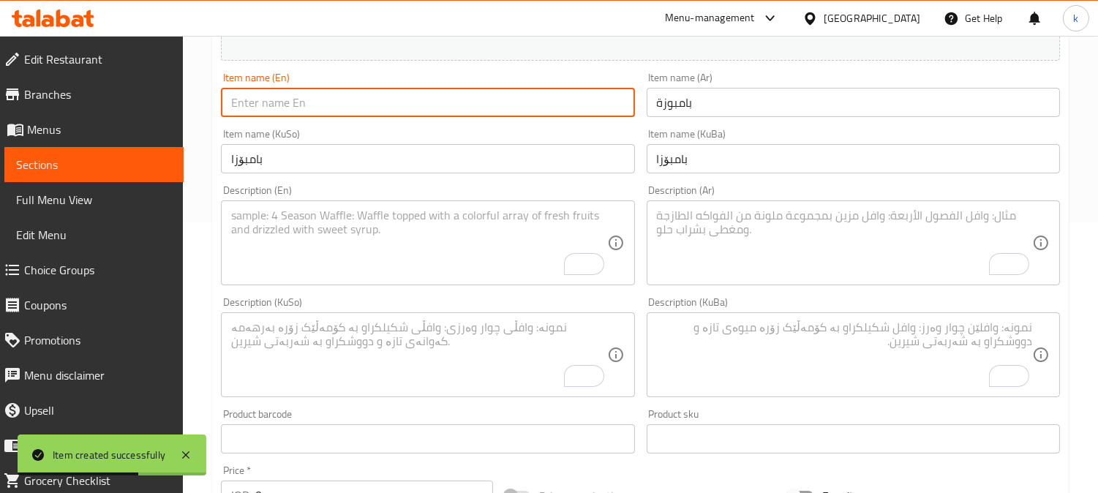
paste input "Bambouza"
type input "Bambouza"
click at [312, 159] on input "بامبۆزا" at bounding box center [427, 158] width 413 height 29
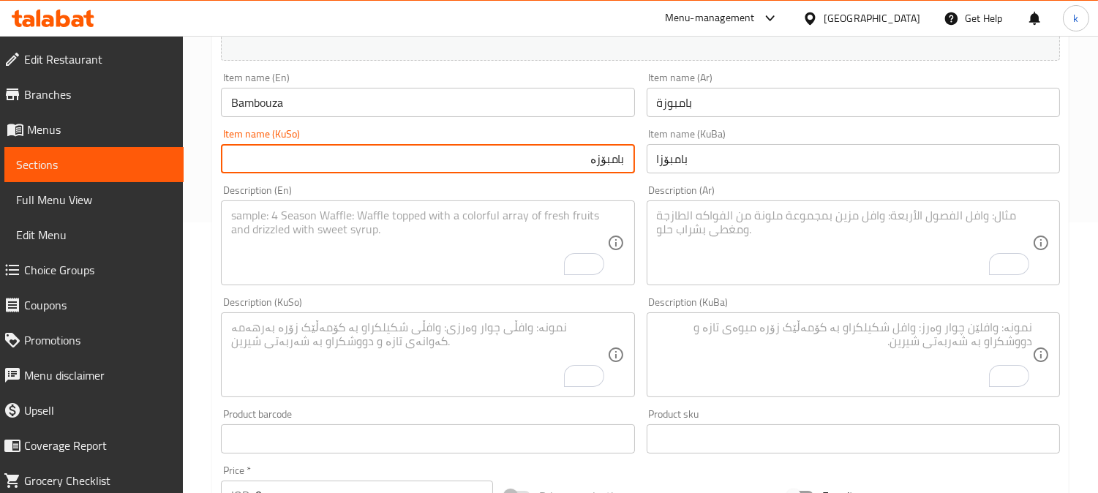
click at [512, 167] on input "بامبۆزە" at bounding box center [427, 158] width 413 height 29
type input "بامبۆزە"
click at [719, 156] on input "بامبۆزا" at bounding box center [852, 158] width 413 height 29
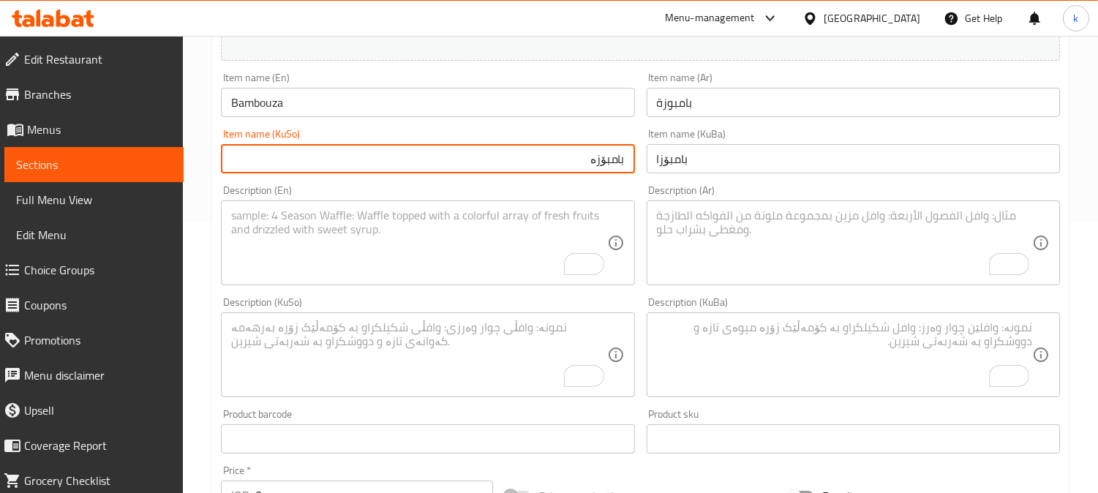
click at [719, 156] on input "بامبۆزا" at bounding box center [852, 158] width 413 height 29
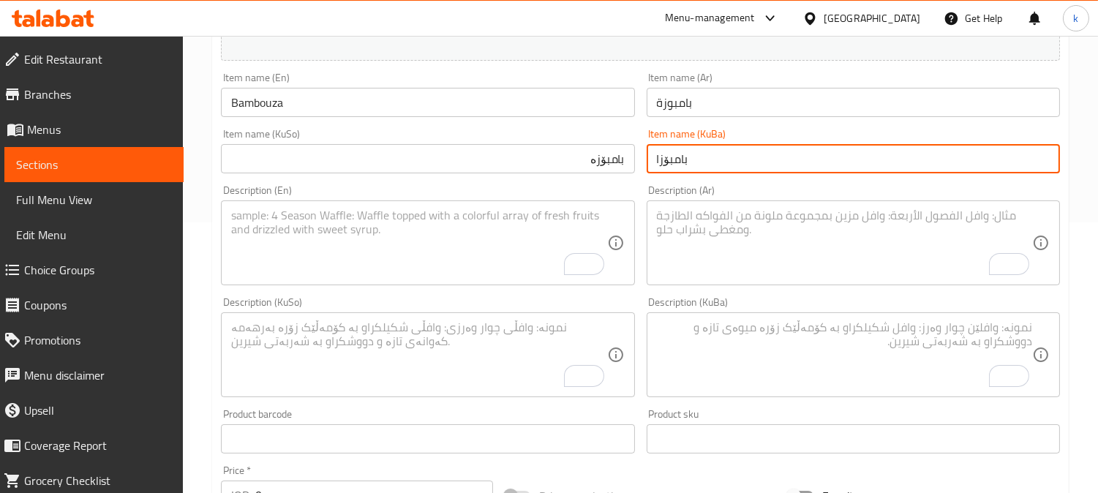
paste input "ە"
type input "بامبۆزە"
click at [747, 353] on textarea "To enrich screen reader interactions, please activate Accessibility in Grammarl…" at bounding box center [844, 354] width 375 height 69
paste textarea "شیرینی کرێمی، خەفیف و شیرین"
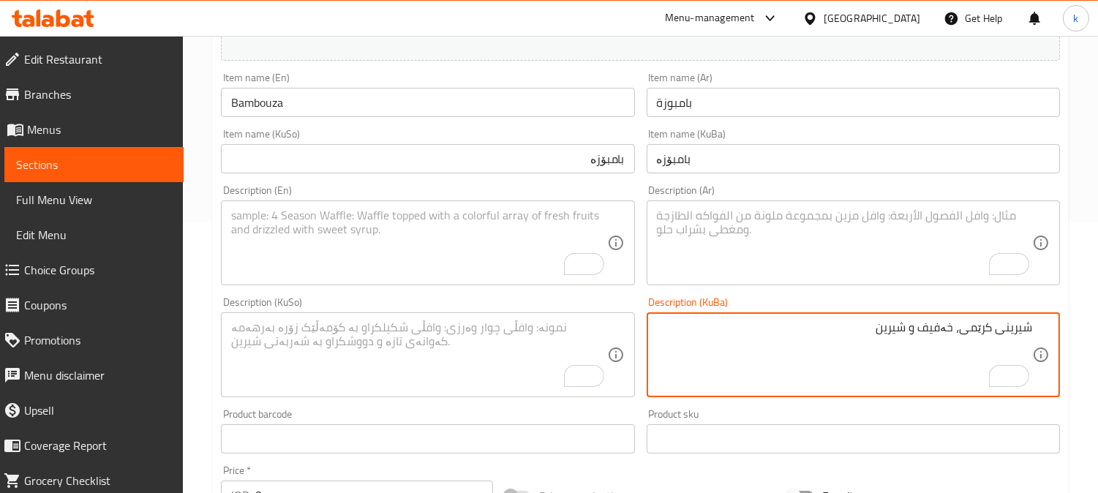
type textarea "شیرینی کرێمی، خەفیف و شیرین"
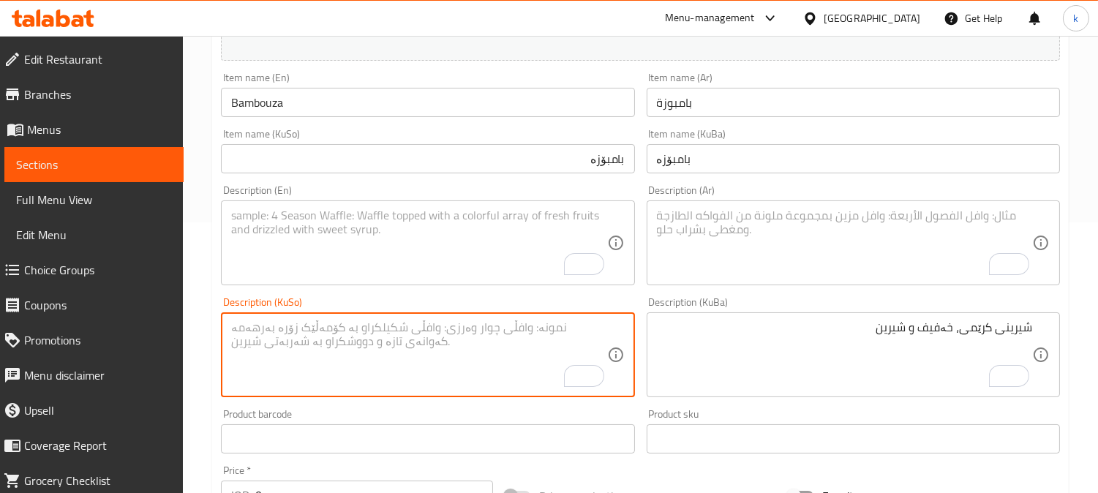
click at [508, 330] on textarea "To enrich screen reader interactions, please activate Accessibility in Grammarl…" at bounding box center [418, 354] width 375 height 69
paste textarea "شیرینی کرێمی، خەفیف و شیرین"
type textarea "شیرینی کرێمی، خەفیف و شیرین"
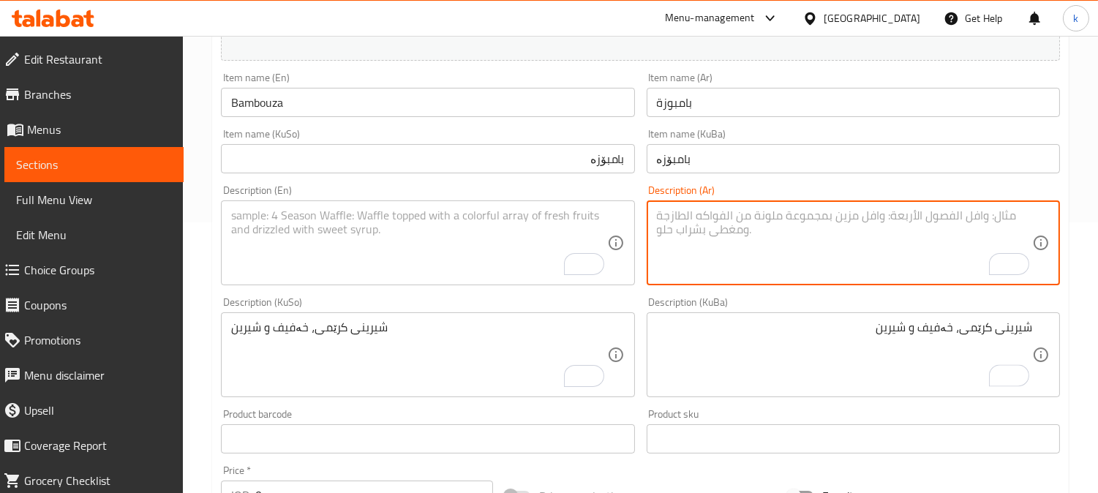
click at [756, 236] on textarea "To enrich screen reader interactions, please activate Accessibility in Grammarl…" at bounding box center [844, 242] width 375 height 69
paste textarea "حلوى كريمية، خفيفة وحلوة"
type textarea "حلوى كريمية، خفيفة وحلوة"
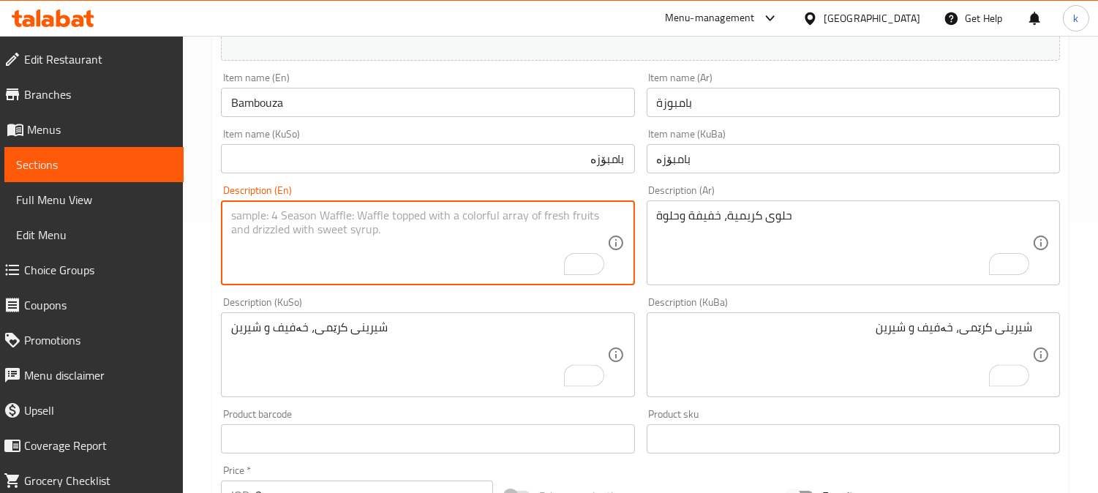
click at [445, 245] on textarea "To enrich screen reader interactions, please activate Accessibility in Grammarl…" at bounding box center [418, 242] width 375 height 69
paste textarea "Creamy dessert, light and sweet"
type textarea "Creamy dessert, light and sweet"
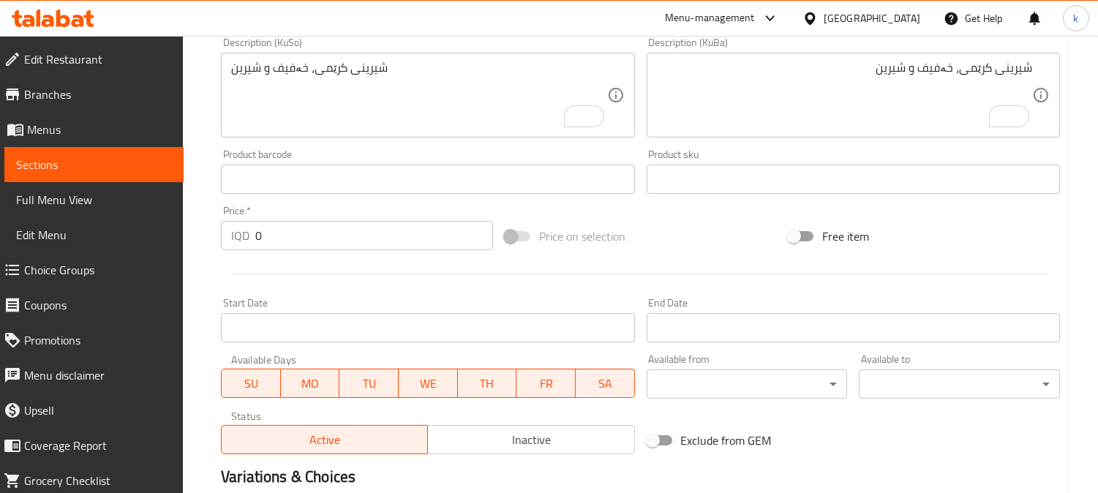
scroll to position [542, 0]
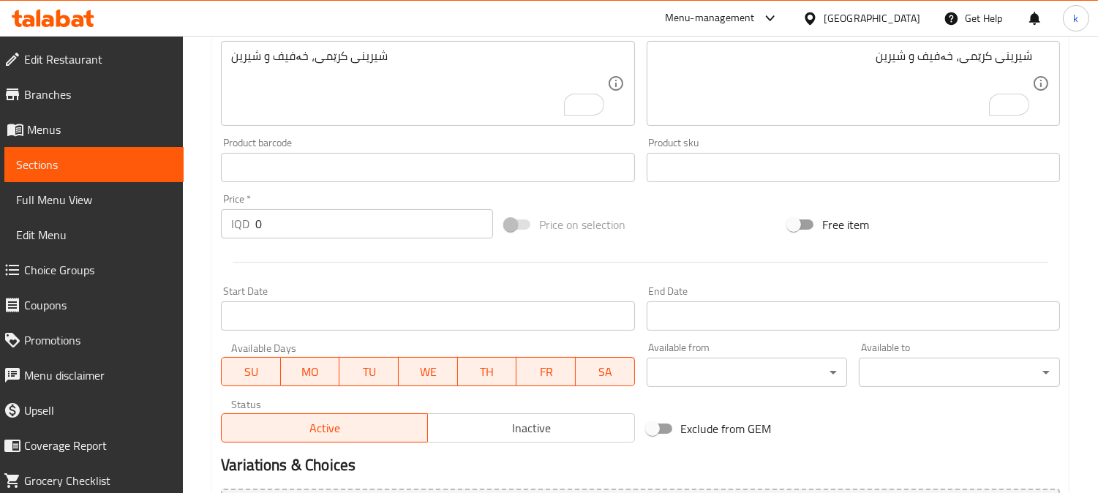
drag, startPoint x: 301, startPoint y: 238, endPoint x: 207, endPoint y: 227, distance: 94.2
click at [207, 227] on div "Home / Restaurants management / Menus / Sections / item / create Desserts secti…" at bounding box center [640, 77] width 915 height 1166
paste input "700"
type input "7000"
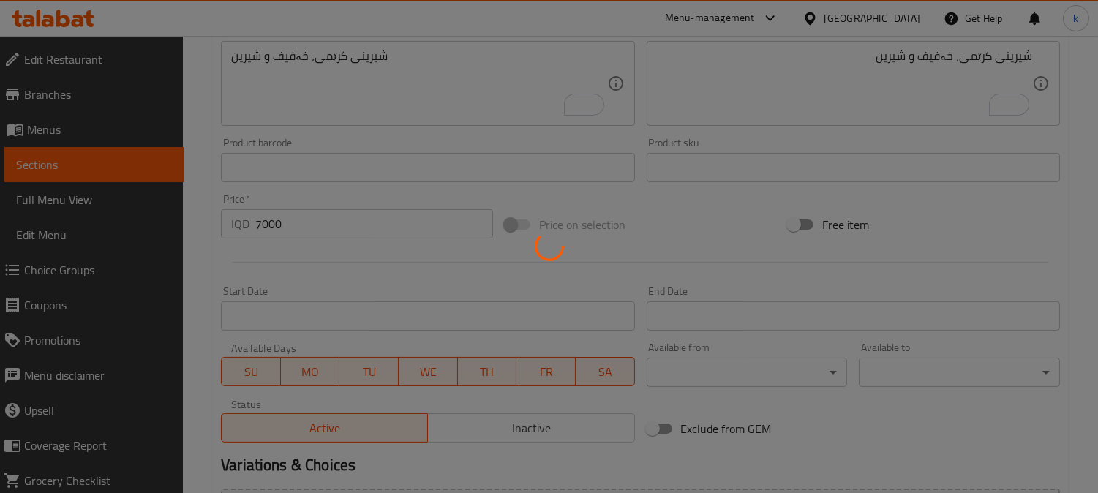
type input "0"
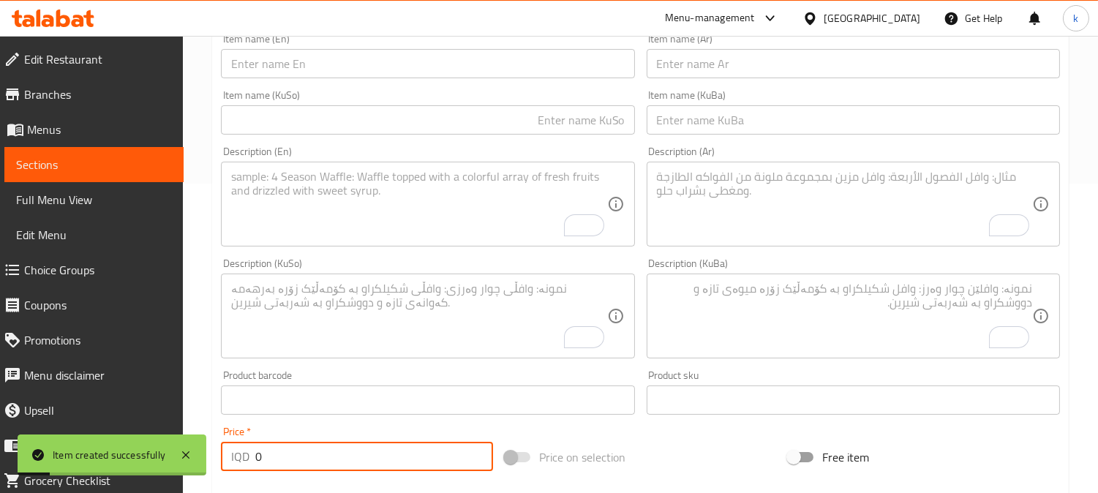
scroll to position [271, 0]
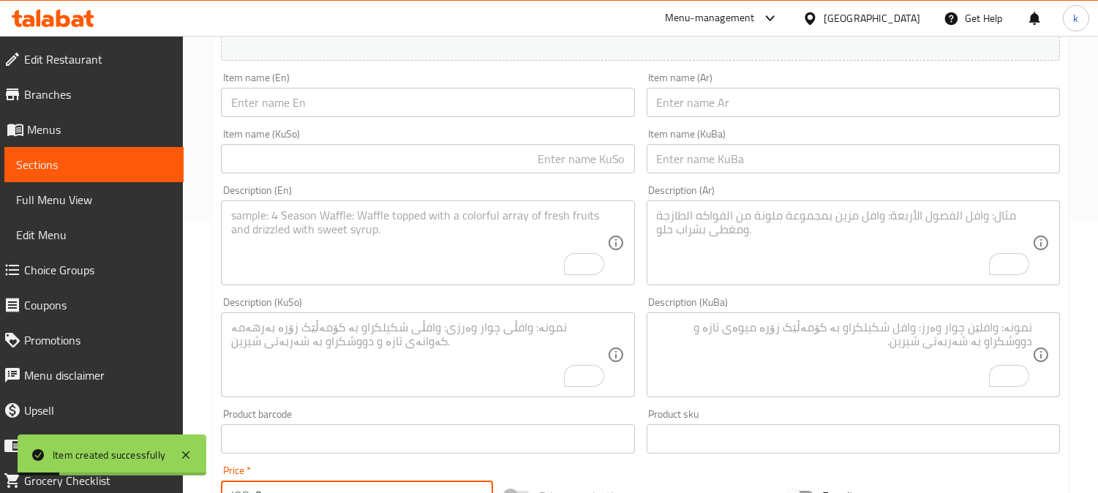
click at [731, 173] on input "text" at bounding box center [852, 158] width 413 height 29
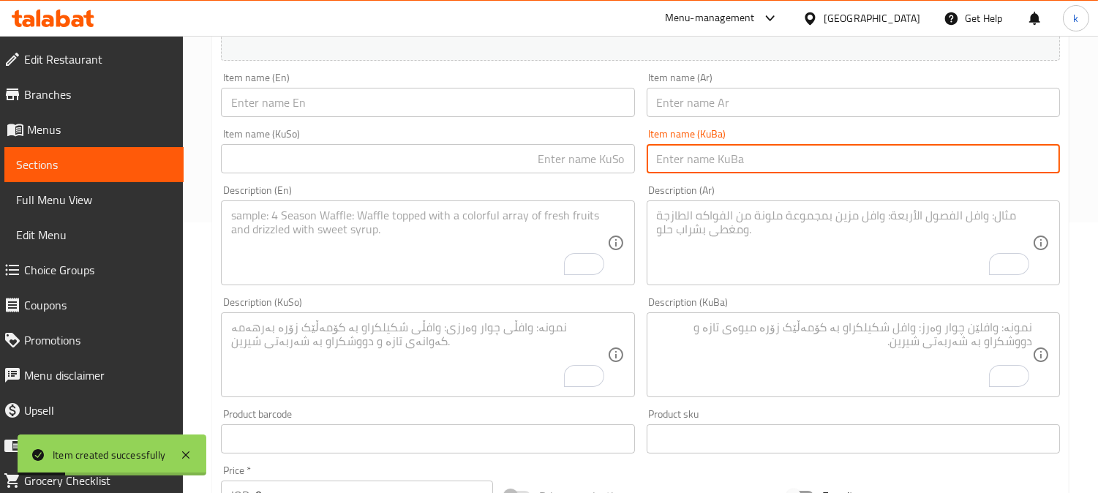
paste input "بۆمبی پەنیر"
type input "بۆمبی پەنیر"
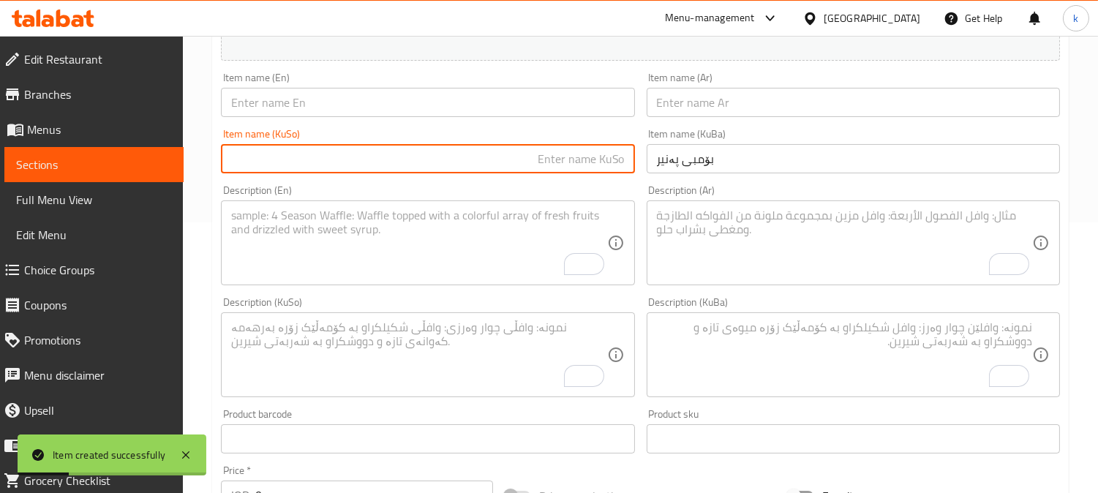
drag, startPoint x: 509, startPoint y: 173, endPoint x: 653, endPoint y: 111, distance: 156.6
click at [518, 169] on input "text" at bounding box center [427, 158] width 413 height 29
paste input "بۆمبی پەنیر"
type input "بۆمبی پەنیر"
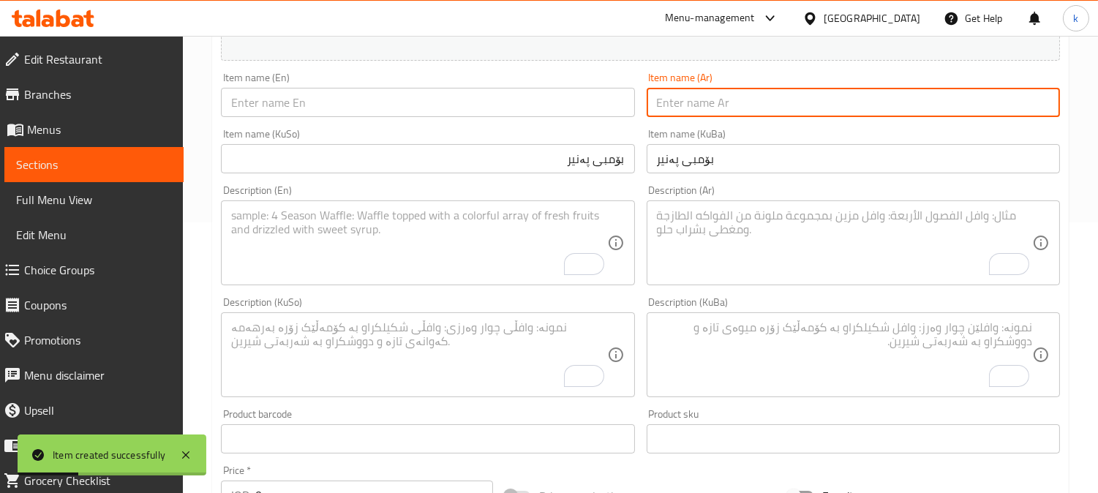
click at [665, 105] on input "text" at bounding box center [852, 102] width 413 height 29
paste input "بومب جبن"
type input "بومب جبن"
click at [341, 95] on input "text" at bounding box center [427, 102] width 413 height 29
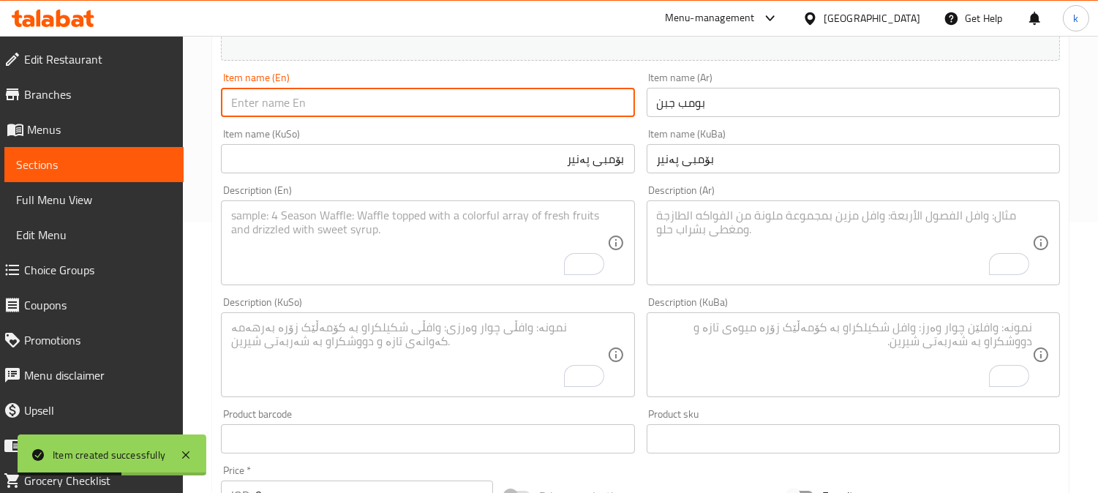
paste input "Cheese Bomb"
type input "Cheese Bomb"
click at [796, 361] on textarea "To enrich screen reader interactions, please activate Accessibility in Grammarl…" at bounding box center [844, 354] width 375 height 69
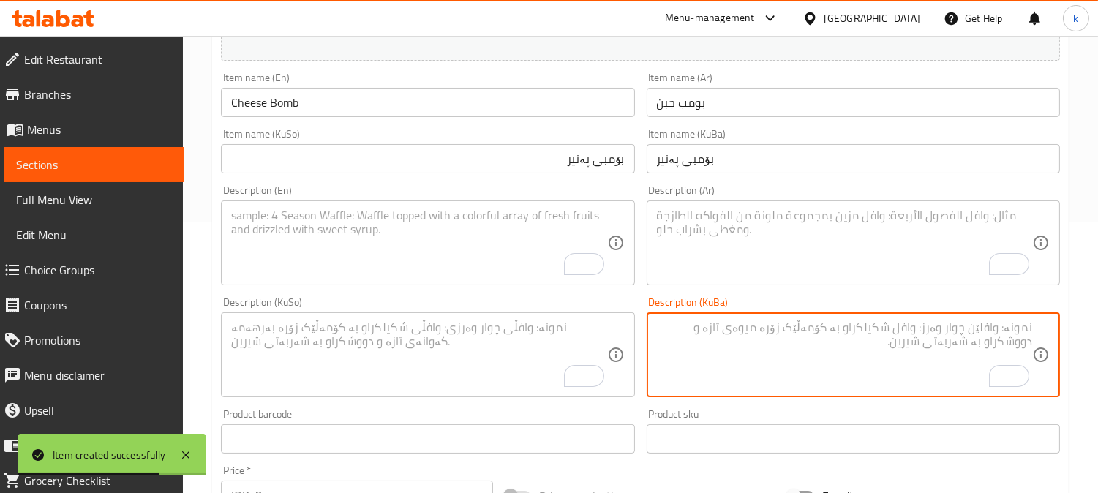
paste textarea "بۆمبی شیرینی مەحشوە بە پەنیر"
type textarea "بۆمبی شیرینی مەحشوە بە پەنیر"
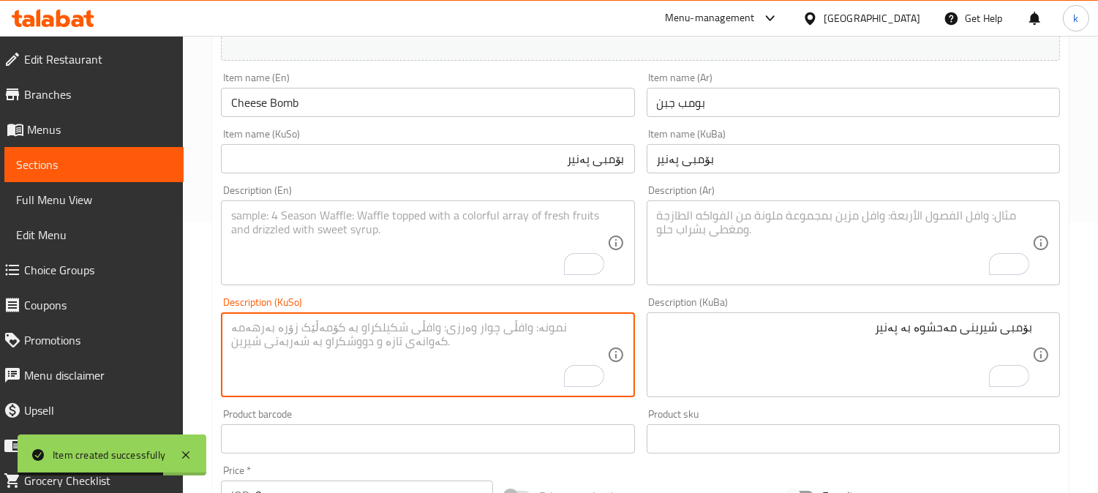
drag, startPoint x: 545, startPoint y: 361, endPoint x: 699, endPoint y: 276, distance: 176.1
click at [544, 361] on textarea "To enrich screen reader interactions, please activate Accessibility in Grammarl…" at bounding box center [418, 354] width 375 height 69
paste textarea "بۆمبی شیرینی مەحشوە بە پەنیر"
type textarea "بۆمبی شیرینی مەحشوە بە پەنیر"
click at [727, 268] on textarea "To enrich screen reader interactions, please activate Accessibility in Grammarl…" at bounding box center [844, 242] width 375 height 69
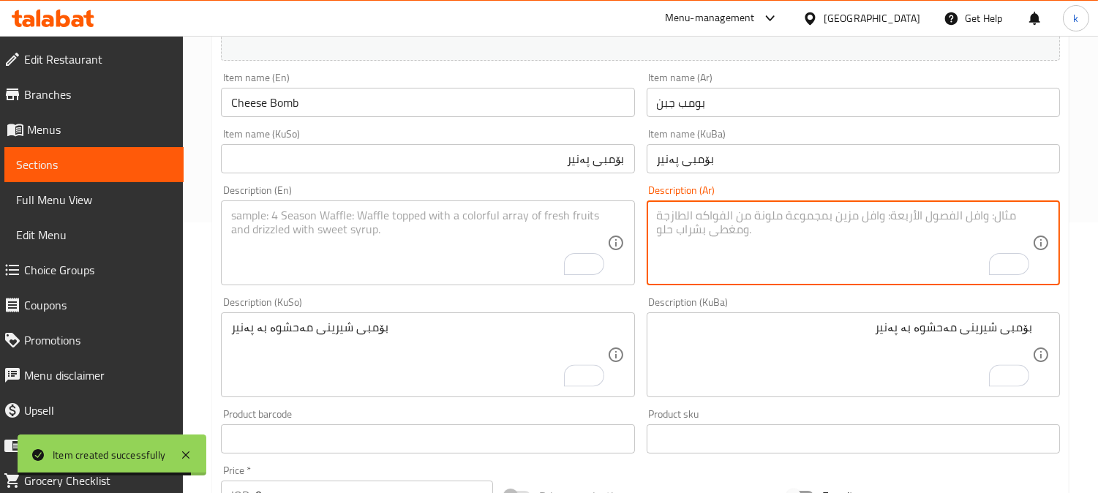
paste textarea "بومب حلوى محشوة بالجبن"
type textarea "بومب حلوى محشوة بالجبن"
click at [322, 227] on textarea "To enrich screen reader interactions, please activate Accessibility in Grammarl…" at bounding box center [418, 242] width 375 height 69
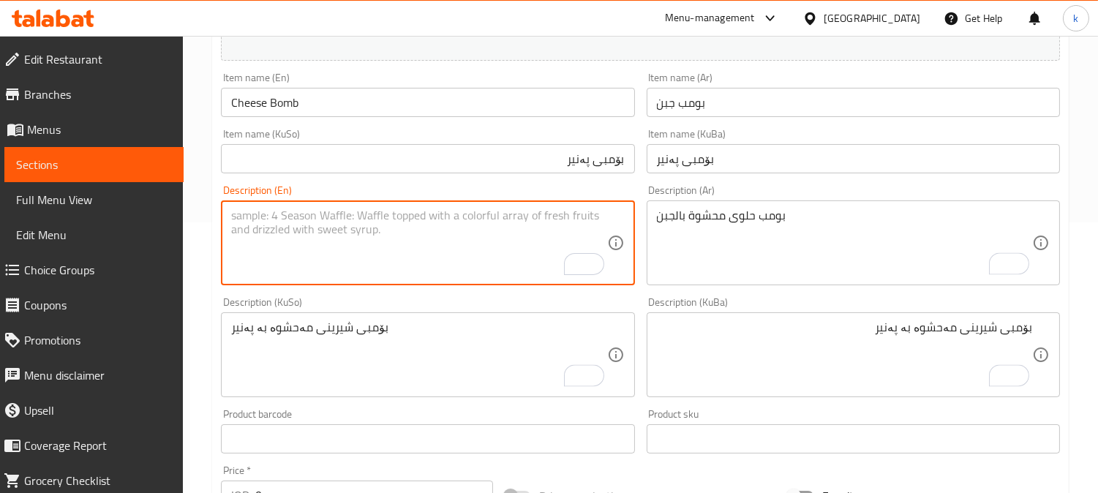
paste textarea "Cheesy filled dessert bomb"
type textarea "Cheesy filled dessert bomb"
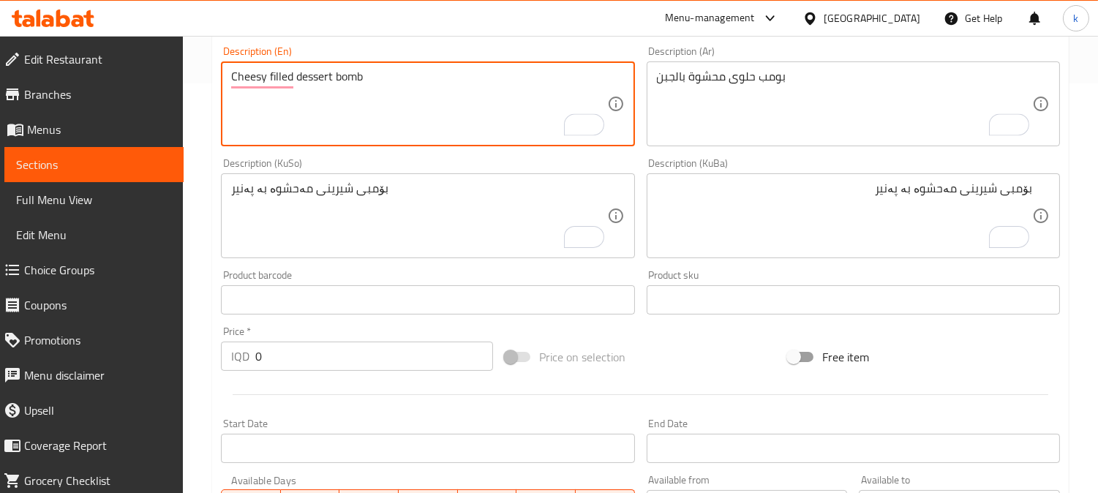
scroll to position [542, 0]
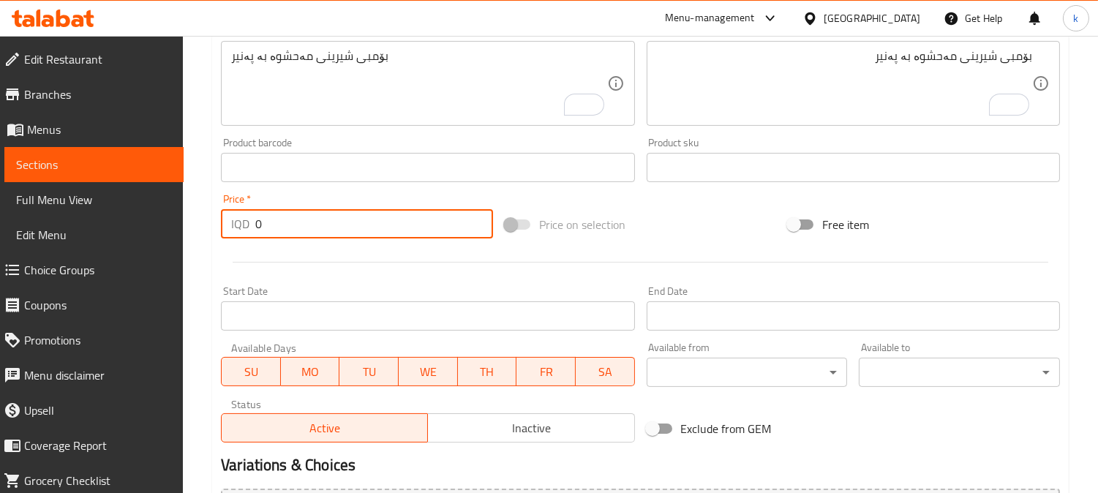
drag, startPoint x: 284, startPoint y: 231, endPoint x: 180, endPoint y: 224, distance: 104.0
click at [179, 227] on div "Edit Restaurant Branches Menus Sections Full Menu View Edit Menu Choice Groups …" at bounding box center [549, 77] width 1098 height 1166
paste input "800"
type input "8000"
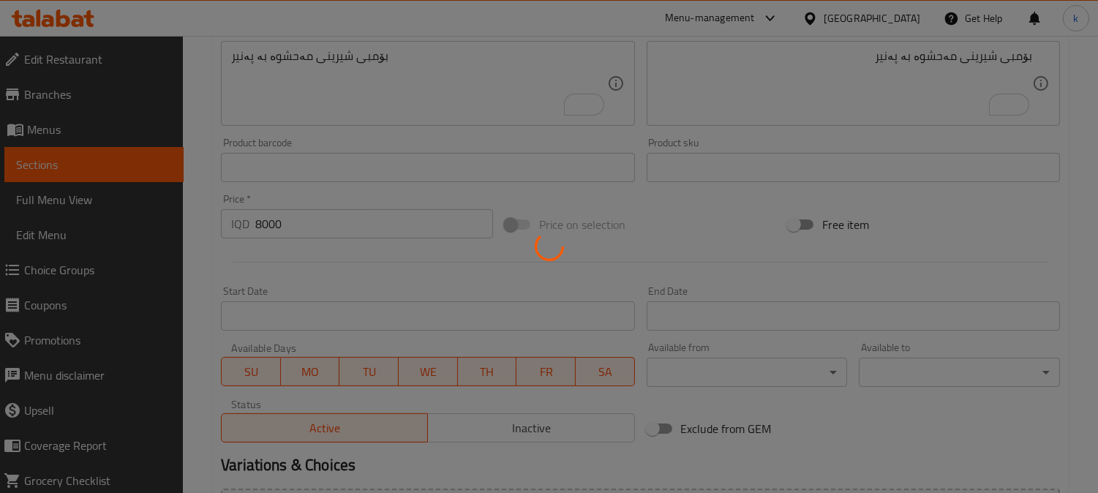
type input "0"
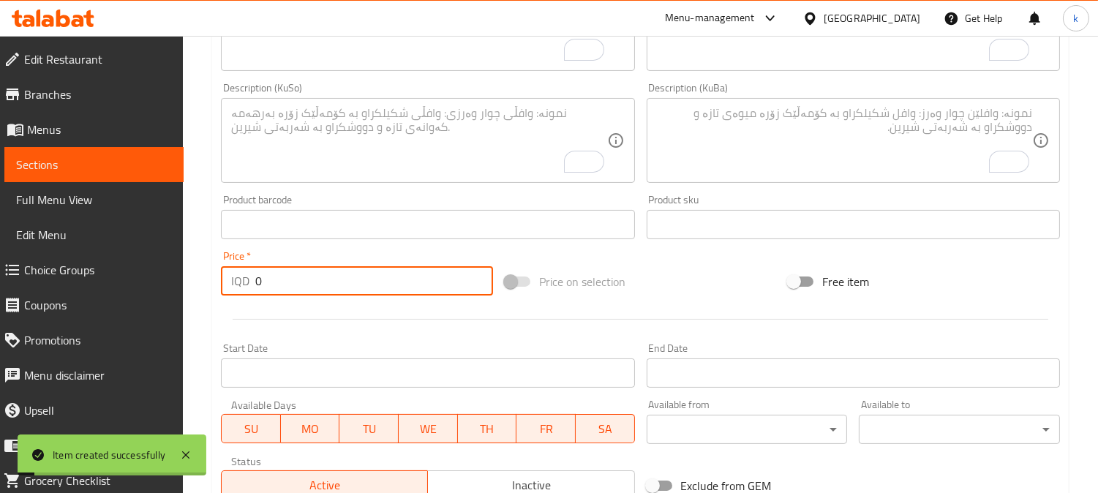
scroll to position [271, 0]
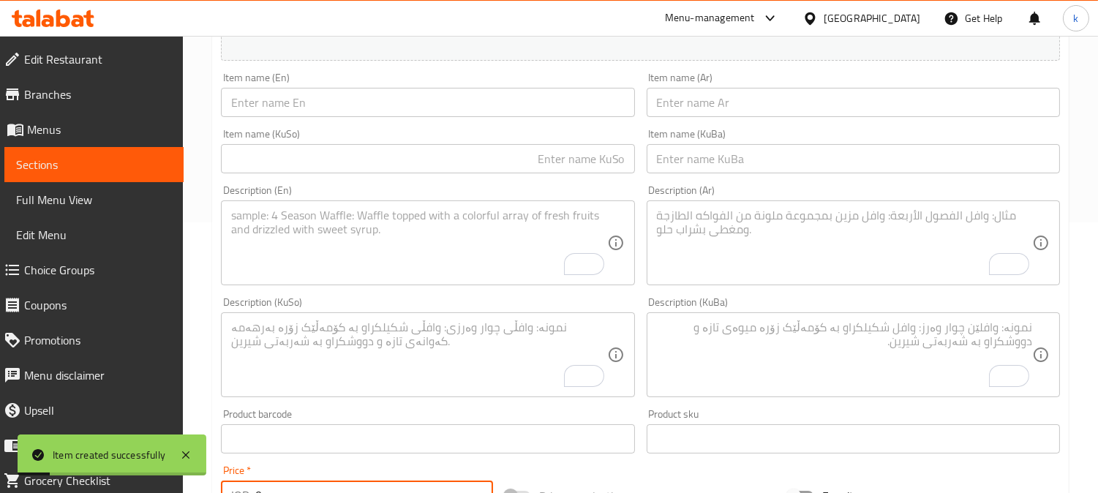
drag, startPoint x: 693, startPoint y: 147, endPoint x: 666, endPoint y: 155, distance: 28.2
click at [693, 147] on input "text" at bounding box center [852, 158] width 413 height 29
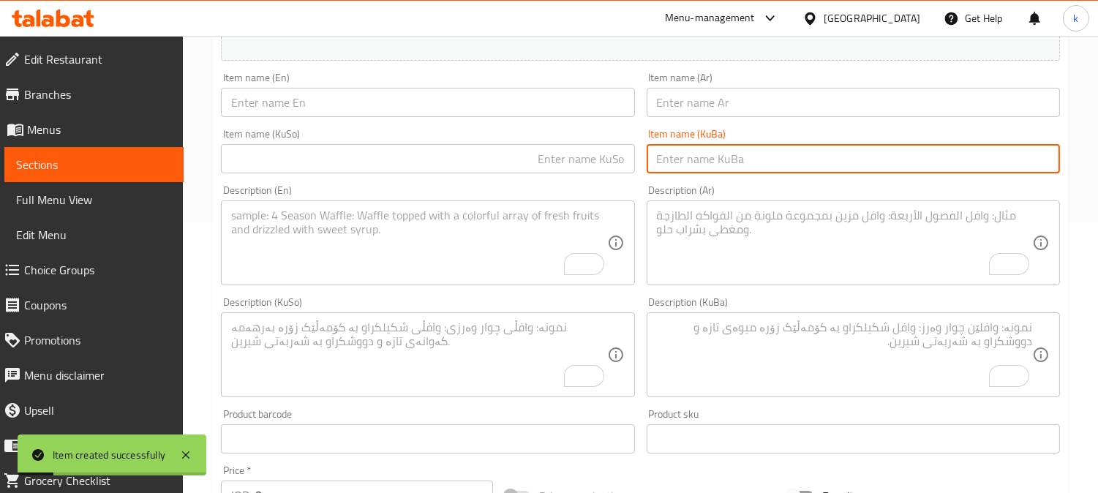
paste input "فەتاکە"
type input "فەتاکە"
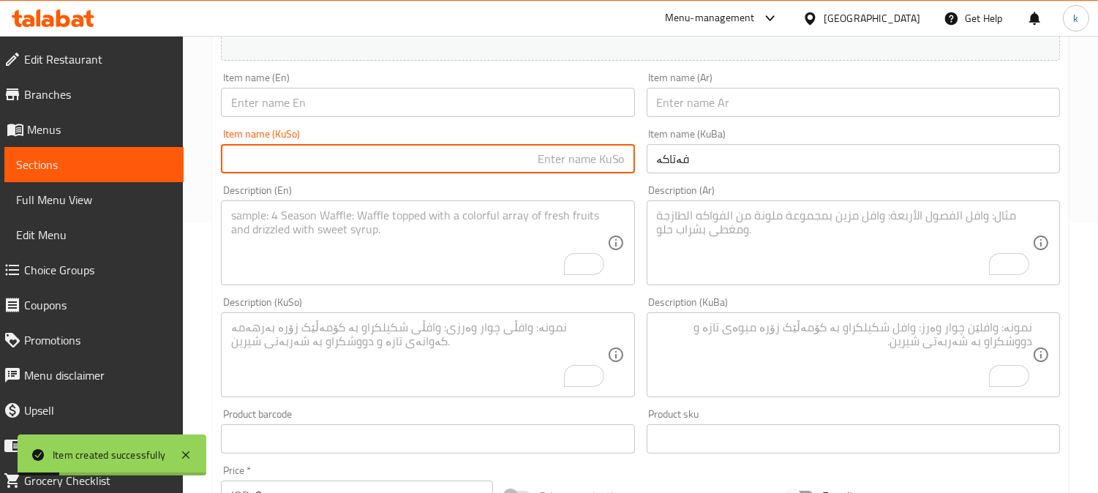
drag, startPoint x: 591, startPoint y: 156, endPoint x: 733, endPoint y: 107, distance: 150.8
click at [594, 156] on input "text" at bounding box center [427, 158] width 413 height 29
paste input "فەتاکە"
type input "فەتاکە"
click at [779, 86] on div "Item name (Ar) Item name (Ar)" at bounding box center [852, 94] width 413 height 45
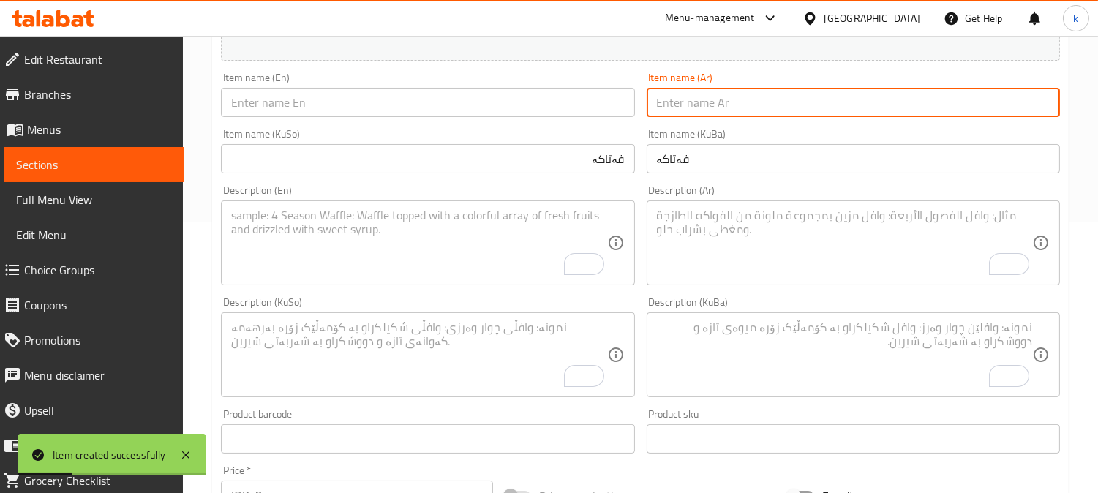
click at [777, 100] on input "text" at bounding box center [852, 102] width 413 height 29
paste input "فتاكة"
type input "فتاكة"
click at [386, 99] on input "text" at bounding box center [427, 102] width 413 height 29
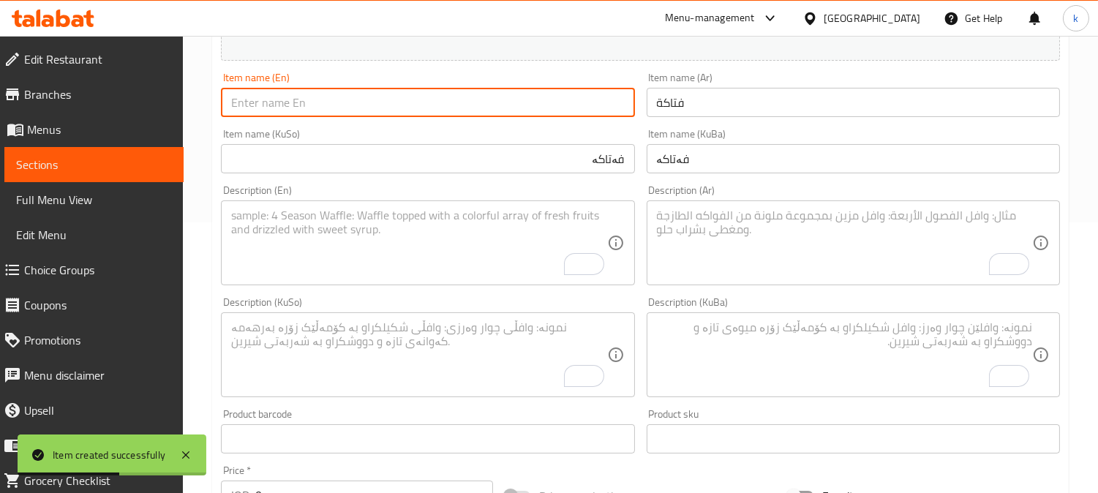
paste input "Fatakah"
type input "Fatakah"
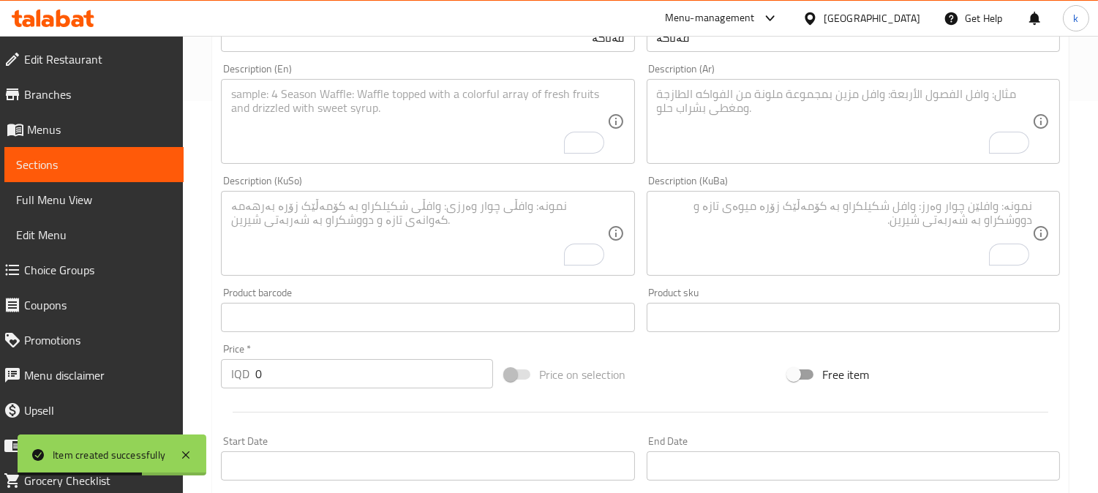
scroll to position [406, 0]
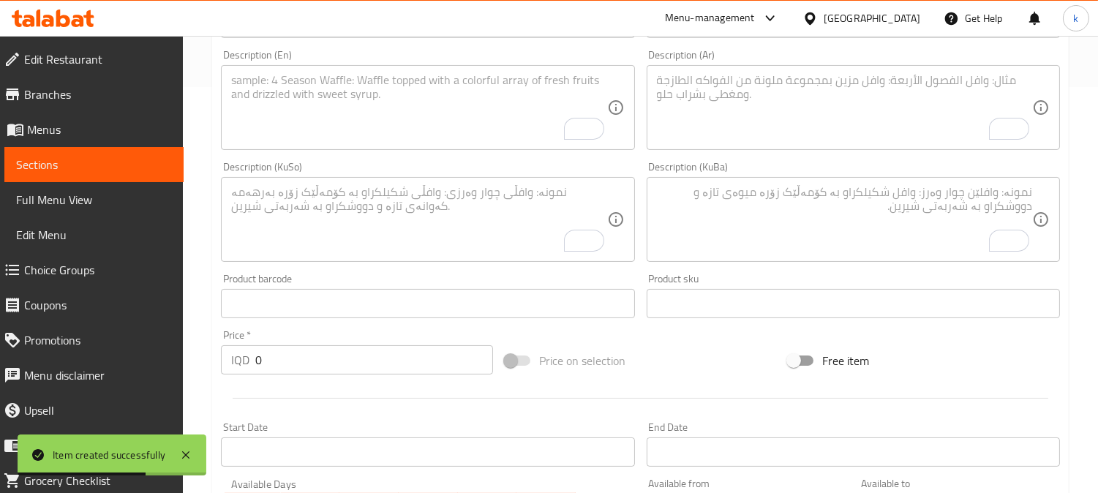
click at [737, 231] on textarea "To enrich screen reader interactions, please activate Accessibility in Grammarl…" at bounding box center [844, 219] width 375 height 69
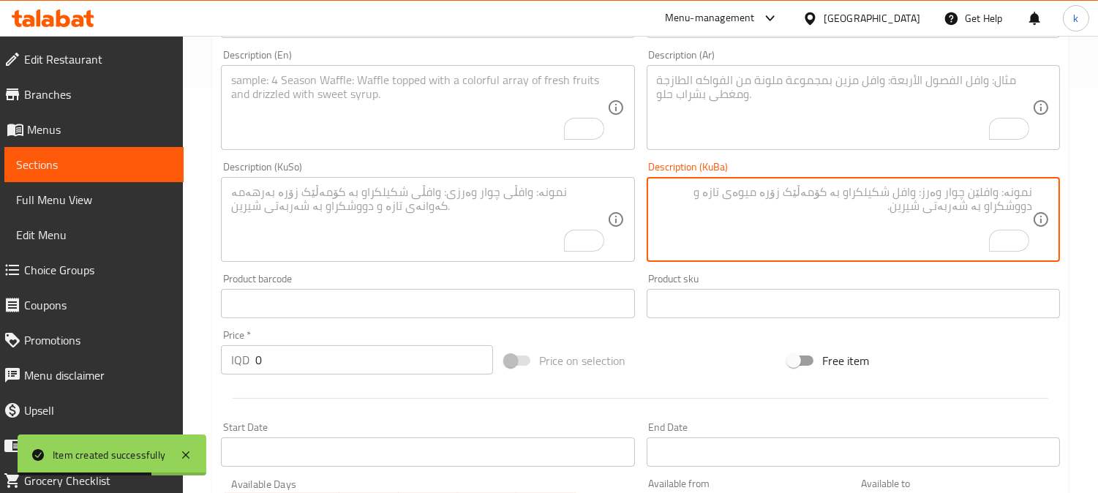
paste textarea "کرانچی و شیرینی چین چین کرێمی"
type textarea "کرانچی و شیرینی چین چین کرێمی"
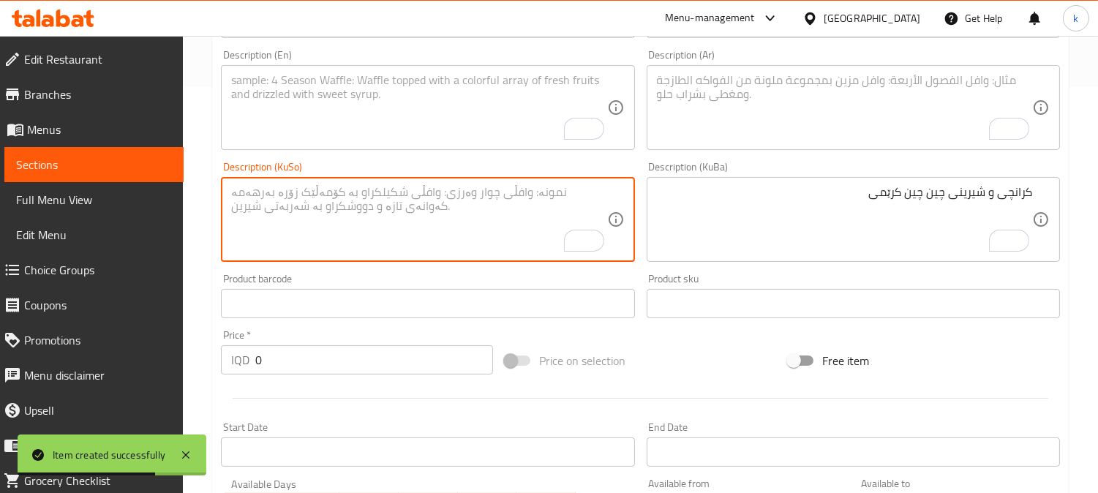
drag, startPoint x: 488, startPoint y: 230, endPoint x: 717, endPoint y: 139, distance: 246.5
click at [492, 229] on textarea "To enrich screen reader interactions, please activate Accessibility in Grammarl…" at bounding box center [418, 219] width 375 height 69
paste textarea "کرانچی و شیرینی چین چین کرێمی"
type textarea "کرانچی و شیرینی چین چین کرێمی"
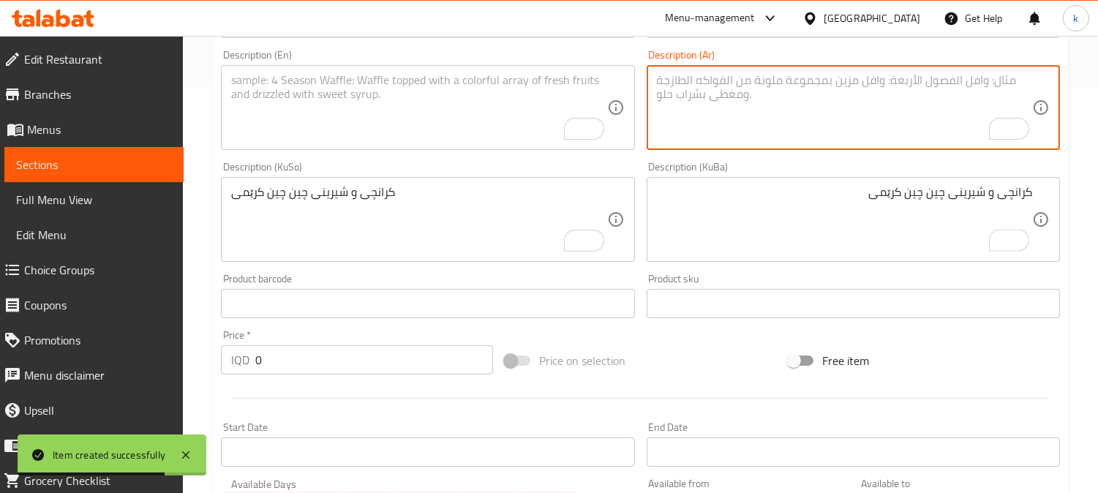
click at [753, 122] on textarea "To enrich screen reader interactions, please activate Accessibility in Grammarl…" at bounding box center [844, 107] width 375 height 69
paste textarea "كرانشي وحلوى كريمية متعددة طبقات"
type textarea "كرانشي وحلوى كريمية متعددة طبقات"
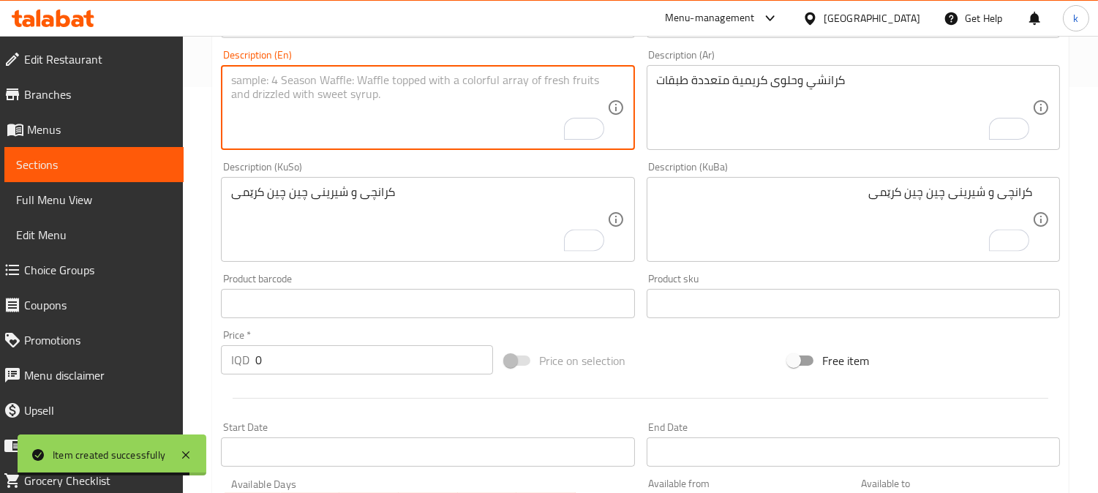
click at [419, 135] on textarea "To enrich screen reader interactions, please activate Accessibility in Grammarl…" at bounding box center [418, 107] width 375 height 69
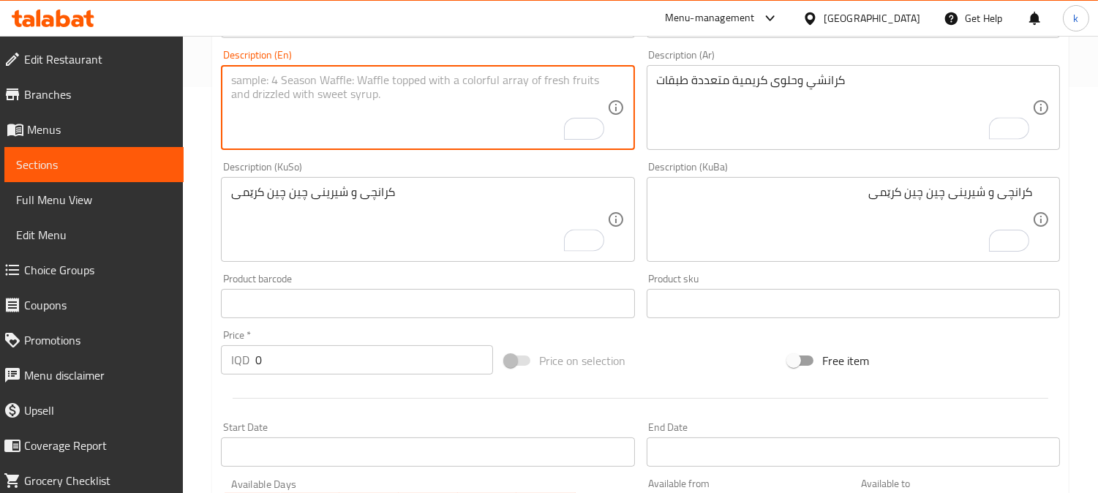
paste textarea "Crunchy and creamy layered dessert"
type textarea "Crunchy and creamy layered dessert"
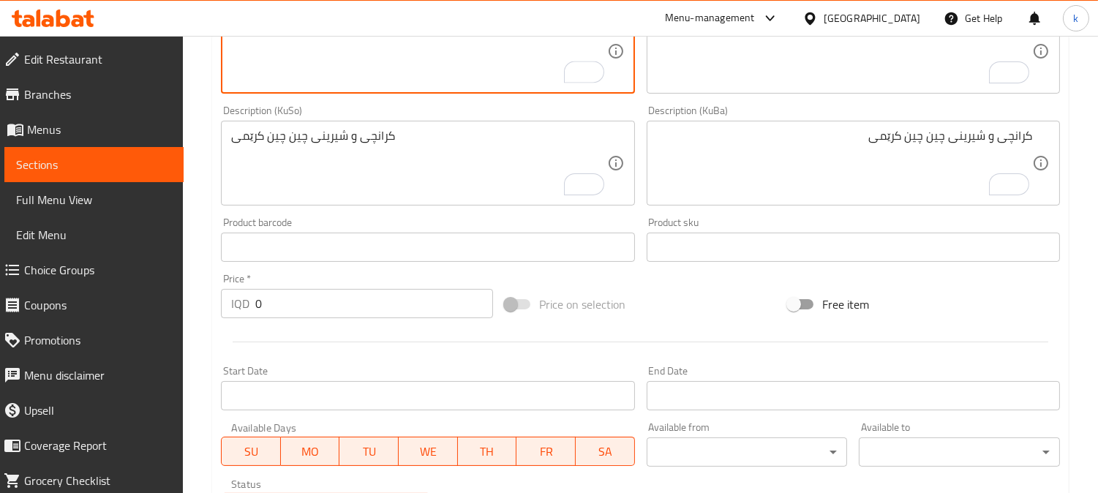
scroll to position [542, 0]
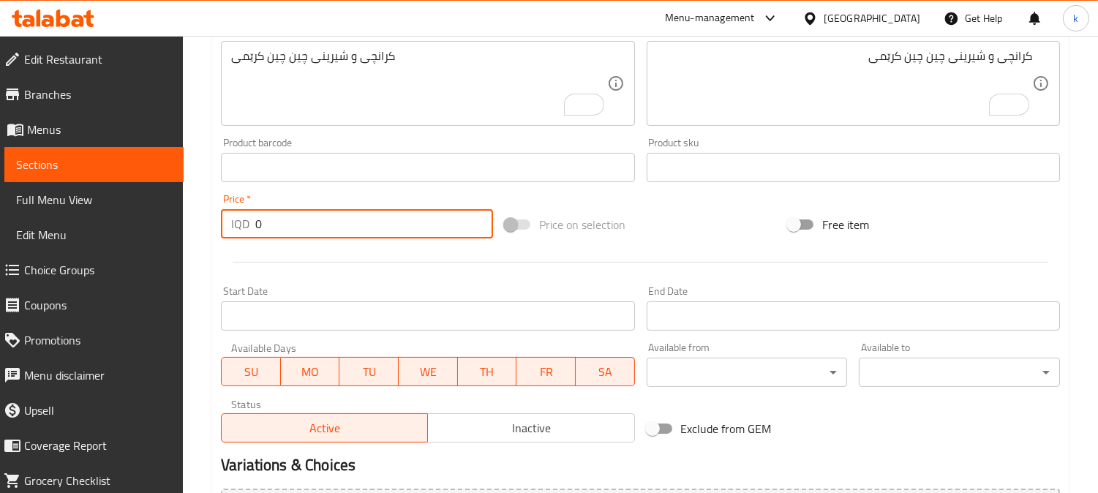
drag, startPoint x: 273, startPoint y: 210, endPoint x: 238, endPoint y: 215, distance: 34.7
click at [238, 215] on div "IQD 0 Price *" at bounding box center [357, 223] width 272 height 29
paste input "800"
type input "8000"
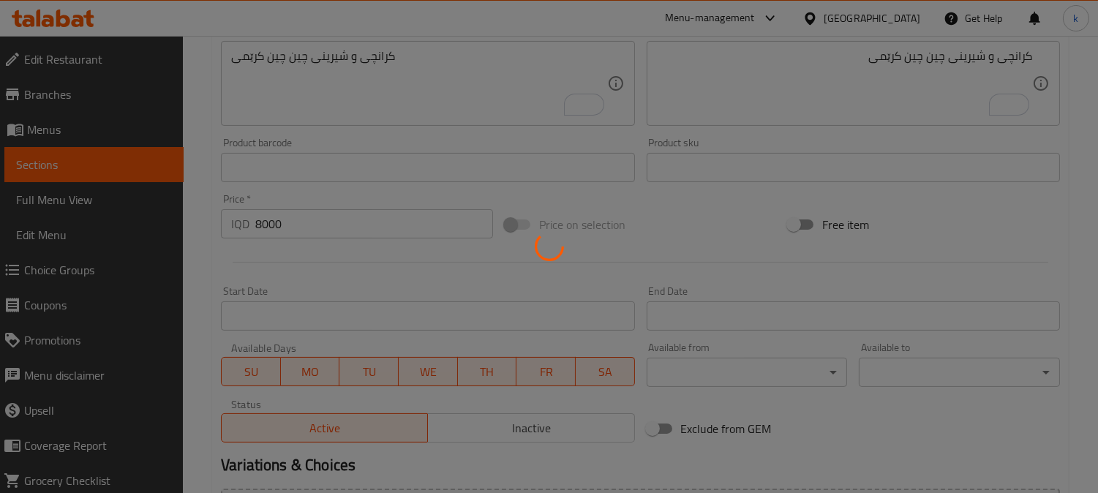
type input "0"
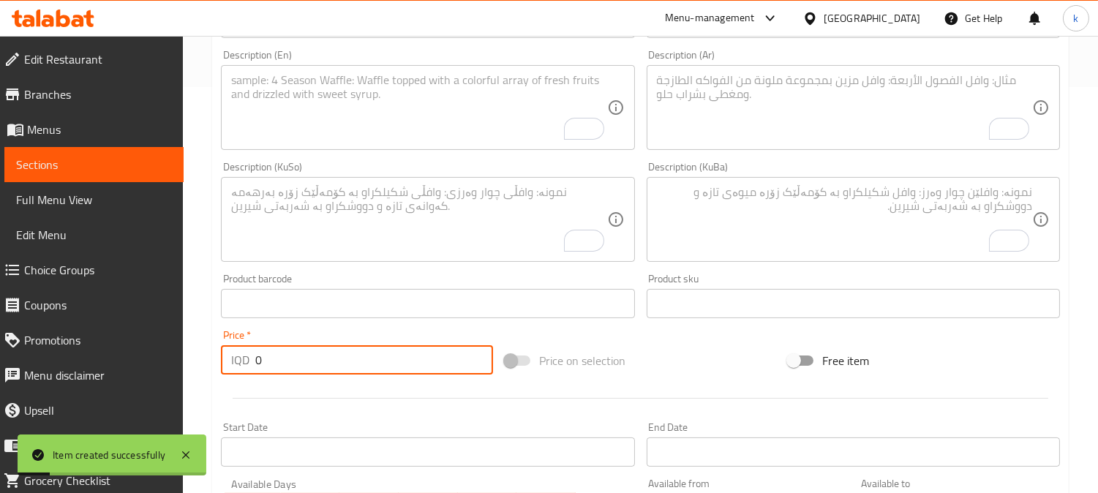
scroll to position [271, 0]
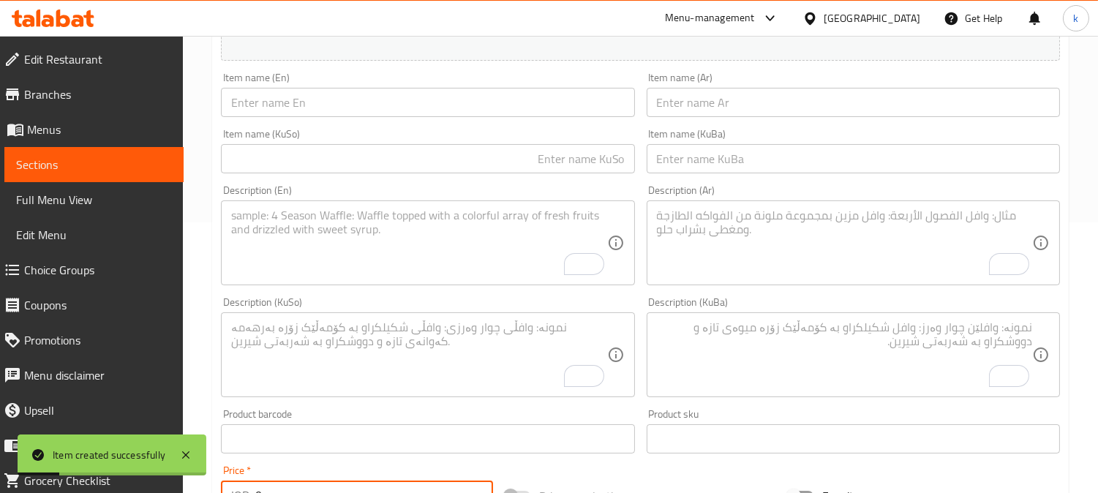
click at [707, 154] on input "text" at bounding box center [852, 158] width 413 height 29
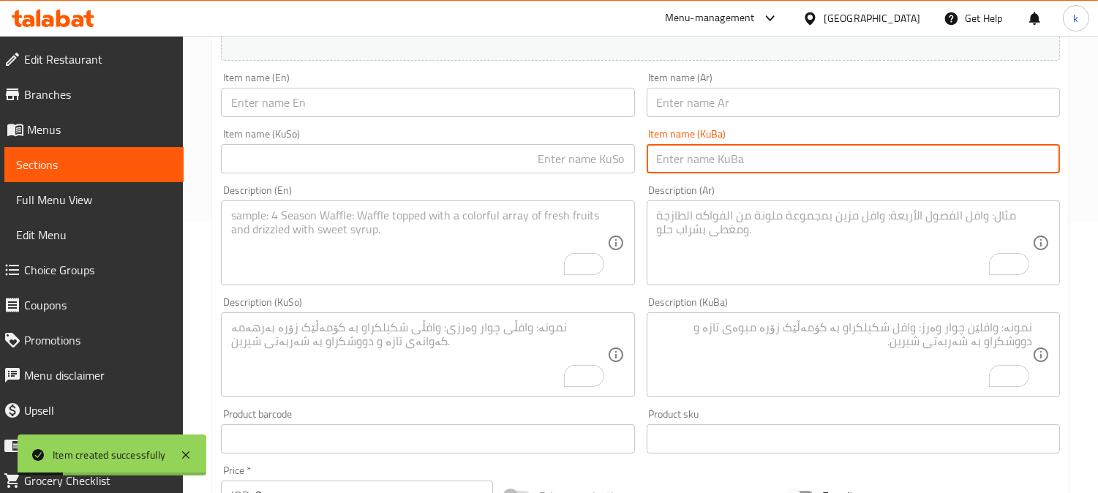
paste input "دابادیبۆ - 2 پارچە"
type input "دابادیبۆ - 2 پارچە"
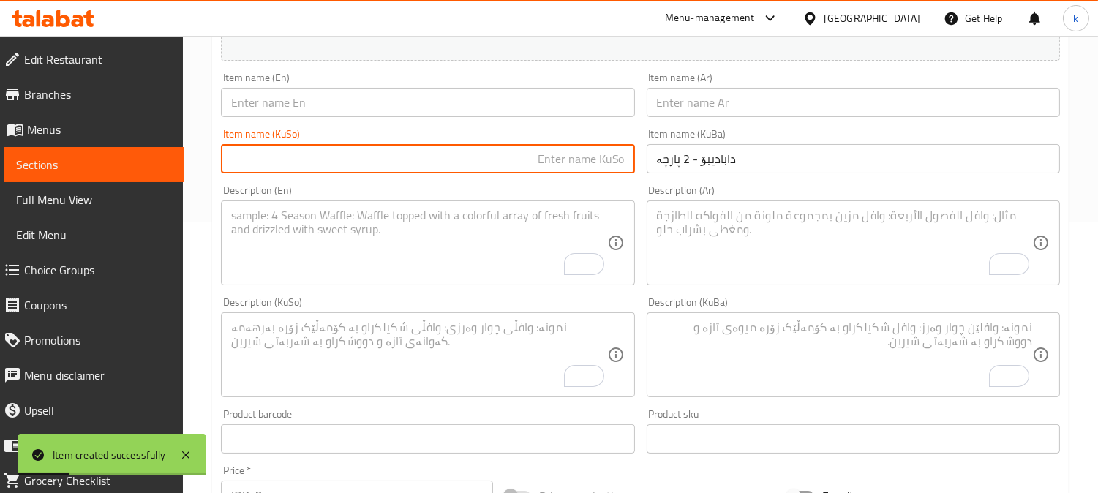
click at [594, 162] on input "text" at bounding box center [427, 158] width 413 height 29
paste input "دابادیبۆ - 2 پارچە"
type input "دابادیبۆ - 2 پارچە"
click at [692, 112] on input "text" at bounding box center [852, 102] width 413 height 29
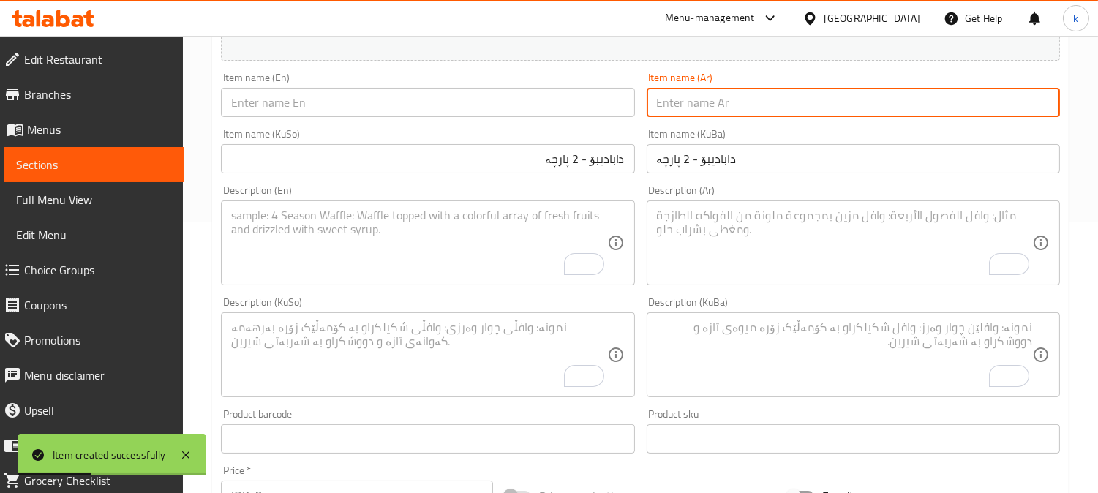
paste input "داباديبو - 2 قطع"
type input "داباديبو - 2 قطع"
click at [389, 110] on input "text" at bounding box center [427, 102] width 413 height 29
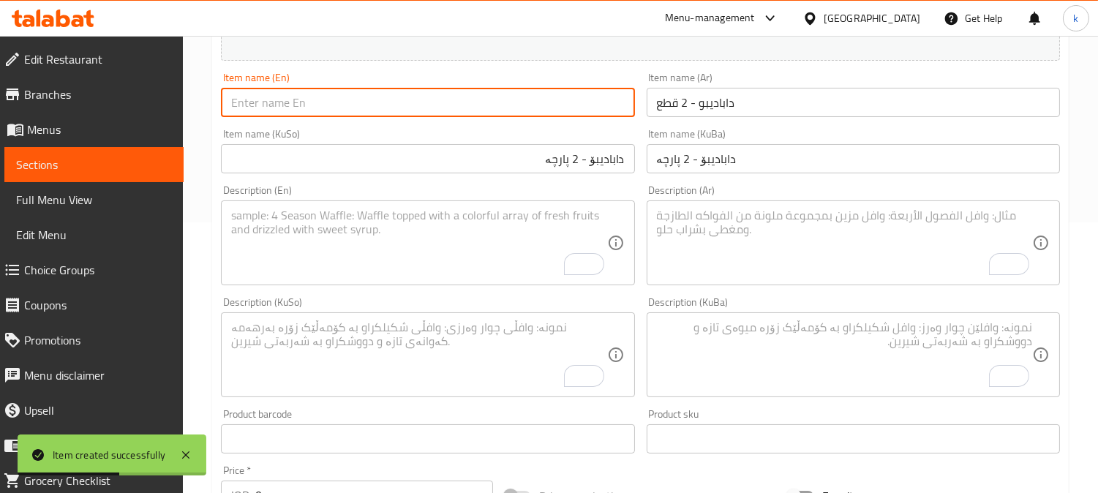
paste input "Dabadibo - 2 Pieces"
type input "Dabadibo - 2 Pieces"
click at [780, 342] on textarea "To enrich screen reader interactions, please activate Accessibility in Grammarl…" at bounding box center [844, 354] width 375 height 69
paste textarea "شیرینی تایبەتی سویت هاوس"
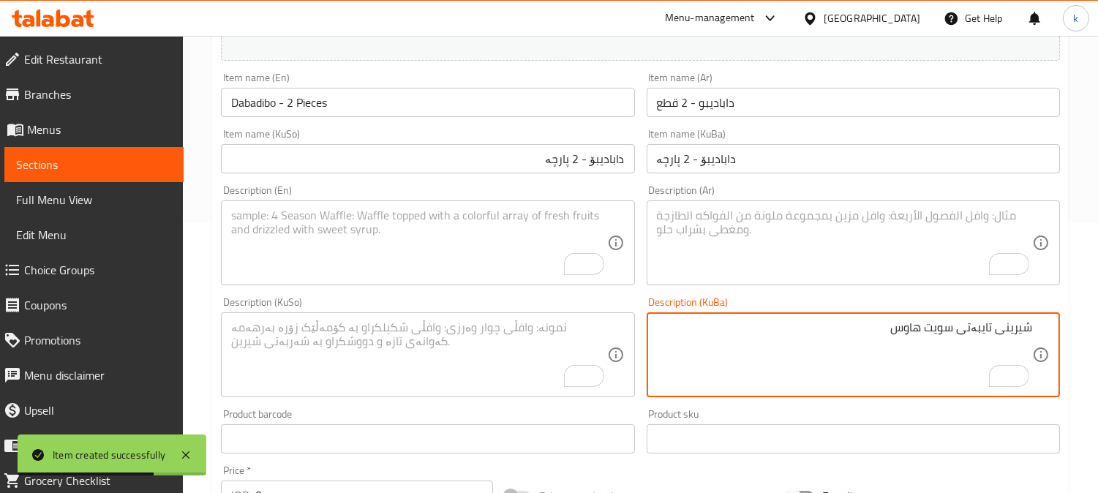
type textarea "شیرینی تایبەتی سویت هاوس"
click at [516, 334] on textarea "To enrich screen reader interactions, please activate Accessibility in Grammarl…" at bounding box center [418, 354] width 375 height 69
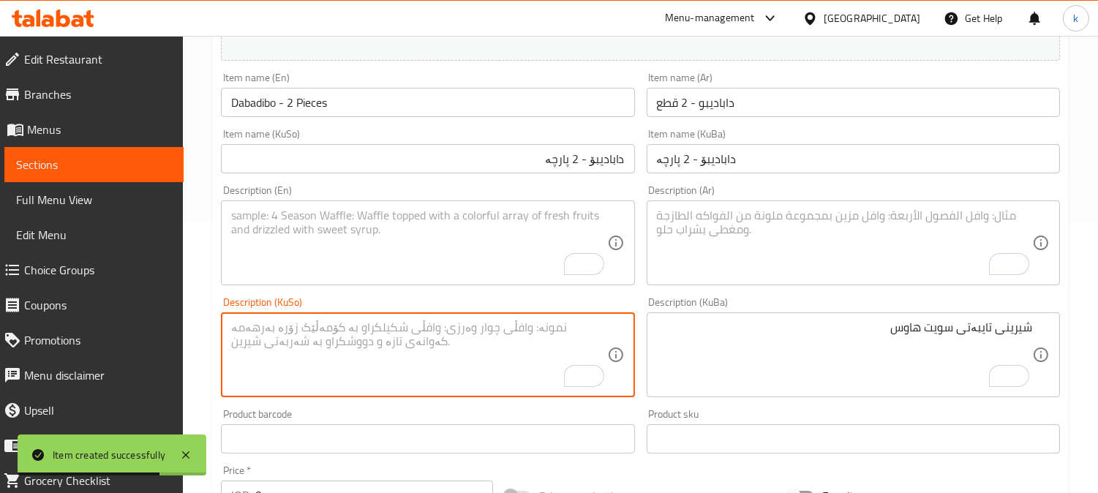
paste textarea "شیرینی تایبەتی سویت هاوس"
type textarea "شیرینی تایبەتی سویت هاوس"
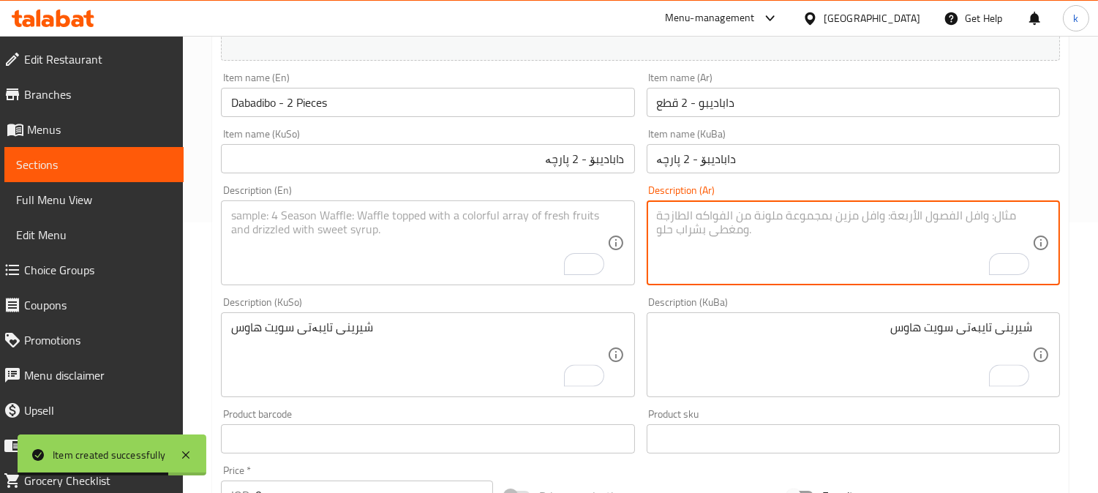
click at [755, 244] on textarea "To enrich screen reader interactions, please activate Accessibility in Grammarl…" at bounding box center [844, 242] width 375 height 69
paste textarea "حلوى سويت هاوس خاص"
type textarea "حلوى سويت هاوس خاص"
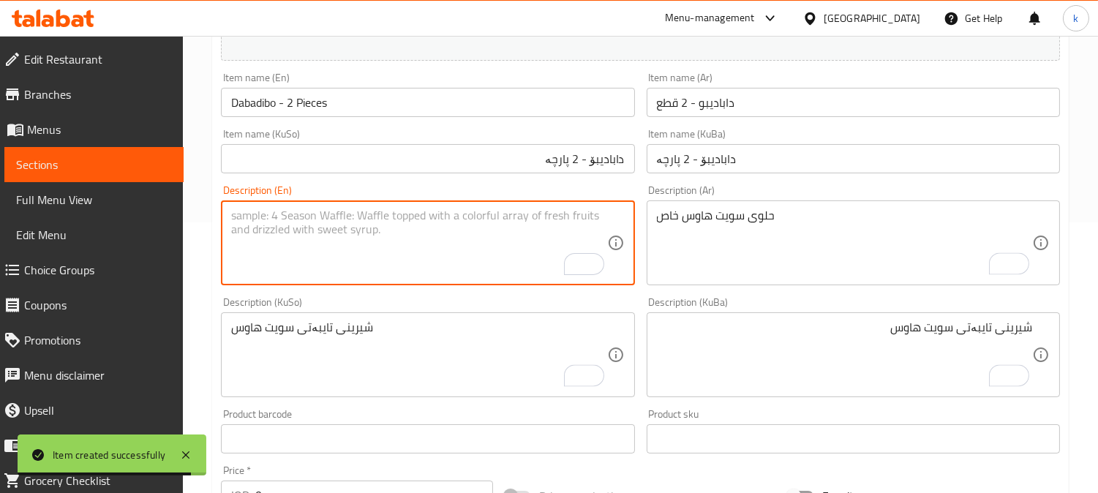
click at [393, 228] on textarea "To enrich screen reader interactions, please activate Accessibility in Grammarl…" at bounding box center [418, 242] width 375 height 69
paste textarea "Sweet house special dessert"
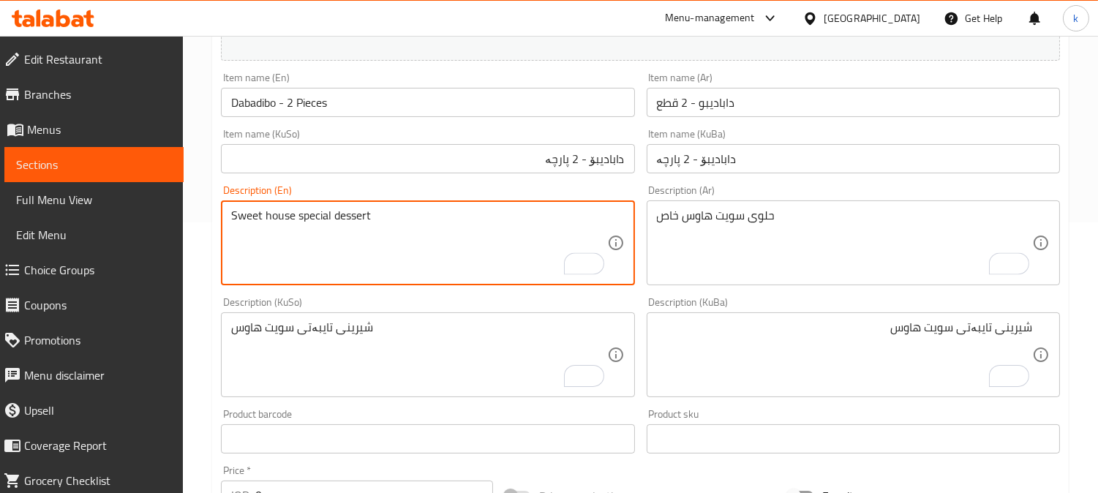
type textarea "Sweet house special dessert"
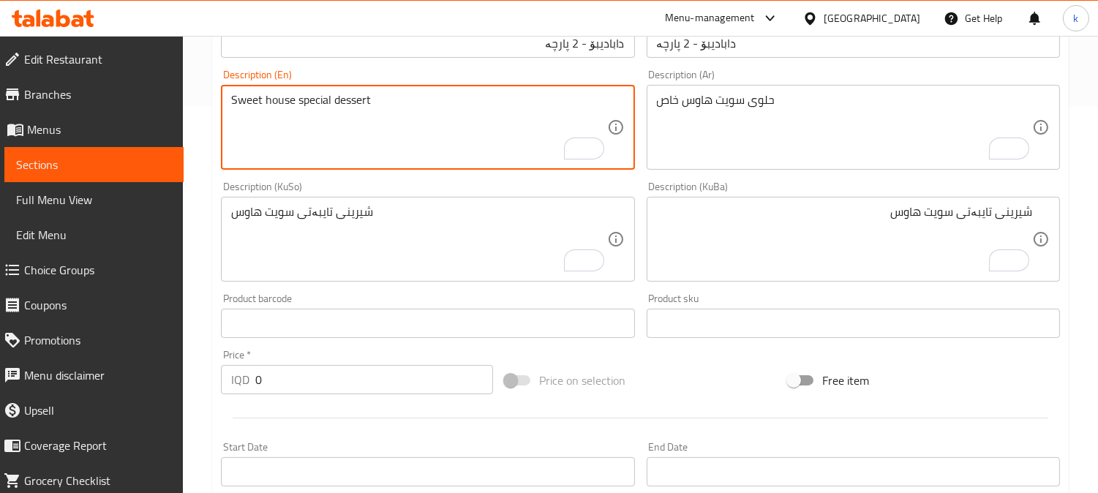
scroll to position [406, 0]
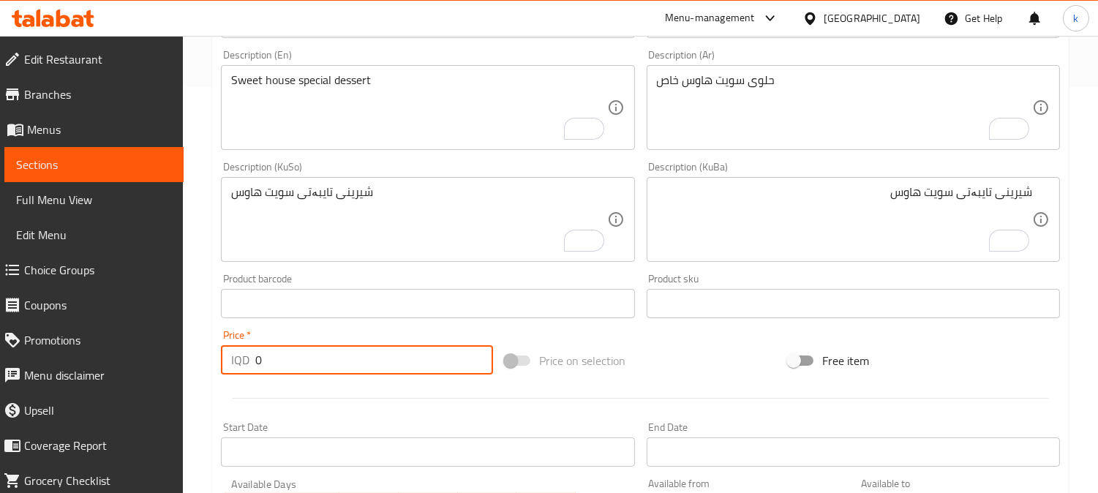
drag, startPoint x: 276, startPoint y: 357, endPoint x: 190, endPoint y: 357, distance: 85.6
click at [190, 357] on div "Home / Restaurants management / Menus / Sections / item / create Desserts secti…" at bounding box center [640, 213] width 915 height 1166
paste input "500"
type input "5000"
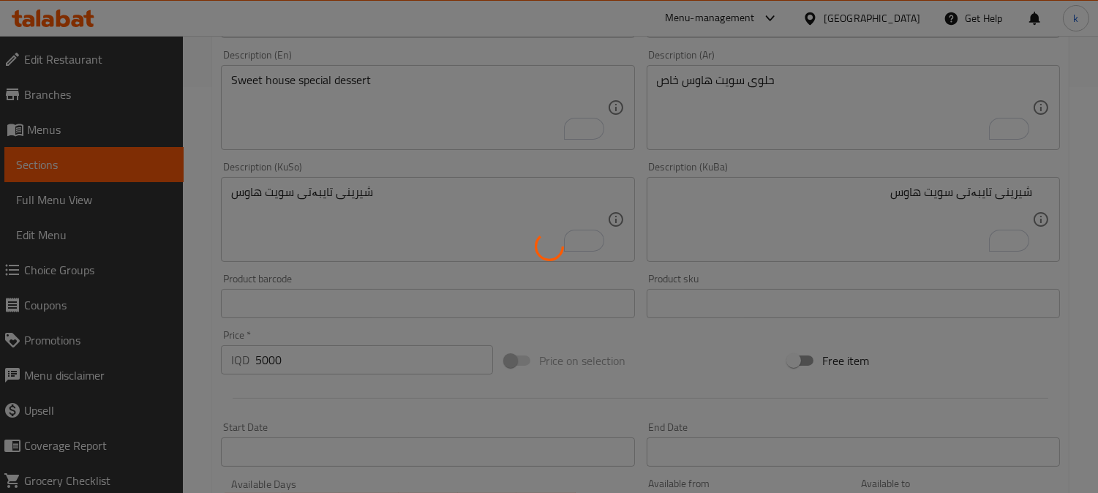
type input "0"
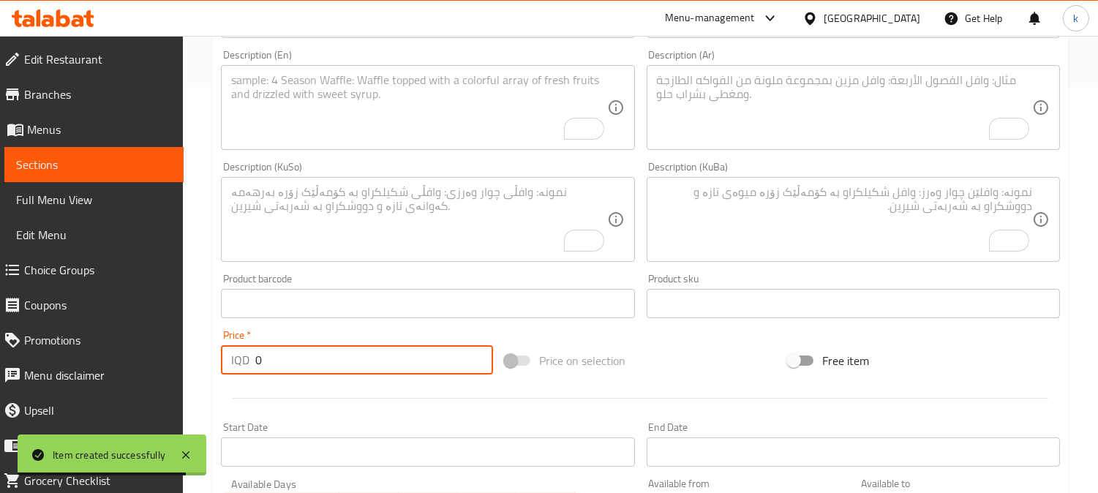
scroll to position [0, 0]
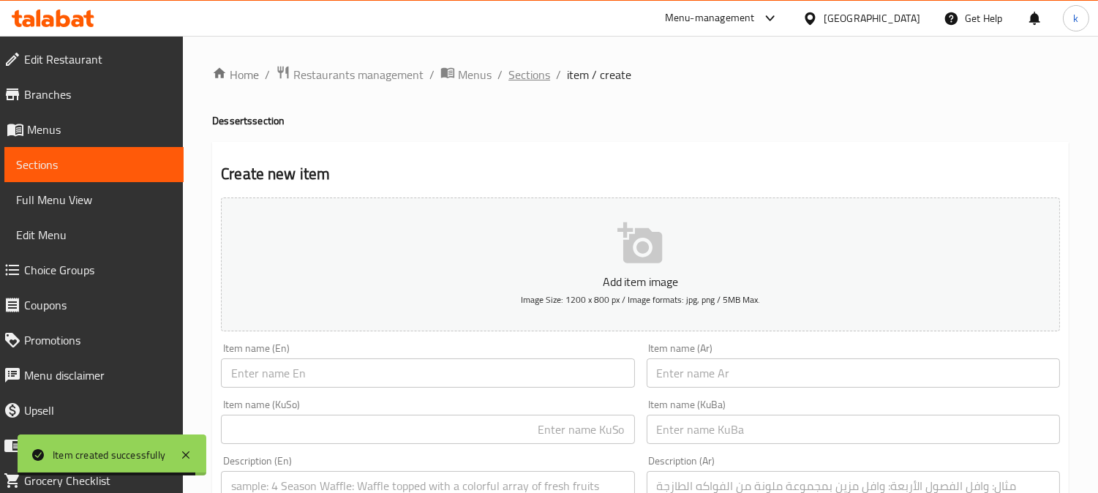
click at [522, 75] on span "Sections" at bounding box center [529, 75] width 42 height 18
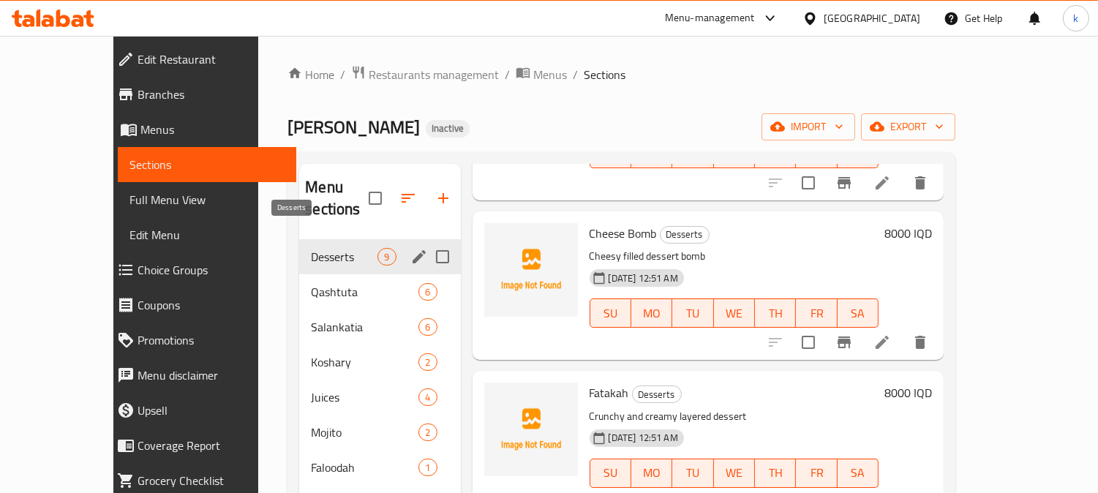
click at [311, 248] on span "Desserts" at bounding box center [344, 257] width 67 height 18
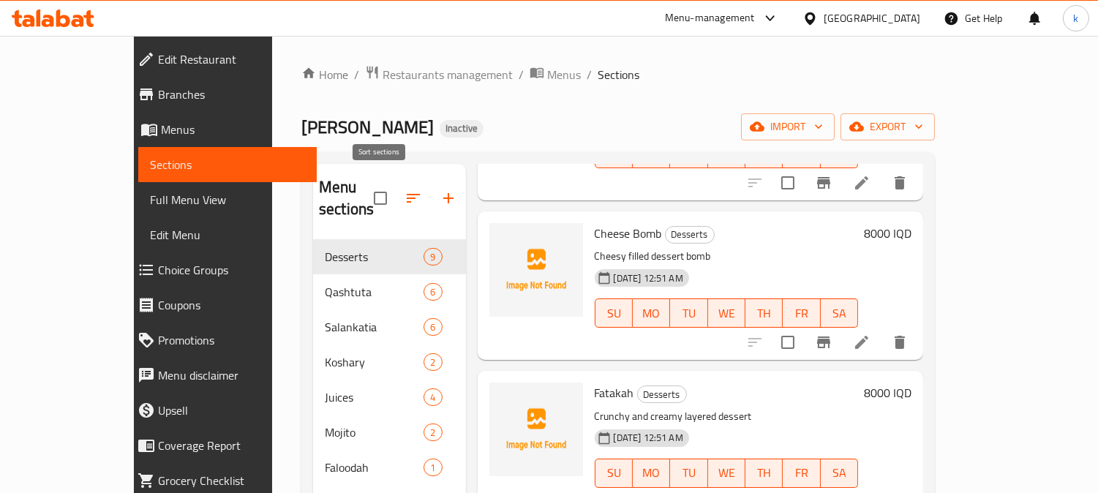
click at [404, 189] on icon "button" at bounding box center [413, 198] width 18 height 18
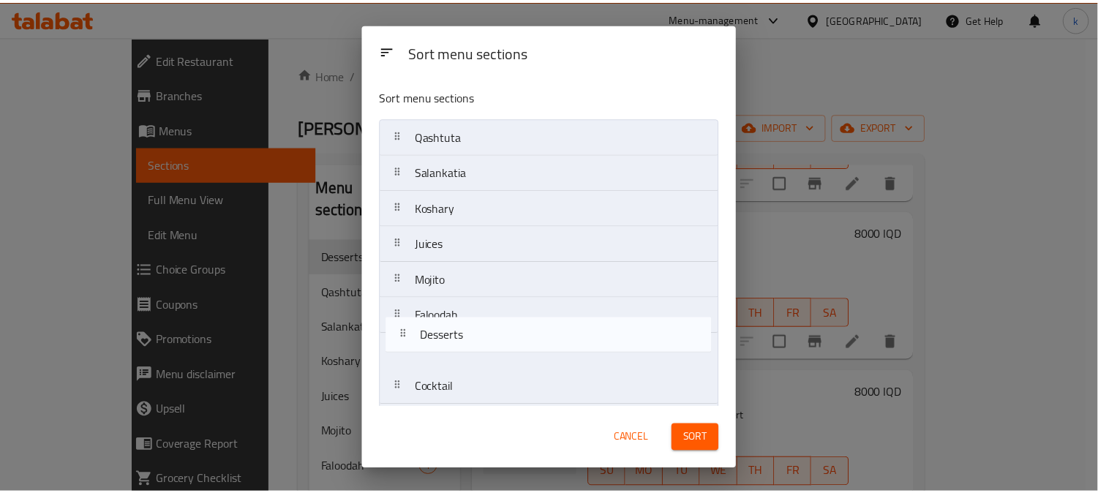
scroll to position [40, 0]
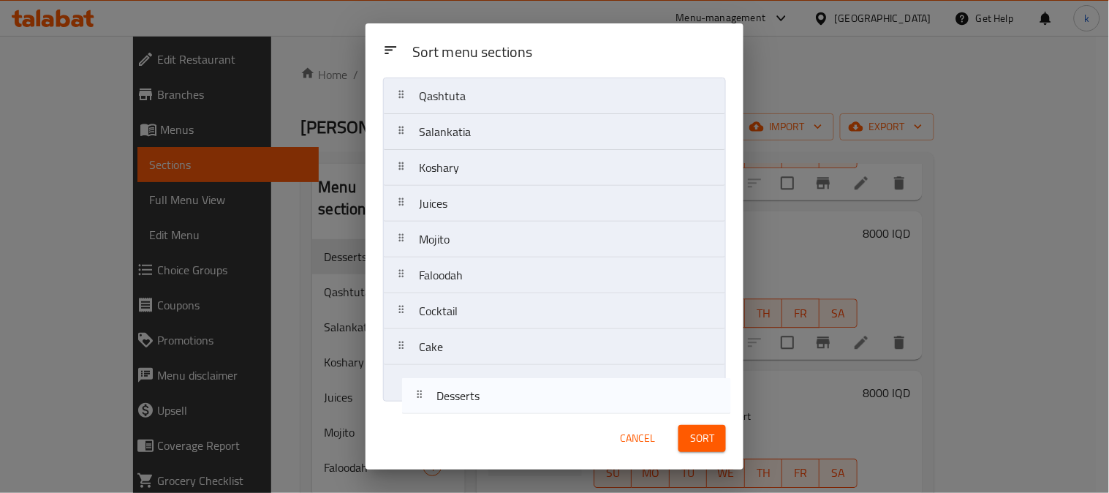
drag, startPoint x: 401, startPoint y: 136, endPoint x: 420, endPoint y: 409, distance: 274.1
click at [420, 409] on div "Sort menu sections Sort menu sections Desserts Qashtuta Salankatia Koshary Juic…" at bounding box center [555, 246] width 378 height 446
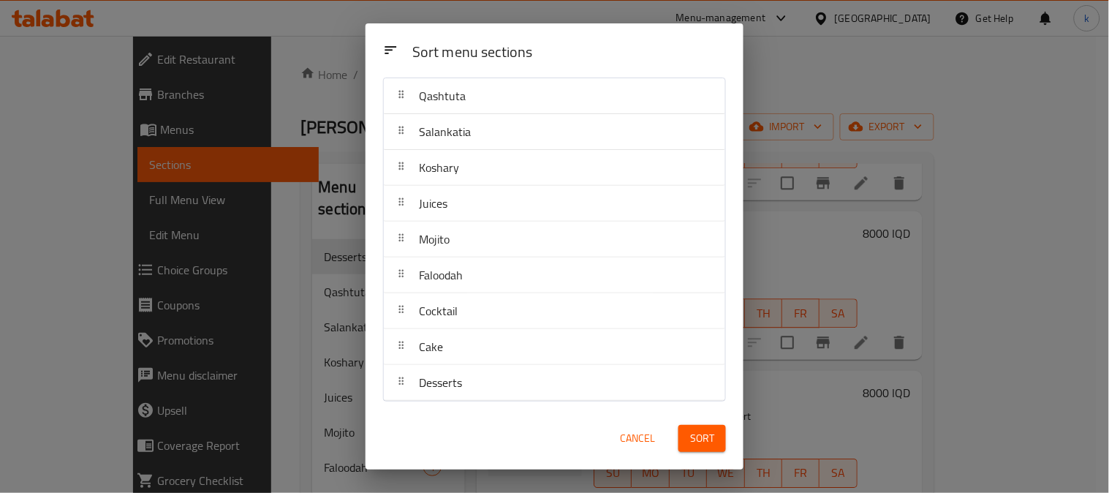
click at [706, 437] on span "Sort" at bounding box center [702, 438] width 24 height 18
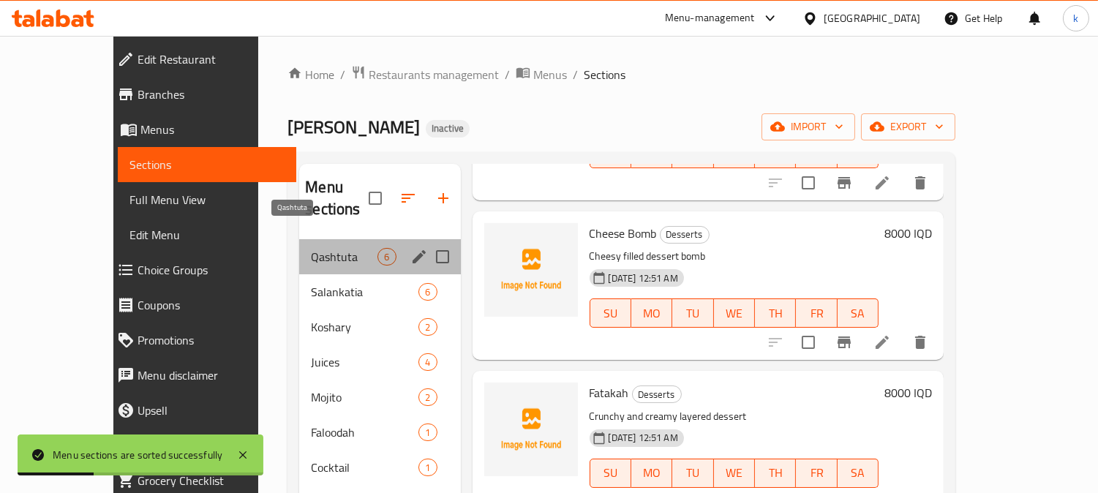
click at [311, 248] on span "Qashtuta" at bounding box center [344, 257] width 67 height 18
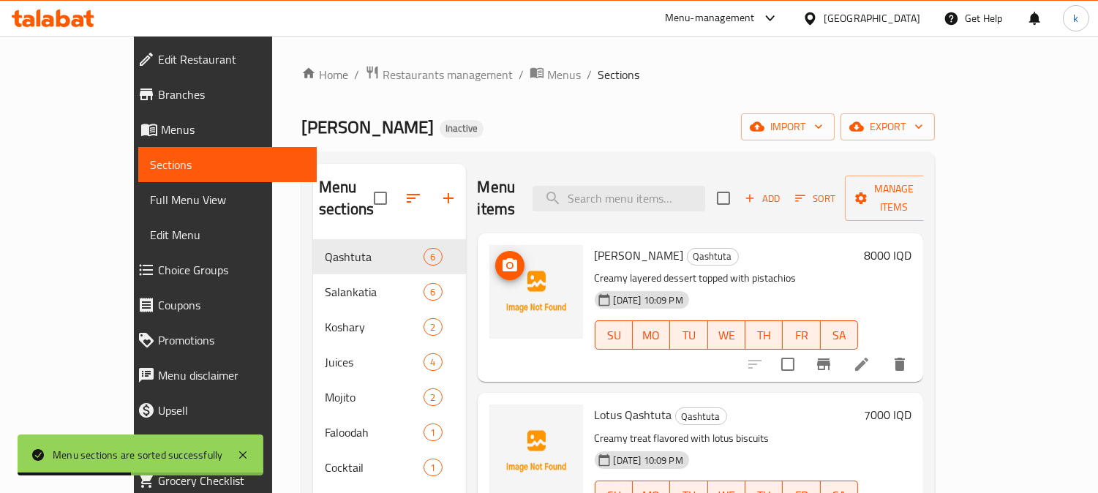
click at [501, 257] on icon "upload picture" at bounding box center [510, 266] width 18 height 18
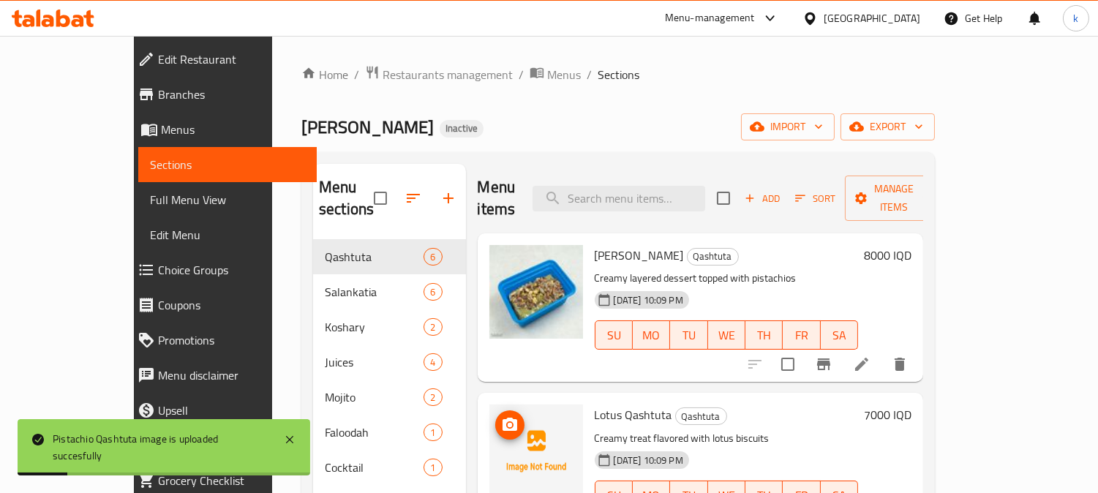
click at [502, 418] on icon "upload picture" at bounding box center [509, 424] width 15 height 13
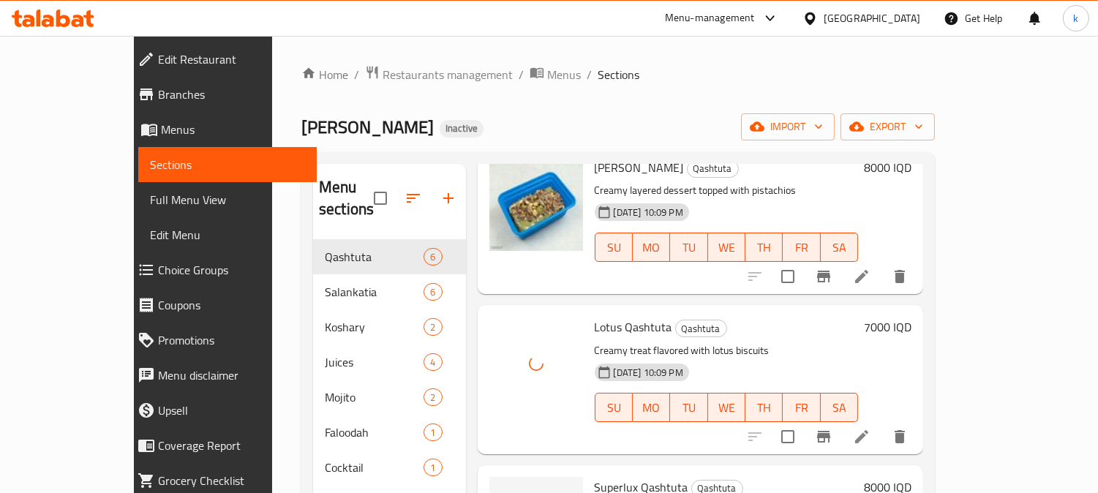
scroll to position [135, 0]
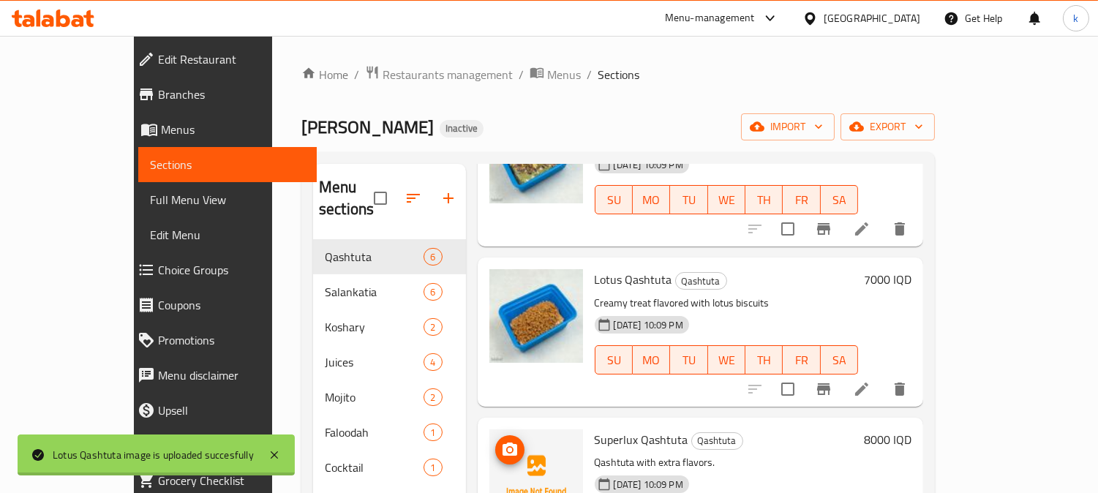
click at [507, 448] on circle "upload picture" at bounding box center [509, 450] width 4 height 4
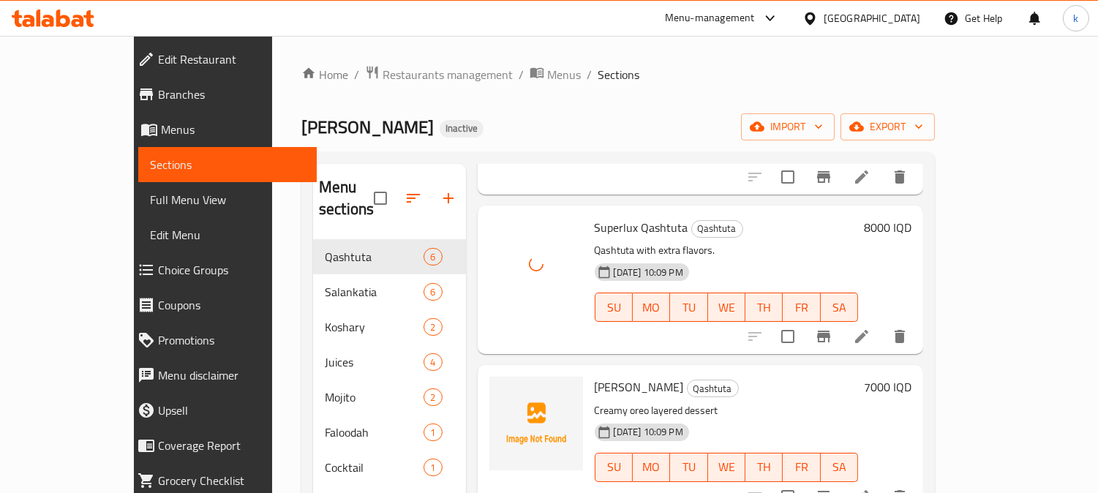
scroll to position [406, 0]
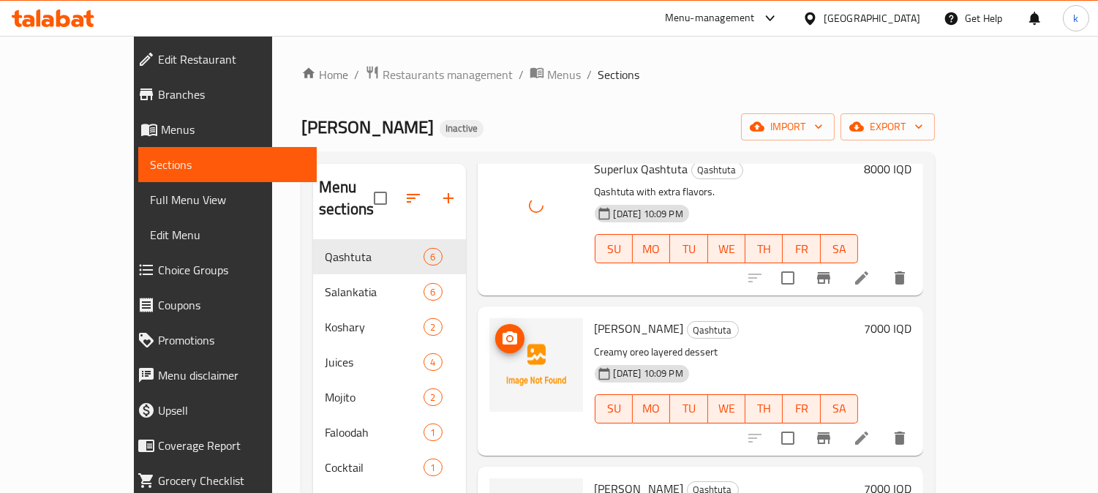
click at [496, 318] on img at bounding box center [536, 365] width 94 height 94
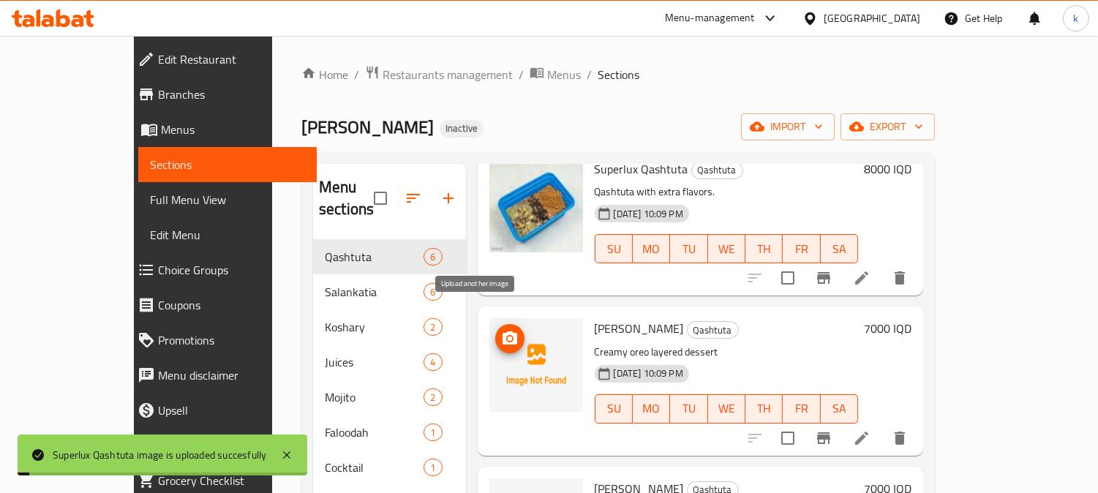
click at [501, 330] on icon "upload picture" at bounding box center [510, 339] width 18 height 18
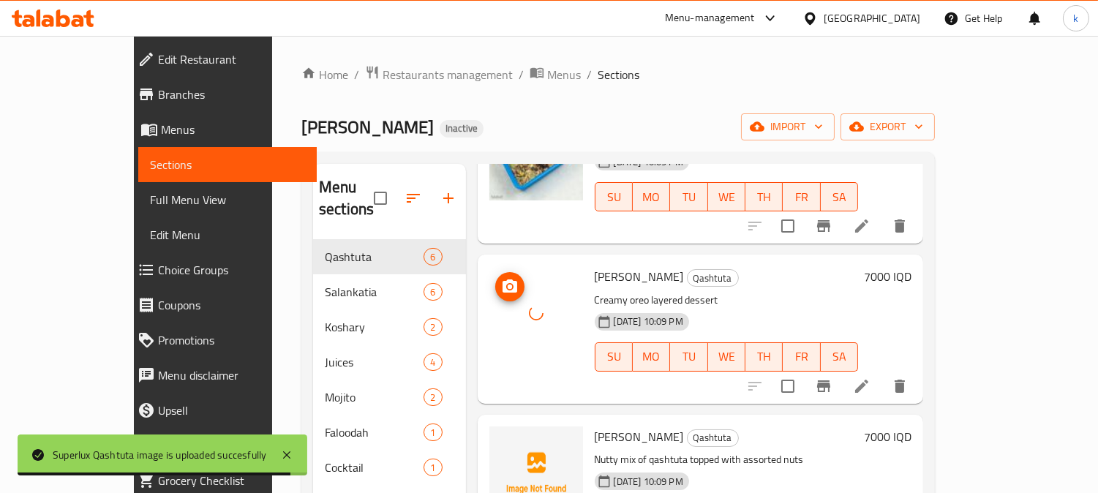
scroll to position [501, 0]
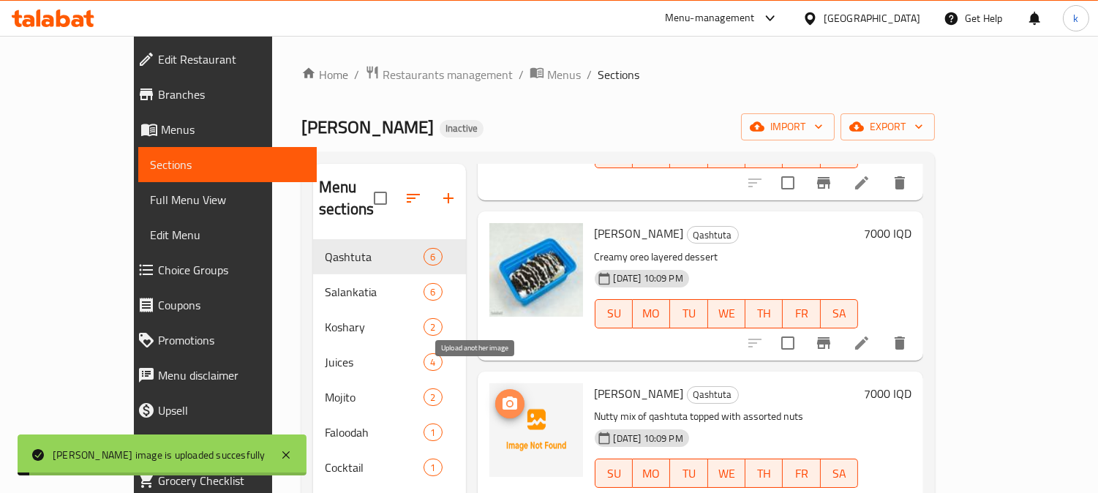
click at [501, 395] on icon "upload picture" at bounding box center [510, 404] width 18 height 18
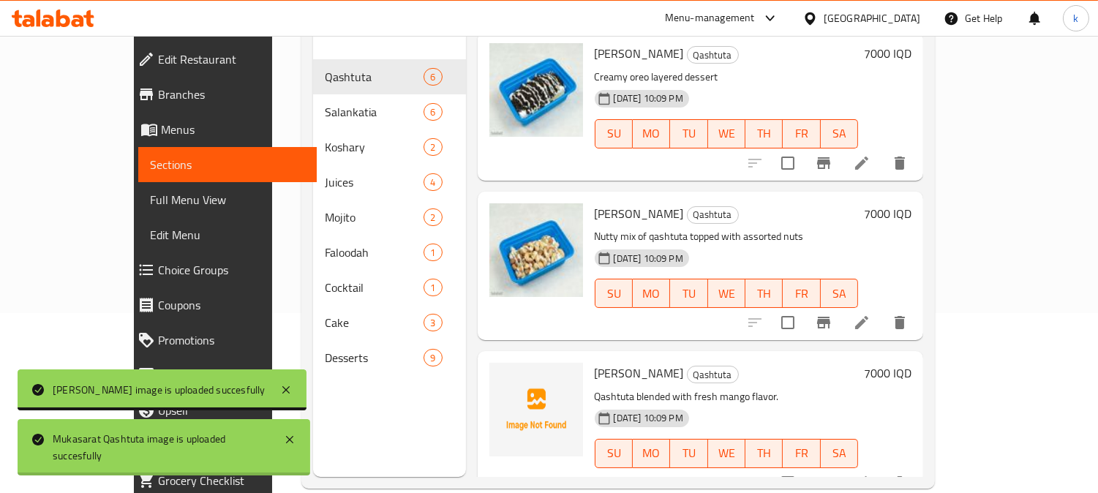
scroll to position [205, 0]
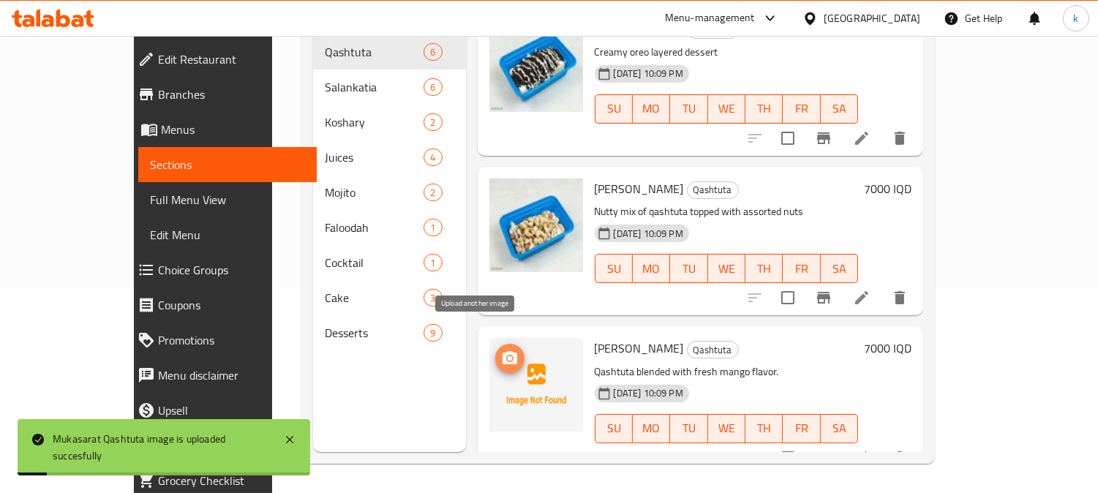
click at [502, 351] on icon "upload picture" at bounding box center [509, 357] width 15 height 13
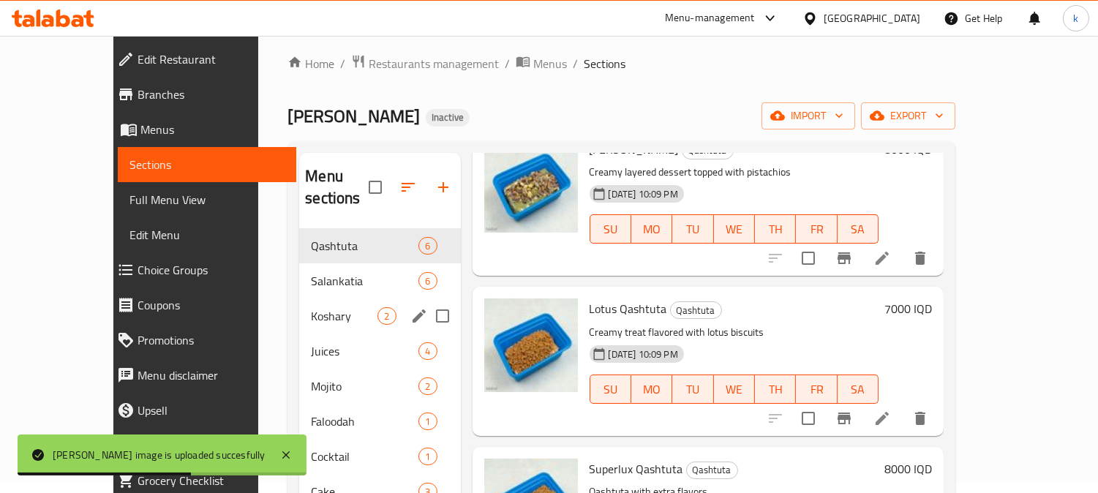
scroll to position [0, 0]
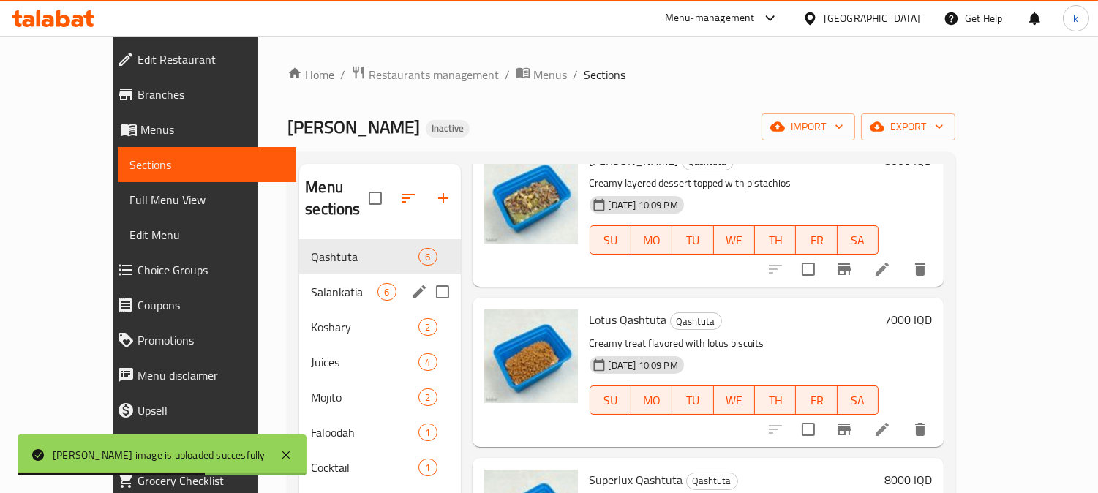
click at [311, 283] on span "Salankatia" at bounding box center [344, 292] width 67 height 18
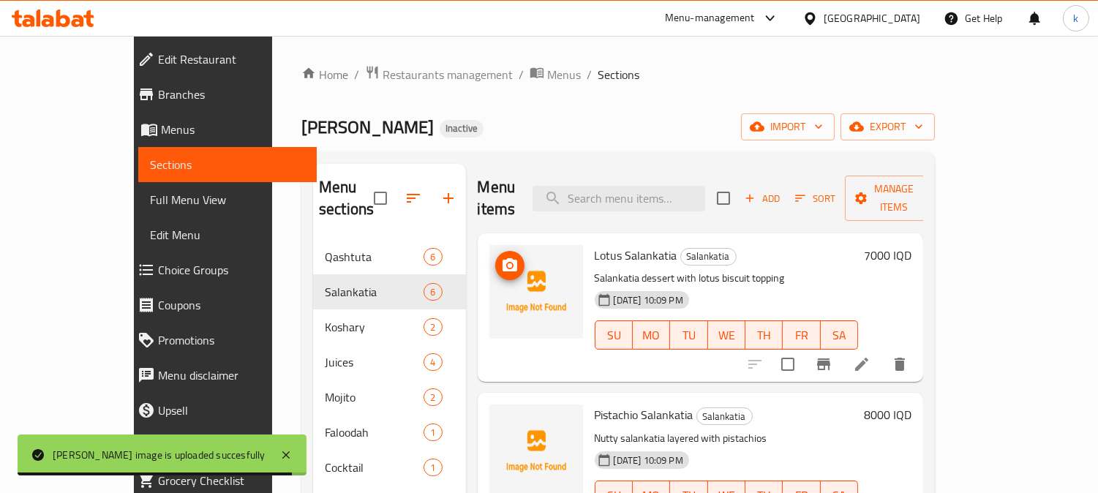
click at [495, 253] on button "upload picture" at bounding box center [509, 265] width 29 height 29
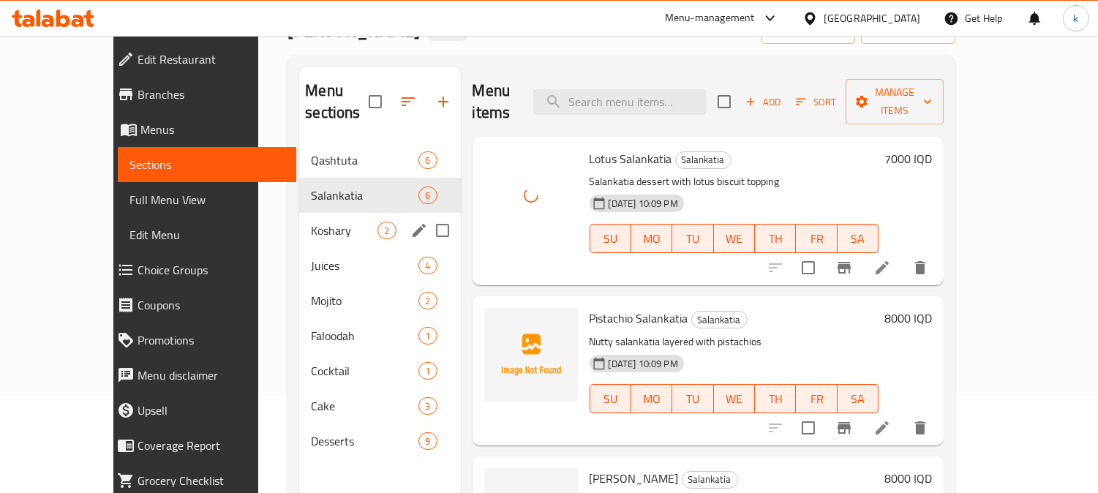
scroll to position [135, 0]
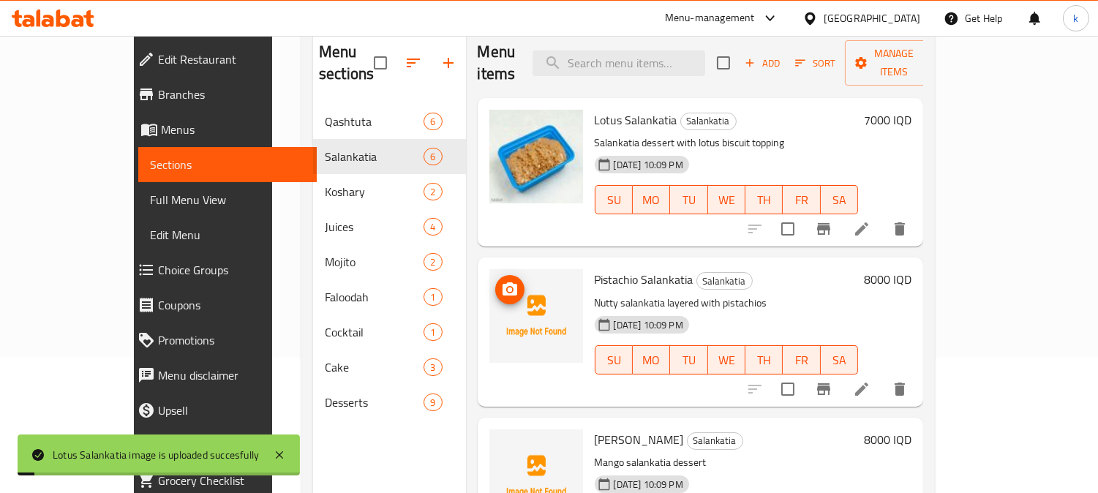
click at [502, 282] on icon "upload picture" at bounding box center [509, 288] width 15 height 13
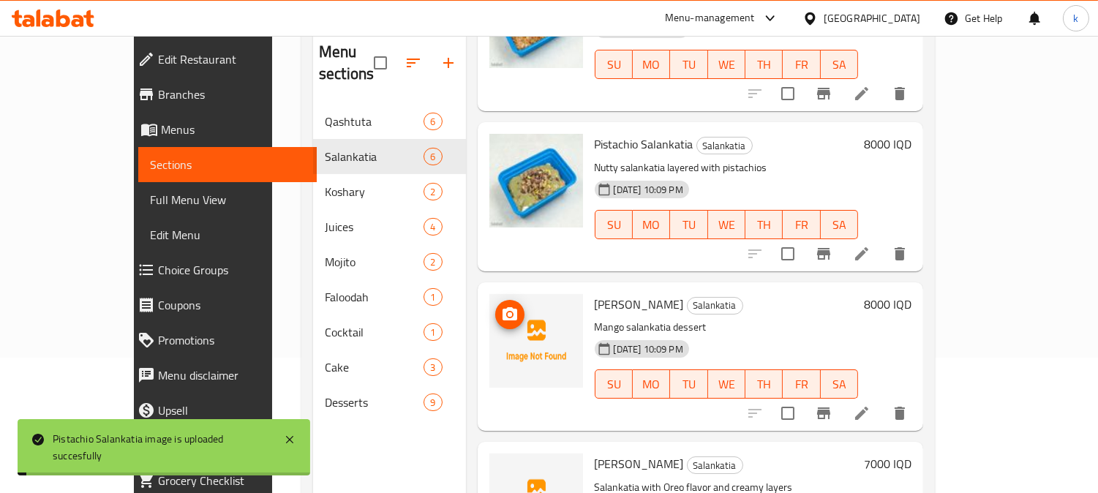
click at [501, 306] on icon "upload picture" at bounding box center [510, 315] width 18 height 18
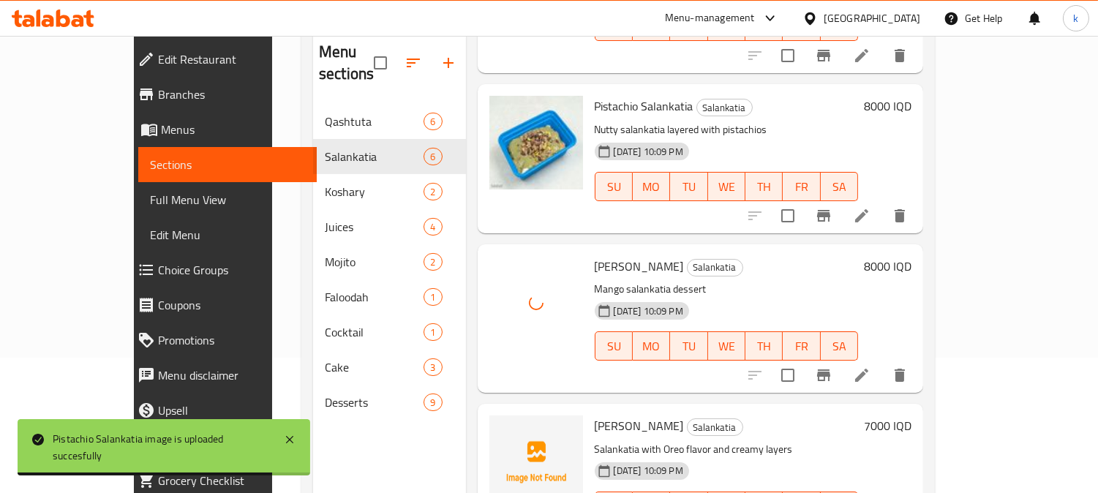
scroll to position [271, 0]
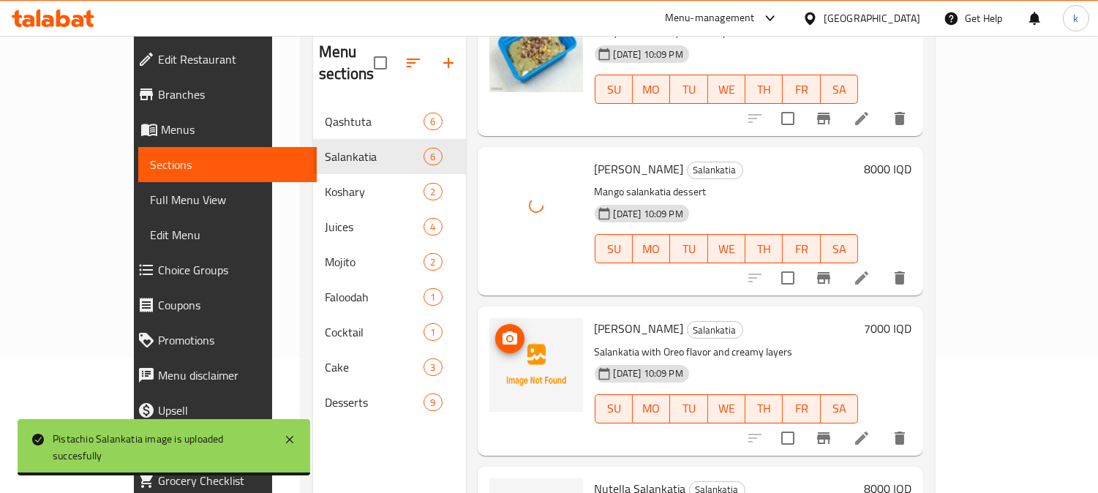
click at [502, 331] on icon "upload picture" at bounding box center [509, 337] width 15 height 13
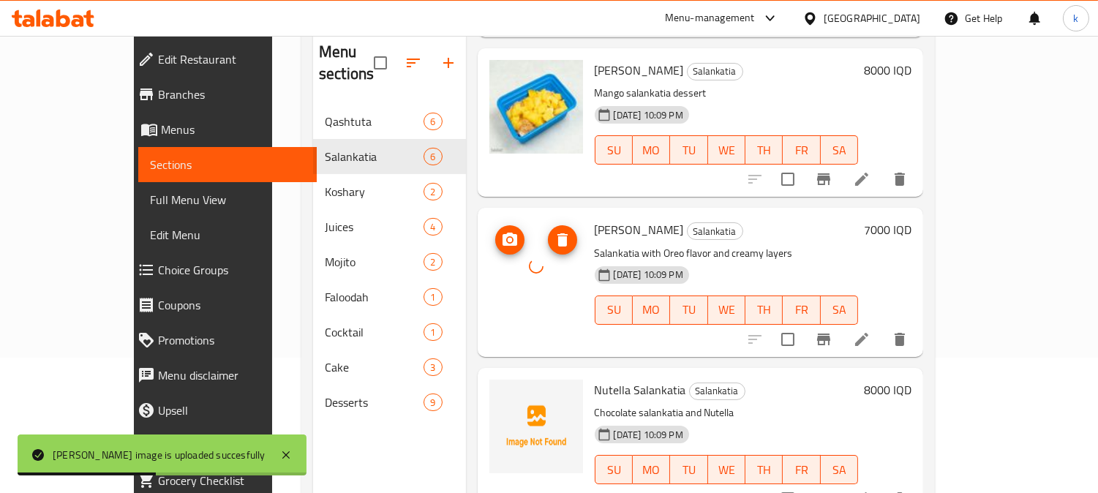
scroll to position [406, 0]
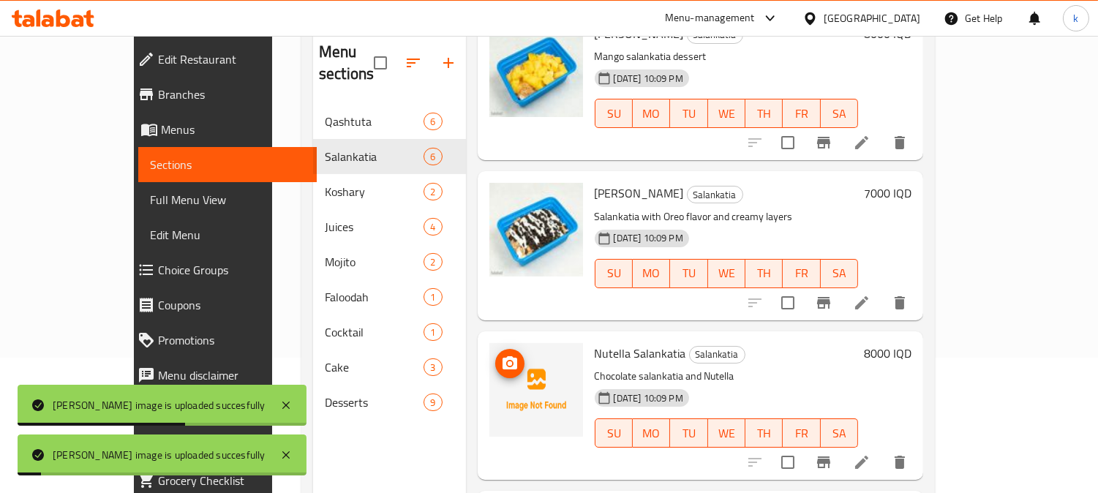
click at [489, 353] on img at bounding box center [536, 390] width 94 height 94
click at [501, 355] on icon "upload picture" at bounding box center [510, 364] width 18 height 18
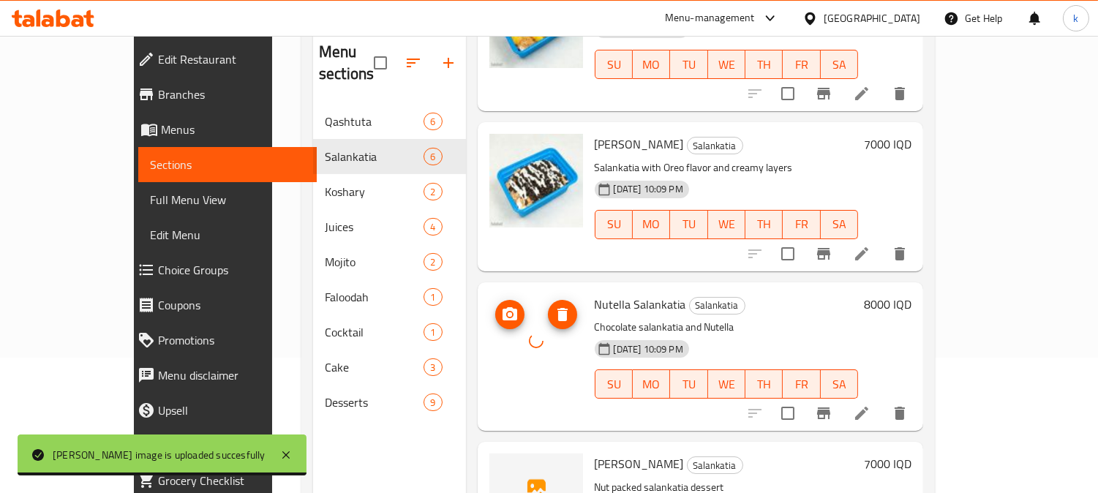
scroll to position [501, 0]
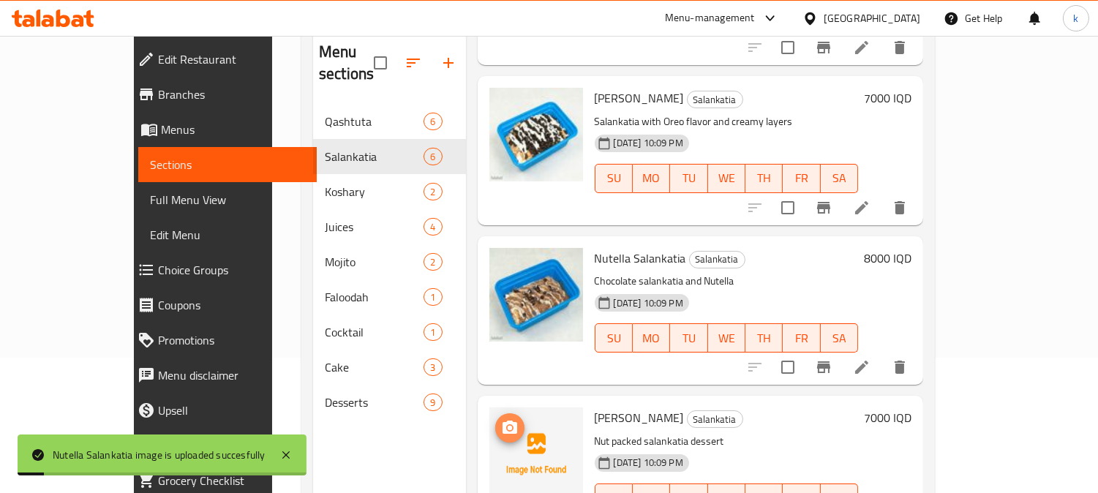
click at [501, 419] on icon "upload picture" at bounding box center [510, 428] width 18 height 18
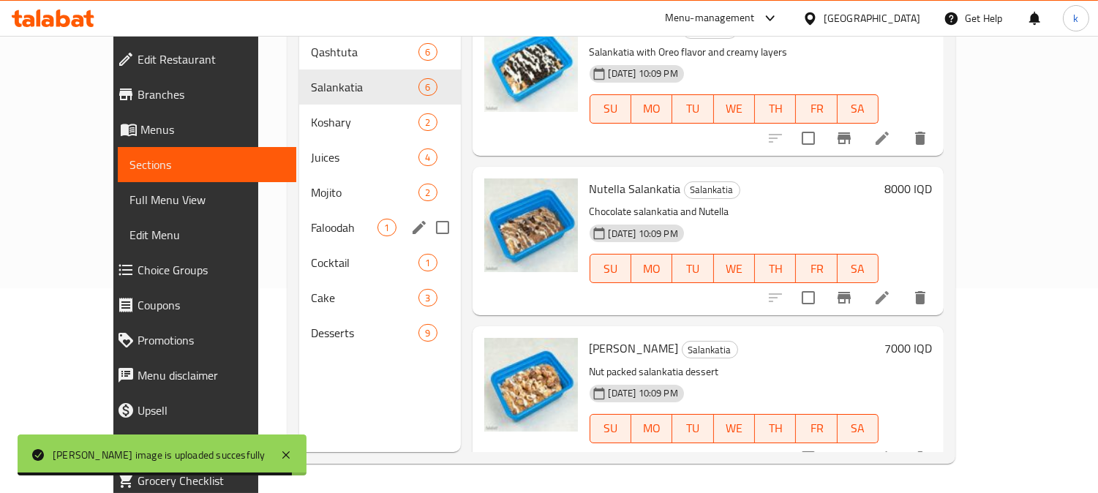
scroll to position [69, 0]
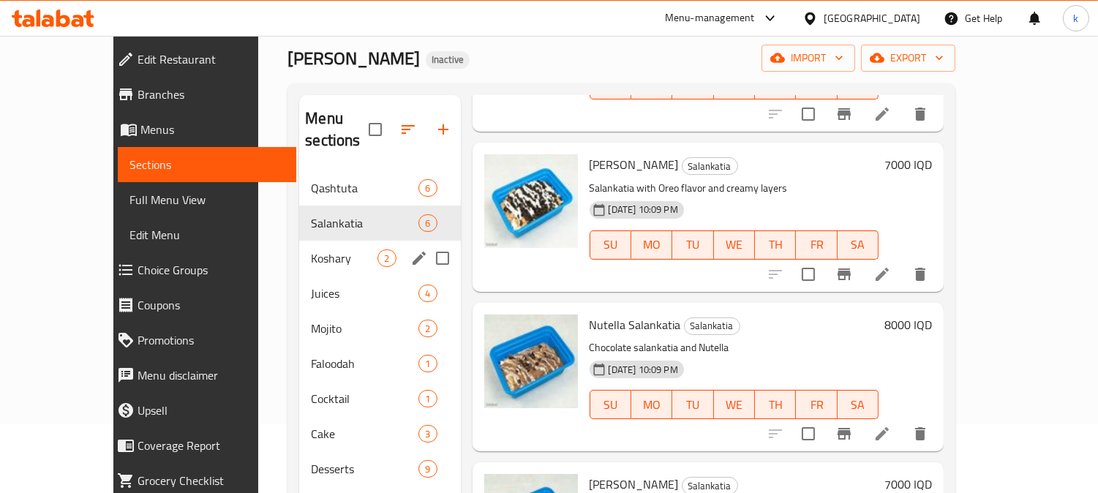
click at [299, 241] on div "Koshary 2" at bounding box center [379, 258] width 161 height 35
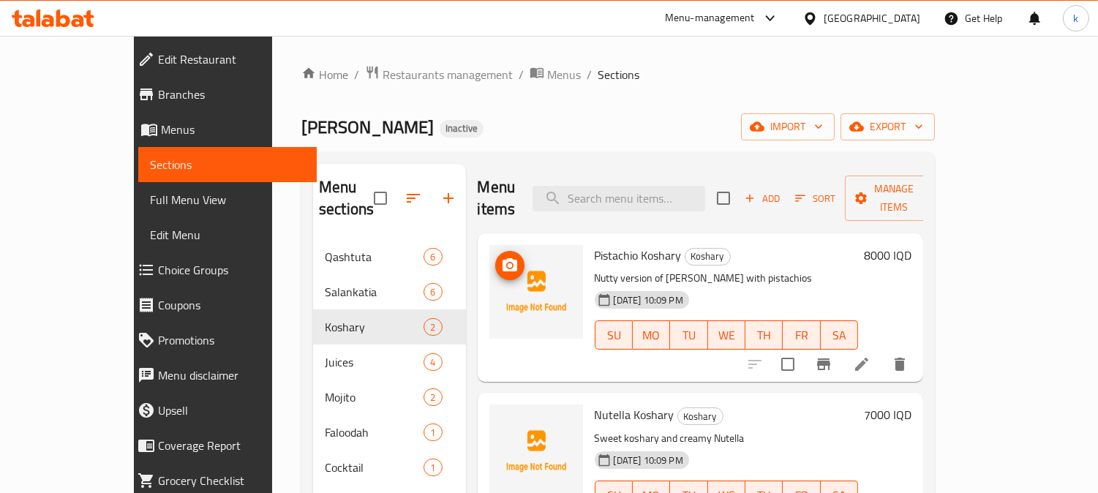
click at [501, 257] on icon "upload picture" at bounding box center [510, 266] width 18 height 18
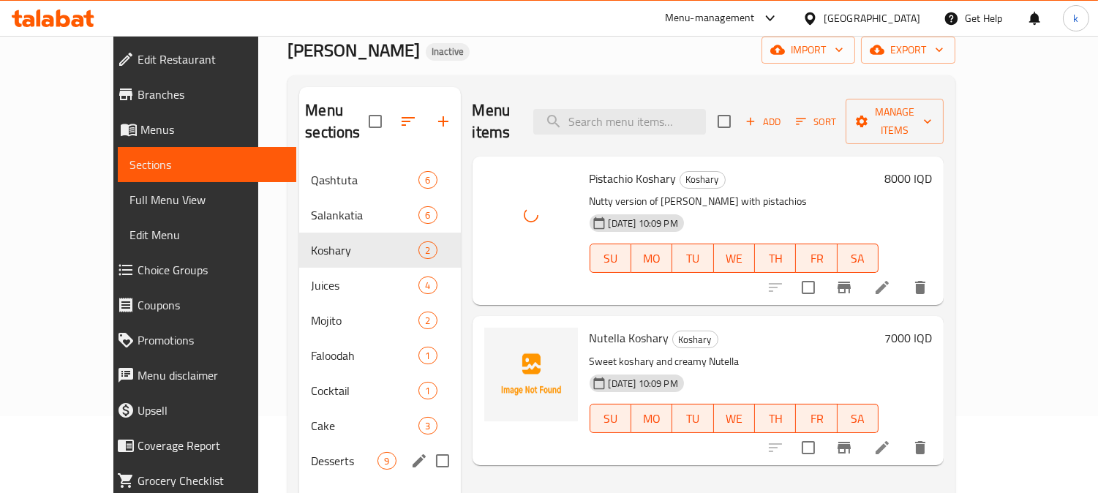
scroll to position [135, 0]
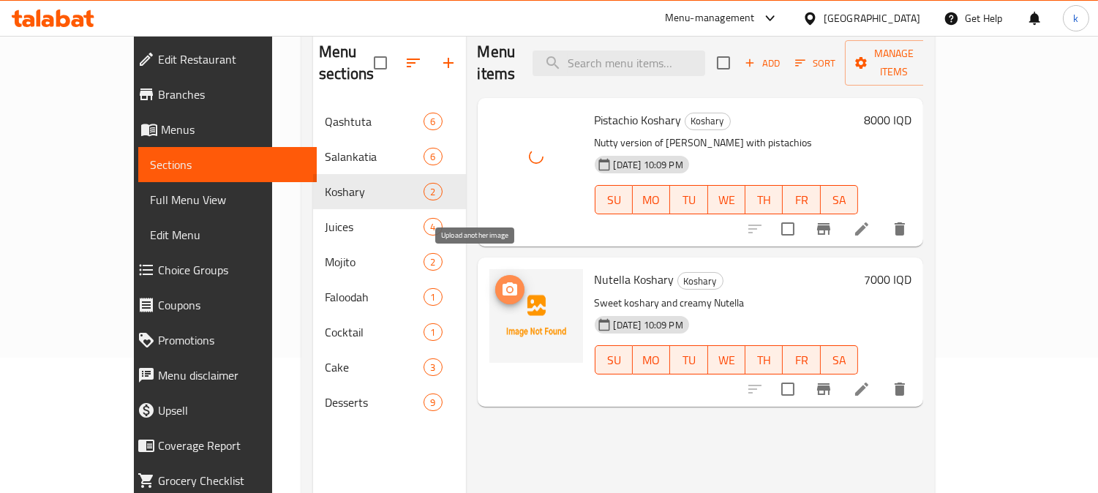
click at [495, 281] on span "upload picture" at bounding box center [509, 290] width 29 height 18
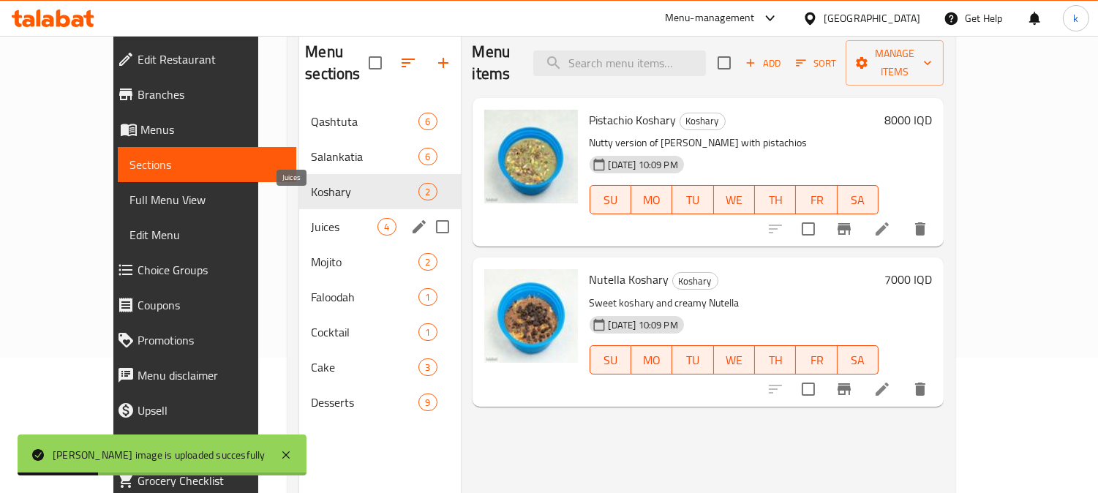
click at [311, 218] on span "Juices" at bounding box center [344, 227] width 67 height 18
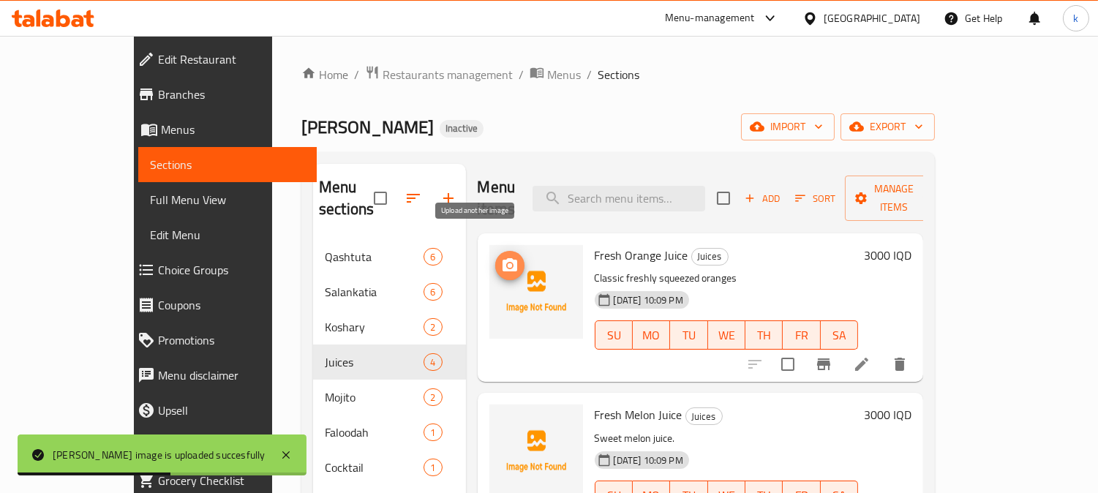
click at [495, 251] on button "upload picture" at bounding box center [509, 265] width 29 height 29
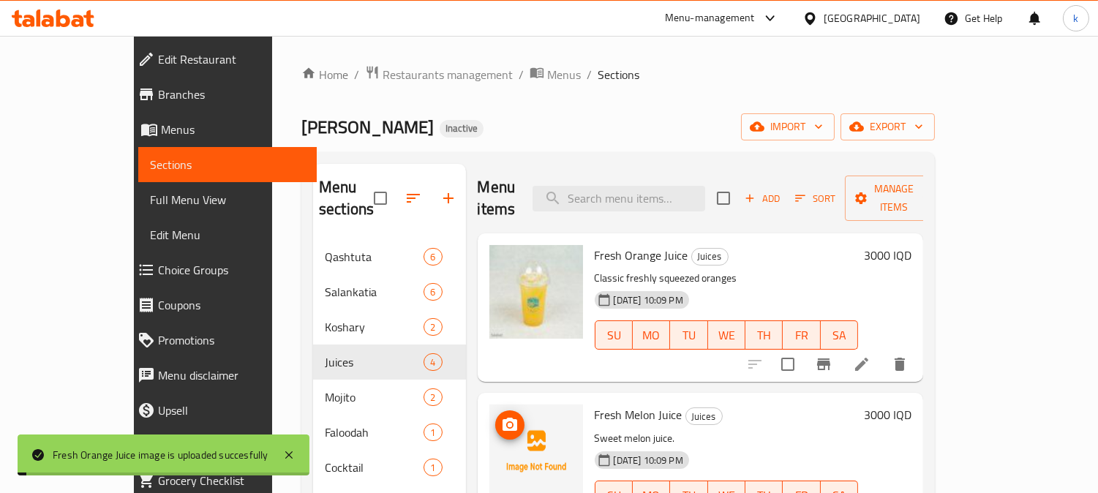
scroll to position [135, 0]
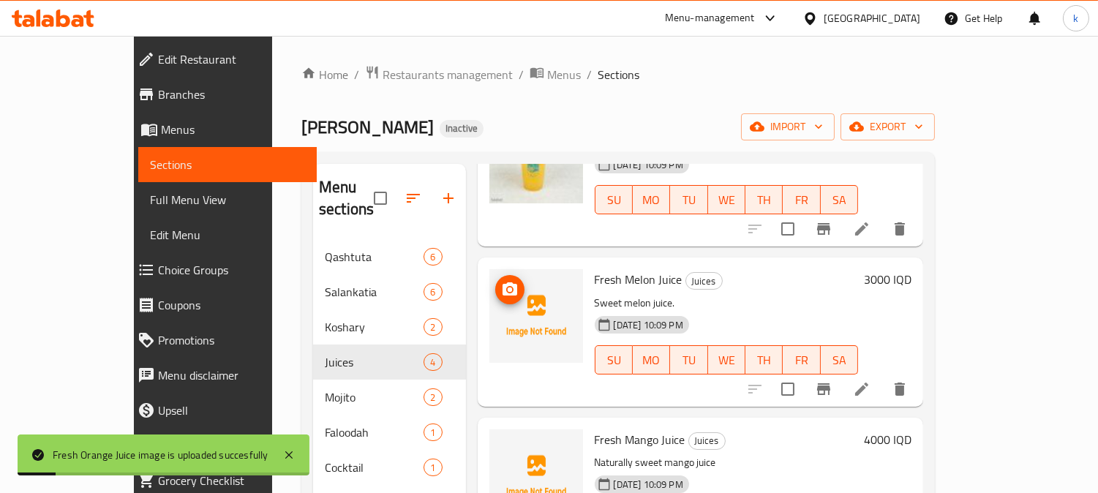
click at [502, 282] on icon "upload picture" at bounding box center [509, 288] width 15 height 13
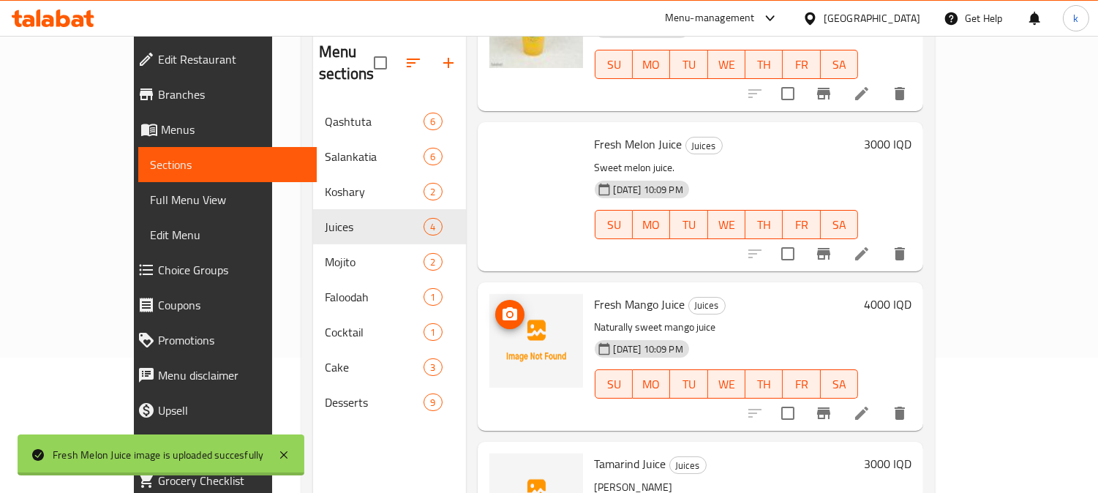
click at [495, 306] on span "upload picture" at bounding box center [509, 315] width 29 height 18
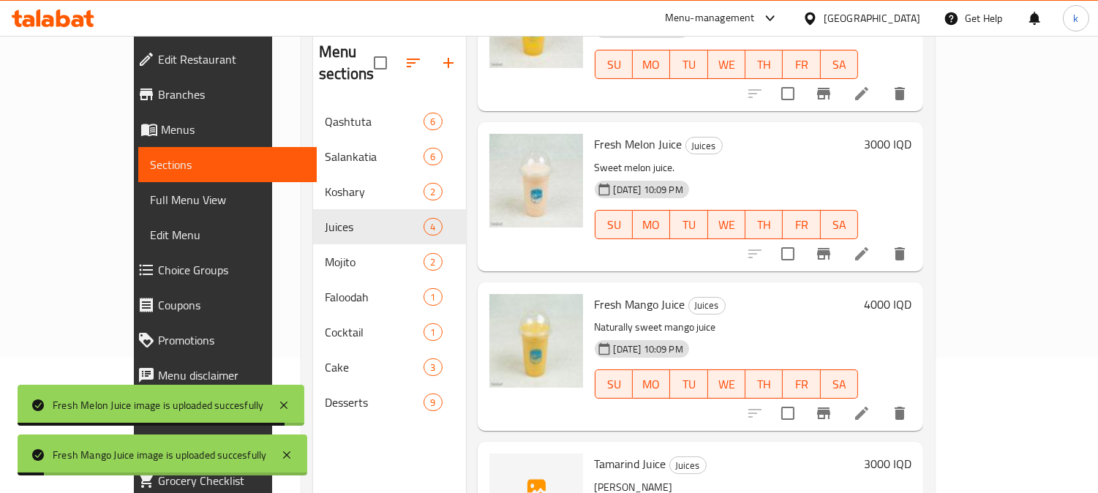
scroll to position [181, 0]
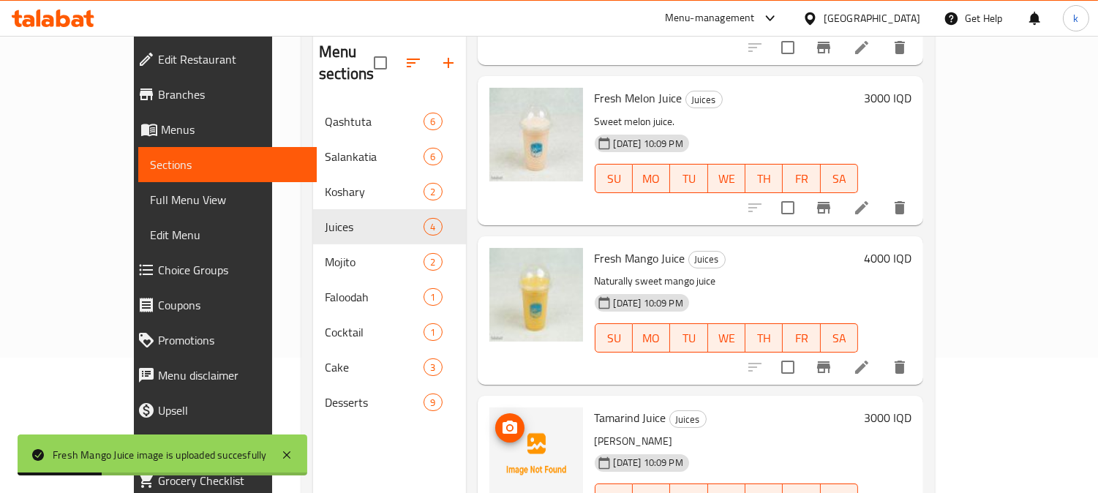
click at [501, 419] on icon "upload picture" at bounding box center [510, 428] width 18 height 18
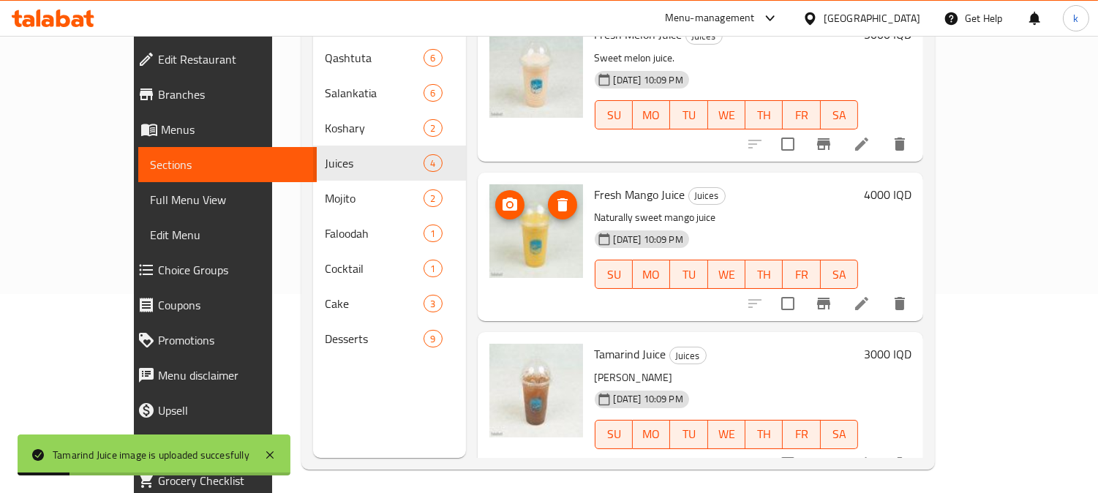
scroll to position [205, 0]
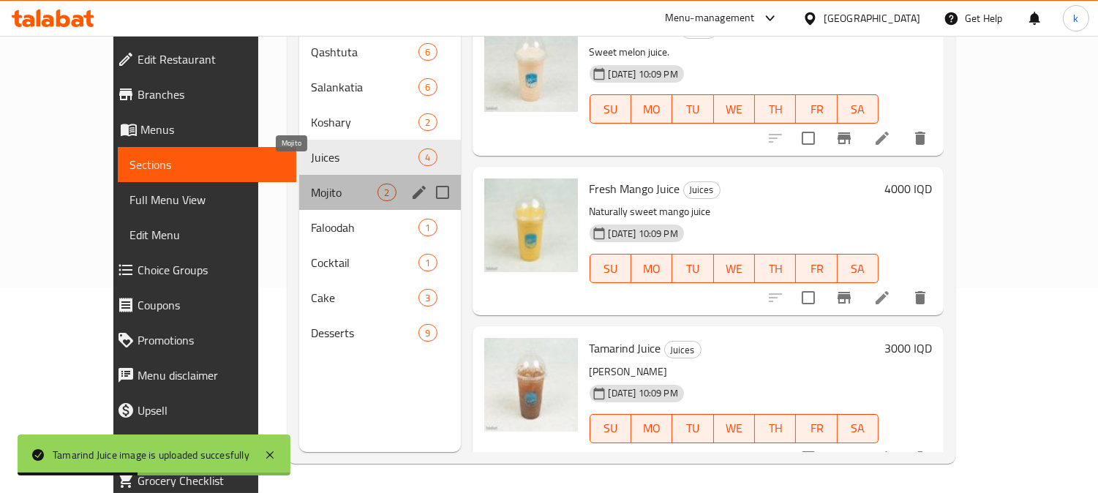
click at [311, 184] on span "Mojito" at bounding box center [344, 193] width 67 height 18
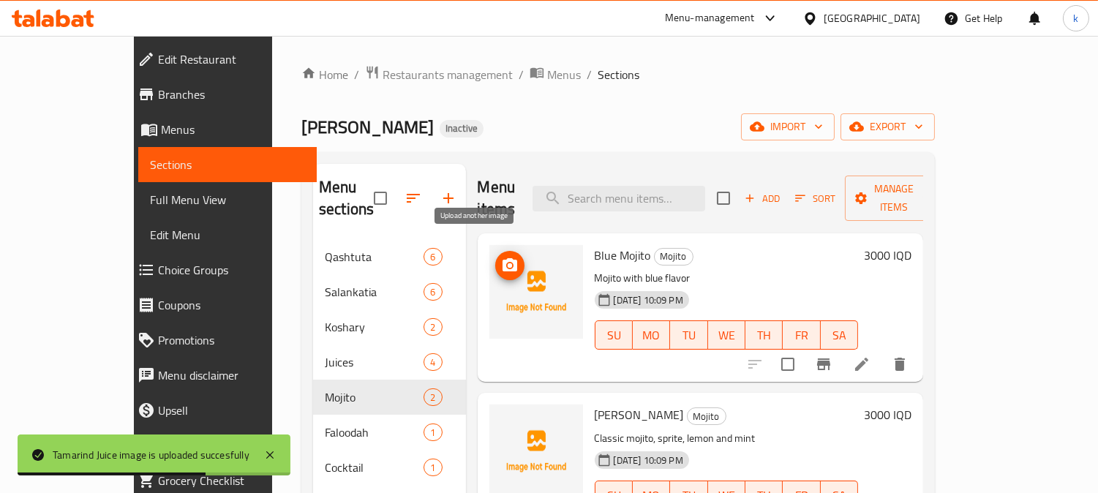
click at [502, 258] on icon "upload picture" at bounding box center [509, 264] width 15 height 13
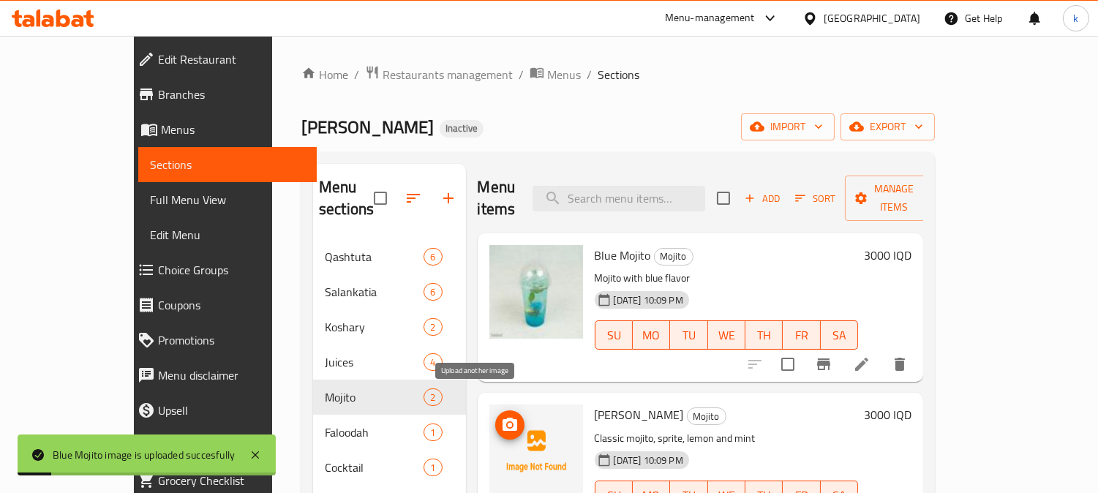
click at [502, 418] on icon "upload picture" at bounding box center [509, 424] width 15 height 13
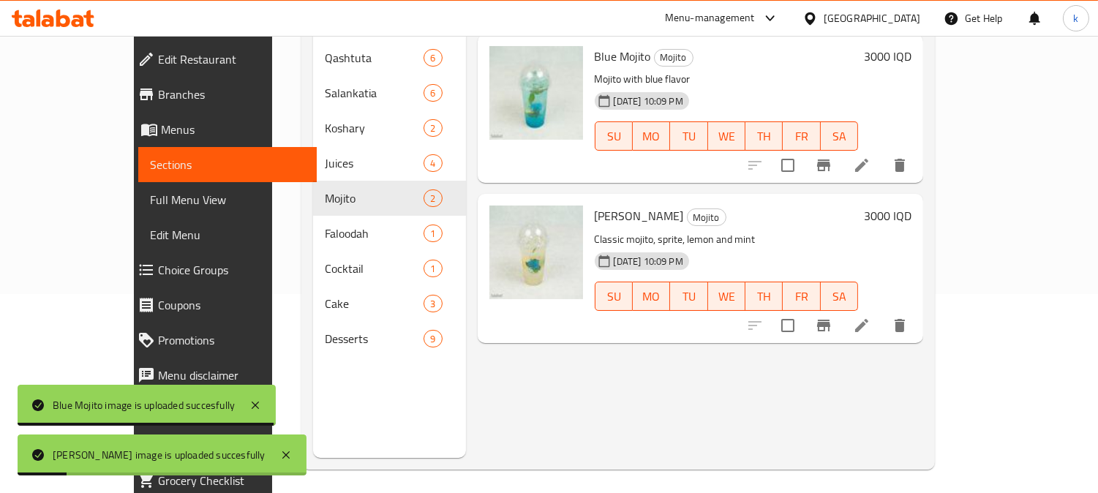
scroll to position [205, 0]
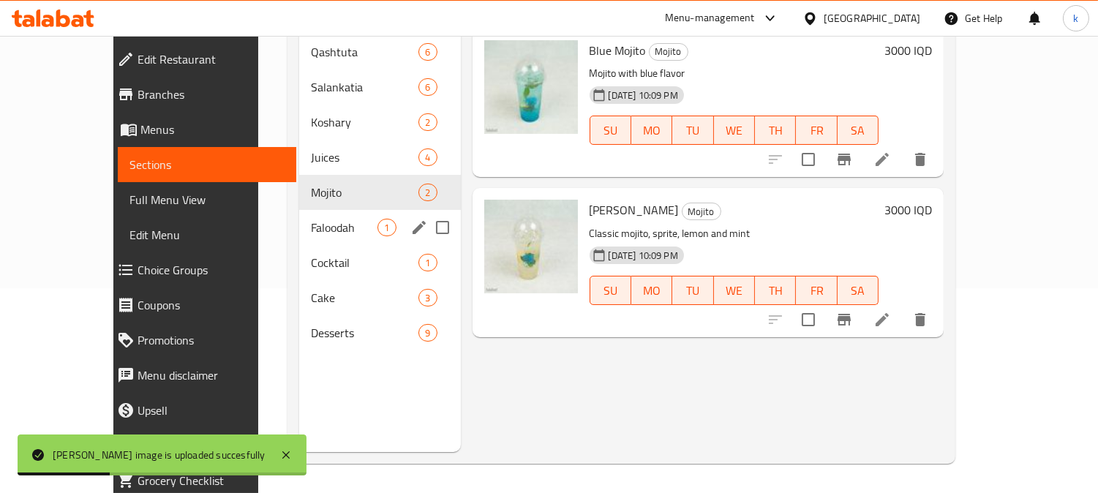
click at [311, 219] on span "Faloodah" at bounding box center [344, 228] width 67 height 18
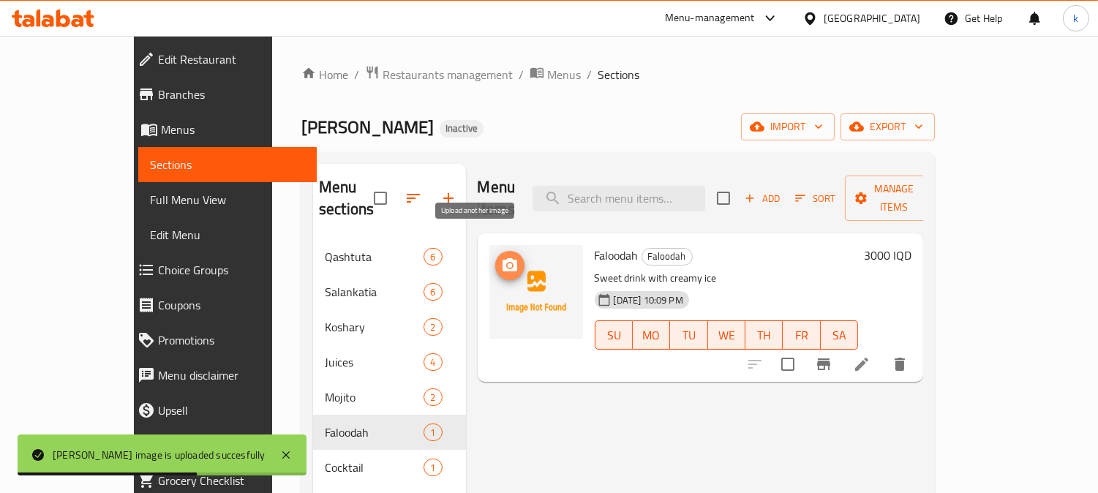
click at [501, 257] on icon "upload picture" at bounding box center [510, 266] width 18 height 18
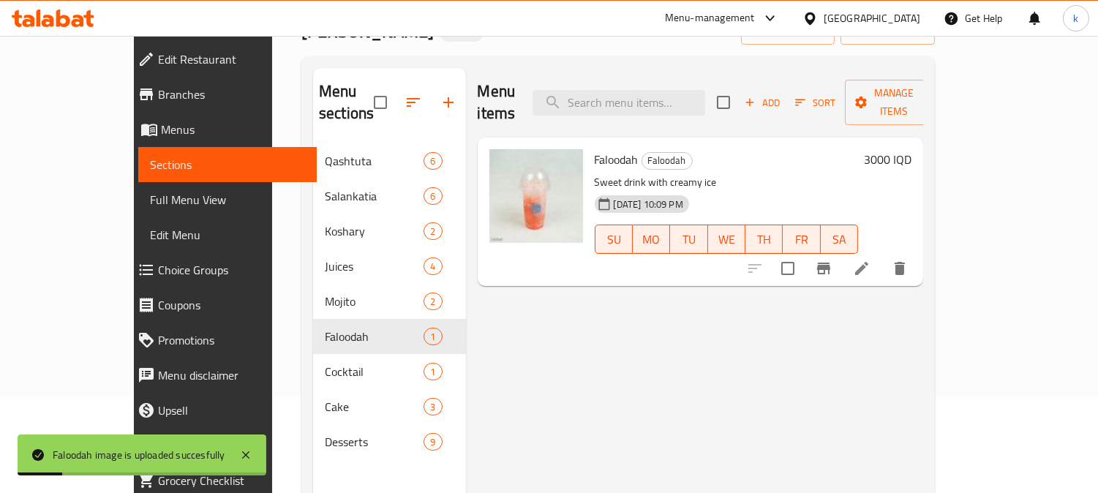
scroll to position [135, 0]
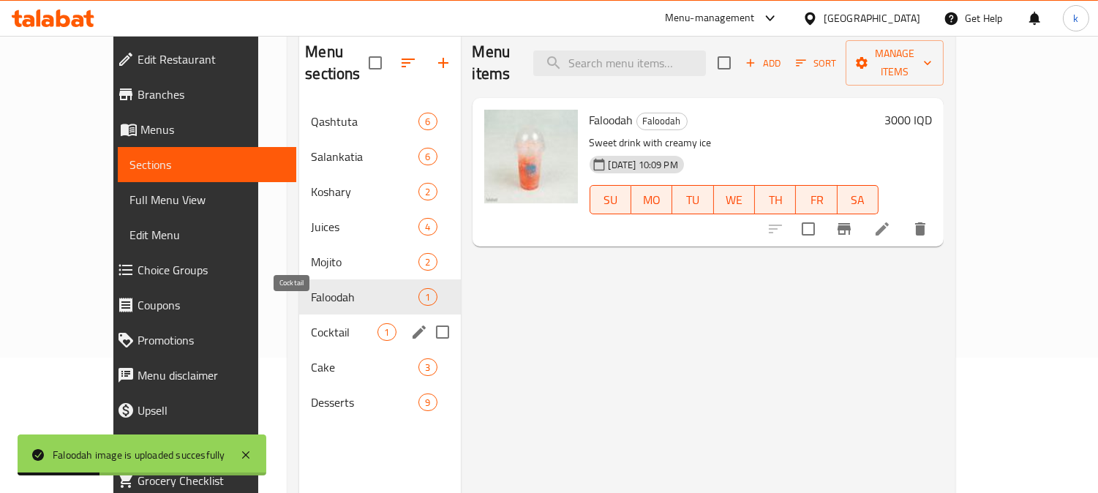
click at [311, 323] on span "Cocktail" at bounding box center [344, 332] width 67 height 18
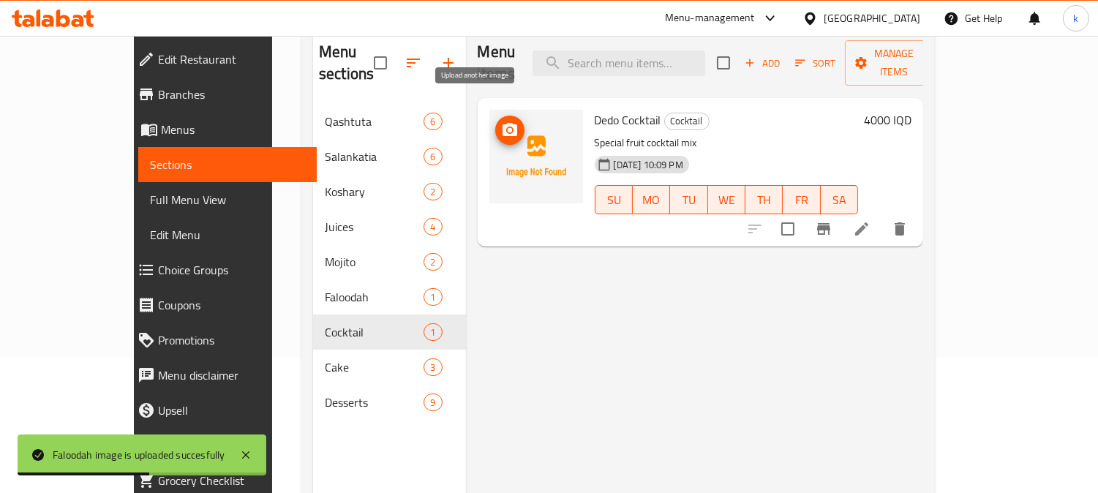
click at [502, 123] on icon "upload picture" at bounding box center [509, 129] width 15 height 13
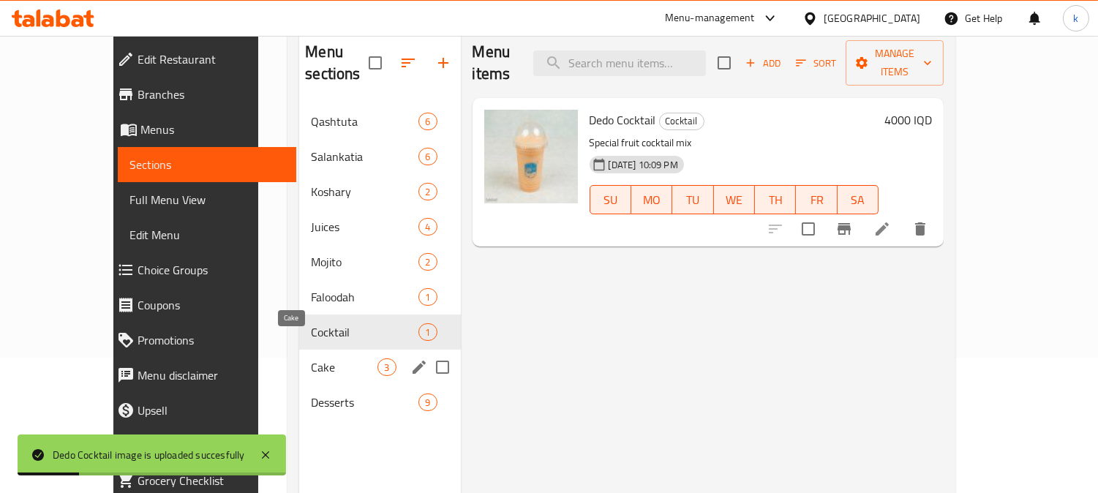
click at [311, 358] on span "Cake" at bounding box center [344, 367] width 67 height 18
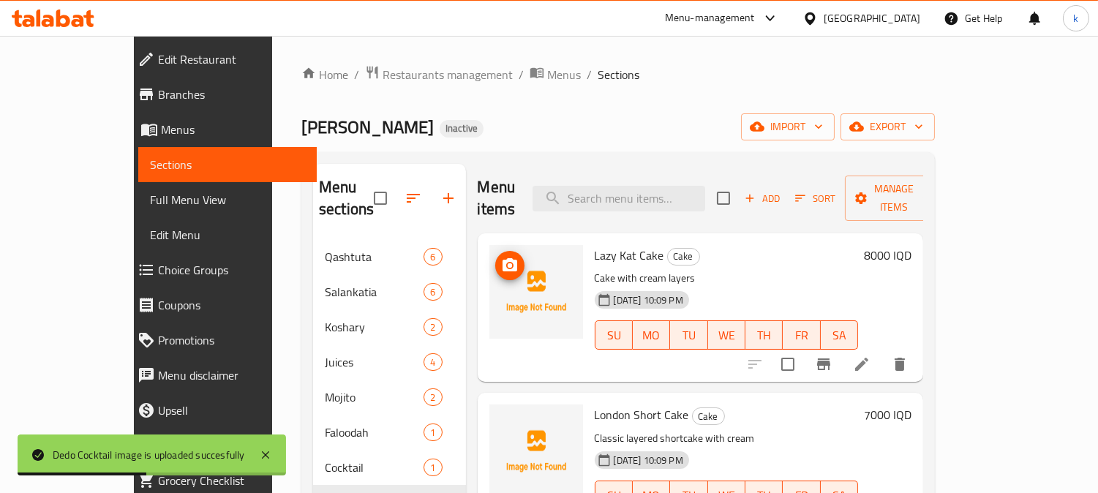
click at [501, 257] on icon "upload picture" at bounding box center [510, 266] width 18 height 18
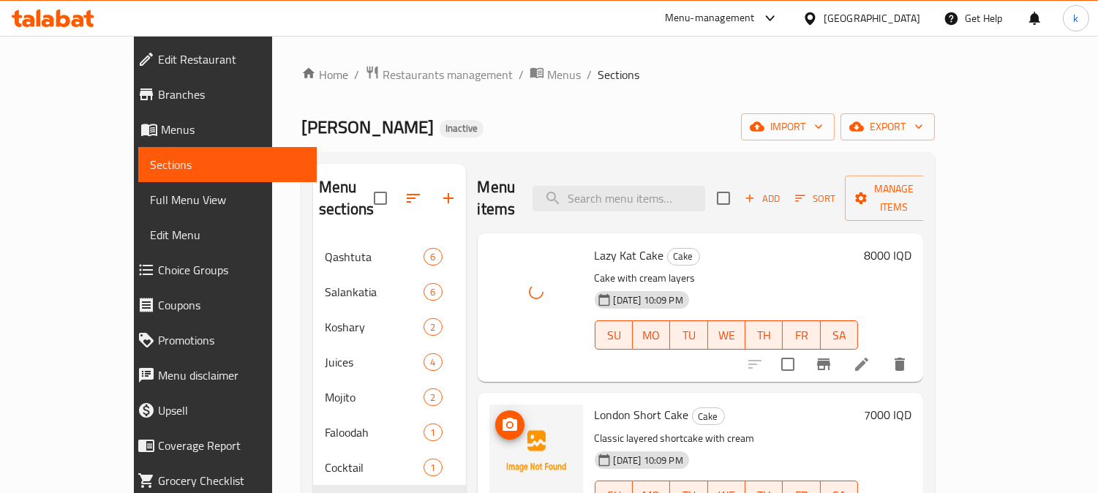
click at [501, 416] on icon "upload picture" at bounding box center [510, 425] width 18 height 18
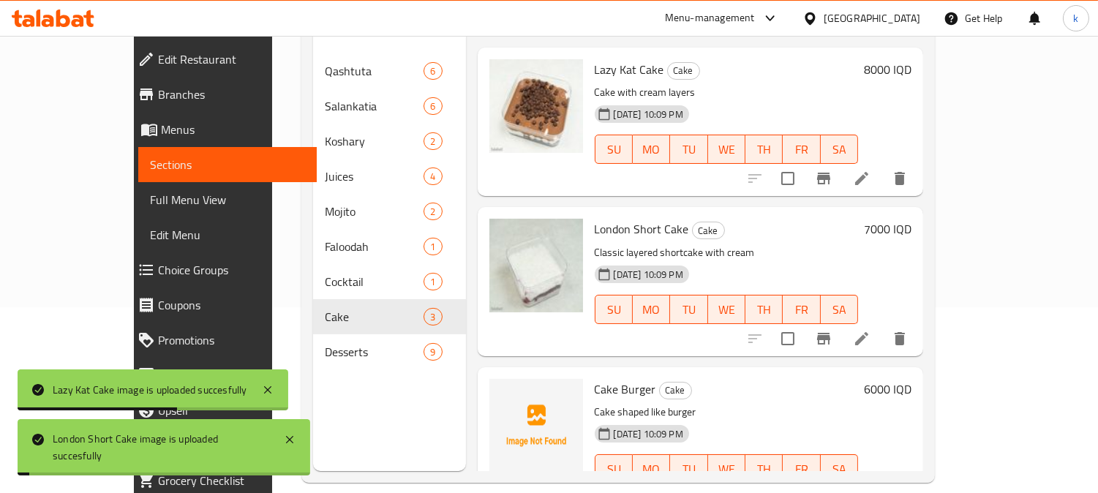
scroll to position [205, 0]
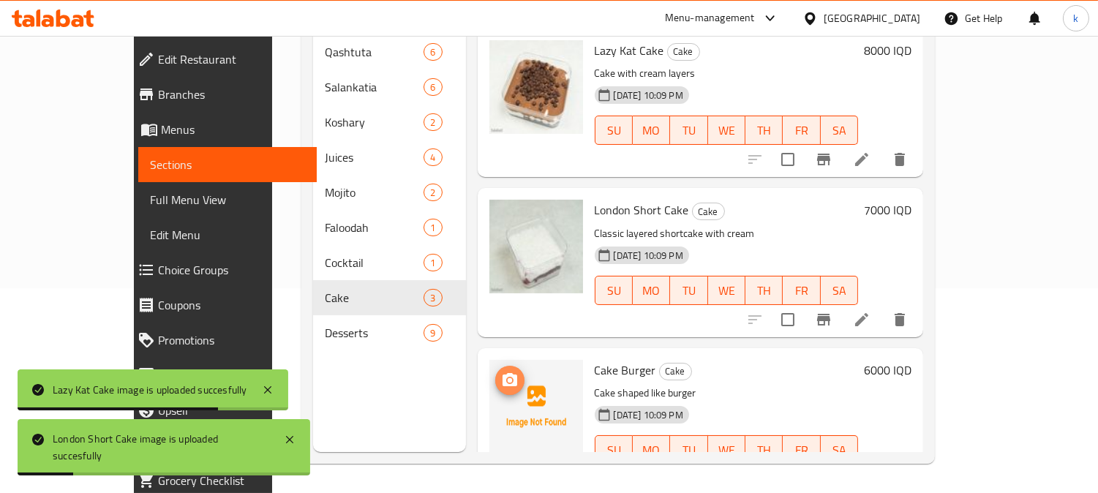
click at [502, 373] on icon "upload picture" at bounding box center [509, 379] width 15 height 13
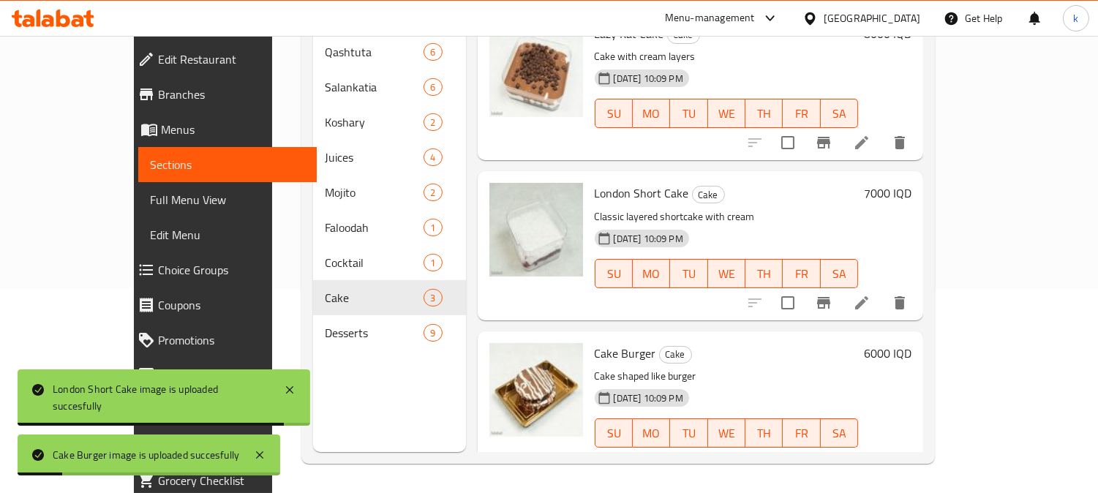
scroll to position [22, 0]
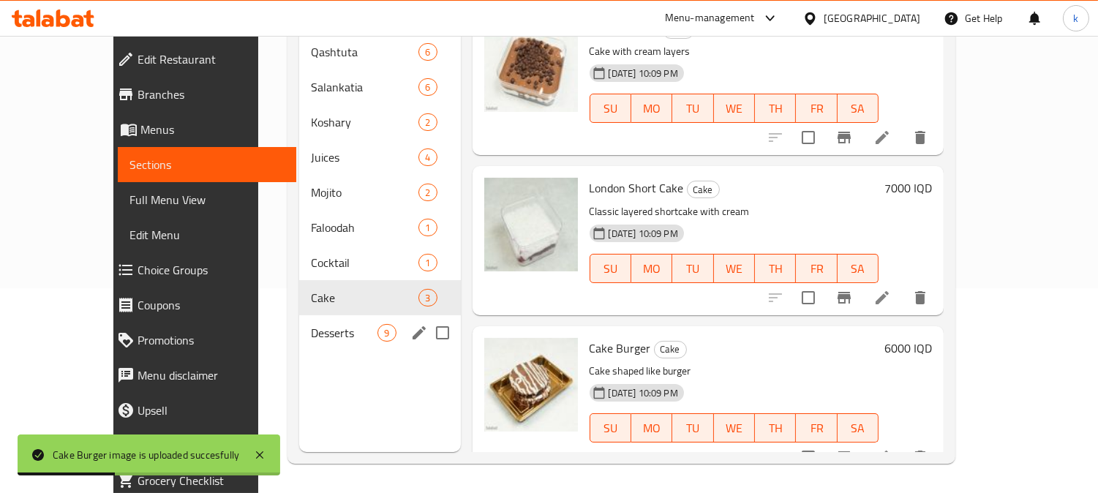
click at [311, 324] on span "Desserts" at bounding box center [344, 333] width 67 height 18
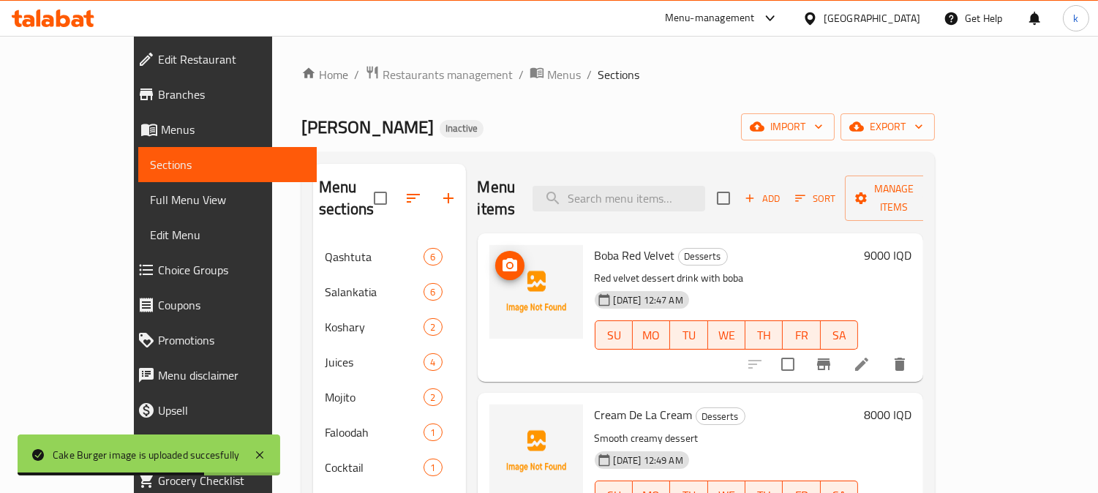
click at [495, 257] on span "upload picture" at bounding box center [509, 266] width 29 height 18
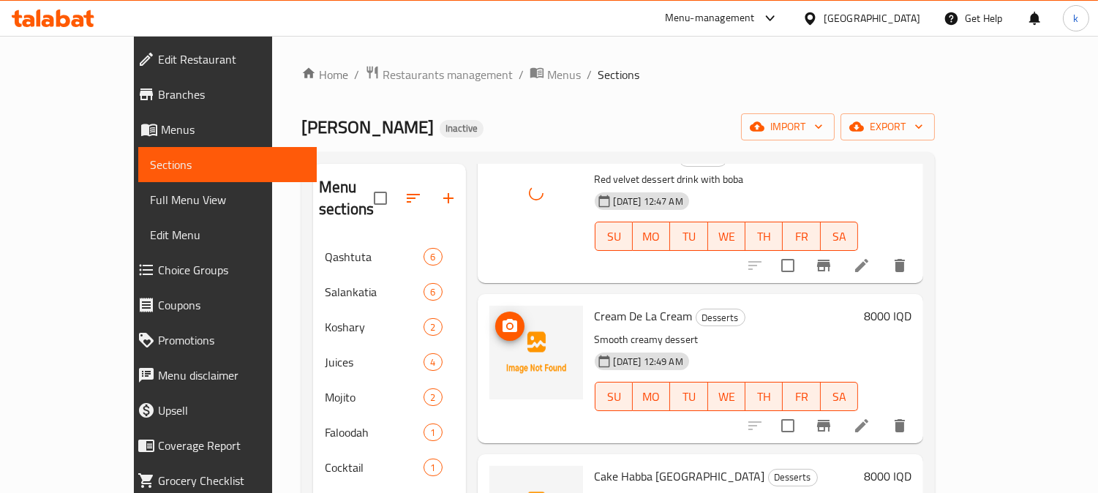
scroll to position [135, 0]
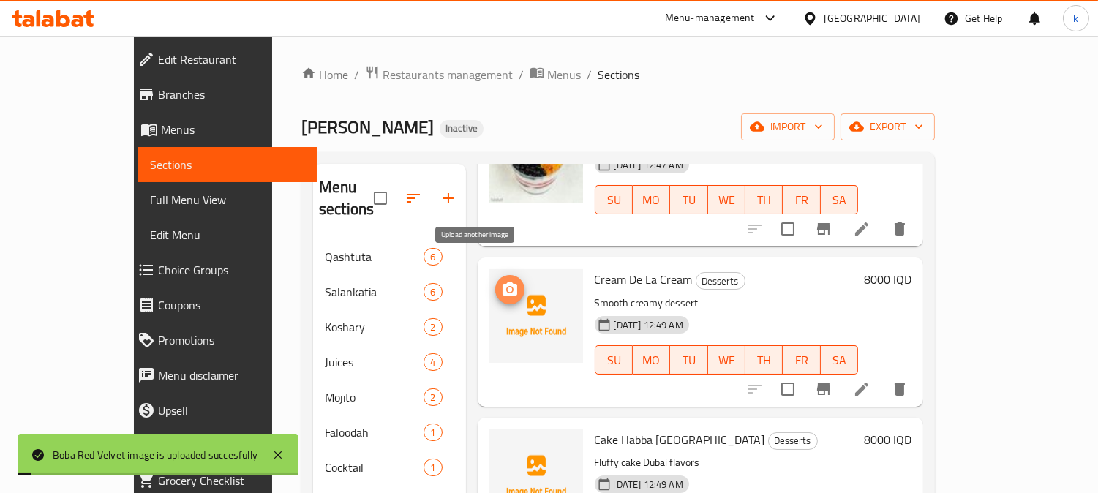
click at [501, 281] on icon "upload picture" at bounding box center [510, 290] width 18 height 18
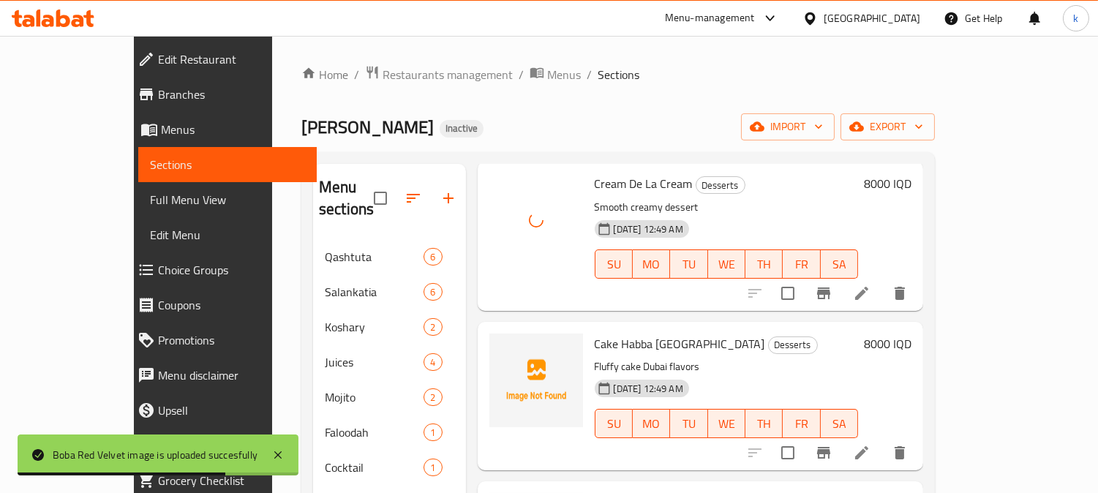
scroll to position [271, 0]
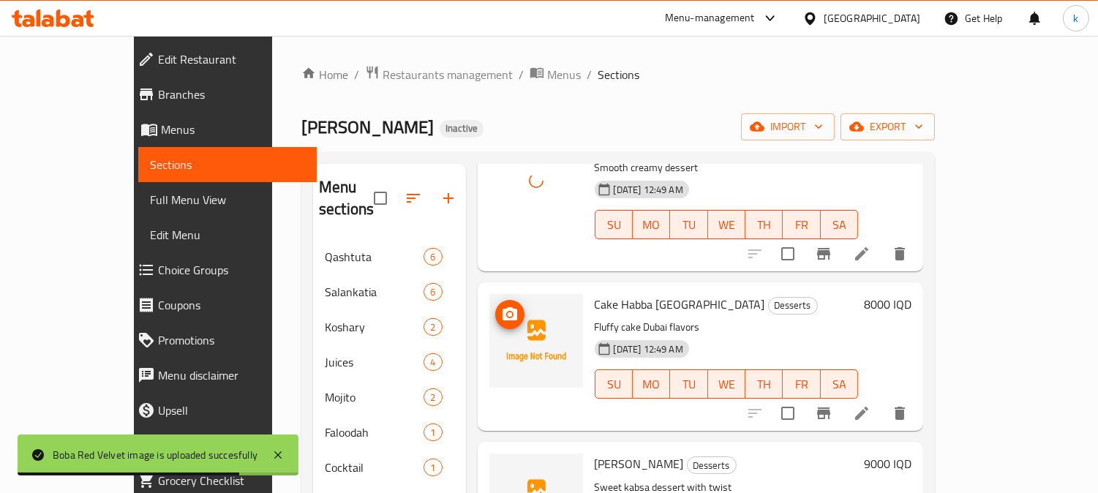
click at [501, 306] on icon "upload picture" at bounding box center [510, 315] width 18 height 18
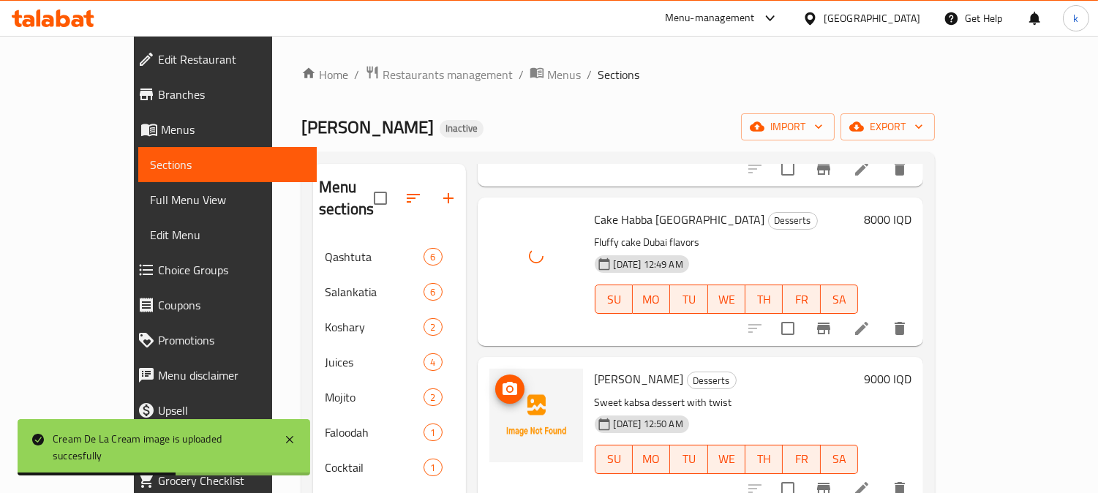
scroll to position [406, 0]
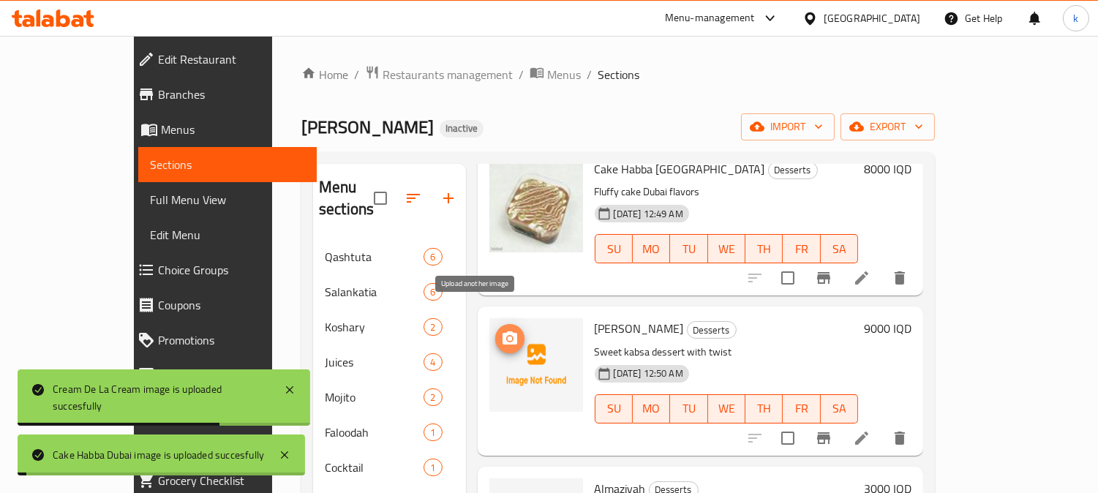
click at [495, 325] on button "upload picture" at bounding box center [509, 338] width 29 height 29
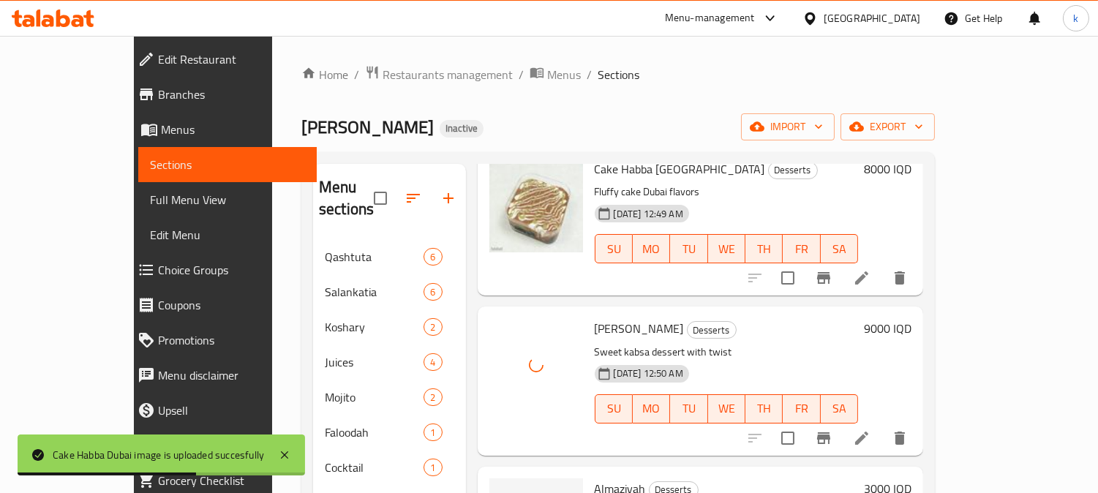
scroll to position [542, 0]
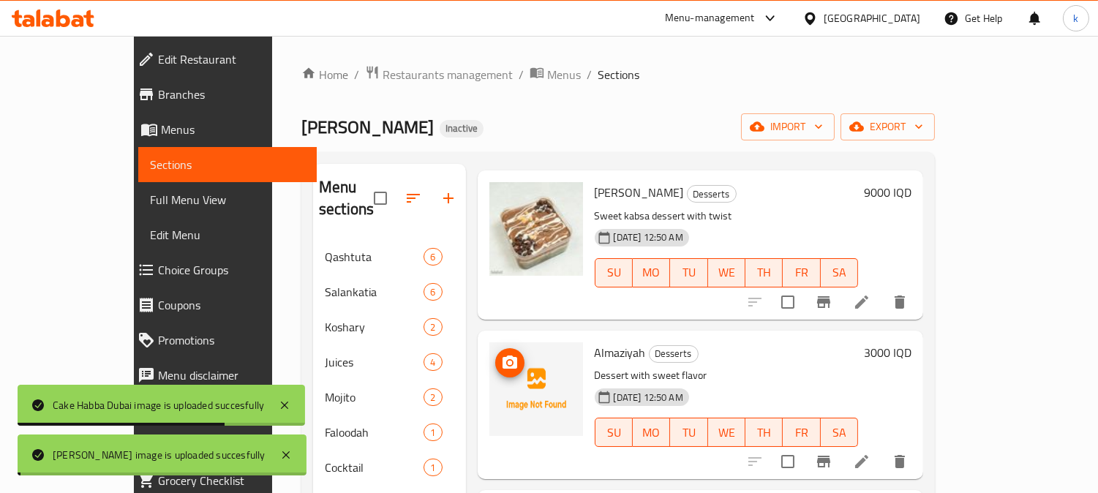
click at [502, 355] on icon "upload picture" at bounding box center [509, 361] width 15 height 13
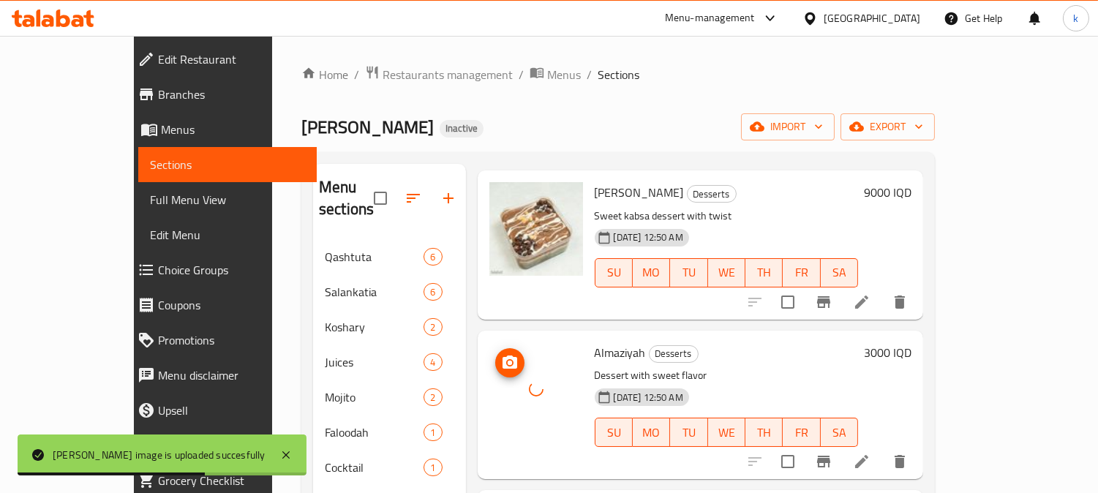
scroll to position [676, 0]
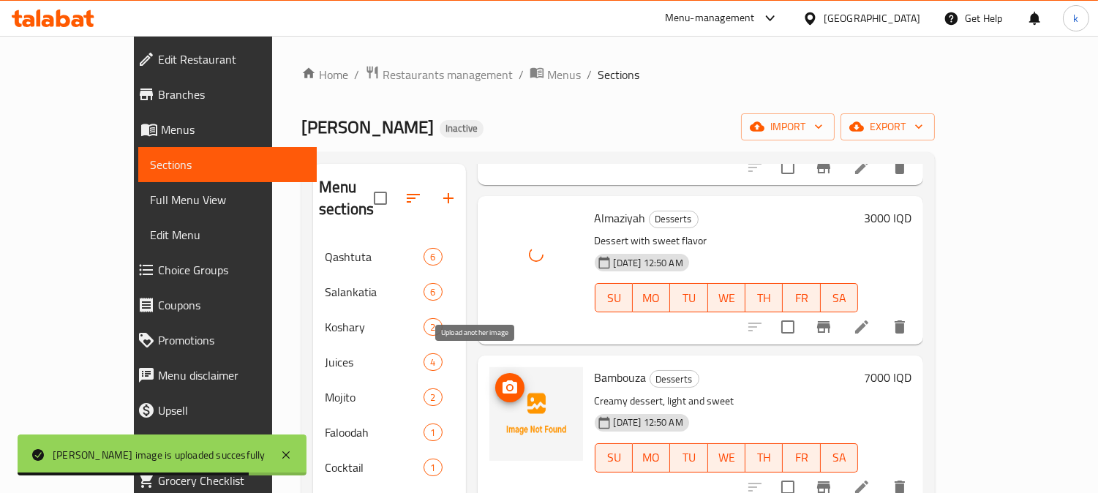
click at [502, 380] on icon "upload picture" at bounding box center [509, 386] width 15 height 13
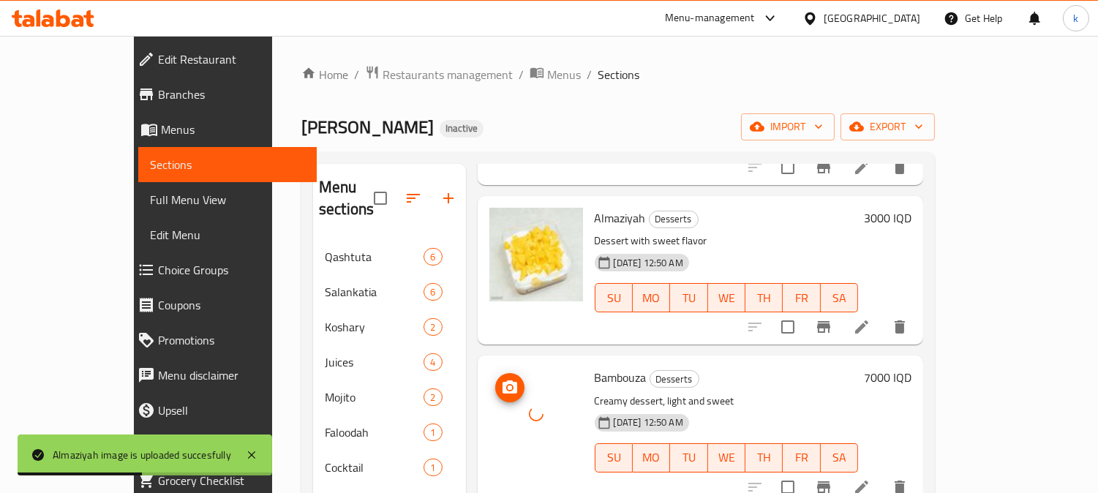
scroll to position [812, 0]
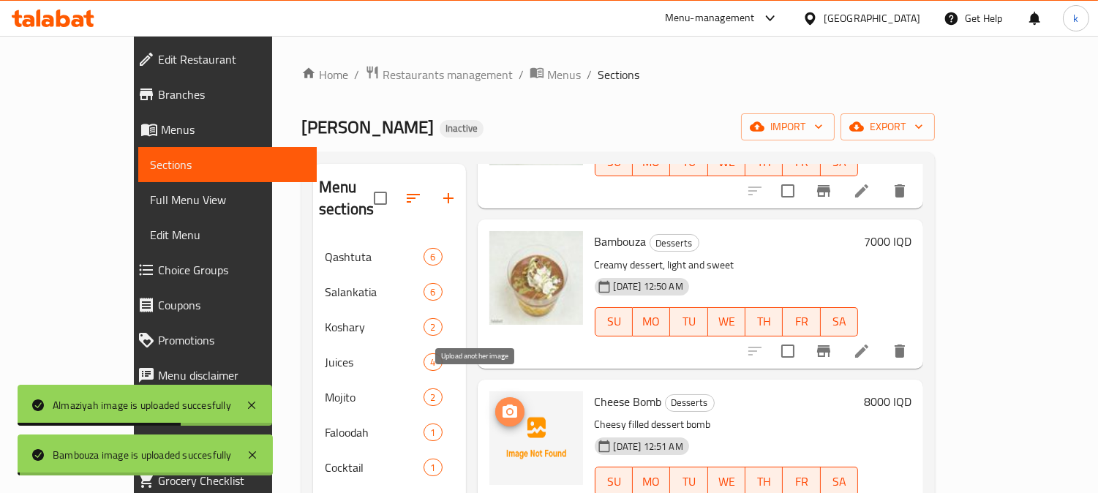
click at [502, 404] on icon "upload picture" at bounding box center [509, 410] width 15 height 13
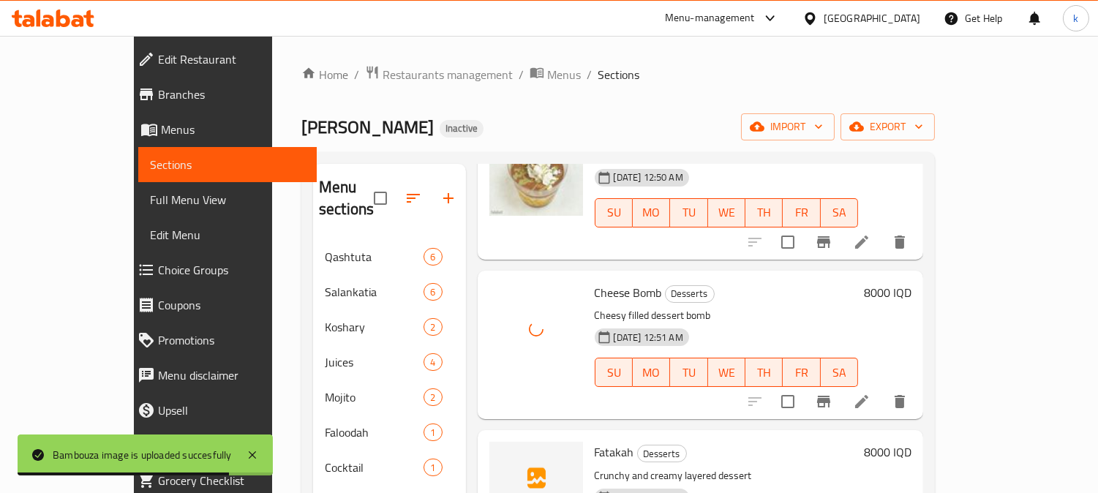
scroll to position [981, 0]
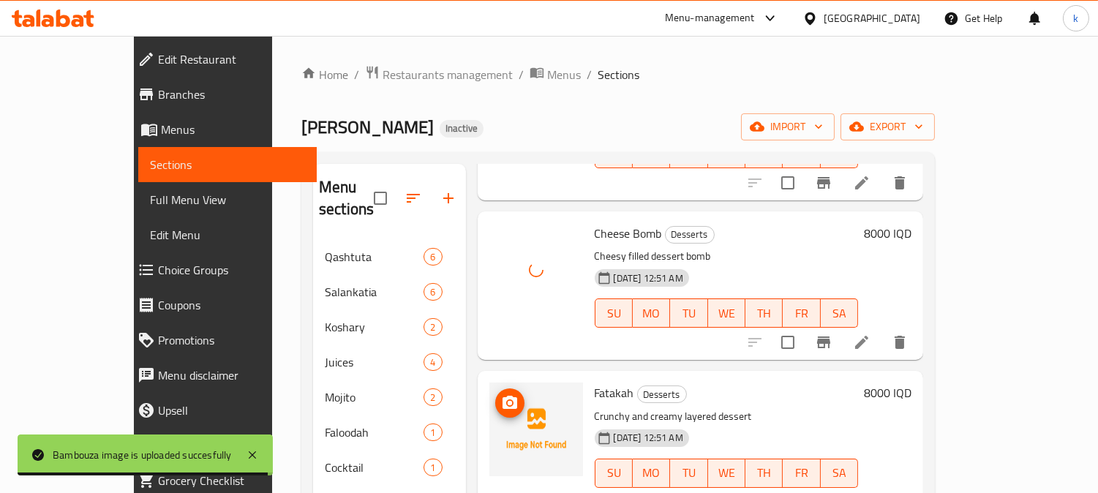
click at [501, 394] on icon "upload picture" at bounding box center [510, 403] width 18 height 18
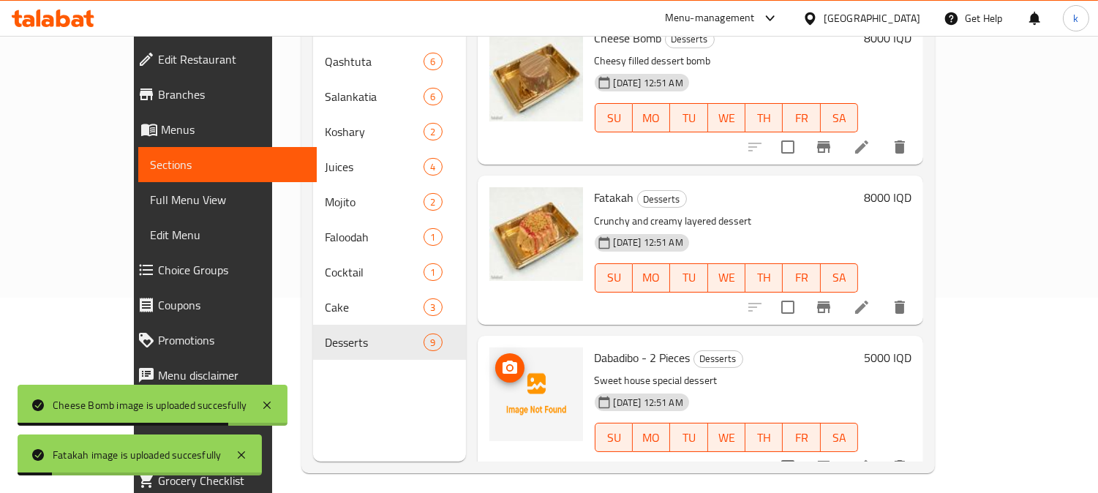
scroll to position [205, 0]
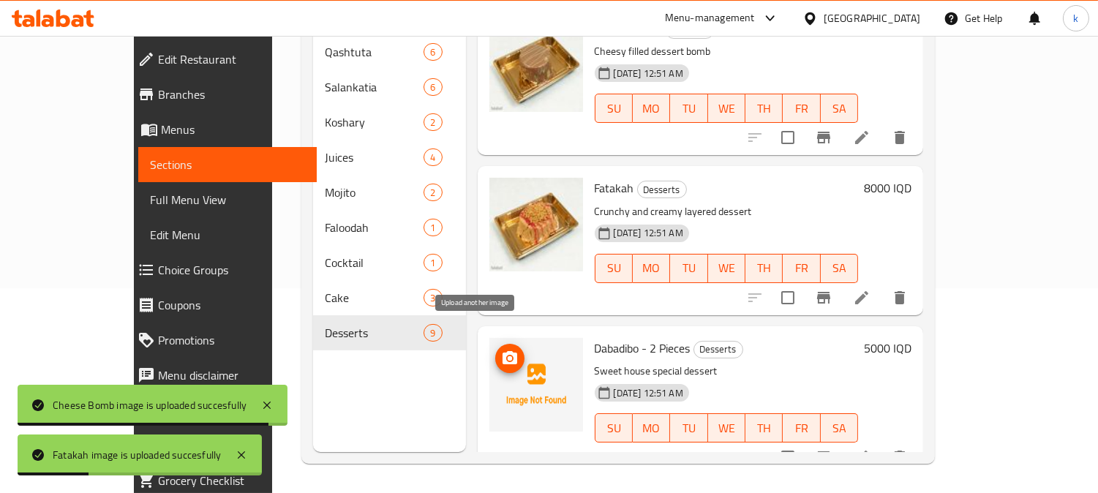
click at [507, 355] on circle "upload picture" at bounding box center [509, 357] width 4 height 4
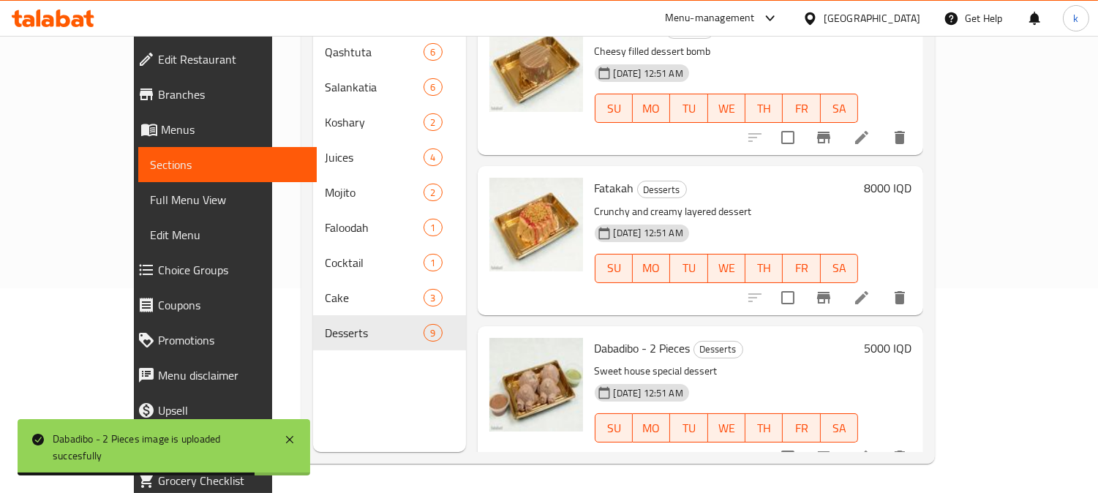
click at [158, 62] on span "Edit Restaurant" at bounding box center [232, 59] width 148 height 18
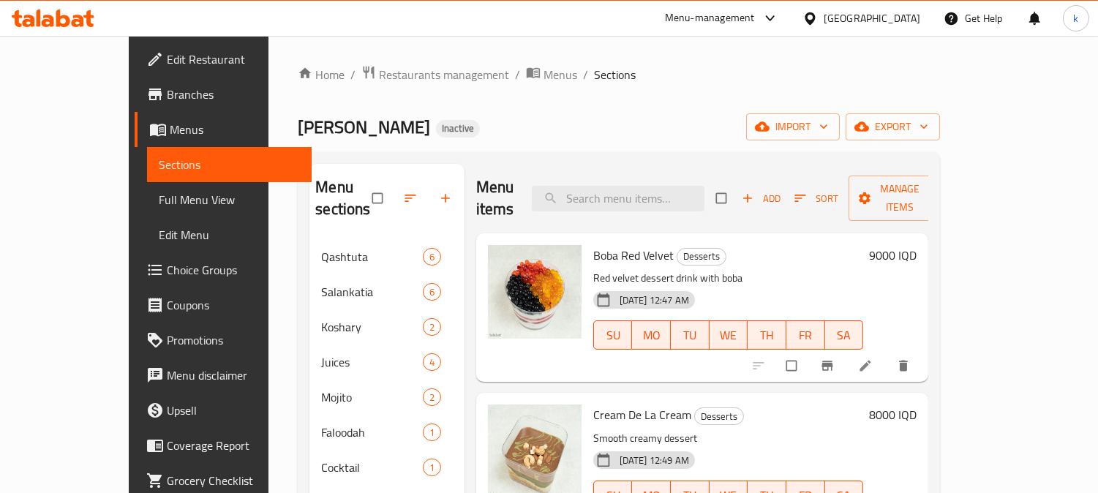
click at [135, 80] on link "Branches" at bounding box center [224, 94] width 178 height 35
click at [379, 76] on span "Restaurants management" at bounding box center [444, 75] width 130 height 18
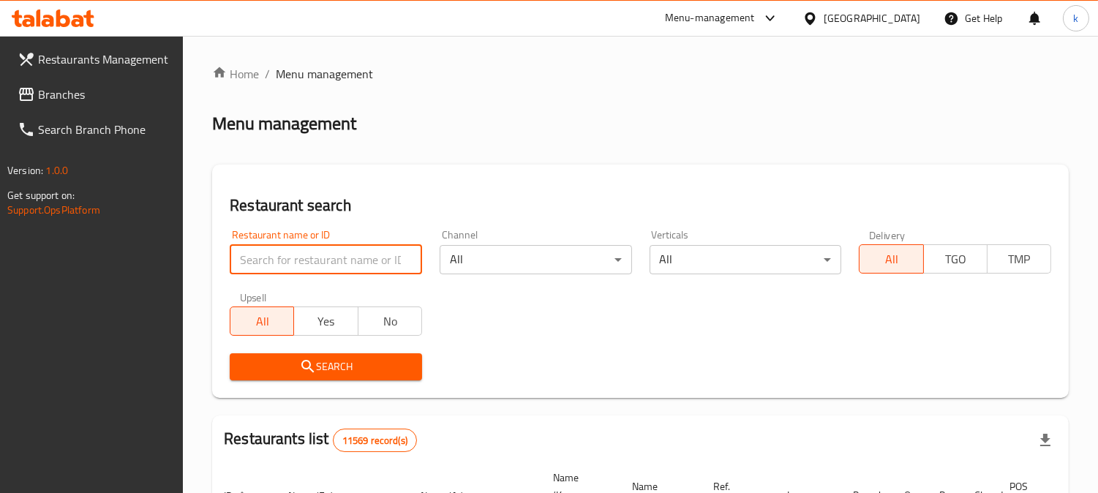
click at [280, 260] on input "search" at bounding box center [326, 259] width 192 height 29
paste input "[PERSON_NAME]"
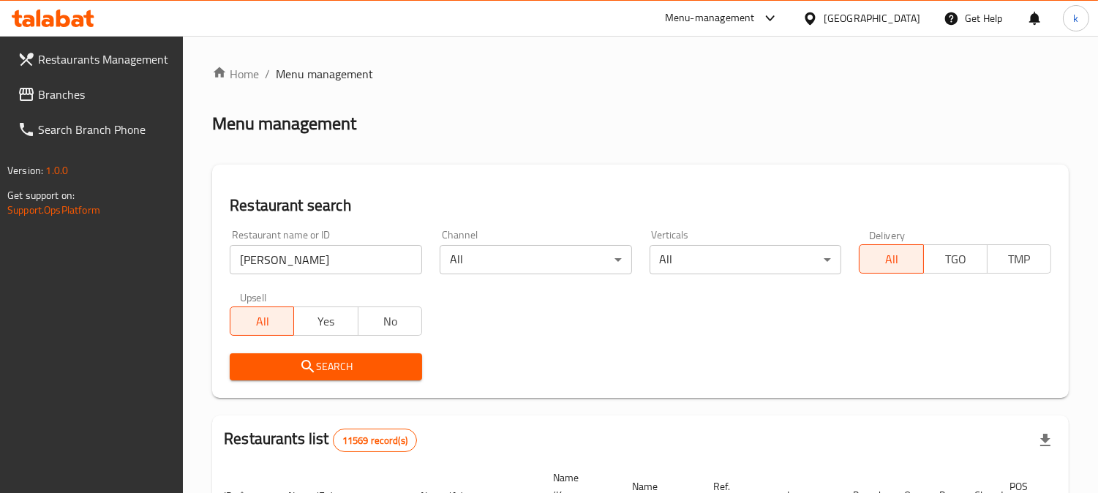
click at [309, 361] on icon "submit" at bounding box center [308, 367] width 18 height 18
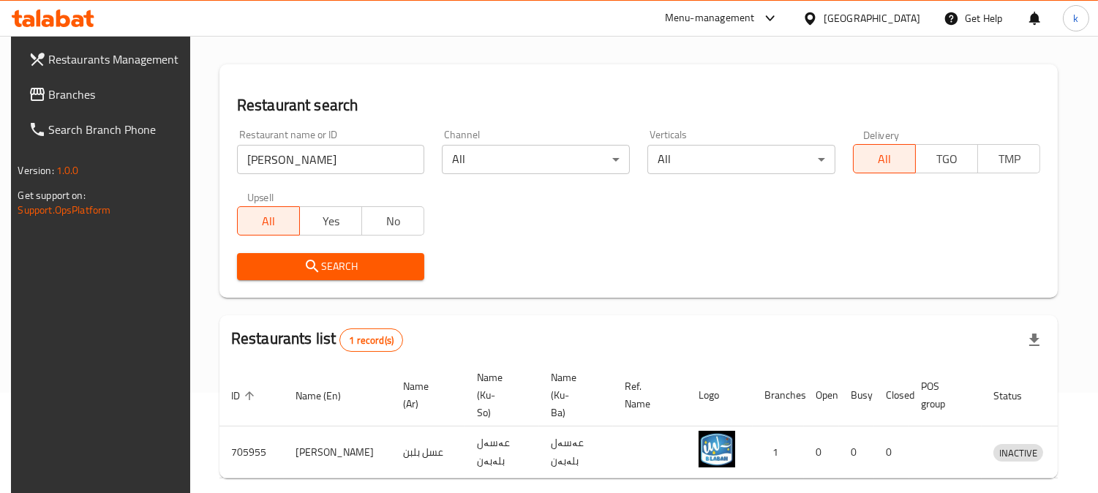
scroll to position [41, 0]
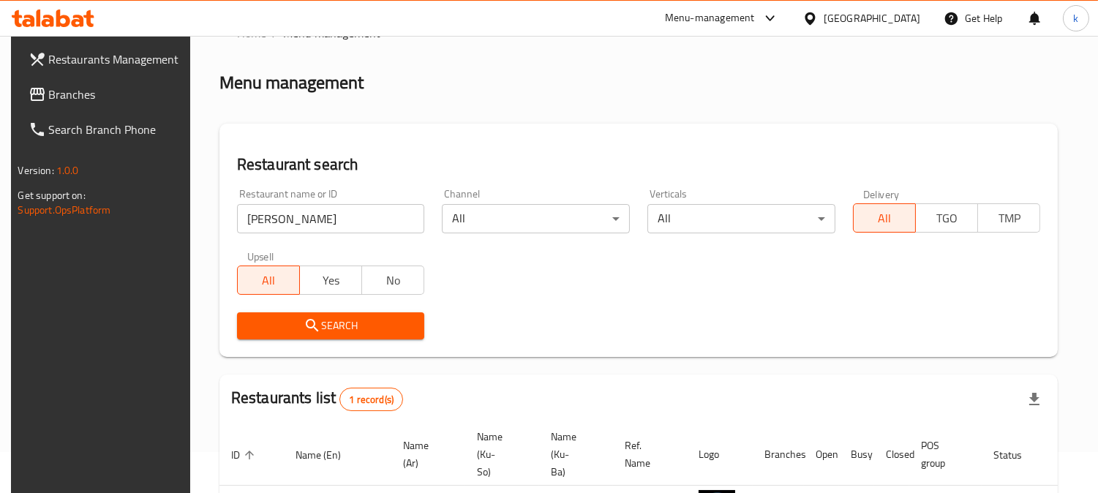
click at [352, 220] on input "[PERSON_NAME]" at bounding box center [331, 218] width 188 height 29
type input "Blaban"
click at [331, 319] on span "Search" at bounding box center [331, 326] width 165 height 18
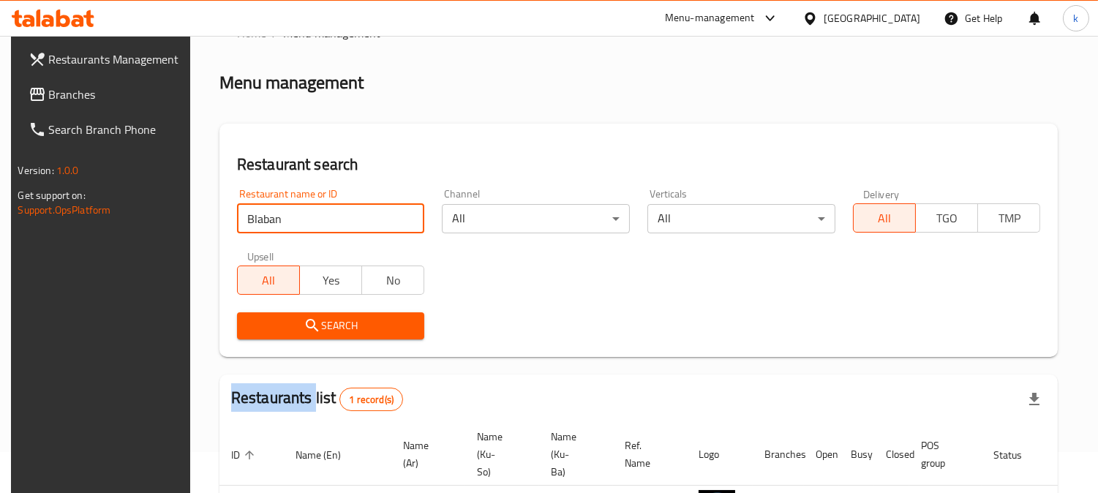
click at [331, 319] on div at bounding box center [549, 246] width 1098 height 493
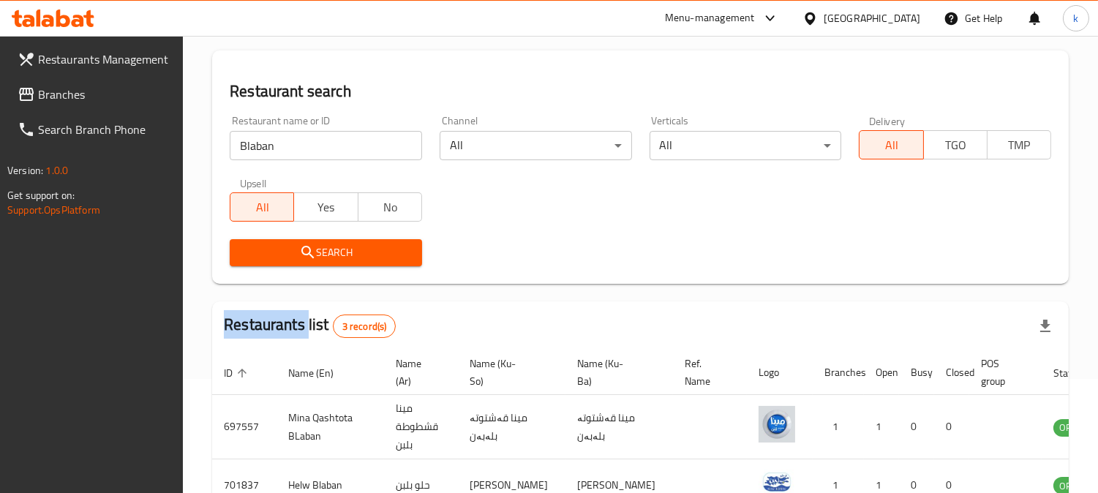
scroll to position [0, 0]
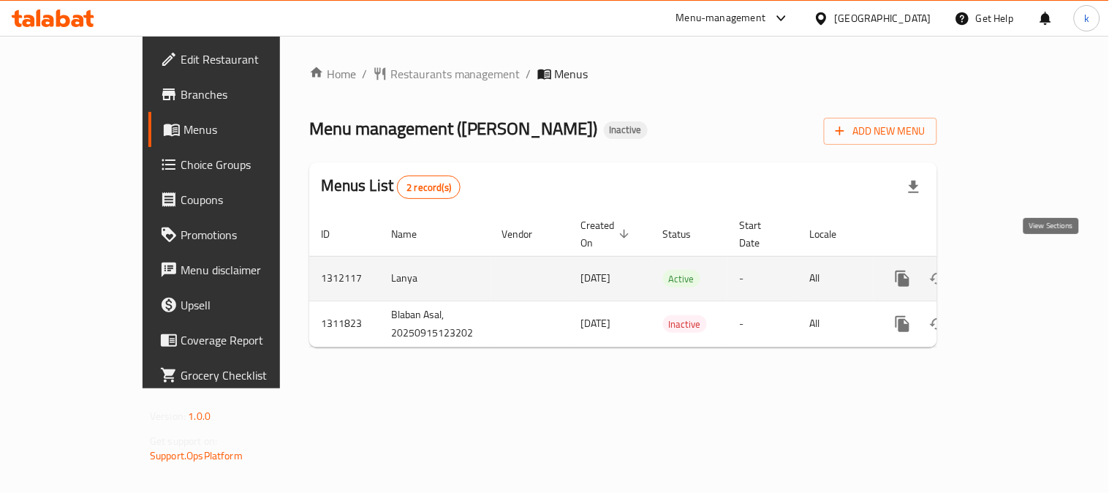
click at [1017, 270] on icon "enhanced table" at bounding box center [1009, 279] width 18 height 18
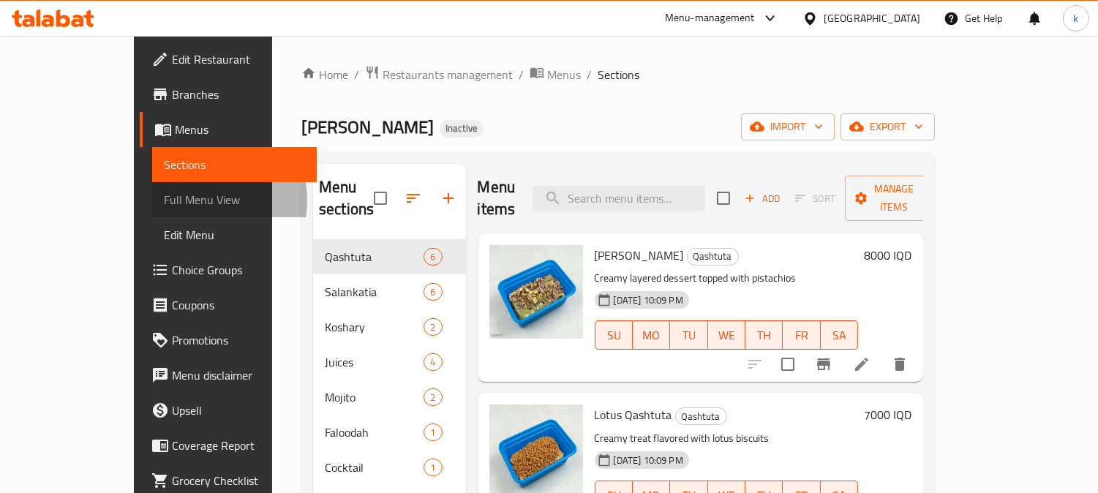
click at [164, 200] on span "Full Menu View" at bounding box center [235, 200] width 142 height 18
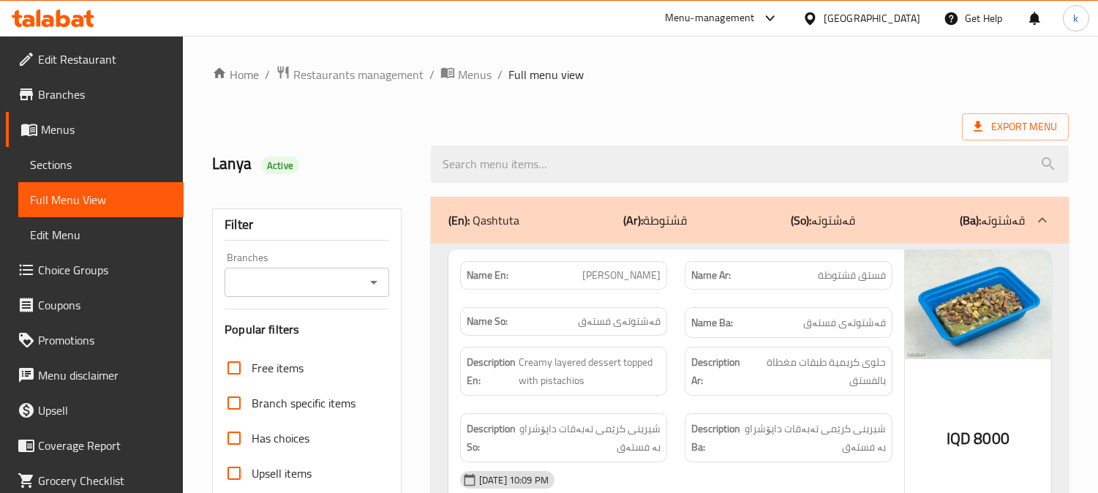
click at [303, 290] on input "Branches" at bounding box center [295, 282] width 132 height 20
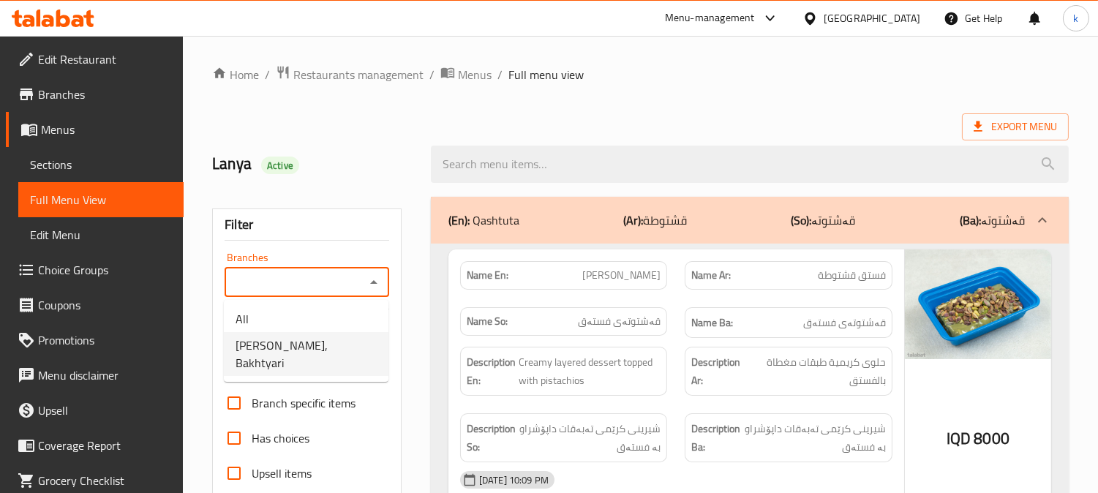
click at [309, 340] on span "[PERSON_NAME], Bakhtyari" at bounding box center [305, 353] width 141 height 35
type input "[PERSON_NAME], Bakhtyari"
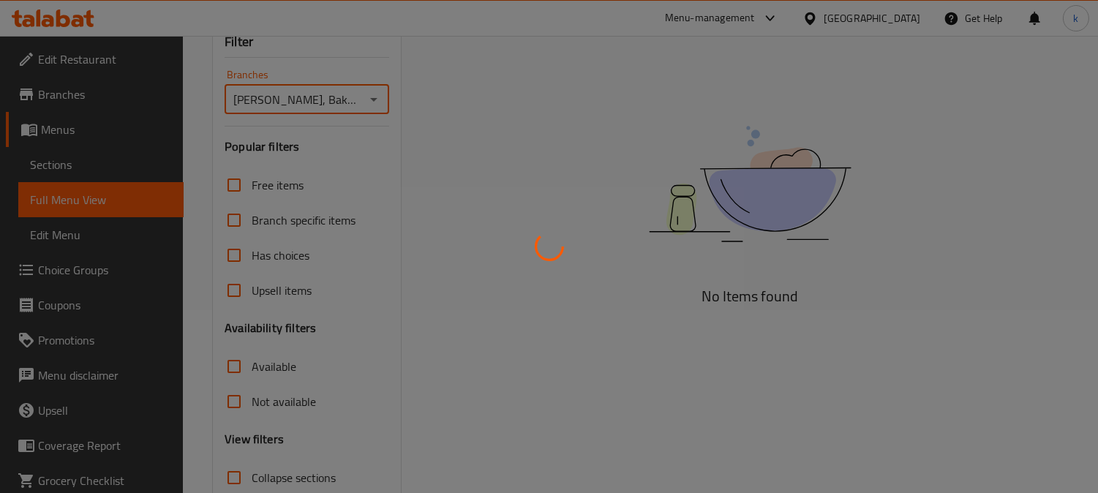
scroll to position [285, 0]
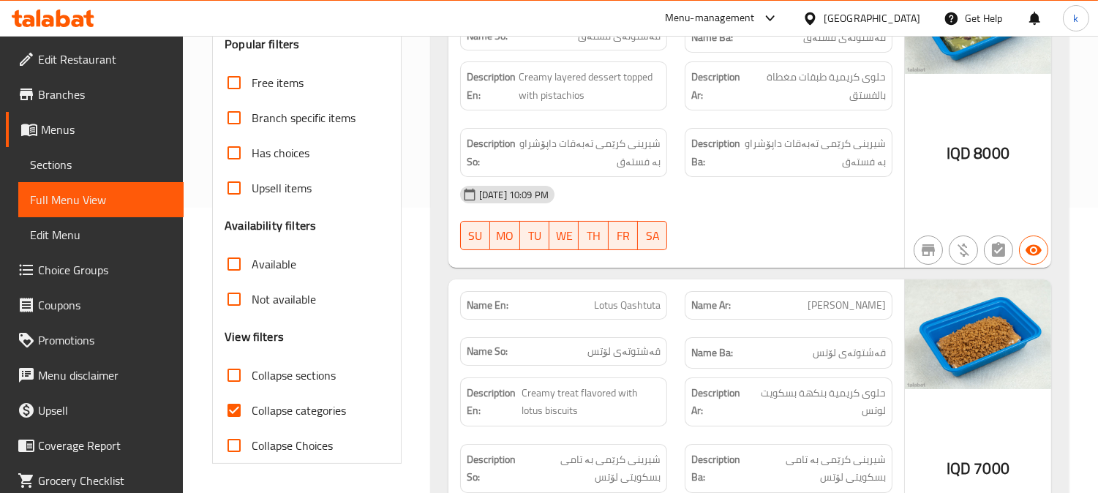
click at [227, 411] on input "Collapse categories" at bounding box center [233, 410] width 35 height 35
checkbox input "false"
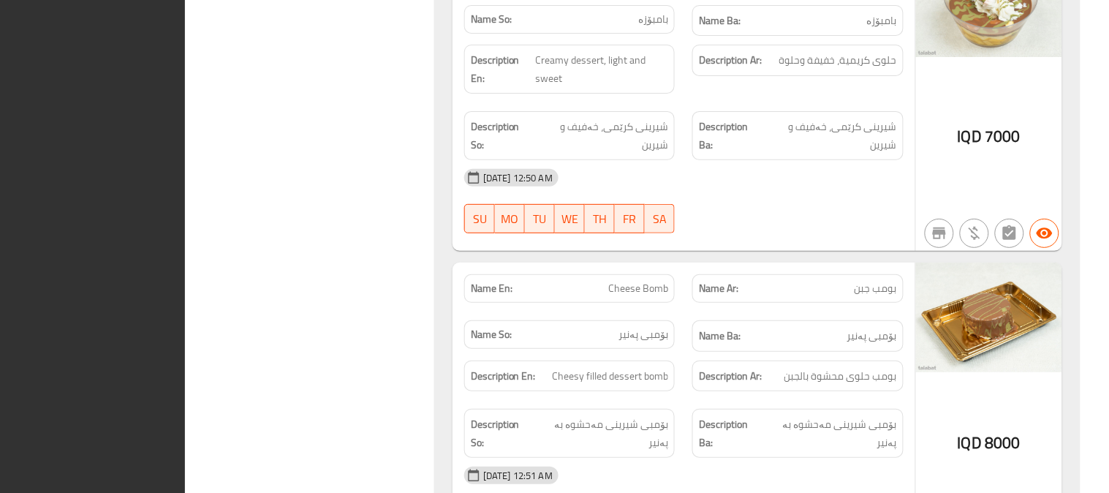
scroll to position [0, 0]
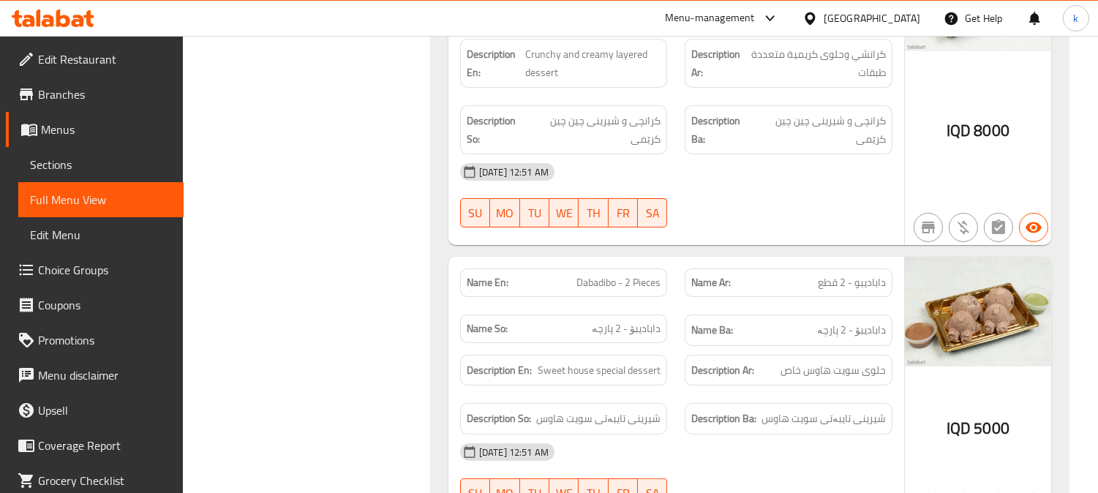
click at [70, 50] on span "Edit Restaurant" at bounding box center [105, 59] width 134 height 18
